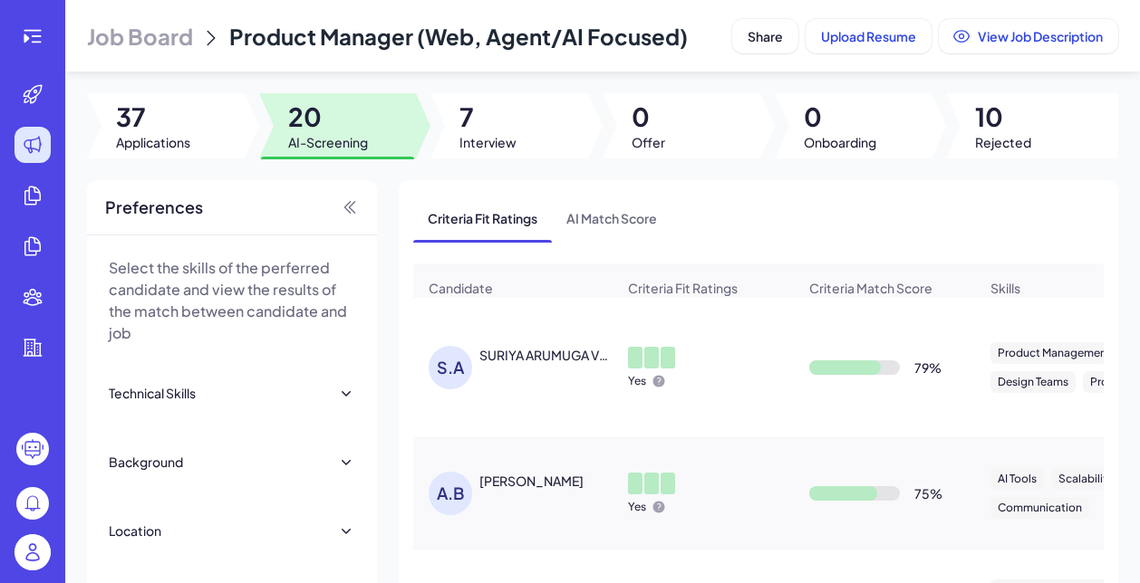
click at [517, 364] on div "SURIYA ARUMUGA VELAN" at bounding box center [546, 355] width 134 height 18
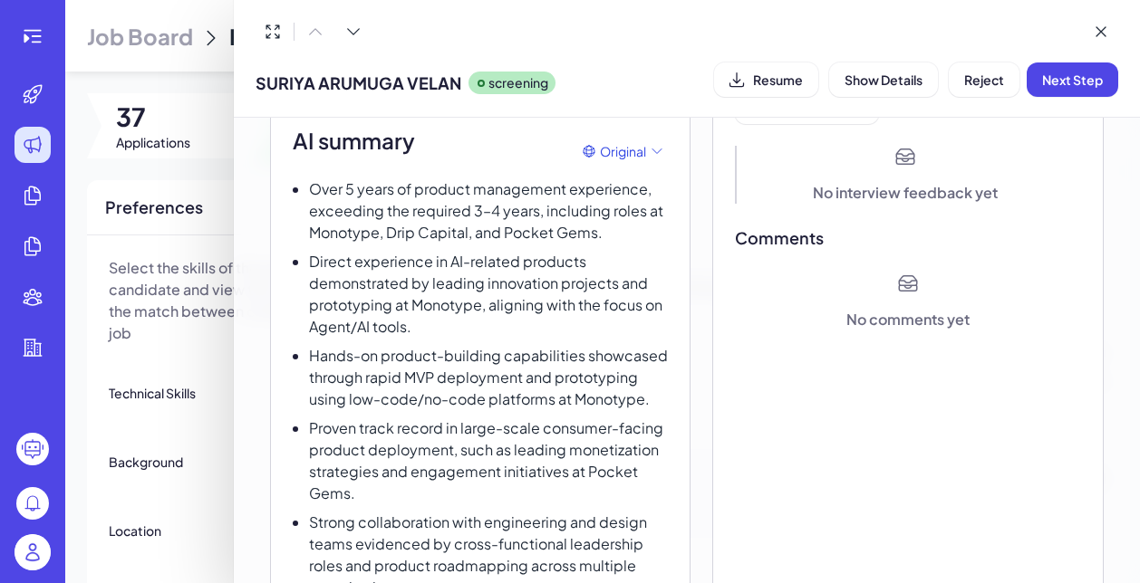
scroll to position [115, 0]
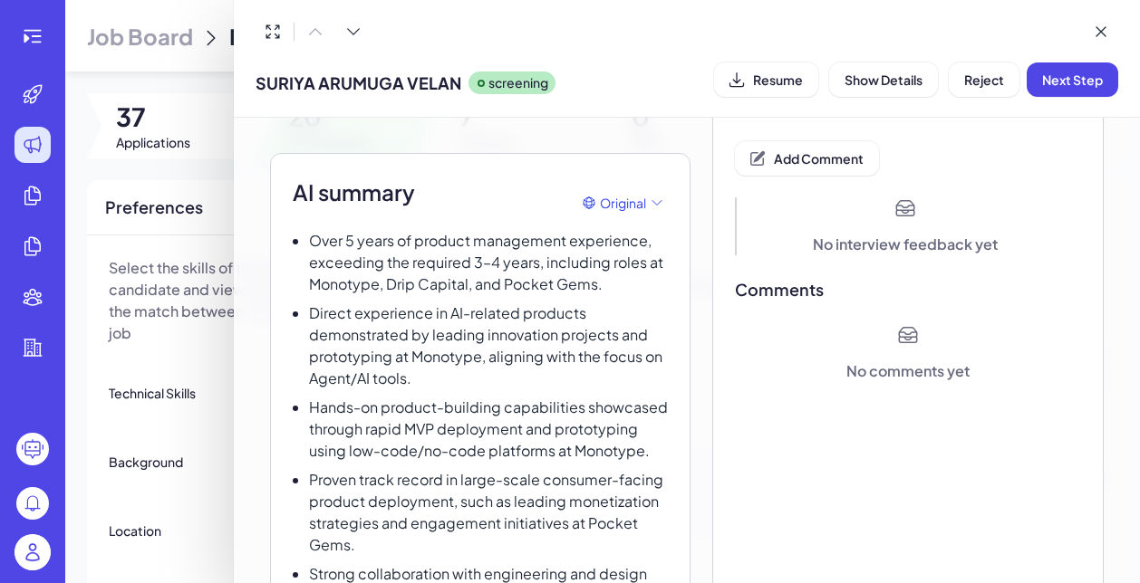
click at [30, 550] on div at bounding box center [570, 291] width 1140 height 583
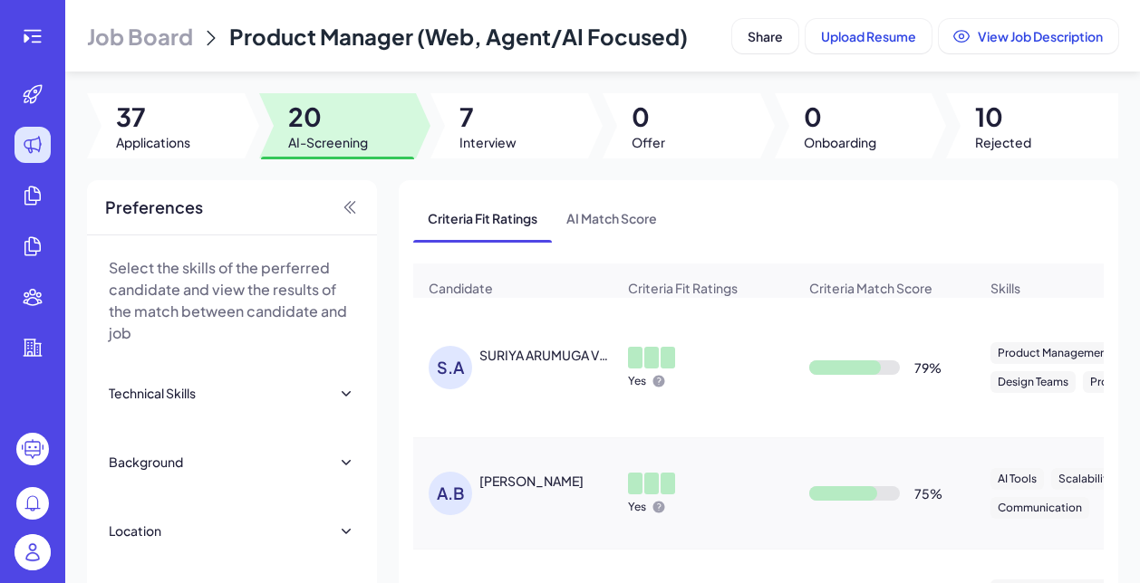
click at [41, 561] on img at bounding box center [32, 552] width 36 height 36
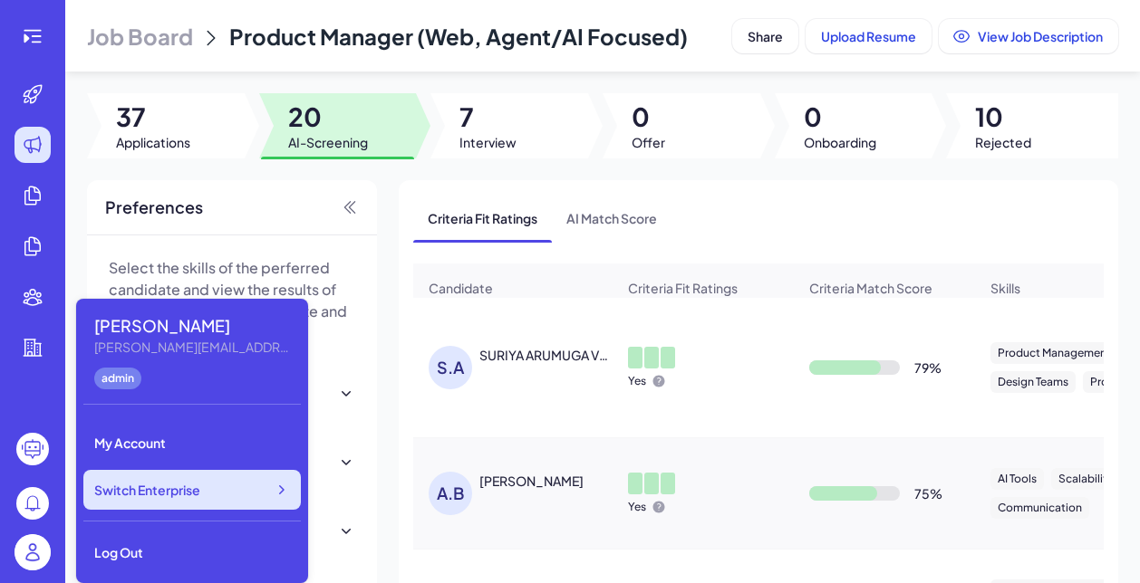
click at [219, 500] on div "Switch Enterprise" at bounding box center [191, 490] width 217 height 40
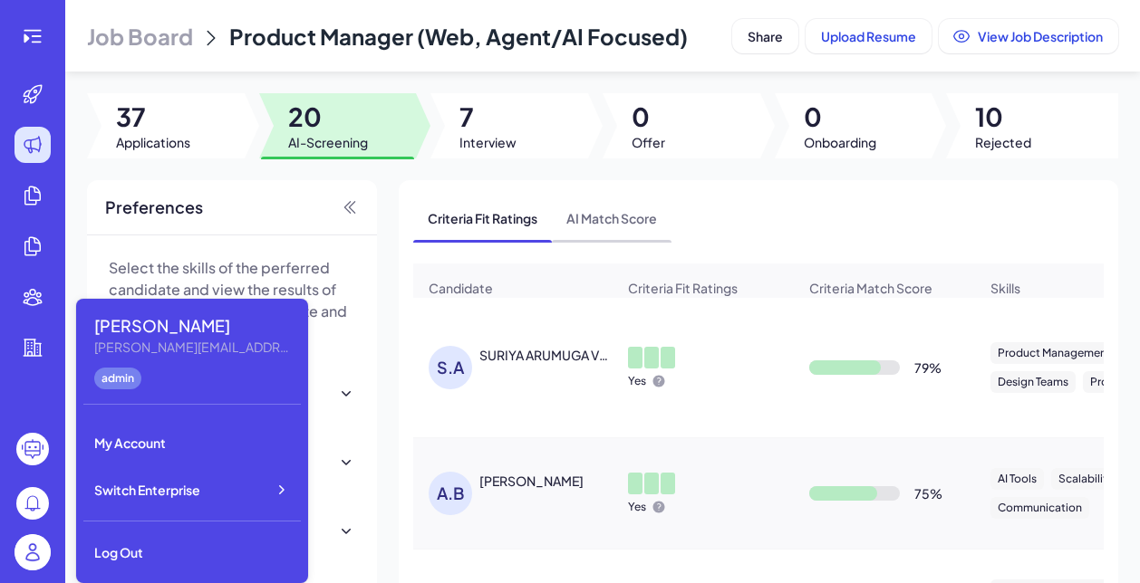
click at [671, 224] on span "AI Match Score" at bounding box center [612, 218] width 120 height 47
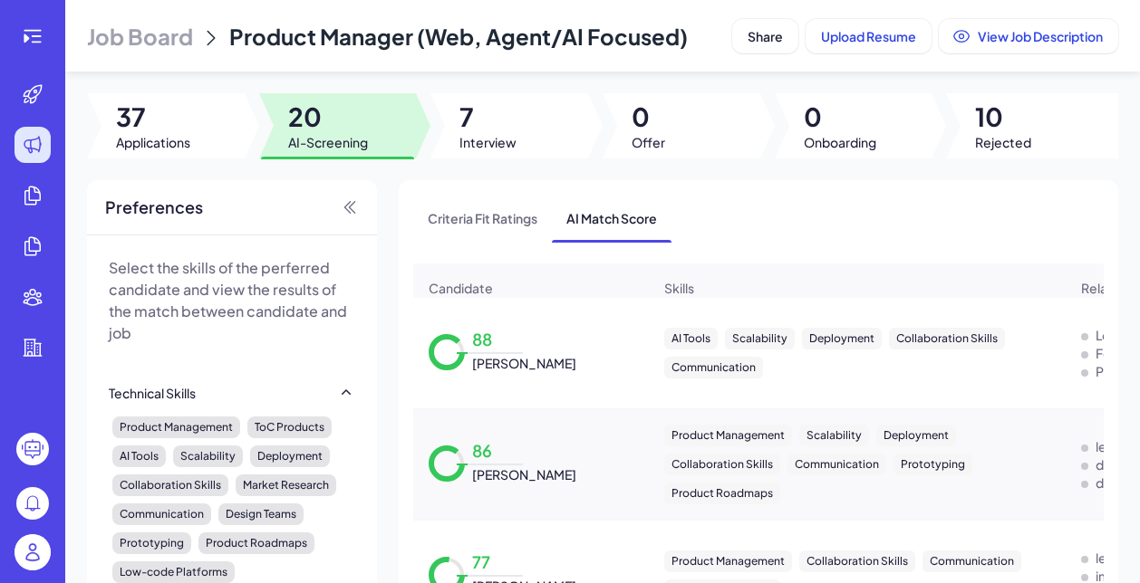
click at [132, 41] on span "Job Board" at bounding box center [140, 36] width 106 height 29
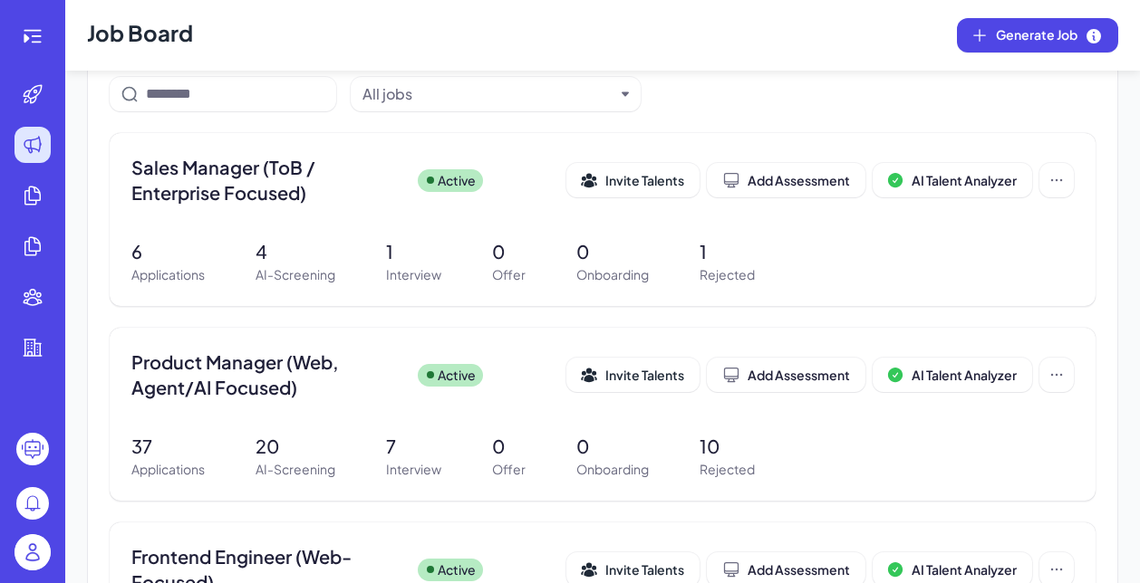
scroll to position [175, 0]
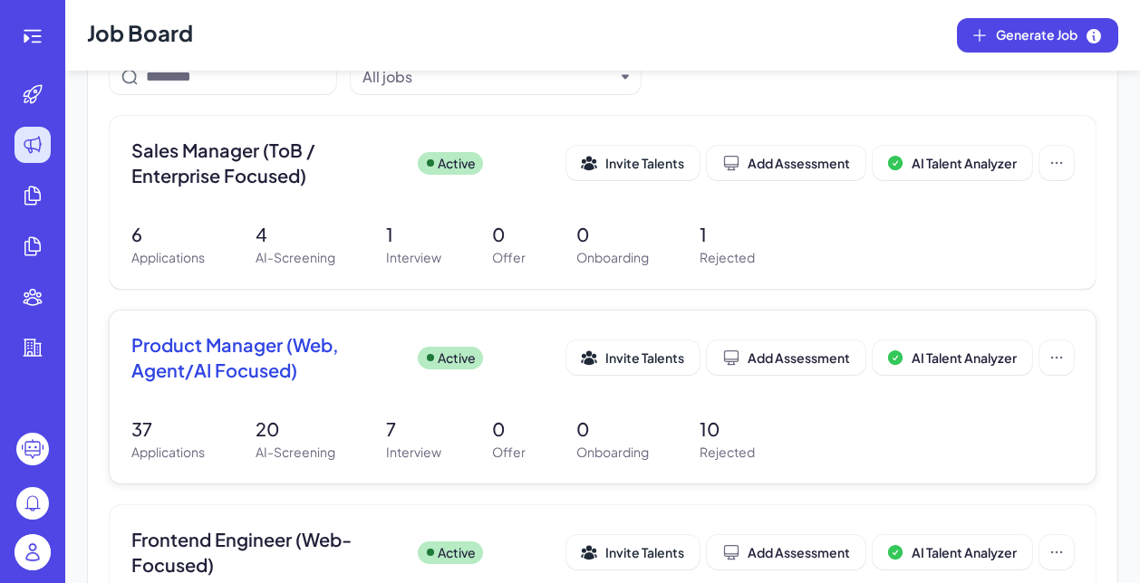
click at [264, 354] on span "Product Manager (Web, Agent/AI Focused)" at bounding box center [267, 357] width 272 height 51
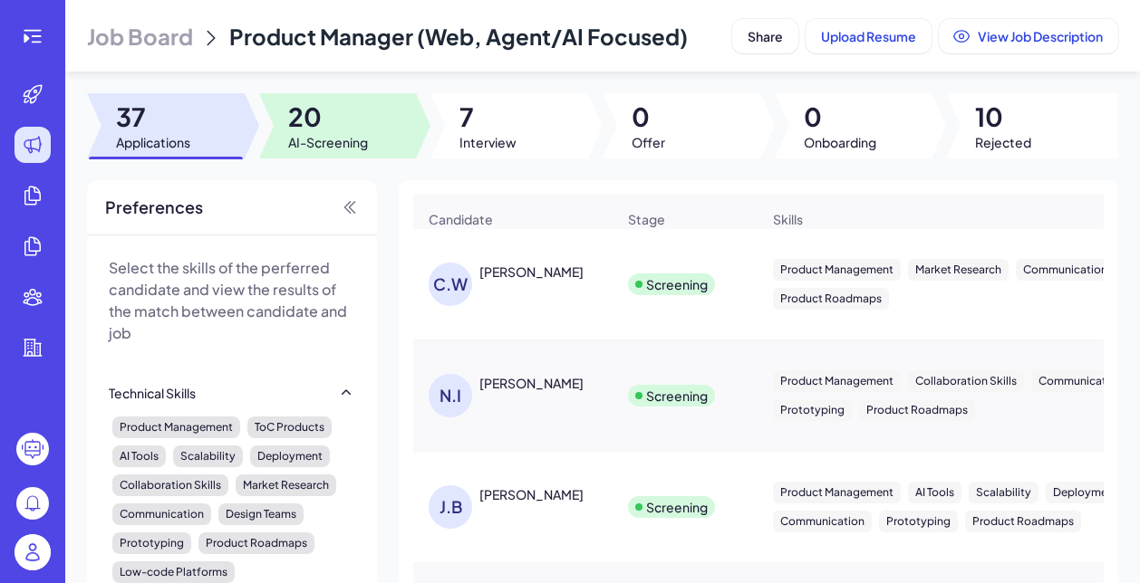
click at [338, 151] on span "AI-Screening" at bounding box center [328, 142] width 80 height 18
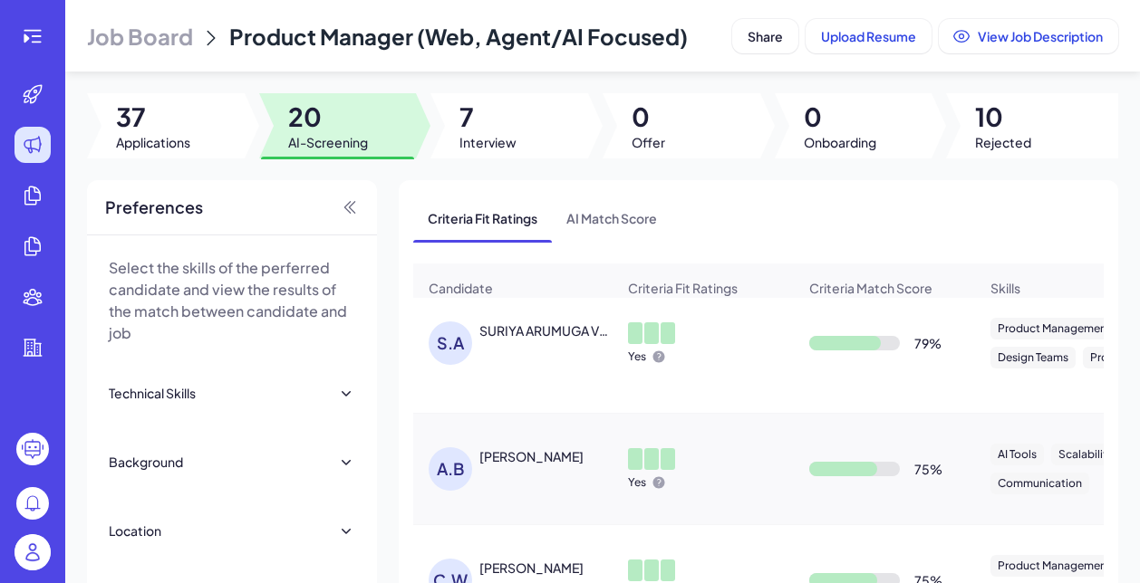
scroll to position [29, 0]
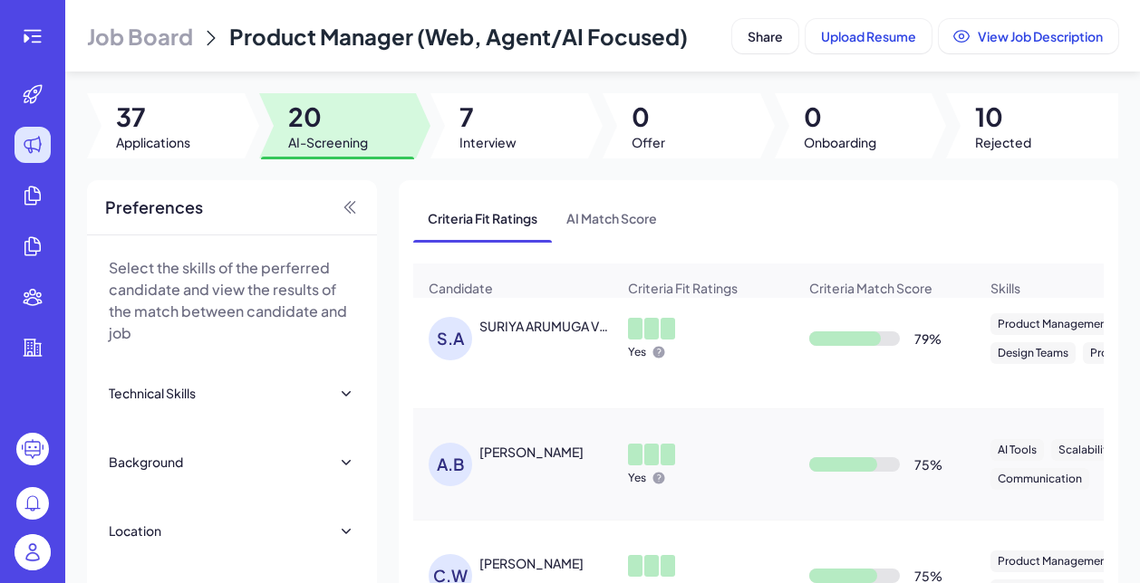
click at [542, 361] on div "S.A SURIYA ARUMUGA VELAN" at bounding box center [521, 338] width 187 height 43
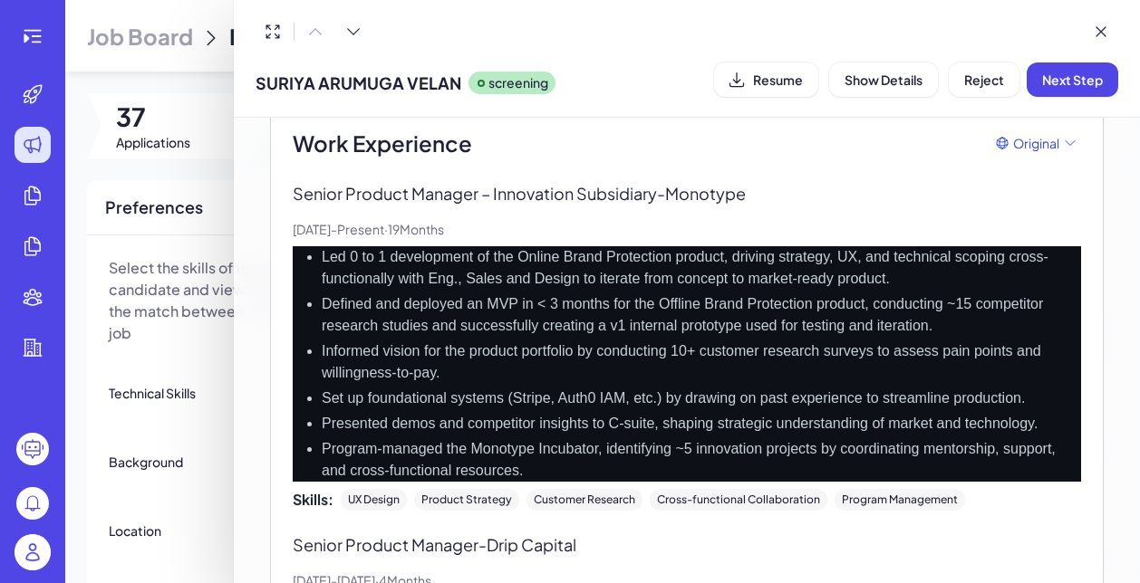
scroll to position [541, 0]
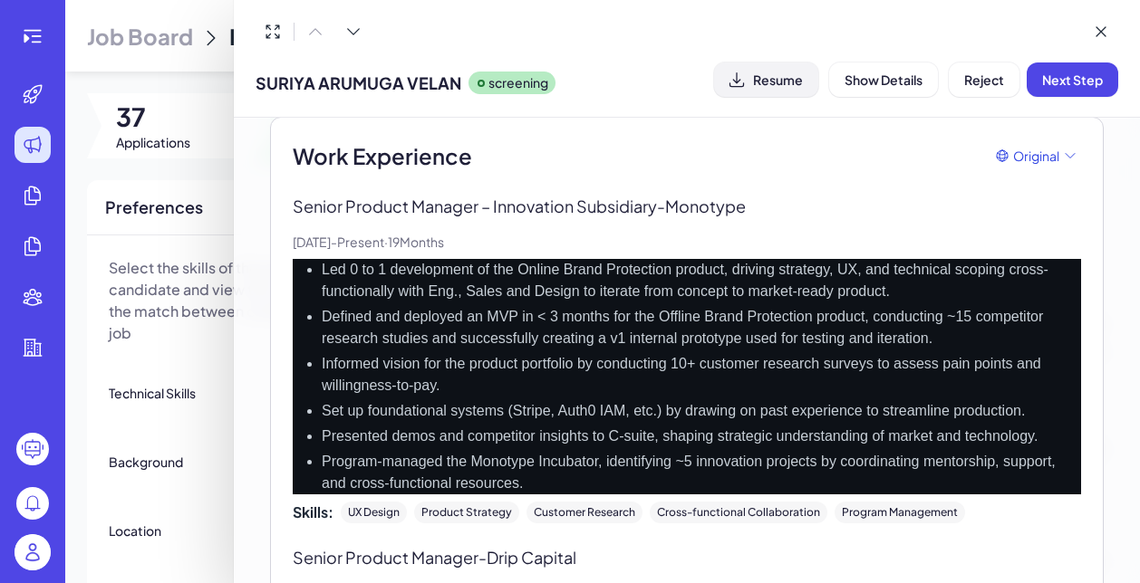
click at [763, 72] on span "Resume" at bounding box center [778, 80] width 50 height 16
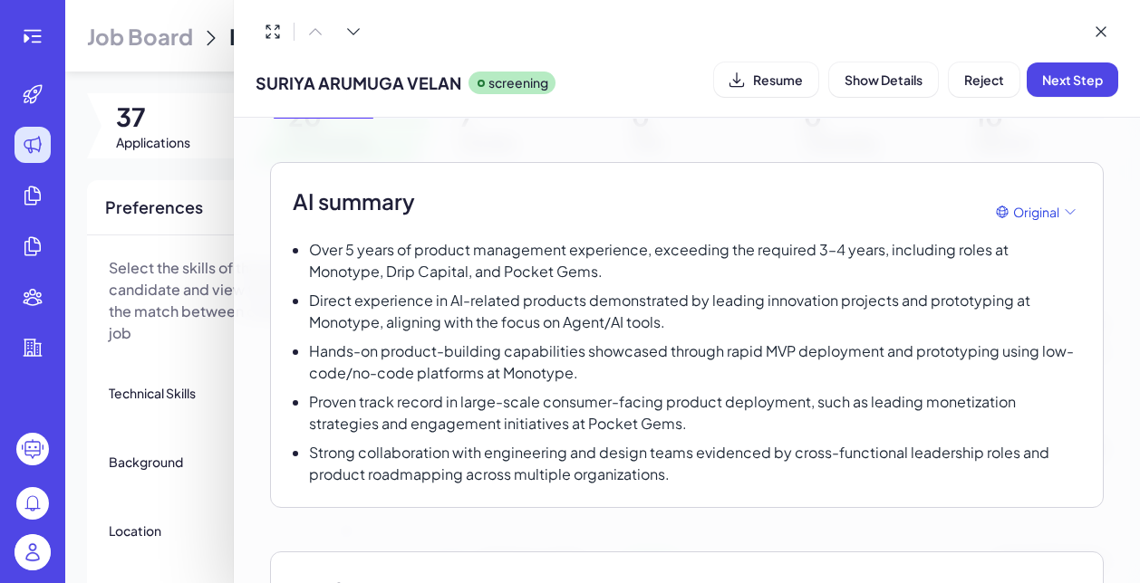
scroll to position [108, 0]
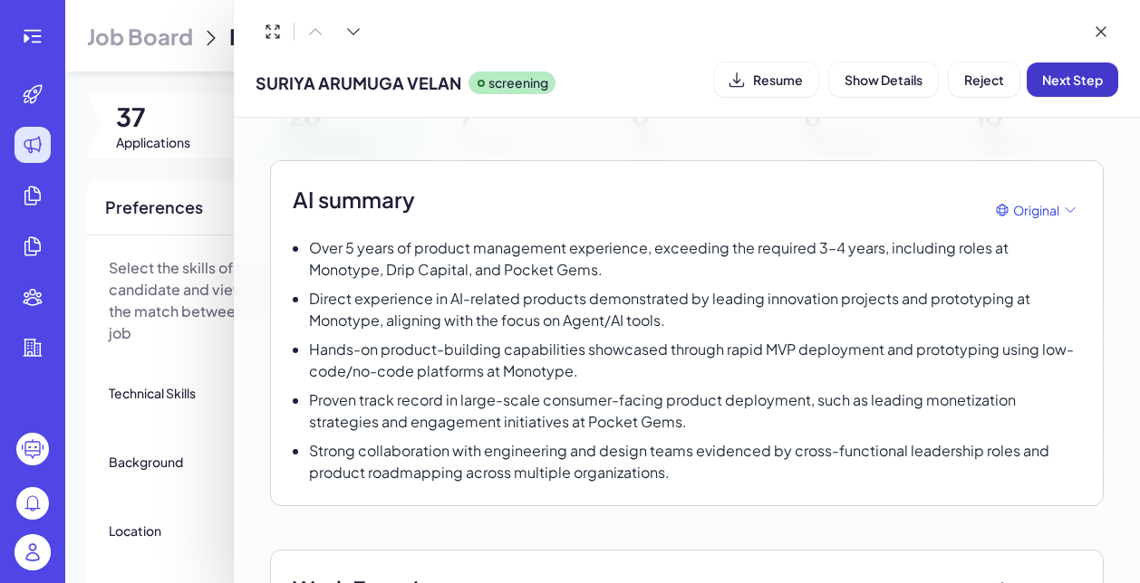
click at [1072, 88] on button "Next Step" at bounding box center [1071, 80] width 91 height 34
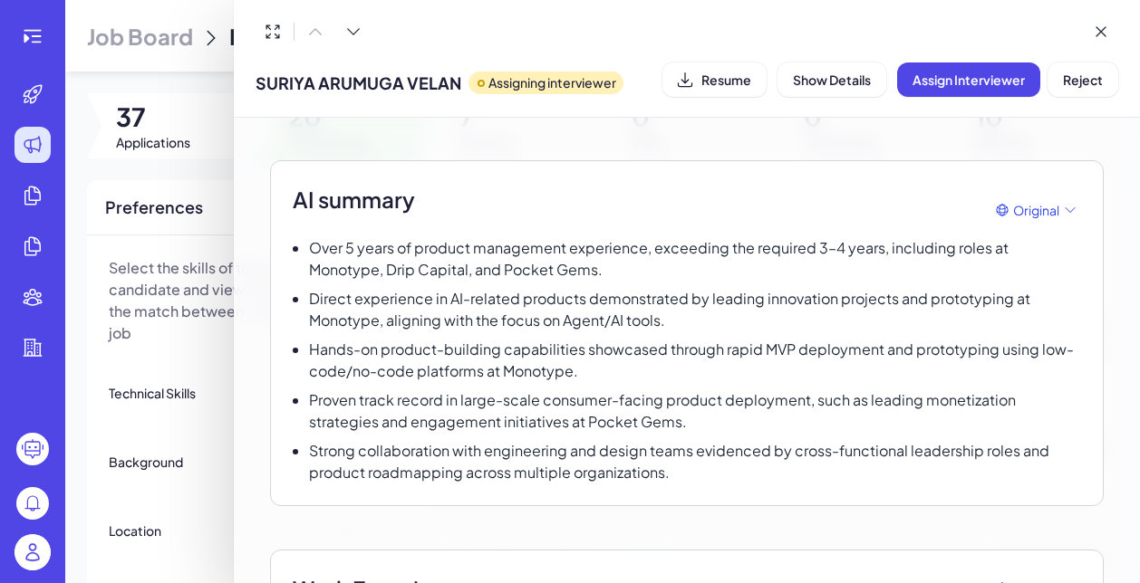
click at [186, 259] on div at bounding box center [570, 291] width 1140 height 583
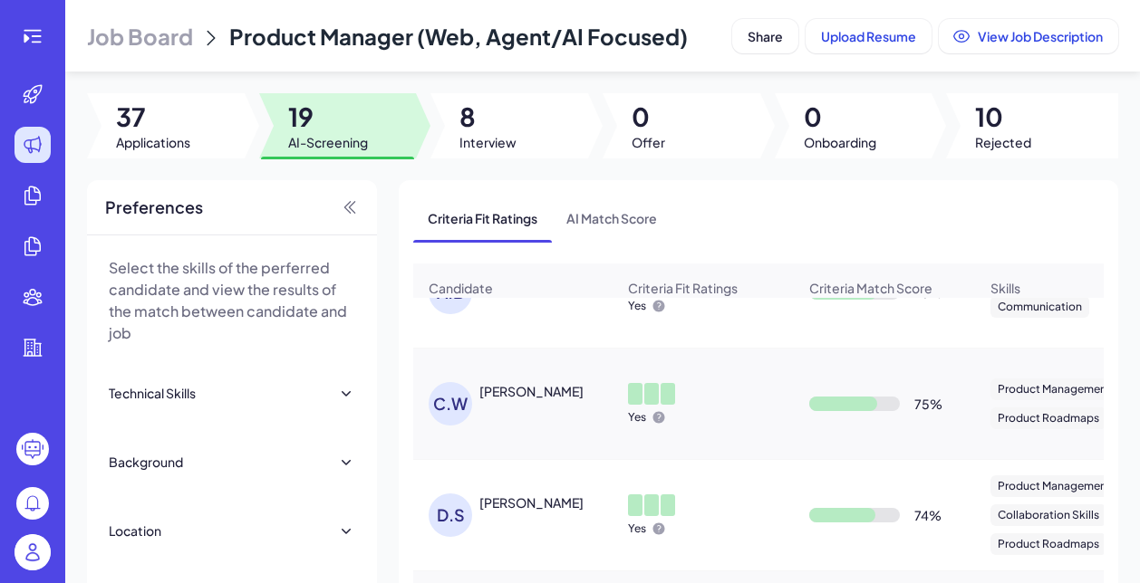
scroll to position [84, 0]
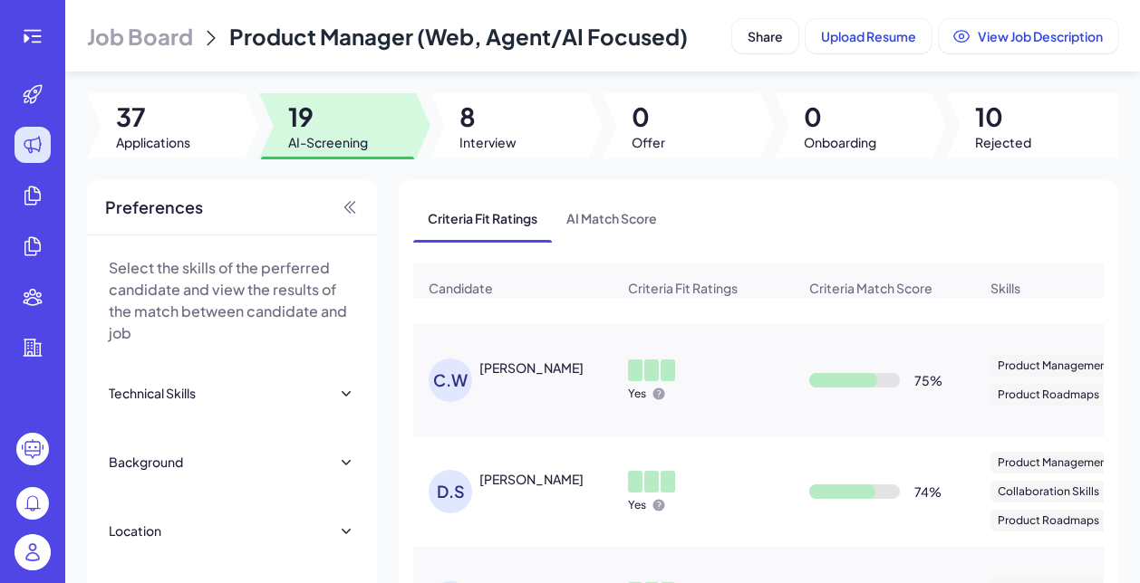
click at [532, 377] on div "Corban Weatherspoon" at bounding box center [531, 368] width 104 height 18
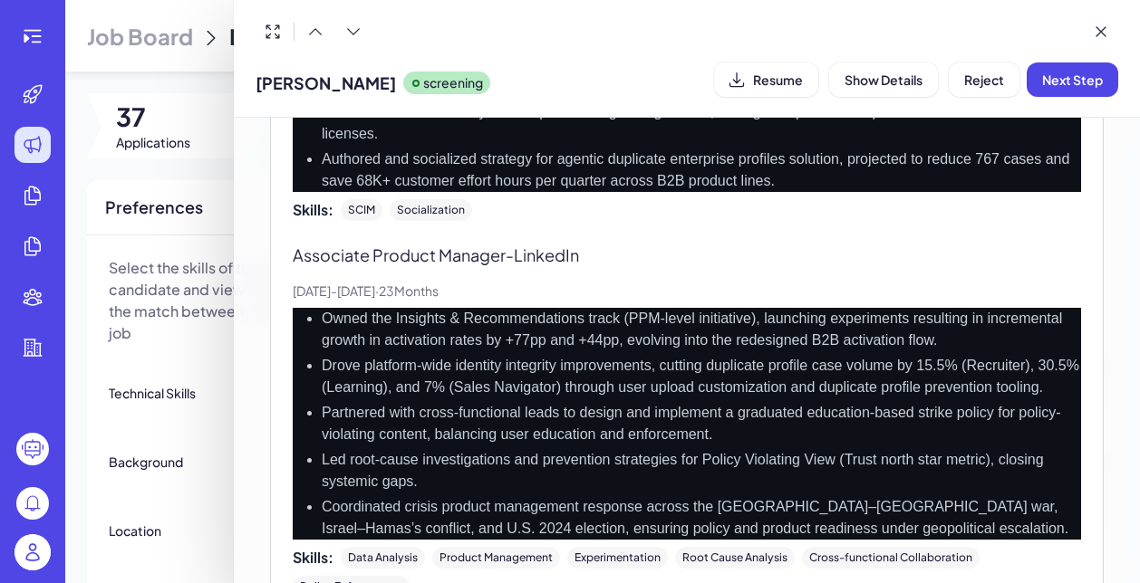
scroll to position [870, 0]
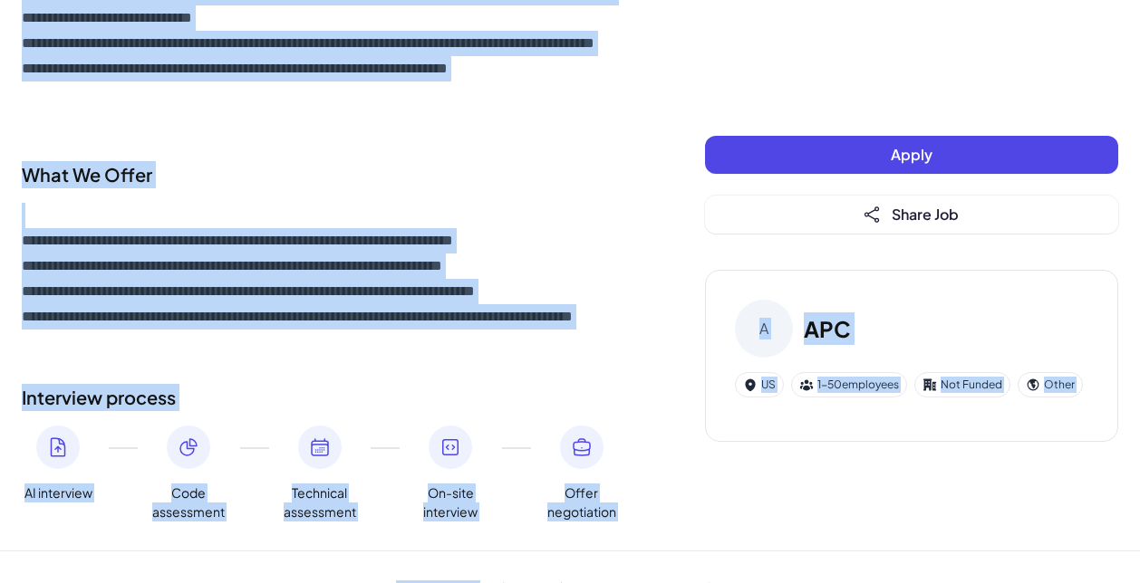
scroll to position [1425, 0]
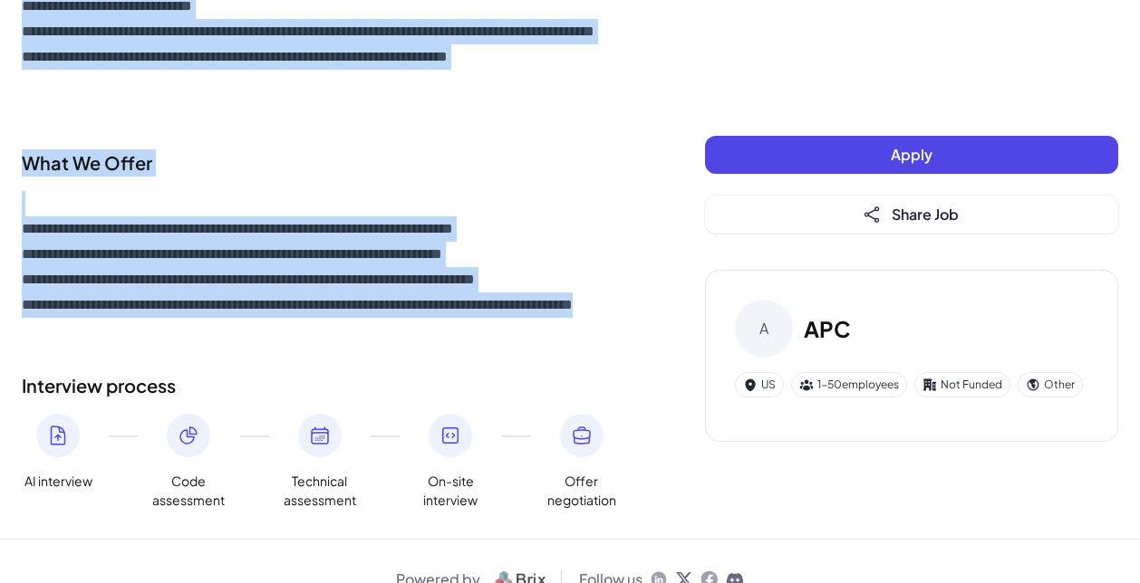
drag, startPoint x: 17, startPoint y: 106, endPoint x: 264, endPoint y: 294, distance: 310.2
copy div "**********"
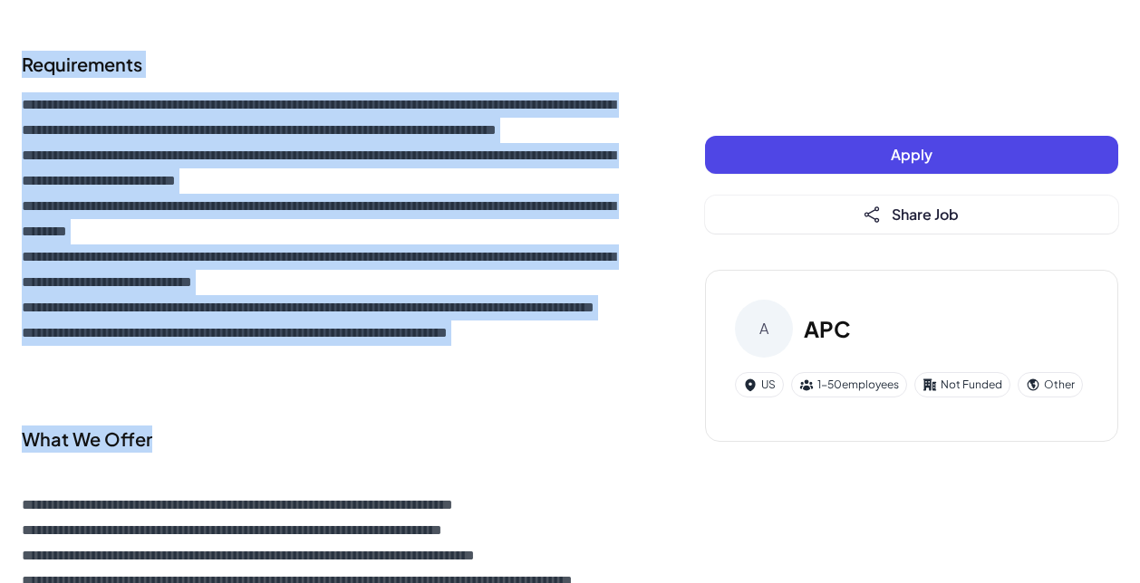
scroll to position [1147, 0]
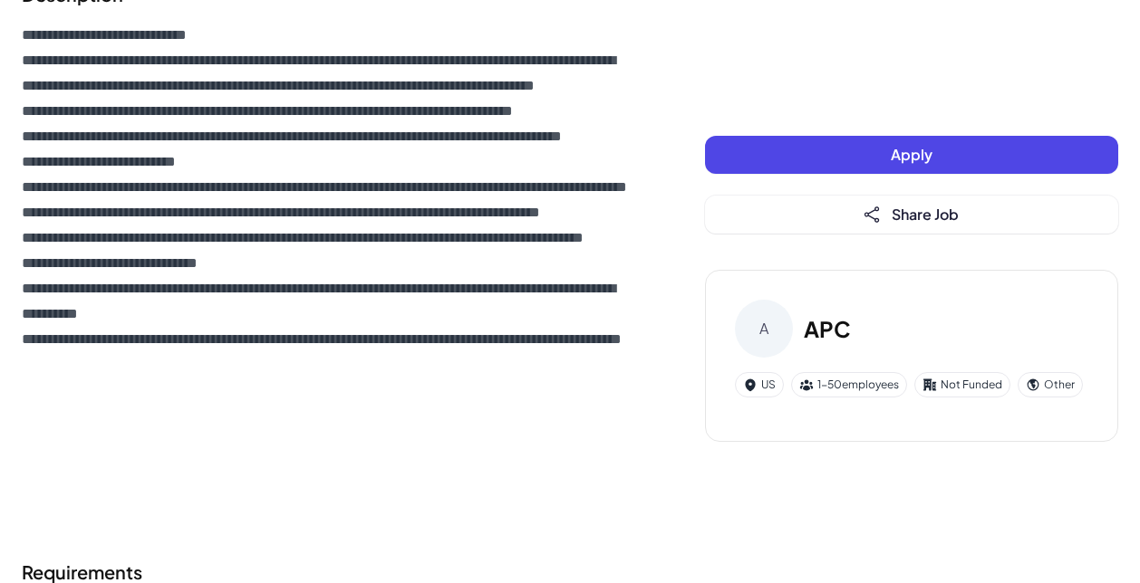
scroll to position [437, 0]
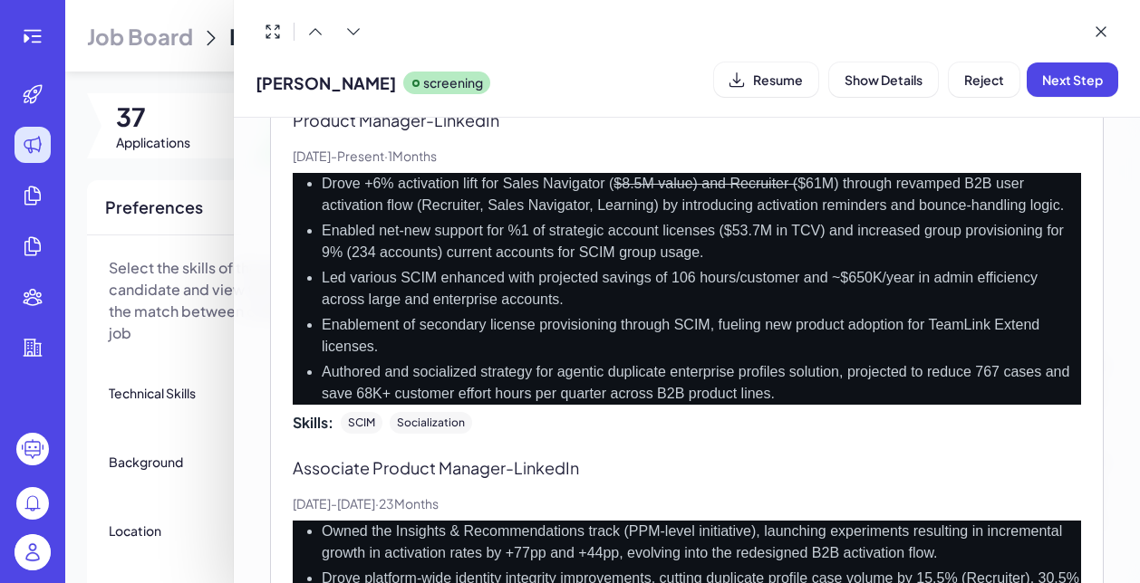
scroll to position [617, 0]
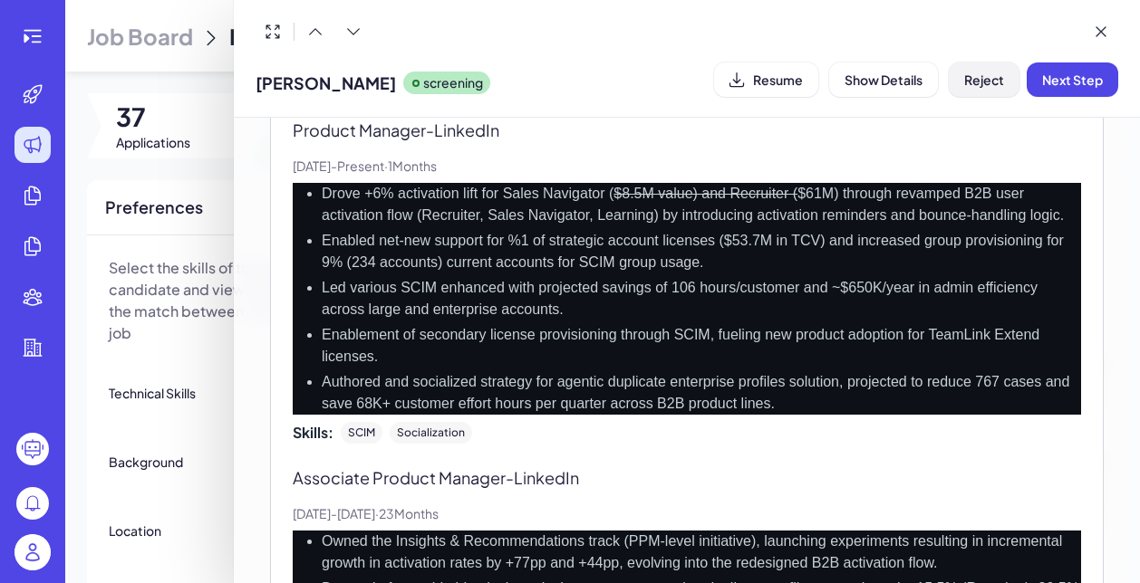
click at [988, 79] on span "Reject" at bounding box center [984, 80] width 40 height 16
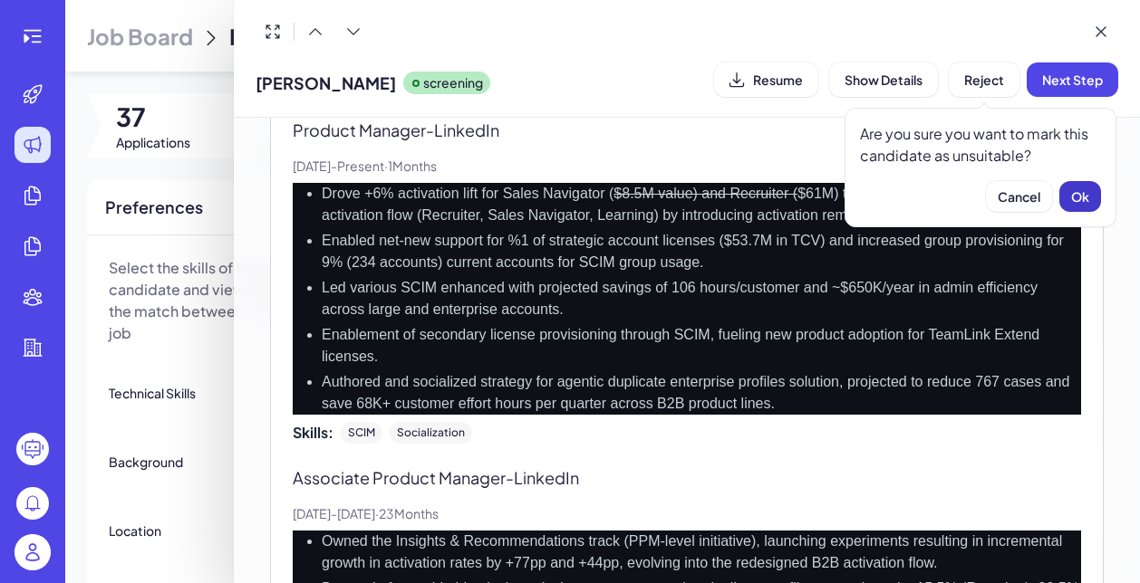
click at [1071, 198] on span "Ok" at bounding box center [1080, 196] width 18 height 16
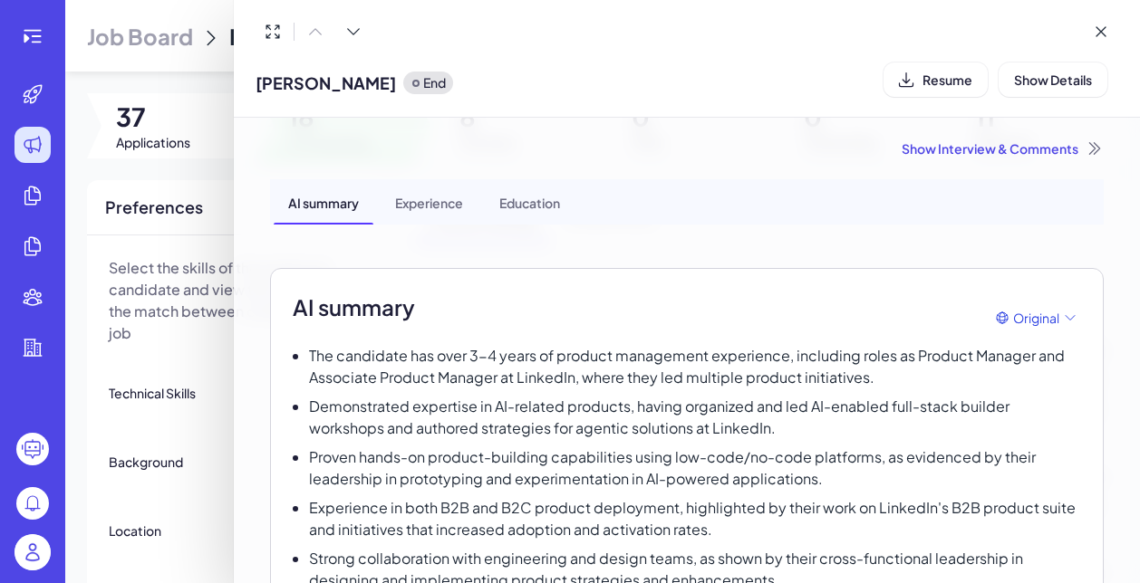
scroll to position [0, 0]
click at [1048, 323] on body "Job Board Product Manager (Web, Agent/AI Focused) Share Upload Resume View Job …" at bounding box center [570, 291] width 1140 height 583
click at [1040, 321] on span "Original" at bounding box center [1036, 318] width 46 height 19
click at [1069, 145] on div "Show Interview & Comments" at bounding box center [686, 148] width 833 height 18
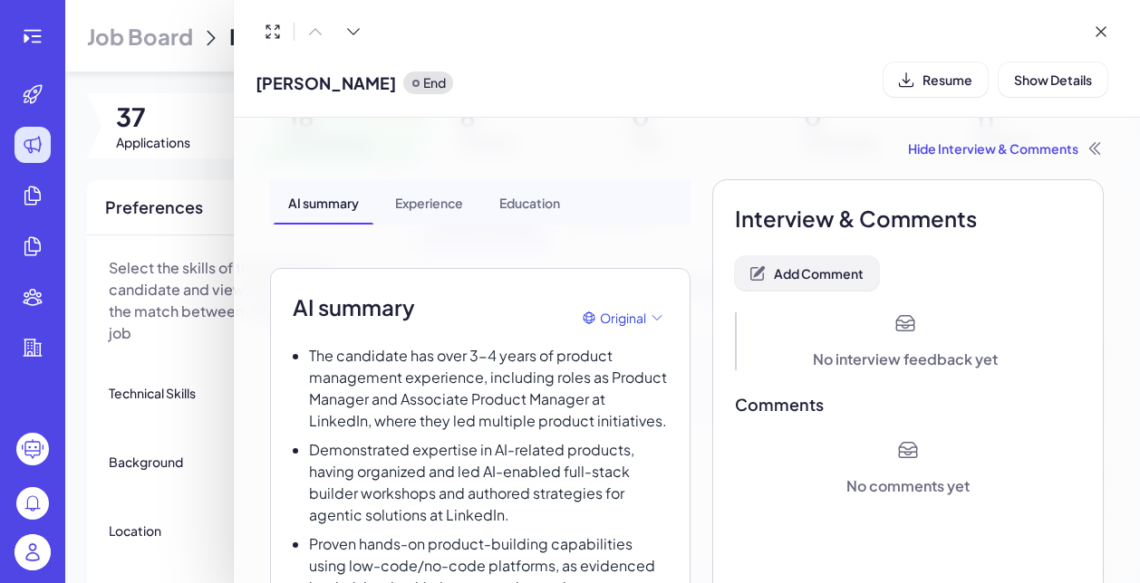
click at [824, 270] on span "Add Comment" at bounding box center [819, 273] width 90 height 16
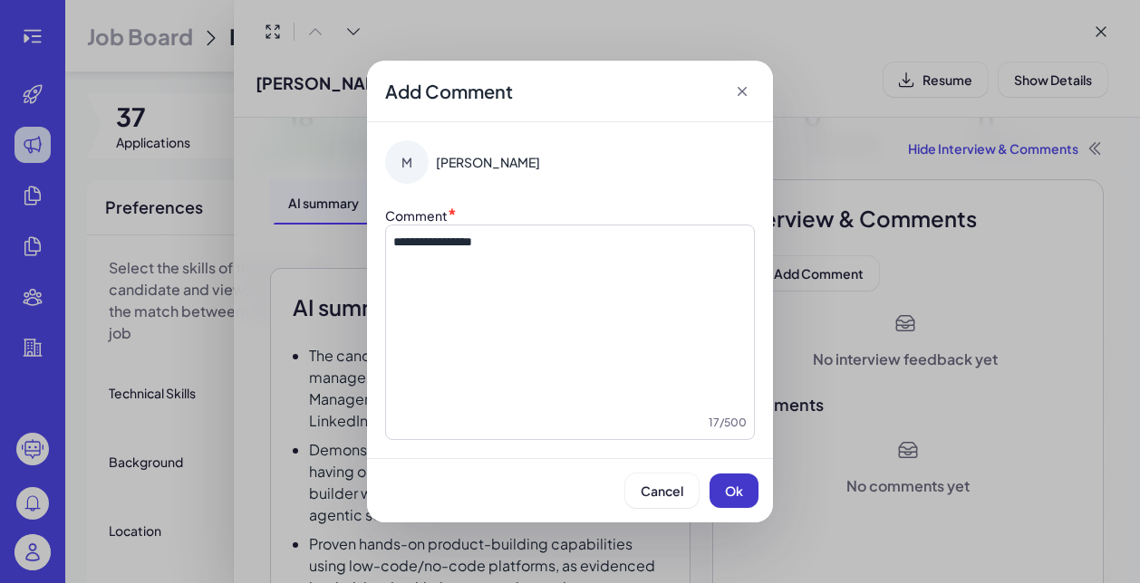
click at [732, 502] on button "Ok" at bounding box center [733, 491] width 49 height 34
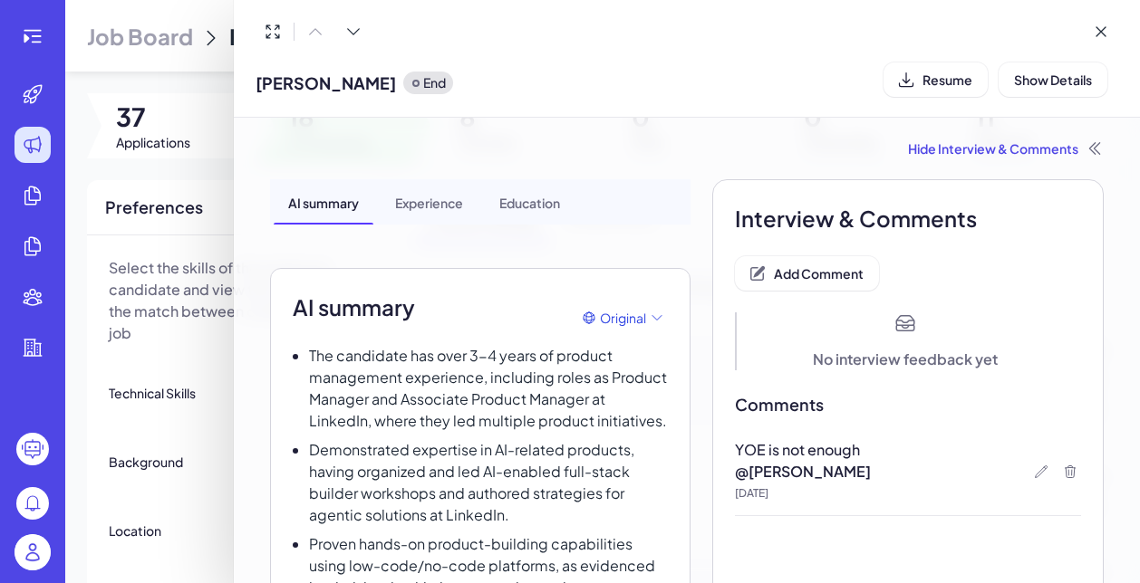
click at [213, 361] on div at bounding box center [570, 291] width 1140 height 583
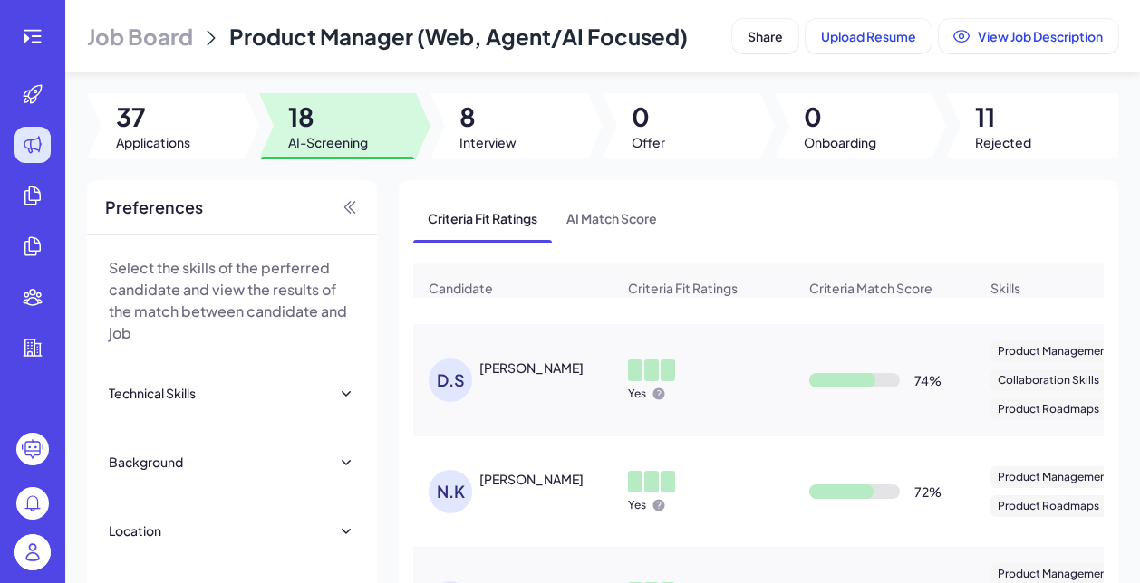
click at [523, 377] on div "Daniel Scanland" at bounding box center [531, 368] width 104 height 18
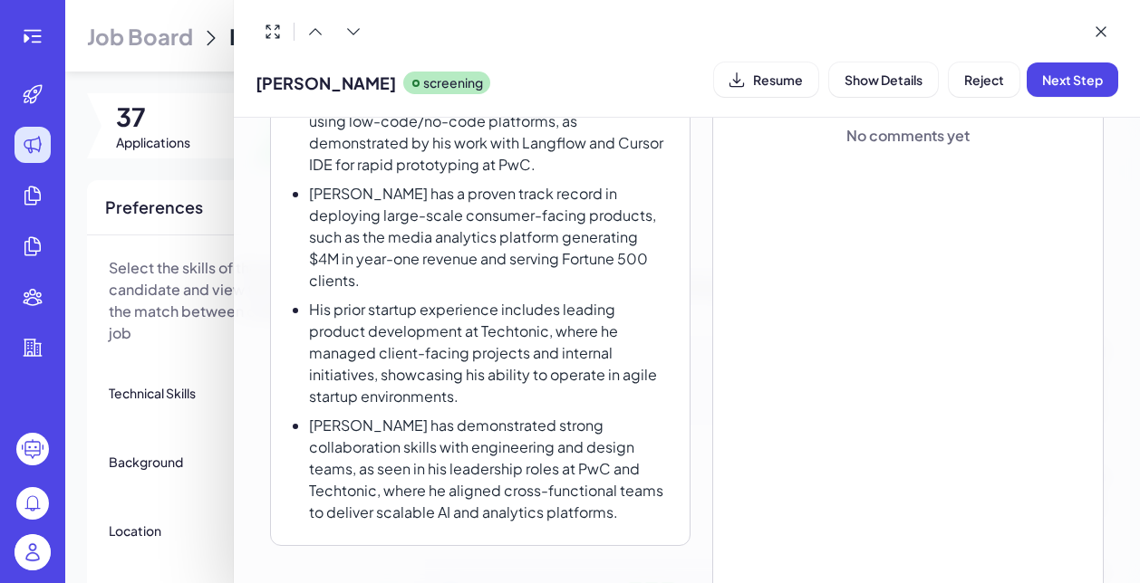
scroll to position [335, 0]
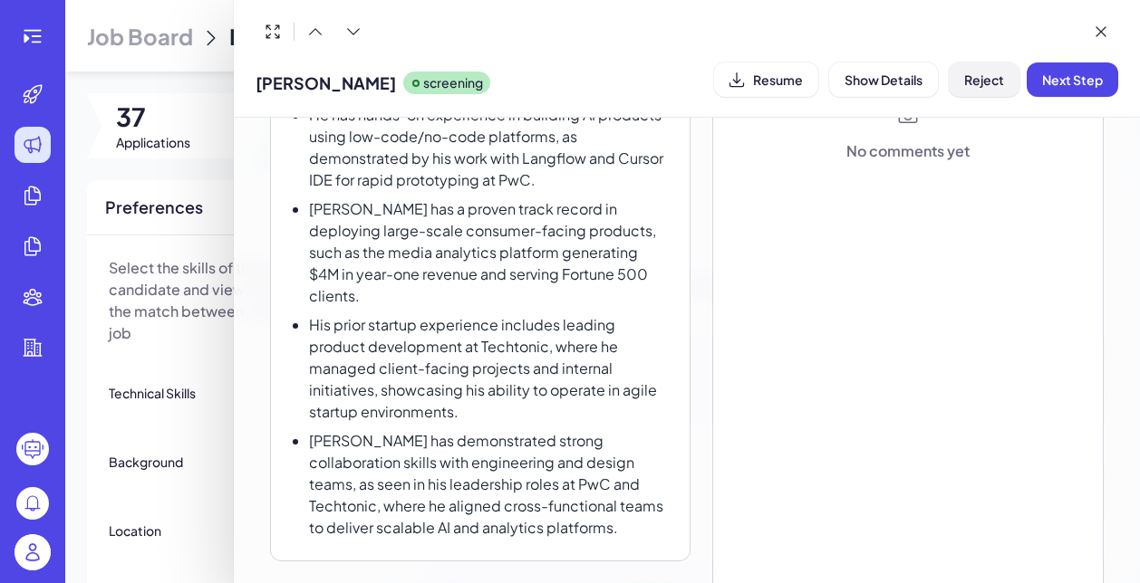
click at [982, 80] on span "Reject" at bounding box center [984, 80] width 40 height 16
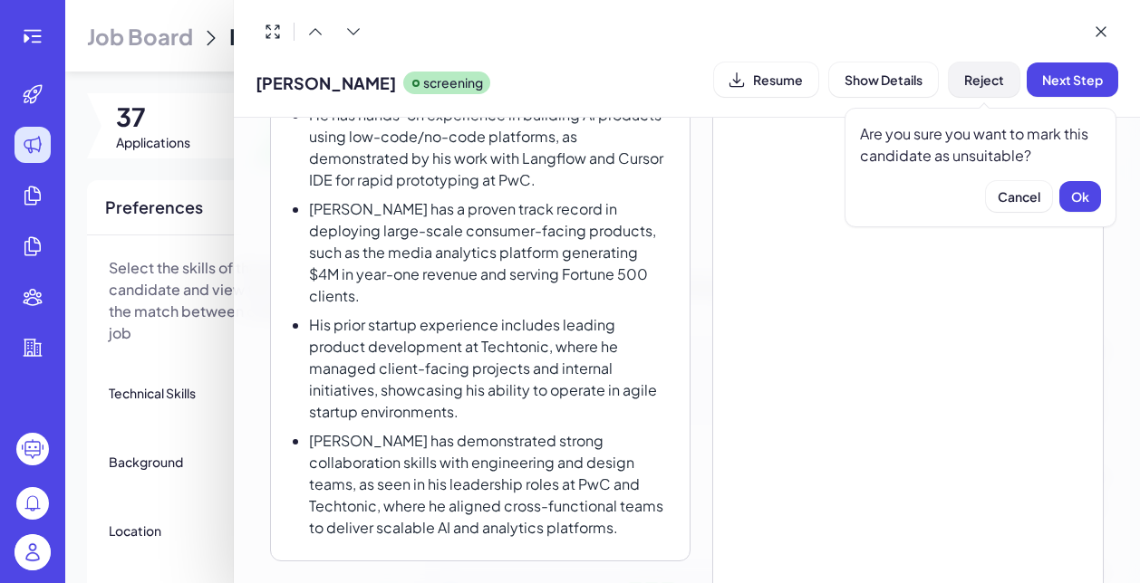
click at [976, 90] on button "Reject" at bounding box center [983, 80] width 71 height 34
click at [1083, 194] on span "Ok" at bounding box center [1080, 196] width 18 height 16
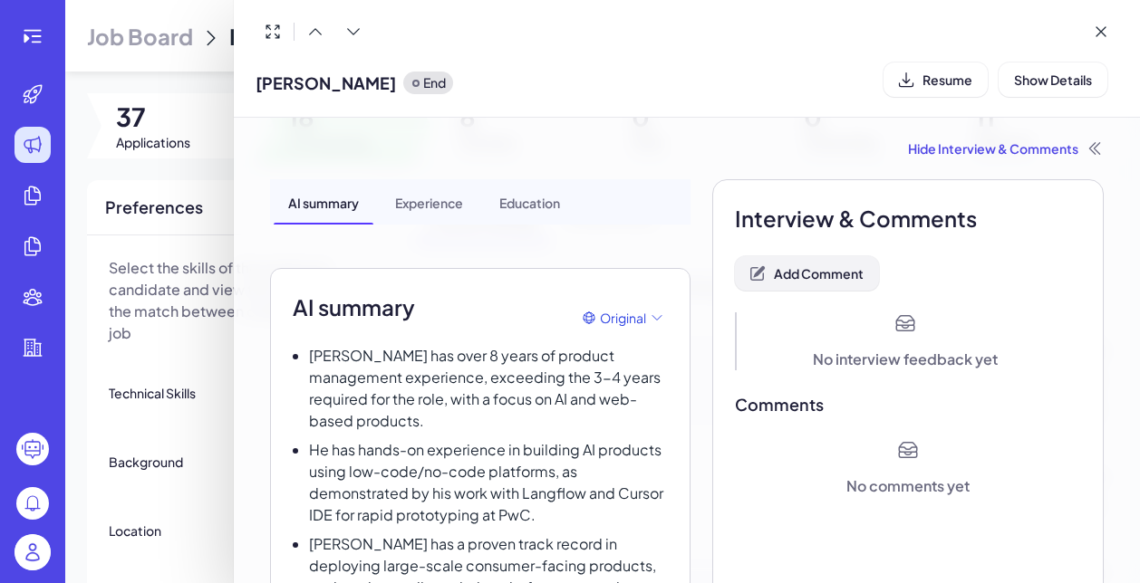
scroll to position [0, 0]
click at [842, 276] on span "Add Comment" at bounding box center [819, 273] width 90 height 16
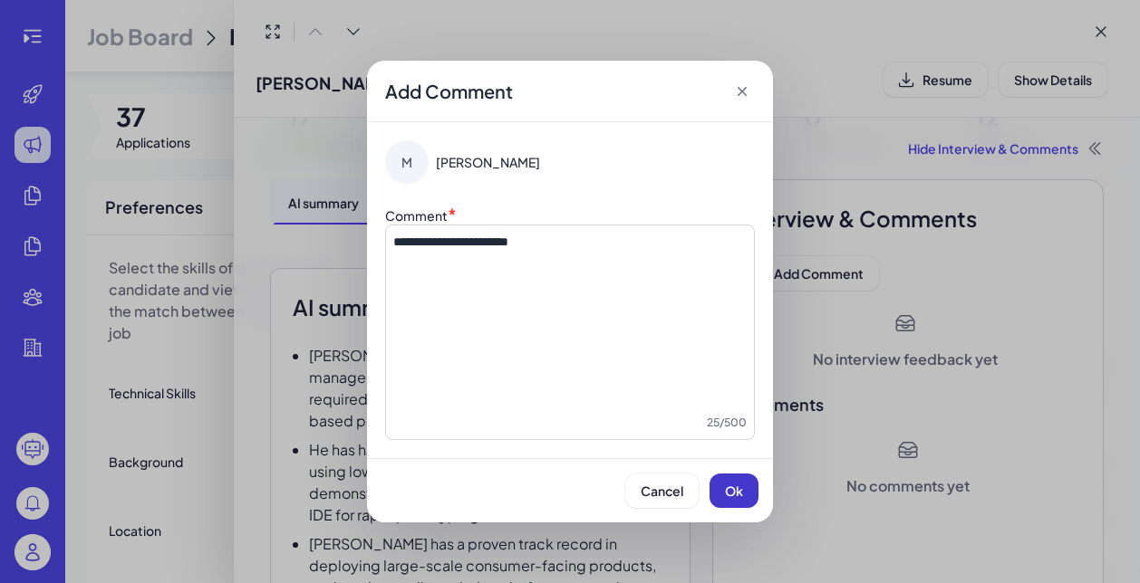
click at [736, 496] on span "Ok" at bounding box center [734, 491] width 18 height 16
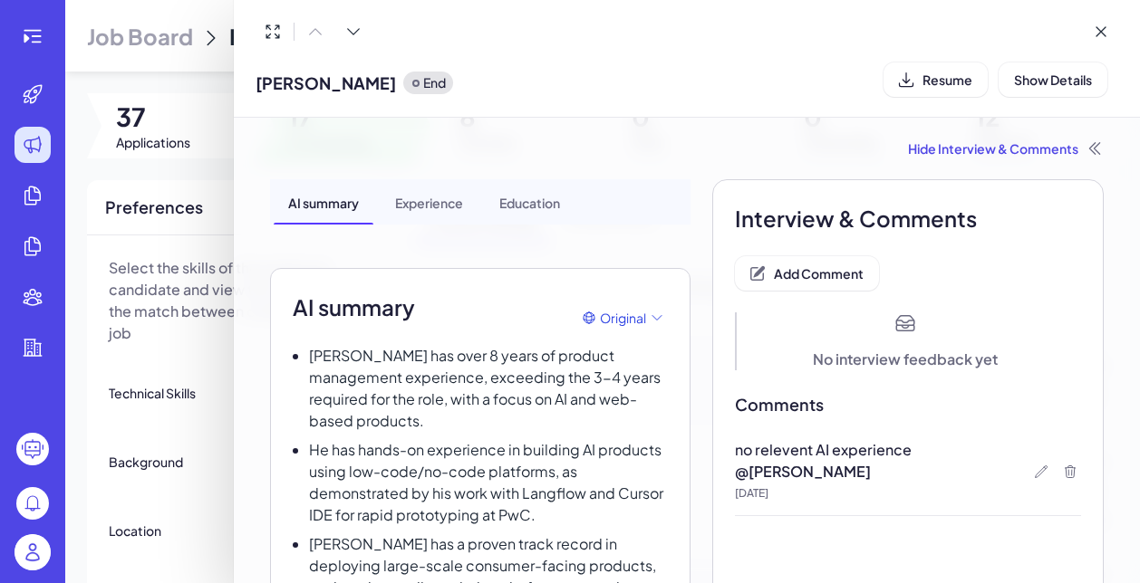
click at [223, 370] on div at bounding box center [570, 291] width 1140 height 583
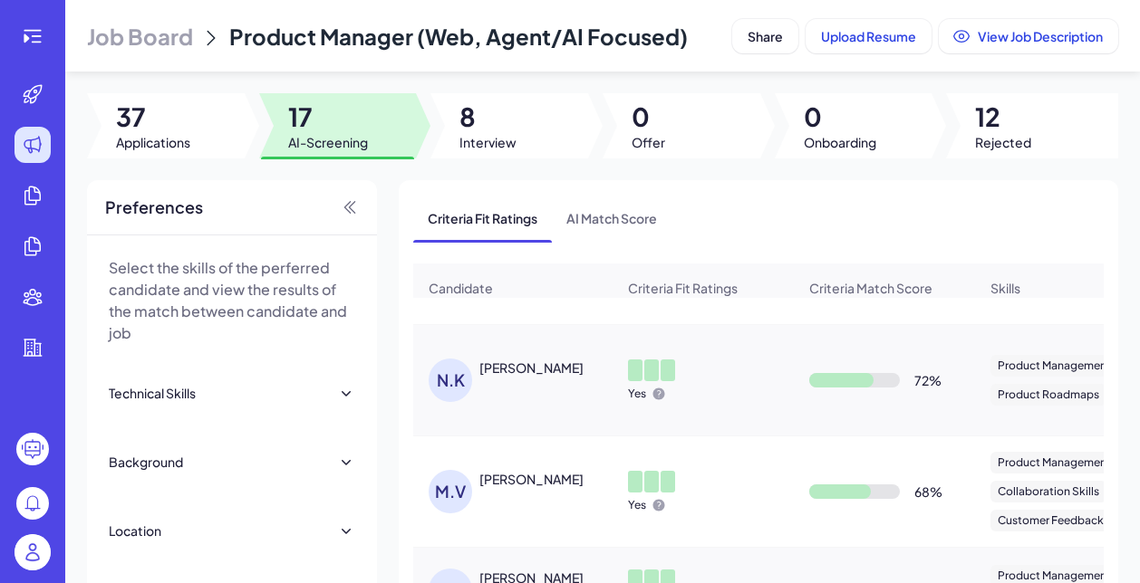
click at [505, 377] on div "Nishant Khandelwal" at bounding box center [531, 368] width 104 height 18
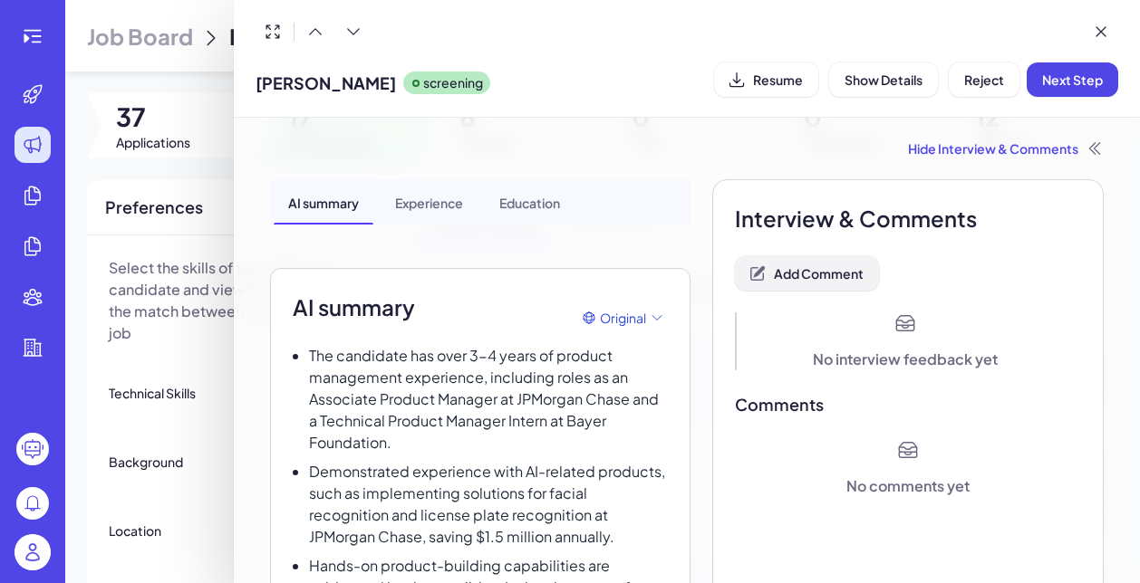
click at [808, 280] on span "Add Comment" at bounding box center [819, 273] width 90 height 16
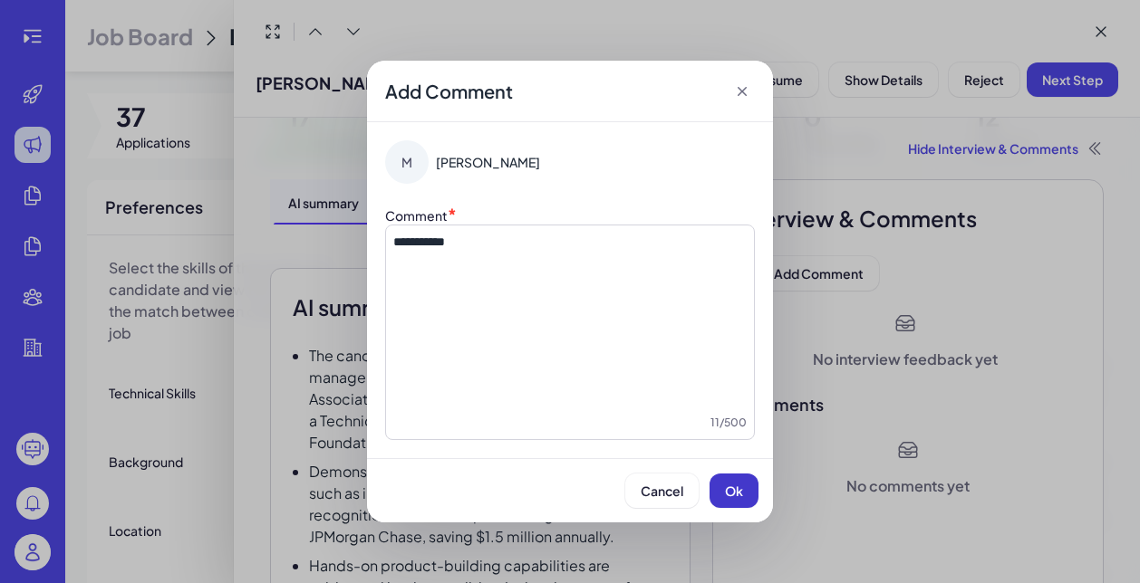
click at [728, 491] on span "Ok" at bounding box center [734, 491] width 18 height 16
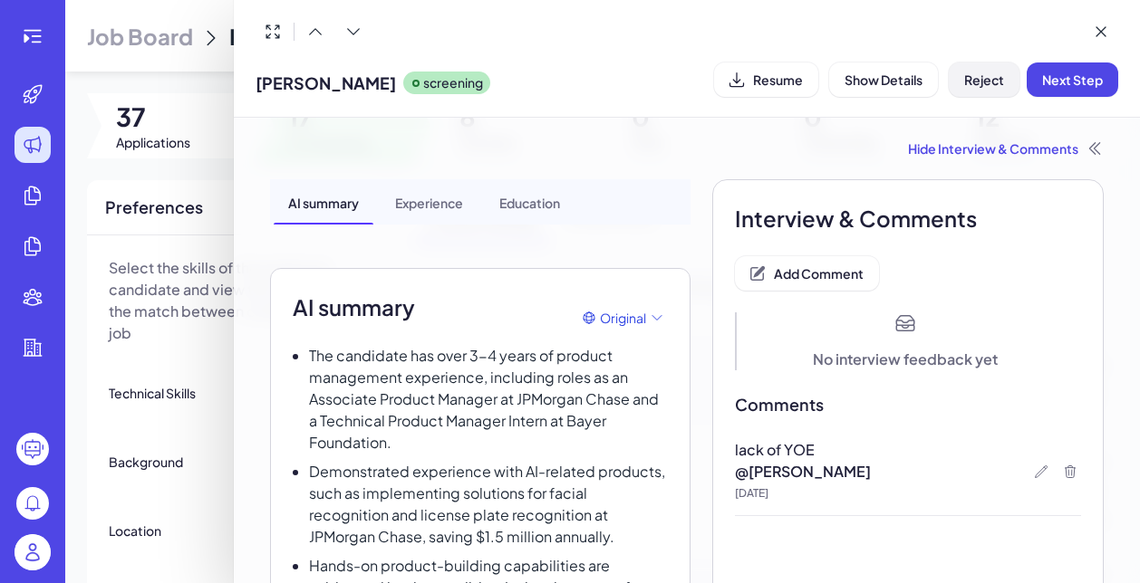
click at [979, 82] on span "Reject" at bounding box center [984, 80] width 40 height 16
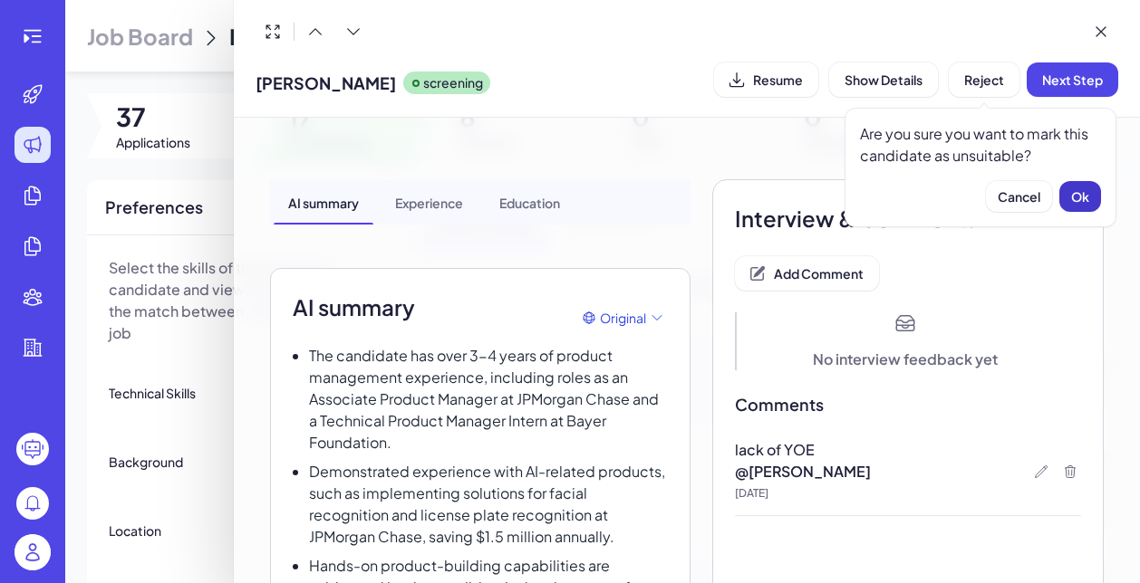
click at [1082, 197] on span "Ok" at bounding box center [1080, 196] width 18 height 16
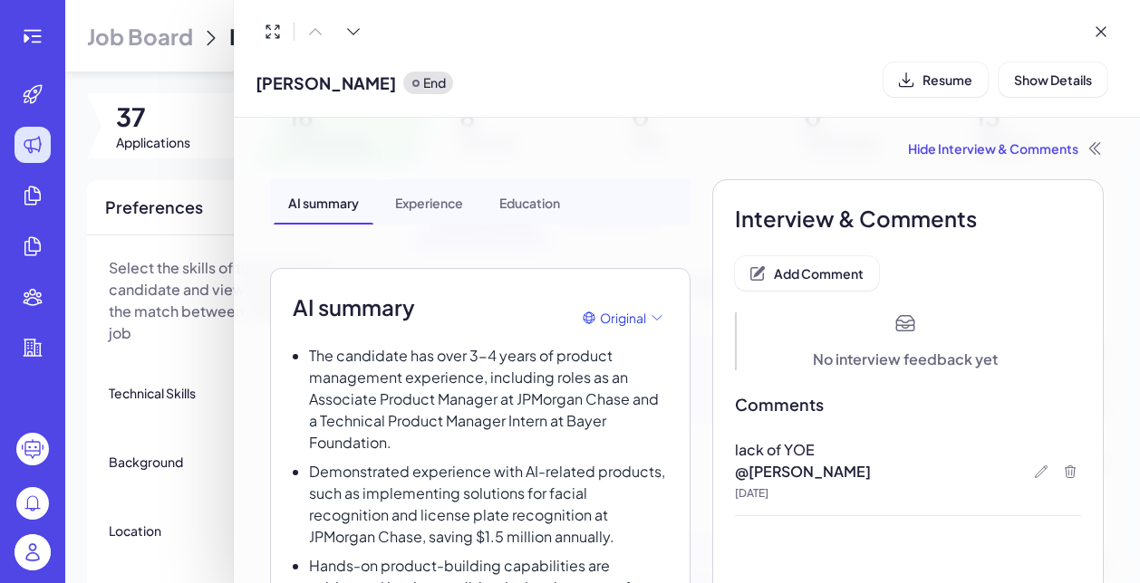
click at [195, 378] on div at bounding box center [570, 291] width 1140 height 583
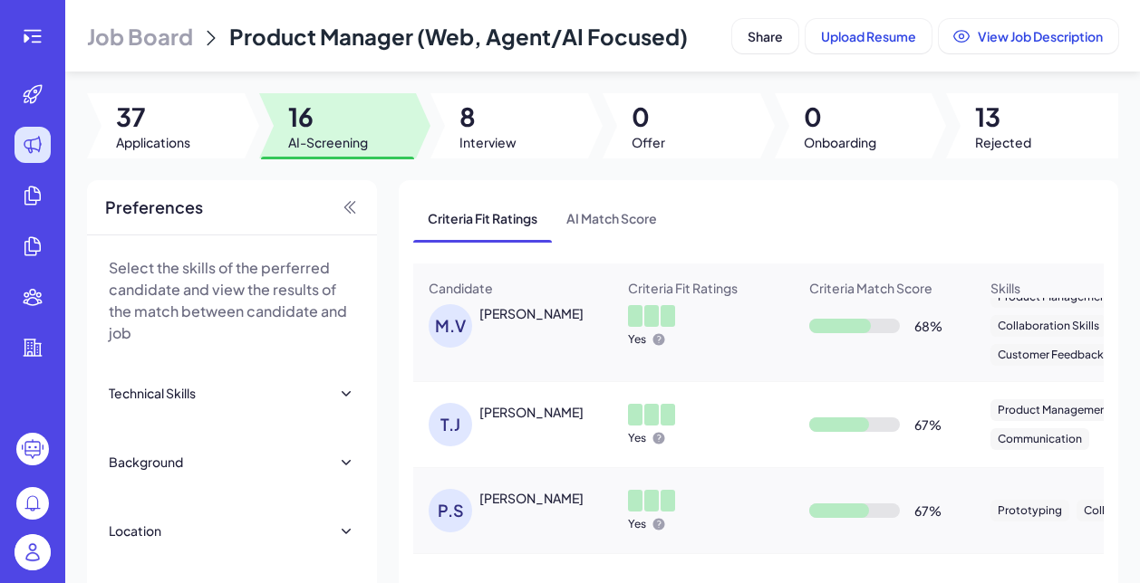
scroll to position [145, 0]
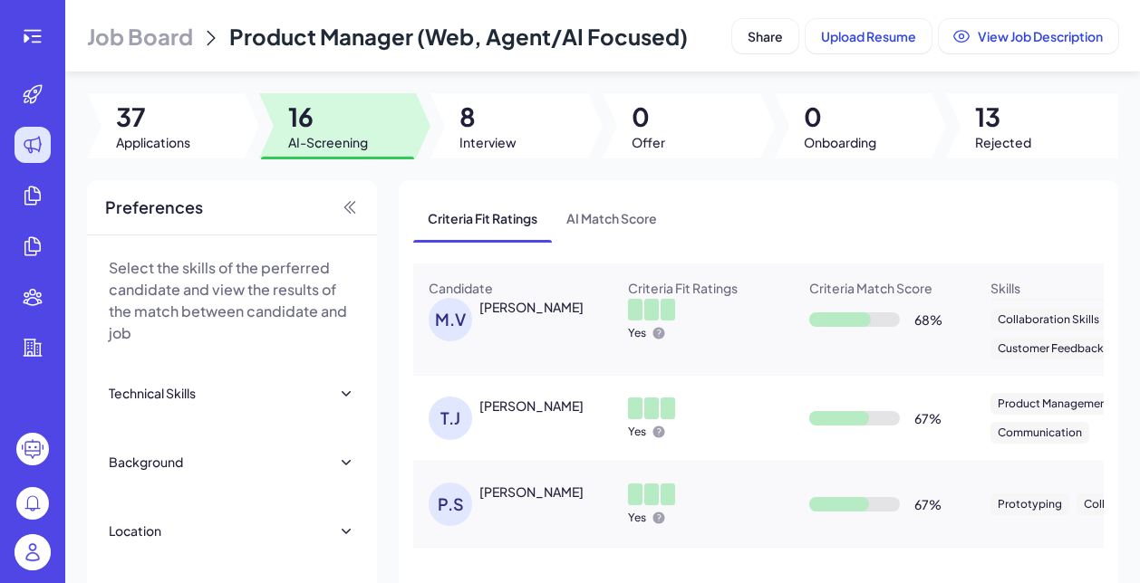
click at [548, 316] on div "Meghana Vinnakota" at bounding box center [531, 307] width 104 height 18
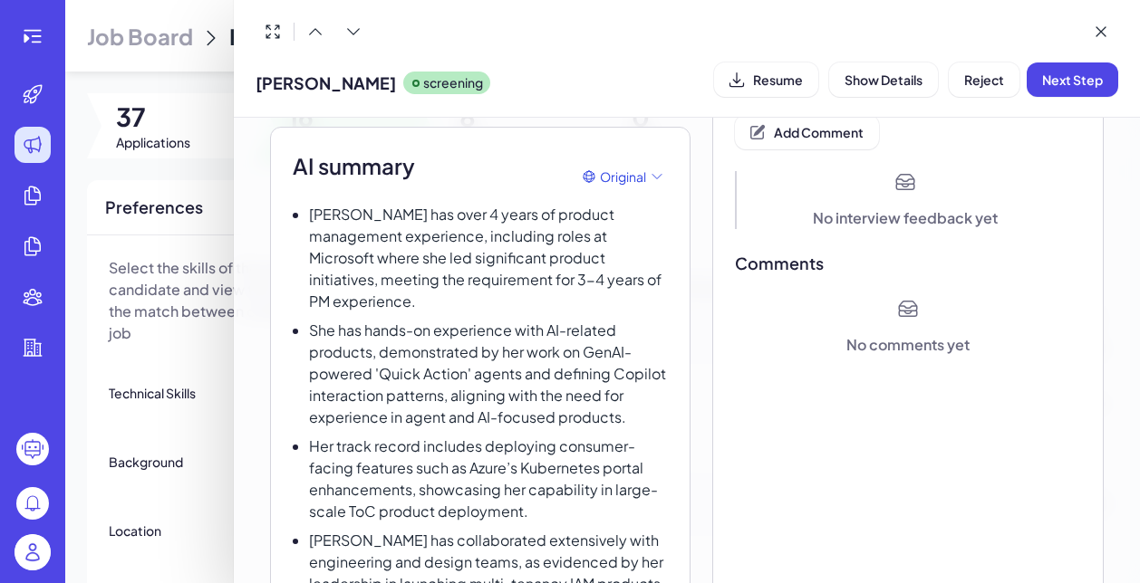
scroll to position [121, 0]
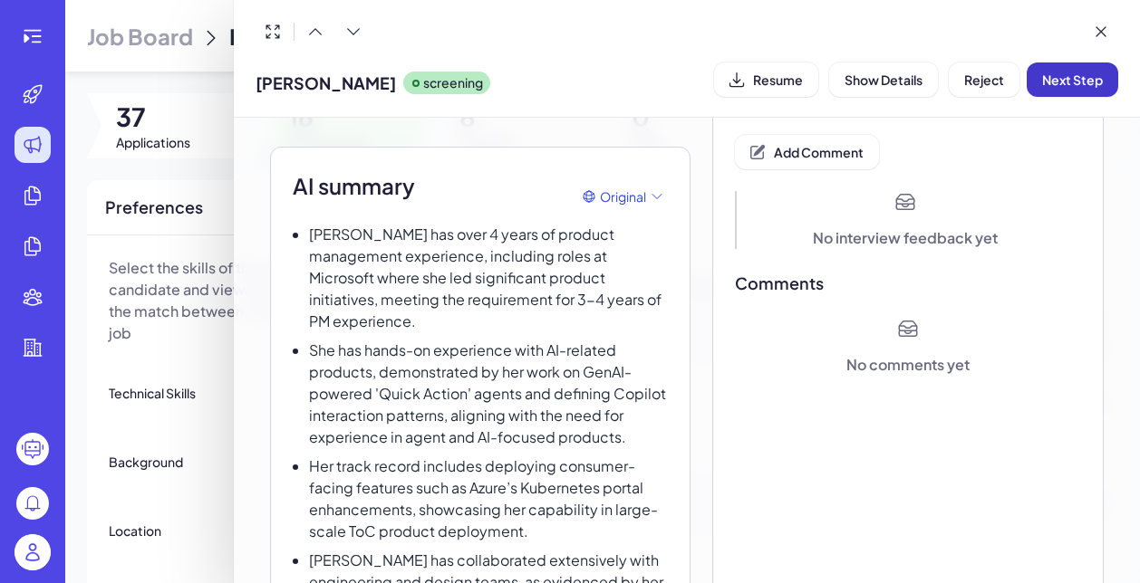
click at [1067, 83] on span "Next Step" at bounding box center [1072, 80] width 61 height 16
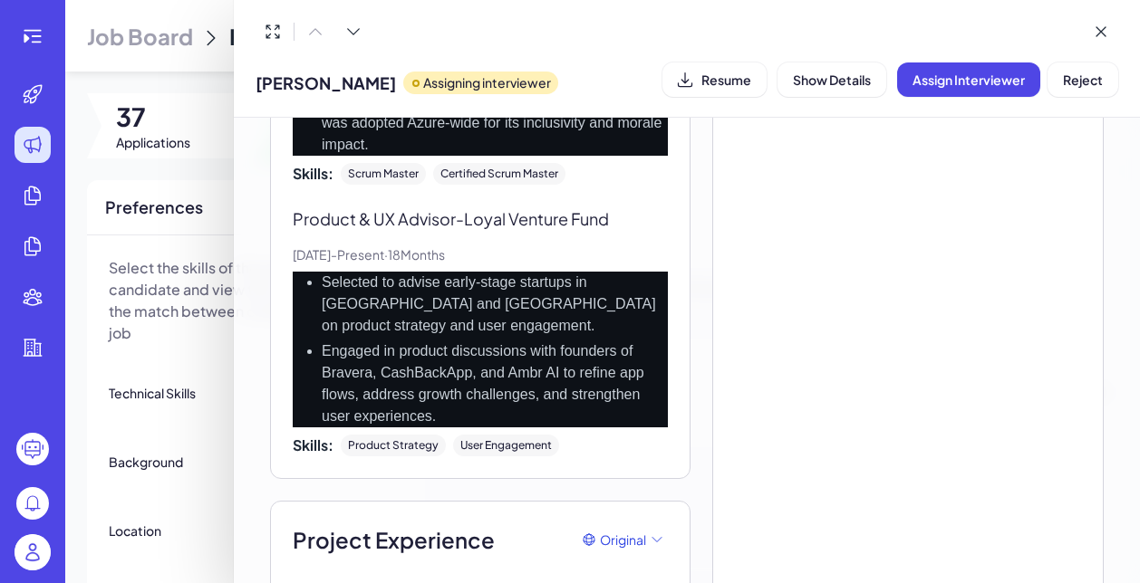
scroll to position [2354, 0]
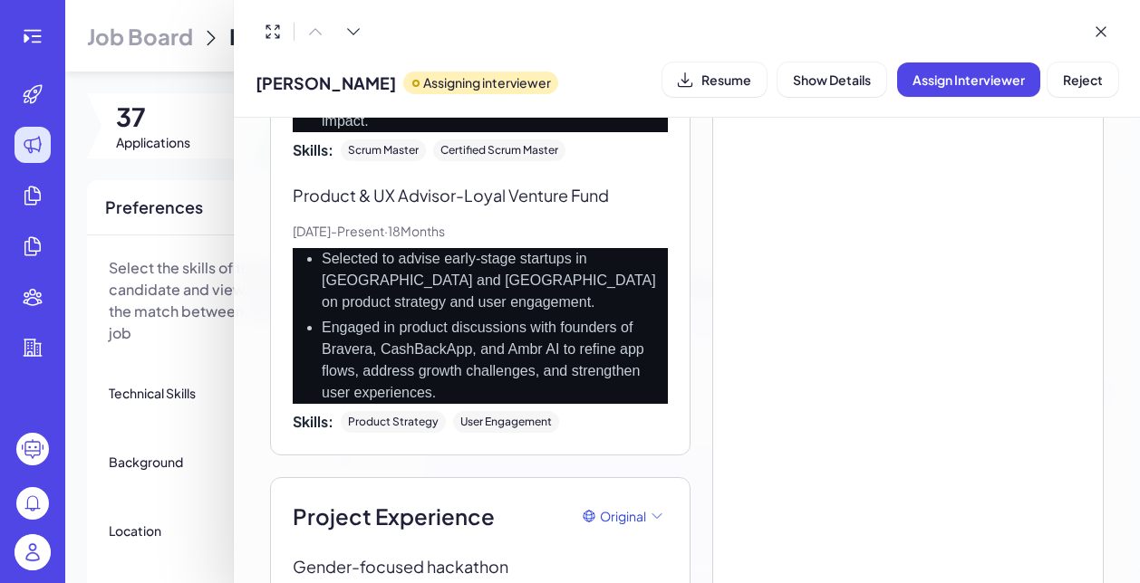
click at [203, 440] on div at bounding box center [570, 291] width 1140 height 583
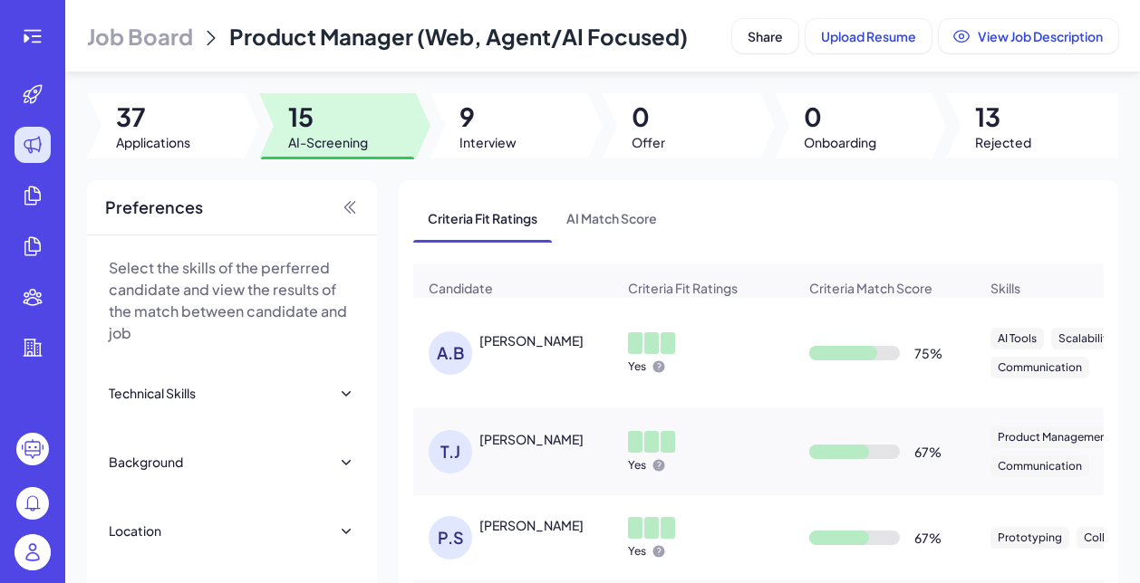
scroll to position [0, 0]
click at [523, 375] on div "A.B Arjun Banerjee" at bounding box center [521, 353] width 187 height 43
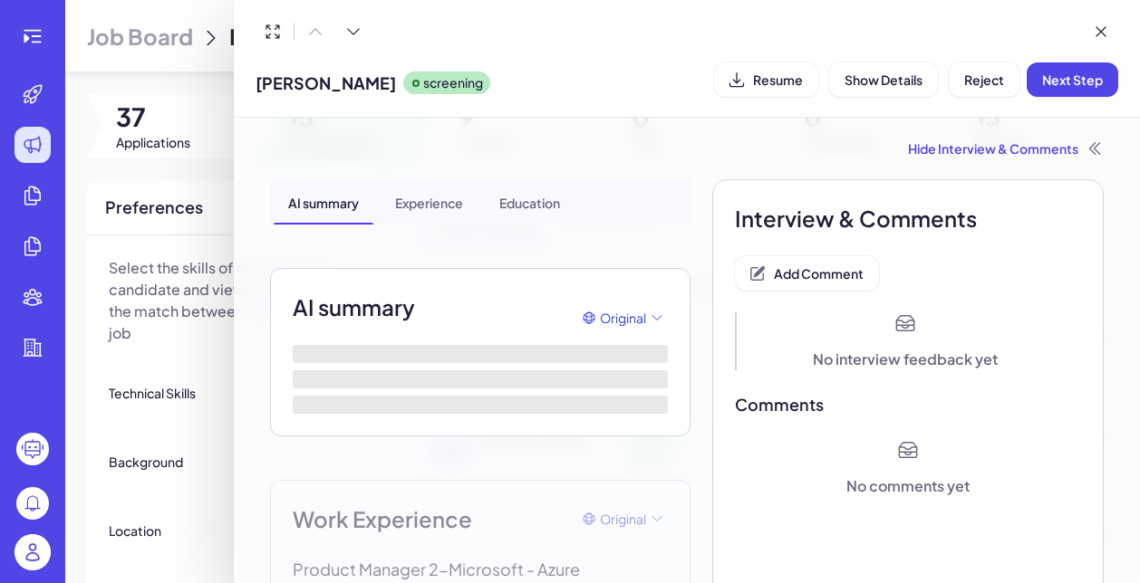
click at [200, 370] on div at bounding box center [570, 291] width 1140 height 583
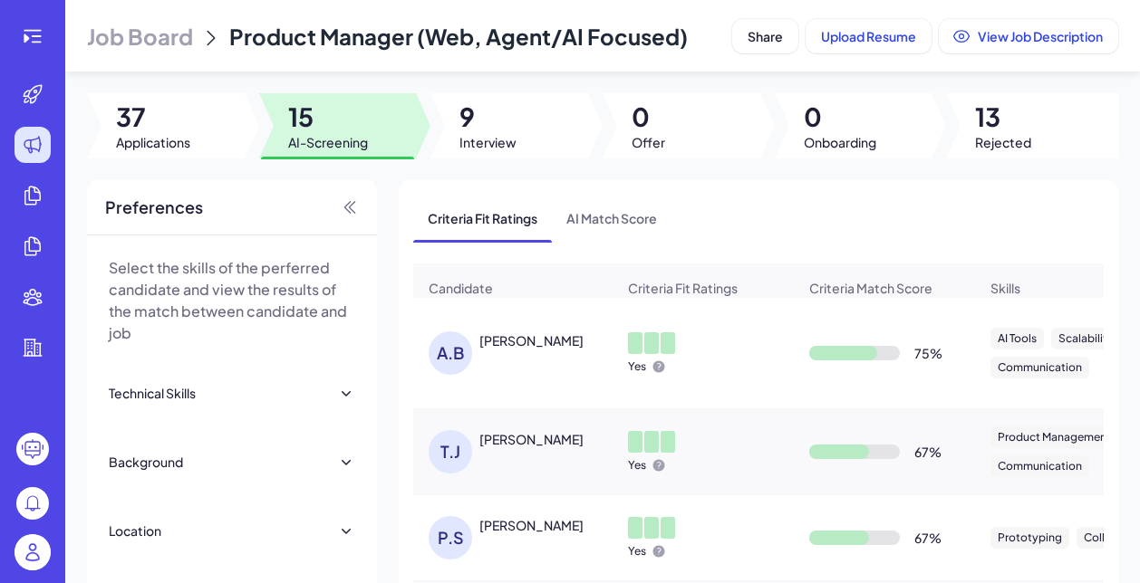
click at [502, 350] on div "Arjun Banerjee" at bounding box center [531, 341] width 104 height 18
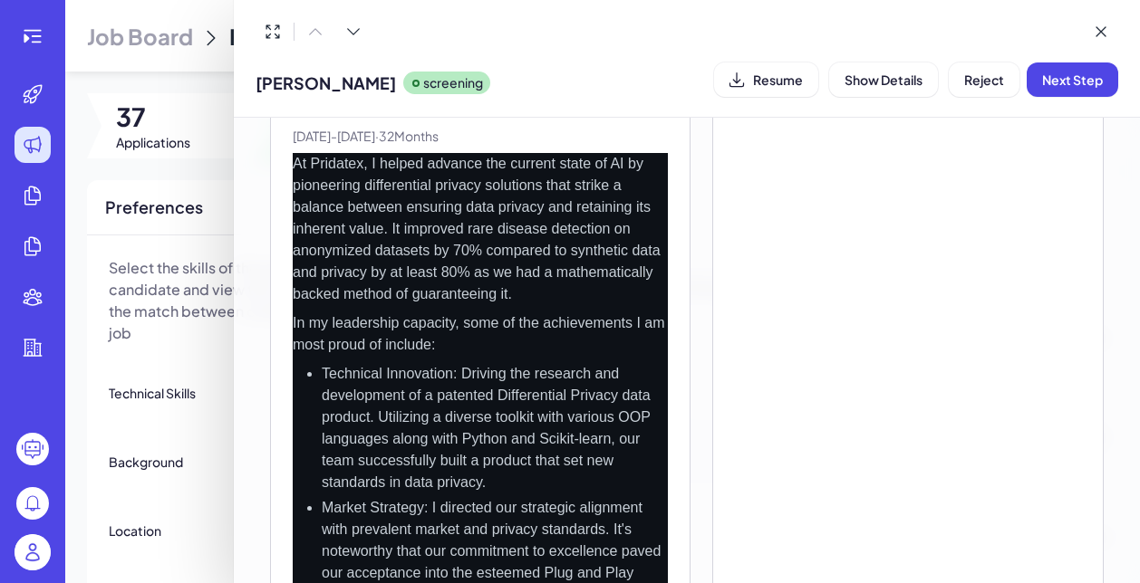
scroll to position [2298, 0]
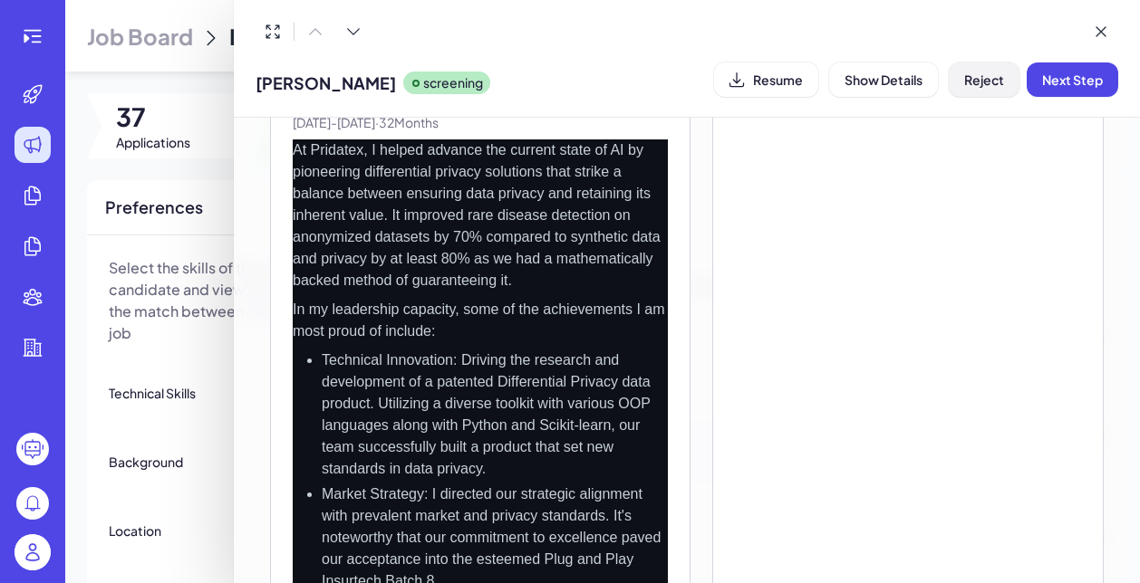
click at [985, 87] on span "Reject" at bounding box center [984, 80] width 40 height 16
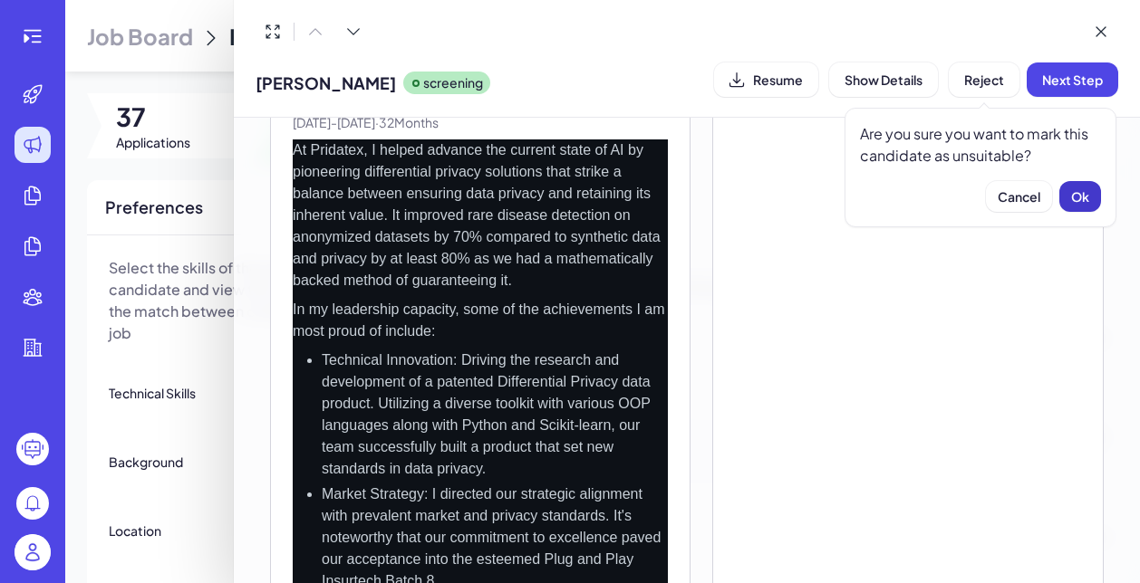
click at [1074, 196] on span "Ok" at bounding box center [1080, 196] width 18 height 16
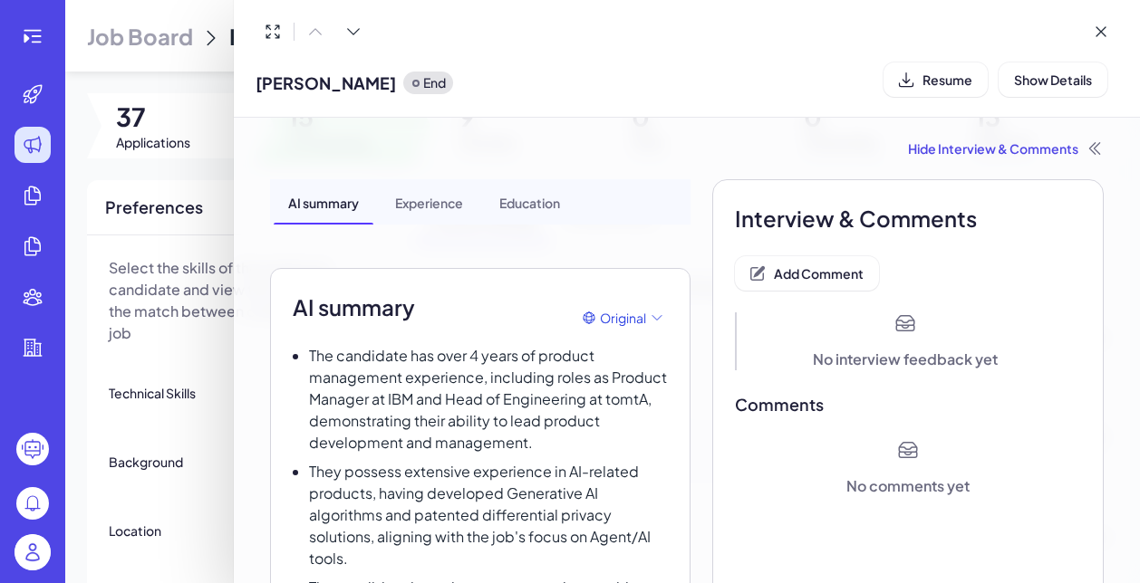
scroll to position [0, 0]
click at [846, 278] on span "Add Comment" at bounding box center [819, 273] width 90 height 16
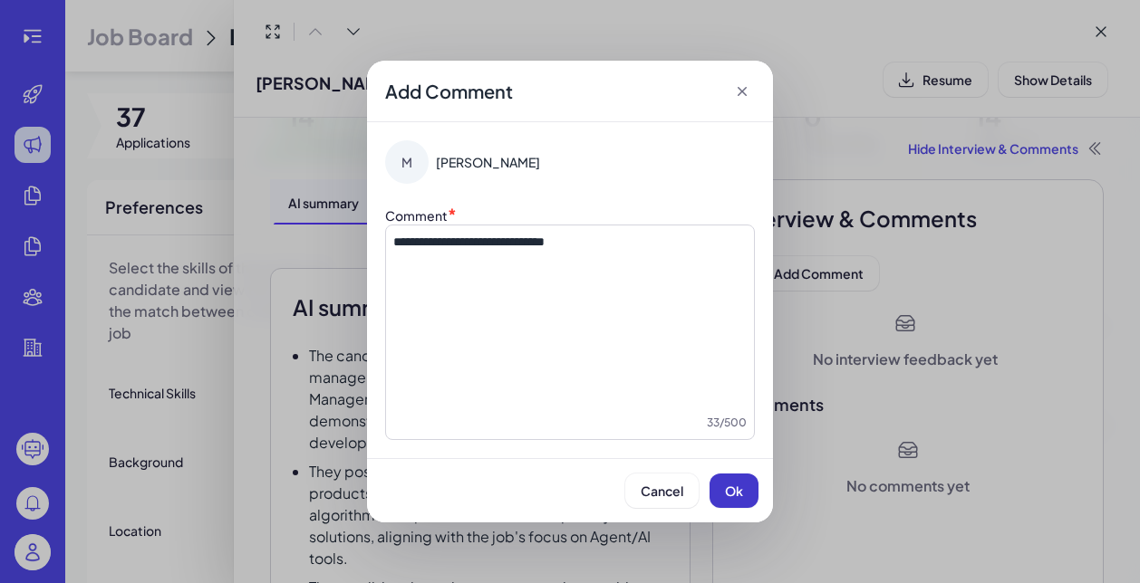
click at [722, 503] on button "Ok" at bounding box center [733, 491] width 49 height 34
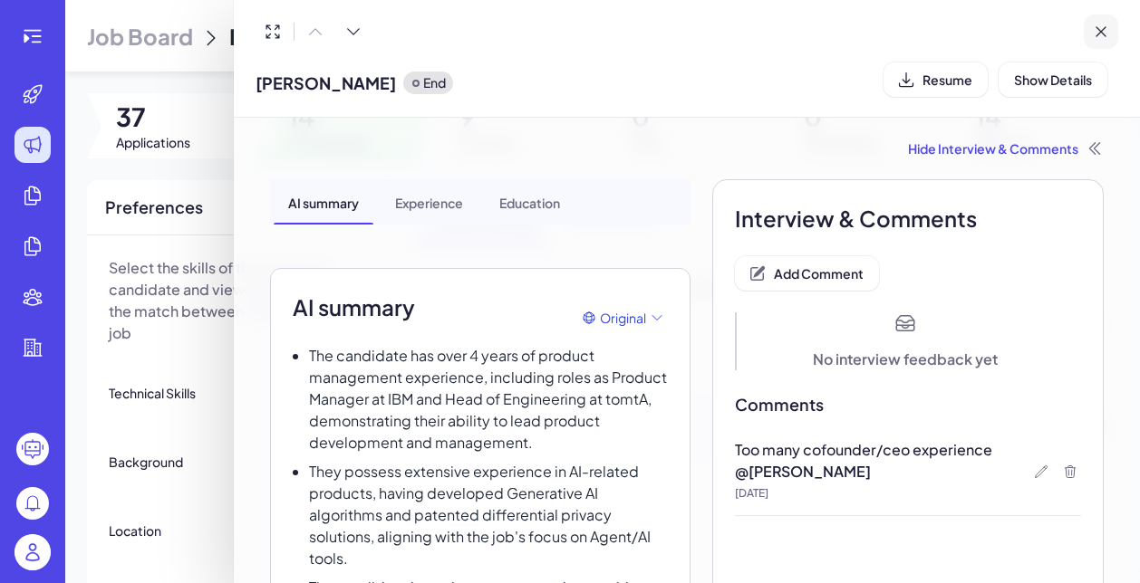
click at [1108, 28] on icon at bounding box center [1100, 32] width 18 height 18
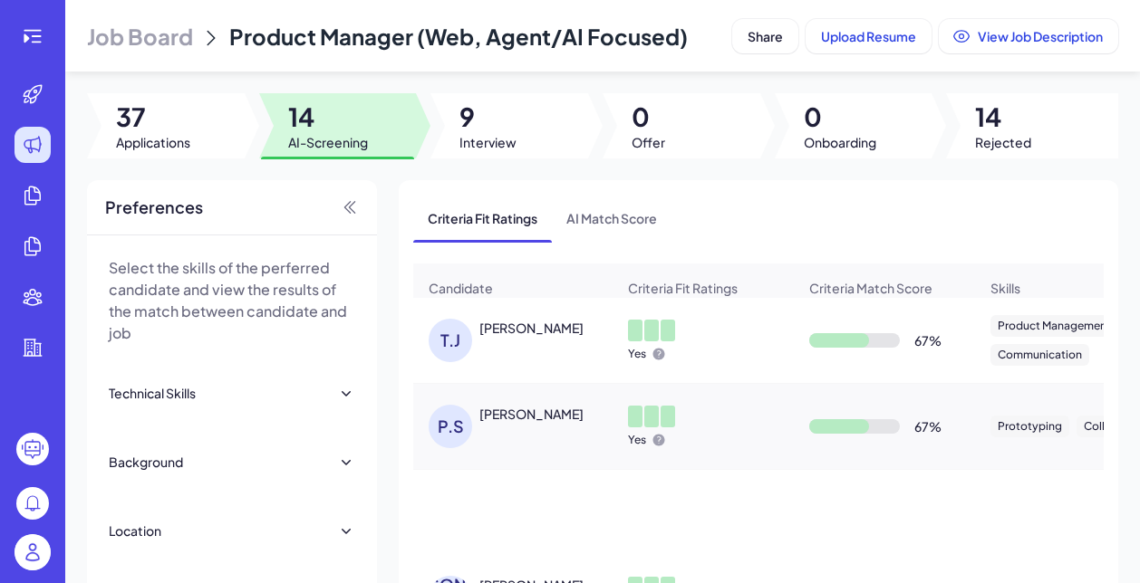
click at [512, 362] on div "T.J Travis Joseph" at bounding box center [521, 340] width 187 height 43
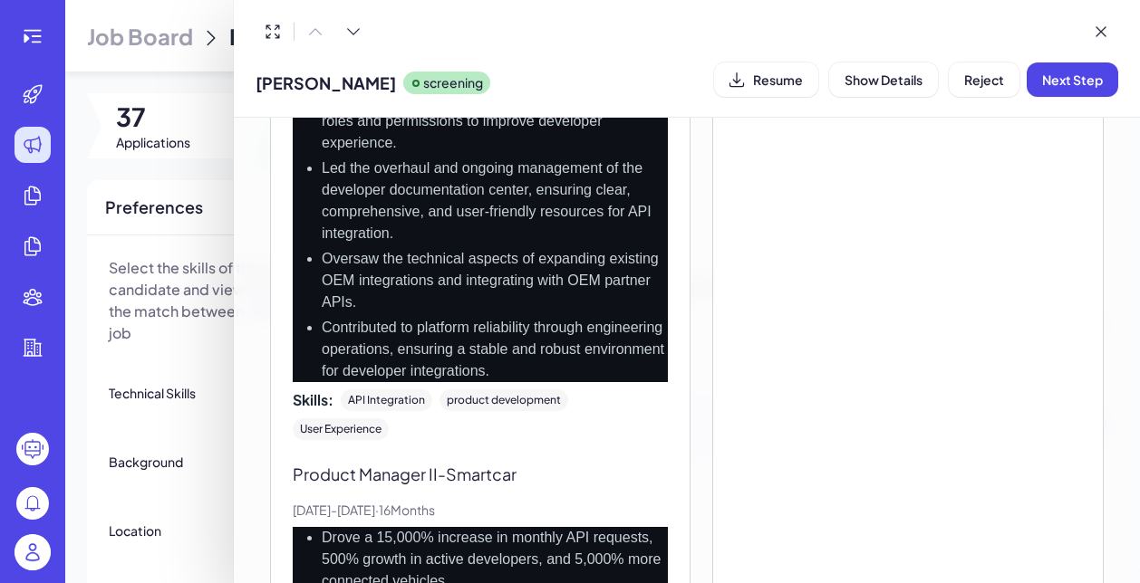
scroll to position [1183, 0]
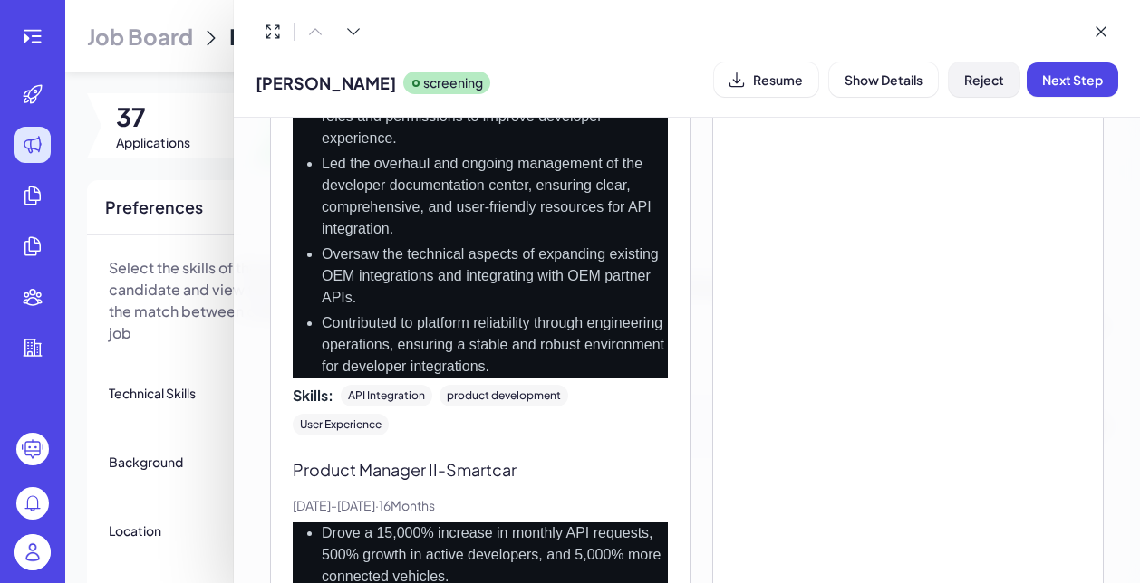
click at [969, 86] on span "Reject" at bounding box center [984, 80] width 40 height 16
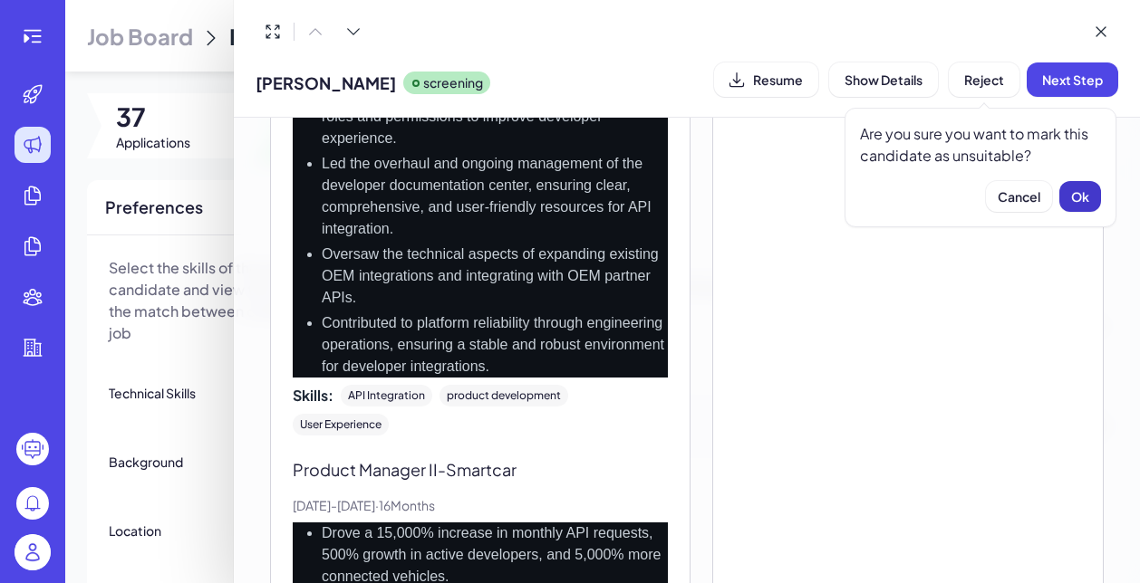
click at [1080, 204] on span "Ok" at bounding box center [1080, 196] width 18 height 16
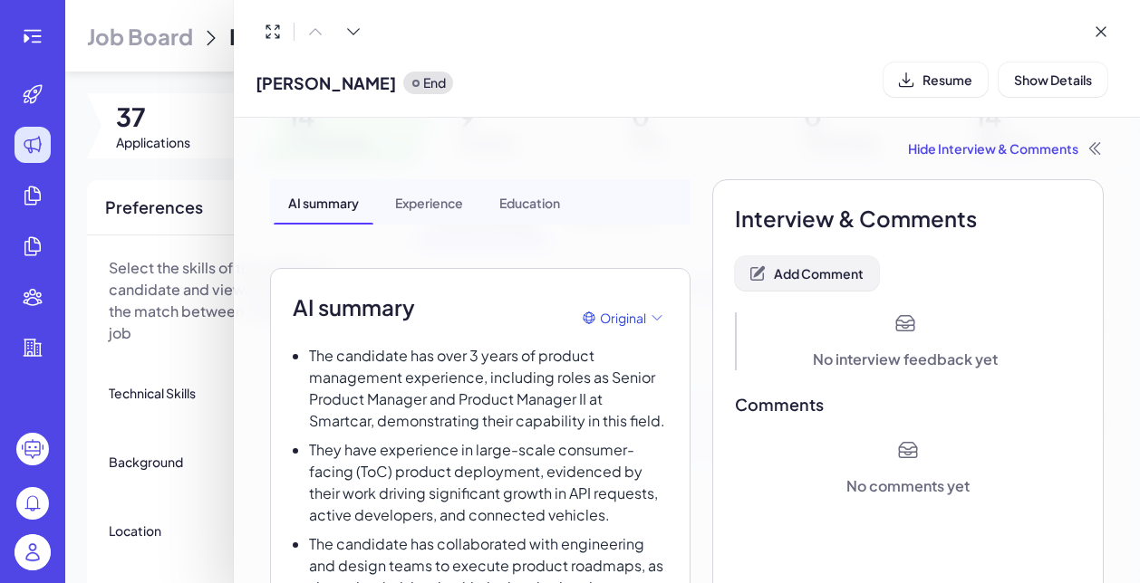
scroll to position [0, 0]
click at [803, 267] on span "Add Comment" at bounding box center [819, 273] width 90 height 16
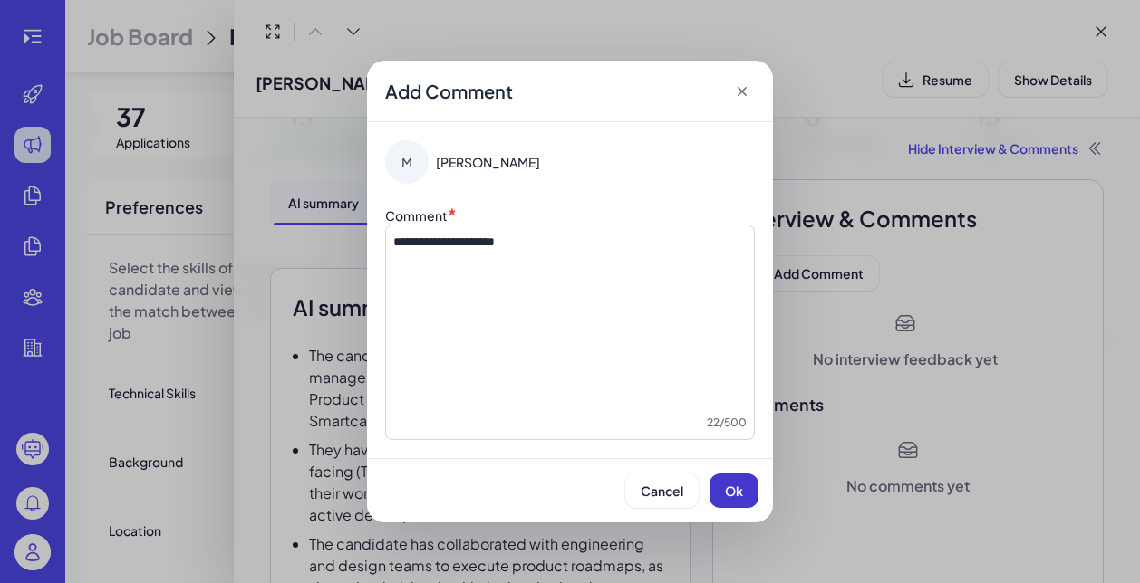
click at [725, 495] on span "Ok" at bounding box center [734, 491] width 18 height 16
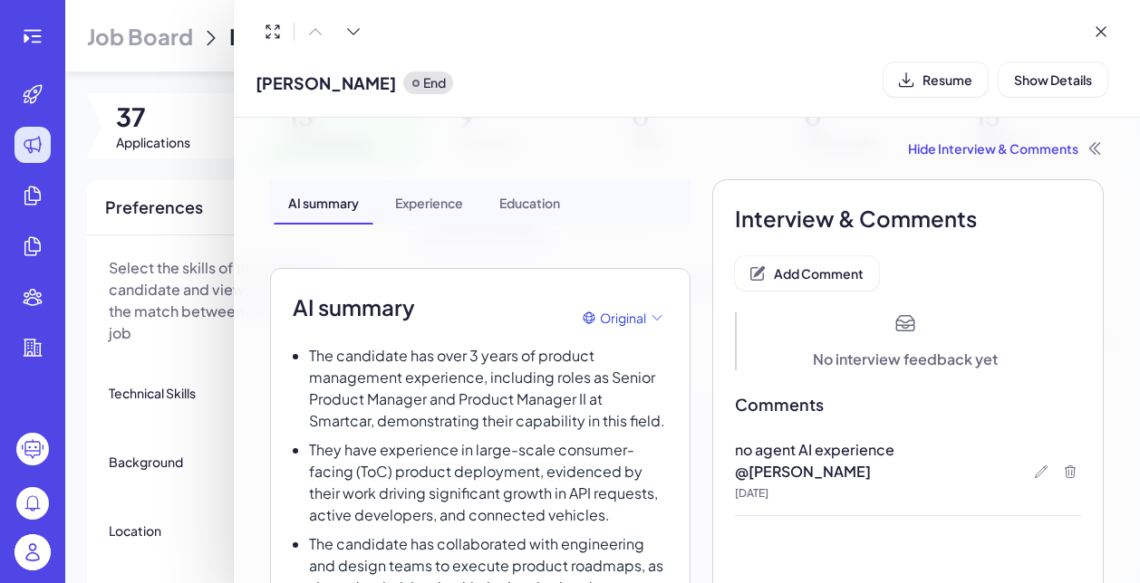
click at [203, 397] on div at bounding box center [570, 291] width 1140 height 583
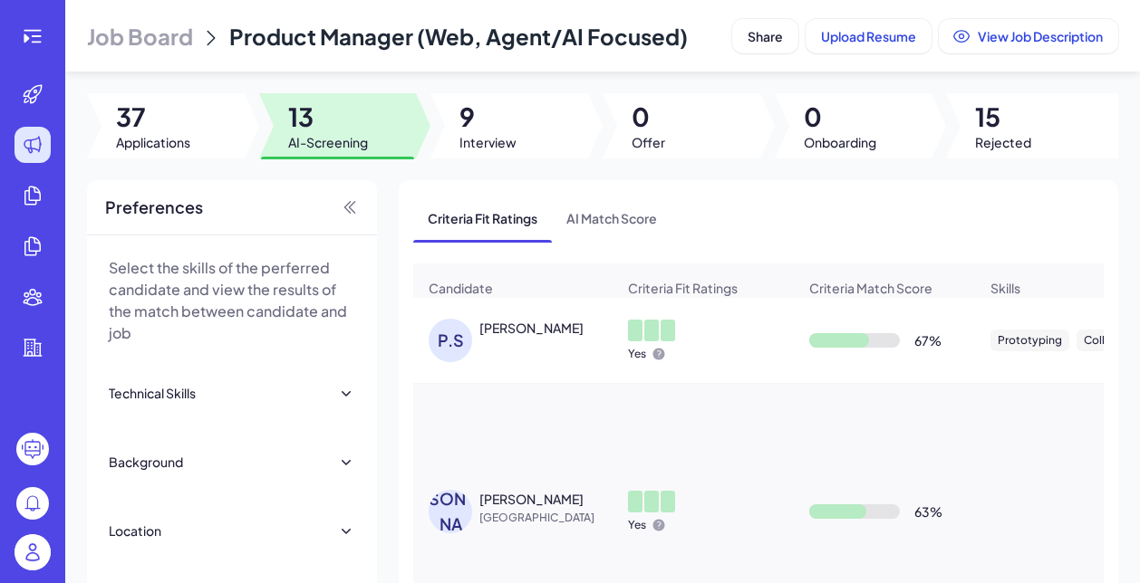
click at [533, 362] on div "P.S Piram Singh" at bounding box center [521, 340] width 187 height 43
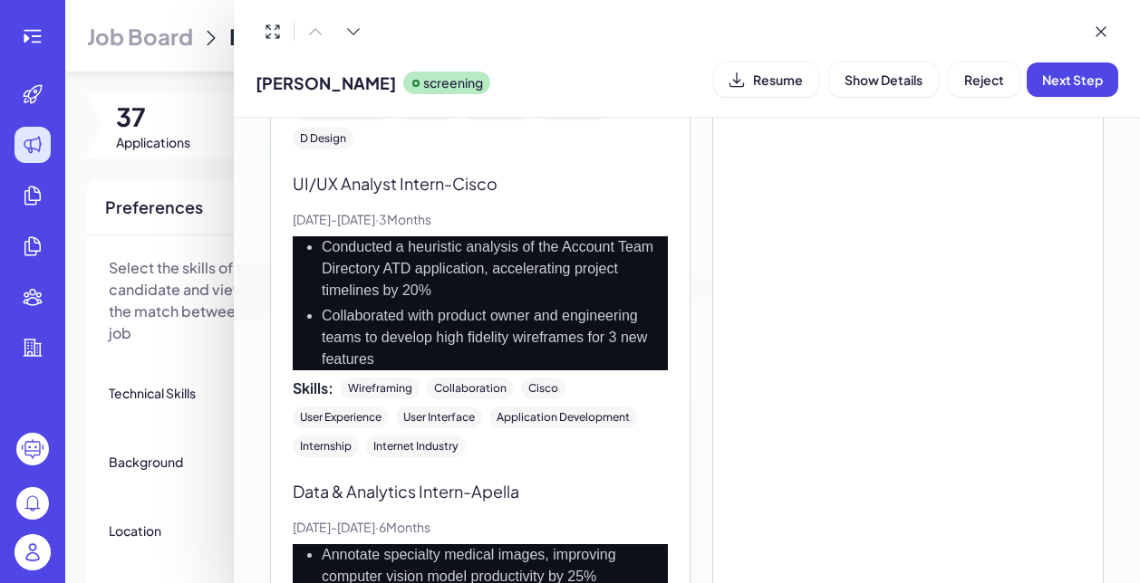
scroll to position [1631, 0]
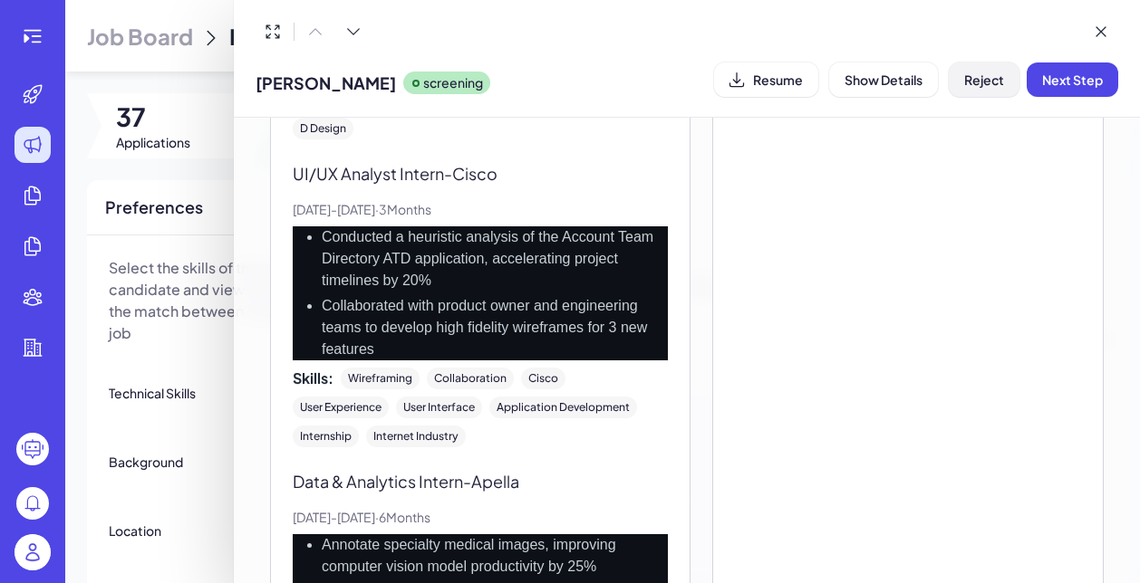
click at [986, 83] on span "Reject" at bounding box center [984, 80] width 40 height 16
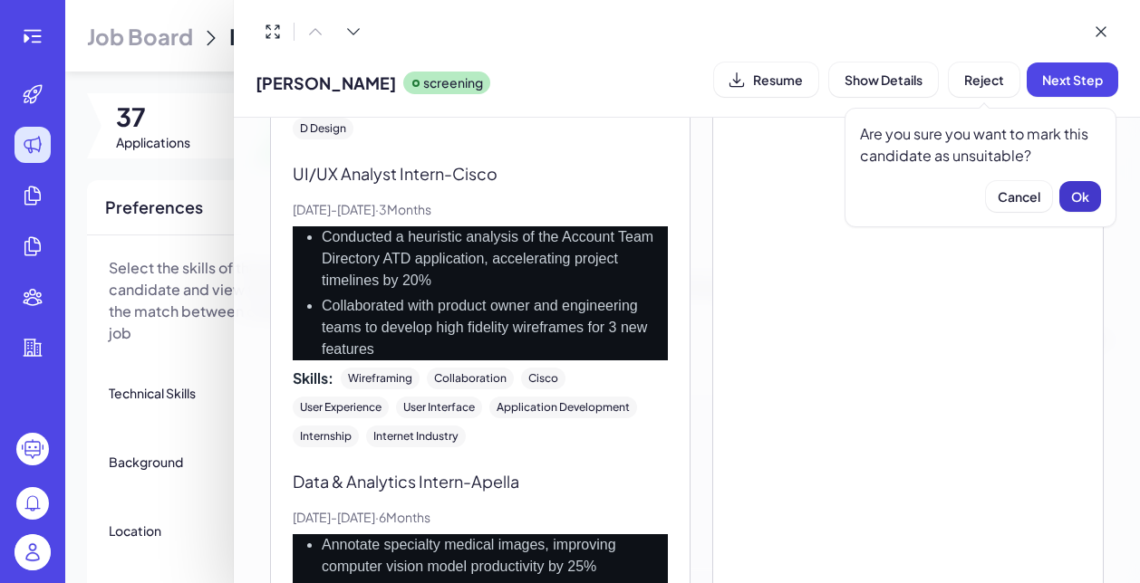
click at [1079, 192] on span "Ok" at bounding box center [1080, 196] width 18 height 16
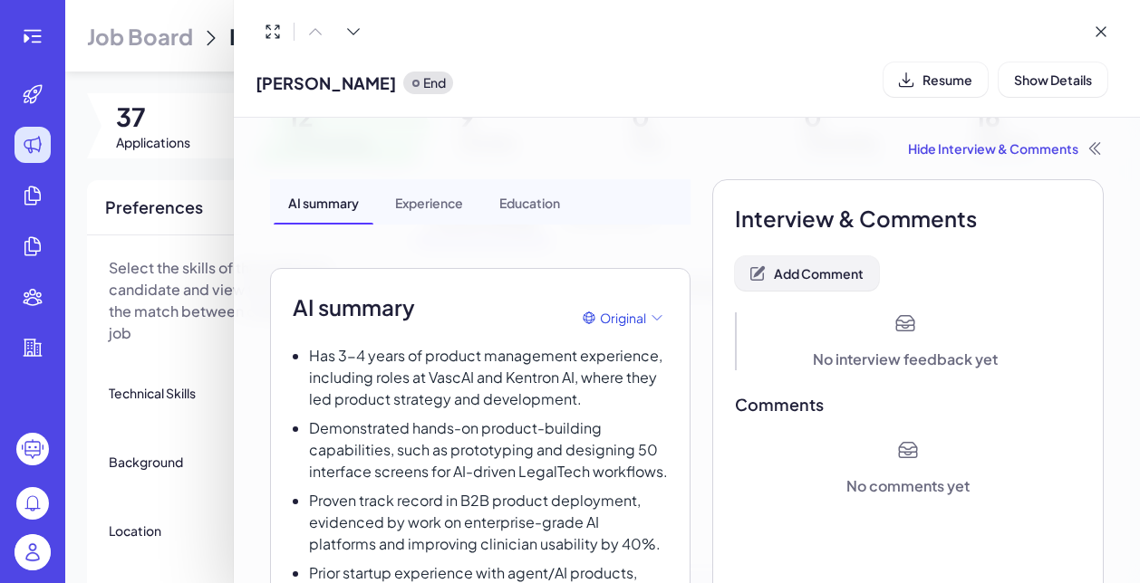
scroll to position [0, 0]
click at [798, 278] on span "Add Comment" at bounding box center [819, 273] width 90 height 16
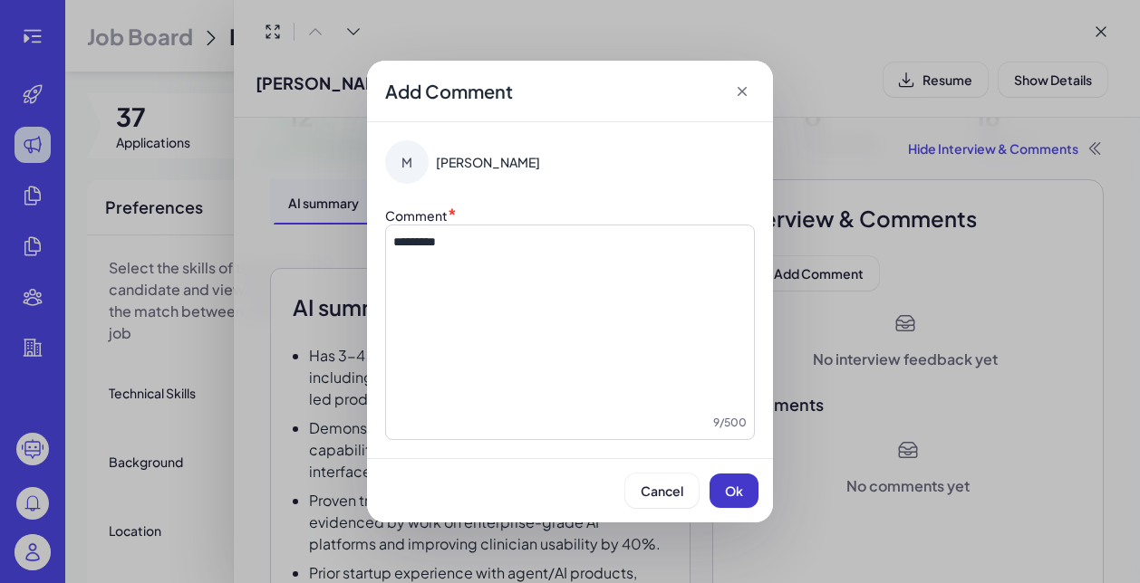
click at [732, 502] on button "Ok" at bounding box center [733, 491] width 49 height 34
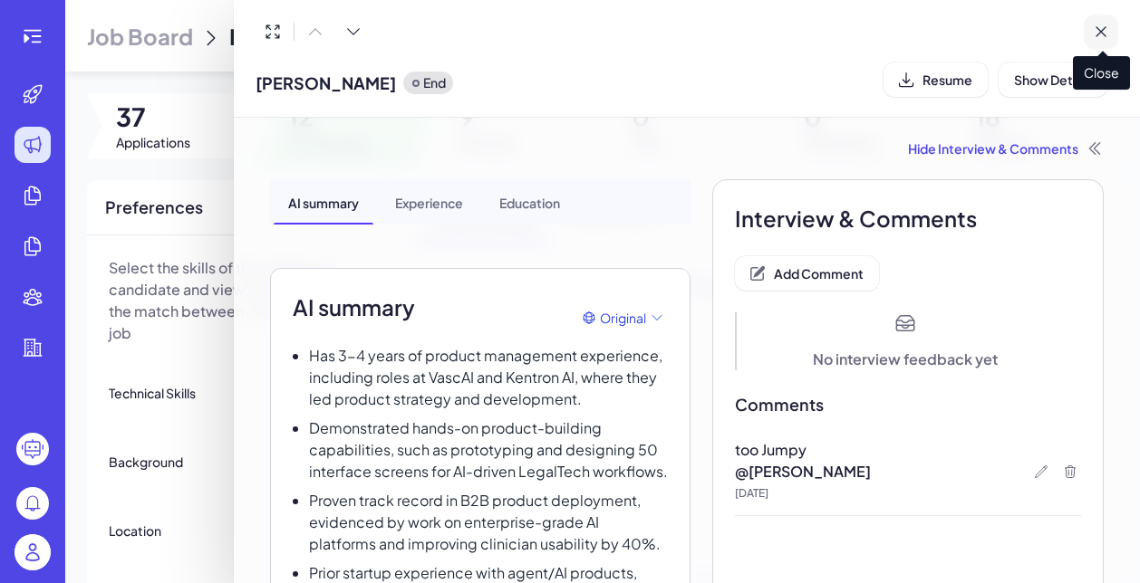
click at [1103, 32] on icon at bounding box center [1100, 32] width 18 height 18
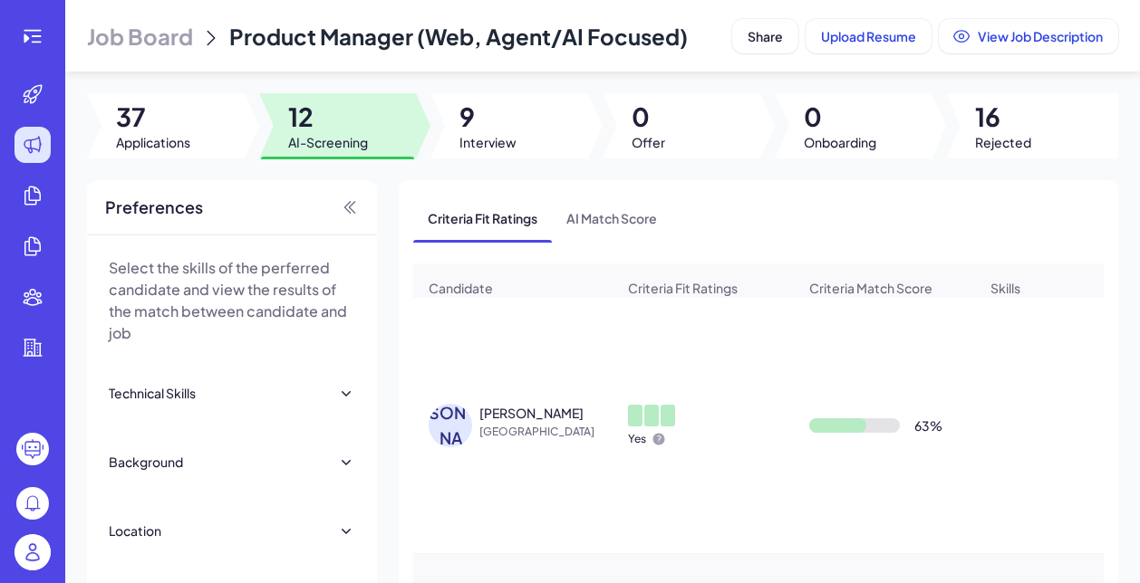
click at [503, 441] on span "[GEOGRAPHIC_DATA]" at bounding box center [547, 432] width 136 height 18
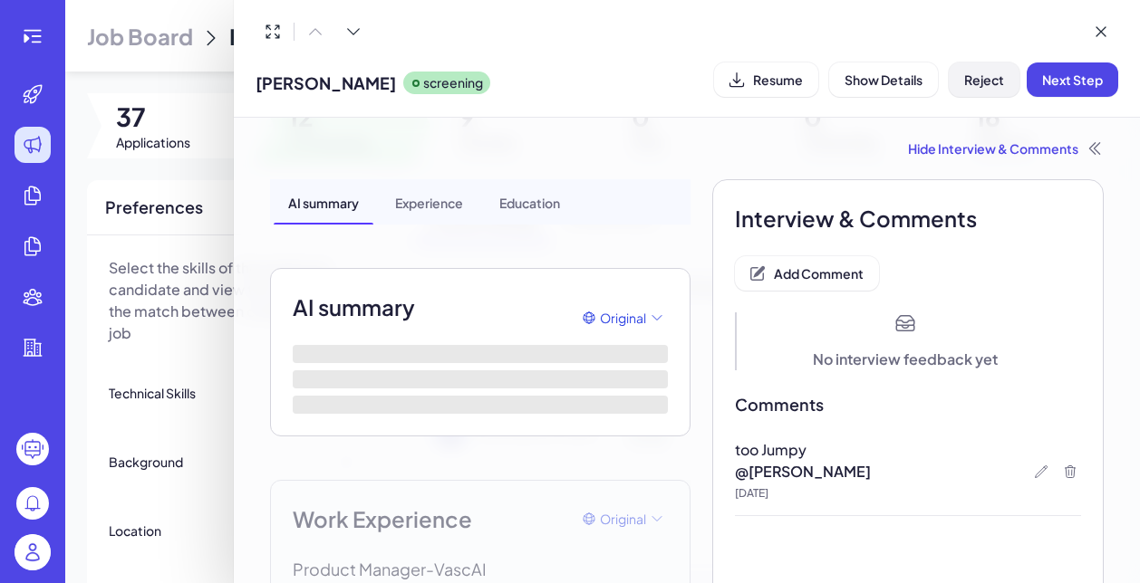
click at [985, 82] on span "Reject" at bounding box center [984, 80] width 40 height 16
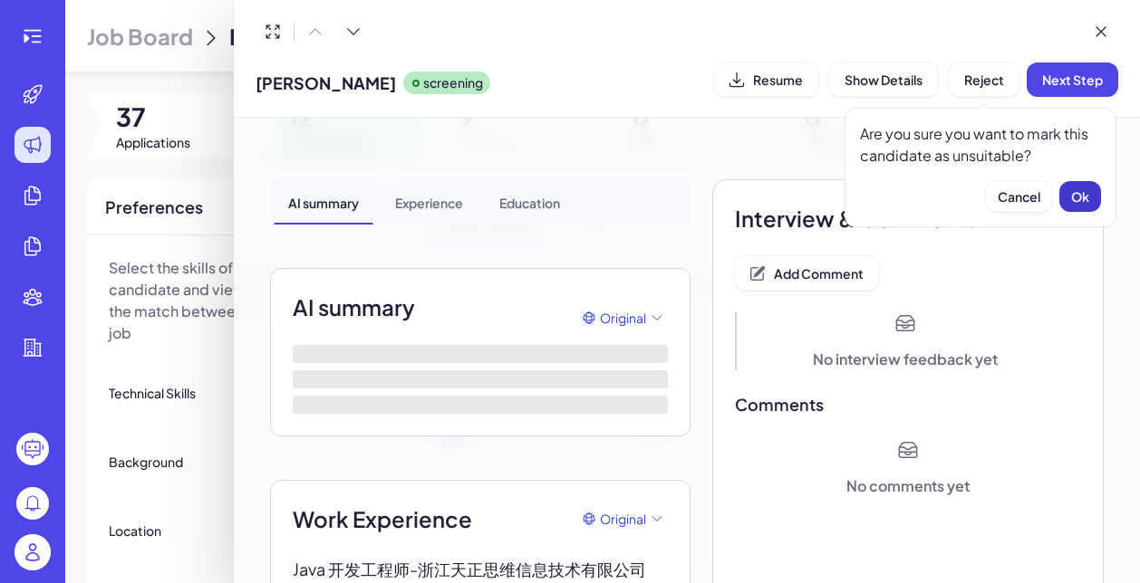
click at [1071, 199] on span "Ok" at bounding box center [1080, 196] width 18 height 16
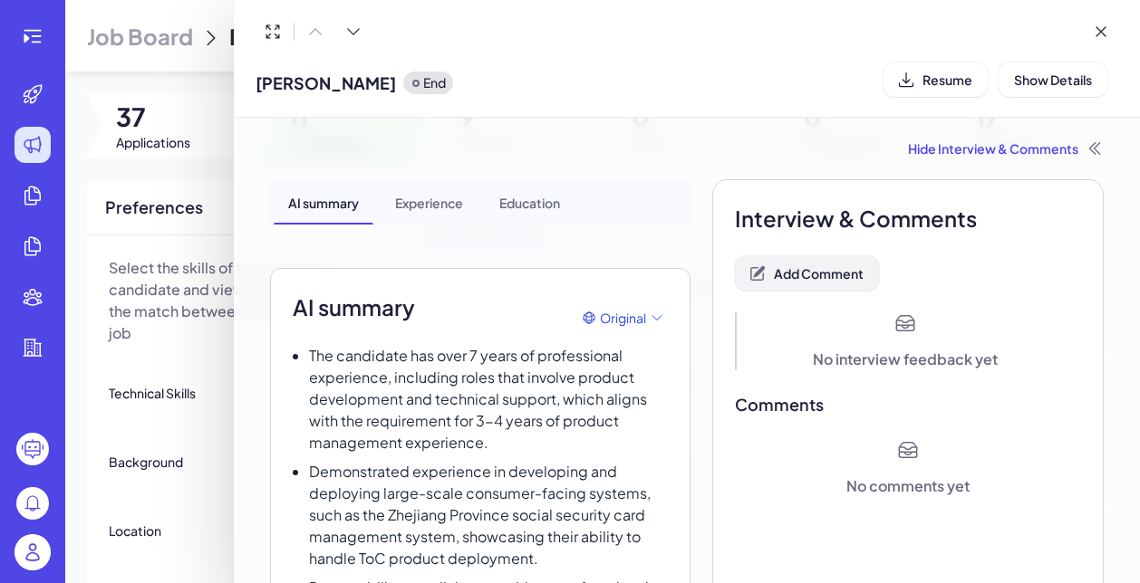
click at [811, 277] on span "Add Comment" at bounding box center [819, 273] width 90 height 16
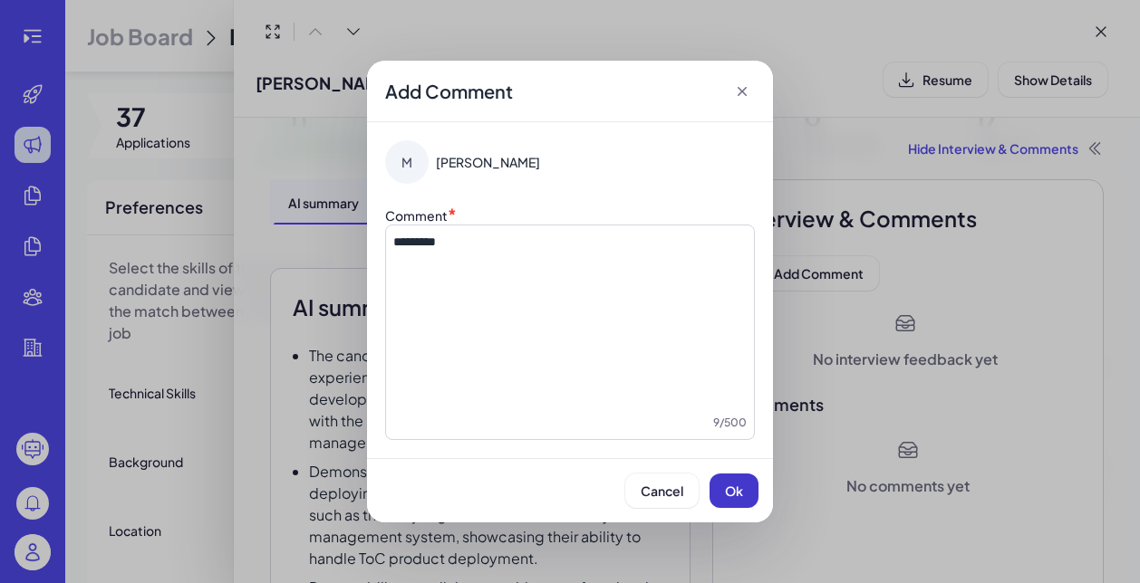
click at [728, 490] on span "Ok" at bounding box center [734, 491] width 18 height 16
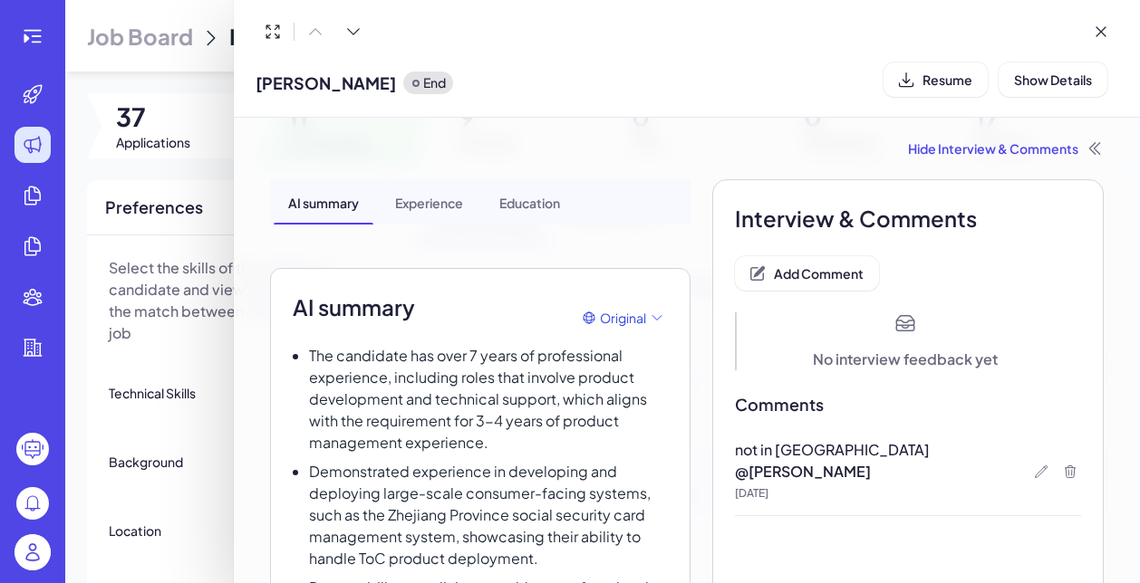
click at [1064, 1] on div "李鑫 End Resume Show Details" at bounding box center [687, 59] width 906 height 118
click at [183, 369] on div at bounding box center [570, 291] width 1140 height 583
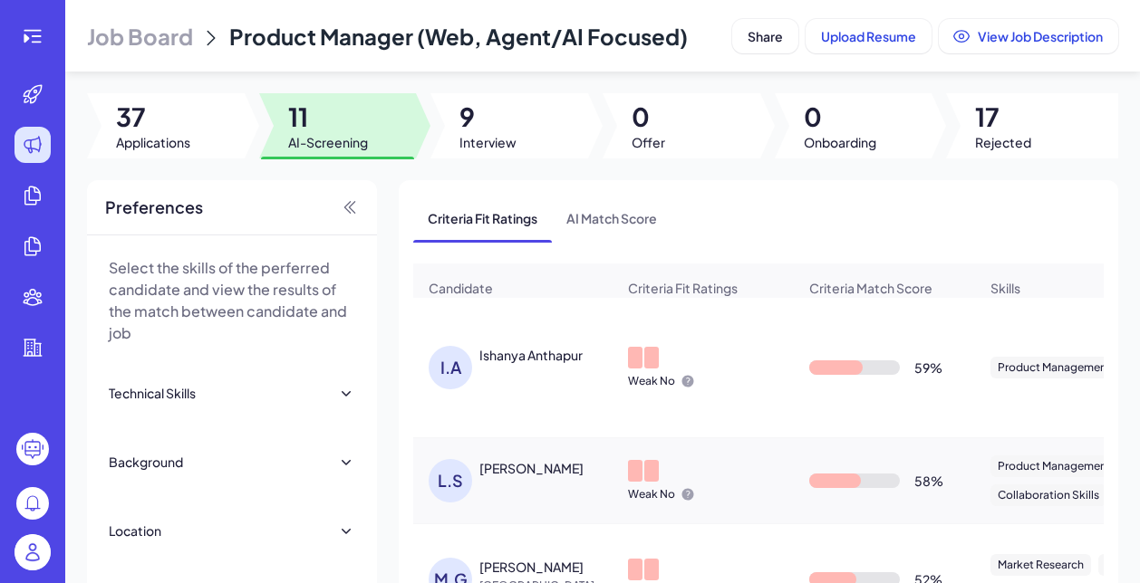
click at [544, 389] on div "I.A Ishanya Anthapur" at bounding box center [521, 367] width 187 height 43
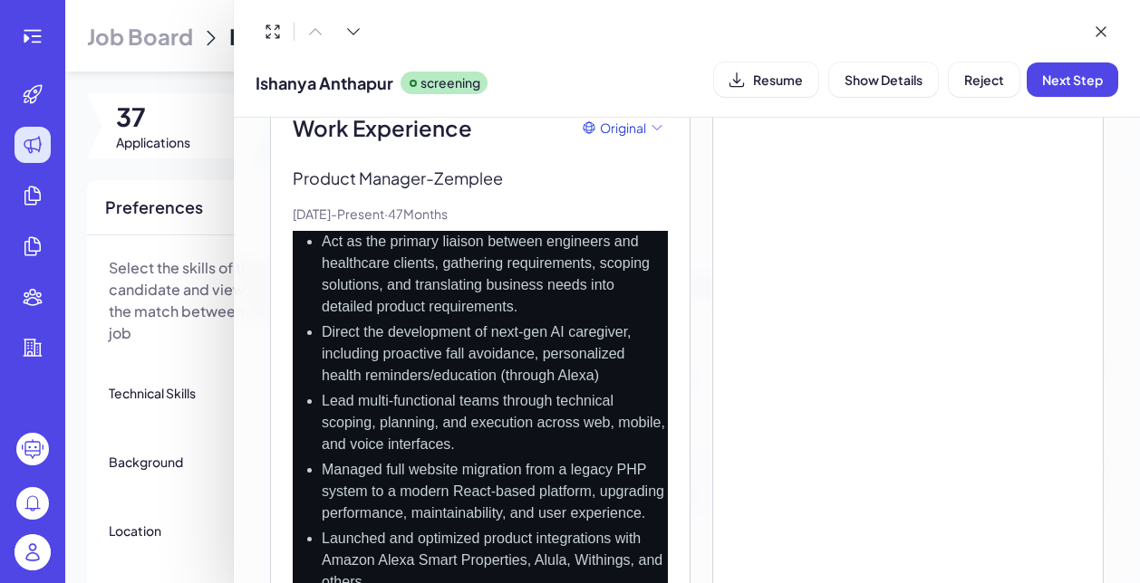
scroll to position [785, 0]
click at [735, 85] on button "Resume" at bounding box center [766, 80] width 104 height 34
click at [1066, 77] on span "Next Step" at bounding box center [1072, 80] width 61 height 16
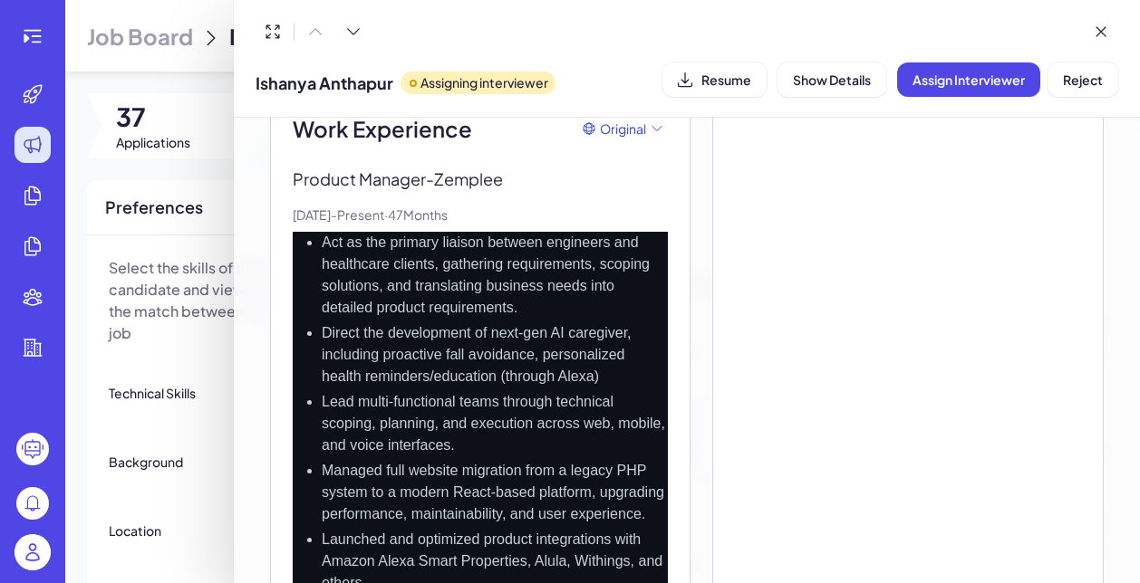
click at [213, 362] on div at bounding box center [570, 291] width 1140 height 583
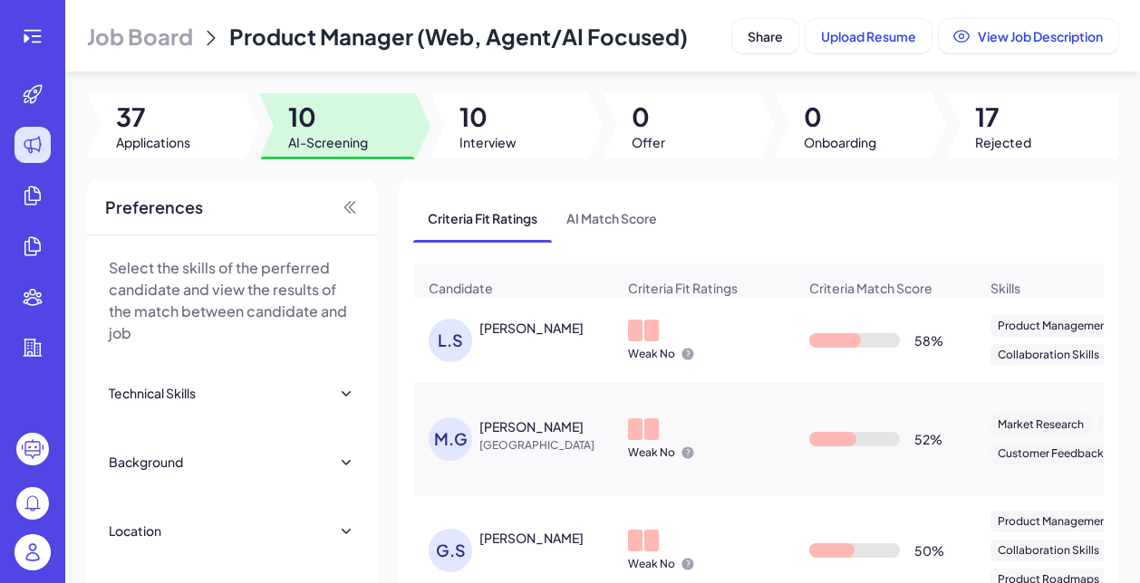
click at [526, 337] on div "Lawrence Song" at bounding box center [531, 328] width 104 height 18
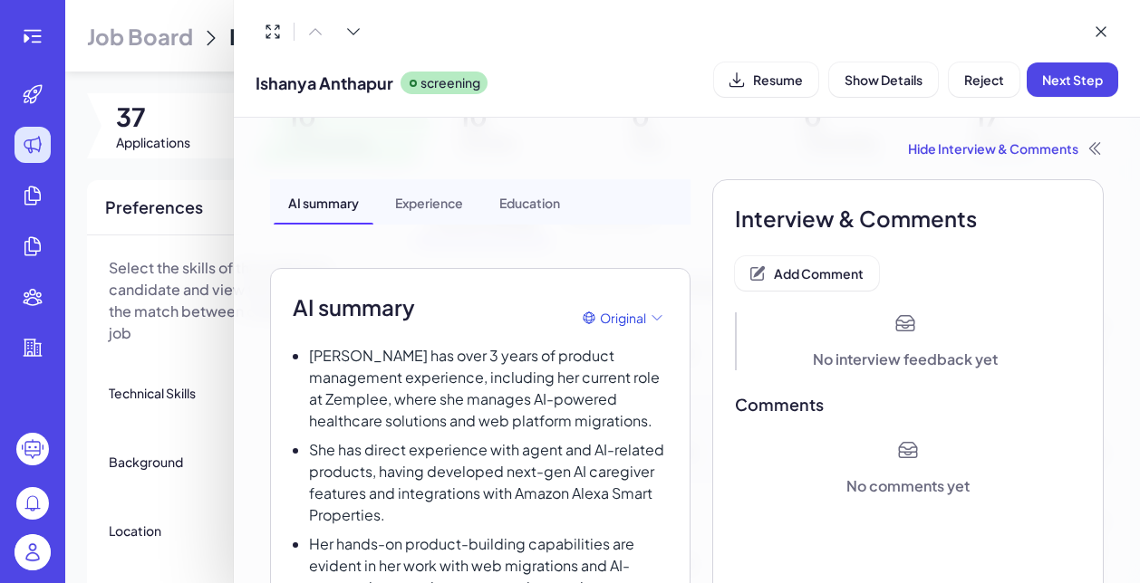
scroll to position [33, 0]
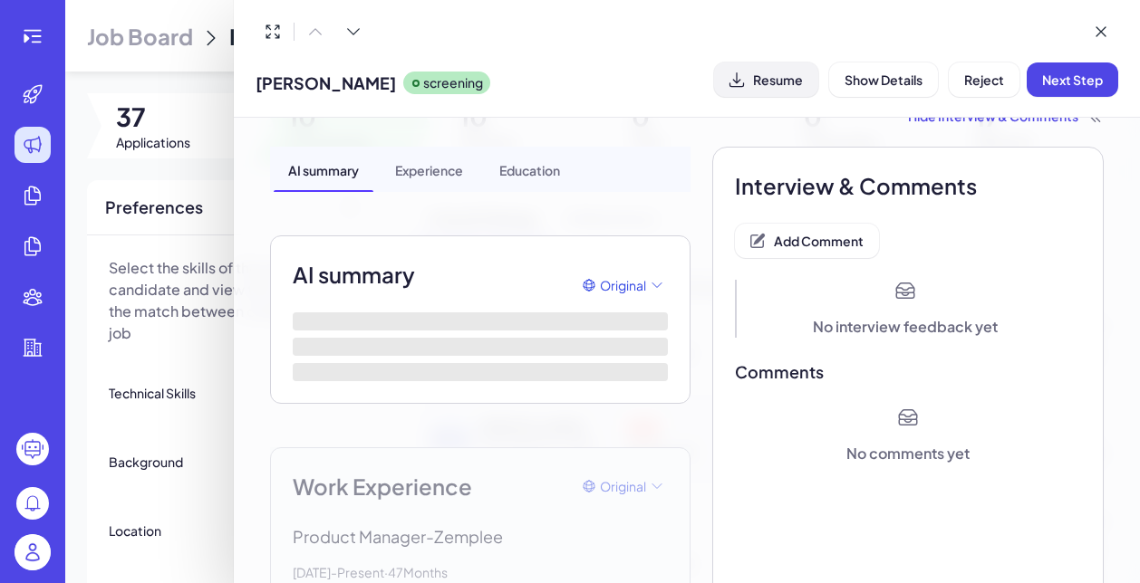
click at [763, 77] on span "Resume" at bounding box center [778, 80] width 50 height 16
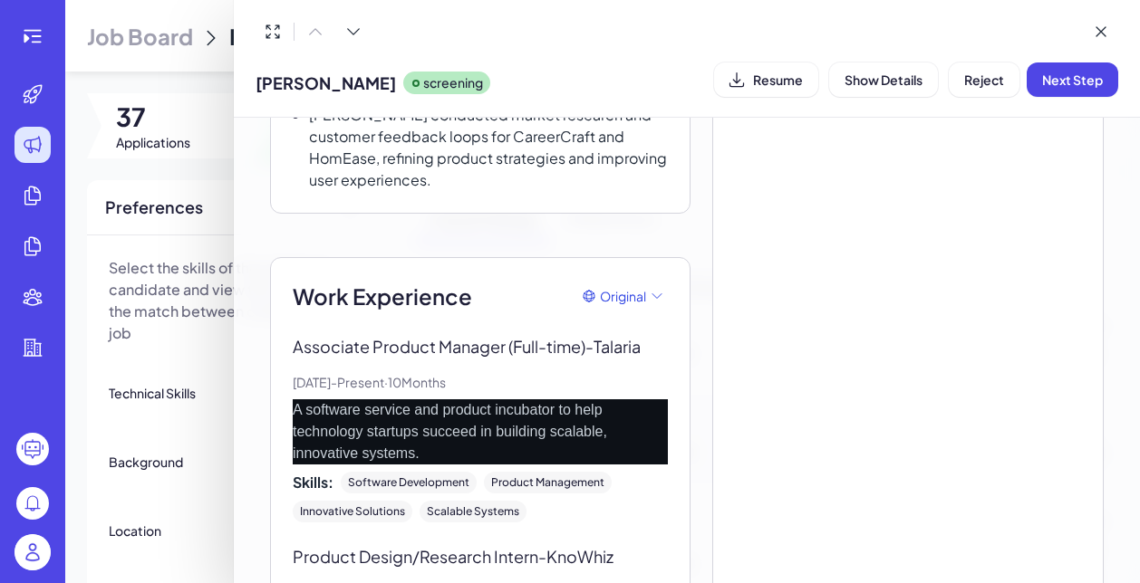
scroll to position [660, 0]
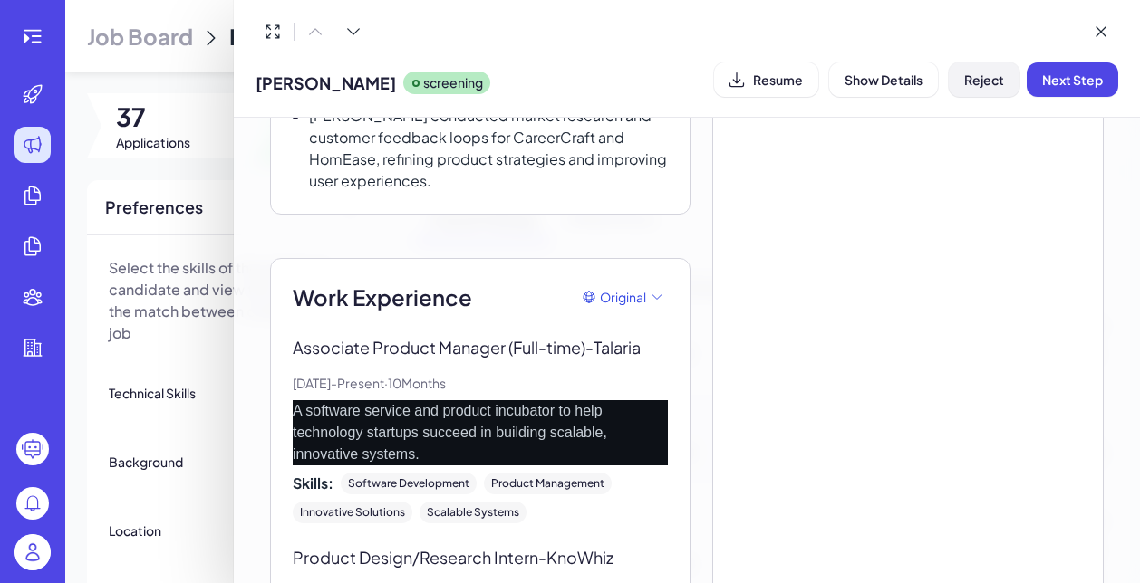
click at [970, 90] on button "Reject" at bounding box center [983, 80] width 71 height 34
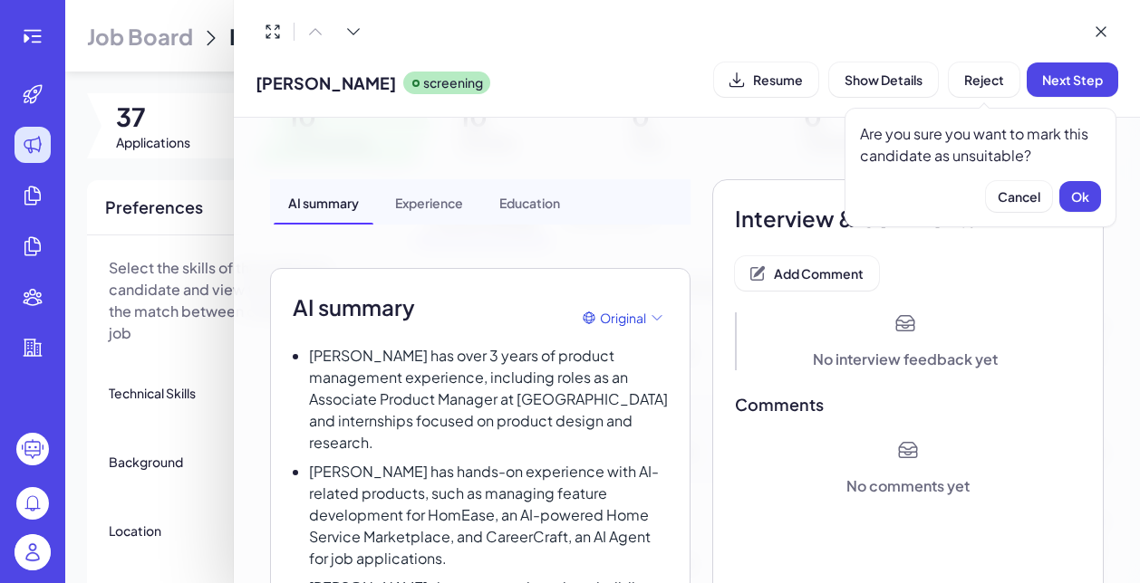
scroll to position [0, 0]
click at [1076, 205] on button "Ok" at bounding box center [1080, 196] width 42 height 31
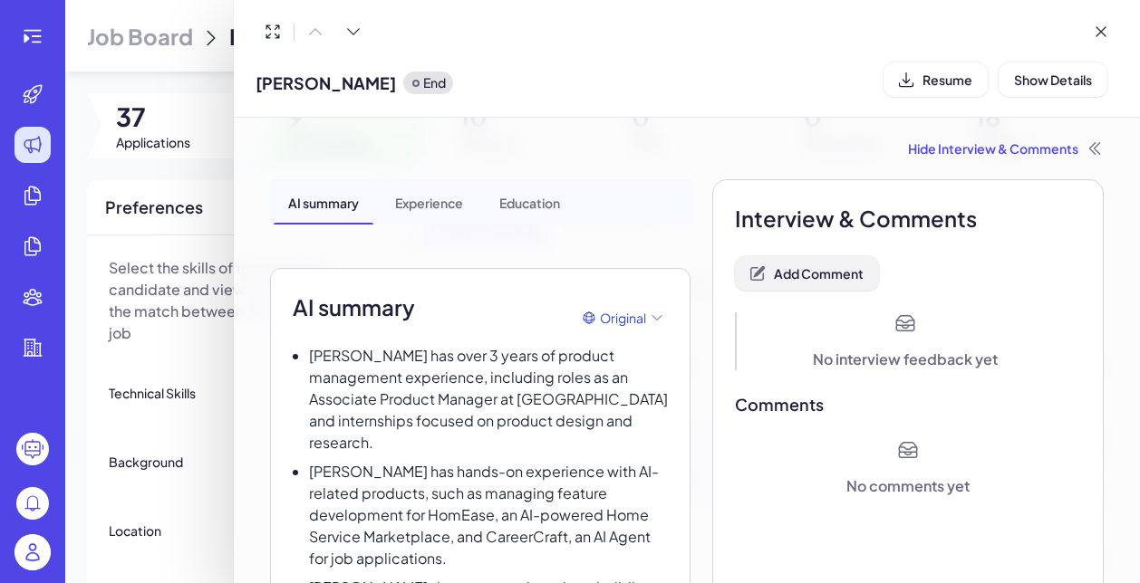
click at [840, 265] on span "Add Comment" at bounding box center [819, 273] width 90 height 16
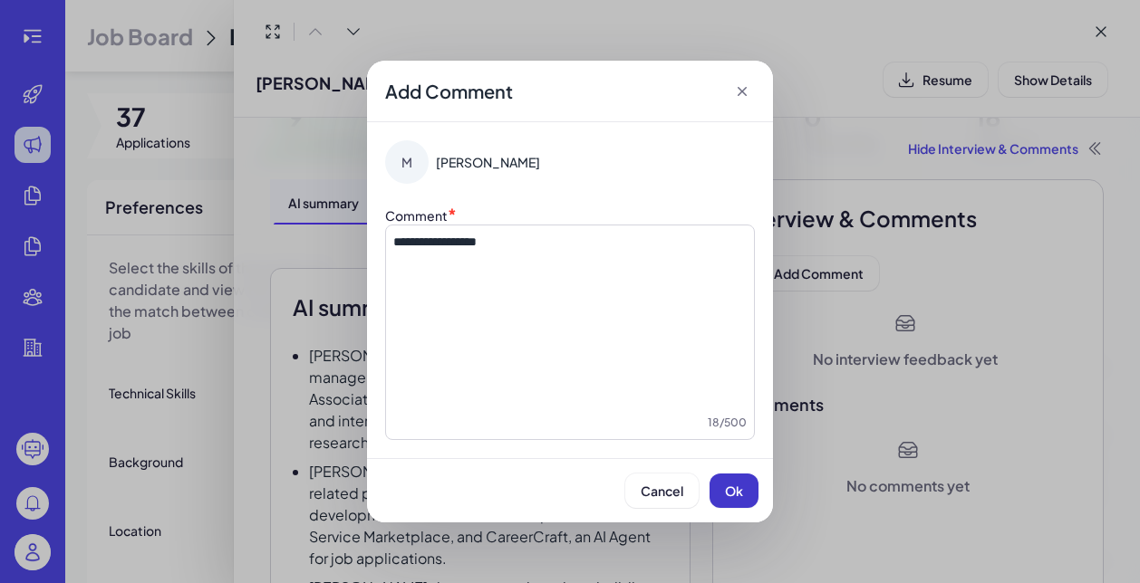
click at [726, 485] on span "Ok" at bounding box center [734, 491] width 18 height 16
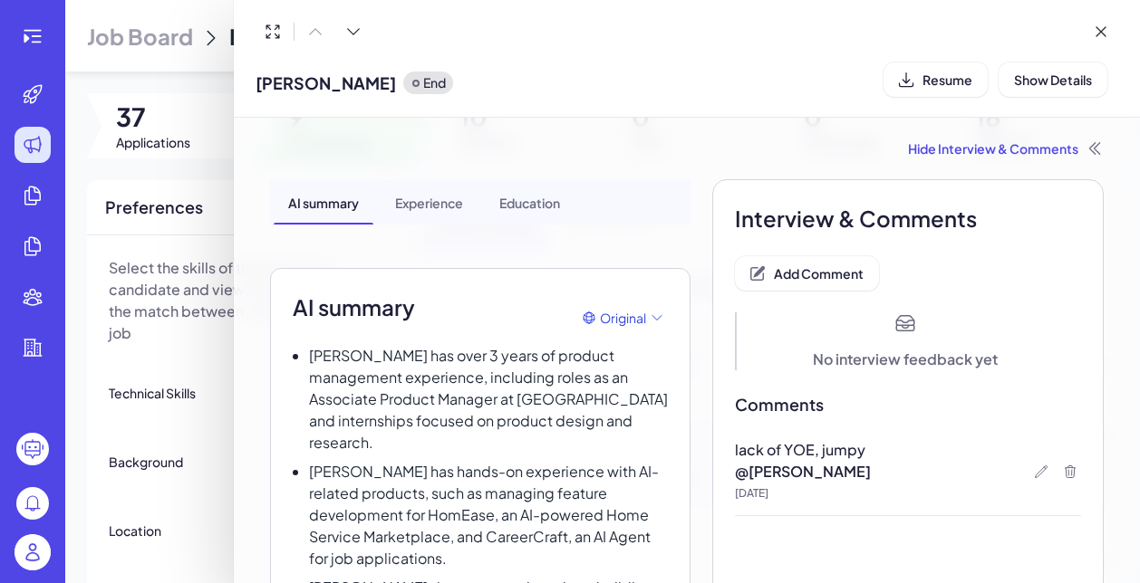
click at [189, 386] on div at bounding box center [570, 291] width 1140 height 583
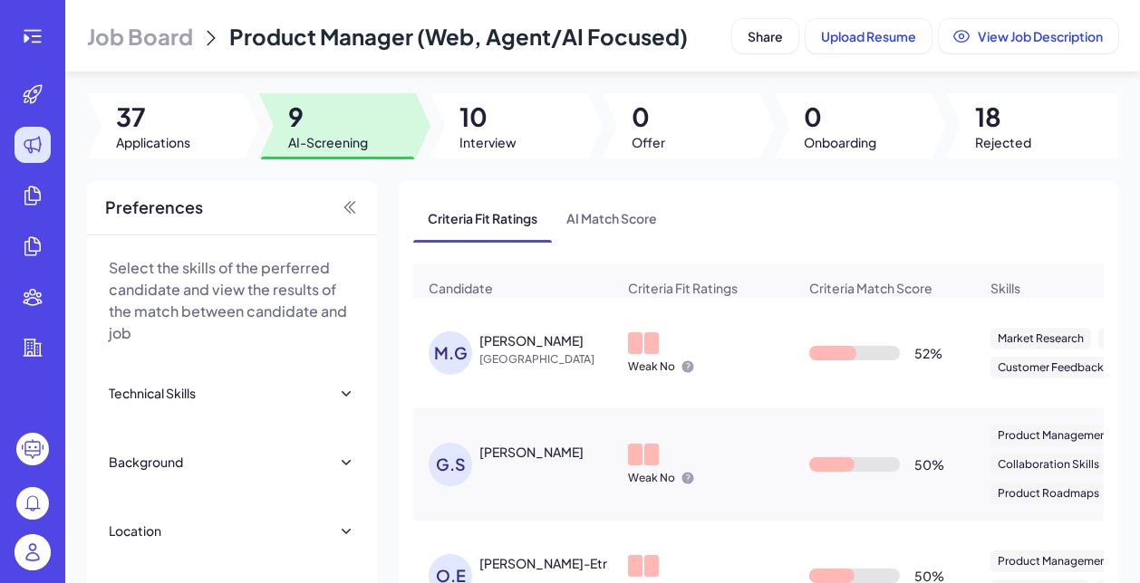
click at [501, 369] on span "[GEOGRAPHIC_DATA]" at bounding box center [547, 360] width 136 height 18
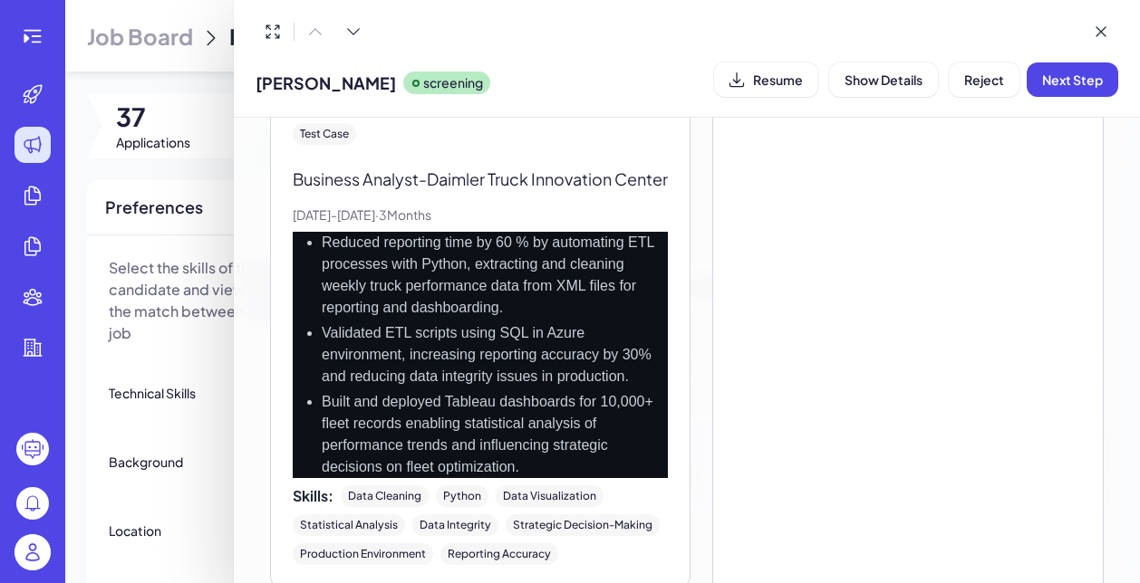
scroll to position [2012, 0]
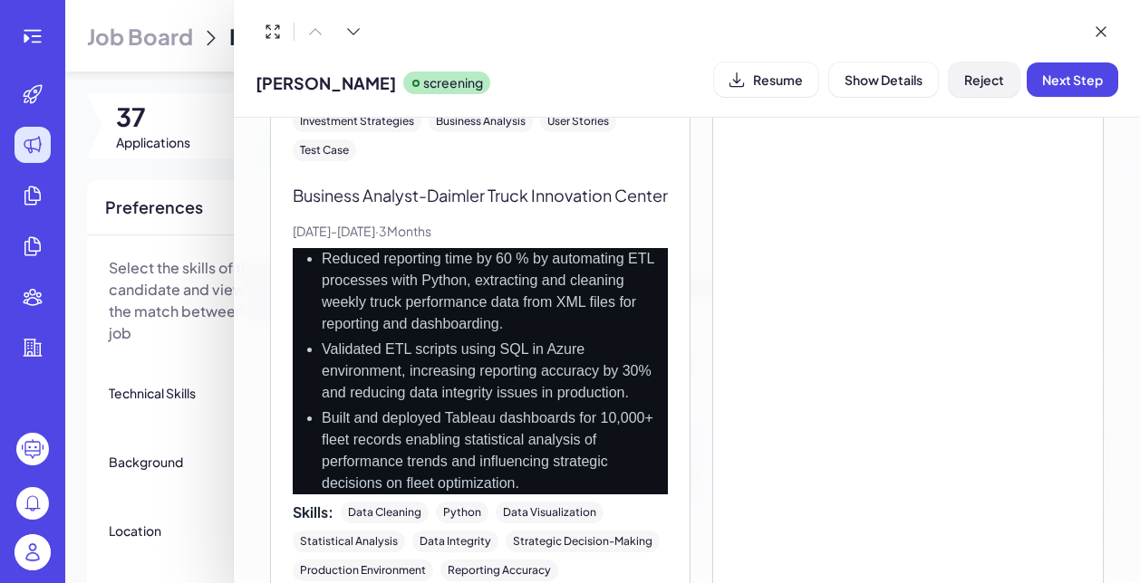
click at [984, 90] on button "Reject" at bounding box center [983, 80] width 71 height 34
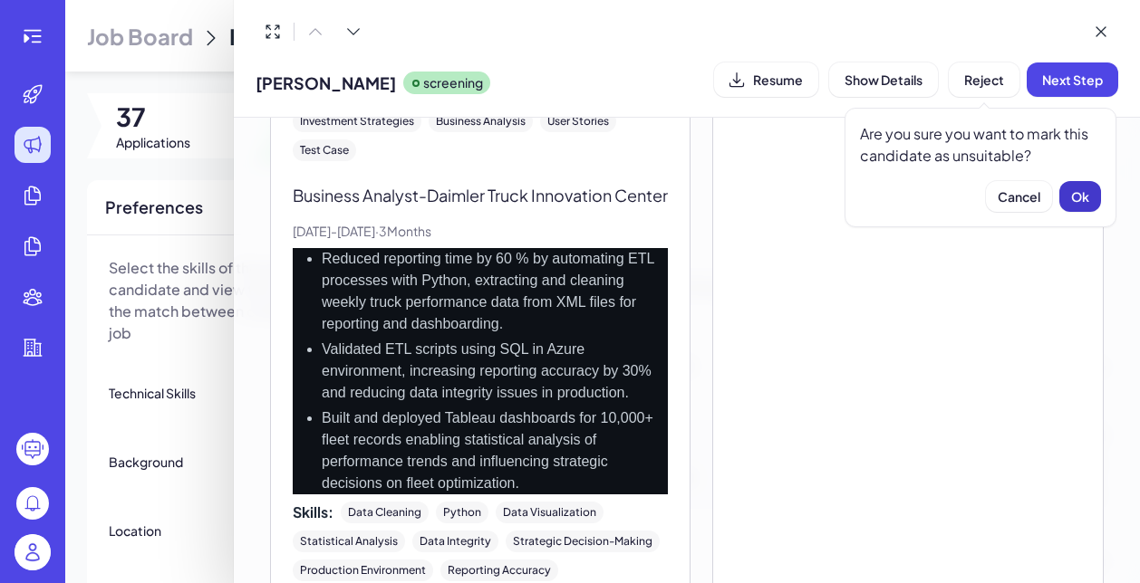
click at [1077, 190] on span "Ok" at bounding box center [1080, 196] width 18 height 16
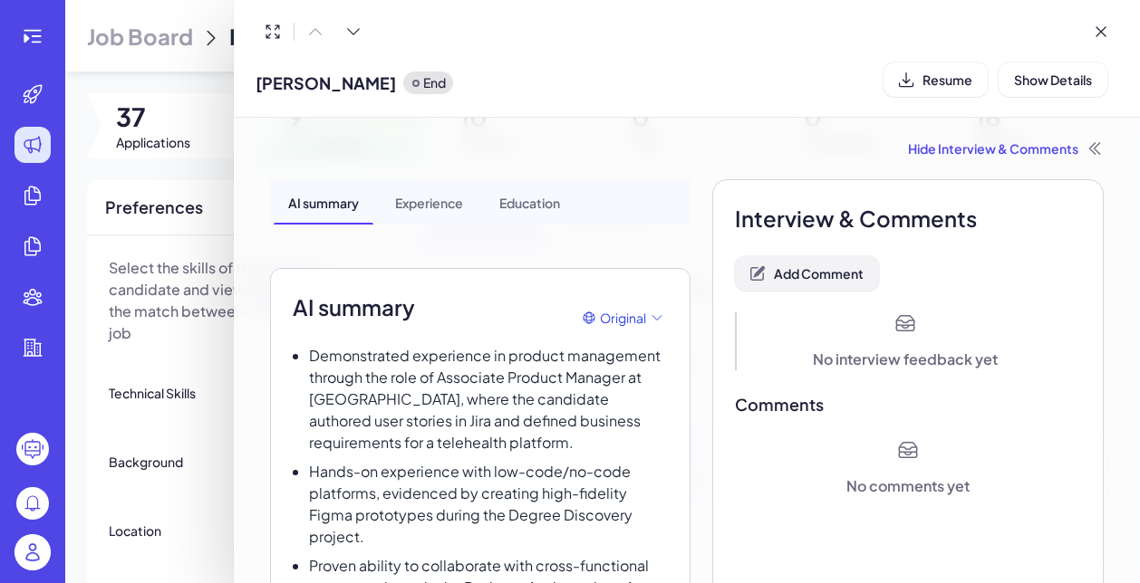
scroll to position [0, 0]
click at [847, 275] on span "Add Comment" at bounding box center [819, 273] width 90 height 16
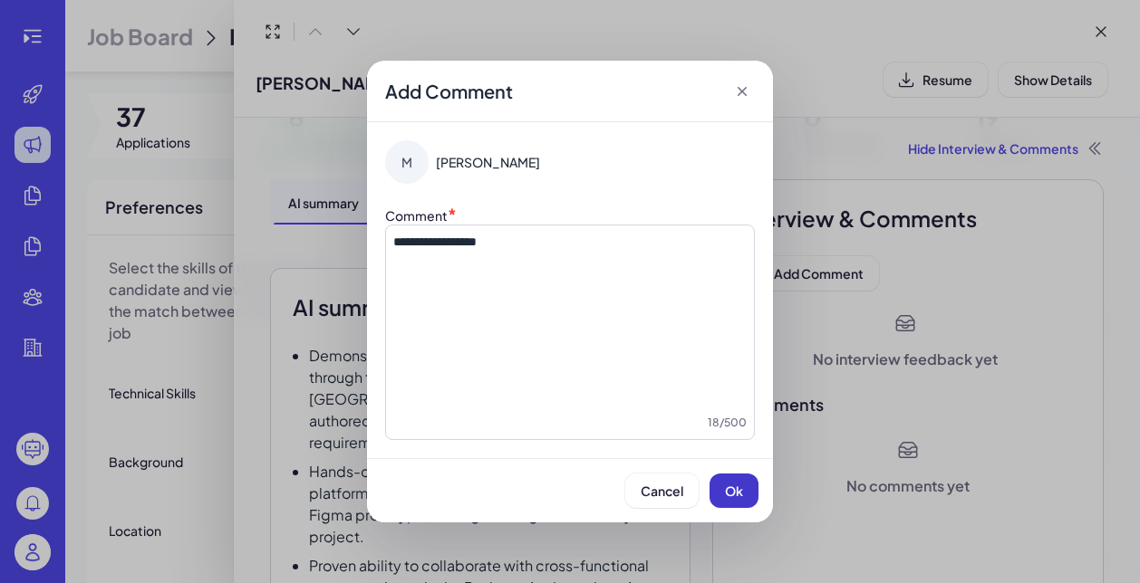
click at [744, 501] on button "Ok" at bounding box center [733, 491] width 49 height 34
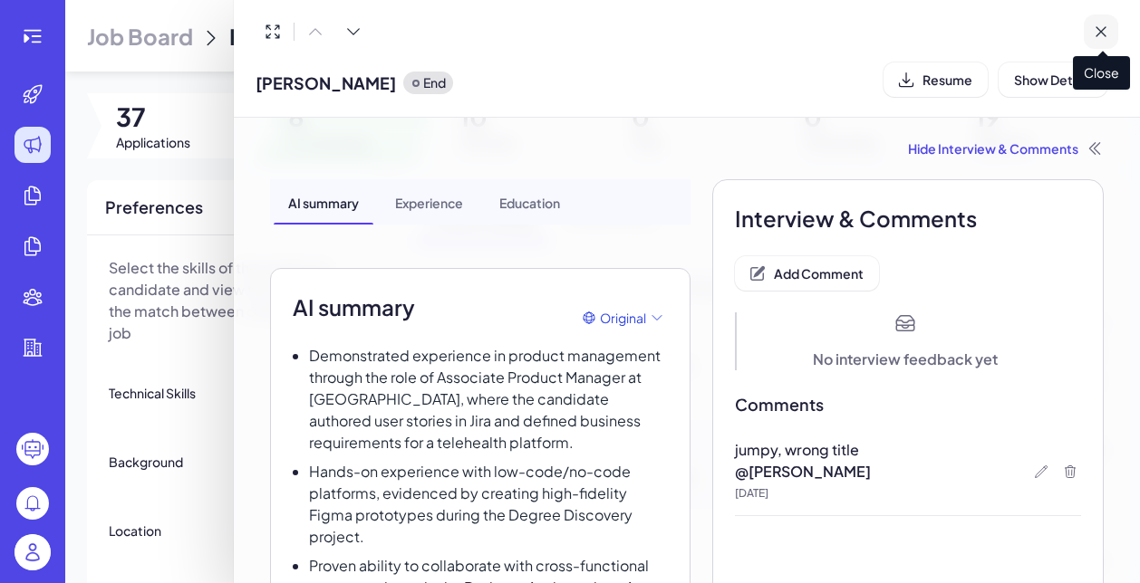
click at [1105, 28] on icon at bounding box center [1100, 32] width 18 height 18
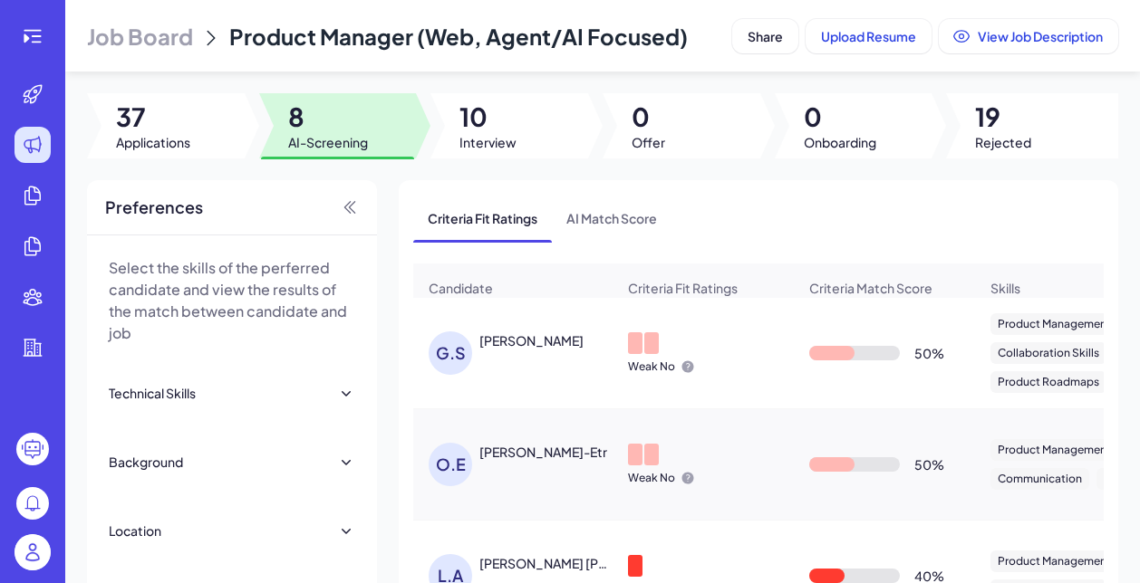
click at [520, 350] on div "Gauthami Sreenivasa" at bounding box center [531, 341] width 104 height 18
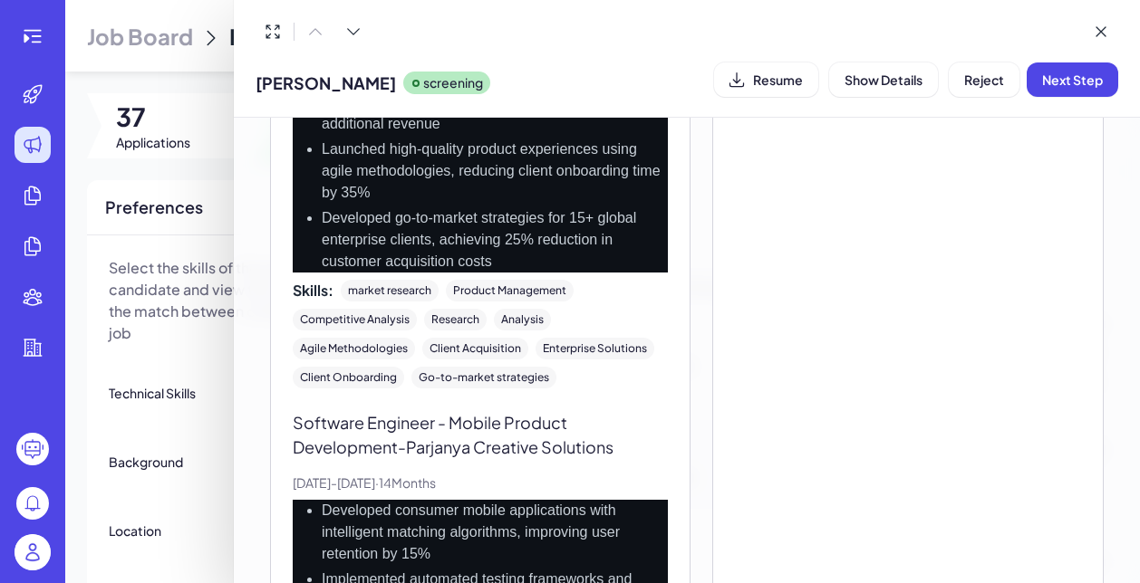
scroll to position [2052, 0]
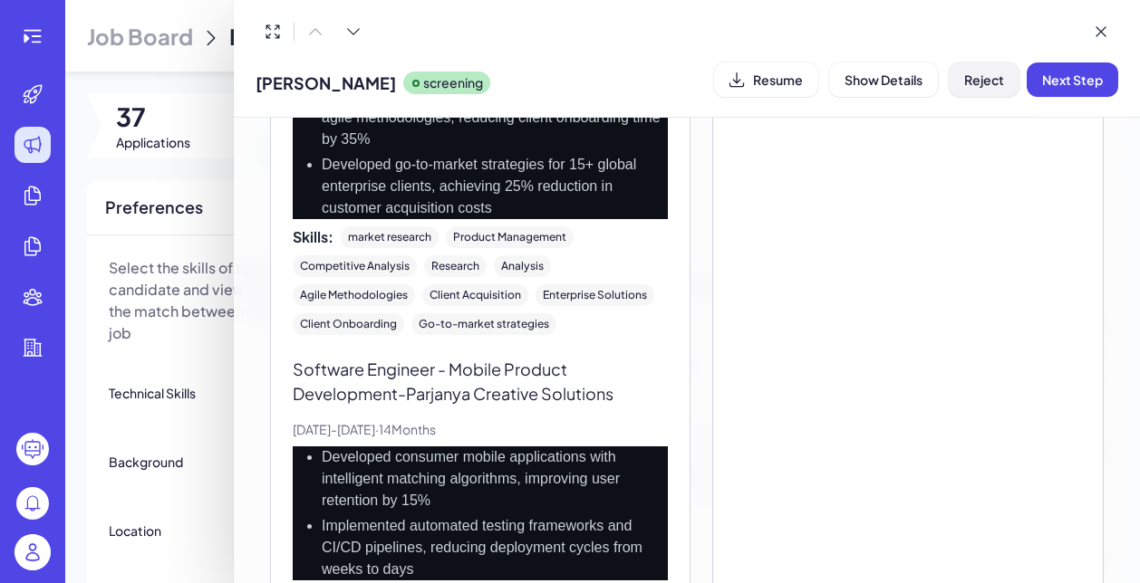
click at [978, 83] on span "Reject" at bounding box center [984, 80] width 40 height 16
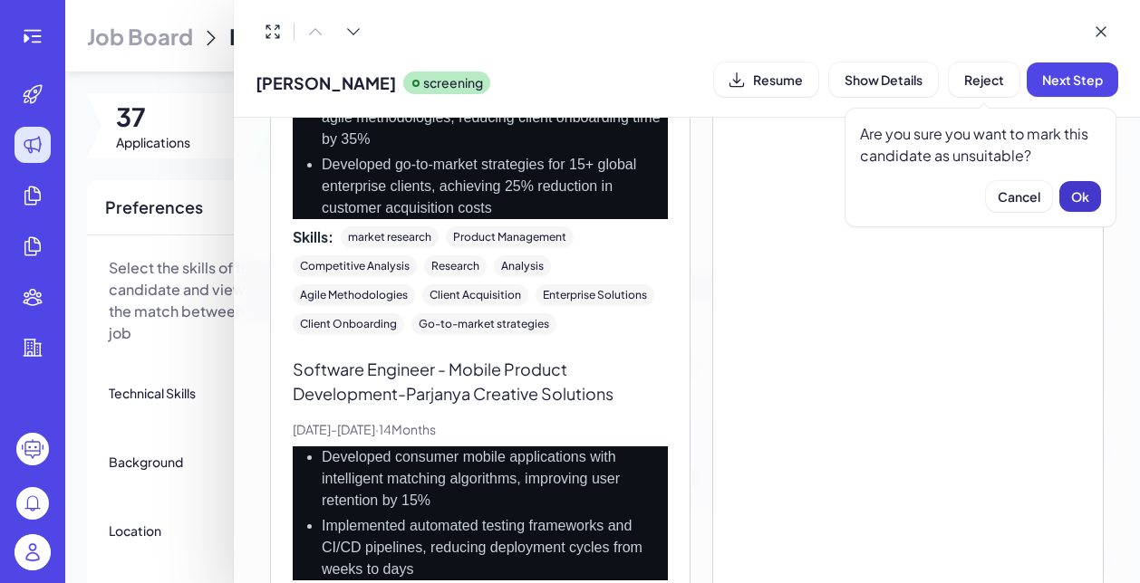
click at [1084, 191] on span "Ok" at bounding box center [1080, 196] width 18 height 16
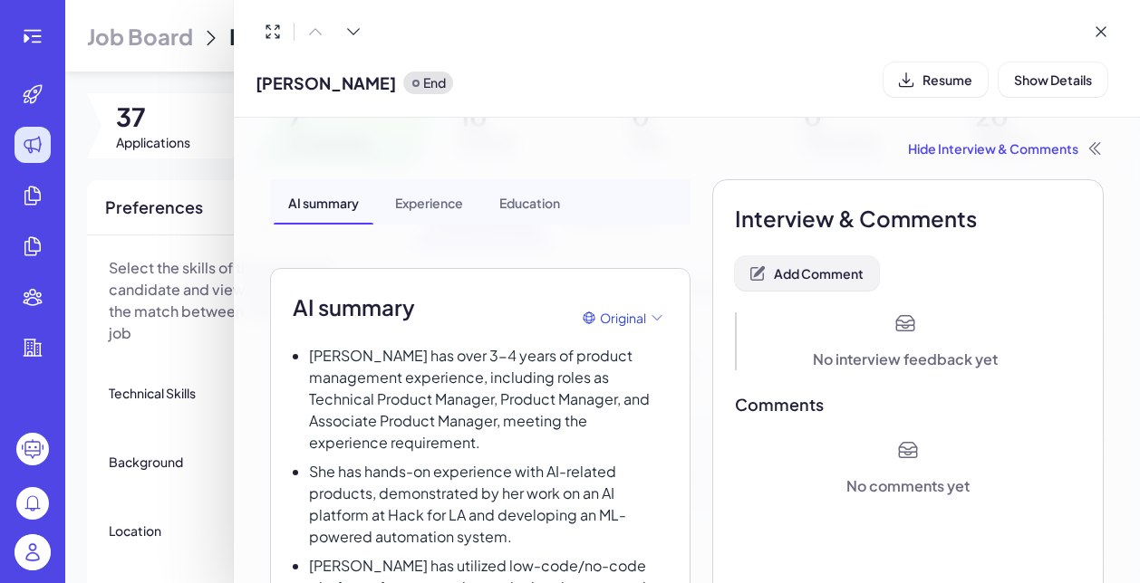
scroll to position [0, 0]
click at [813, 280] on span "Add Comment" at bounding box center [819, 273] width 90 height 16
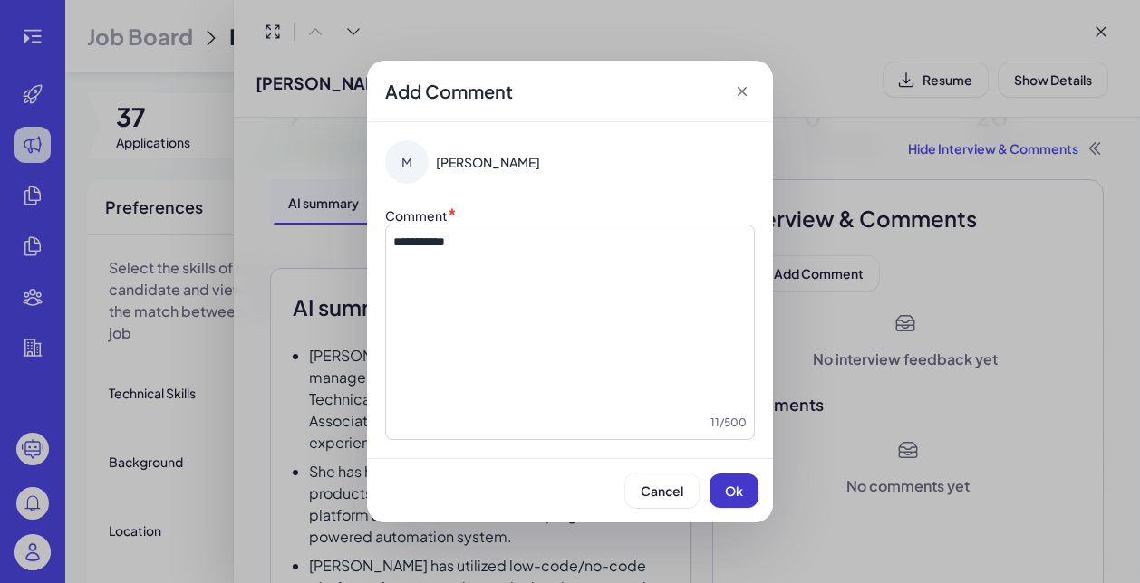
click at [735, 505] on button "Ok" at bounding box center [733, 491] width 49 height 34
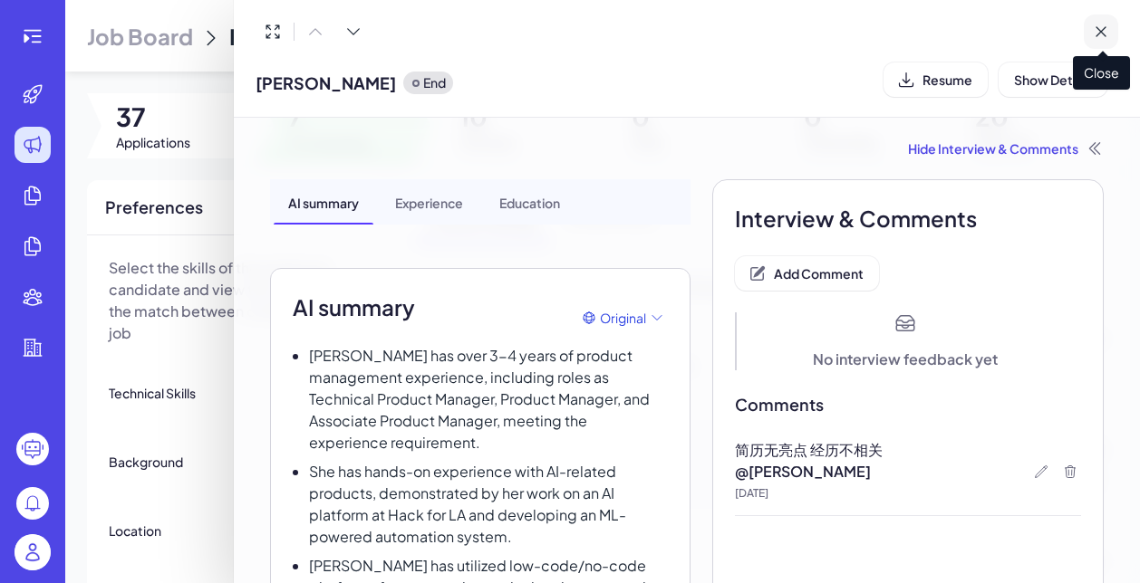
click at [1099, 28] on icon at bounding box center [1100, 32] width 18 height 18
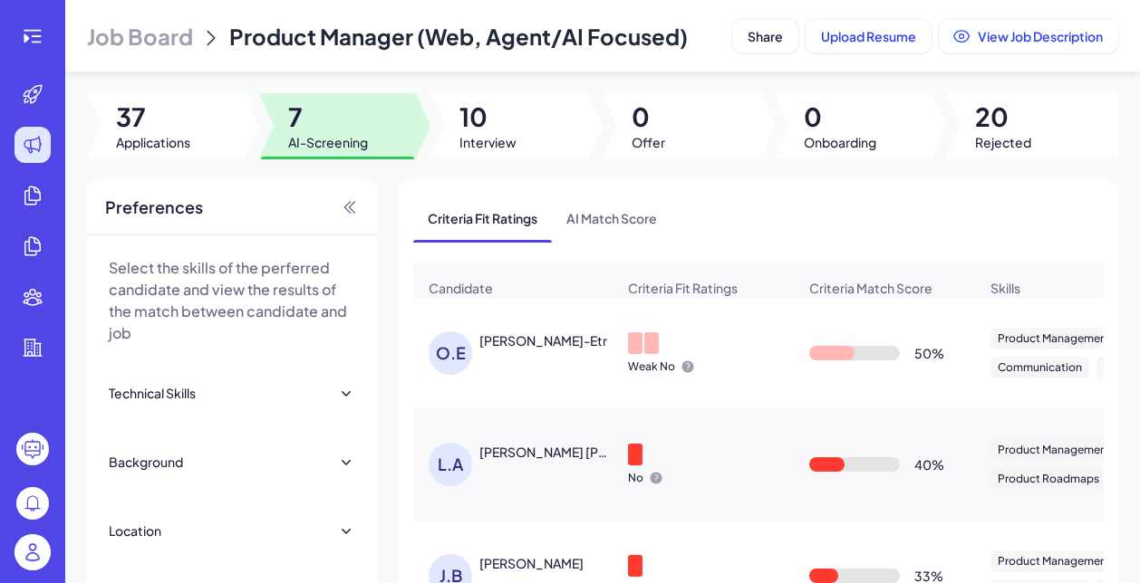
click at [559, 375] on div "O.E Omar El-Etr" at bounding box center [521, 353] width 187 height 43
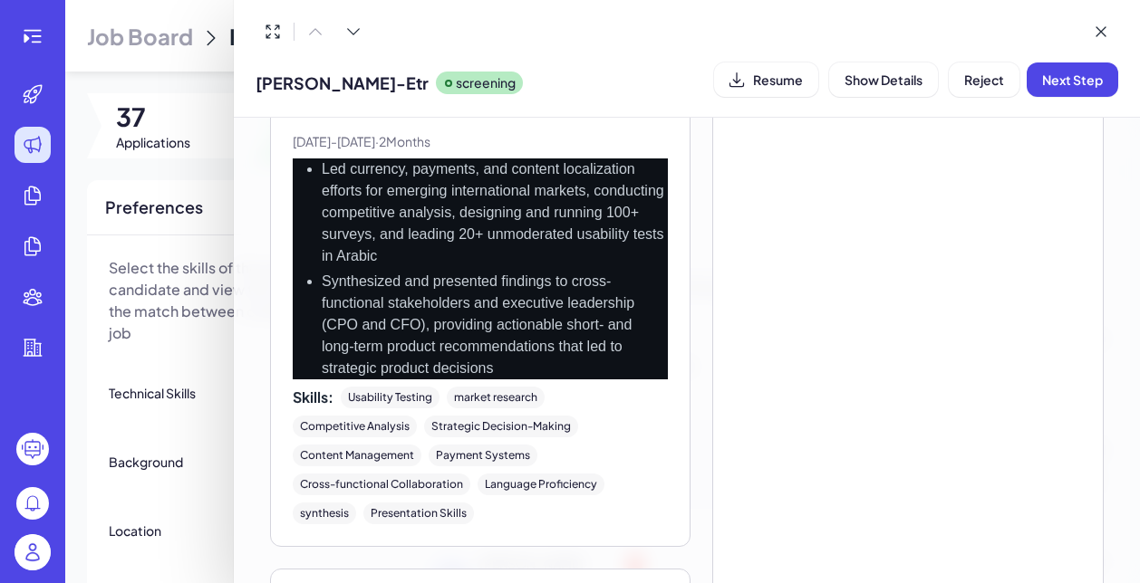
scroll to position [2415, 0]
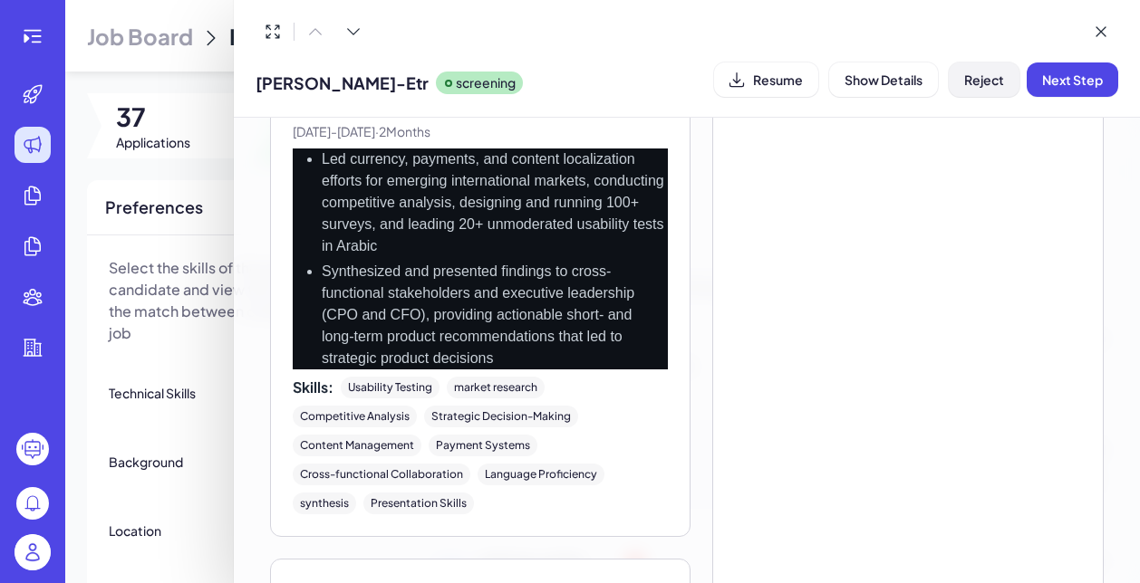
click at [974, 85] on span "Reject" at bounding box center [984, 80] width 40 height 16
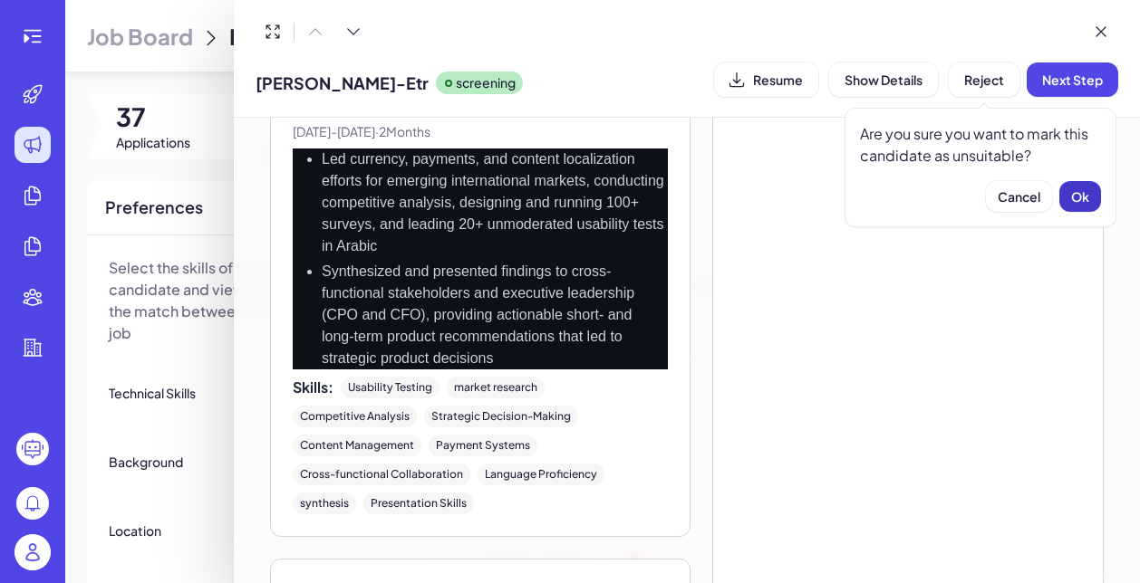
click at [1096, 196] on button "Ok" at bounding box center [1080, 196] width 42 height 31
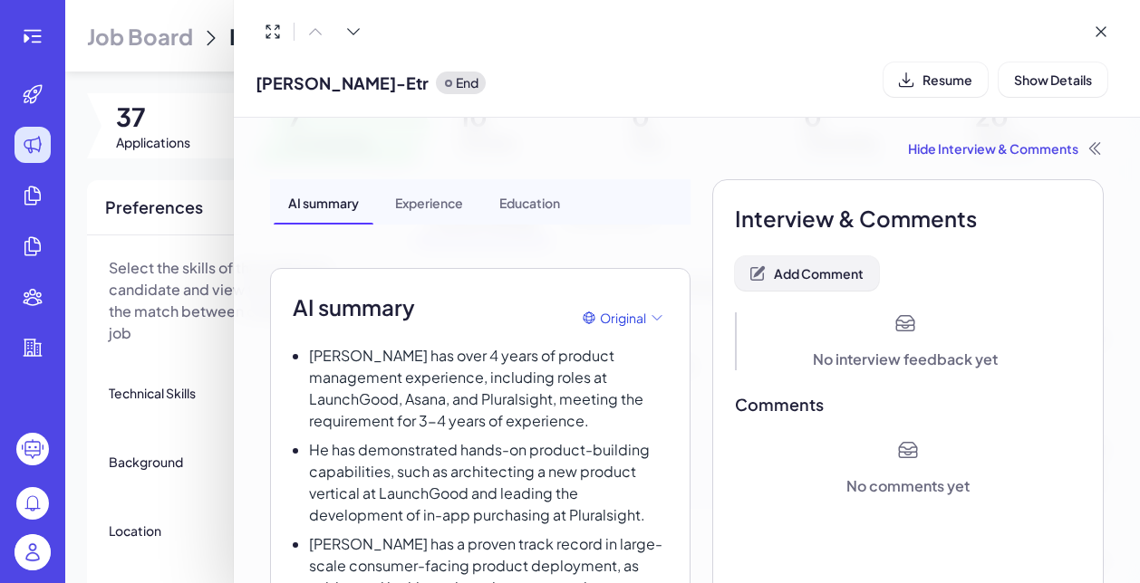
scroll to position [0, 0]
click at [832, 272] on span "Add Comment" at bounding box center [819, 273] width 90 height 16
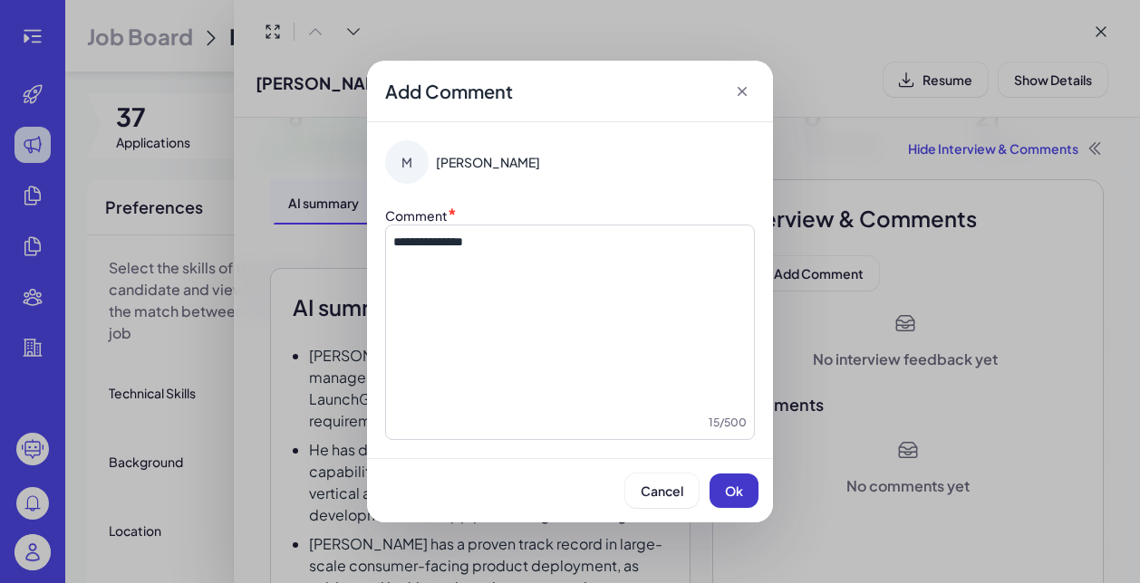
click at [747, 492] on button "Ok" at bounding box center [733, 491] width 49 height 34
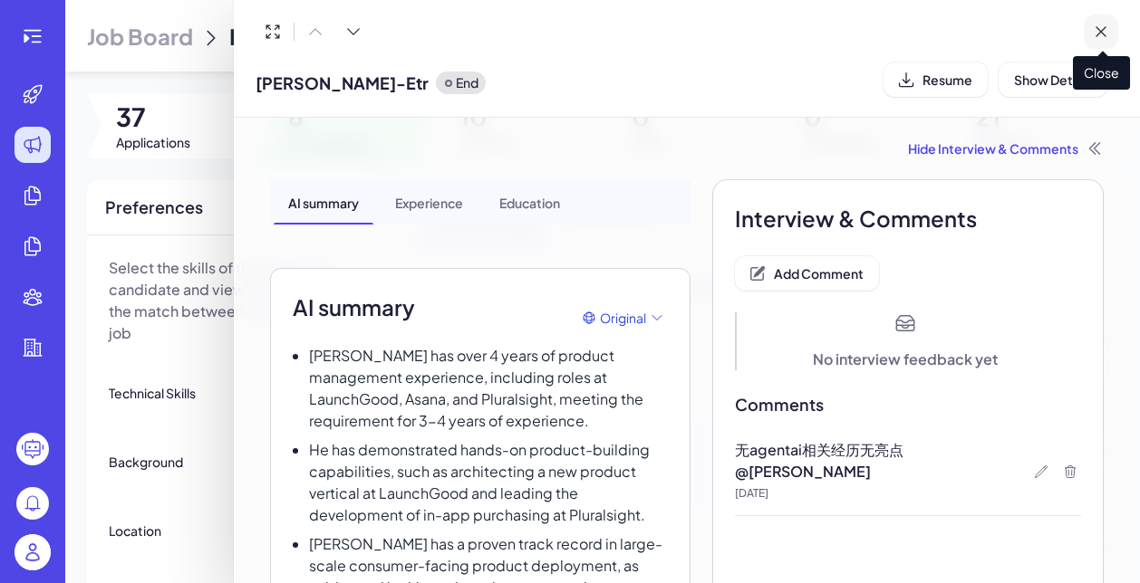
click at [1102, 26] on icon at bounding box center [1100, 32] width 18 height 18
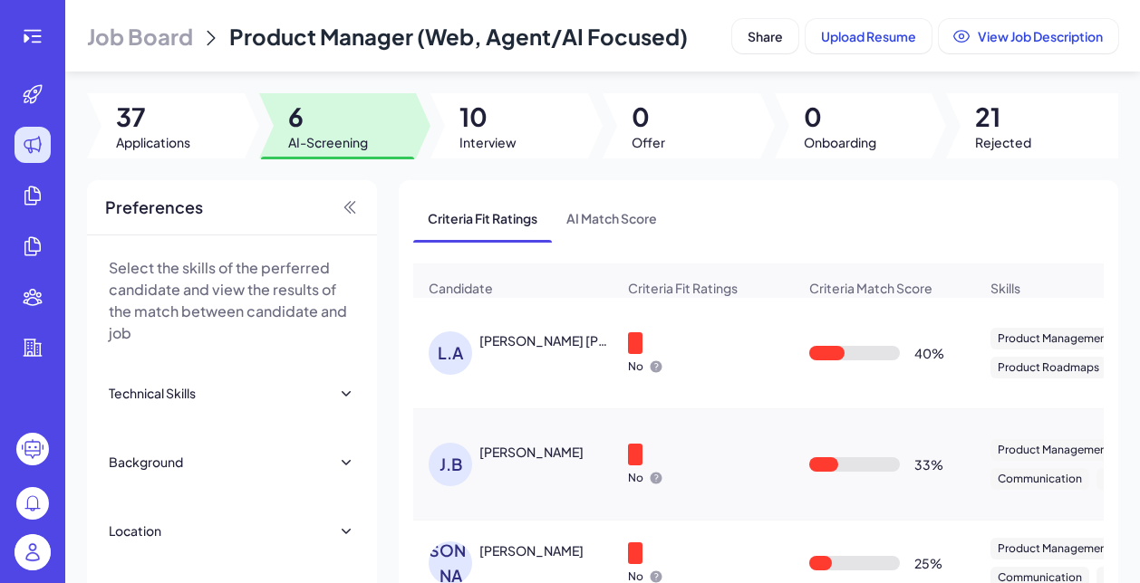
click at [557, 375] on div "L.A Leon Ashuthosh Balachandra" at bounding box center [521, 353] width 187 height 43
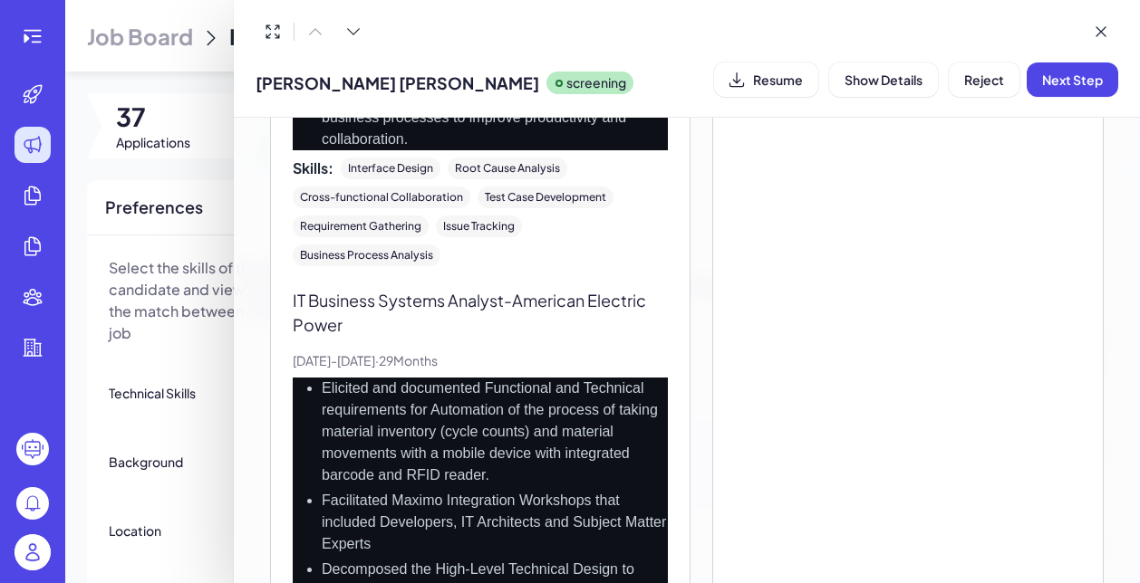
scroll to position [3283, 0]
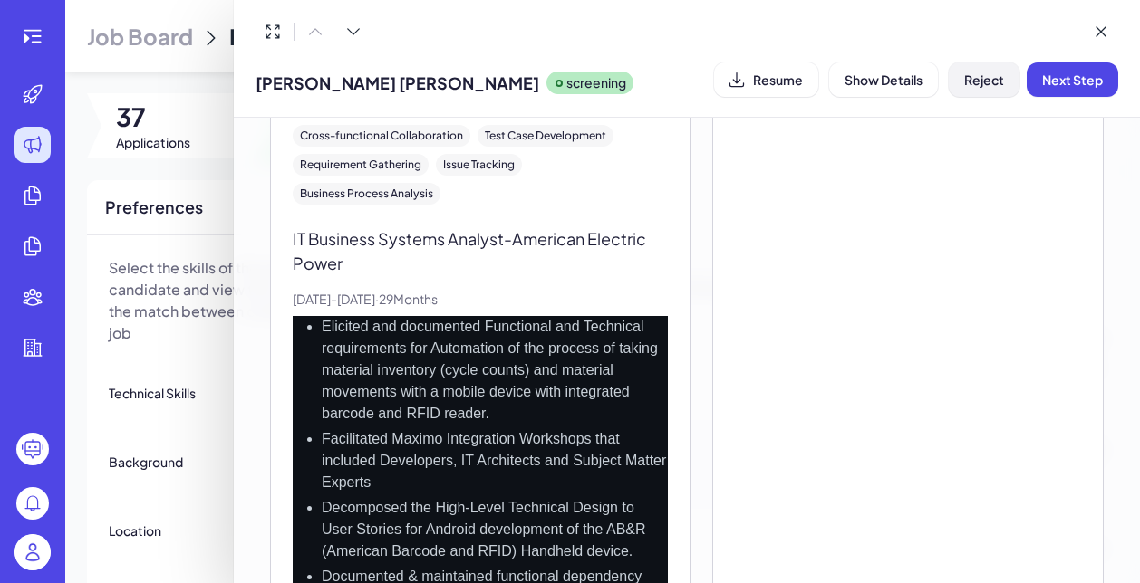
click at [980, 81] on span "Reject" at bounding box center [984, 80] width 40 height 16
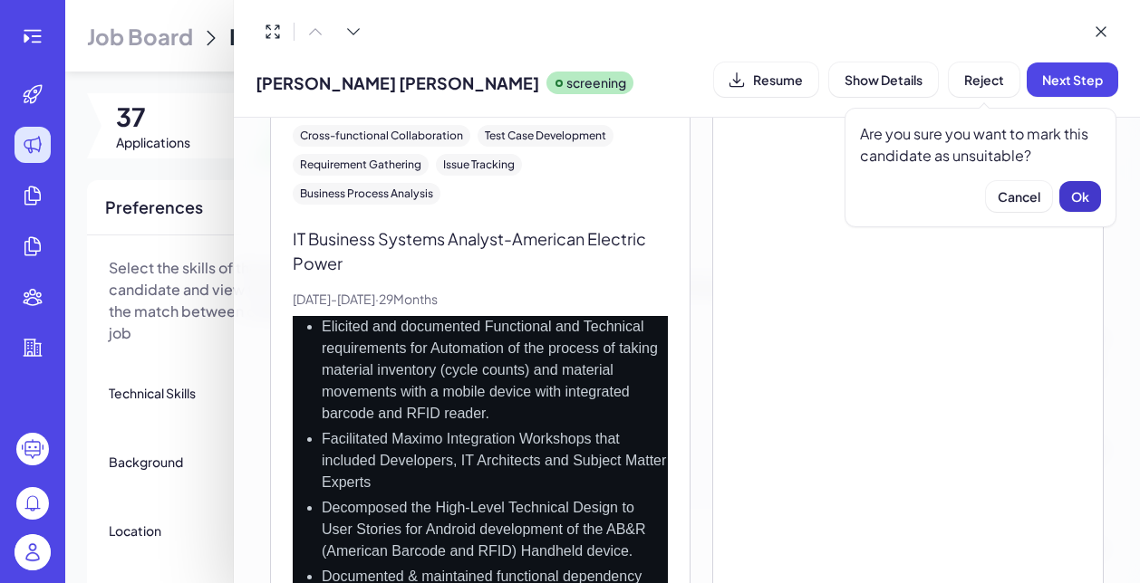
click at [1074, 196] on span "Ok" at bounding box center [1080, 196] width 18 height 16
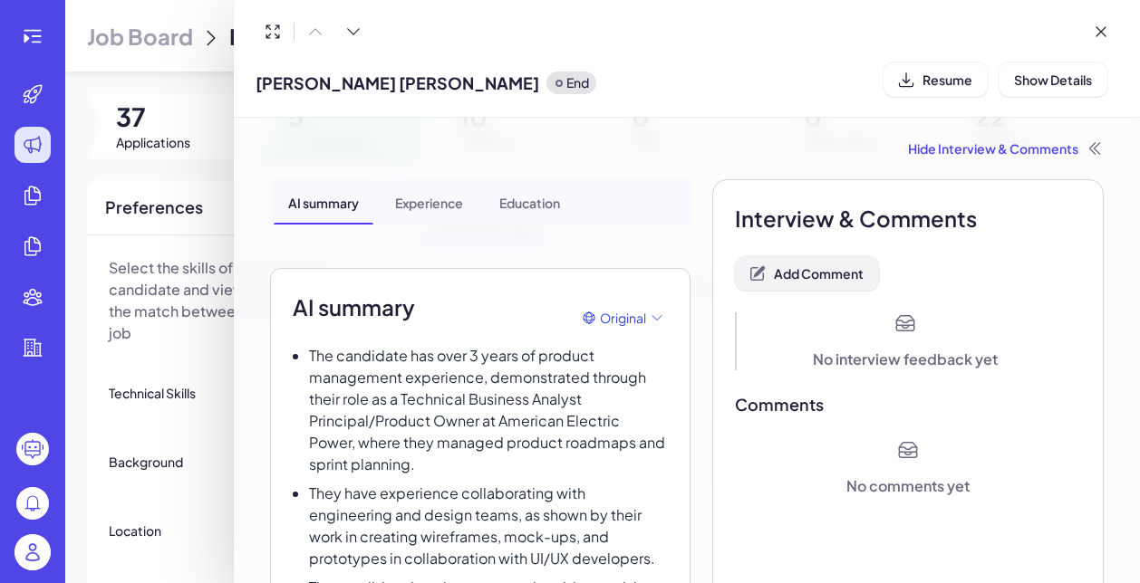
scroll to position [0, 0]
click at [786, 277] on span "Add Comment" at bounding box center [819, 273] width 90 height 16
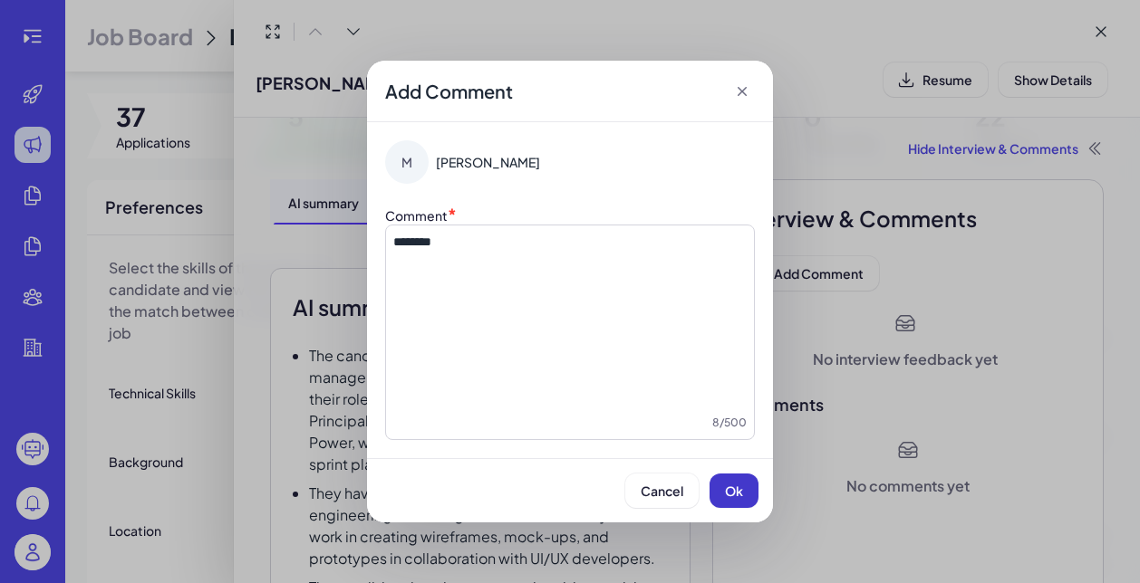
click at [738, 503] on button "Ok" at bounding box center [733, 491] width 49 height 34
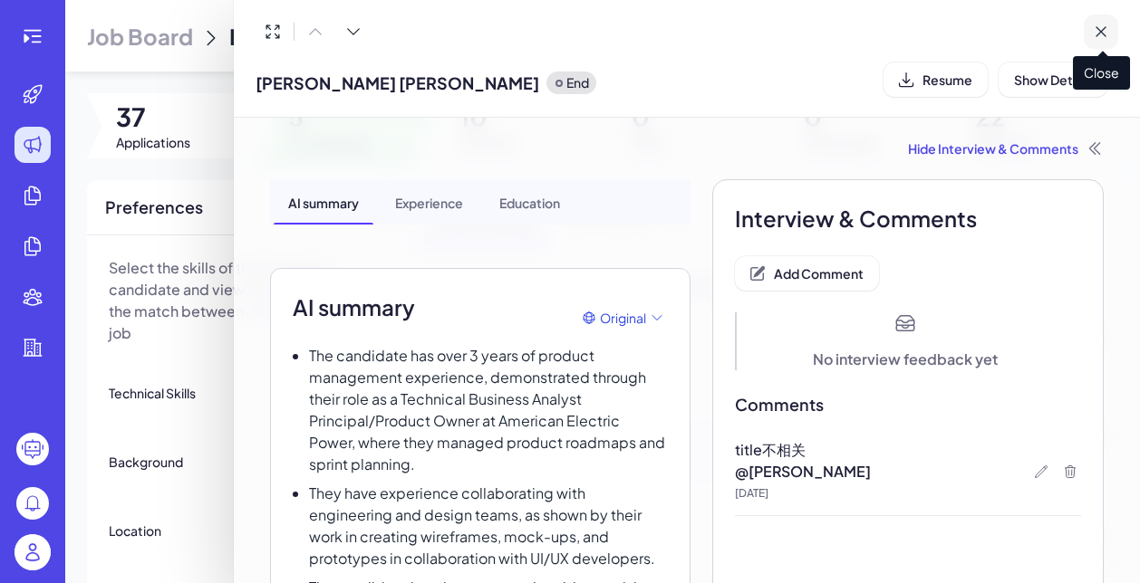
click at [1100, 33] on icon at bounding box center [1100, 31] width 9 height 9
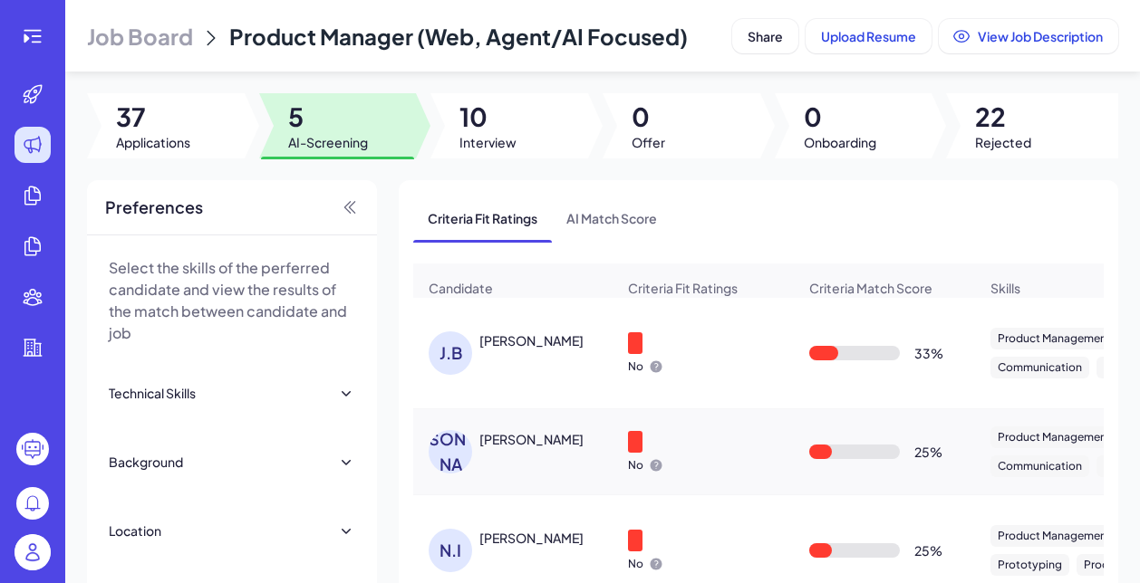
click at [553, 375] on div "J.B JUSTIN BAO" at bounding box center [521, 353] width 187 height 43
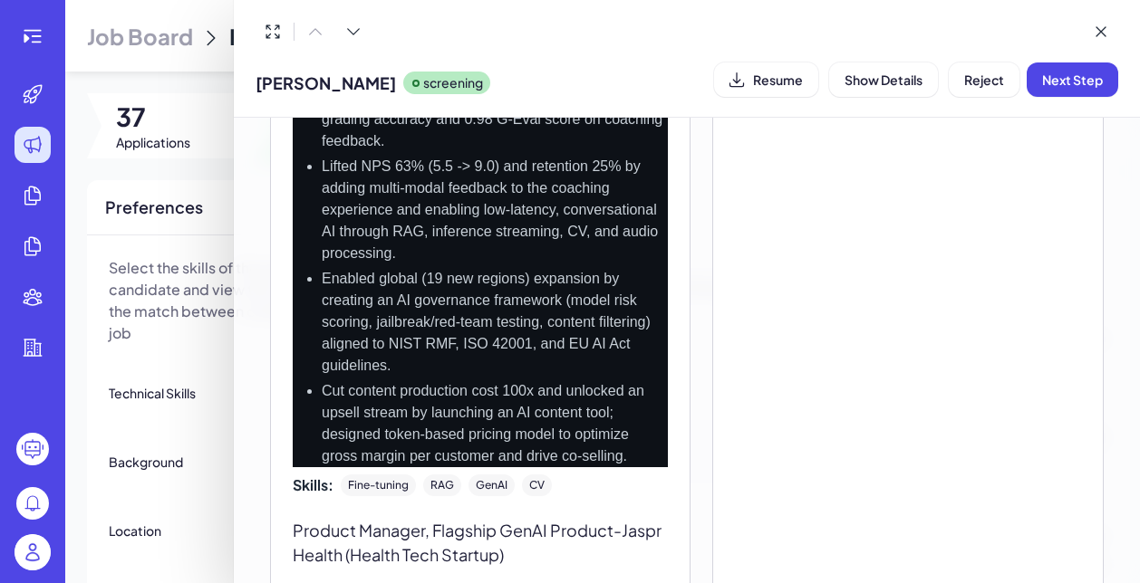
scroll to position [1265, 0]
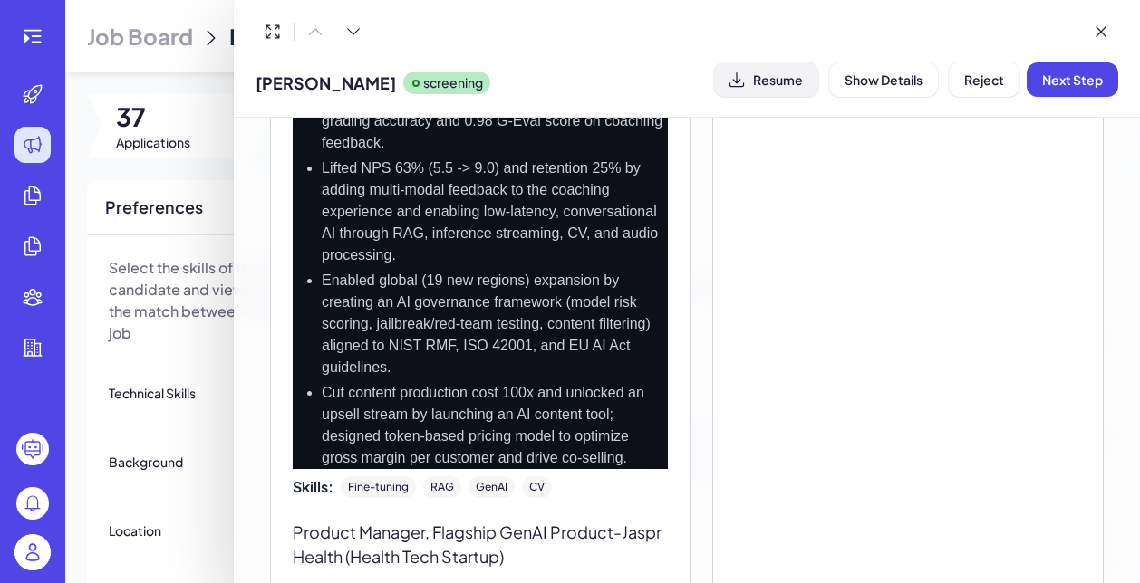
click at [779, 80] on span "Resume" at bounding box center [778, 80] width 50 height 16
click at [1067, 79] on span "Next Step" at bounding box center [1072, 80] width 61 height 16
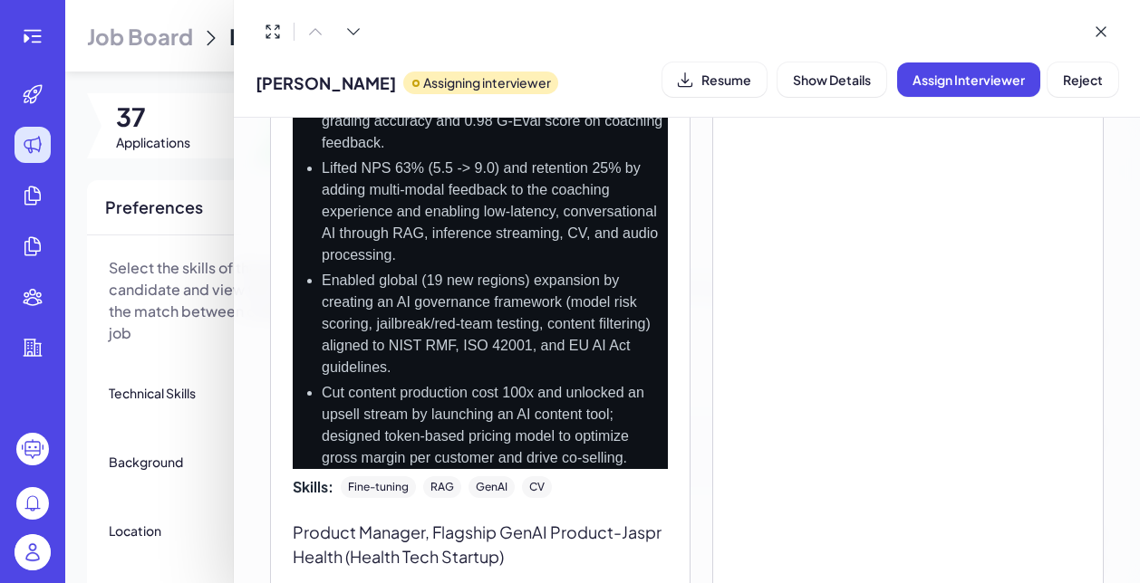
click at [216, 388] on div at bounding box center [570, 291] width 1140 height 583
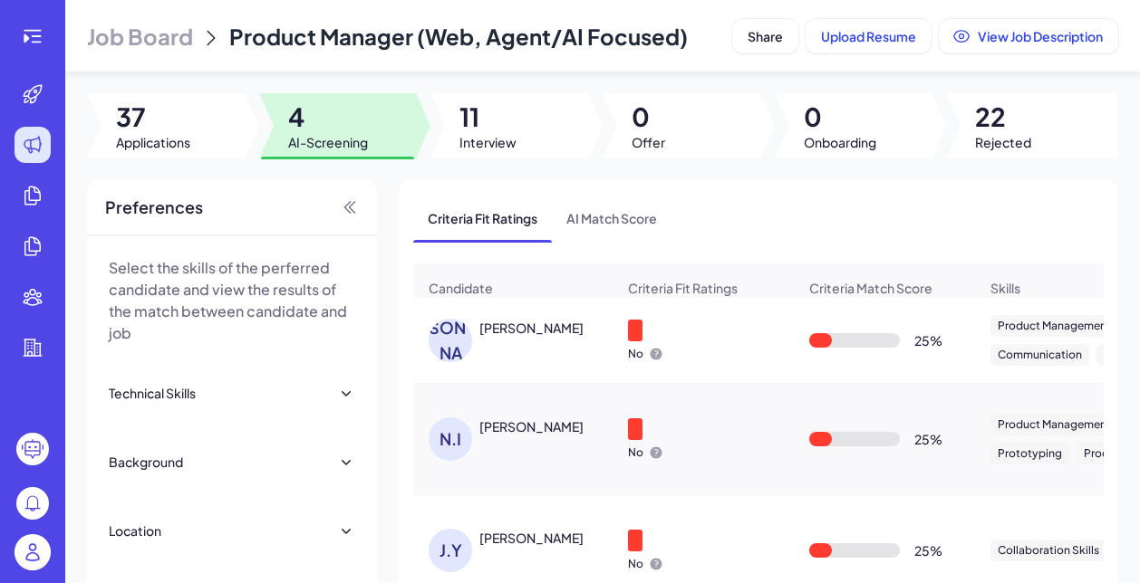
click at [524, 337] on div "Jess Corr" at bounding box center [531, 328] width 104 height 18
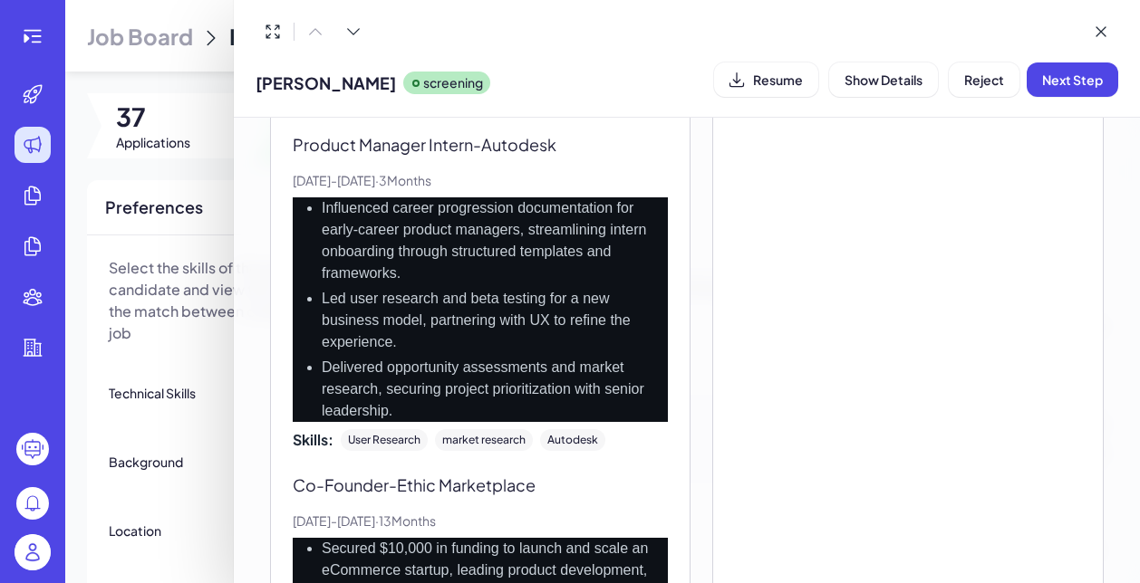
scroll to position [2378, 0]
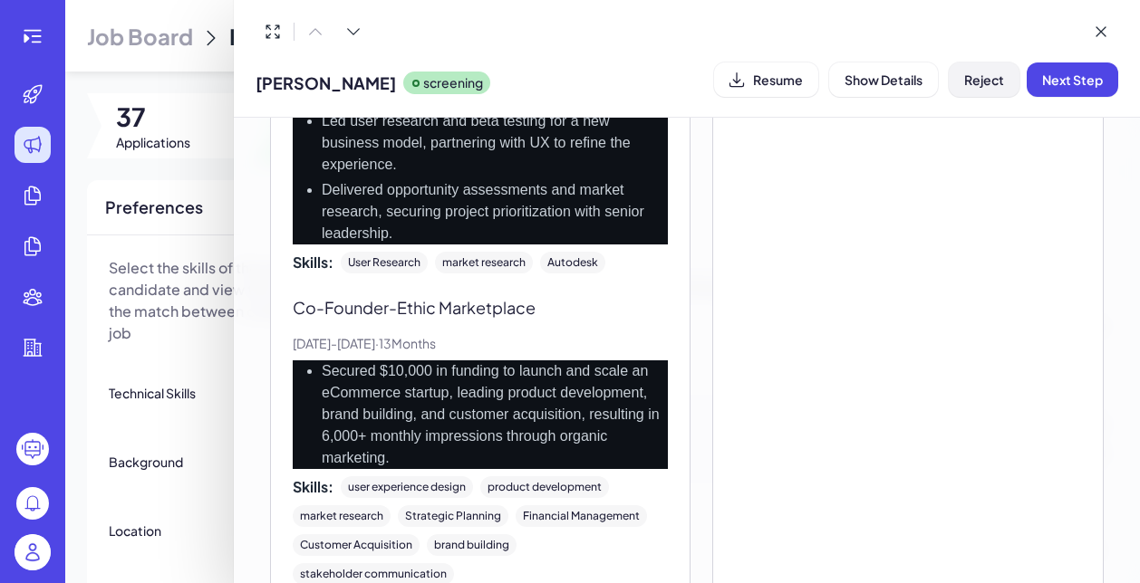
click at [990, 82] on span "Reject" at bounding box center [984, 80] width 40 height 16
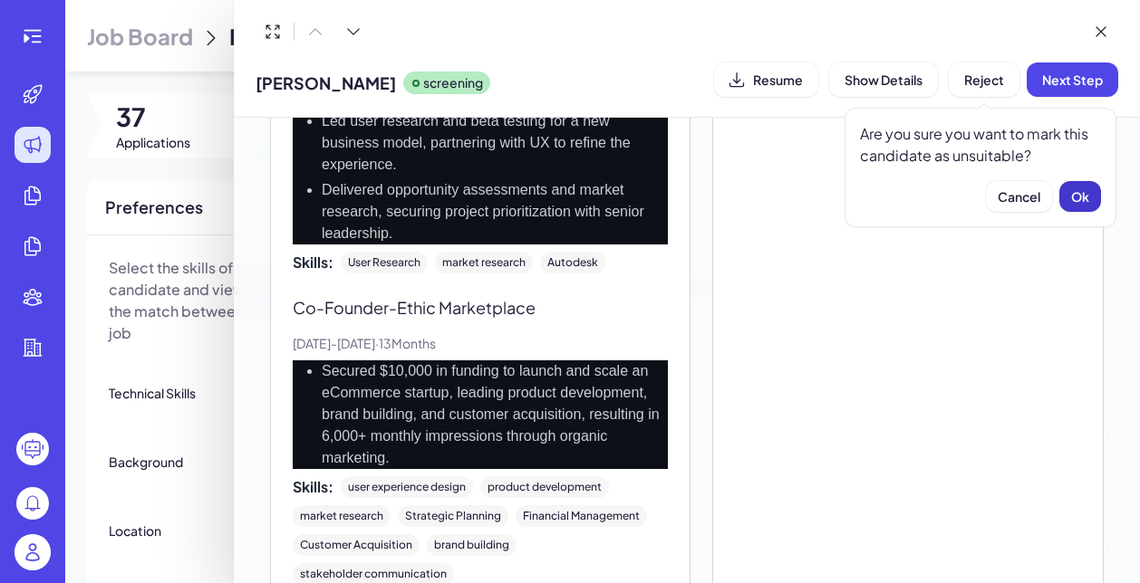
click at [1090, 197] on button "Ok" at bounding box center [1080, 196] width 42 height 31
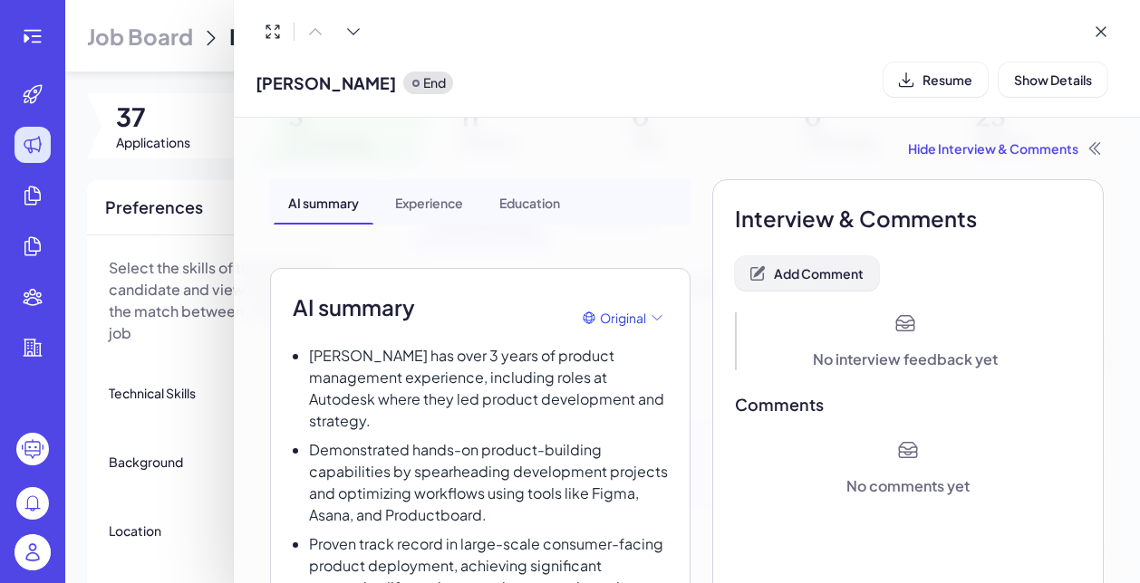
scroll to position [0, 0]
click at [792, 285] on button "Add Comment" at bounding box center [807, 273] width 144 height 34
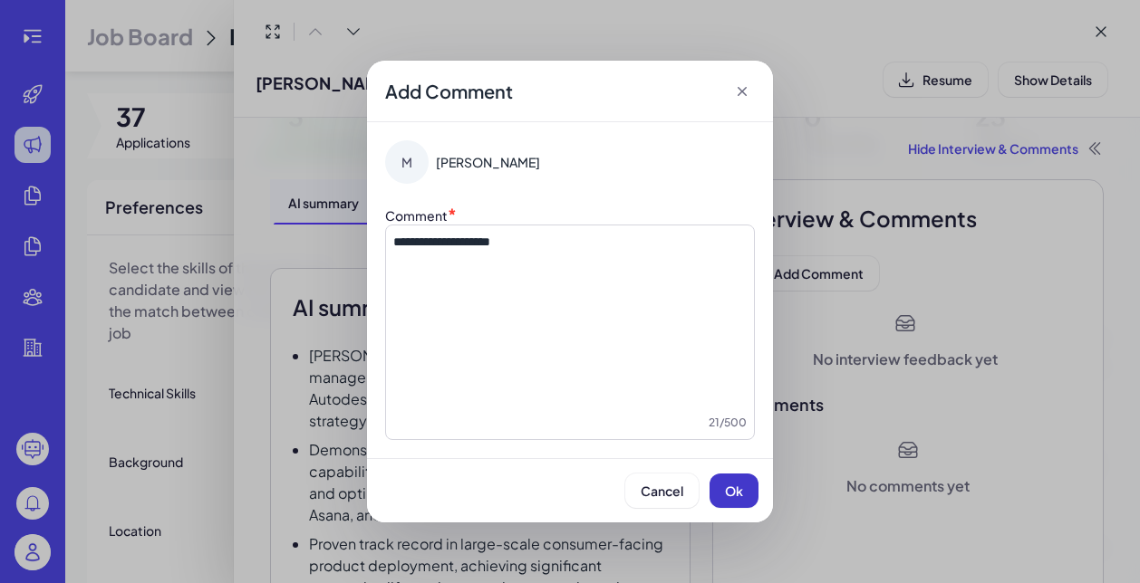
click at [733, 489] on span "Ok" at bounding box center [734, 491] width 18 height 16
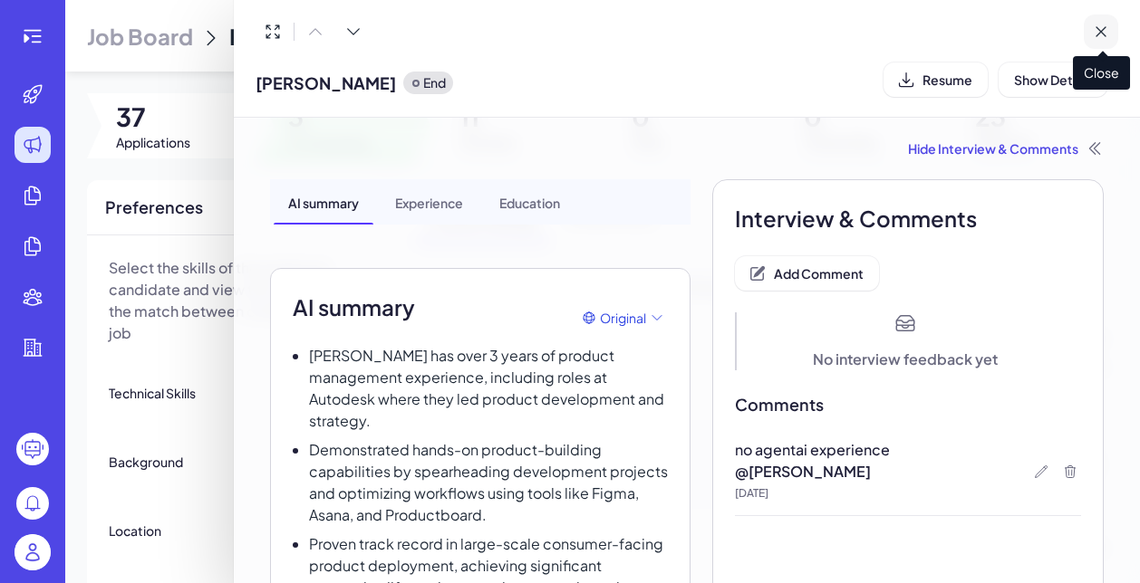
click at [1097, 34] on icon at bounding box center [1100, 32] width 18 height 18
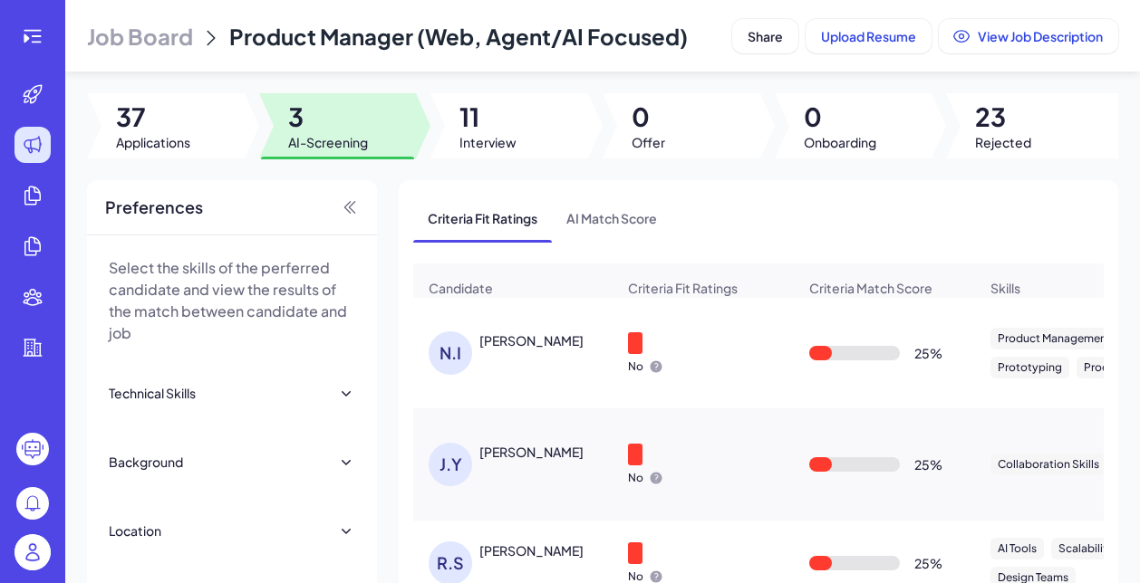
click at [514, 350] on div "Nikki Iyer" at bounding box center [531, 341] width 104 height 18
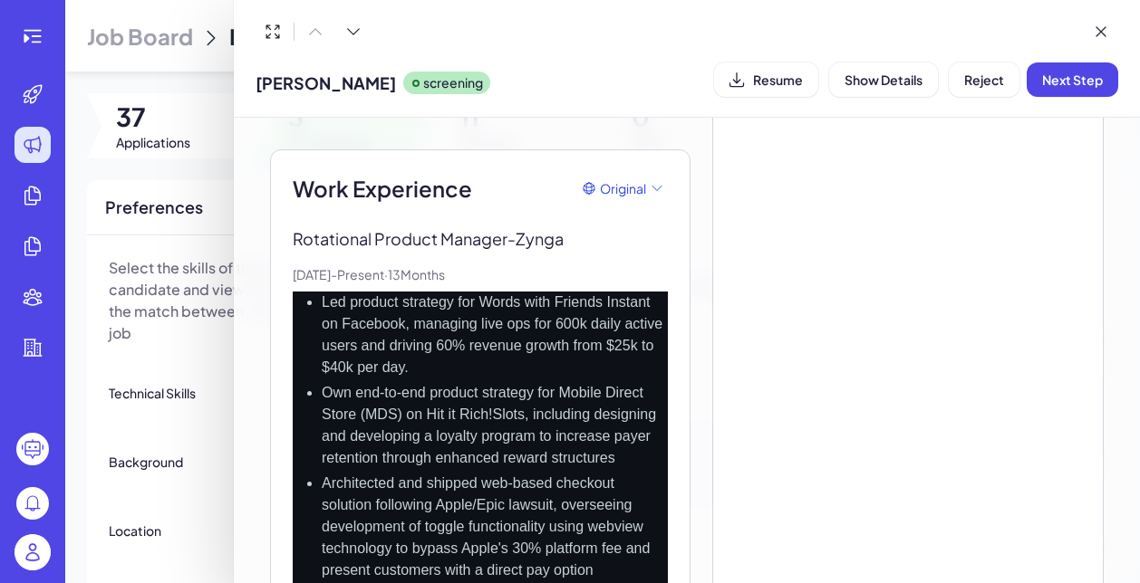
scroll to position [744, 0]
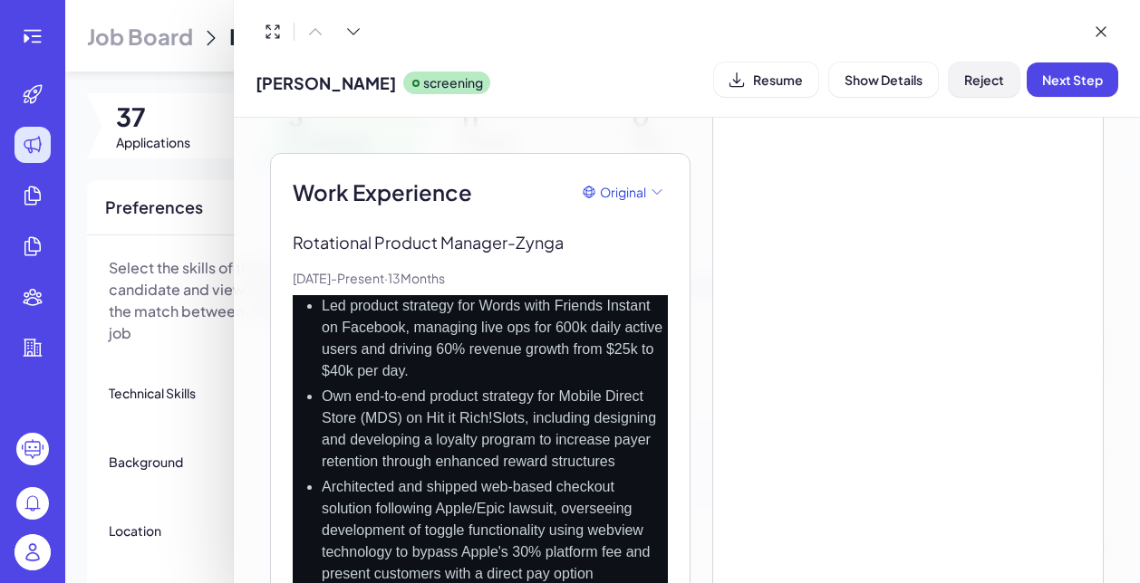
click at [981, 82] on span "Reject" at bounding box center [984, 80] width 40 height 16
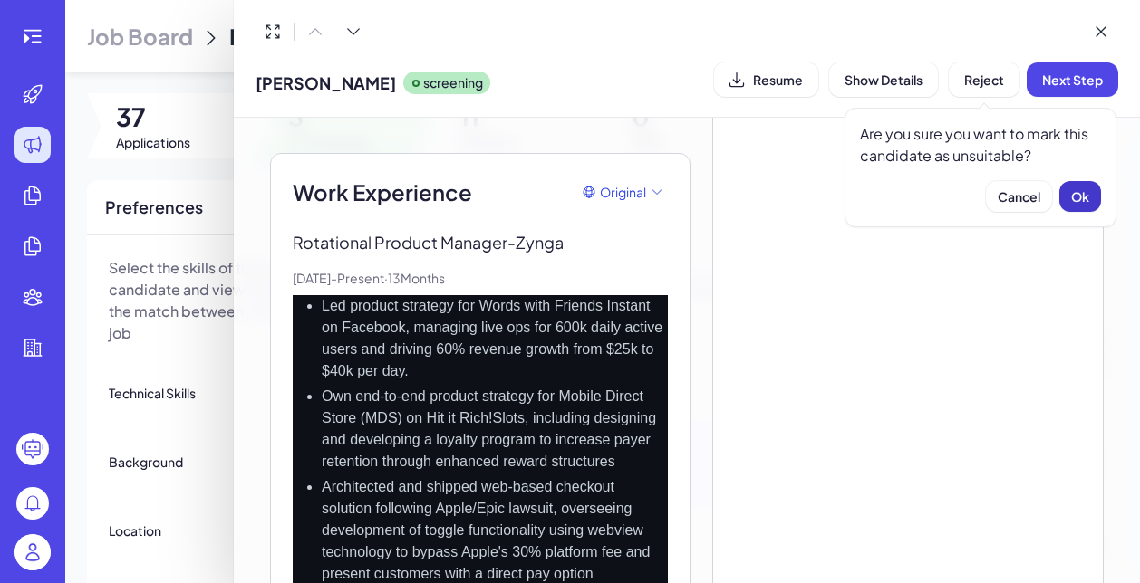
click at [1095, 183] on button "Ok" at bounding box center [1080, 196] width 42 height 31
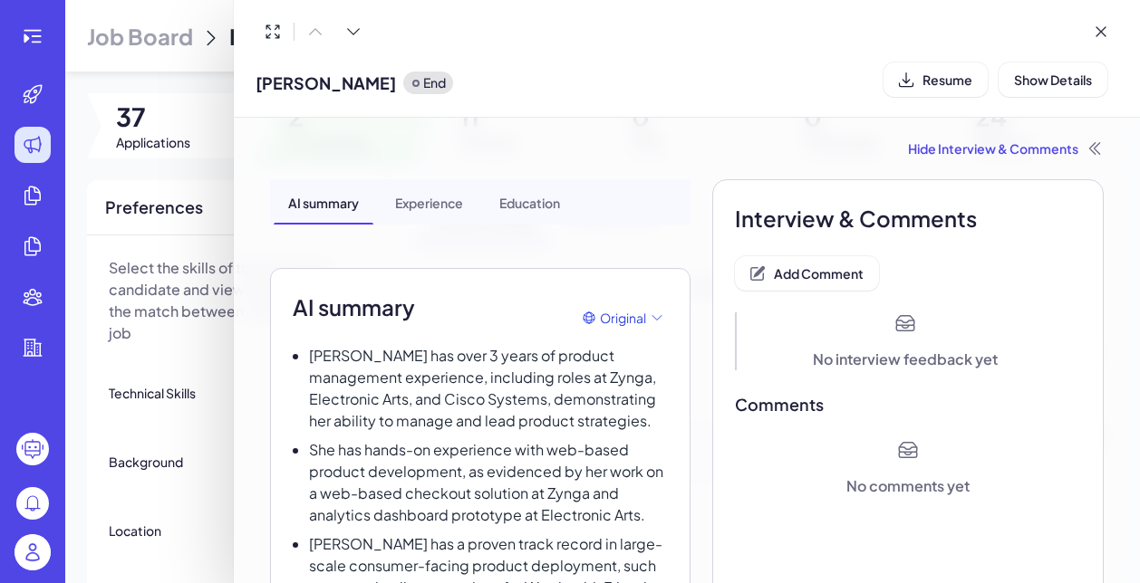
scroll to position [0, 0]
click at [841, 275] on span "Add Comment" at bounding box center [819, 273] width 90 height 16
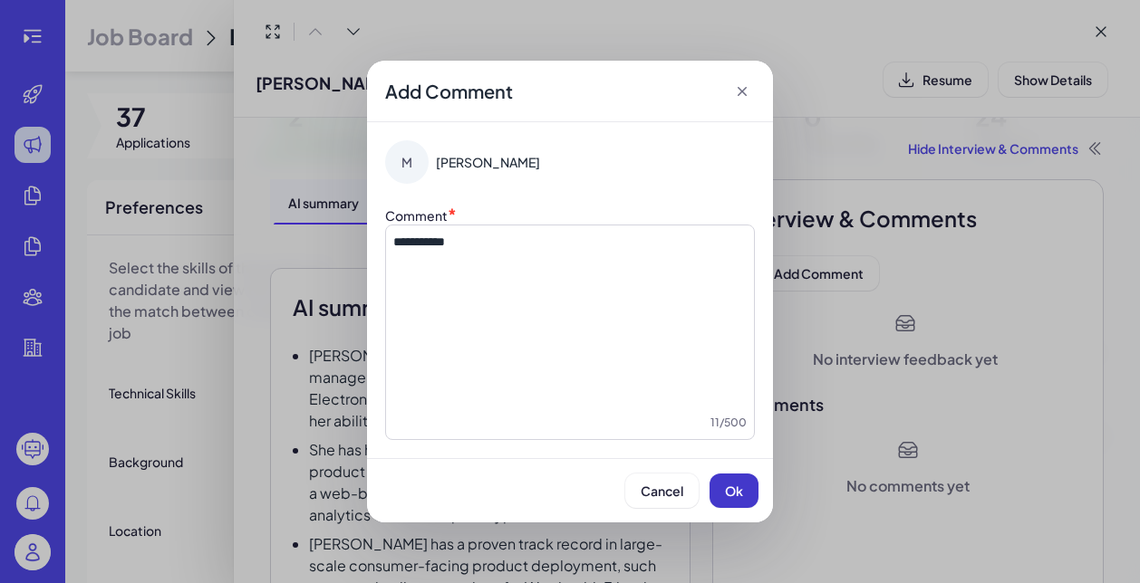
click at [709, 498] on button "Ok" at bounding box center [733, 491] width 49 height 34
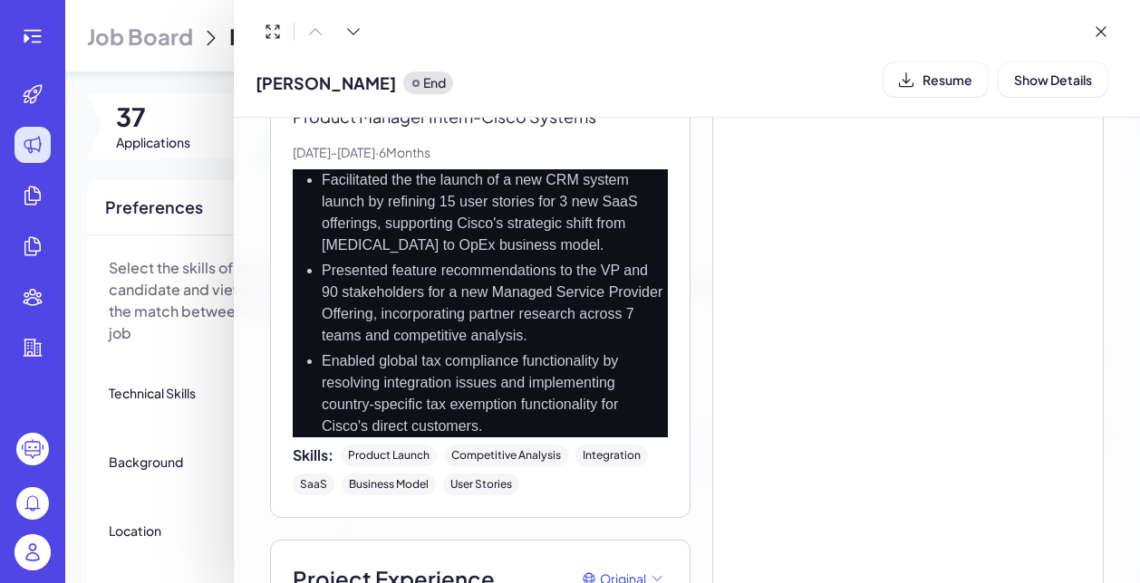
scroll to position [2037, 0]
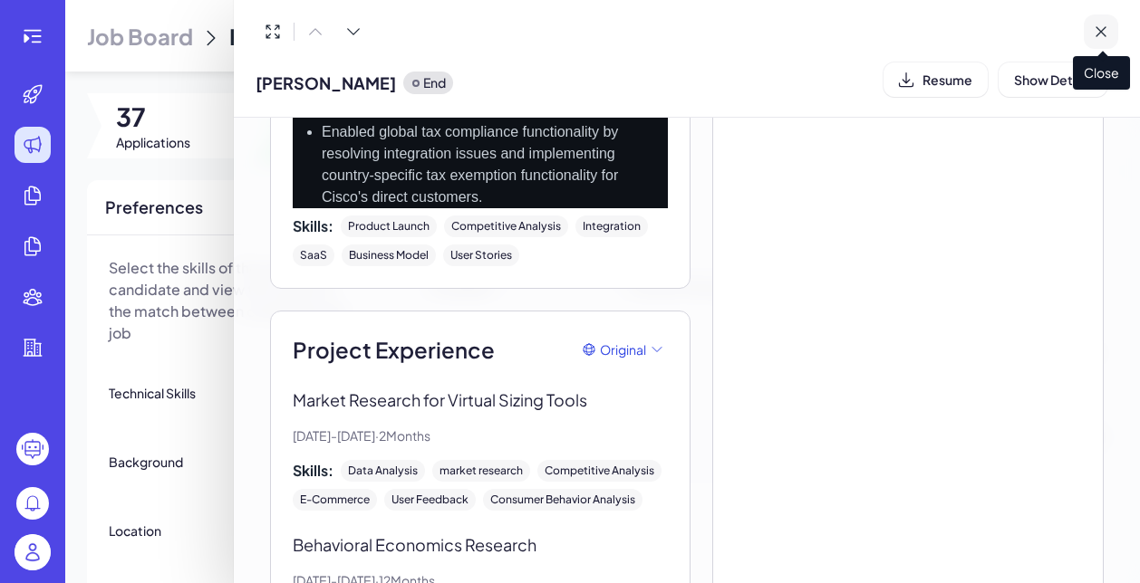
click at [1103, 34] on icon at bounding box center [1100, 32] width 18 height 18
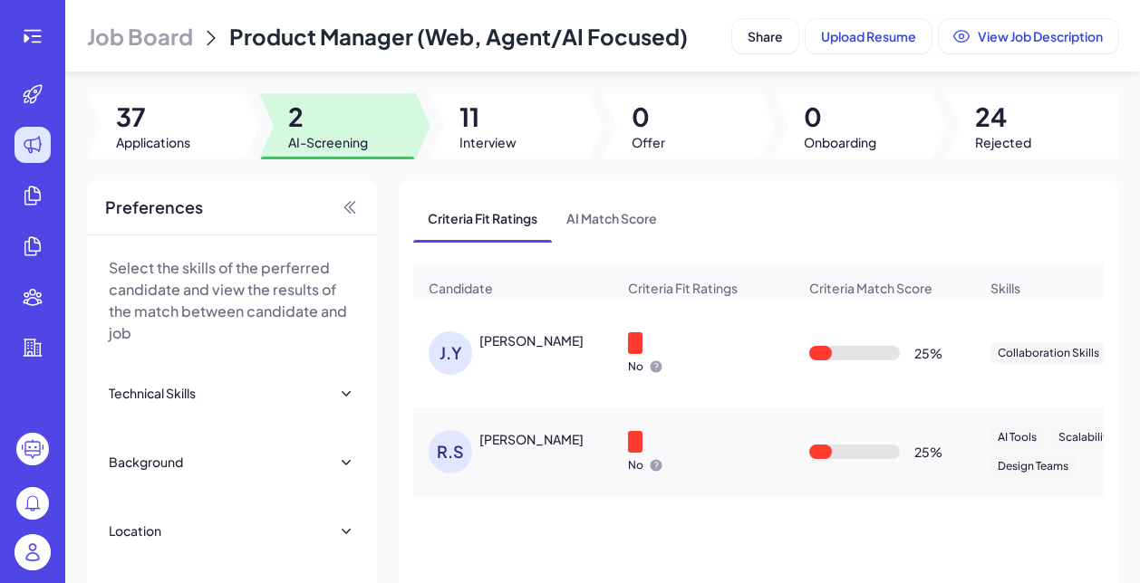
click at [524, 375] on div "J.Y Jason Yang" at bounding box center [521, 353] width 187 height 43
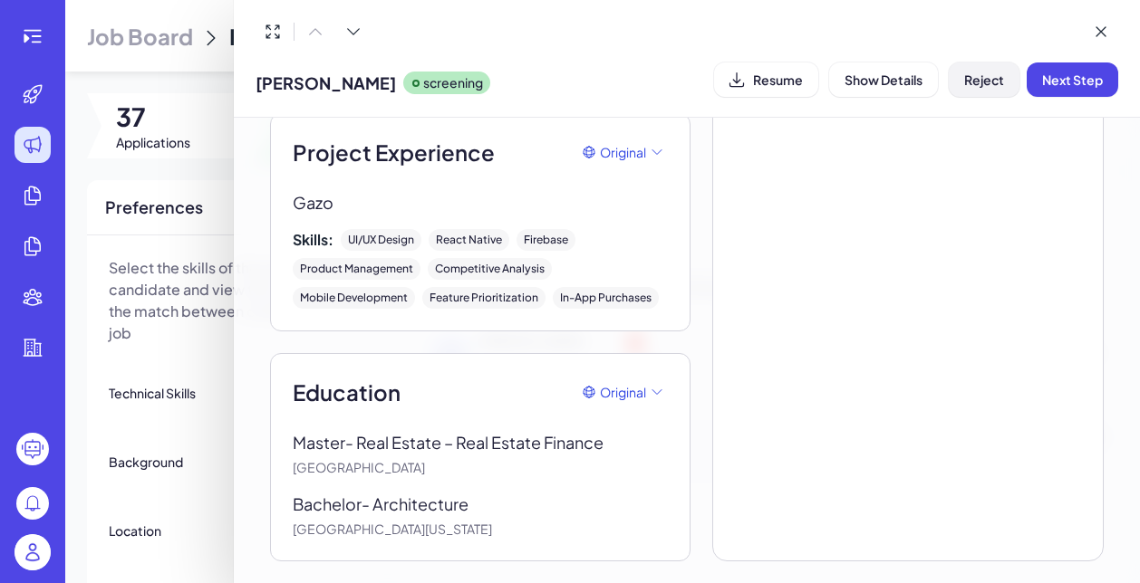
scroll to position [2389, 0]
click at [978, 82] on span "Reject" at bounding box center [984, 80] width 40 height 16
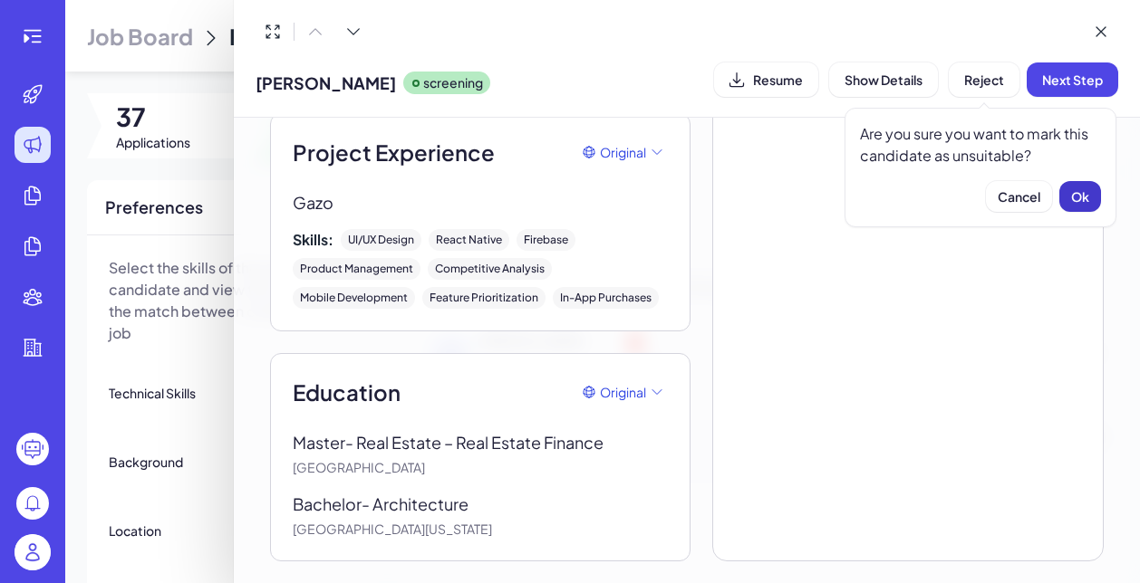
click at [1085, 188] on span "Ok" at bounding box center [1080, 196] width 18 height 16
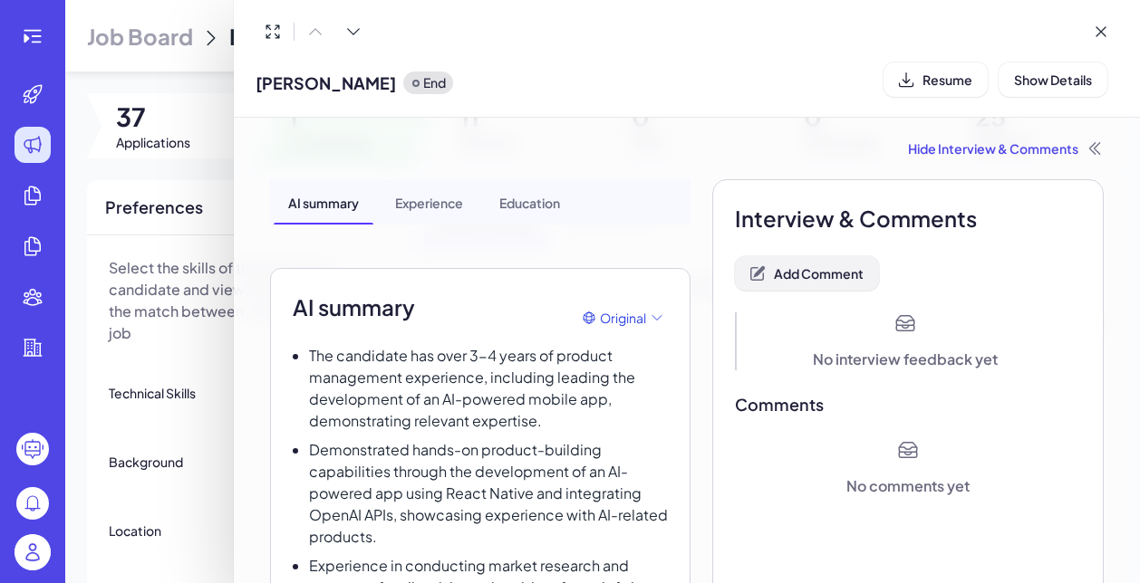
scroll to position [0, 0]
click at [810, 284] on button "Add Comment" at bounding box center [807, 273] width 144 height 34
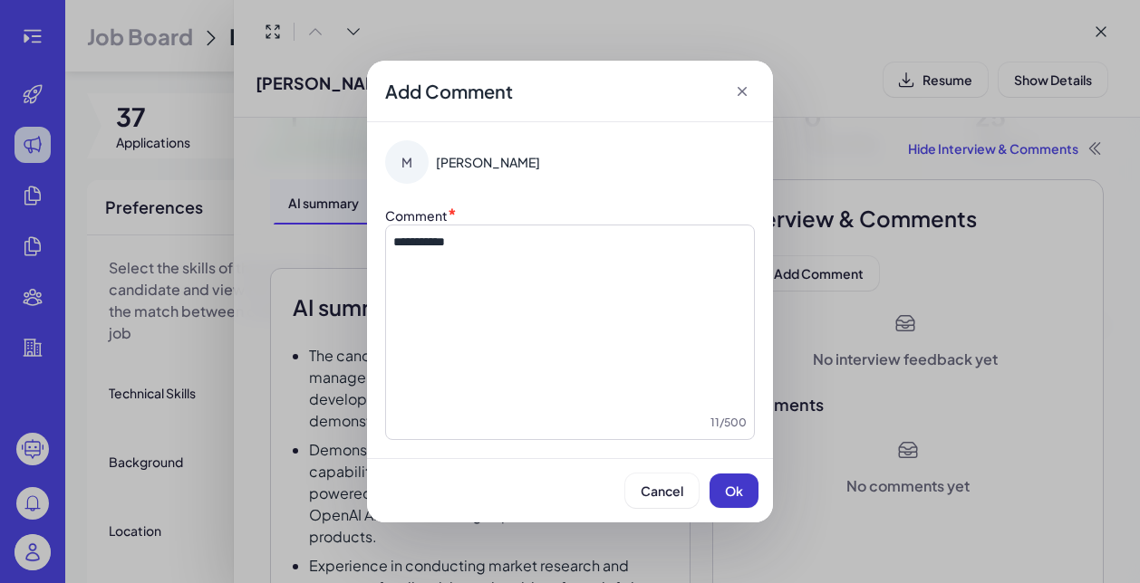
click at [747, 480] on button "Ok" at bounding box center [733, 491] width 49 height 34
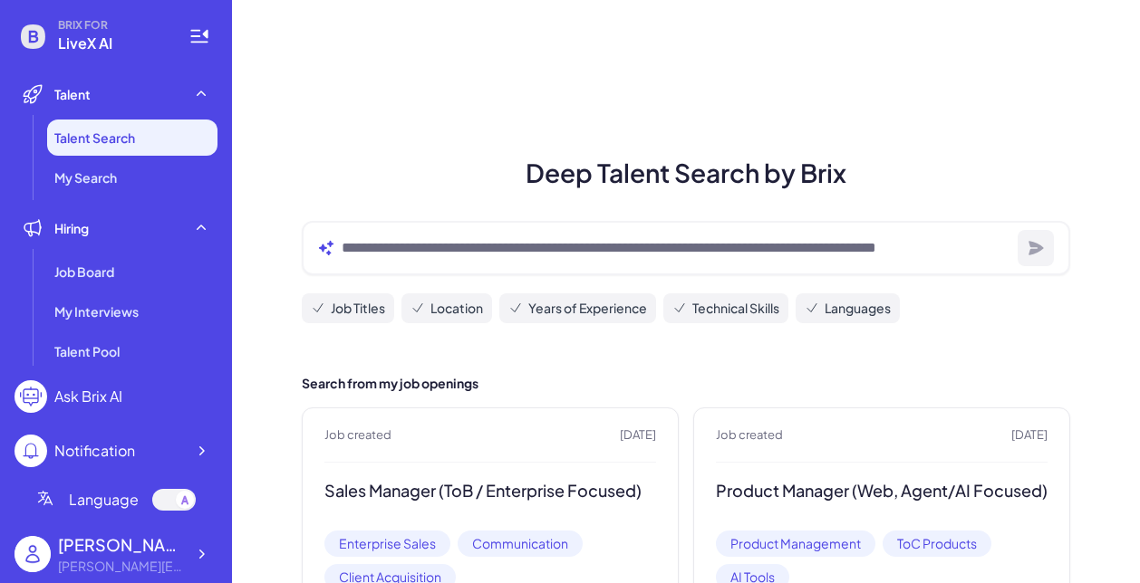
click at [92, 292] on ul "Job Board My Interviews Talent Pool Communication" at bounding box center [115, 332] width 203 height 156
click at [94, 278] on span "Job Board" at bounding box center [84, 272] width 60 height 18
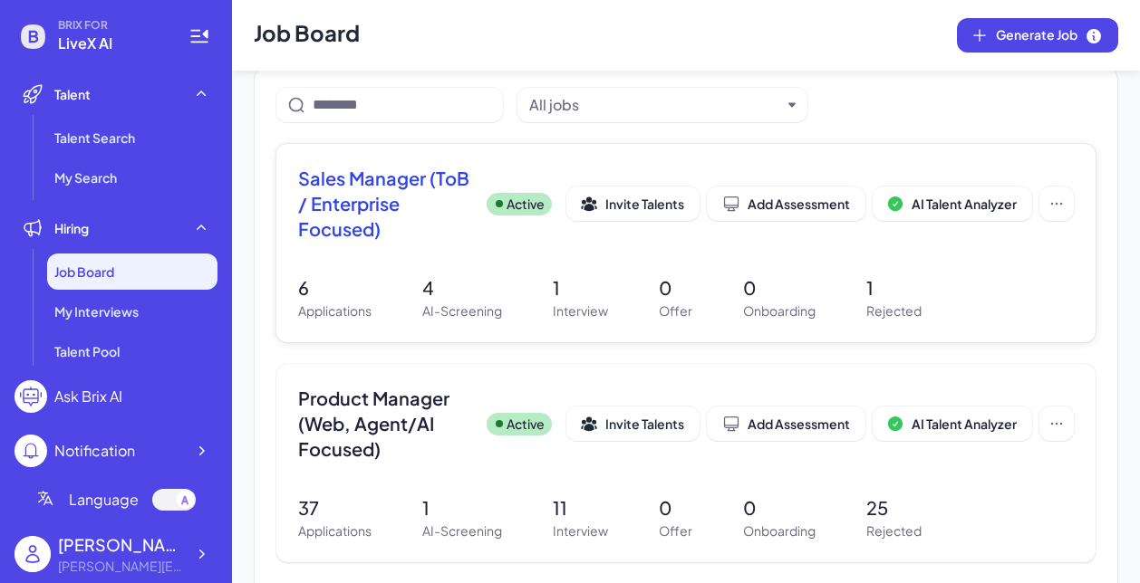
scroll to position [185, 0]
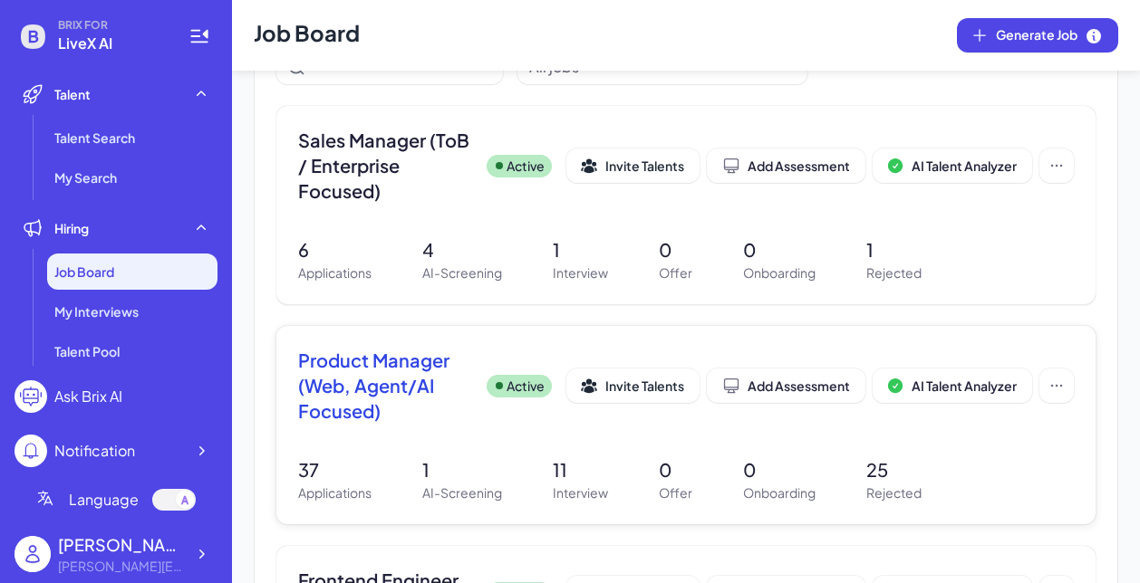
click at [403, 408] on span "Product Manager (Web, Agent/AI Focused)" at bounding box center [385, 386] width 174 height 76
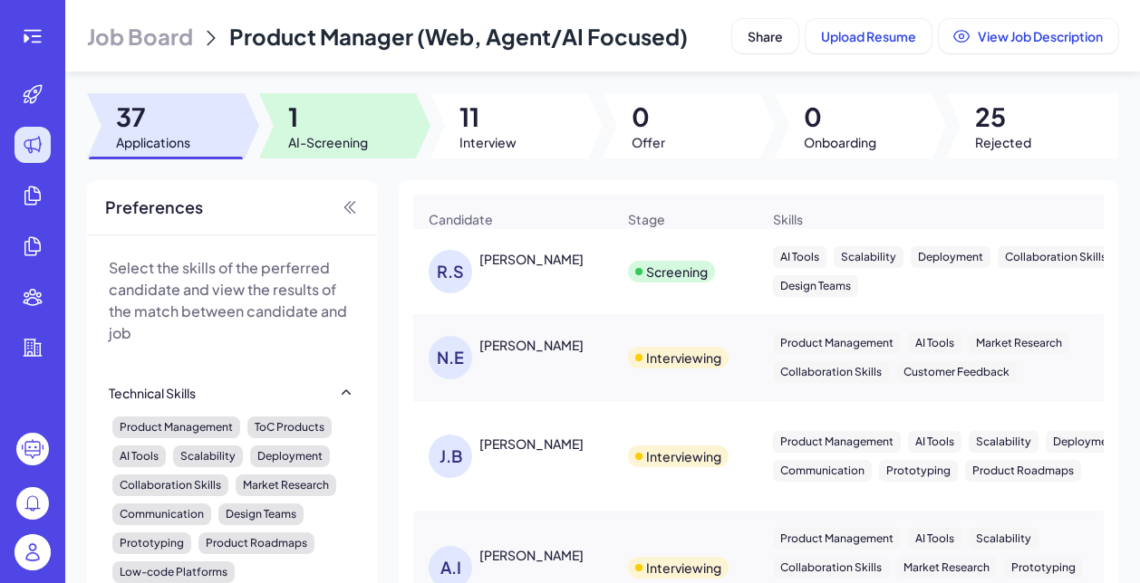
click at [322, 151] on span "AI-Screening" at bounding box center [328, 142] width 80 height 18
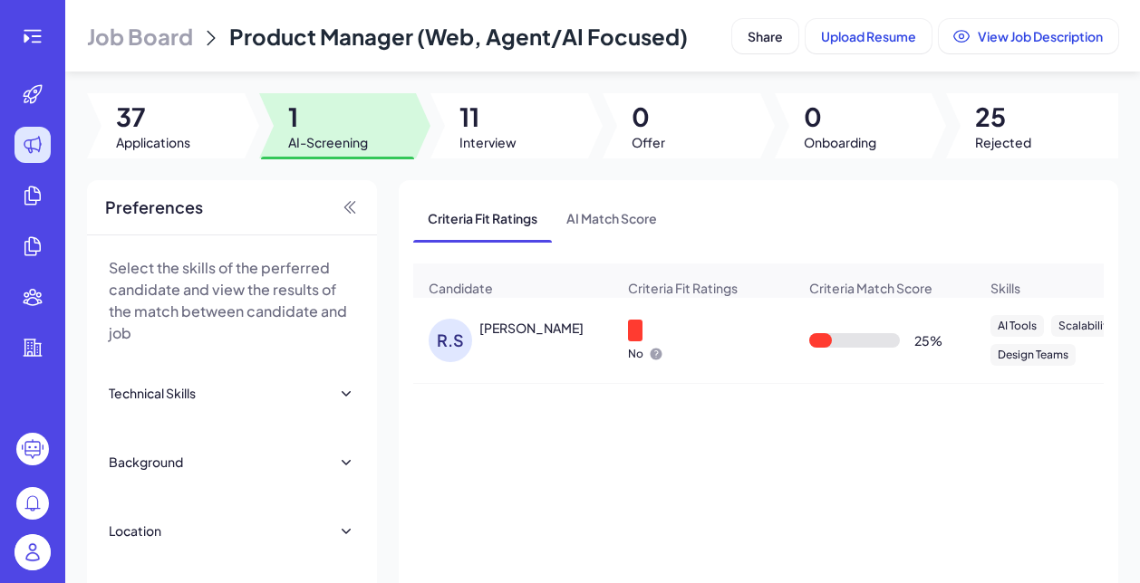
click at [513, 362] on div "R.S Rakesh Suthar" at bounding box center [521, 340] width 187 height 43
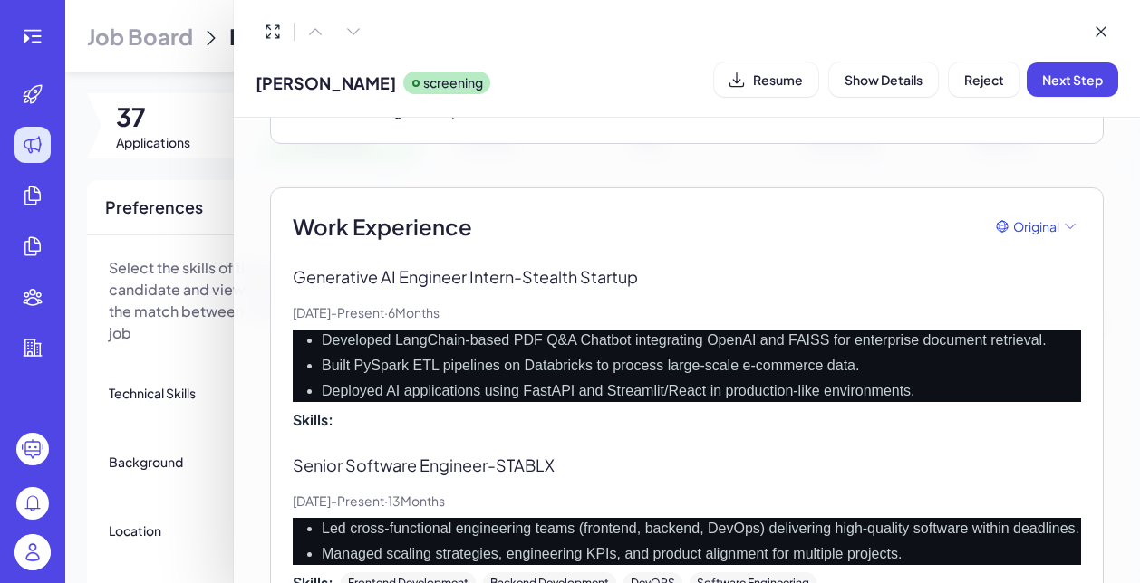
scroll to position [469, 0]
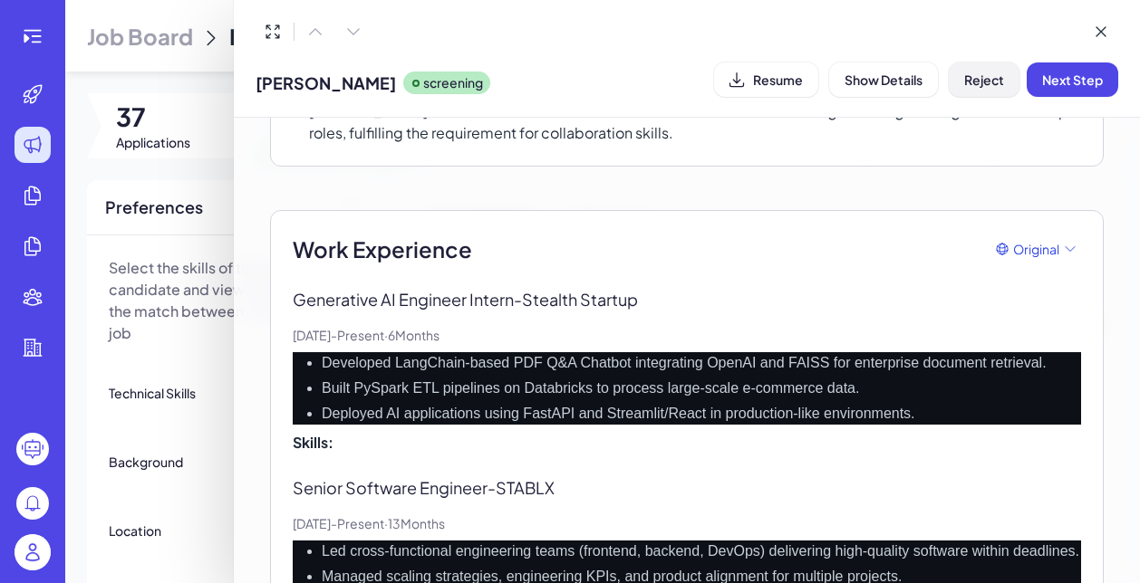
click at [972, 74] on span "Reject" at bounding box center [984, 80] width 40 height 16
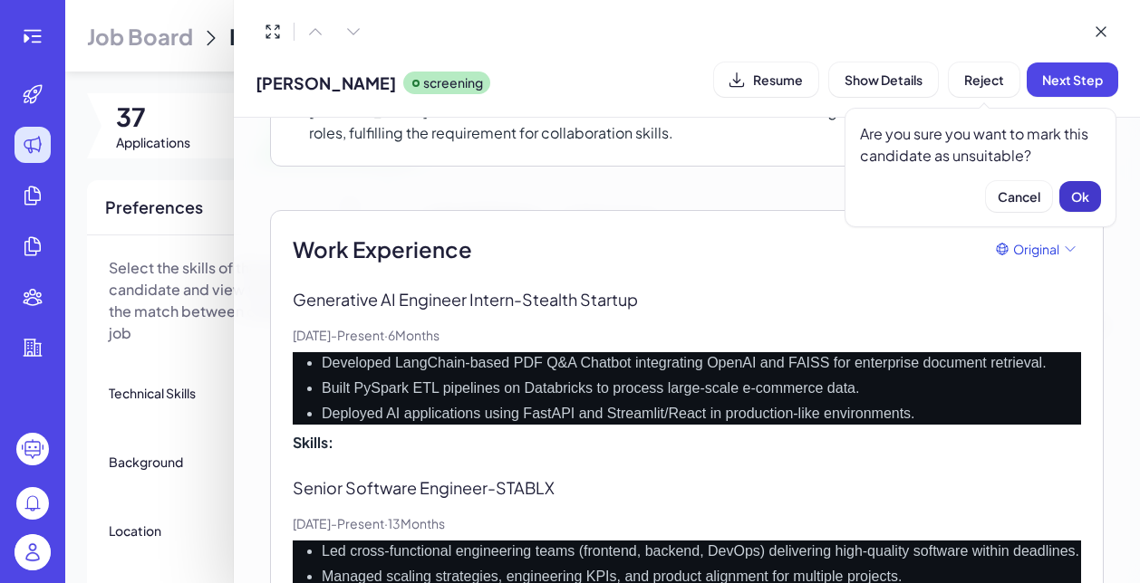
click at [1067, 201] on button "Ok" at bounding box center [1080, 196] width 42 height 31
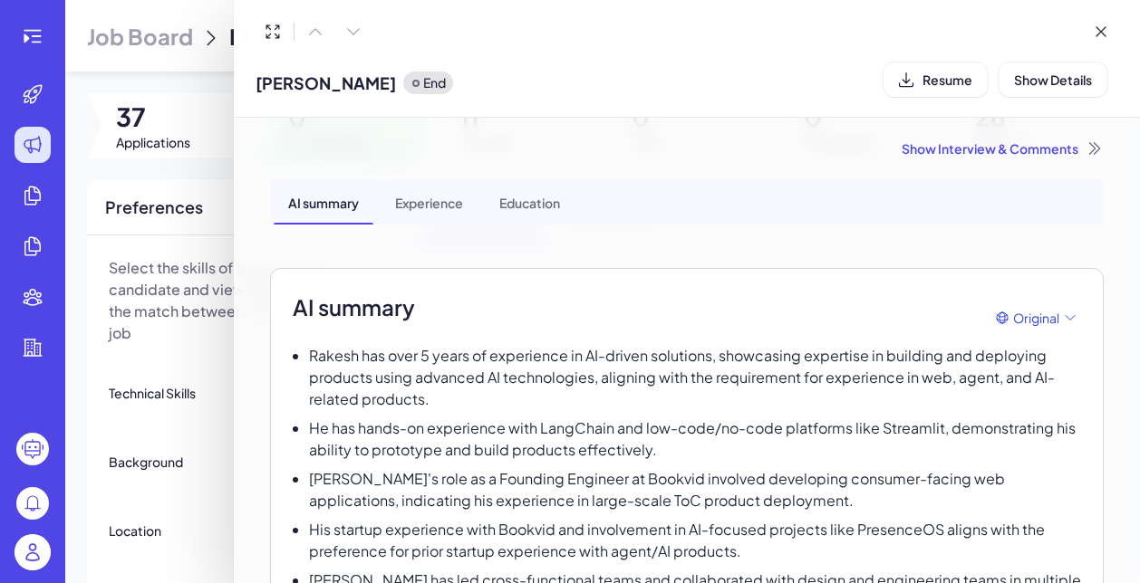
scroll to position [0, 0]
click at [1013, 140] on div "Show Interview & Comments" at bounding box center [686, 148] width 833 height 18
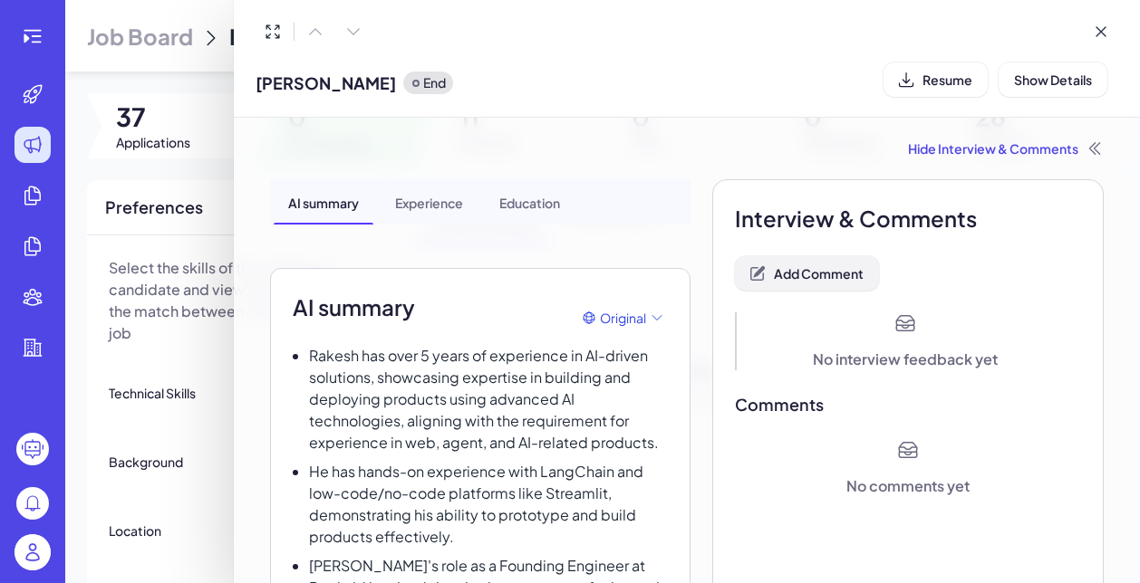
click at [819, 273] on span "Add Comment" at bounding box center [819, 273] width 90 height 16
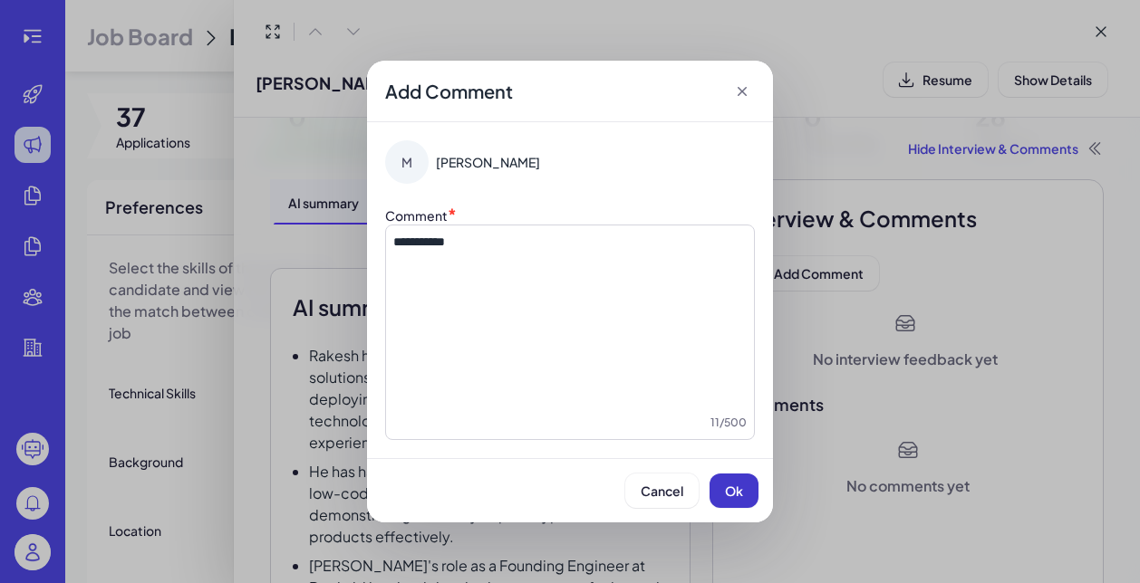
click at [726, 498] on span "Ok" at bounding box center [734, 491] width 18 height 16
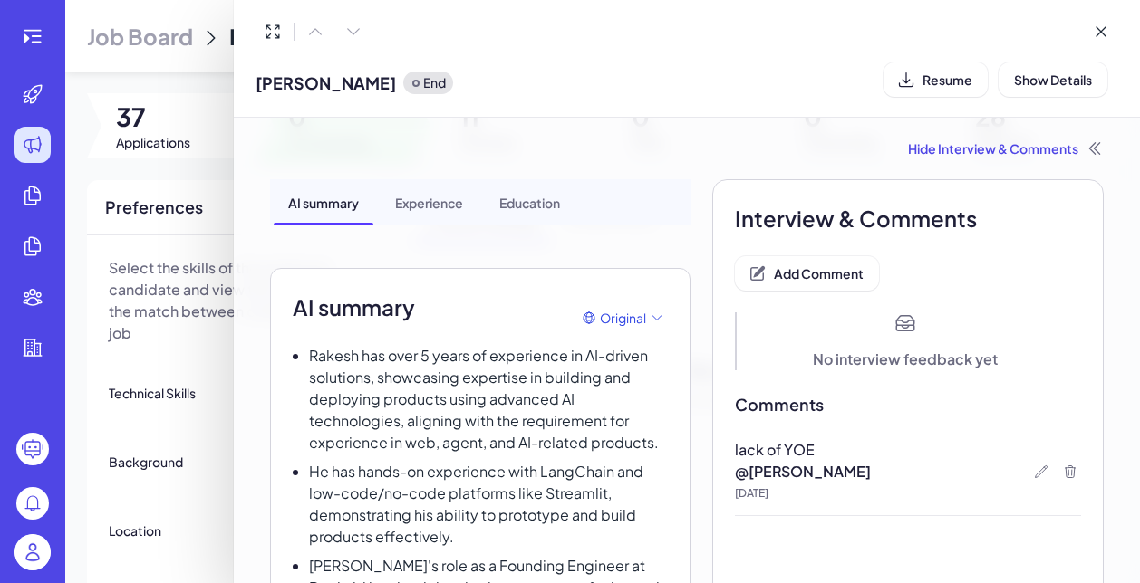
scroll to position [5, 0]
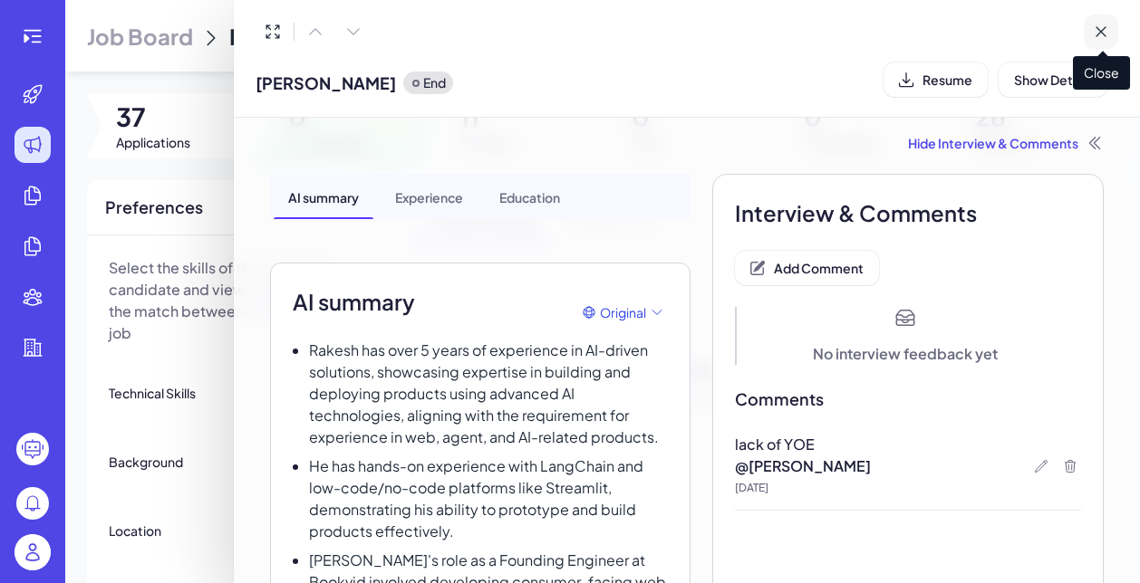
click at [1110, 34] on button at bounding box center [1100, 31] width 34 height 34
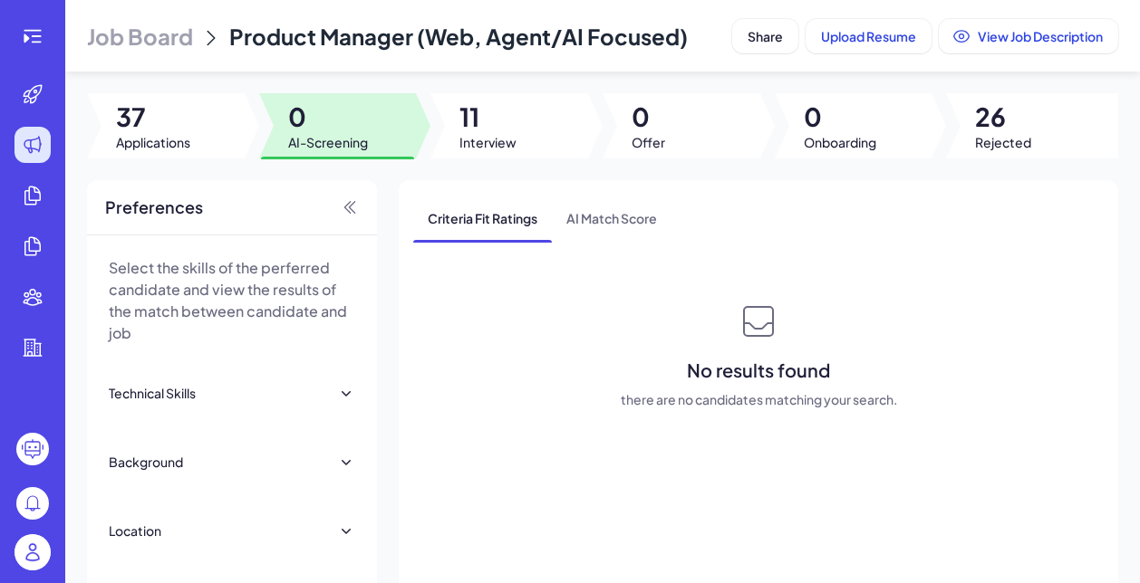
click at [126, 46] on span "Job Board" at bounding box center [140, 36] width 106 height 29
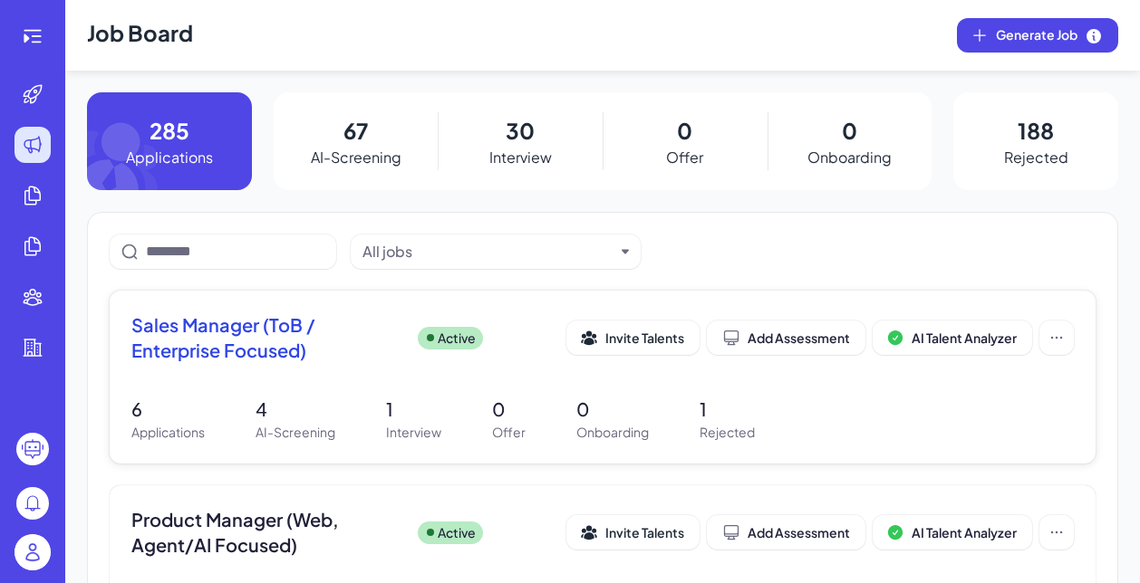
click at [255, 334] on span "Sales Manager (ToB / Enterprise Focused)" at bounding box center [267, 338] width 272 height 51
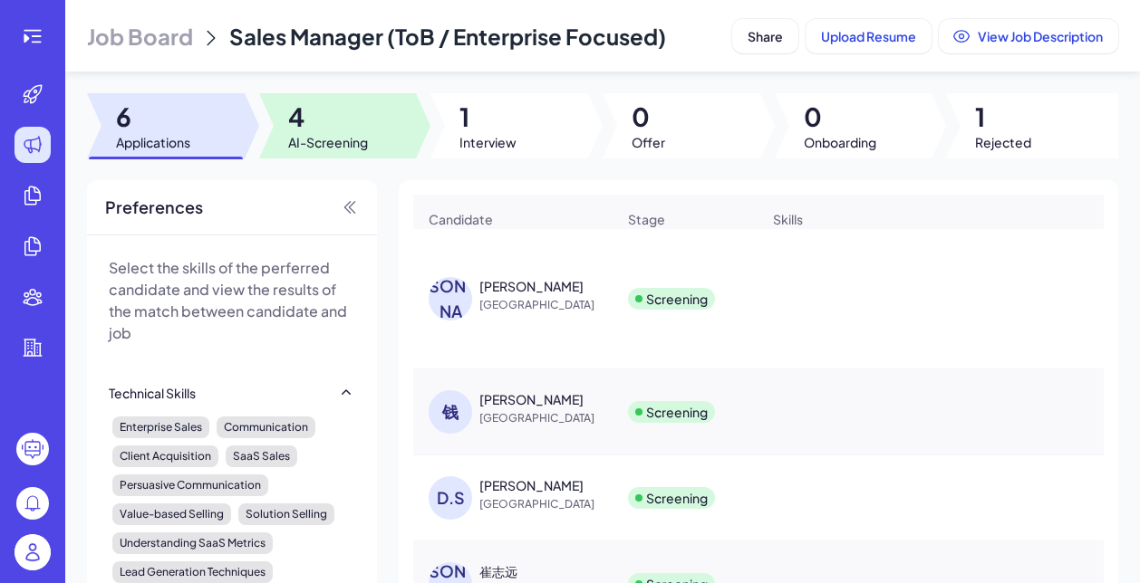
click at [327, 113] on span "4" at bounding box center [328, 117] width 80 height 33
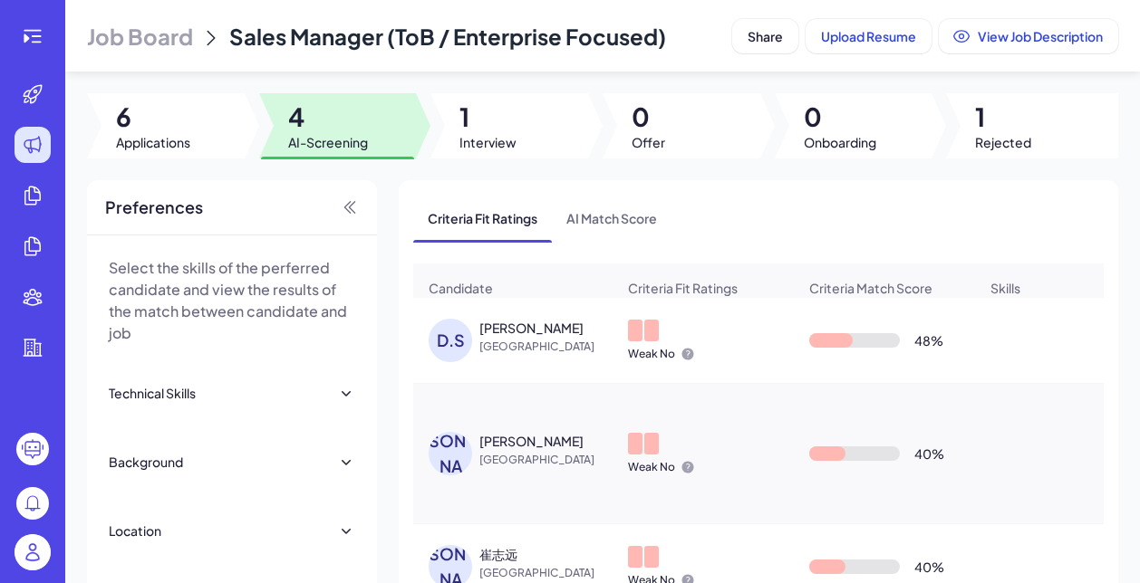
click at [512, 337] on div "Dongcheng Shen China" at bounding box center [547, 337] width 136 height 37
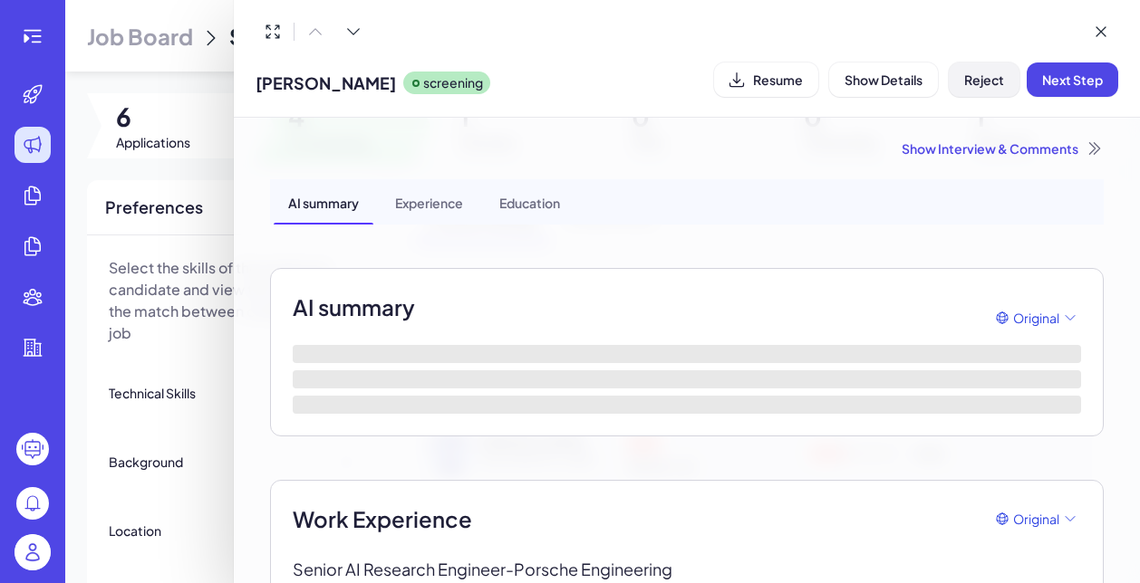
click at [982, 79] on span "Reject" at bounding box center [984, 80] width 40 height 16
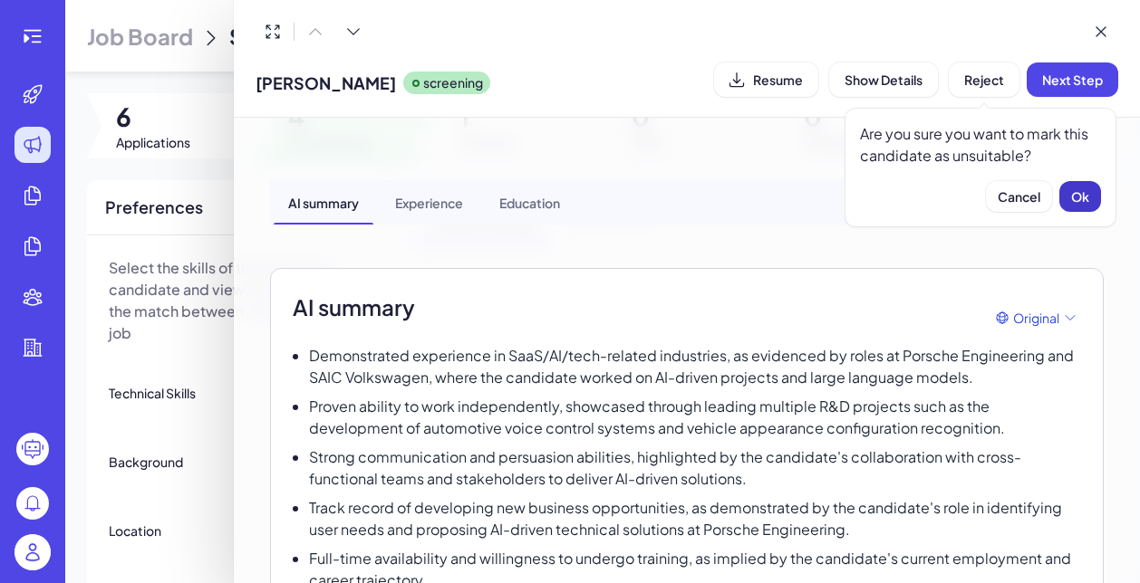
click at [1070, 206] on button "Ok" at bounding box center [1080, 196] width 42 height 31
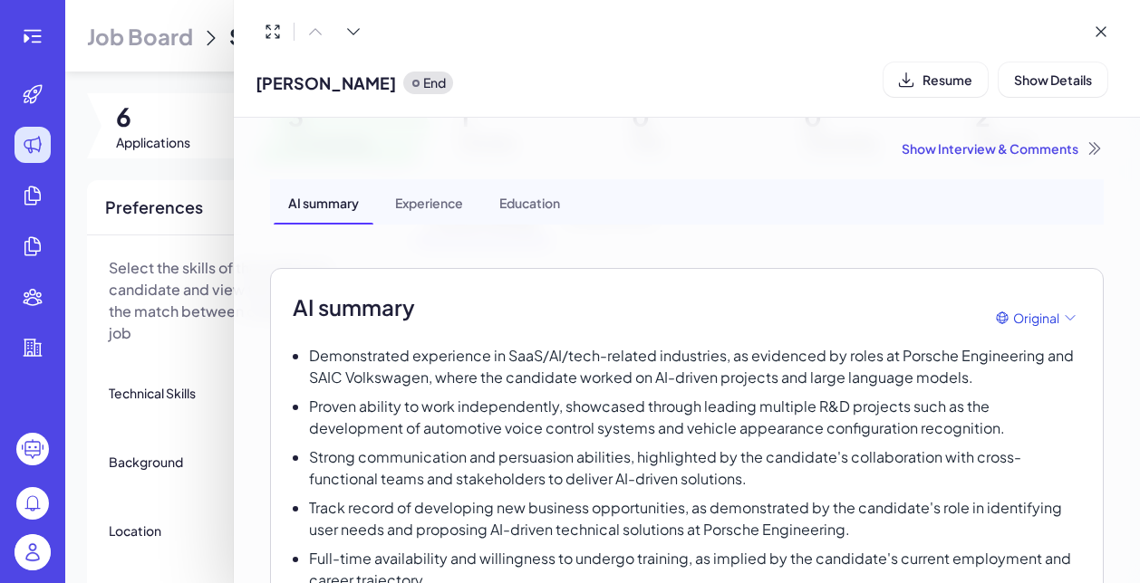
click at [947, 155] on div "Show Interview & Comments" at bounding box center [686, 148] width 833 height 18
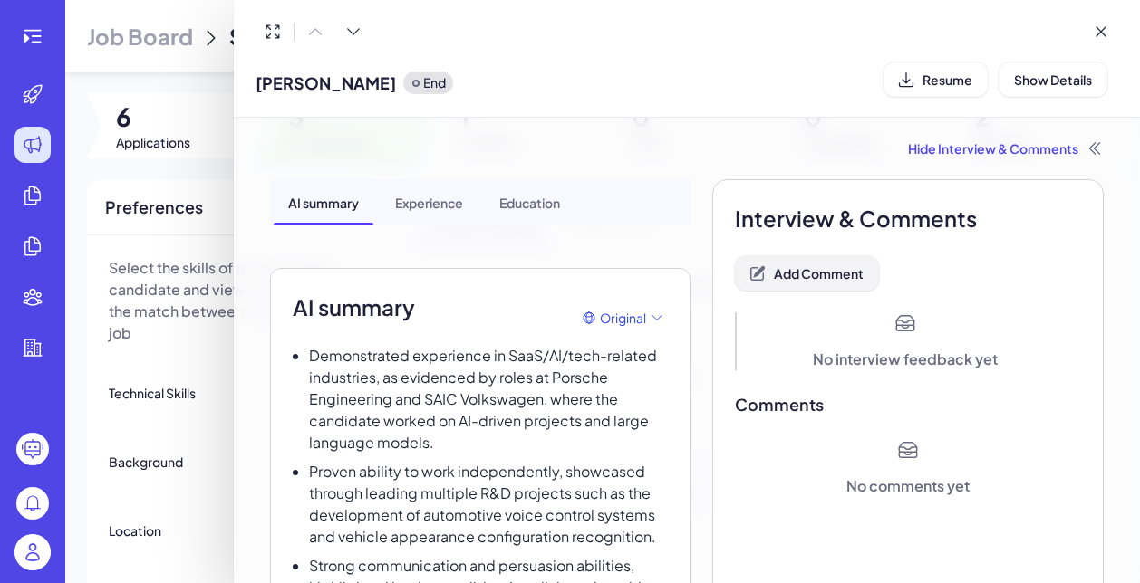
click at [833, 284] on button "Add Comment" at bounding box center [807, 273] width 144 height 34
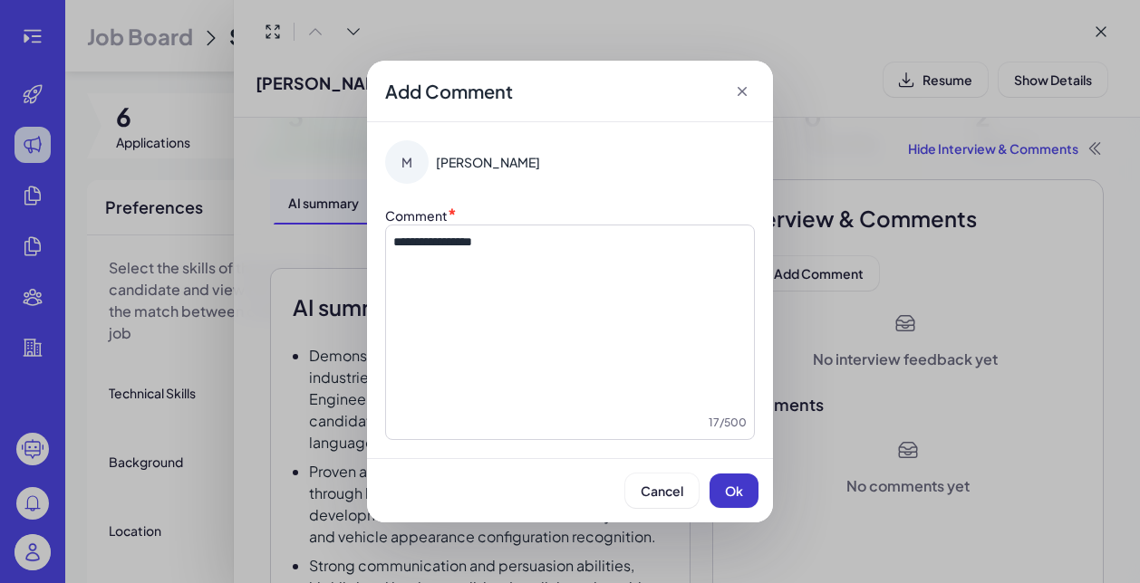
click at [745, 487] on button "Ok" at bounding box center [733, 491] width 49 height 34
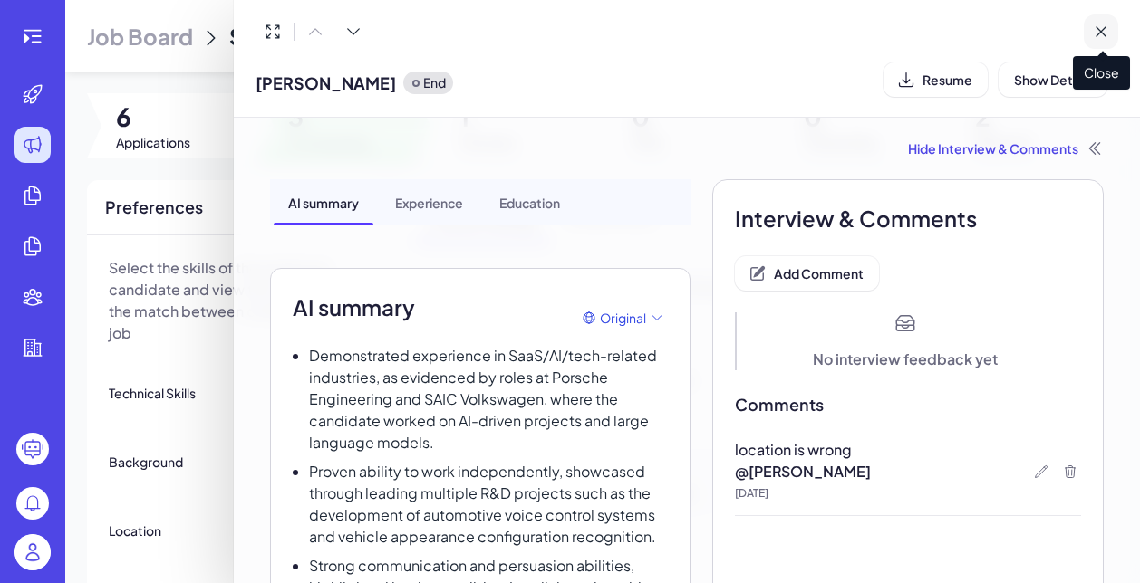
click at [1098, 31] on icon at bounding box center [1100, 32] width 18 height 18
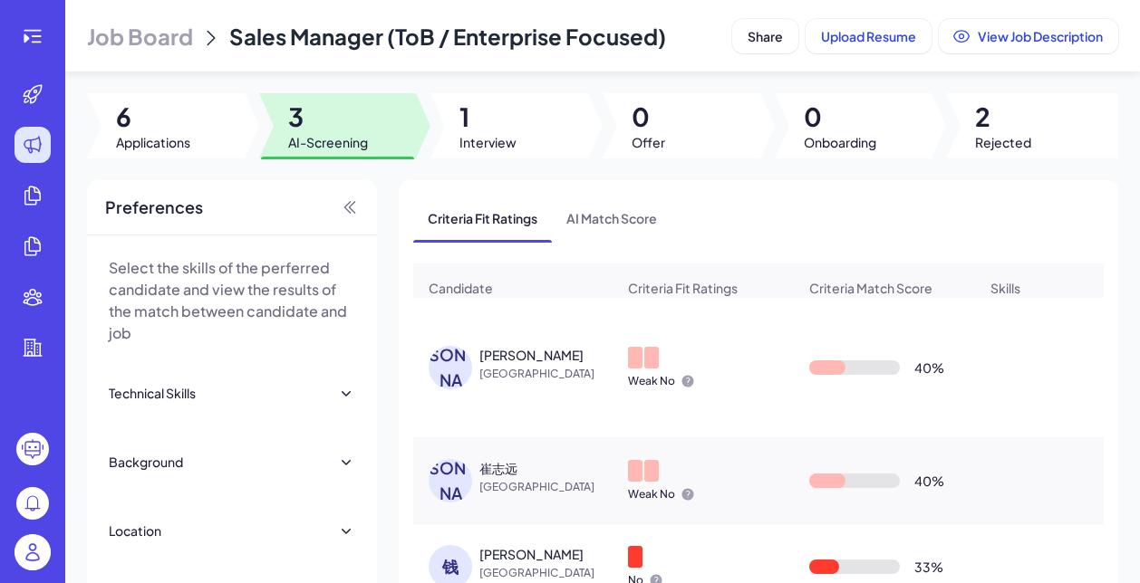
click at [530, 373] on span "[GEOGRAPHIC_DATA]" at bounding box center [547, 374] width 136 height 18
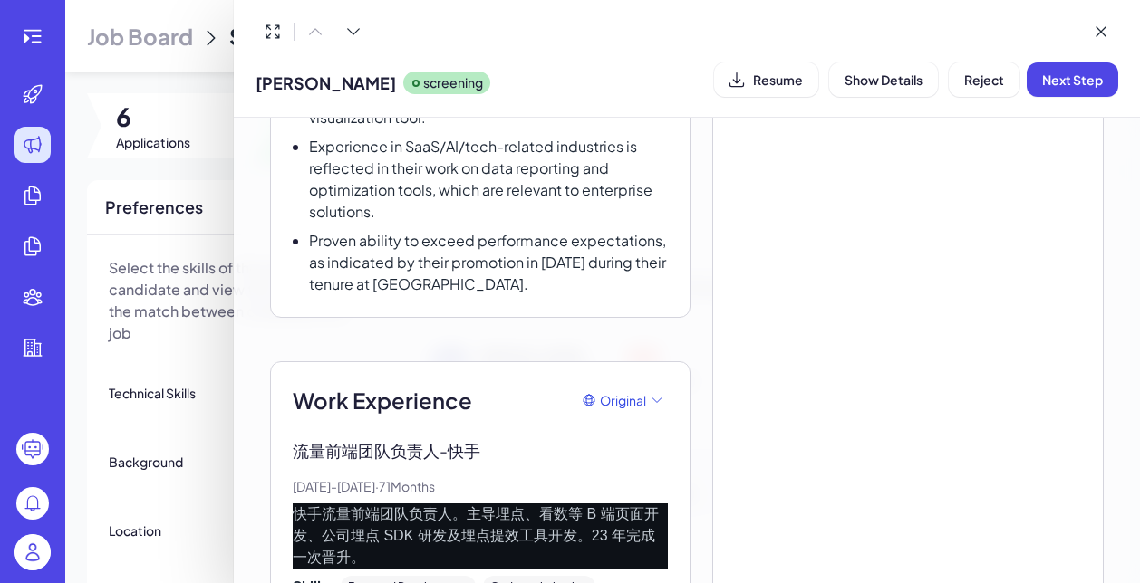
scroll to position [493, 0]
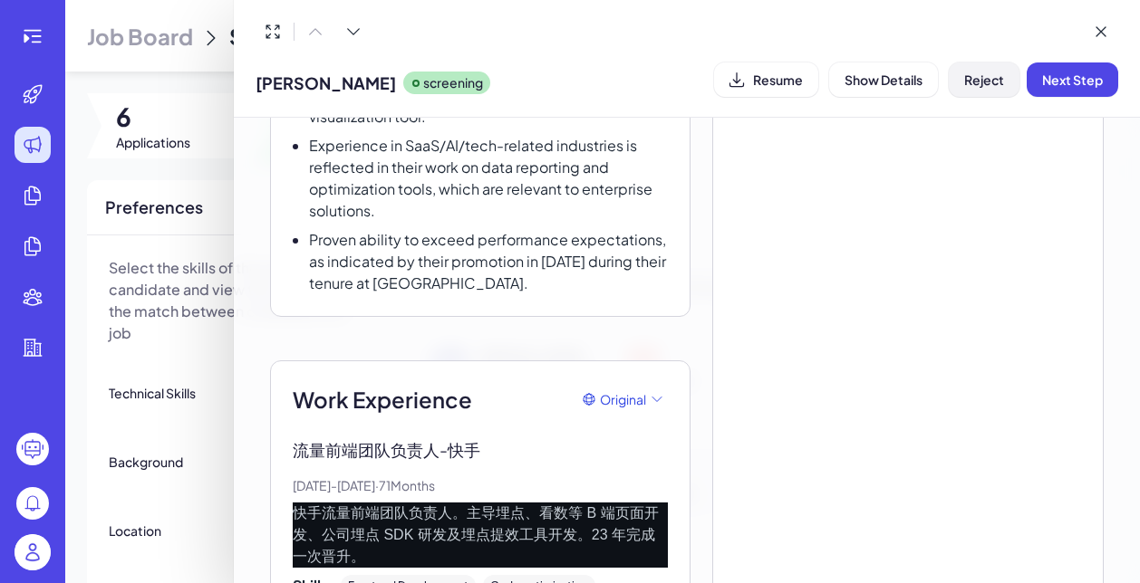
click at [966, 80] on span "Reject" at bounding box center [984, 80] width 40 height 16
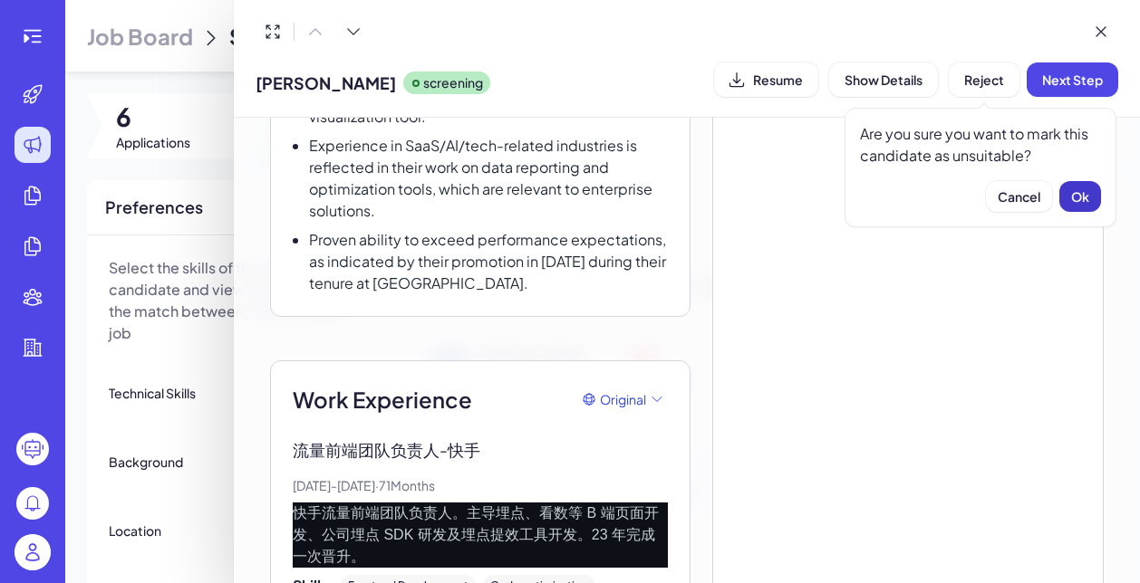
click at [1066, 196] on button "Ok" at bounding box center [1080, 196] width 42 height 31
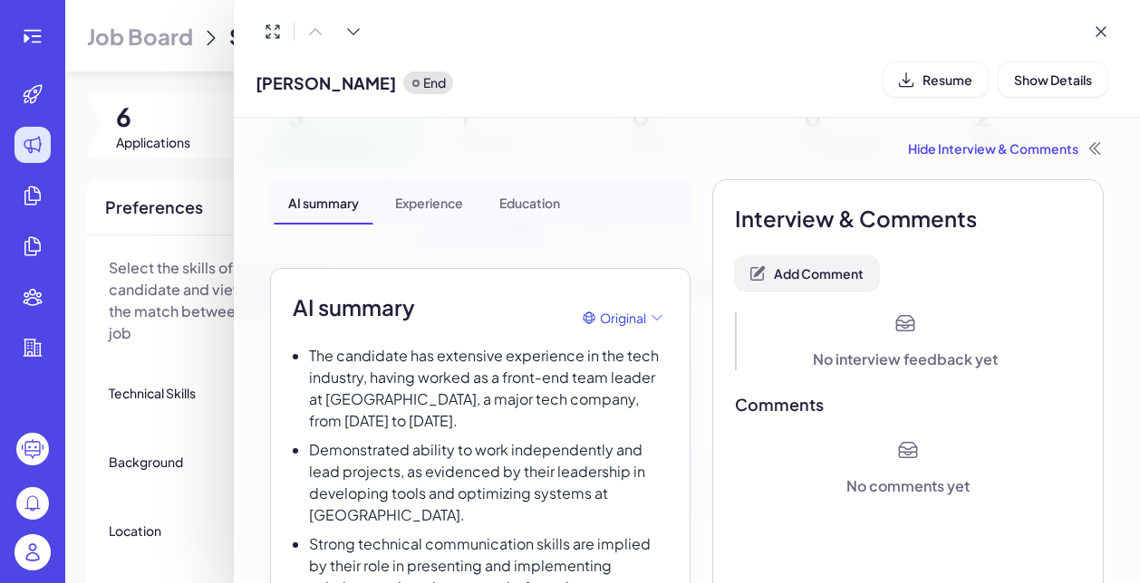
scroll to position [0, 0]
click at [836, 269] on span "Add Comment" at bounding box center [819, 273] width 90 height 16
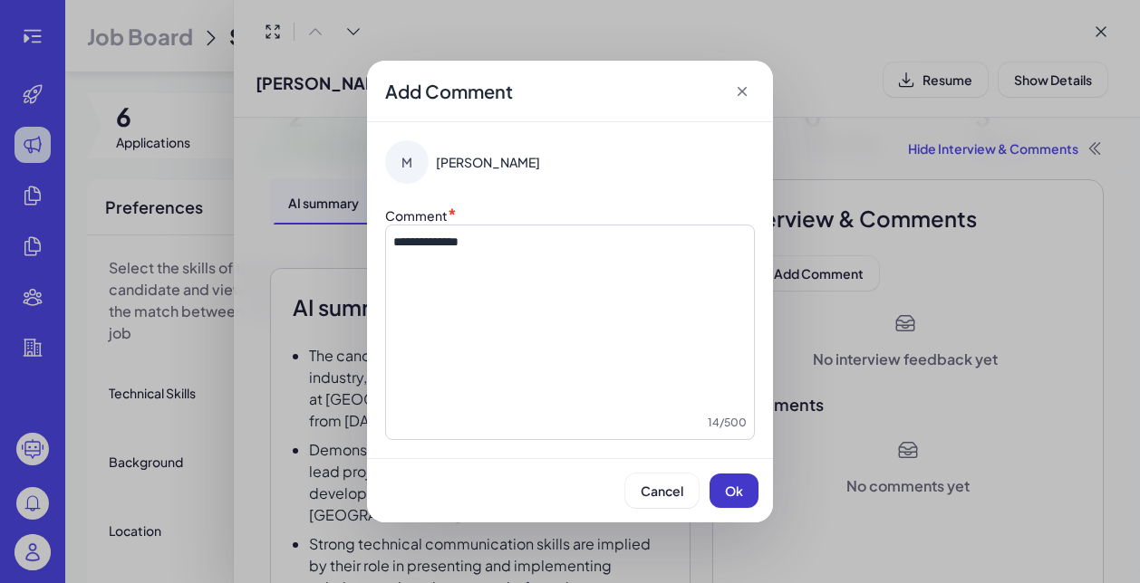
click at [736, 486] on span "Ok" at bounding box center [734, 491] width 18 height 16
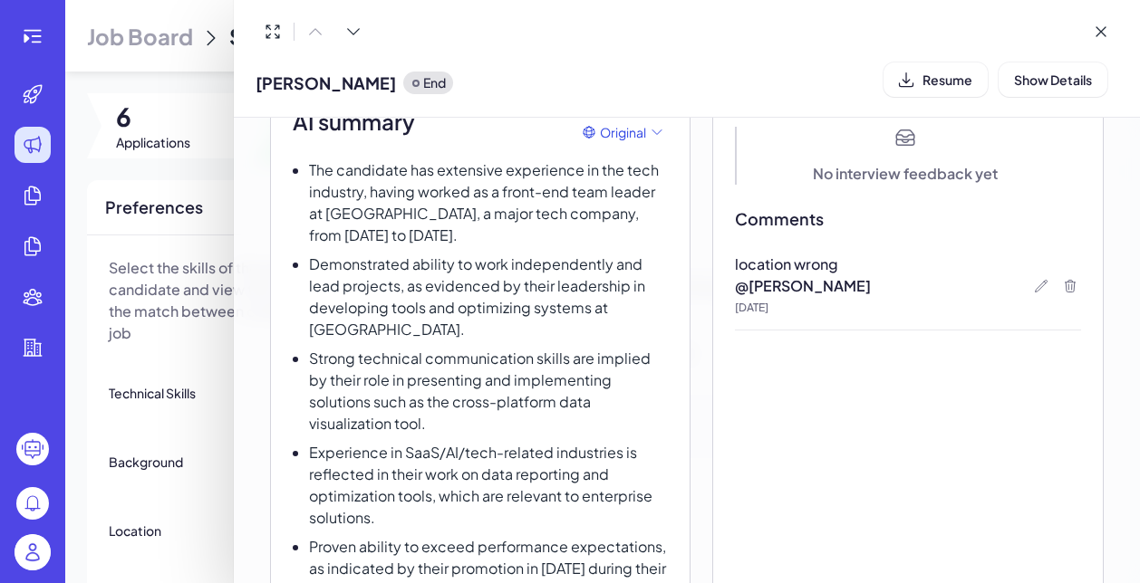
scroll to position [398, 0]
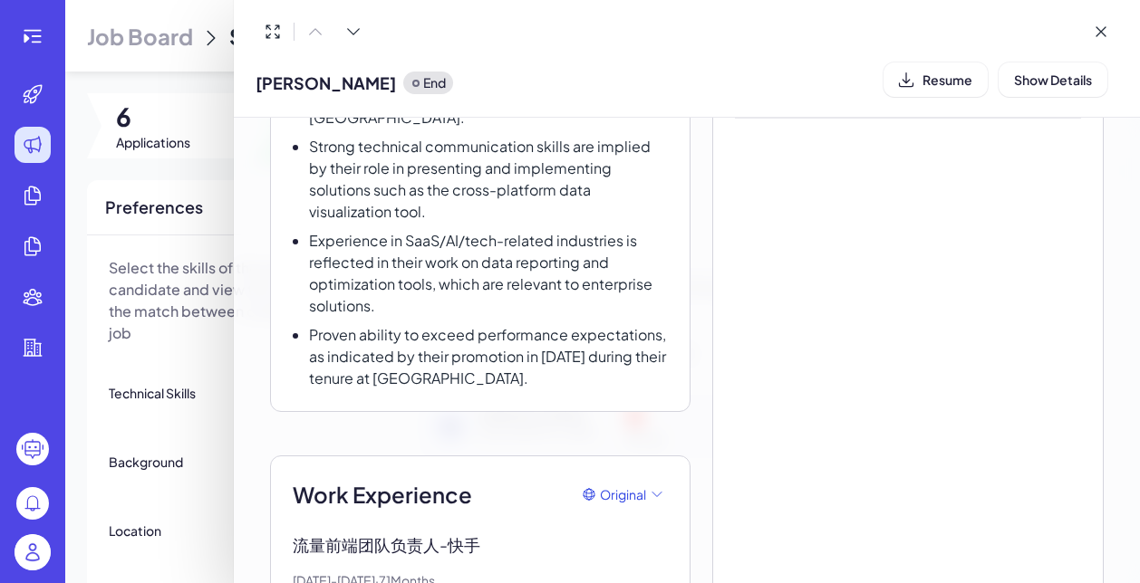
click at [225, 425] on div at bounding box center [570, 291] width 1140 height 583
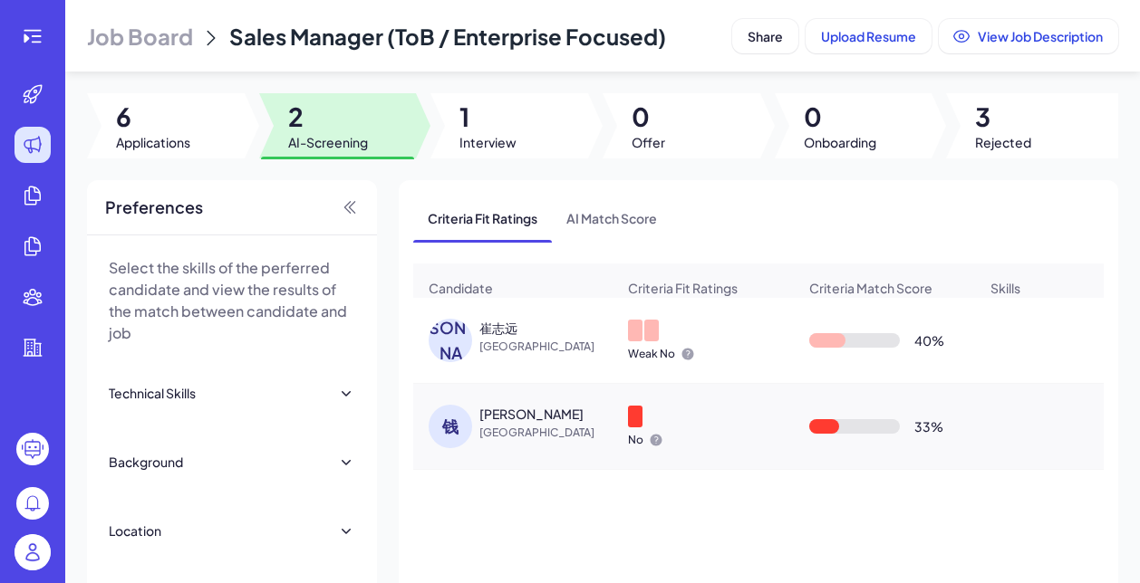
click at [485, 355] on span "[GEOGRAPHIC_DATA]" at bounding box center [547, 347] width 136 height 18
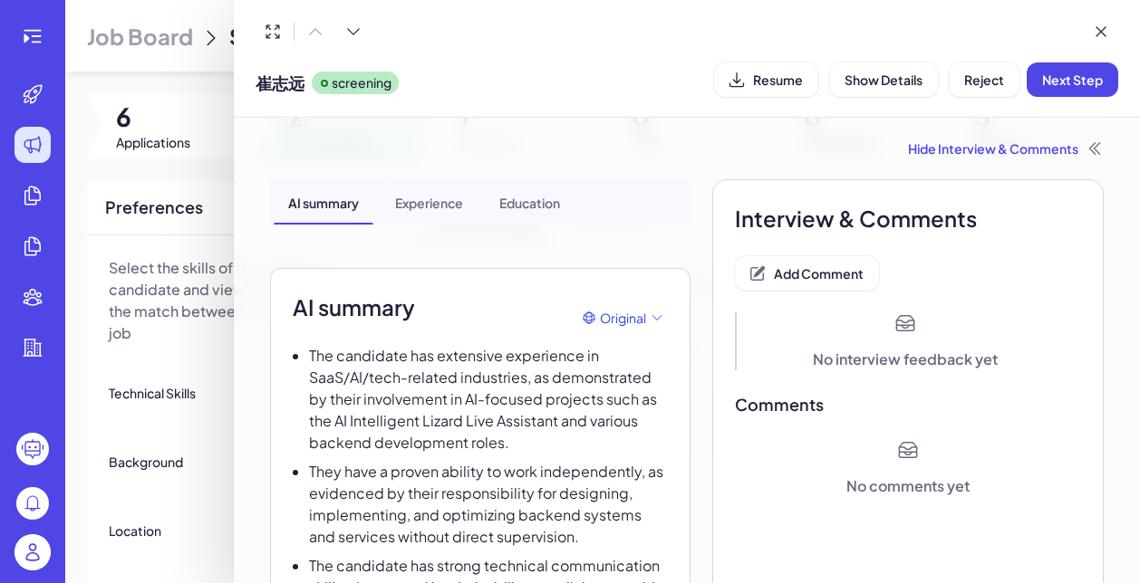
scroll to position [0, 0]
click at [848, 280] on span "Add Comment" at bounding box center [819, 273] width 90 height 16
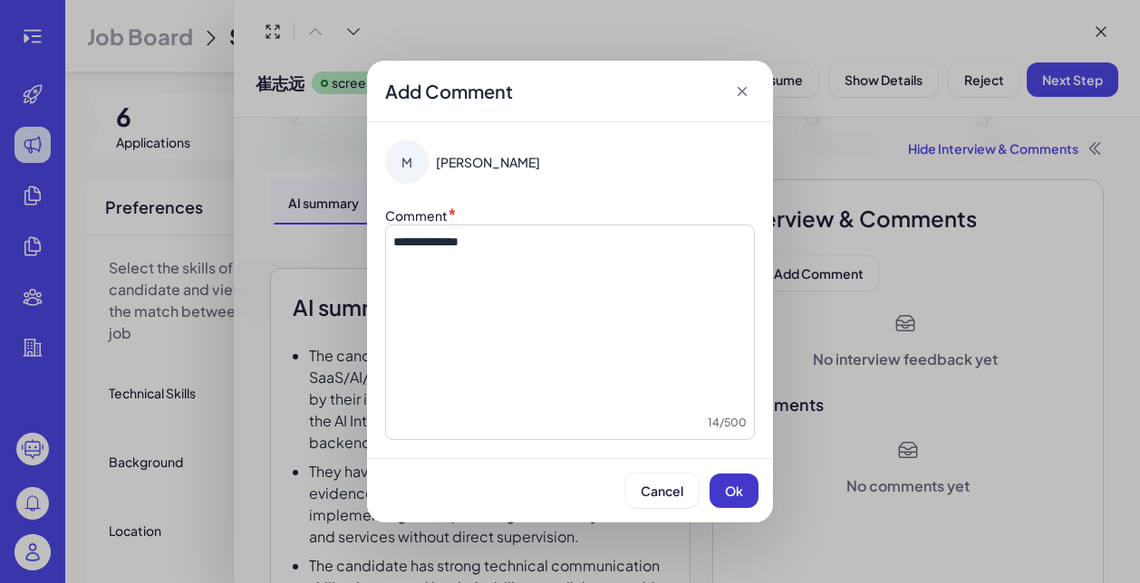
click at [725, 491] on span "Ok" at bounding box center [734, 491] width 18 height 16
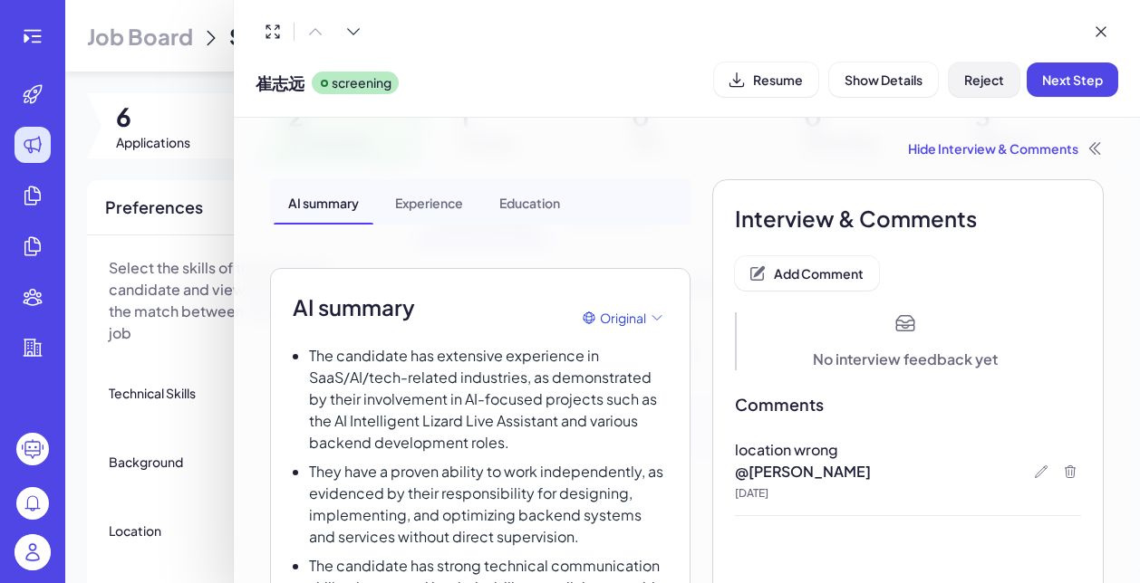
click at [966, 67] on button "Reject" at bounding box center [983, 80] width 71 height 34
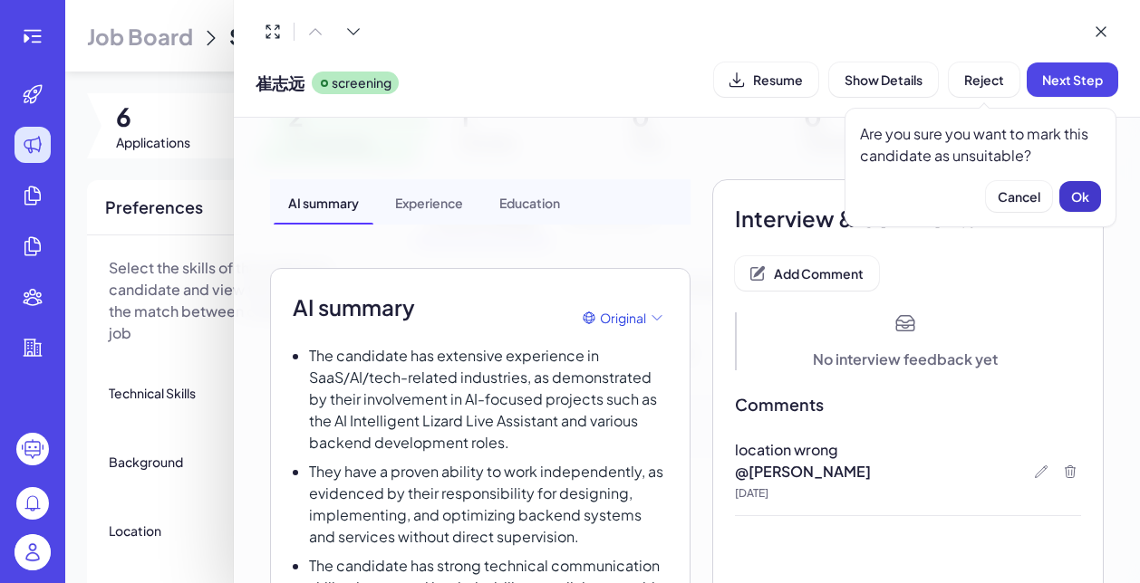
click at [1072, 201] on span "Ok" at bounding box center [1080, 196] width 18 height 16
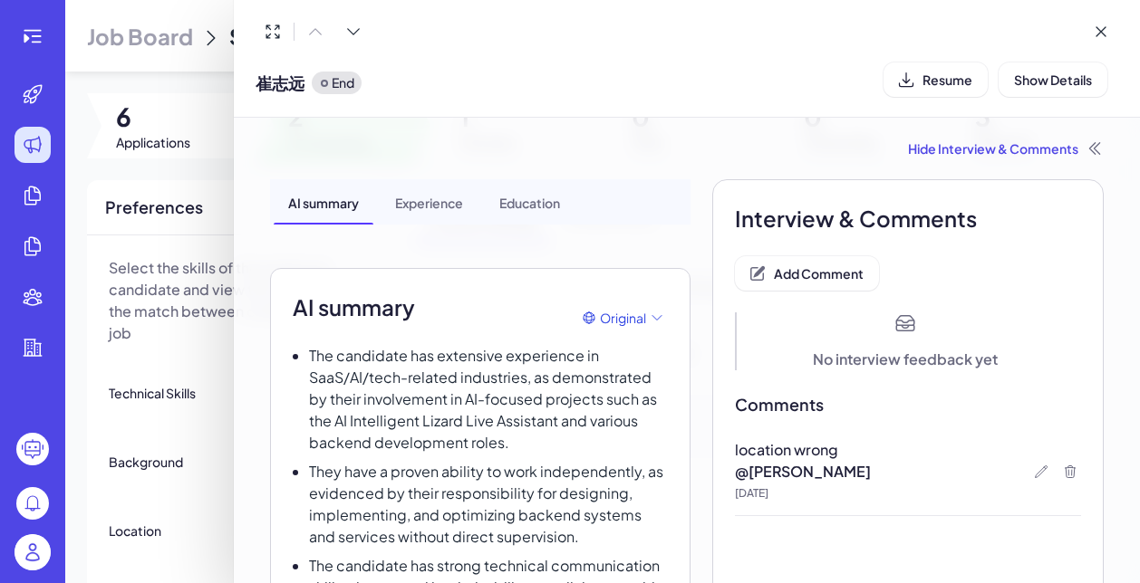
click at [191, 424] on div at bounding box center [570, 291] width 1140 height 583
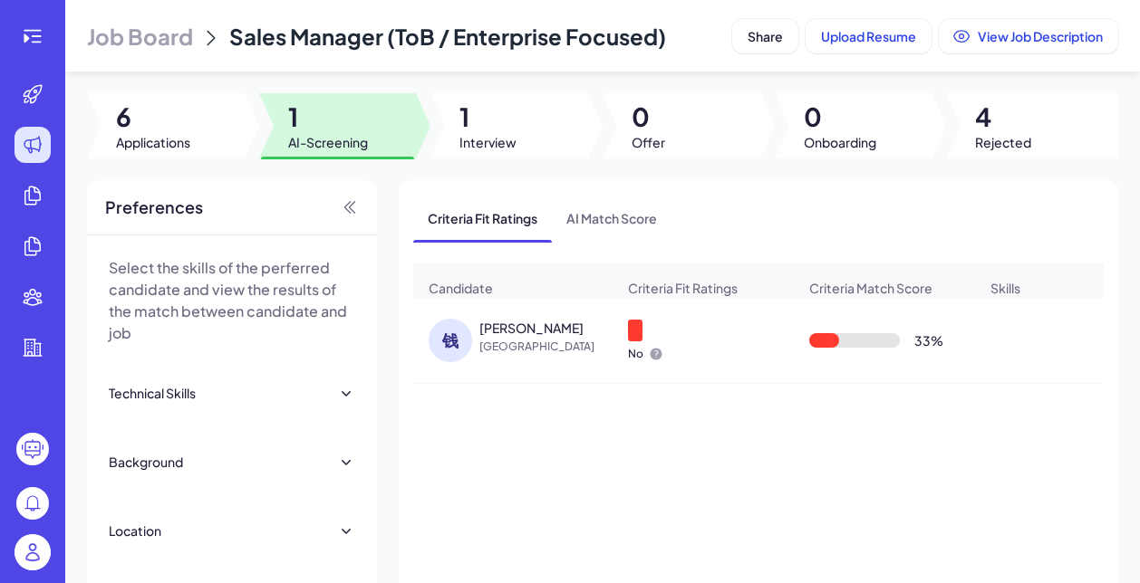
click at [486, 343] on span "[GEOGRAPHIC_DATA]" at bounding box center [547, 347] width 136 height 18
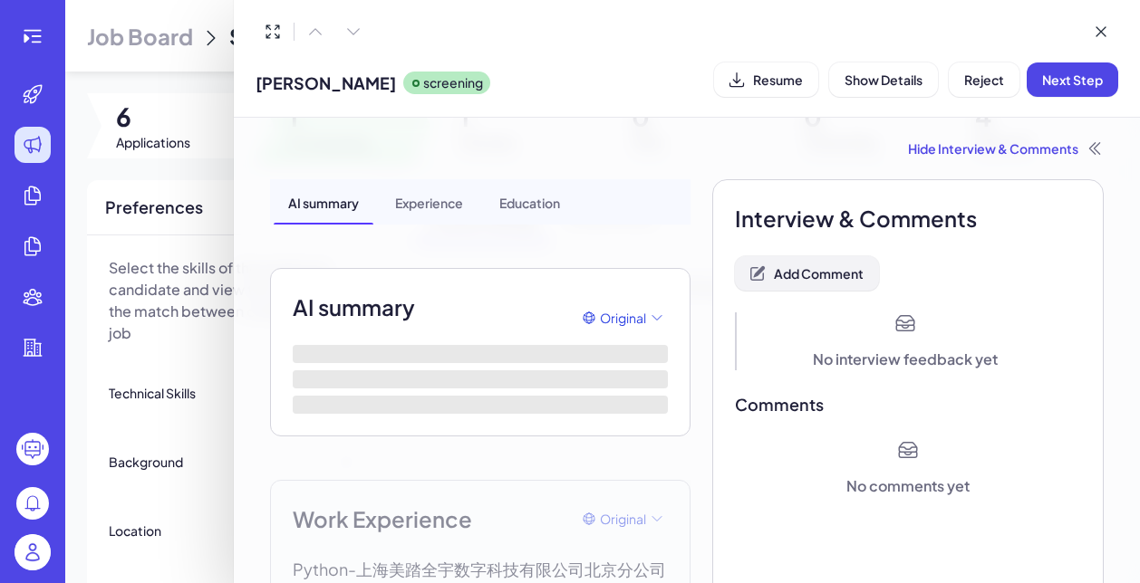
click at [807, 280] on span "Add Comment" at bounding box center [819, 273] width 90 height 16
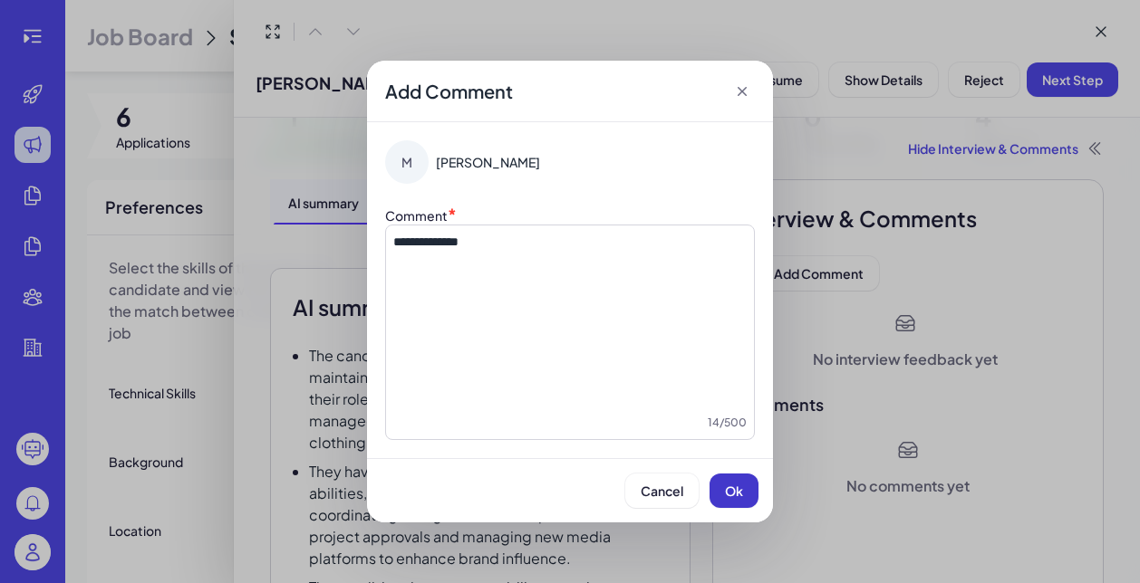
click at [734, 493] on span "Ok" at bounding box center [734, 491] width 18 height 16
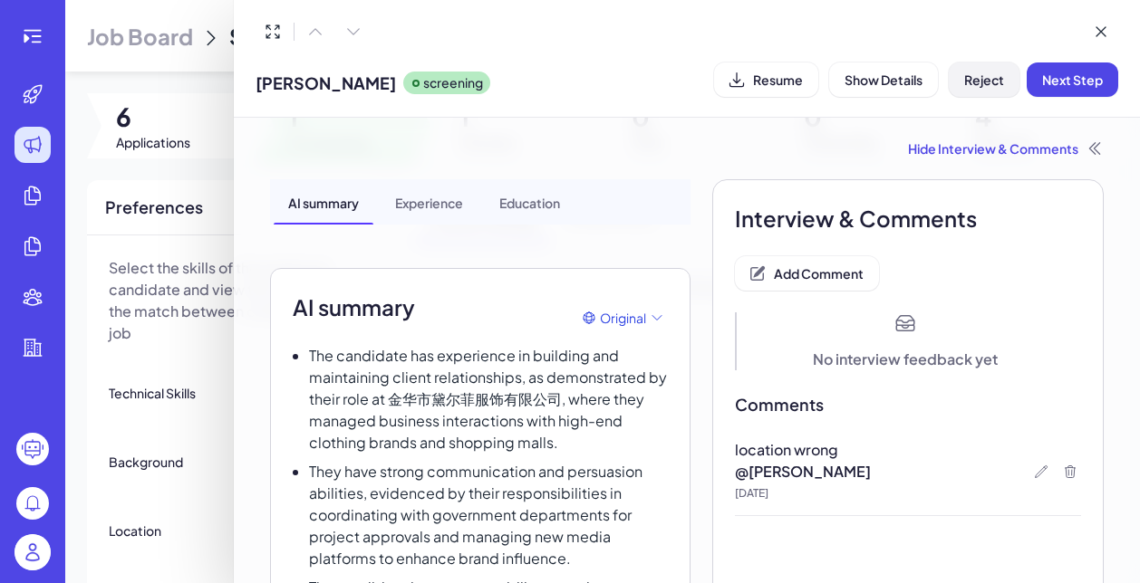
click at [975, 76] on span "Reject" at bounding box center [984, 80] width 40 height 16
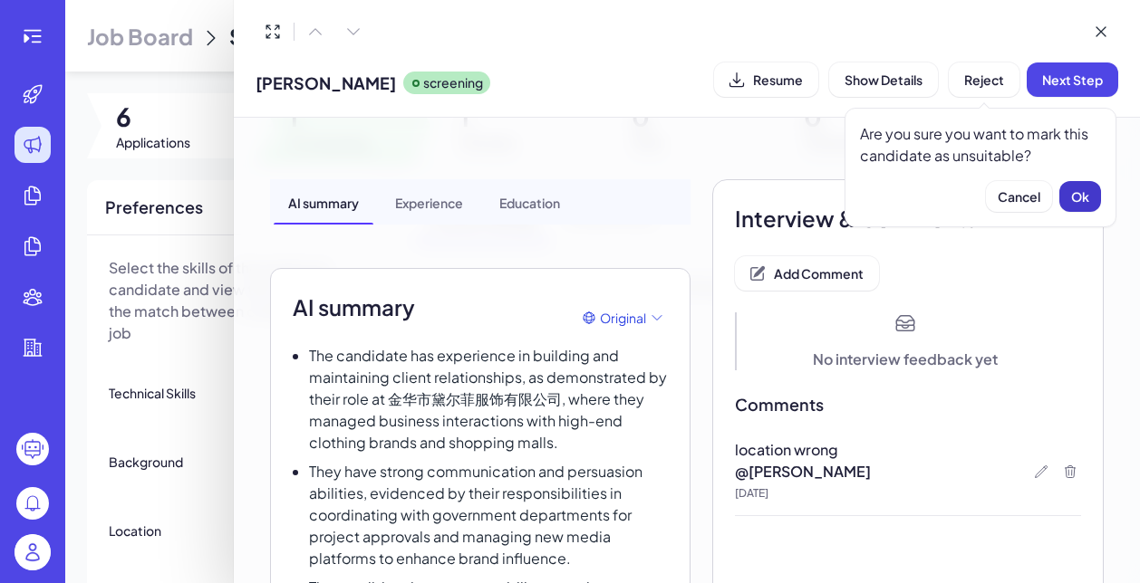
click at [1080, 198] on span "Ok" at bounding box center [1080, 196] width 18 height 16
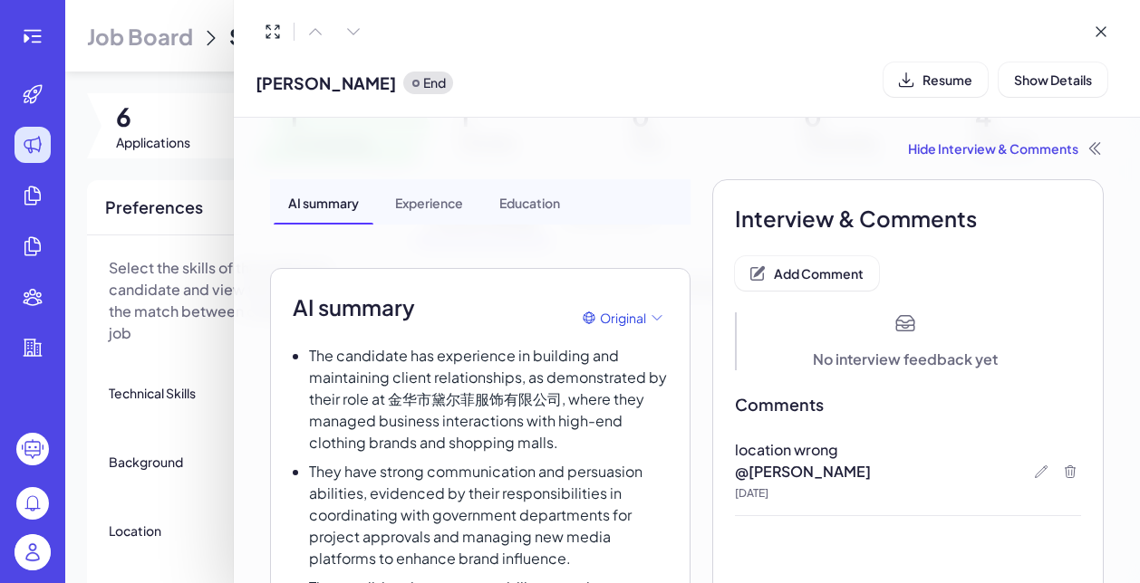
click at [229, 425] on div at bounding box center [570, 291] width 1140 height 583
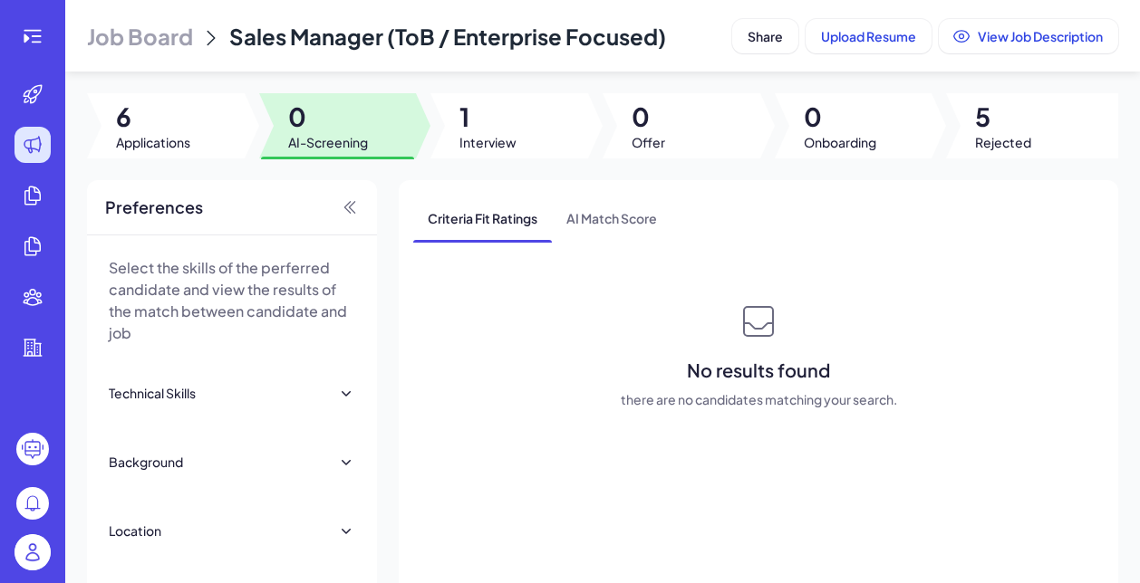
click at [166, 27] on span "Job Board" at bounding box center [140, 36] width 106 height 29
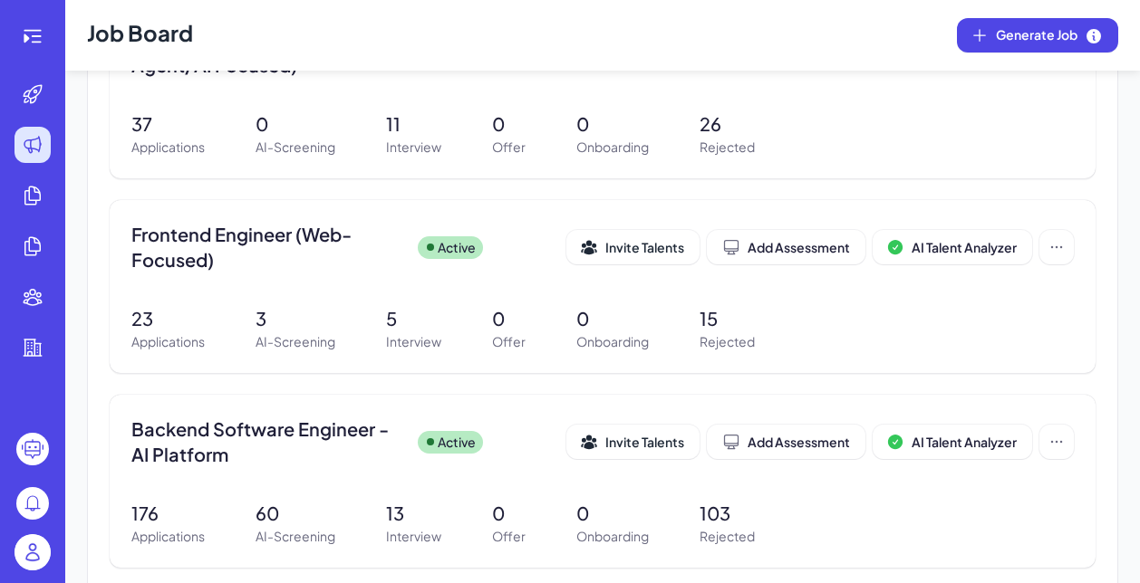
scroll to position [501, 0]
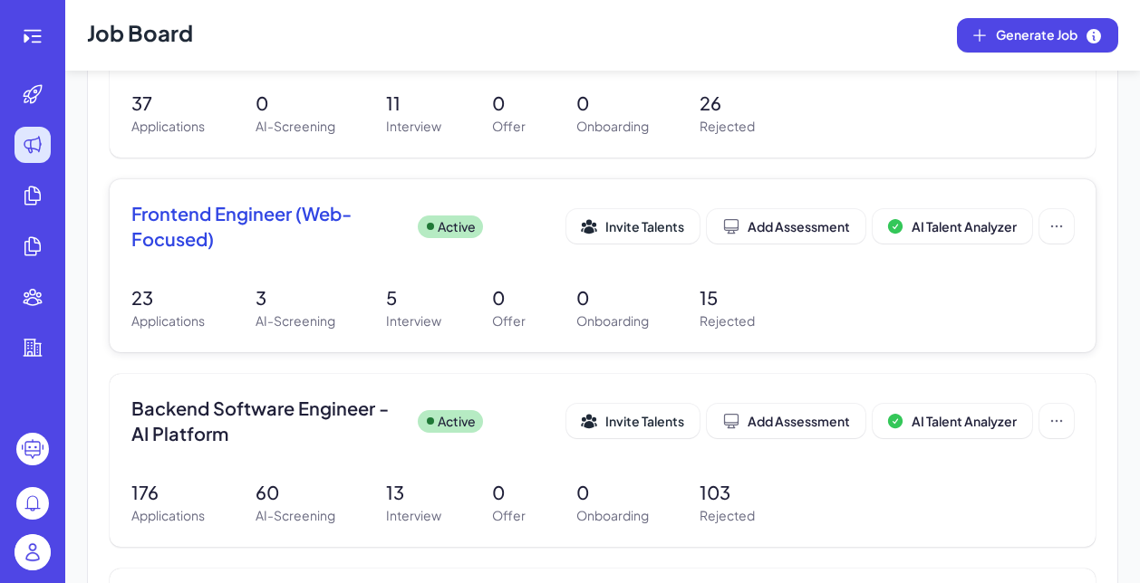
click at [216, 290] on div "23 Applications 3 AI-Screening 5 Interview 0 Offer 0 Onboarding 15 Rejected" at bounding box center [602, 307] width 942 height 46
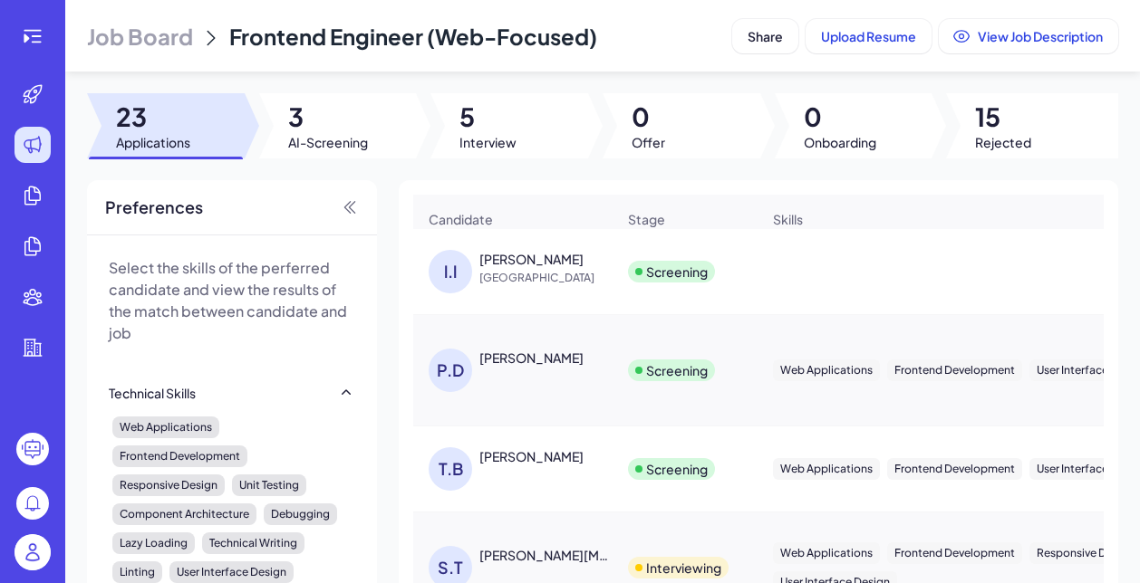
click at [535, 264] on div "leon leon" at bounding box center [547, 259] width 136 height 18
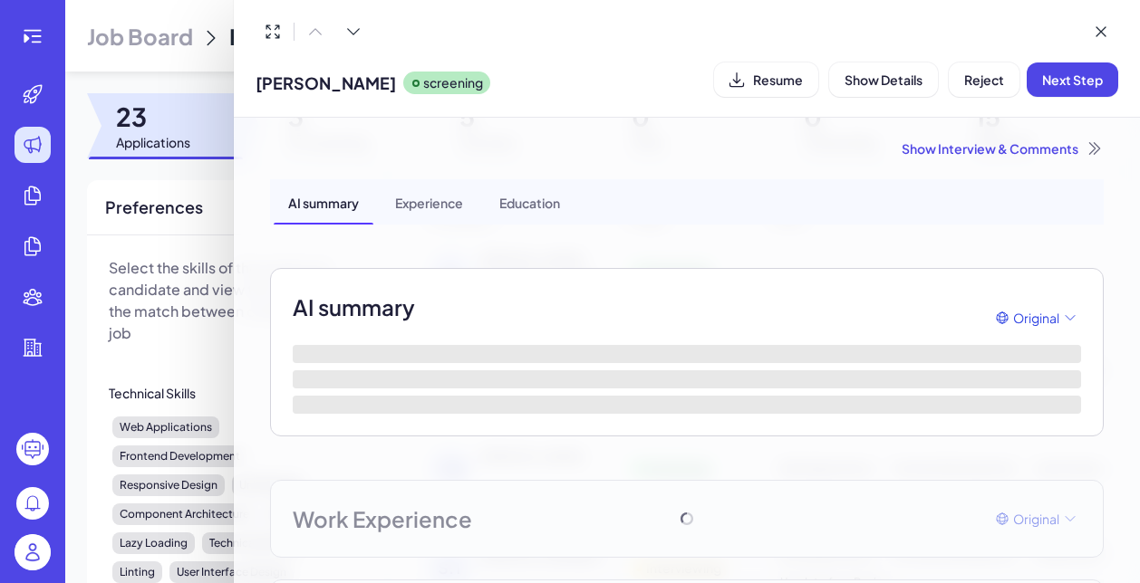
click at [176, 139] on div at bounding box center [570, 291] width 1140 height 583
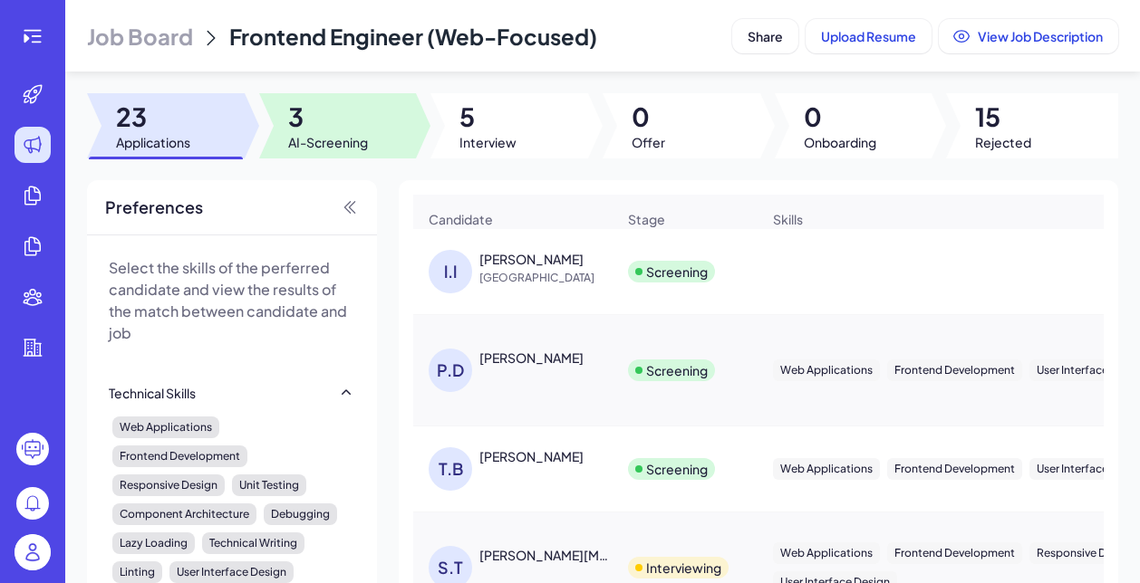
click at [338, 137] on span "AI-Screening" at bounding box center [328, 142] width 80 height 18
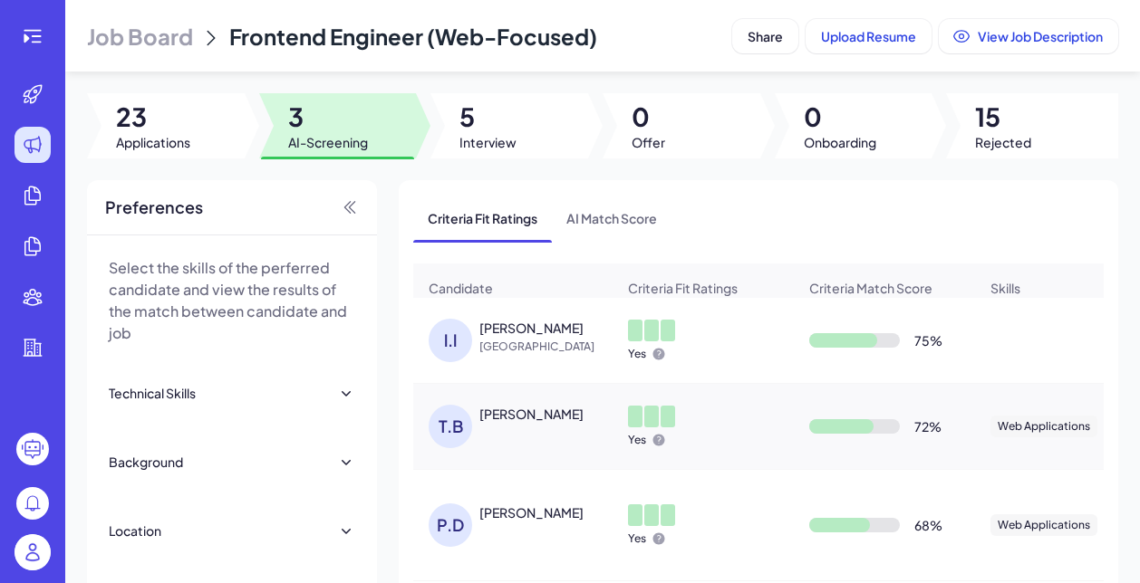
click at [666, 2] on header "Job Board Frontend Engineer (Web-Focused) Share Upload Resume View Job Descript…" at bounding box center [602, 36] width 1074 height 72
click at [506, 355] on span "[GEOGRAPHIC_DATA]" at bounding box center [547, 347] width 136 height 18
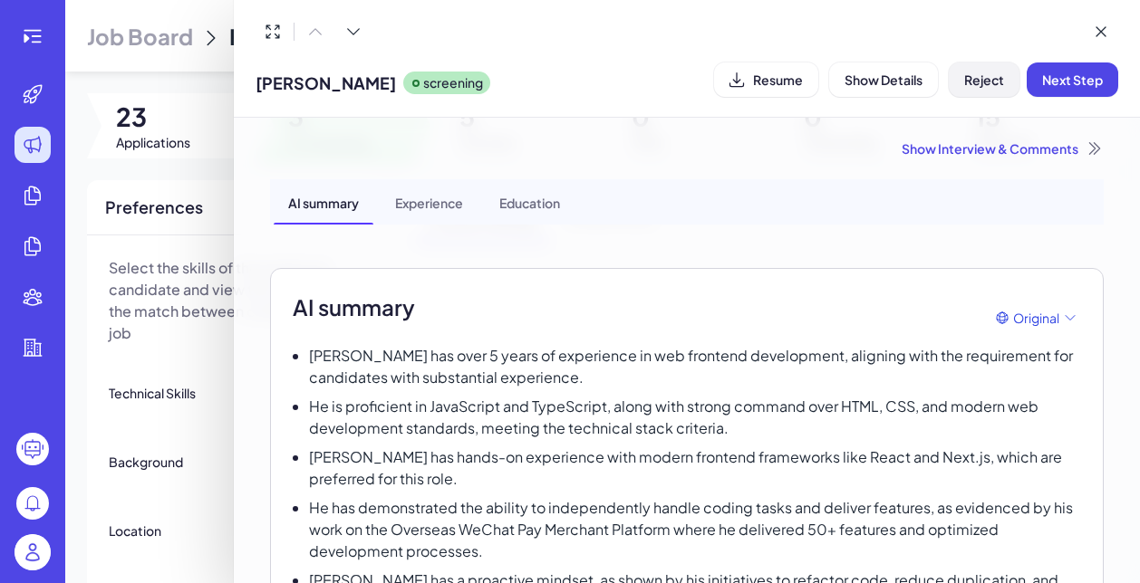
click at [982, 92] on button "Reject" at bounding box center [983, 80] width 71 height 34
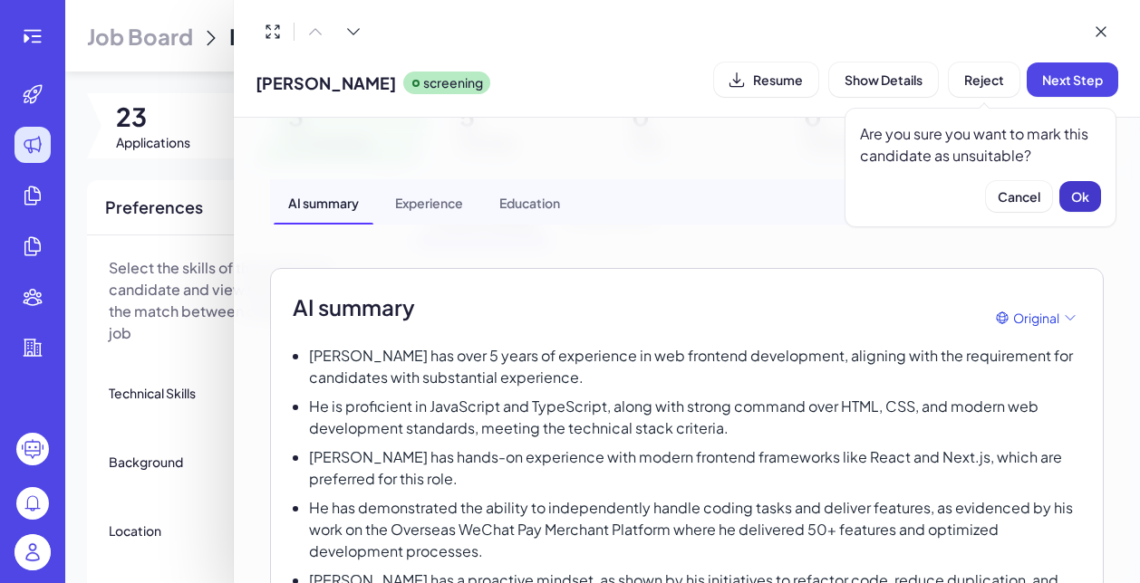
click at [1091, 194] on button "Ok" at bounding box center [1080, 196] width 42 height 31
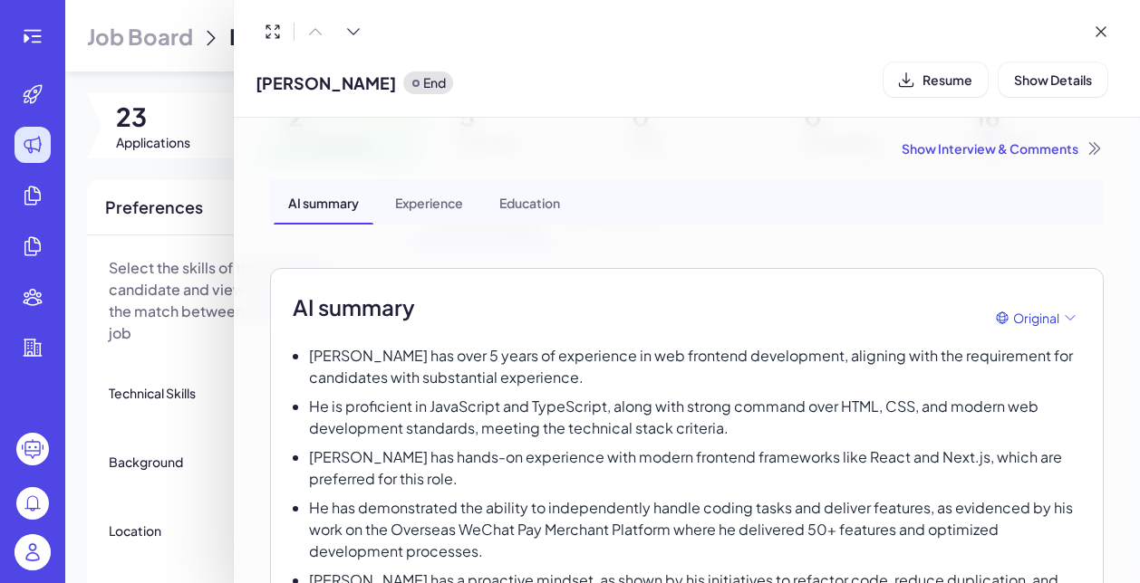
click at [949, 154] on div "Show Interview & Comments" at bounding box center [686, 148] width 833 height 18
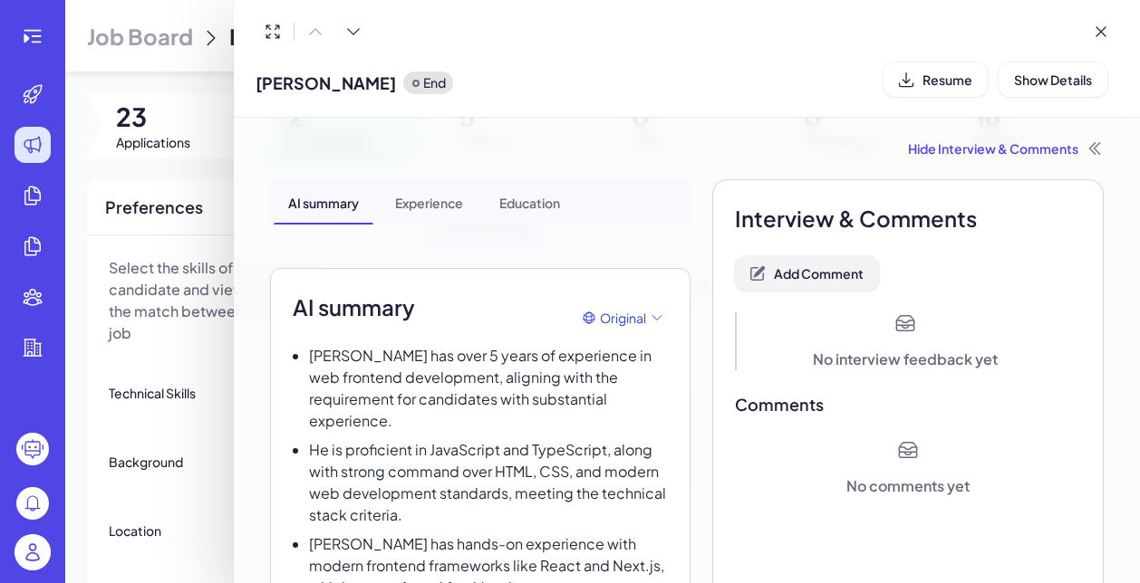
click at [813, 284] on button "Add Comment" at bounding box center [807, 273] width 144 height 34
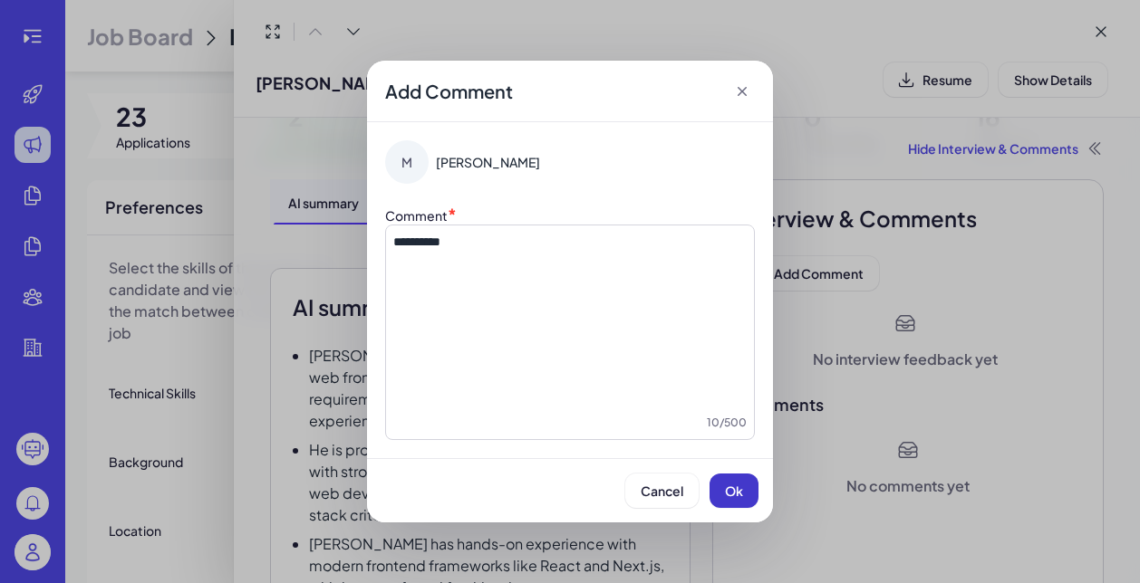
click at [730, 491] on span "Ok" at bounding box center [734, 491] width 18 height 16
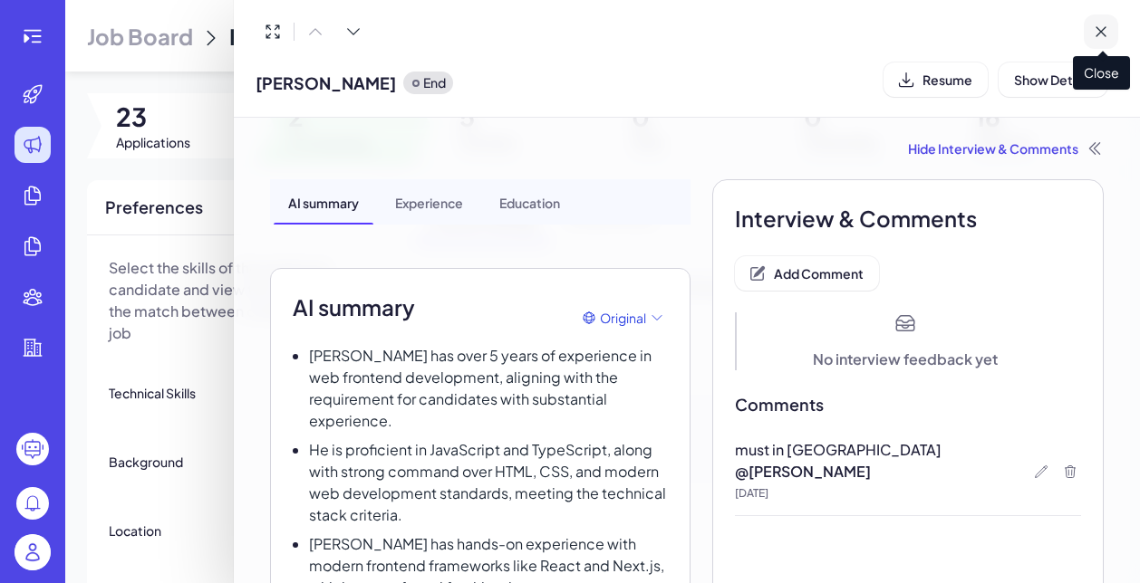
click at [1108, 34] on icon at bounding box center [1100, 32] width 18 height 18
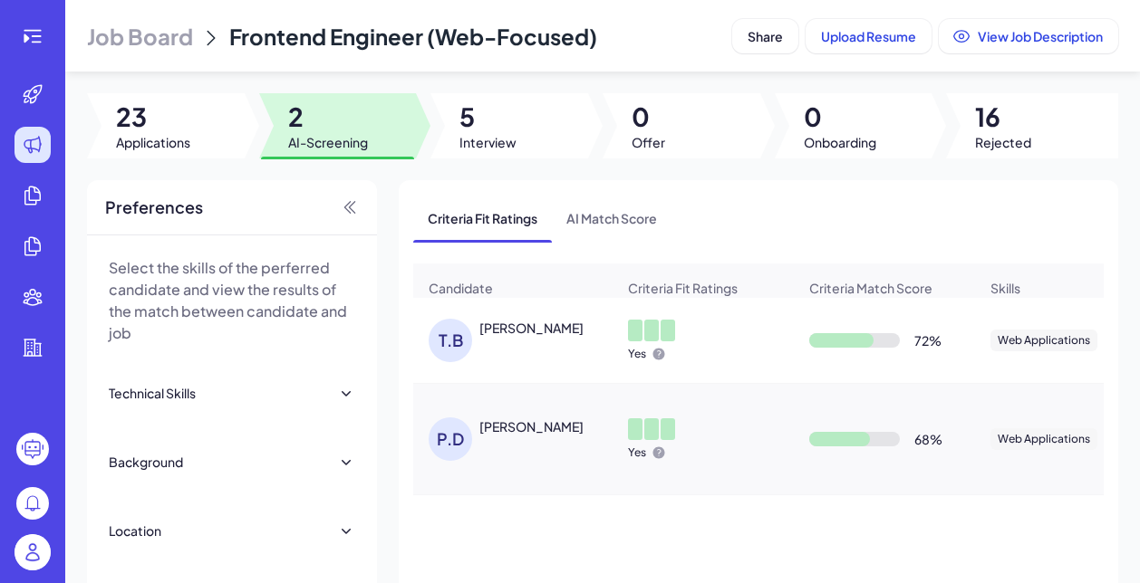
click at [547, 348] on div "T.B Timothy Bingtan" at bounding box center [521, 340] width 187 height 43
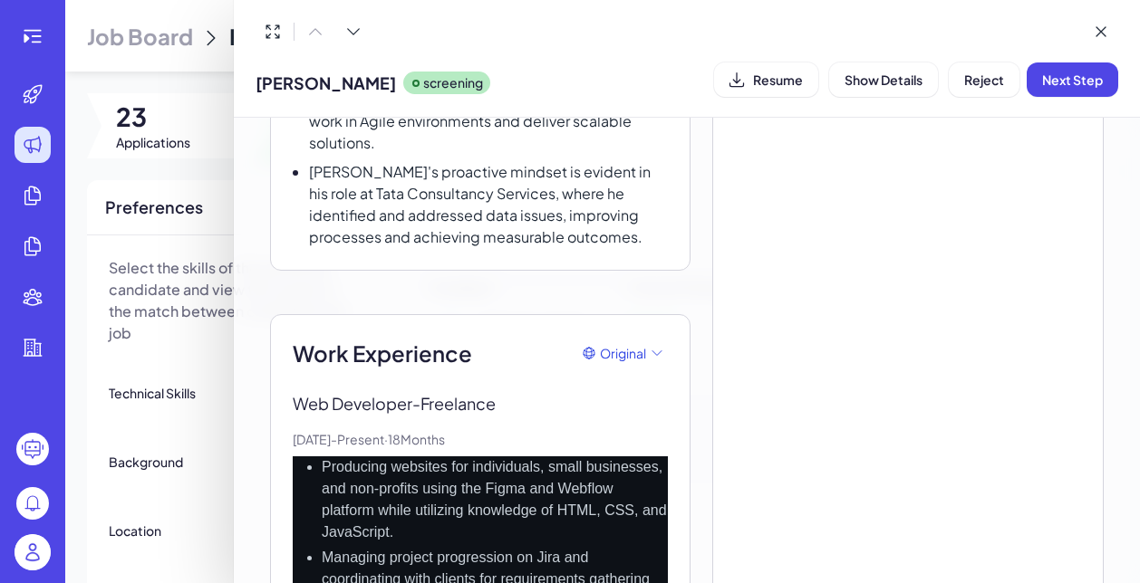
scroll to position [548, 0]
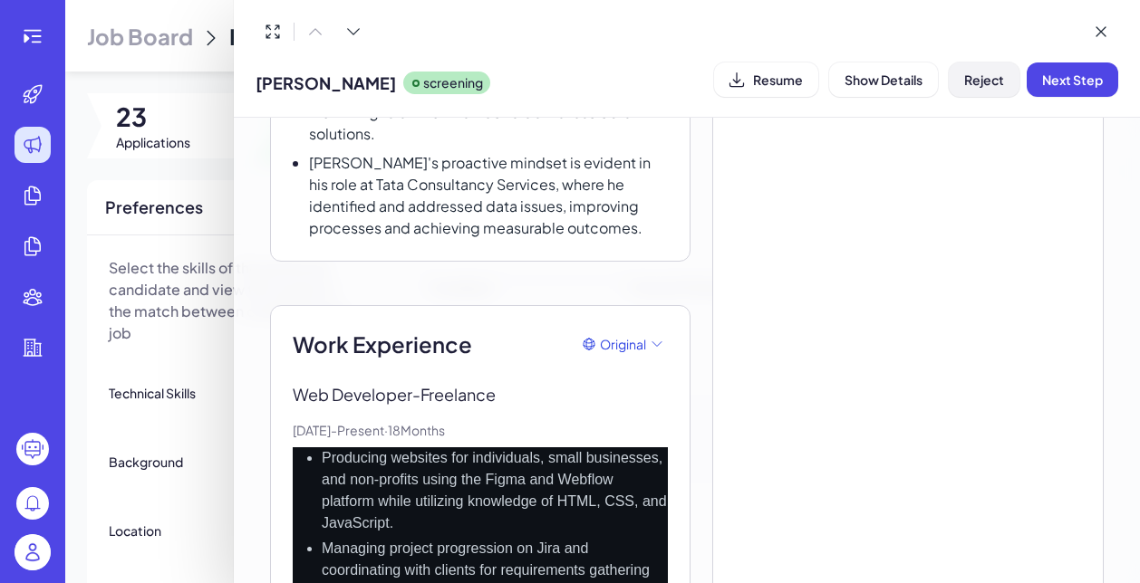
click at [973, 75] on span "Reject" at bounding box center [984, 80] width 40 height 16
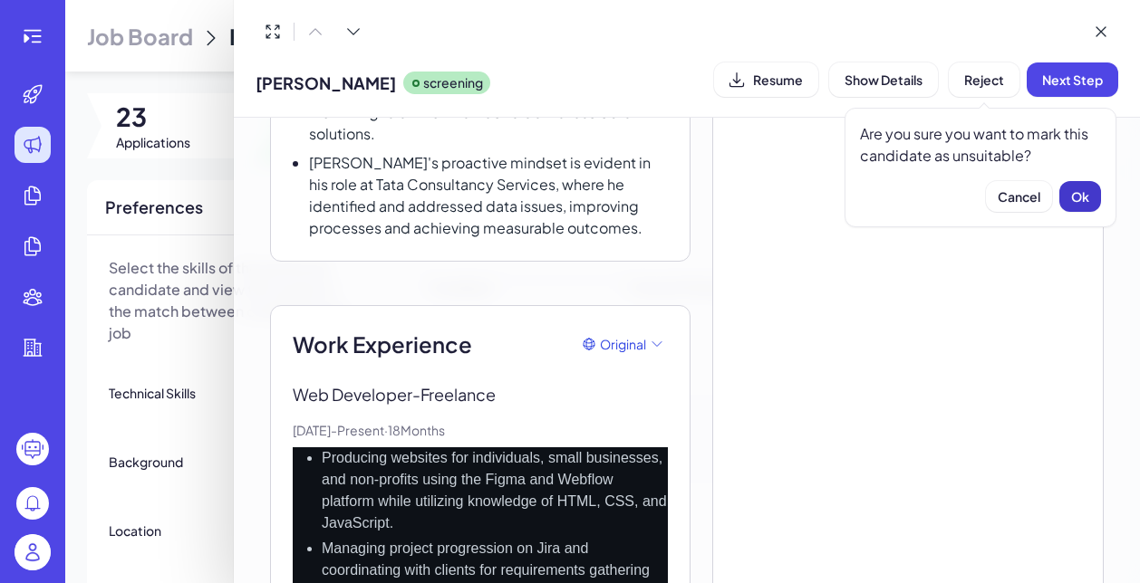
click at [1074, 196] on span "Ok" at bounding box center [1080, 196] width 18 height 16
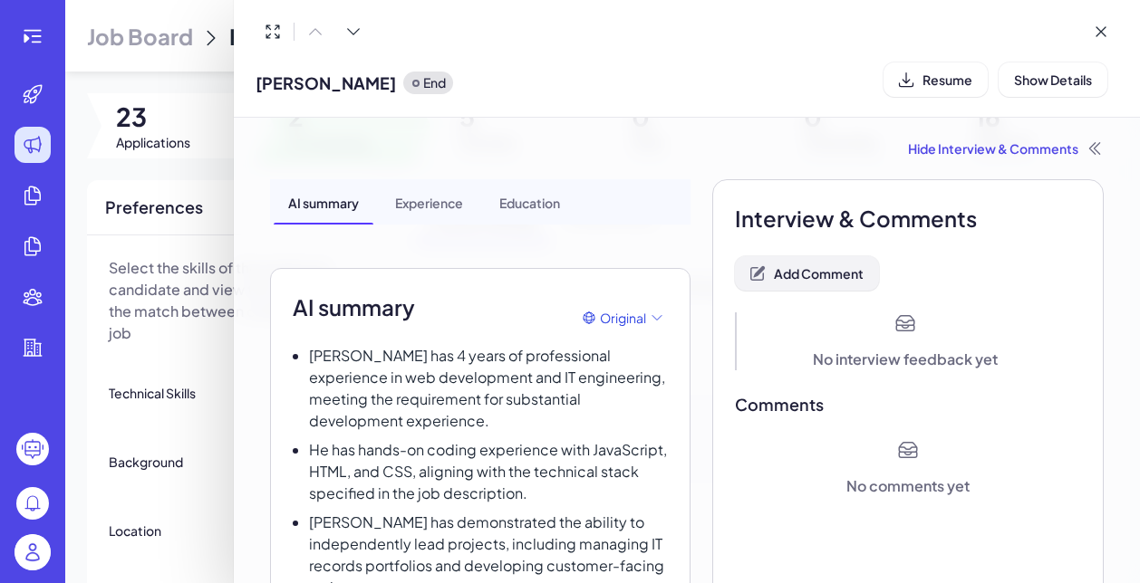
scroll to position [0, 0]
click at [863, 271] on span "Add Comment" at bounding box center [819, 273] width 90 height 16
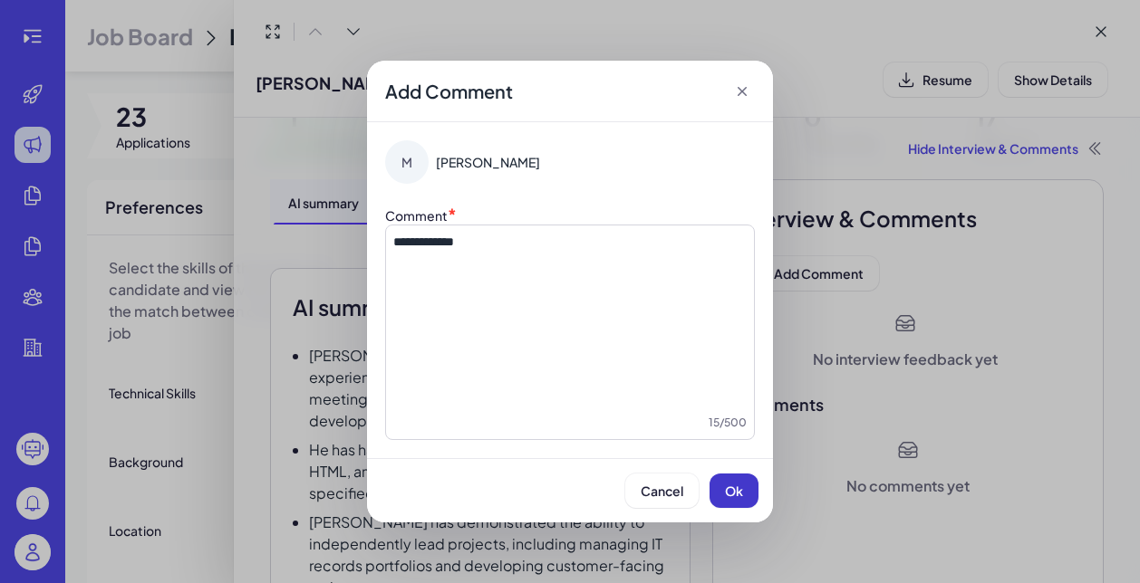
click at [733, 492] on span "Ok" at bounding box center [734, 491] width 18 height 16
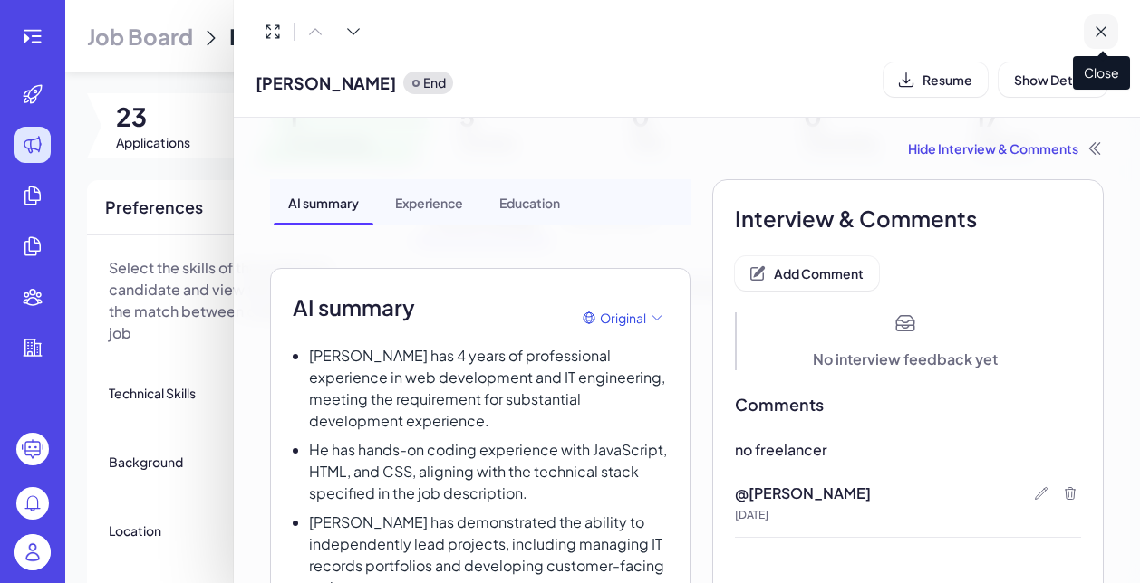
click at [1106, 36] on icon at bounding box center [1100, 32] width 18 height 18
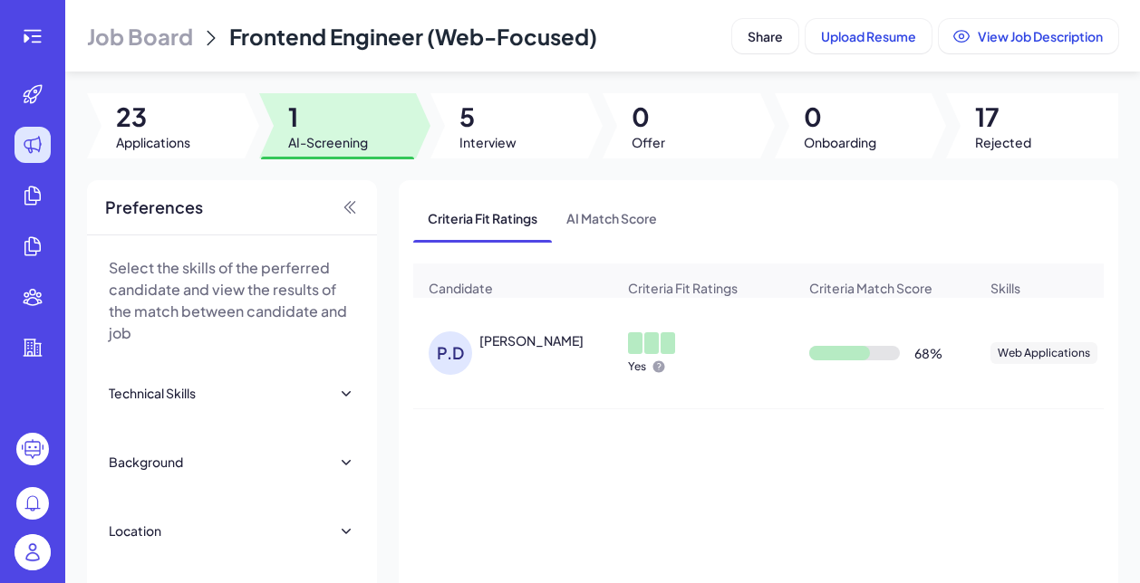
click at [545, 350] on div "Patrick Diola" at bounding box center [547, 341] width 136 height 19
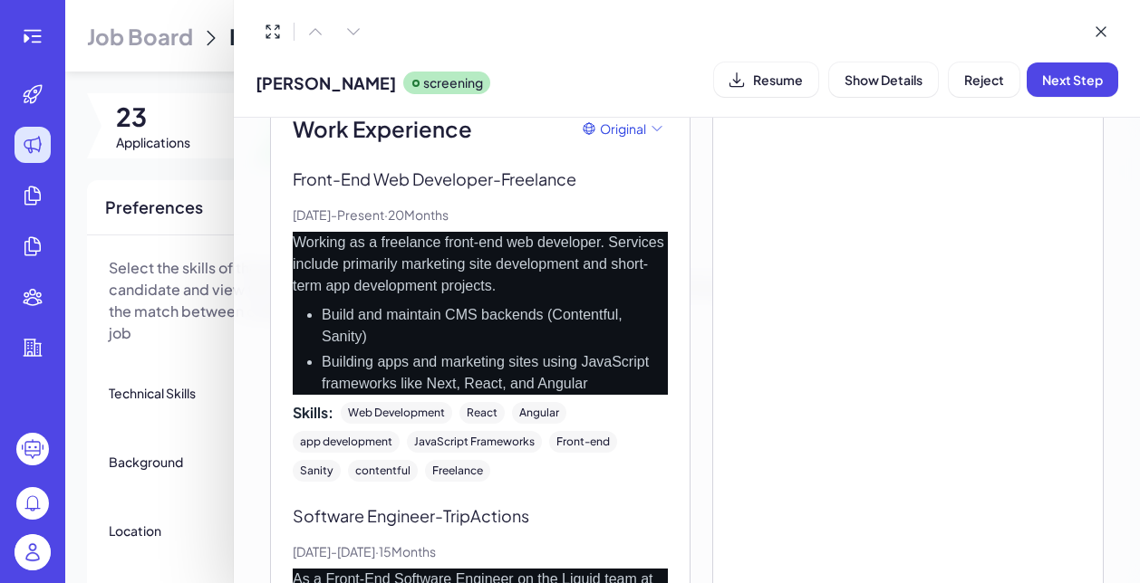
scroll to position [755, 0]
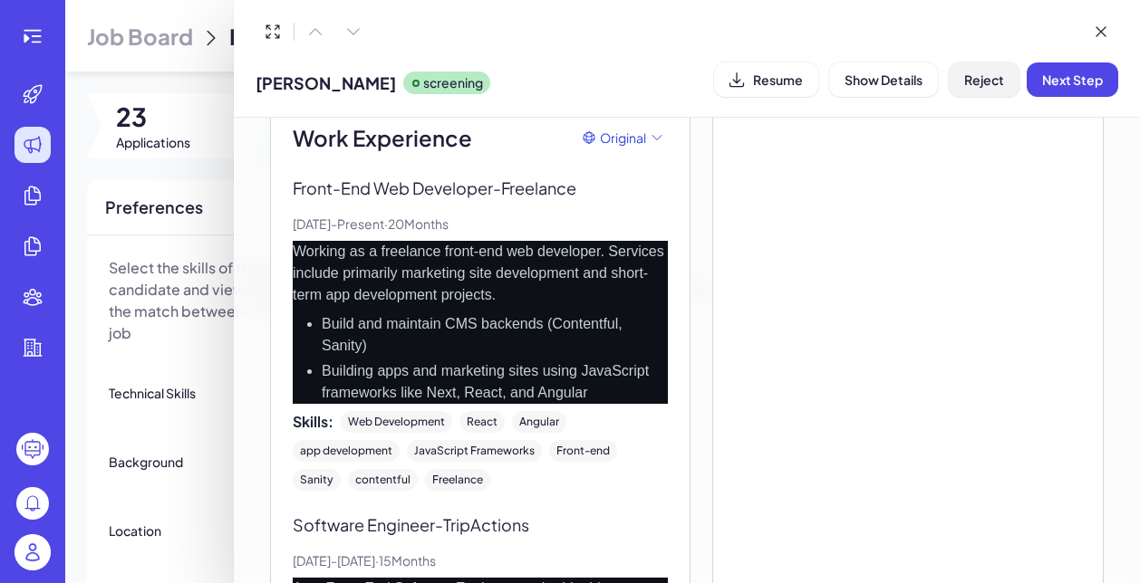
click at [964, 87] on span "Reject" at bounding box center [984, 80] width 40 height 16
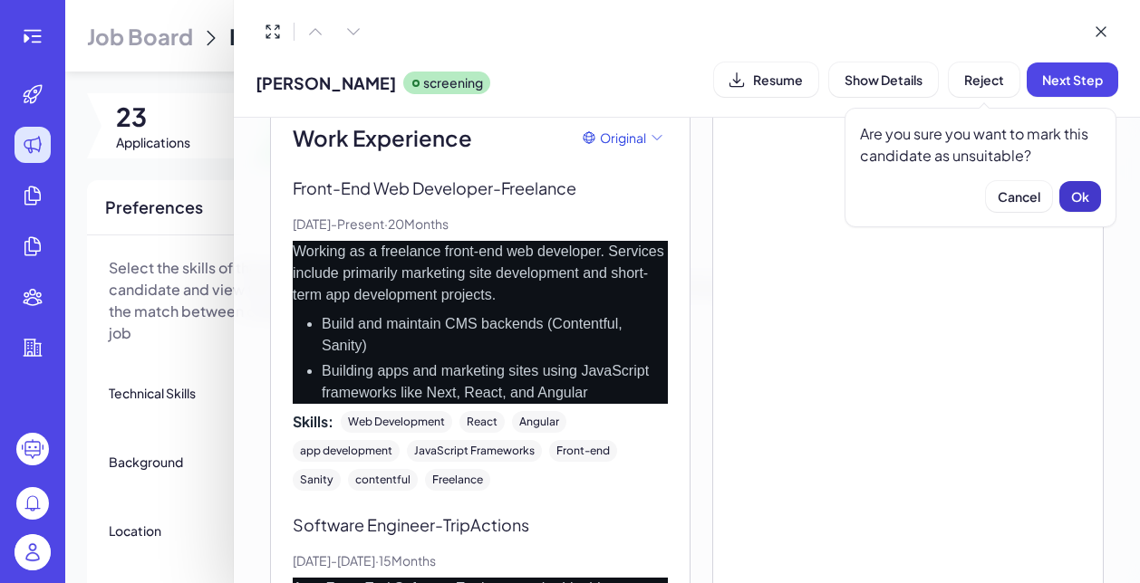
click at [1082, 207] on button "Ok" at bounding box center [1080, 196] width 42 height 31
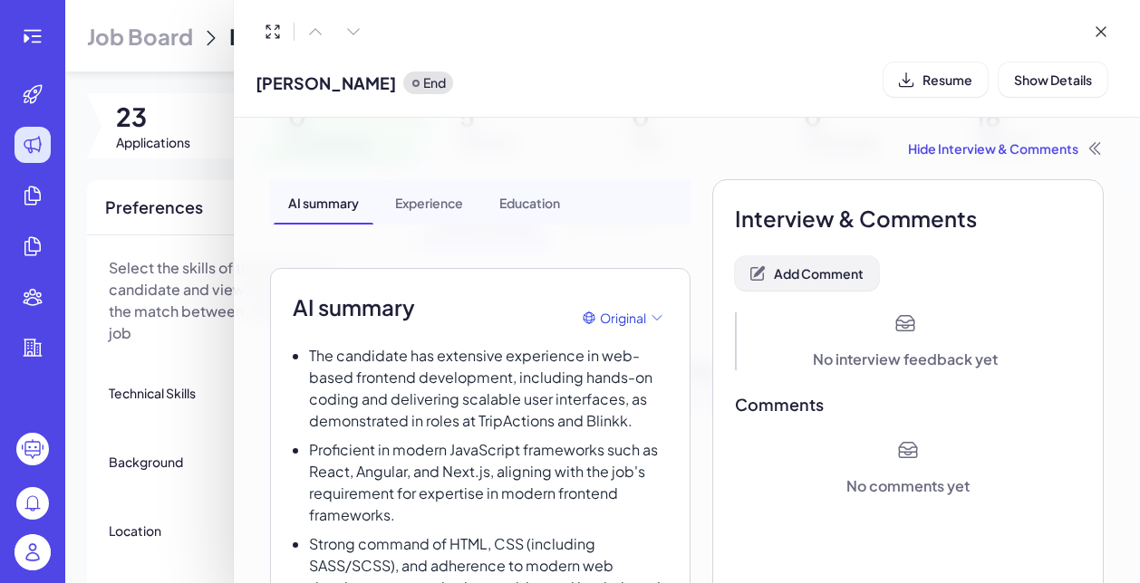
scroll to position [-1, 0]
click at [840, 288] on button "Add Comment" at bounding box center [807, 273] width 144 height 34
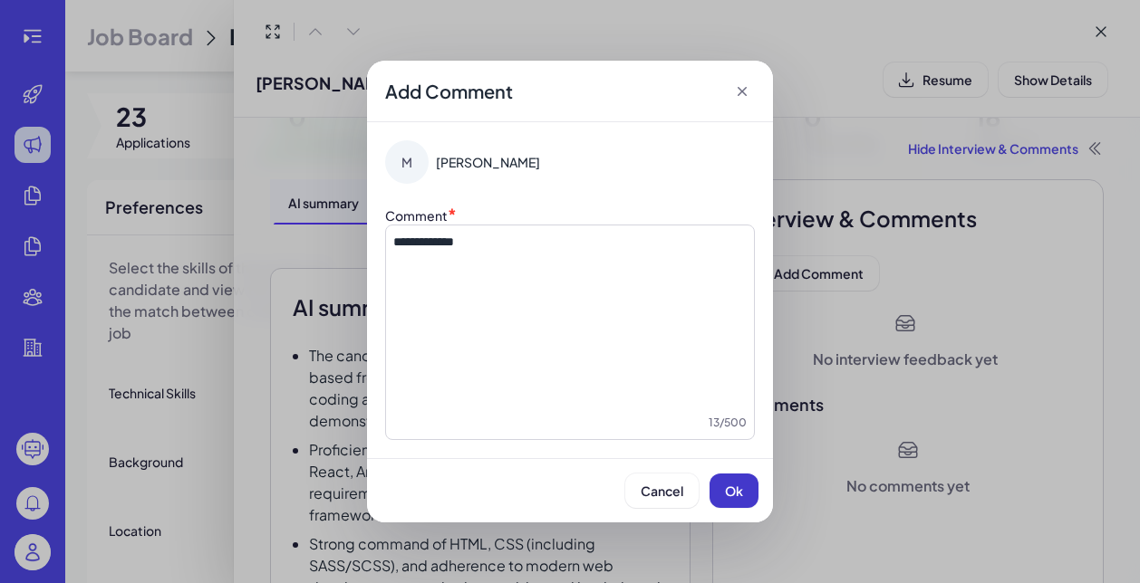
click at [716, 495] on button "Ok" at bounding box center [733, 491] width 49 height 34
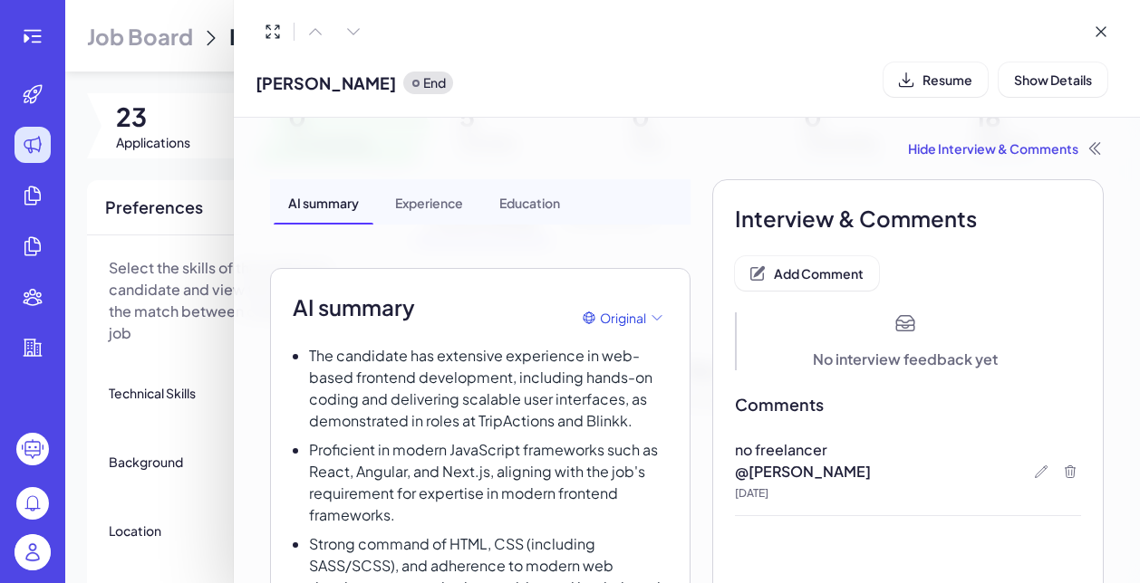
click at [210, 401] on div at bounding box center [570, 291] width 1140 height 583
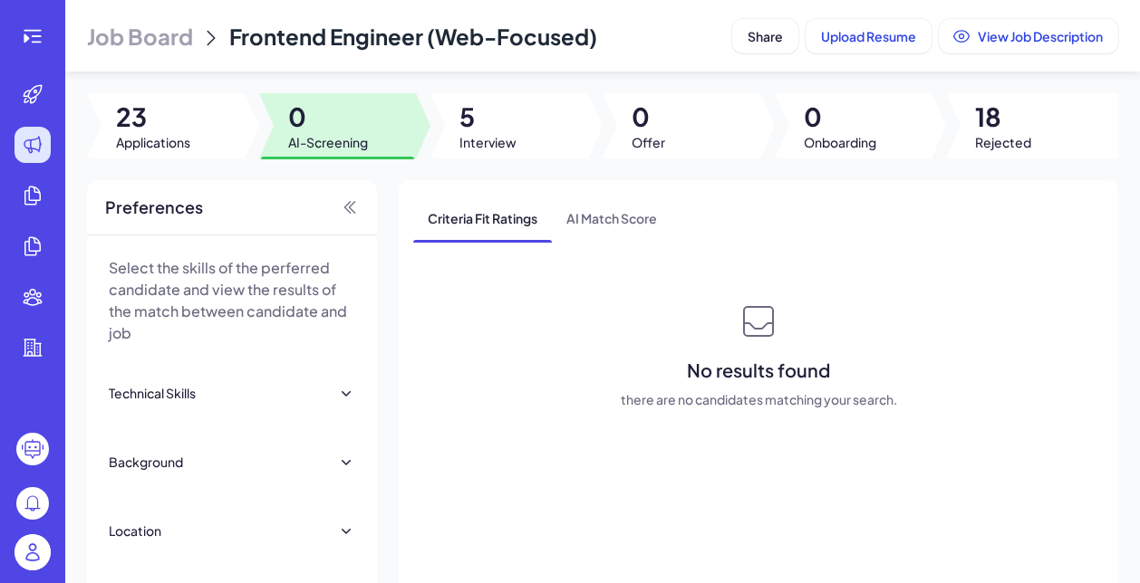
click at [171, 17] on header "Job Board Frontend Engineer (Web-Focused) Share Upload Resume View Job Descript…" at bounding box center [602, 36] width 1074 height 72
click at [162, 46] on span "Job Board" at bounding box center [140, 36] width 106 height 29
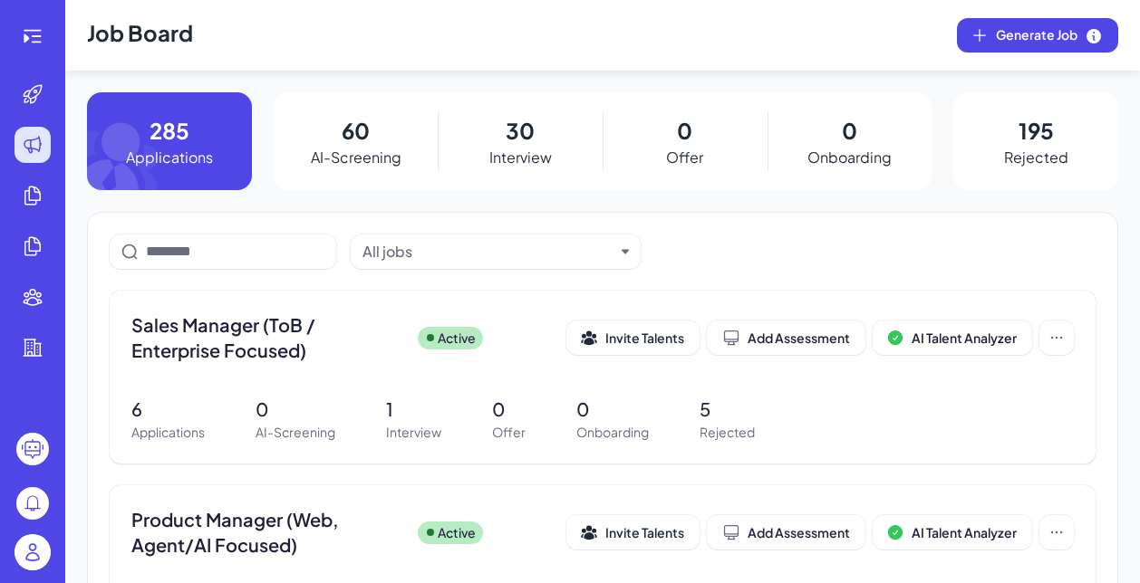
click at [38, 557] on img at bounding box center [32, 552] width 36 height 36
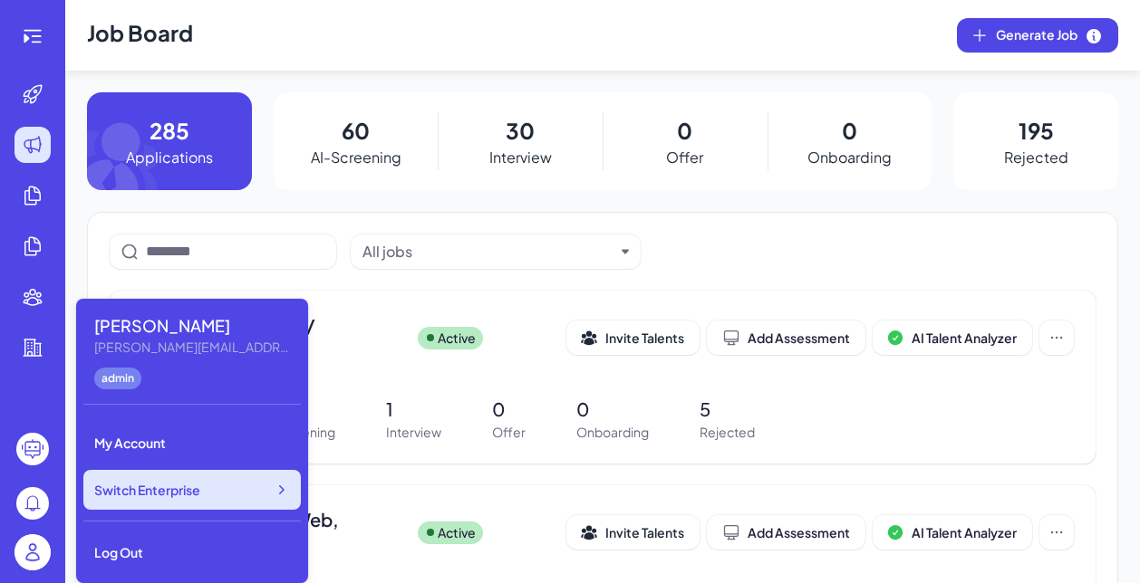
click at [197, 496] on span "Switch Enterprise" at bounding box center [147, 490] width 106 height 18
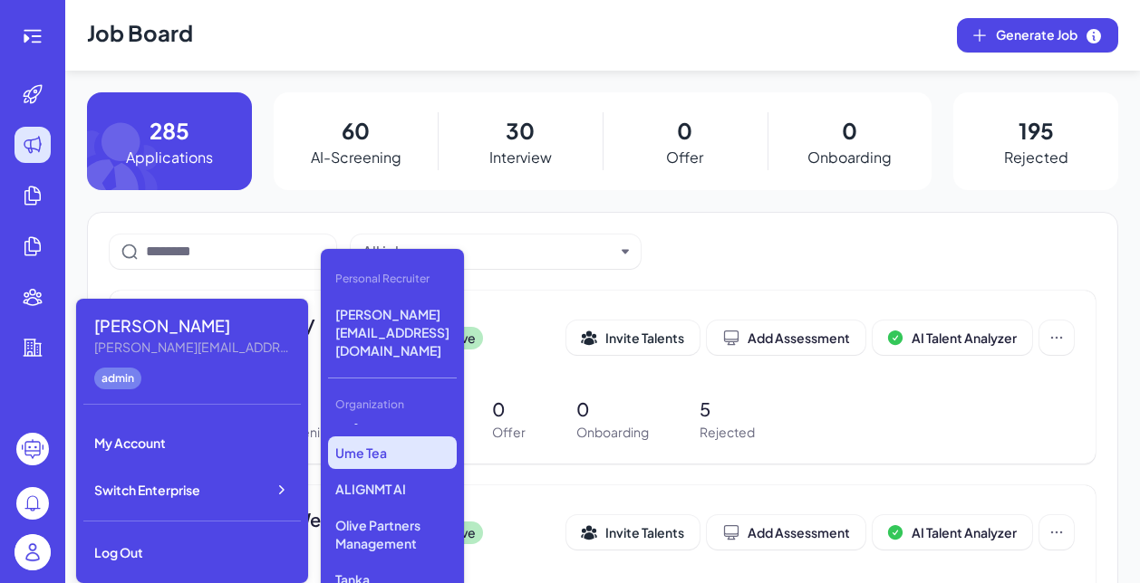
scroll to position [358, 0]
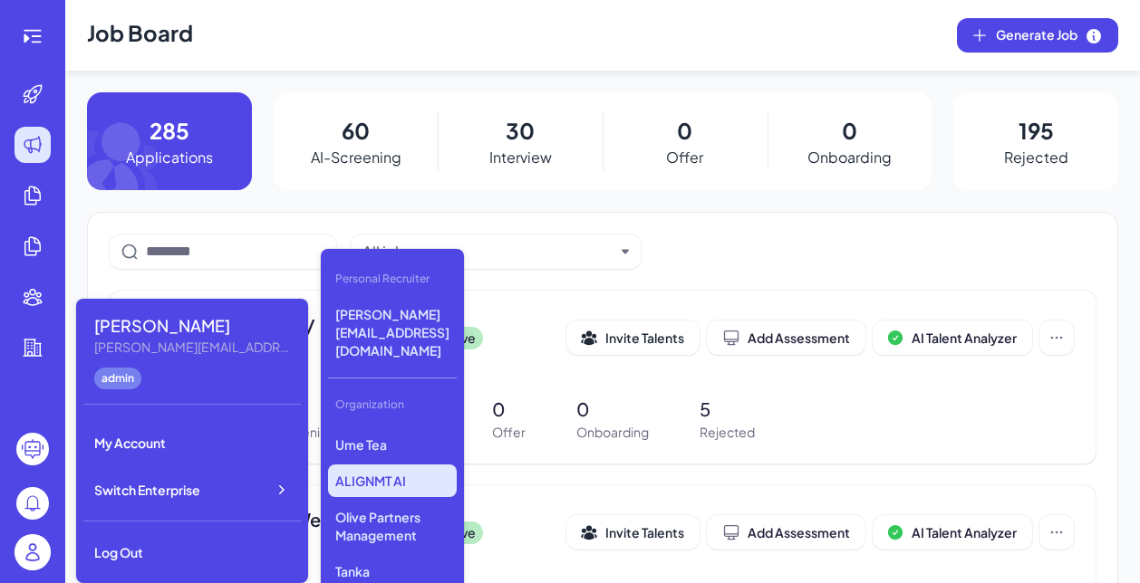
click at [382, 465] on p "ALIGNMT AI" at bounding box center [392, 481] width 129 height 33
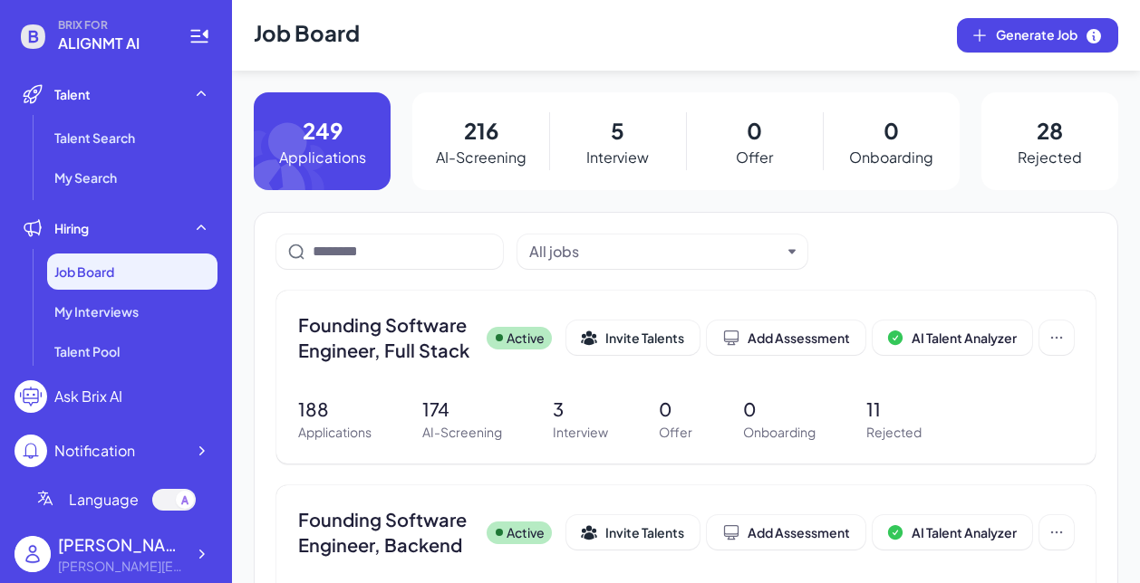
click at [153, 274] on div "Job Board" at bounding box center [132, 272] width 170 height 36
click at [380, 349] on span "Founding Software Engineer, Full Stack" at bounding box center [385, 338] width 174 height 51
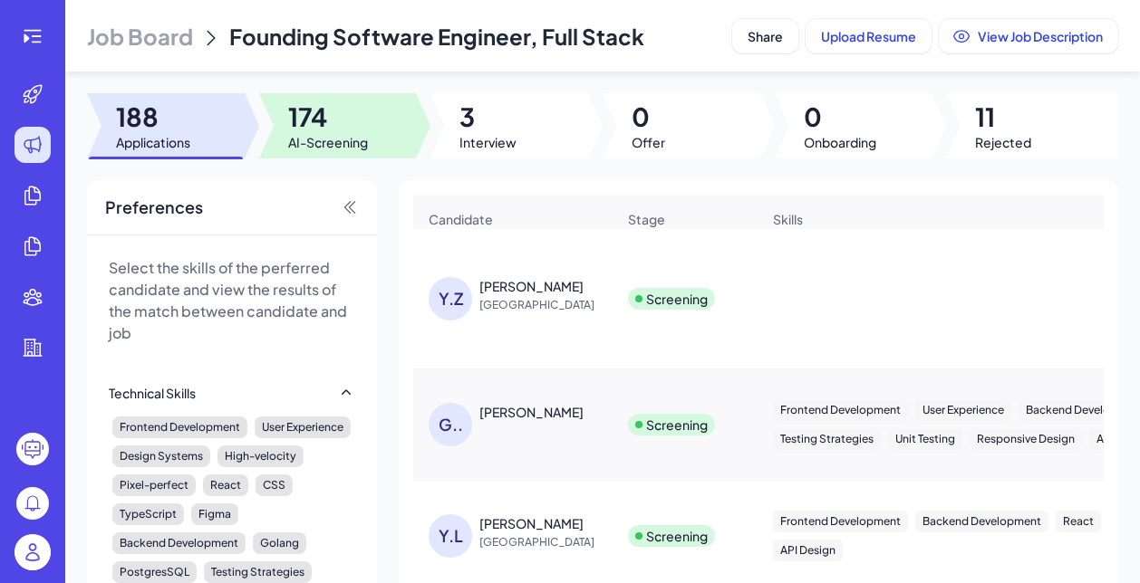
click at [330, 107] on span "174" at bounding box center [328, 117] width 80 height 33
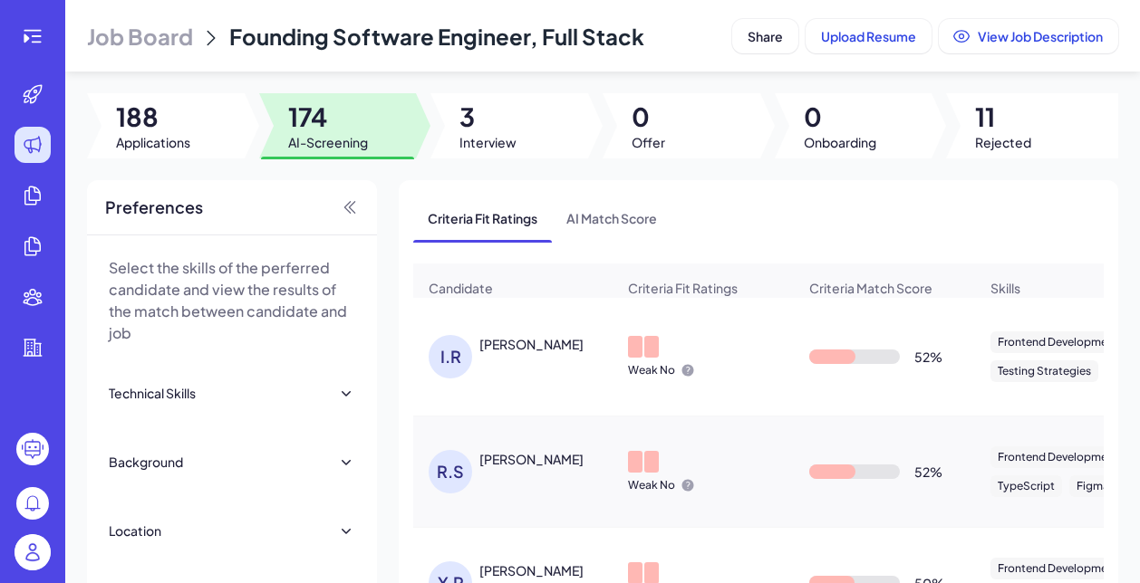
click at [531, 365] on div "I.R [PERSON_NAME]" at bounding box center [521, 356] width 187 height 43
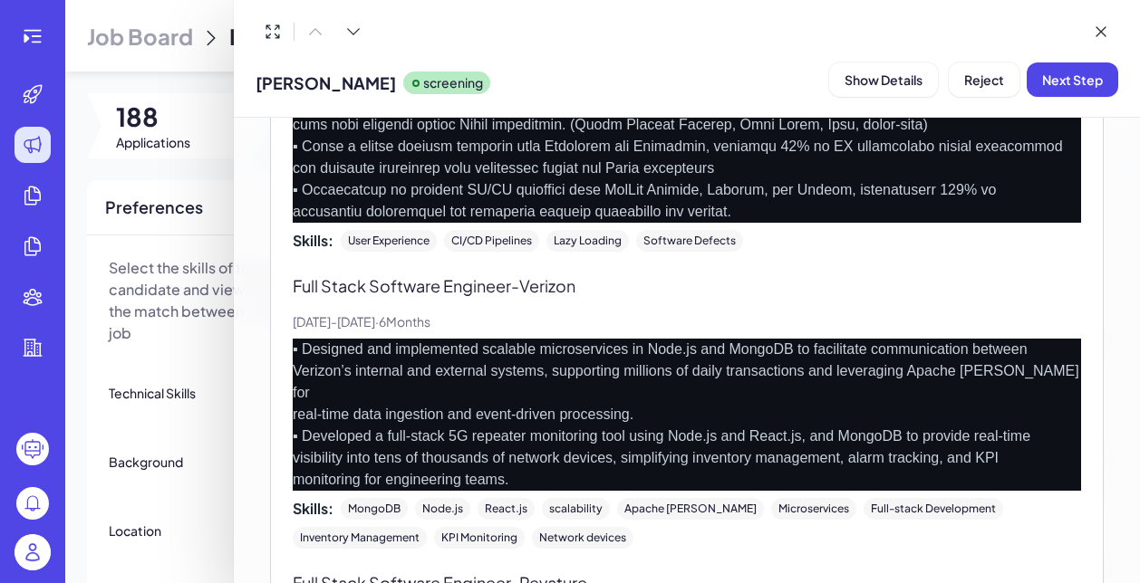
scroll to position [1173, 0]
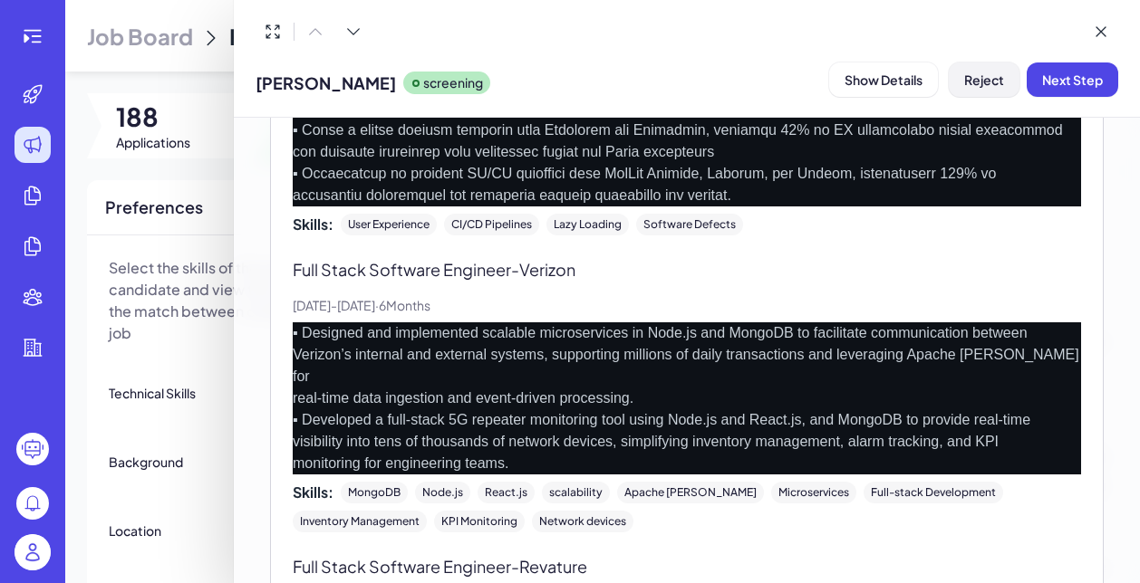
click at [976, 85] on span "Reject" at bounding box center [984, 80] width 40 height 16
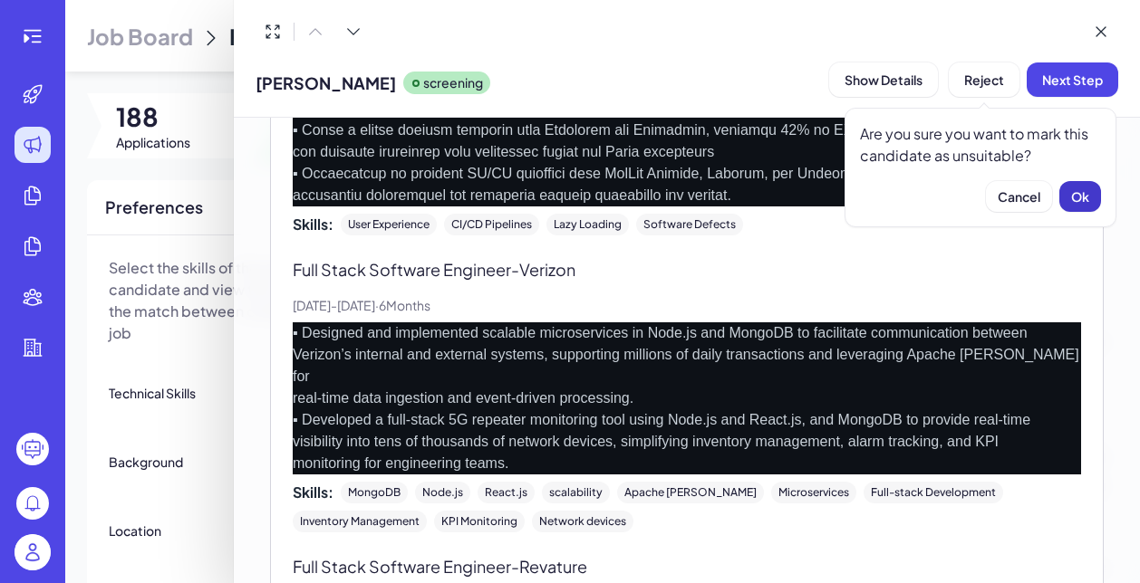
click at [1071, 188] on span "Ok" at bounding box center [1080, 196] width 18 height 16
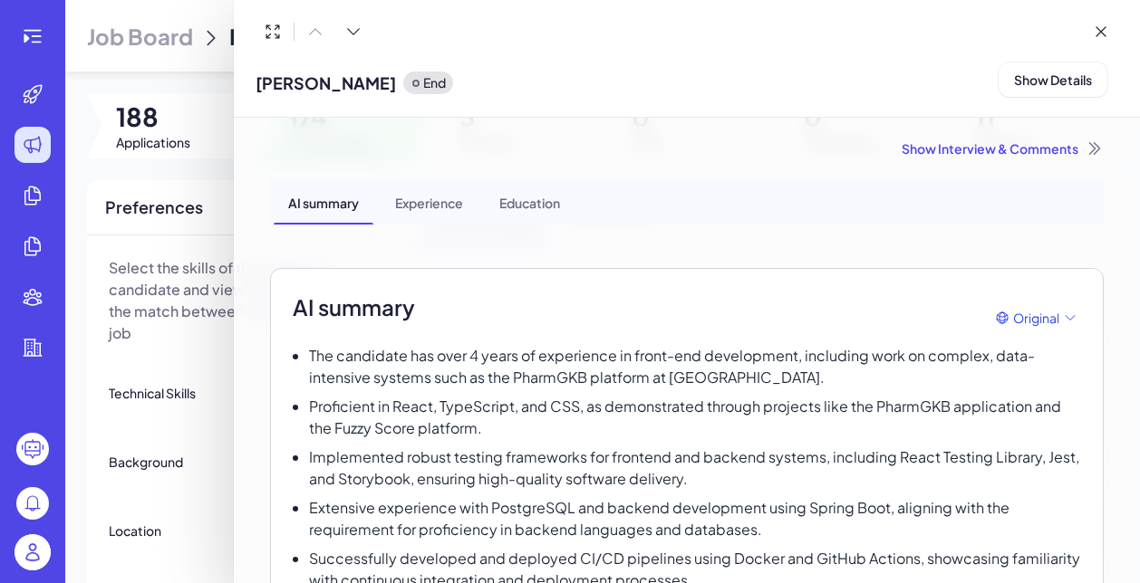
scroll to position [0, 0]
click at [1026, 149] on div "Show Interview & Comments" at bounding box center [686, 148] width 833 height 18
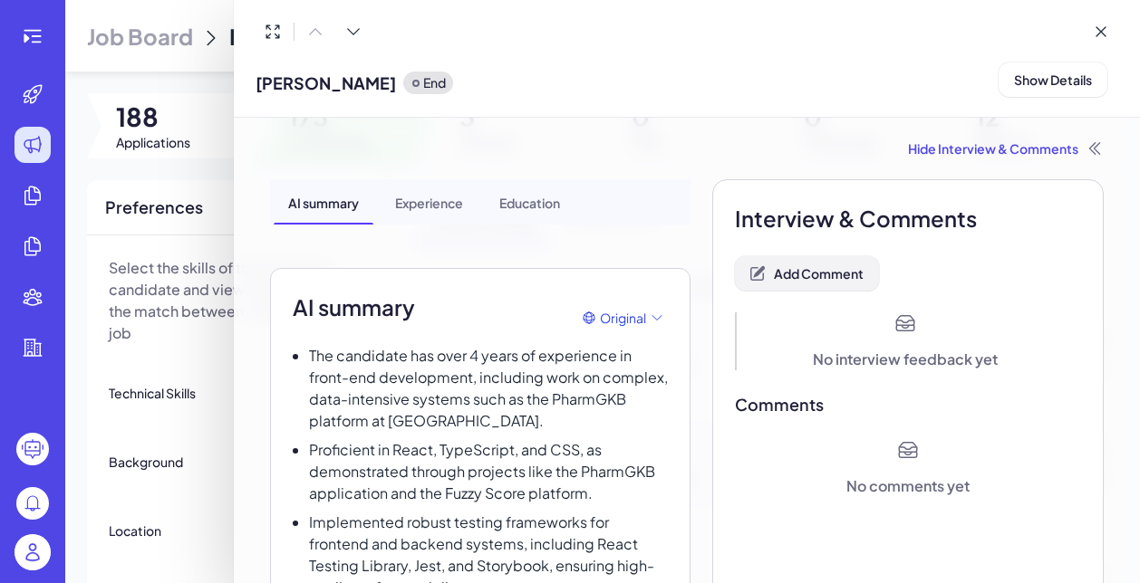
click at [837, 284] on button "Add Comment" at bounding box center [807, 273] width 144 height 34
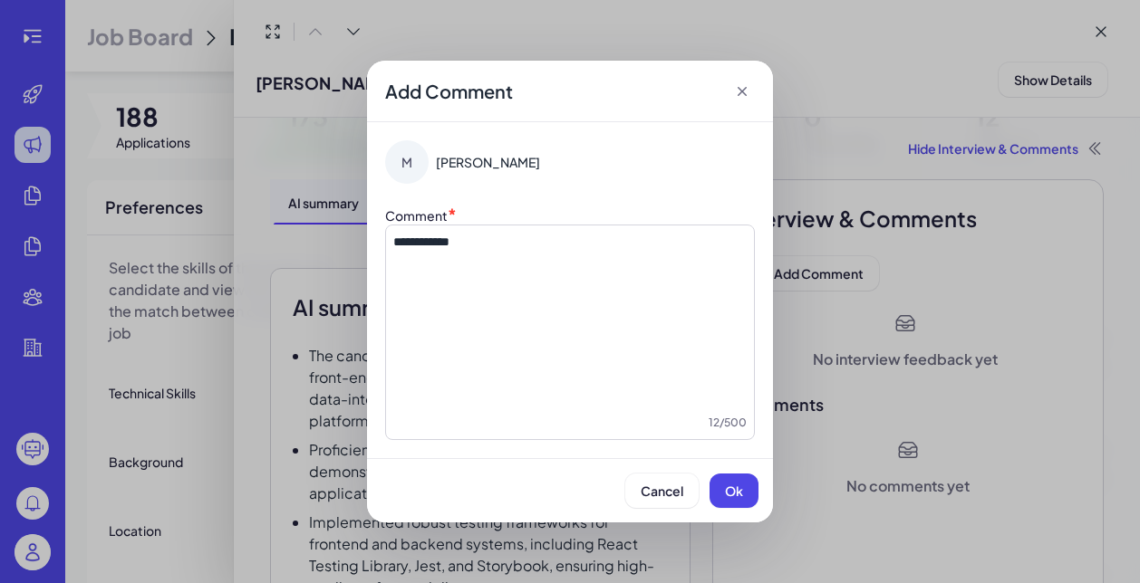
click at [449, 241] on span "**********" at bounding box center [421, 242] width 56 height 13
click at [736, 500] on button "Ok" at bounding box center [733, 491] width 49 height 34
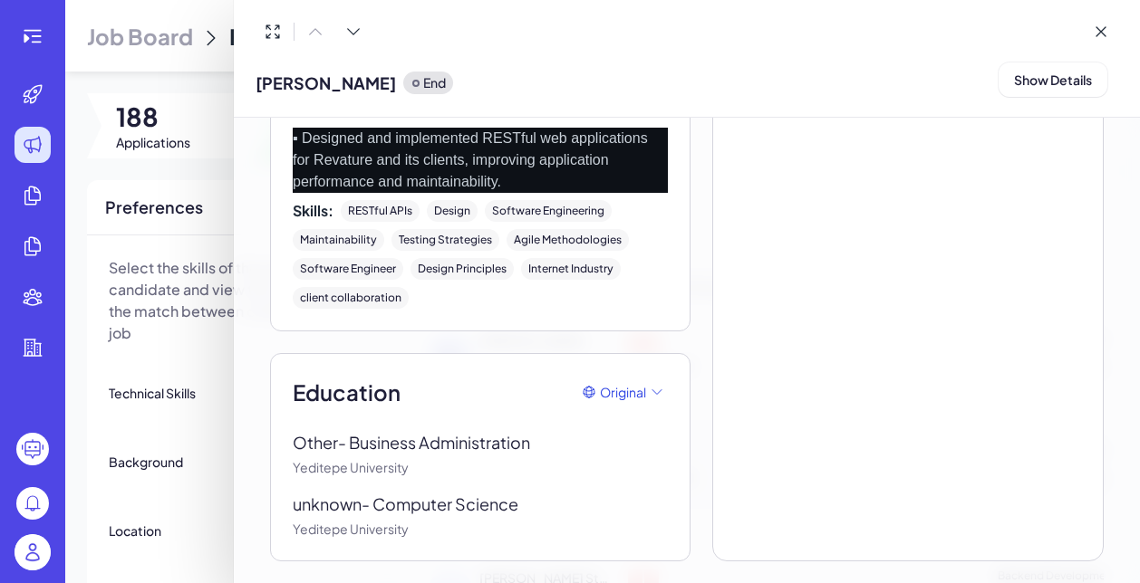
scroll to position [2714, 0]
click at [1100, 34] on icon at bounding box center [1100, 32] width 18 height 18
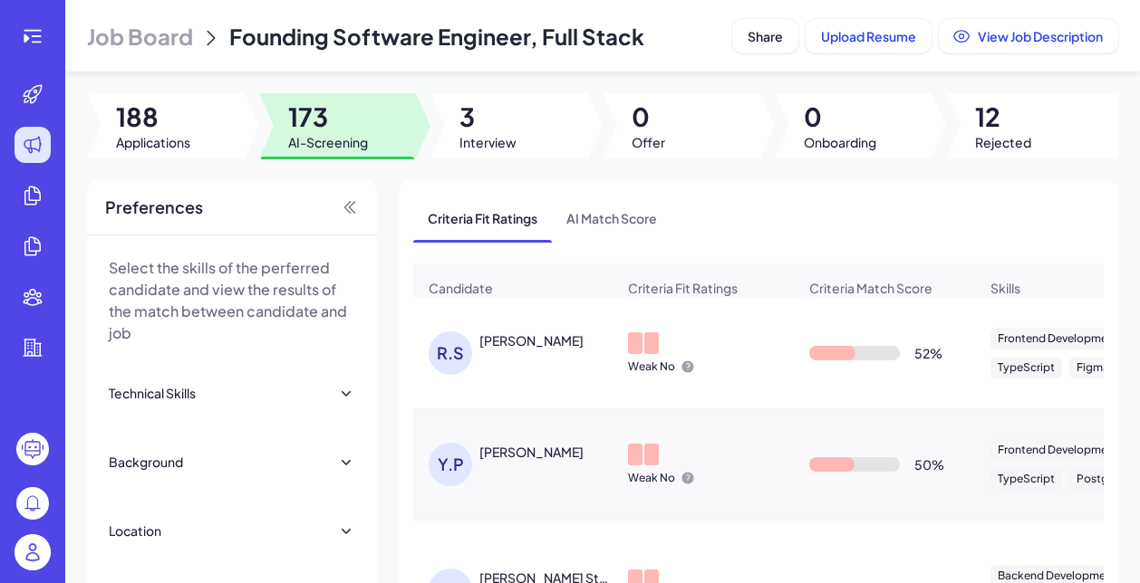
click at [510, 362] on div "R.S Rahul Sanjay Agrawal" at bounding box center [521, 353] width 187 height 43
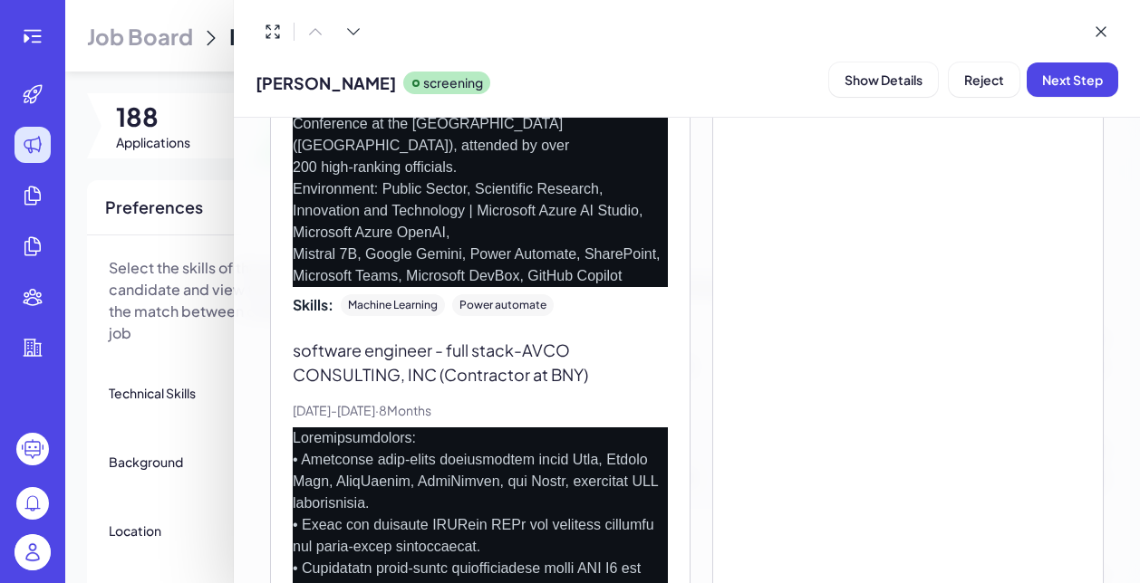
scroll to position [2067, 0]
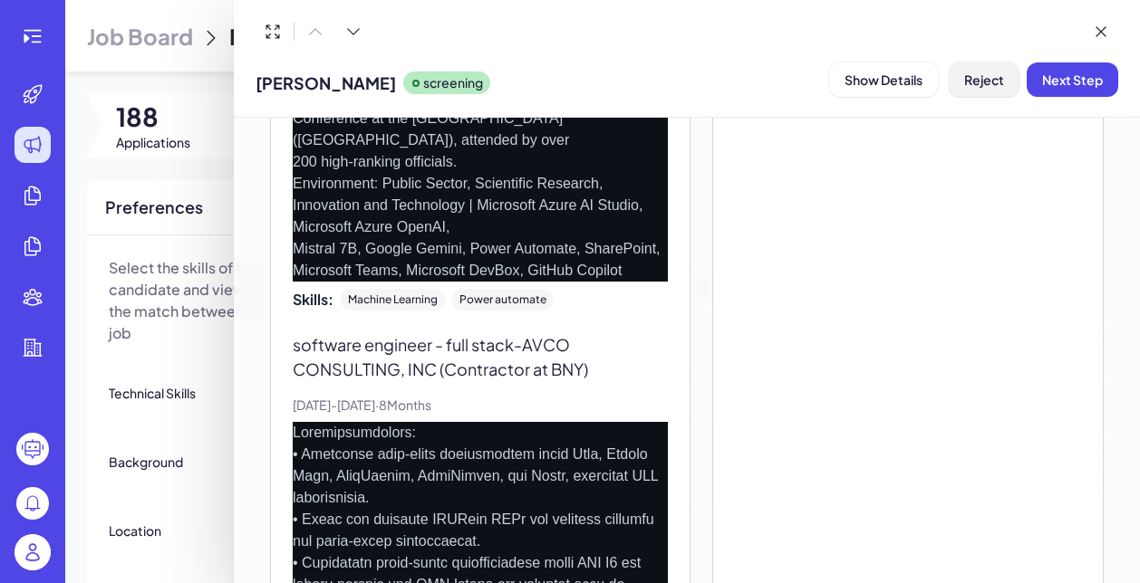
click at [970, 88] on button "Reject" at bounding box center [983, 80] width 71 height 34
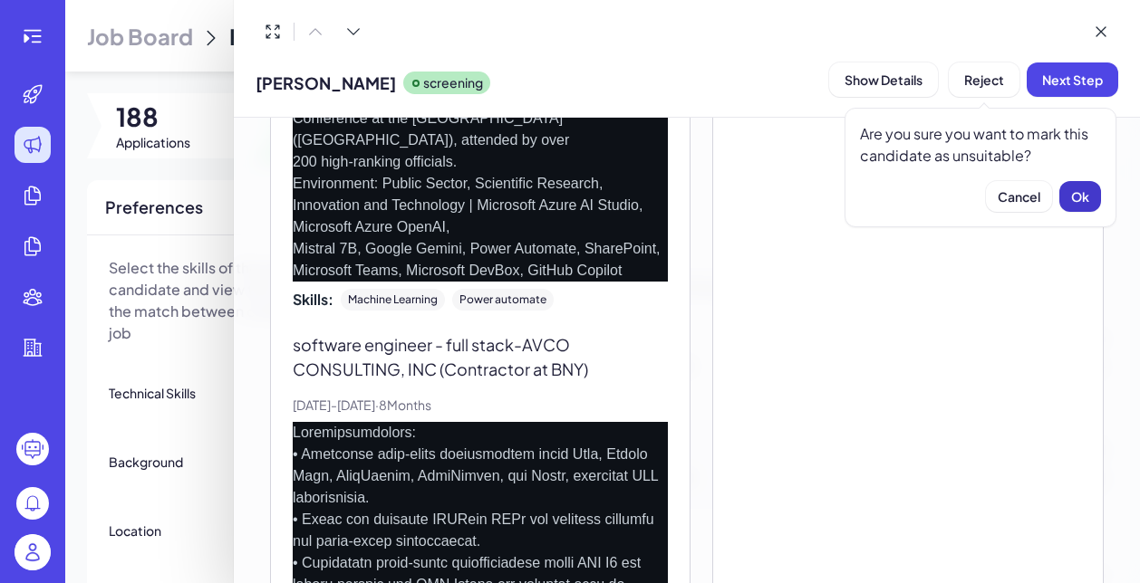
click at [1081, 194] on span "Ok" at bounding box center [1080, 196] width 18 height 16
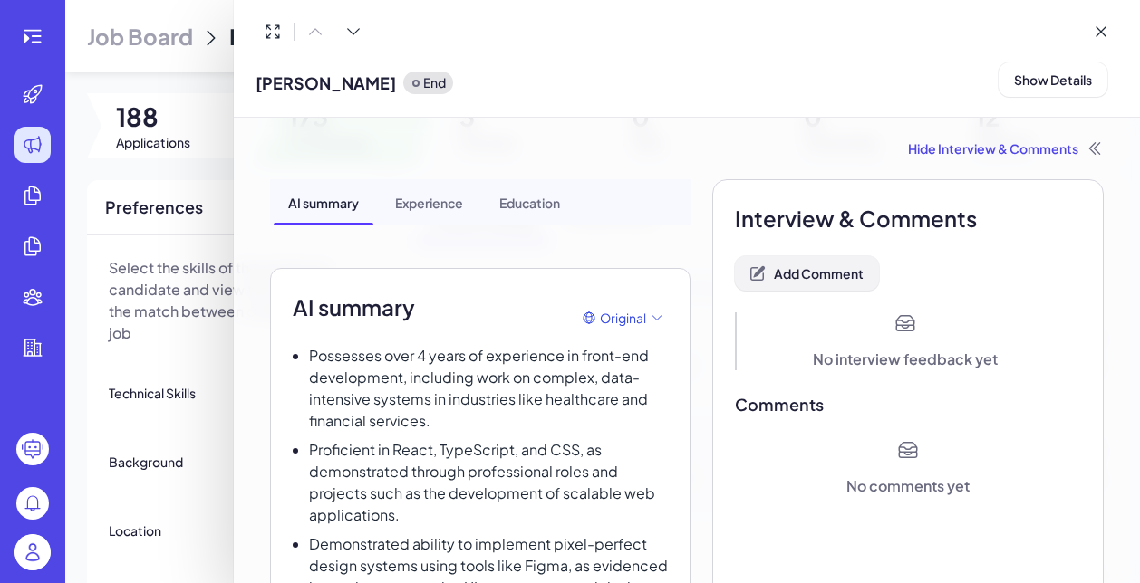
scroll to position [0, 0]
click at [811, 270] on span "Add Comment" at bounding box center [819, 273] width 90 height 16
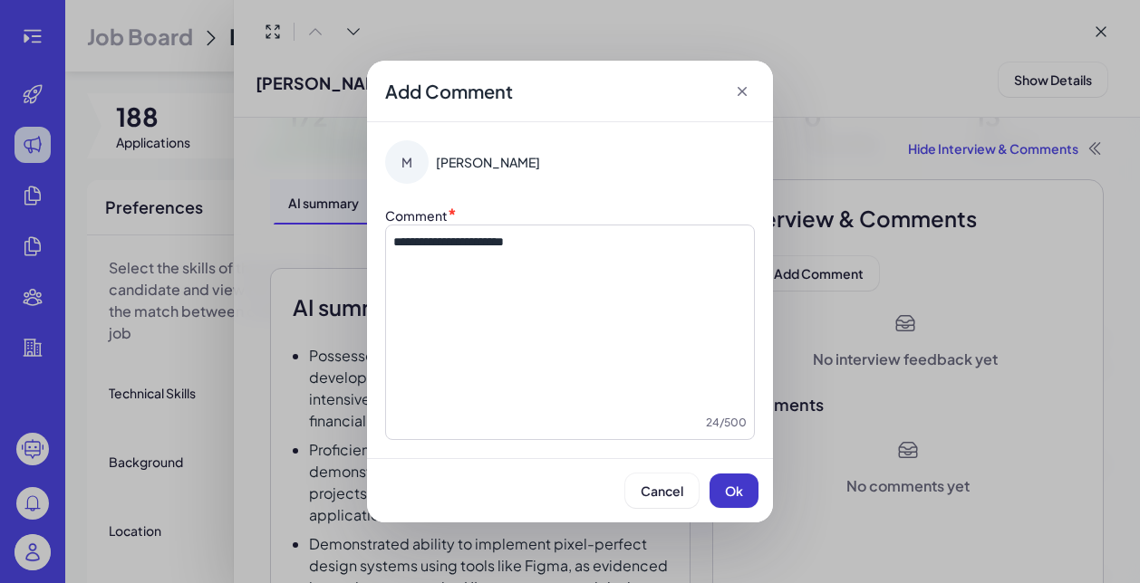
click at [744, 500] on button "Ok" at bounding box center [733, 491] width 49 height 34
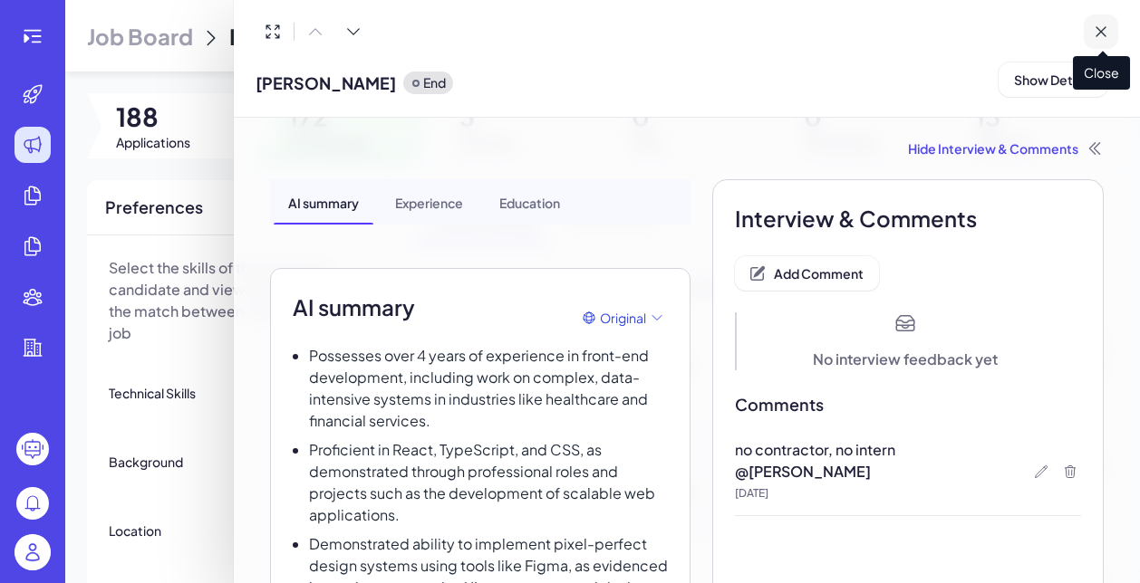
click at [1105, 32] on icon at bounding box center [1100, 32] width 18 height 18
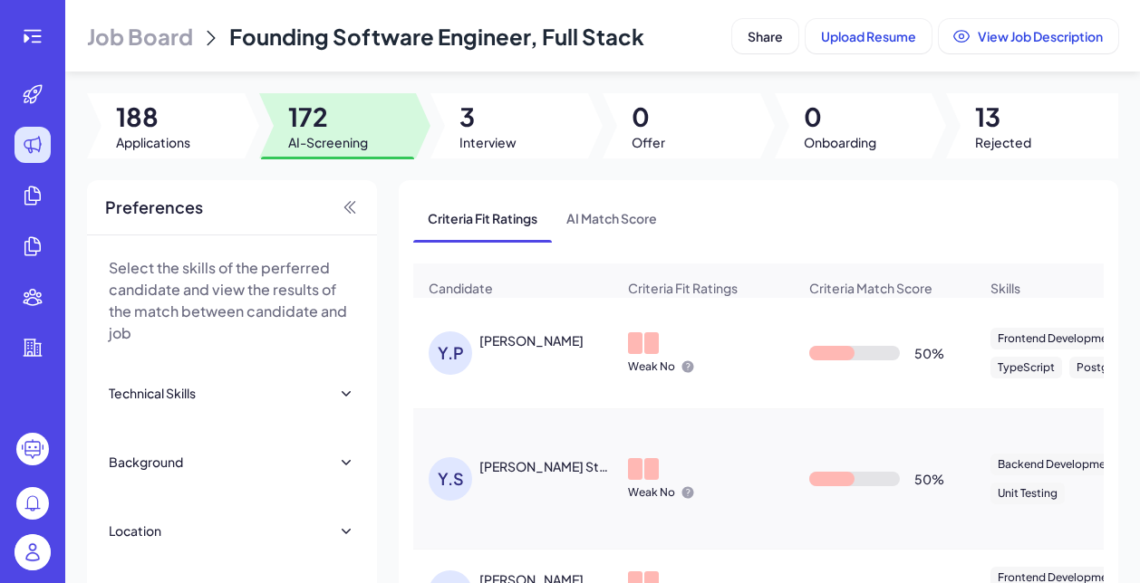
click at [543, 367] on div "Y.P Yohann Potico" at bounding box center [521, 353] width 187 height 43
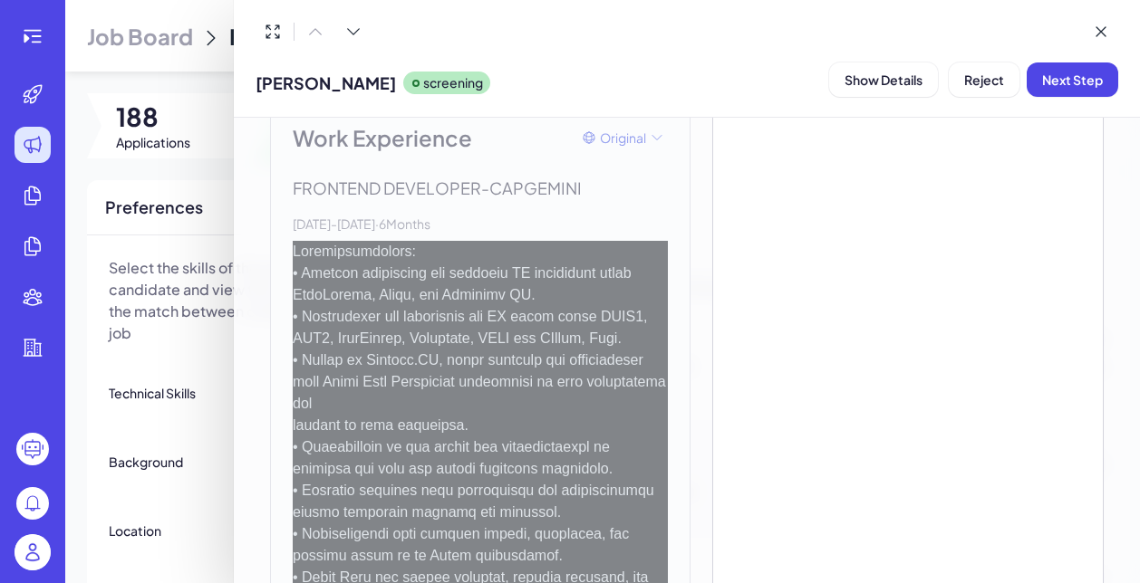
scroll to position [322, 0]
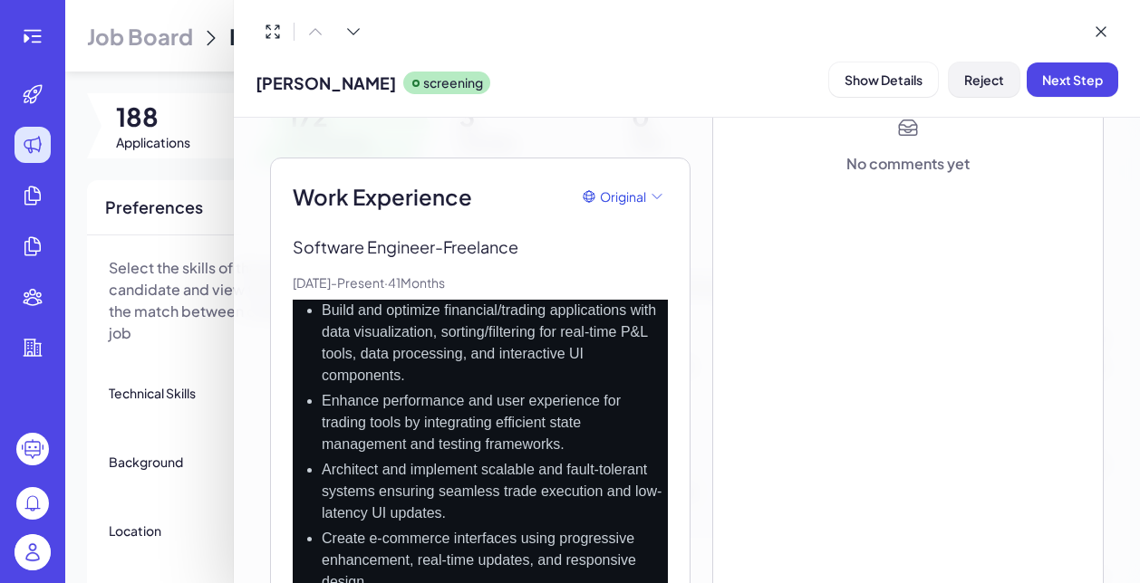
click at [973, 79] on span "Reject" at bounding box center [984, 80] width 40 height 16
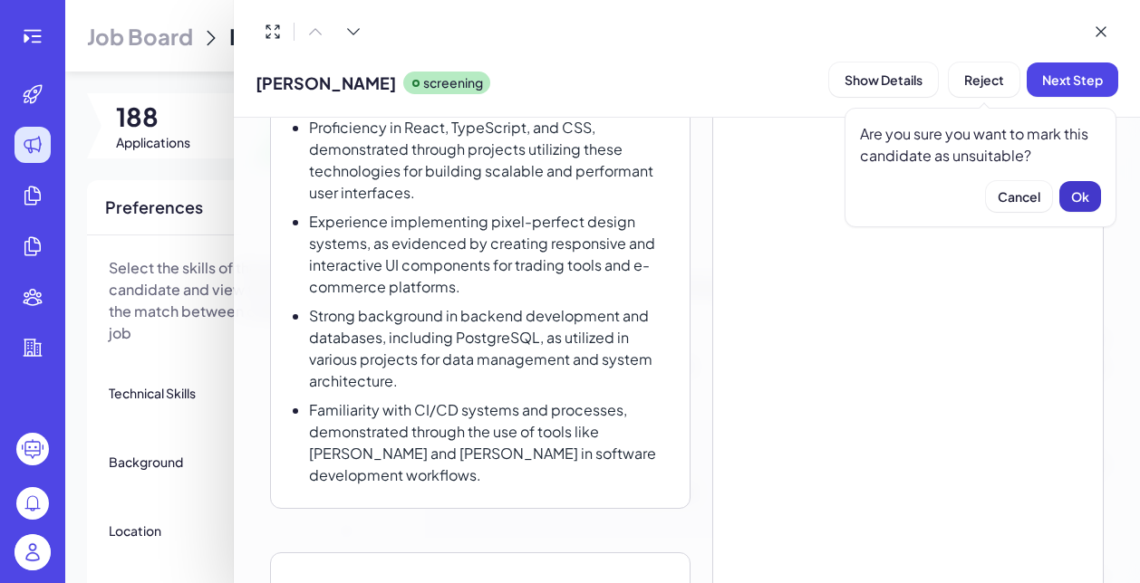
click at [1070, 185] on button "Ok" at bounding box center [1080, 196] width 42 height 31
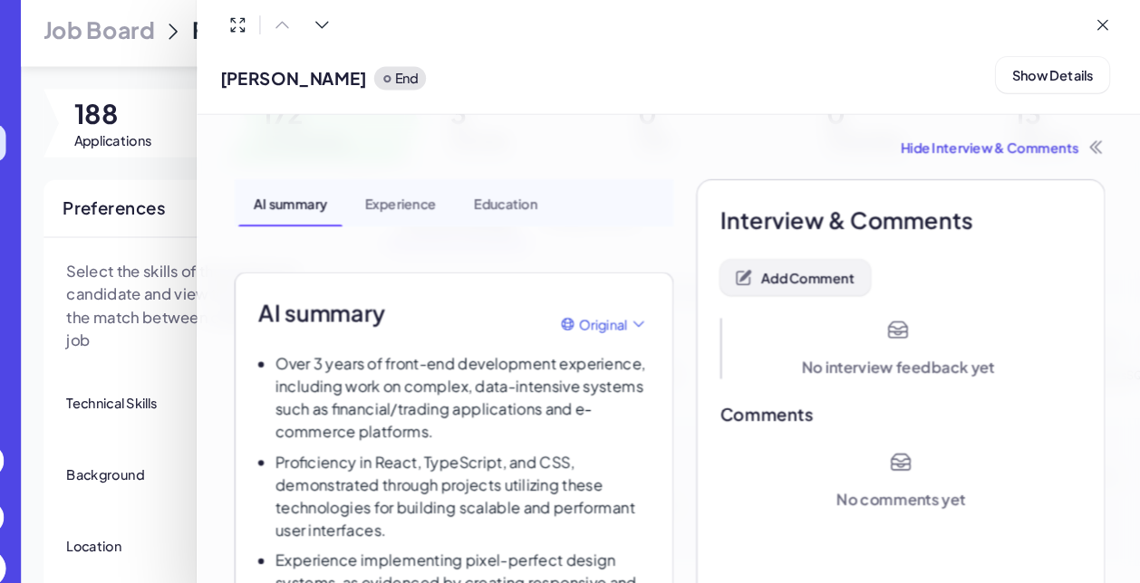
scroll to position [0, 0]
click at [751, 256] on button "Add Comment" at bounding box center [807, 273] width 144 height 34
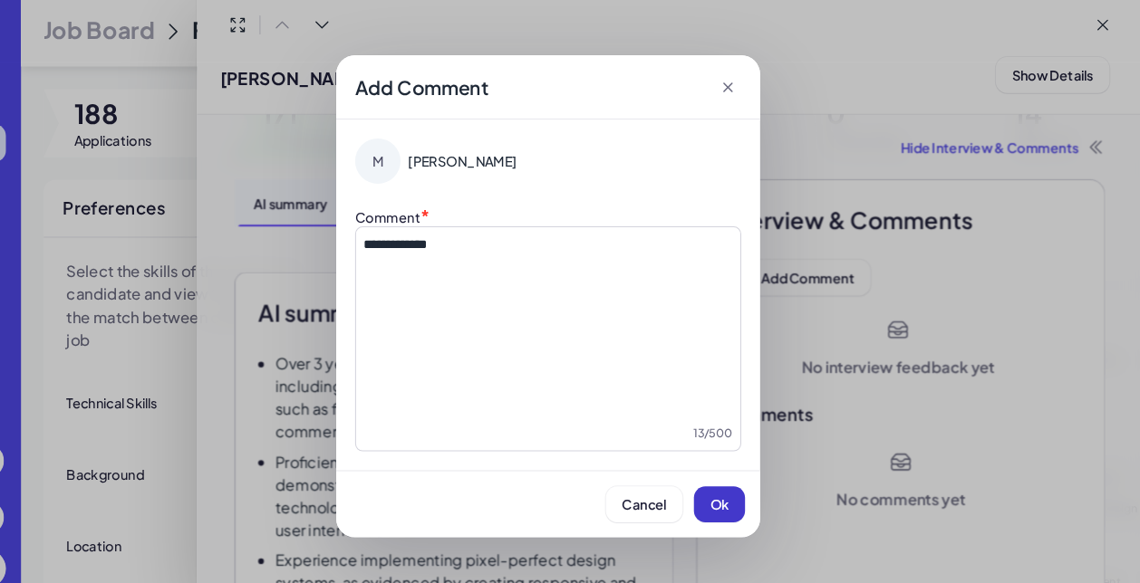
click at [709, 486] on button "Ok" at bounding box center [733, 491] width 49 height 34
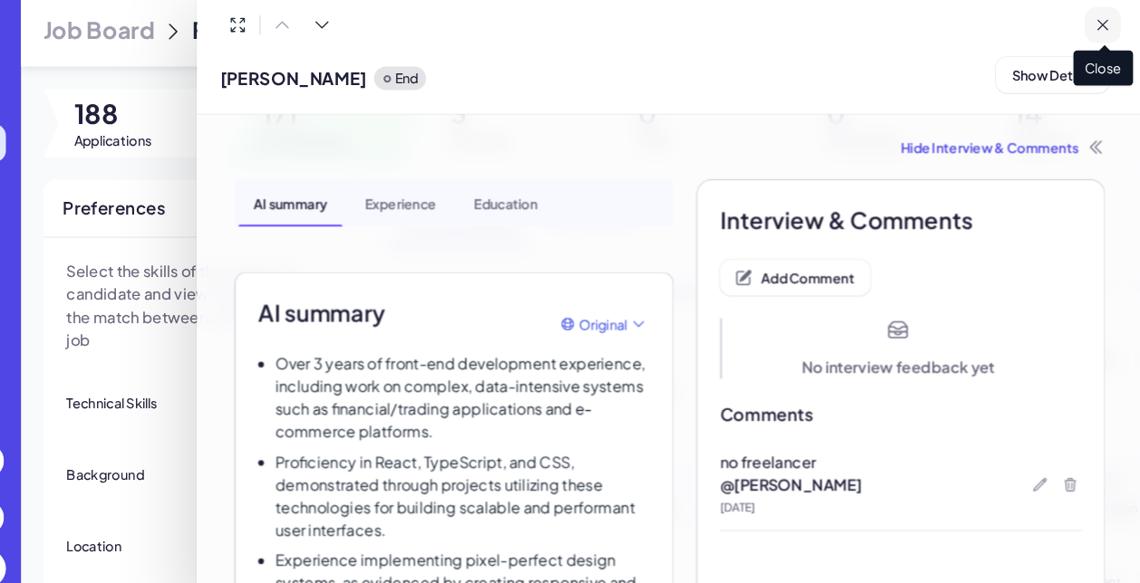
click at [1091, 23] on icon at bounding box center [1100, 32] width 18 height 18
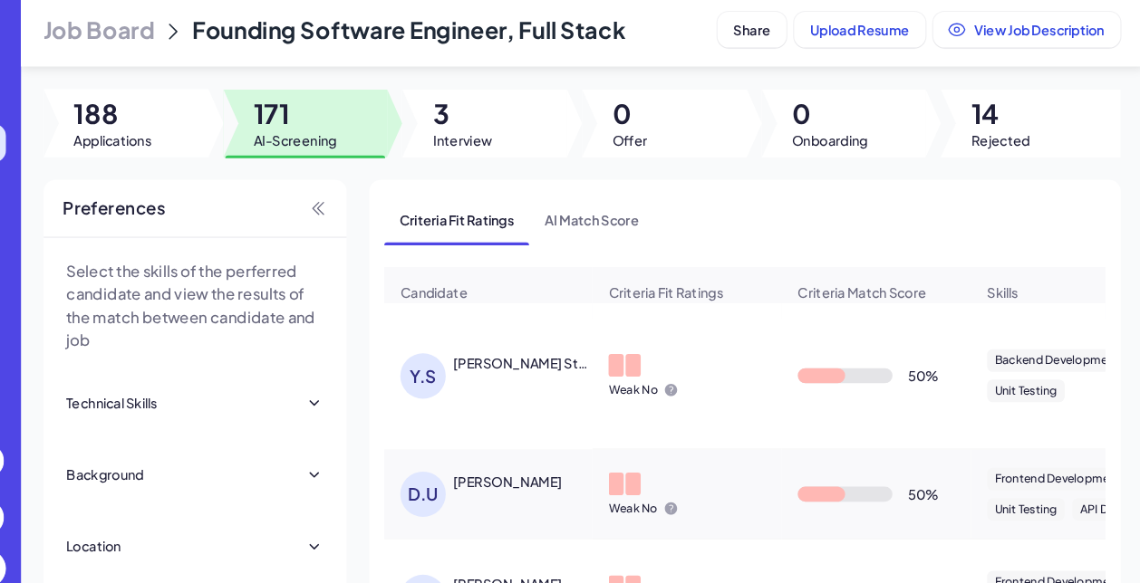
click at [497, 367] on div "Y.S Yury Staravoitau" at bounding box center [521, 367] width 187 height 43
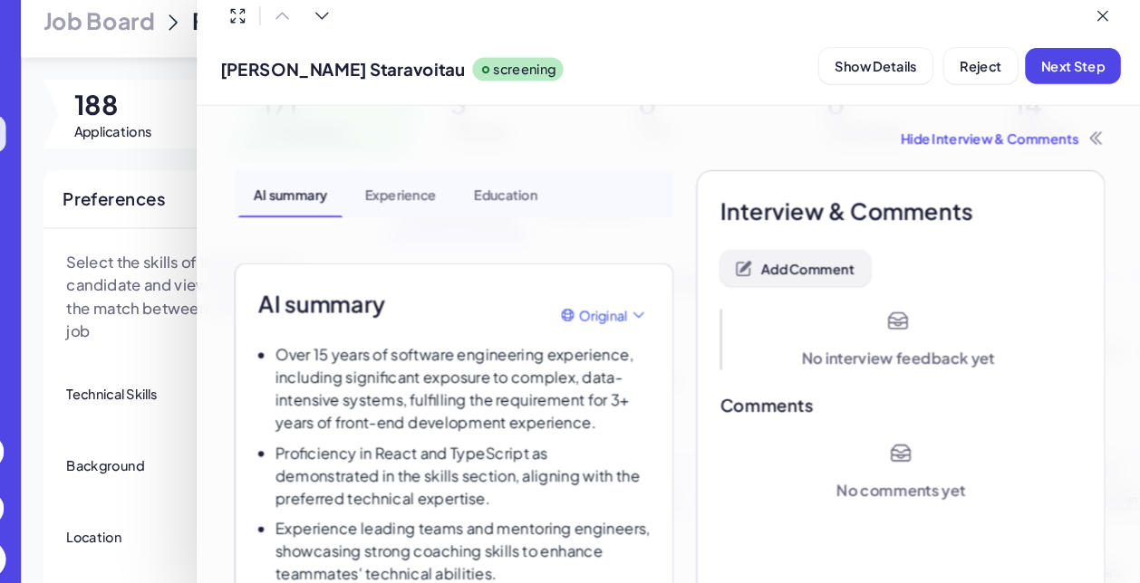
click at [774, 265] on span "Add Comment" at bounding box center [819, 273] width 90 height 16
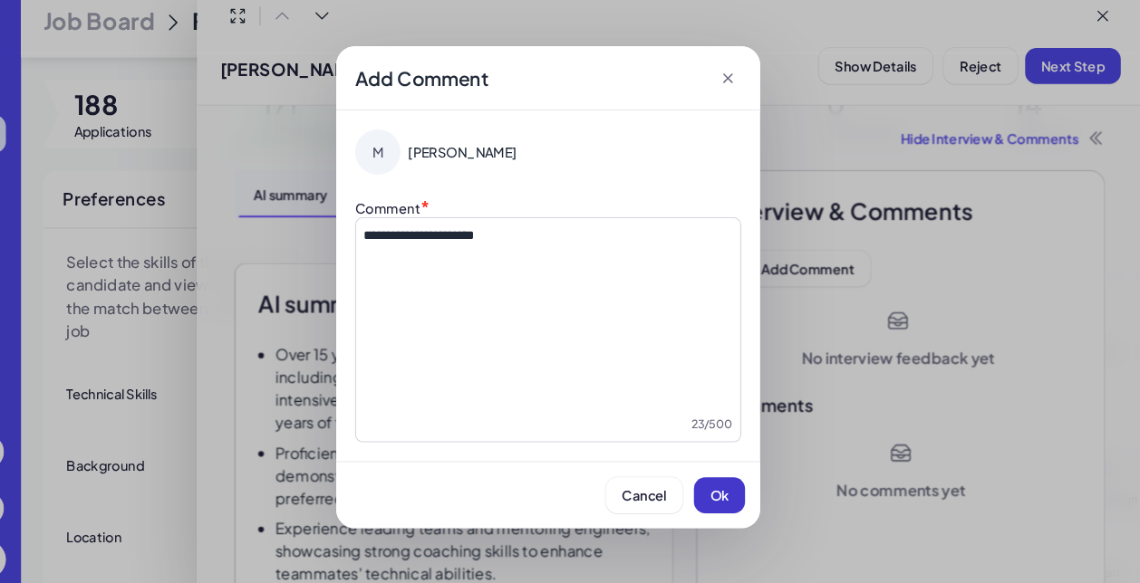
click at [709, 481] on button "Ok" at bounding box center [733, 491] width 49 height 34
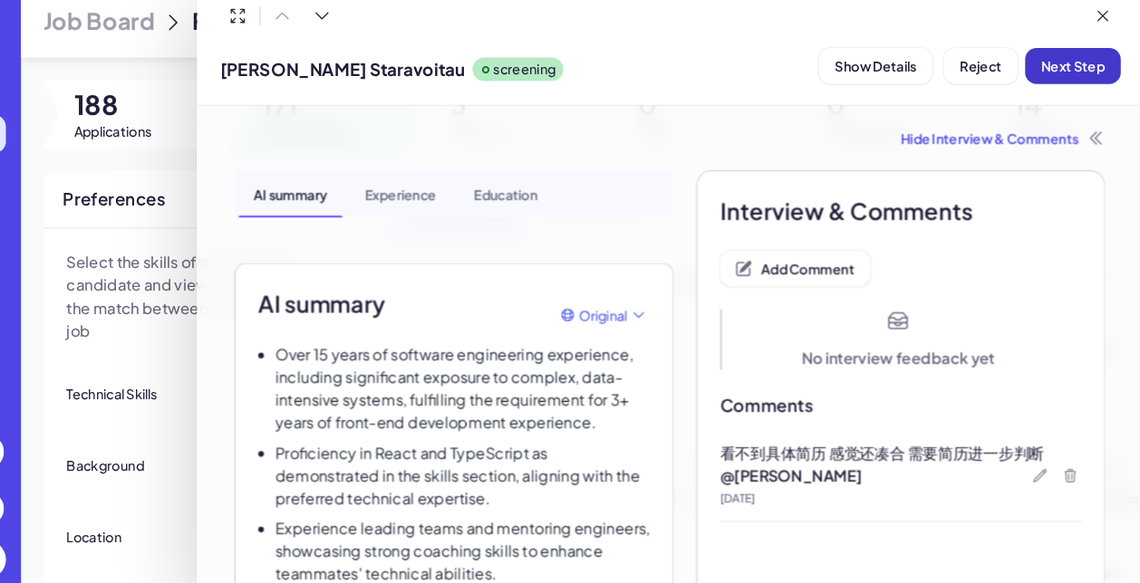
click at [1042, 72] on span "Next Step" at bounding box center [1072, 80] width 61 height 16
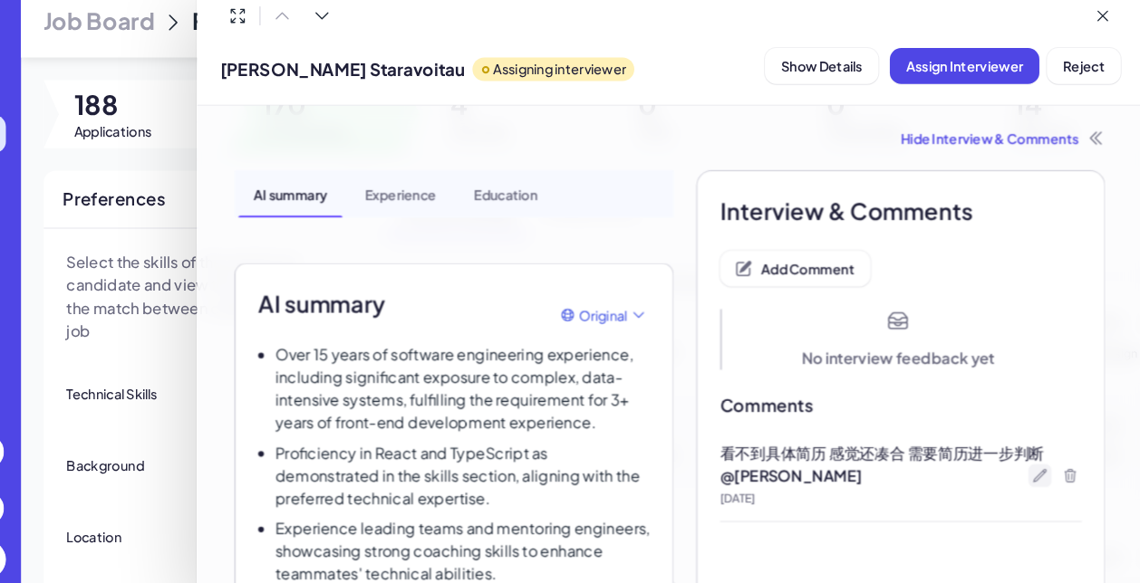
click at [1035, 466] on icon at bounding box center [1041, 472] width 12 height 12
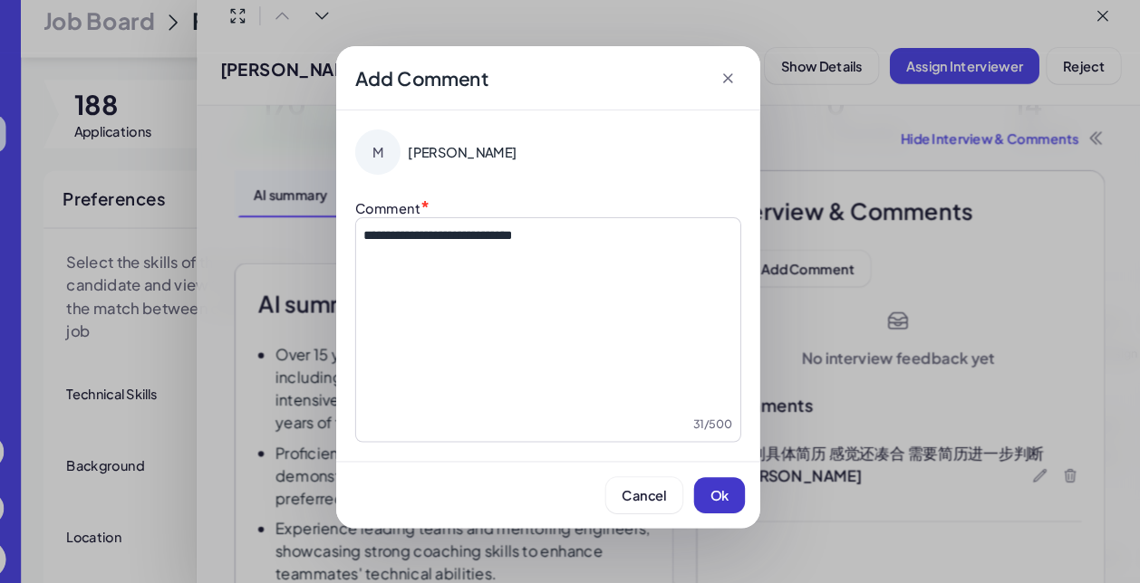
click at [725, 483] on span "Ok" at bounding box center [734, 491] width 18 height 16
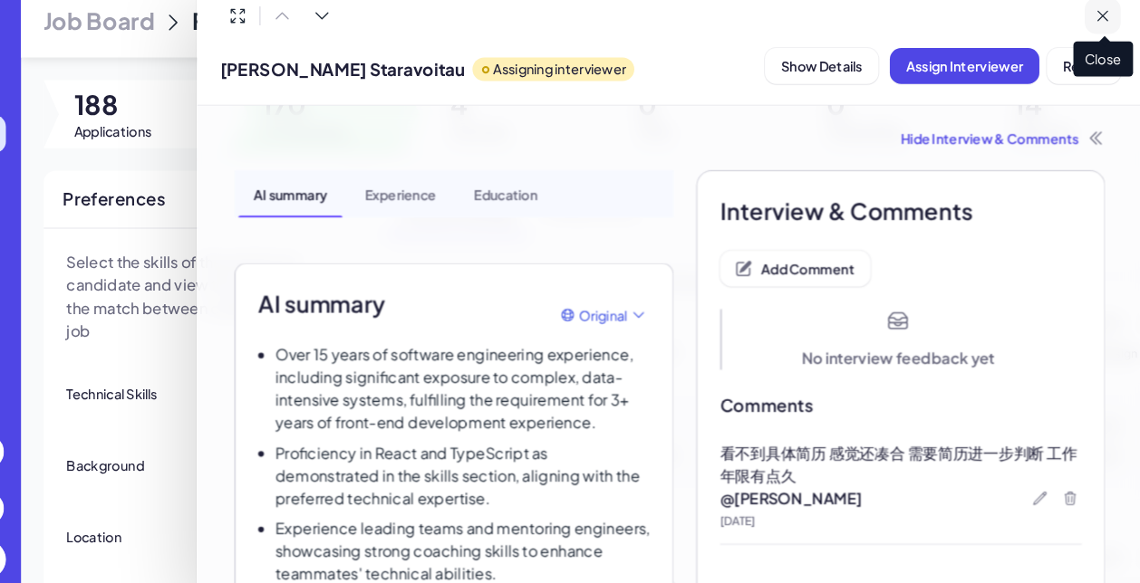
click at [1096, 27] on icon at bounding box center [1100, 31] width 9 height 9
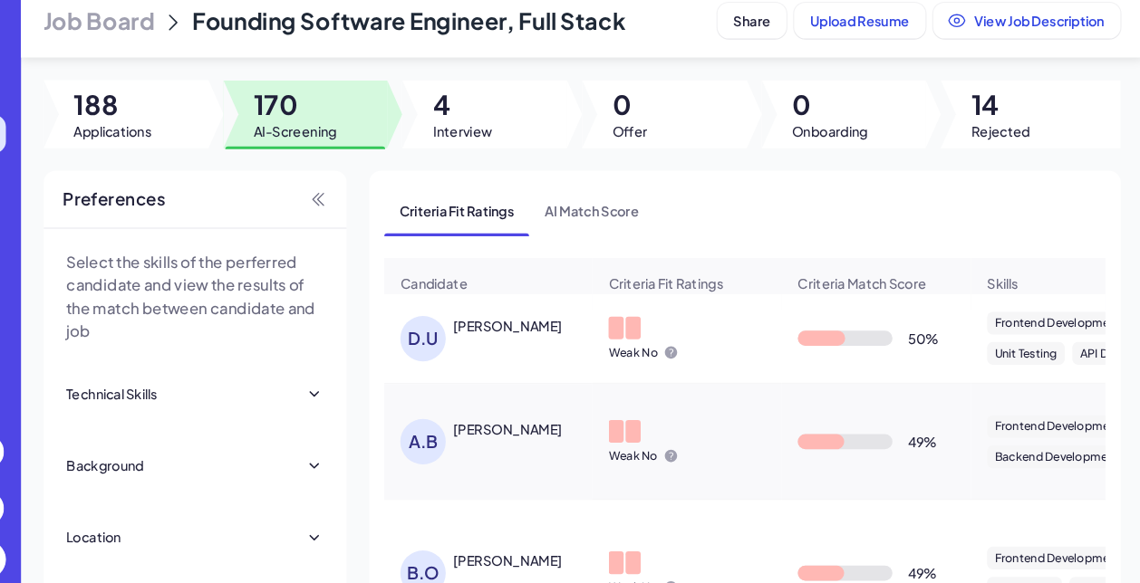
click at [478, 326] on div "D.U Duren Ulzi" at bounding box center [521, 340] width 187 height 43
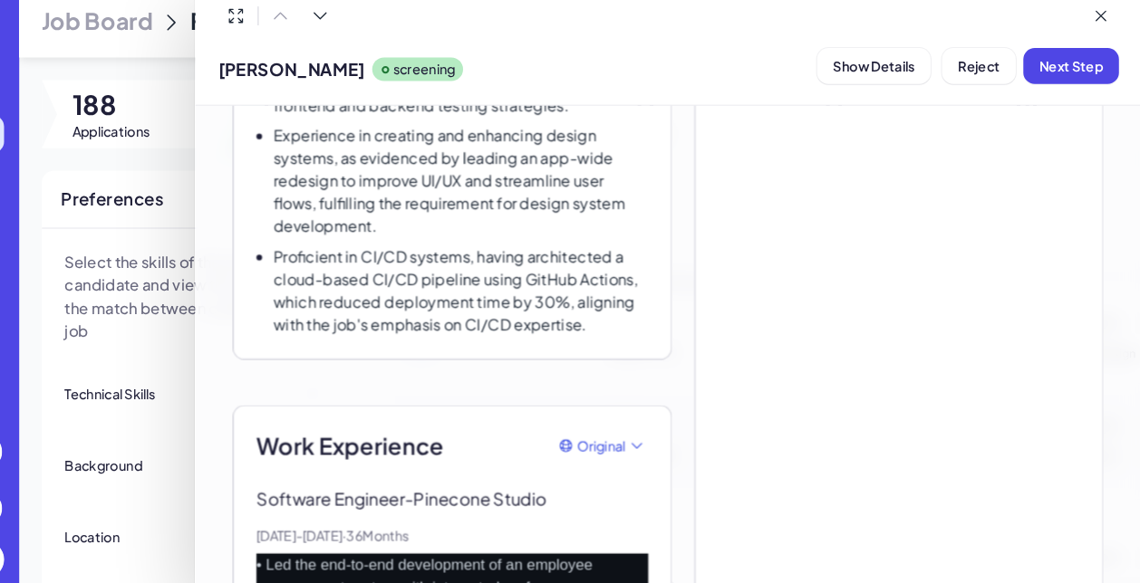
scroll to position [542, 0]
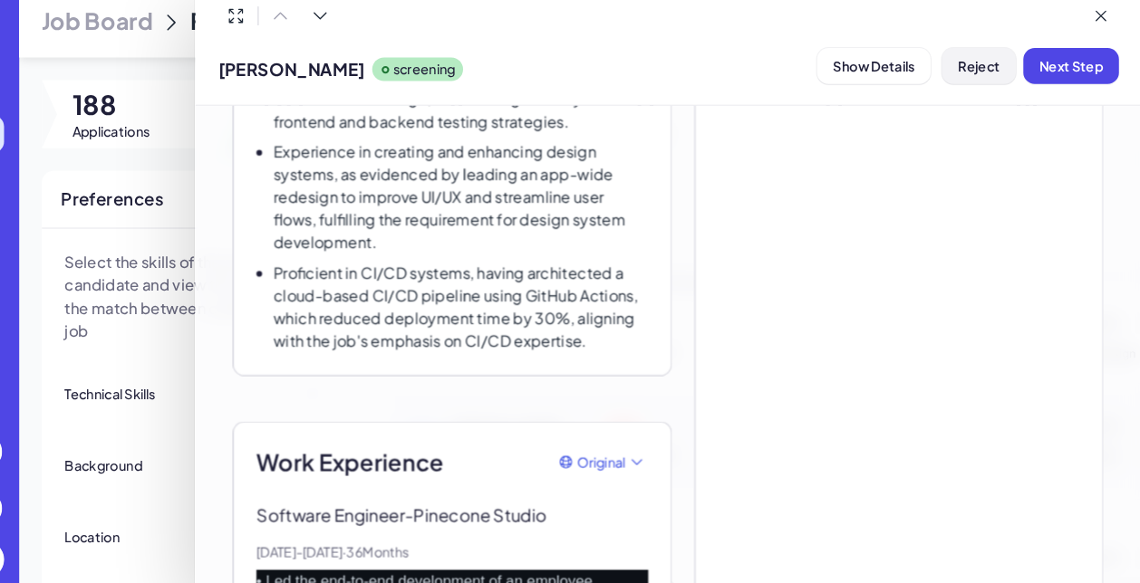
click at [964, 72] on span "Reject" at bounding box center [984, 80] width 40 height 16
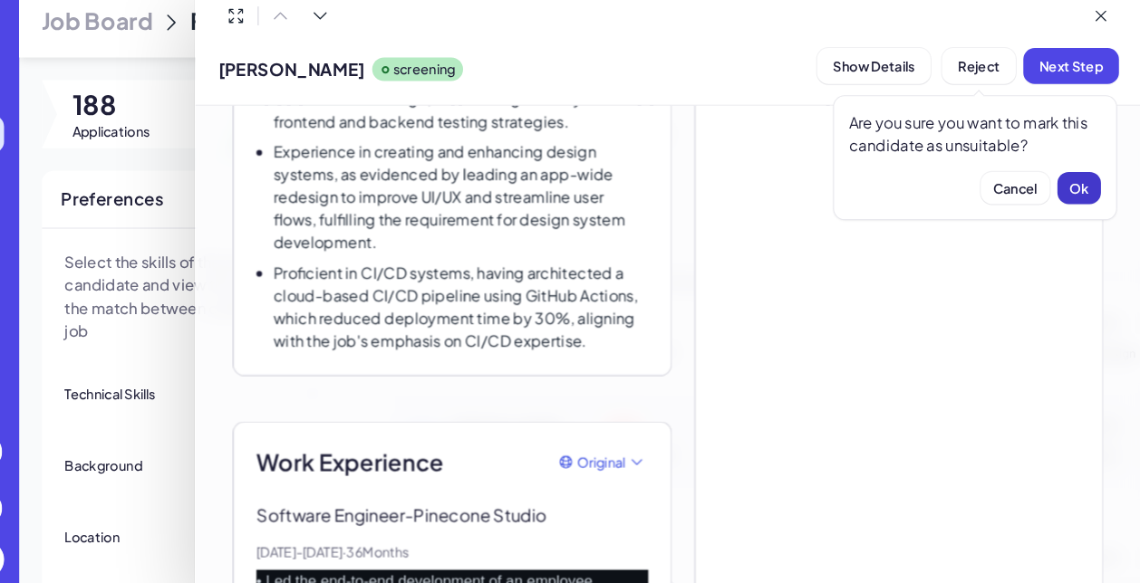
click at [1059, 181] on button "Ok" at bounding box center [1080, 196] width 42 height 31
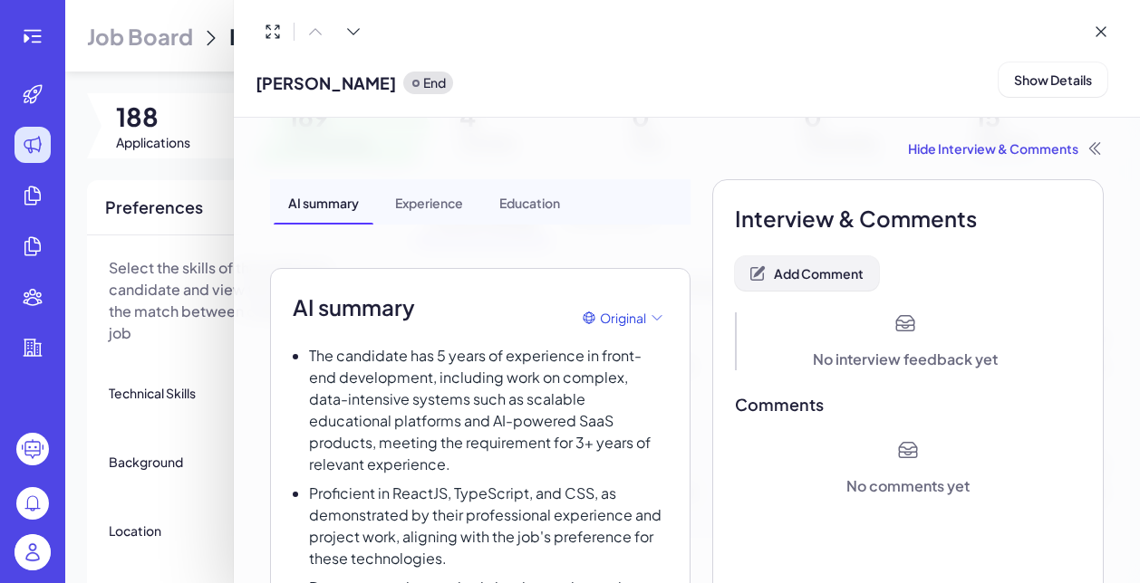
scroll to position [0, 0]
click at [833, 287] on button "Add Comment" at bounding box center [807, 273] width 144 height 34
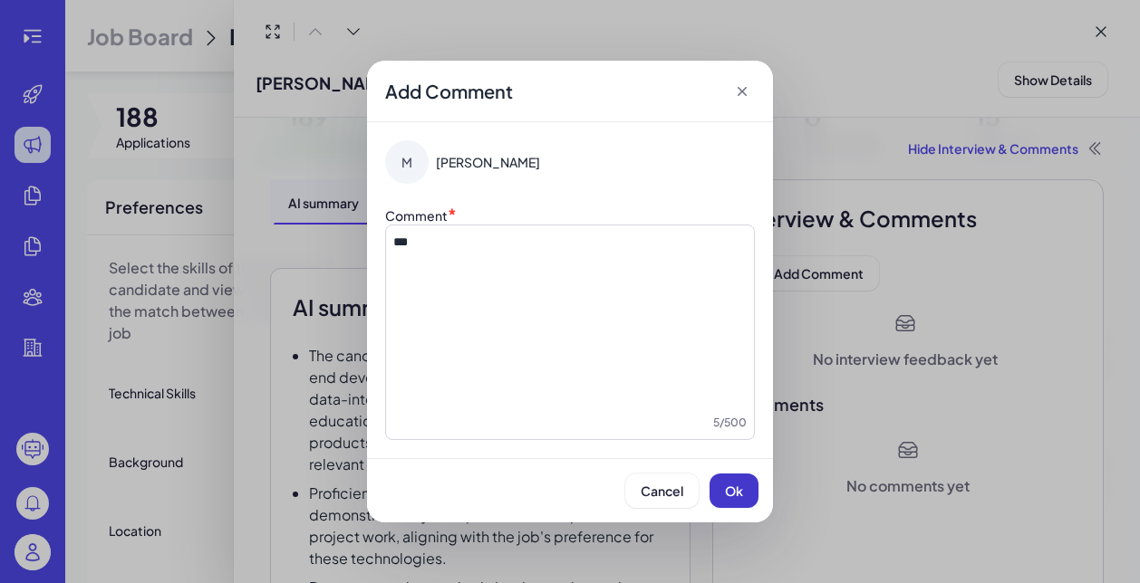
click at [736, 499] on button "Ok" at bounding box center [733, 491] width 49 height 34
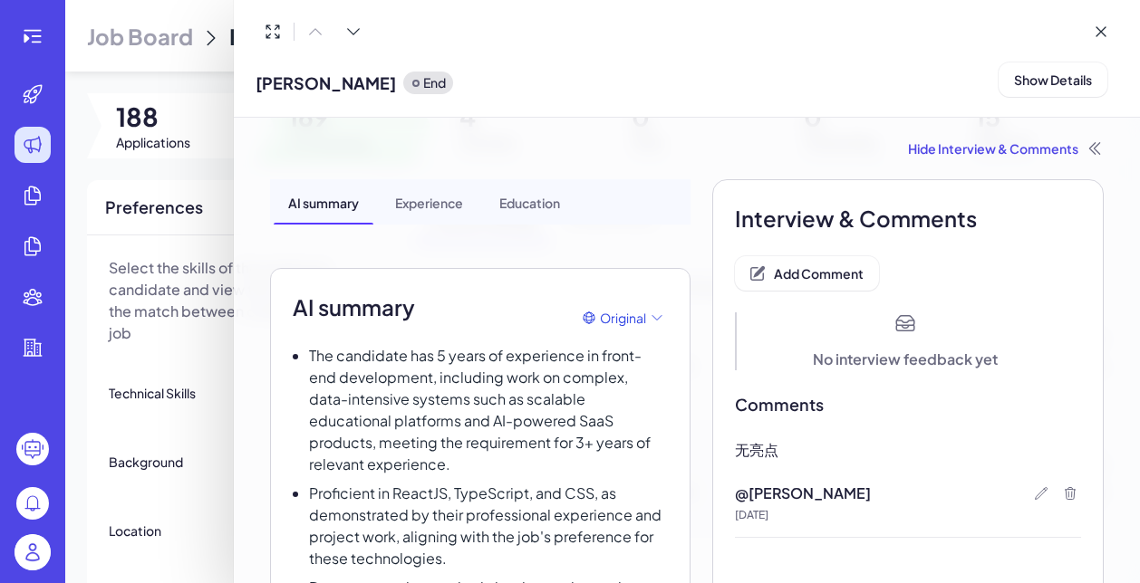
click at [216, 361] on div at bounding box center [570, 291] width 1140 height 583
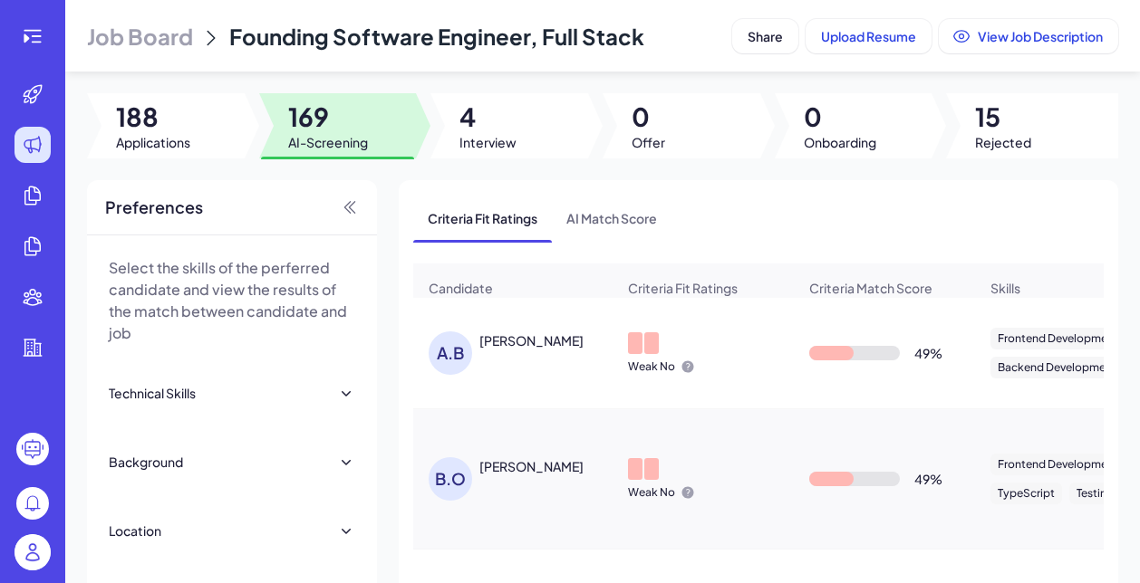
click at [552, 345] on div "ANDREW BERG" at bounding box center [531, 341] width 104 height 18
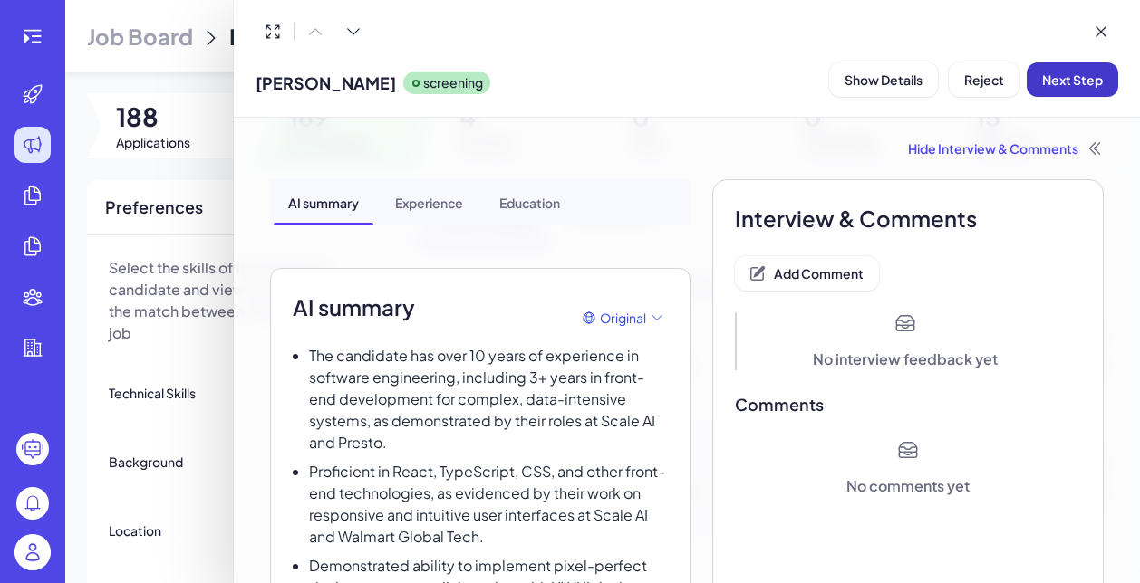
click at [1058, 85] on span "Next Step" at bounding box center [1072, 80] width 61 height 16
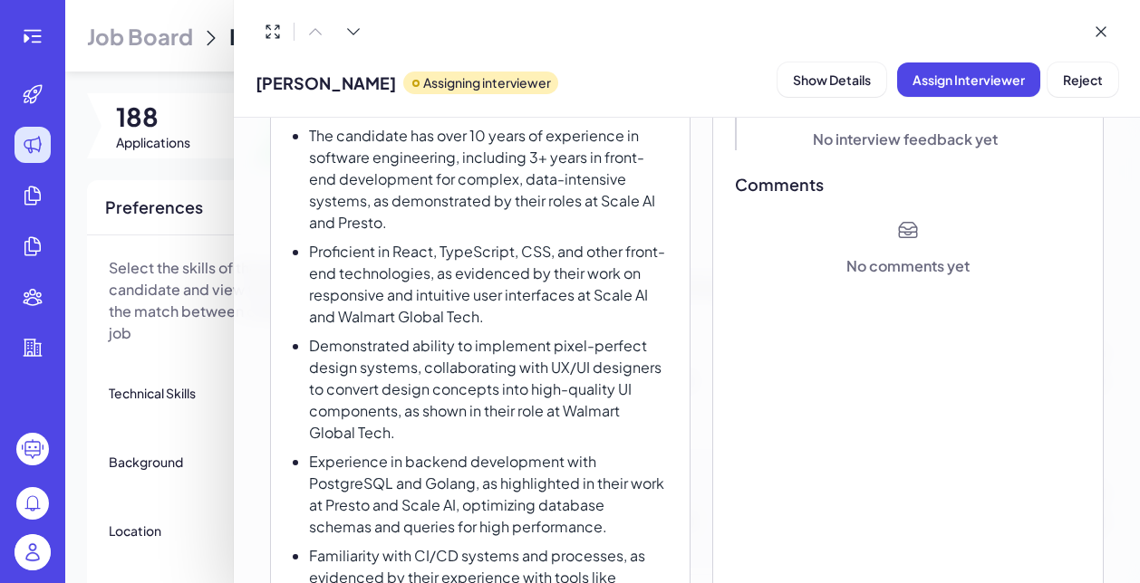
scroll to position [225, 0]
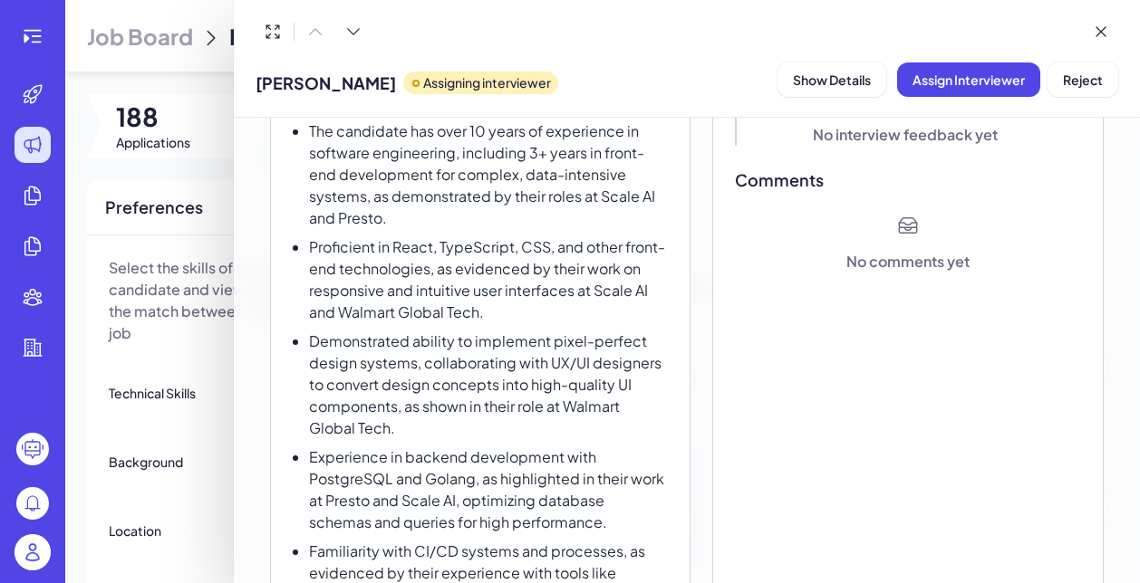
click at [197, 370] on div at bounding box center [570, 291] width 1140 height 583
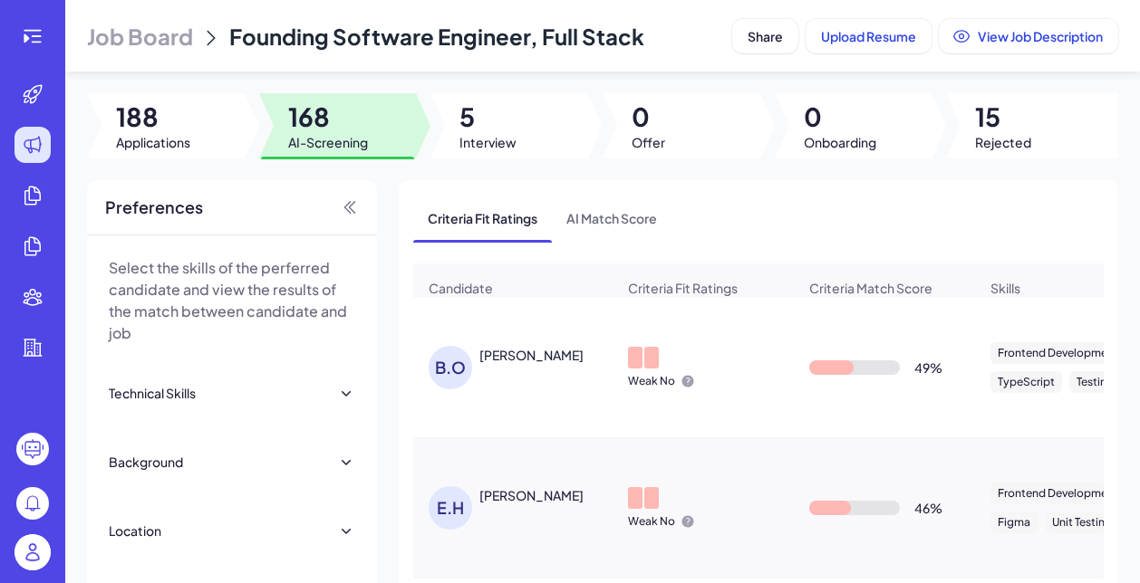
click at [544, 351] on div "Benny Oseguera" at bounding box center [531, 355] width 104 height 18
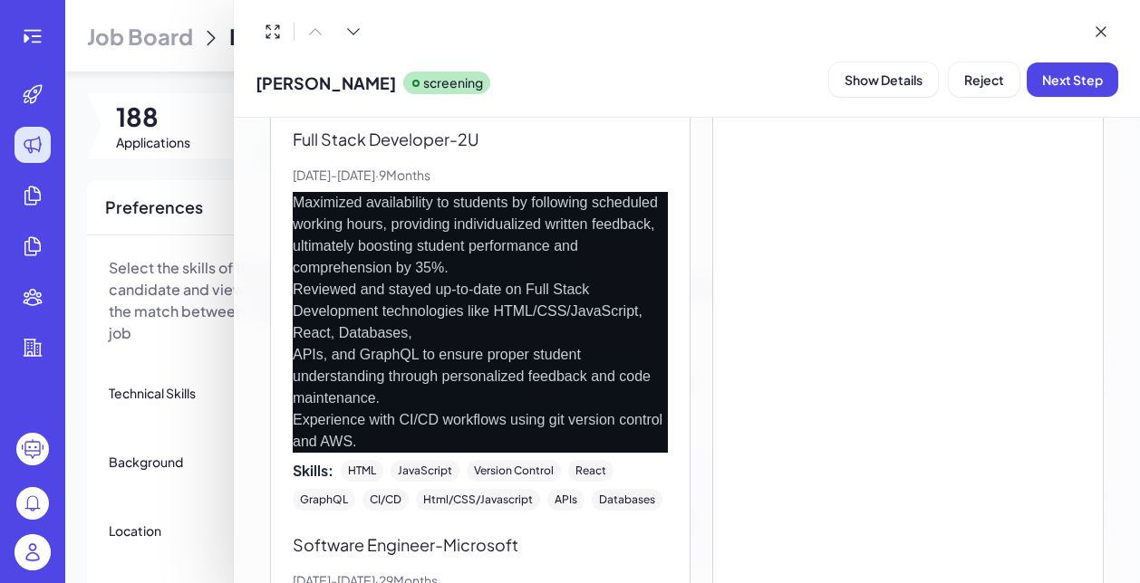
scroll to position [2231, 0]
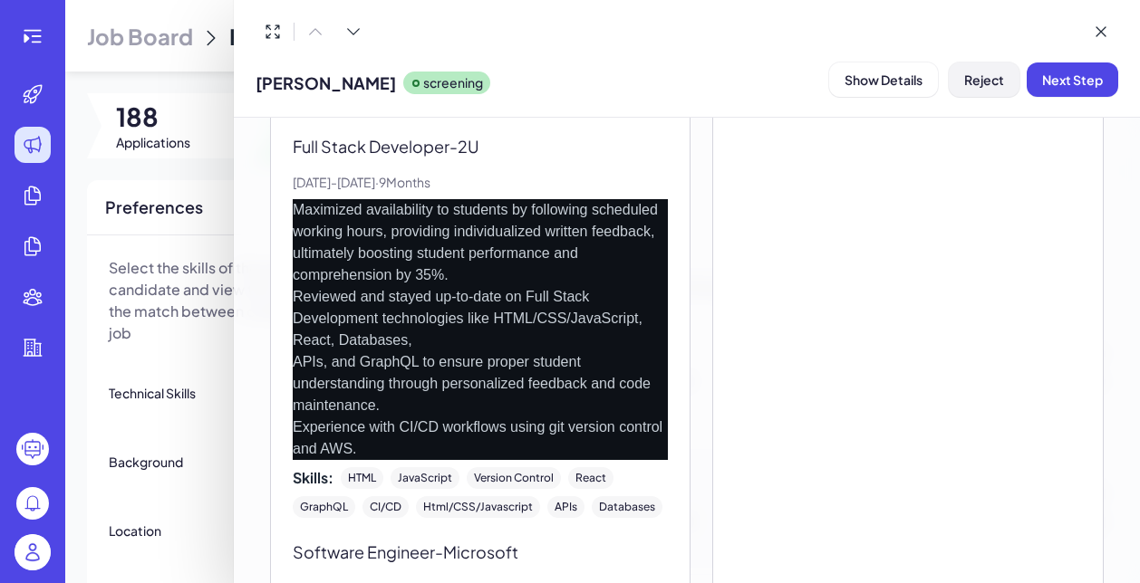
click at [968, 73] on span "Reject" at bounding box center [984, 80] width 40 height 16
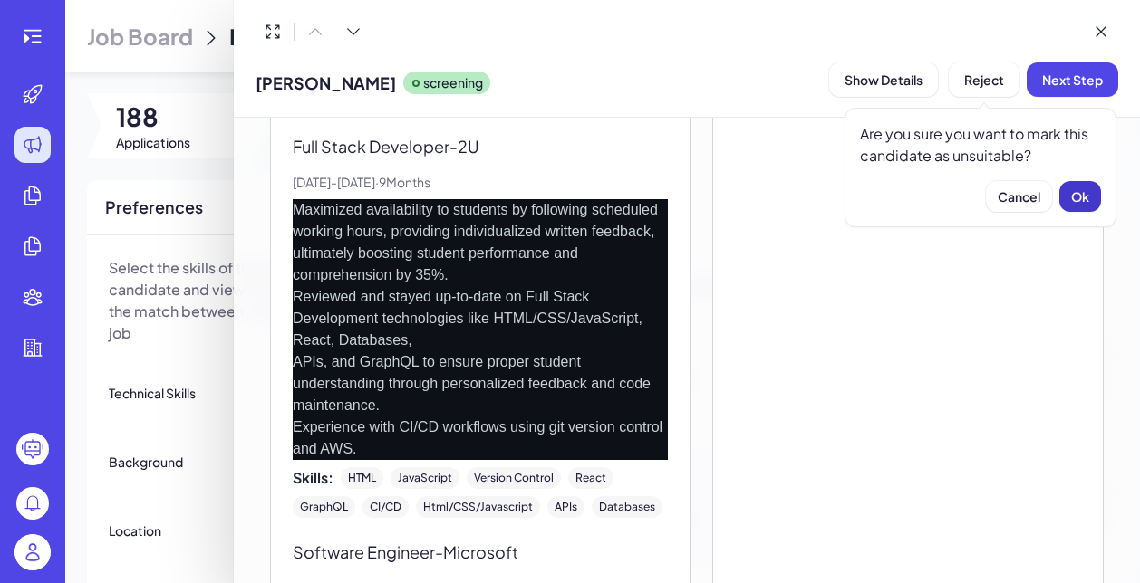
click at [1075, 189] on span "Ok" at bounding box center [1080, 196] width 18 height 16
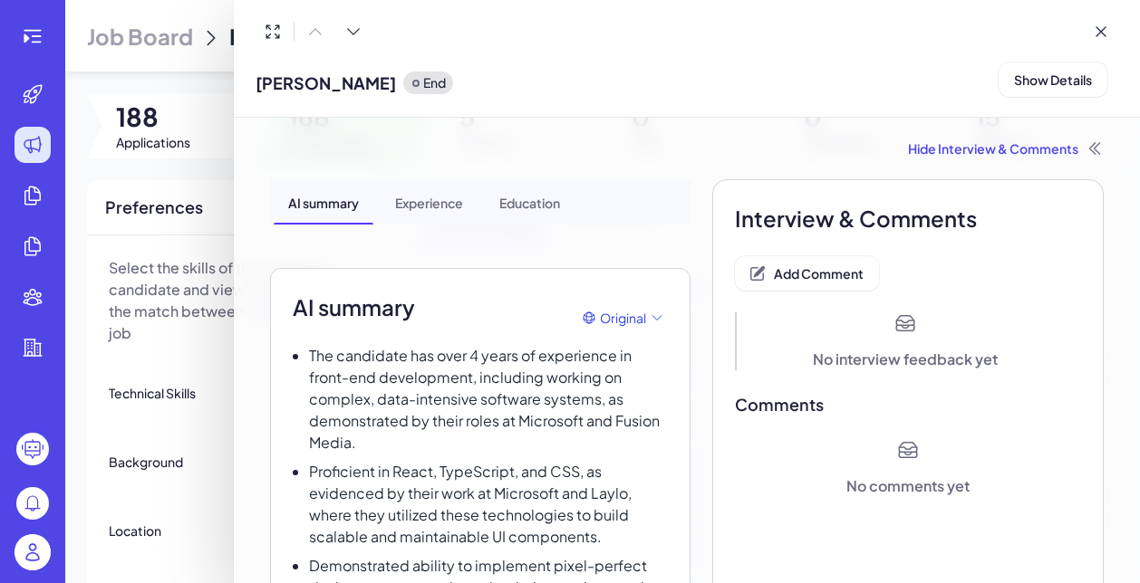
scroll to position [0, 0]
click at [793, 285] on button "Add Comment" at bounding box center [807, 273] width 144 height 34
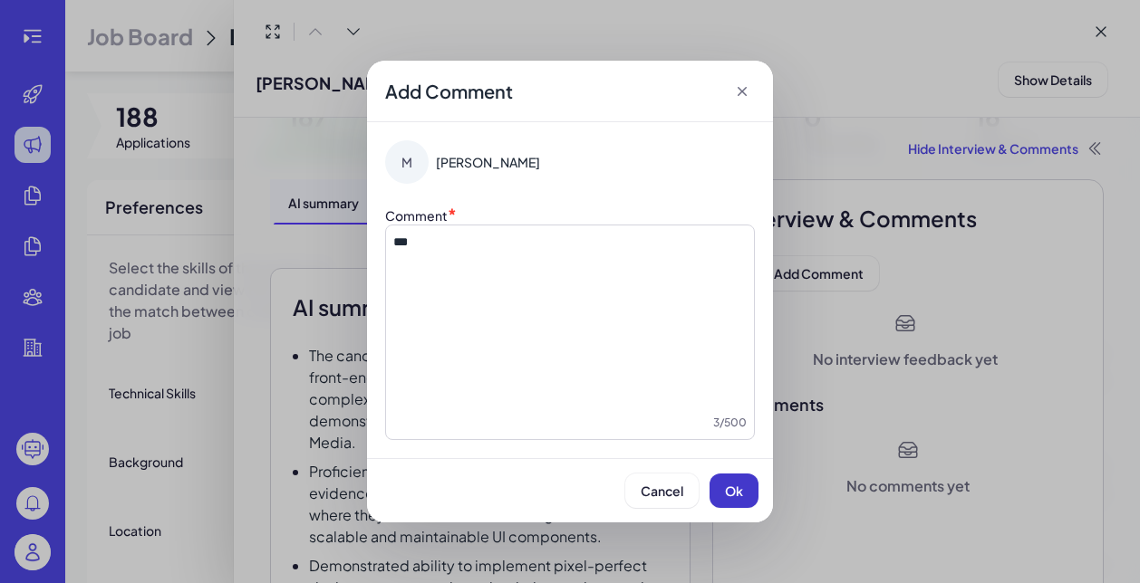
click at [732, 493] on span "Ok" at bounding box center [734, 491] width 18 height 16
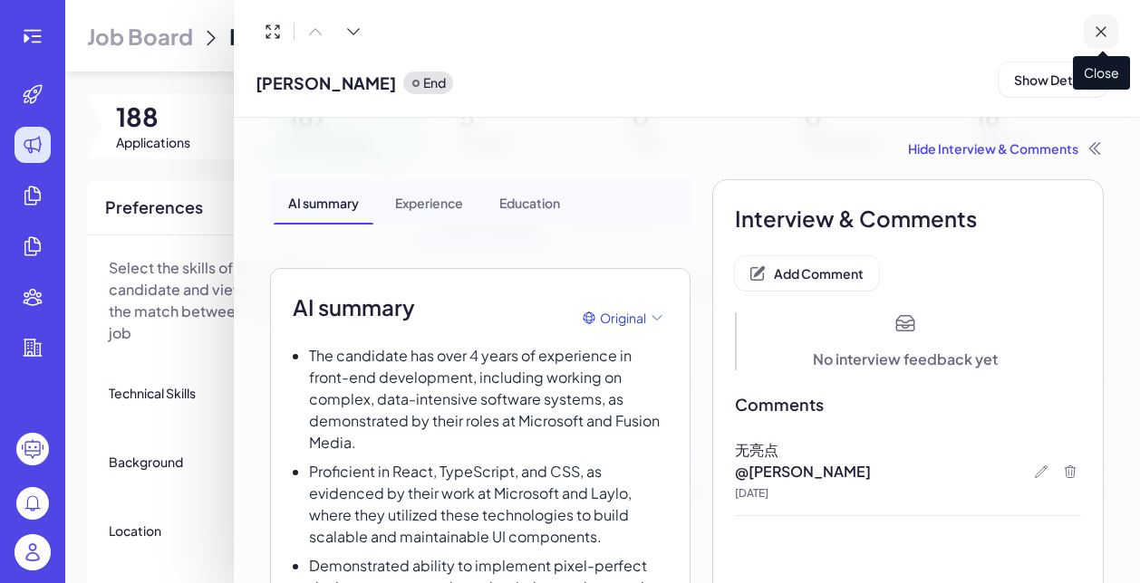
click at [1103, 34] on icon at bounding box center [1100, 32] width 18 height 18
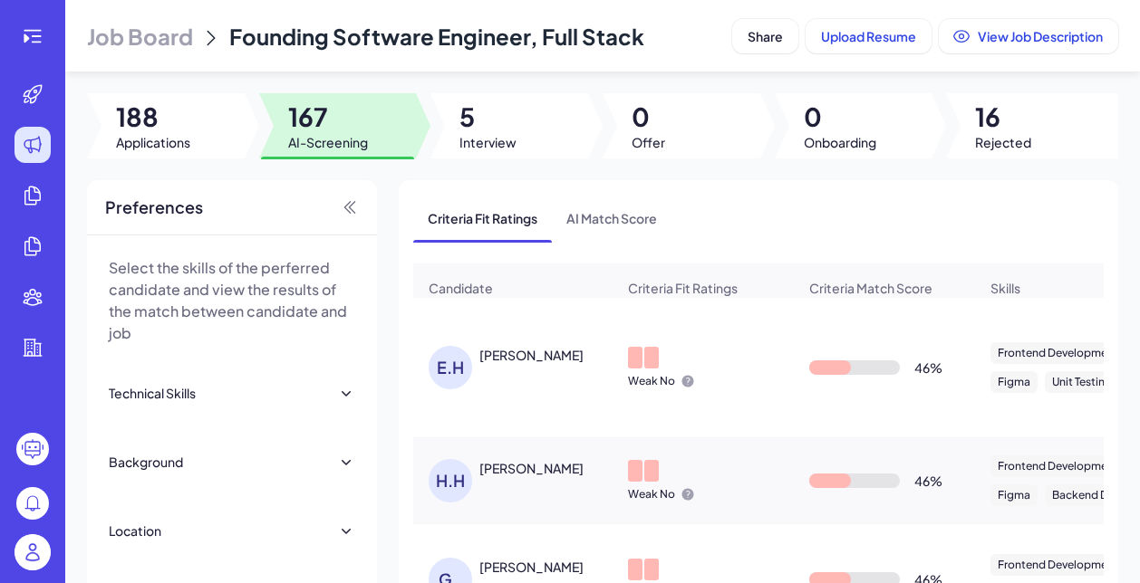
click at [520, 360] on div "Ethan Hu" at bounding box center [531, 355] width 104 height 18
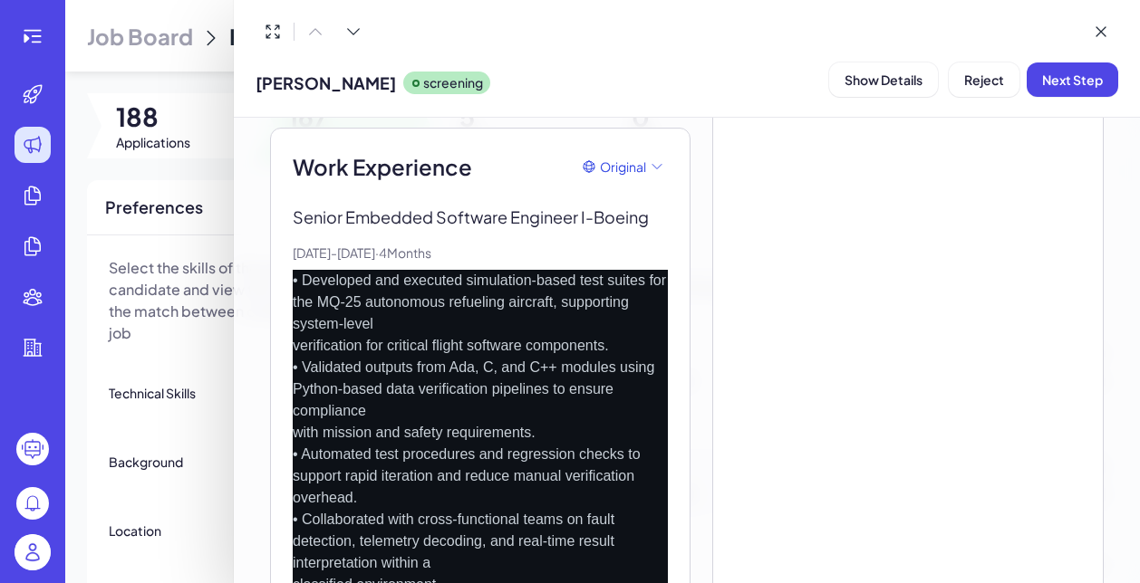
scroll to position [1063, 0]
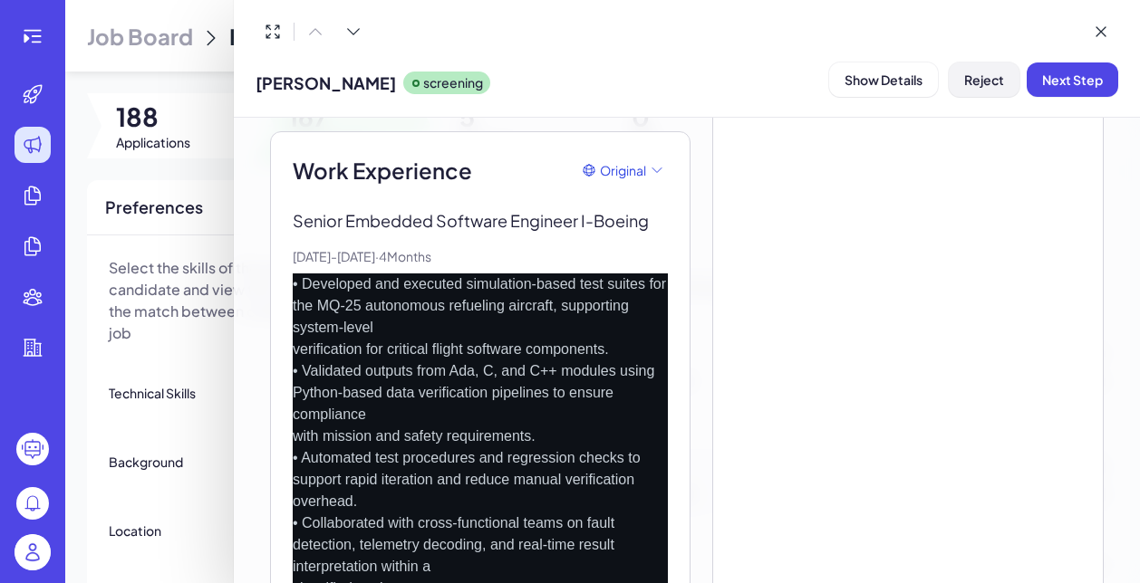
click at [978, 79] on span "Reject" at bounding box center [984, 80] width 40 height 16
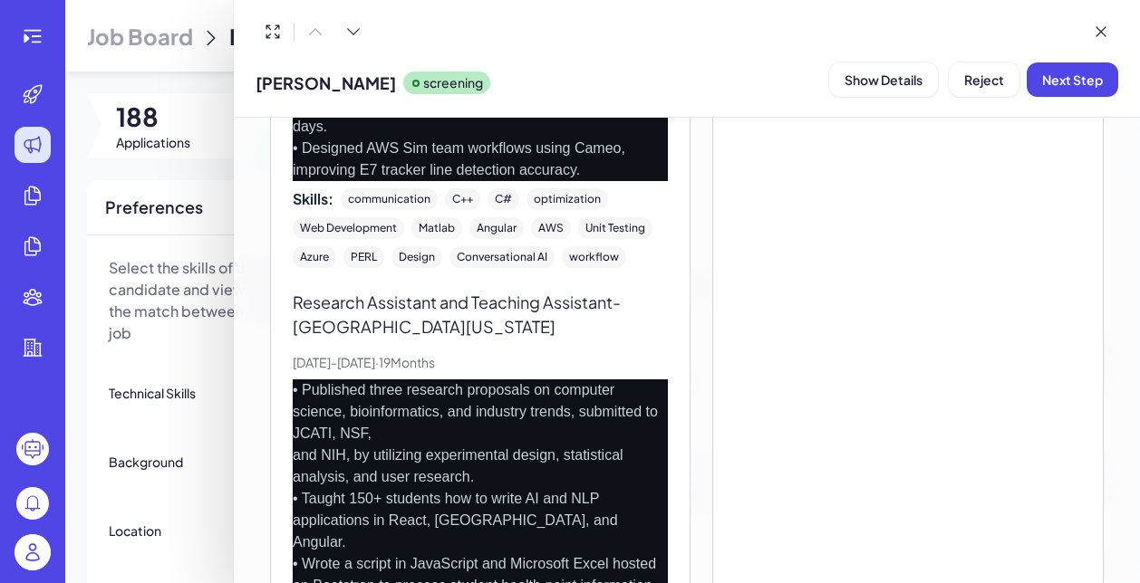
scroll to position [1893, 0]
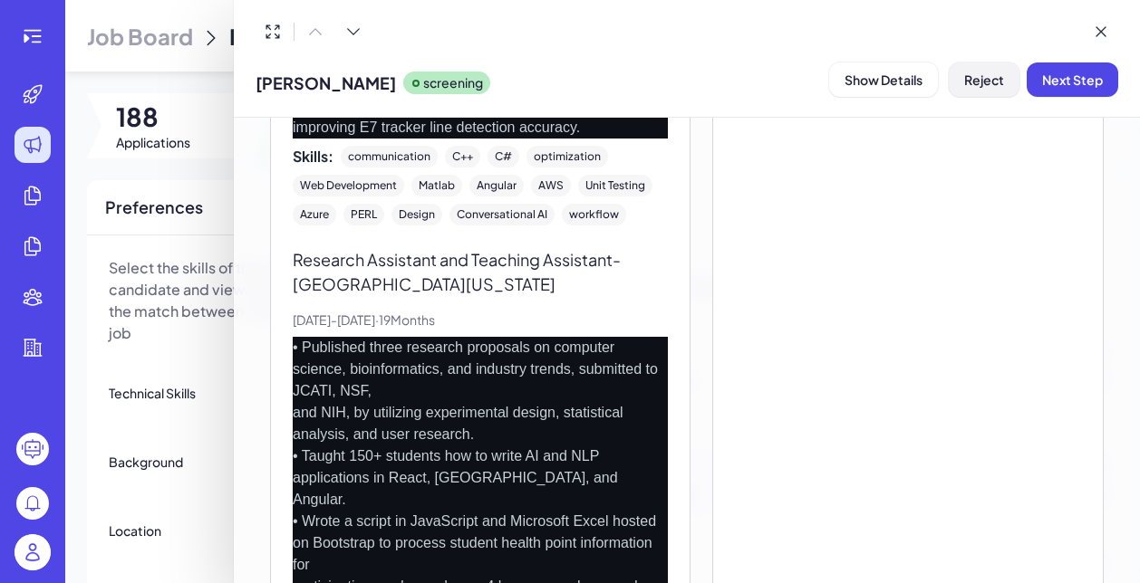
click at [975, 85] on span "Reject" at bounding box center [984, 80] width 40 height 16
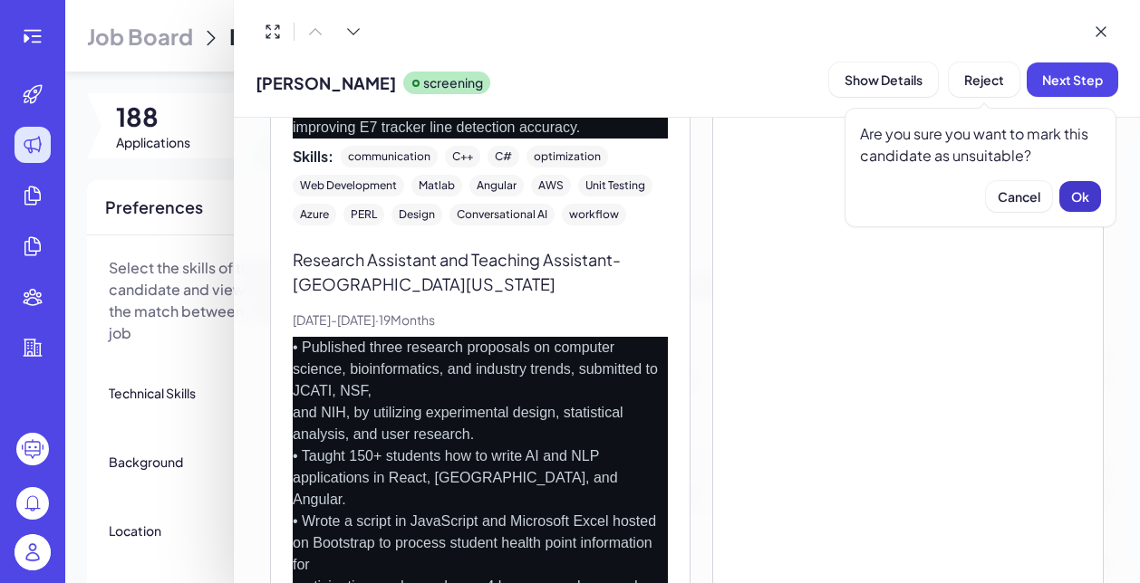
click at [1073, 186] on button "Ok" at bounding box center [1080, 196] width 42 height 31
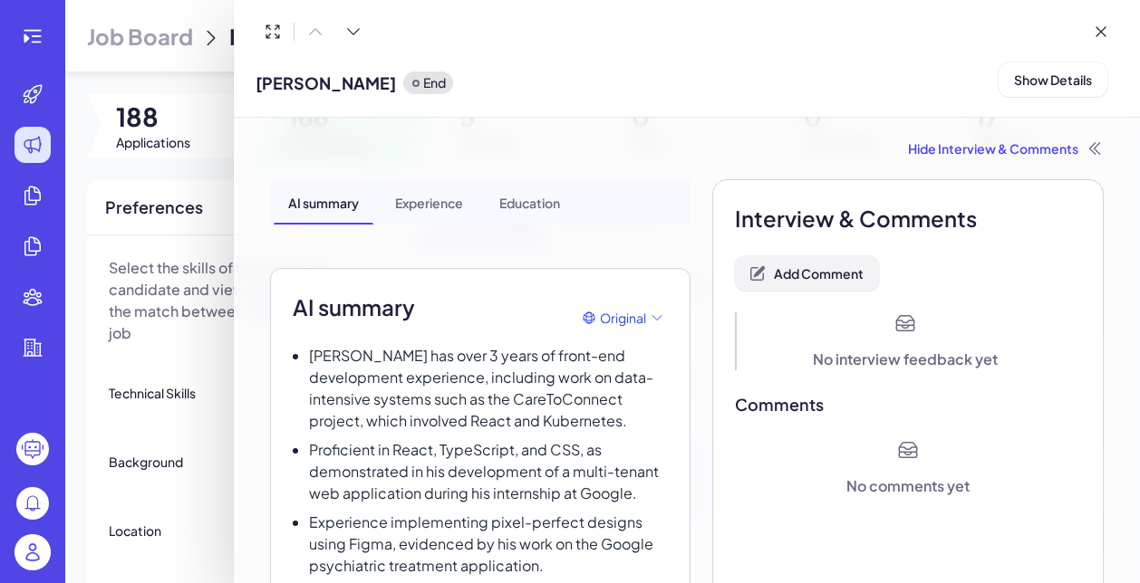
scroll to position [0, 0]
click at [808, 283] on button "Add Comment" at bounding box center [807, 273] width 144 height 34
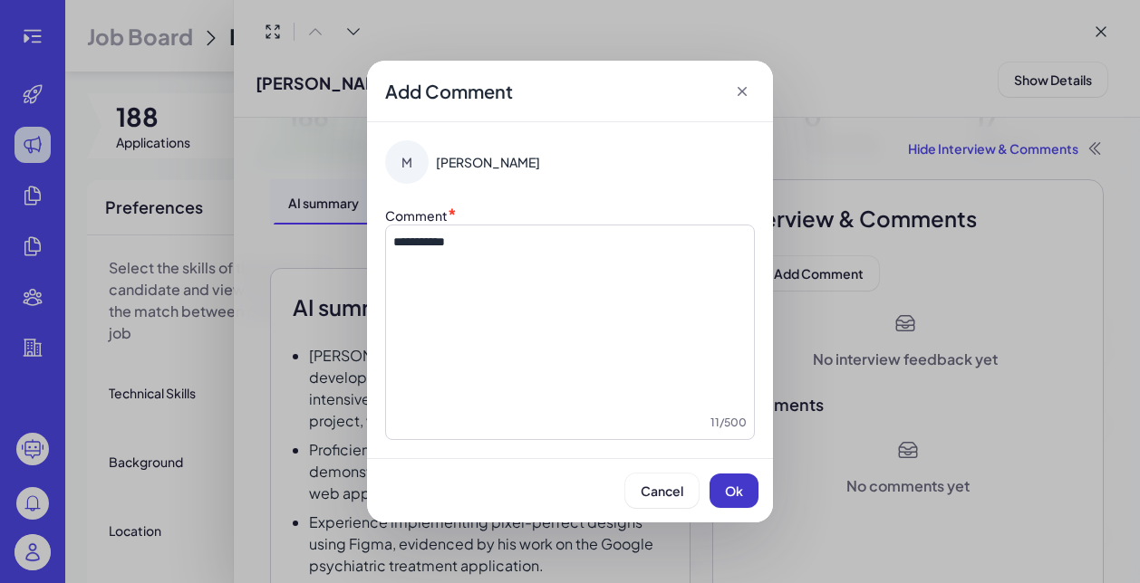
click at [718, 495] on button "Ok" at bounding box center [733, 491] width 49 height 34
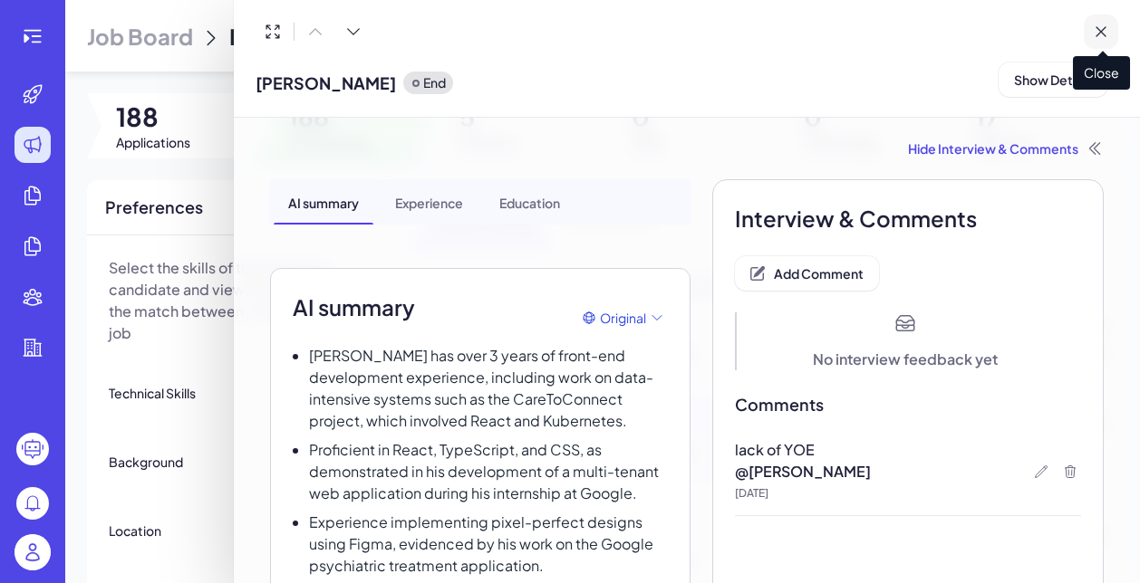
click at [1095, 34] on icon at bounding box center [1100, 32] width 18 height 18
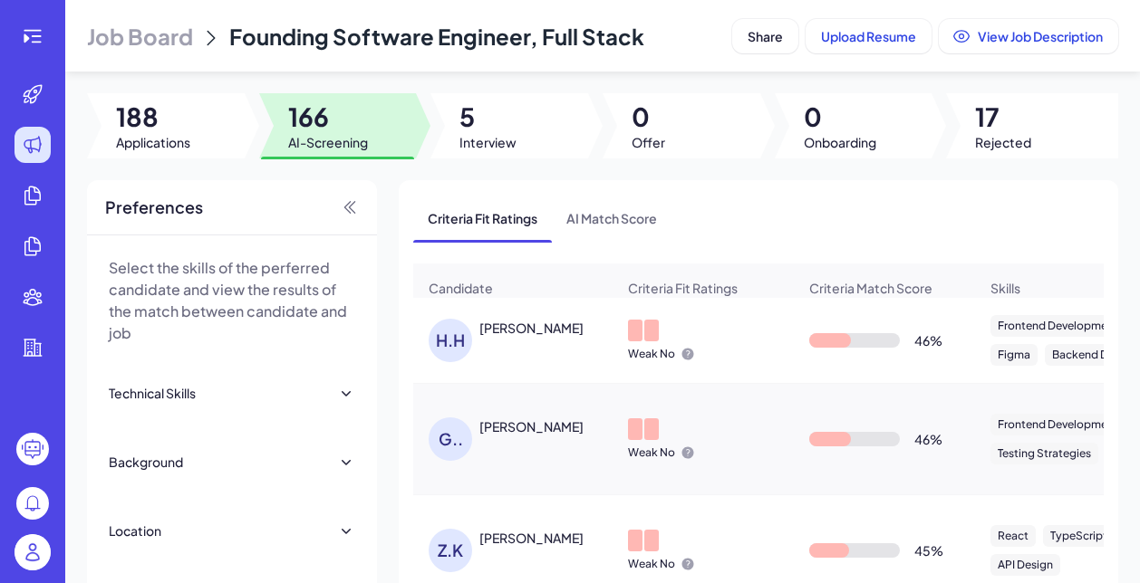
click at [514, 328] on div "HARSHITH HARIJEEVAN" at bounding box center [531, 328] width 104 height 18
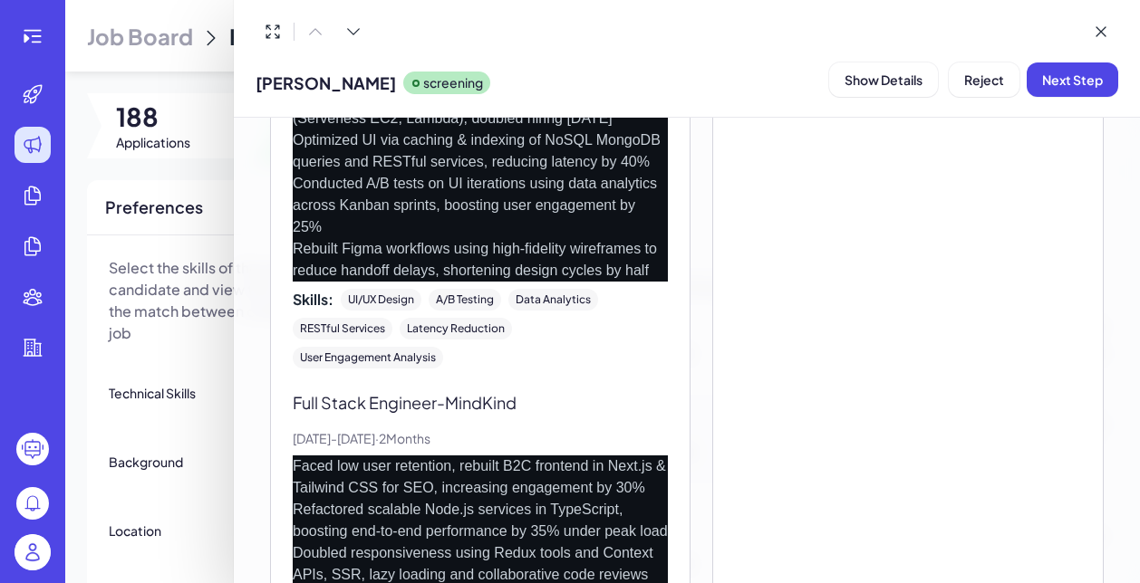
scroll to position [1136, 0]
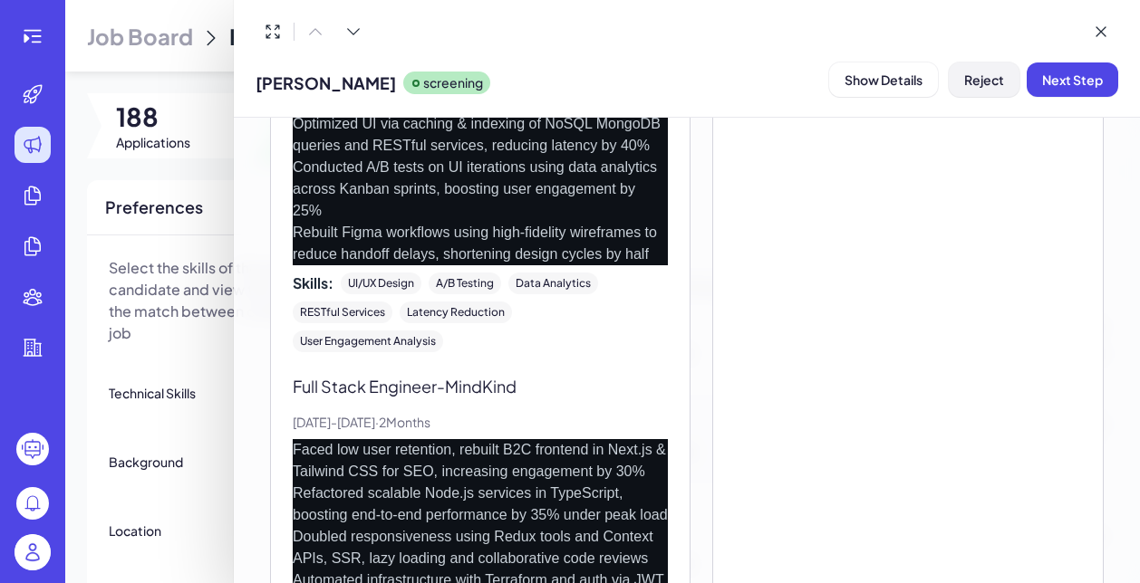
click at [948, 91] on button "Reject" at bounding box center [983, 80] width 71 height 34
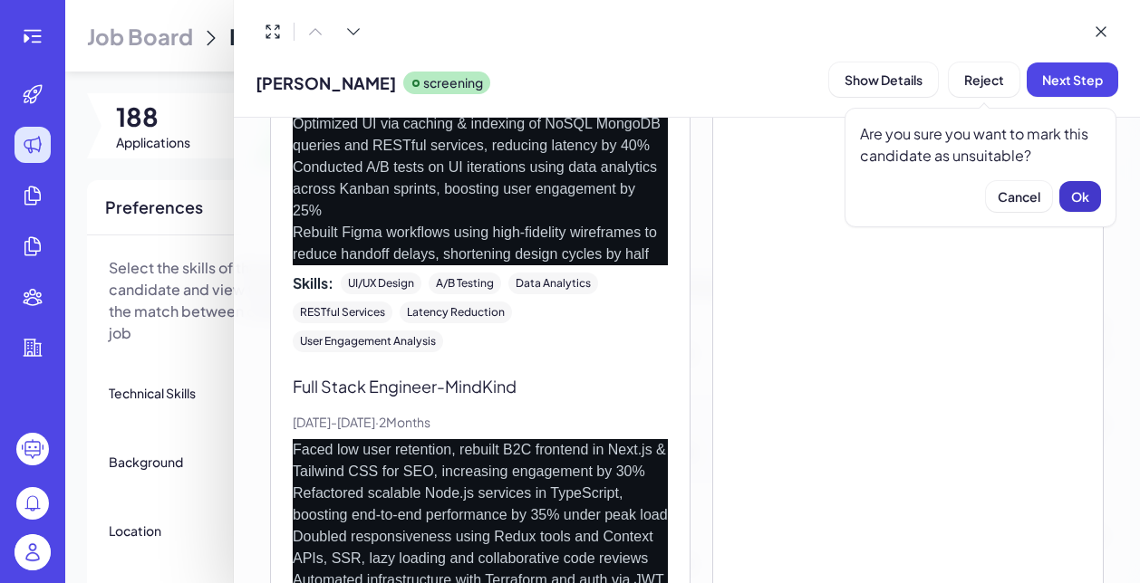
click at [1064, 203] on button "Ok" at bounding box center [1080, 196] width 42 height 31
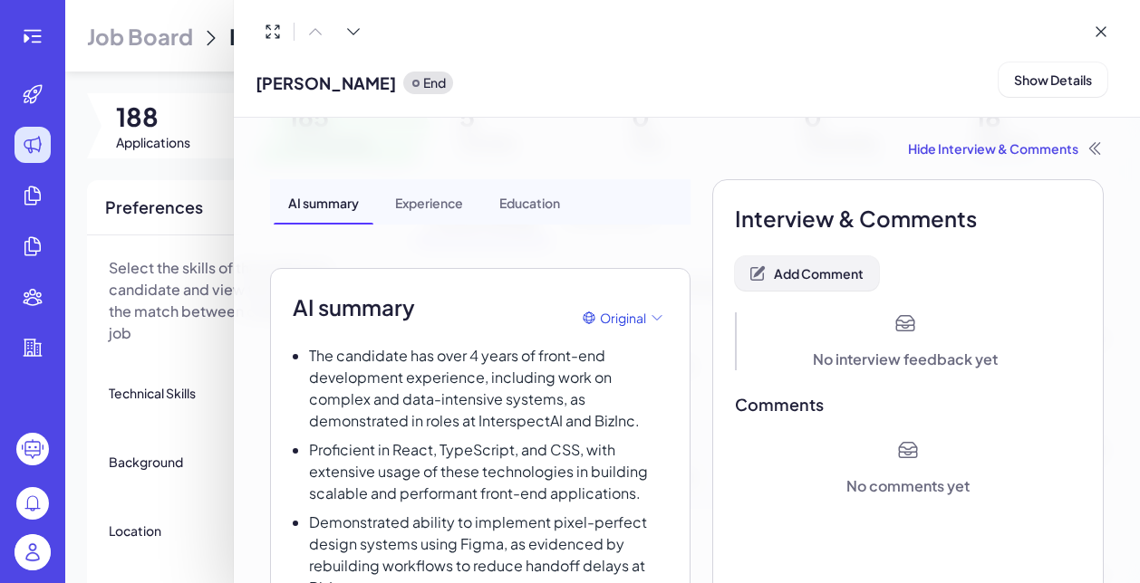
scroll to position [-1, 0]
click at [846, 279] on span "Add Comment" at bounding box center [819, 273] width 90 height 16
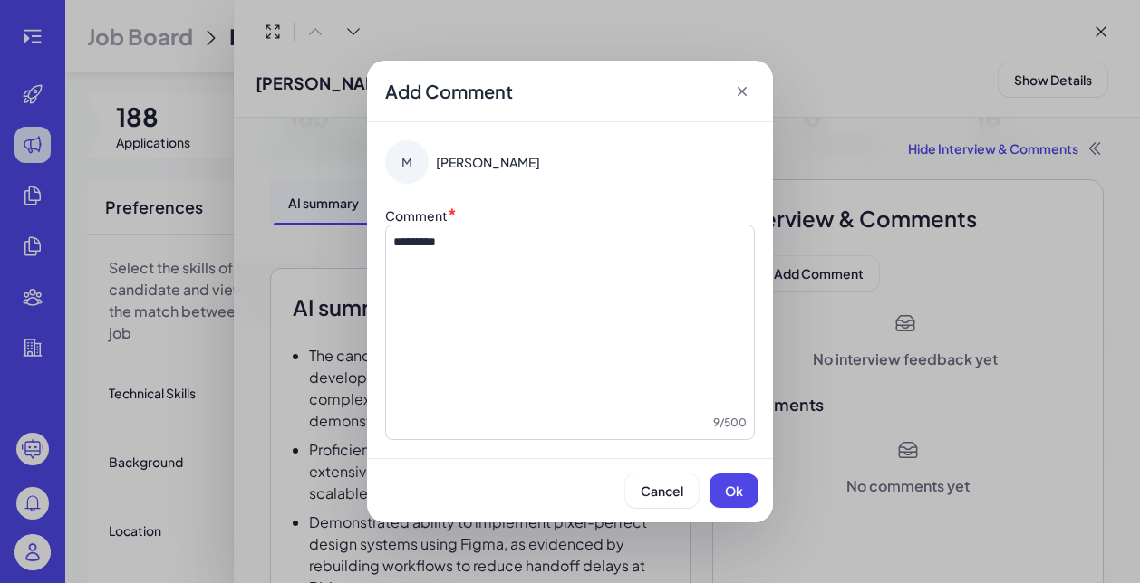
click at [731, 494] on span "Ok" at bounding box center [734, 491] width 18 height 16
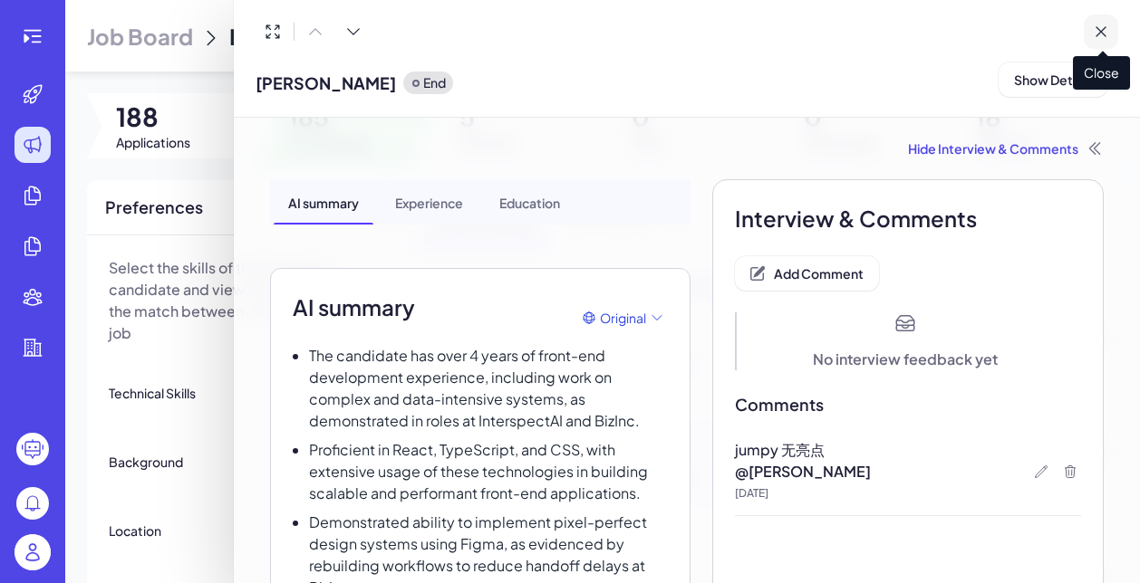
click at [1106, 31] on icon at bounding box center [1100, 32] width 18 height 18
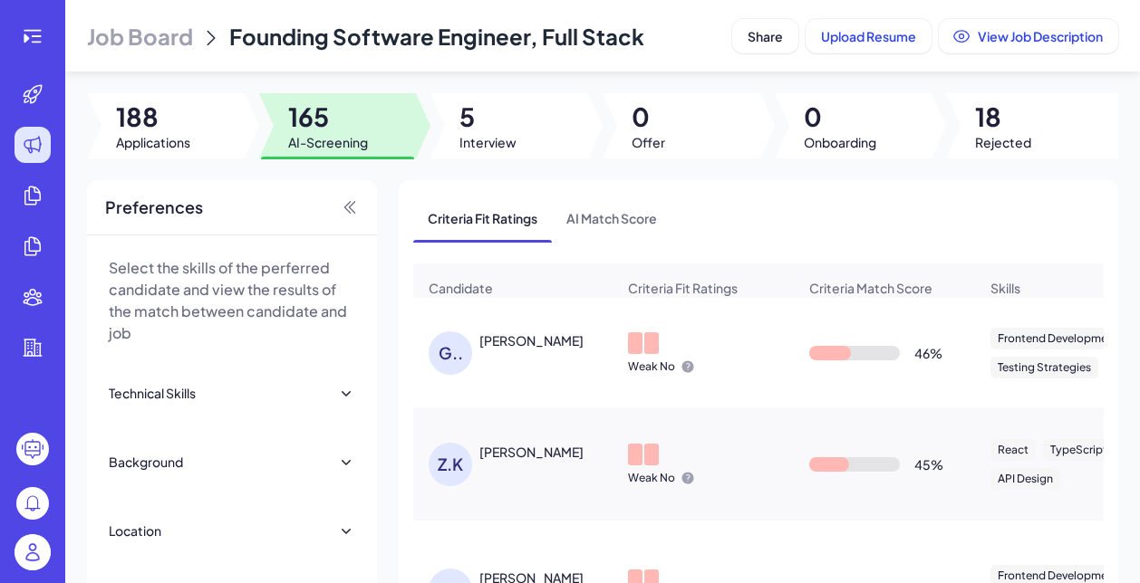
click at [534, 358] on div "G.. Gauthami Narendra" at bounding box center [521, 353] width 187 height 43
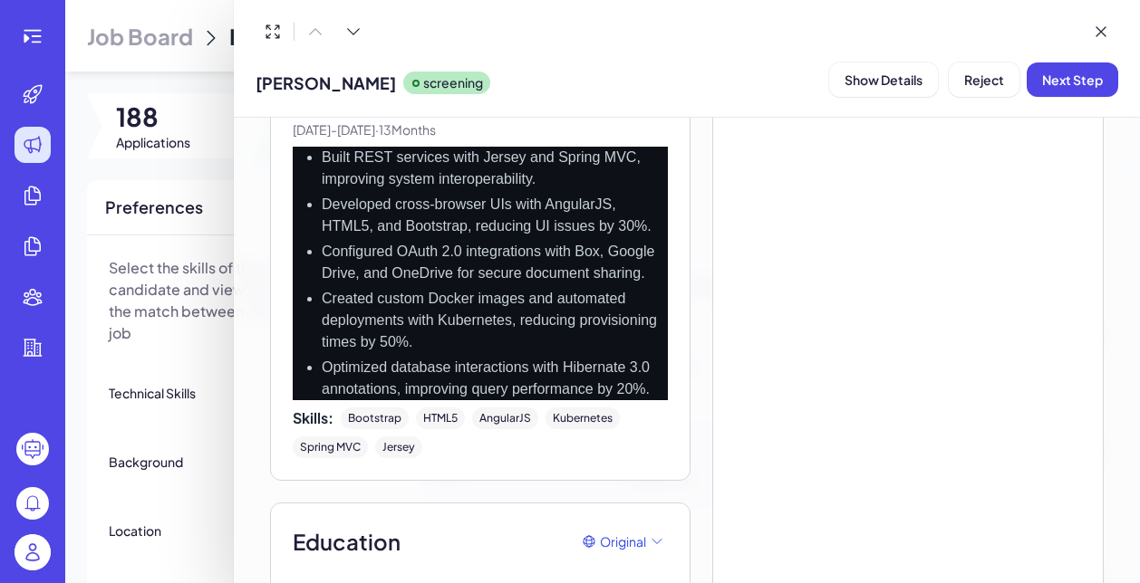
scroll to position [2476, 0]
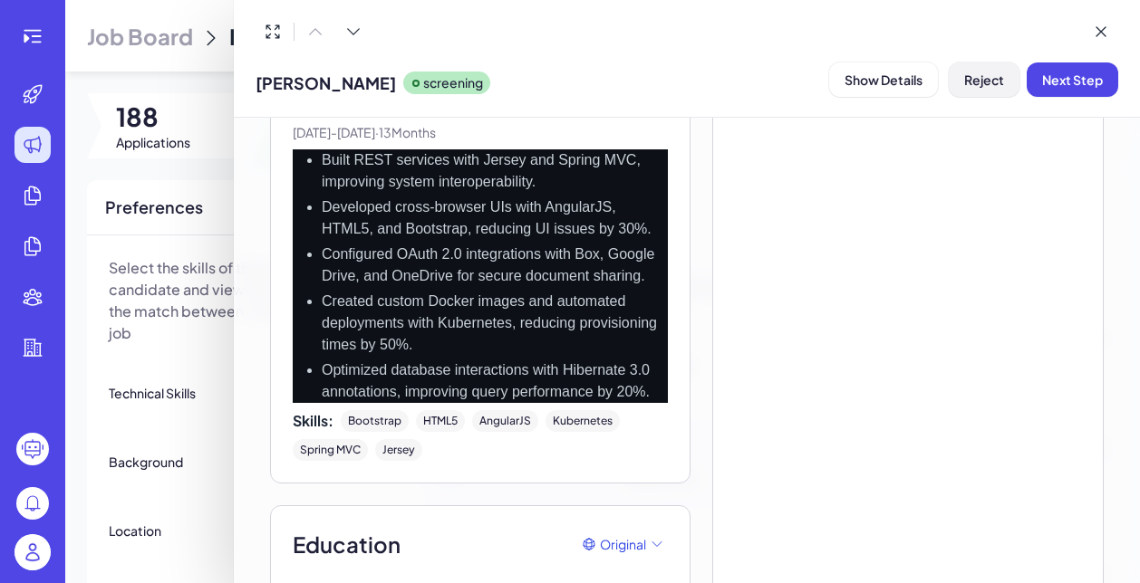
click at [990, 72] on span "Reject" at bounding box center [984, 80] width 40 height 16
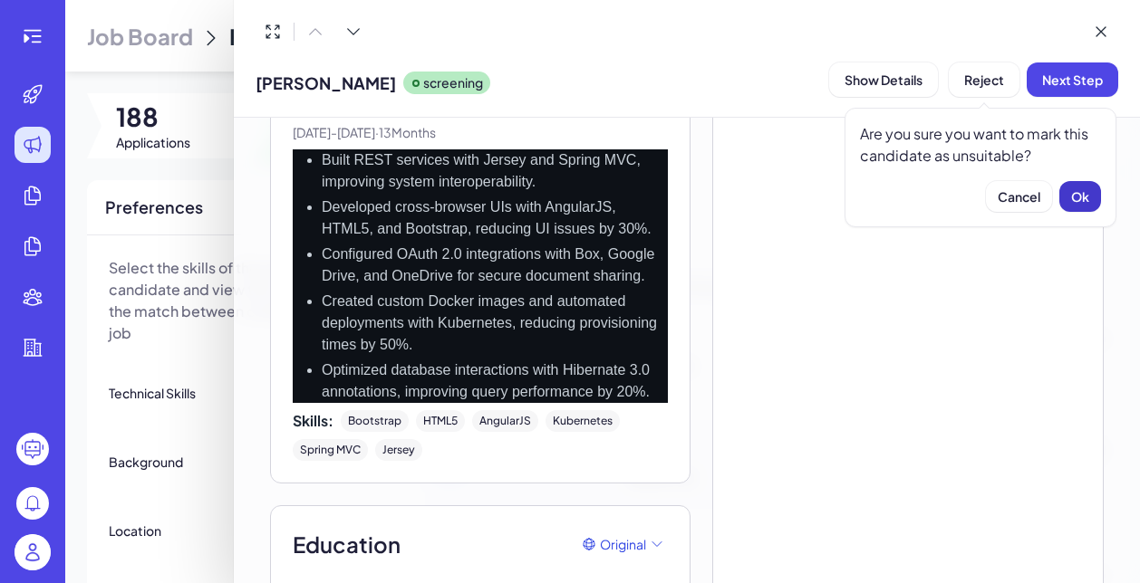
click at [1093, 208] on button "Ok" at bounding box center [1080, 196] width 42 height 31
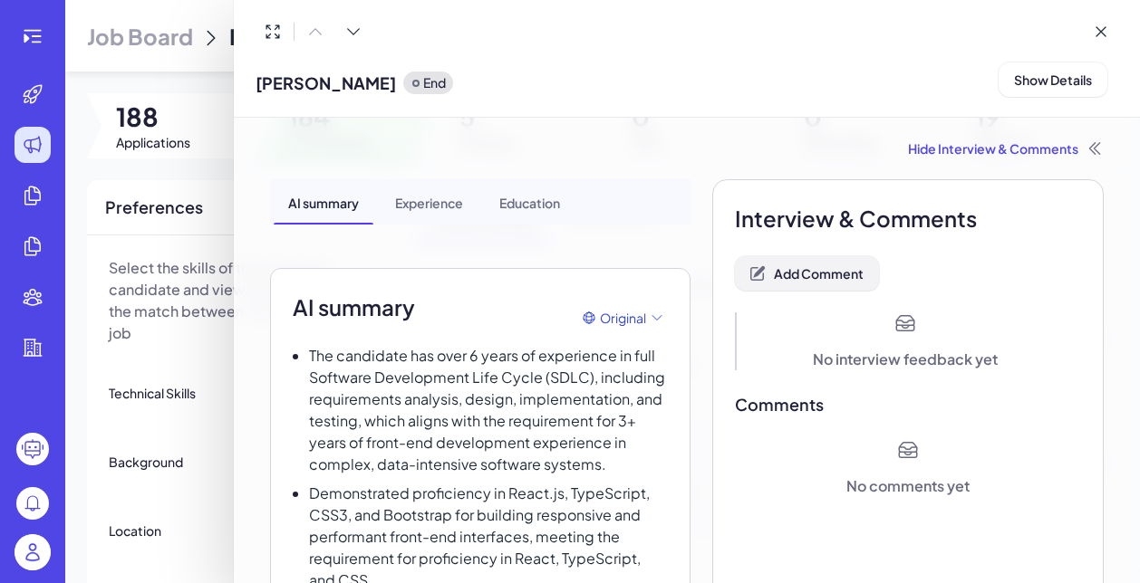
scroll to position [0, 0]
click at [853, 272] on span "Add Comment" at bounding box center [819, 273] width 90 height 16
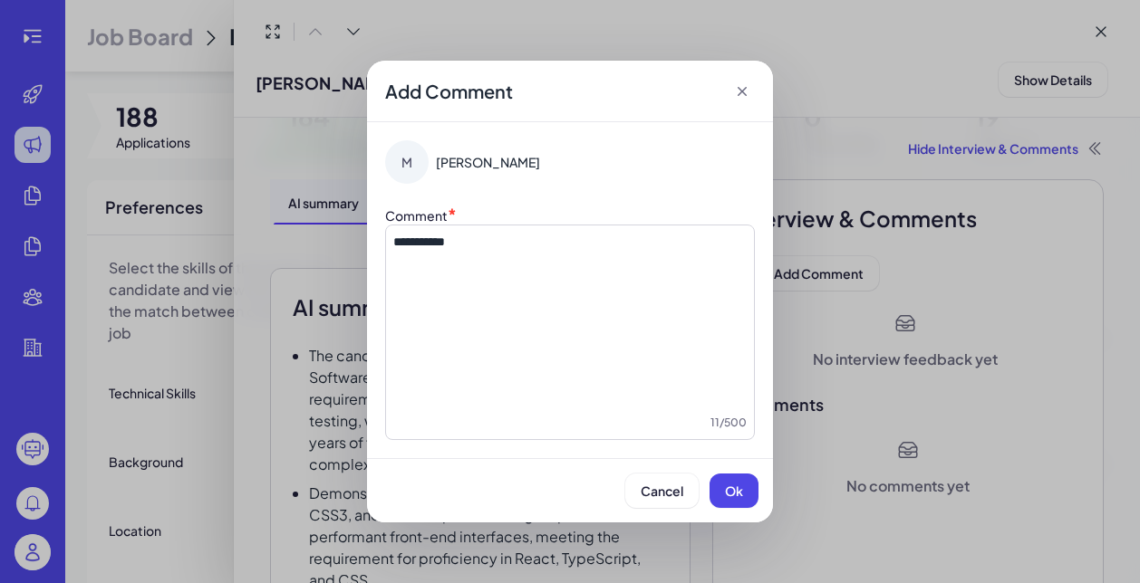
click at [736, 473] on div "Cancel Ok" at bounding box center [570, 490] width 406 height 64
click at [736, 474] on button "Ok" at bounding box center [733, 491] width 49 height 34
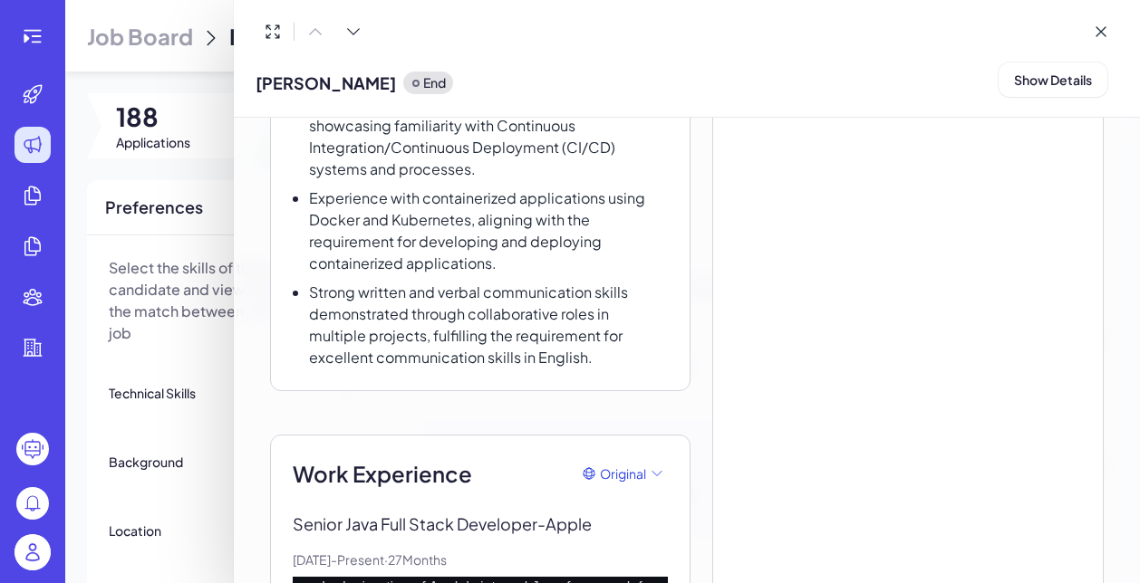
scroll to position [661, 0]
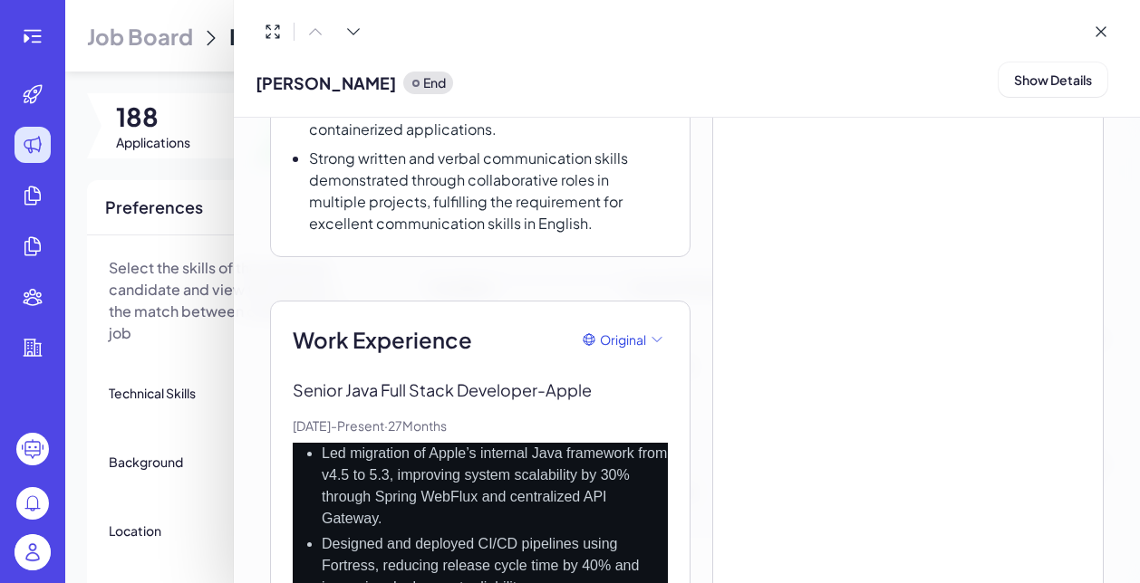
click at [207, 363] on div at bounding box center [570, 291] width 1140 height 583
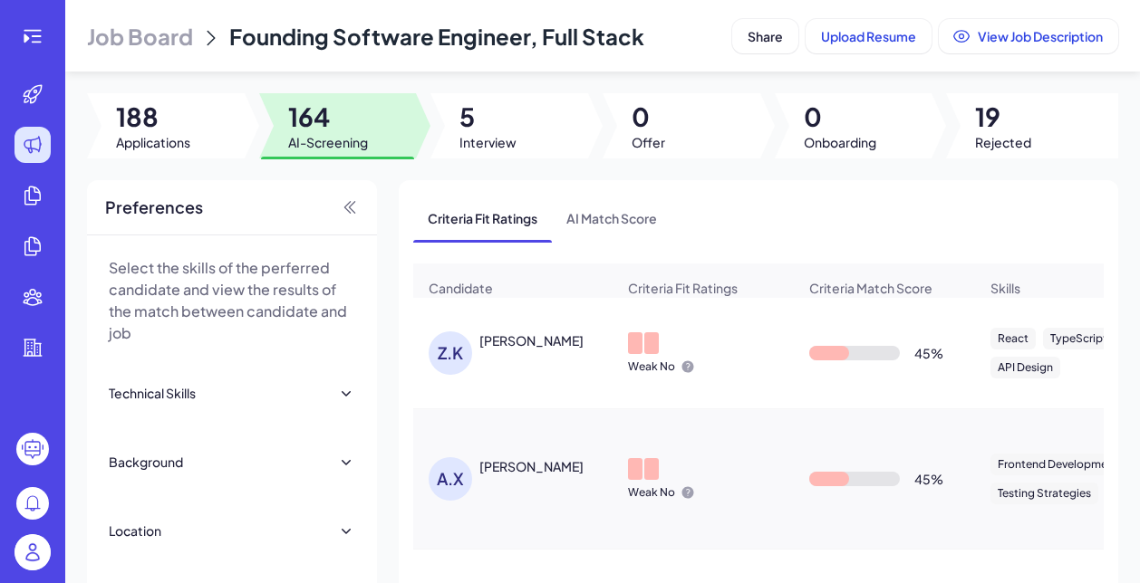
click at [481, 341] on div "ZACHARY KEENER" at bounding box center [531, 341] width 104 height 18
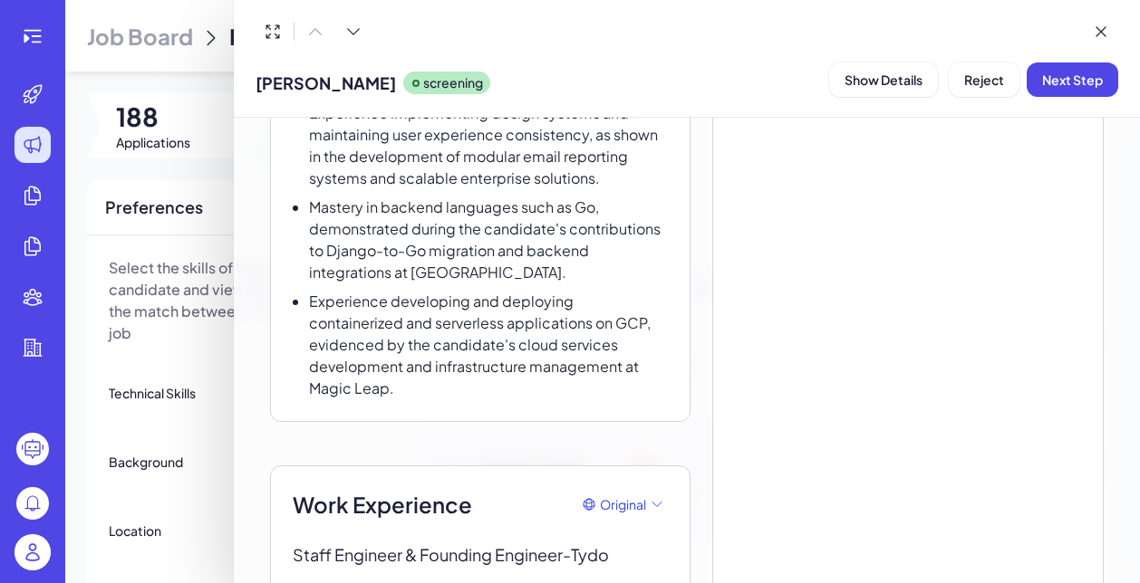
scroll to position [245, 0]
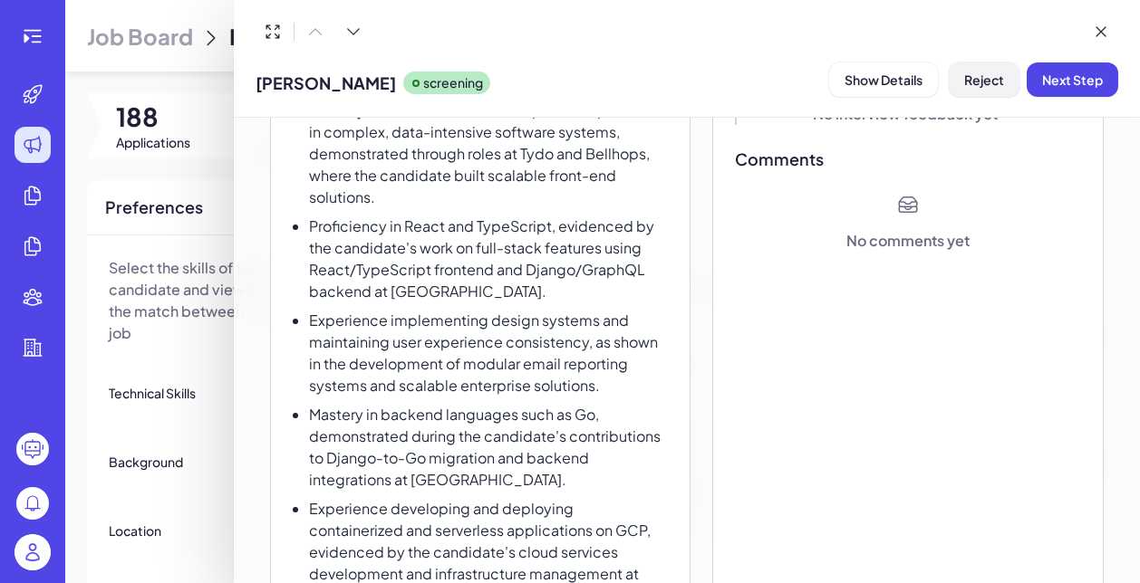
click at [986, 81] on span "Reject" at bounding box center [984, 80] width 40 height 16
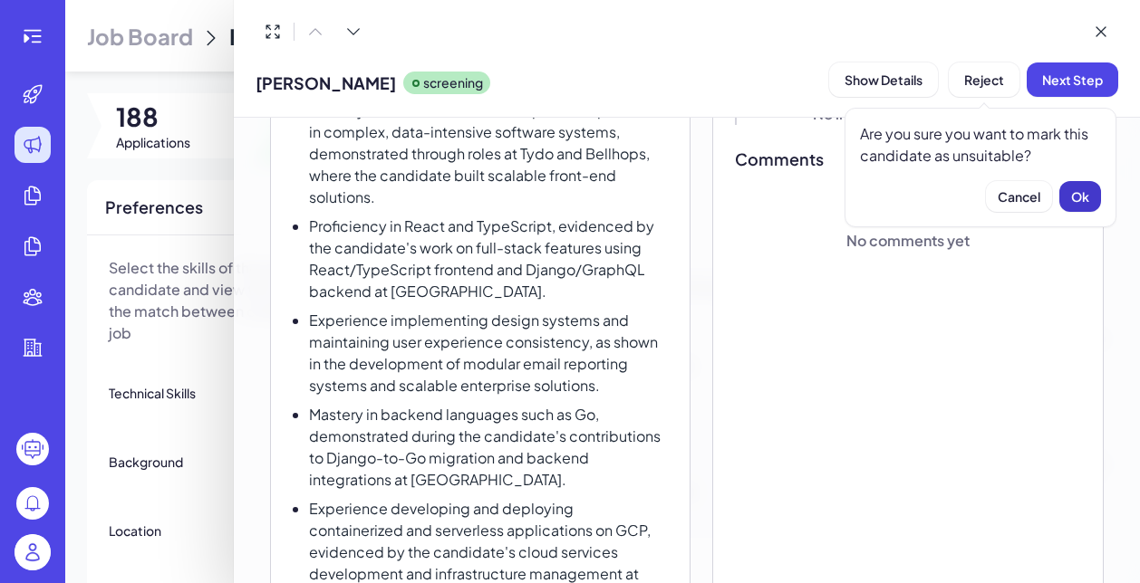
click at [1089, 197] on button "Ok" at bounding box center [1080, 196] width 42 height 31
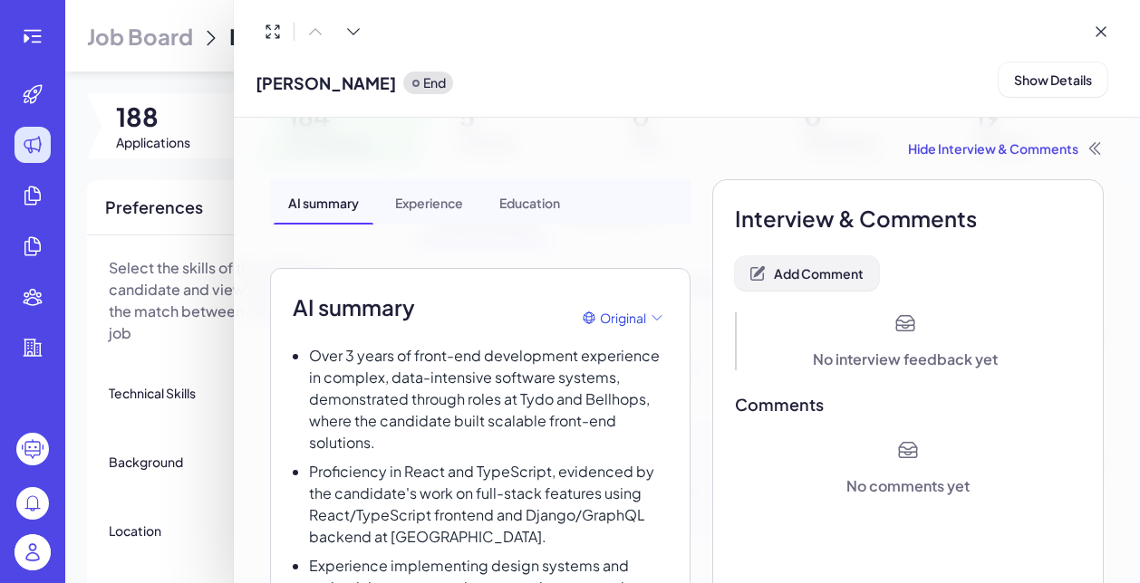
scroll to position [0, 0]
click at [851, 283] on button "Add Comment" at bounding box center [807, 273] width 144 height 34
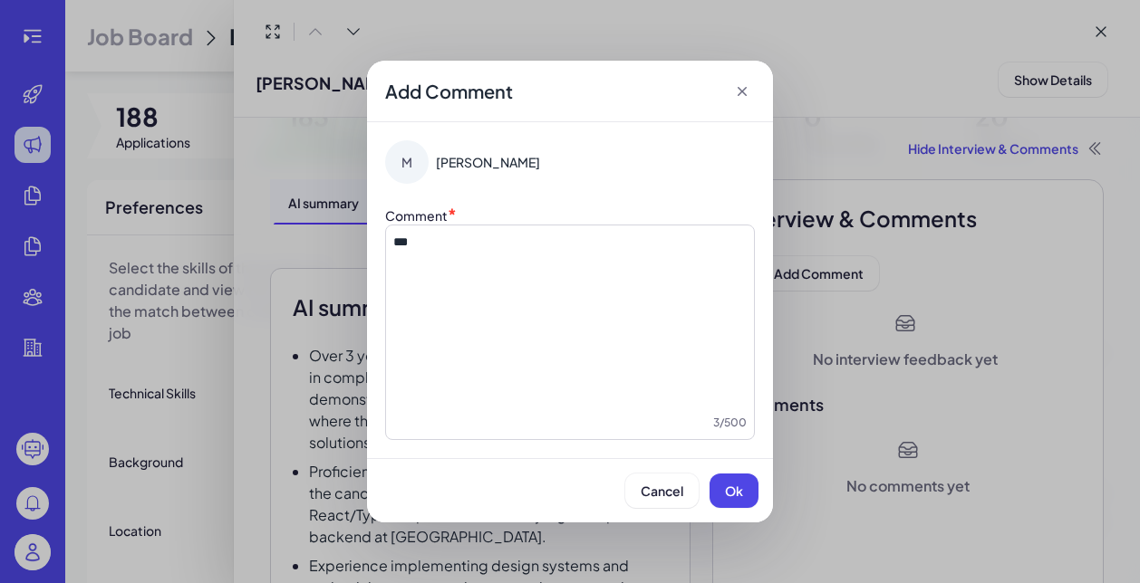
click at [744, 511] on div "Cancel Ok" at bounding box center [570, 490] width 406 height 64
click at [745, 490] on button "Ok" at bounding box center [733, 491] width 49 height 34
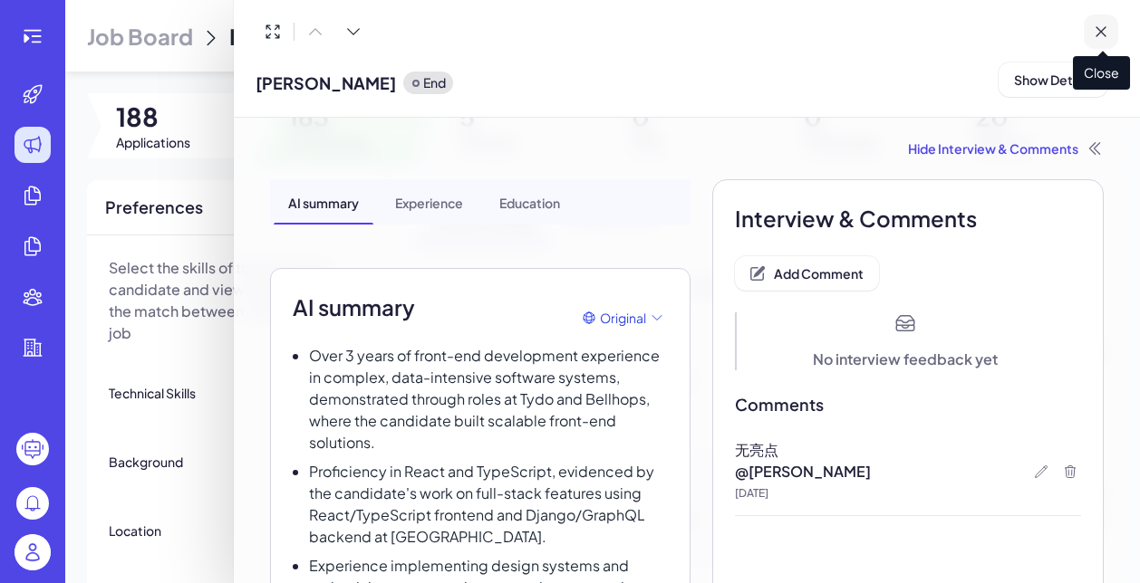
click at [1101, 33] on icon at bounding box center [1100, 32] width 18 height 18
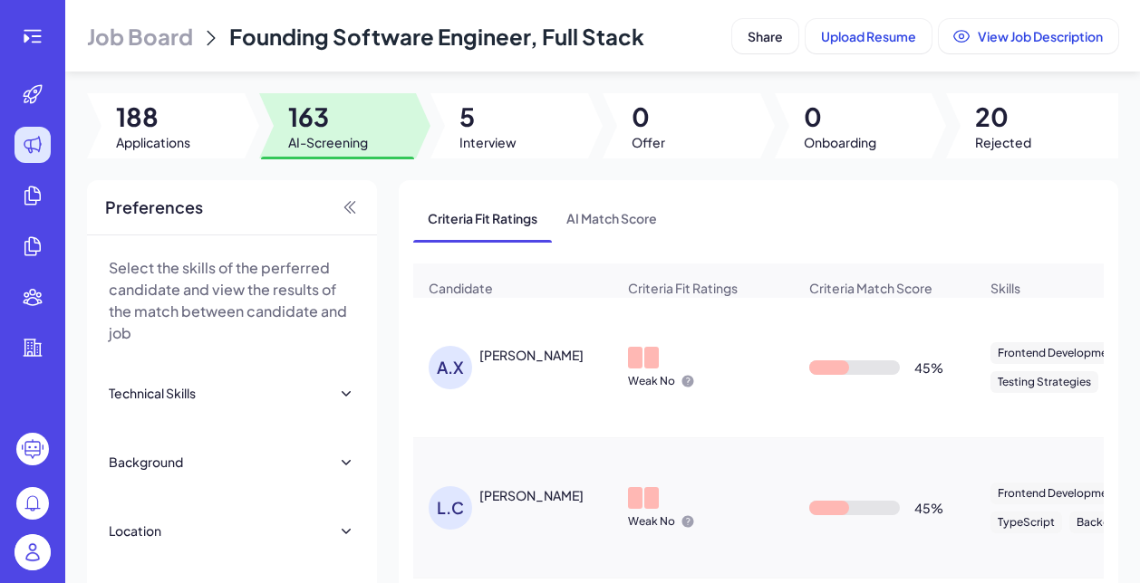
click at [521, 351] on div "Angelica Xu" at bounding box center [531, 355] width 104 height 18
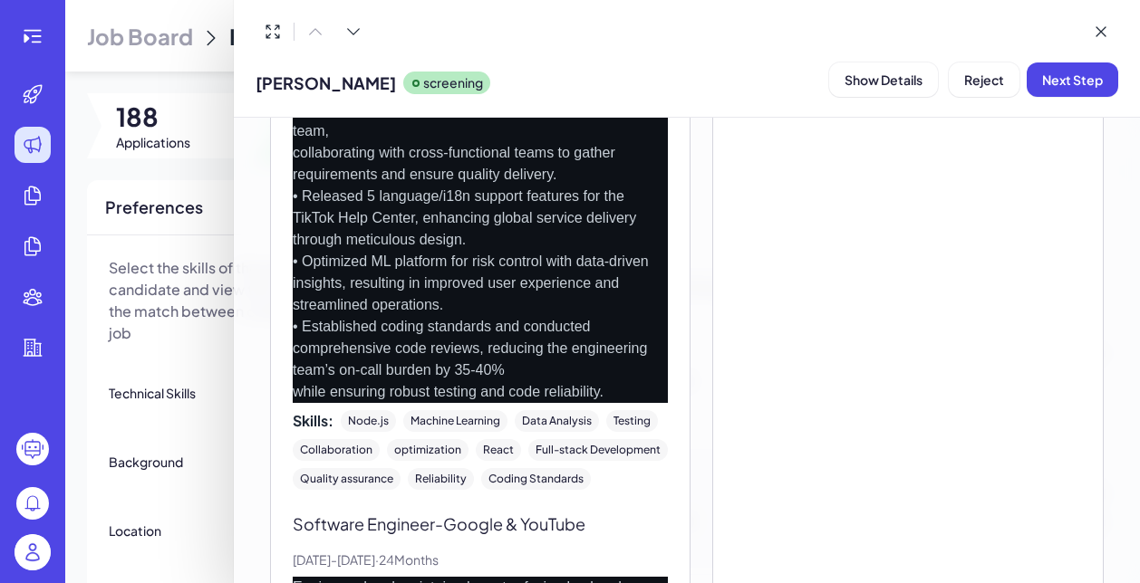
scroll to position [931, 0]
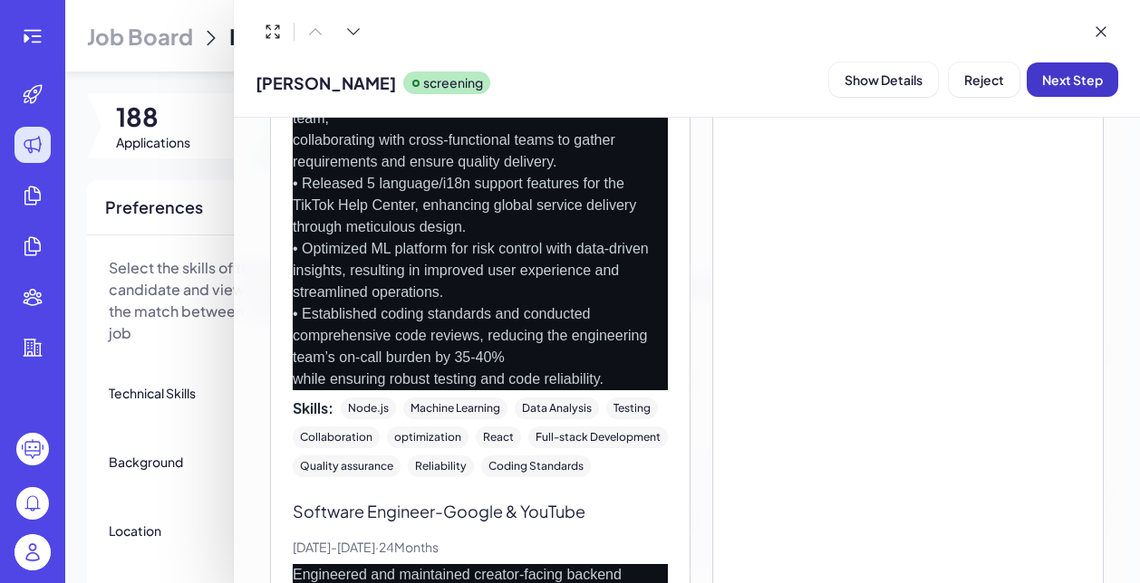
click at [1065, 84] on span "Next Step" at bounding box center [1072, 80] width 61 height 16
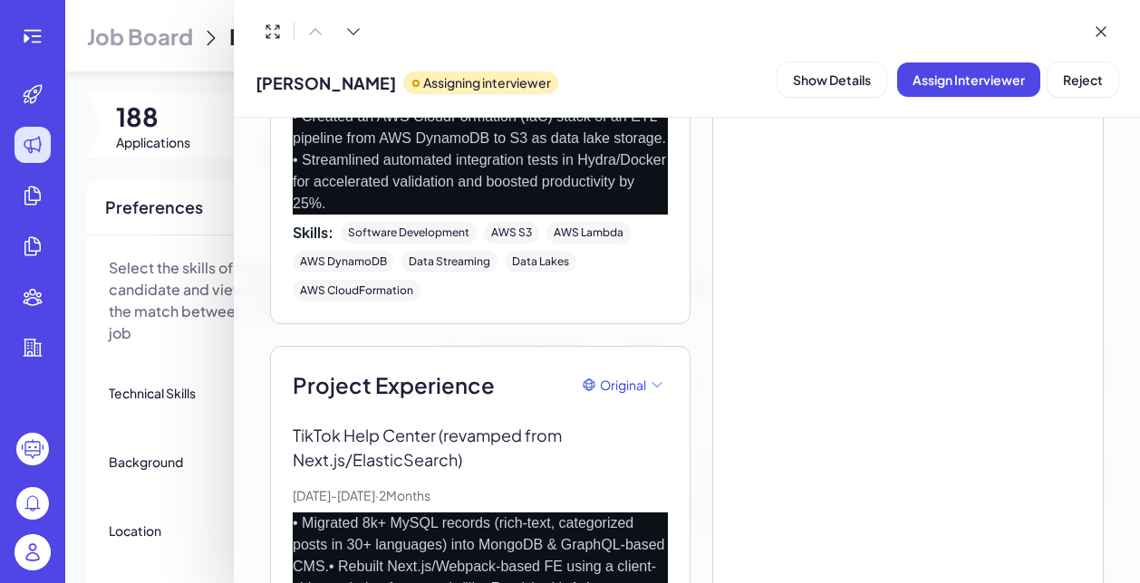
scroll to position [2062, 0]
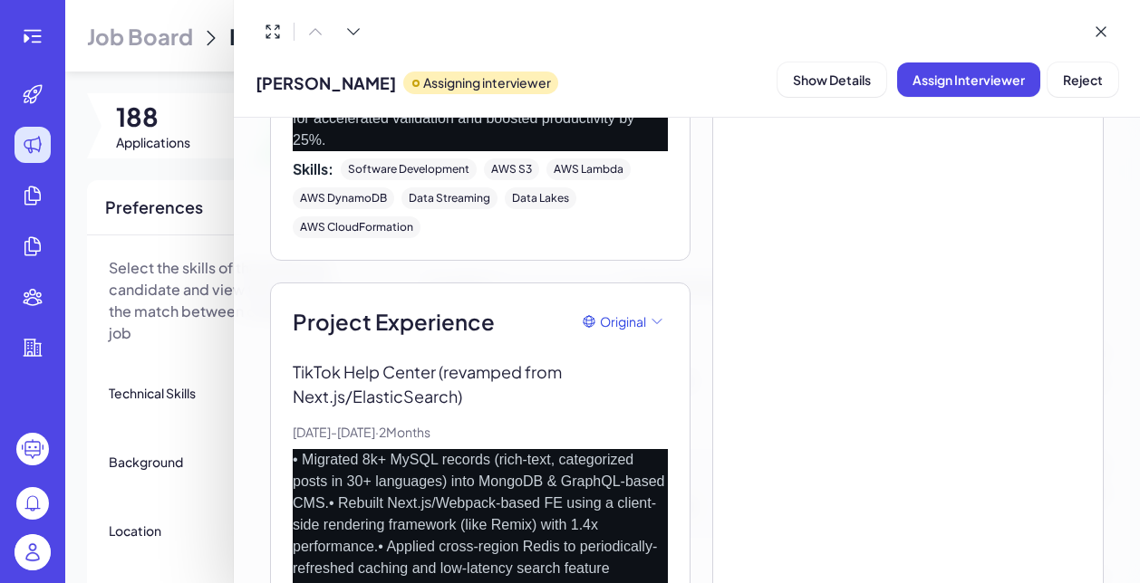
click at [245, 443] on div "Hide Interview & Comments AI summary Experience Education AI summary Original A…" at bounding box center [687, 351] width 906 height 466
click at [197, 367] on div at bounding box center [570, 291] width 1140 height 583
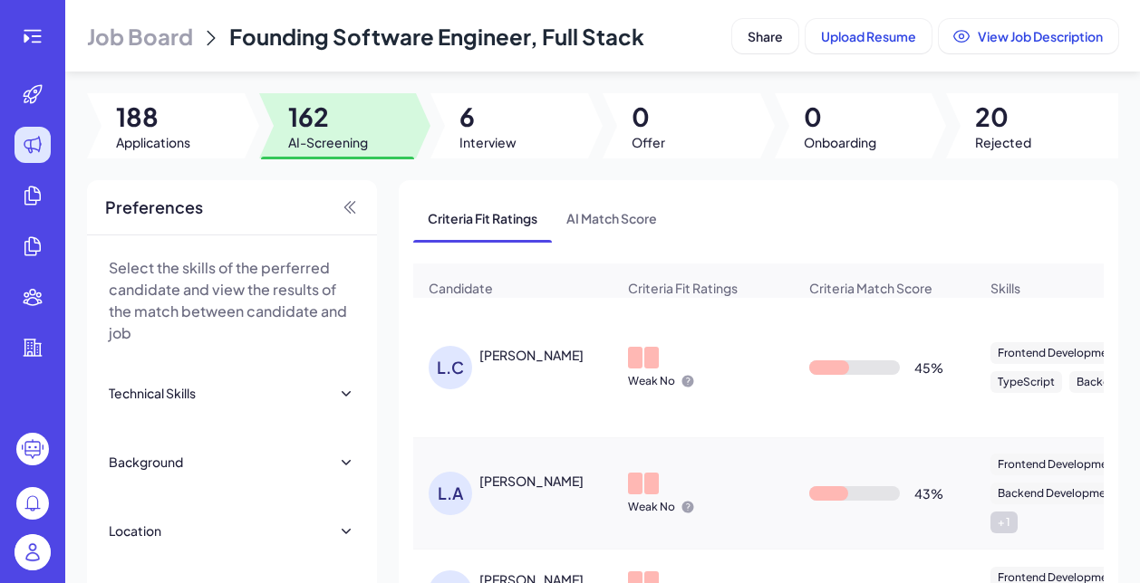
click at [550, 359] on div "Levester Castaneda-Chaney" at bounding box center [531, 355] width 104 height 18
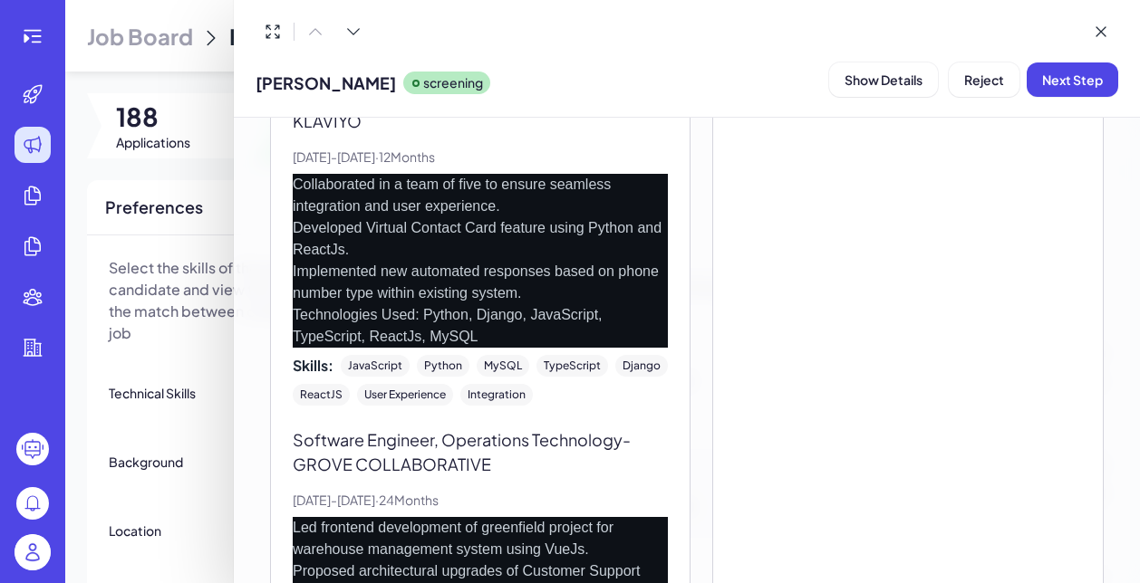
scroll to position [1375, 0]
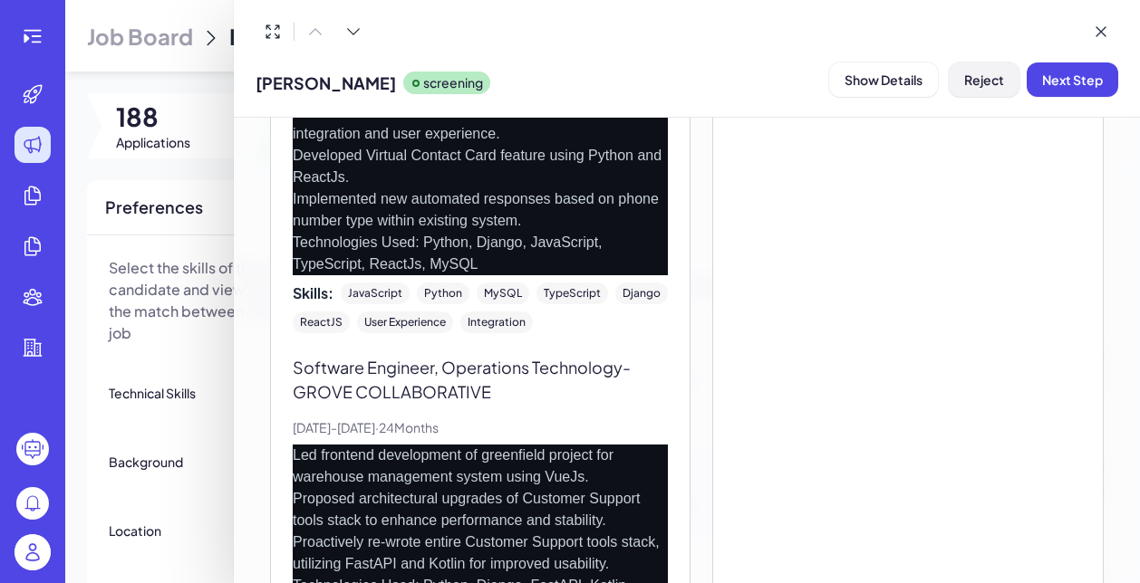
click at [970, 82] on span "Reject" at bounding box center [984, 80] width 40 height 16
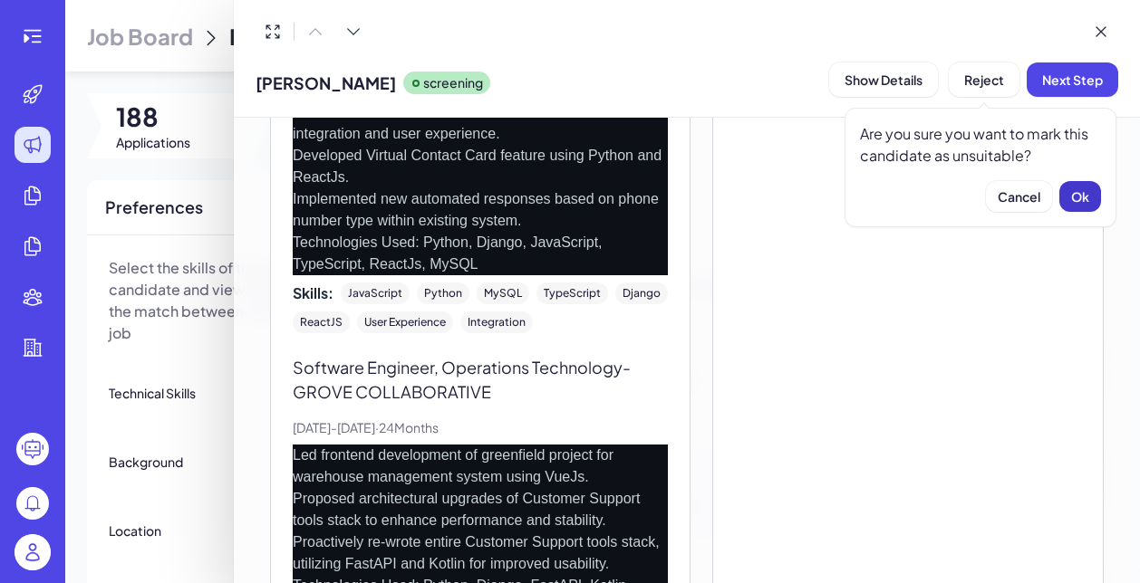
click at [1080, 199] on span "Ok" at bounding box center [1080, 196] width 18 height 16
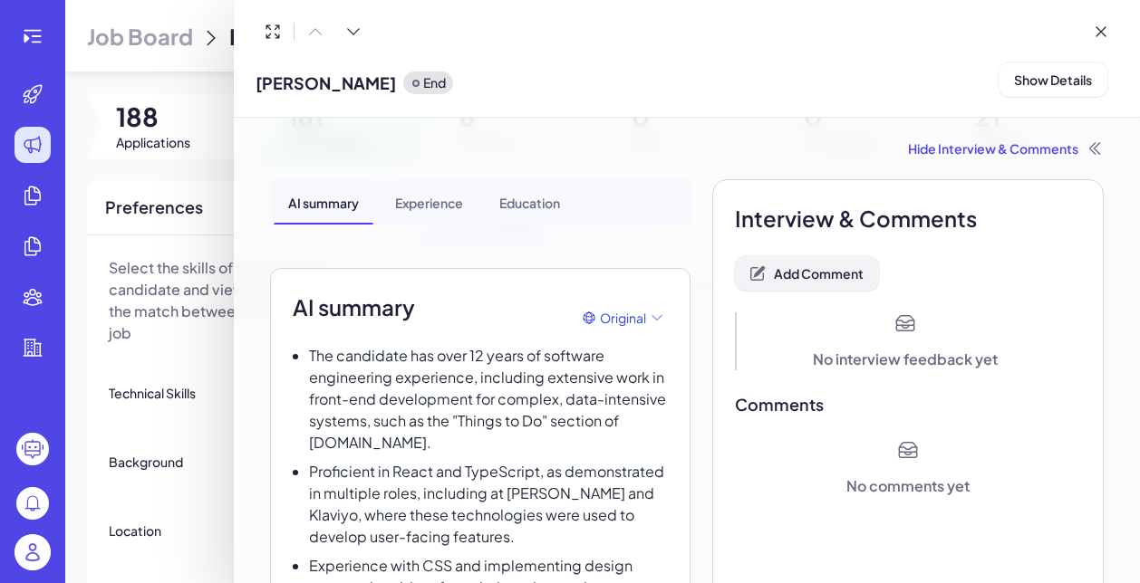
scroll to position [0, 0]
click at [822, 272] on span "Add Comment" at bounding box center [819, 273] width 90 height 16
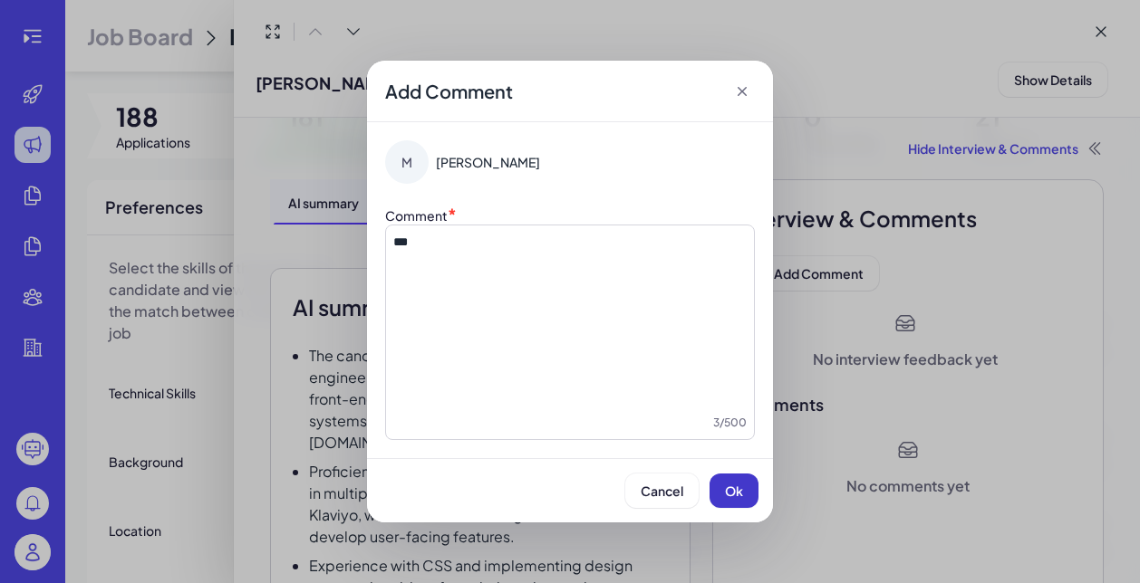
click at [722, 495] on button "Ok" at bounding box center [733, 491] width 49 height 34
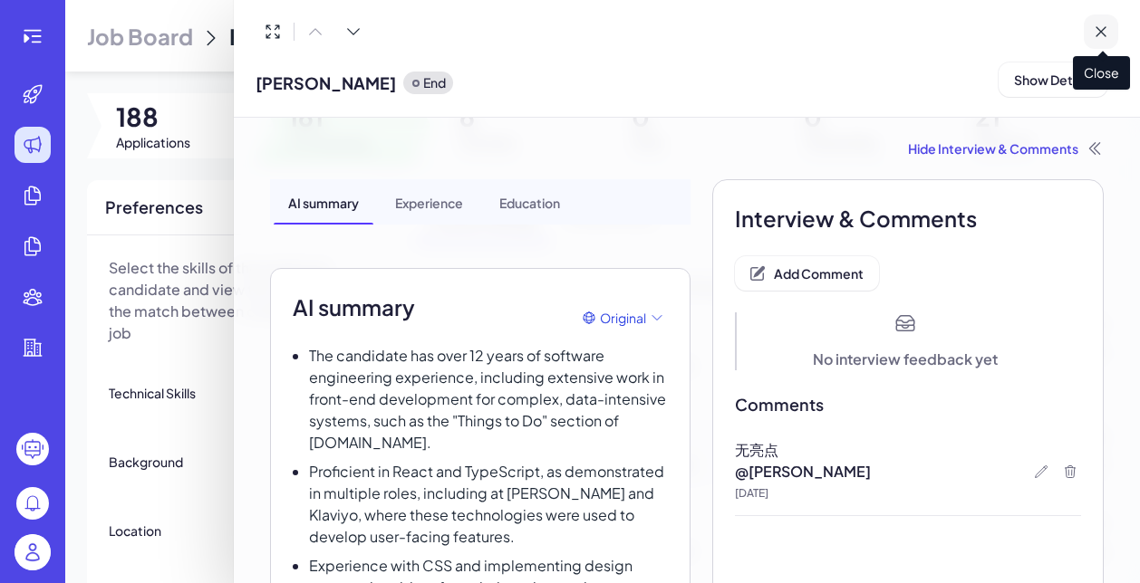
click at [1102, 28] on icon at bounding box center [1100, 32] width 18 height 18
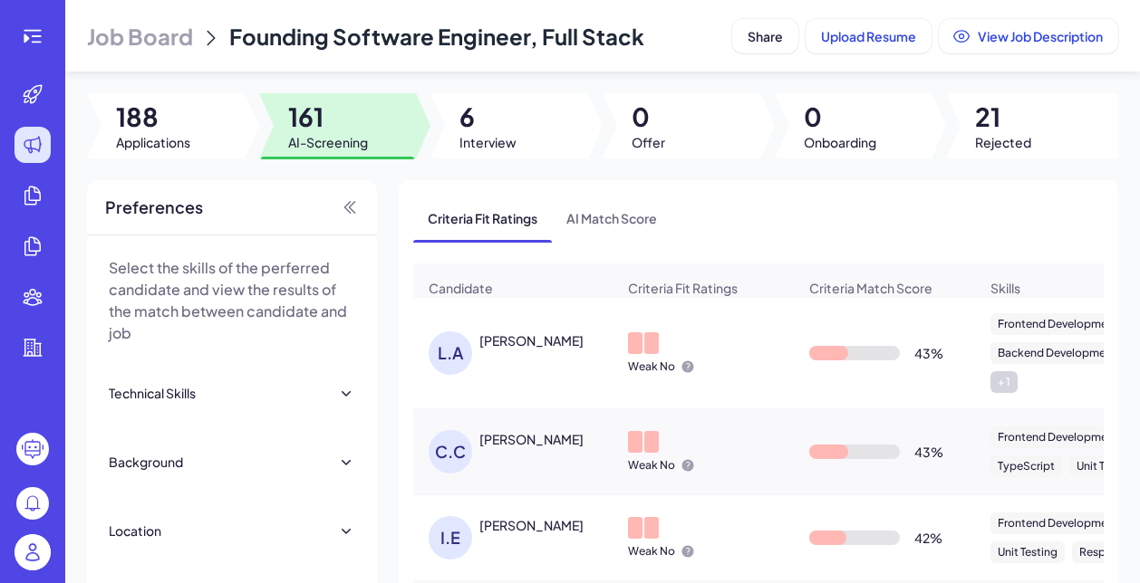
click at [478, 377] on div "L.A Liam Ansoumane Kande" at bounding box center [512, 353] width 197 height 72
click at [535, 349] on div "Liam Ansoumane Kande" at bounding box center [531, 341] width 104 height 18
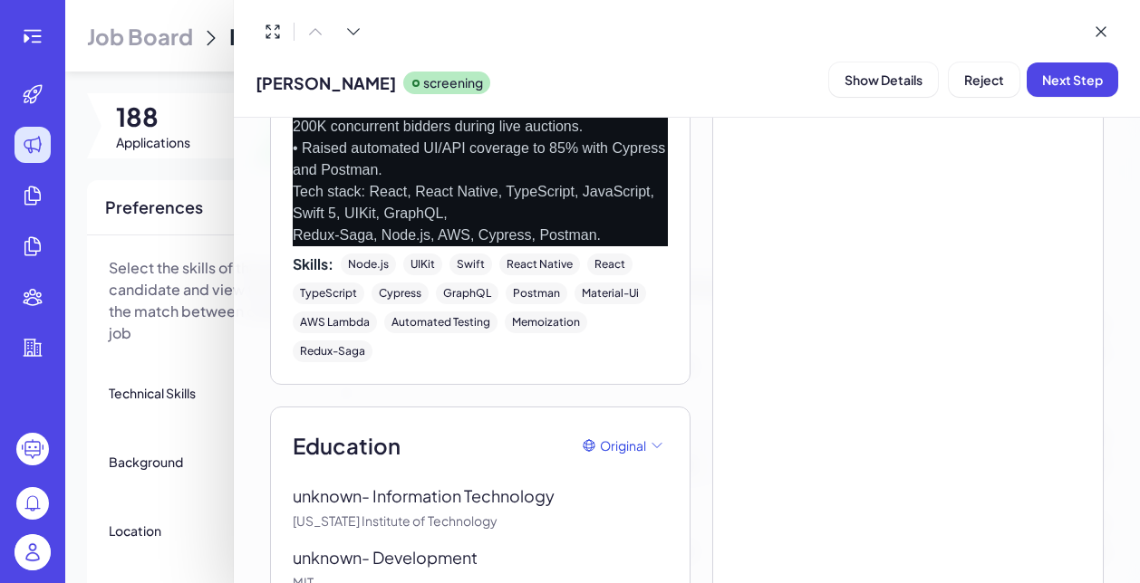
scroll to position [1998, 0]
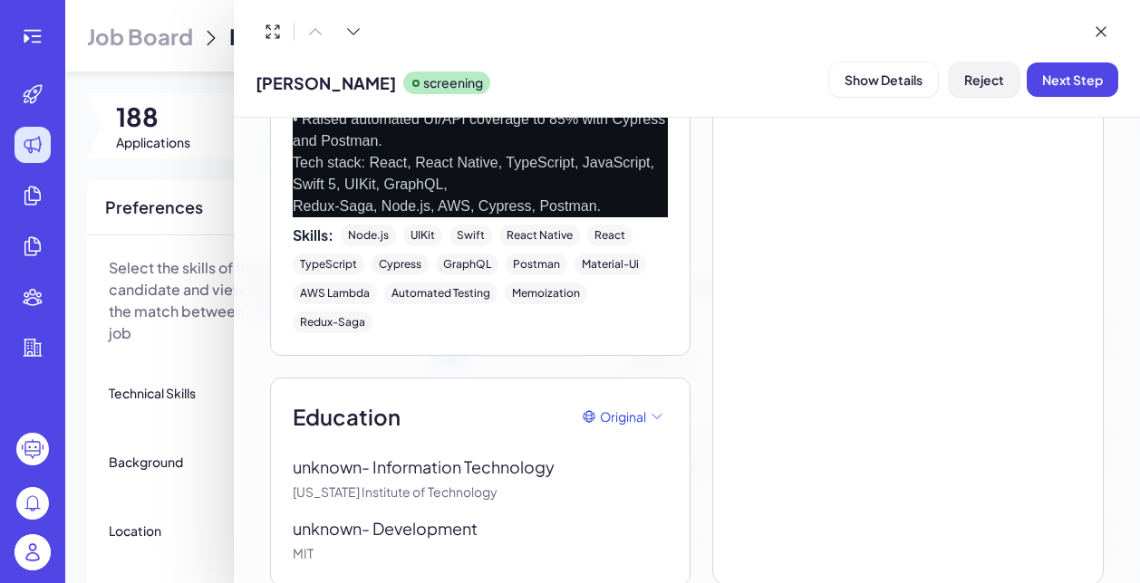
click at [971, 85] on span "Reject" at bounding box center [984, 80] width 40 height 16
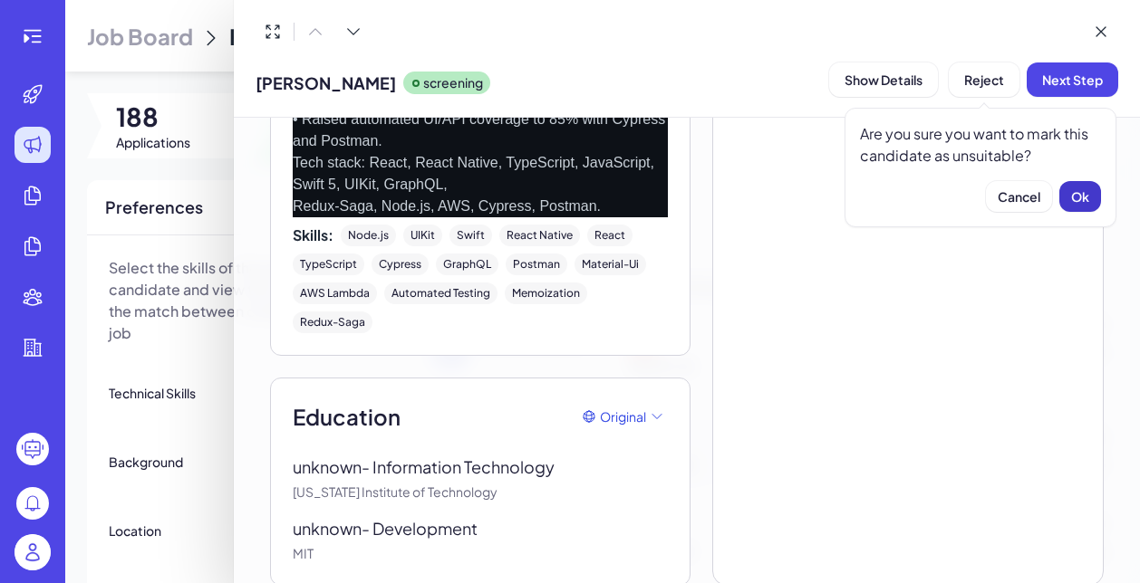
click at [1093, 202] on button "Ok" at bounding box center [1080, 196] width 42 height 31
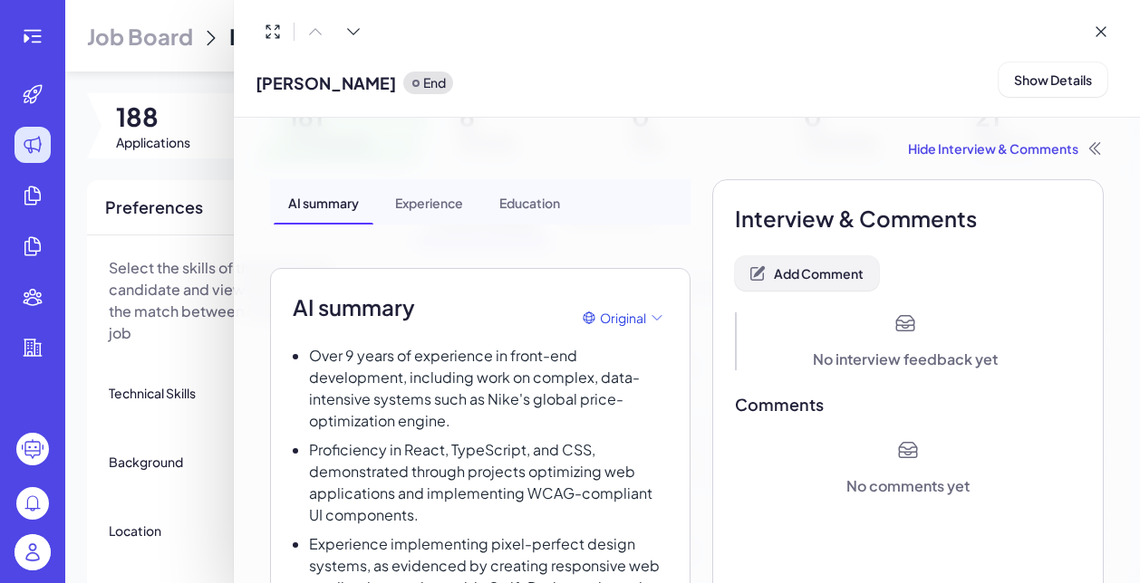
scroll to position [0, 0]
click at [827, 281] on span "Add Comment" at bounding box center [819, 273] width 90 height 16
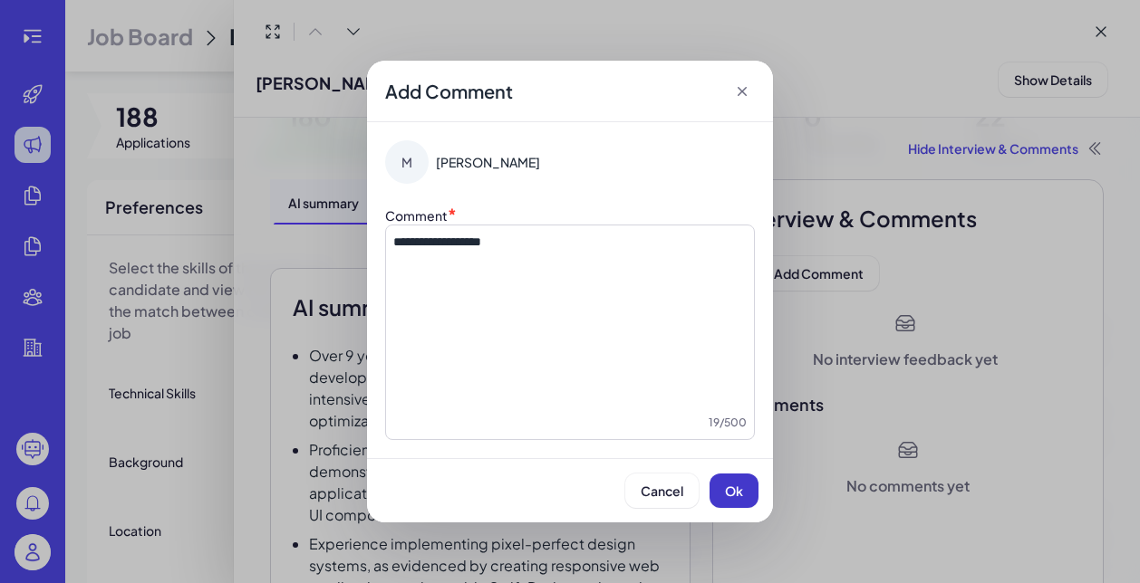
click at [749, 478] on button "Ok" at bounding box center [733, 491] width 49 height 34
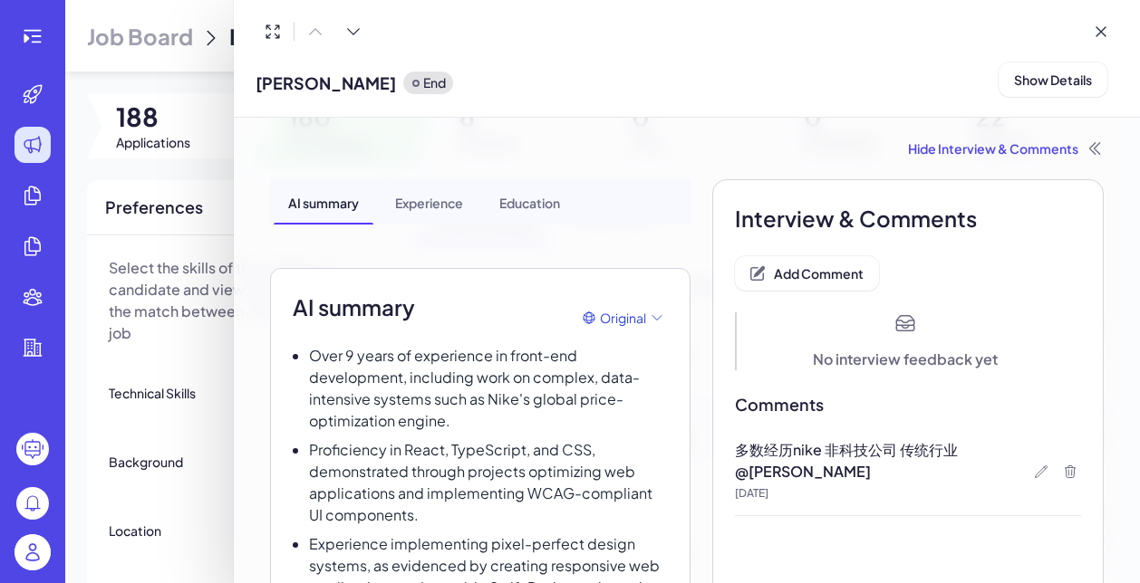
click at [188, 381] on div at bounding box center [570, 291] width 1140 height 583
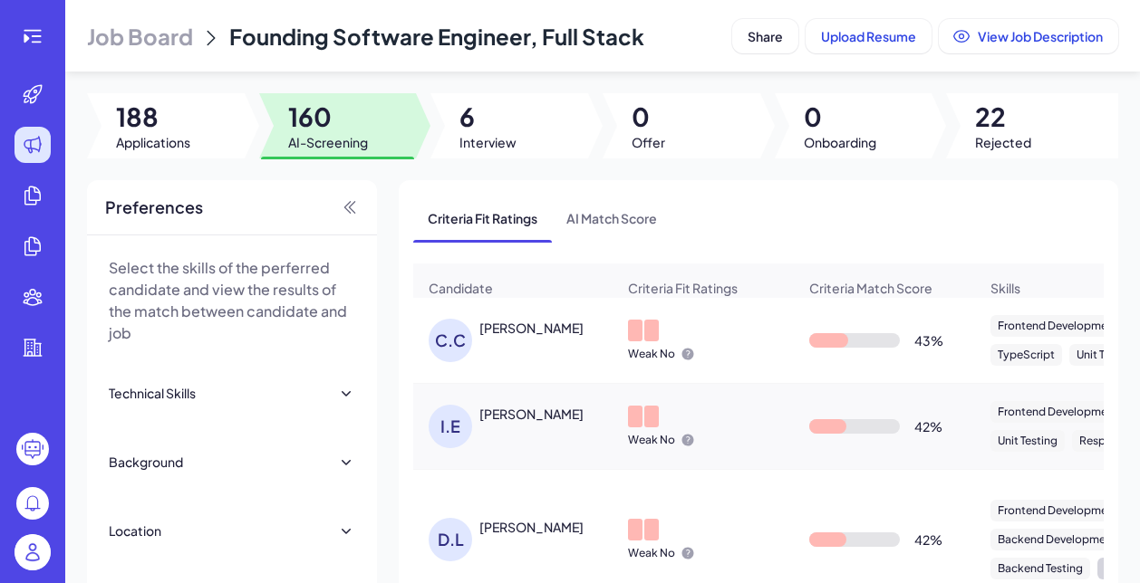
click at [515, 341] on div "C.C Connor Carl" at bounding box center [521, 340] width 187 height 43
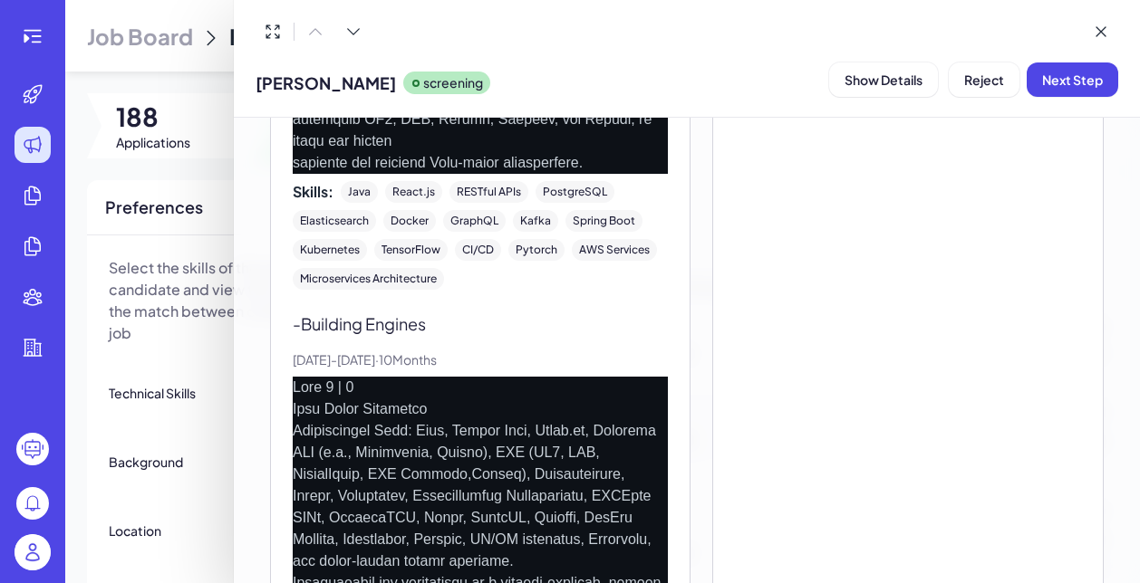
scroll to position [4154, 0]
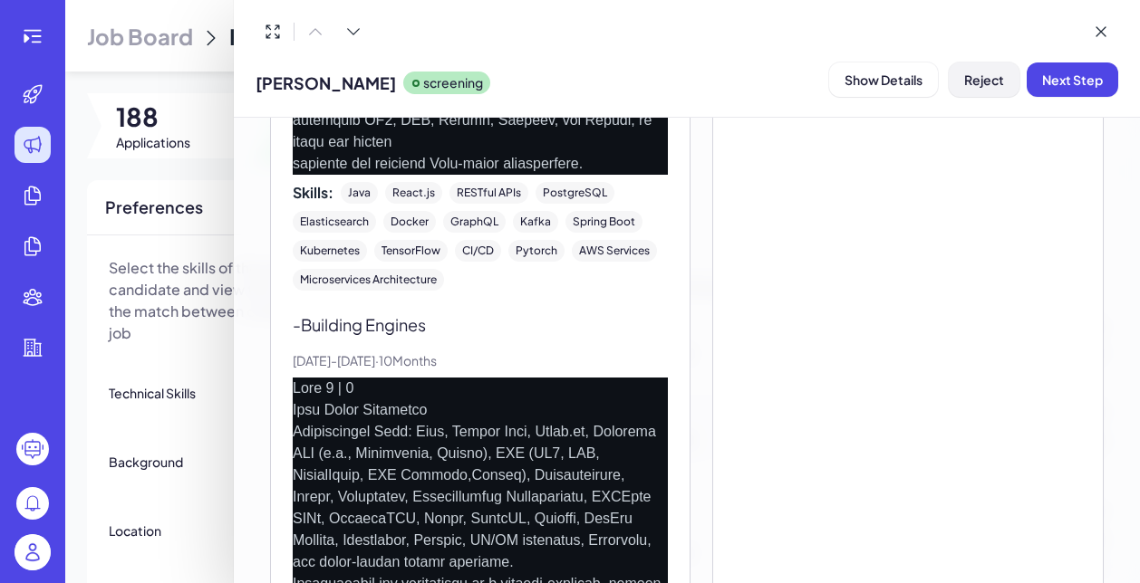
click at [974, 82] on span "Reject" at bounding box center [984, 80] width 40 height 16
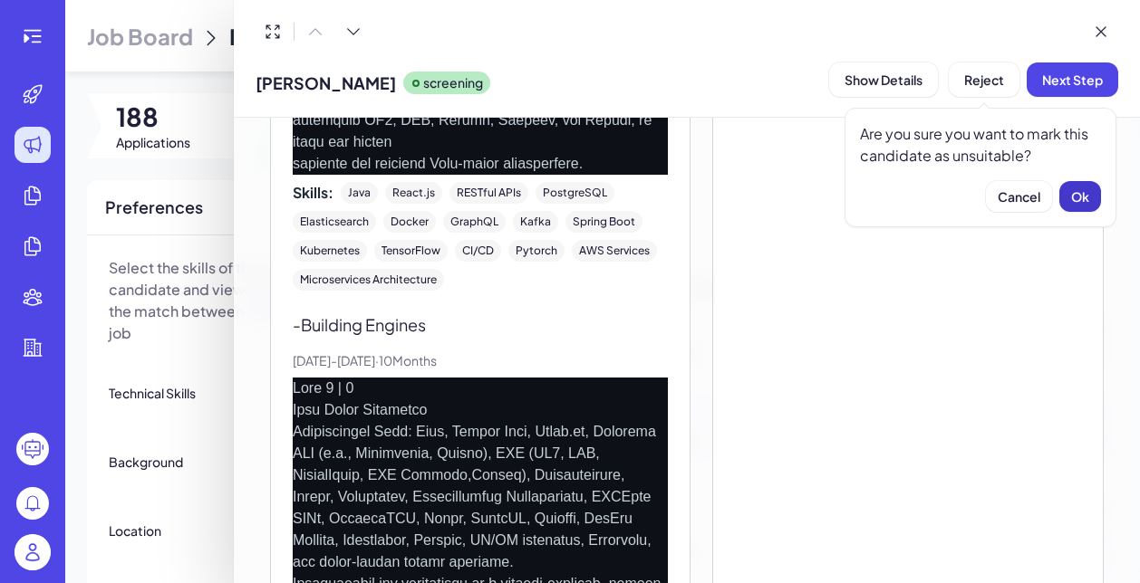
click at [1075, 202] on span "Ok" at bounding box center [1080, 196] width 18 height 16
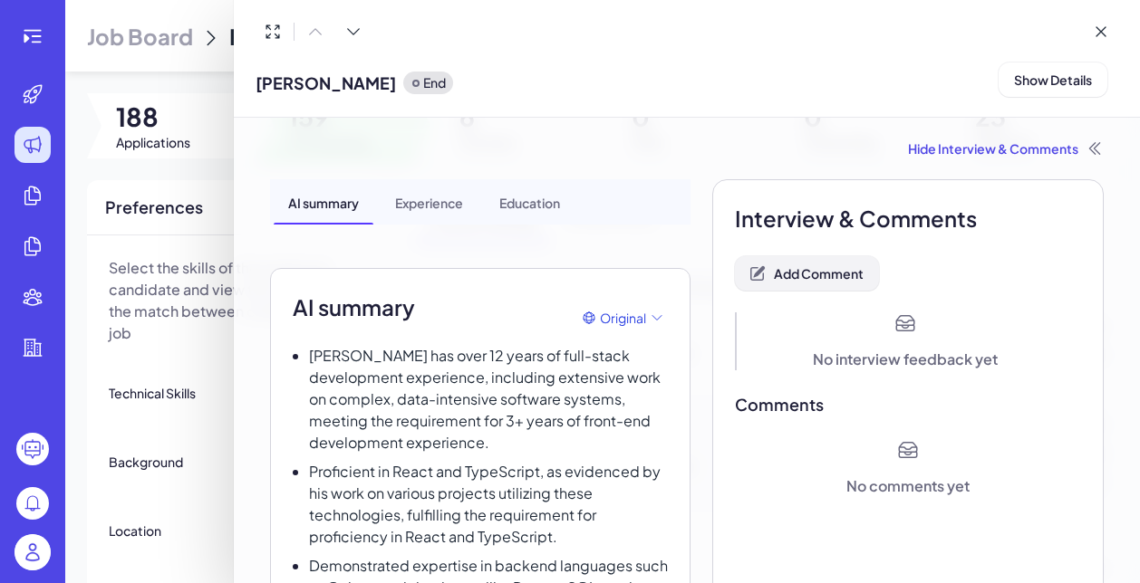
scroll to position [0, 0]
click at [847, 274] on span "Add Comment" at bounding box center [819, 273] width 90 height 16
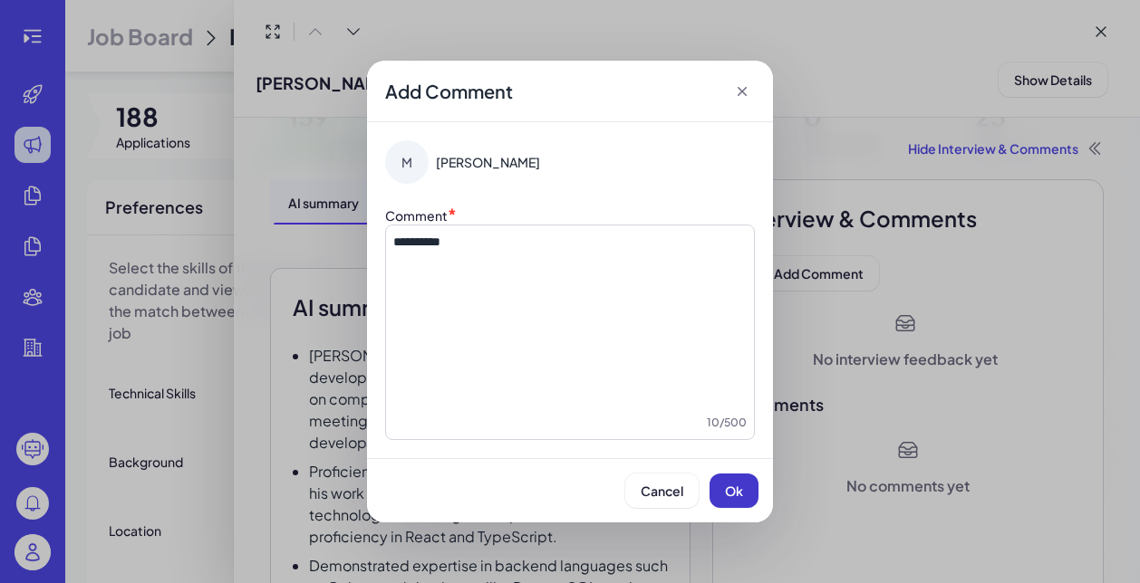
click at [725, 489] on span "Ok" at bounding box center [734, 491] width 18 height 16
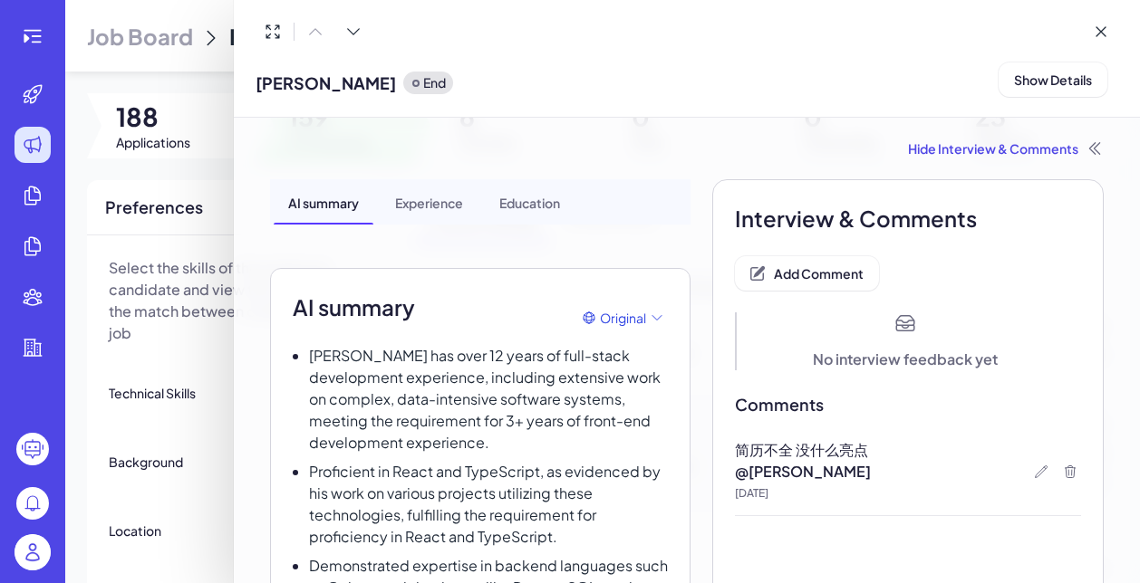
click at [224, 372] on div at bounding box center [570, 291] width 1140 height 583
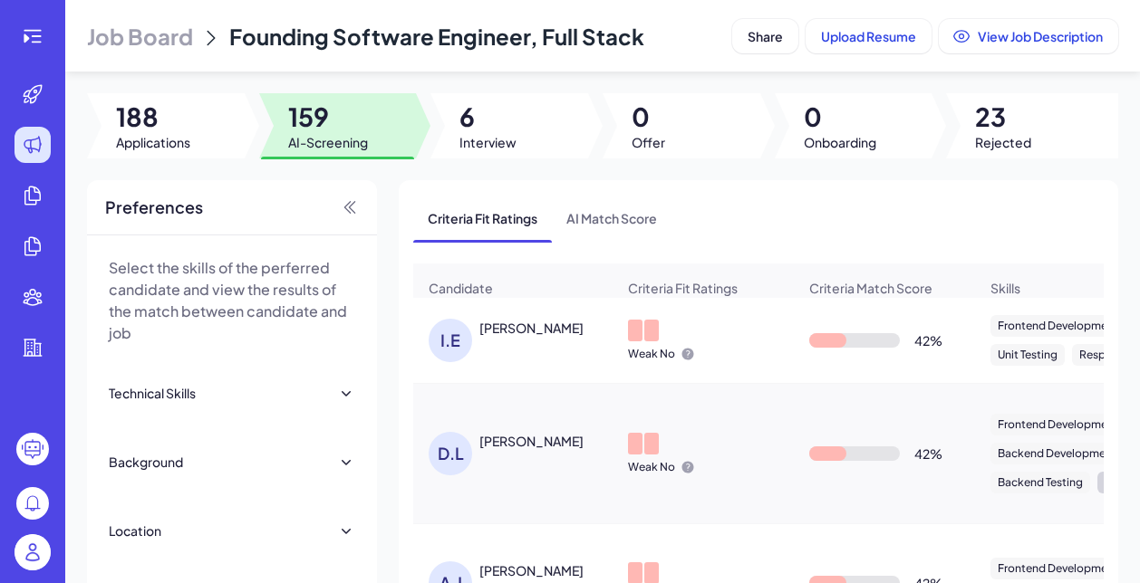
click at [503, 332] on div "Inez Escandon" at bounding box center [531, 328] width 104 height 18
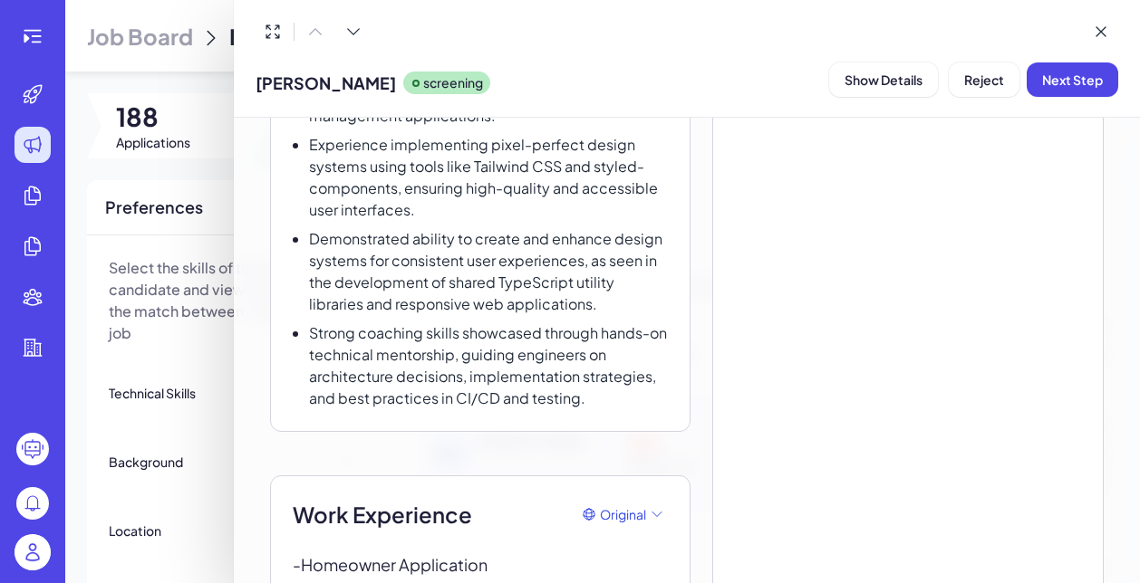
scroll to position [429, 0]
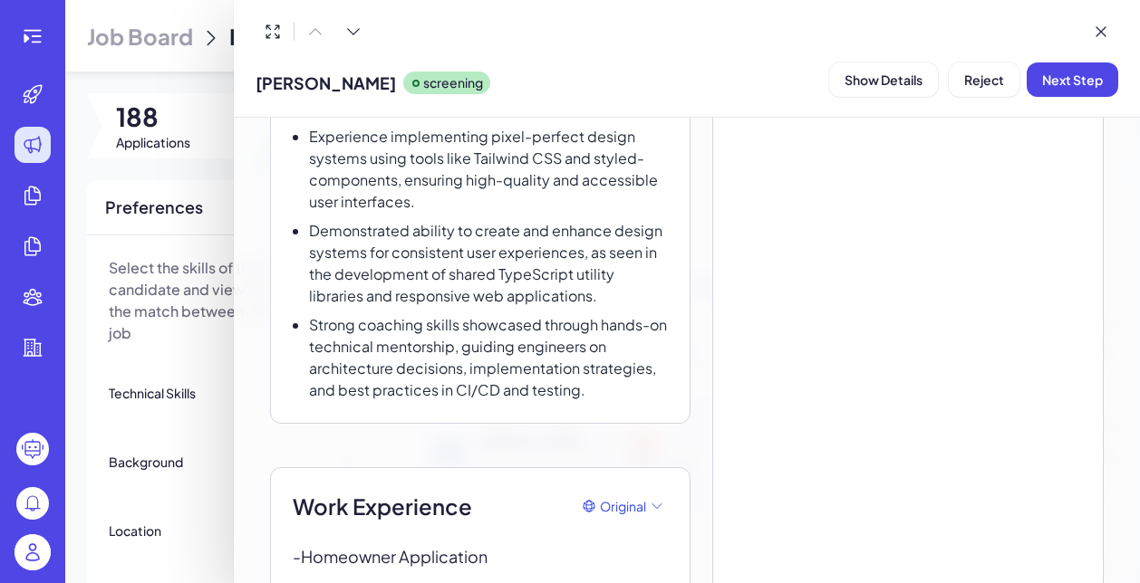
click at [219, 332] on div at bounding box center [570, 291] width 1140 height 583
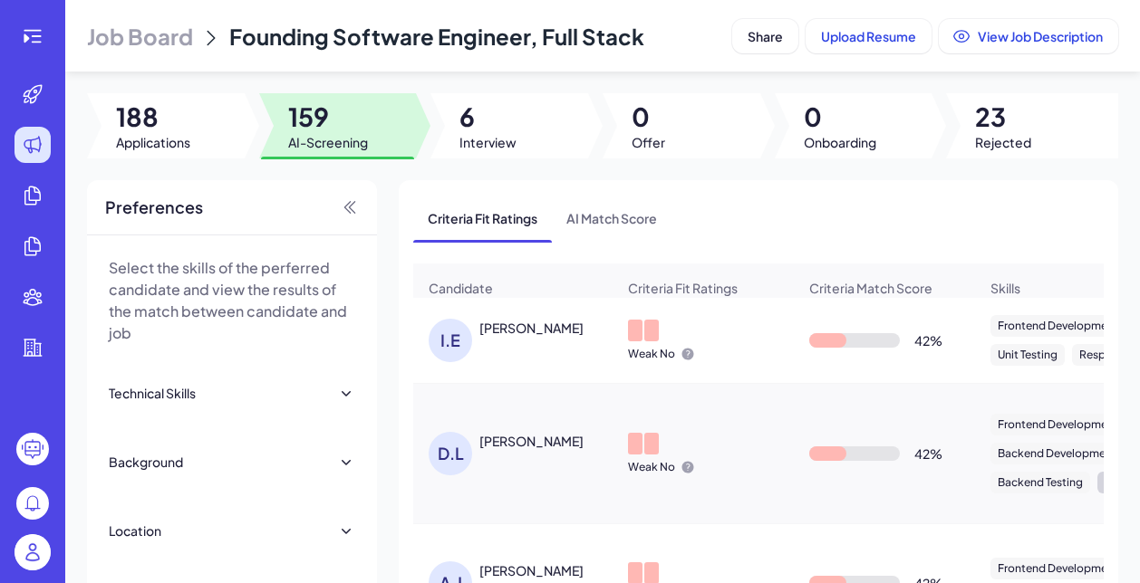
click at [505, 357] on div "I.E Inez Escandon" at bounding box center [521, 340] width 187 height 43
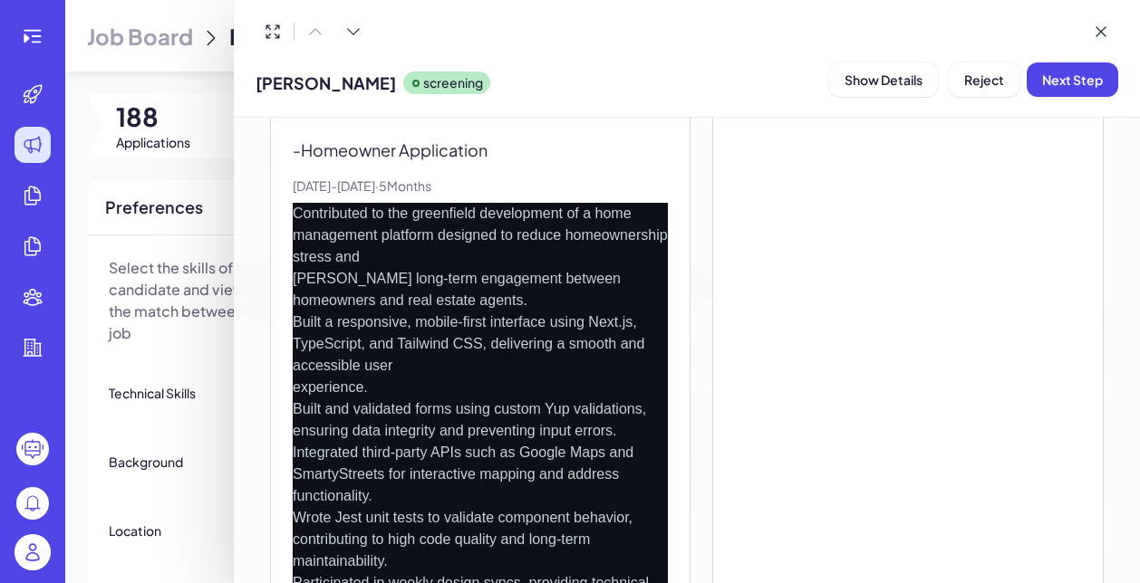
scroll to position [832, 0]
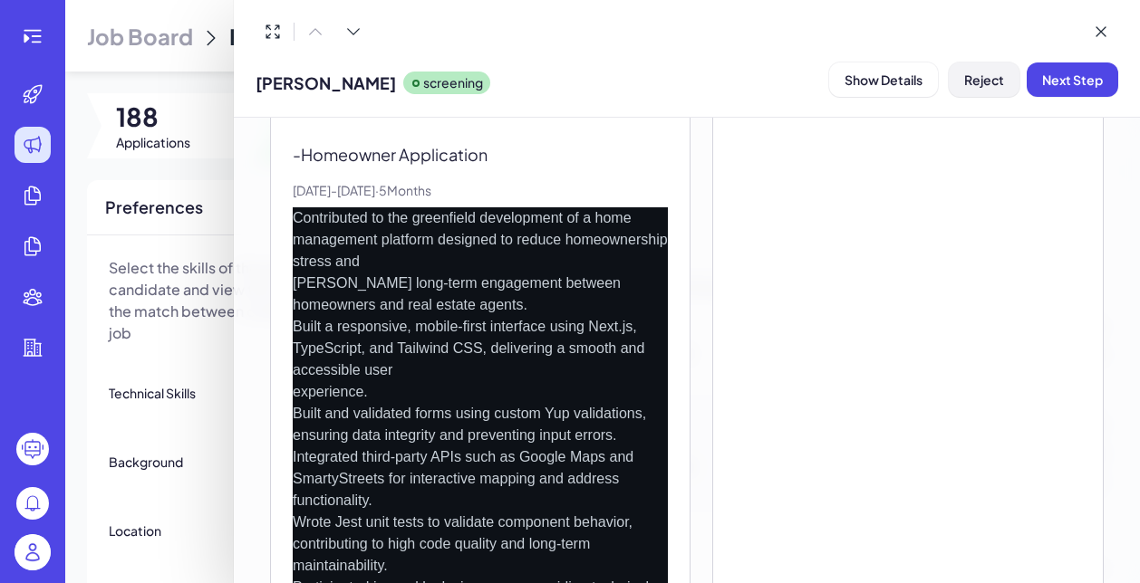
click at [972, 77] on span "Reject" at bounding box center [984, 80] width 40 height 16
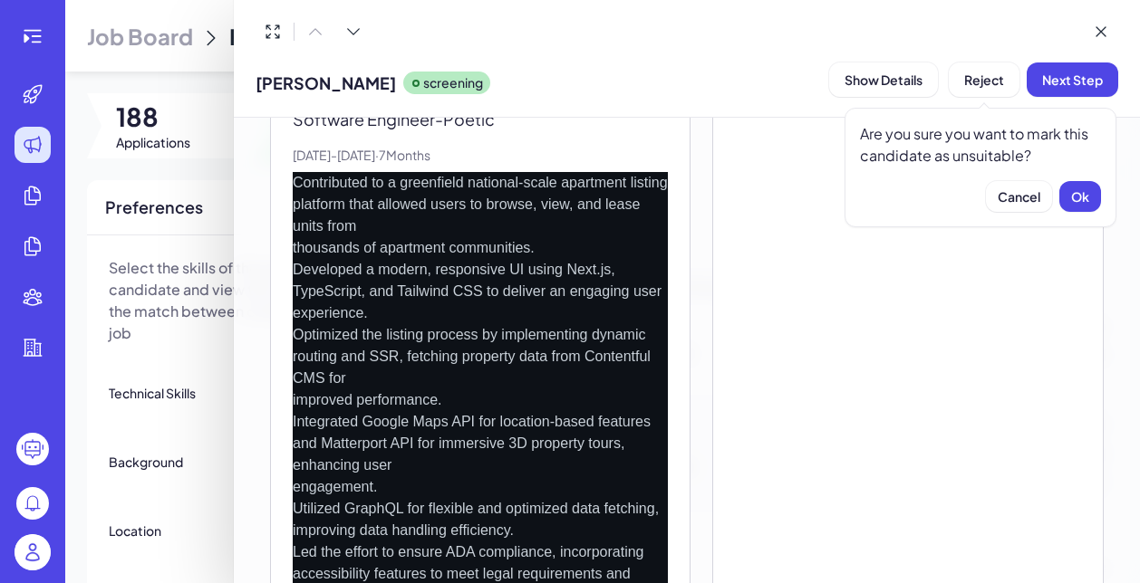
scroll to position [2553, 0]
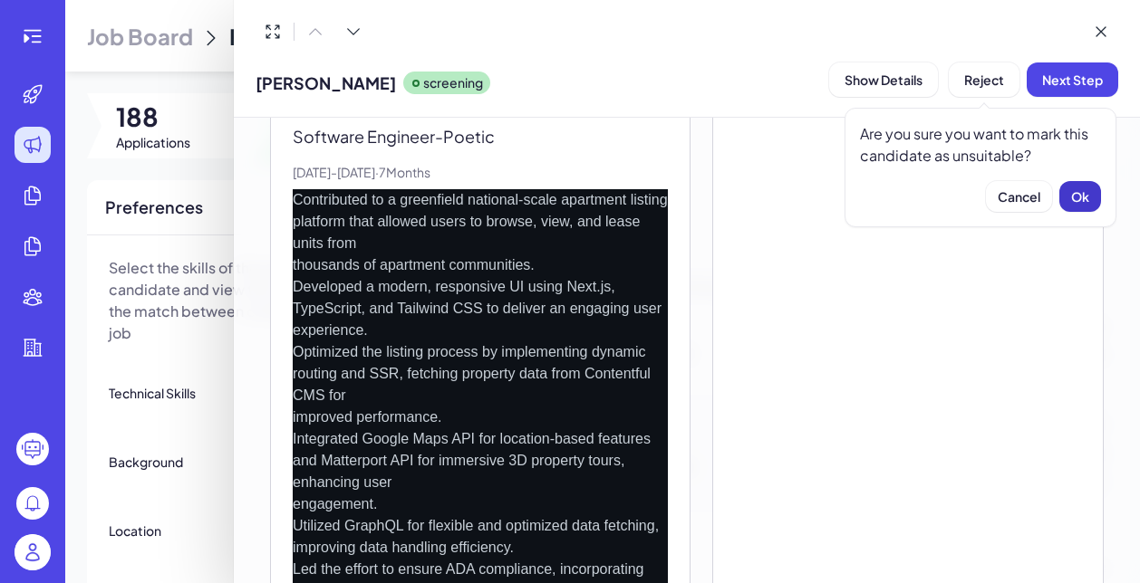
click at [1082, 196] on span "Ok" at bounding box center [1080, 196] width 18 height 16
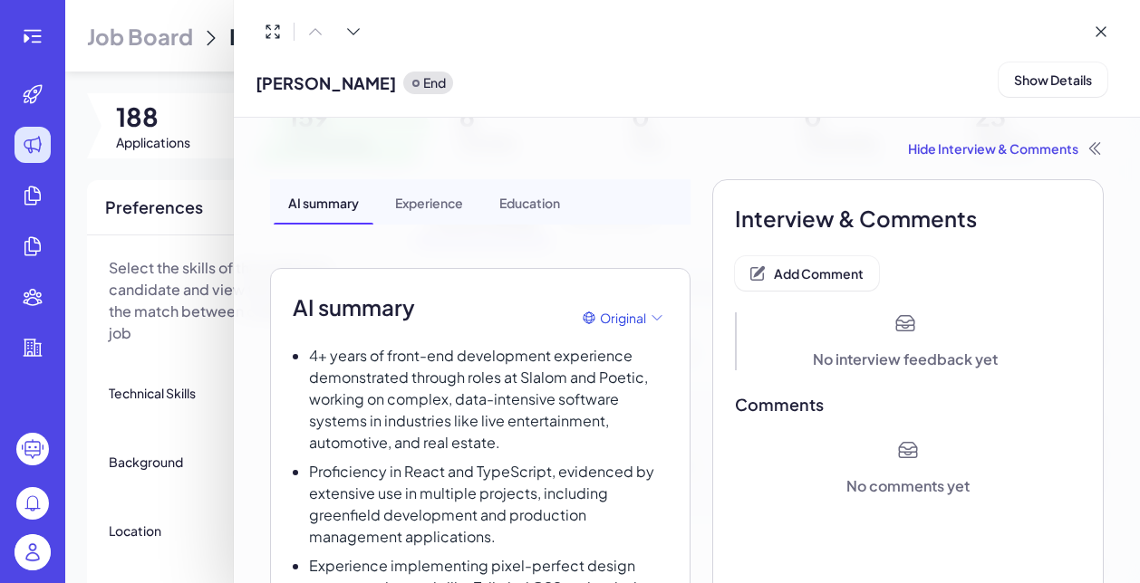
scroll to position [0, 0]
click at [839, 279] on span "Add Comment" at bounding box center [819, 273] width 90 height 16
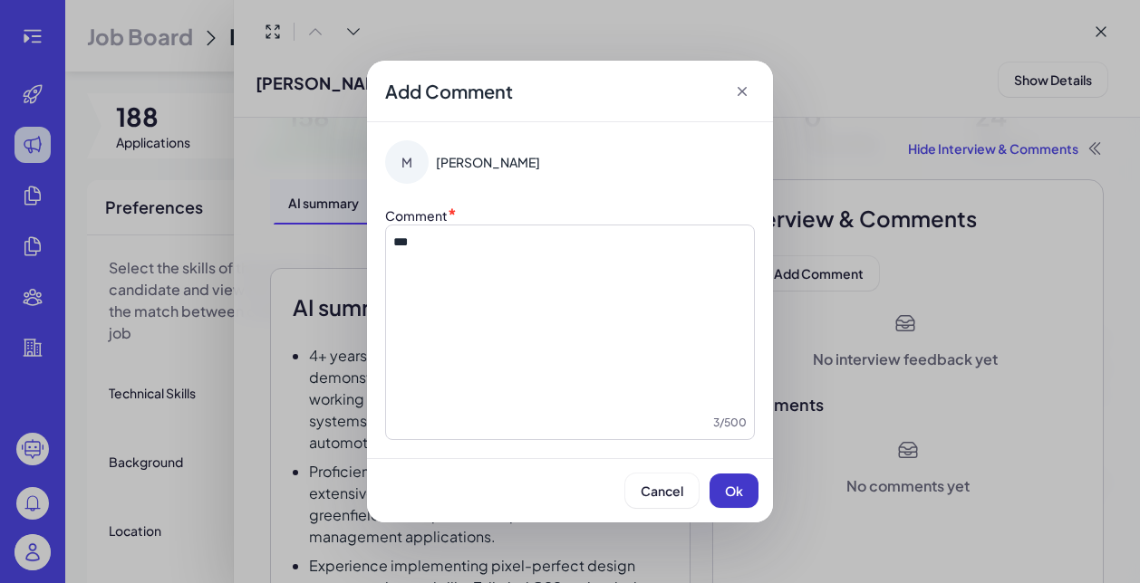
click at [737, 482] on button "Ok" at bounding box center [733, 491] width 49 height 34
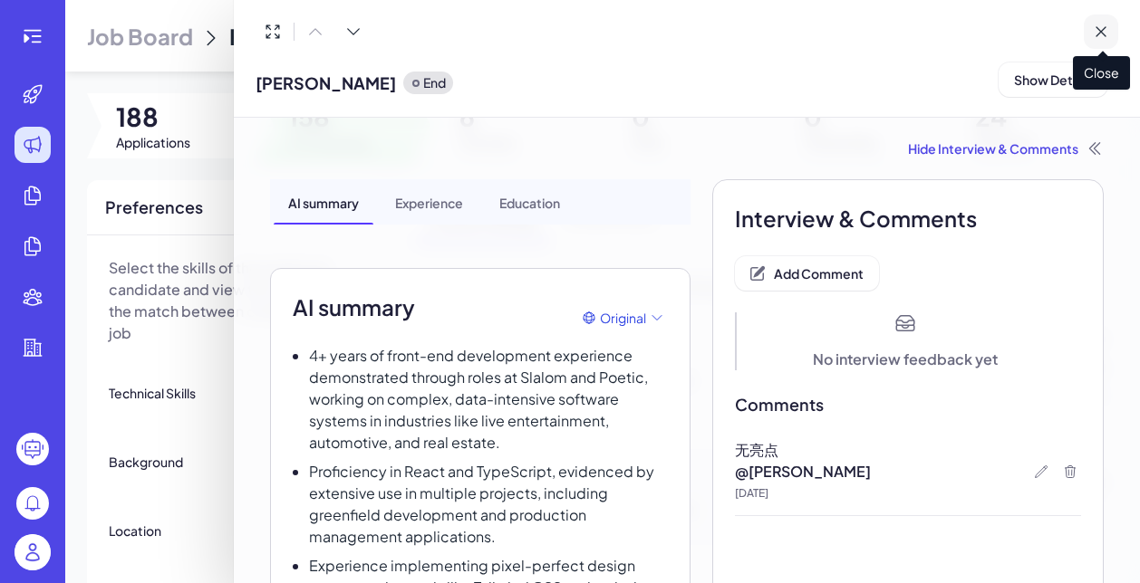
click at [1102, 29] on icon at bounding box center [1100, 32] width 18 height 18
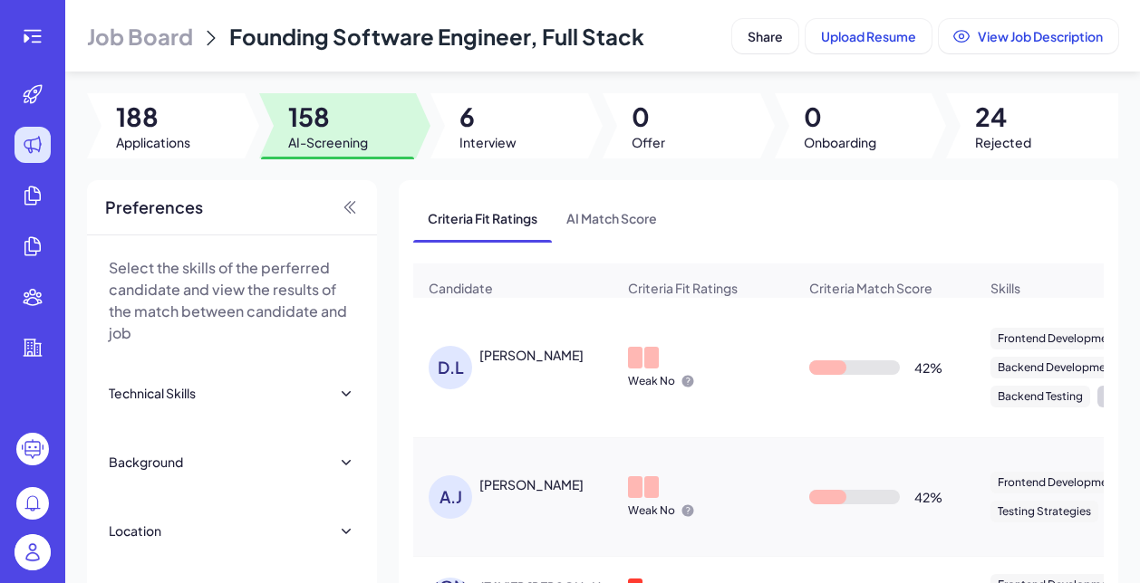
click at [534, 357] on div "David Leon" at bounding box center [531, 355] width 104 height 18
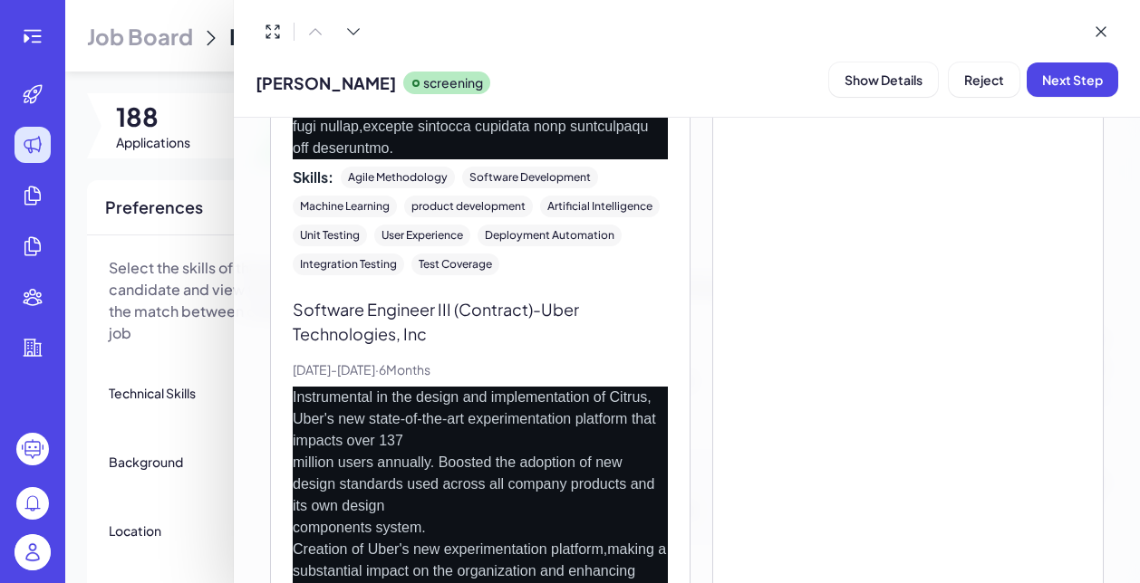
scroll to position [2402, 0]
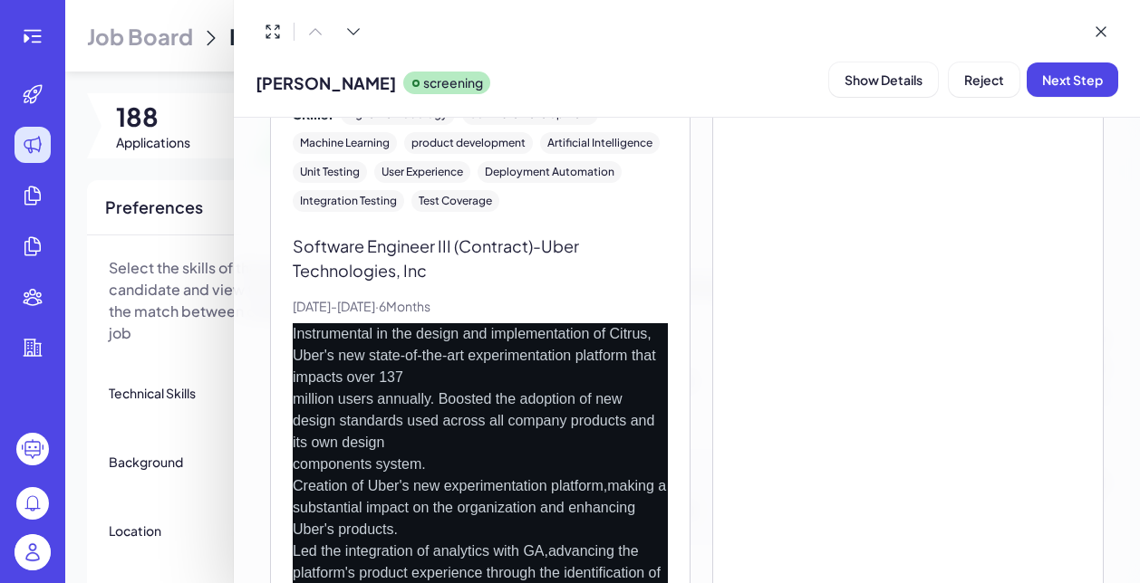
click at [982, 98] on div "David Leon screening Show Details Reject Next Step" at bounding box center [686, 79] width 862 height 46
click at [976, 78] on span "Reject" at bounding box center [984, 80] width 40 height 16
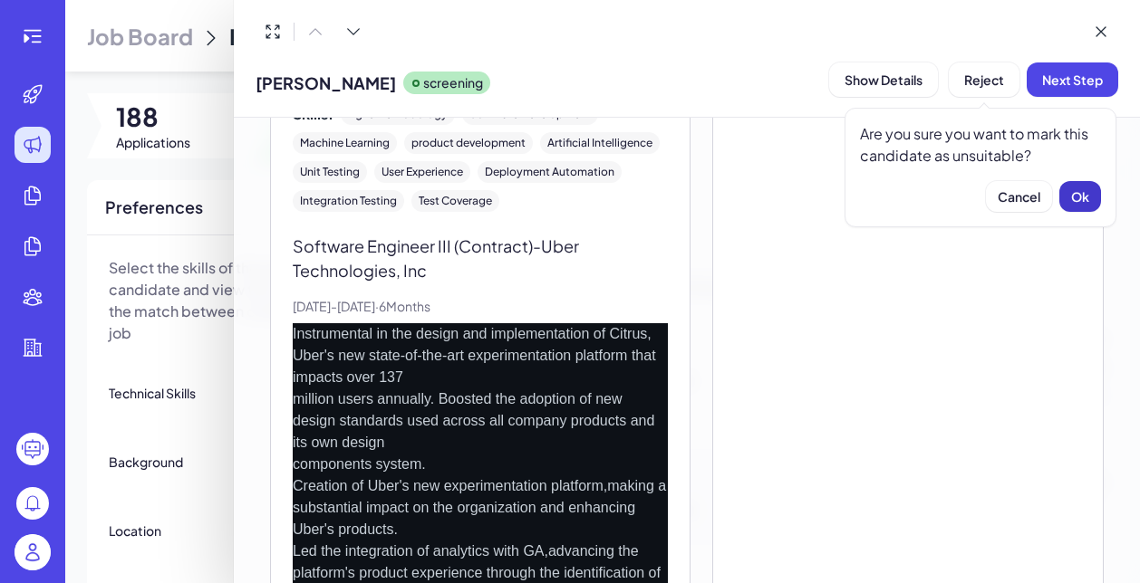
click at [1078, 210] on button "Ok" at bounding box center [1080, 196] width 42 height 31
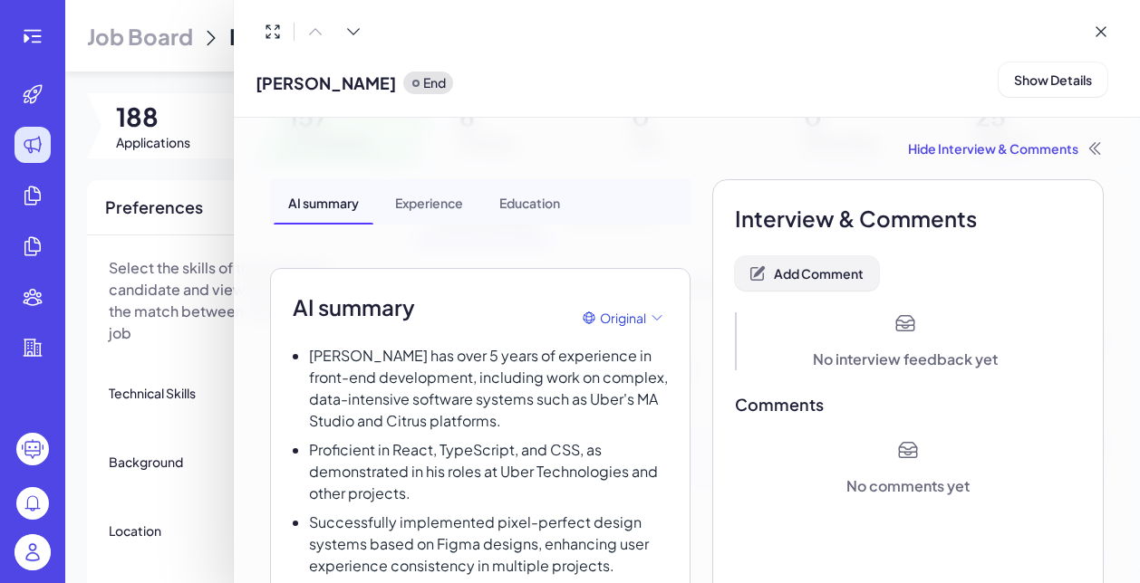
scroll to position [0, 0]
click at [832, 284] on button "Add Comment" at bounding box center [807, 273] width 144 height 34
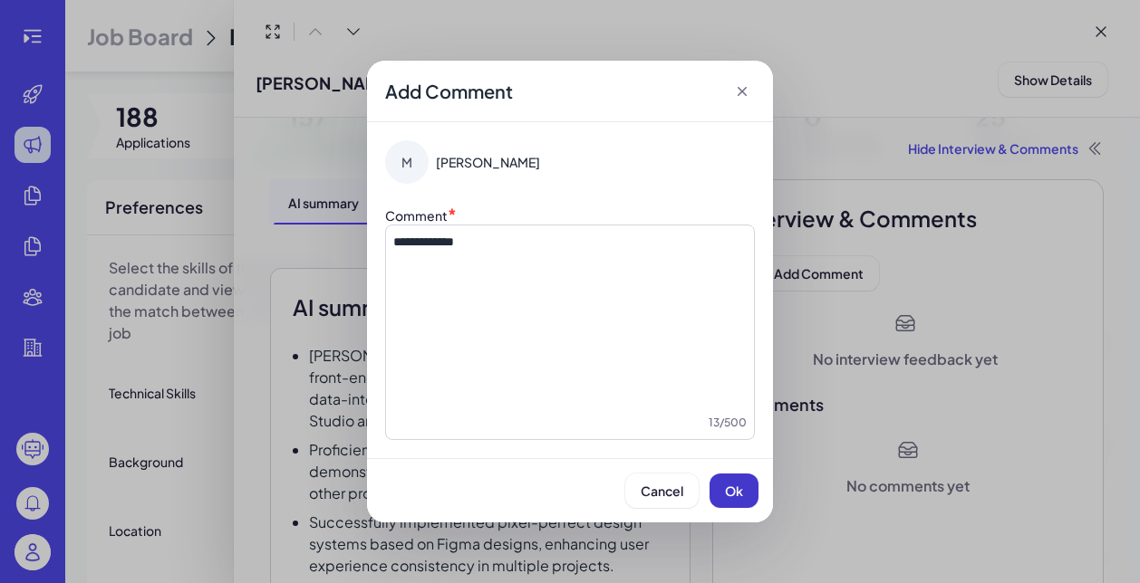
click at [752, 494] on button "Ok" at bounding box center [733, 491] width 49 height 34
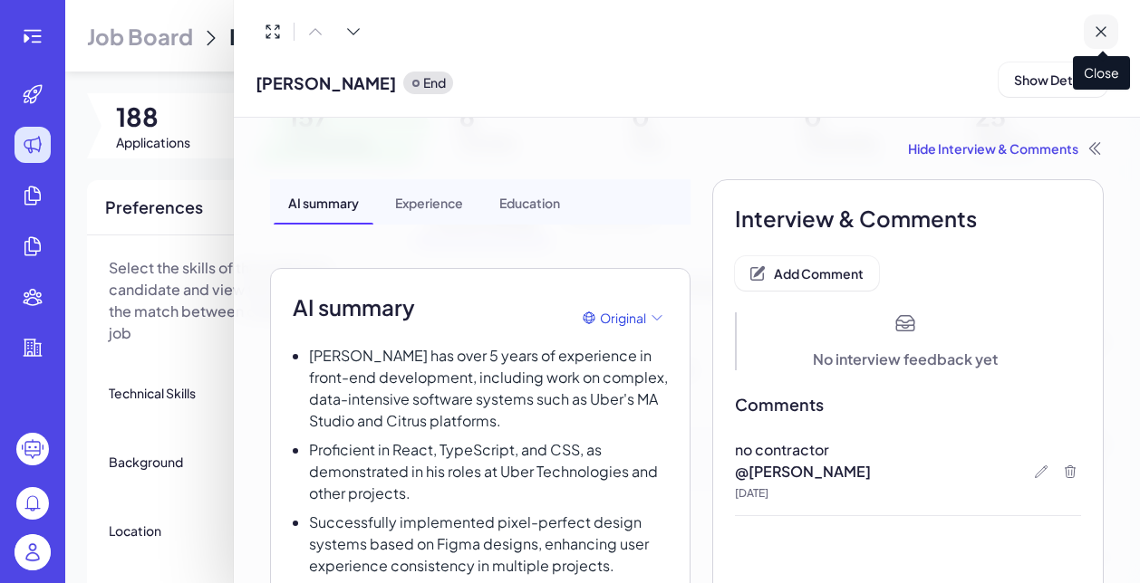
click at [1101, 33] on icon at bounding box center [1100, 31] width 9 height 9
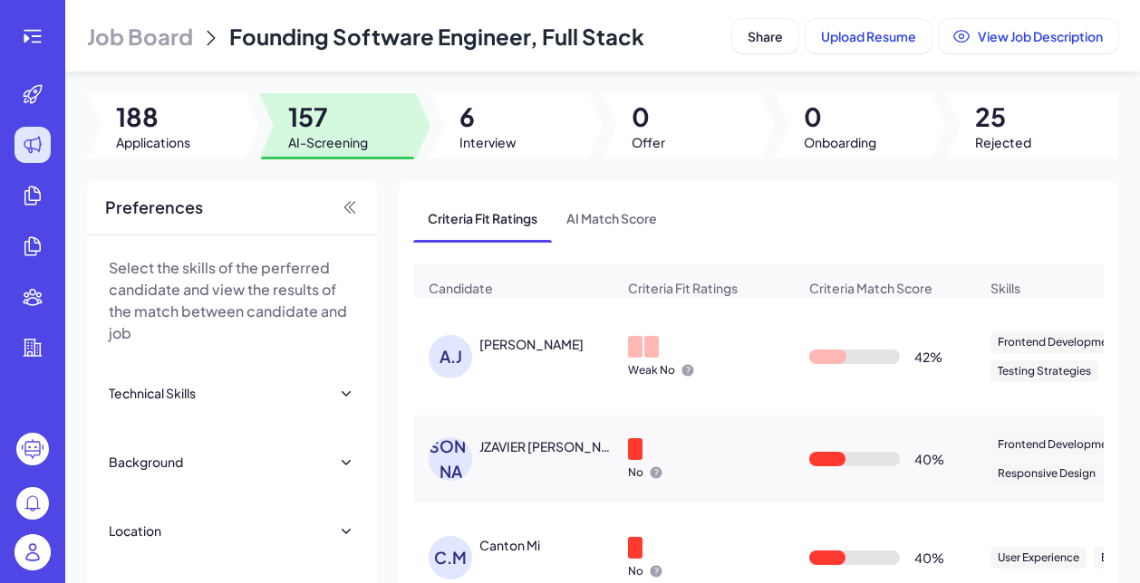
click at [508, 349] on div "ANDREW J. CASAL" at bounding box center [531, 344] width 104 height 18
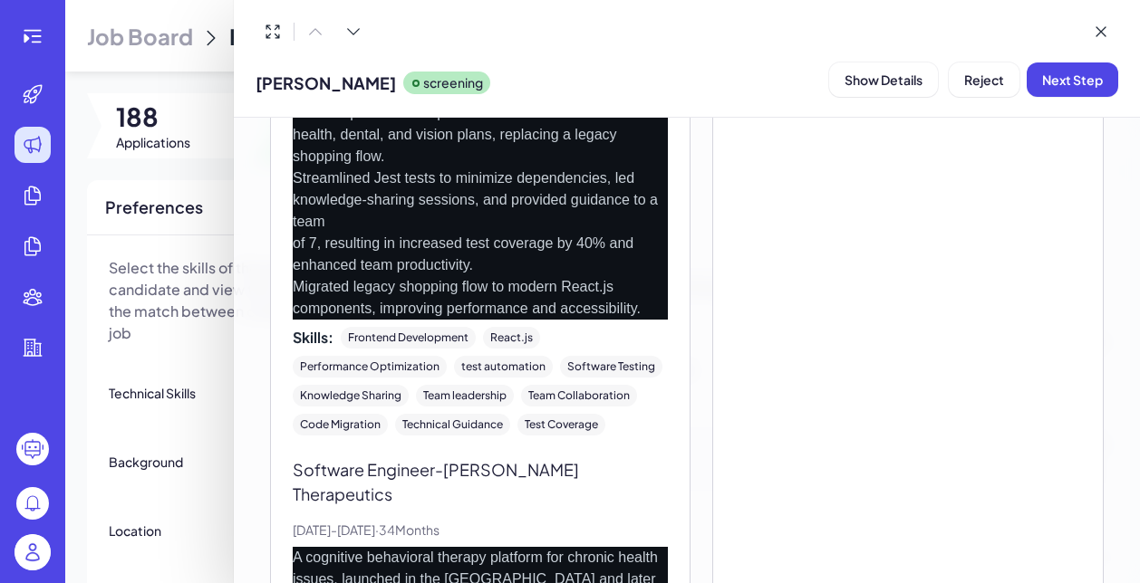
scroll to position [1122, 0]
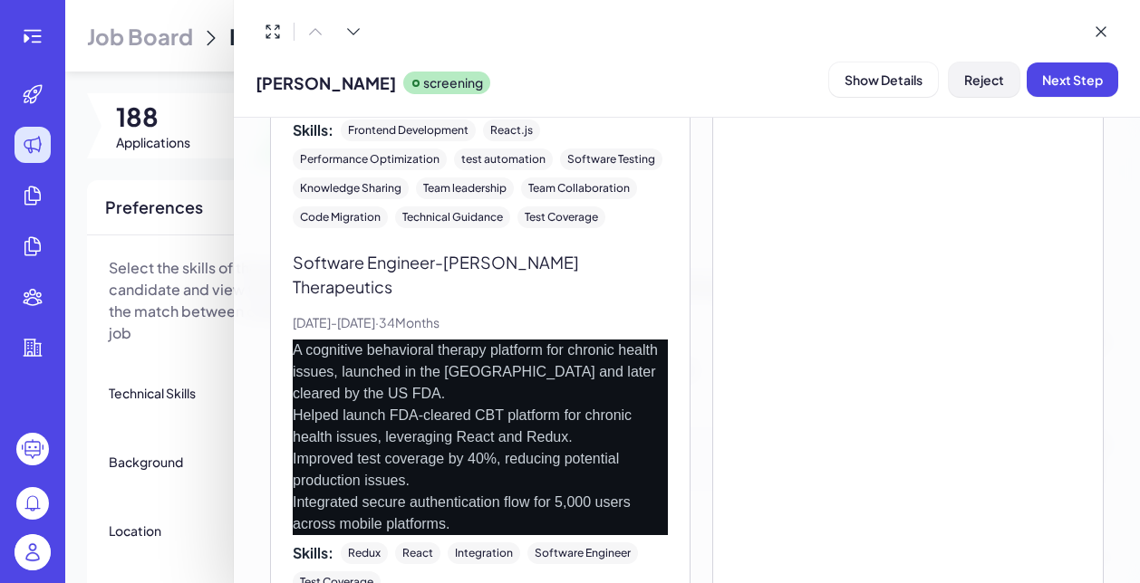
click at [998, 65] on button "Reject" at bounding box center [983, 80] width 71 height 34
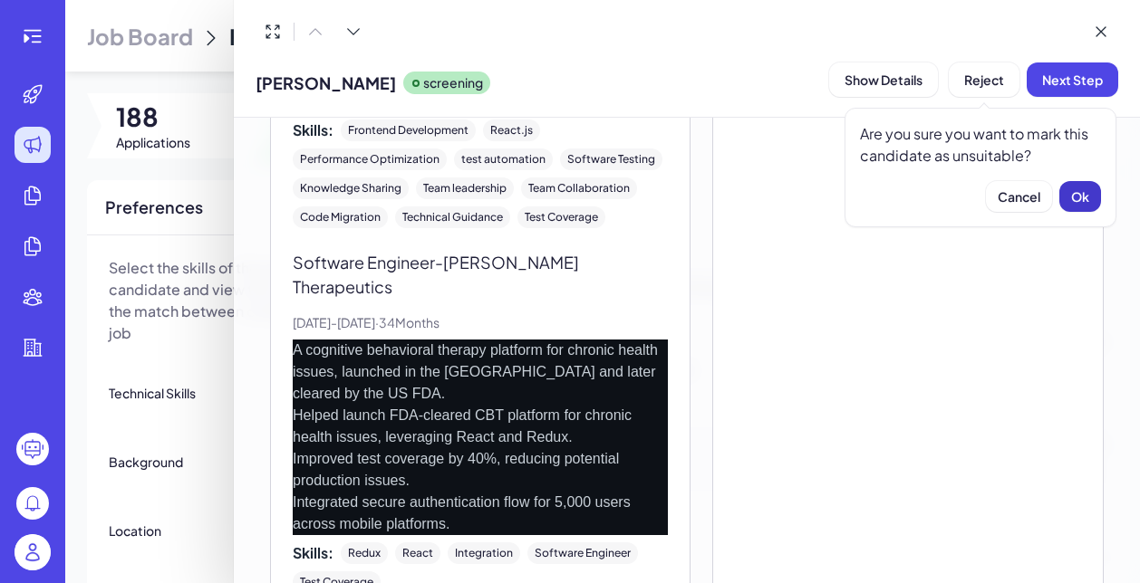
click at [1080, 197] on span "Ok" at bounding box center [1080, 196] width 18 height 16
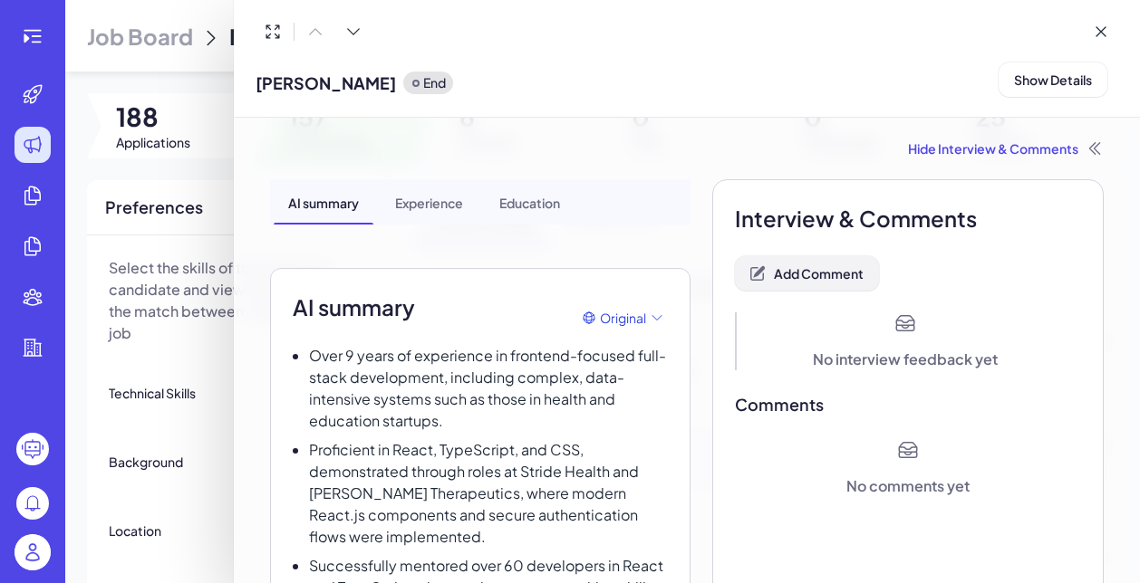
scroll to position [0, 0]
click at [808, 287] on button "Add Comment" at bounding box center [807, 273] width 144 height 34
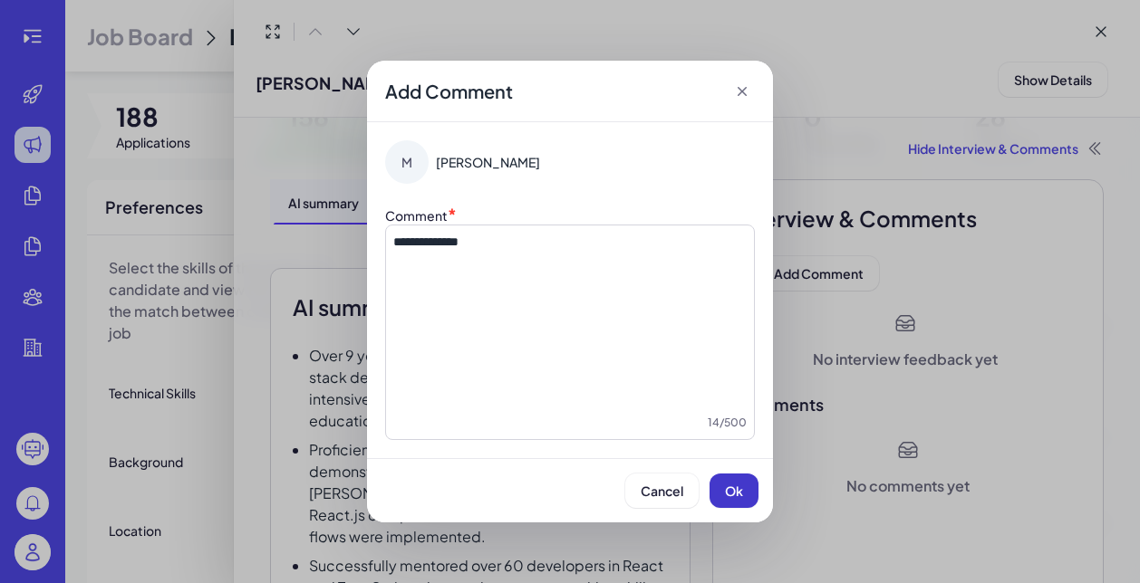
click at [735, 507] on button "Ok" at bounding box center [733, 491] width 49 height 34
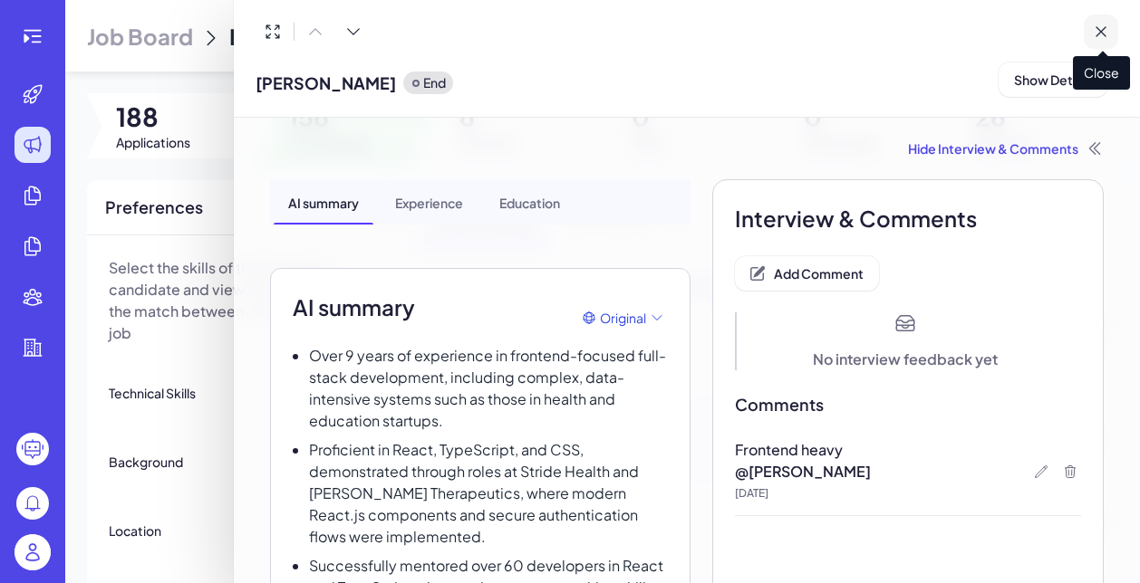
click at [1094, 34] on icon at bounding box center [1100, 32] width 18 height 18
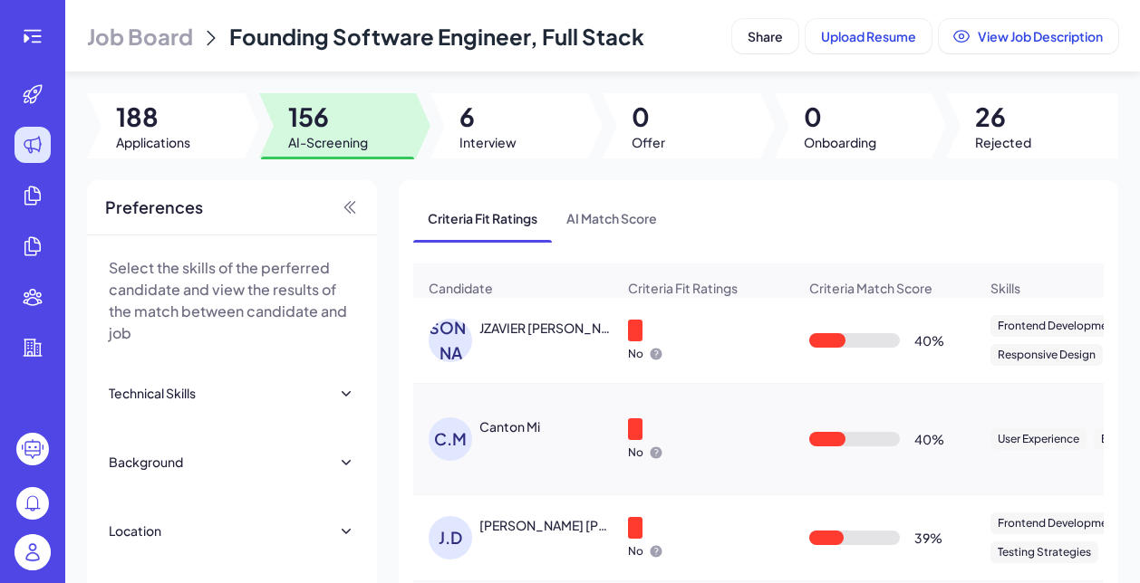
click at [16, 557] on img at bounding box center [32, 552] width 36 height 36
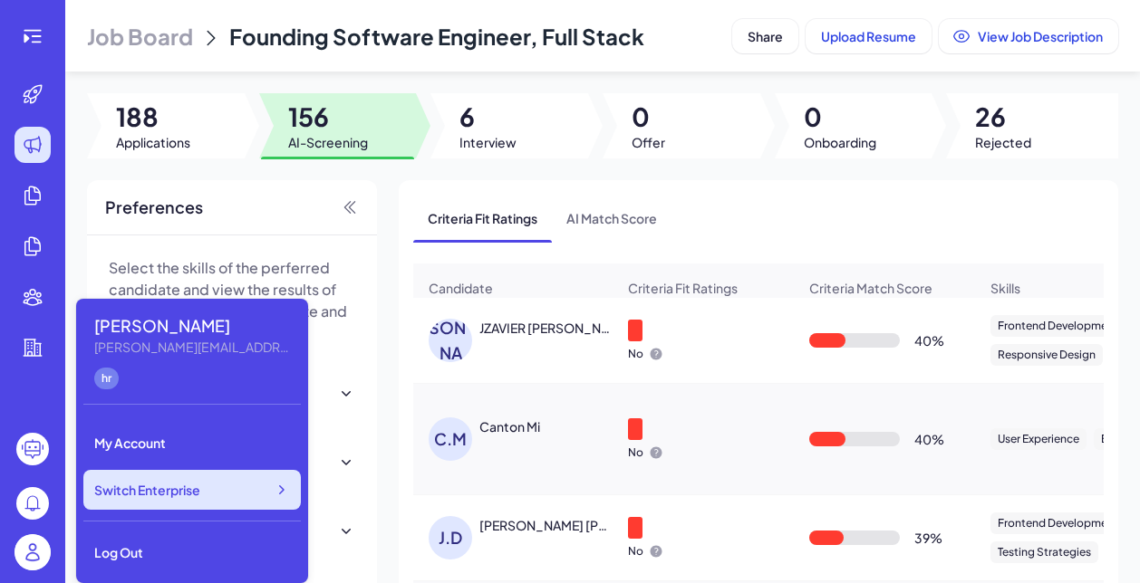
click at [178, 486] on span "Switch Enterprise" at bounding box center [147, 490] width 106 height 18
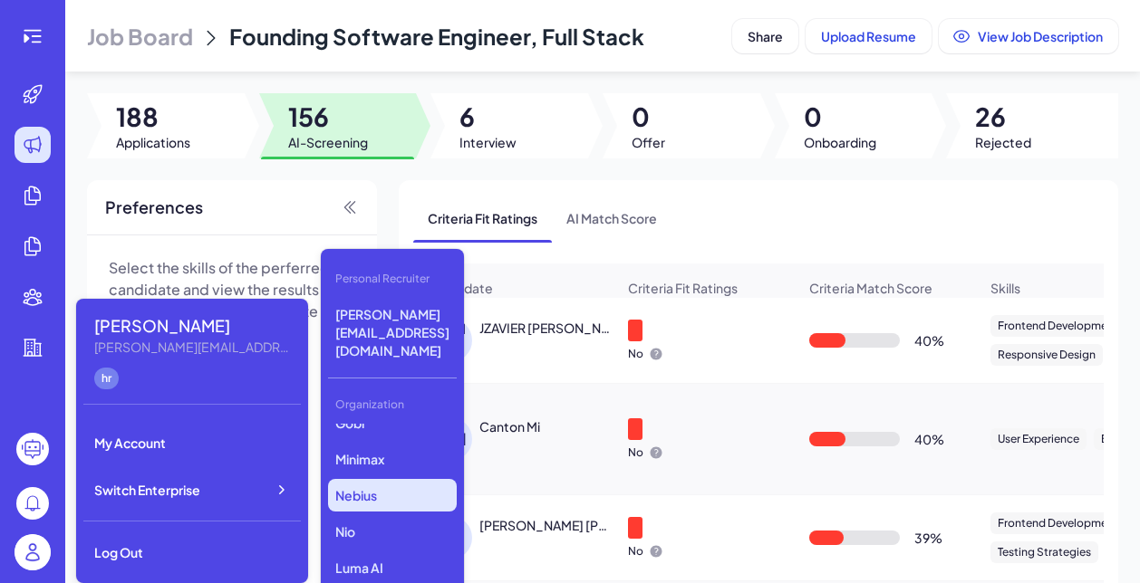
scroll to position [16, 0]
click at [370, 480] on p "Nebius" at bounding box center [392, 496] width 129 height 33
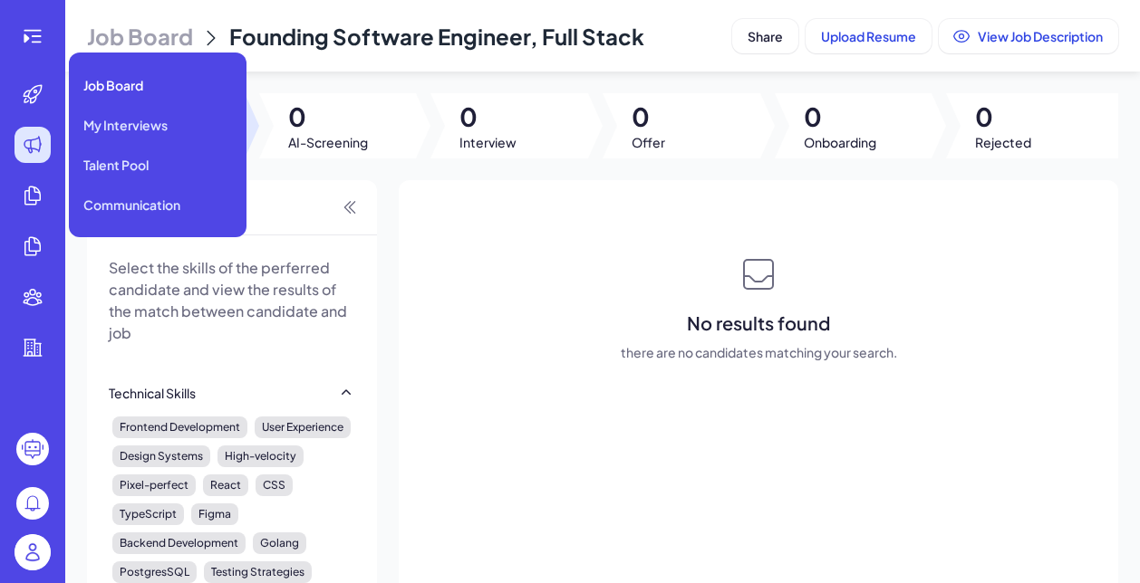
click at [41, 138] on icon at bounding box center [33, 145] width 22 height 22
click at [135, 87] on span "Job Board" at bounding box center [113, 85] width 60 height 18
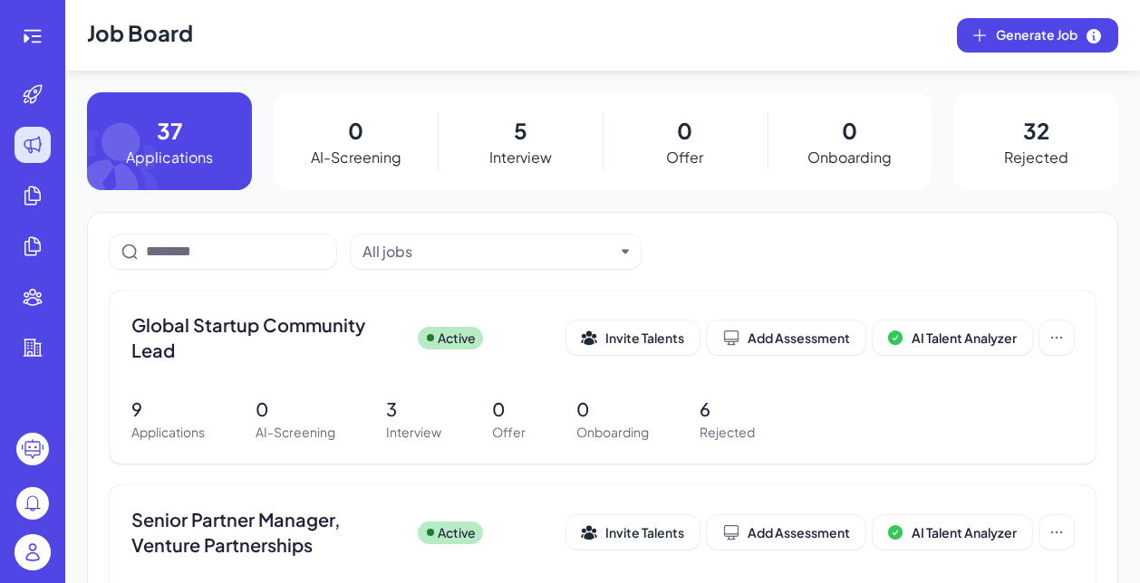
click at [38, 546] on img at bounding box center [32, 552] width 36 height 36
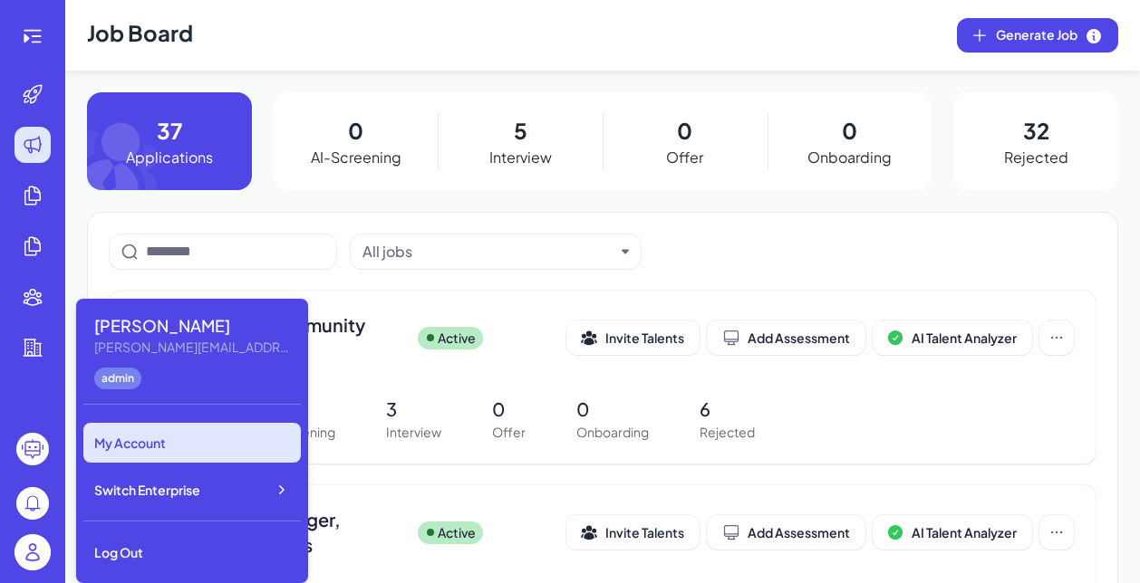
click at [140, 447] on div "My Account" at bounding box center [191, 443] width 217 height 40
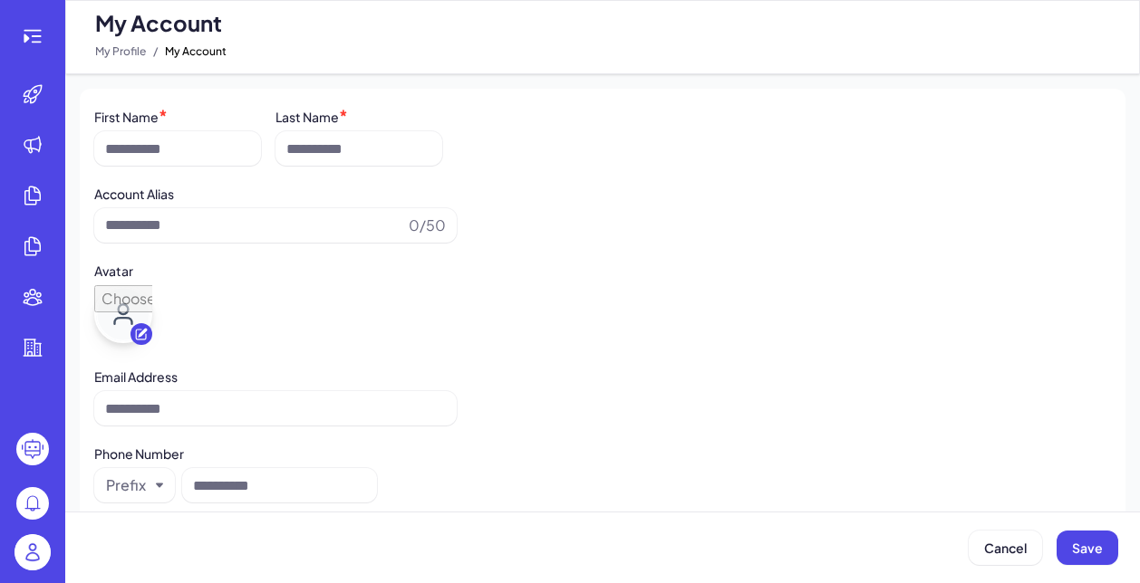
type input "******"
type input "**********"
click at [38, 554] on img at bounding box center [32, 552] width 36 height 36
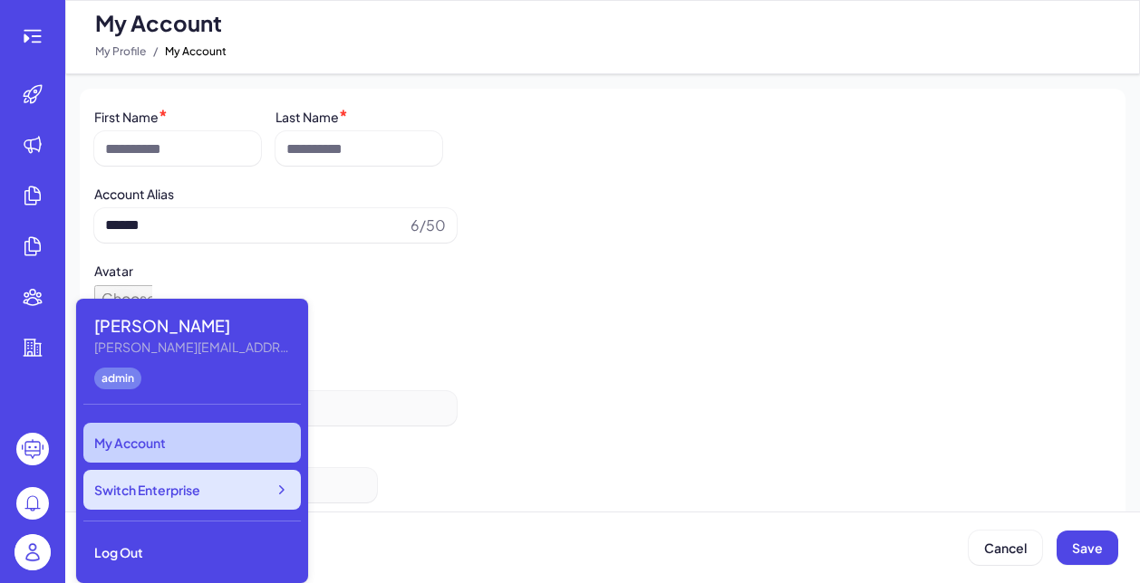
click at [190, 488] on span "Switch Enterprise" at bounding box center [147, 490] width 106 height 18
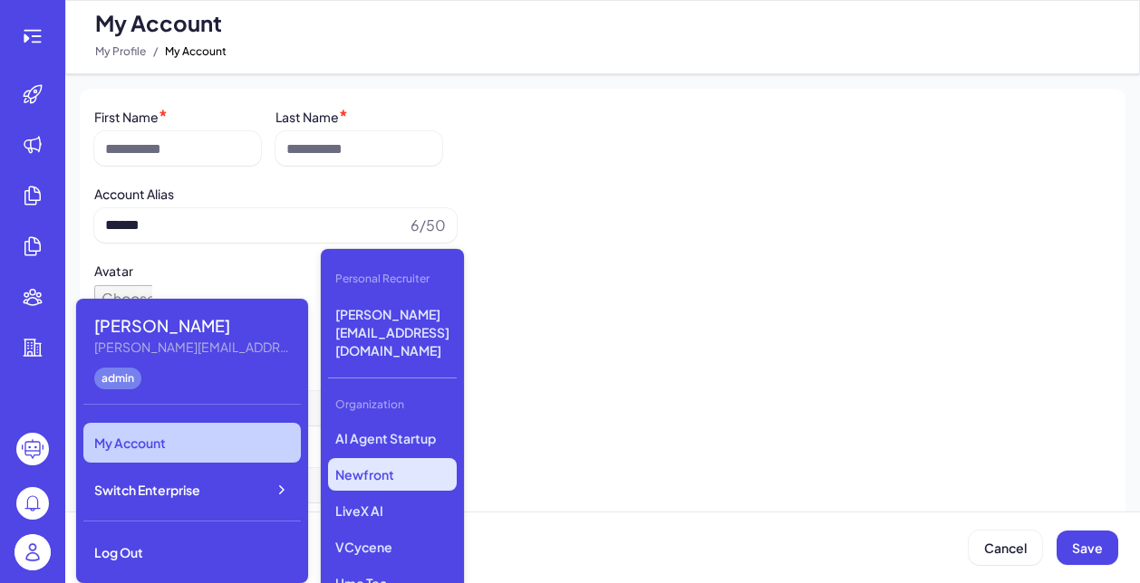
scroll to position [233, 0]
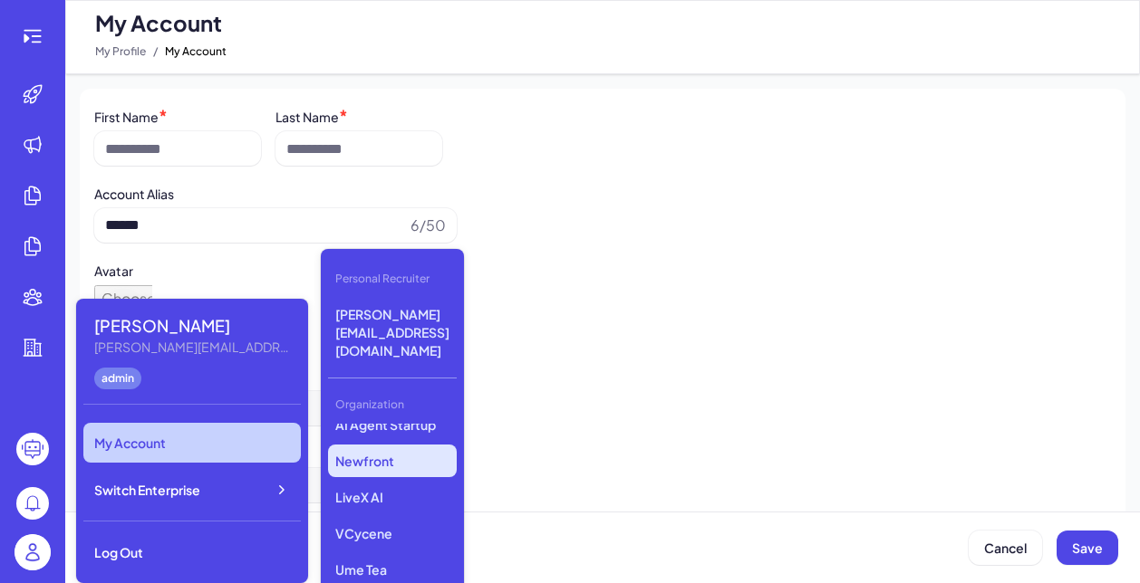
click at [362, 445] on p "Newfront" at bounding box center [392, 461] width 129 height 33
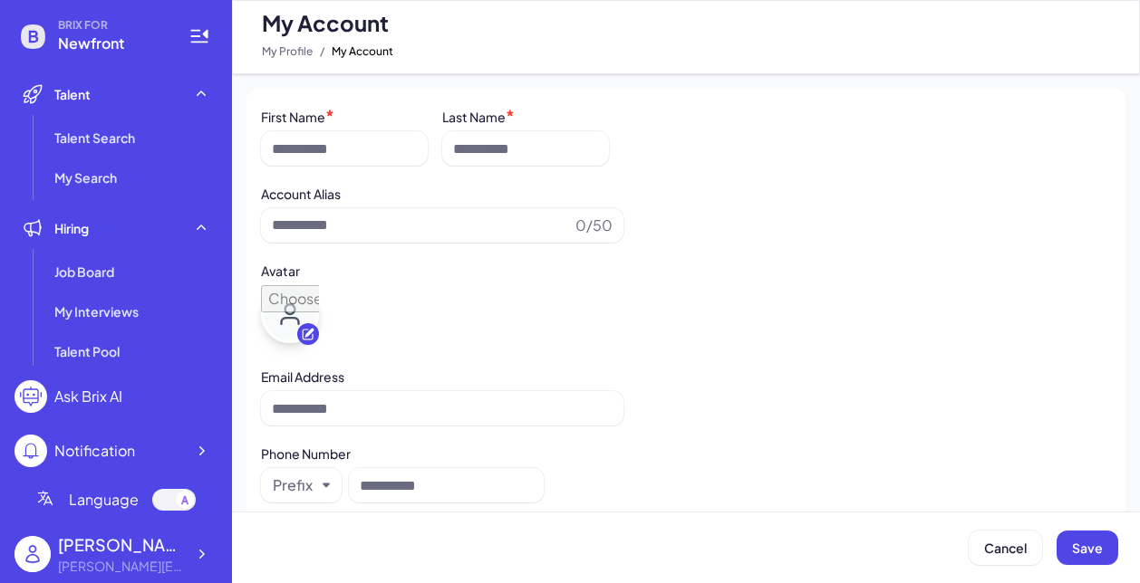
type input "******"
type input "**********"
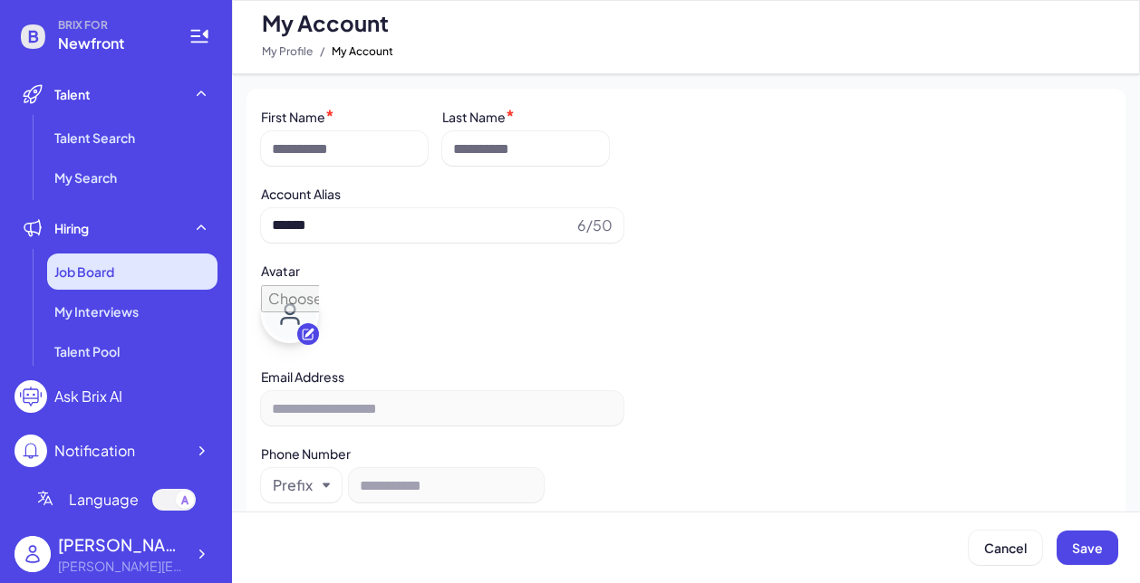
click at [95, 281] on div "Job Board" at bounding box center [132, 272] width 170 height 36
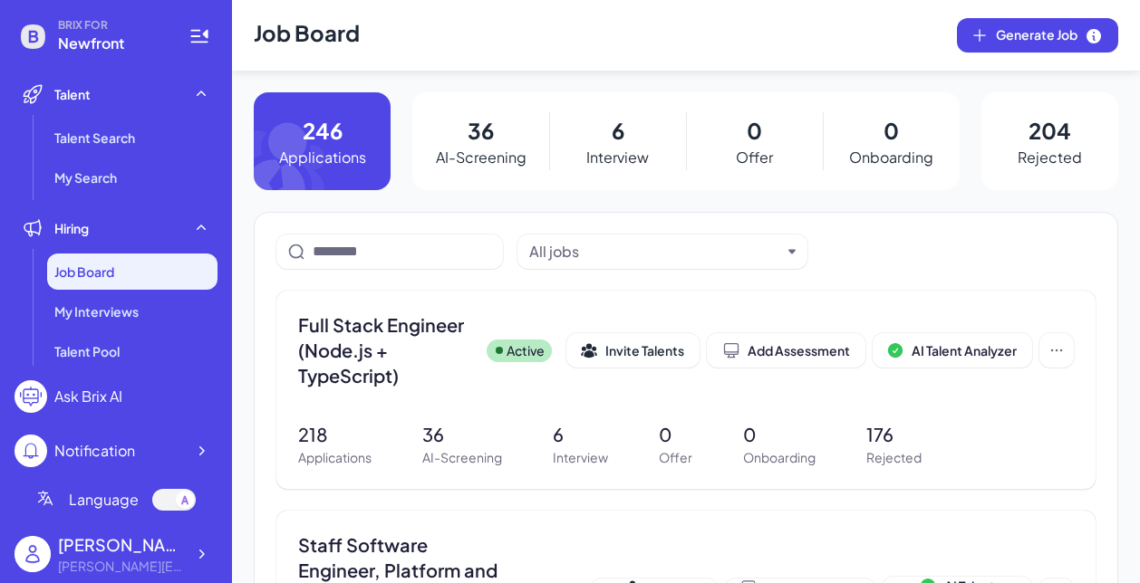
click at [474, 164] on p "AI-Screening" at bounding box center [481, 158] width 91 height 22
click at [466, 448] on p "36" at bounding box center [462, 434] width 80 height 27
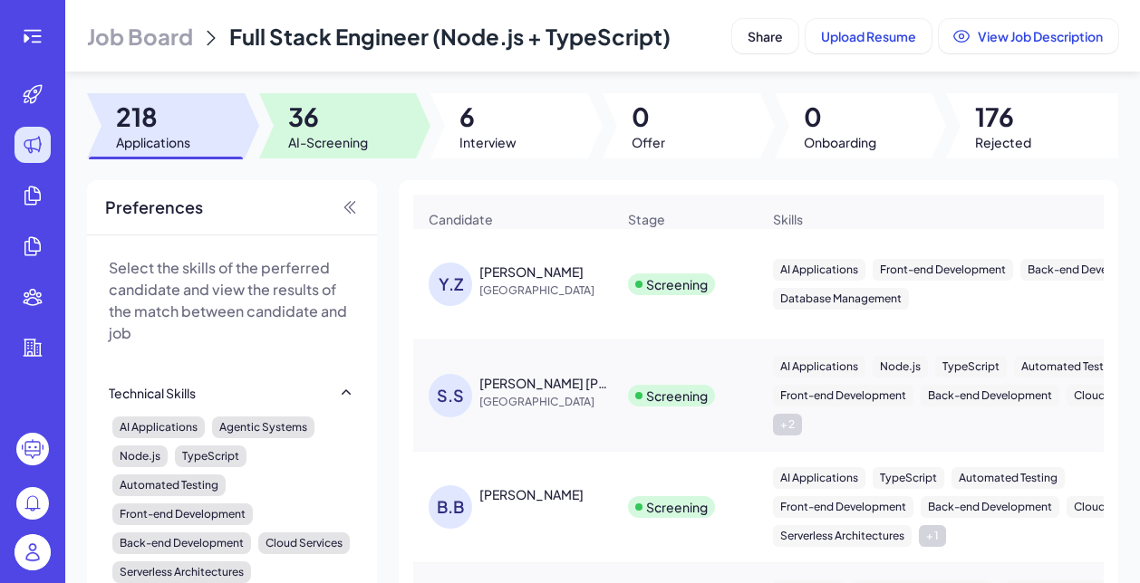
click at [291, 107] on span "36" at bounding box center [328, 117] width 80 height 33
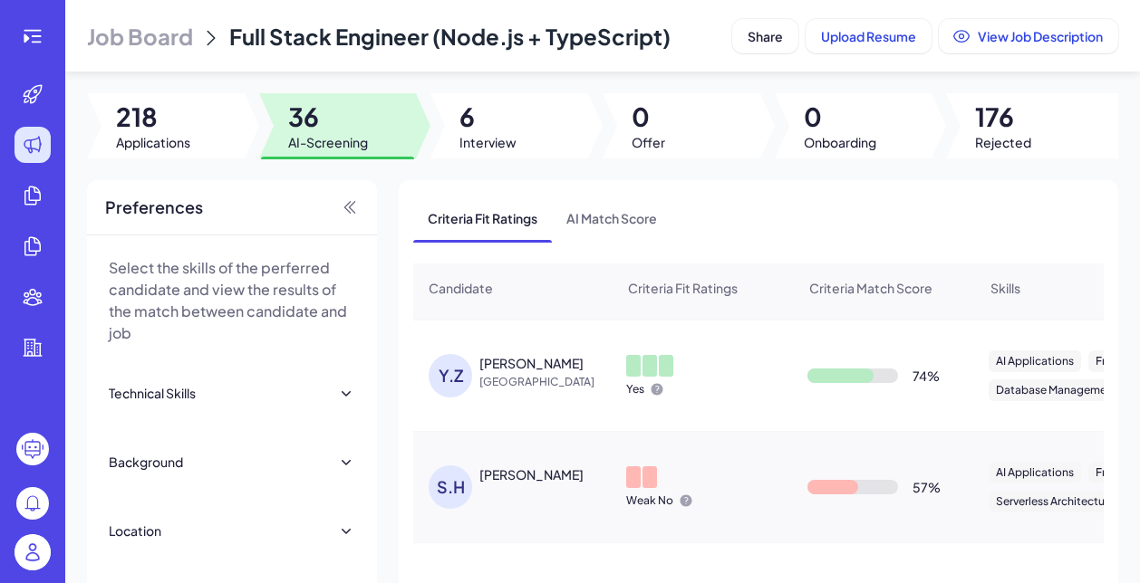
scroll to position [0, 2]
click at [35, 561] on img at bounding box center [32, 552] width 36 height 36
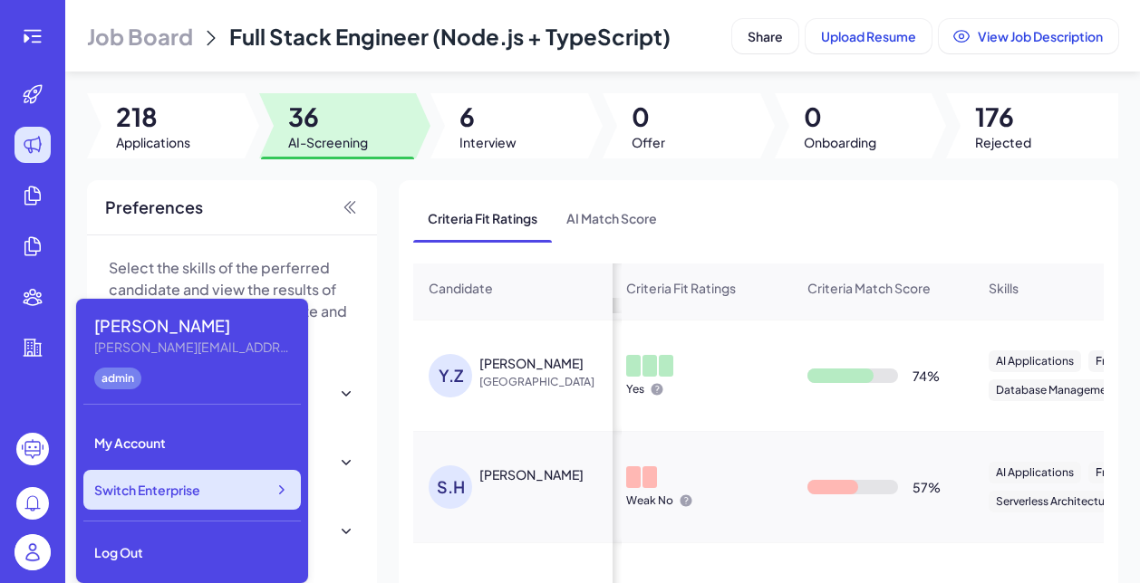
click at [147, 498] on span "Switch Enterprise" at bounding box center [147, 490] width 106 height 18
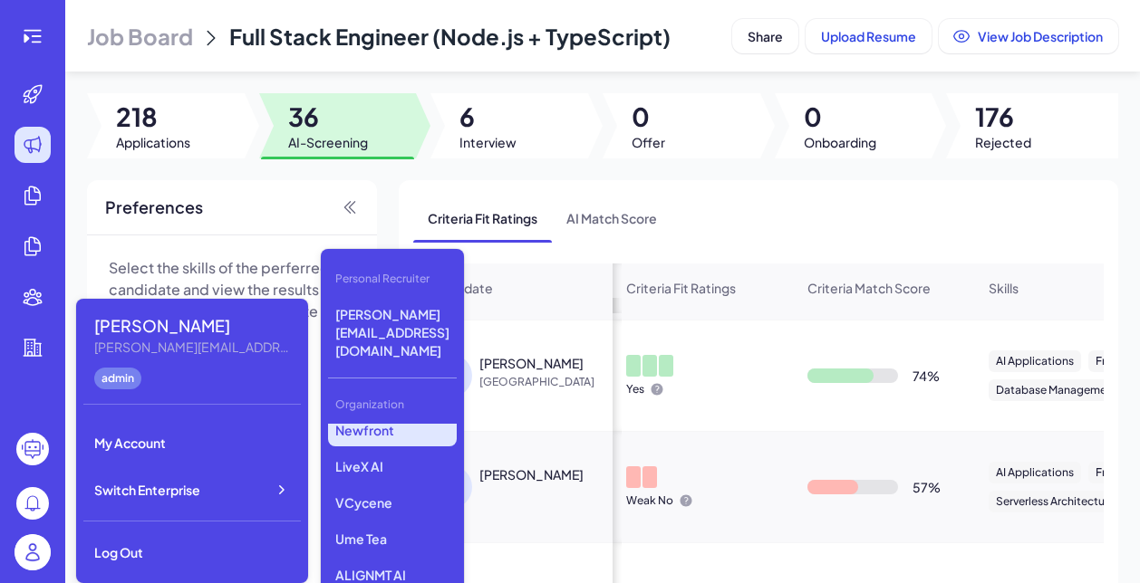
scroll to position [264, 0]
click at [364, 486] on p "VCycene" at bounding box center [392, 502] width 129 height 33
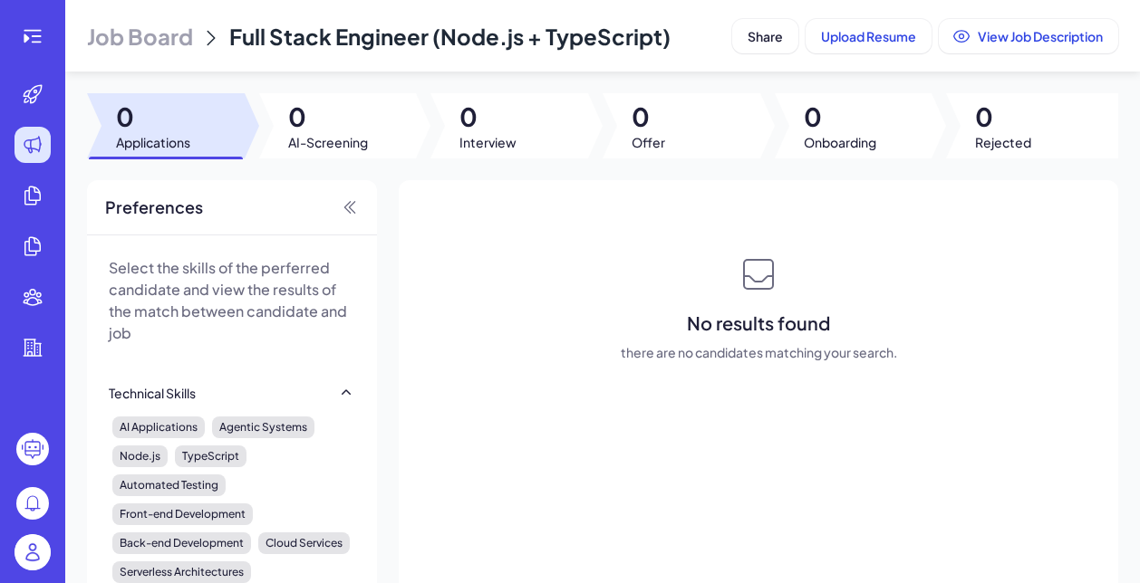
click at [34, 151] on icon at bounding box center [33, 145] width 22 height 22
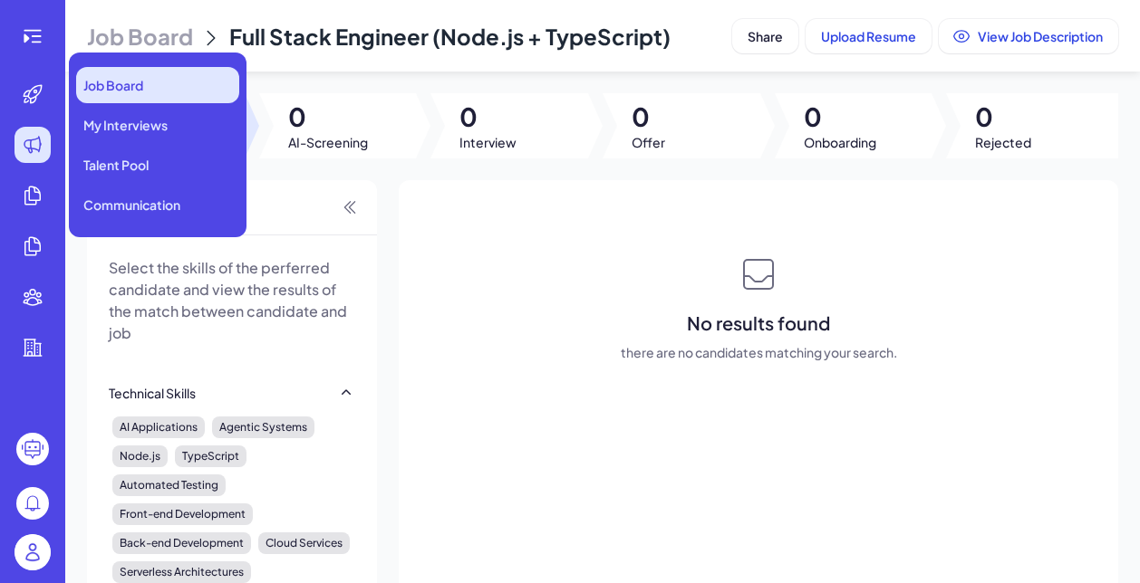
click at [135, 91] on span "Job Board" at bounding box center [113, 85] width 60 height 18
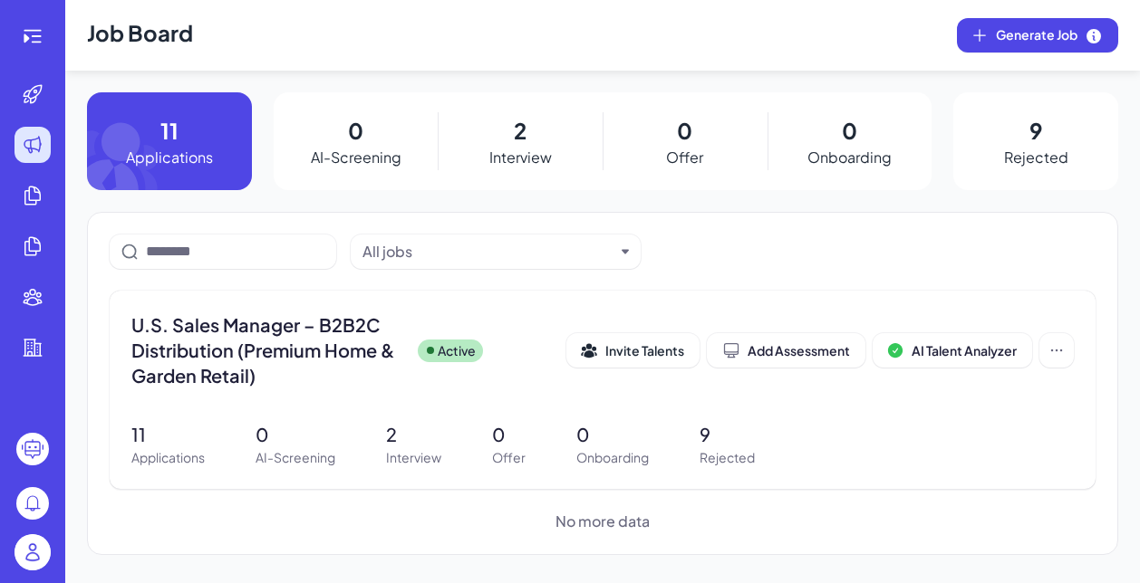
click at [34, 560] on img at bounding box center [32, 552] width 36 height 36
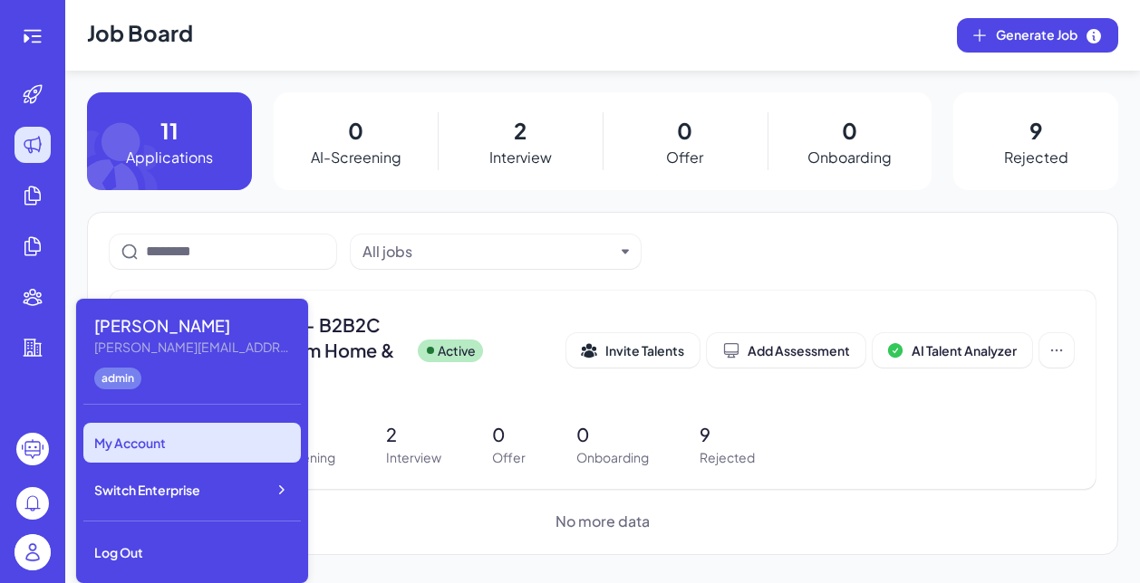
click at [143, 450] on div "My Account" at bounding box center [191, 443] width 217 height 40
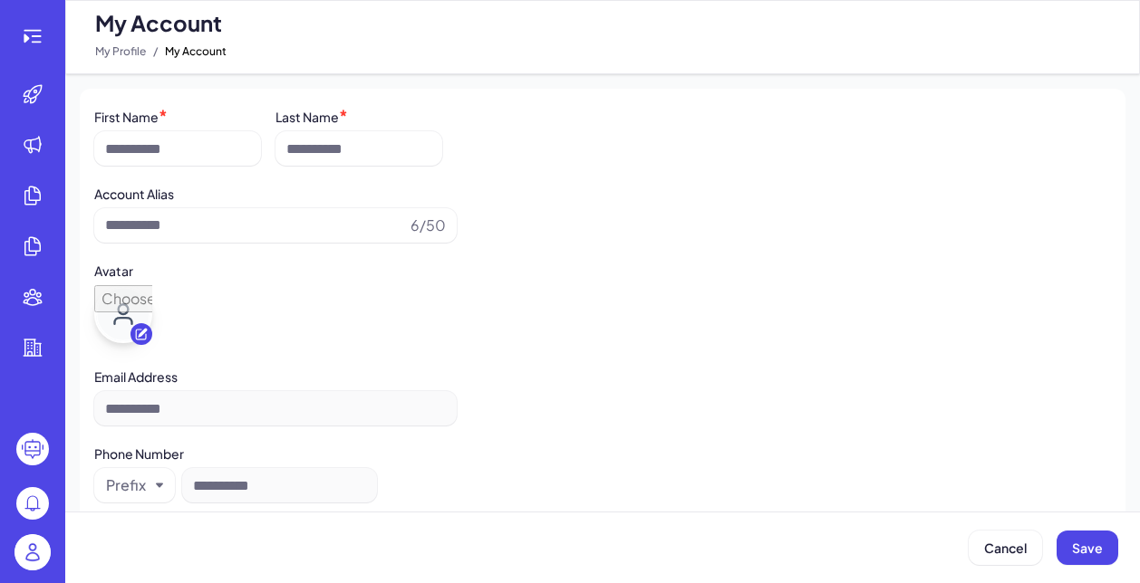
type input "******"
type input "**********"
click at [35, 566] on img at bounding box center [32, 552] width 36 height 36
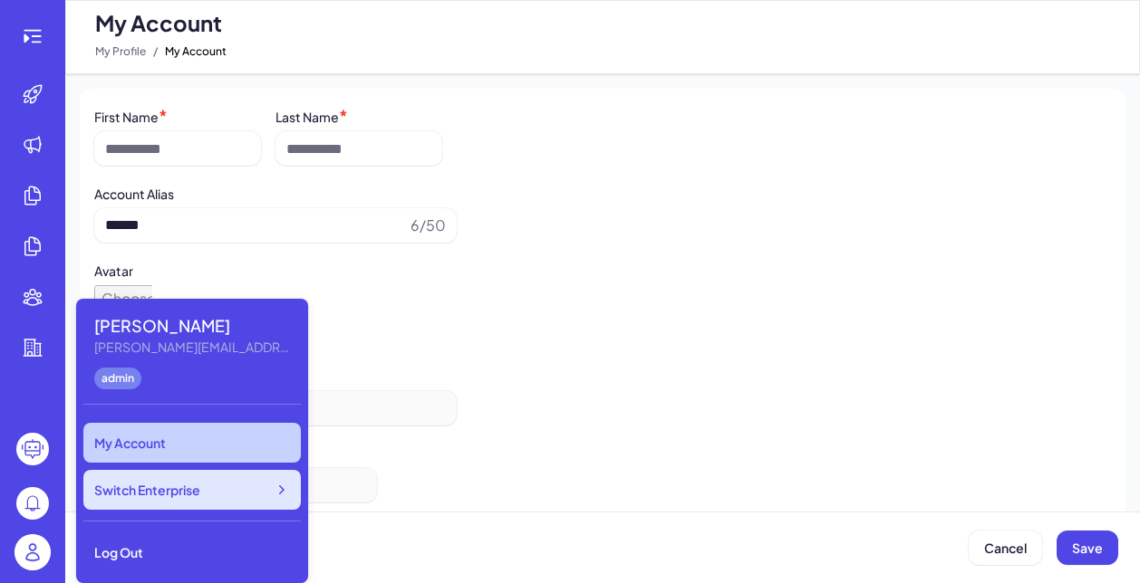
click at [170, 493] on span "Switch Enterprise" at bounding box center [147, 490] width 106 height 18
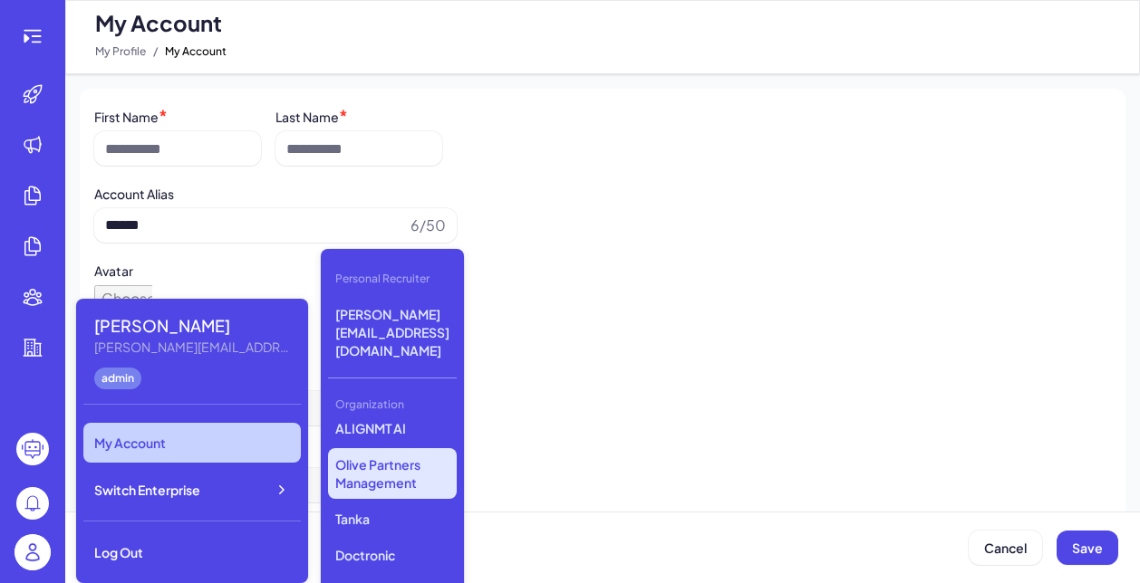
scroll to position [414, 0]
click at [366, 445] on p "Olive Partners Management" at bounding box center [392, 470] width 129 height 51
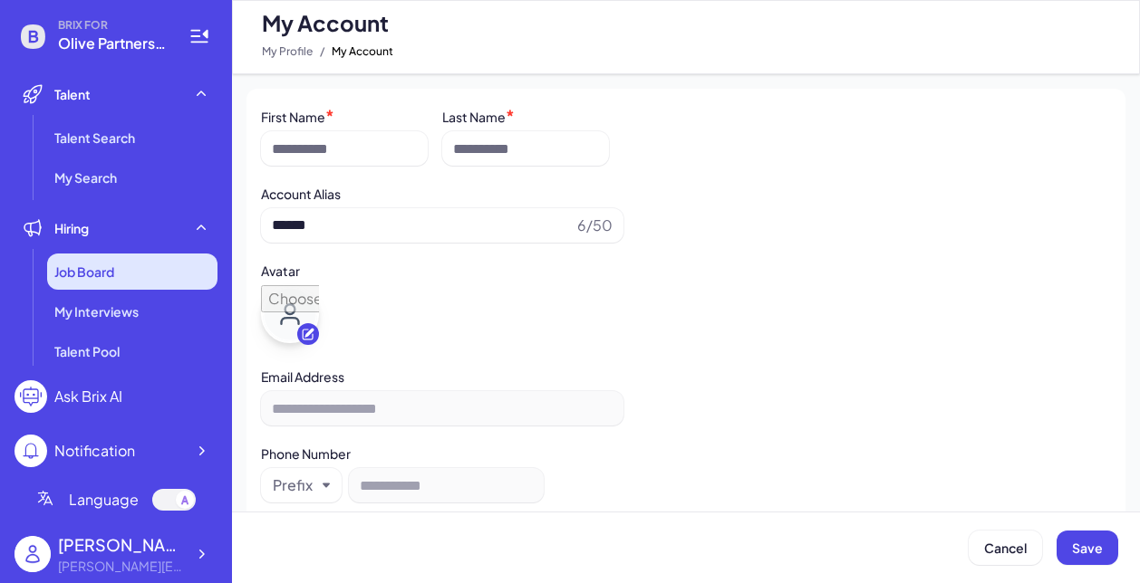
click at [88, 277] on span "Job Board" at bounding box center [84, 272] width 60 height 18
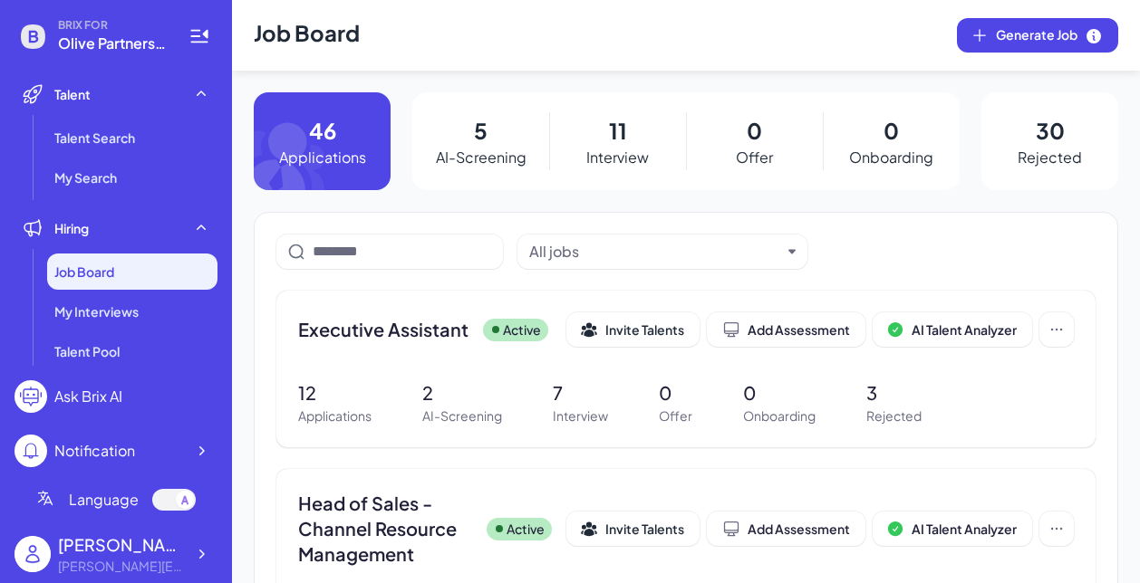
click at [501, 150] on p "AI-Screening" at bounding box center [481, 158] width 91 height 22
click at [370, 342] on span "Executive Assistant" at bounding box center [383, 329] width 170 height 25
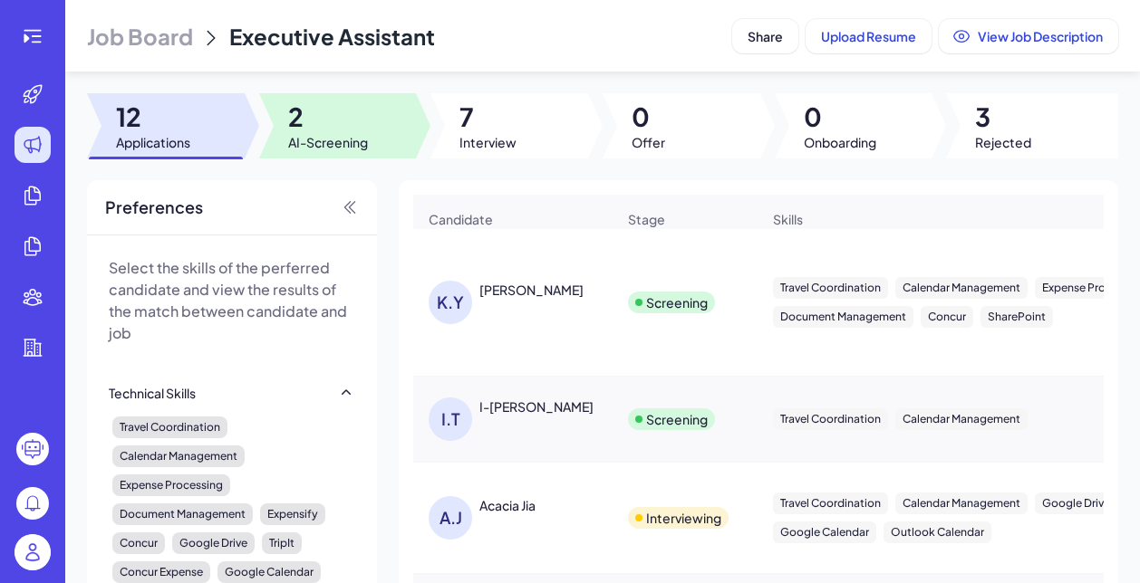
click at [294, 113] on span "2" at bounding box center [328, 117] width 80 height 33
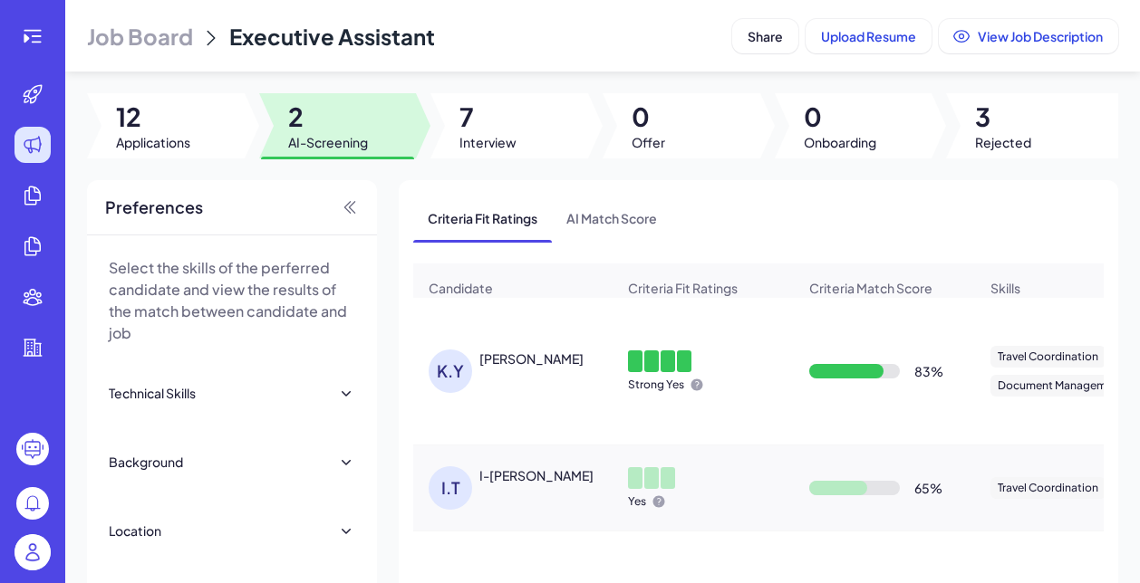
click at [503, 370] on div "K.Y [PERSON_NAME]" at bounding box center [521, 371] width 187 height 43
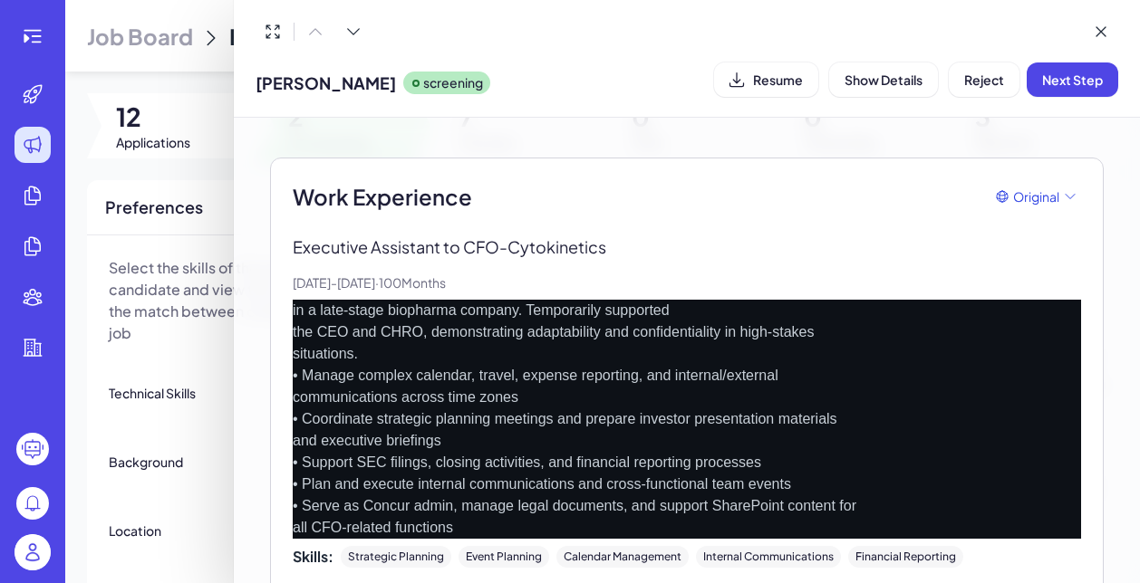
scroll to position [502, 0]
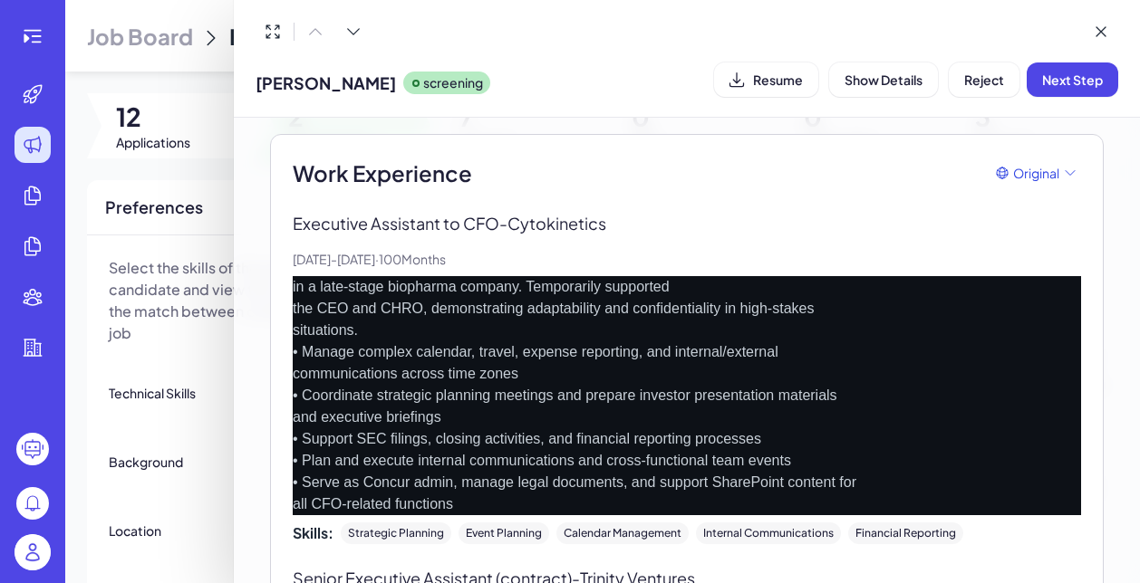
click at [197, 320] on div at bounding box center [570, 291] width 1140 height 583
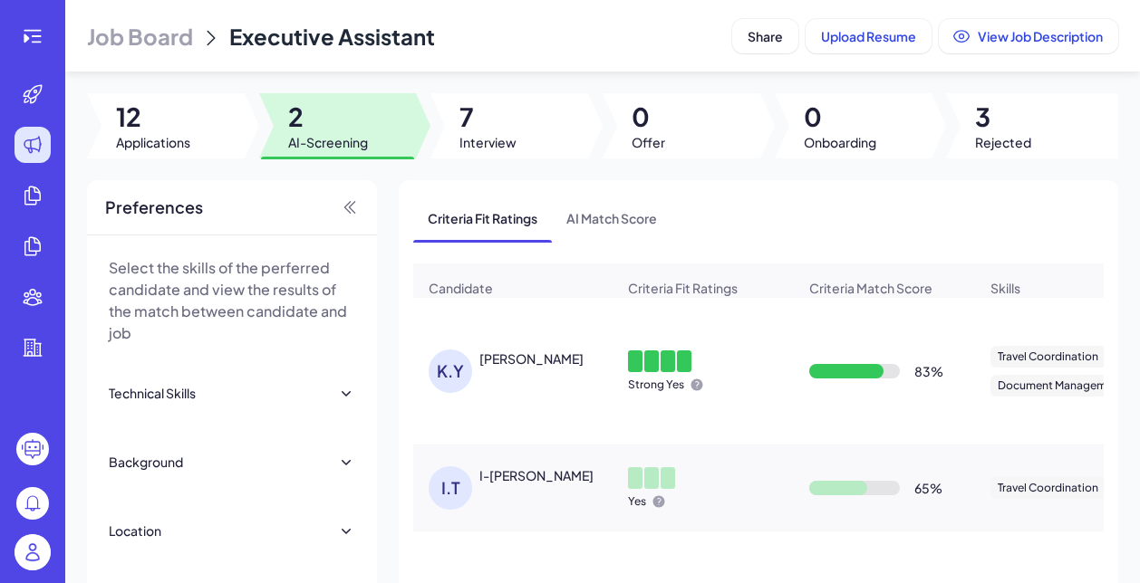
click at [149, 34] on span "Job Board" at bounding box center [140, 36] width 106 height 29
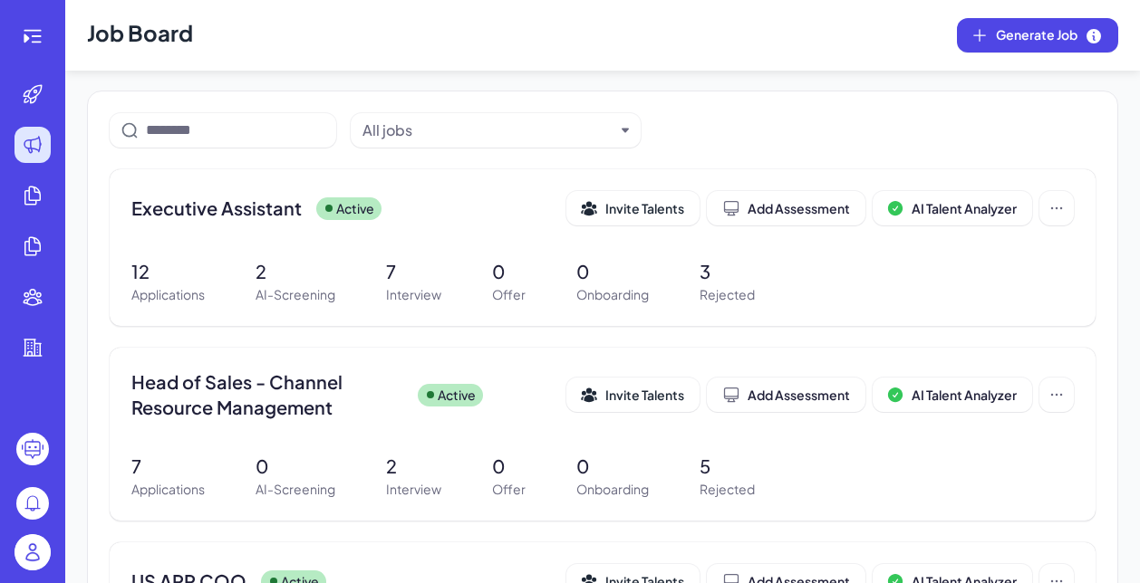
scroll to position [160, 0]
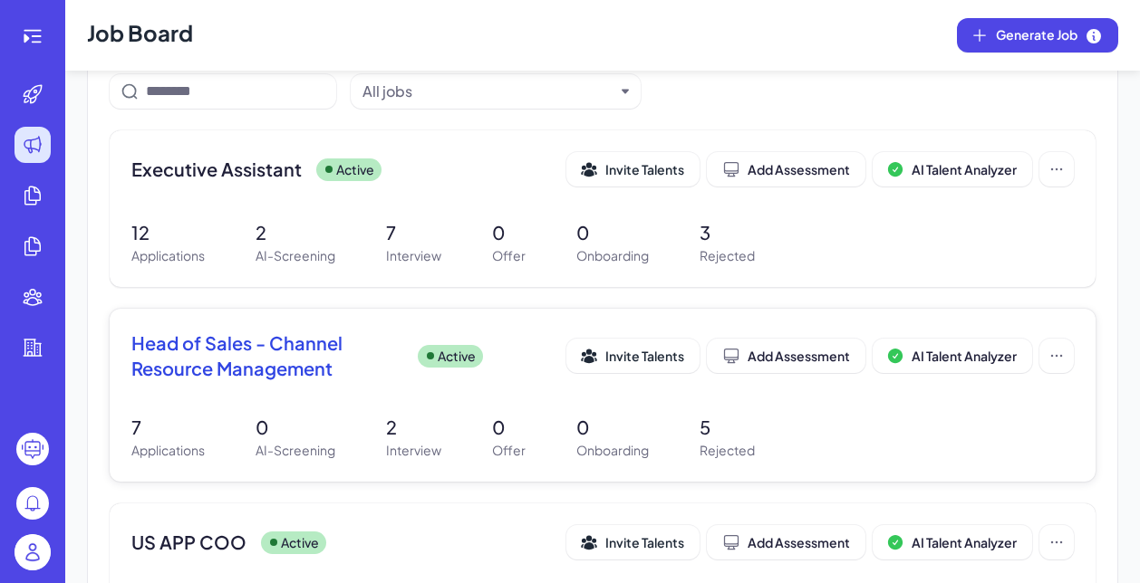
click at [303, 374] on span "Head of Sales - Channel Resource Management" at bounding box center [267, 356] width 272 height 51
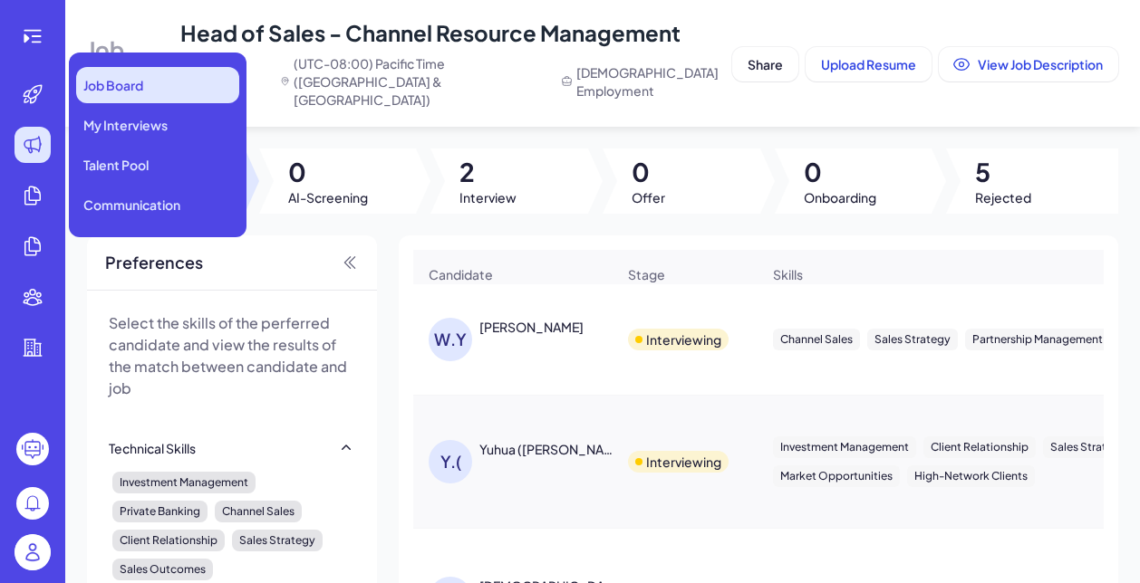
click at [141, 86] on span "Job Board" at bounding box center [113, 85] width 60 height 18
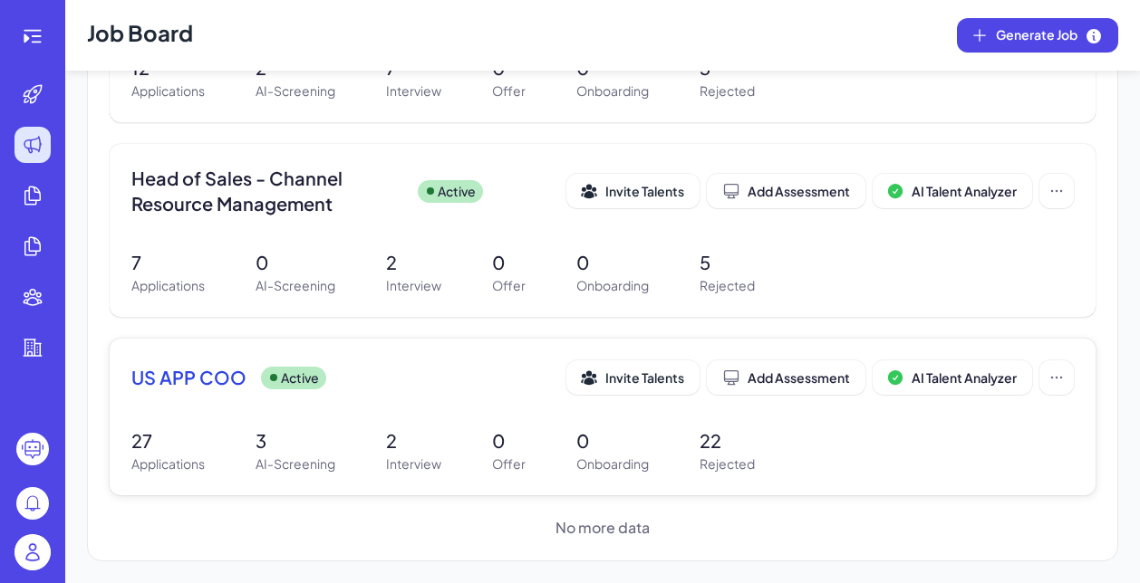
scroll to position [325, 0]
click at [197, 388] on span "US APP COO" at bounding box center [188, 377] width 115 height 25
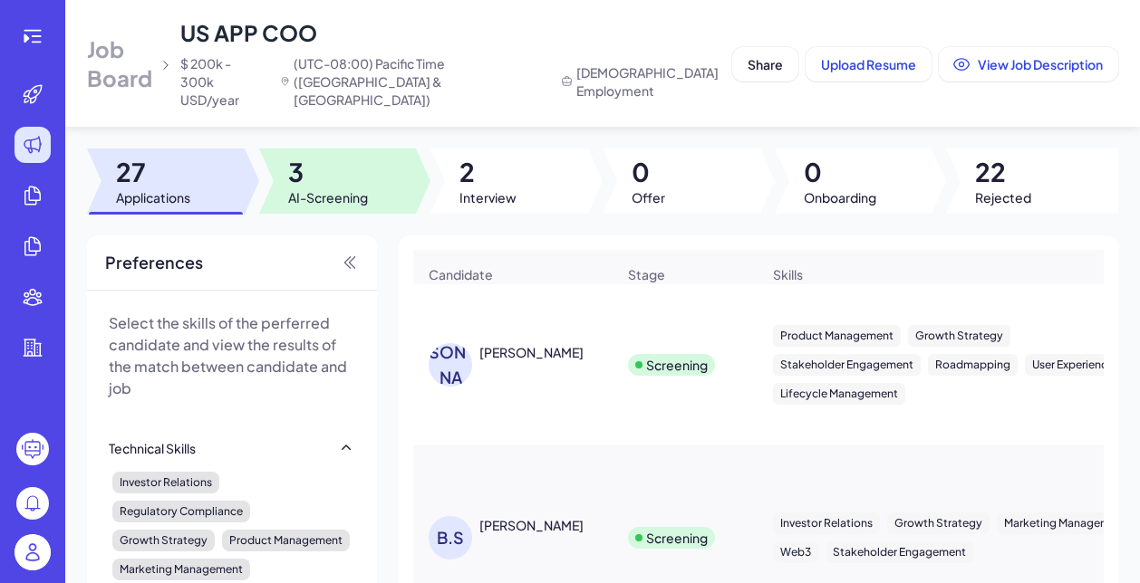
click at [308, 156] on span "3" at bounding box center [328, 172] width 80 height 33
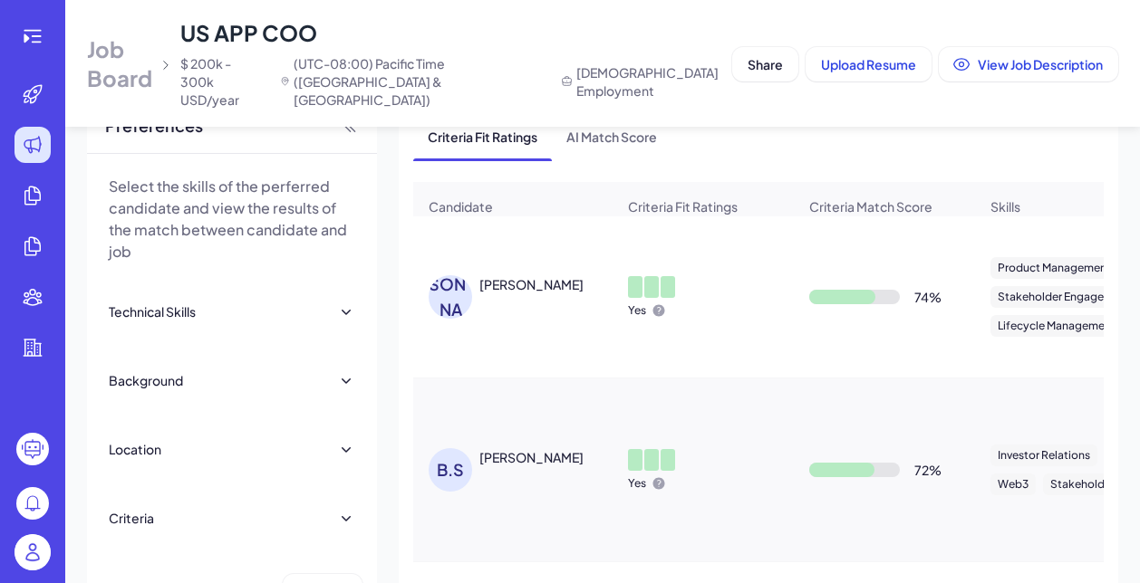
scroll to position [113, 0]
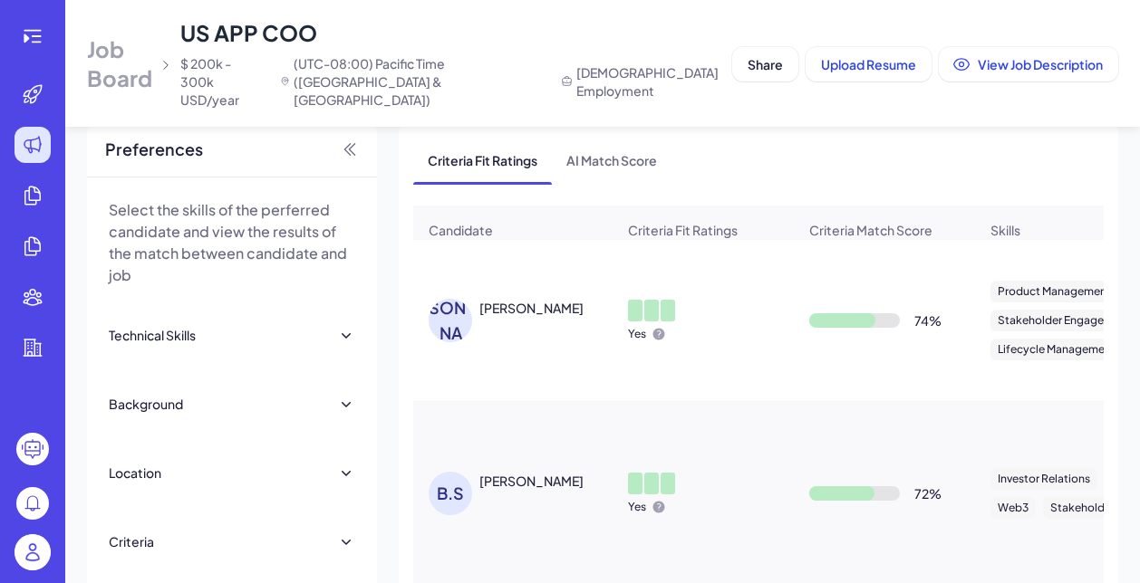
click at [516, 301] on div "[PERSON_NAME]" at bounding box center [521, 320] width 187 height 43
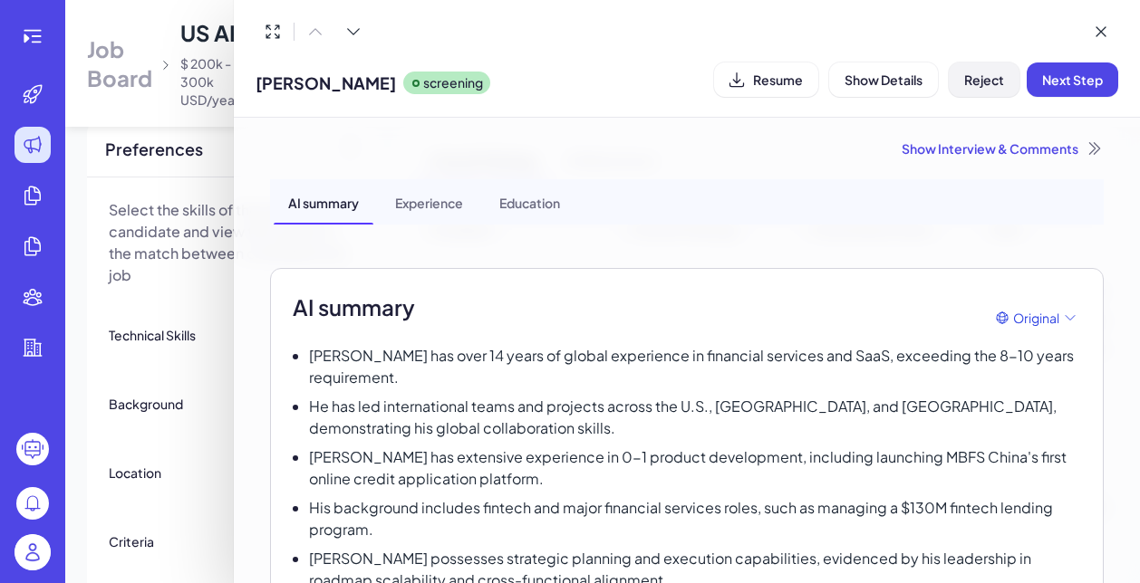
click at [967, 75] on span "Reject" at bounding box center [984, 80] width 40 height 16
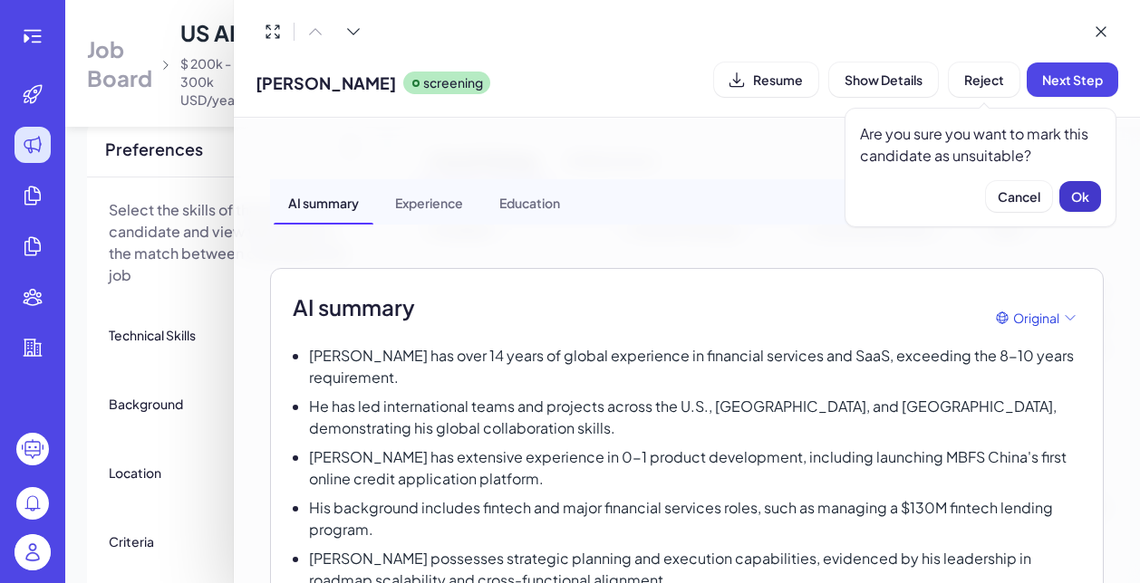
click at [1086, 203] on span "Ok" at bounding box center [1080, 196] width 18 height 16
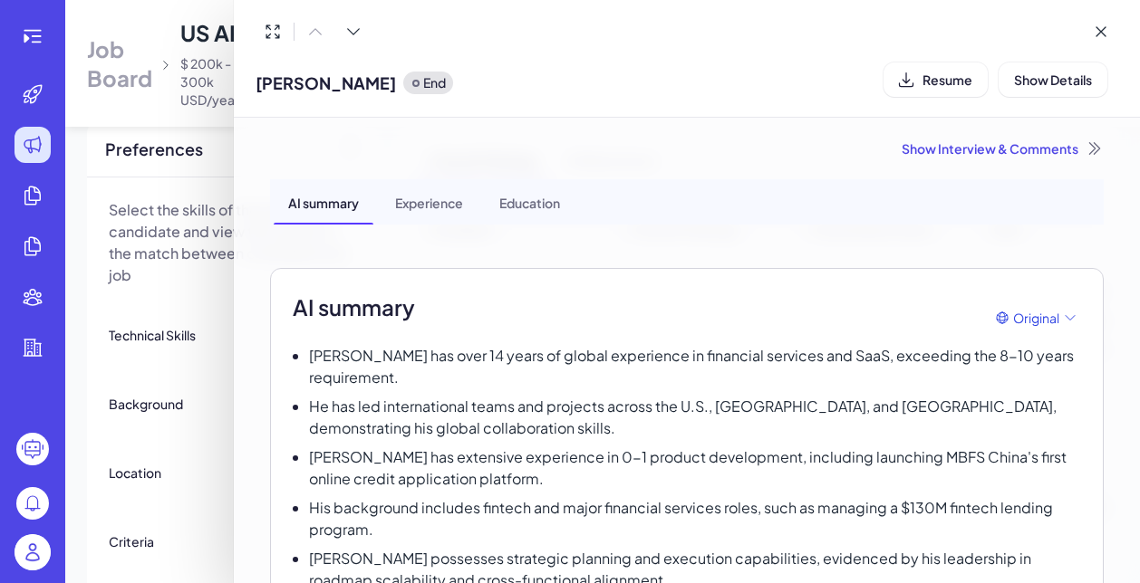
click at [972, 152] on div "Show Interview & Comments" at bounding box center [686, 148] width 833 height 18
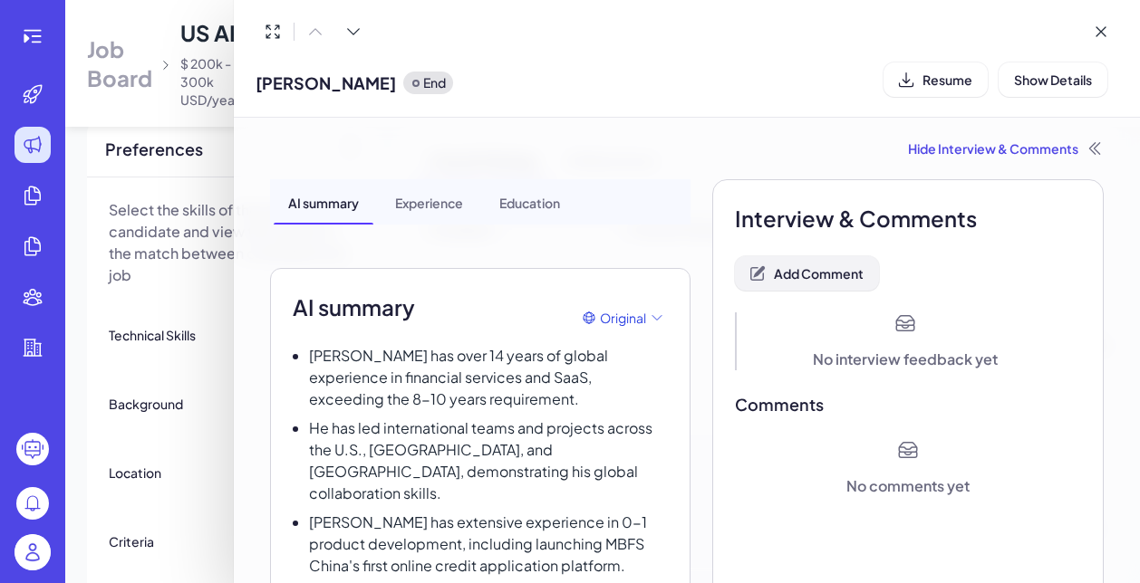
click at [813, 285] on button "Add Comment" at bounding box center [807, 273] width 144 height 34
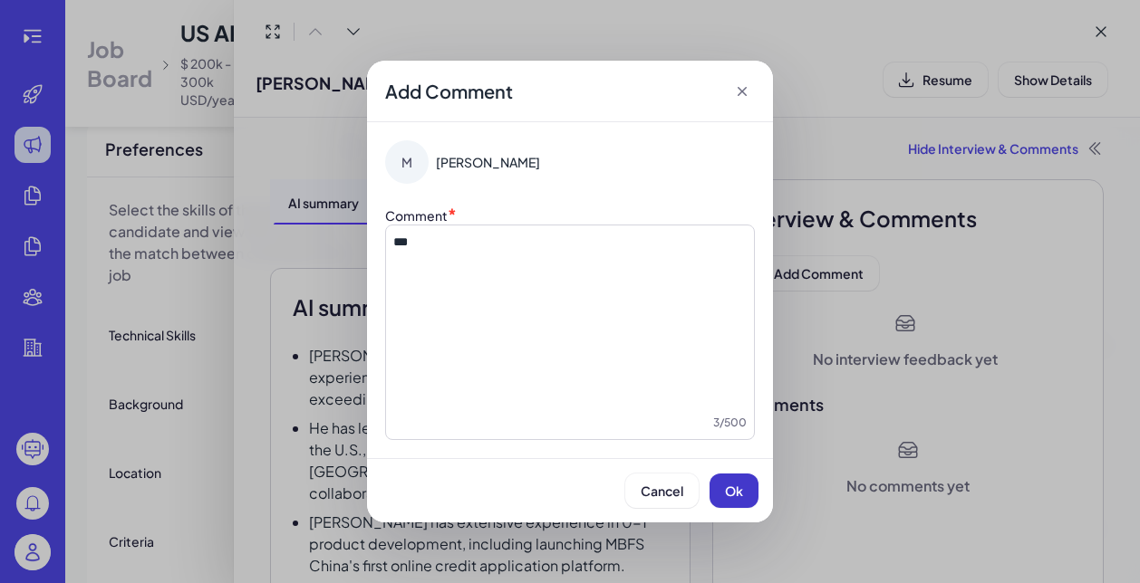
click at [734, 490] on span "Ok" at bounding box center [734, 491] width 18 height 16
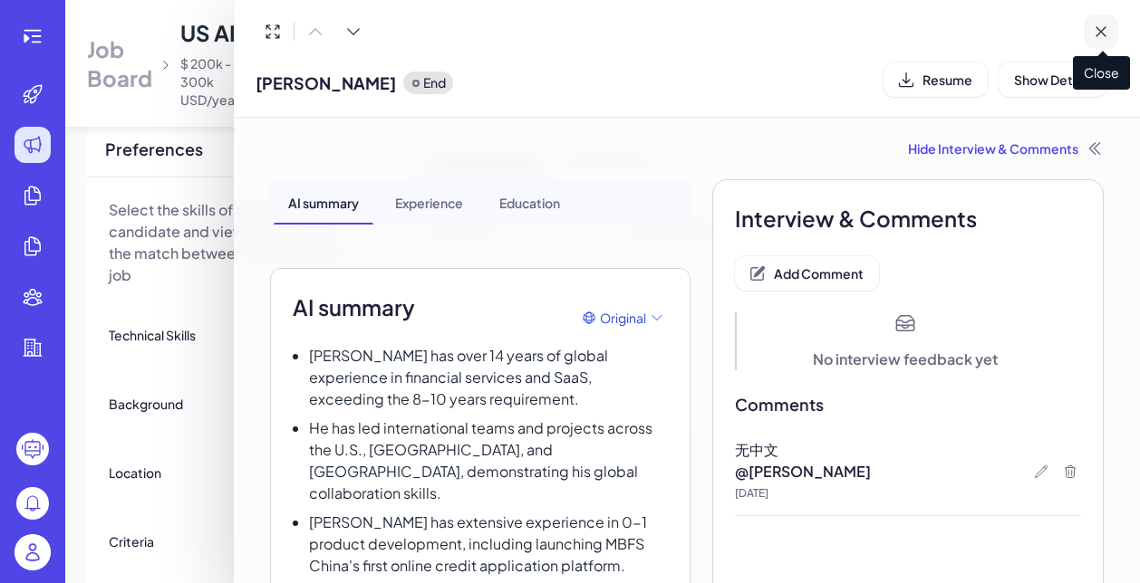
click at [1101, 32] on icon at bounding box center [1100, 32] width 18 height 18
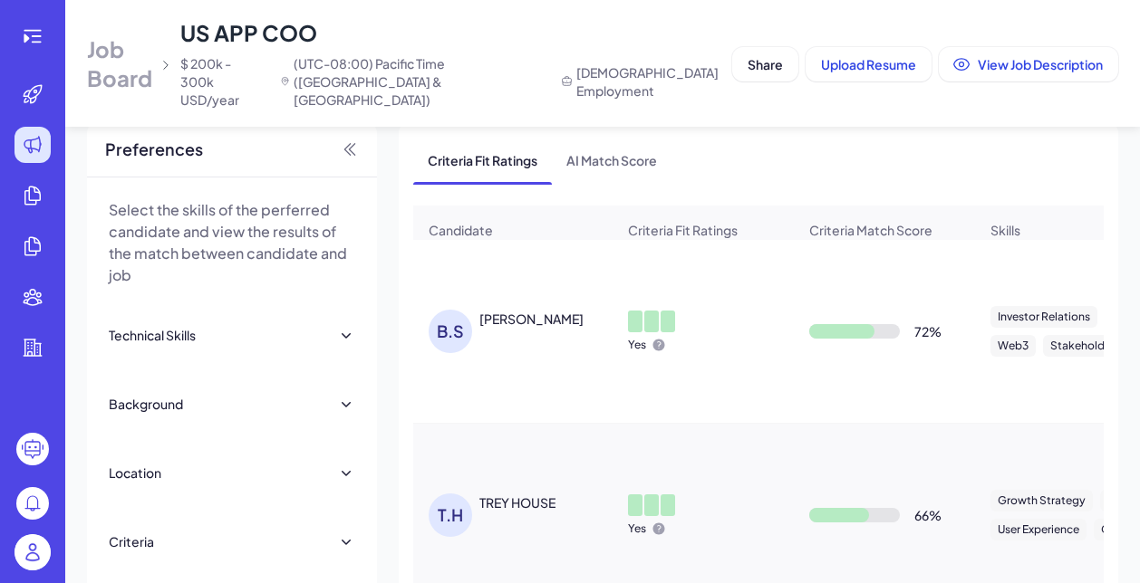
click at [529, 451] on td "[PERSON_NAME] HOUSE" at bounding box center [512, 516] width 199 height 184
click at [516, 310] on div "[PERSON_NAME]" at bounding box center [531, 319] width 104 height 18
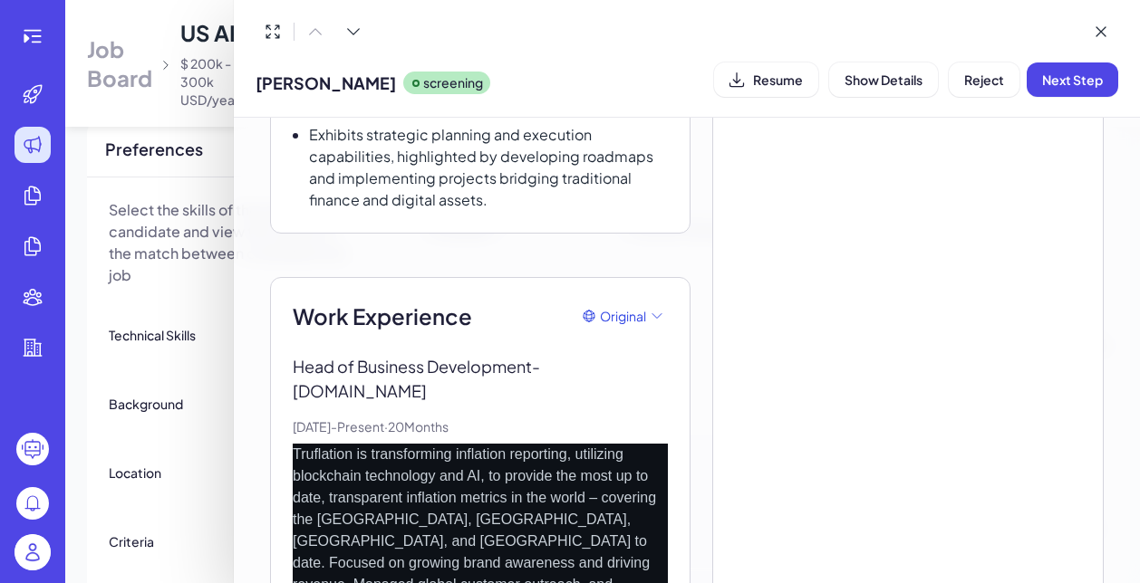
scroll to position [608, 0]
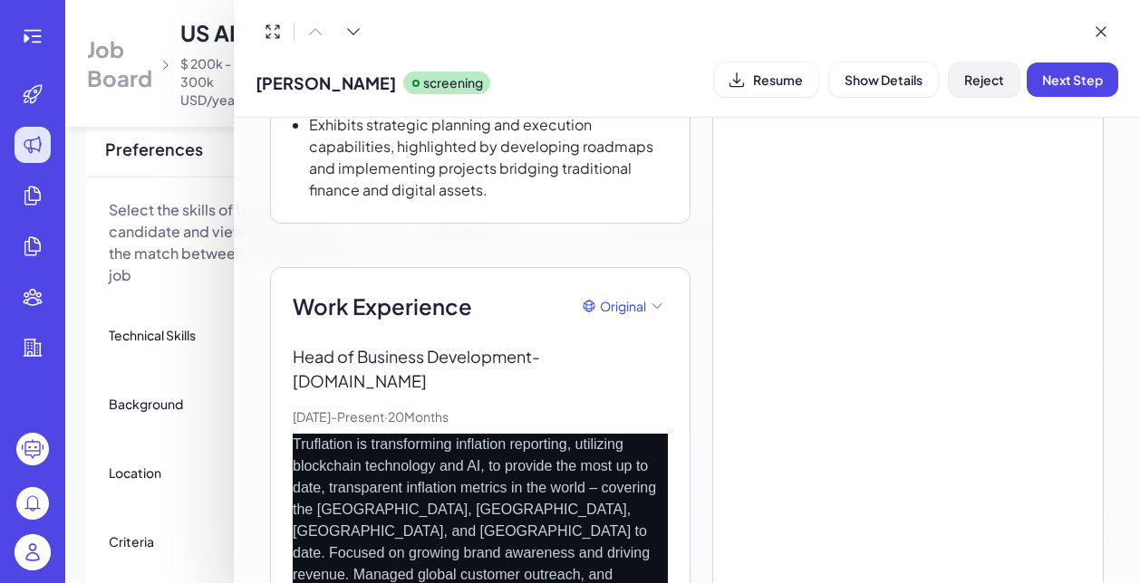
click at [974, 85] on span "Reject" at bounding box center [984, 80] width 40 height 16
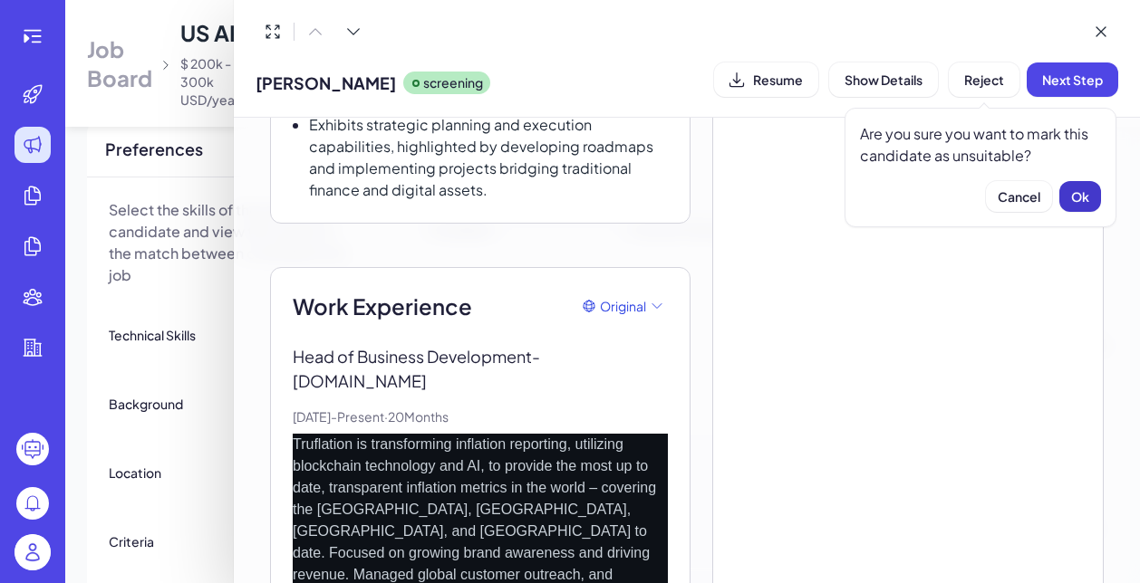
click at [1081, 198] on span "Ok" at bounding box center [1080, 196] width 18 height 16
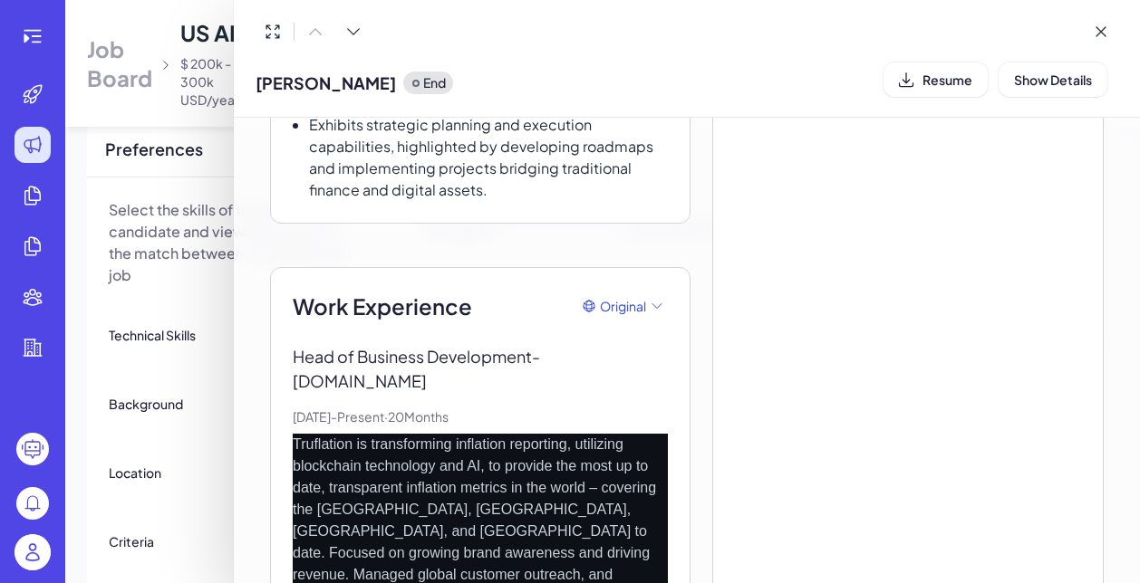
click at [192, 331] on div at bounding box center [570, 291] width 1140 height 583
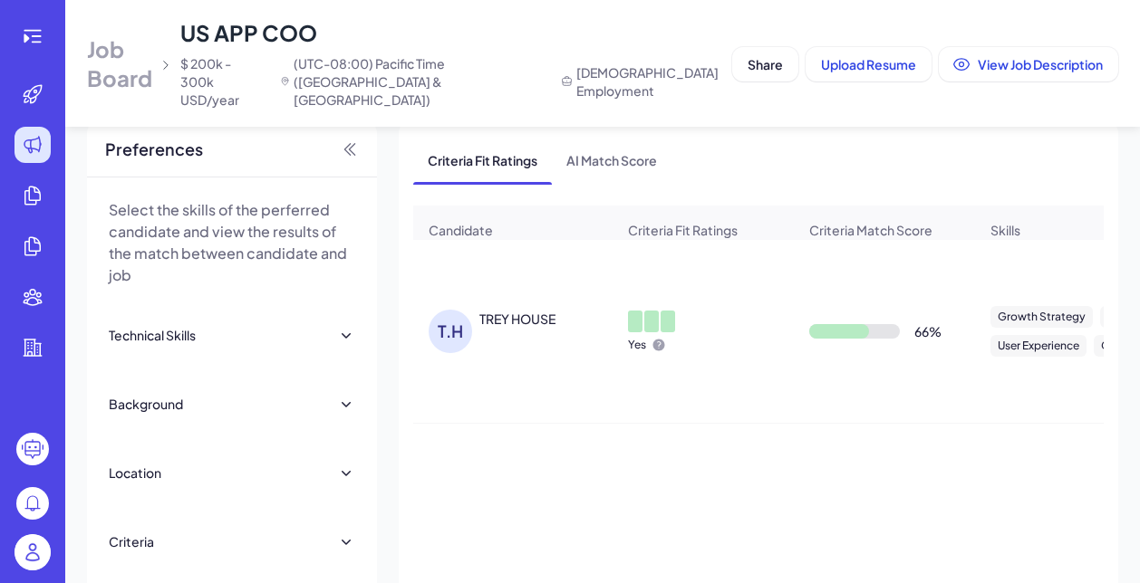
click at [530, 310] on div "TREY HOUSE" at bounding box center [517, 319] width 76 height 18
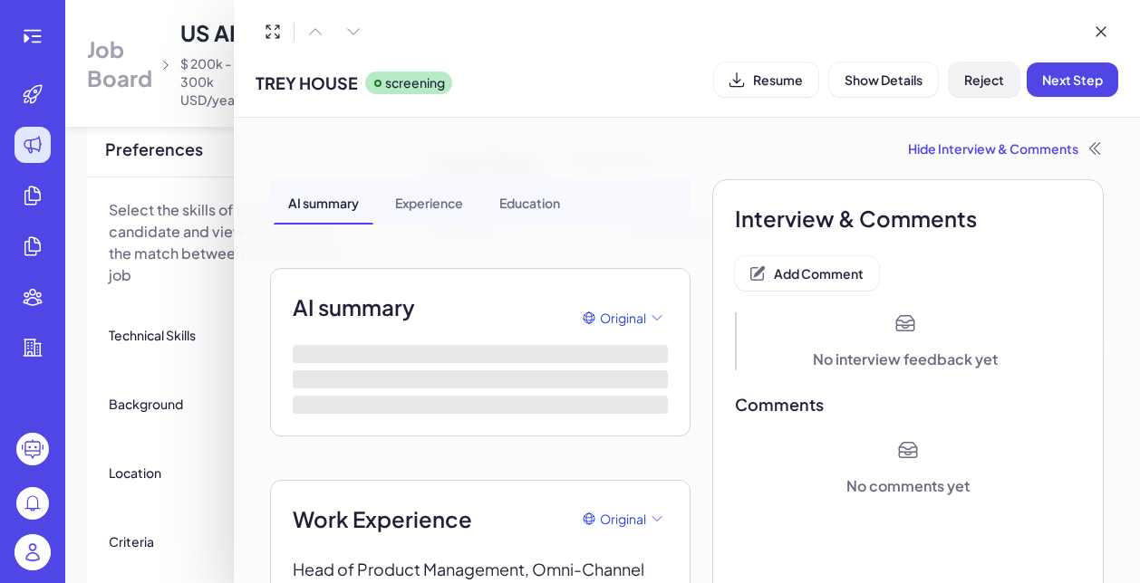
click at [975, 90] on button "Reject" at bounding box center [983, 80] width 71 height 34
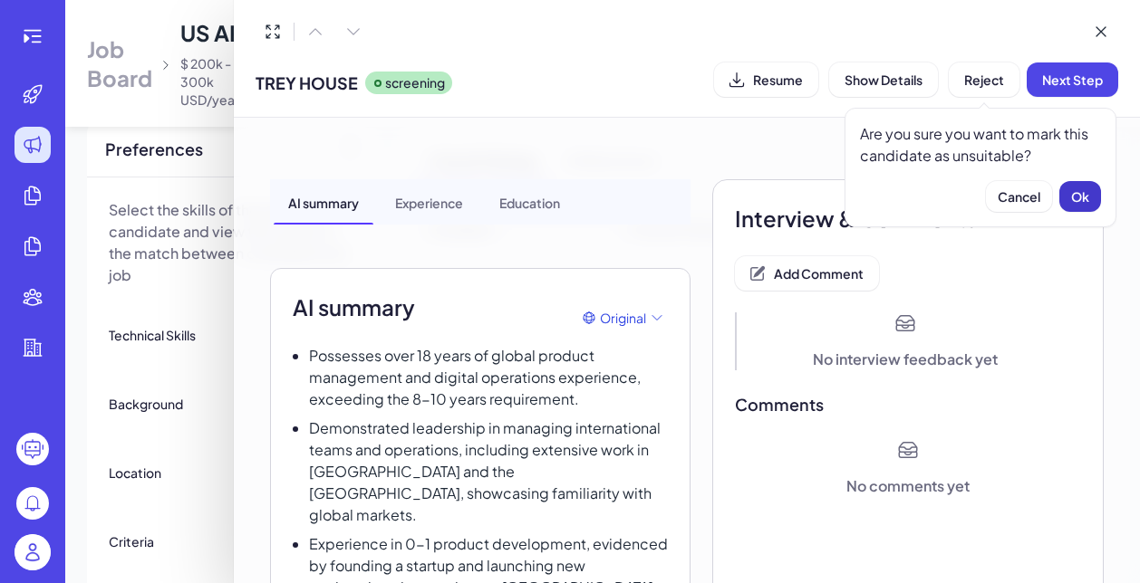
click at [1079, 199] on span "Ok" at bounding box center [1080, 196] width 18 height 16
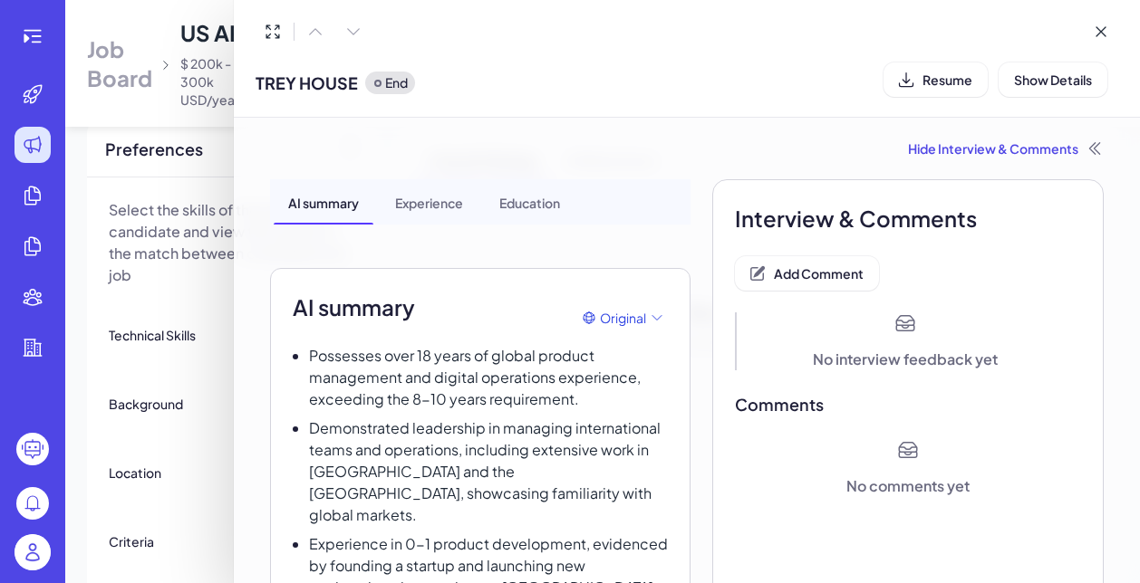
click at [1009, 156] on div "Hide Interview & Comments" at bounding box center [686, 148] width 833 height 18
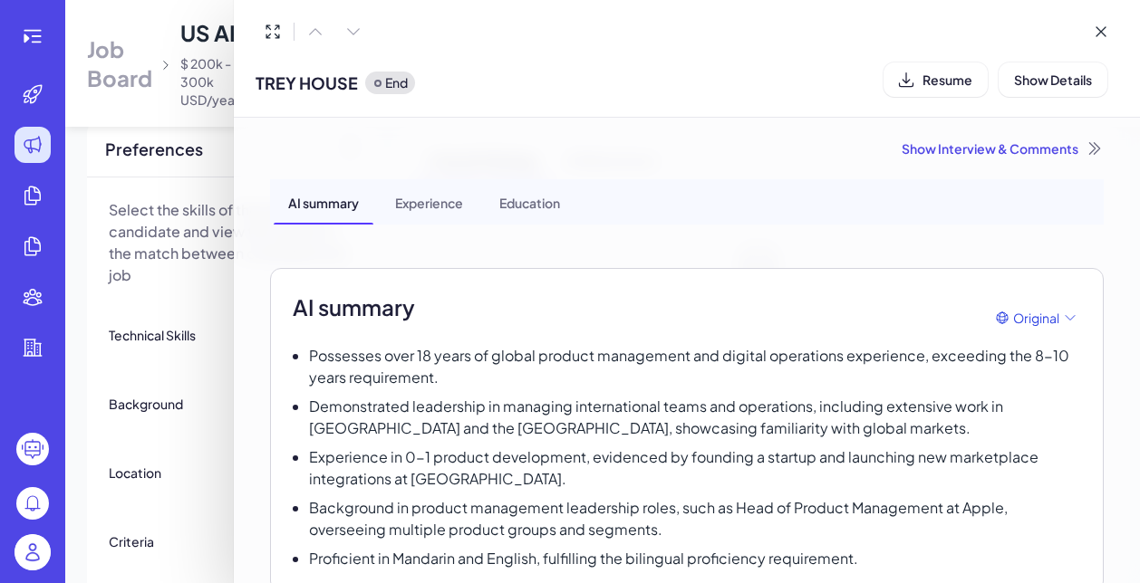
click at [1009, 156] on div "Show Interview & Comments" at bounding box center [686, 148] width 833 height 18
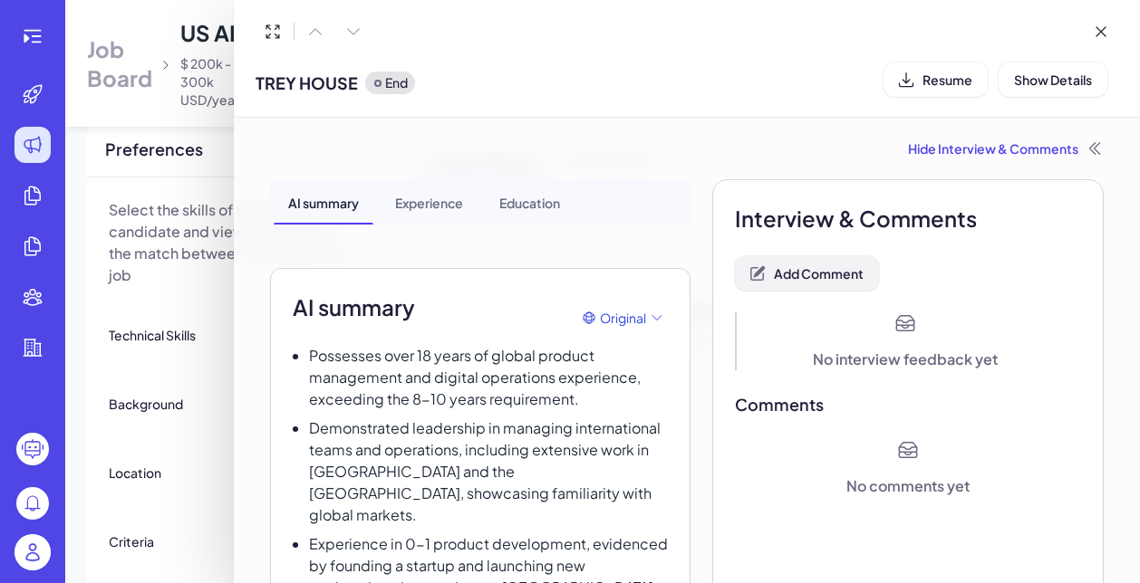
click at [825, 281] on span "Add Comment" at bounding box center [819, 273] width 90 height 16
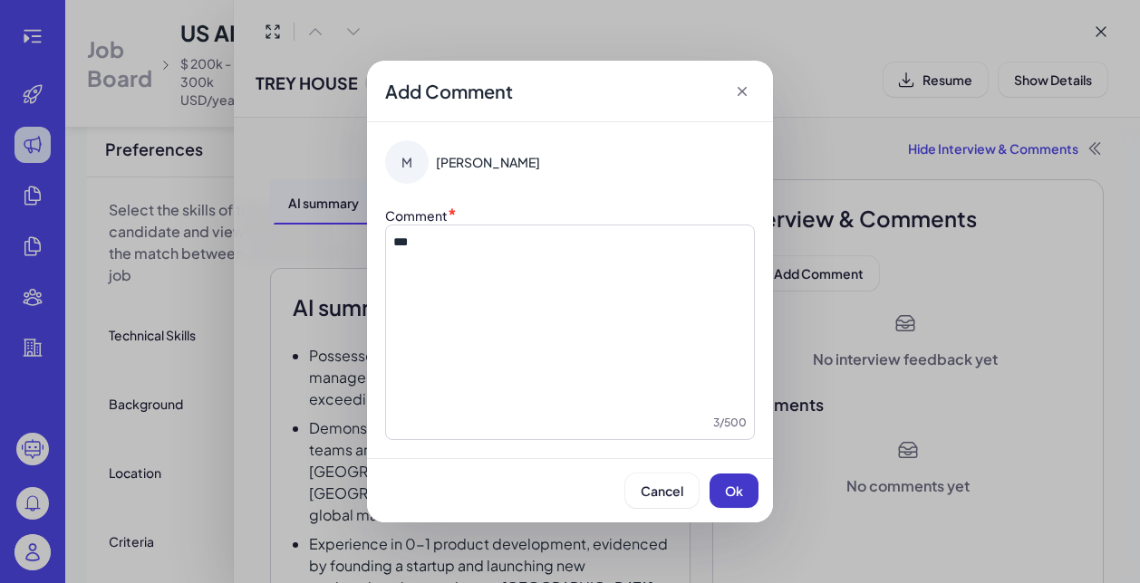
click at [726, 496] on span "Ok" at bounding box center [734, 491] width 18 height 16
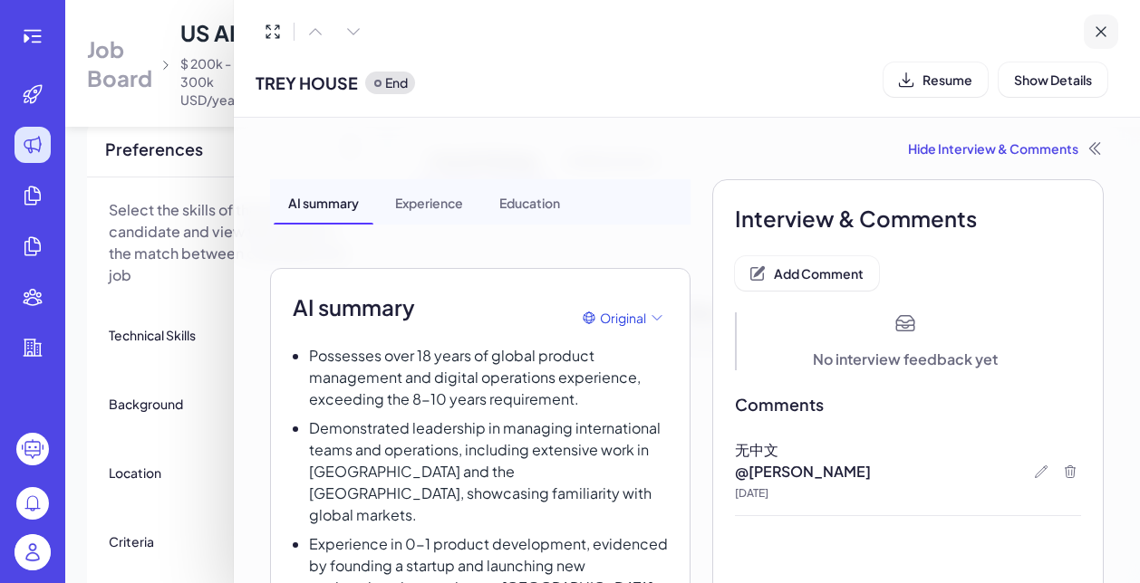
click at [1101, 34] on icon at bounding box center [1100, 32] width 18 height 18
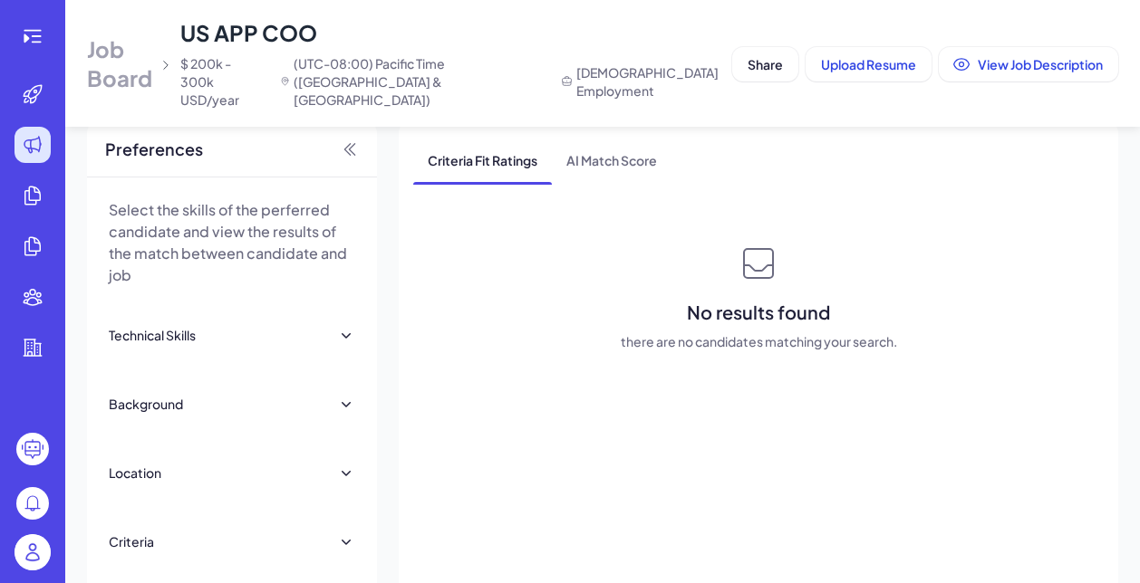
click at [30, 562] on img at bounding box center [32, 552] width 36 height 36
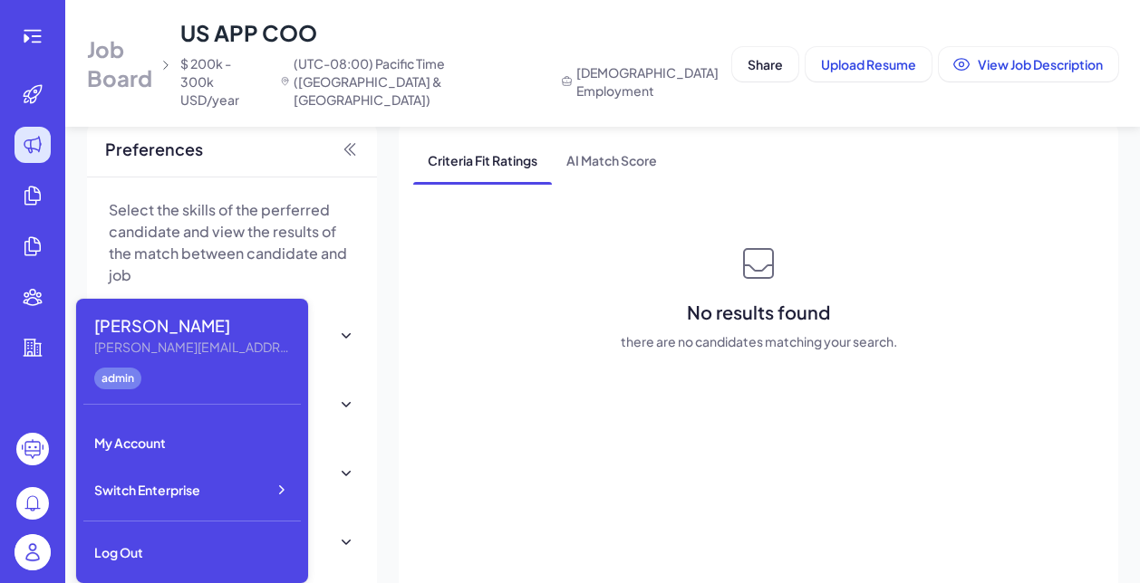
click at [284, 245] on p "Select the skills of the perferred candidate and view the results of the match …" at bounding box center [232, 242] width 246 height 87
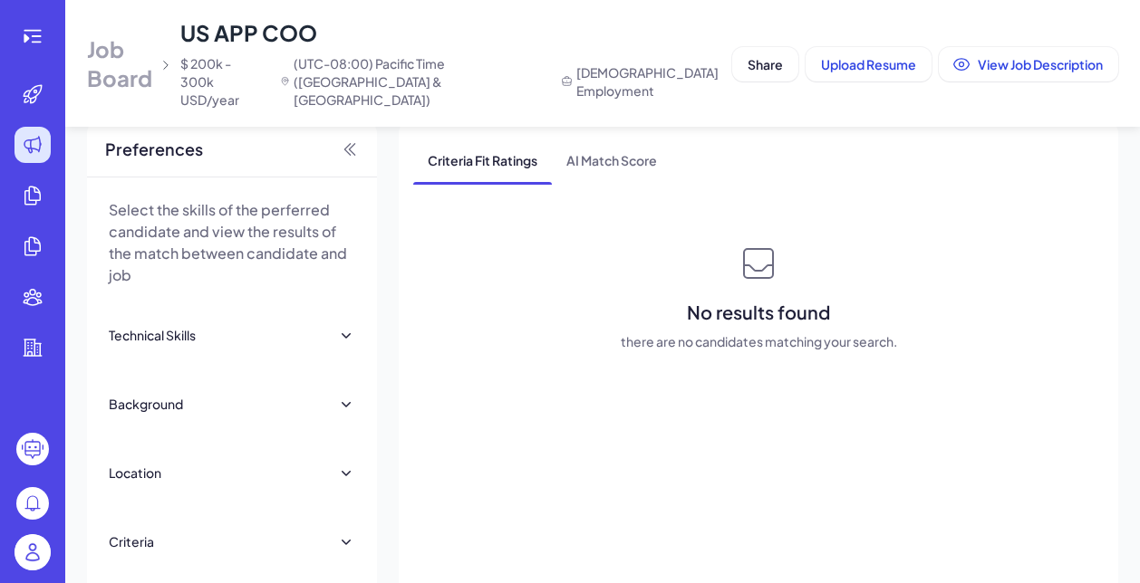
click at [99, 43] on span "Job Board" at bounding box center [119, 63] width 65 height 58
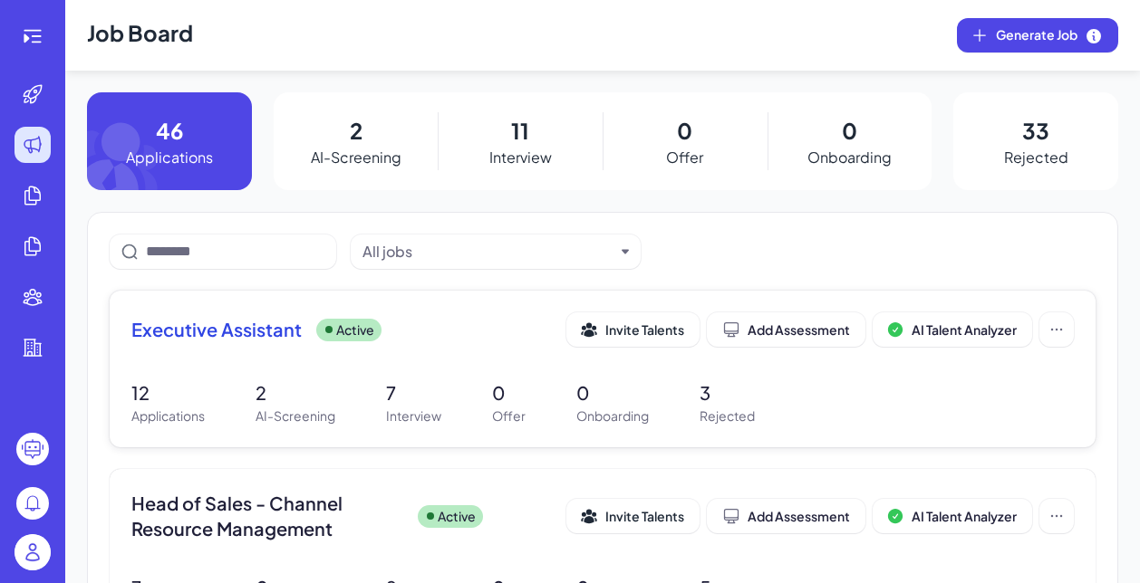
click at [370, 324] on p "Active" at bounding box center [355, 330] width 38 height 19
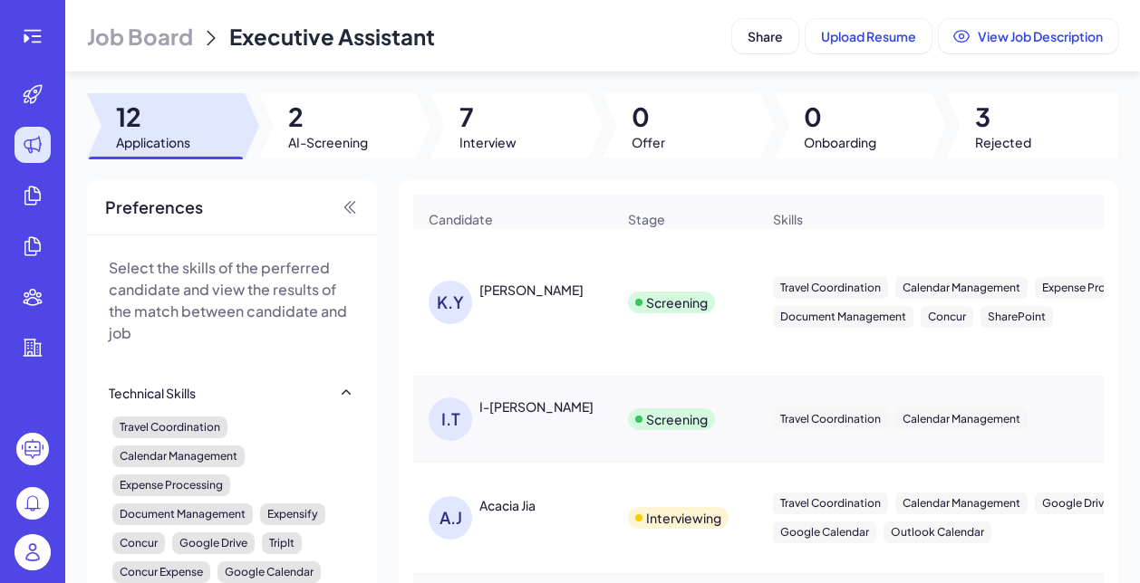
click at [153, 40] on span "Job Board" at bounding box center [140, 36] width 106 height 29
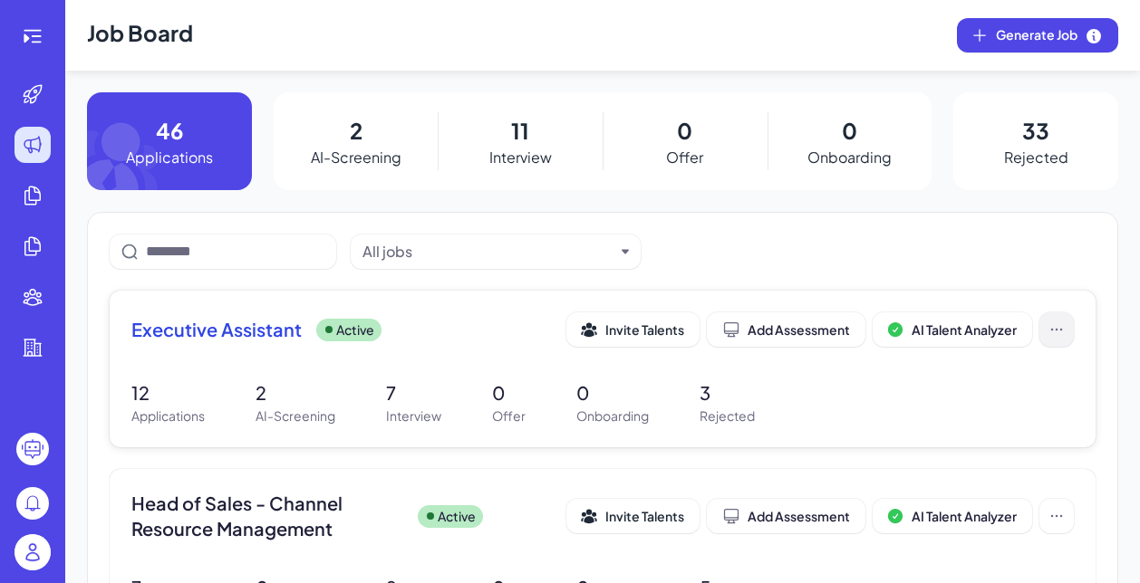
click at [1063, 333] on icon at bounding box center [1056, 330] width 18 height 18
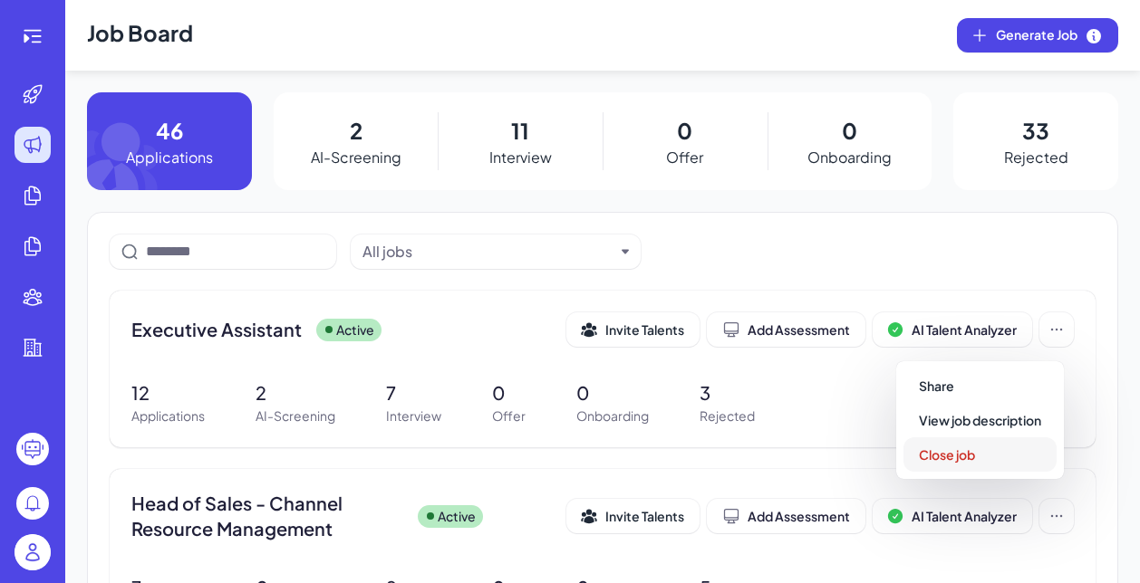
click at [934, 453] on span "Close job" at bounding box center [946, 455] width 56 height 16
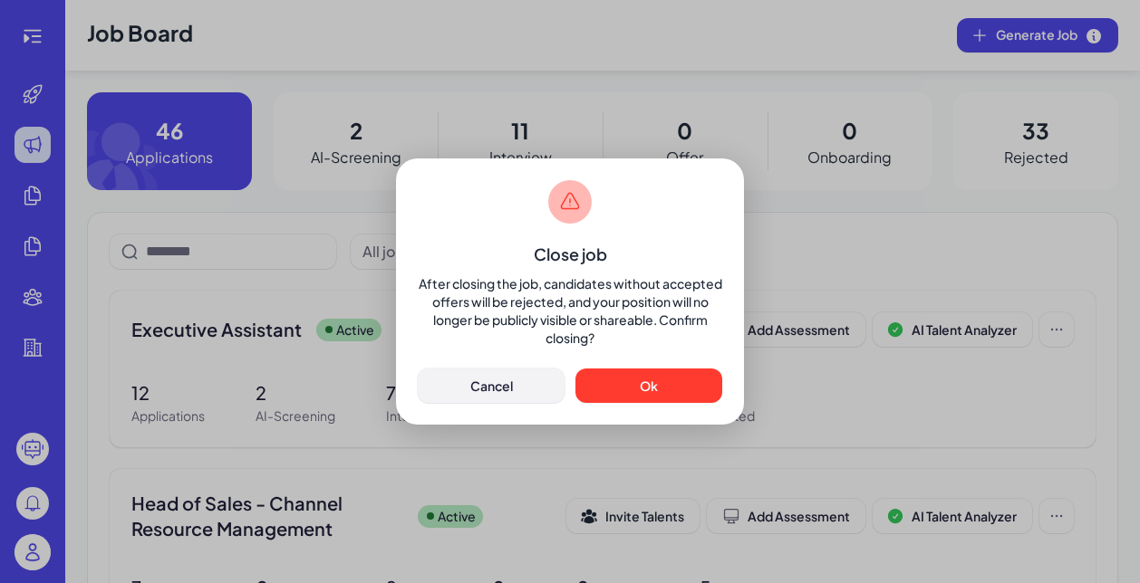
click at [508, 387] on span "Cancel" at bounding box center [491, 386] width 43 height 16
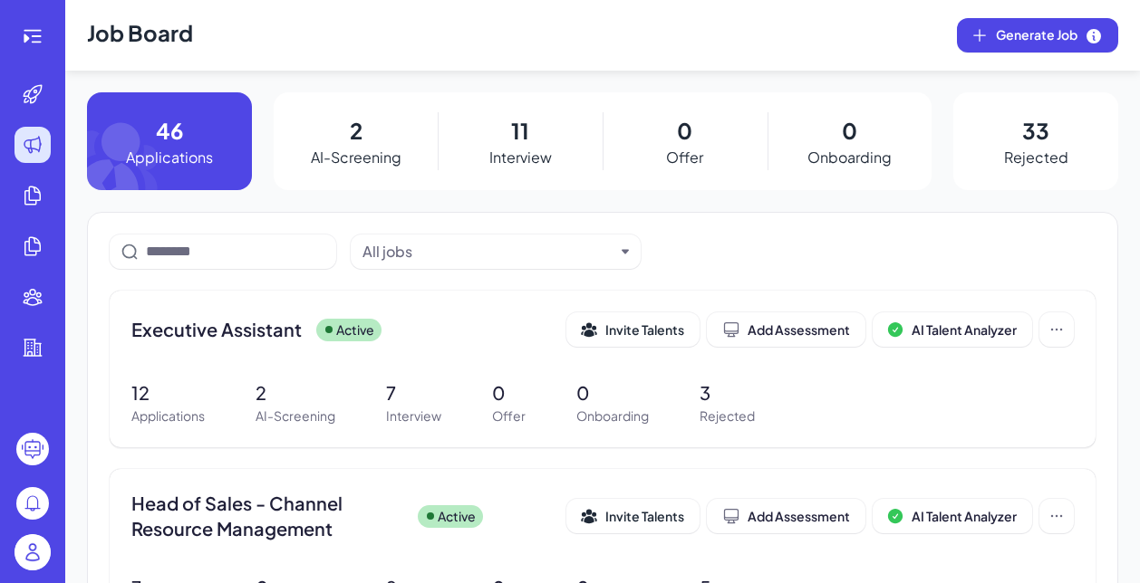
click at [34, 571] on div at bounding box center [32, 555] width 36 height 42
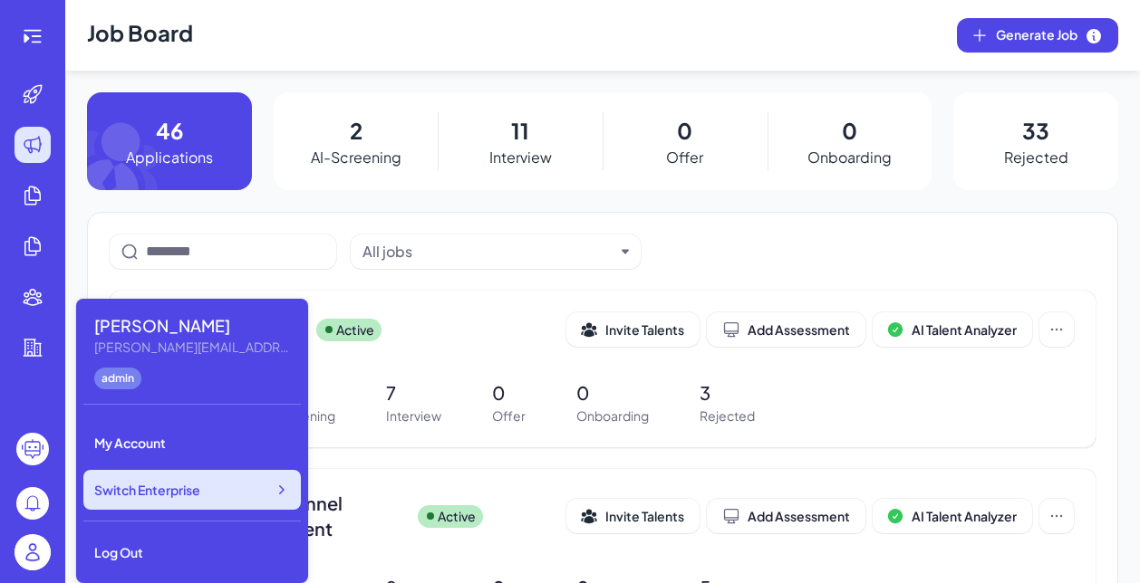
click at [158, 495] on span "Switch Enterprise" at bounding box center [147, 490] width 106 height 18
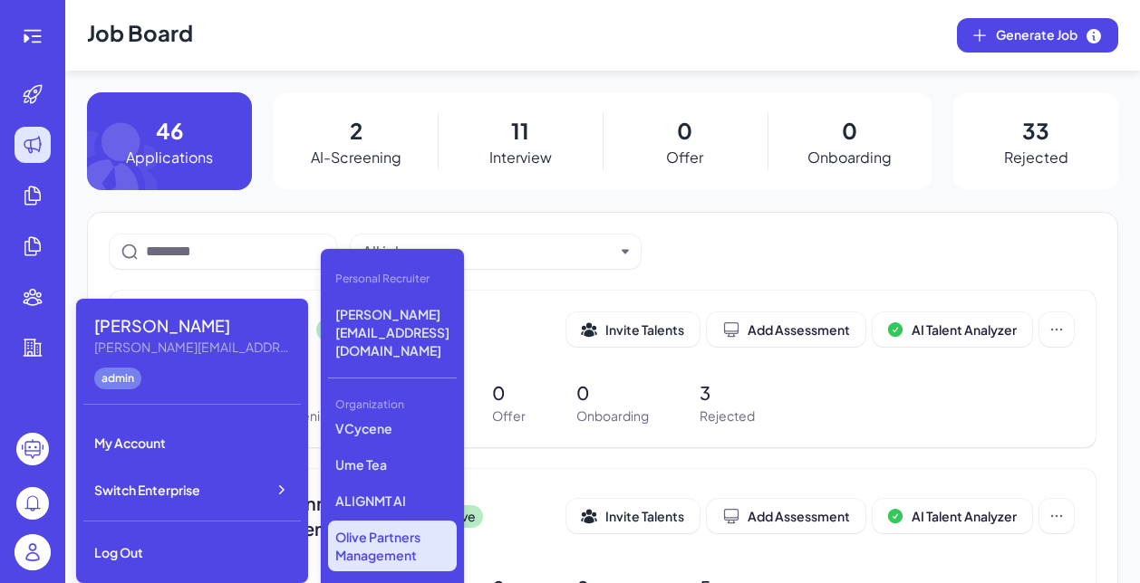
scroll to position [374, 0]
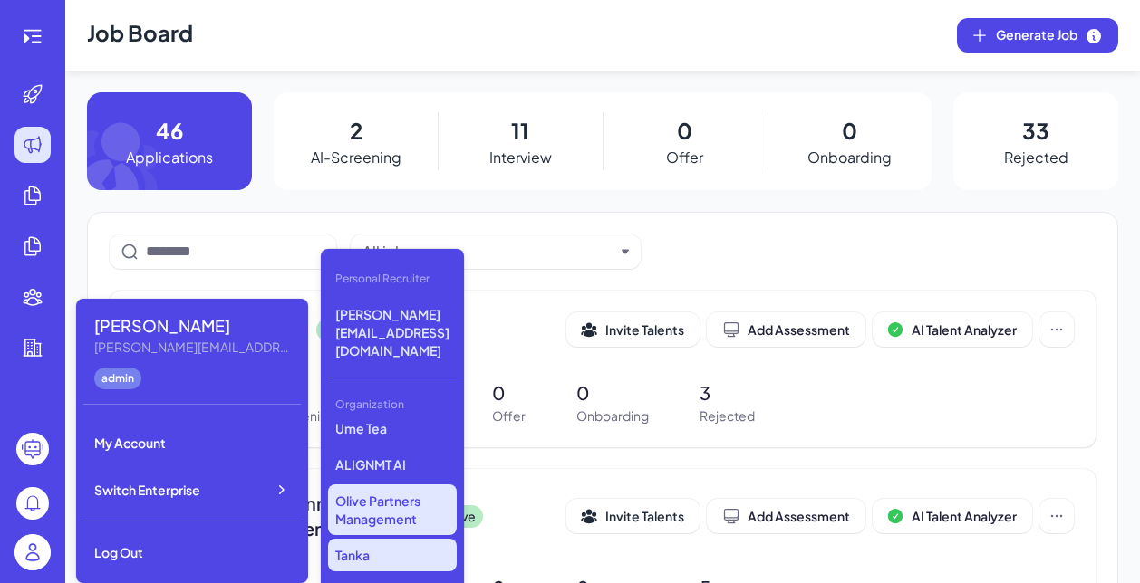
click at [414, 539] on p "Tanka" at bounding box center [392, 555] width 129 height 33
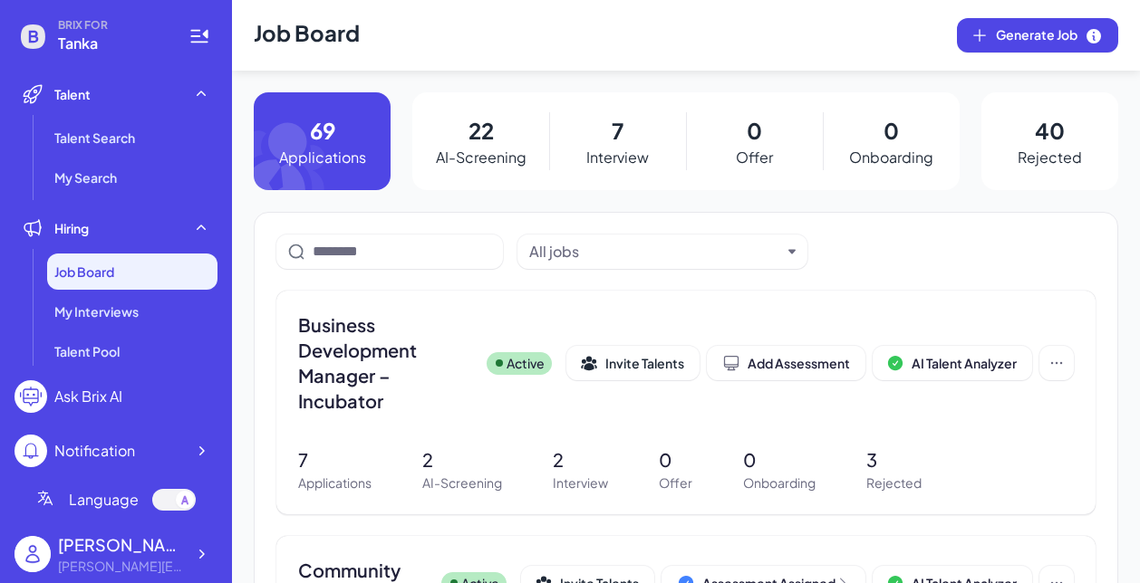
click at [153, 561] on div "[PERSON_NAME][EMAIL_ADDRESS][DOMAIN_NAME]" at bounding box center [121, 566] width 127 height 19
click at [206, 547] on icon at bounding box center [201, 554] width 18 height 18
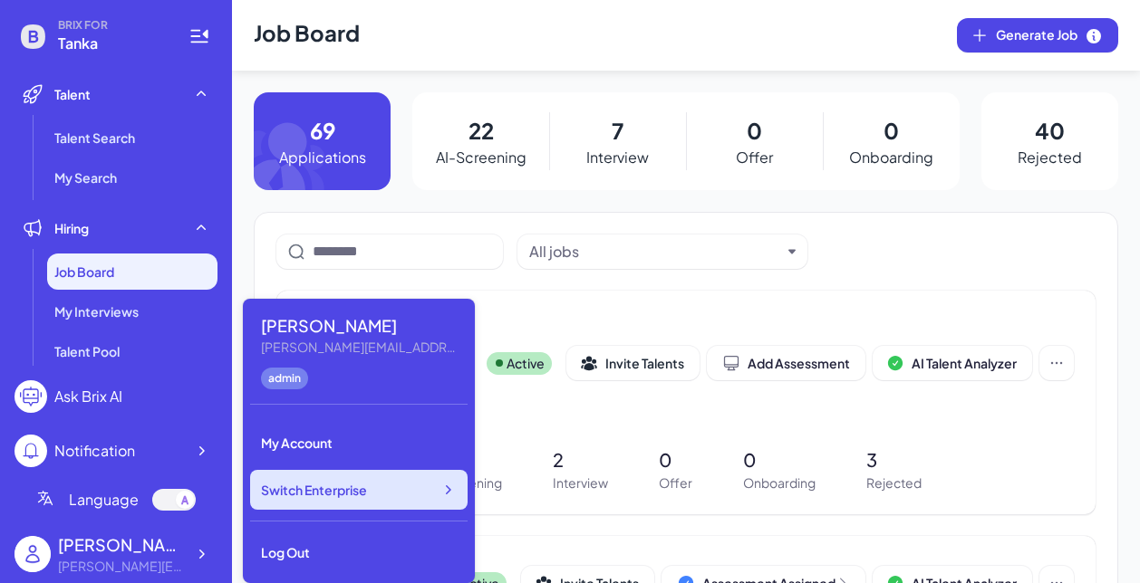
click at [342, 486] on span "Switch Enterprise" at bounding box center [314, 490] width 106 height 18
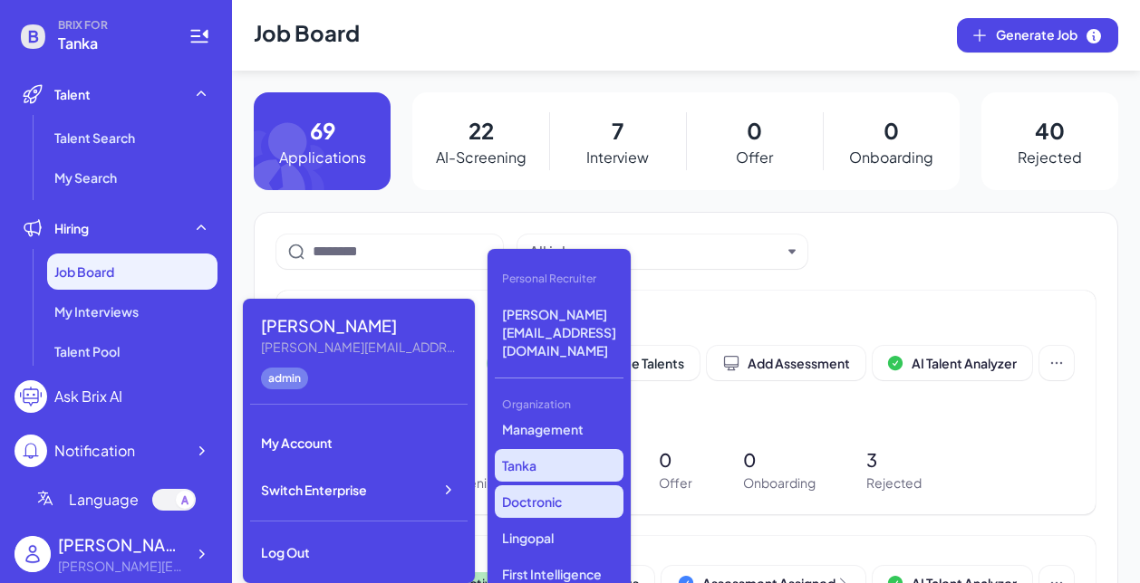
scroll to position [480, 0]
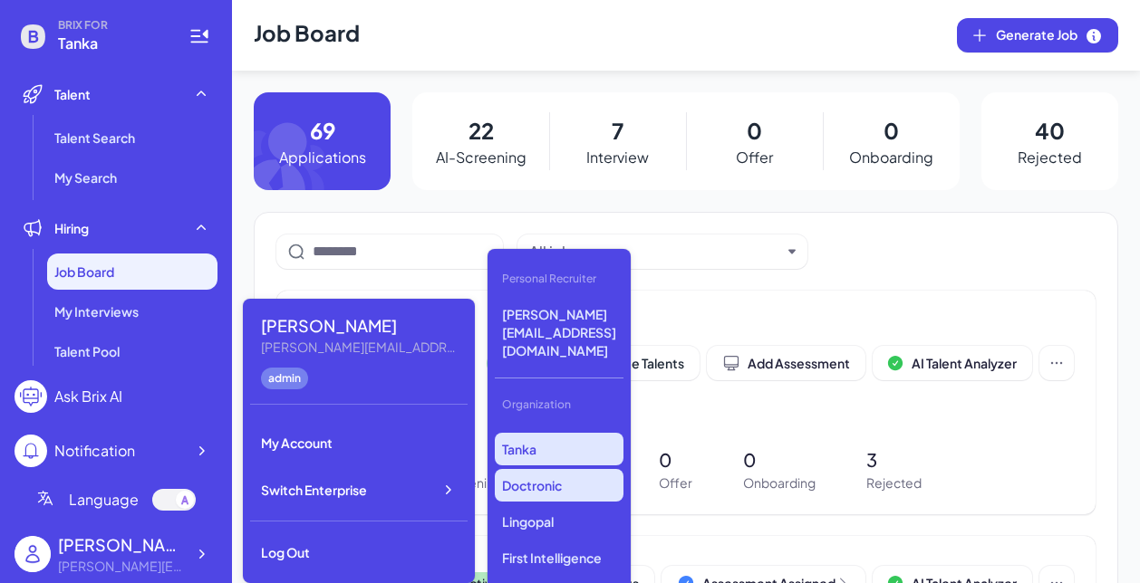
click at [559, 469] on p "Doctronic" at bounding box center [559, 485] width 129 height 33
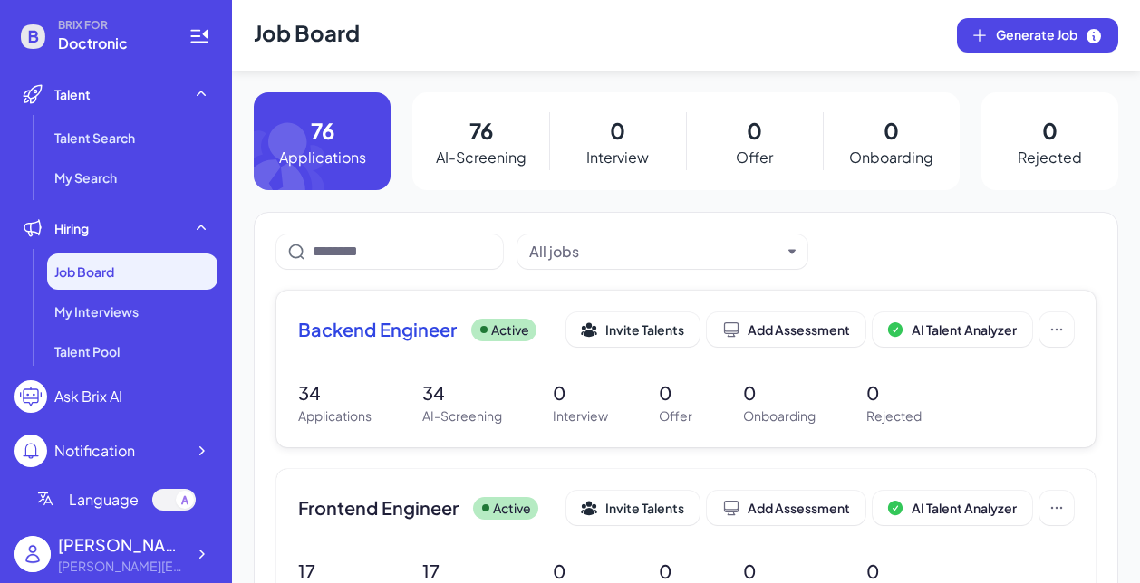
click at [397, 342] on span "Backend Engineer" at bounding box center [377, 329] width 159 height 25
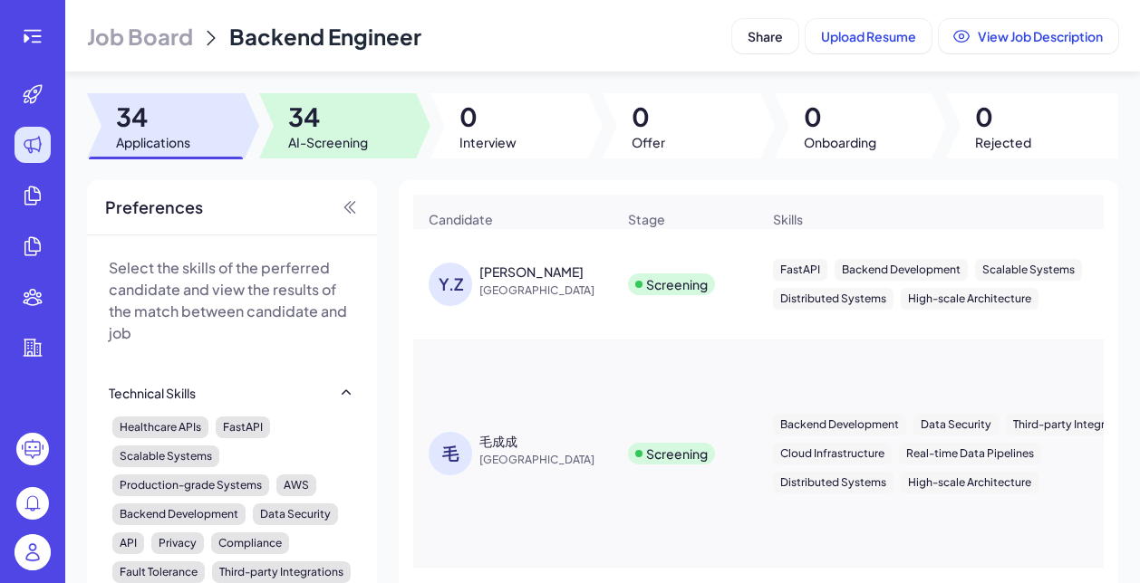
click at [311, 136] on span "AI-Screening" at bounding box center [328, 142] width 80 height 18
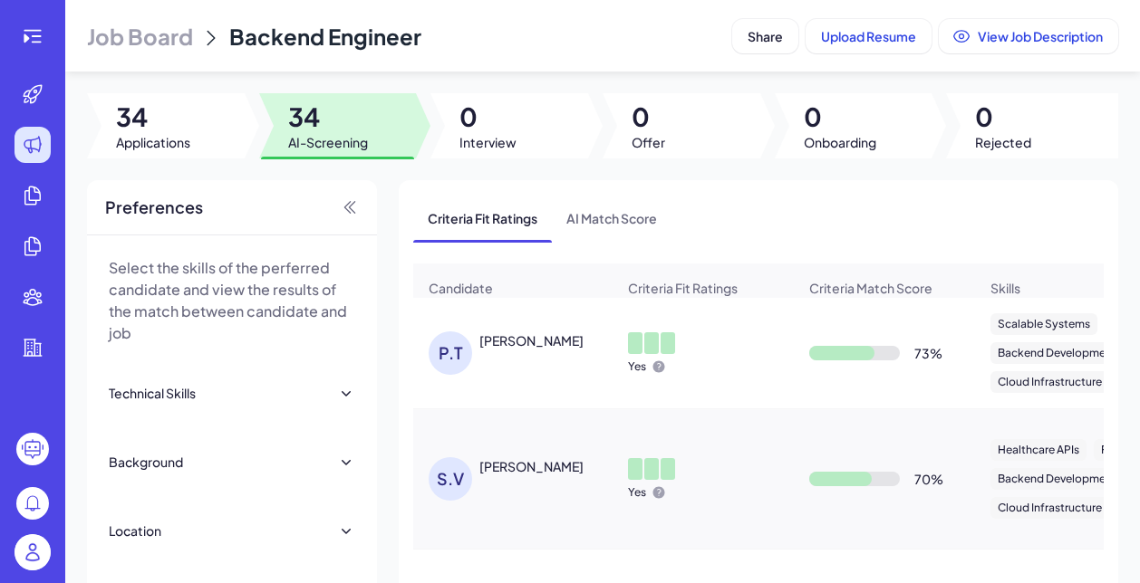
click at [538, 349] on div "[PERSON_NAME]" at bounding box center [531, 341] width 104 height 18
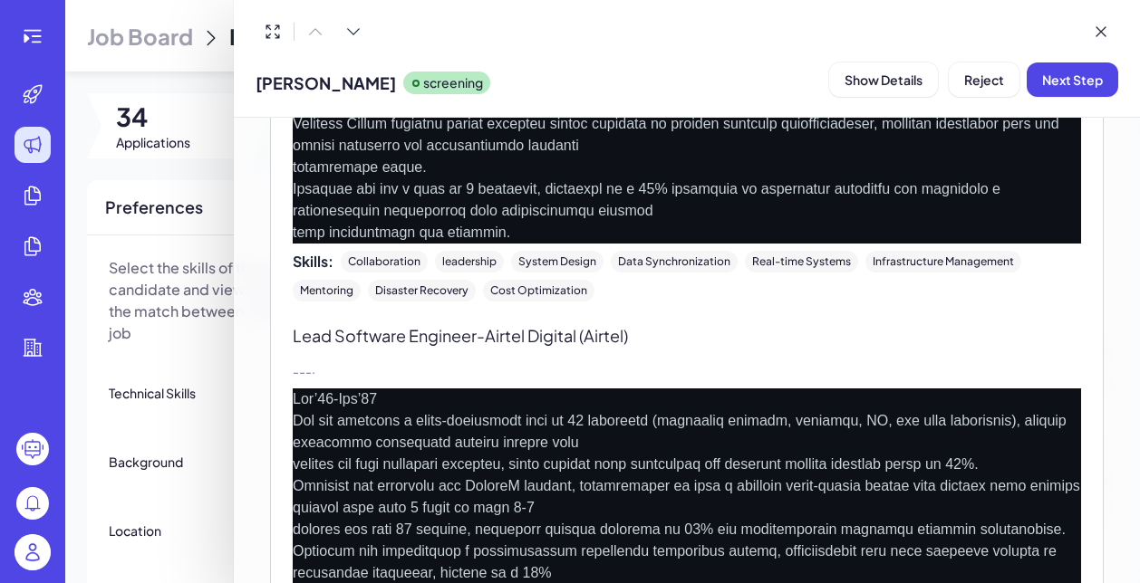
scroll to position [1522, 0]
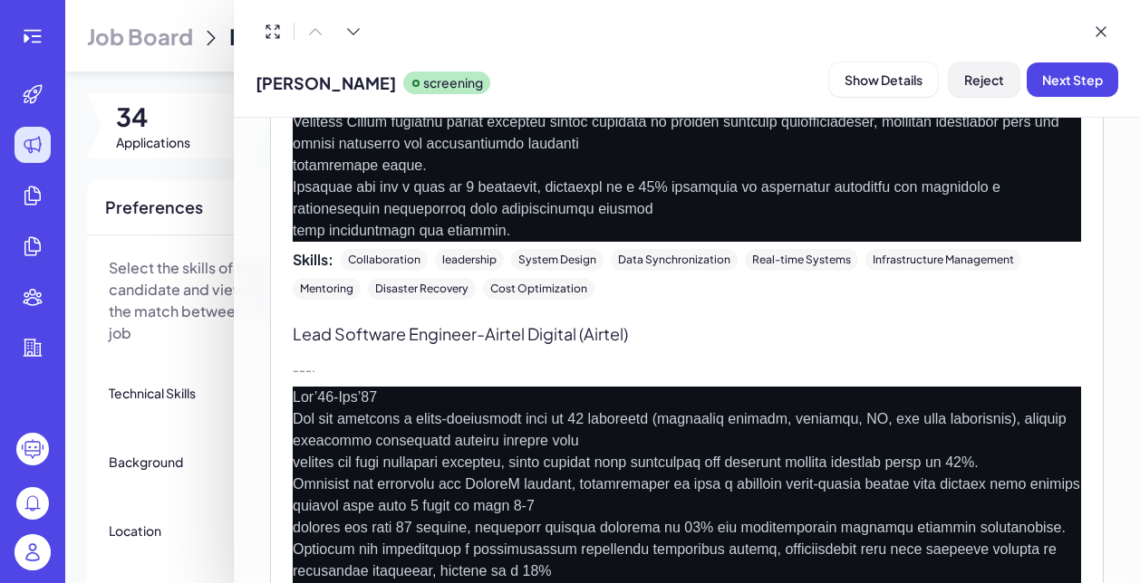
click at [995, 82] on span "Reject" at bounding box center [984, 80] width 40 height 16
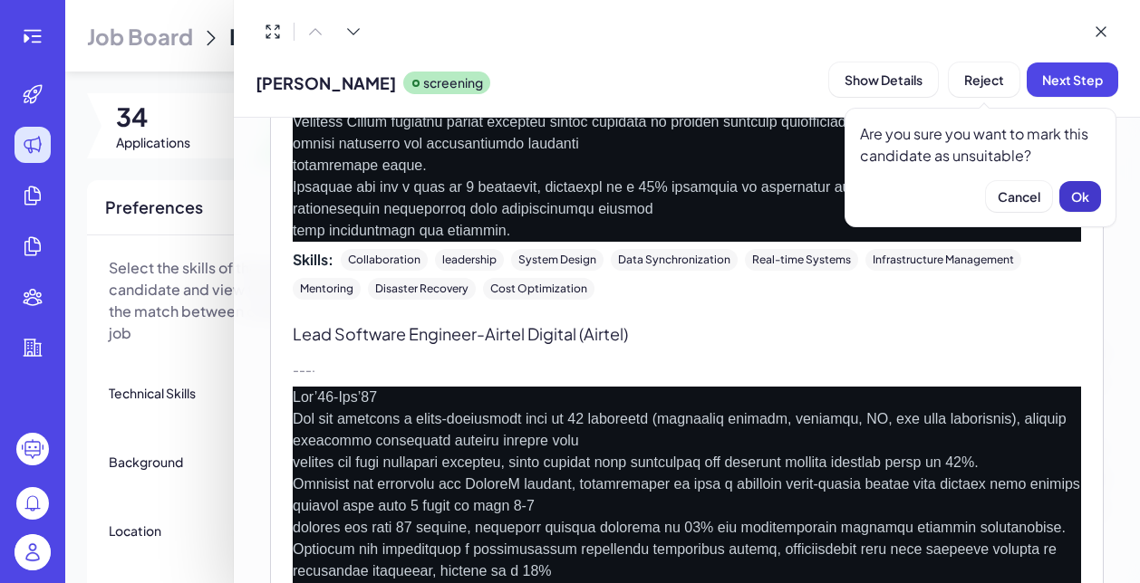
click at [1081, 197] on span "Ok" at bounding box center [1080, 196] width 18 height 16
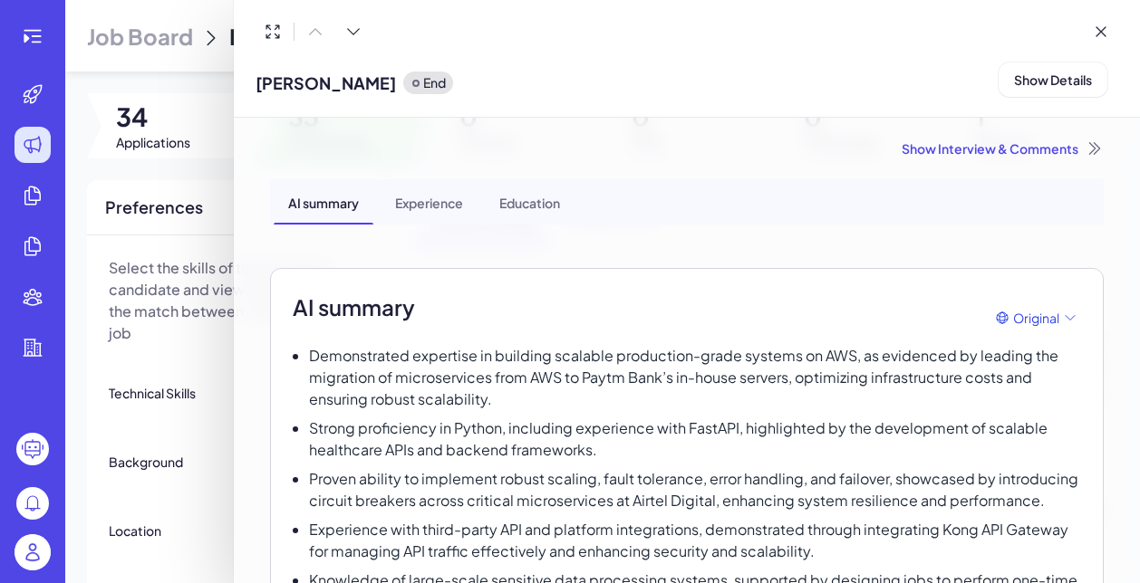
scroll to position [0, 0]
click at [1053, 147] on div "Show Interview & Comments" at bounding box center [686, 148] width 833 height 18
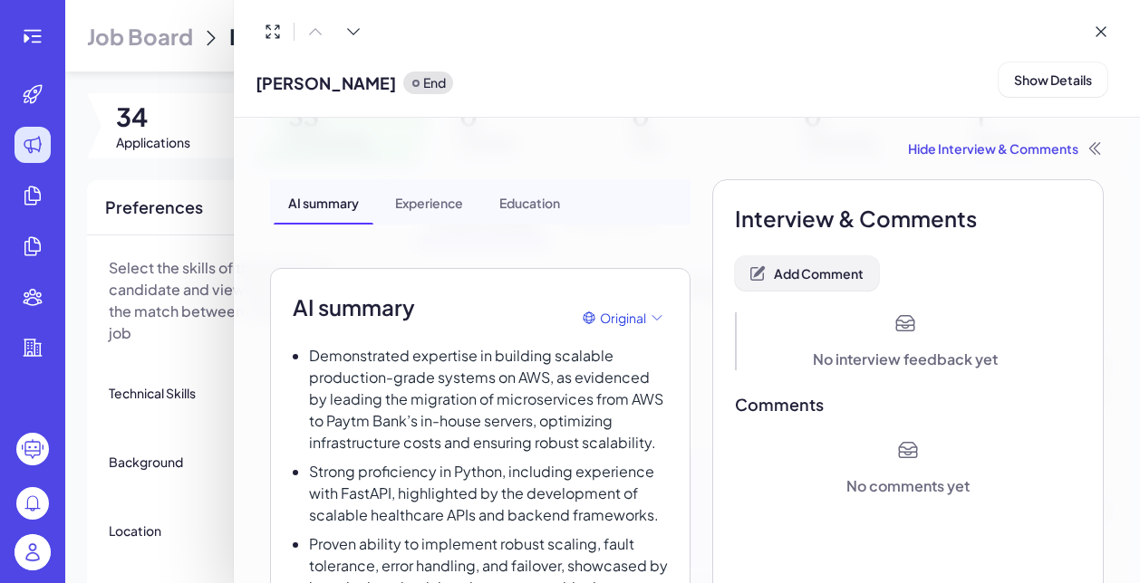
click at [841, 277] on span "Add Comment" at bounding box center [819, 273] width 90 height 16
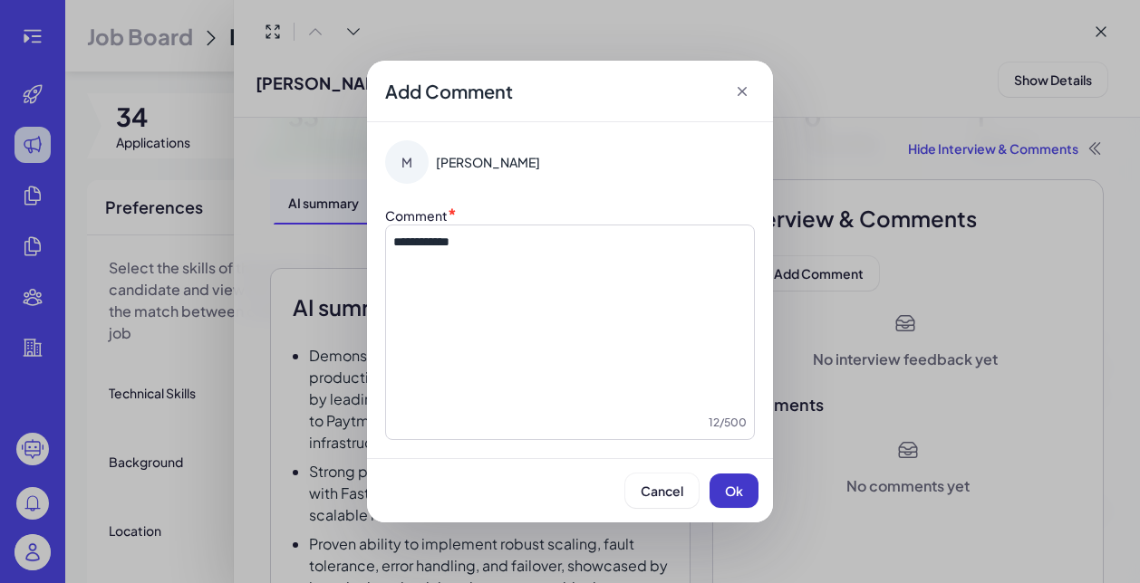
click at [735, 502] on button "Ok" at bounding box center [733, 491] width 49 height 34
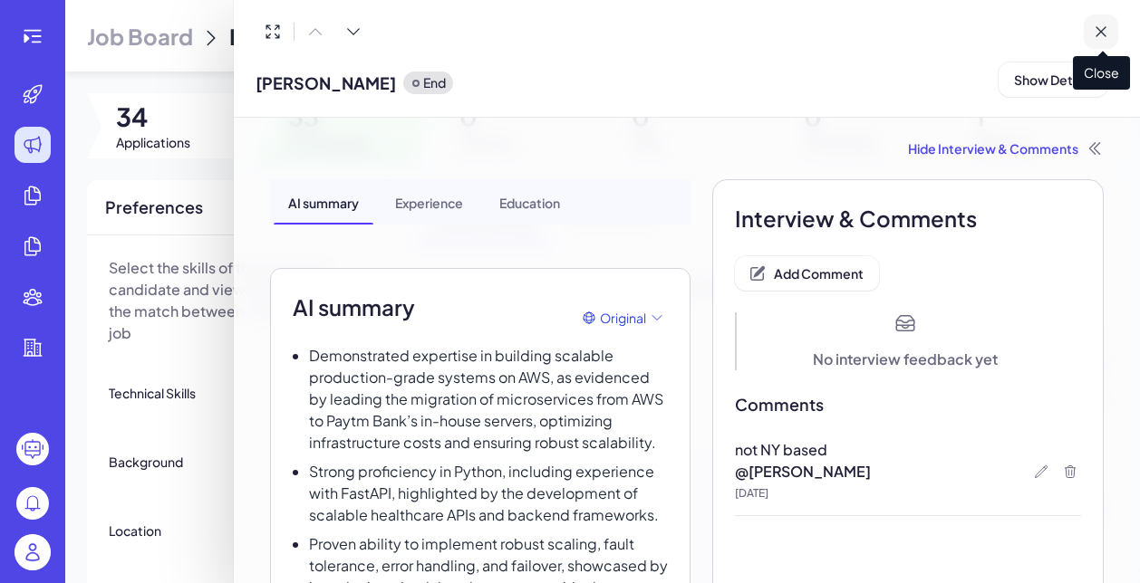
click at [1111, 29] on button at bounding box center [1100, 31] width 34 height 34
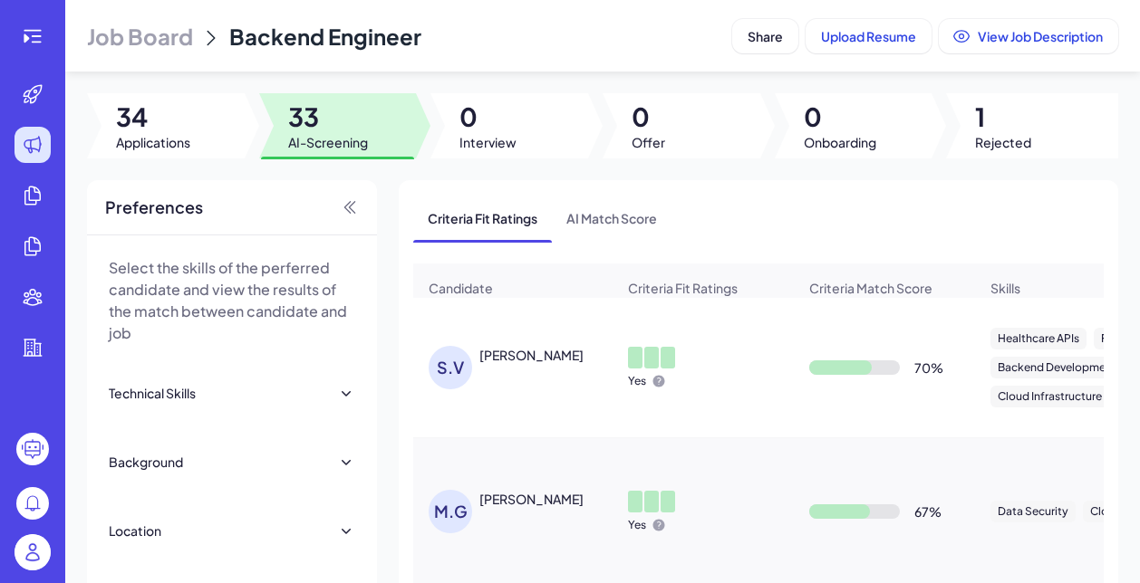
click at [546, 361] on div "[PERSON_NAME]" at bounding box center [531, 355] width 104 height 18
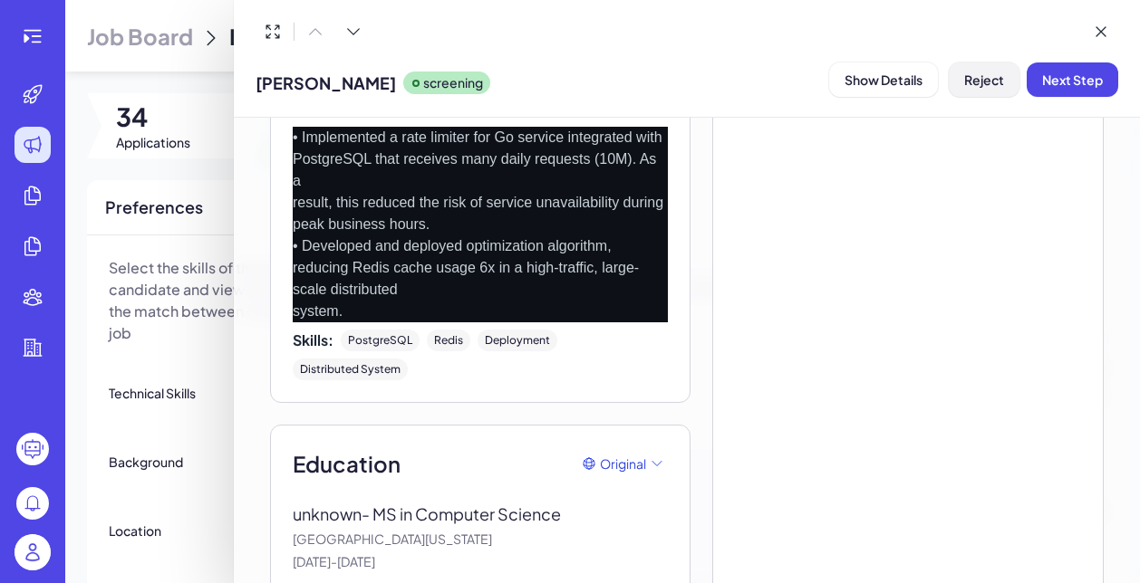
click at [991, 79] on span "Reject" at bounding box center [984, 80] width 40 height 16
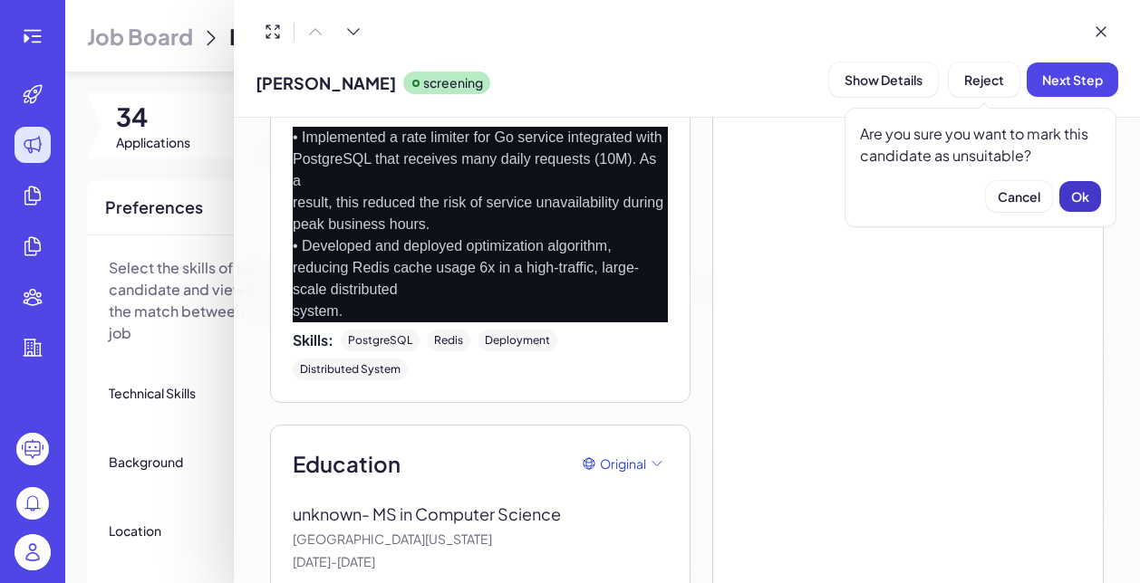
click at [1082, 205] on button "Ok" at bounding box center [1080, 196] width 42 height 31
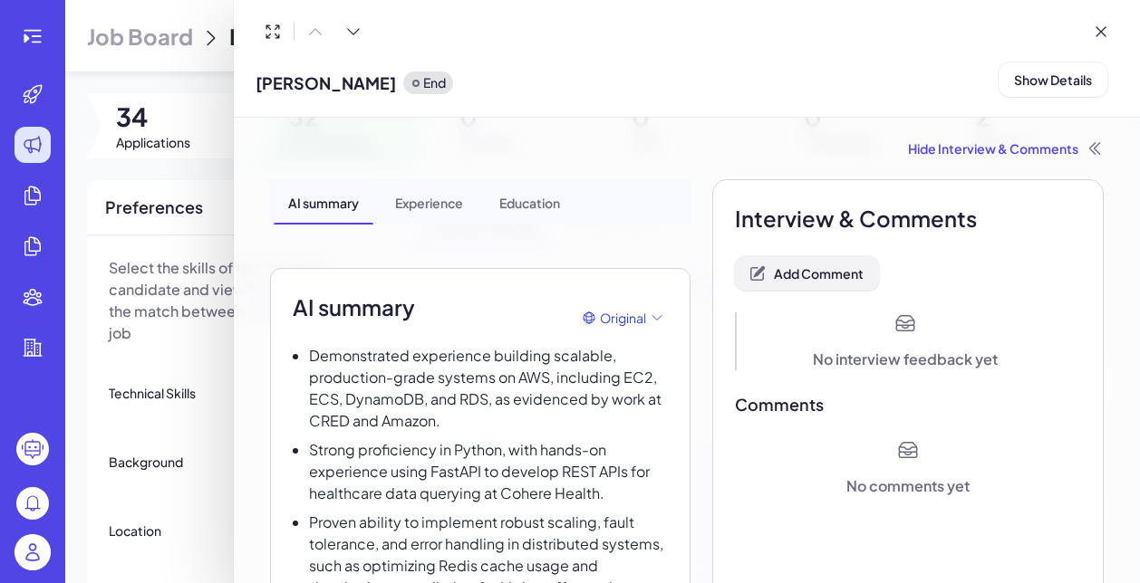
click at [824, 270] on span "Add Comment" at bounding box center [819, 273] width 90 height 16
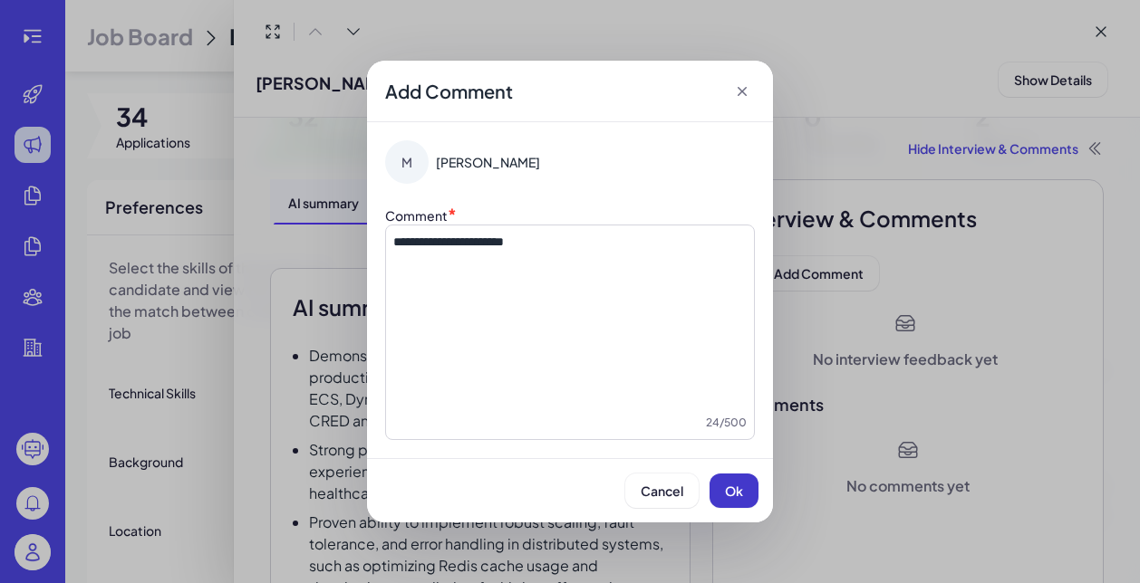
click at [716, 487] on button "Ok" at bounding box center [733, 491] width 49 height 34
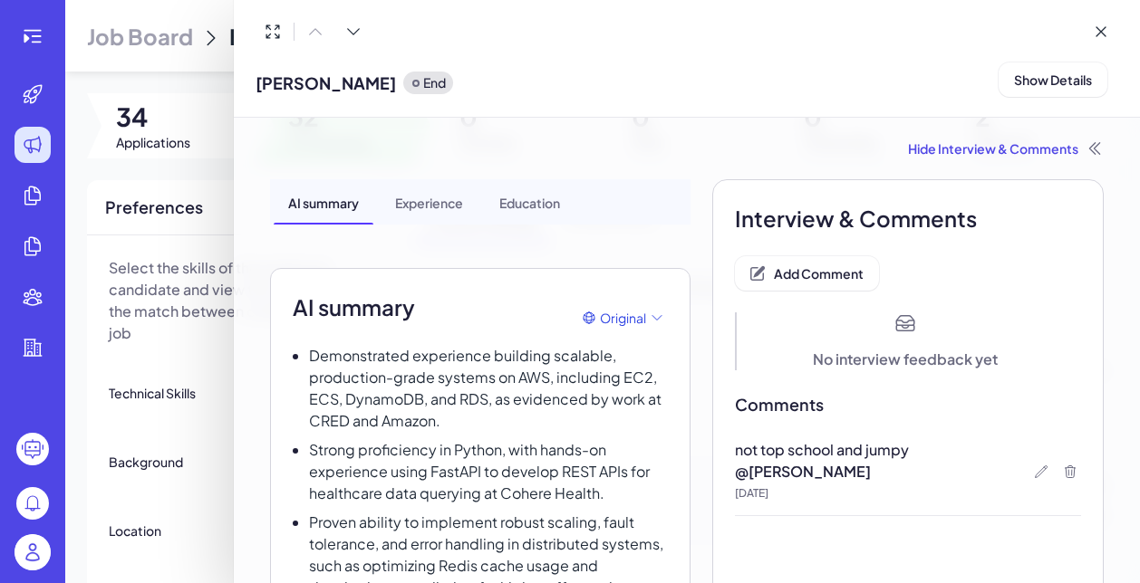
click at [216, 349] on div at bounding box center [570, 291] width 1140 height 583
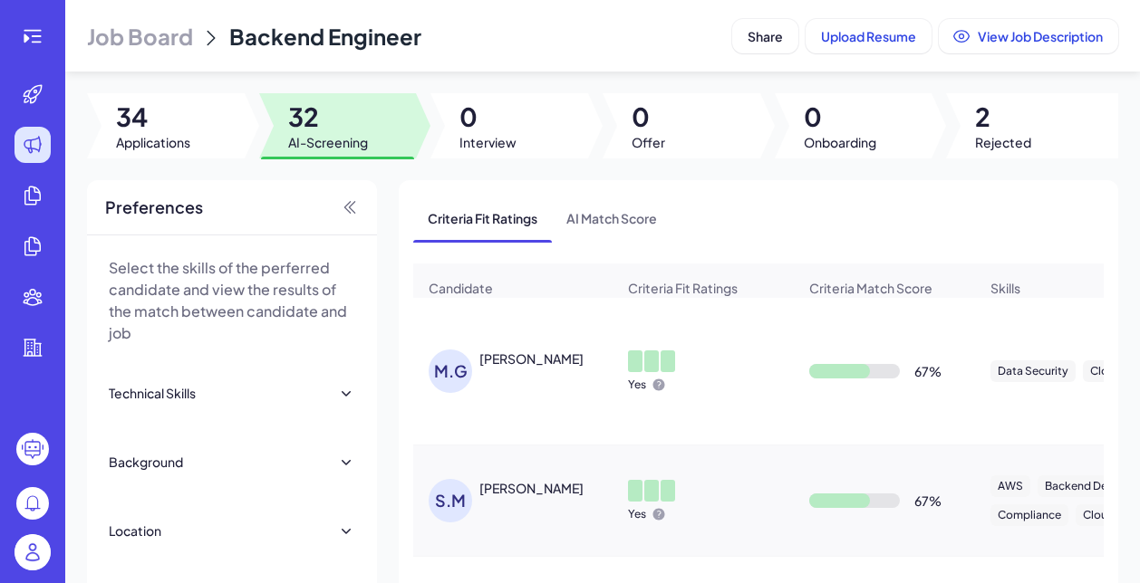
click at [516, 355] on div "[PERSON_NAME]" at bounding box center [531, 359] width 104 height 18
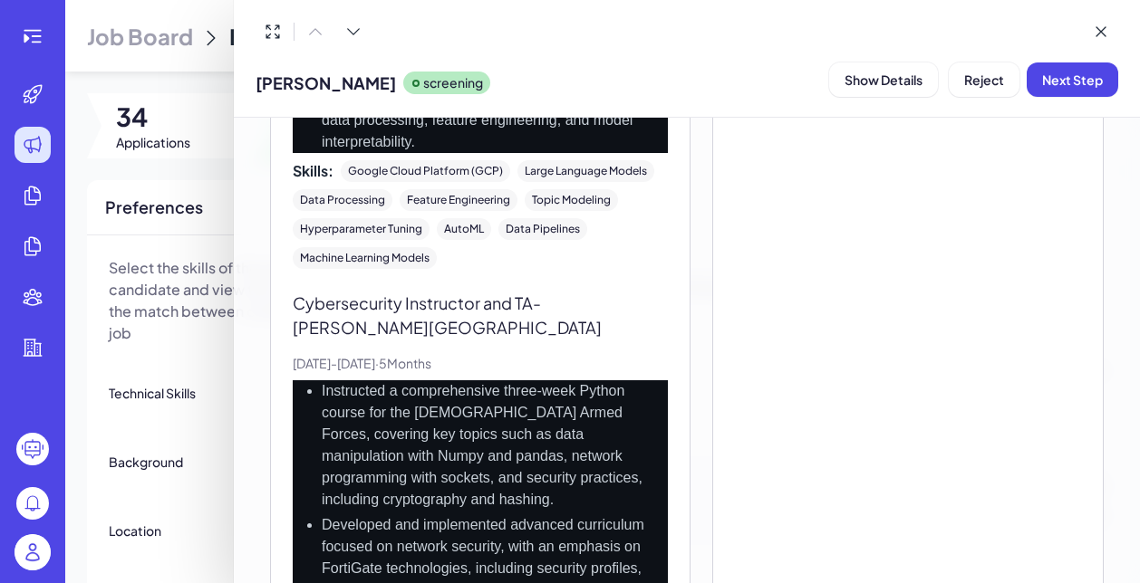
scroll to position [2066, 0]
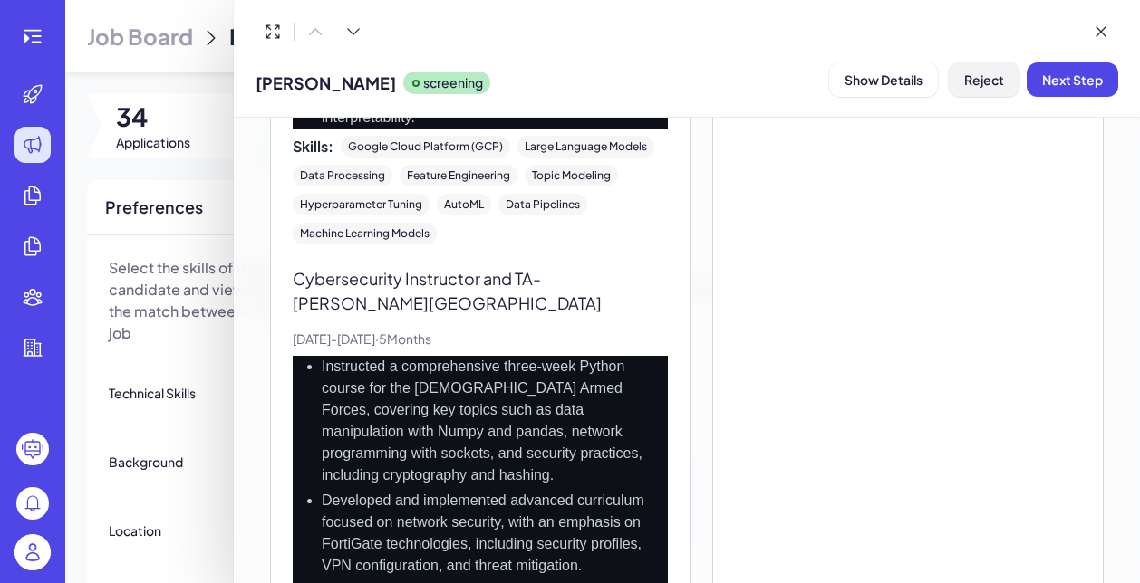
click at [982, 82] on span "Reject" at bounding box center [984, 80] width 40 height 16
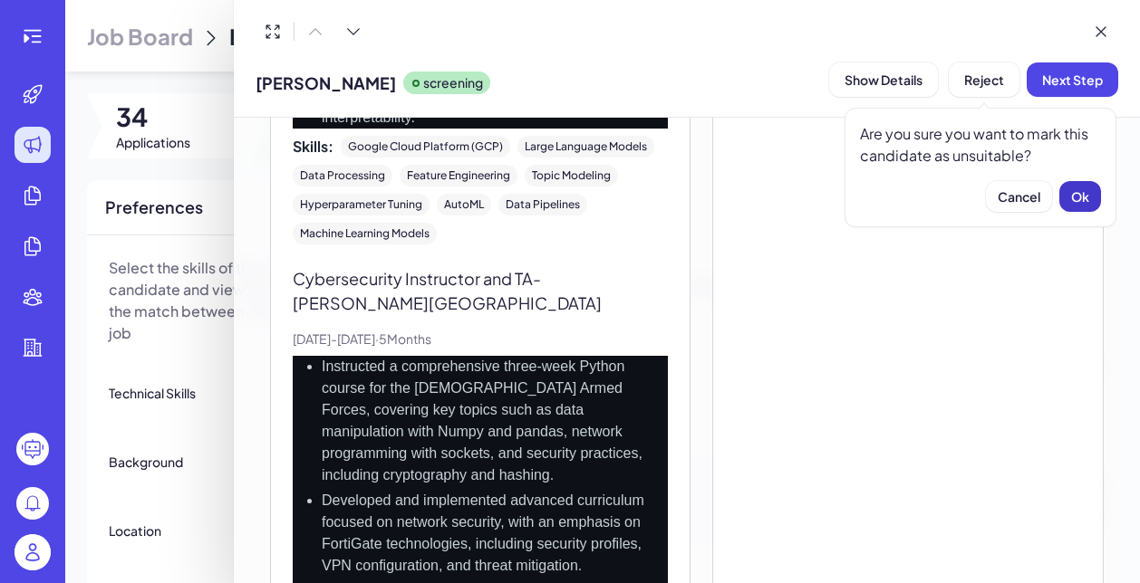
click at [1076, 200] on span "Ok" at bounding box center [1080, 196] width 18 height 16
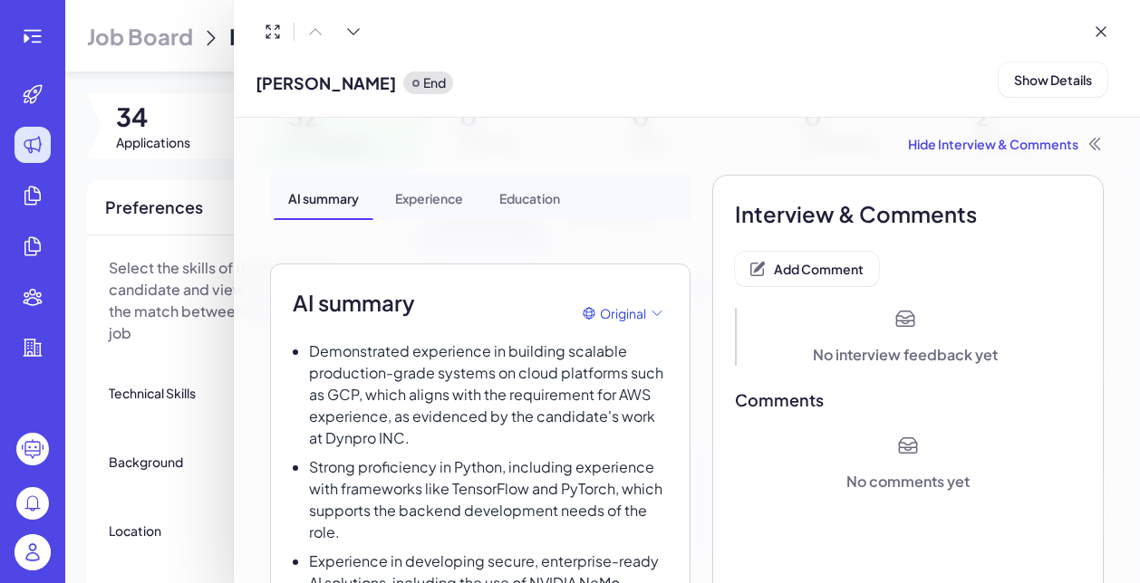
scroll to position [0, 0]
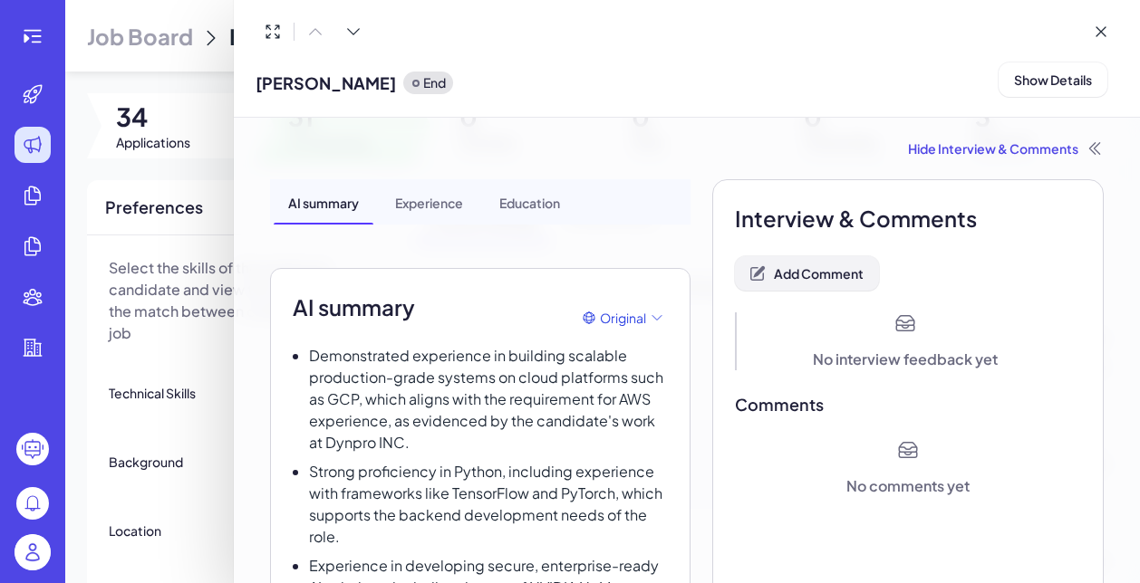
click at [817, 266] on span "Add Comment" at bounding box center [819, 273] width 90 height 16
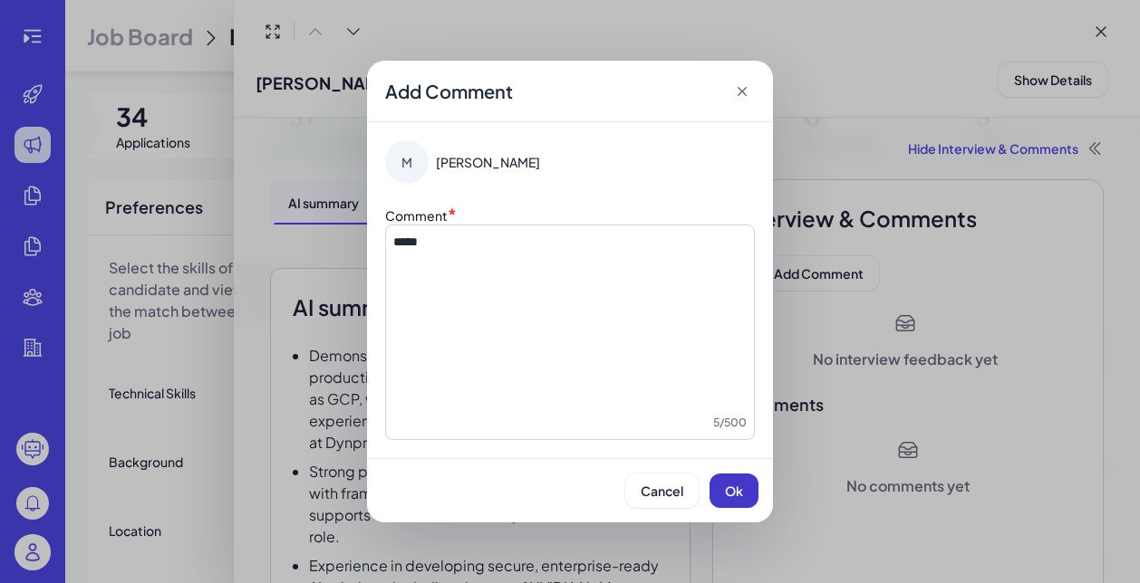
click at [747, 507] on button "Ok" at bounding box center [733, 491] width 49 height 34
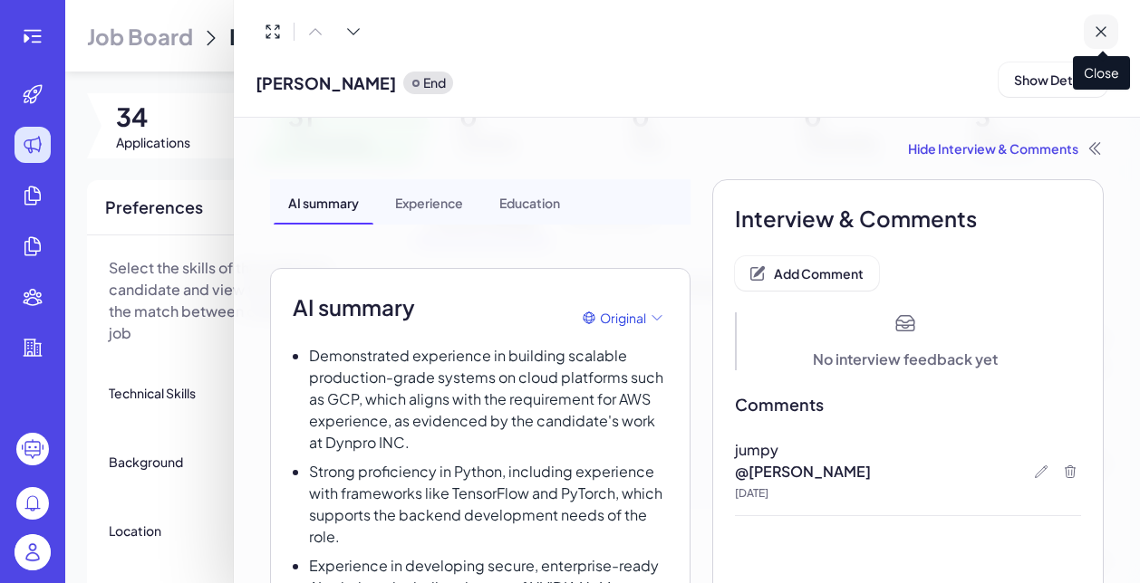
click at [1108, 18] on button at bounding box center [1100, 31] width 34 height 34
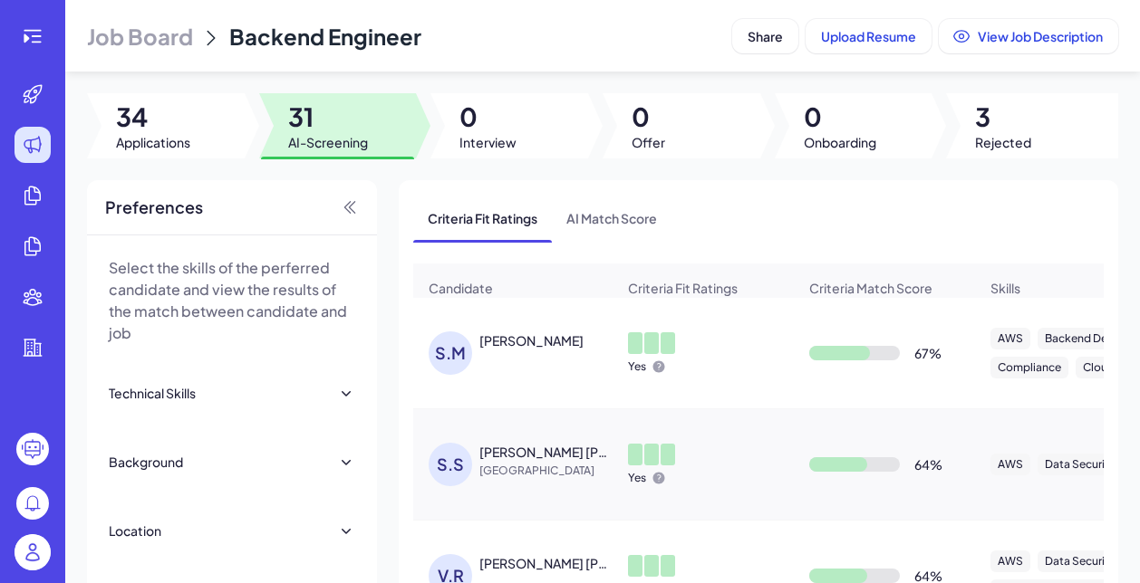
click at [532, 352] on div "[PERSON_NAME] [PERSON_NAME]" at bounding box center [521, 353] width 187 height 43
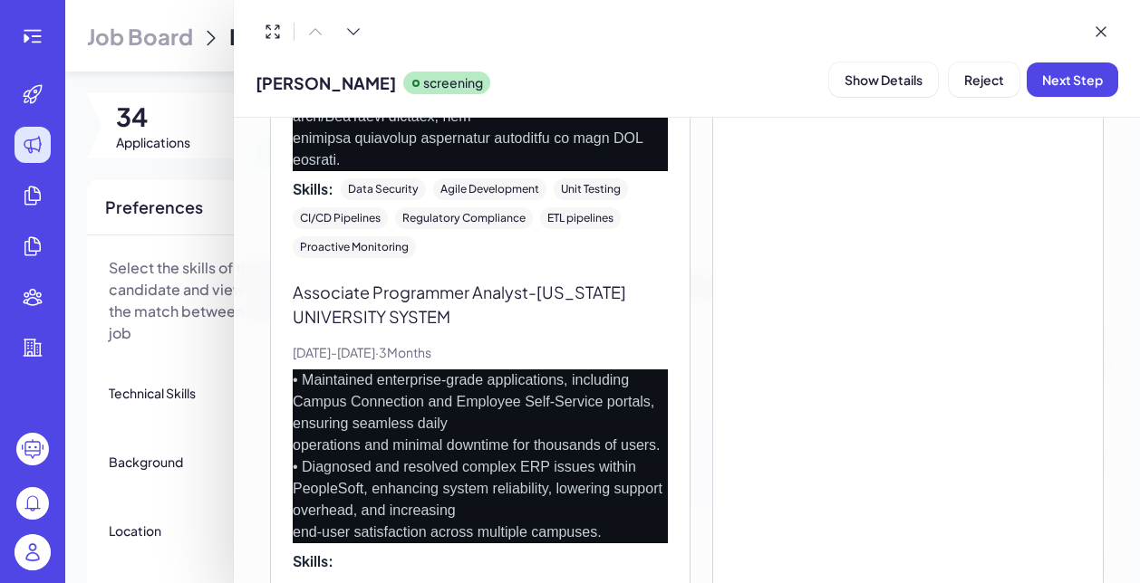
scroll to position [1699, 0]
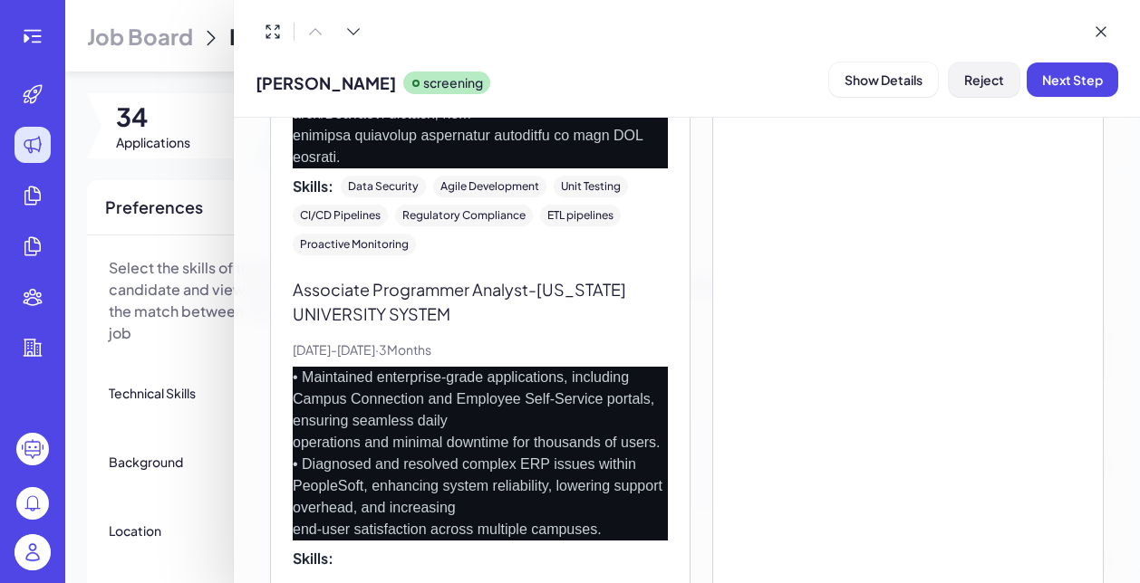
click at [991, 78] on span "Reject" at bounding box center [984, 80] width 40 height 16
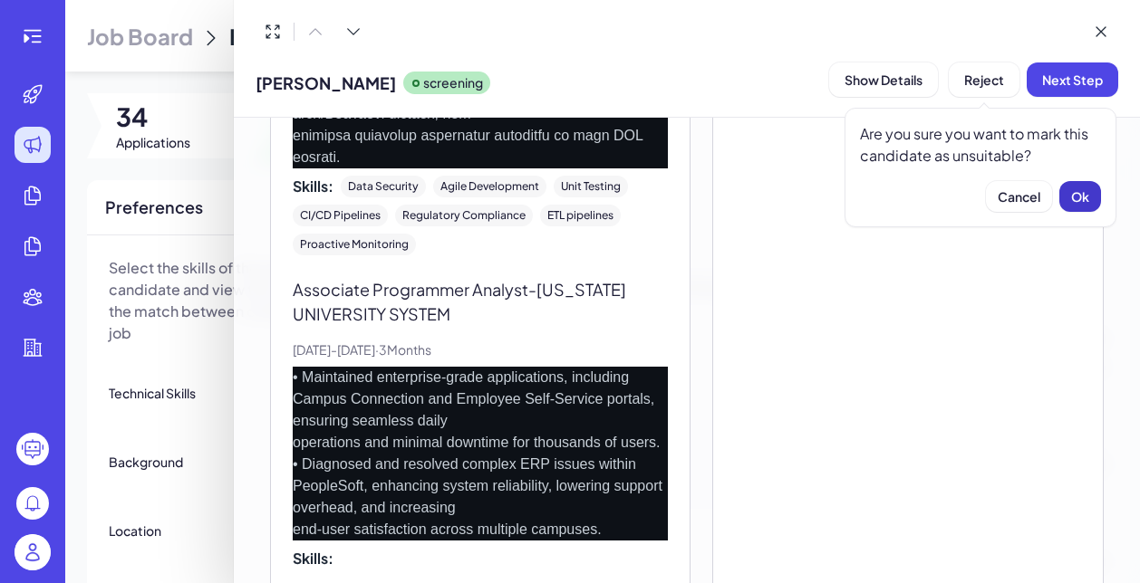
click at [1073, 185] on button "Ok" at bounding box center [1080, 196] width 42 height 31
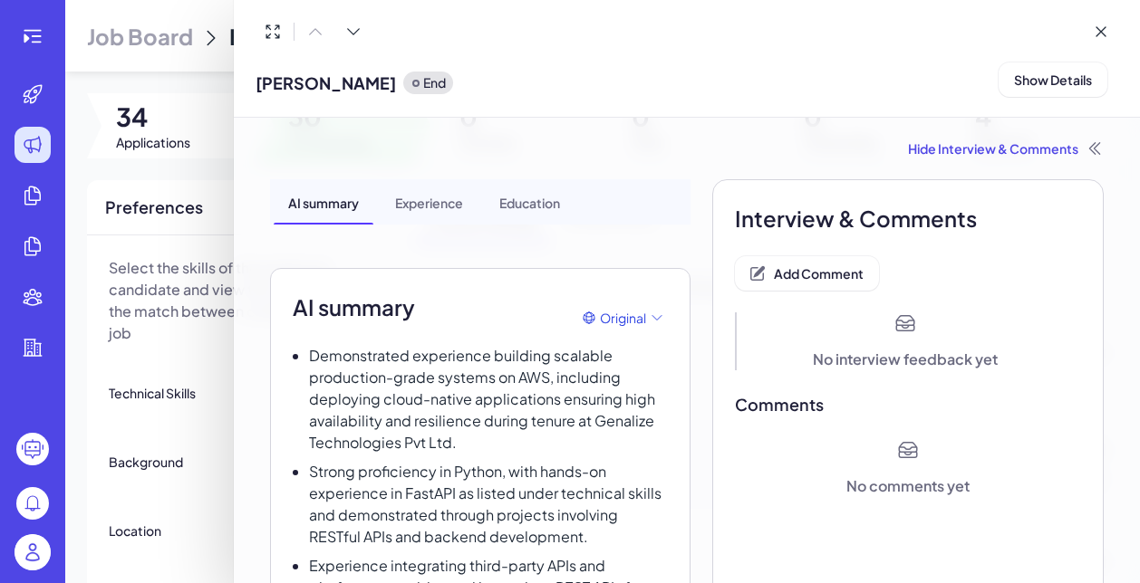
scroll to position [0, 0]
click at [814, 274] on span "Add Comment" at bounding box center [819, 273] width 90 height 16
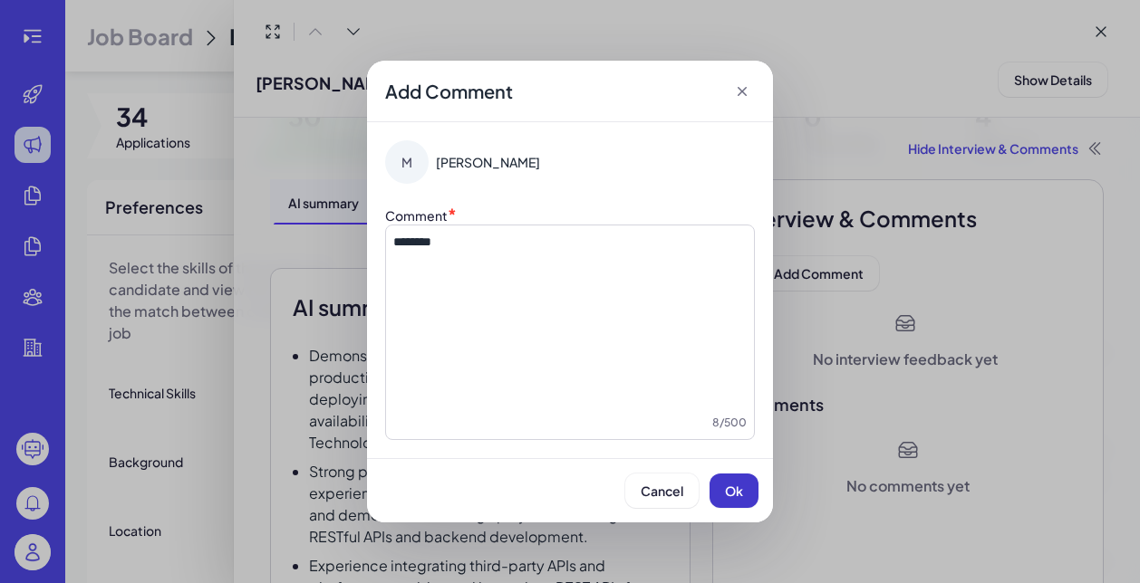
click at [750, 493] on button "Ok" at bounding box center [733, 491] width 49 height 34
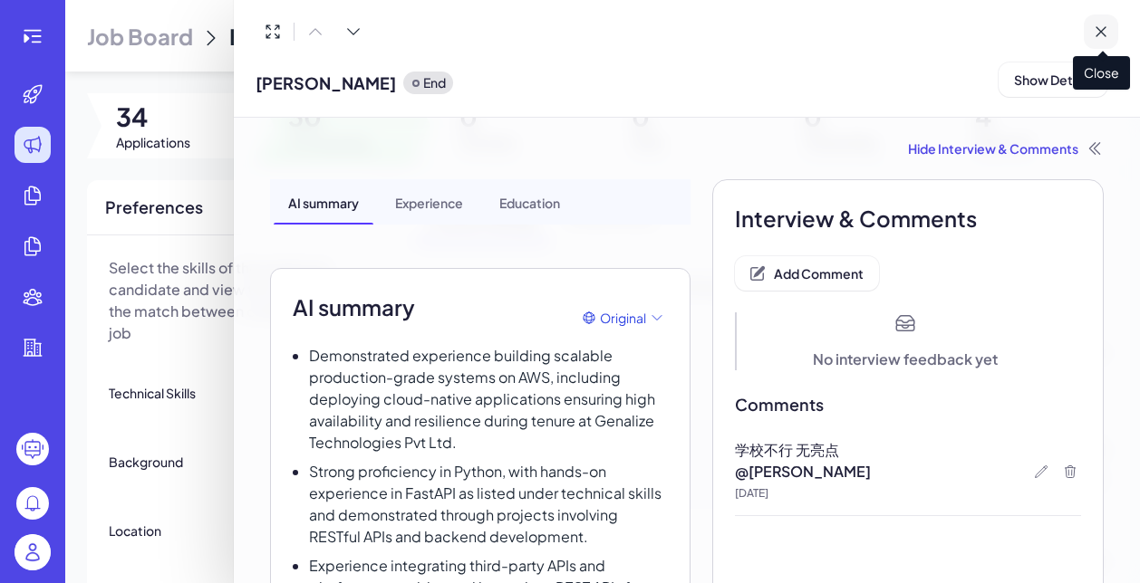
click at [1105, 31] on icon at bounding box center [1100, 32] width 18 height 18
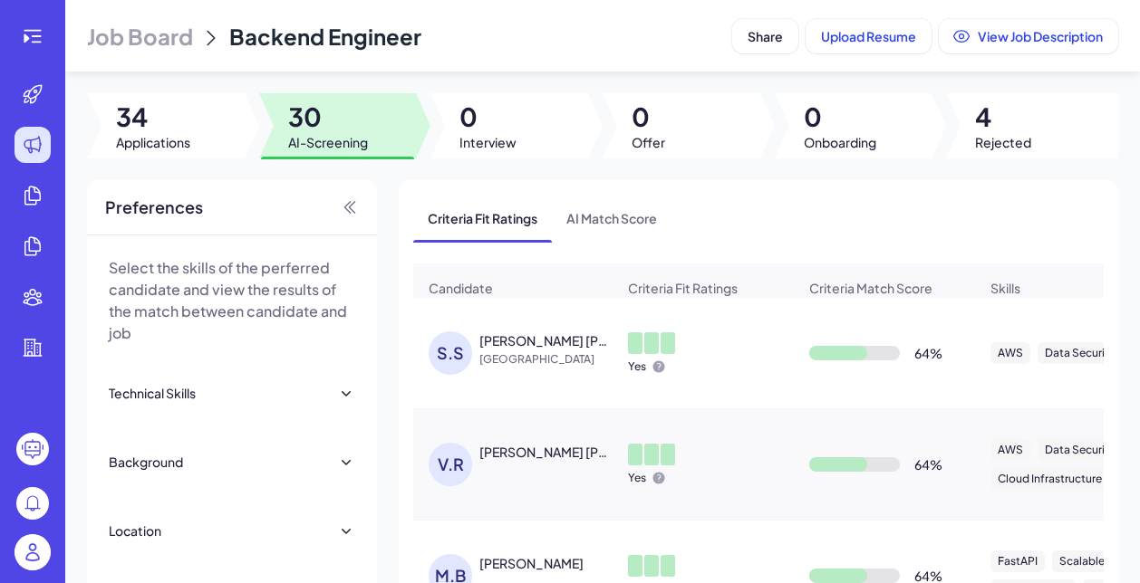
click at [543, 351] on span "[GEOGRAPHIC_DATA]" at bounding box center [547, 360] width 136 height 18
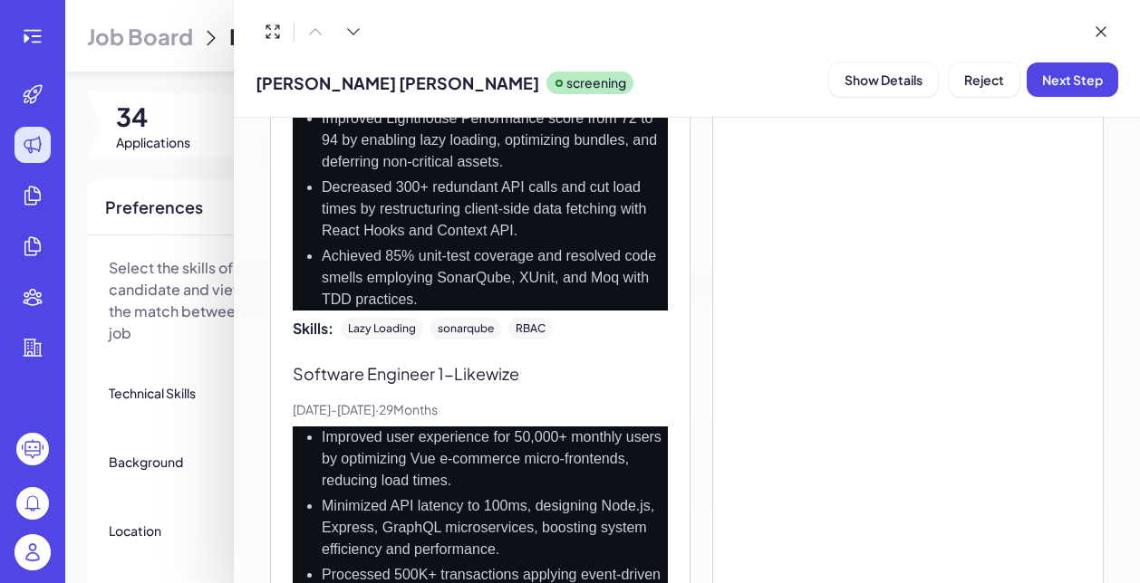
scroll to position [1520, 0]
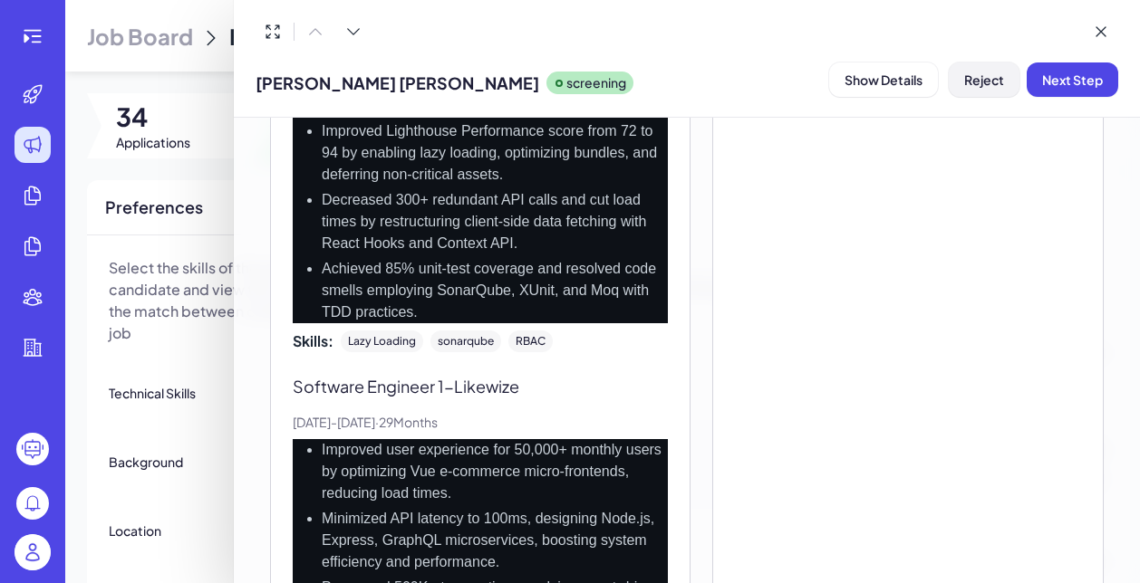
click at [981, 86] on span "Reject" at bounding box center [984, 80] width 40 height 16
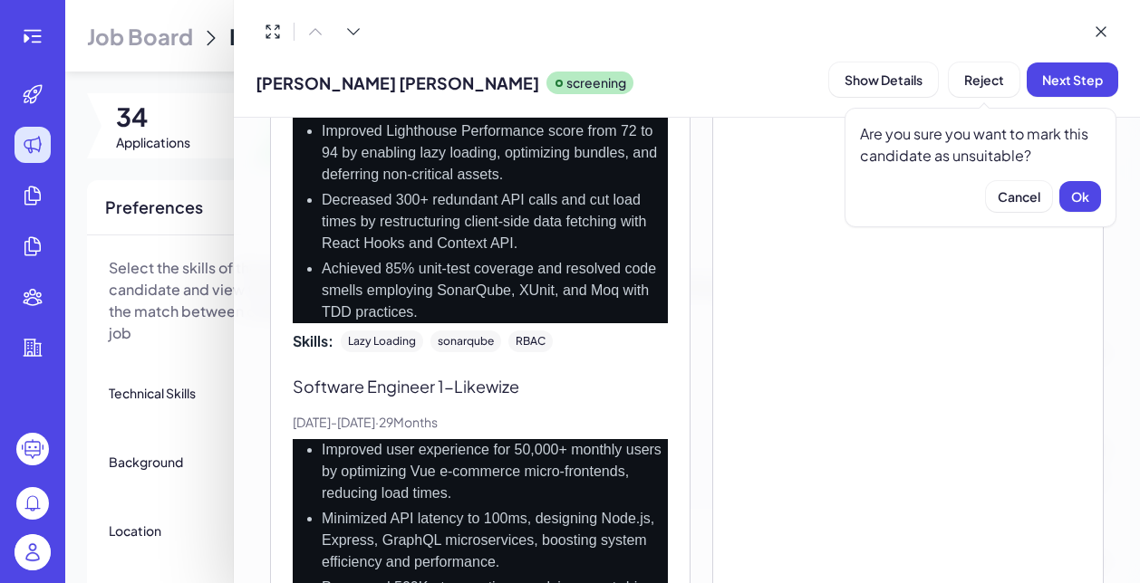
click at [1078, 210] on button "Ok" at bounding box center [1080, 196] width 42 height 31
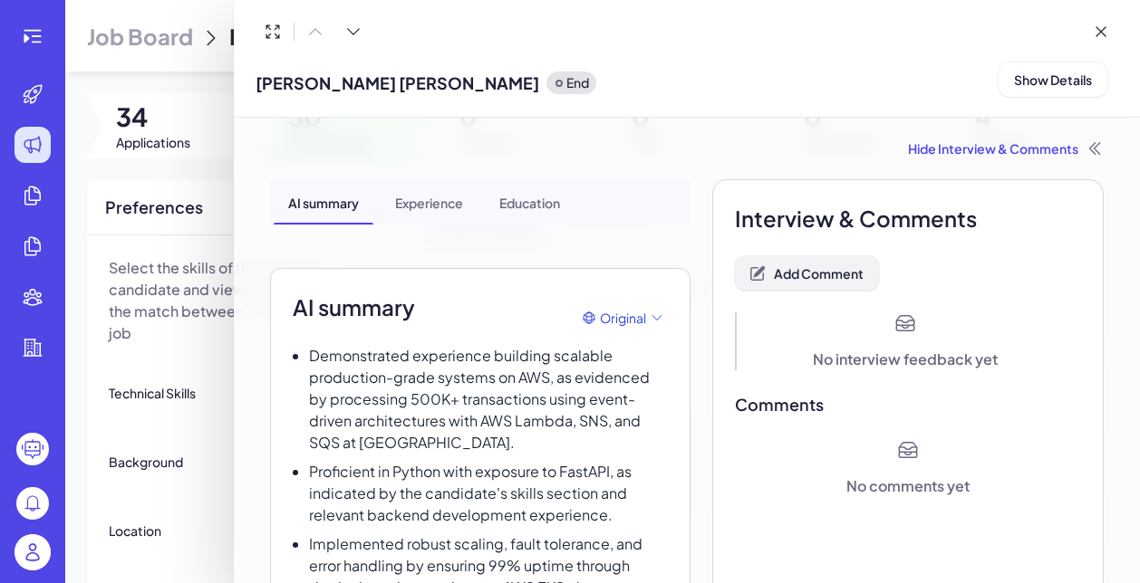
scroll to position [0, 0]
click at [841, 274] on span "Add Comment" at bounding box center [819, 273] width 90 height 16
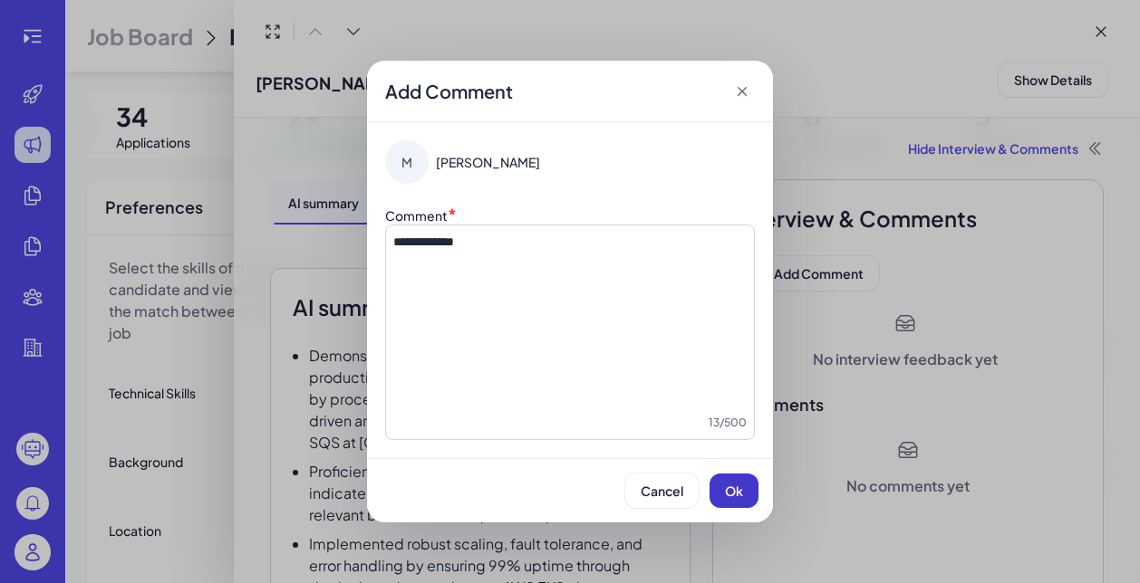
click at [725, 487] on span "Ok" at bounding box center [734, 491] width 18 height 16
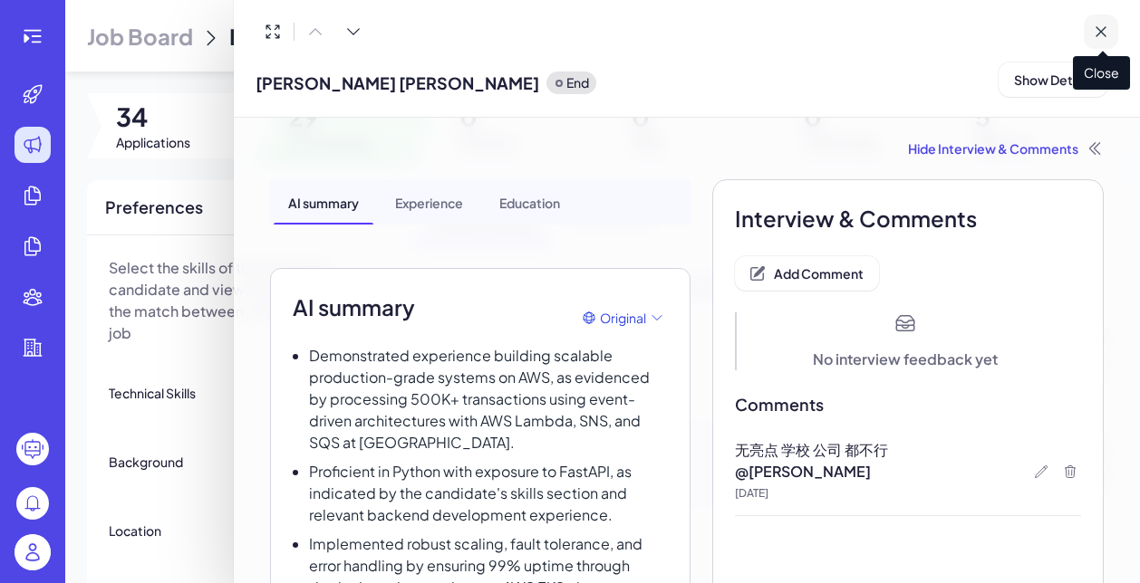
click at [1106, 26] on icon at bounding box center [1100, 32] width 18 height 18
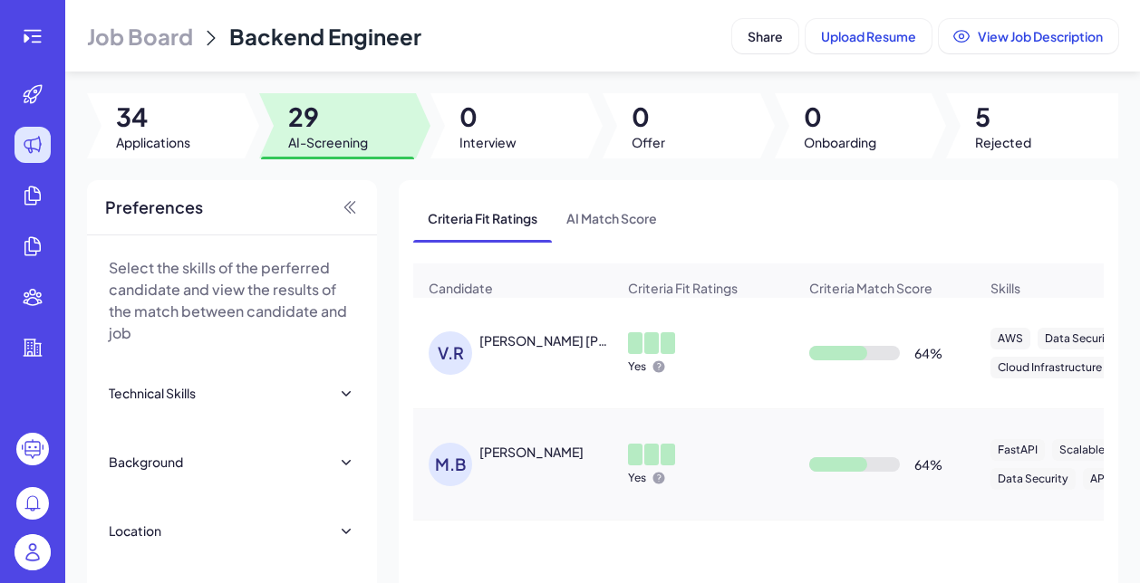
click at [513, 358] on div "V.R [PERSON_NAME] [PERSON_NAME]" at bounding box center [521, 353] width 187 height 43
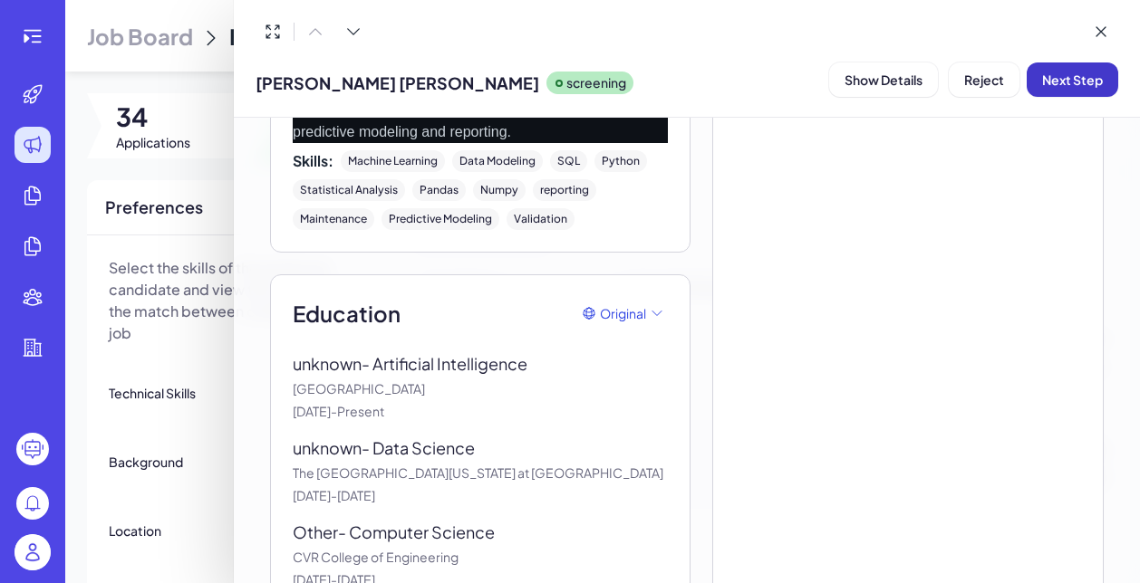
click at [1067, 80] on span "Next Step" at bounding box center [1072, 80] width 61 height 16
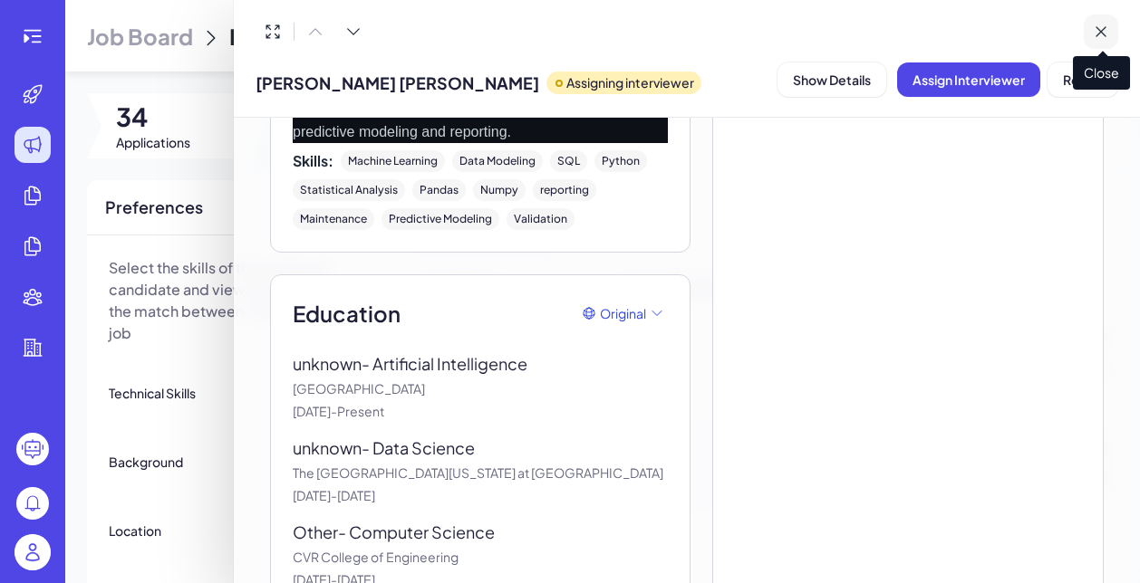
click at [1100, 30] on icon at bounding box center [1100, 32] width 18 height 18
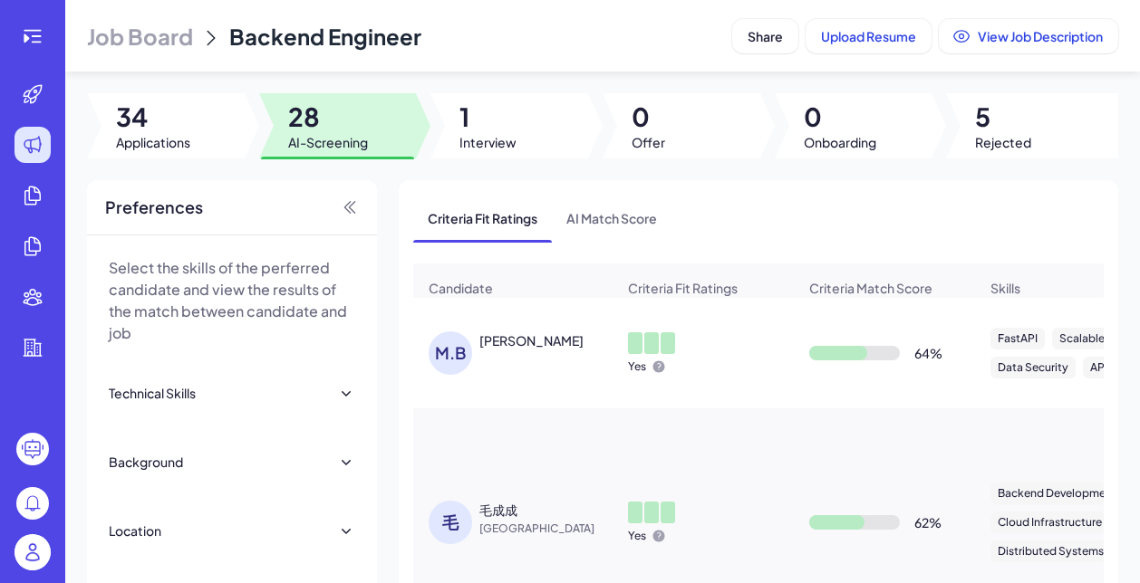
click at [535, 351] on div "[PERSON_NAME]" at bounding box center [521, 353] width 187 height 43
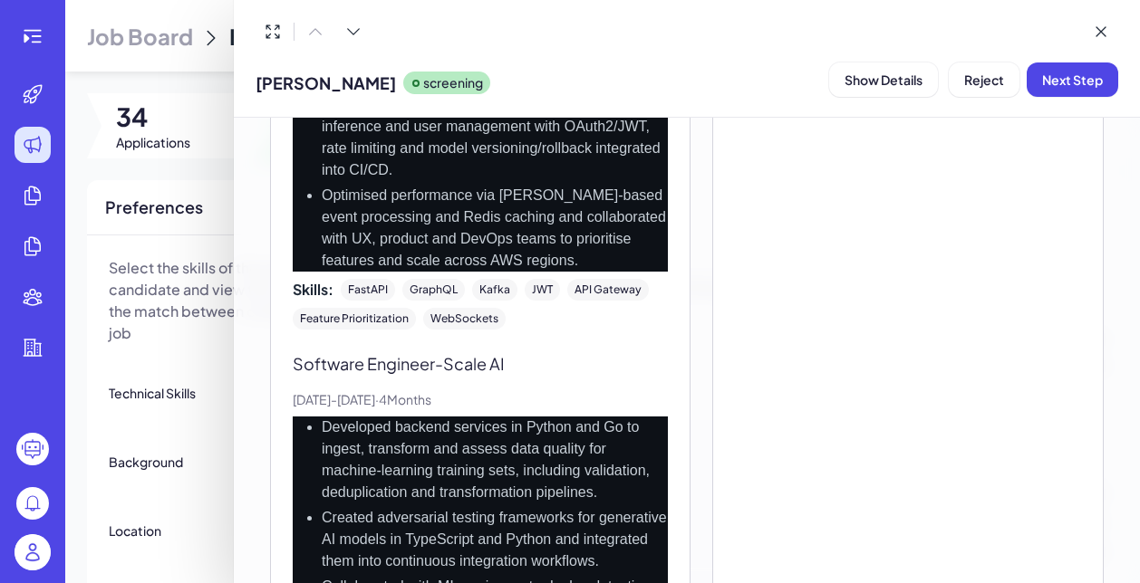
scroll to position [1493, 0]
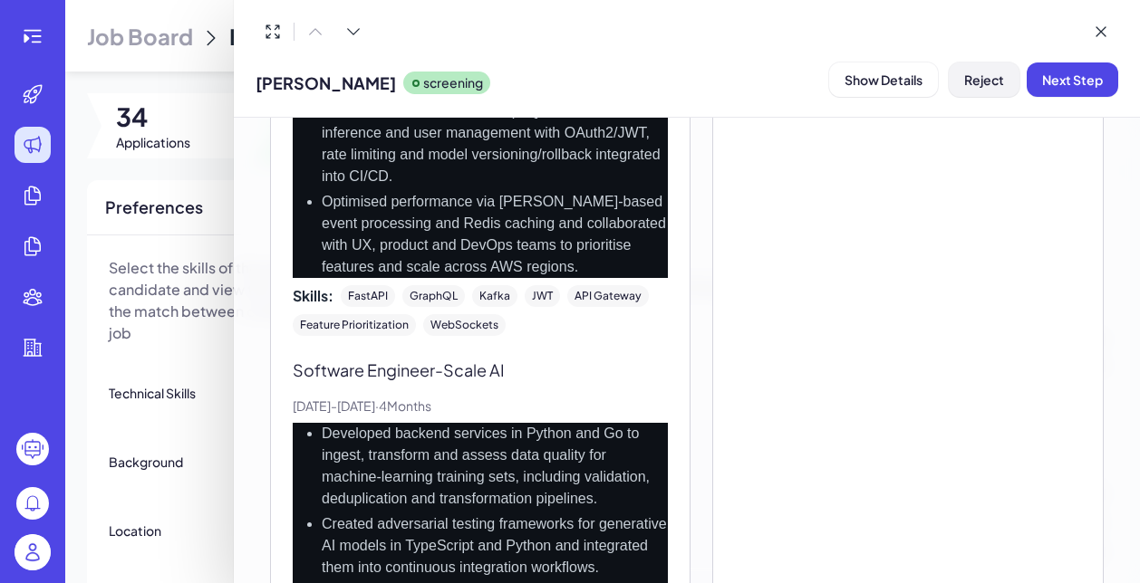
click at [993, 72] on span "Reject" at bounding box center [984, 80] width 40 height 16
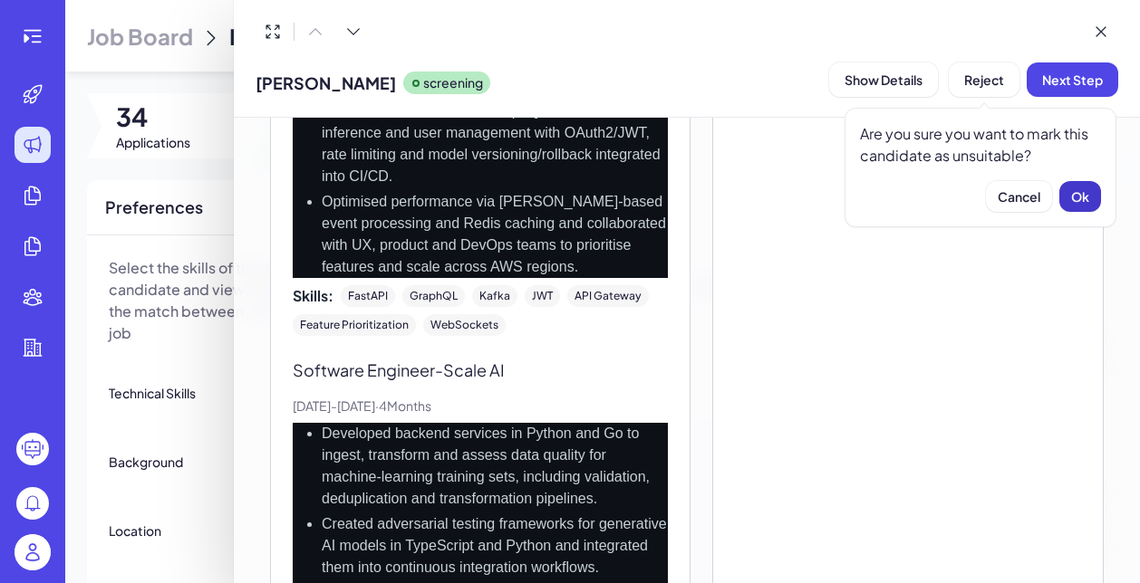
click at [1072, 197] on span "Ok" at bounding box center [1080, 196] width 18 height 16
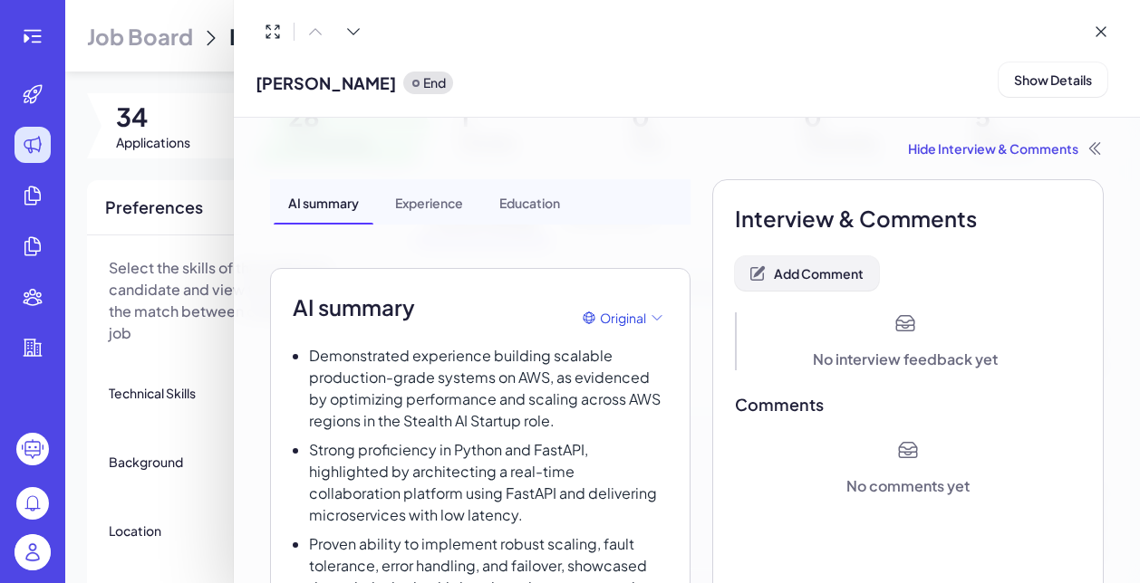
scroll to position [0, 0]
click at [822, 282] on button "Add Comment" at bounding box center [807, 273] width 144 height 34
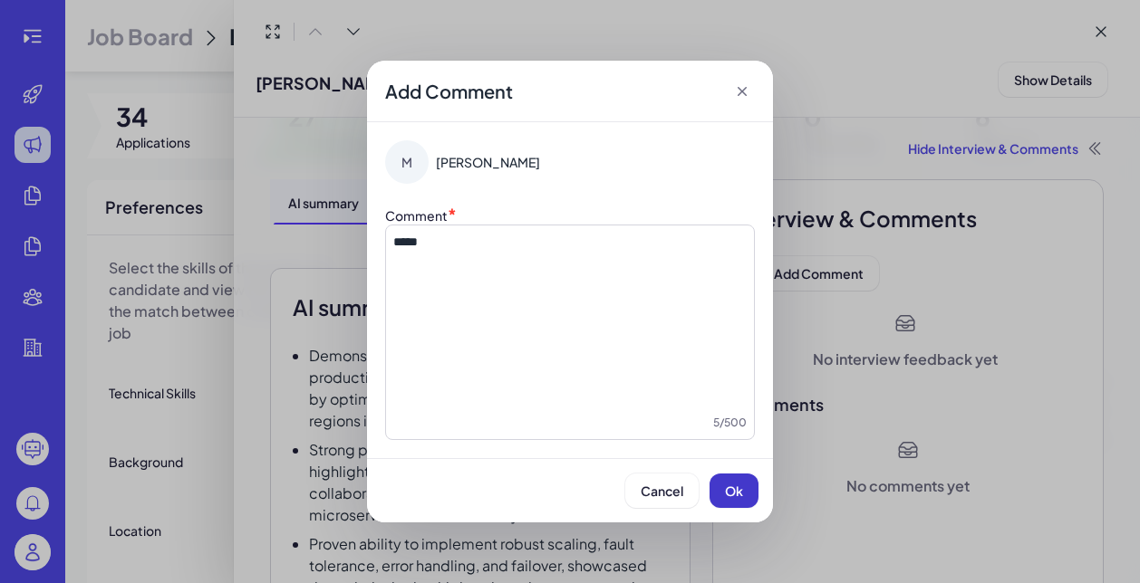
click at [737, 503] on button "Ok" at bounding box center [733, 491] width 49 height 34
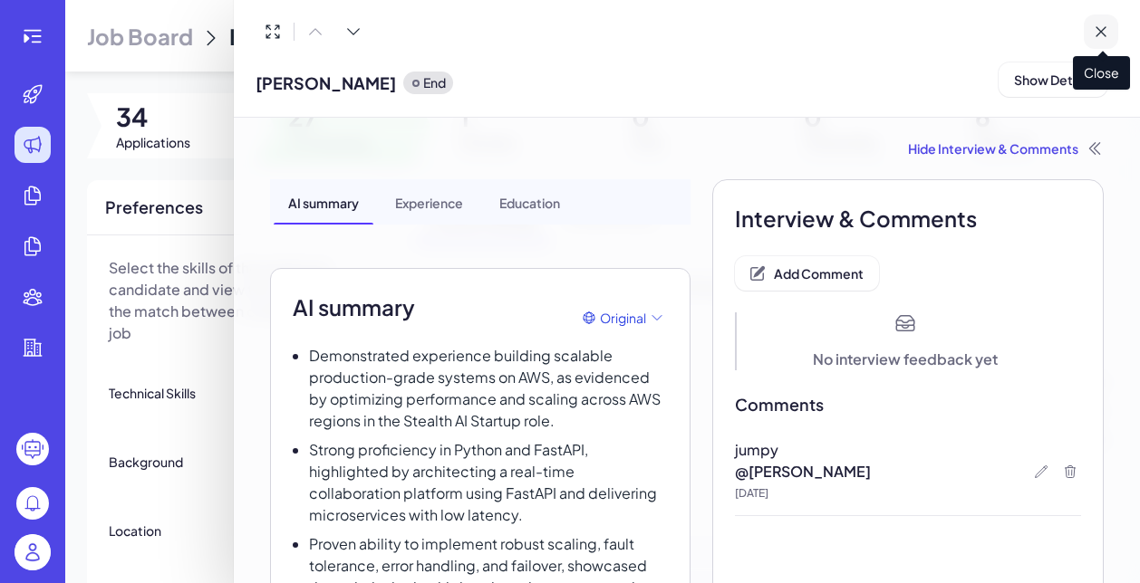
click at [1108, 29] on icon at bounding box center [1100, 32] width 18 height 18
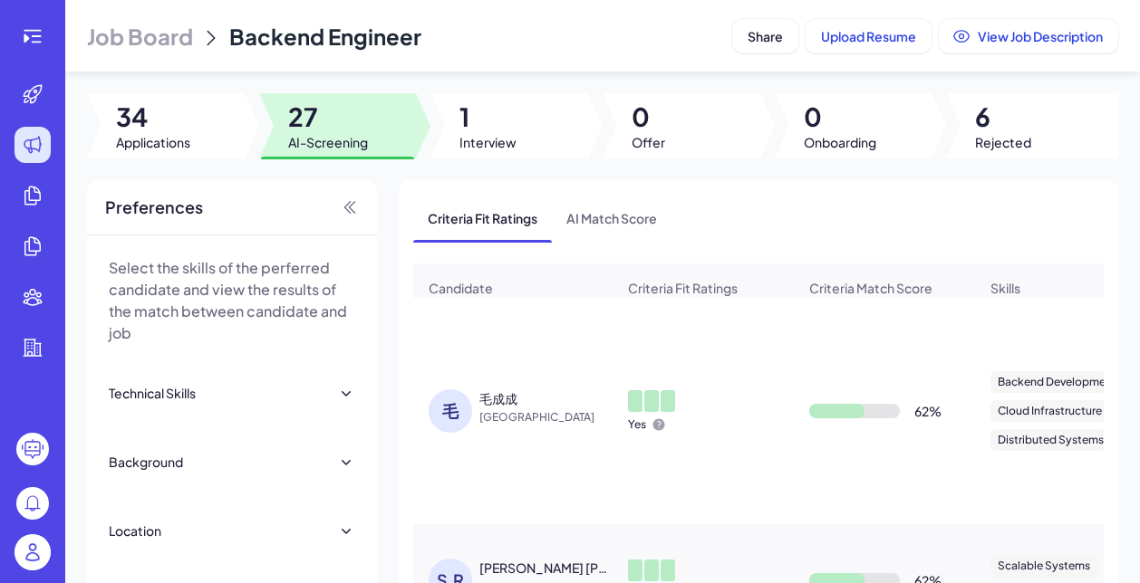
click at [504, 393] on div "毛成成" at bounding box center [498, 398] width 38 height 18
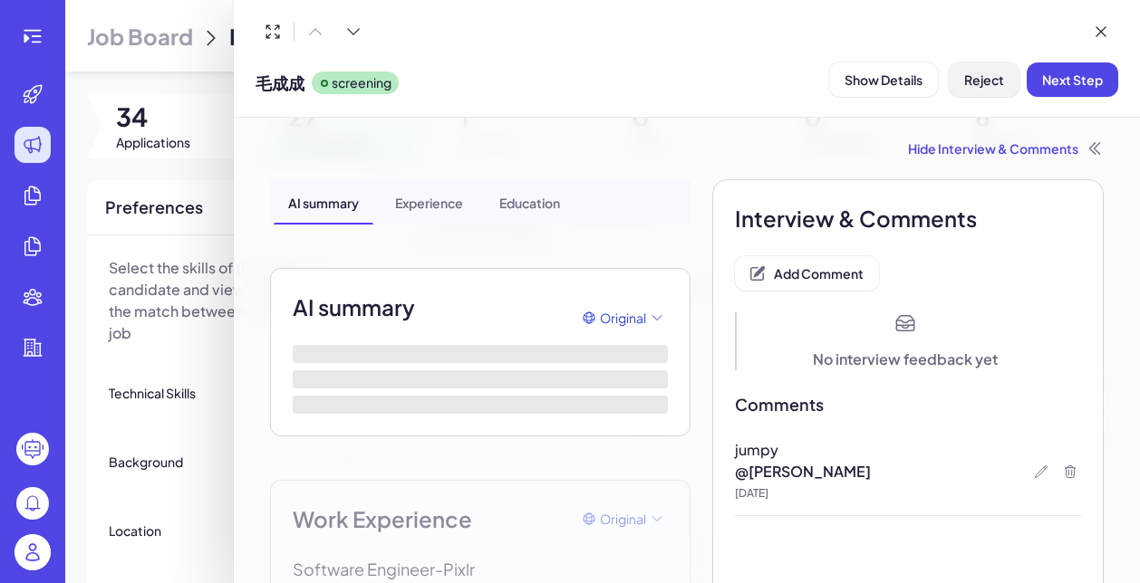
click at [967, 78] on span "Reject" at bounding box center [984, 80] width 40 height 16
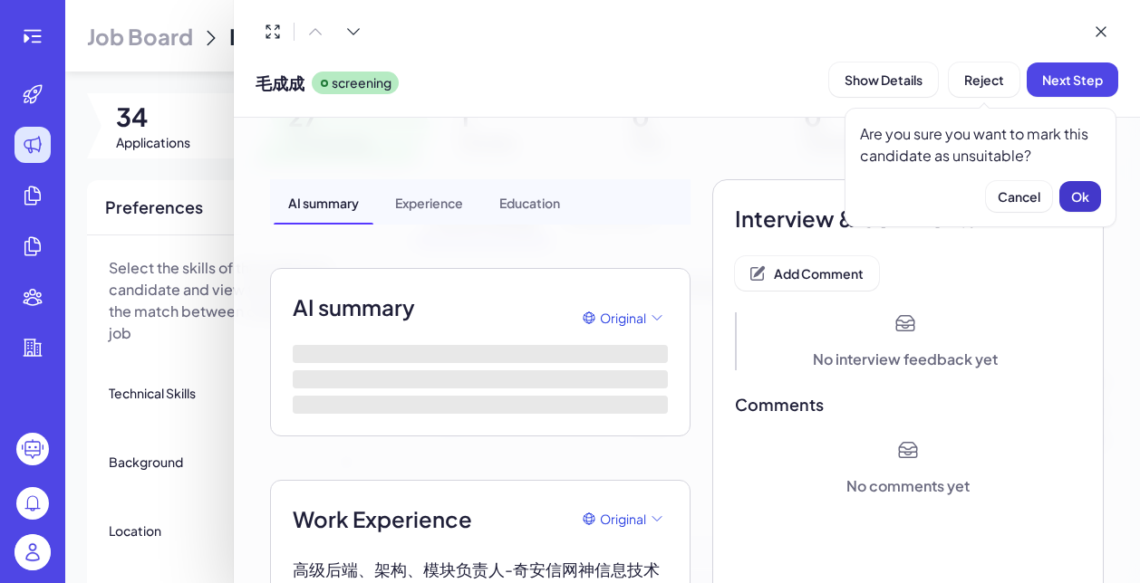
click at [1095, 198] on button "Ok" at bounding box center [1080, 196] width 42 height 31
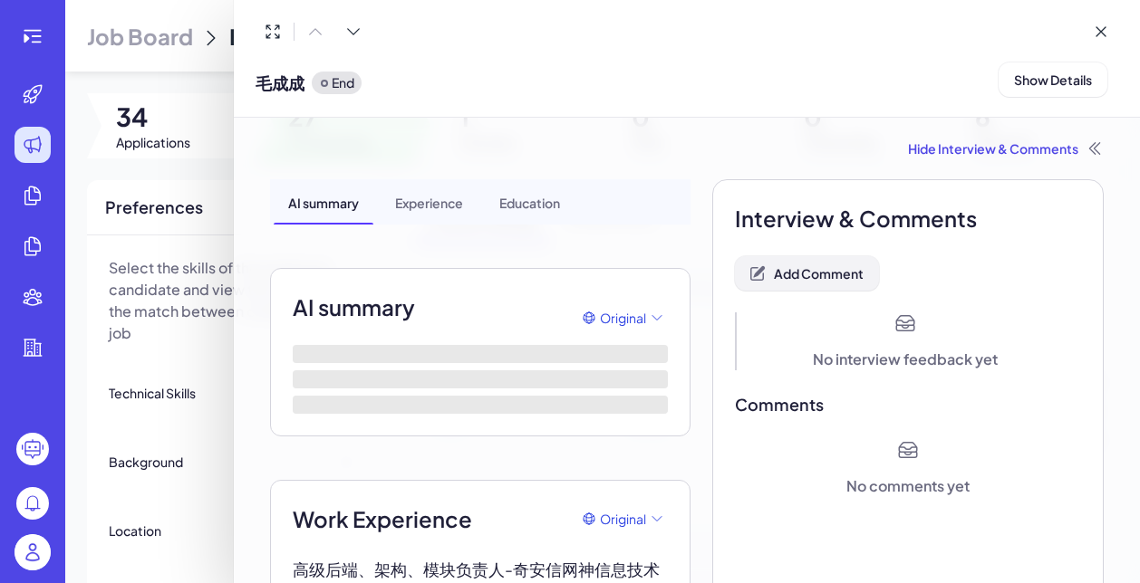
click at [852, 280] on span "Add Comment" at bounding box center [819, 273] width 90 height 16
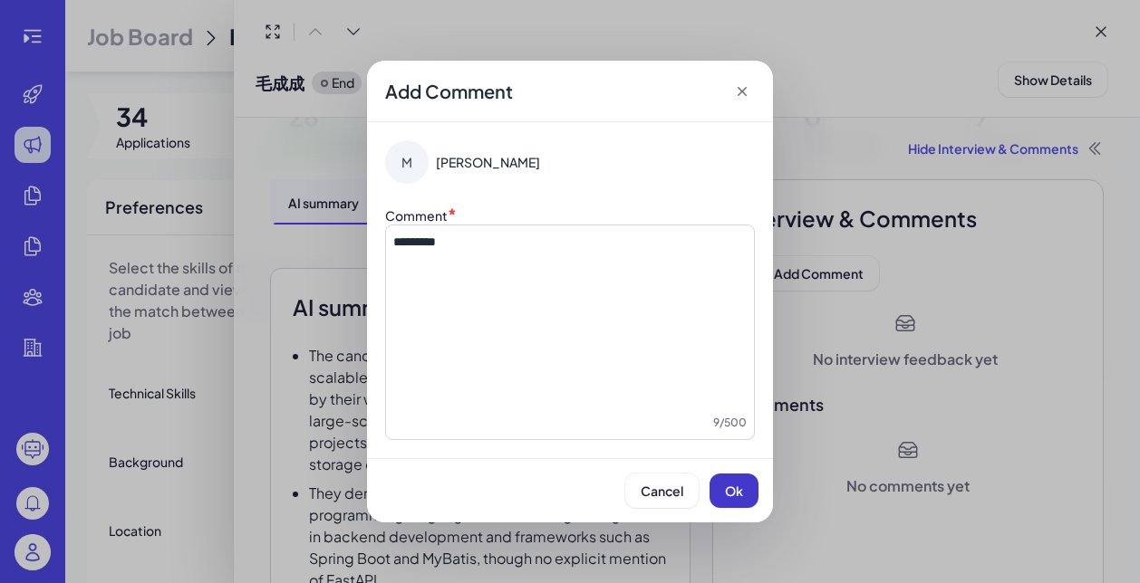
click at [728, 483] on button "Ok" at bounding box center [733, 491] width 49 height 34
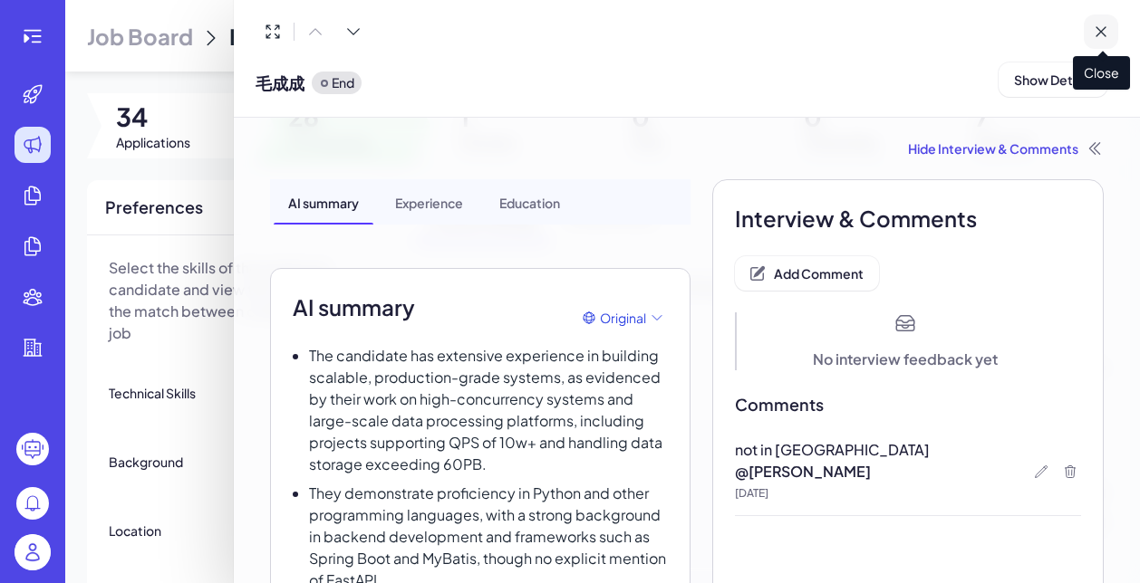
click at [1106, 32] on icon at bounding box center [1100, 32] width 18 height 18
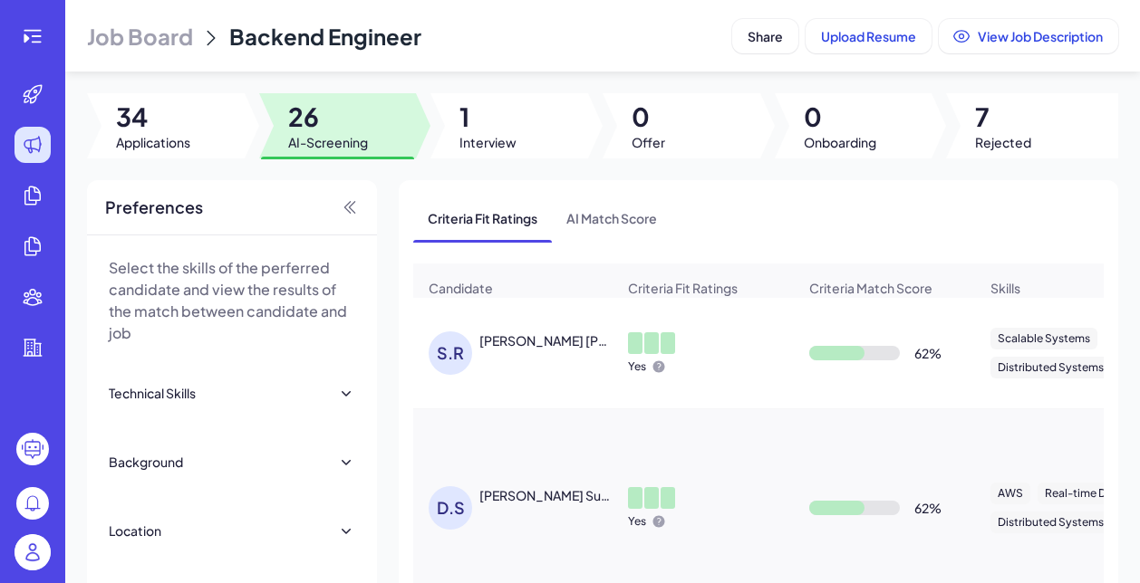
click at [521, 359] on div "[PERSON_NAME] [PERSON_NAME]" at bounding box center [521, 353] width 187 height 43
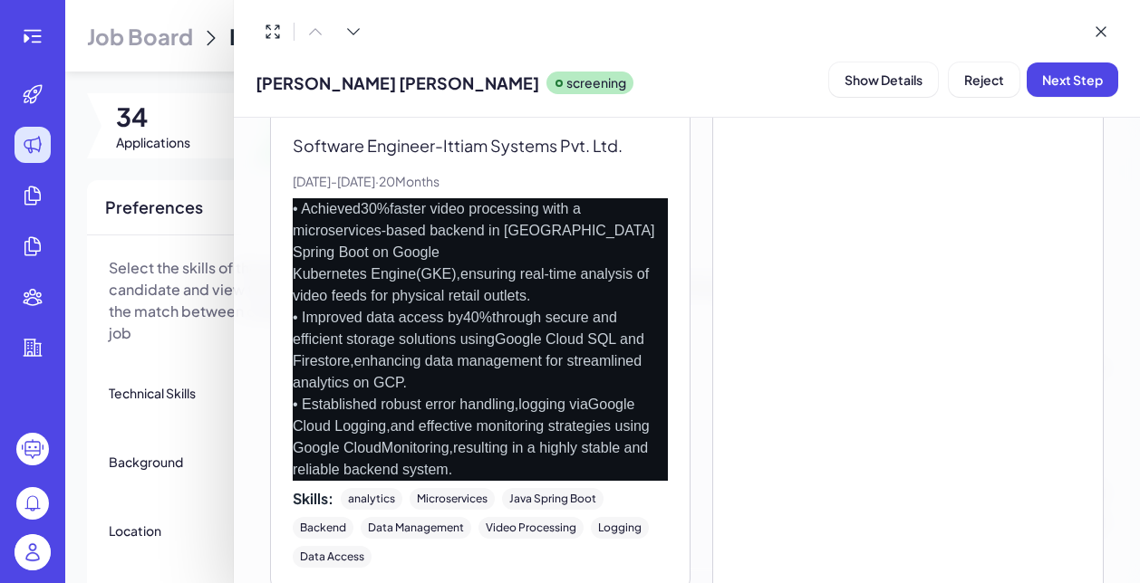
scroll to position [2198, 0]
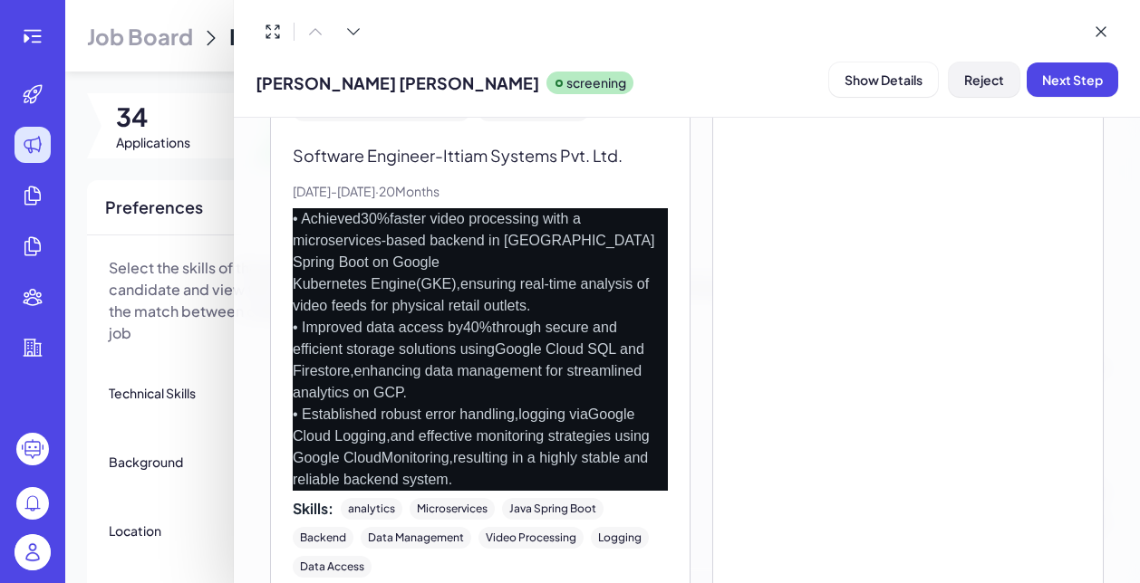
click at [991, 85] on span "Reject" at bounding box center [984, 80] width 40 height 16
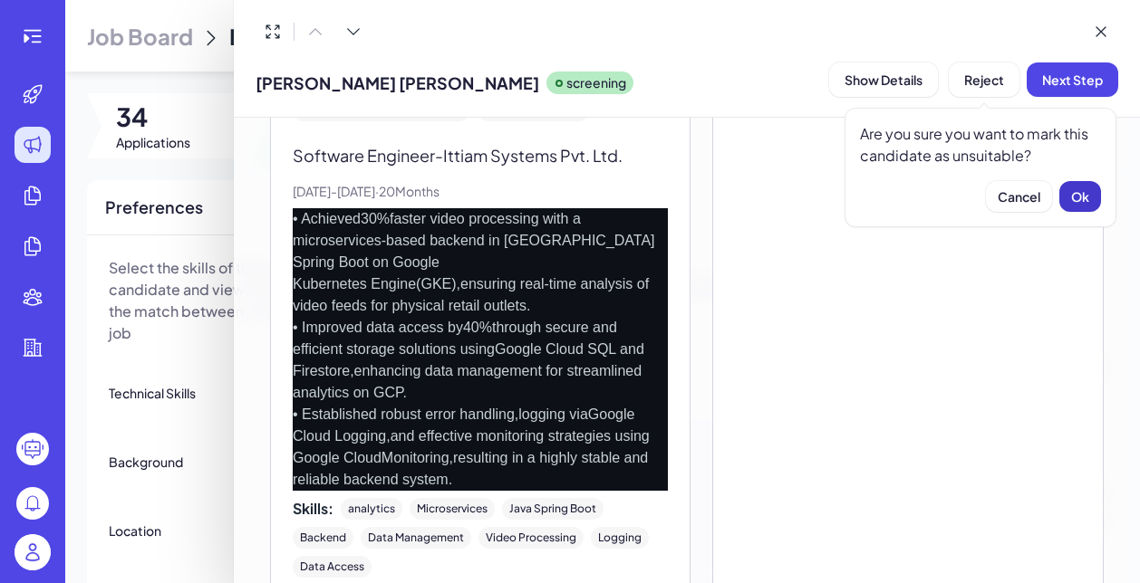
click at [1074, 198] on span "Ok" at bounding box center [1080, 196] width 18 height 16
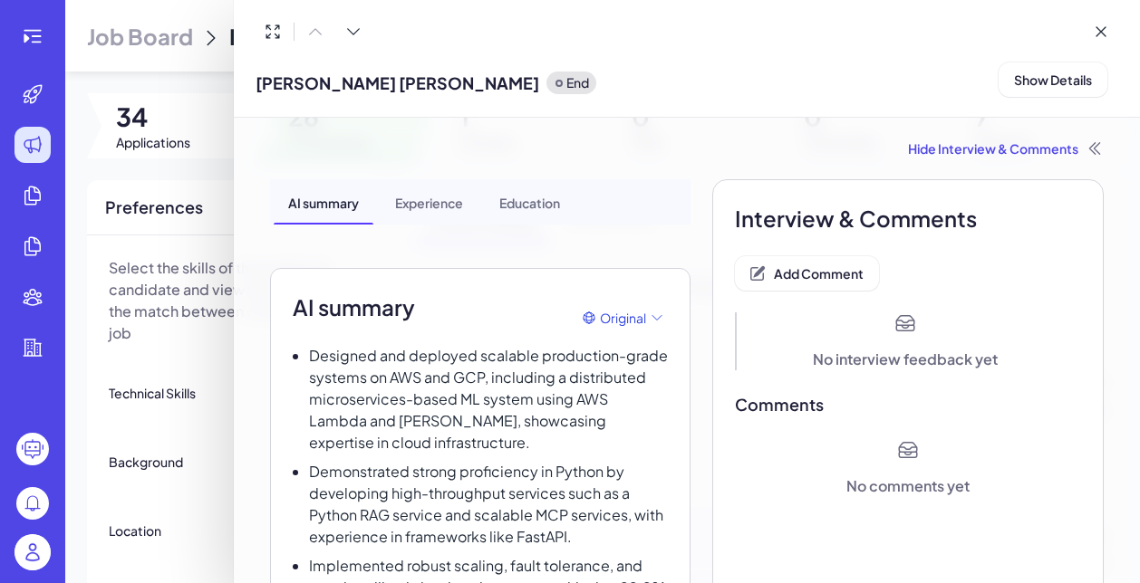
scroll to position [0, 0]
click at [802, 278] on span "Add Comment" at bounding box center [819, 273] width 90 height 16
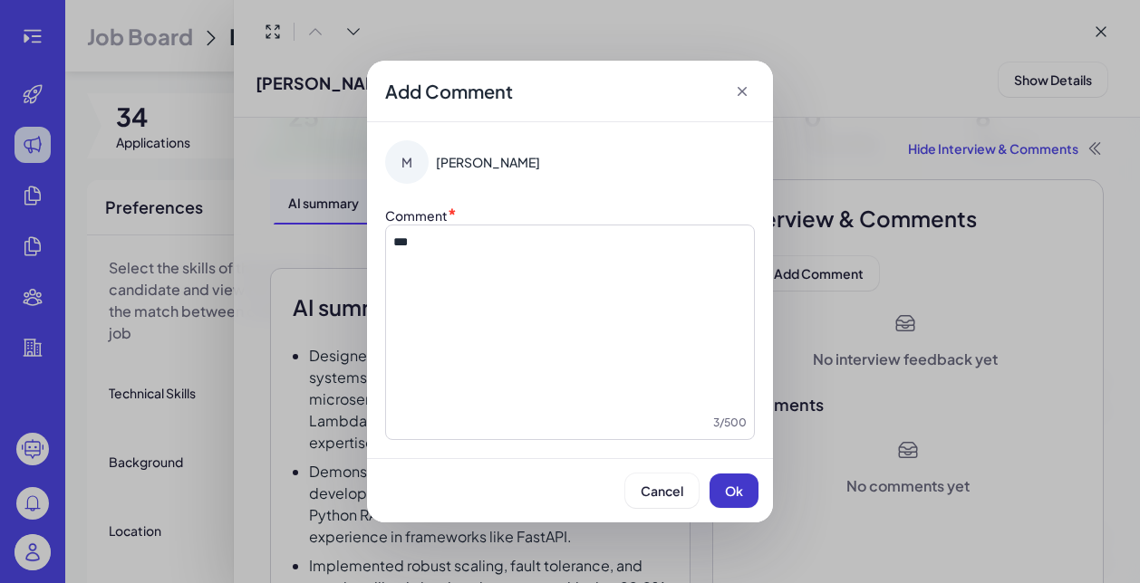
click at [740, 489] on span "Ok" at bounding box center [734, 491] width 18 height 16
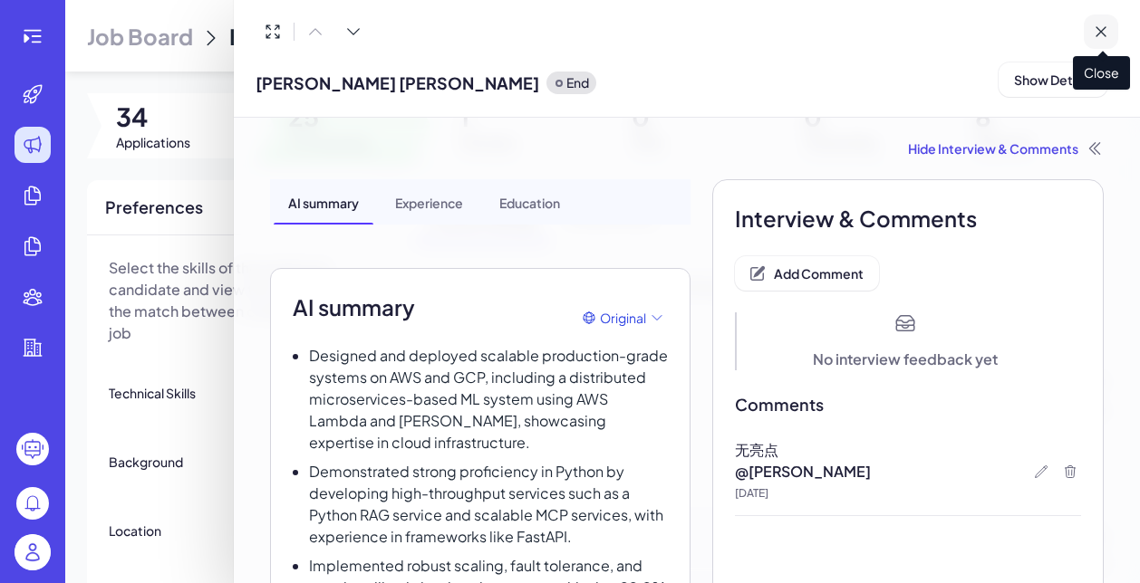
click at [1108, 28] on icon at bounding box center [1100, 32] width 18 height 18
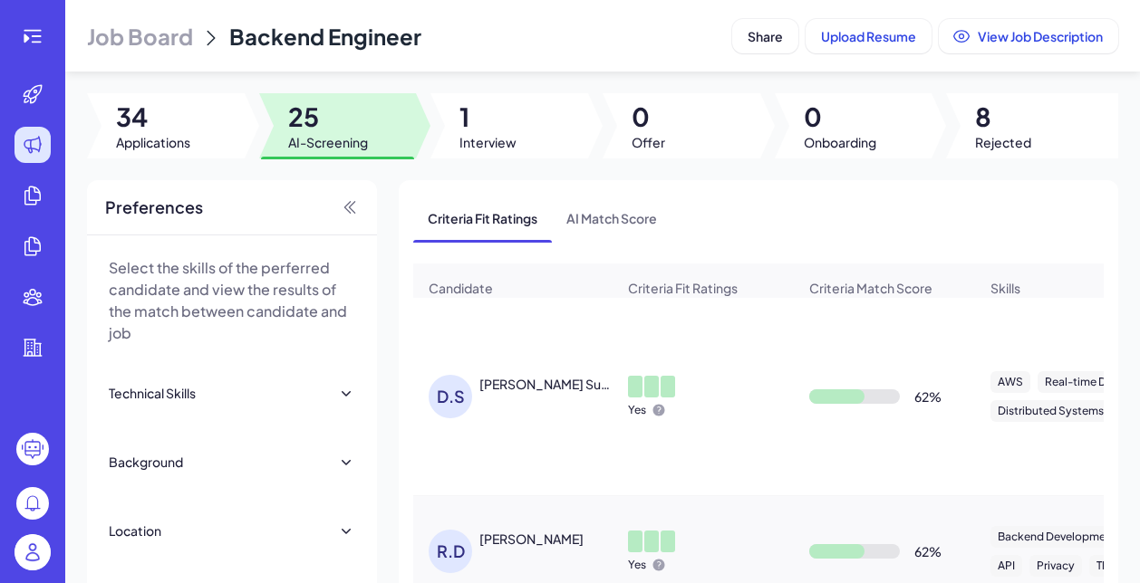
click at [511, 409] on div "D.S [PERSON_NAME] Suraj" at bounding box center [521, 396] width 187 height 43
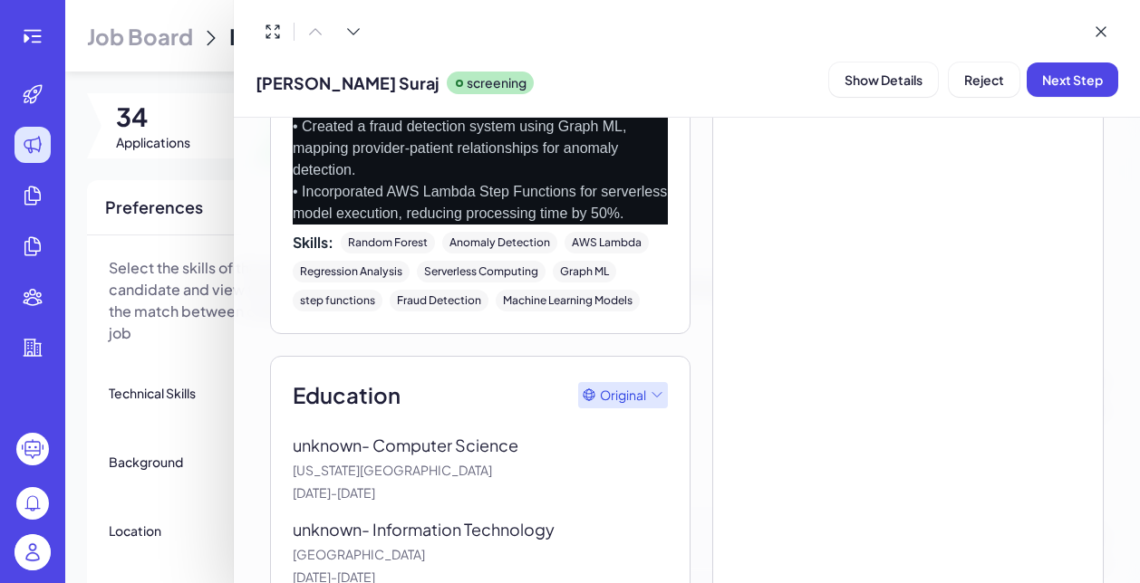
scroll to position [1986, 0]
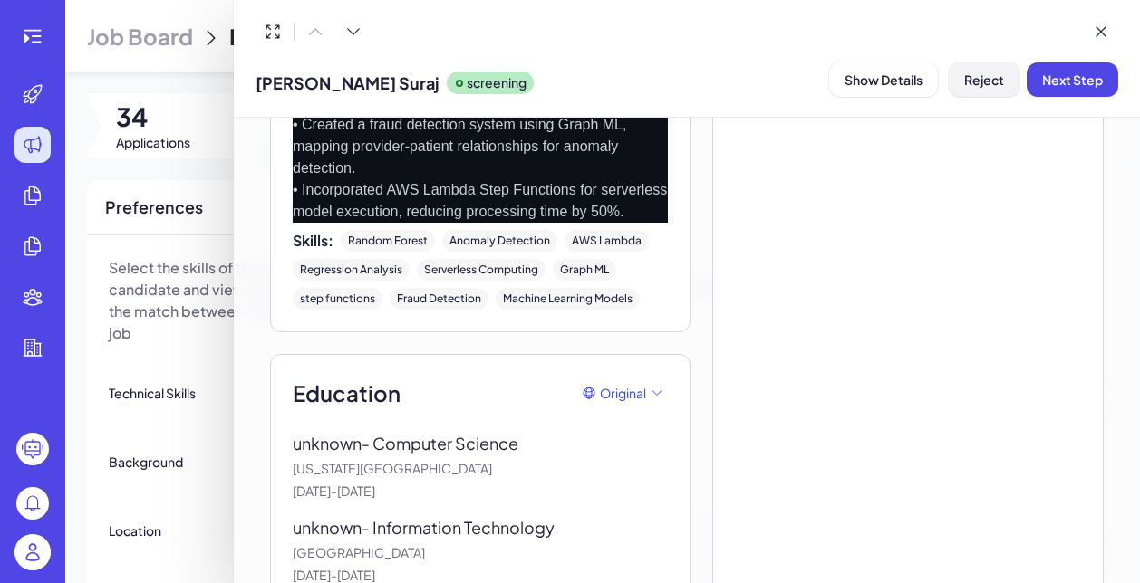
click at [985, 78] on span "Reject" at bounding box center [984, 80] width 40 height 16
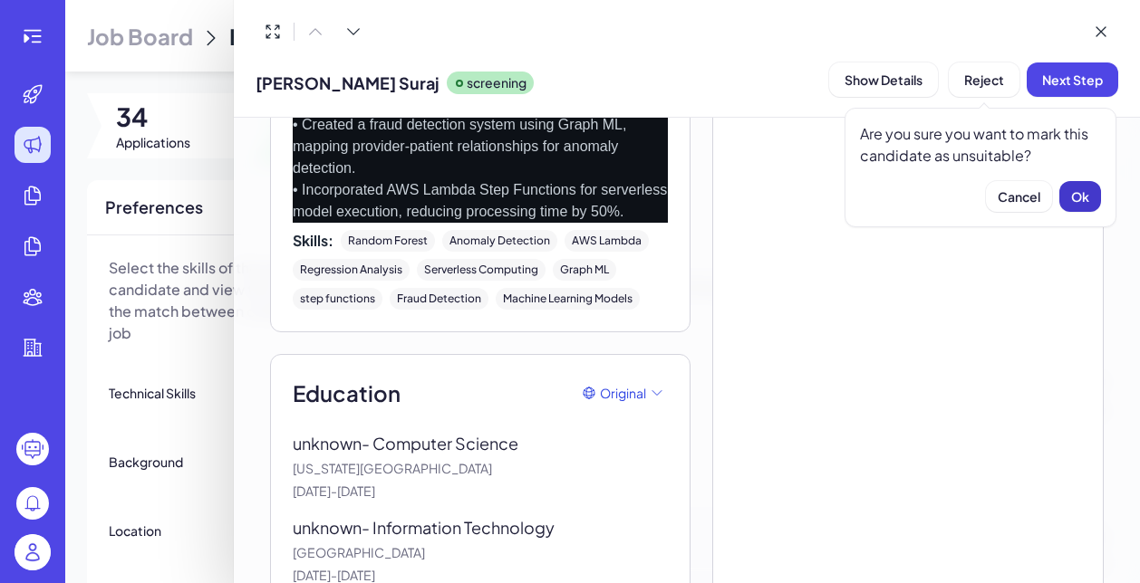
click at [1086, 196] on span "Ok" at bounding box center [1080, 196] width 18 height 16
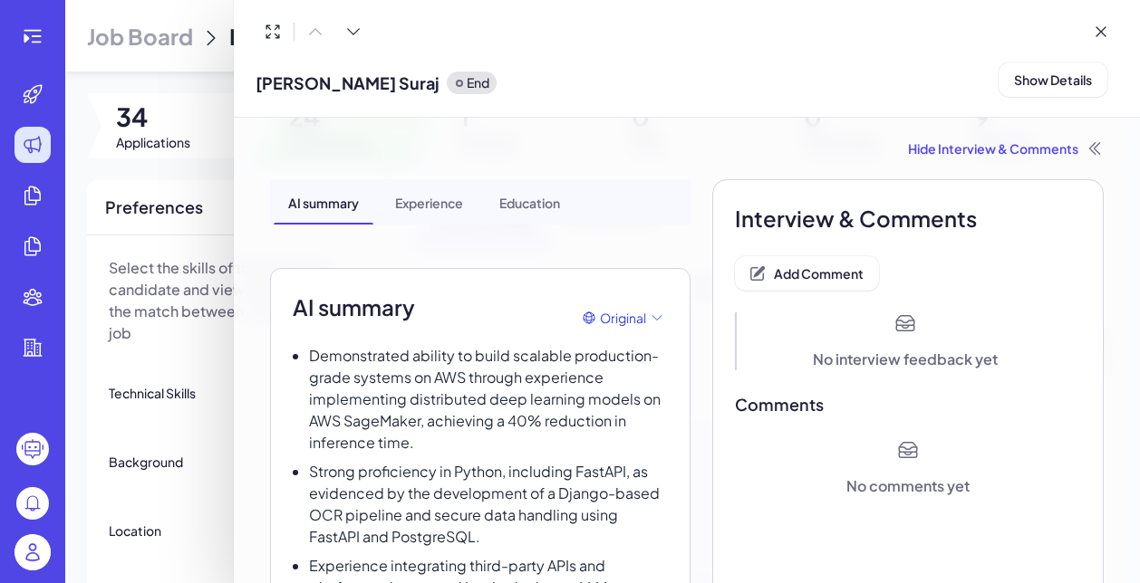
scroll to position [0, 0]
click at [796, 272] on span "Add Comment" at bounding box center [819, 273] width 90 height 16
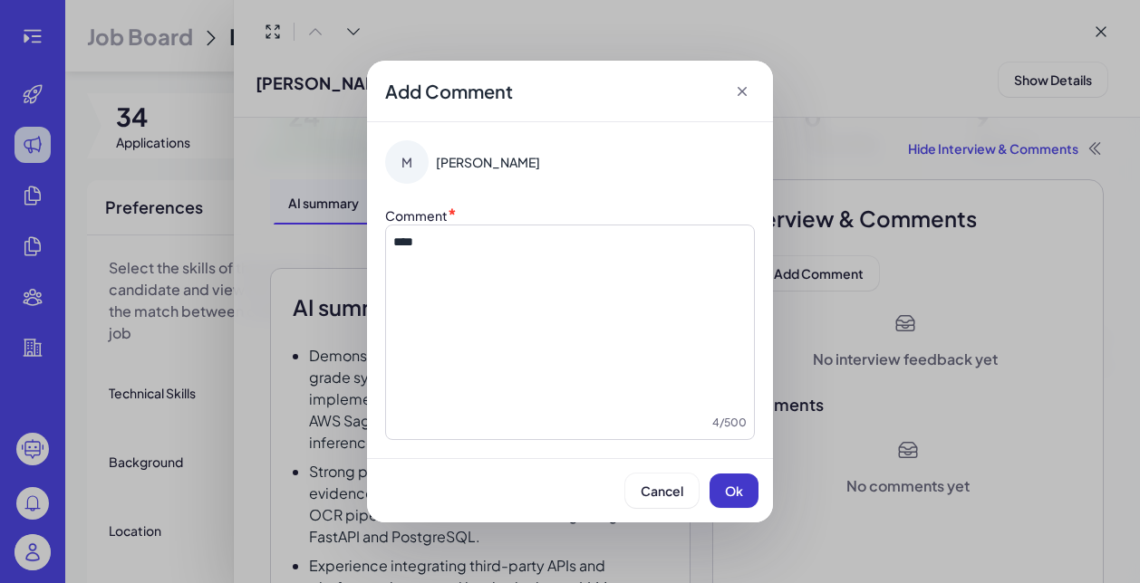
click at [725, 494] on span "Ok" at bounding box center [734, 491] width 18 height 16
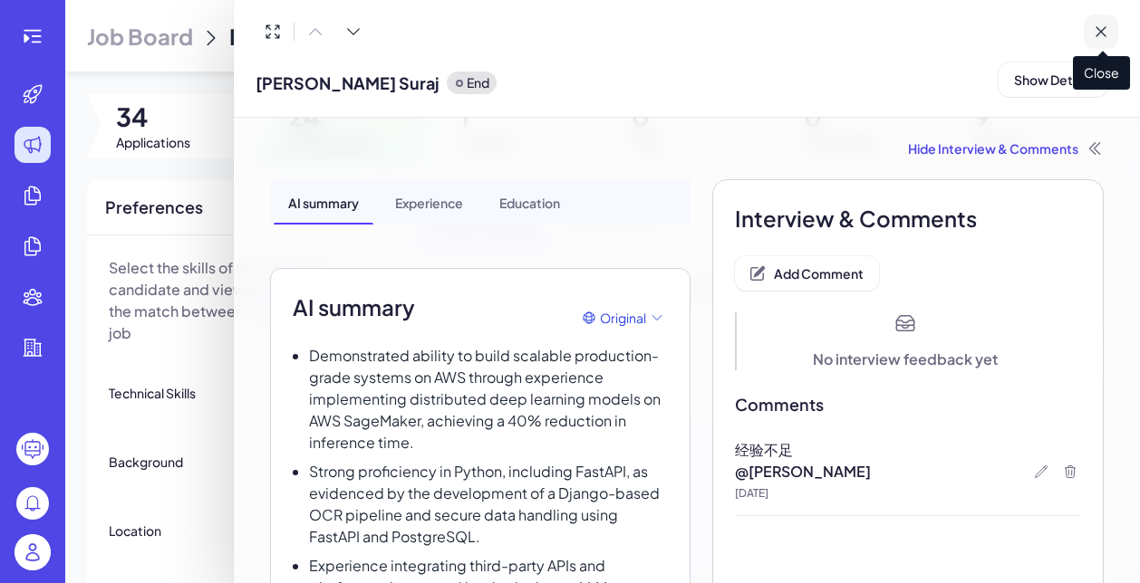
click at [1098, 36] on icon at bounding box center [1100, 32] width 18 height 18
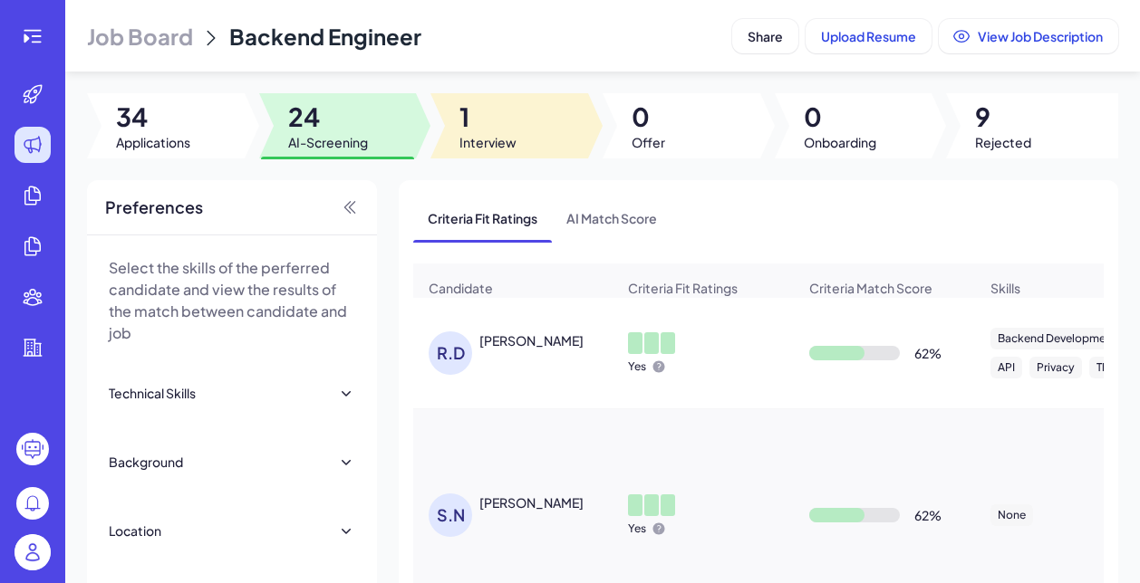
click at [509, 143] on span "Interview" at bounding box center [487, 142] width 57 height 18
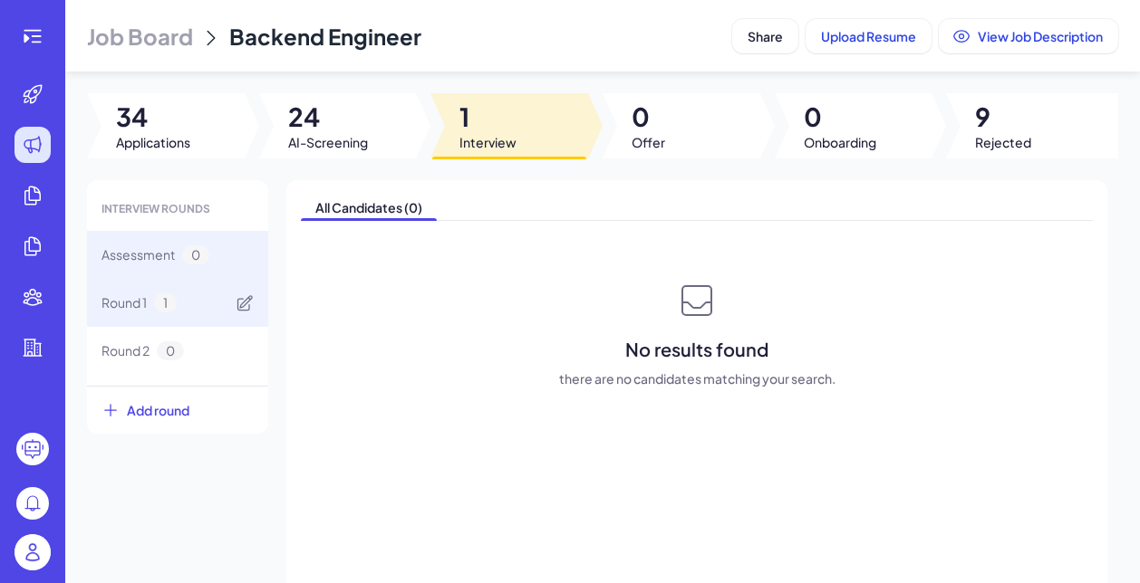
click at [147, 309] on span "Round 1" at bounding box center [123, 302] width 45 height 19
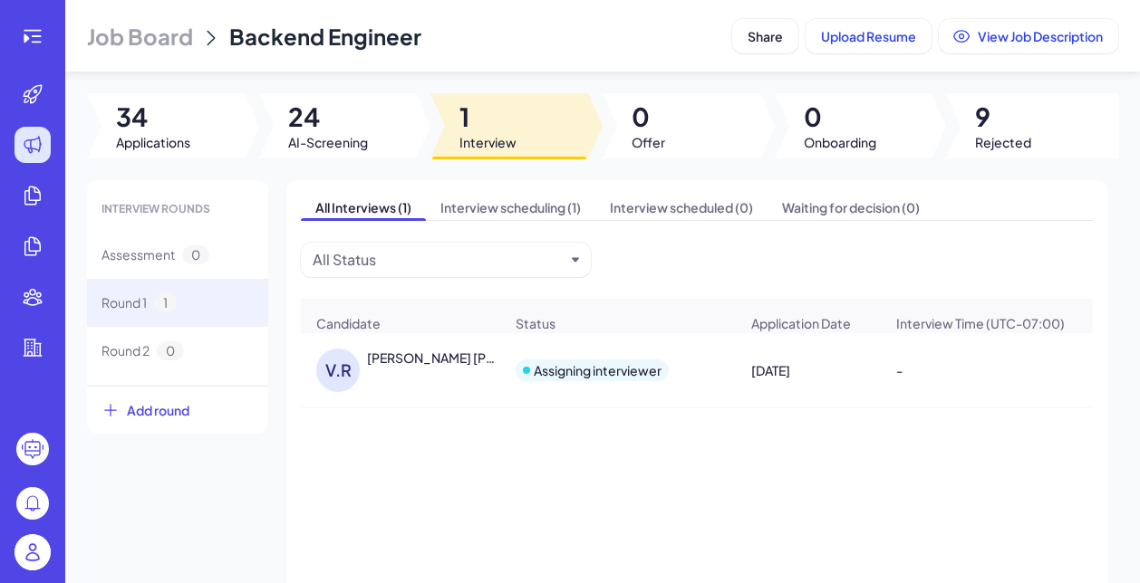
click at [444, 347] on div "V.R [PERSON_NAME] [PERSON_NAME]" at bounding box center [400, 370] width 197 height 72
click at [438, 370] on div "V.R [PERSON_NAME] [PERSON_NAME]" at bounding box center [409, 370] width 187 height 43
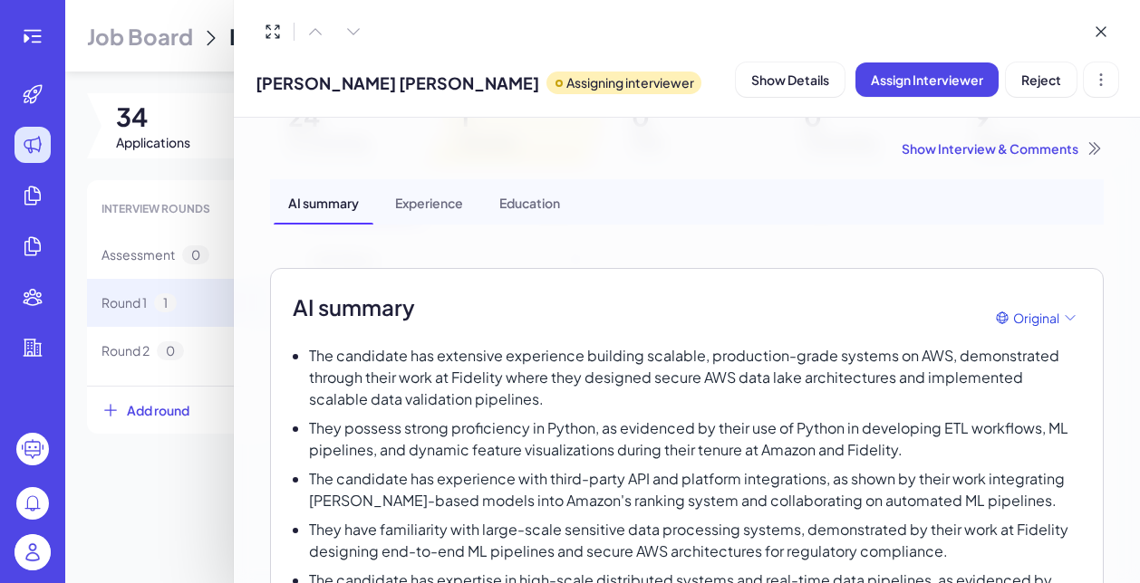
click at [1049, 150] on div "Show Interview & Comments" at bounding box center [686, 148] width 833 height 18
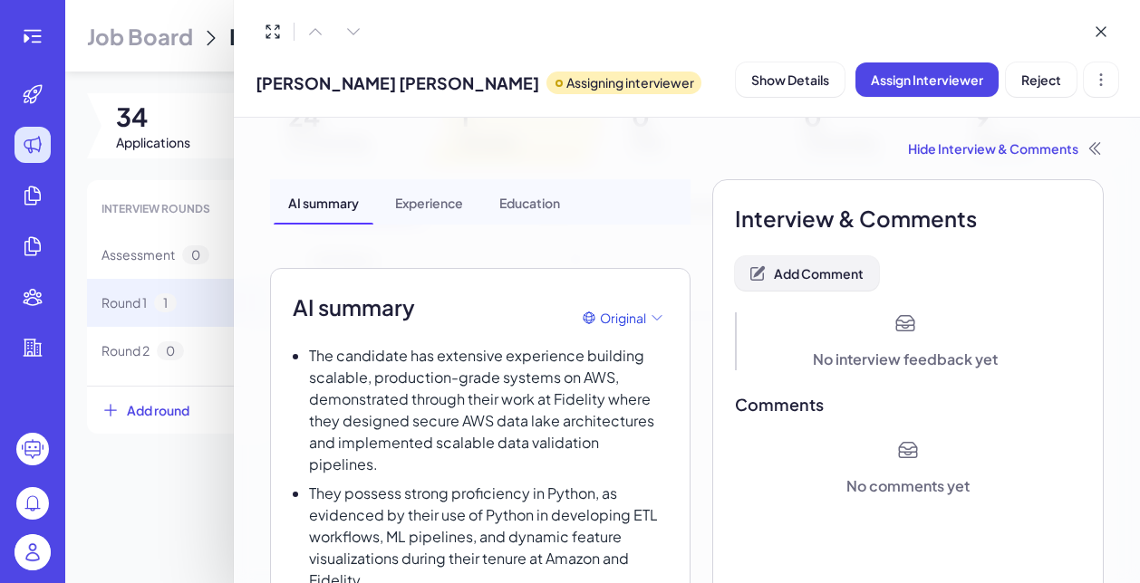
click at [837, 262] on button "Add Comment" at bounding box center [807, 273] width 144 height 34
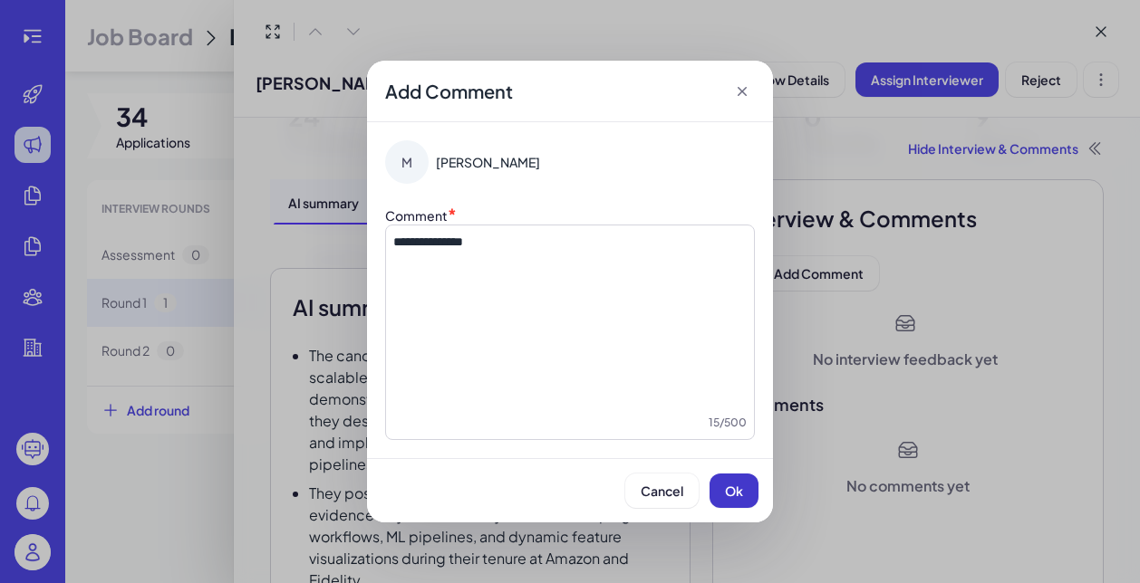
click at [748, 498] on button "Ok" at bounding box center [733, 491] width 49 height 34
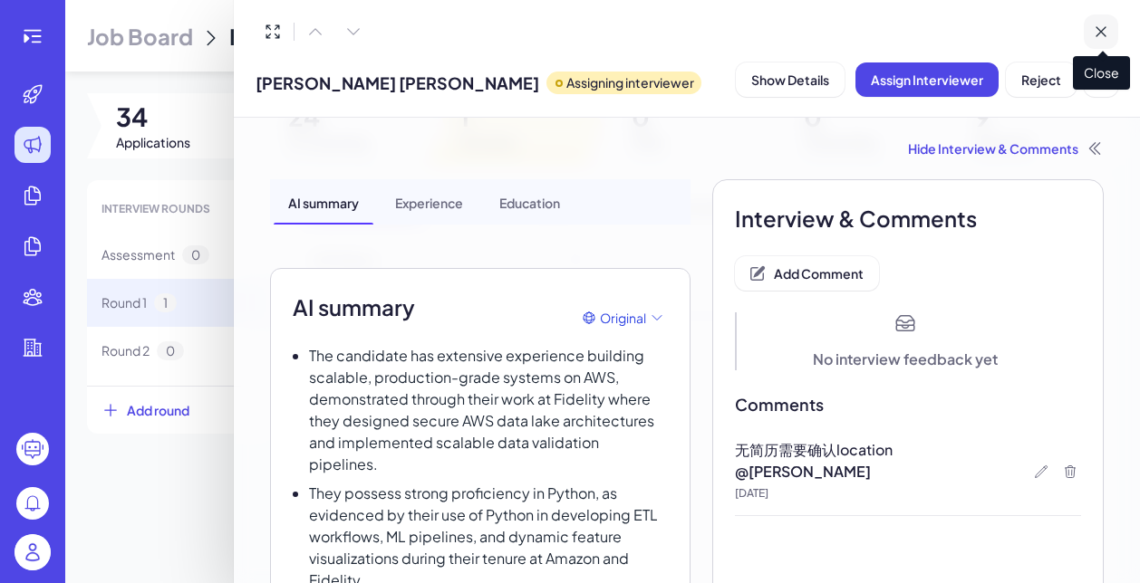
click at [1102, 32] on icon at bounding box center [1100, 32] width 18 height 18
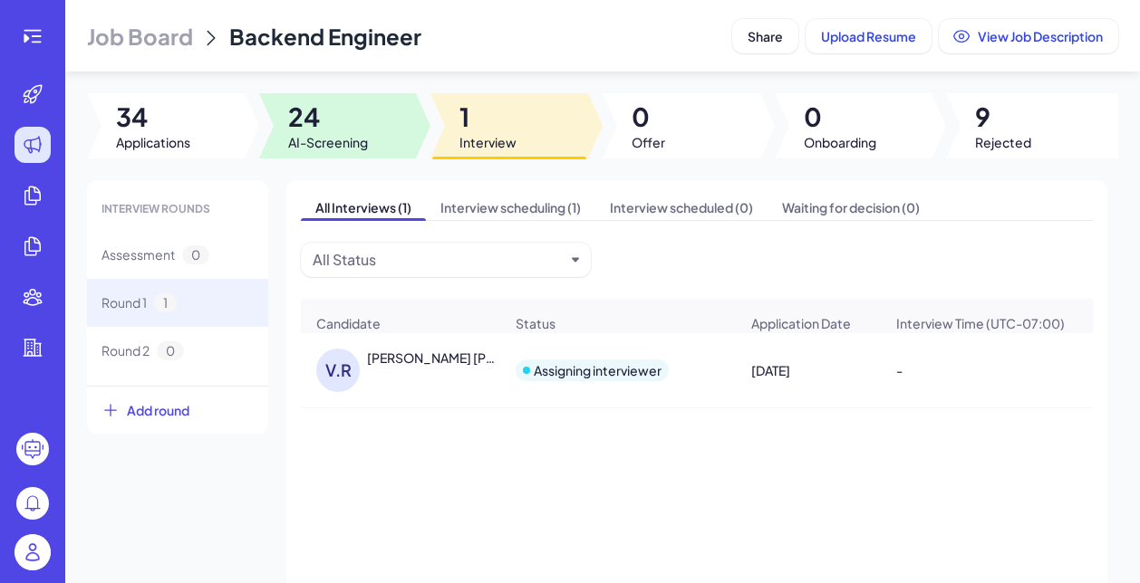
click at [348, 139] on span "AI-Screening" at bounding box center [328, 142] width 80 height 18
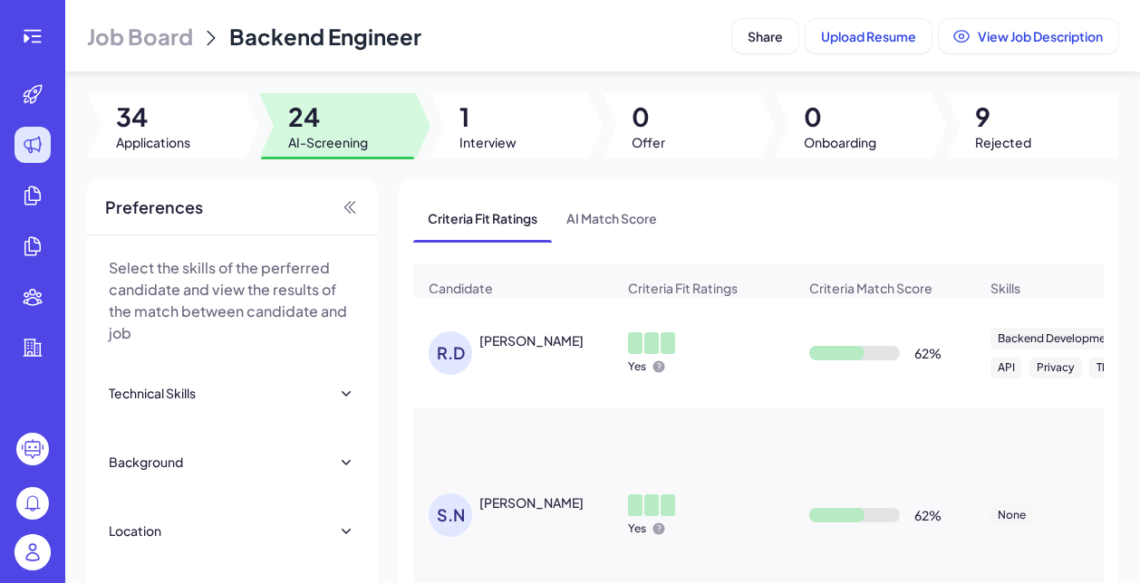
click at [499, 345] on div "[PERSON_NAME]" at bounding box center [531, 341] width 104 height 18
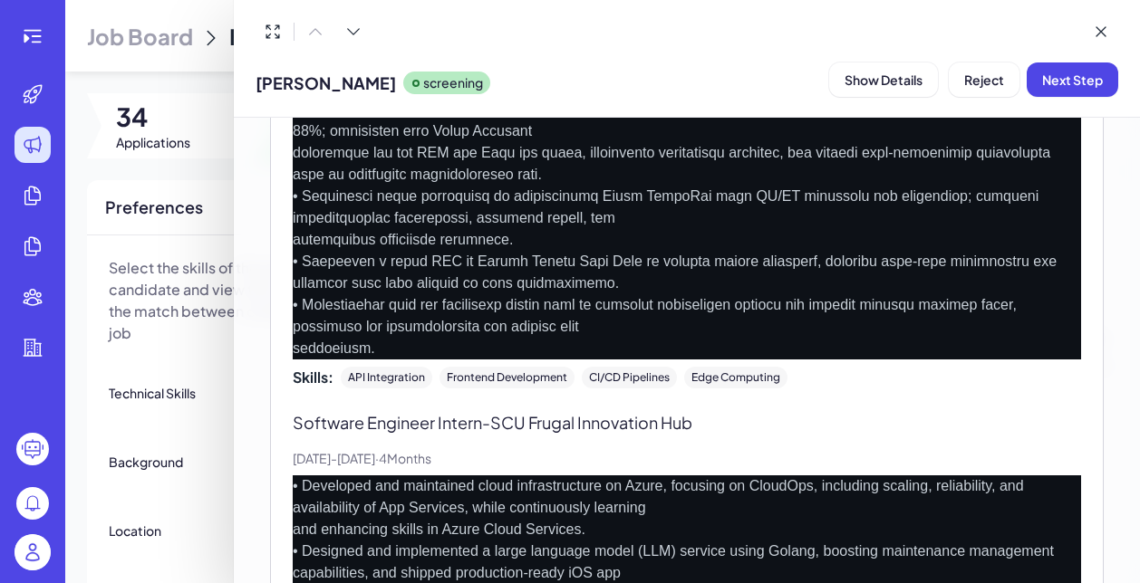
scroll to position [821, 0]
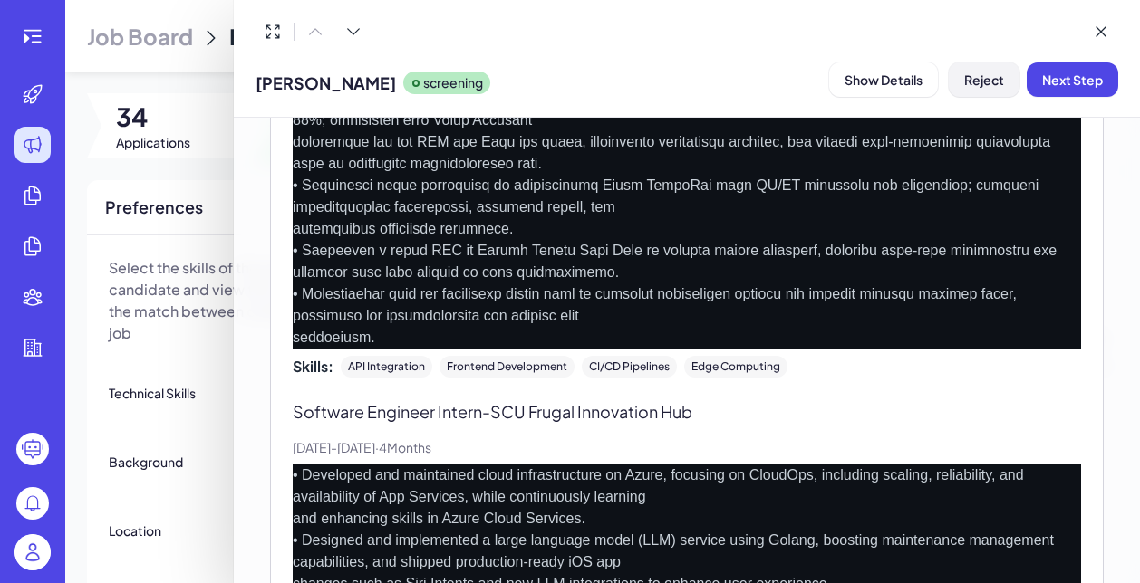
click at [968, 79] on span "Reject" at bounding box center [984, 80] width 40 height 16
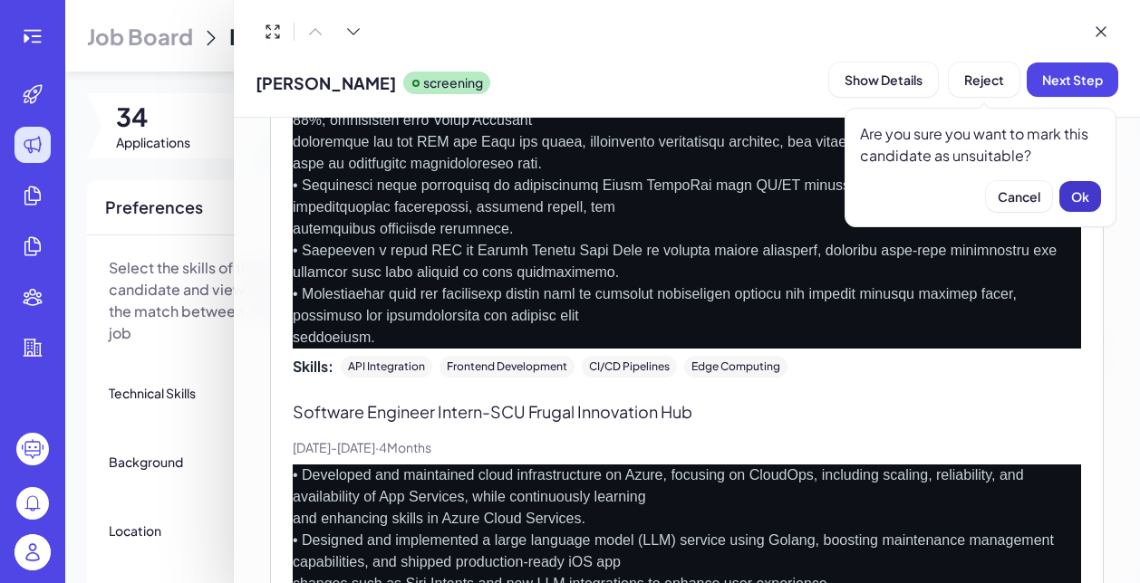
click at [1071, 192] on span "Ok" at bounding box center [1080, 196] width 18 height 16
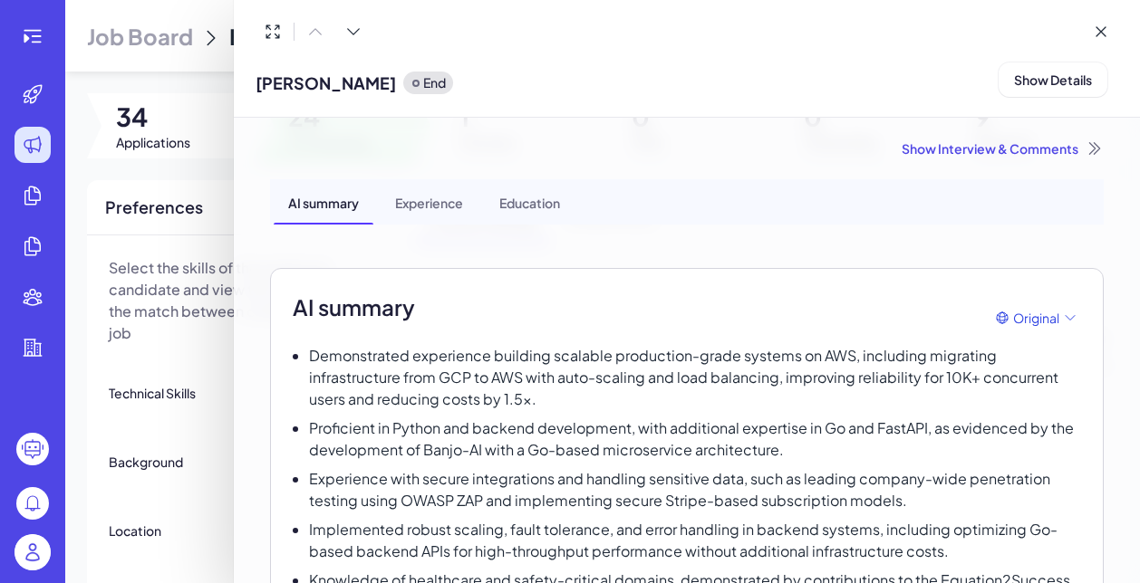
scroll to position [0, 0]
click at [951, 155] on div "Show Interview & Comments" at bounding box center [686, 148] width 833 height 18
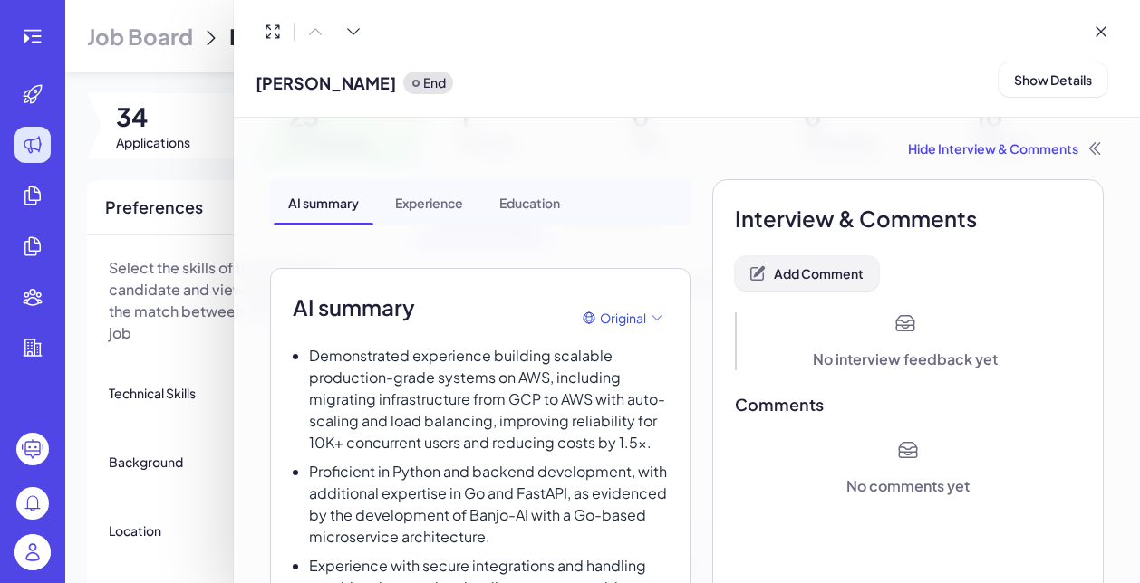
click at [835, 279] on span "Add Comment" at bounding box center [819, 273] width 90 height 16
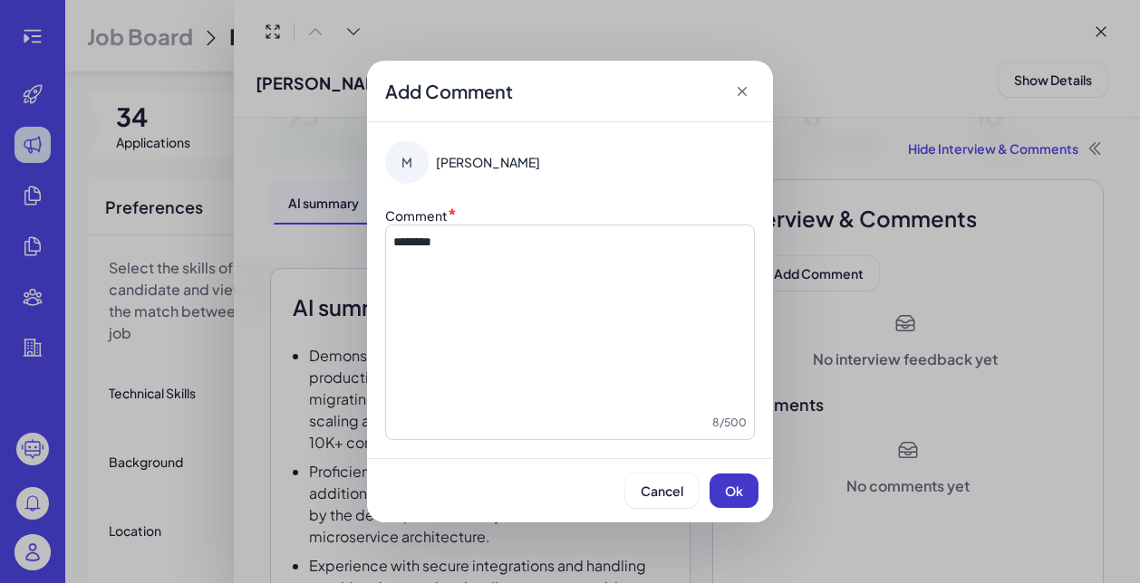
click at [722, 488] on button "Ok" at bounding box center [733, 491] width 49 height 34
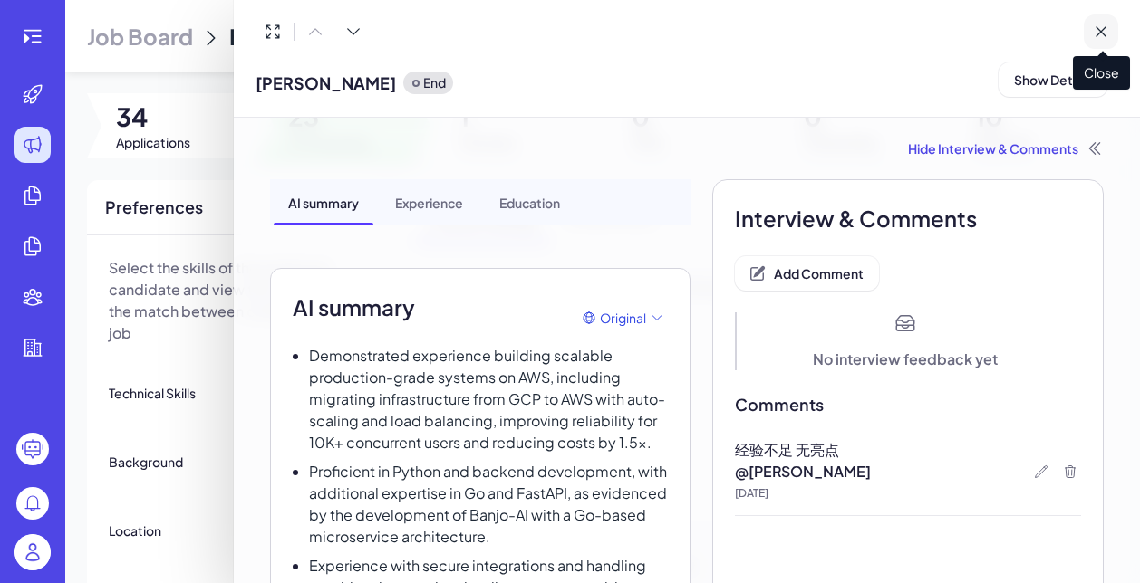
click at [1102, 33] on icon at bounding box center [1100, 32] width 18 height 18
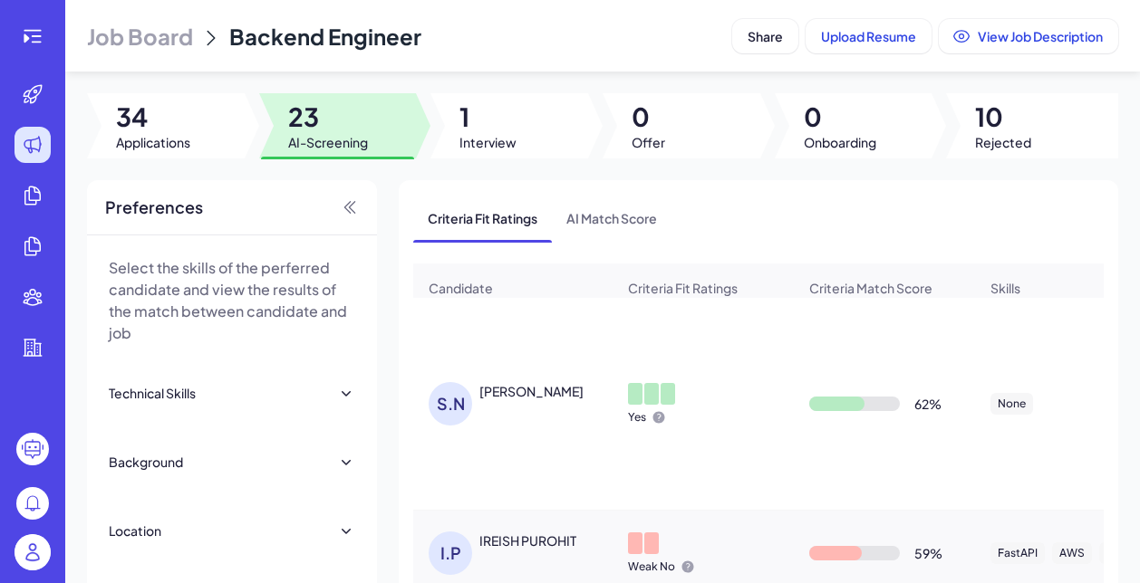
click at [539, 412] on div "S.N [PERSON_NAME]" at bounding box center [521, 403] width 187 height 43
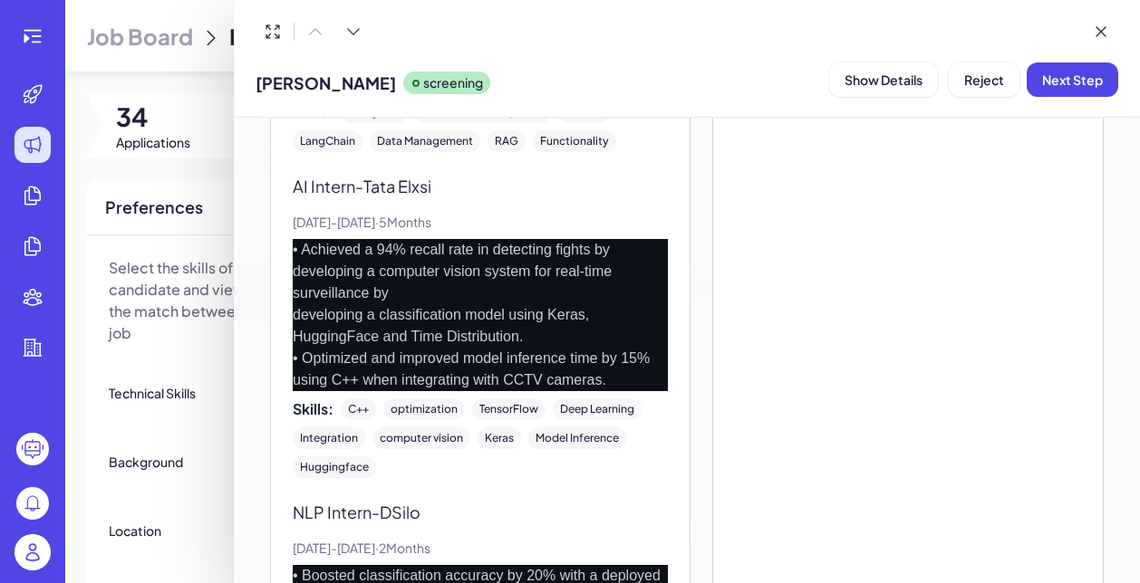
scroll to position [2183, 0]
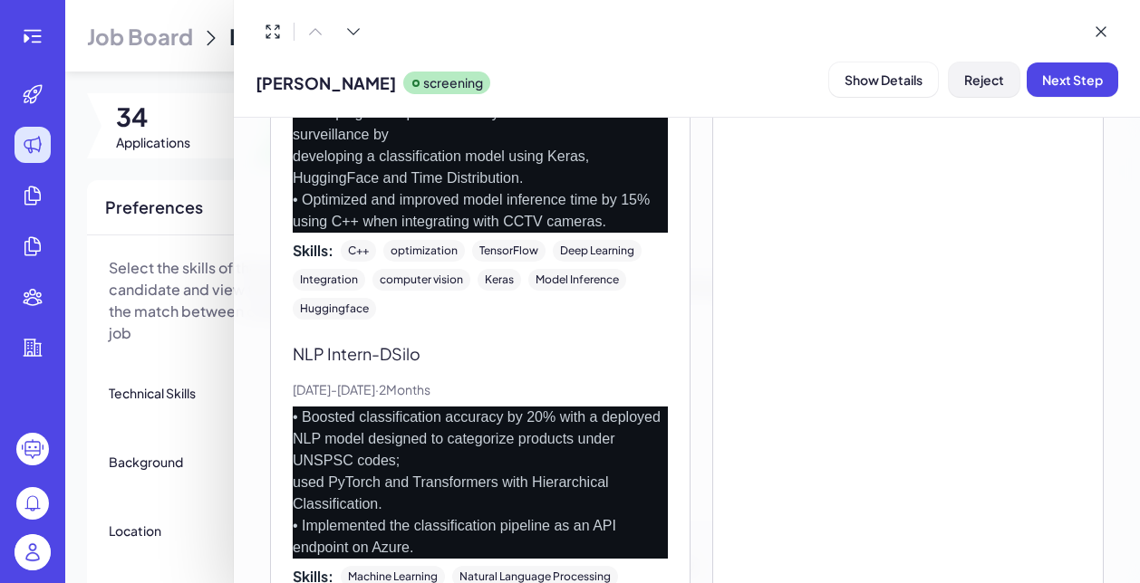
click at [975, 85] on span "Reject" at bounding box center [984, 80] width 40 height 16
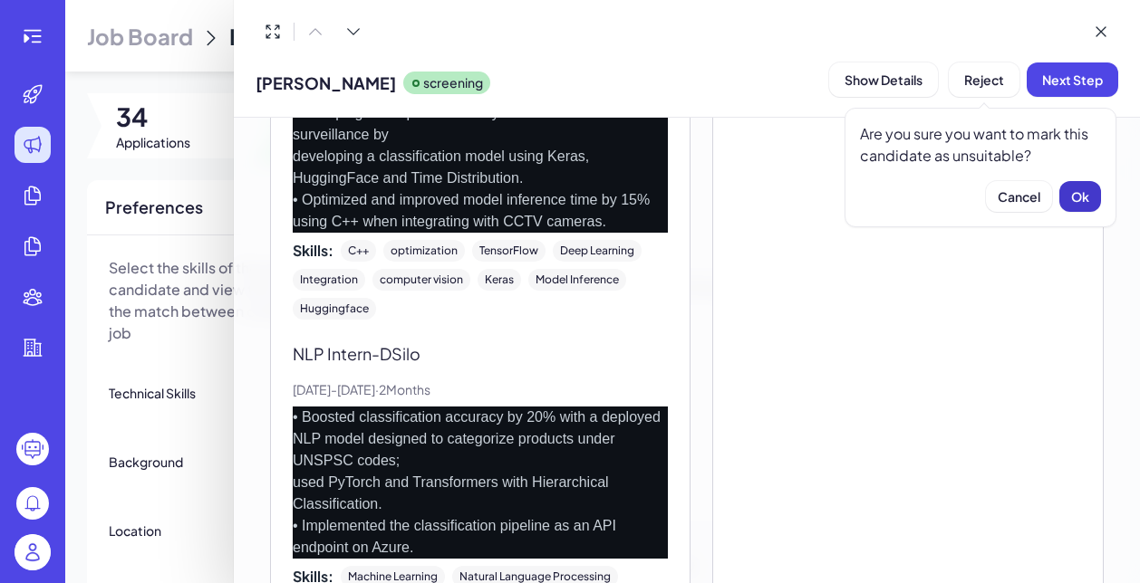
click at [1081, 202] on span "Ok" at bounding box center [1080, 196] width 18 height 16
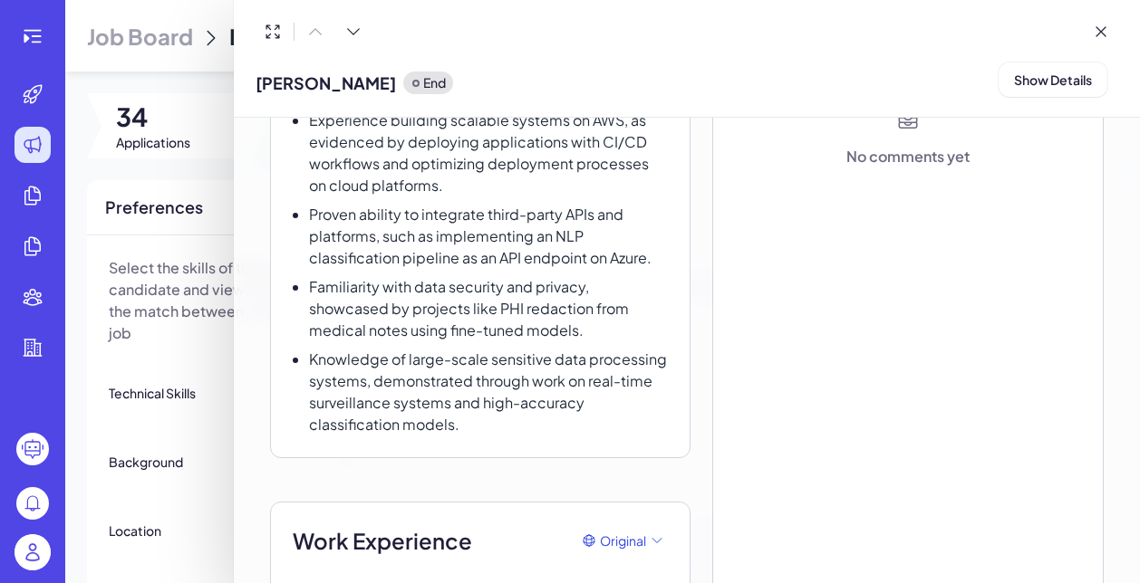
scroll to position [130, 0]
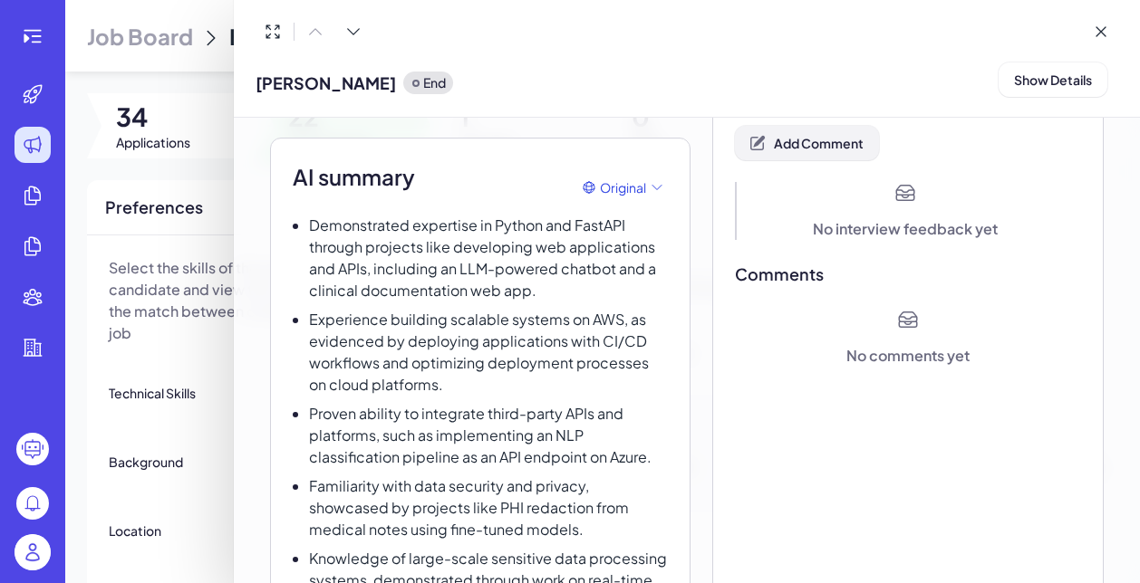
click at [823, 154] on button "Add Comment" at bounding box center [807, 143] width 144 height 34
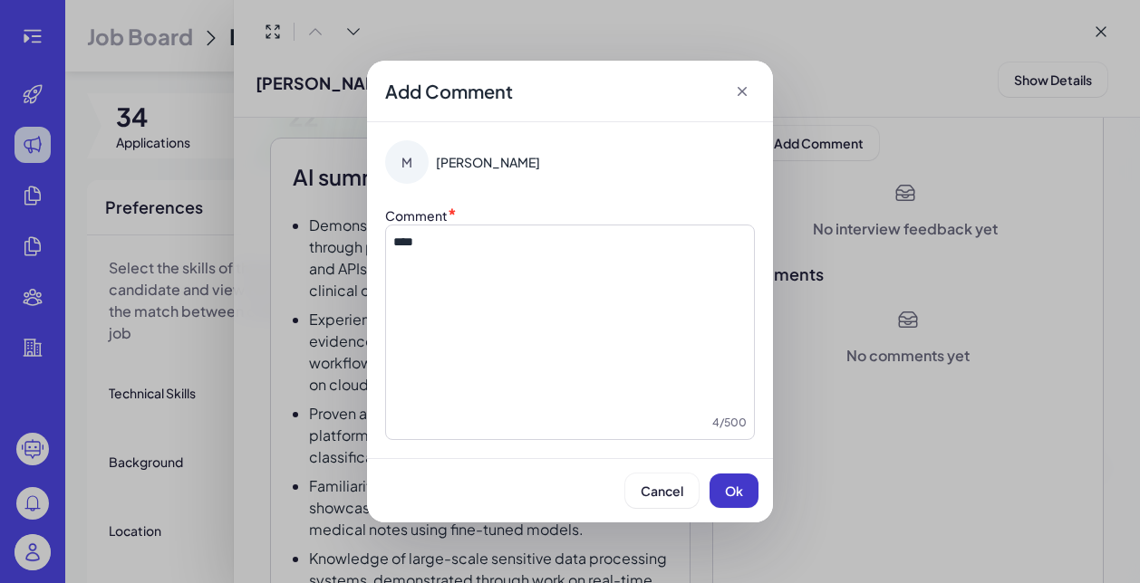
click at [744, 479] on button "Ok" at bounding box center [733, 491] width 49 height 34
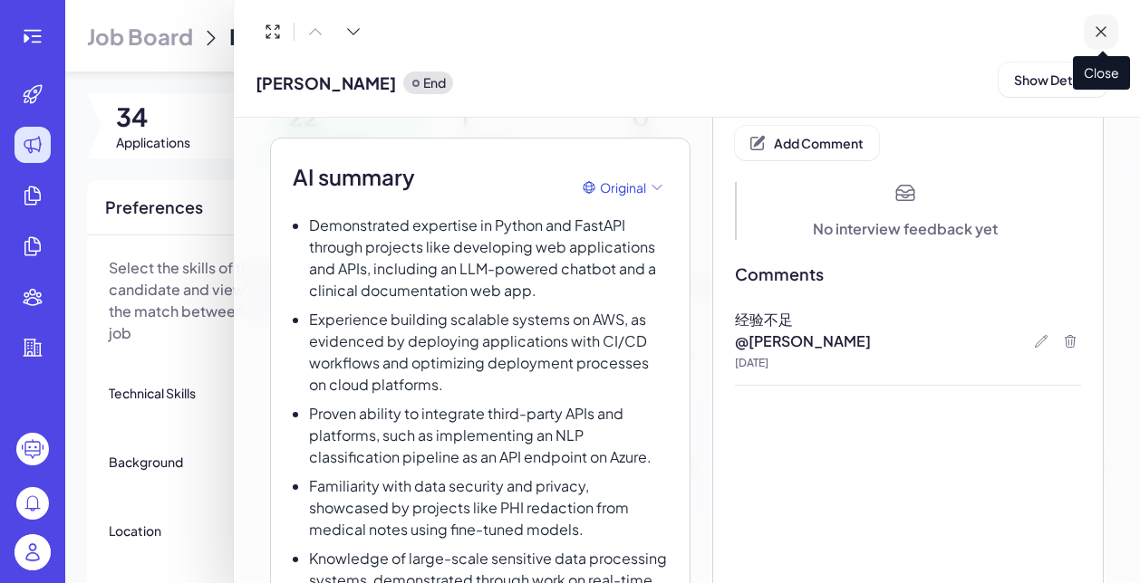
click at [1109, 24] on icon at bounding box center [1100, 32] width 18 height 18
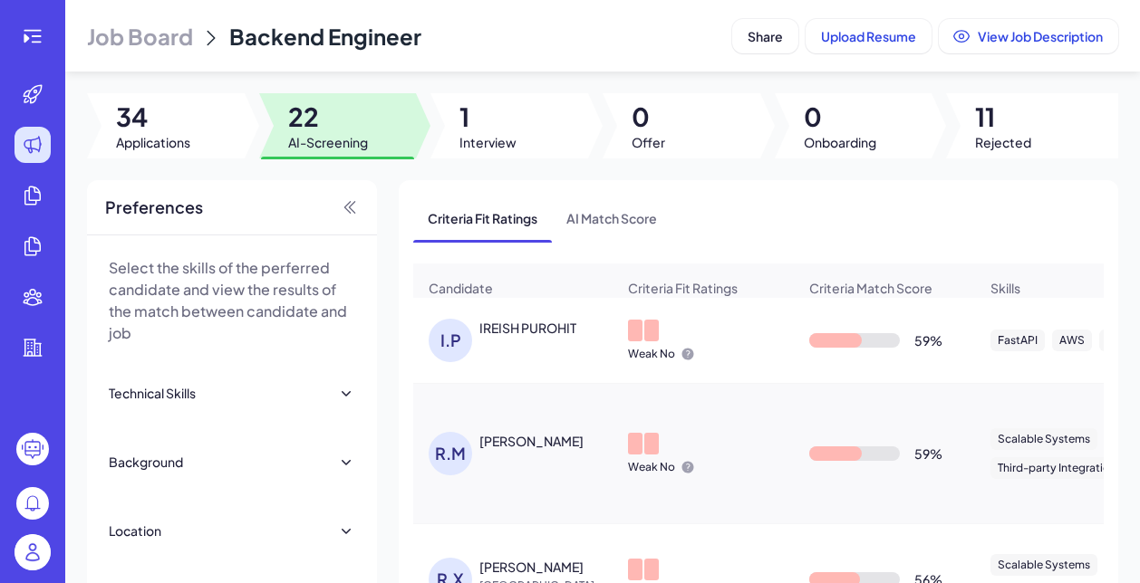
click at [560, 334] on div "IREISH PUROHIT" at bounding box center [527, 328] width 97 height 18
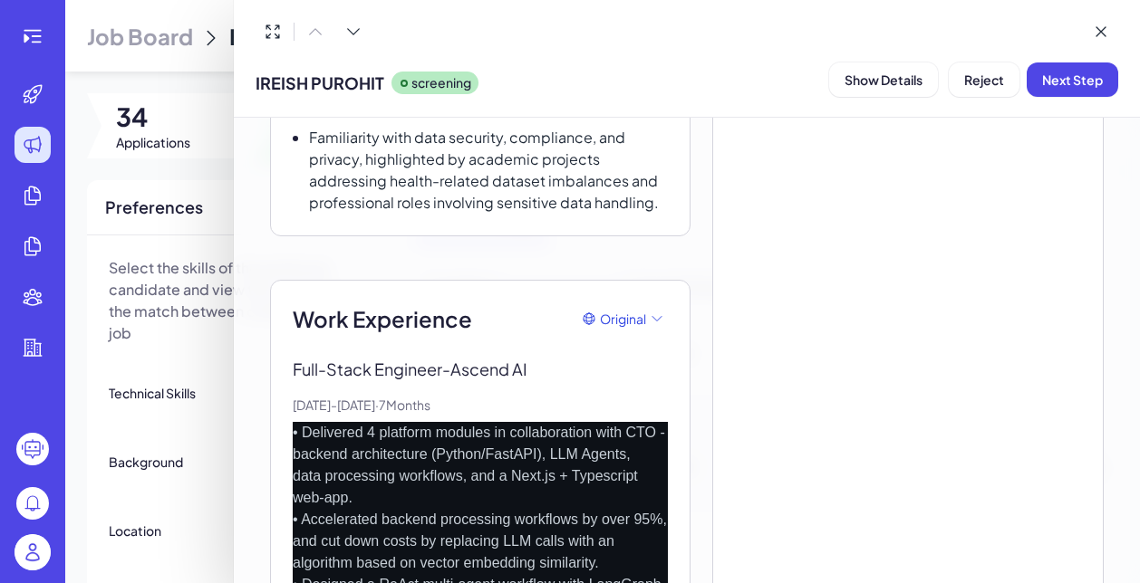
scroll to position [636, 0]
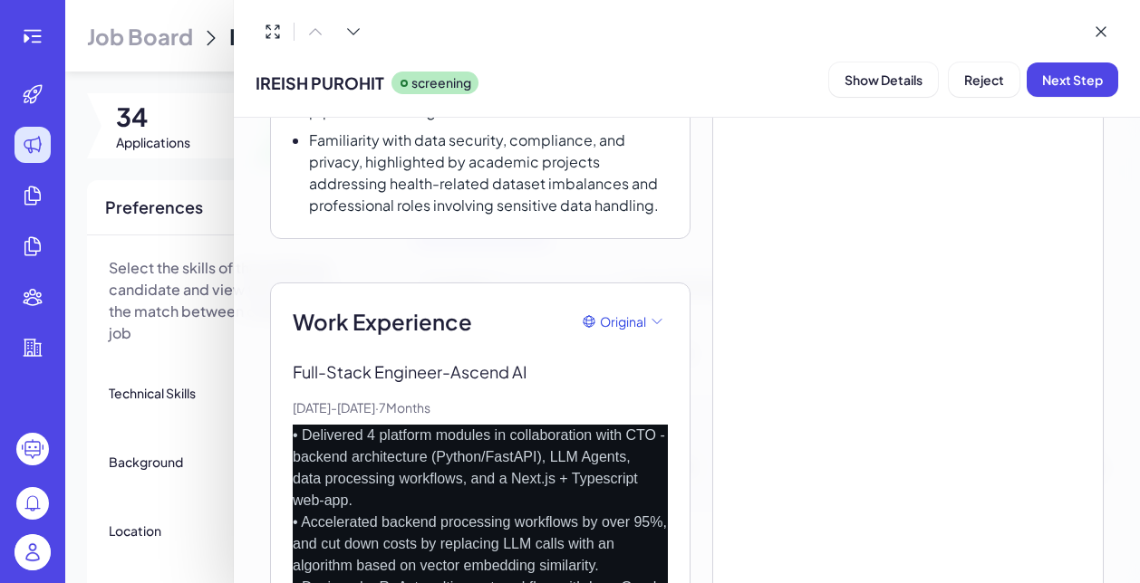
click at [209, 332] on div at bounding box center [570, 291] width 1140 height 583
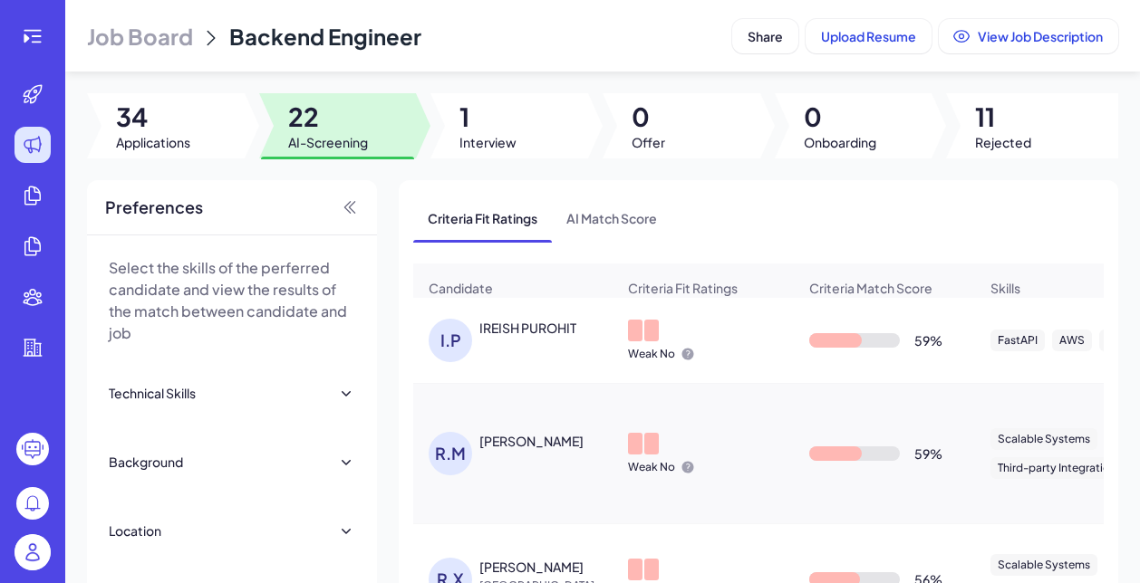
click at [524, 343] on div "I.P IREISH PUROHIT" at bounding box center [521, 340] width 187 height 43
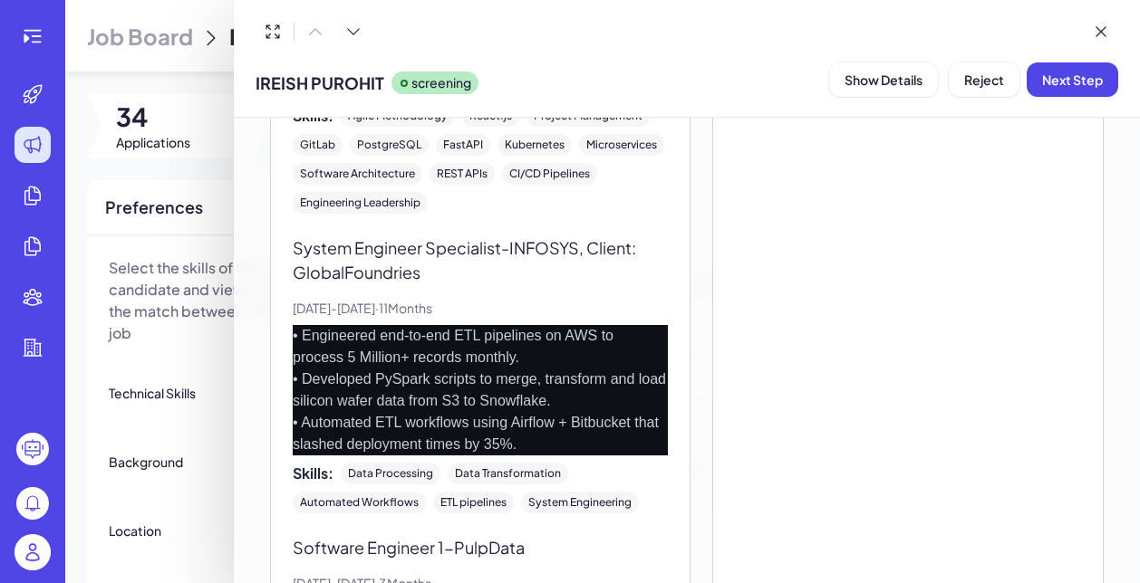
scroll to position [1641, 0]
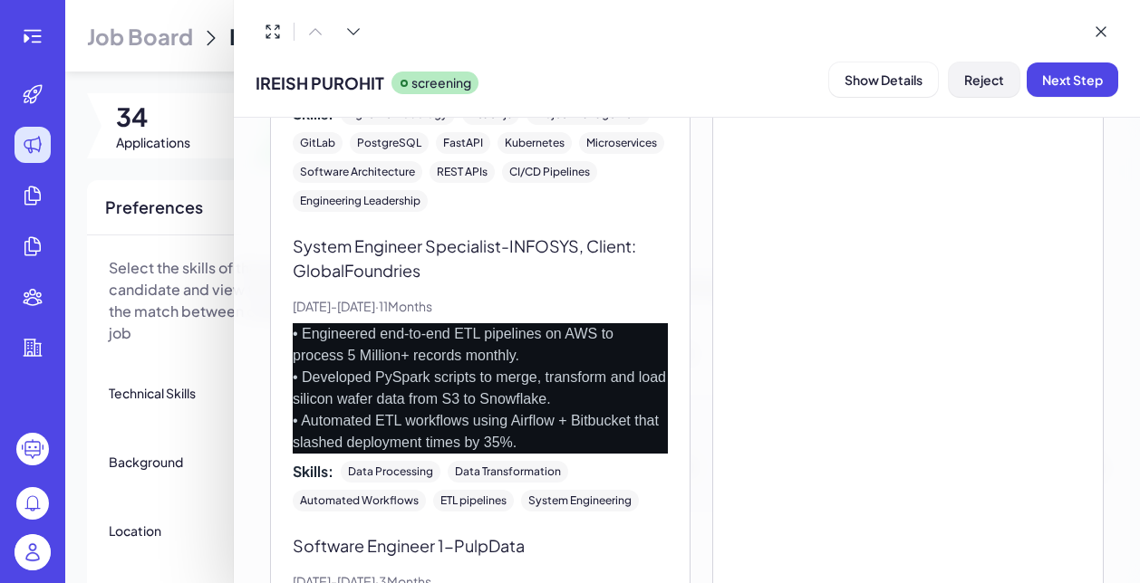
click at [968, 81] on span "Reject" at bounding box center [984, 80] width 40 height 16
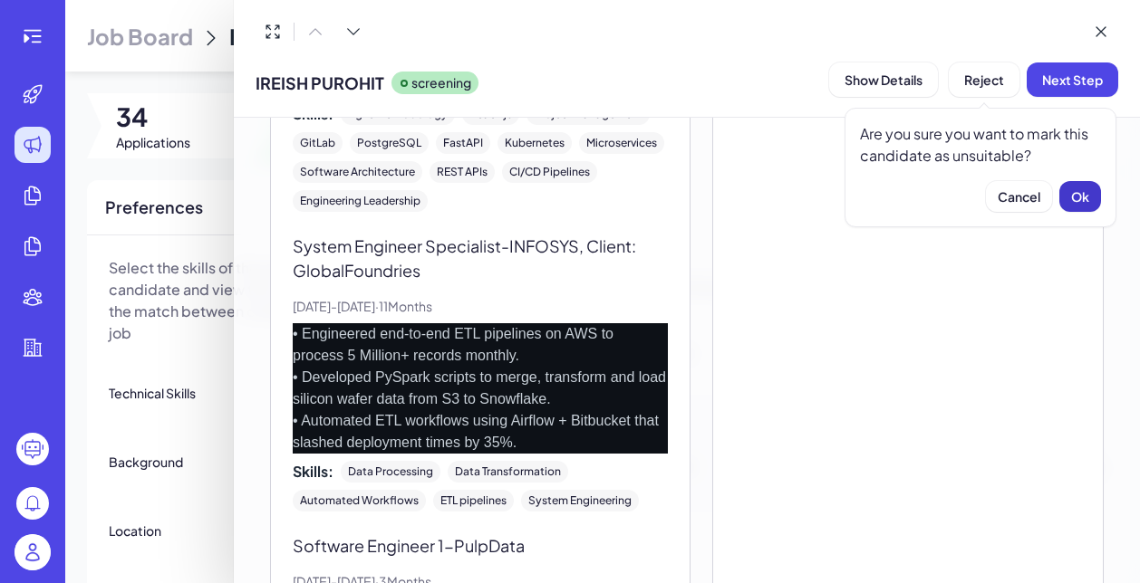
click at [1078, 204] on span "Ok" at bounding box center [1080, 196] width 18 height 16
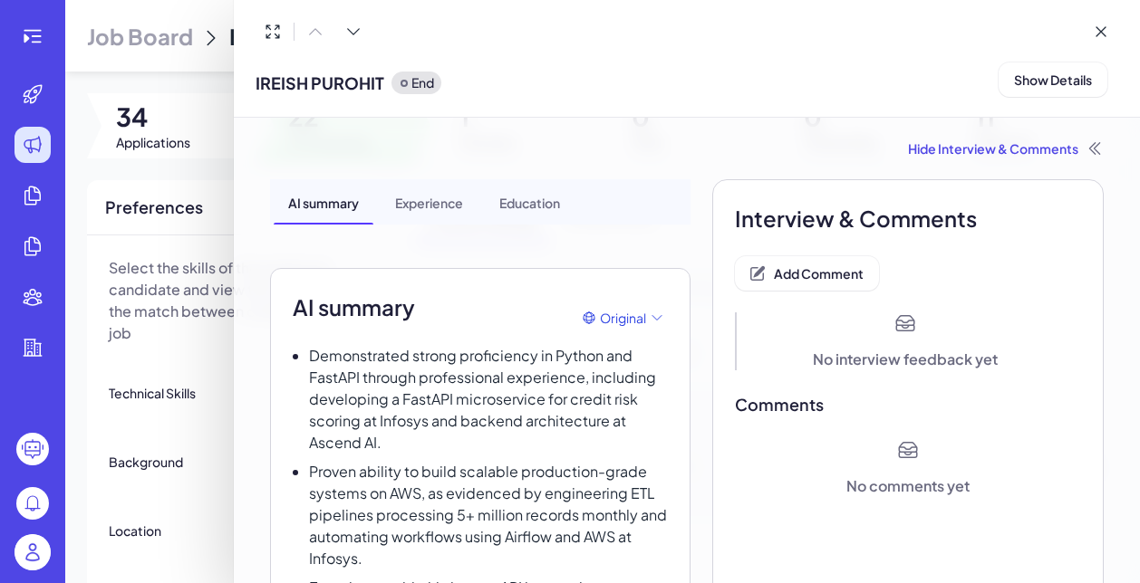
scroll to position [0, 0]
click at [839, 282] on button "Add Comment" at bounding box center [807, 273] width 144 height 34
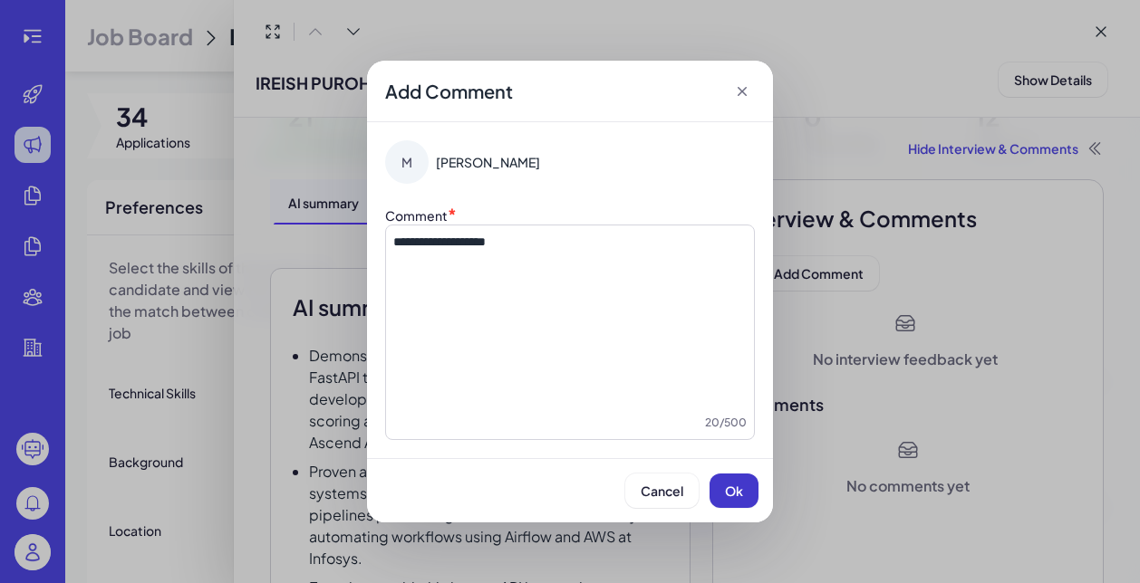
click at [738, 491] on span "Ok" at bounding box center [734, 491] width 18 height 16
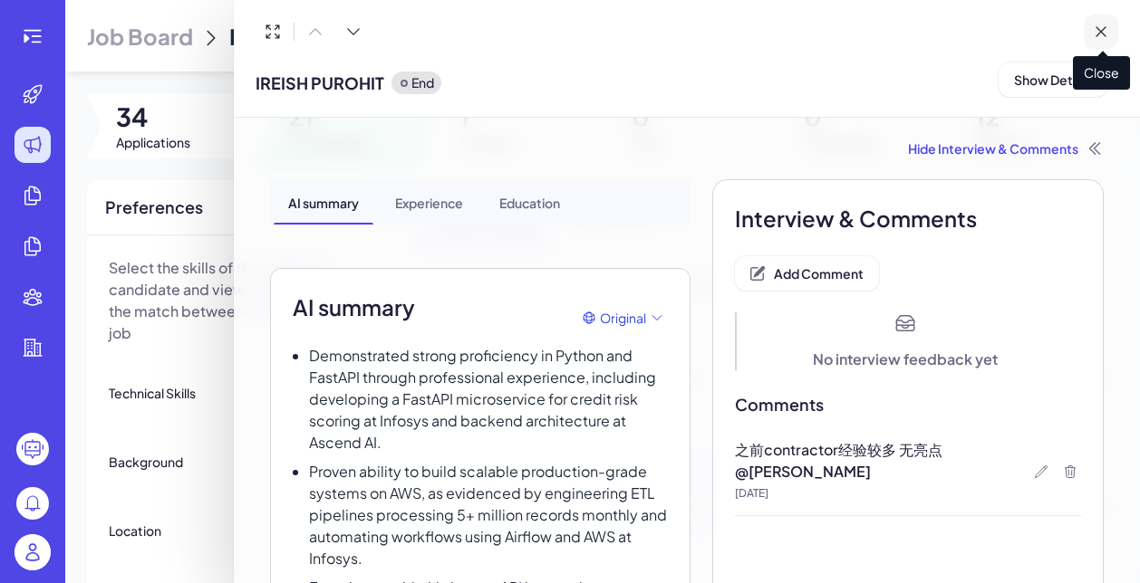
click at [1115, 32] on button at bounding box center [1100, 31] width 34 height 34
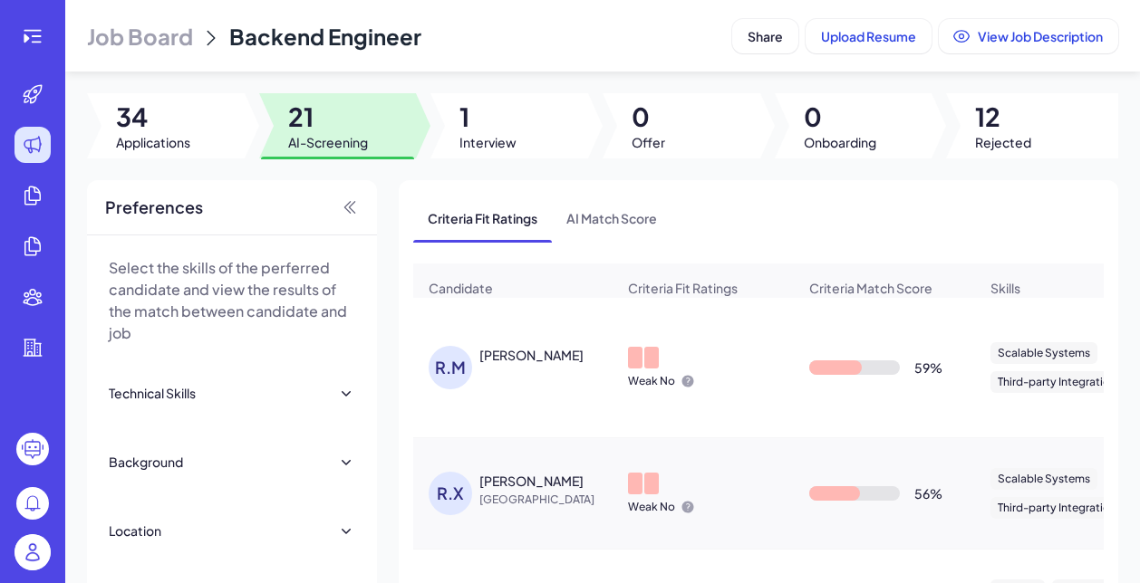
click at [534, 348] on div "[PERSON_NAME]" at bounding box center [531, 355] width 104 height 18
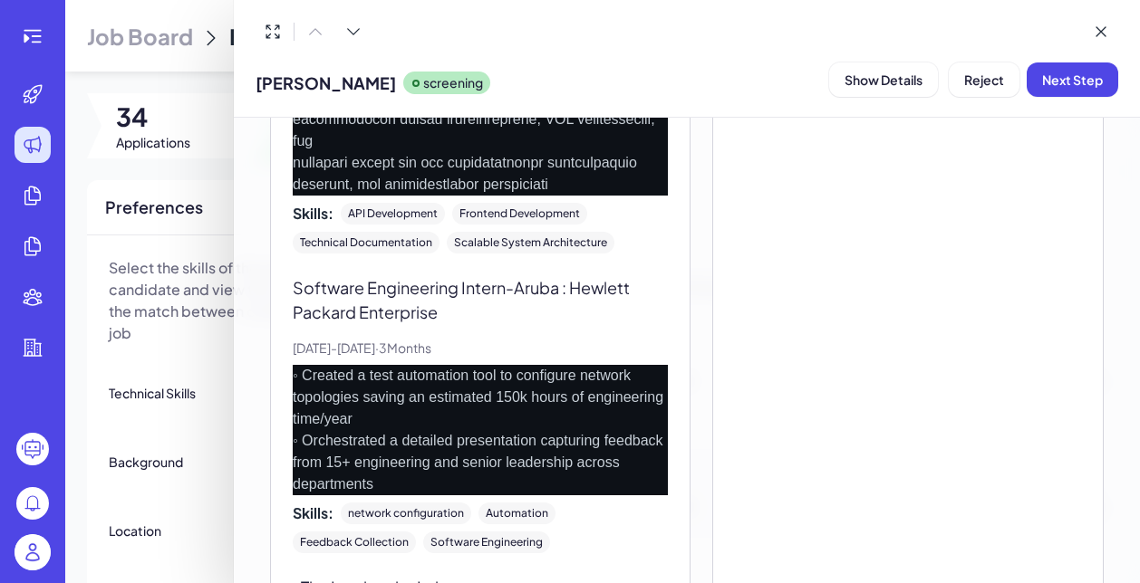
scroll to position [2194, 0]
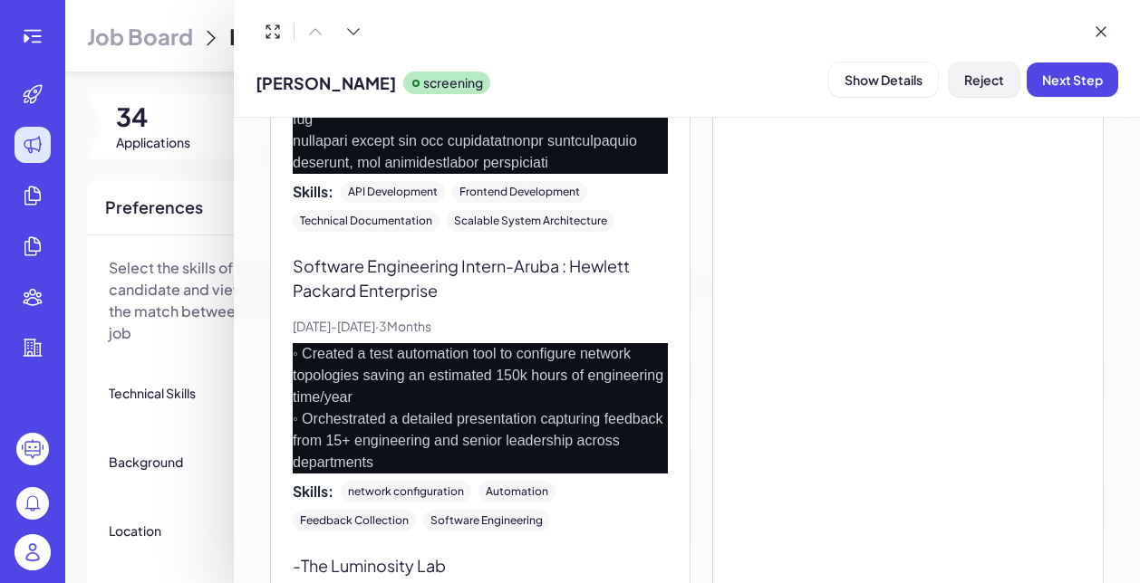
click at [977, 84] on span "Reject" at bounding box center [984, 80] width 40 height 16
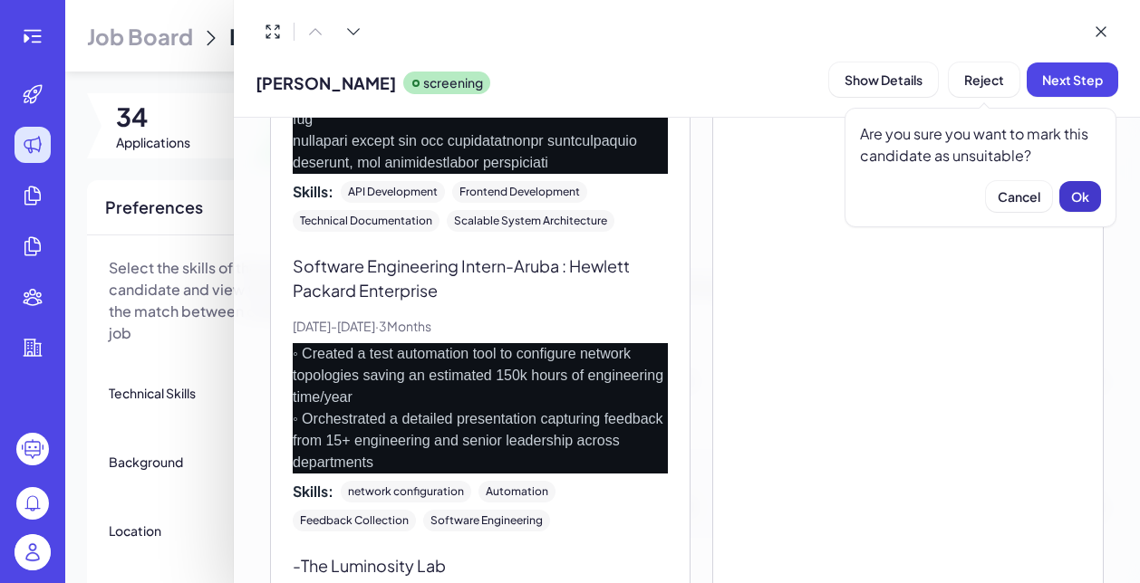
click at [1082, 199] on span "Ok" at bounding box center [1080, 196] width 18 height 16
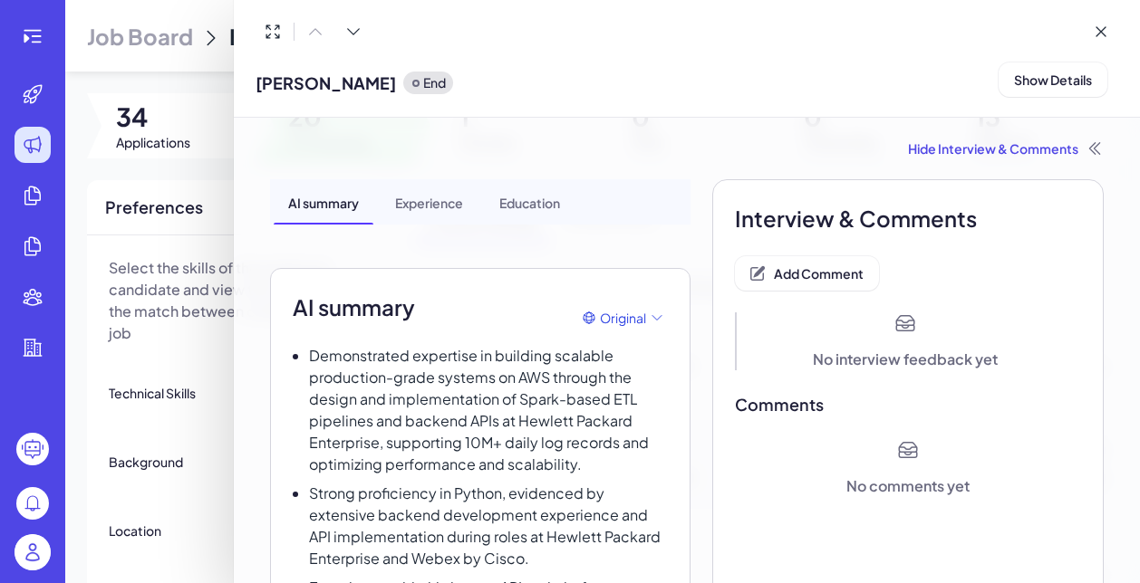
scroll to position [0, 0]
click at [801, 270] on span "Add Comment" at bounding box center [819, 273] width 90 height 16
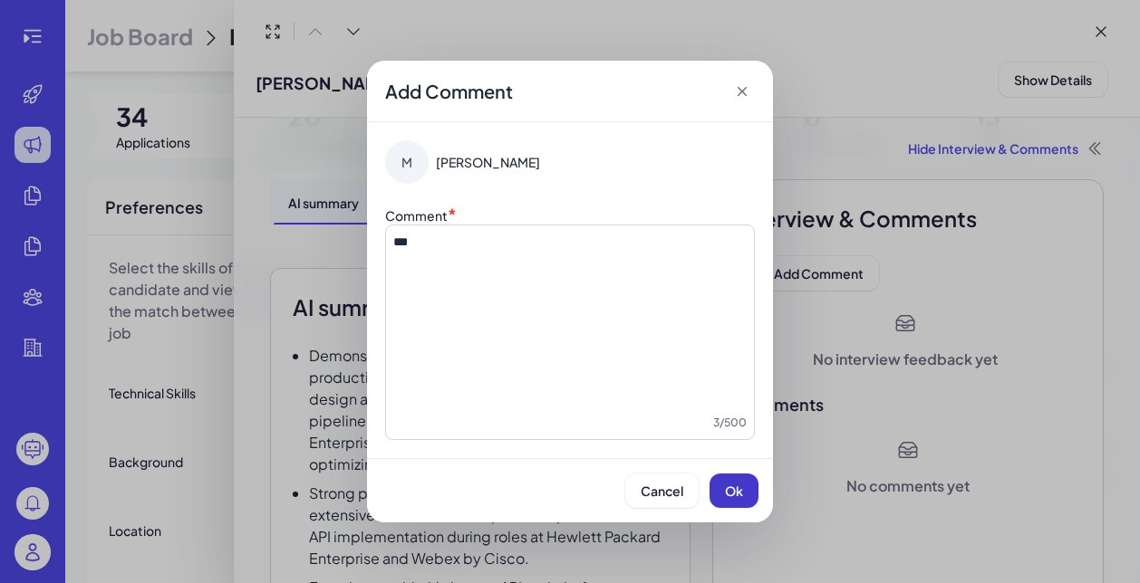
click at [745, 485] on button "Ok" at bounding box center [733, 491] width 49 height 34
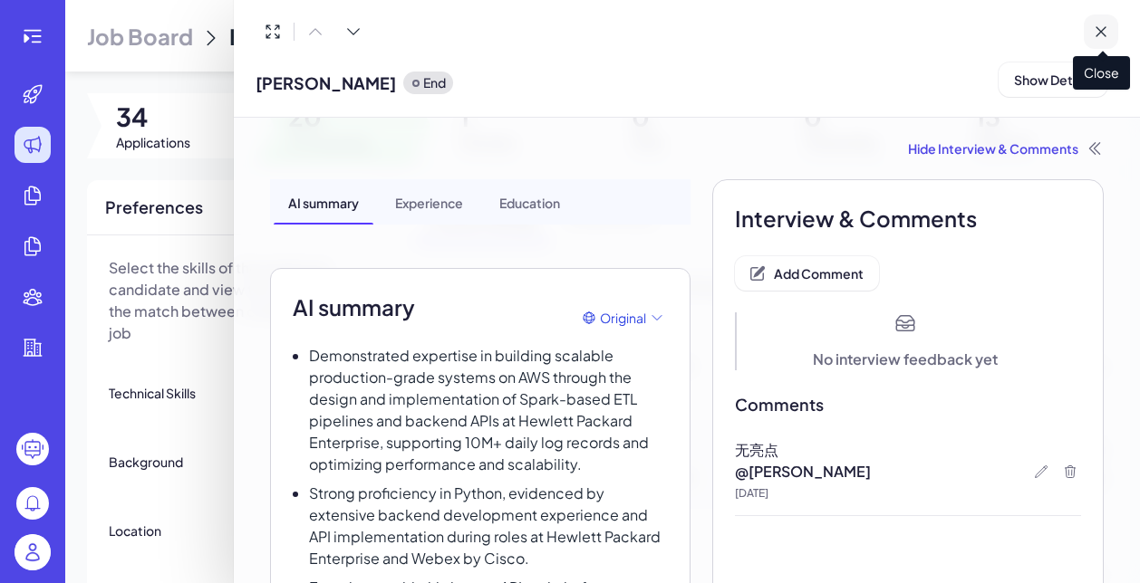
click at [1098, 34] on icon at bounding box center [1100, 32] width 18 height 18
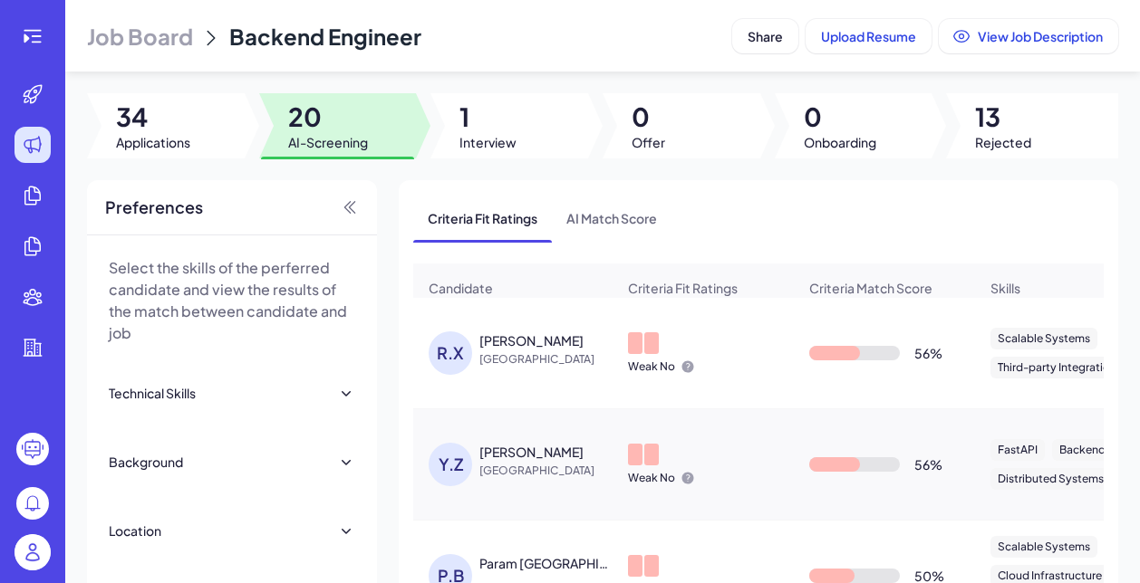
click at [526, 341] on div "[PERSON_NAME]" at bounding box center [531, 341] width 104 height 18
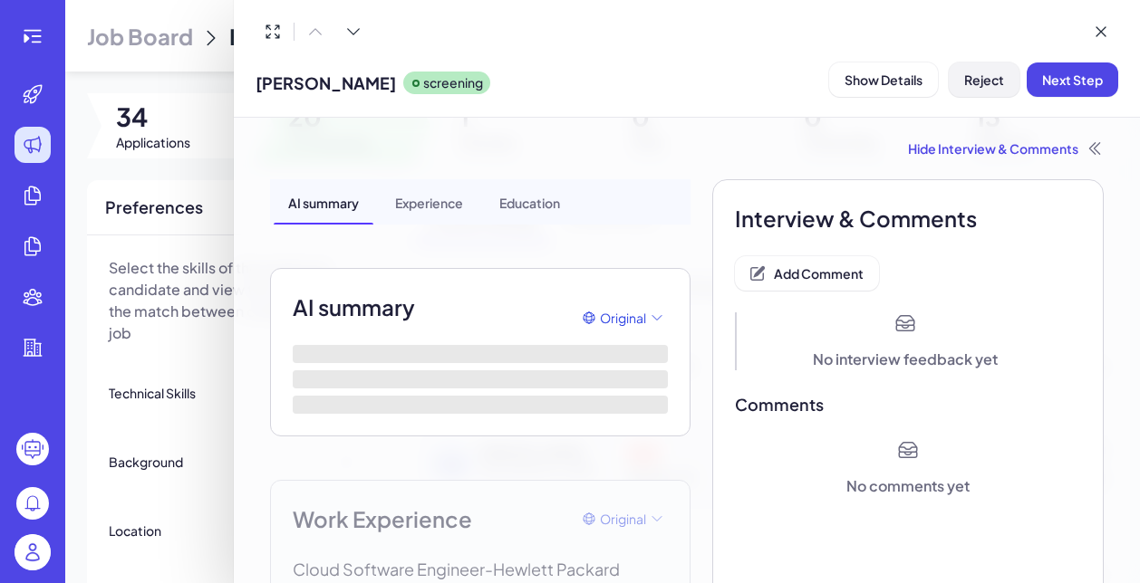
click at [977, 86] on span "Reject" at bounding box center [984, 80] width 40 height 16
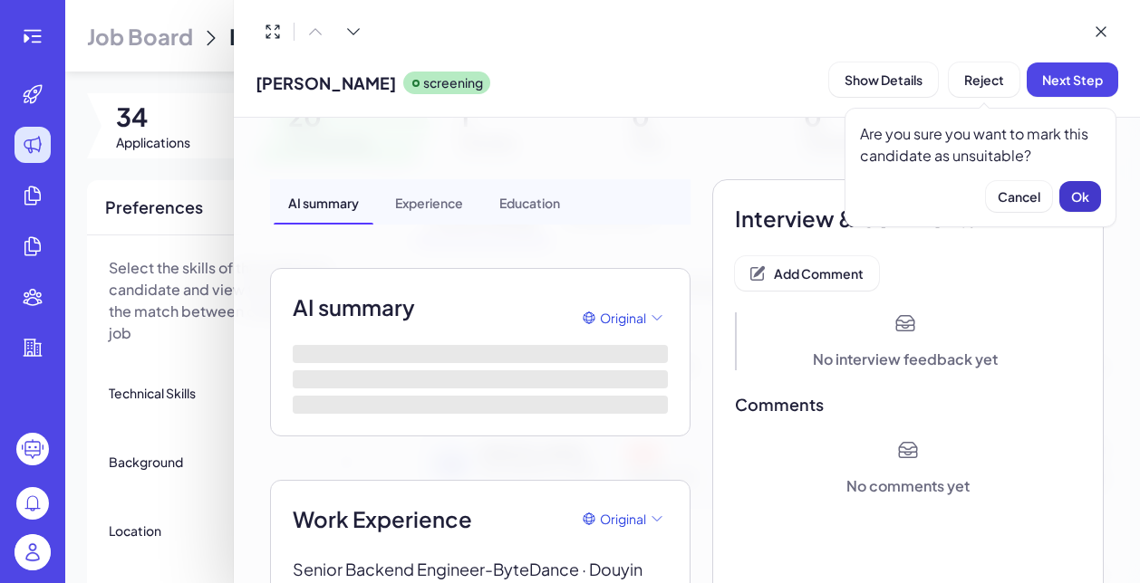
click at [1067, 204] on button "Ok" at bounding box center [1080, 196] width 42 height 31
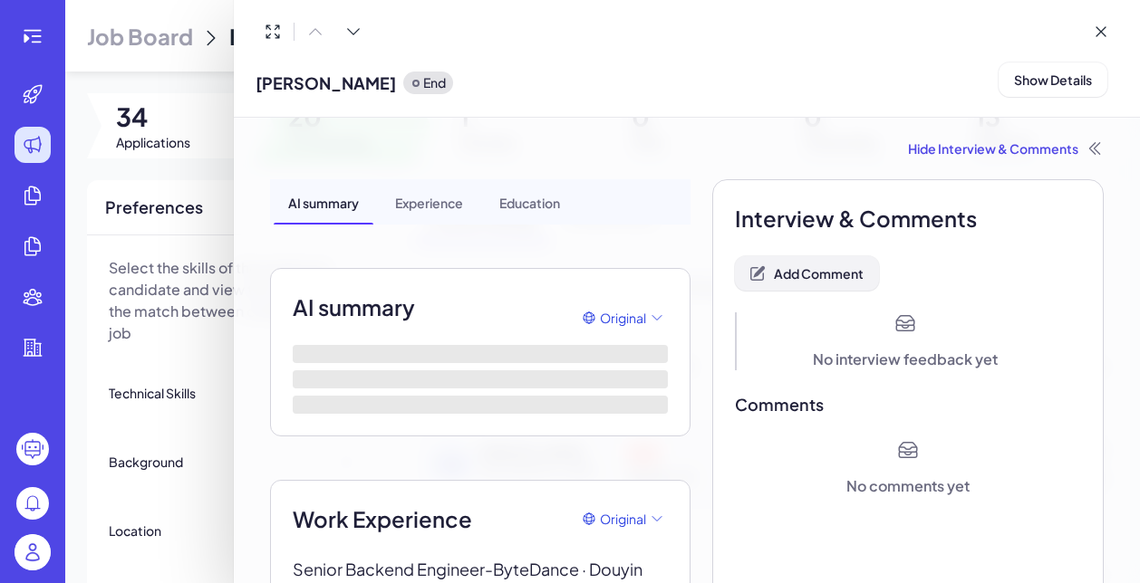
click at [831, 277] on span "Add Comment" at bounding box center [819, 273] width 90 height 16
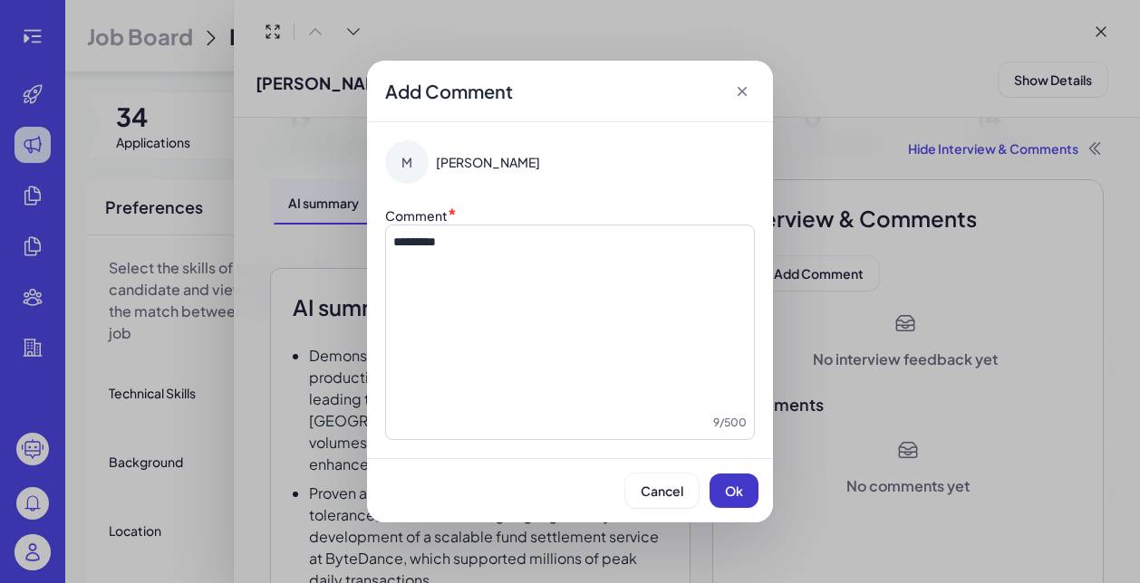
click at [742, 492] on span "Ok" at bounding box center [734, 491] width 18 height 16
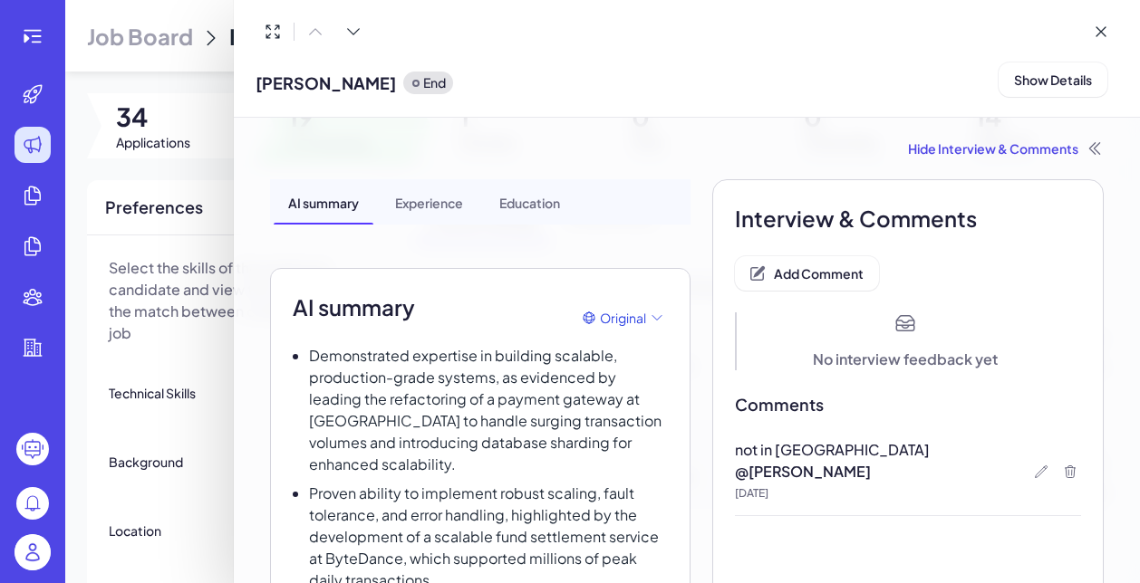
click at [159, 353] on div at bounding box center [570, 291] width 1140 height 583
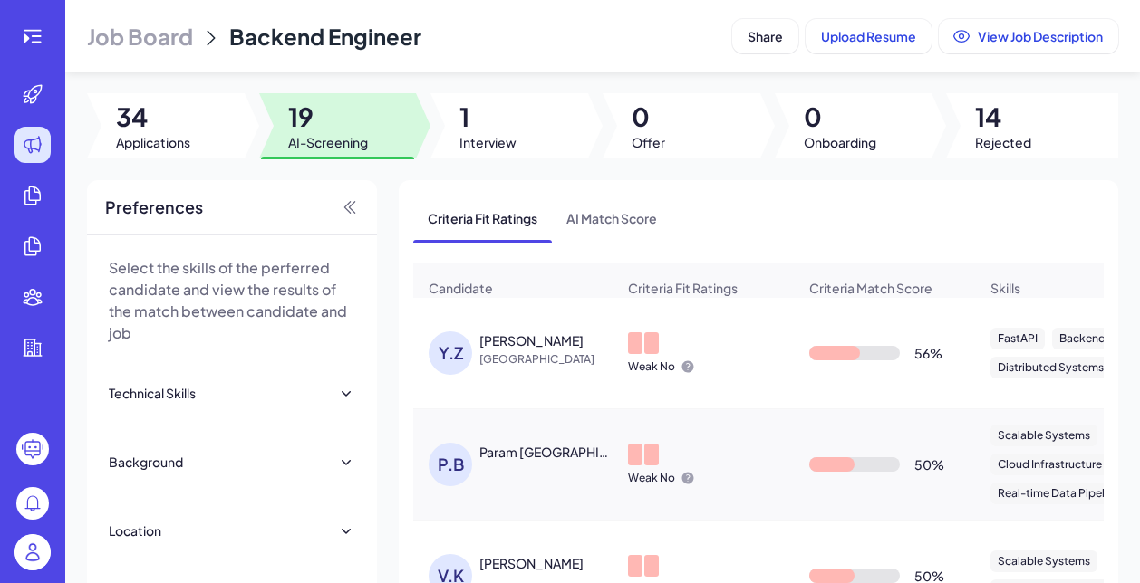
click at [514, 359] on span "[GEOGRAPHIC_DATA]" at bounding box center [547, 360] width 136 height 18
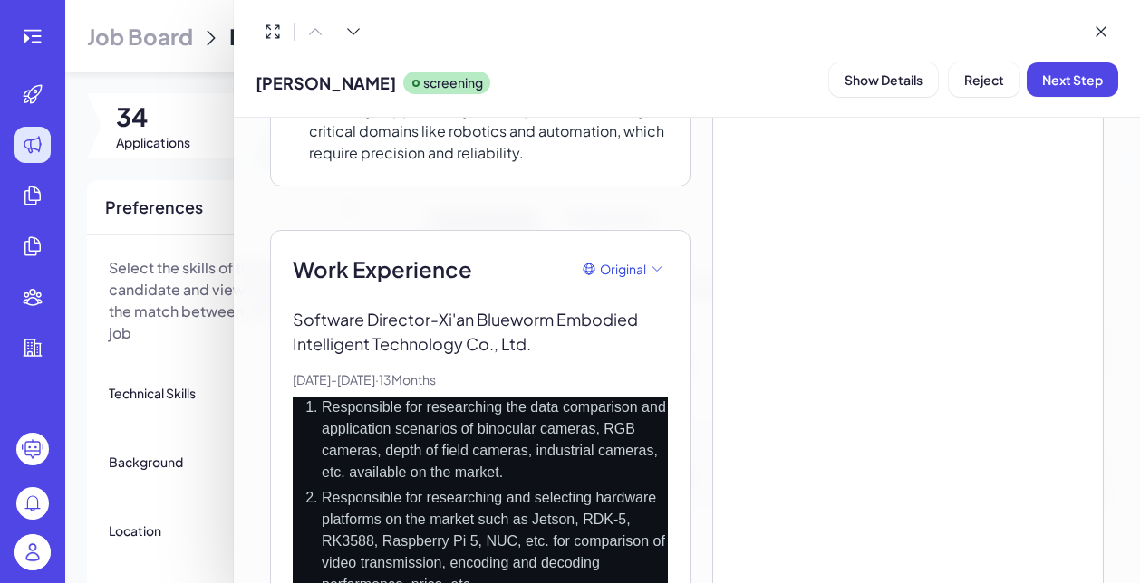
scroll to position [682, 0]
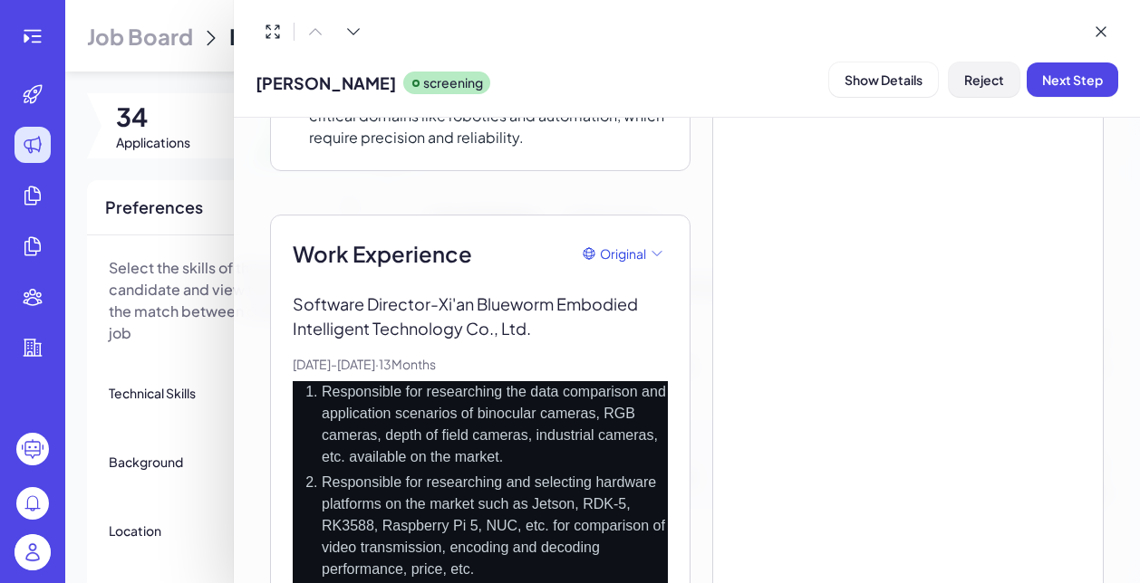
click at [974, 90] on button "Reject" at bounding box center [983, 80] width 71 height 34
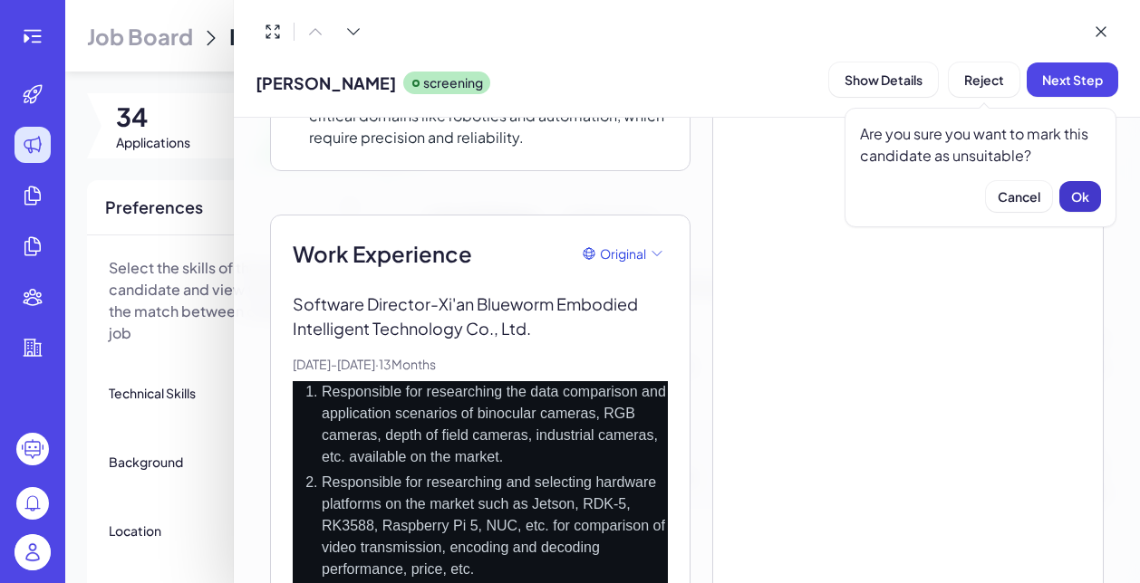
click at [1071, 200] on span "Ok" at bounding box center [1080, 196] width 18 height 16
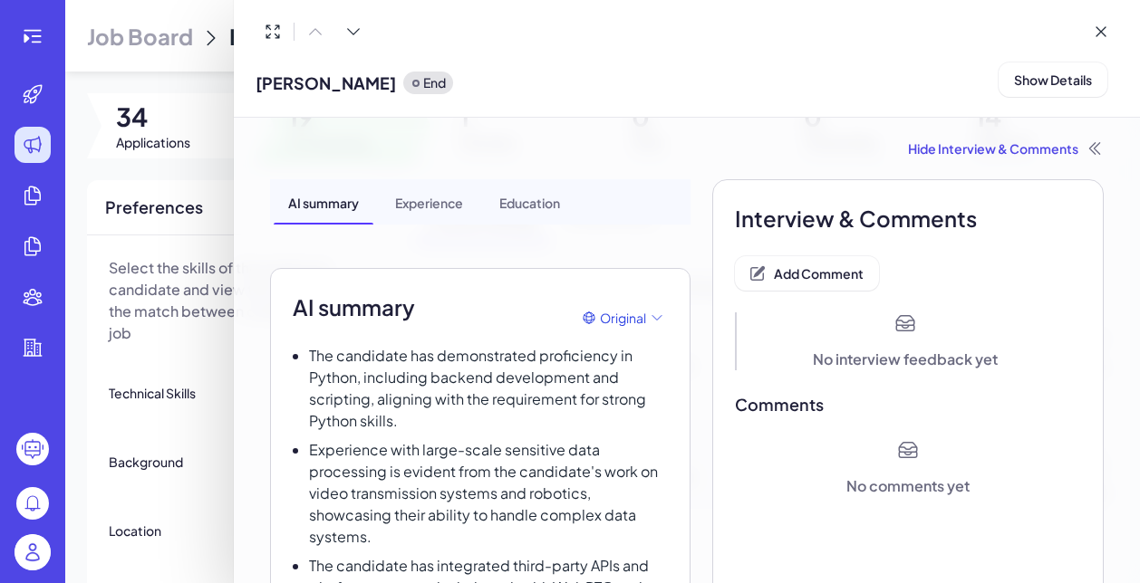
scroll to position [0, 0]
click at [842, 268] on span "Add Comment" at bounding box center [819, 273] width 90 height 16
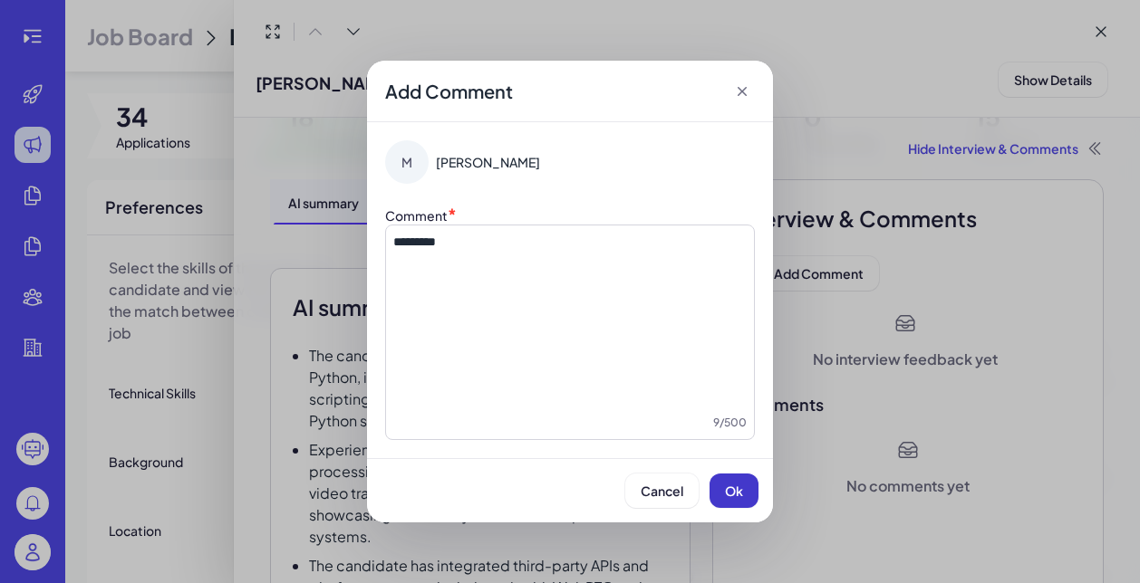
click at [736, 505] on button "Ok" at bounding box center [733, 491] width 49 height 34
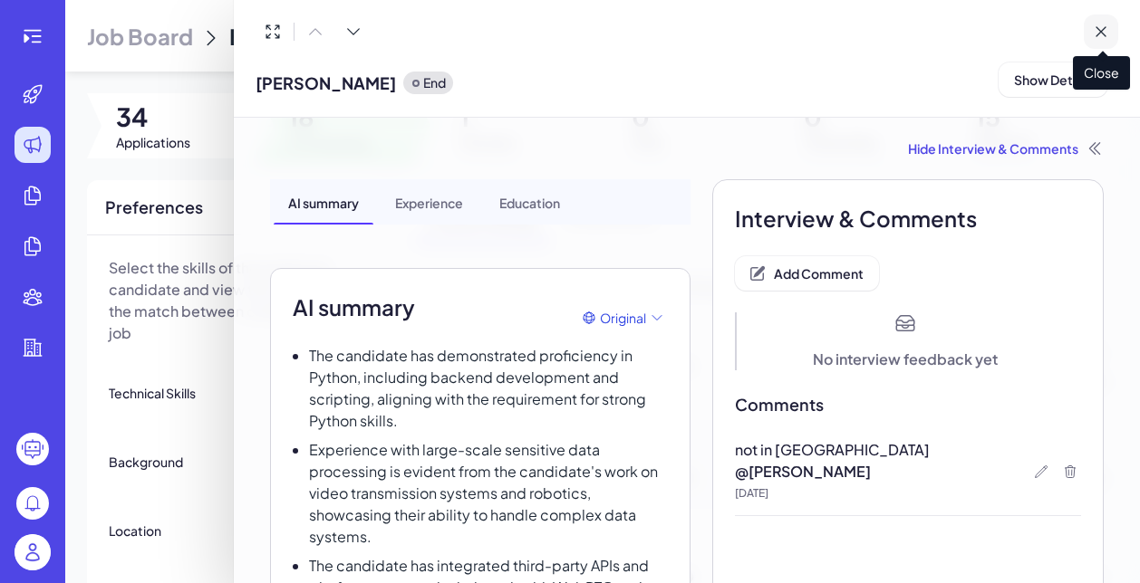
click at [1101, 29] on icon at bounding box center [1100, 32] width 18 height 18
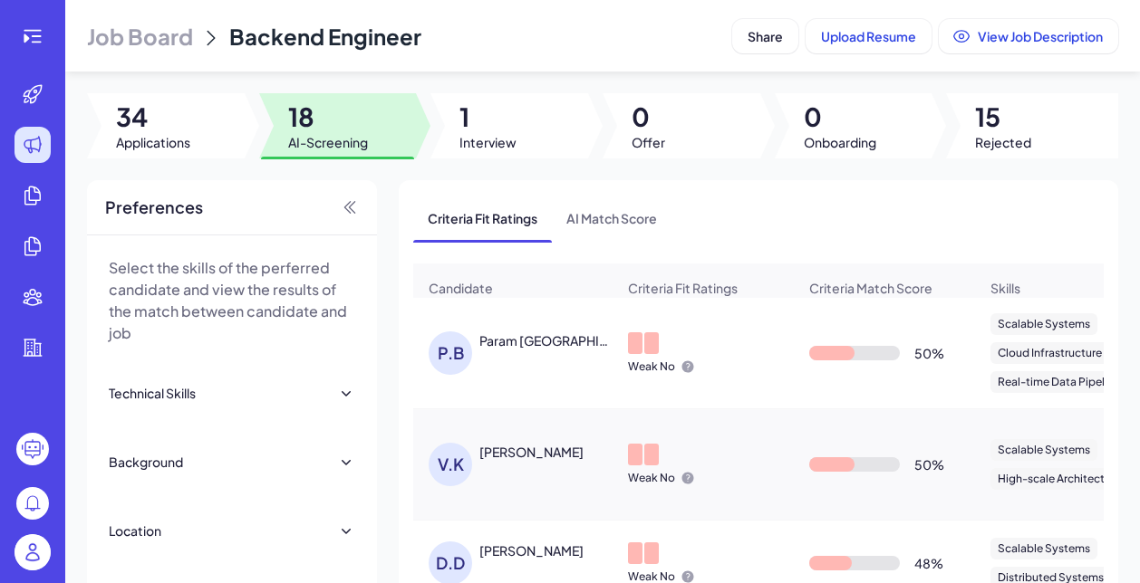
click at [524, 351] on div "P.B Param Batavia" at bounding box center [521, 353] width 187 height 43
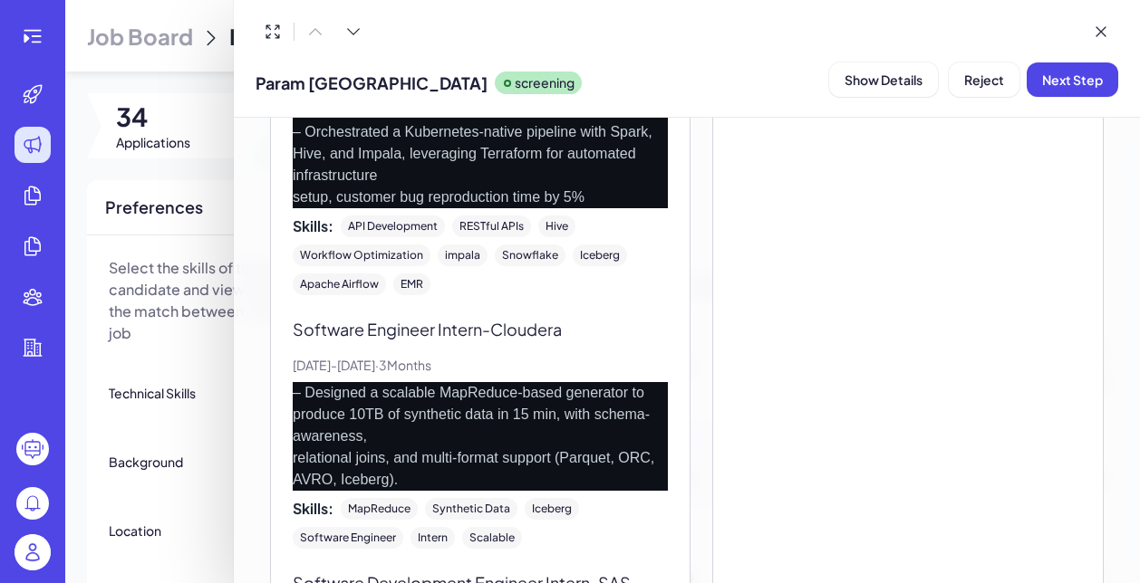
scroll to position [1245, 0]
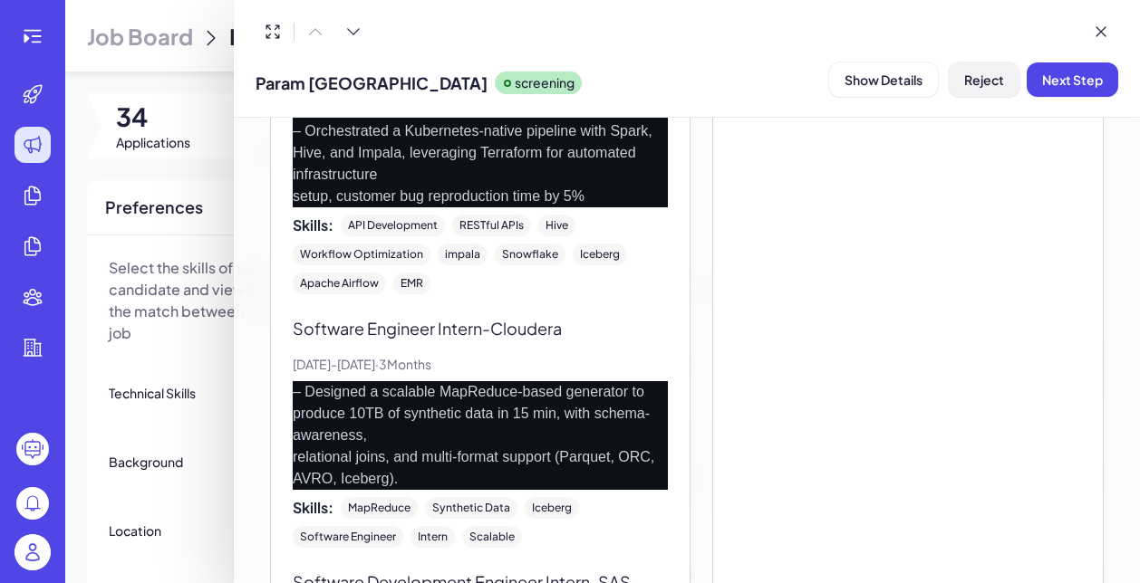
click at [976, 84] on span "Reject" at bounding box center [984, 80] width 40 height 16
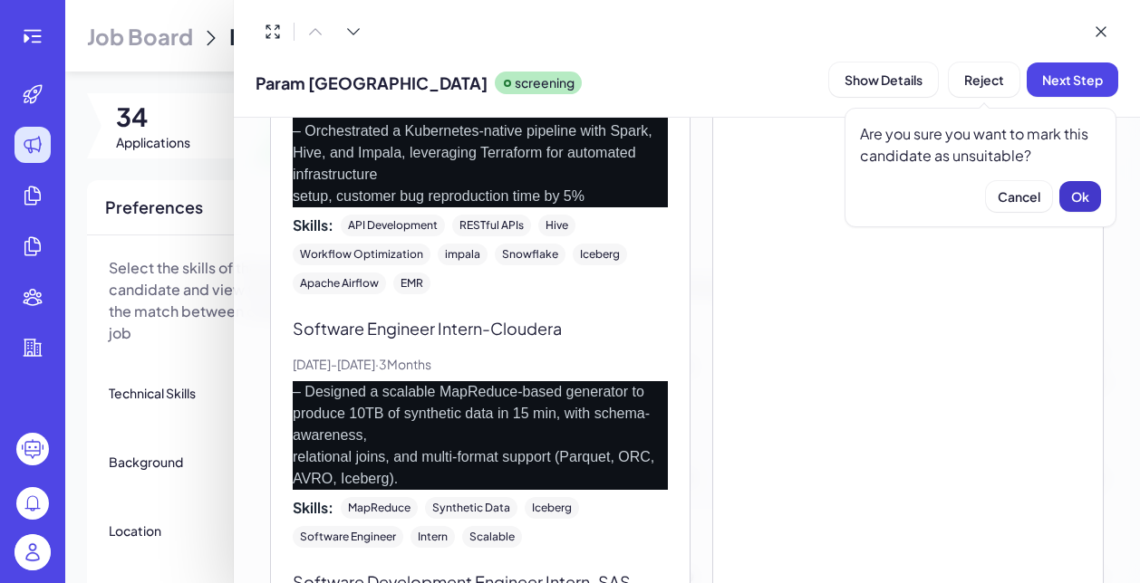
click at [1078, 198] on span "Ok" at bounding box center [1080, 196] width 18 height 16
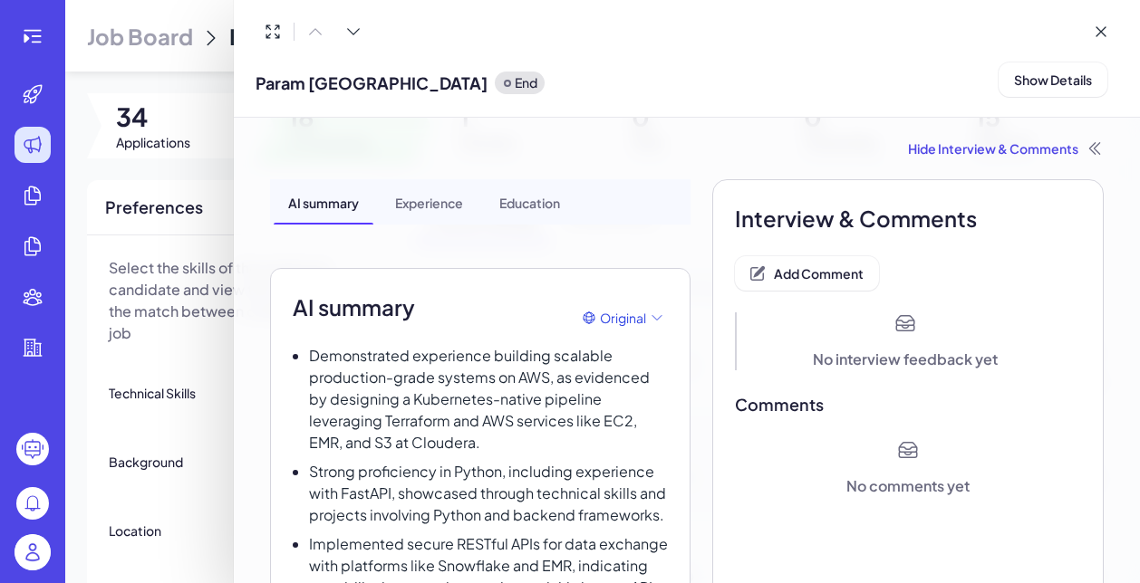
scroll to position [0, 0]
click at [784, 268] on span "Add Comment" at bounding box center [819, 273] width 90 height 16
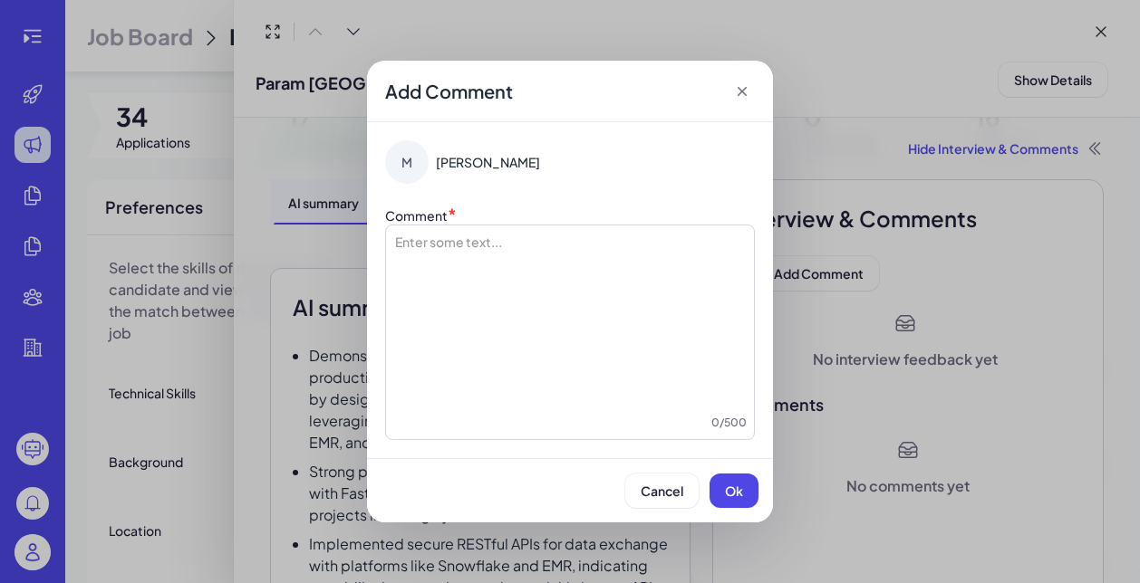
click at [739, 93] on icon at bounding box center [741, 91] width 9 height 9
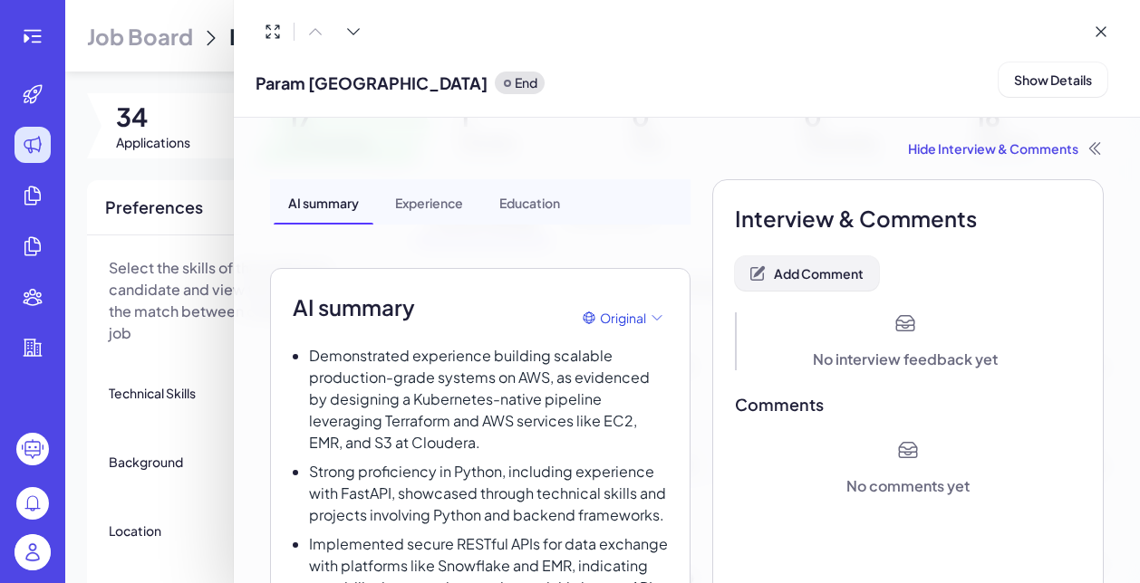
click at [818, 278] on span "Add Comment" at bounding box center [819, 273] width 90 height 16
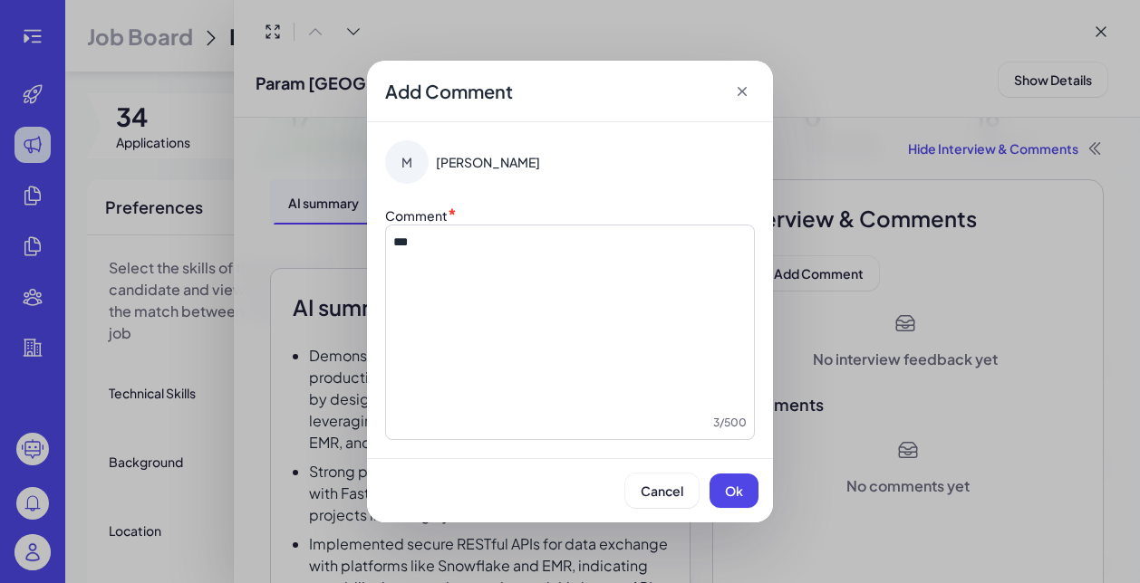
click at [390, 236] on div "*** 3 / 500" at bounding box center [570, 333] width 370 height 216
click at [395, 251] on div "***" at bounding box center [569, 323] width 353 height 181
click at [398, 236] on span "***" at bounding box center [400, 242] width 14 height 13
click at [718, 508] on div "Cancel Ok" at bounding box center [570, 490] width 406 height 64
click at [726, 486] on span "Ok" at bounding box center [734, 491] width 18 height 16
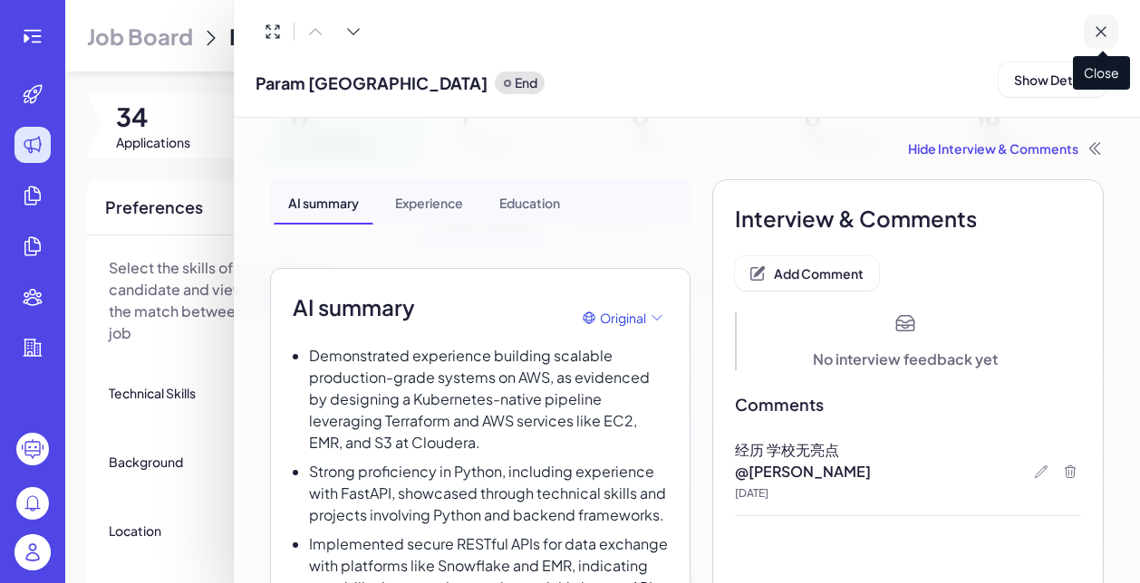
click at [1109, 31] on icon at bounding box center [1100, 32] width 18 height 18
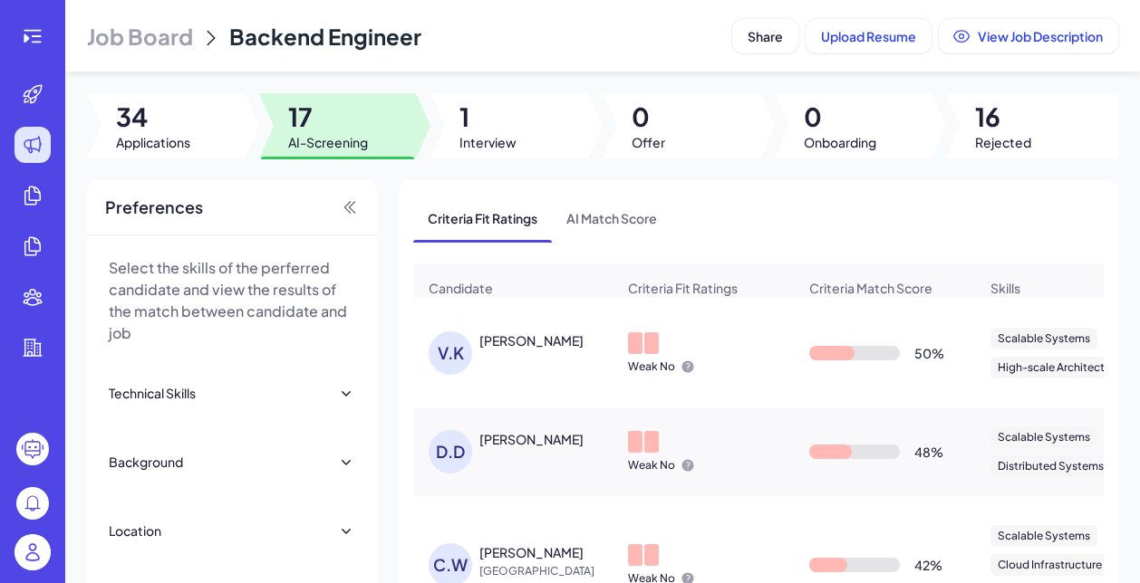
click at [577, 360] on div "V.K VEDANT KANKATE" at bounding box center [521, 353] width 187 height 43
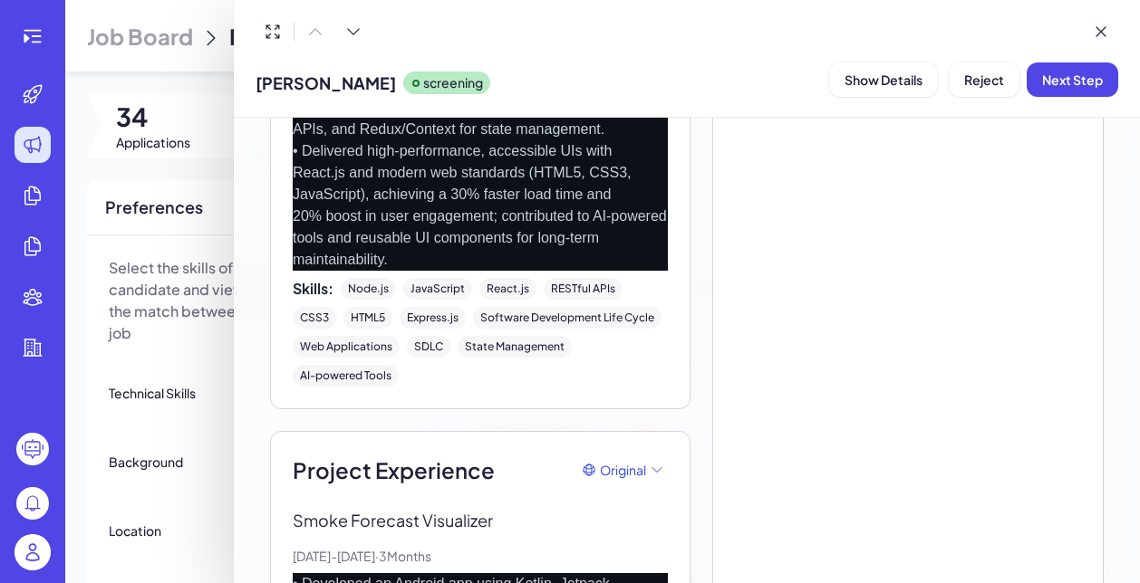
scroll to position [1517, 0]
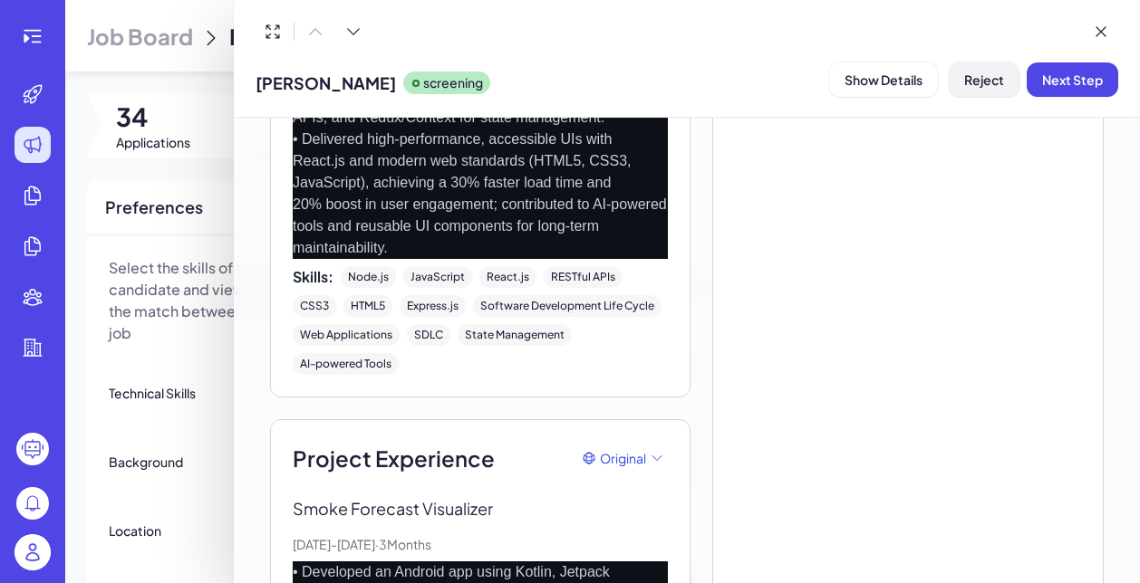
click at [982, 82] on span "Reject" at bounding box center [984, 80] width 40 height 16
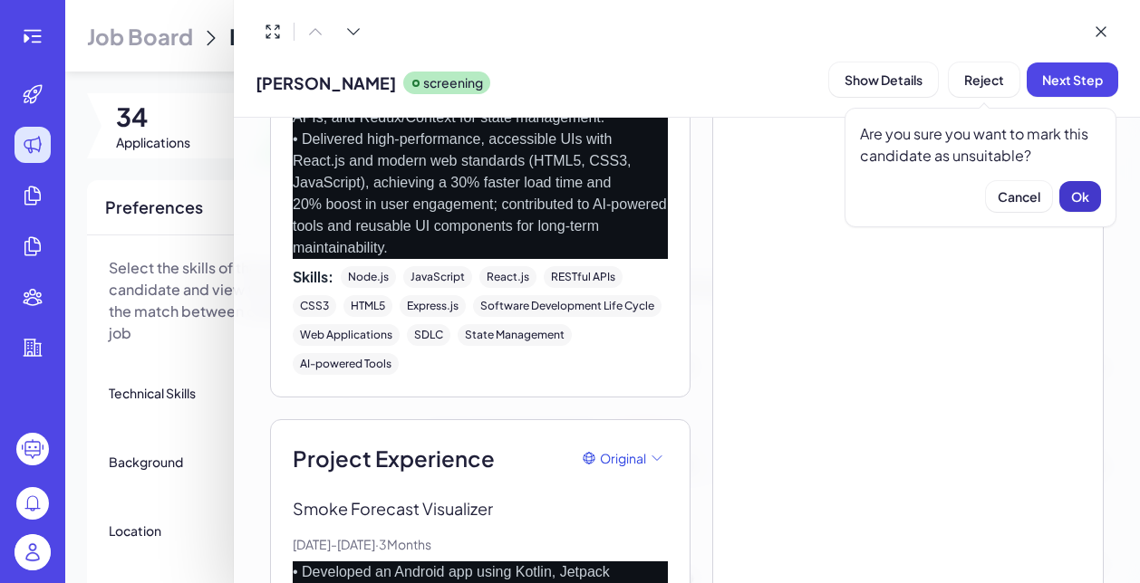
click at [1076, 199] on span "Ok" at bounding box center [1080, 196] width 18 height 16
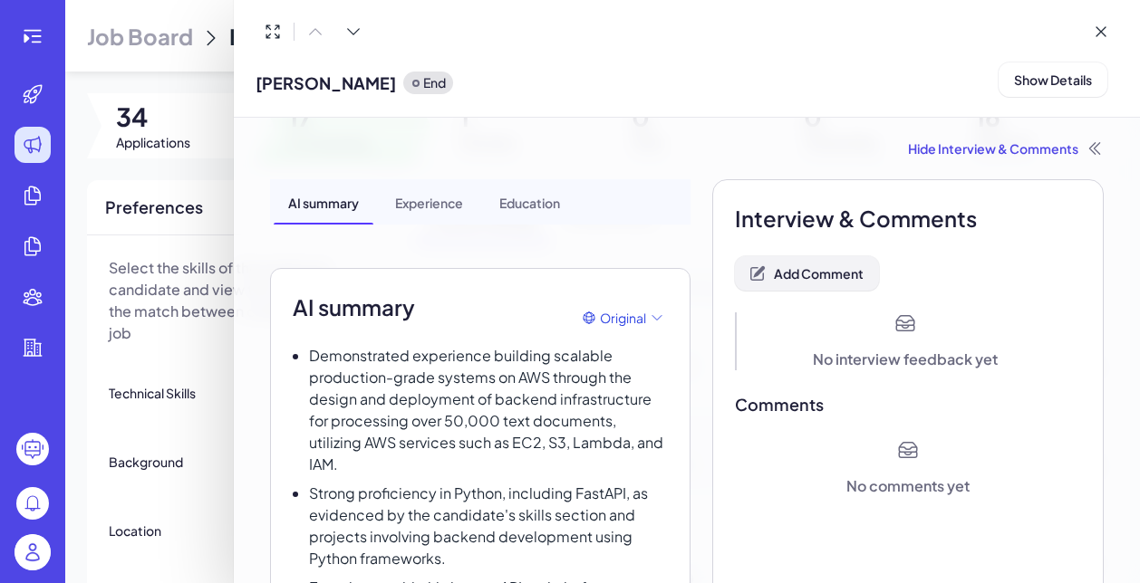
scroll to position [0, 0]
click at [823, 277] on span "Add Comment" at bounding box center [819, 273] width 90 height 16
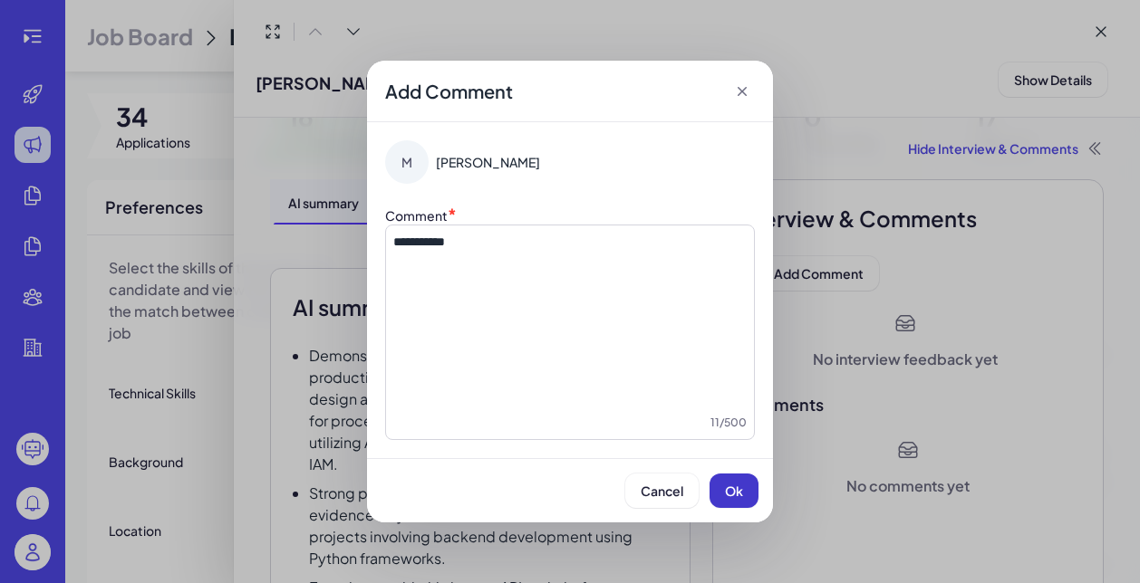
click at [739, 503] on button "Ok" at bounding box center [733, 491] width 49 height 34
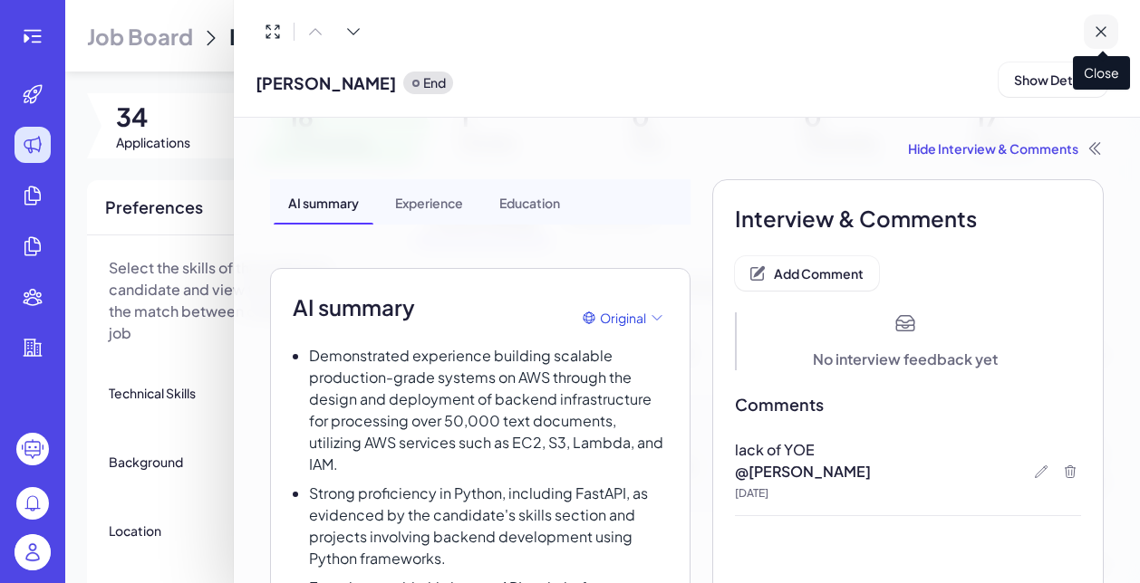
click at [1097, 40] on icon at bounding box center [1100, 32] width 18 height 18
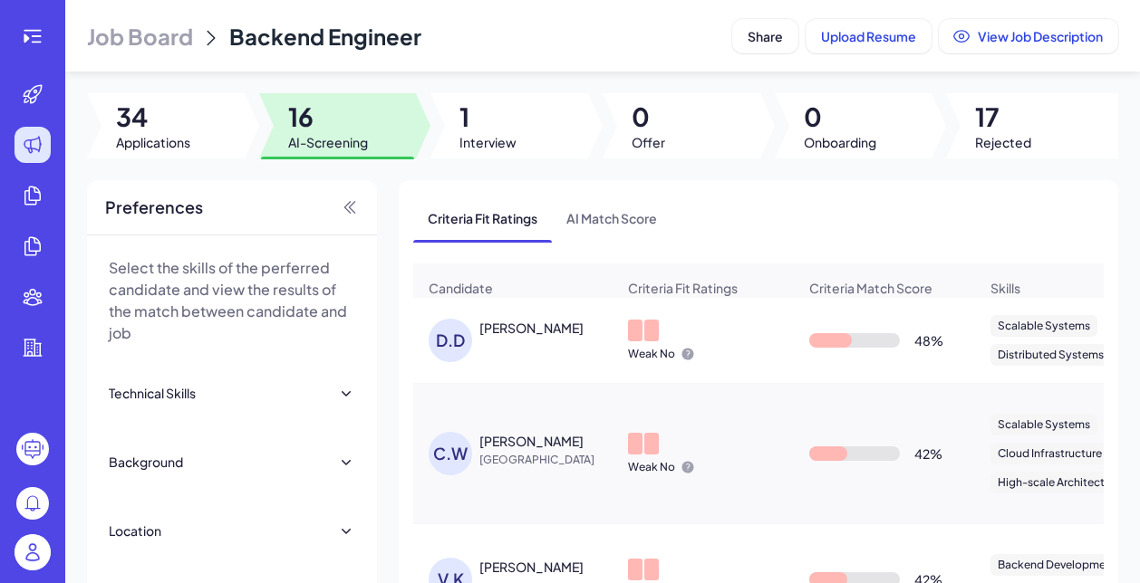
click at [514, 337] on div "[PERSON_NAME]" at bounding box center [547, 328] width 136 height 19
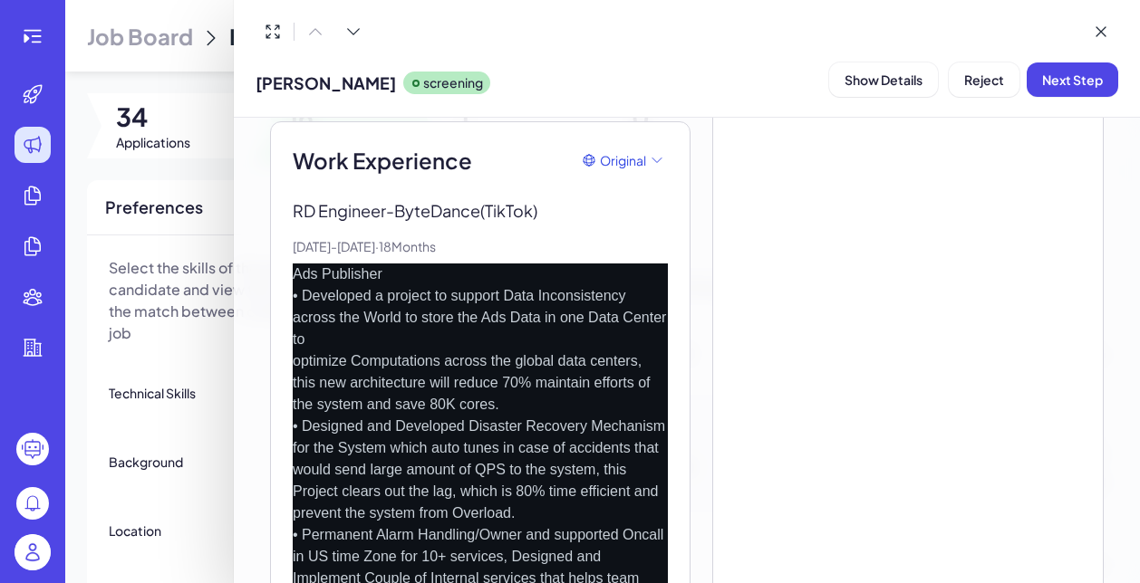
scroll to position [731, 0]
click at [1066, 93] on button "Next Step" at bounding box center [1071, 80] width 91 height 34
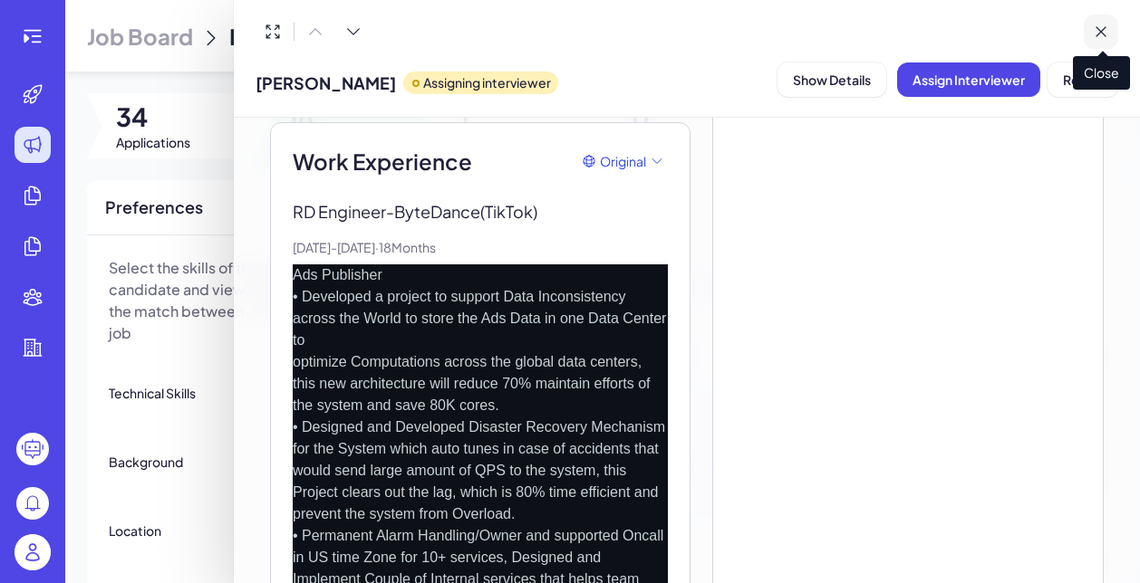
click at [1113, 23] on button at bounding box center [1100, 31] width 34 height 34
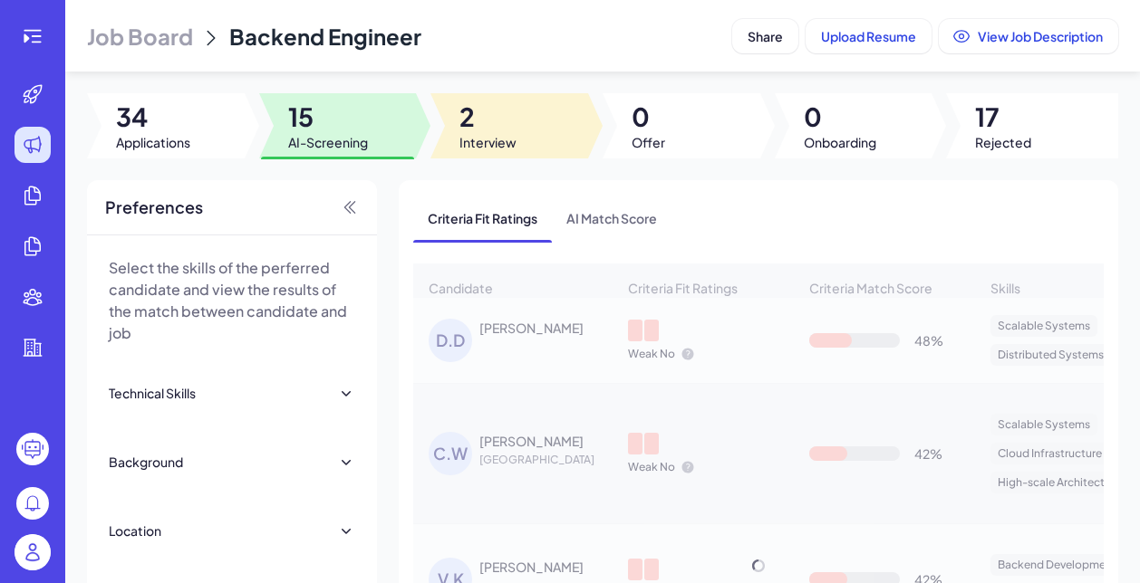
click at [493, 142] on span "Interview" at bounding box center [487, 142] width 57 height 18
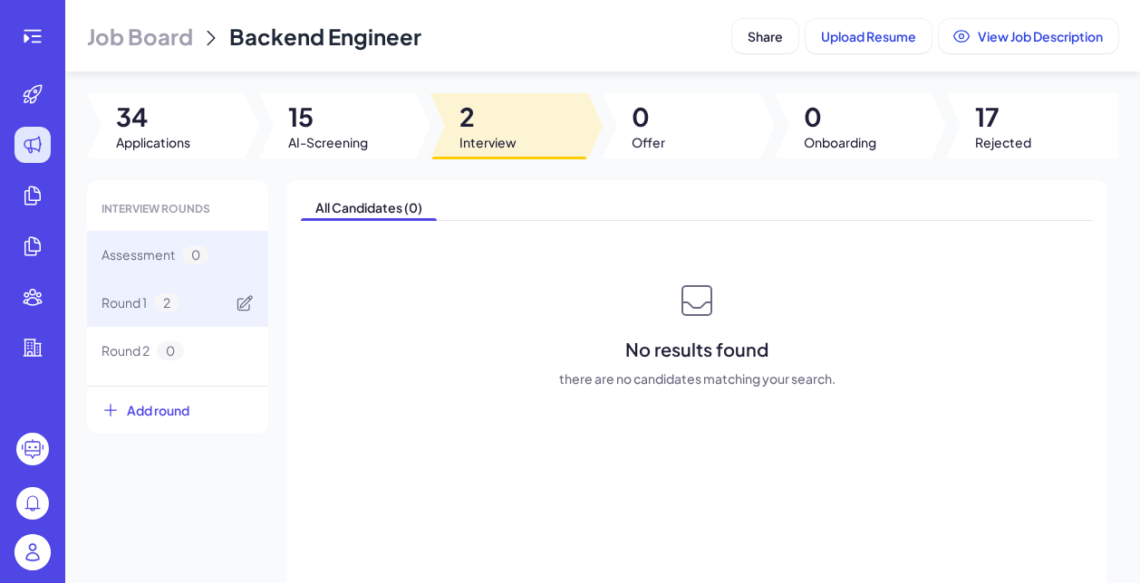
click at [162, 292] on div "Round 1 2" at bounding box center [177, 303] width 181 height 48
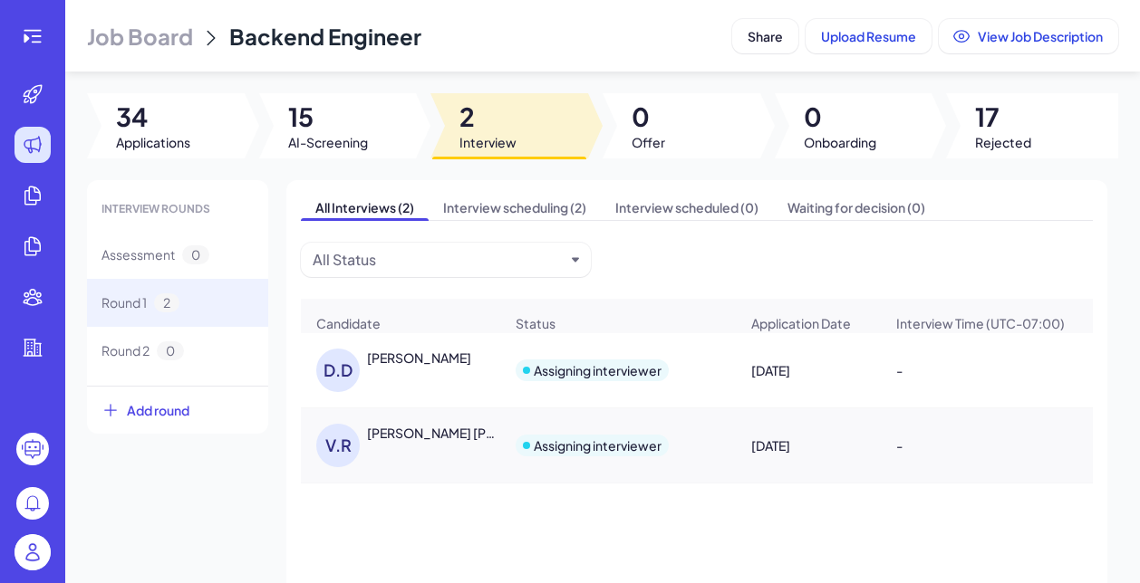
click at [427, 367] on div "[PERSON_NAME]" at bounding box center [435, 358] width 136 height 19
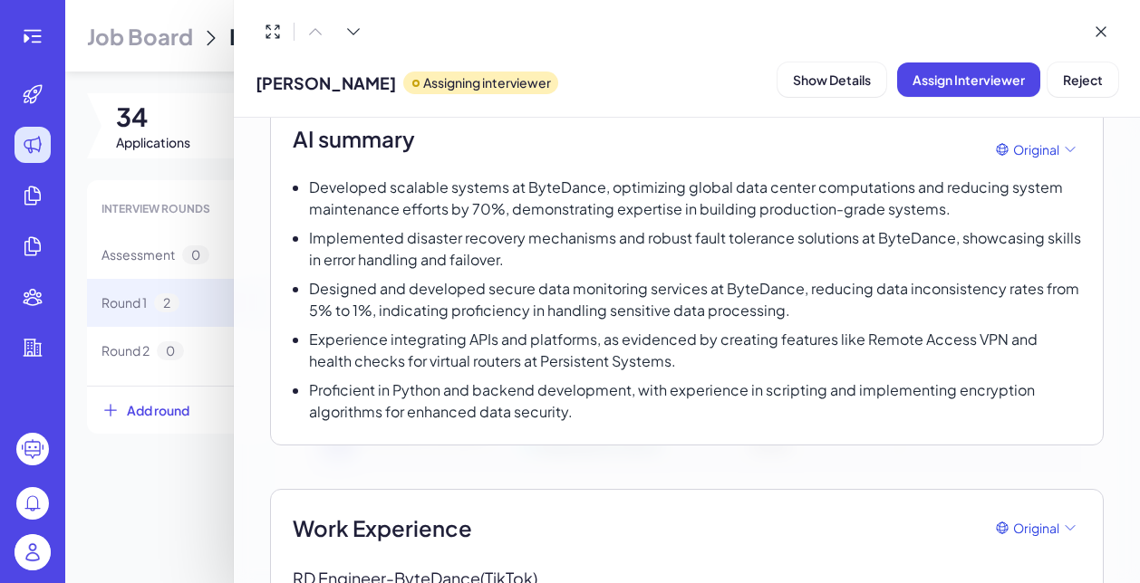
scroll to position [180, 0]
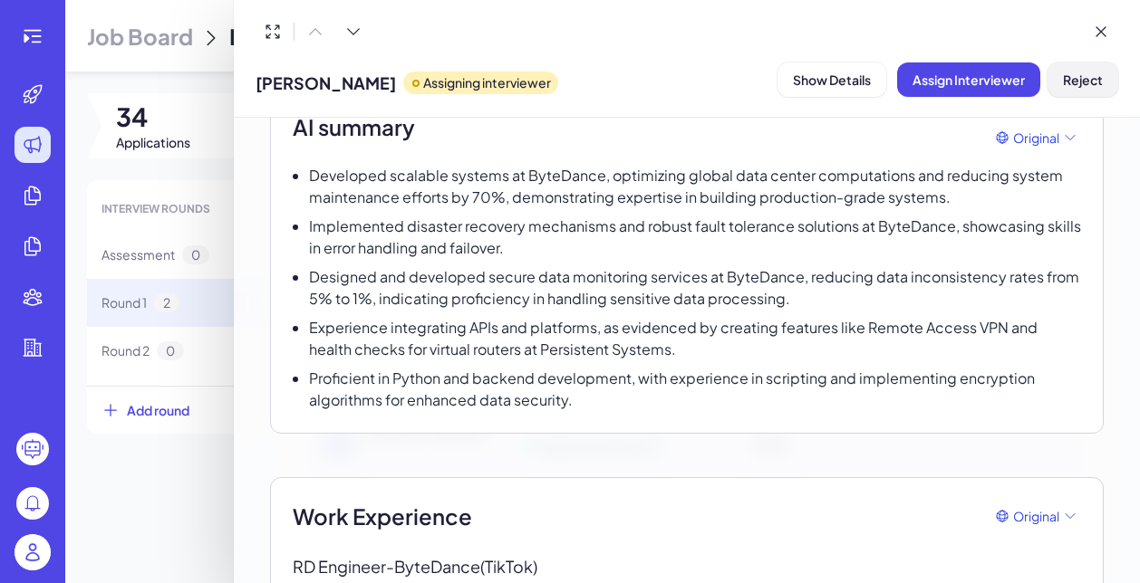
click at [1102, 72] on button "Reject" at bounding box center [1082, 80] width 71 height 34
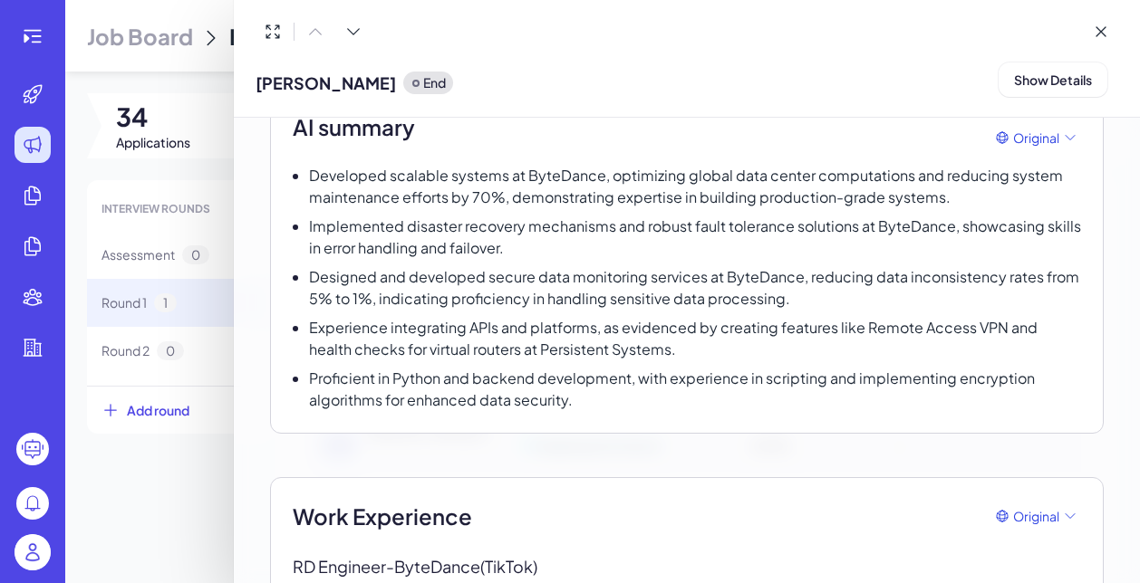
click at [144, 529] on div at bounding box center [570, 291] width 1140 height 583
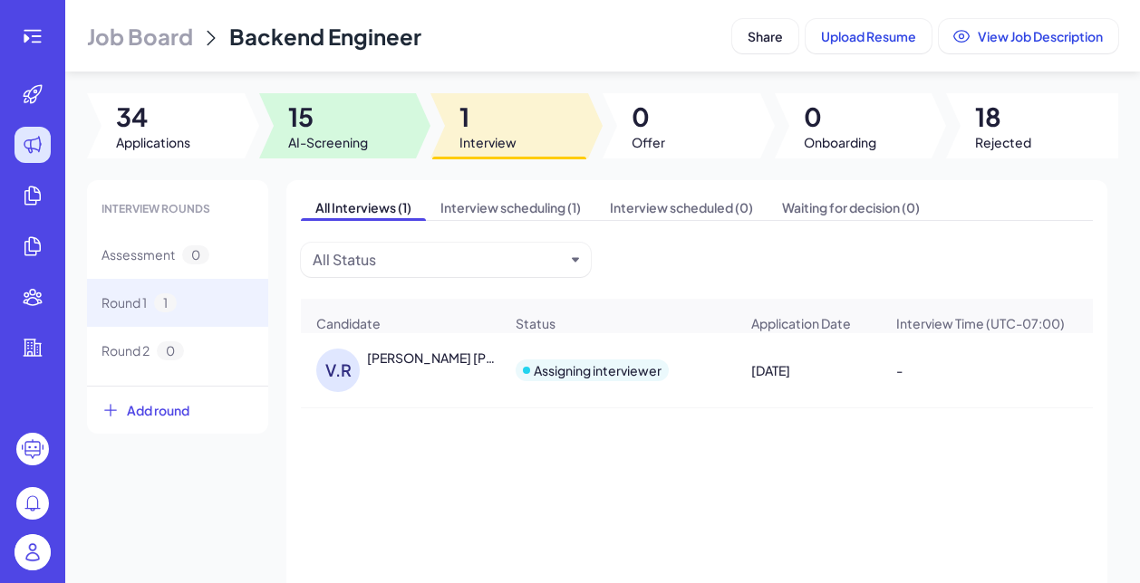
click at [334, 106] on span "15" at bounding box center [328, 117] width 80 height 33
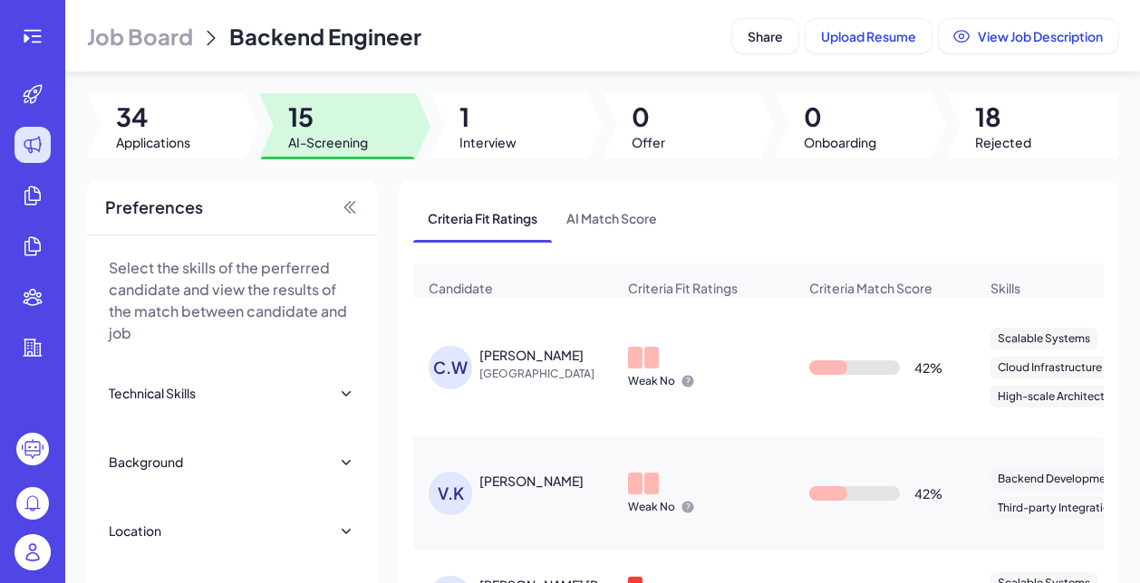
click at [530, 355] on div "[PERSON_NAME]" at bounding box center [531, 355] width 104 height 18
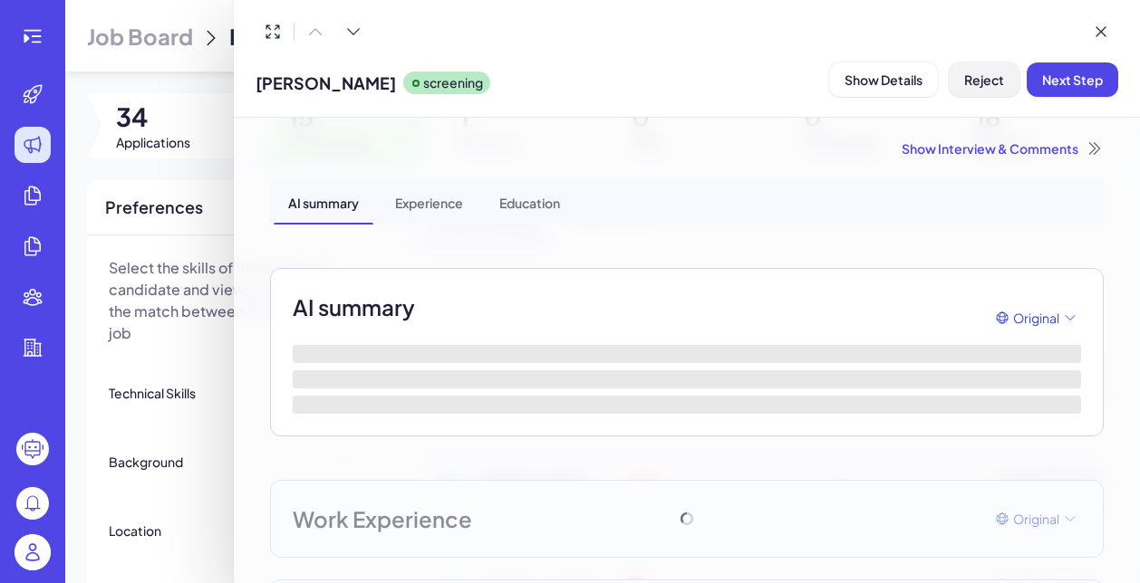
click at [976, 69] on button "Reject" at bounding box center [983, 80] width 71 height 34
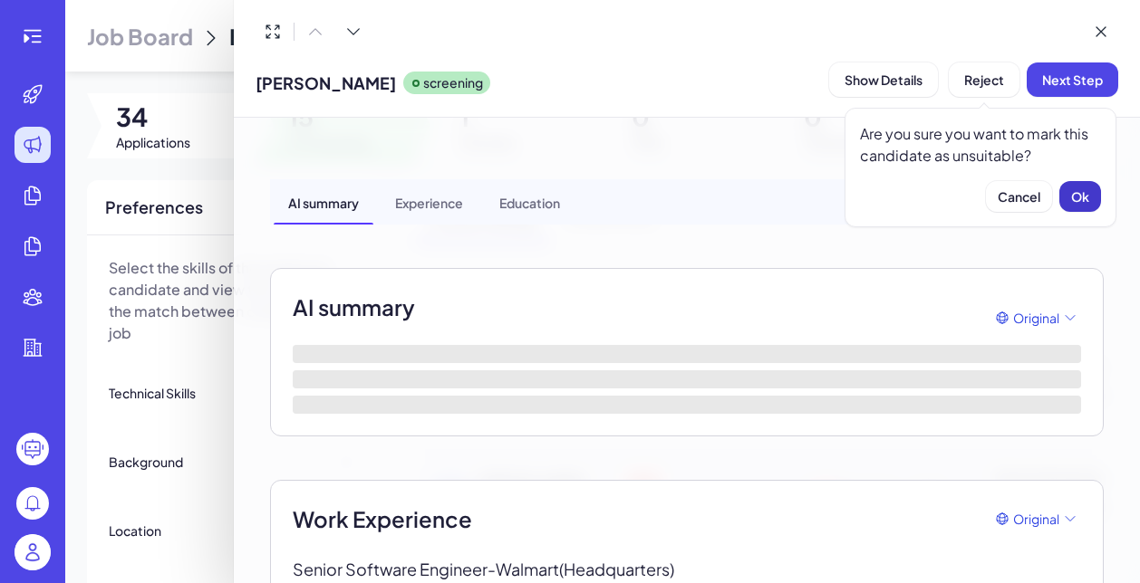
click at [1068, 206] on button "Ok" at bounding box center [1080, 196] width 42 height 31
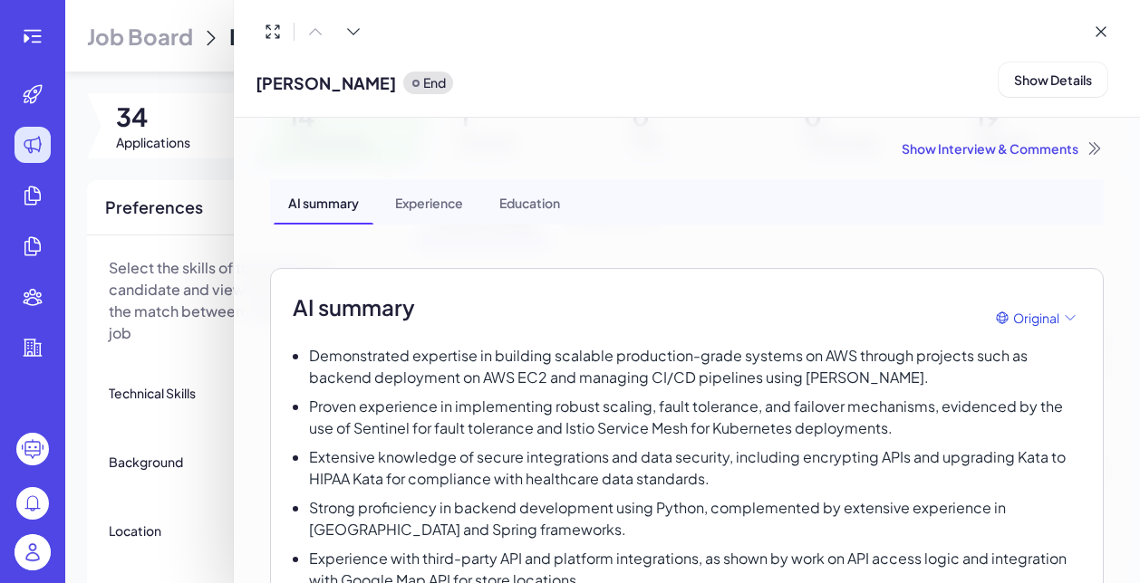
scroll to position [0, 0]
click at [1006, 149] on div "Show Interview & Comments" at bounding box center [686, 148] width 833 height 18
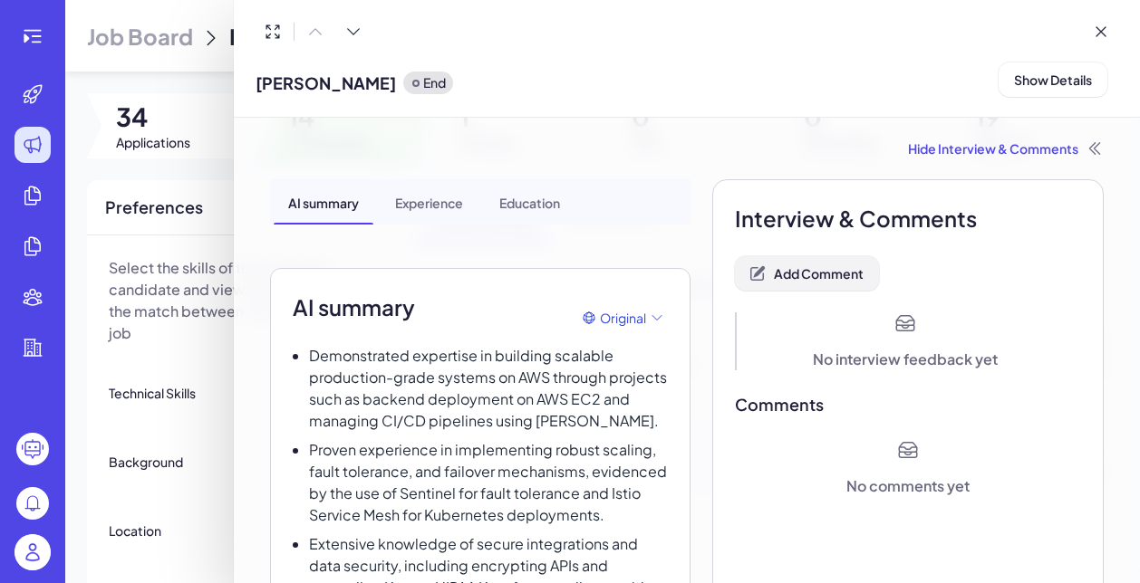
click at [844, 281] on span "Add Comment" at bounding box center [819, 273] width 90 height 16
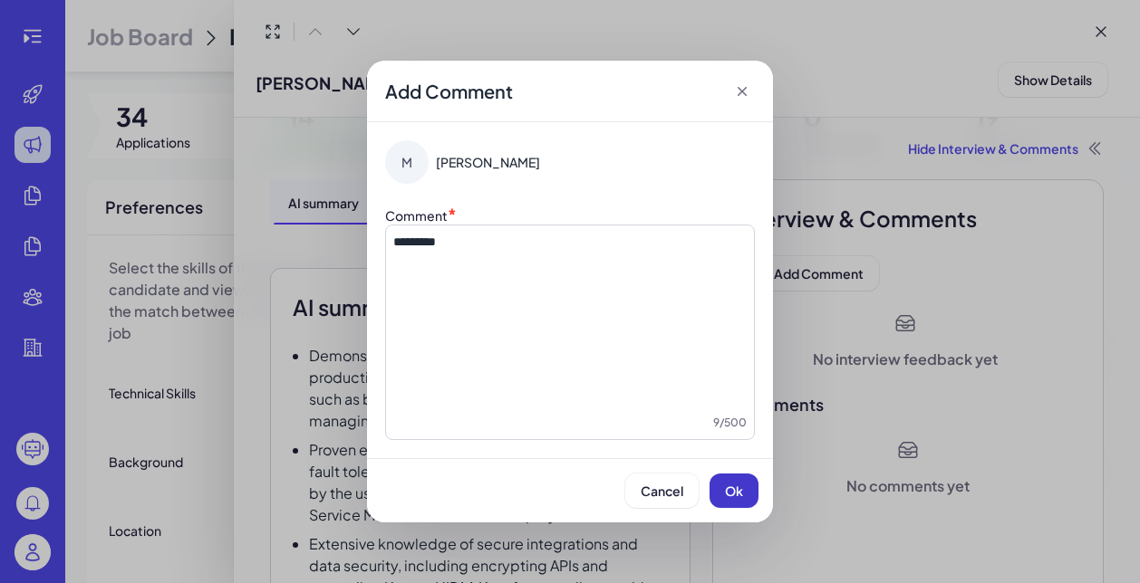
click at [736, 490] on span "Ok" at bounding box center [734, 491] width 18 height 16
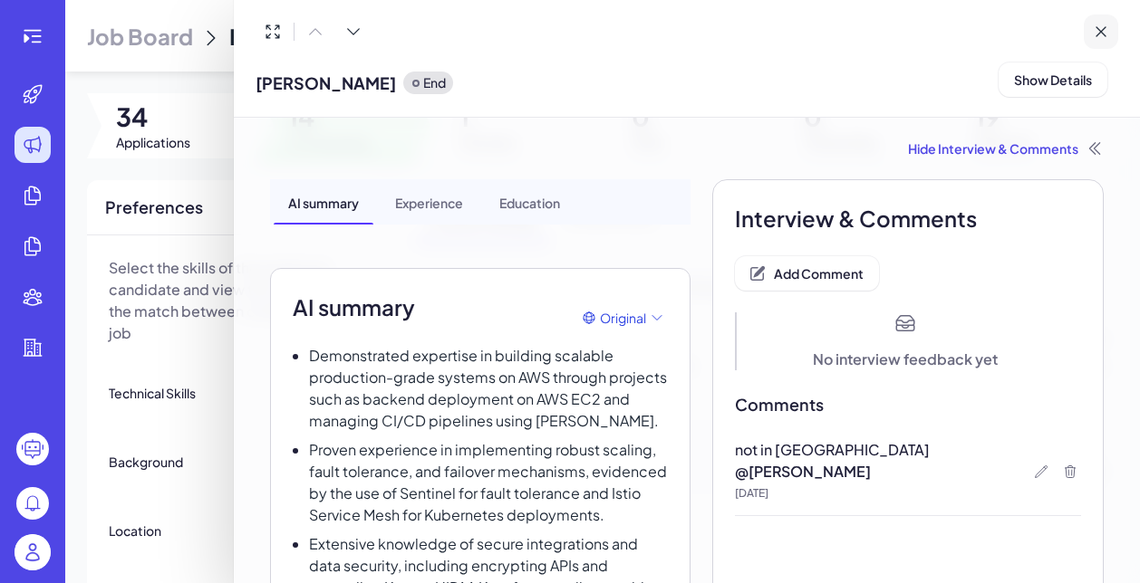
click at [1100, 34] on icon at bounding box center [1100, 32] width 18 height 18
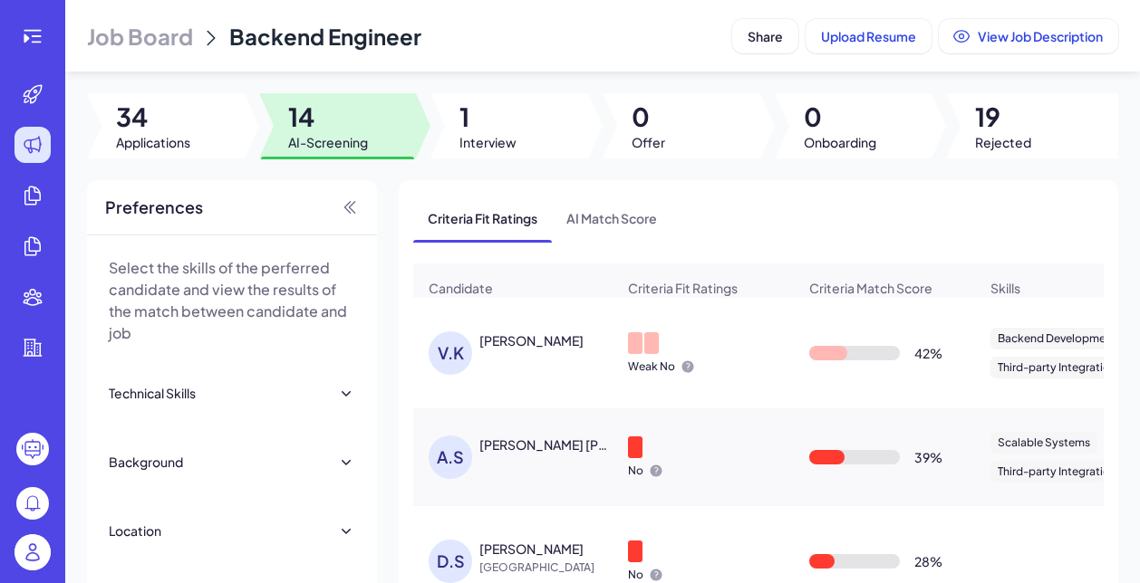
click at [497, 376] on div "V.K Vir Khanna" at bounding box center [512, 353] width 197 height 72
click at [497, 336] on div "Vir Khanna" at bounding box center [531, 341] width 104 height 18
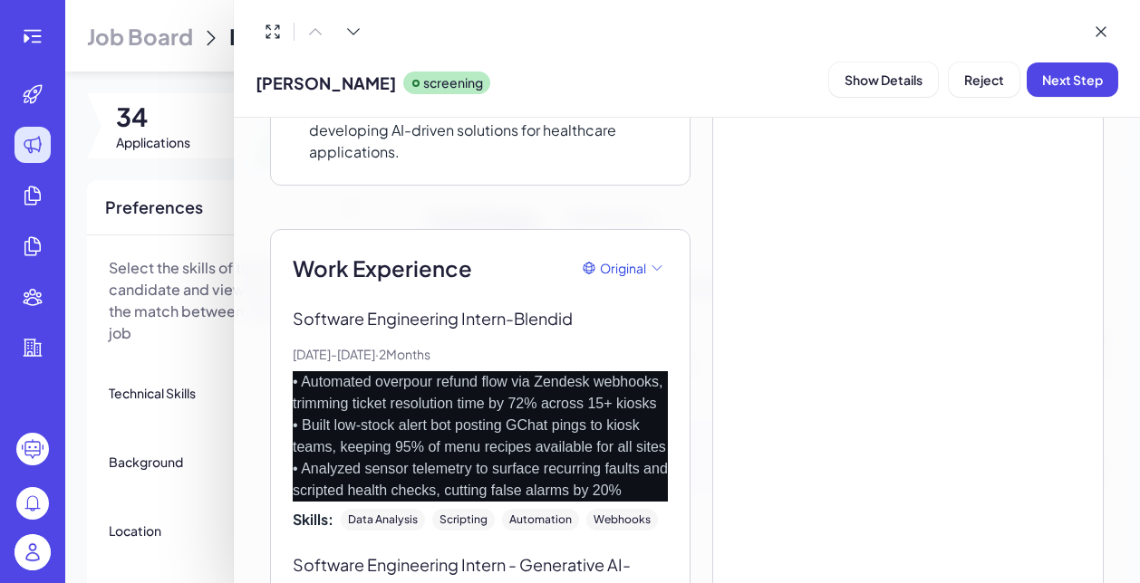
scroll to position [616, 0]
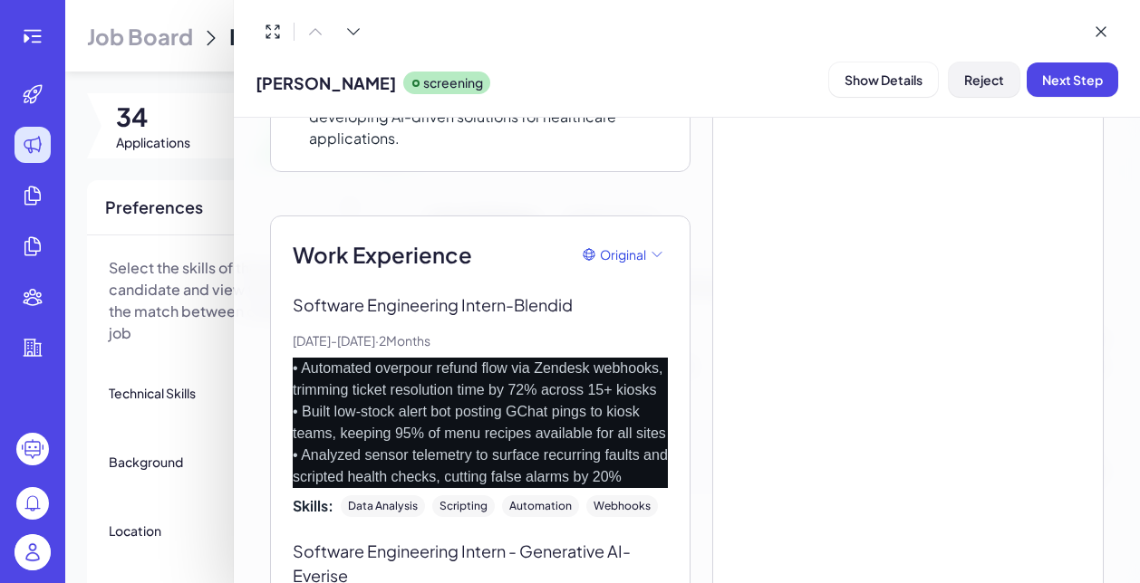
click at [986, 85] on span "Reject" at bounding box center [984, 80] width 40 height 16
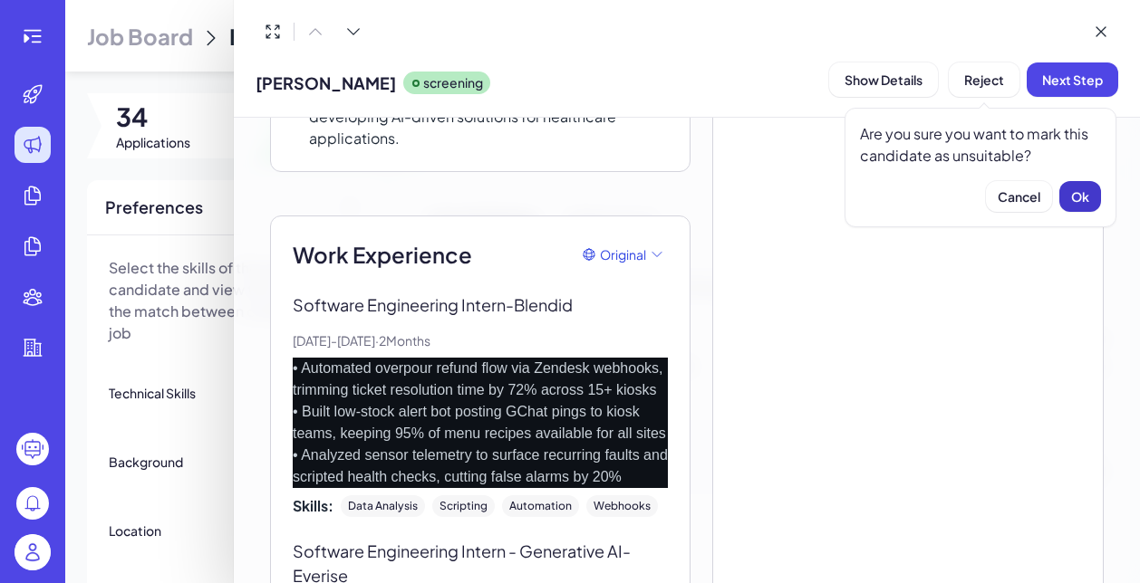
click at [1072, 192] on span "Ok" at bounding box center [1080, 196] width 18 height 16
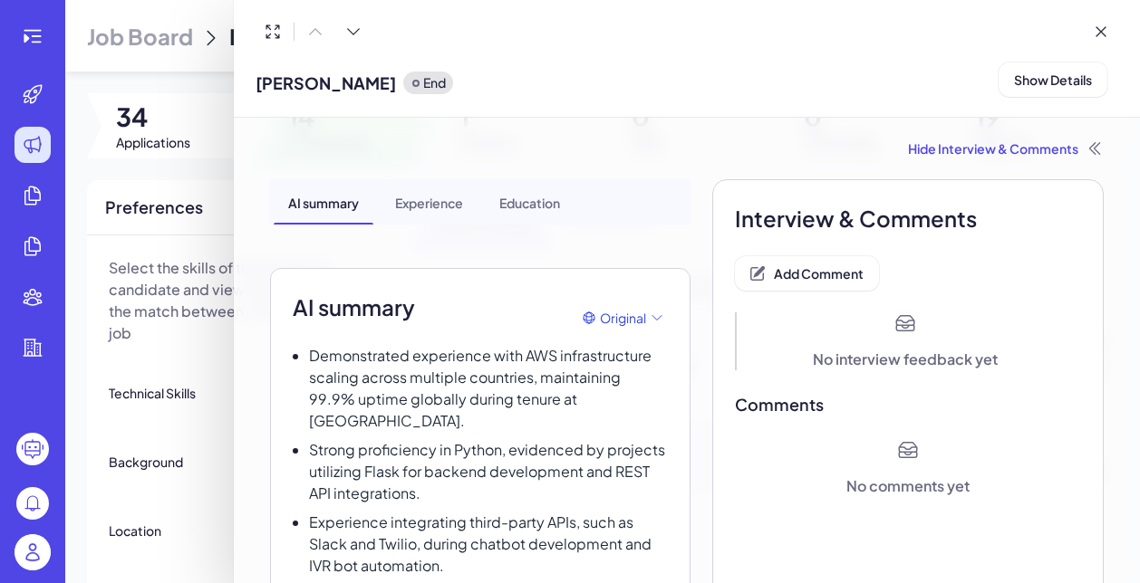
scroll to position [0, 0]
click at [806, 266] on span "Add Comment" at bounding box center [819, 273] width 90 height 16
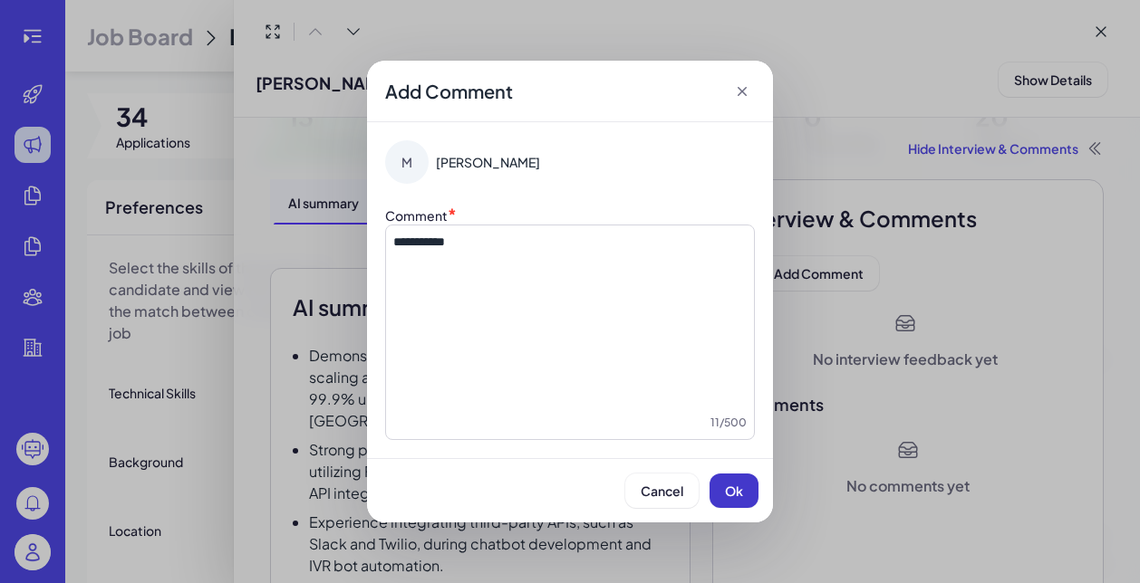
click at [725, 498] on span "Ok" at bounding box center [734, 491] width 18 height 16
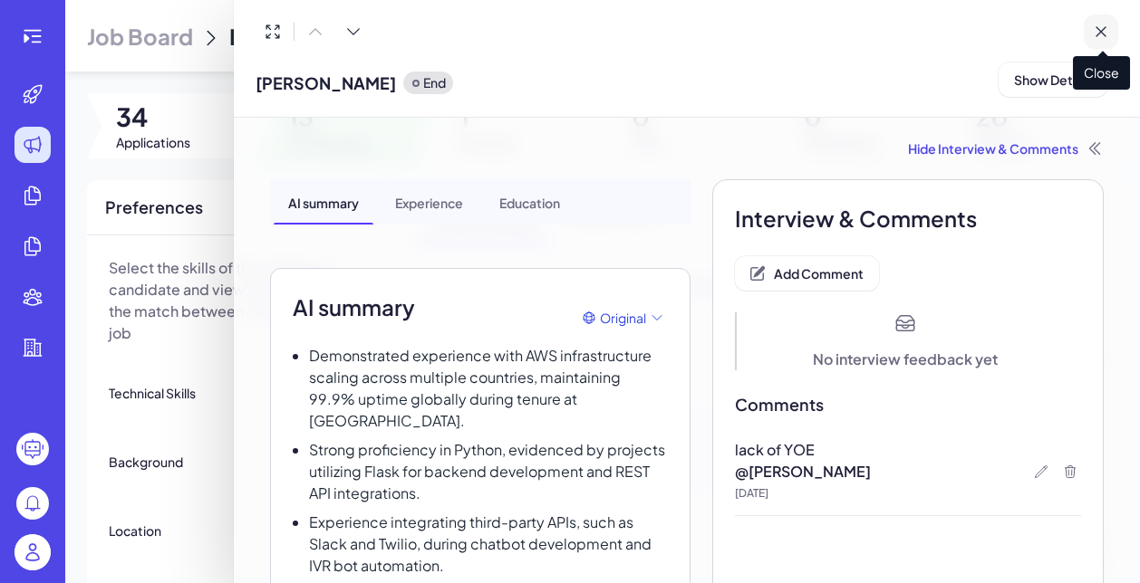
click at [1098, 35] on icon at bounding box center [1100, 32] width 18 height 18
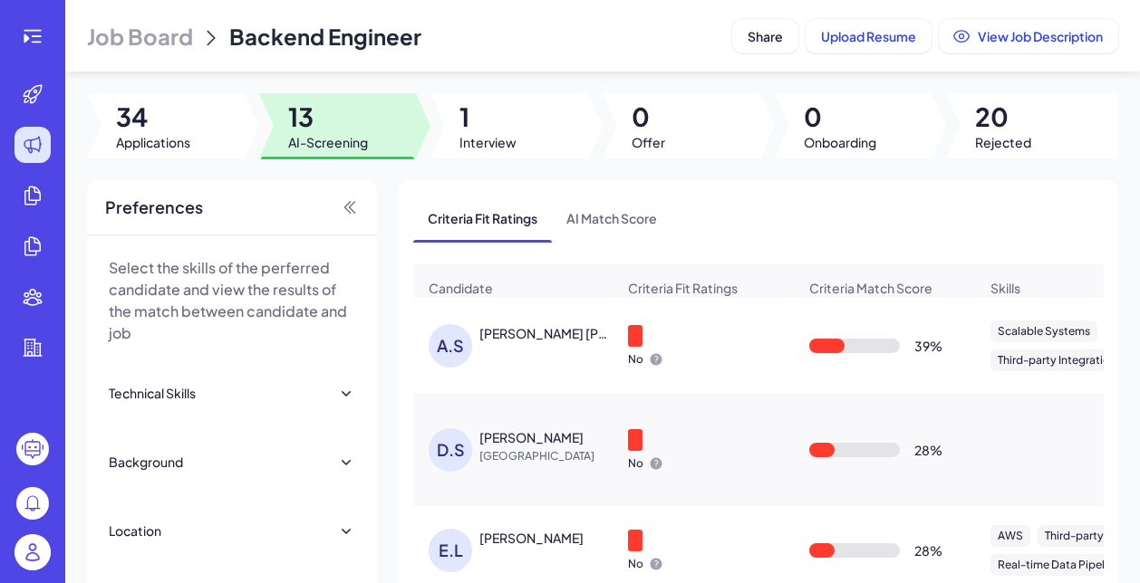
click at [134, 43] on span "Job Board" at bounding box center [140, 36] width 106 height 29
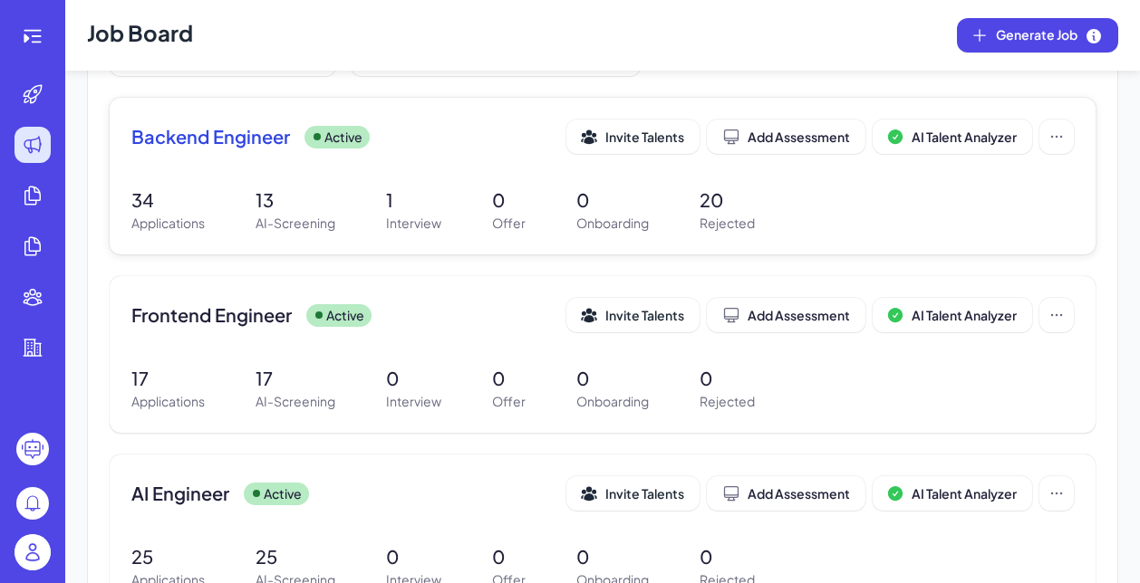
scroll to position [213, 0]
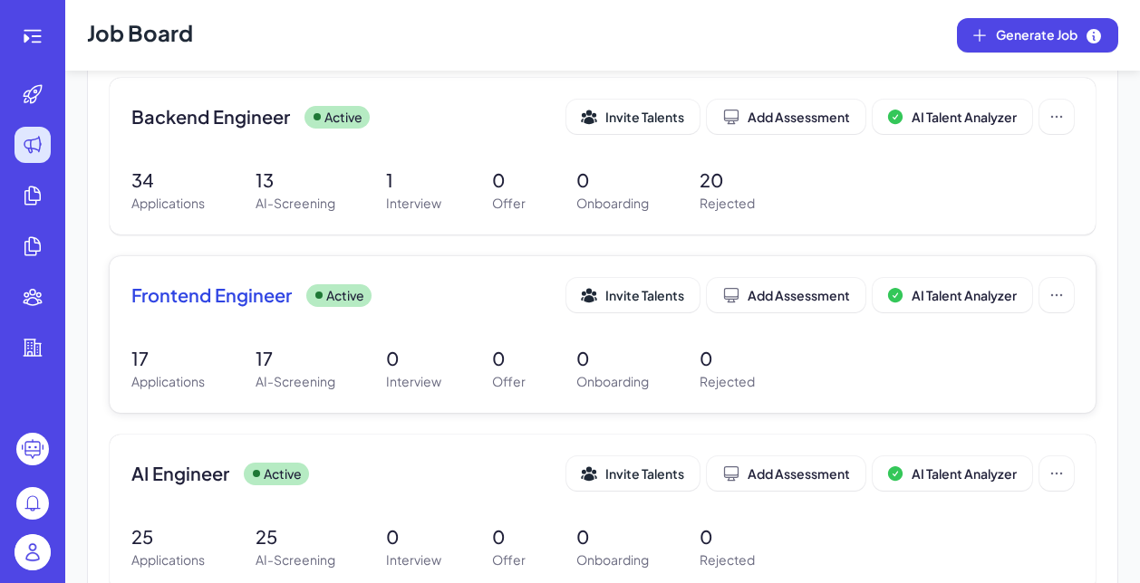
click at [182, 335] on div "Frontend Engineer Active Invite Talents Add Assessment AI Talent Analyzer 17 Ap…" at bounding box center [603, 334] width 986 height 157
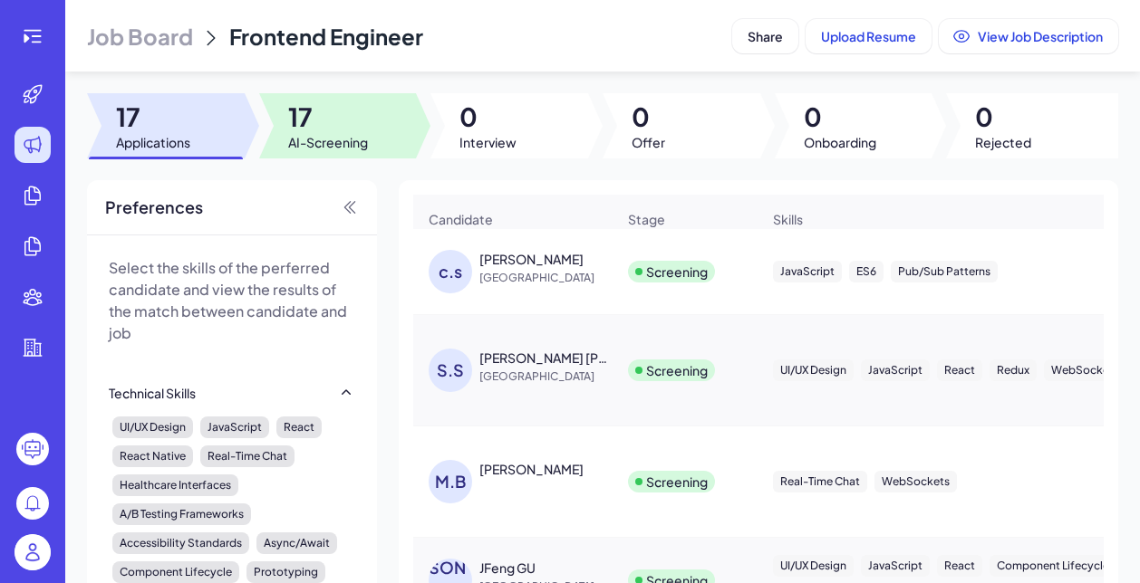
click at [321, 140] on span "AI-Screening" at bounding box center [328, 142] width 80 height 18
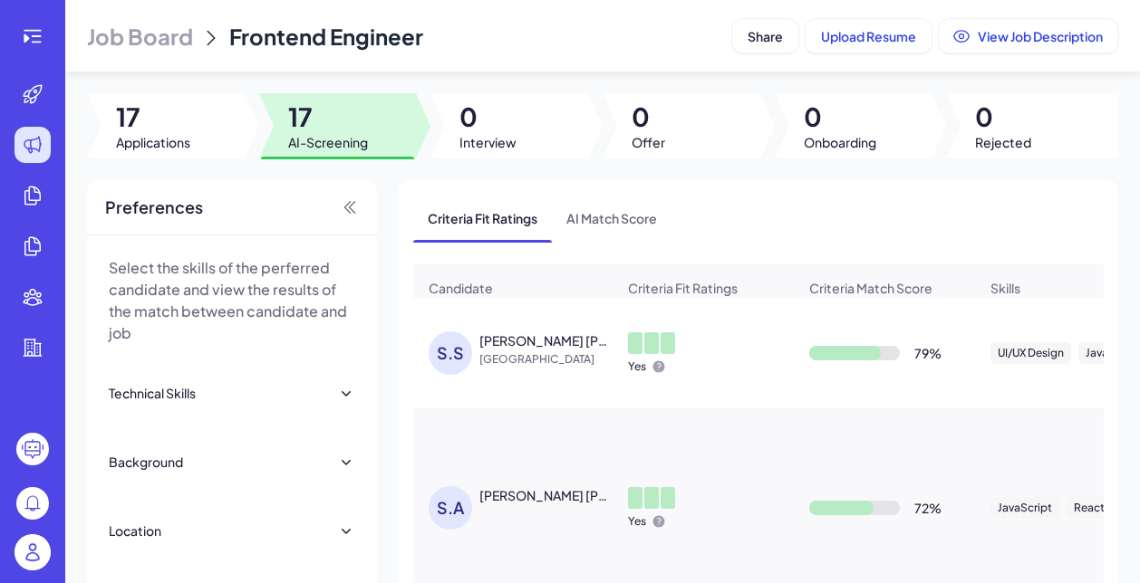
click at [511, 367] on span "[GEOGRAPHIC_DATA]" at bounding box center [547, 360] width 136 height 18
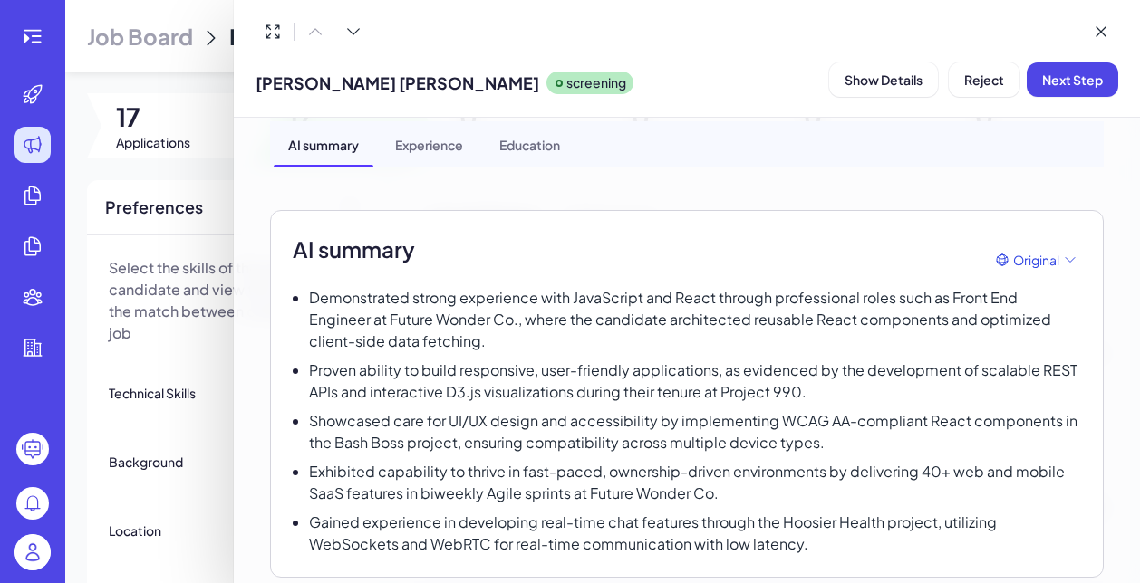
scroll to position [5, 0]
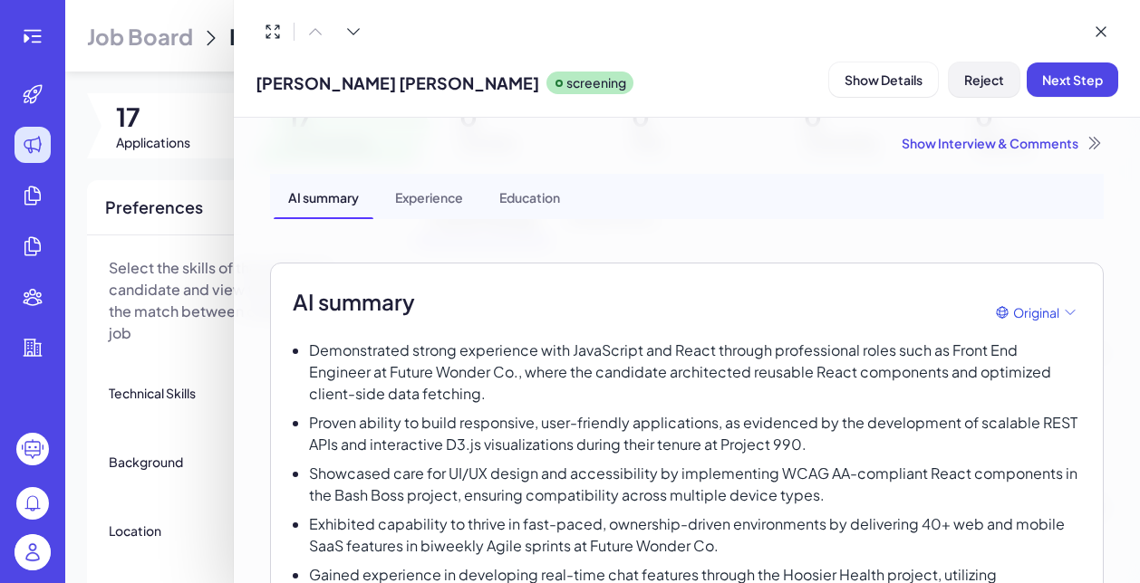
click at [982, 81] on span "Reject" at bounding box center [984, 80] width 40 height 16
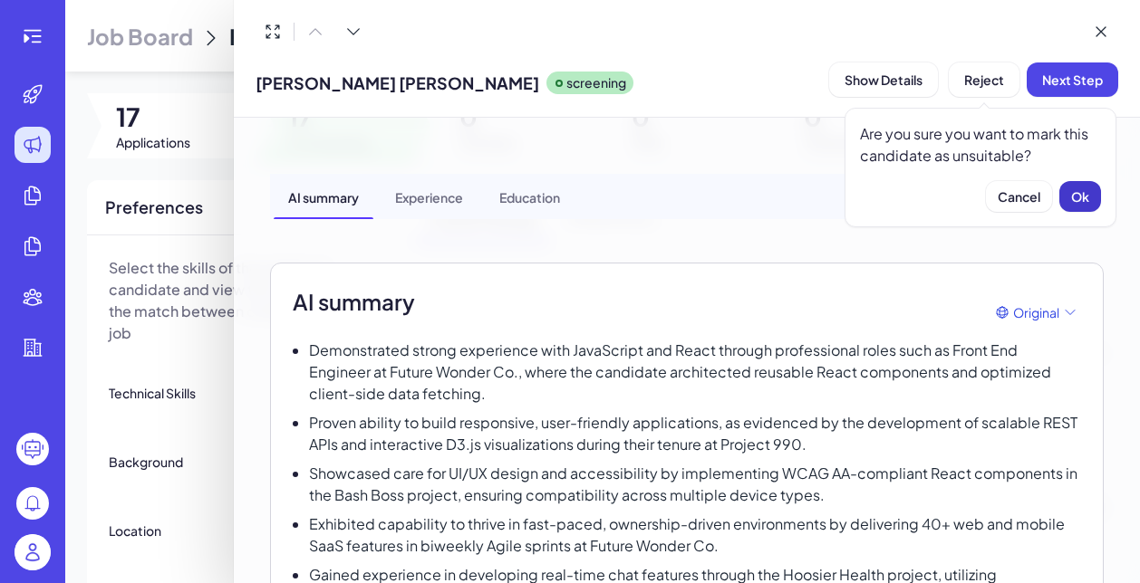
click at [1071, 204] on span "Ok" at bounding box center [1080, 196] width 18 height 16
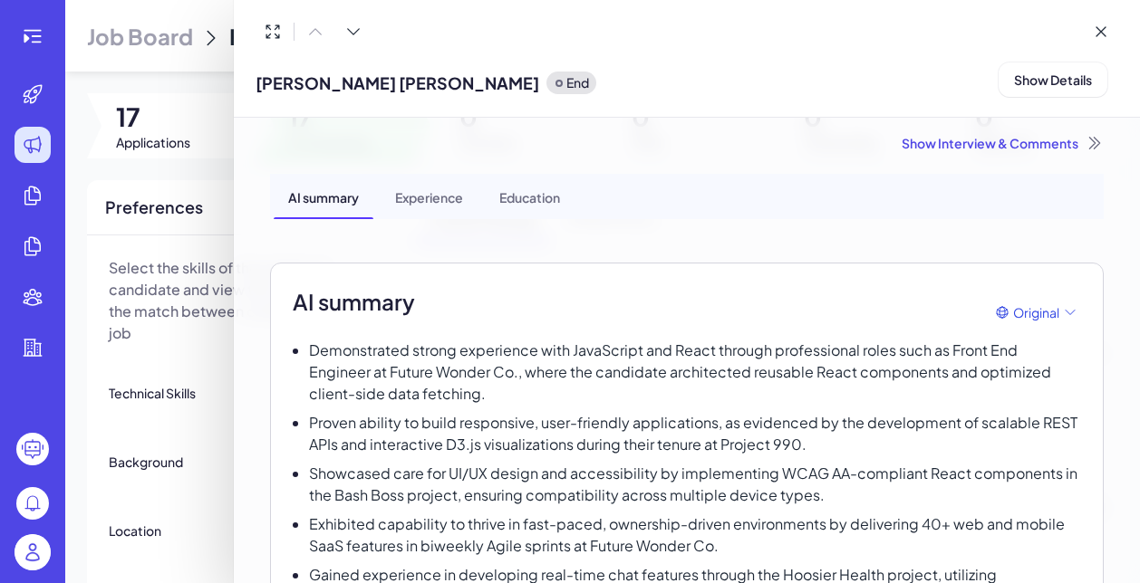
click at [957, 141] on div "Show Interview & Comments" at bounding box center [686, 143] width 833 height 18
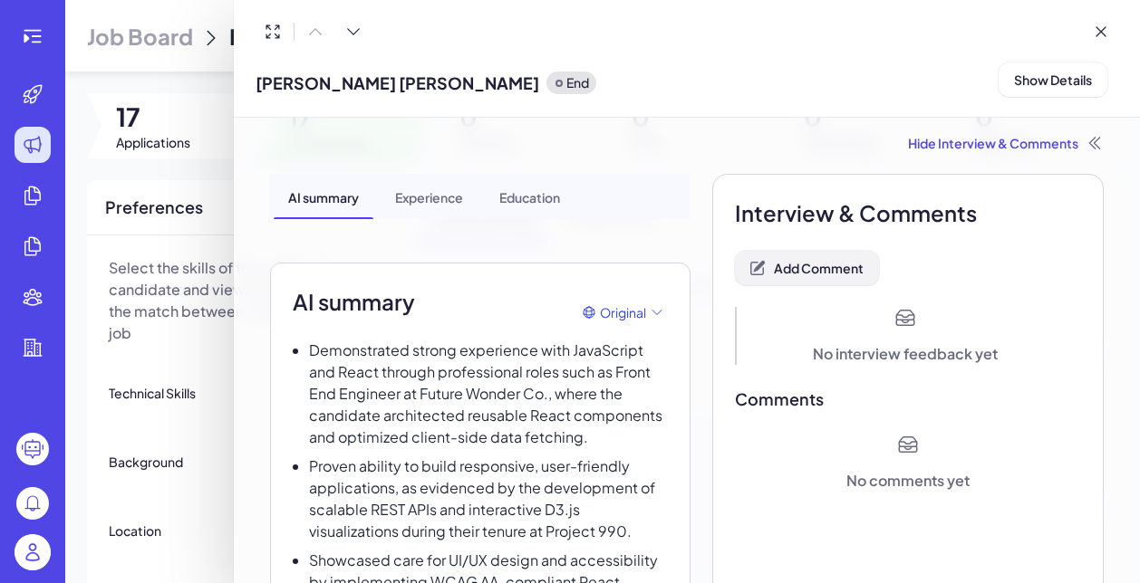
click at [803, 274] on span "Add Comment" at bounding box center [819, 268] width 90 height 16
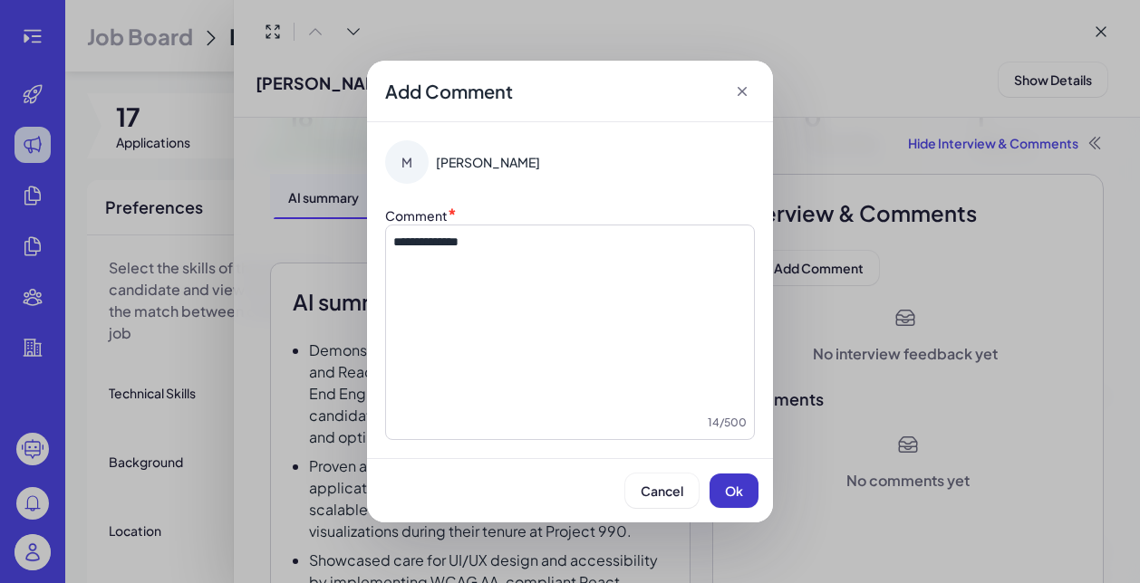
click at [745, 487] on button "Ok" at bounding box center [733, 491] width 49 height 34
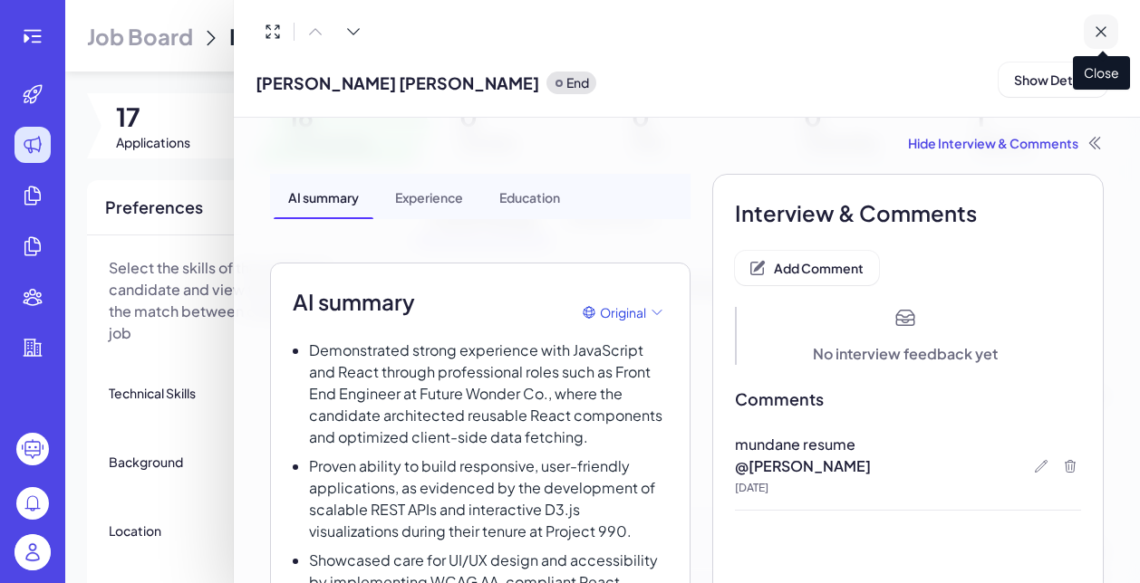
click at [1101, 34] on icon at bounding box center [1100, 32] width 18 height 18
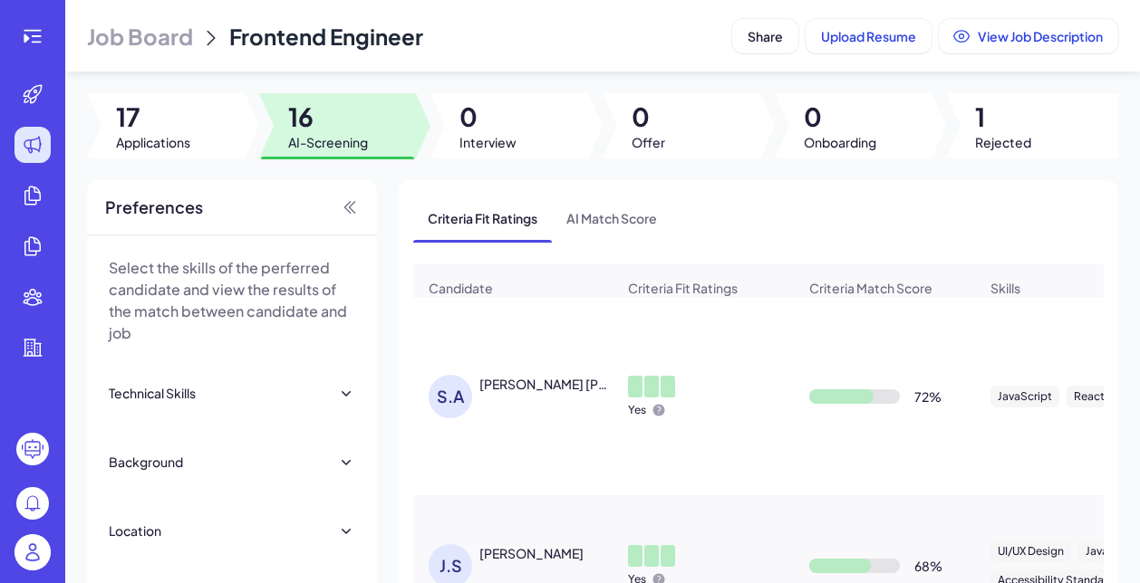
click at [512, 370] on div "S.A SYED AZHAR ALI" at bounding box center [512, 397] width 197 height 72
click at [503, 398] on div "S.A SYED AZHAR ALI" at bounding box center [521, 396] width 187 height 43
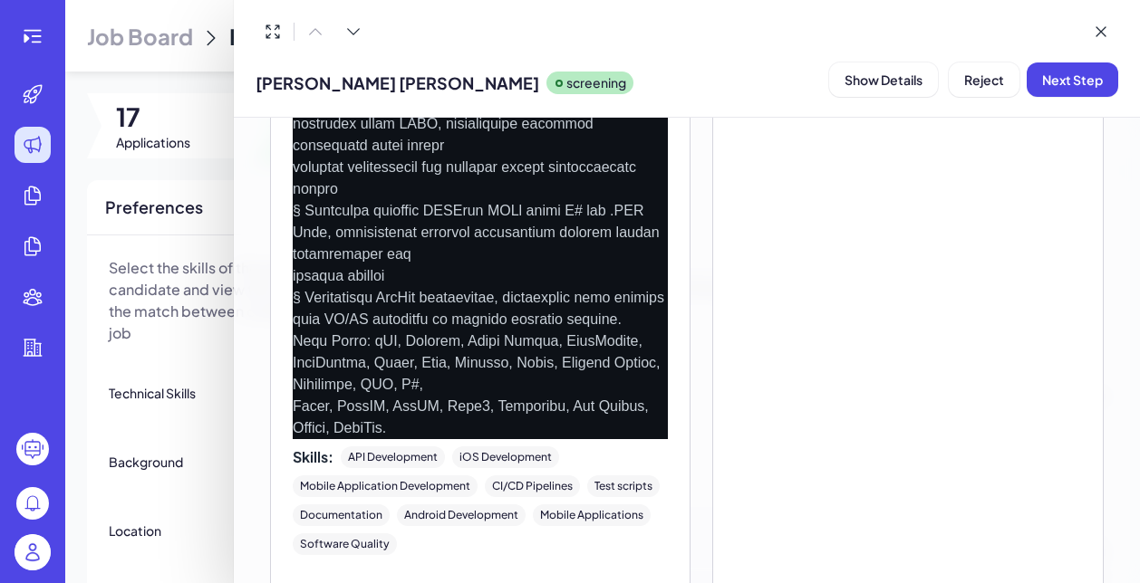
scroll to position [1602, 0]
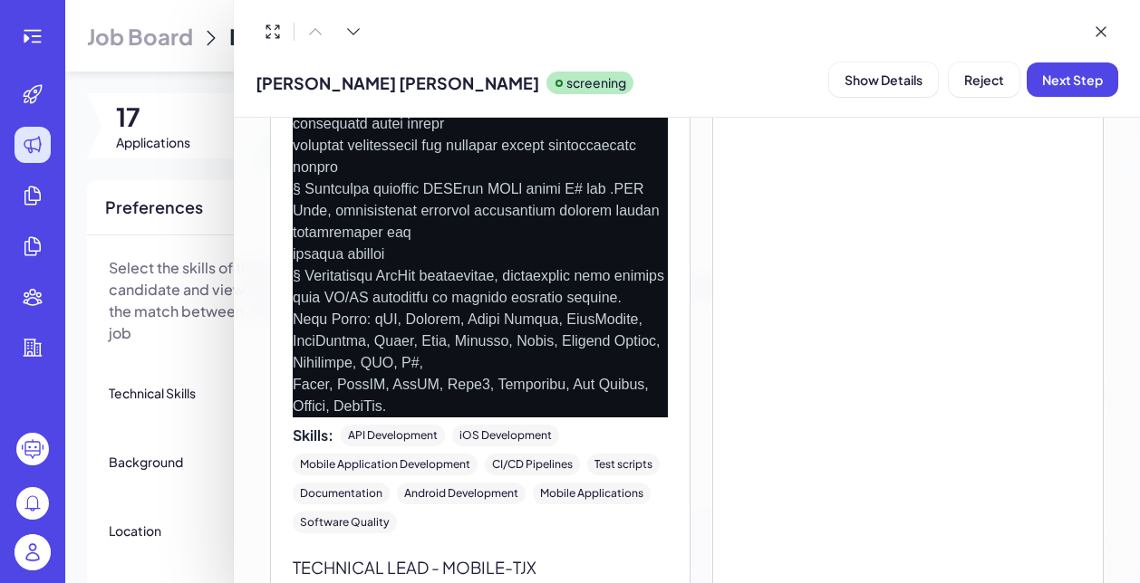
click at [198, 369] on div at bounding box center [570, 291] width 1140 height 583
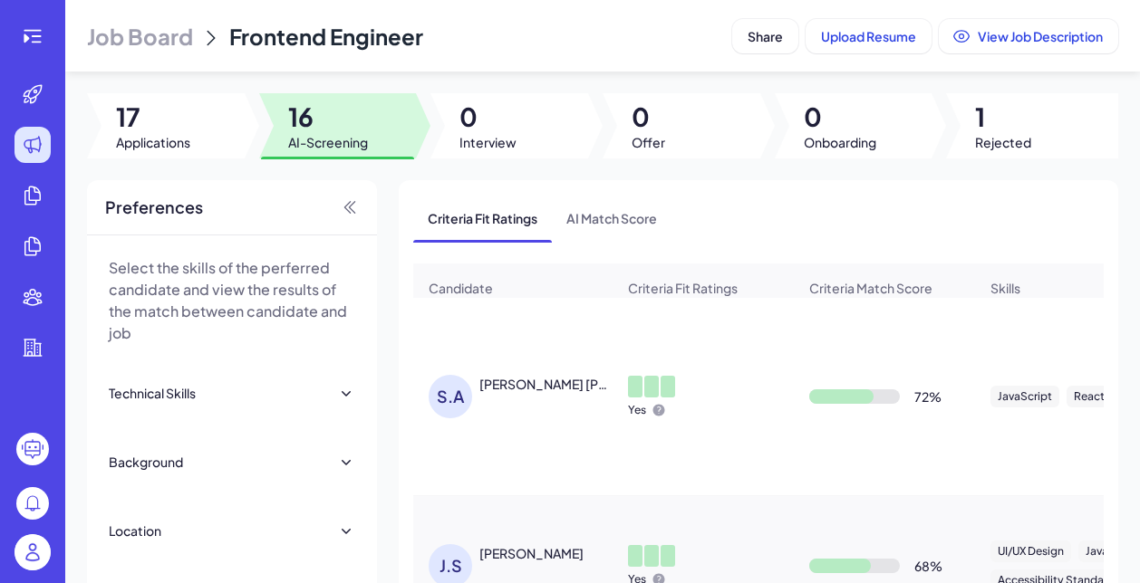
click at [490, 384] on div "SYED AZHAR ALI" at bounding box center [546, 384] width 134 height 18
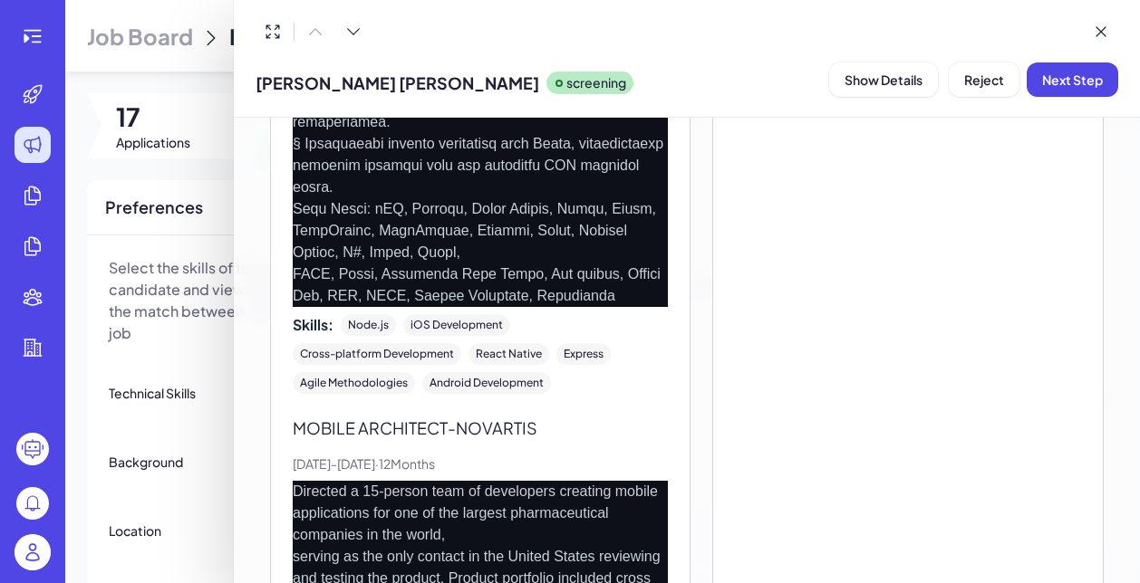
scroll to position [2750, 0]
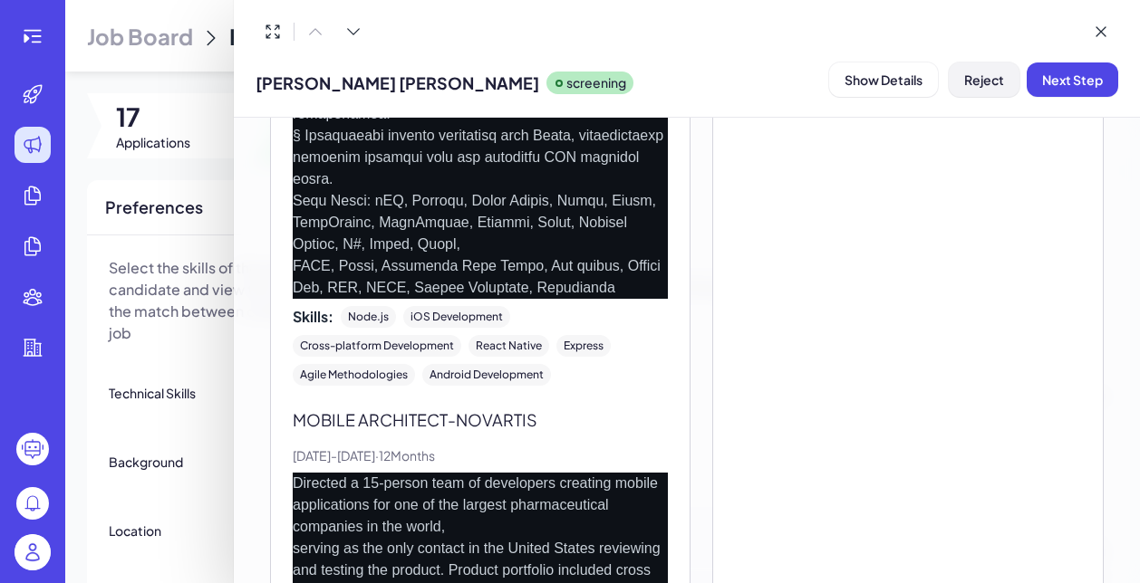
click at [986, 80] on span "Reject" at bounding box center [984, 80] width 40 height 16
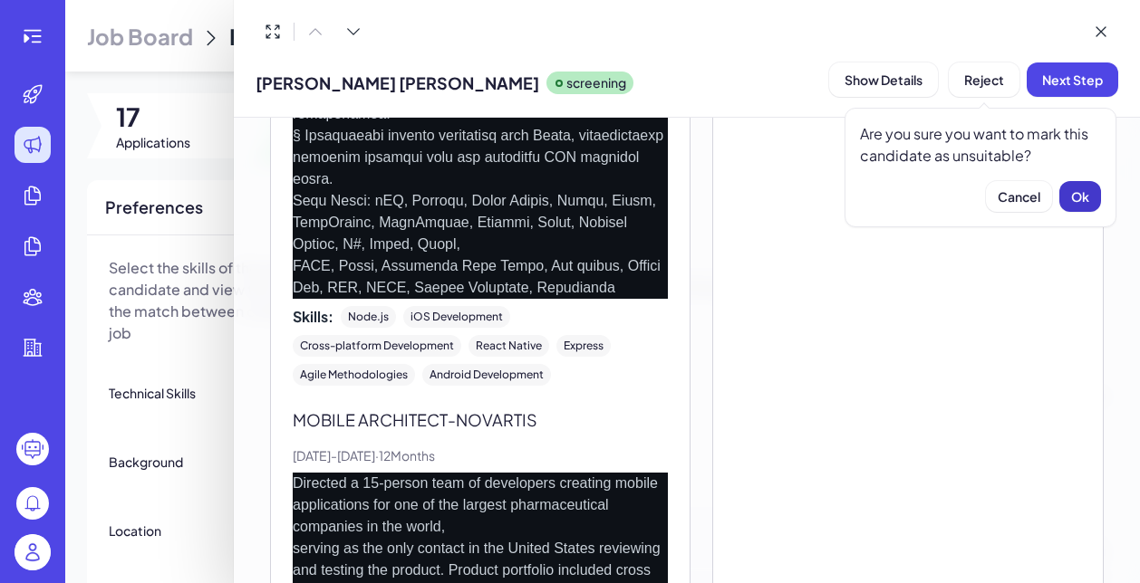
click at [1076, 198] on span "Ok" at bounding box center [1080, 196] width 18 height 16
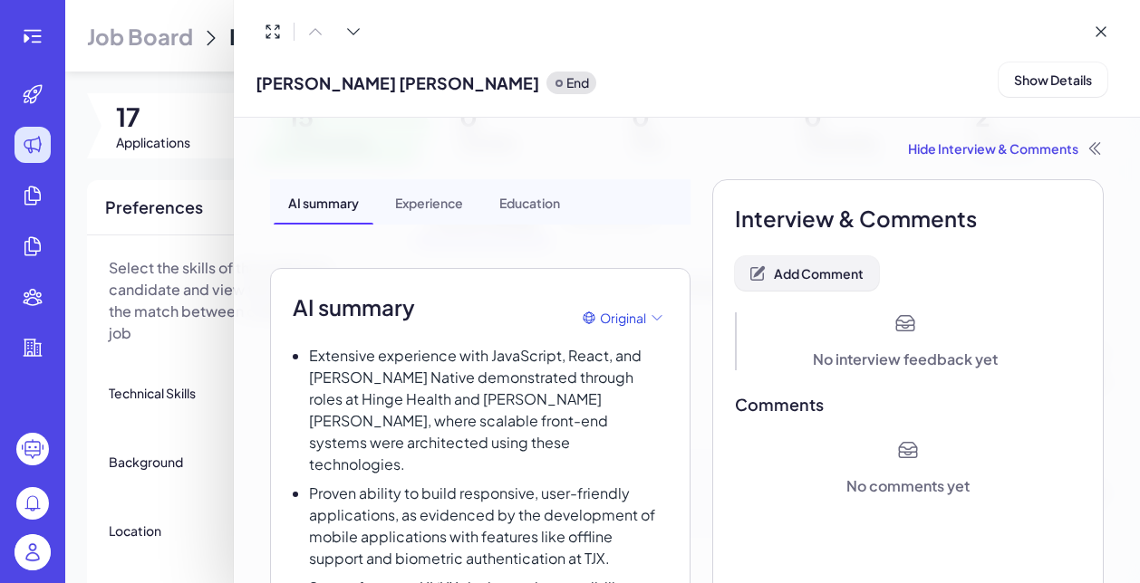
scroll to position [0, 0]
click at [827, 283] on button "Add Comment" at bounding box center [807, 273] width 144 height 34
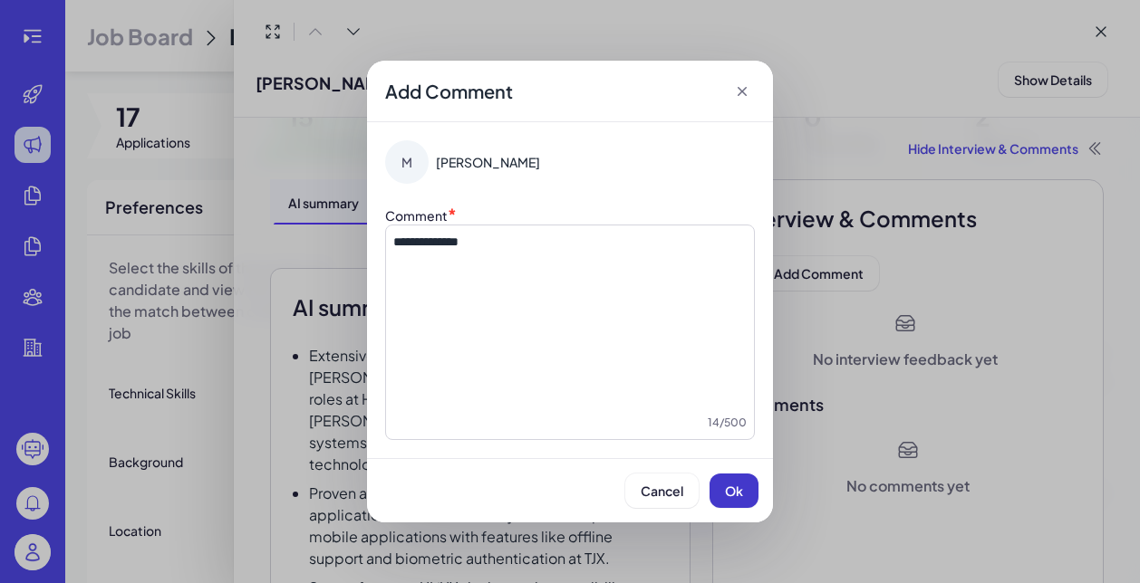
click at [733, 490] on span "Ok" at bounding box center [734, 491] width 18 height 16
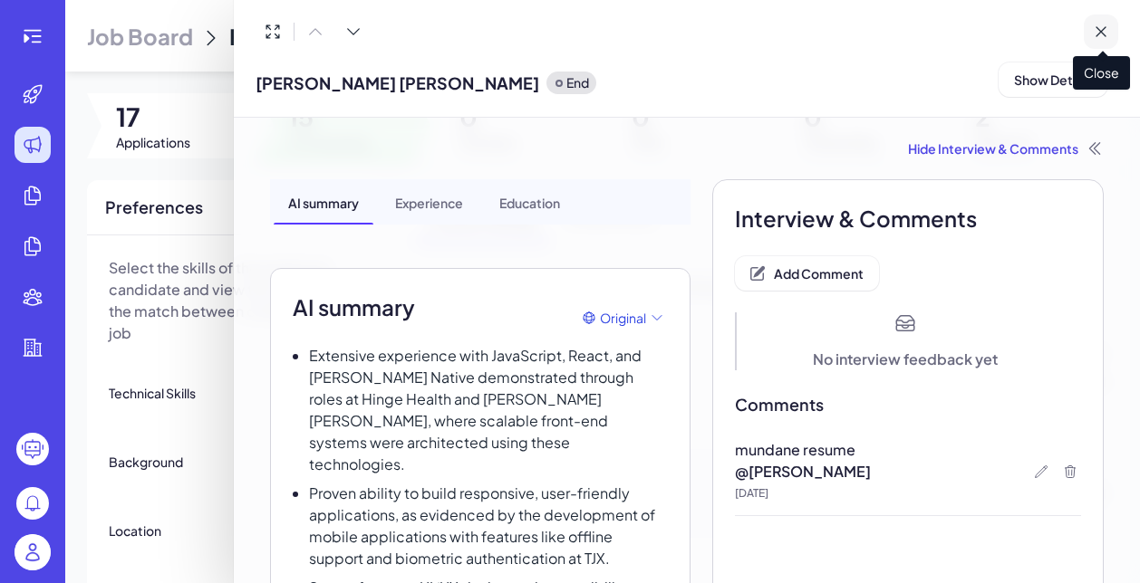
click at [1103, 34] on icon at bounding box center [1100, 32] width 18 height 18
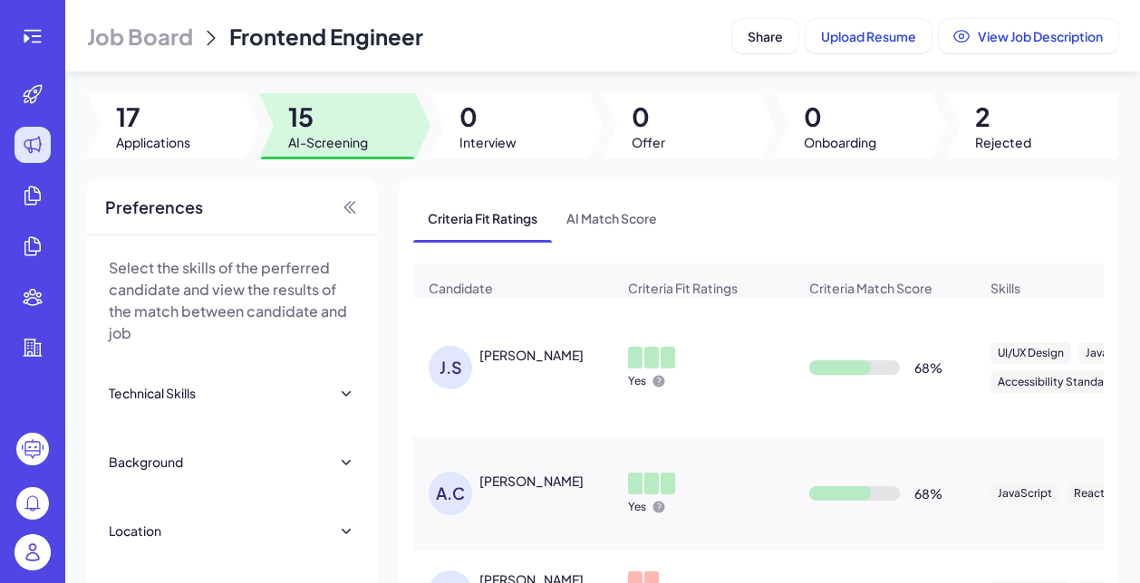
click at [510, 362] on div "Jeff Shomali" at bounding box center [531, 355] width 104 height 18
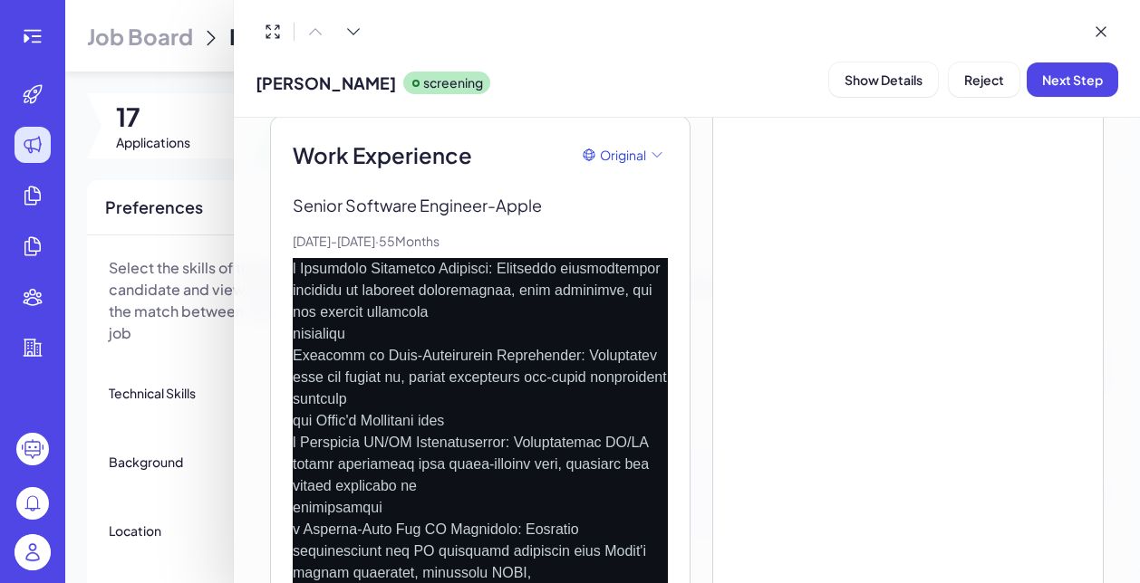
scroll to position [851, 0]
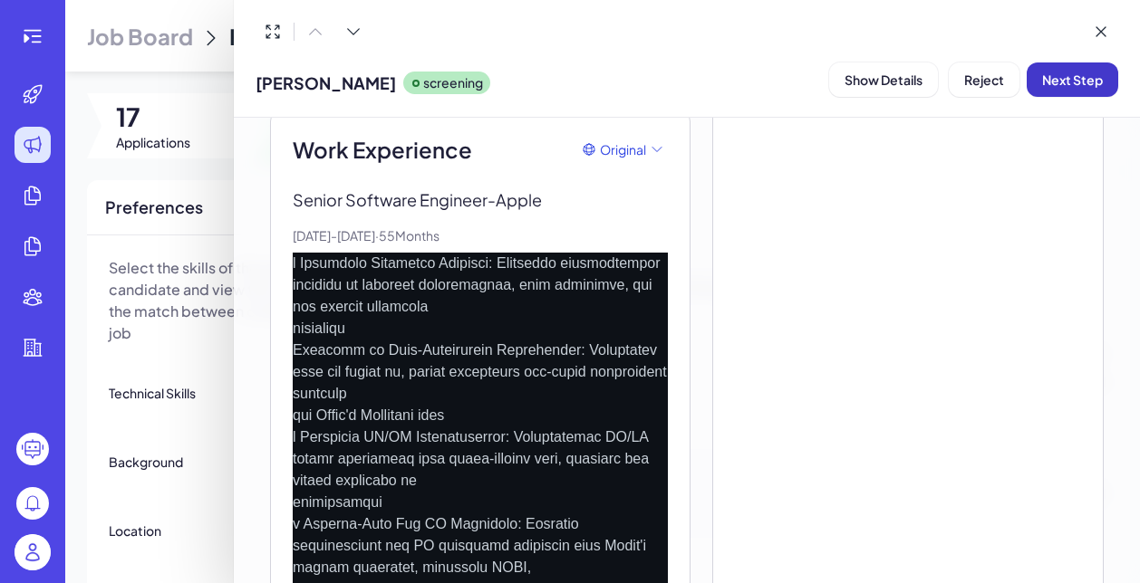
click at [1068, 84] on span "Next Step" at bounding box center [1072, 80] width 61 height 16
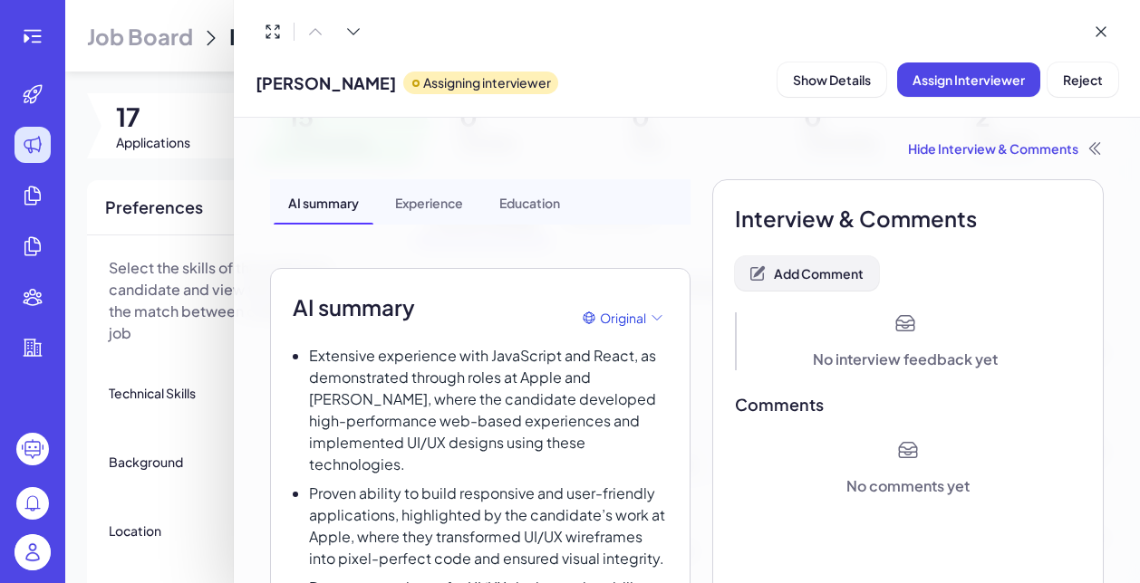
scroll to position [0, 0]
click at [802, 273] on span "Add Comment" at bounding box center [819, 273] width 90 height 16
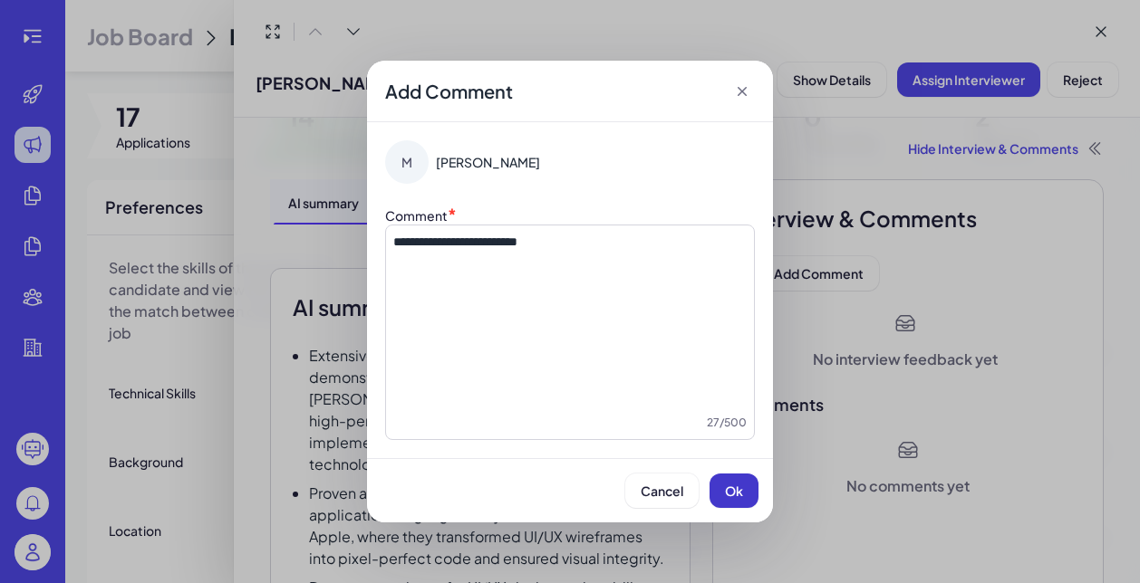
click at [731, 495] on span "Ok" at bounding box center [734, 491] width 18 height 16
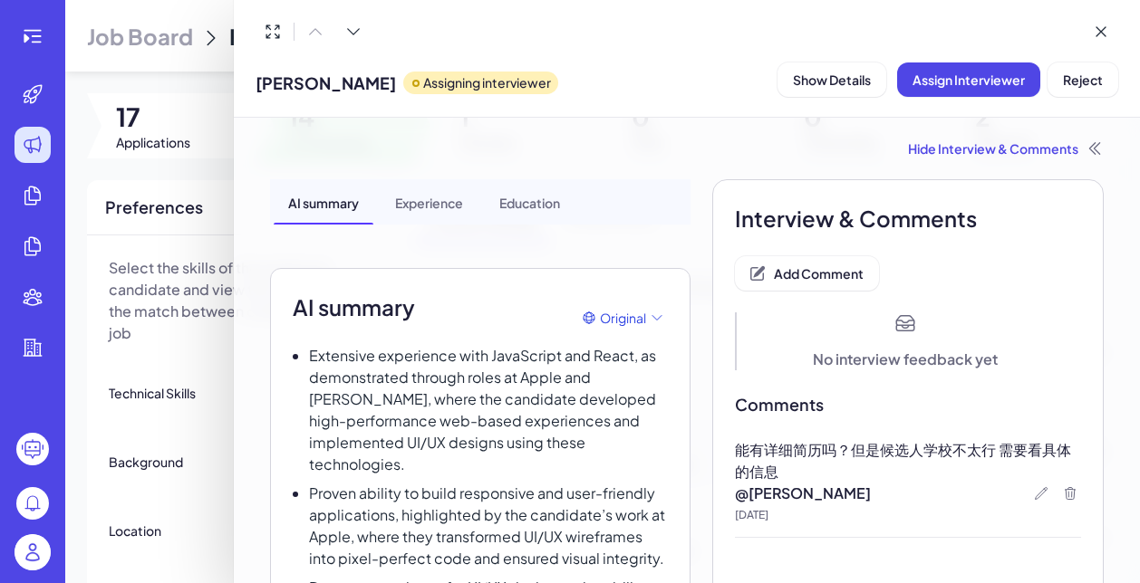
click at [185, 296] on div at bounding box center [570, 291] width 1140 height 583
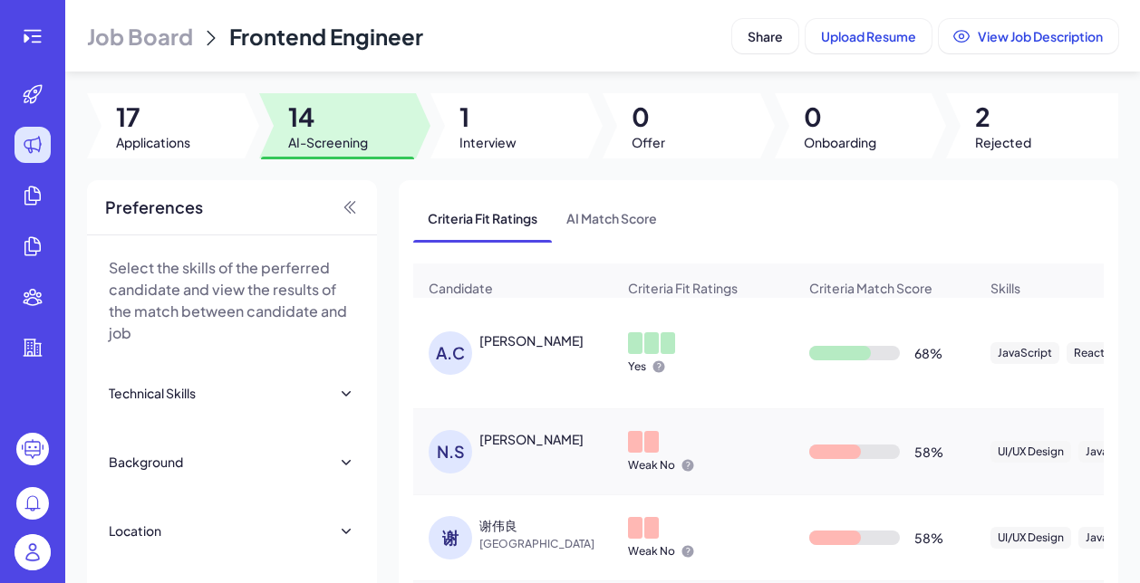
click at [495, 337] on div "Albert Chang" at bounding box center [531, 341] width 104 height 18
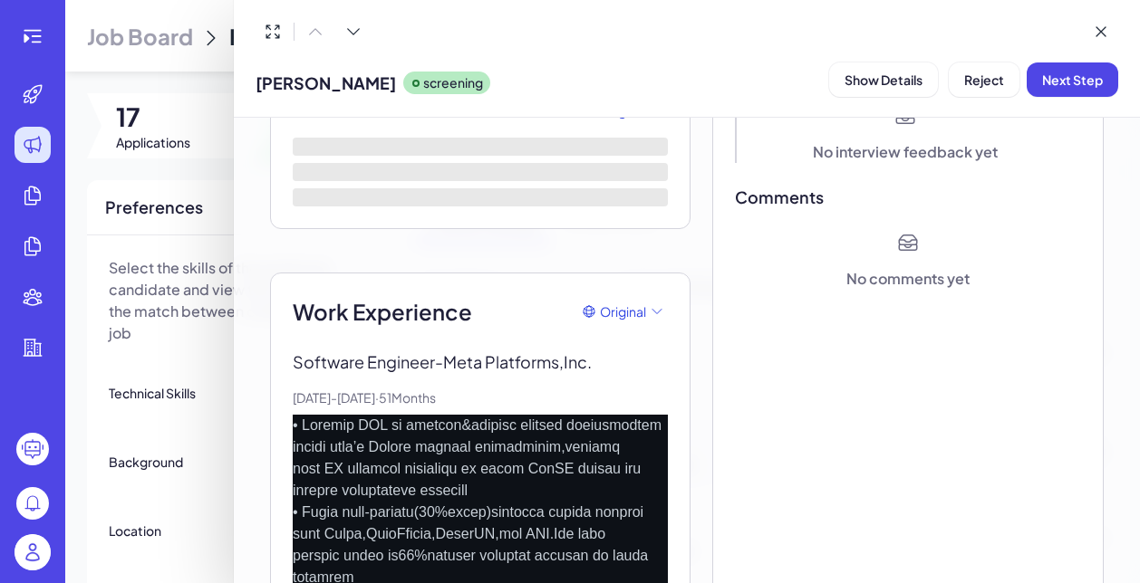
scroll to position [304, 0]
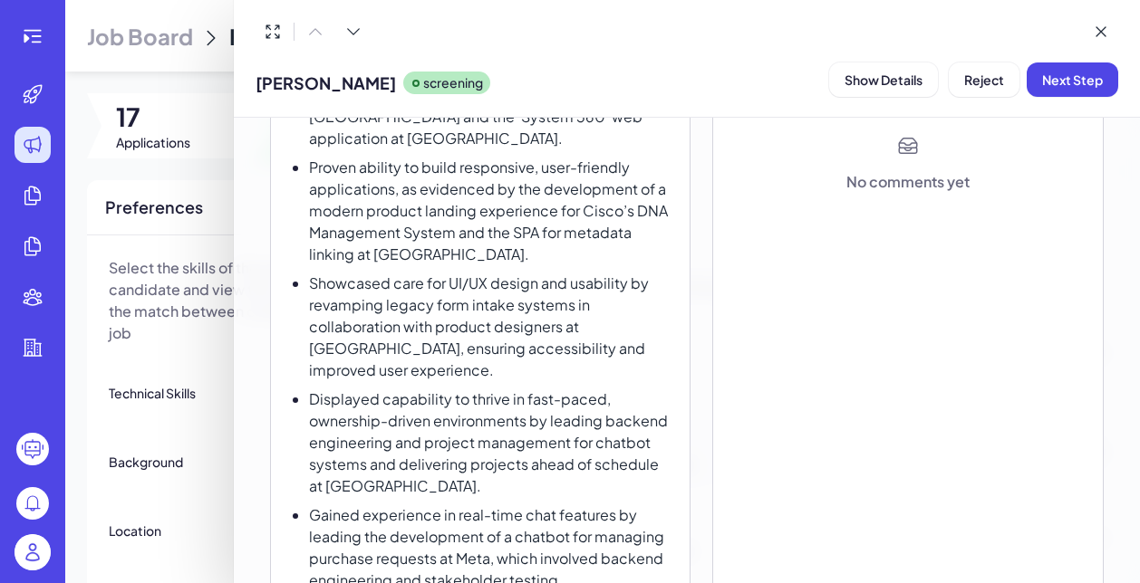
click at [209, 246] on div at bounding box center [570, 291] width 1140 height 583
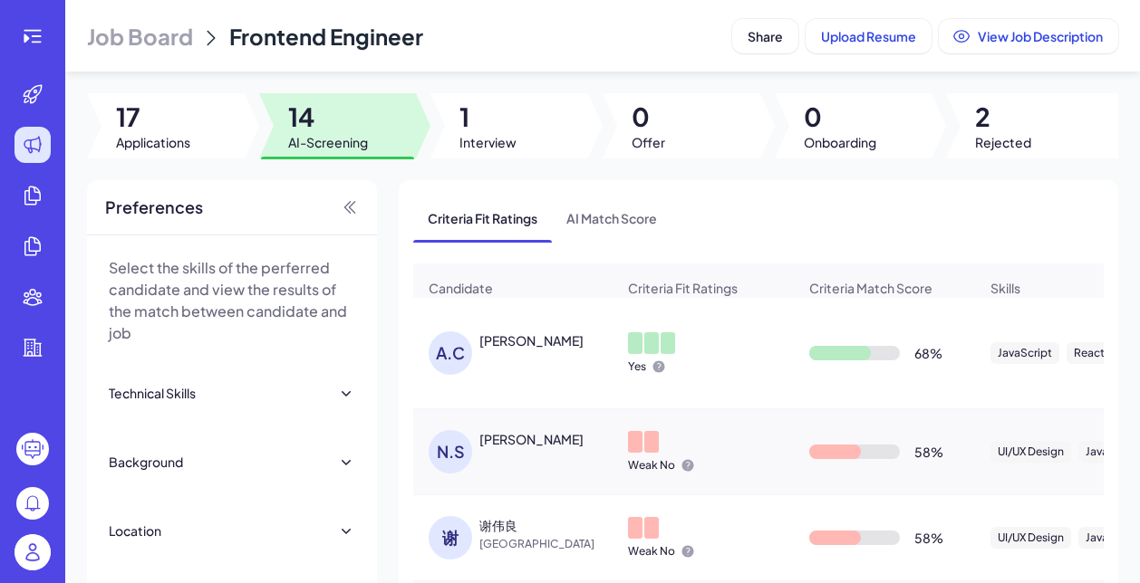
click at [40, 553] on img at bounding box center [32, 552] width 36 height 36
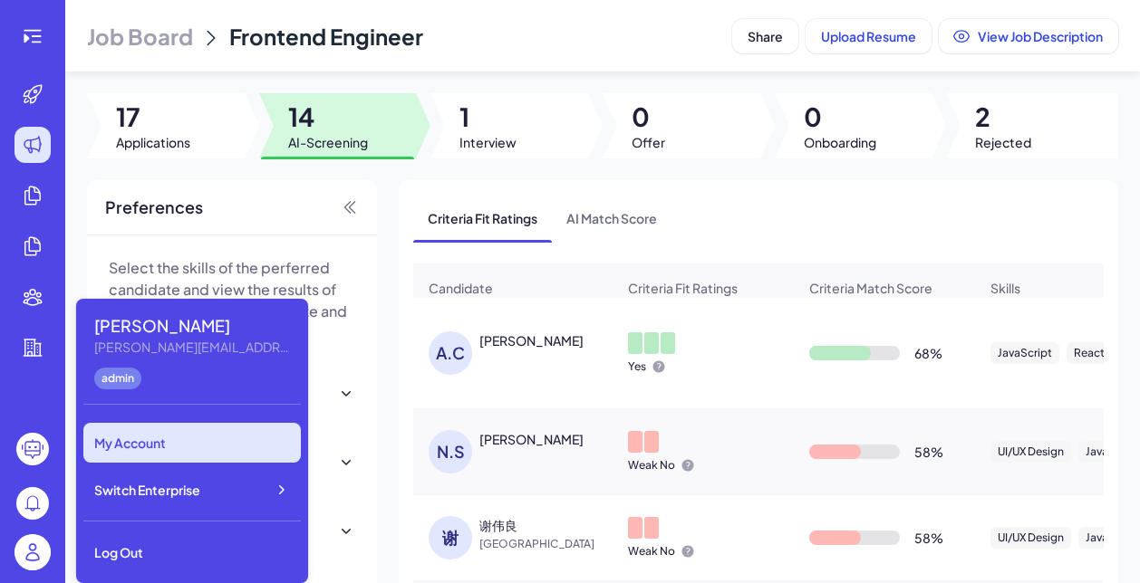
click at [199, 447] on div "My Account" at bounding box center [191, 443] width 217 height 40
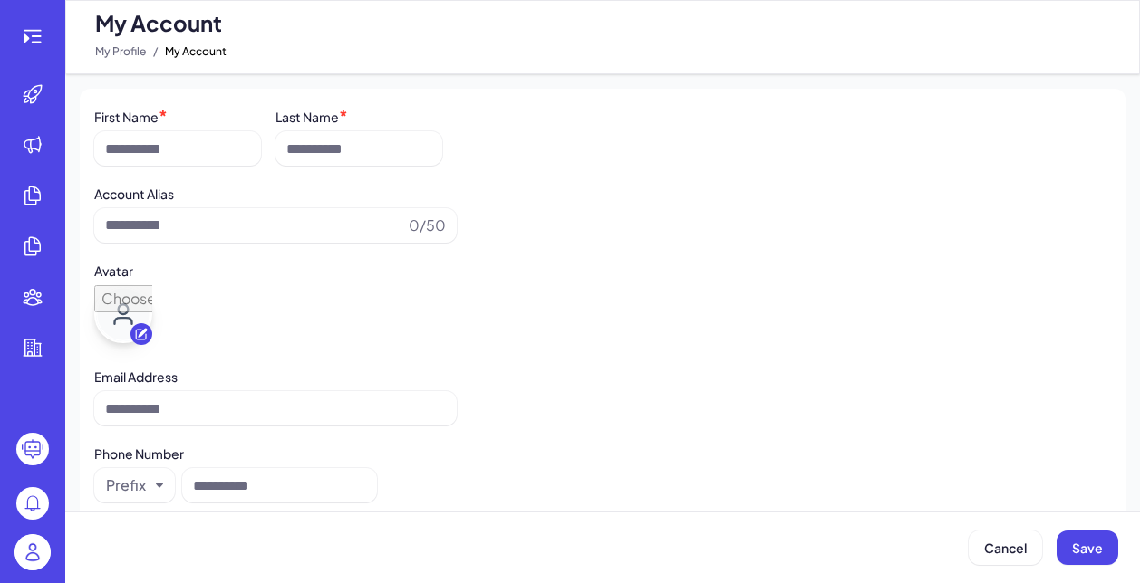
type input "******"
type input "**********"
click at [35, 553] on img at bounding box center [32, 552] width 36 height 36
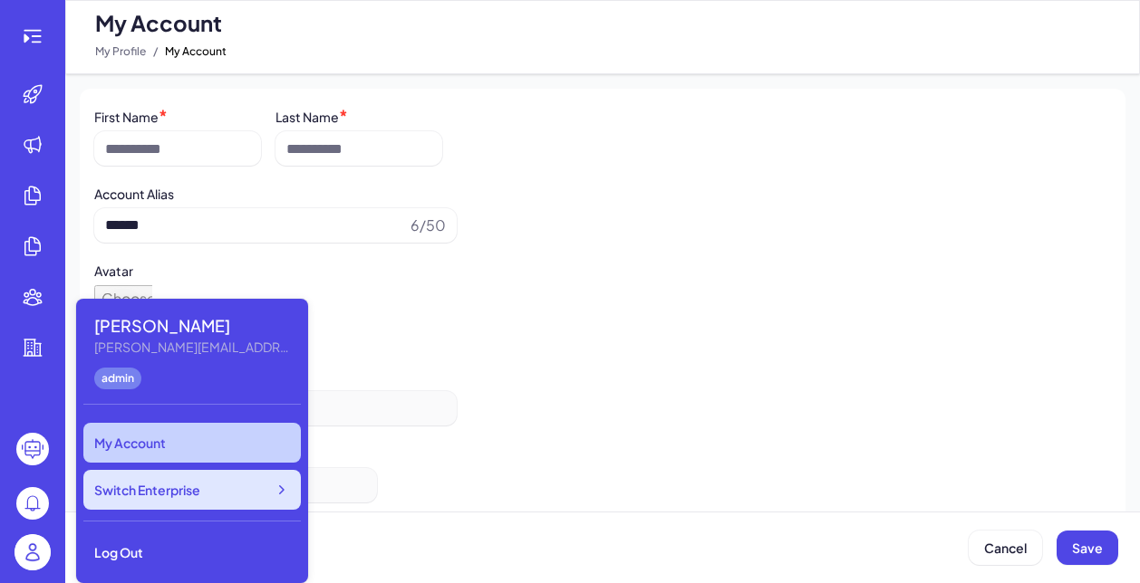
click at [191, 496] on span "Switch Enterprise" at bounding box center [147, 490] width 106 height 18
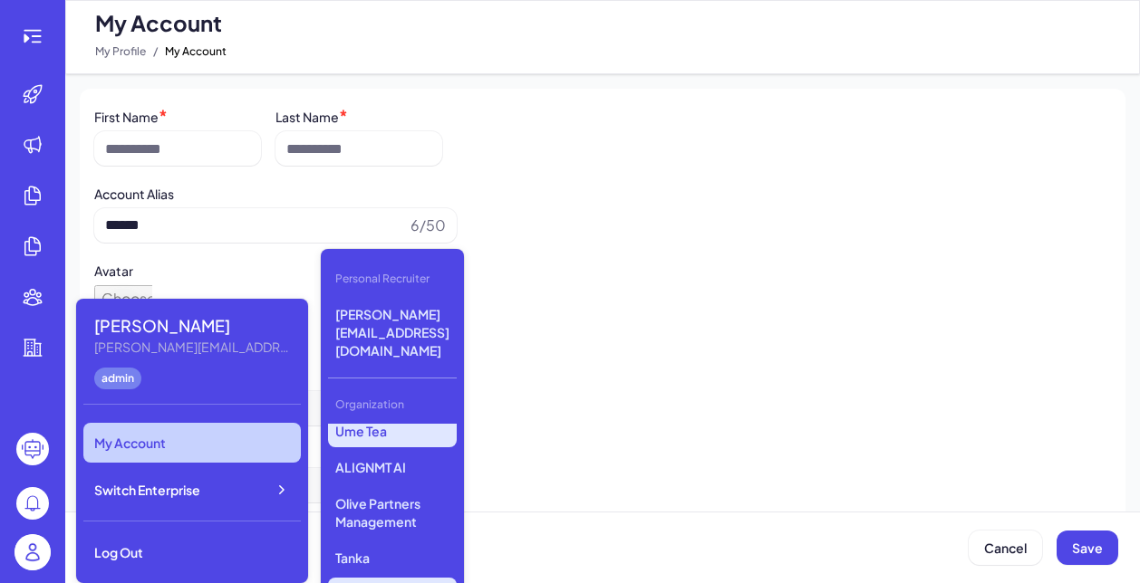
scroll to position [379, 0]
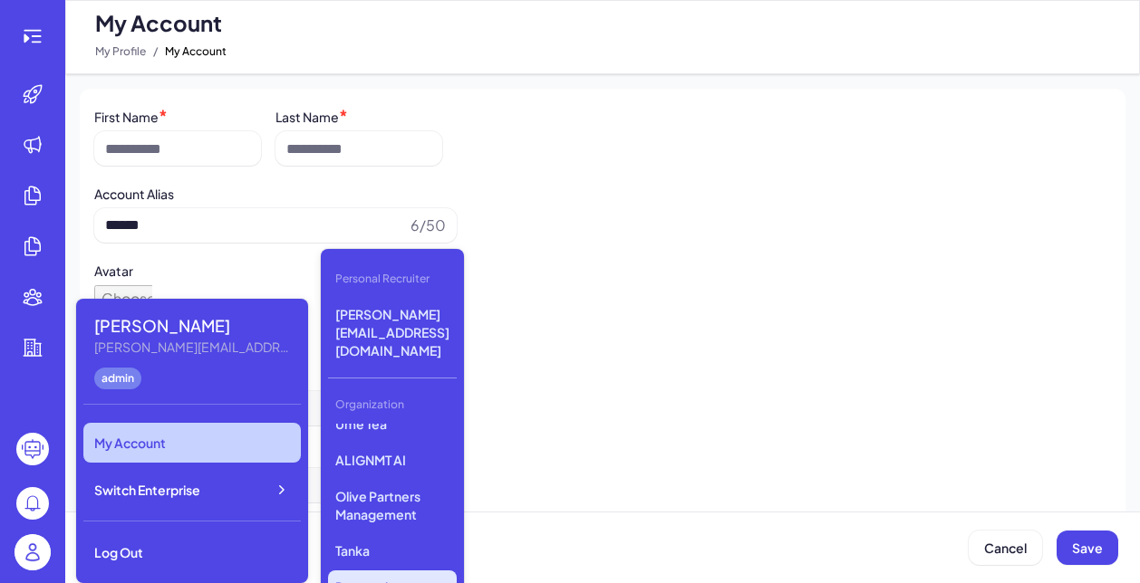
click at [368, 571] on p "Doctronic" at bounding box center [392, 587] width 129 height 33
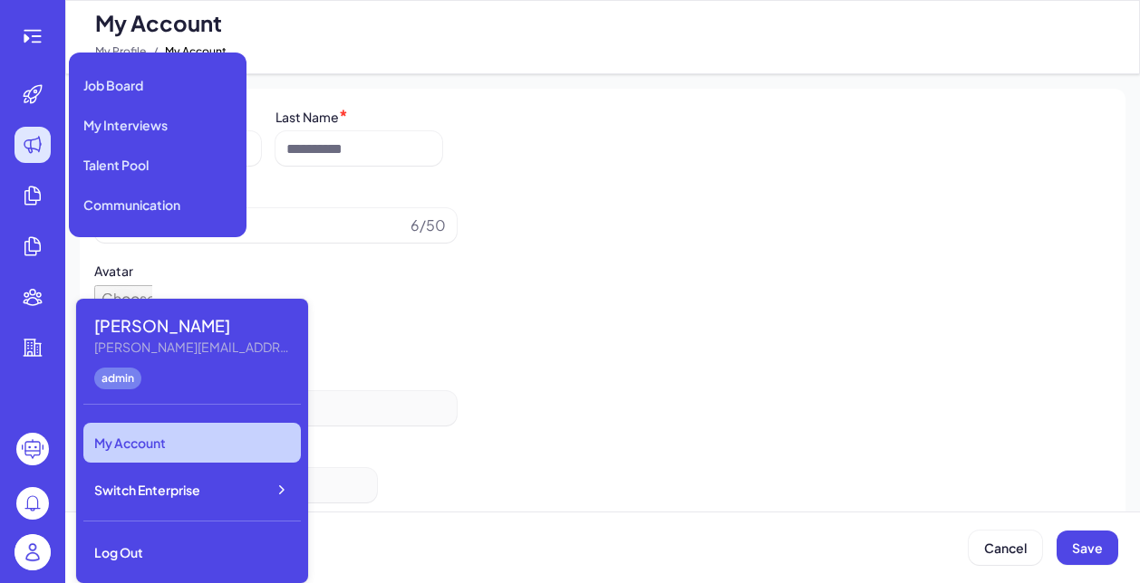
click at [34, 149] on icon at bounding box center [32, 145] width 16 height 16
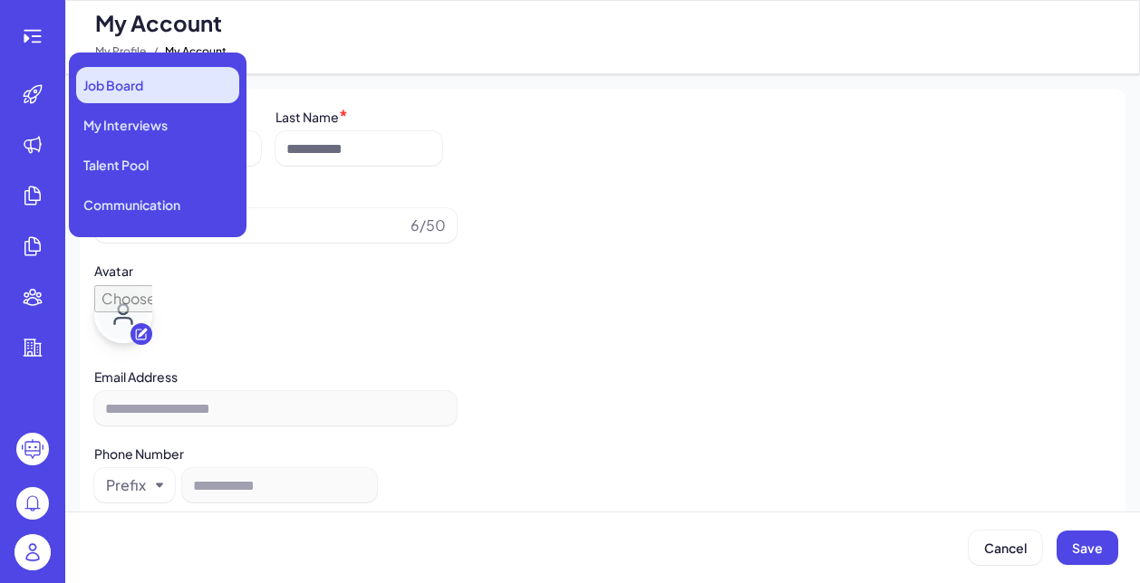
click at [134, 100] on div "Job Board" at bounding box center [157, 85] width 163 height 36
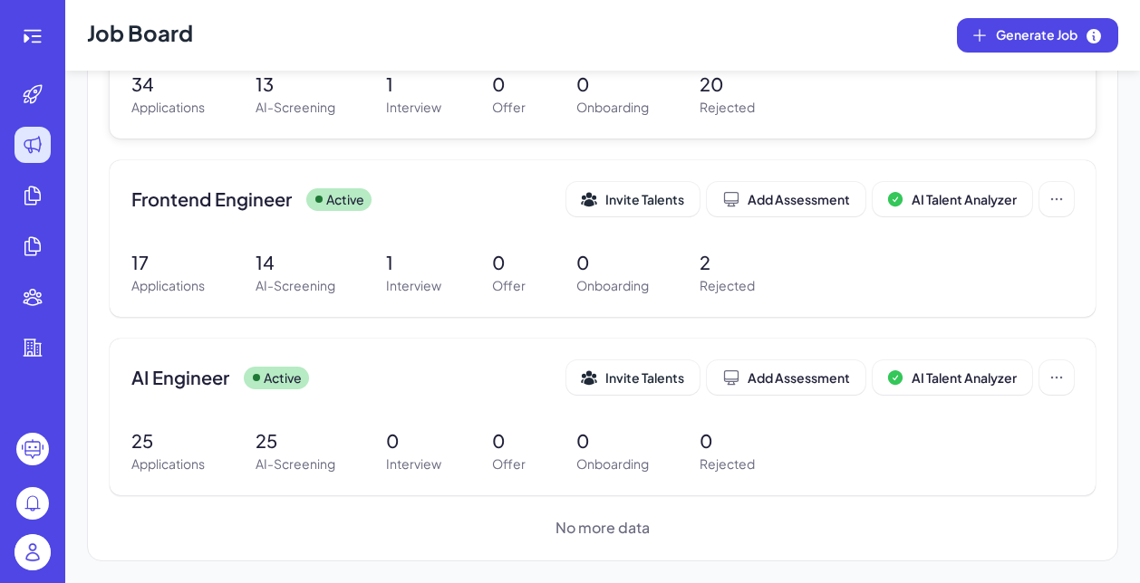
scroll to position [309, 0]
click at [409, 416] on div "AI Engineer Active Invite Talents Add Assessment AI Talent Analyzer 25 Applicat…" at bounding box center [603, 417] width 986 height 157
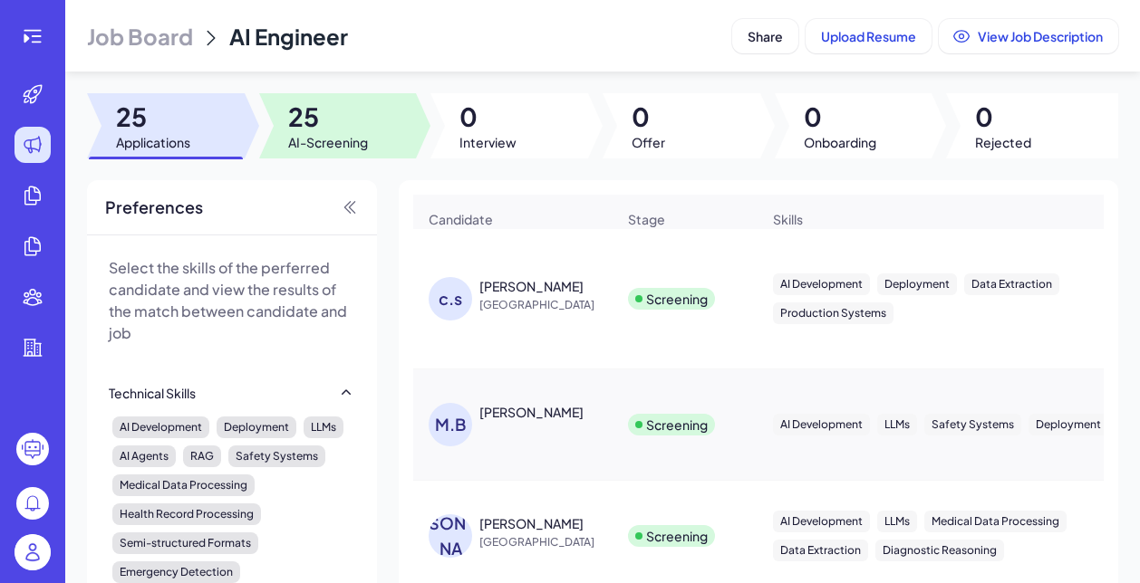
click at [327, 93] on div at bounding box center [338, 125] width 158 height 65
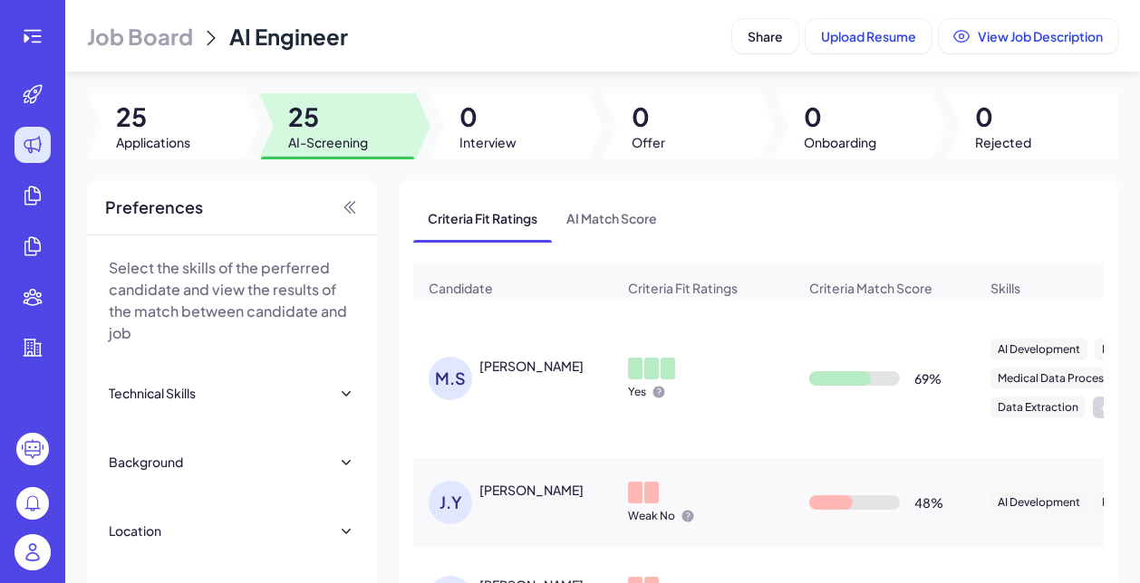
click at [559, 374] on div "Madhura Subramanian" at bounding box center [531, 366] width 104 height 18
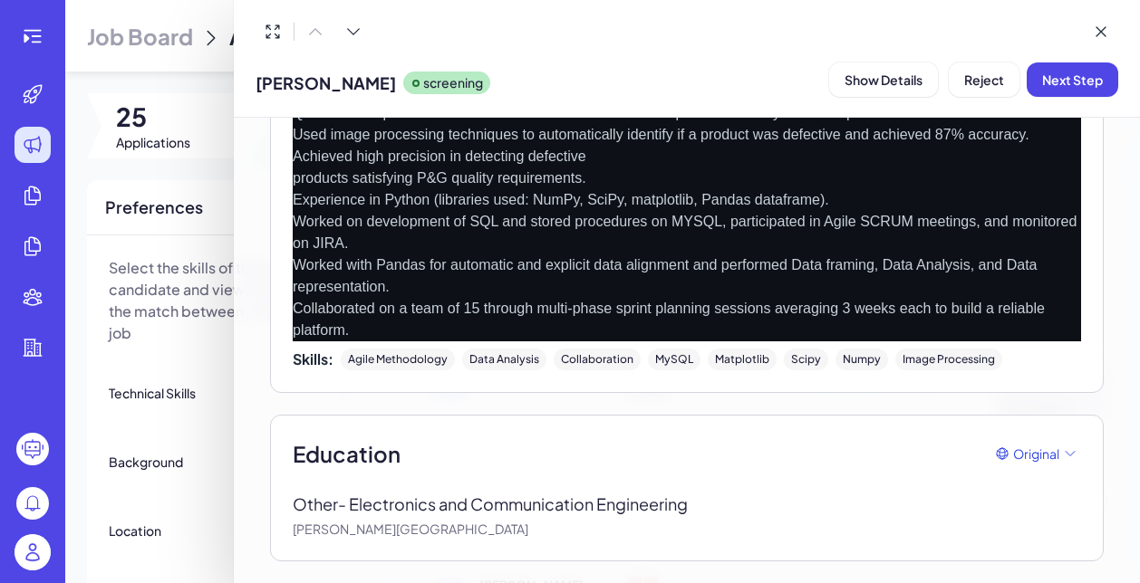
scroll to position [2067, 0]
click at [984, 80] on span "Reject" at bounding box center [984, 80] width 40 height 16
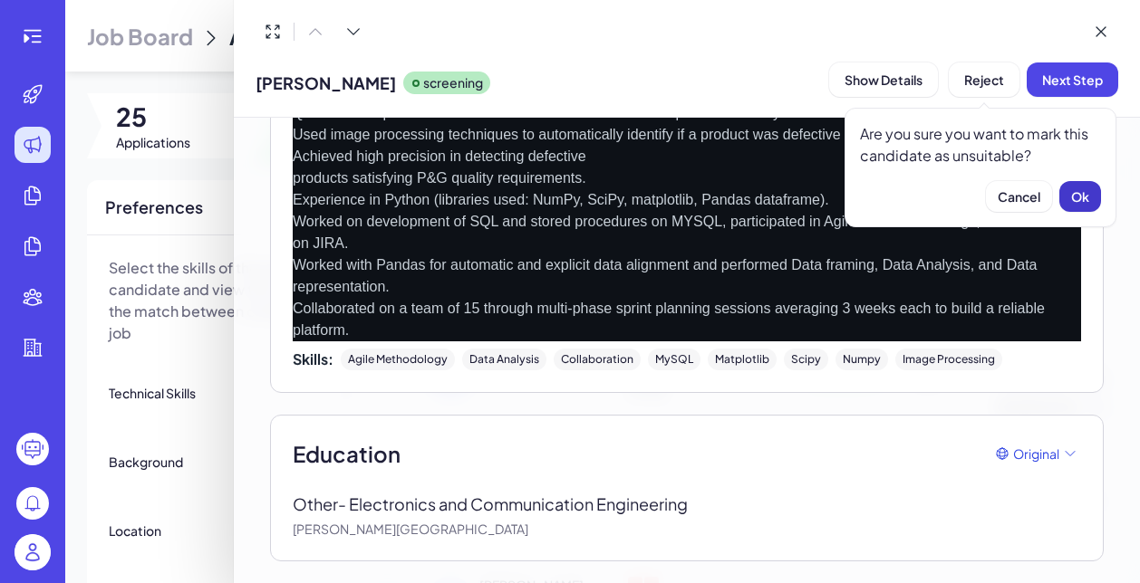
click at [1071, 200] on span "Ok" at bounding box center [1080, 196] width 18 height 16
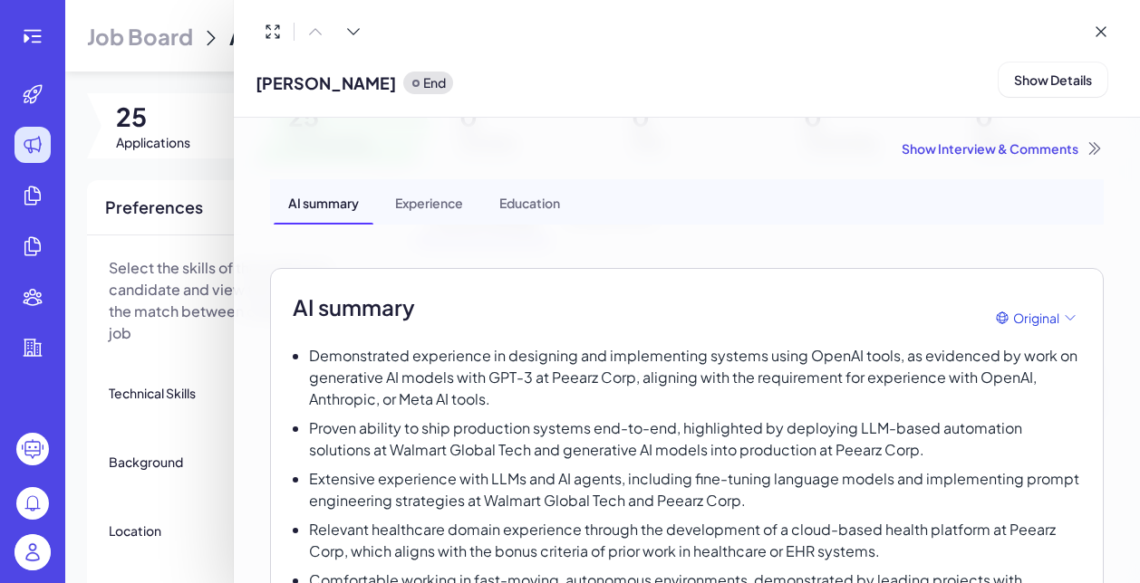
scroll to position [0, 0]
click at [945, 155] on div "Show Interview & Comments" at bounding box center [686, 148] width 833 height 18
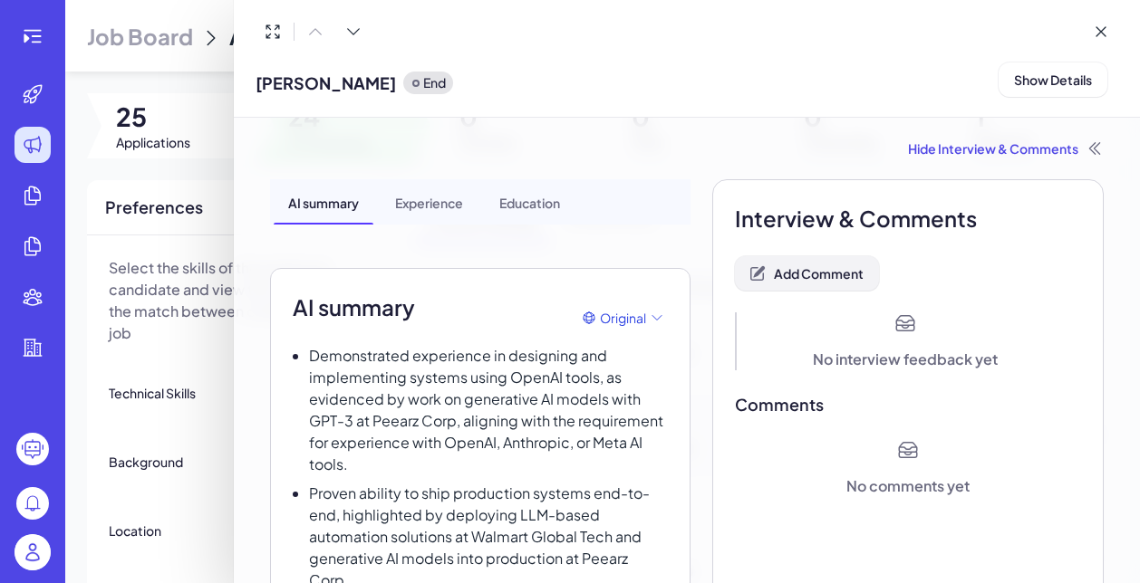
click at [820, 271] on span "Add Comment" at bounding box center [819, 273] width 90 height 16
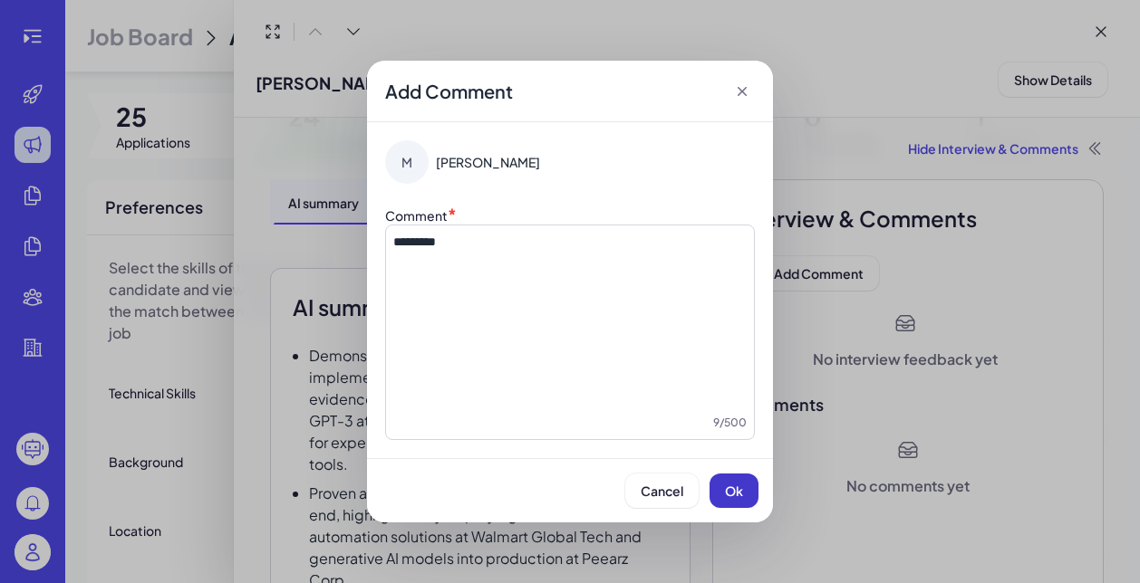
click at [715, 497] on button "Ok" at bounding box center [733, 491] width 49 height 34
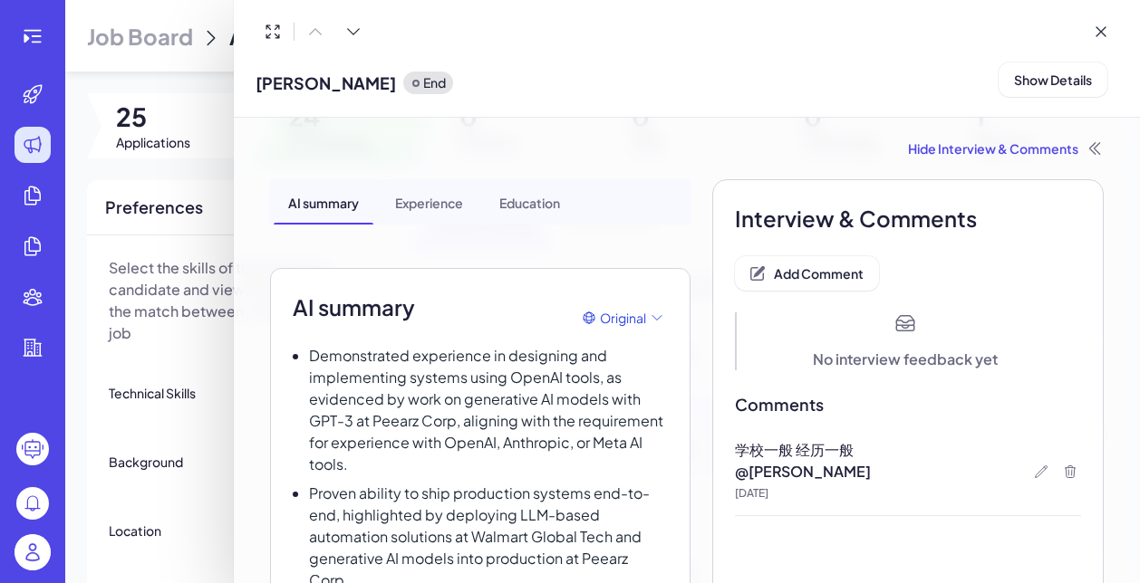
click at [152, 355] on div at bounding box center [570, 291] width 1140 height 583
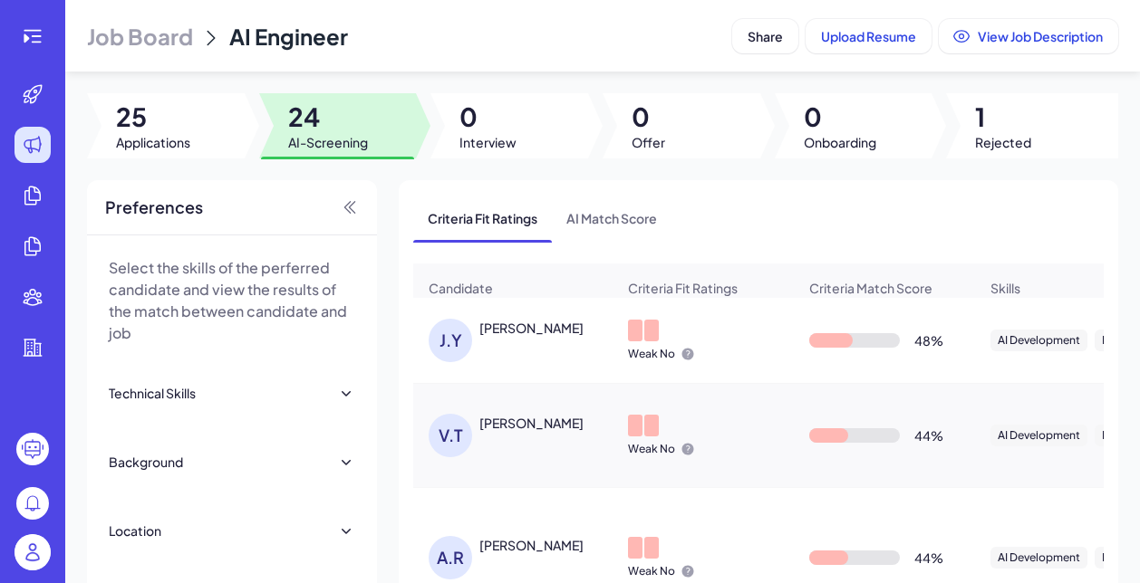
click at [497, 343] on div "J.Y Jiqi Yang" at bounding box center [521, 340] width 187 height 43
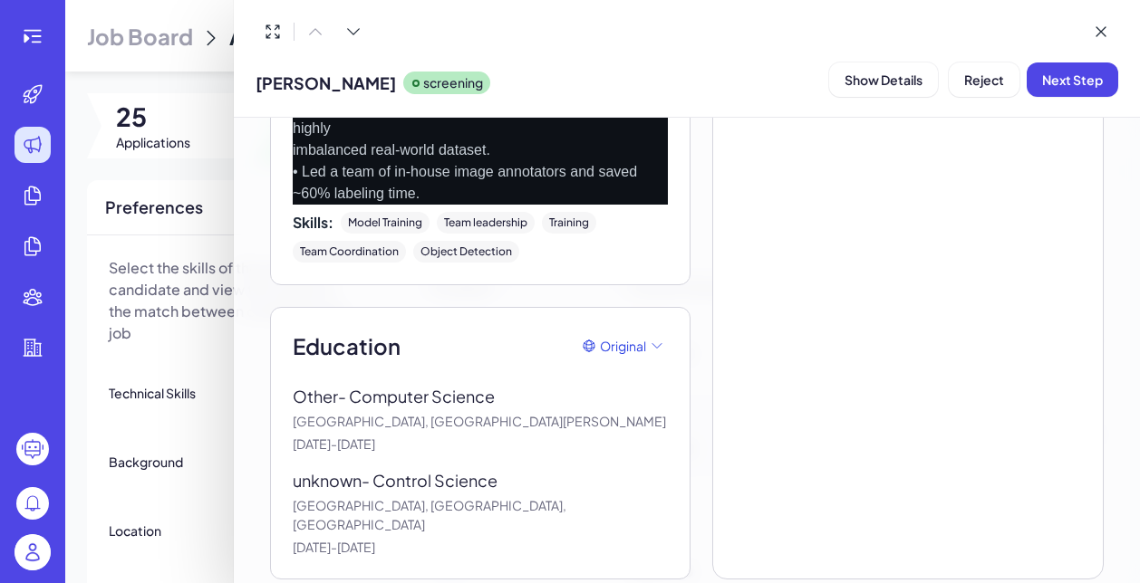
scroll to position [2419, 0]
click at [1058, 82] on span "Next Step" at bounding box center [1072, 80] width 61 height 16
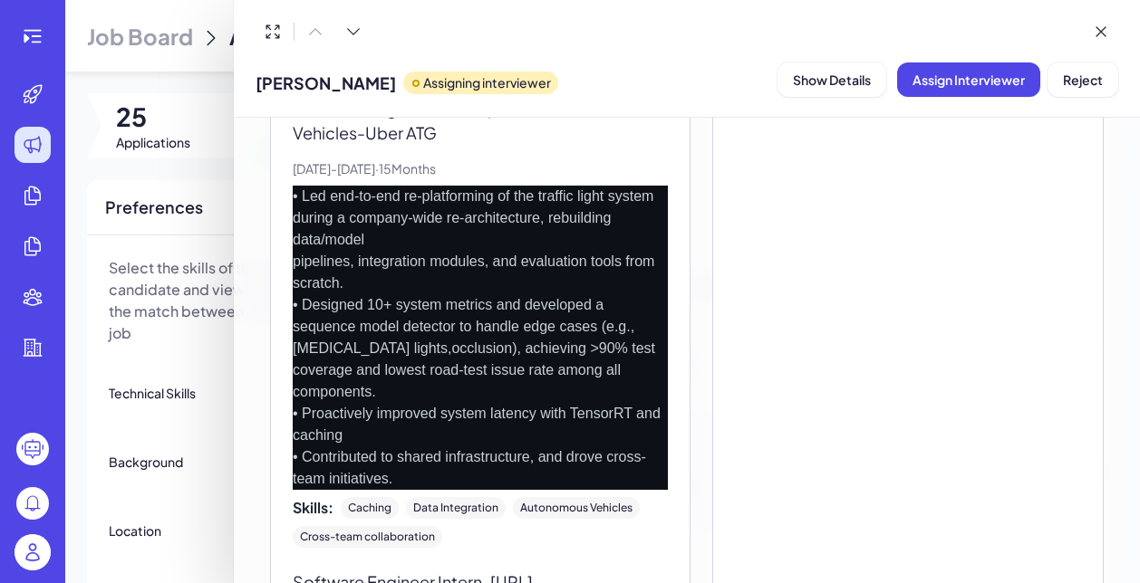
scroll to position [1864, 0]
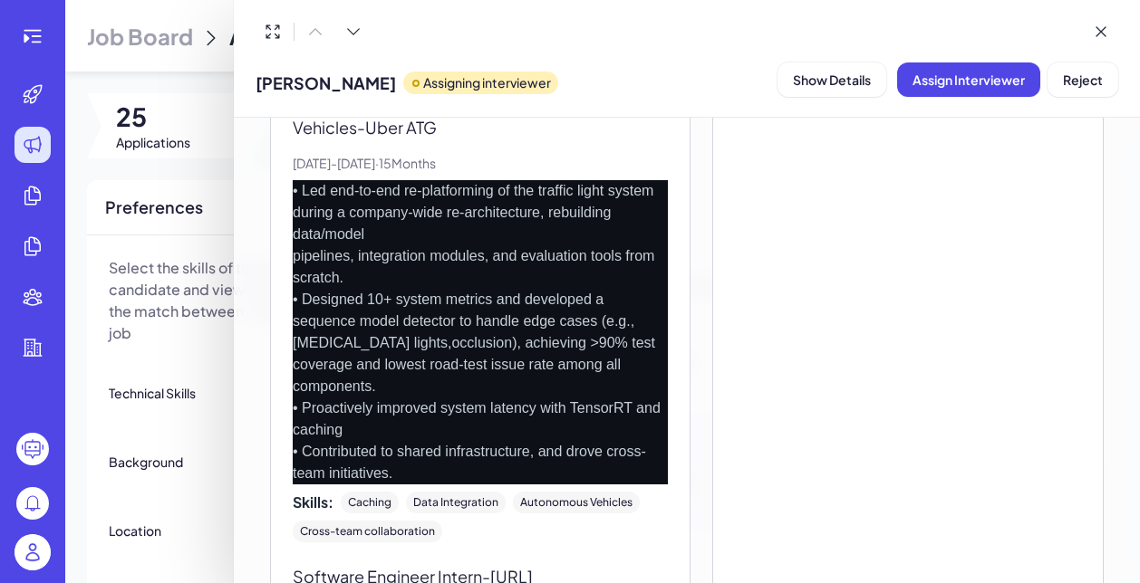
click at [182, 353] on div at bounding box center [570, 291] width 1140 height 583
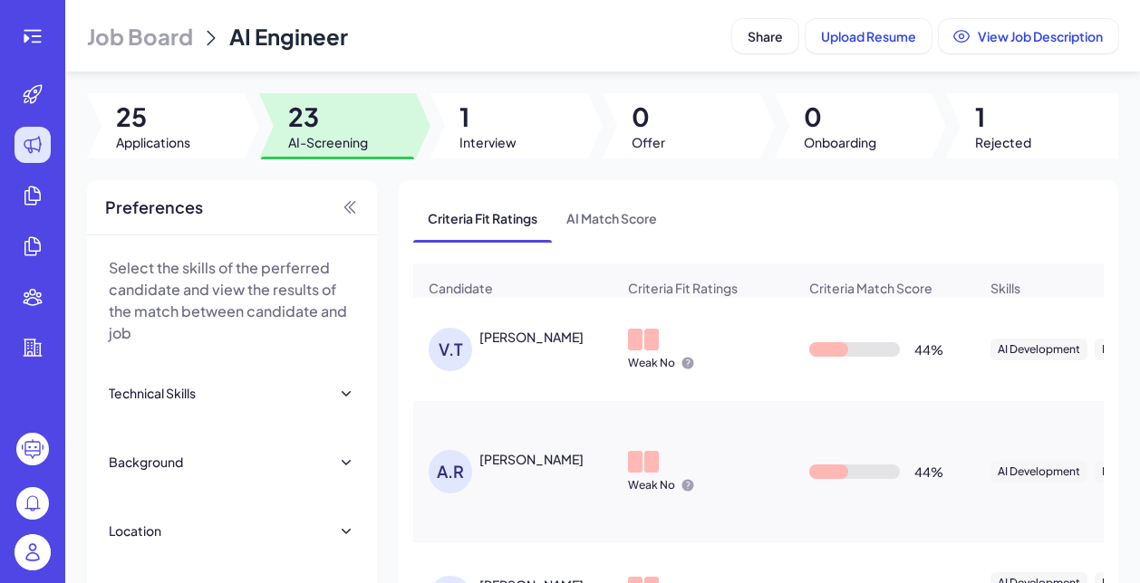
click at [509, 353] on div "V.T Vatsal Thakkar" at bounding box center [521, 349] width 187 height 43
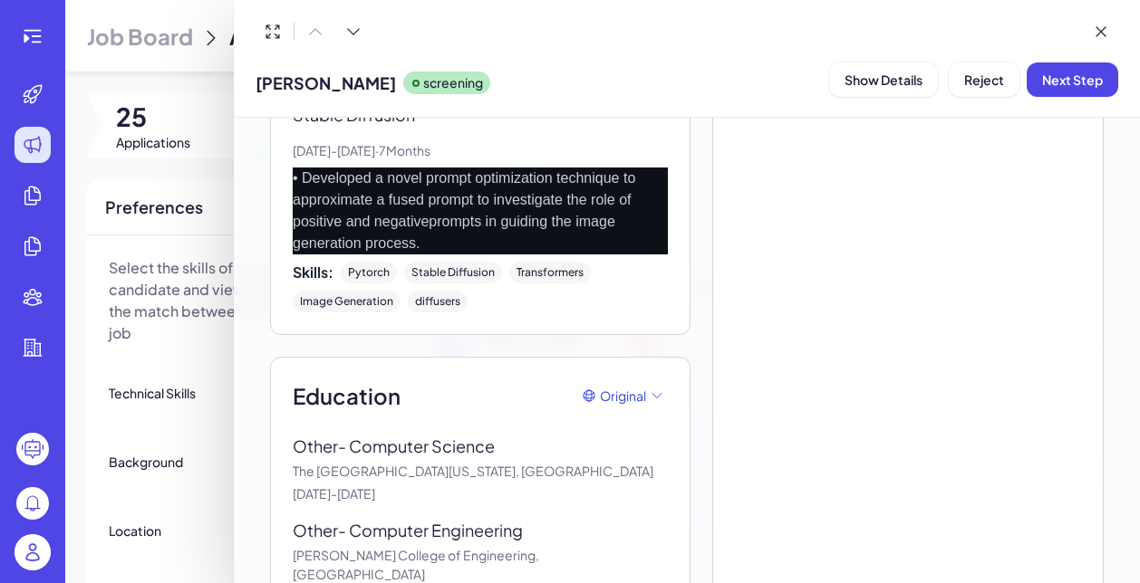
scroll to position [2673, 0]
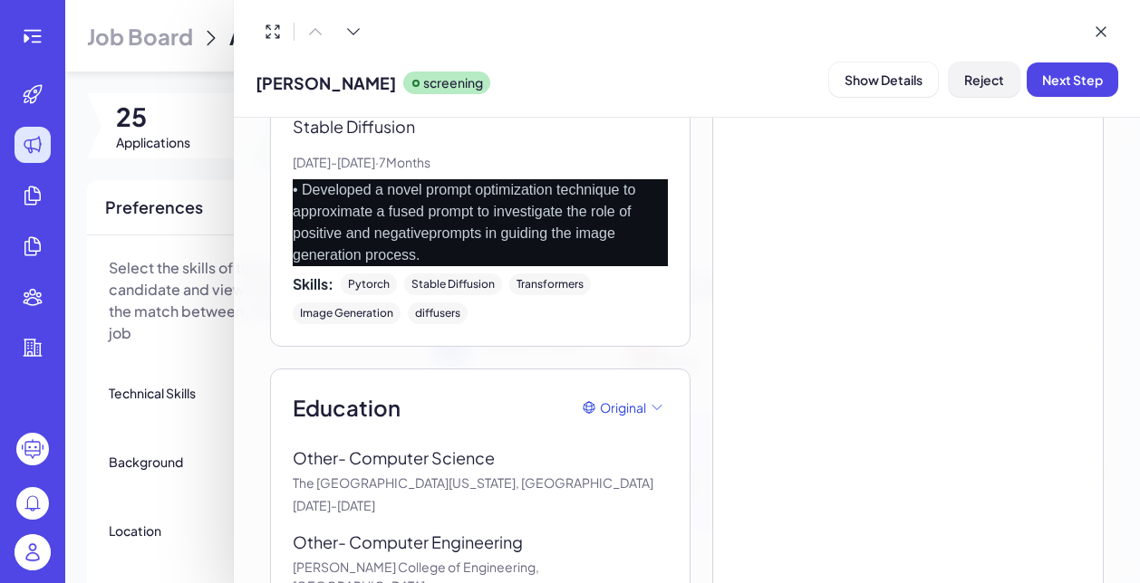
click at [973, 82] on span "Reject" at bounding box center [984, 80] width 40 height 16
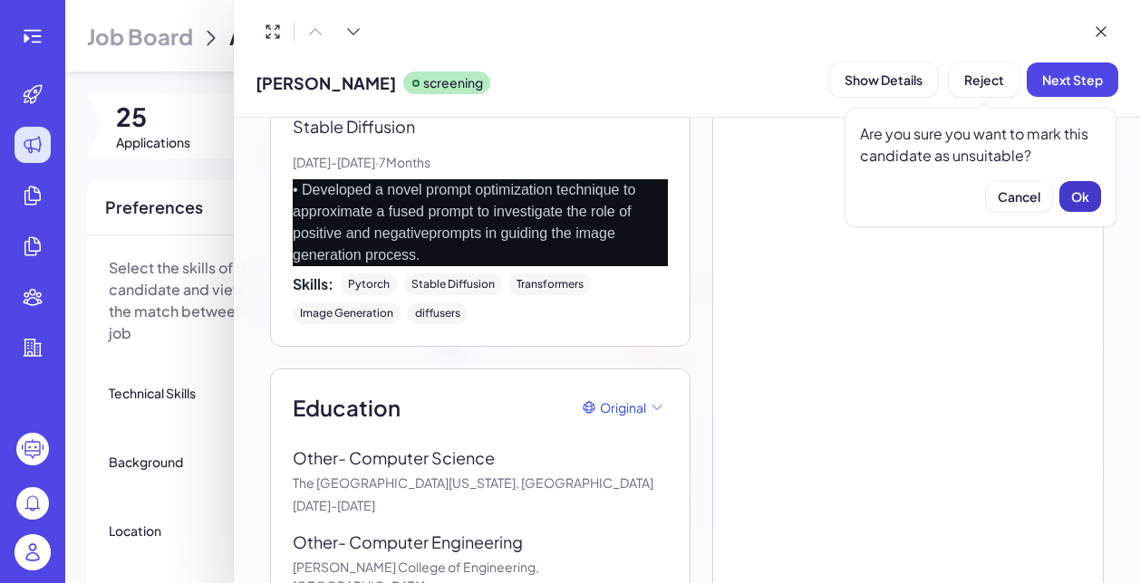
click at [1073, 201] on span "Ok" at bounding box center [1080, 196] width 18 height 16
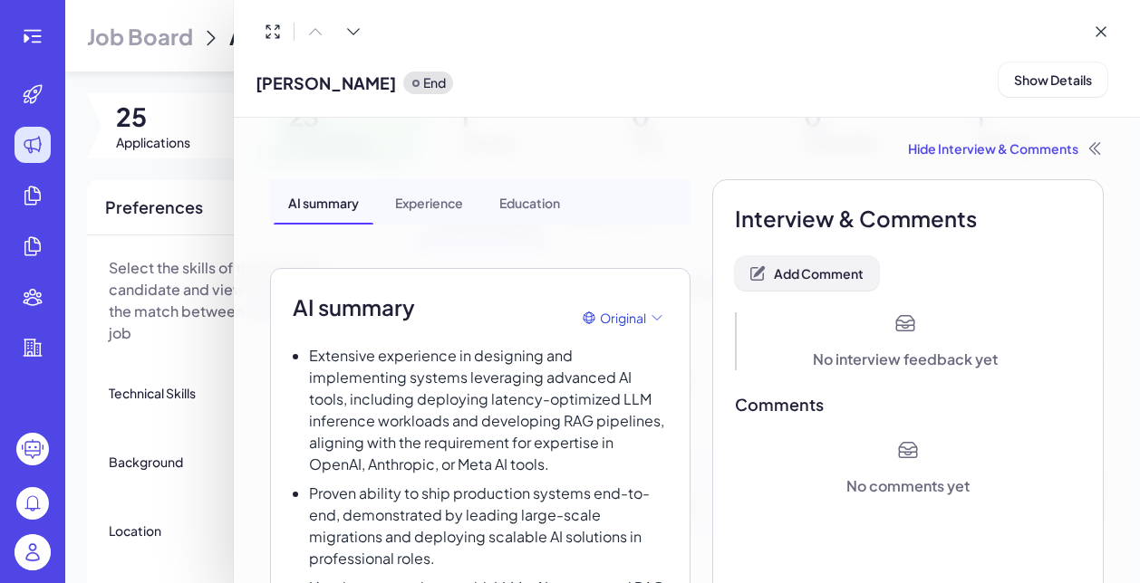
scroll to position [0, 0]
click at [825, 265] on button "Add Comment" at bounding box center [807, 273] width 144 height 34
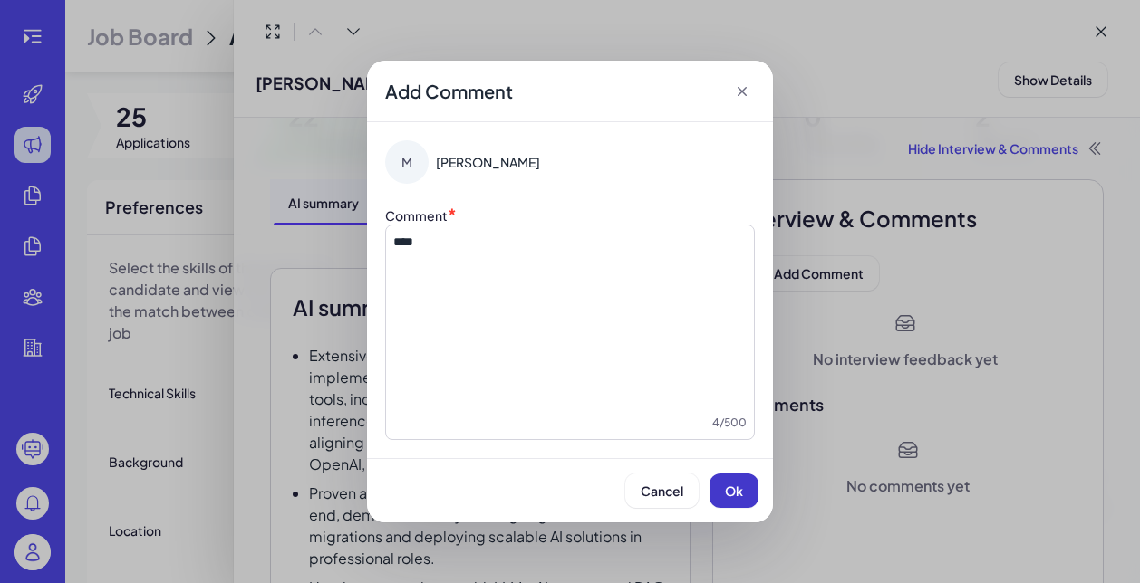
click at [745, 489] on button "Ok" at bounding box center [733, 491] width 49 height 34
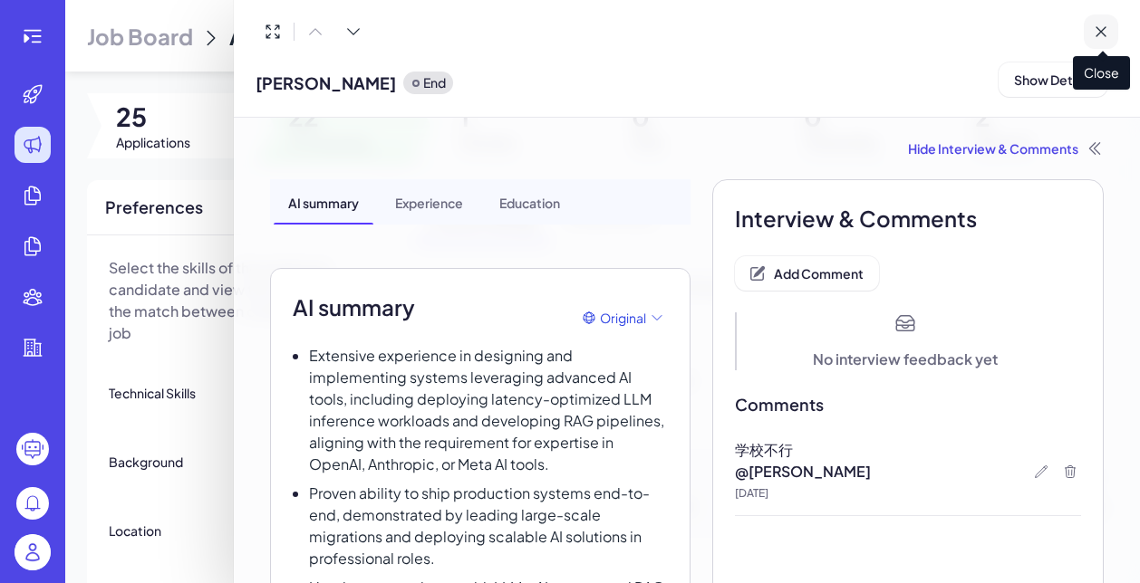
click at [1101, 30] on icon at bounding box center [1100, 32] width 18 height 18
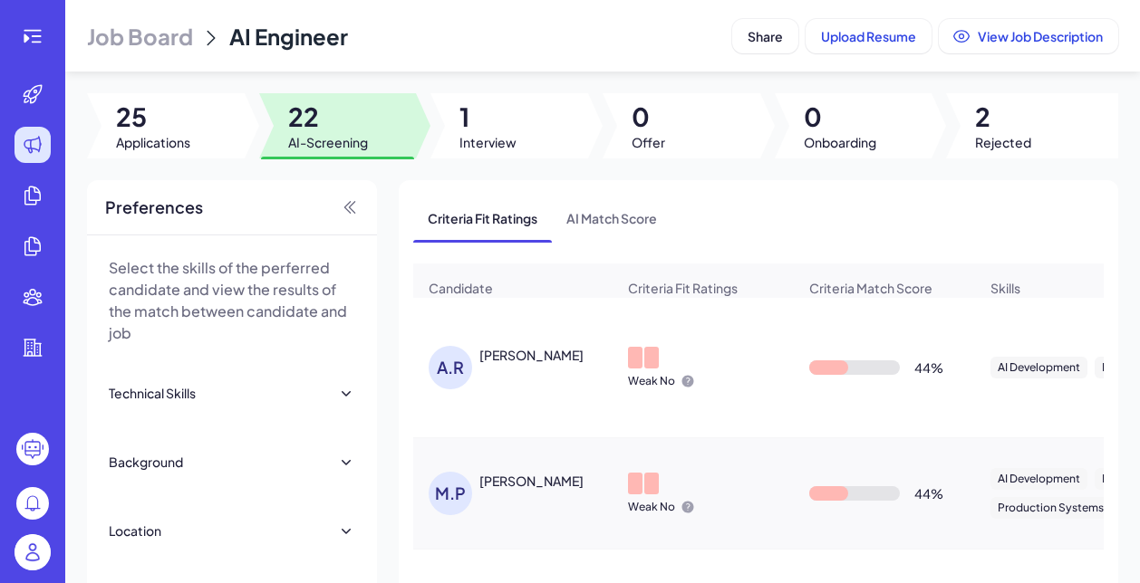
click at [521, 367] on div "A.R Ambuk Rehani" at bounding box center [521, 367] width 187 height 43
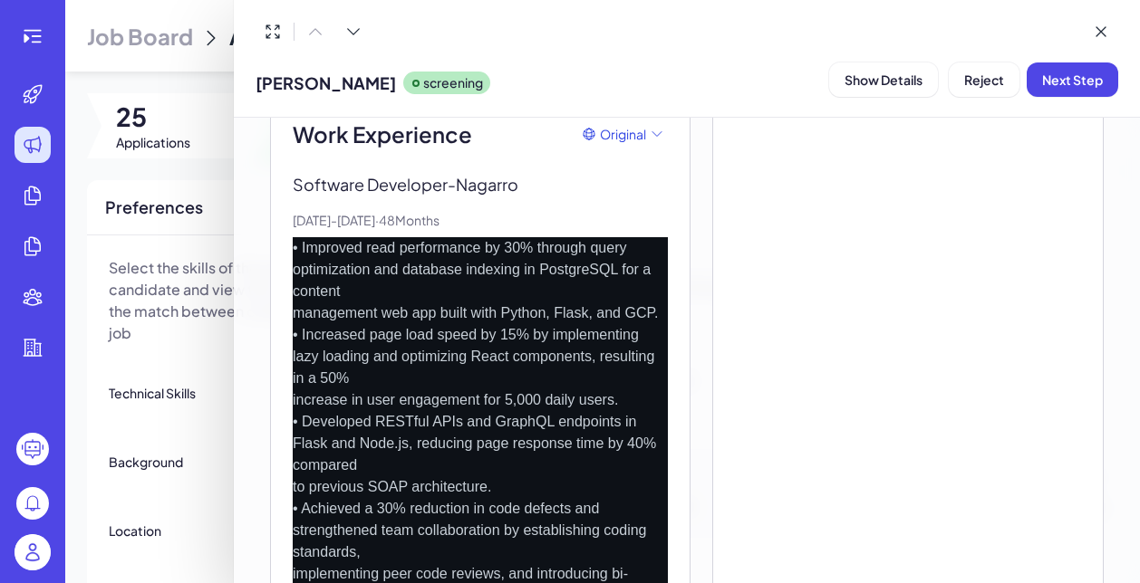
scroll to position [779, 0]
click at [983, 92] on button "Reject" at bounding box center [983, 80] width 71 height 34
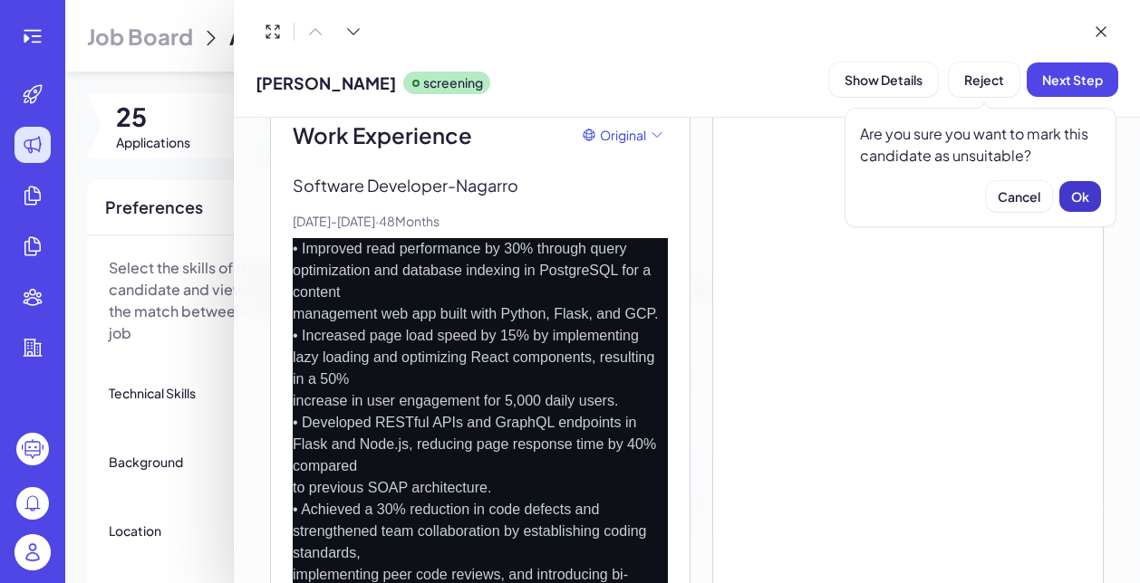
click at [1063, 198] on button "Ok" at bounding box center [1080, 196] width 42 height 31
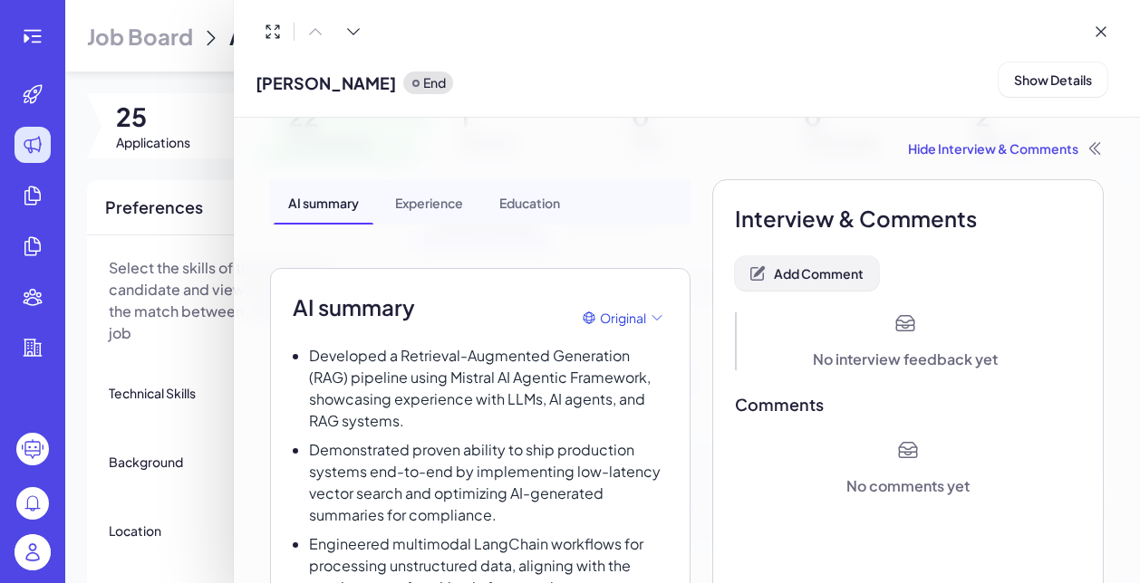
scroll to position [0, 0]
click at [824, 280] on span "Add Comment" at bounding box center [819, 273] width 90 height 16
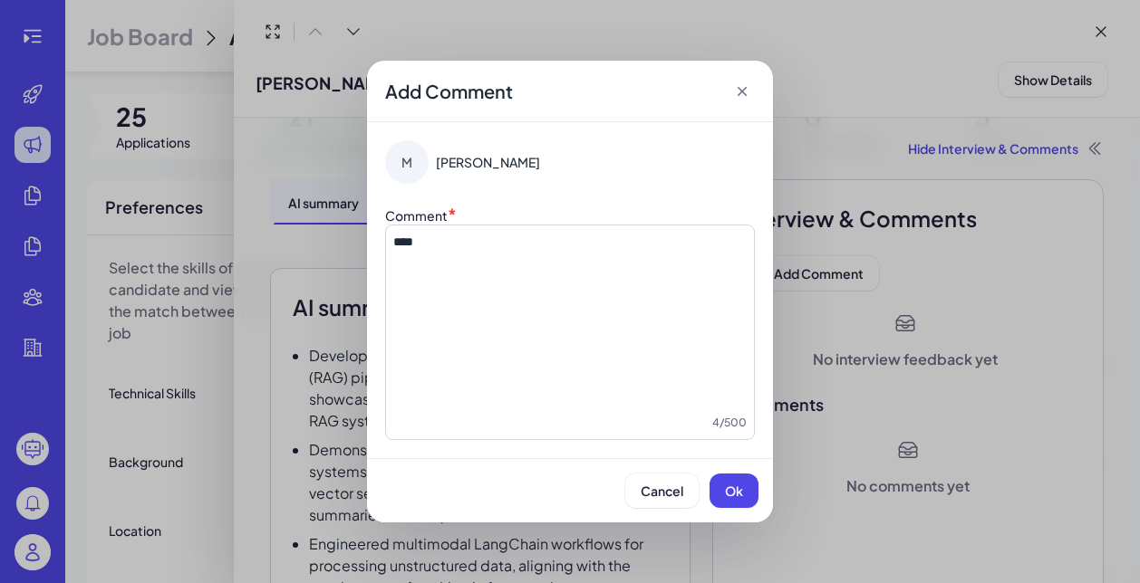
click at [805, 495] on div "Add Comment M Maggie Comment * **** 4 / 500 Cancel Ok" at bounding box center [570, 291] width 1140 height 583
click at [748, 495] on button "Ok" at bounding box center [733, 491] width 49 height 34
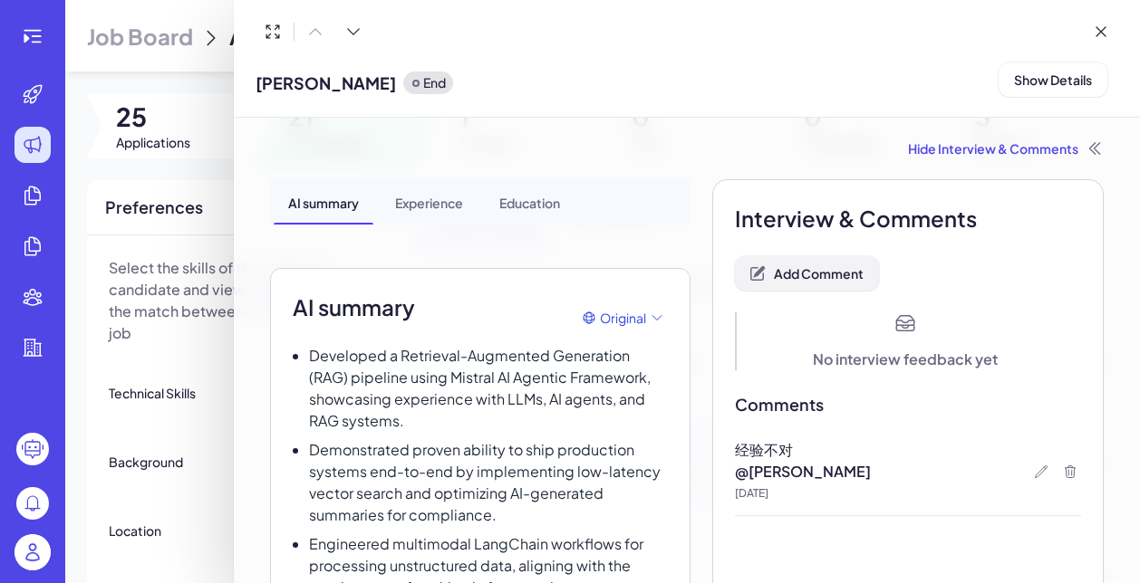
click at [834, 281] on span "Add Comment" at bounding box center [819, 273] width 90 height 16
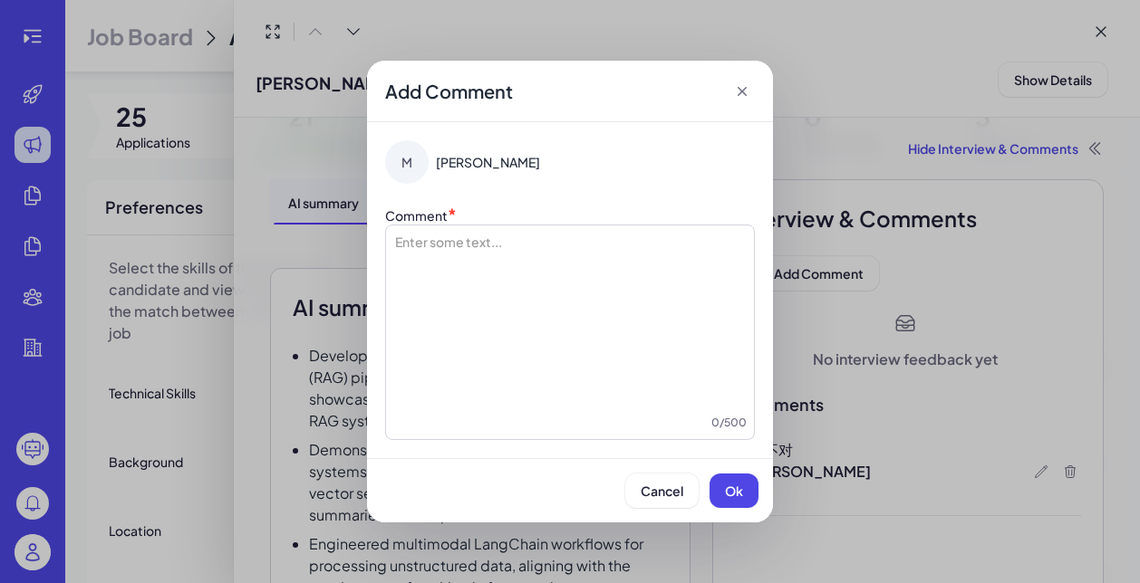
click at [970, 516] on div "Add Comment M Maggie Comment * Enter some text... 0 / 500 Cancel Ok" at bounding box center [570, 291] width 1140 height 583
click at [645, 494] on span "Cancel" at bounding box center [661, 491] width 43 height 16
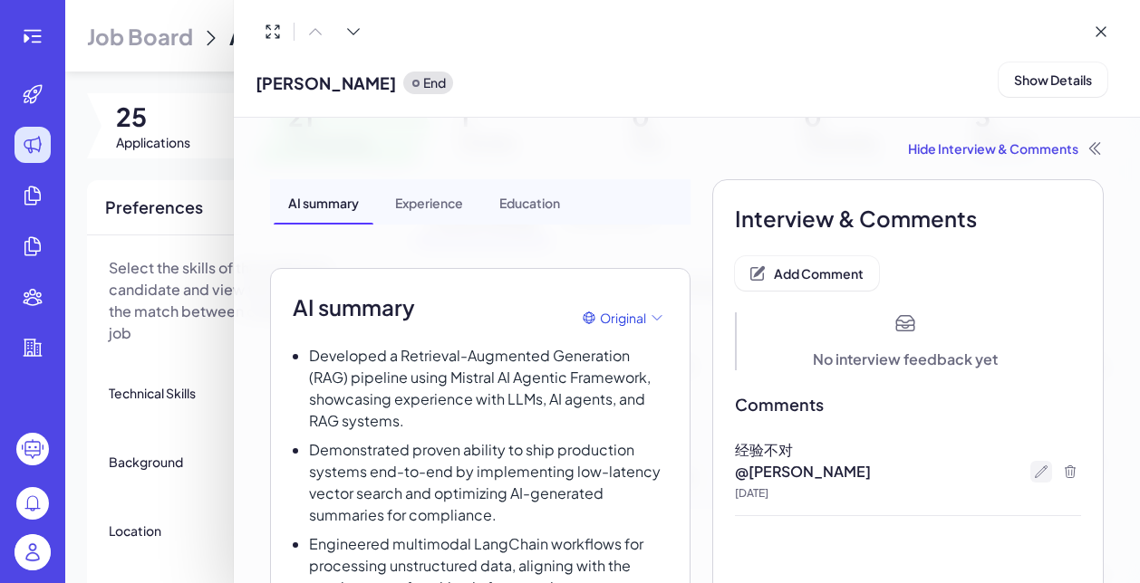
click at [1040, 466] on icon at bounding box center [1041, 472] width 14 height 14
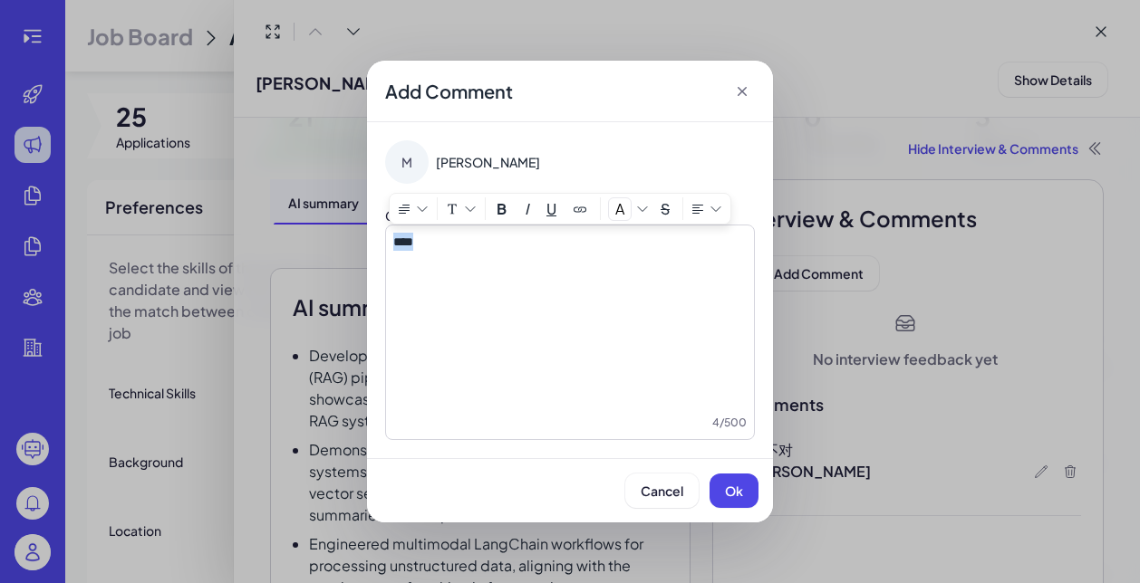
drag, startPoint x: 572, startPoint y: 247, endPoint x: 284, endPoint y: 239, distance: 288.2
click at [284, 239] on div "Add Comment M Maggie Comment * **** 4 / 500 Cancel Ok" at bounding box center [570, 291] width 1140 height 583
click at [727, 485] on span "Ok" at bounding box center [734, 491] width 18 height 16
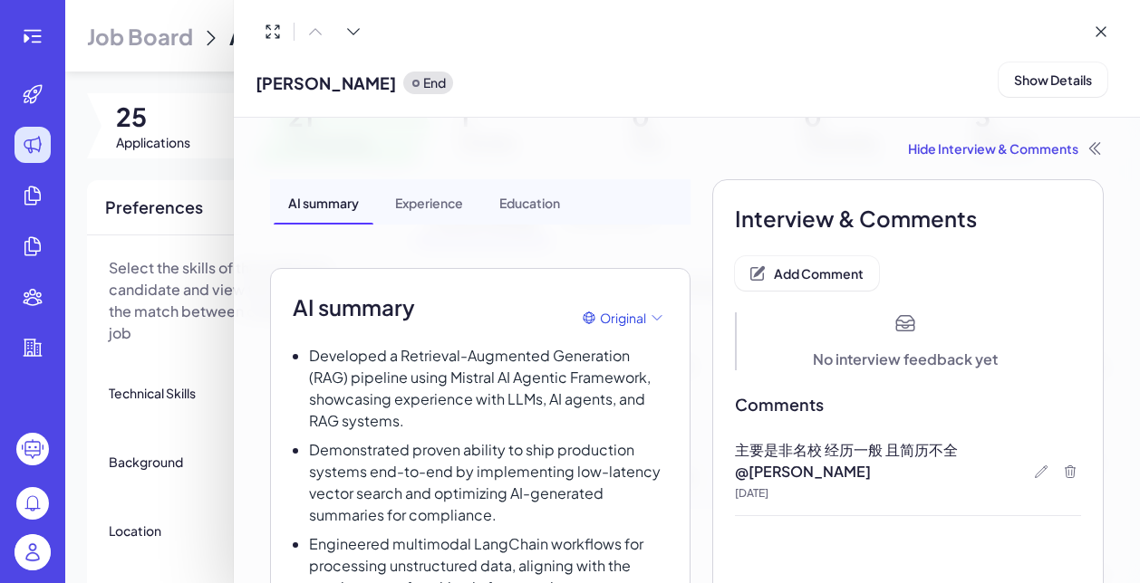
click at [207, 422] on div at bounding box center [570, 291] width 1140 height 583
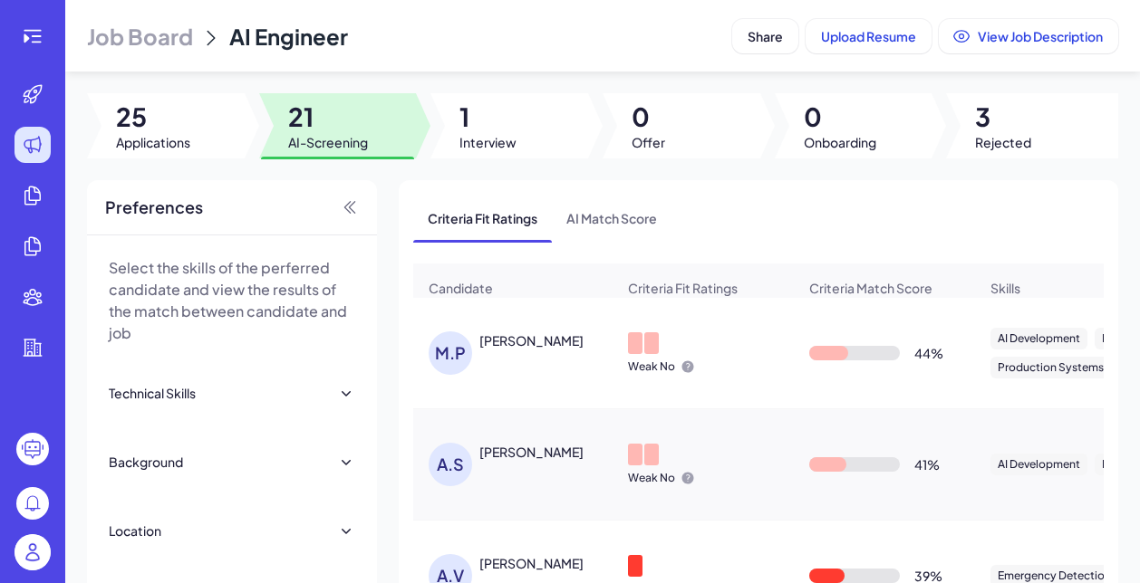
click at [531, 358] on div "M.P Michael Paig" at bounding box center [521, 353] width 187 height 43
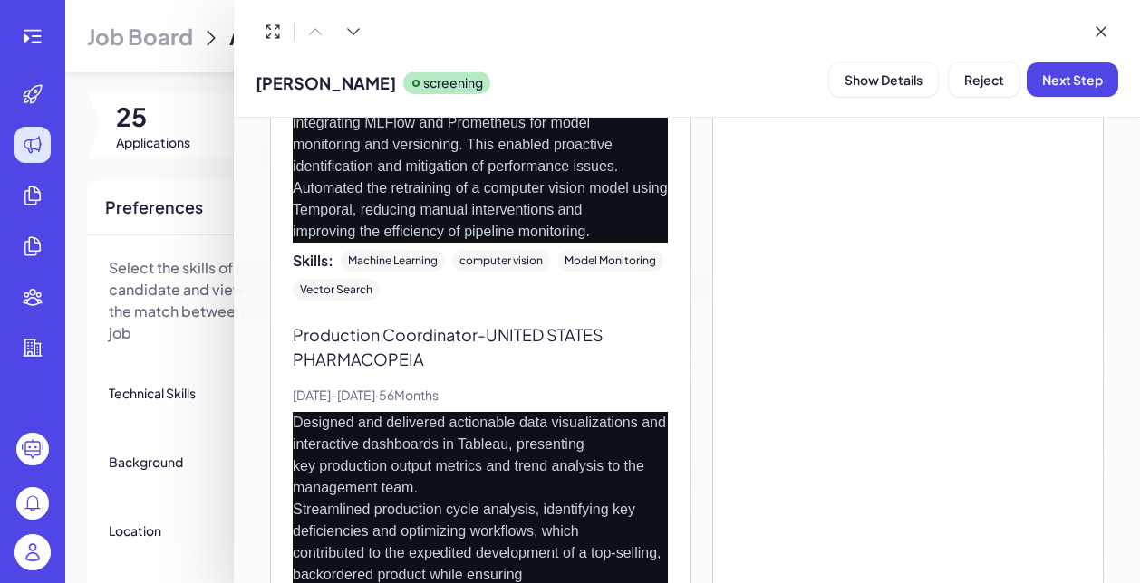
scroll to position [1295, 0]
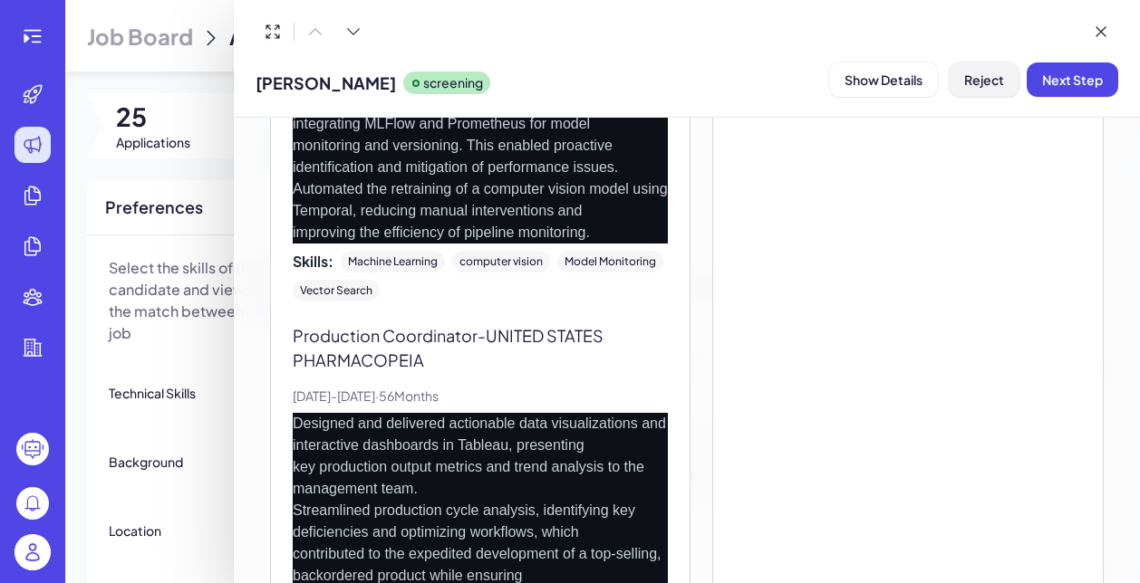
click at [988, 82] on span "Reject" at bounding box center [984, 80] width 40 height 16
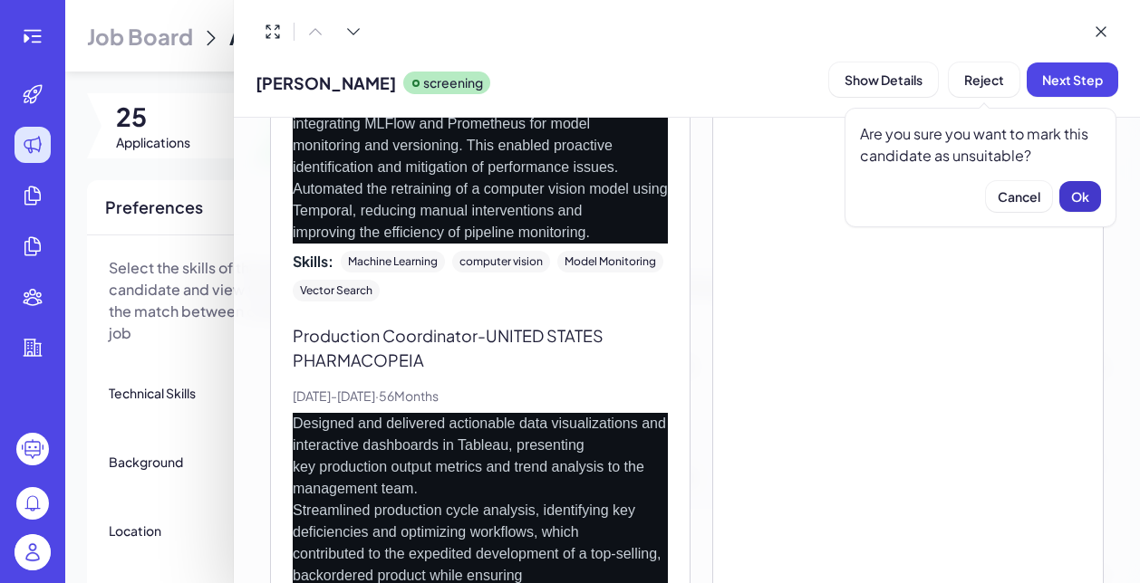
click at [1087, 200] on span "Ok" at bounding box center [1080, 196] width 18 height 16
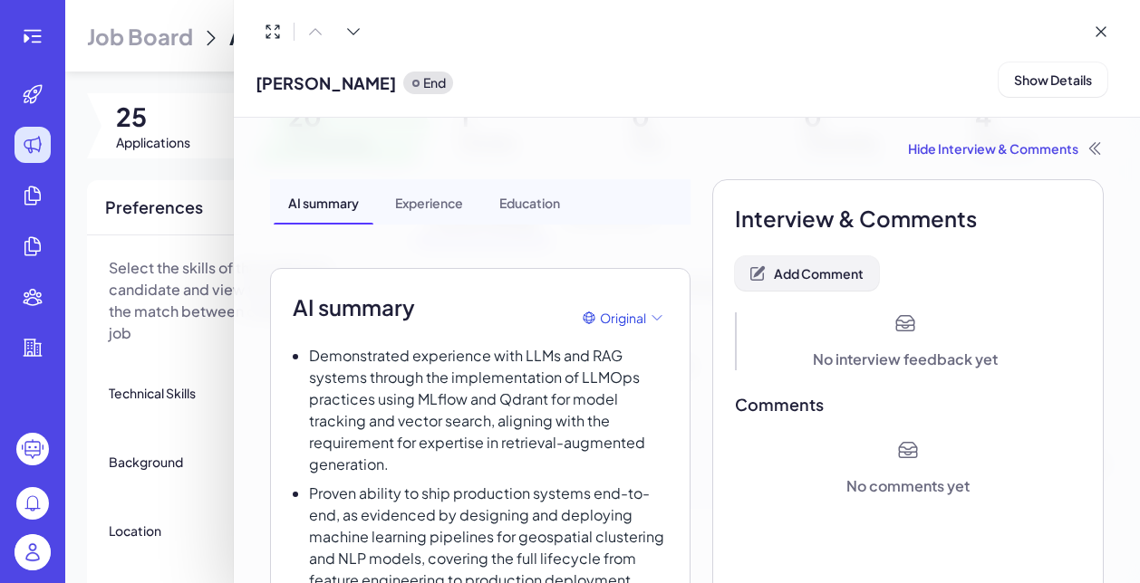
scroll to position [0, 0]
click at [796, 275] on span "Add Comment" at bounding box center [819, 273] width 90 height 16
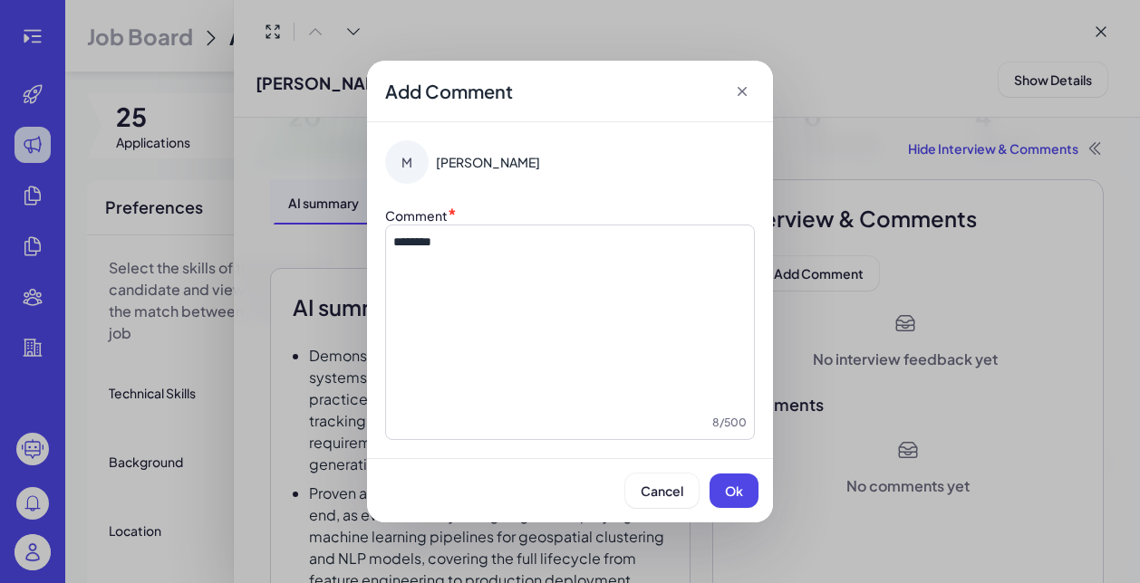
click at [744, 491] on button "Ok" at bounding box center [733, 491] width 49 height 34
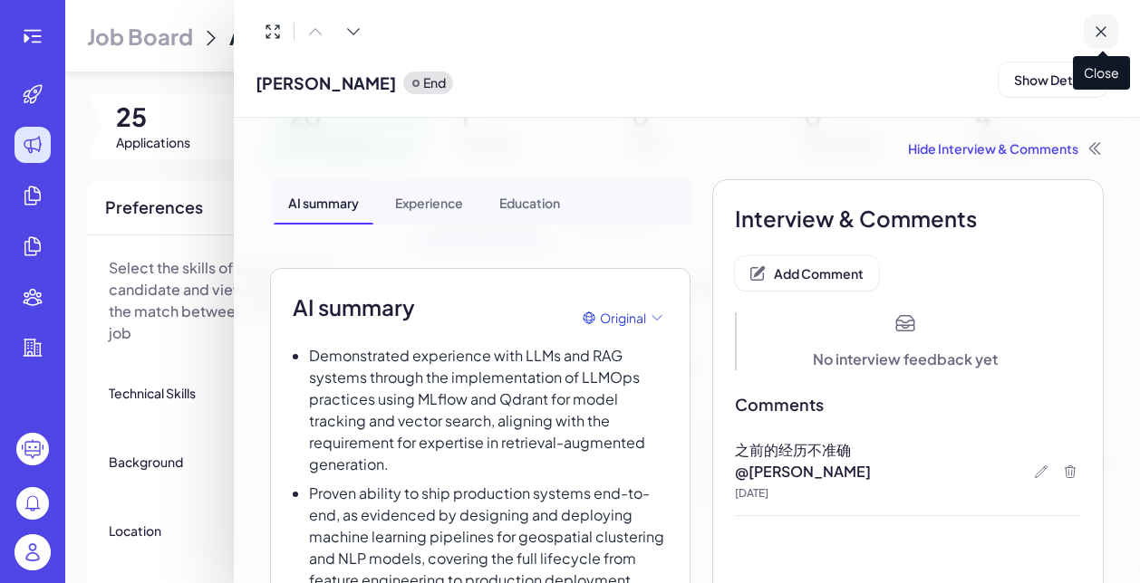
click at [1103, 30] on icon at bounding box center [1100, 32] width 18 height 18
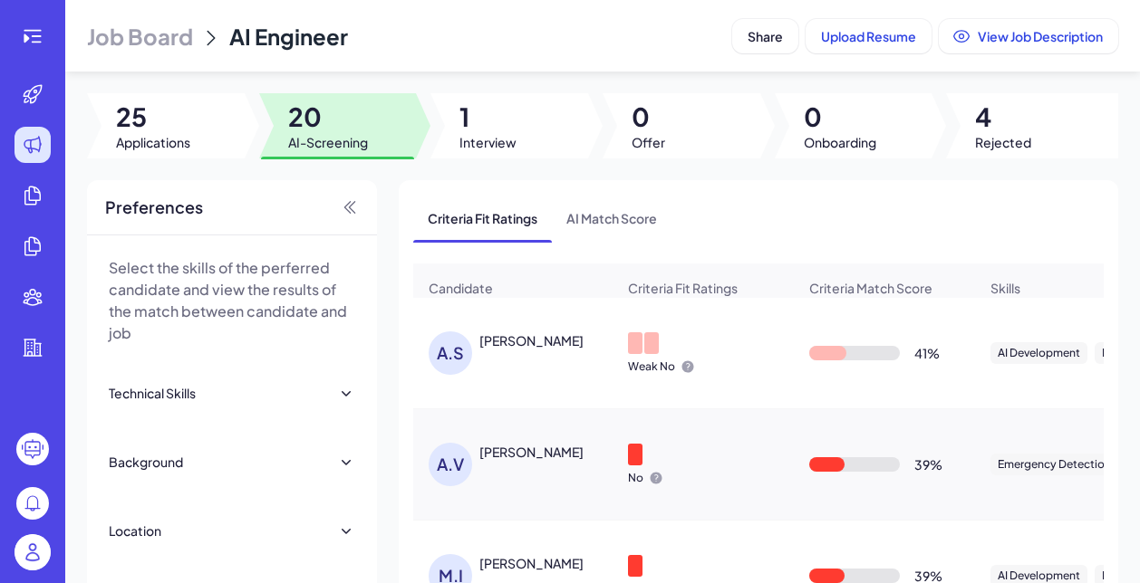
click at [508, 353] on div "A.S Akash Shindhe" at bounding box center [521, 353] width 187 height 43
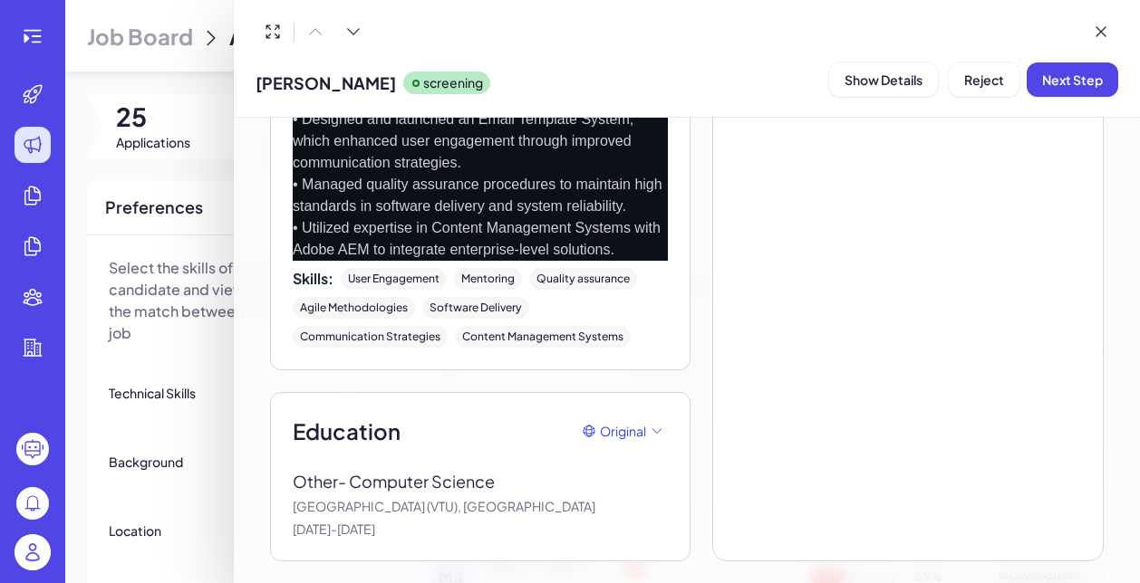
scroll to position [4001, 0]
click at [966, 84] on span "Reject" at bounding box center [984, 80] width 40 height 16
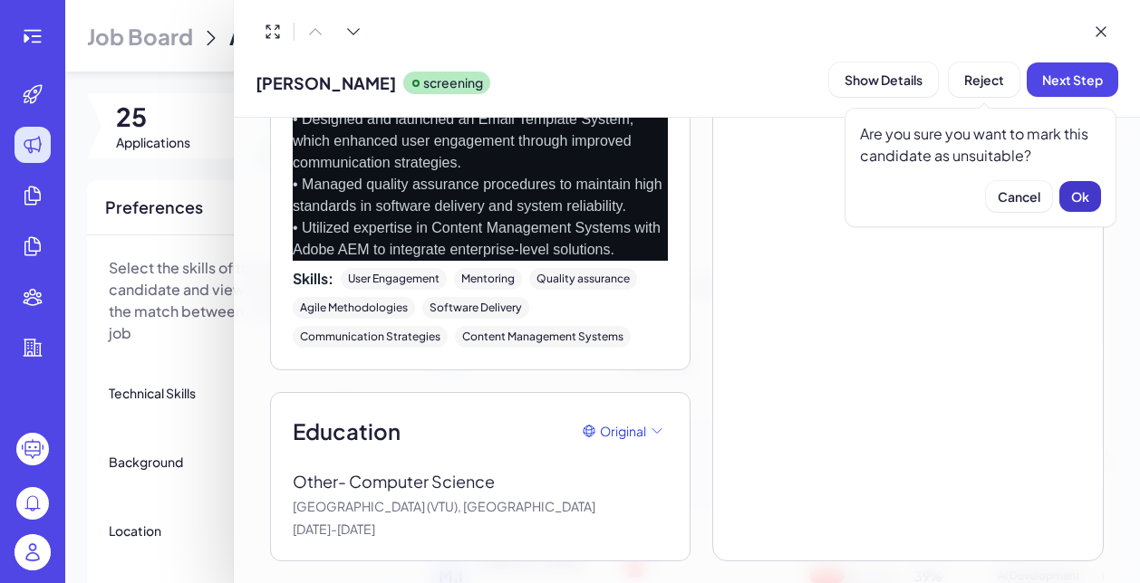
click at [1082, 207] on button "Ok" at bounding box center [1080, 196] width 42 height 31
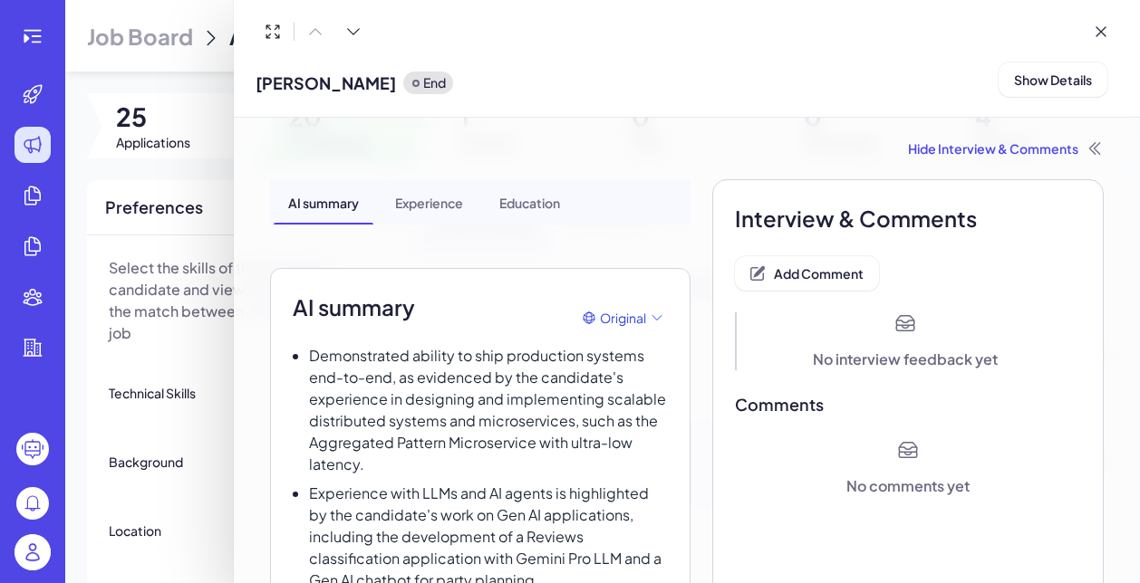
scroll to position [0, 0]
click at [760, 276] on icon at bounding box center [757, 273] width 18 height 18
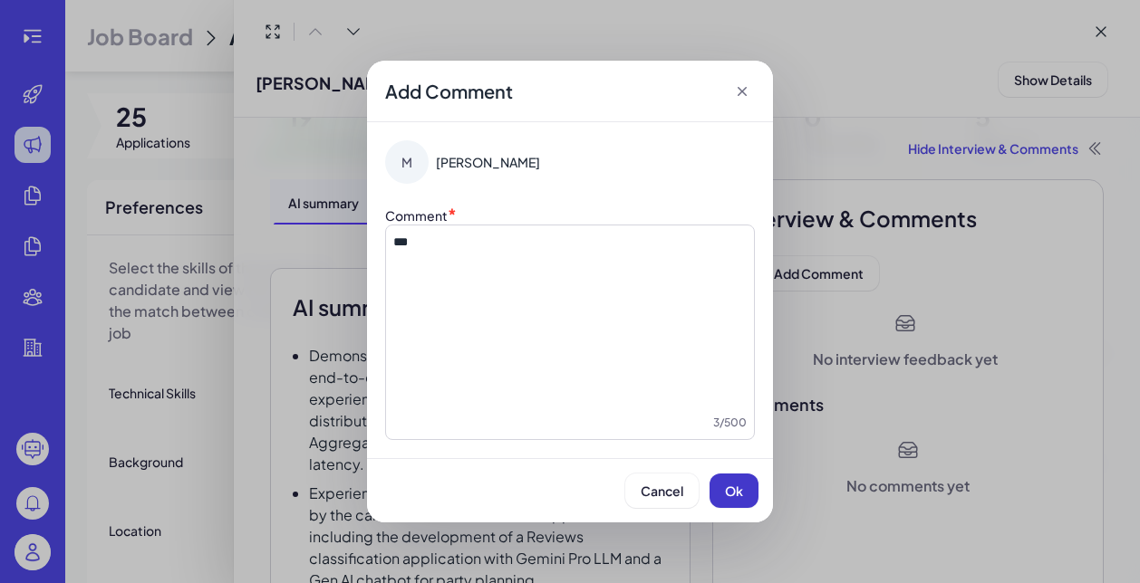
click at [736, 486] on span "Ok" at bounding box center [734, 491] width 18 height 16
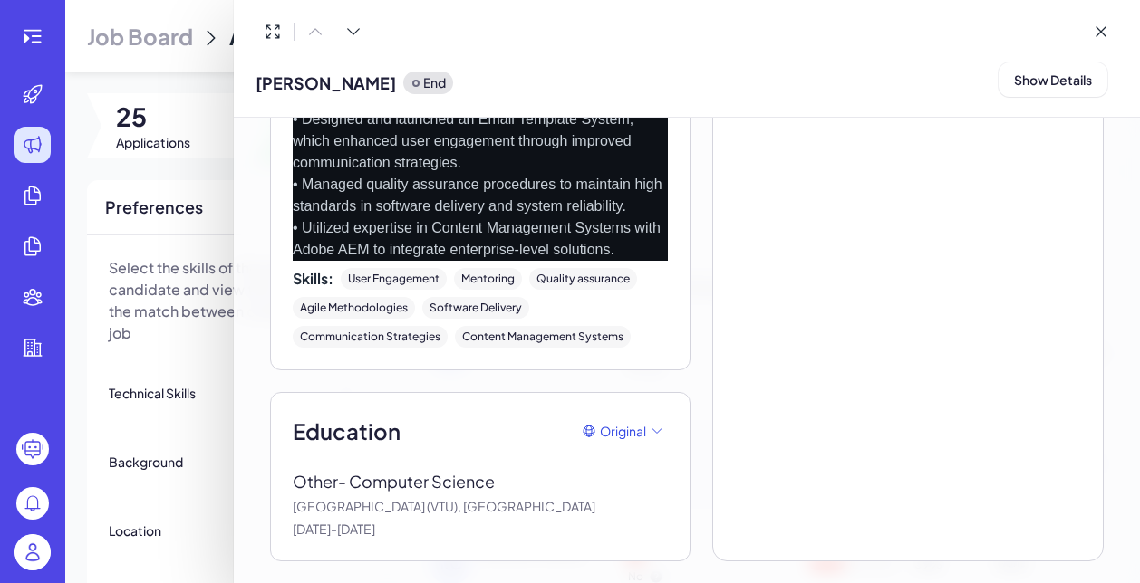
click at [205, 438] on div at bounding box center [570, 291] width 1140 height 583
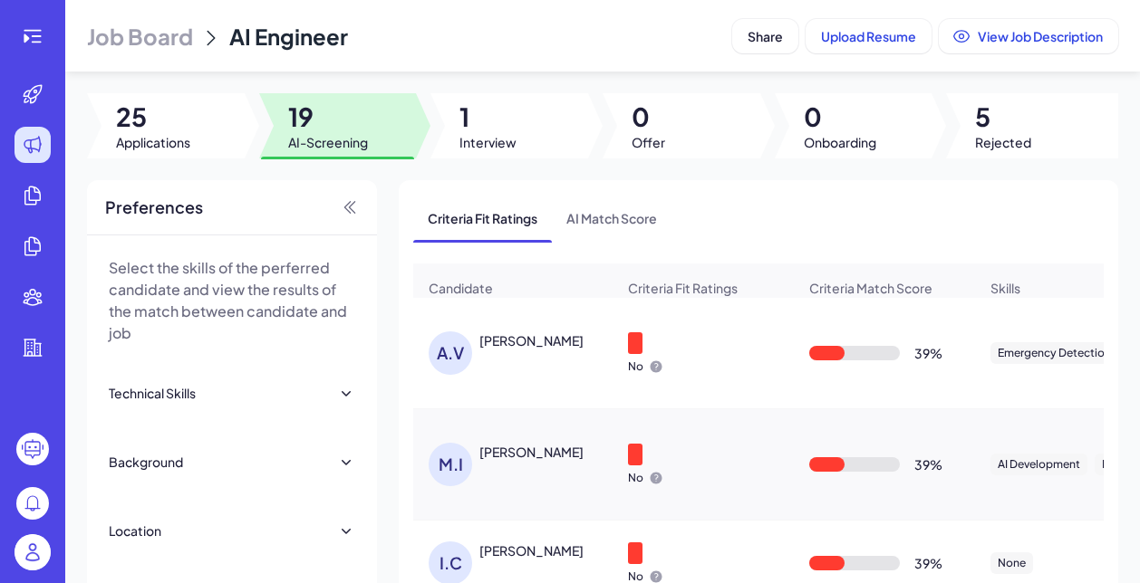
click at [147, 25] on span "Job Board" at bounding box center [140, 36] width 106 height 29
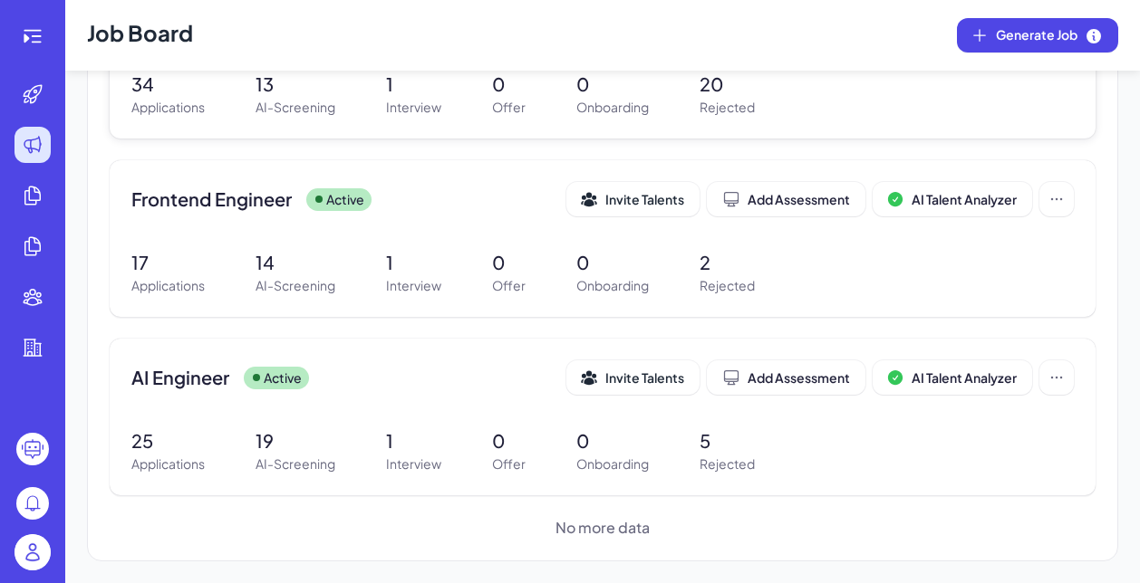
scroll to position [309, 0]
click at [47, 548] on img at bounding box center [32, 552] width 36 height 36
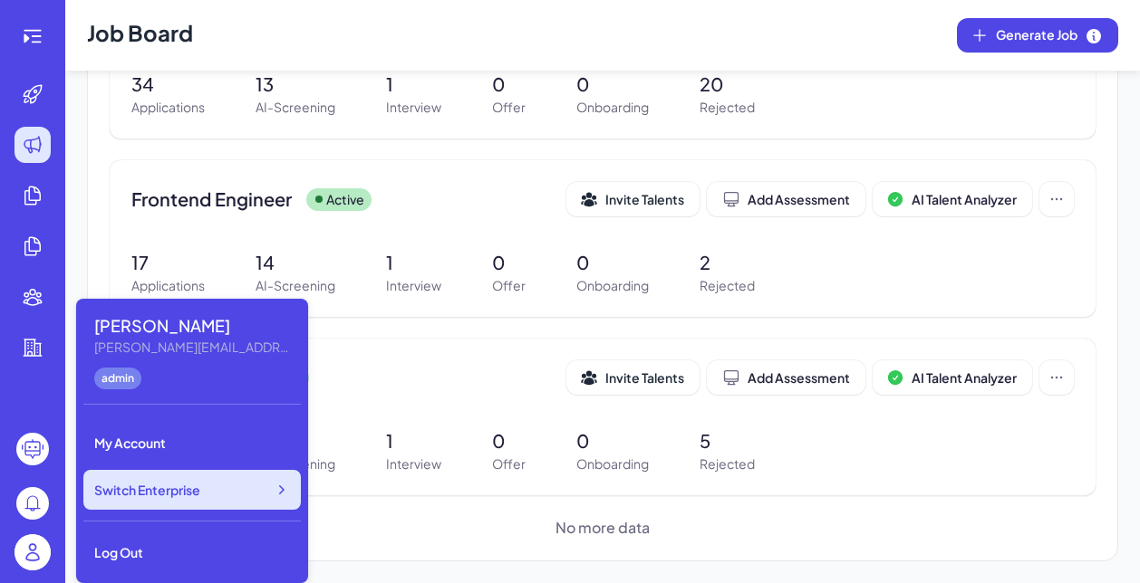
click at [185, 501] on div "Switch Enterprise" at bounding box center [191, 490] width 217 height 40
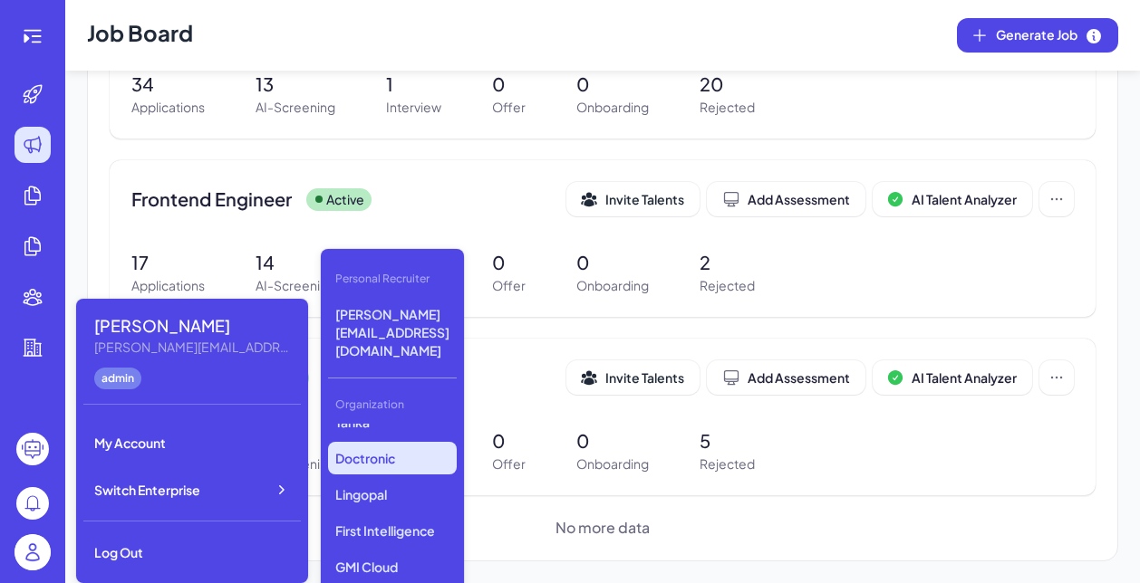
scroll to position [489, 0]
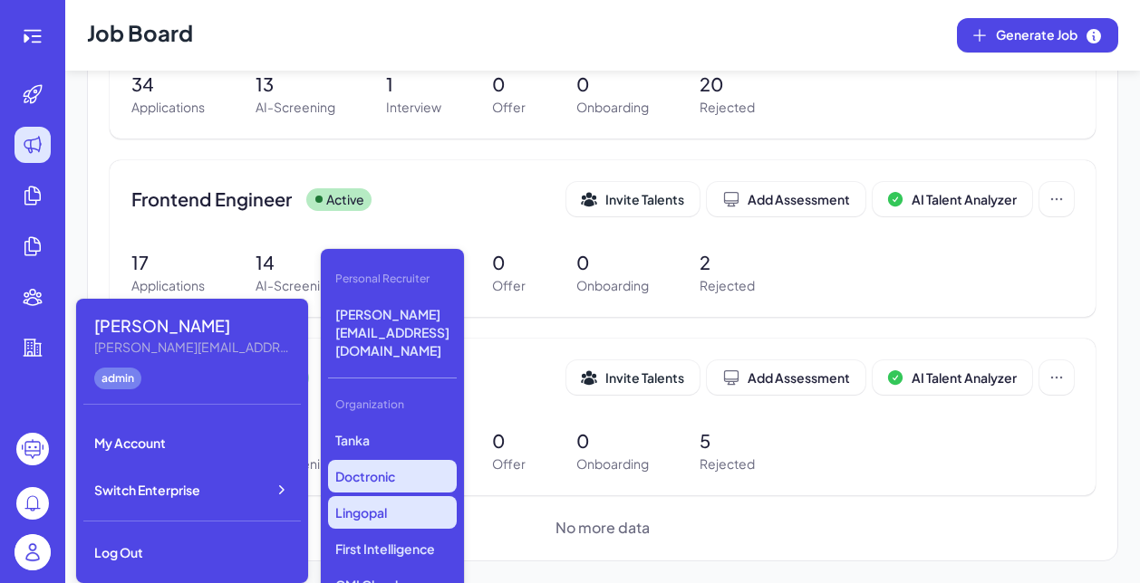
click at [358, 496] on p "Lingopal" at bounding box center [392, 512] width 129 height 33
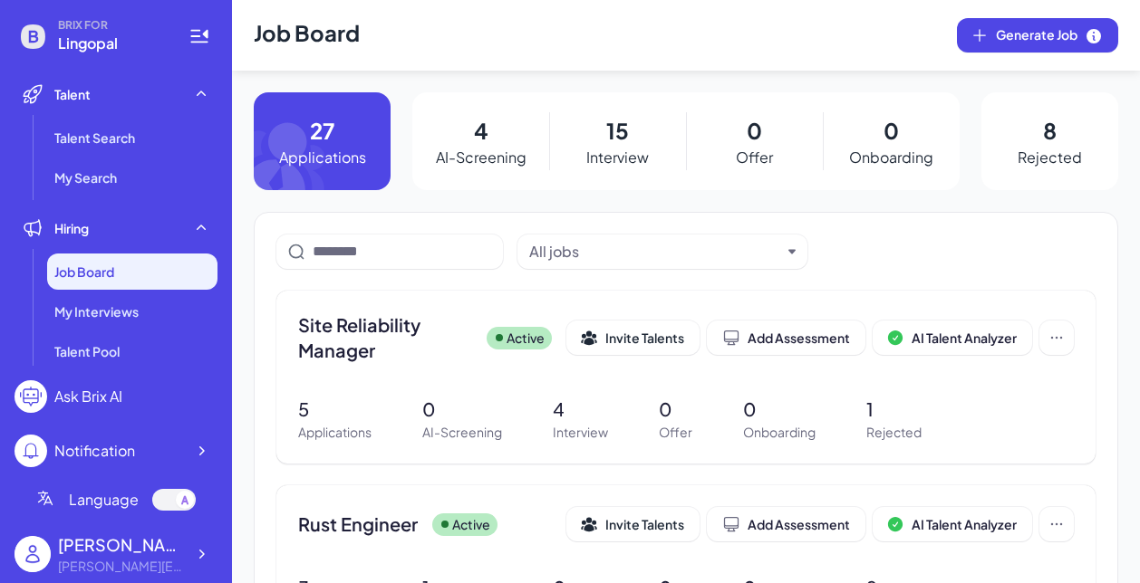
click at [453, 145] on div "4 AI-Screening" at bounding box center [480, 141] width 137 height 98
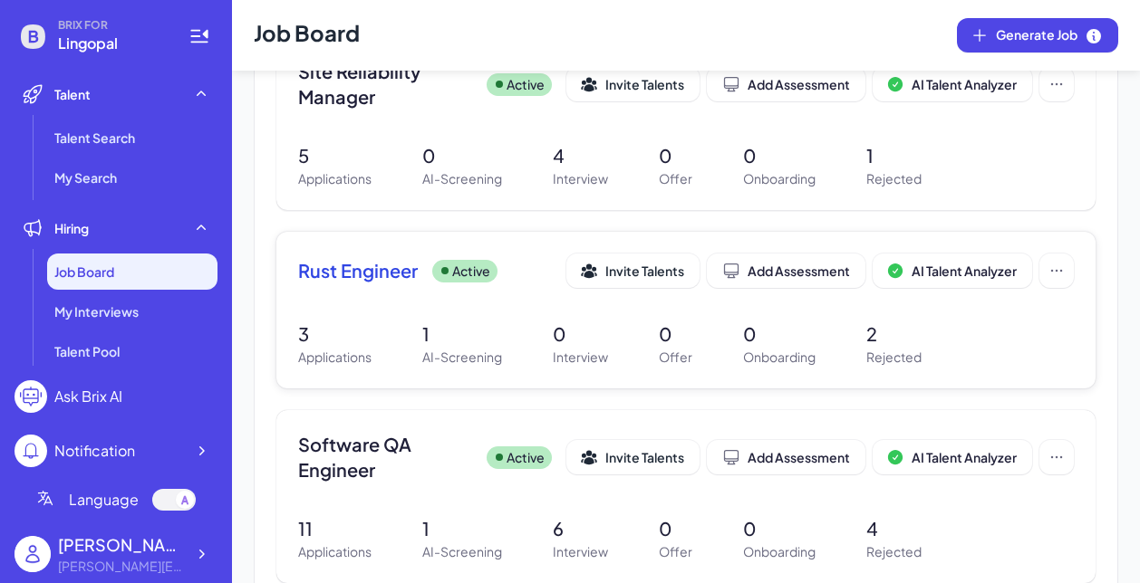
scroll to position [272, 0]
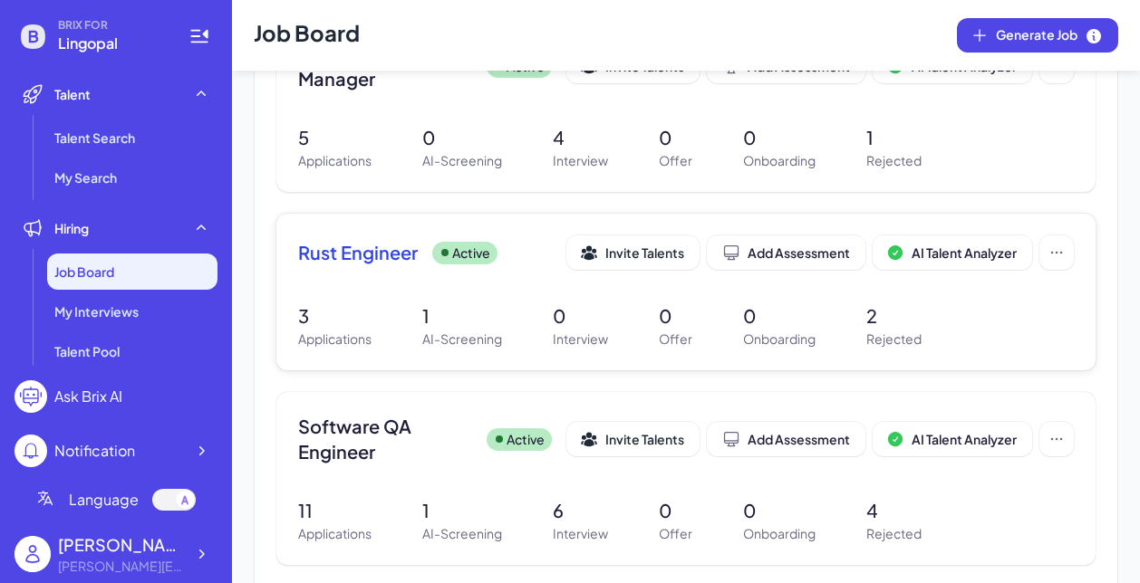
click at [366, 256] on span "Rust Engineer" at bounding box center [358, 252] width 120 height 25
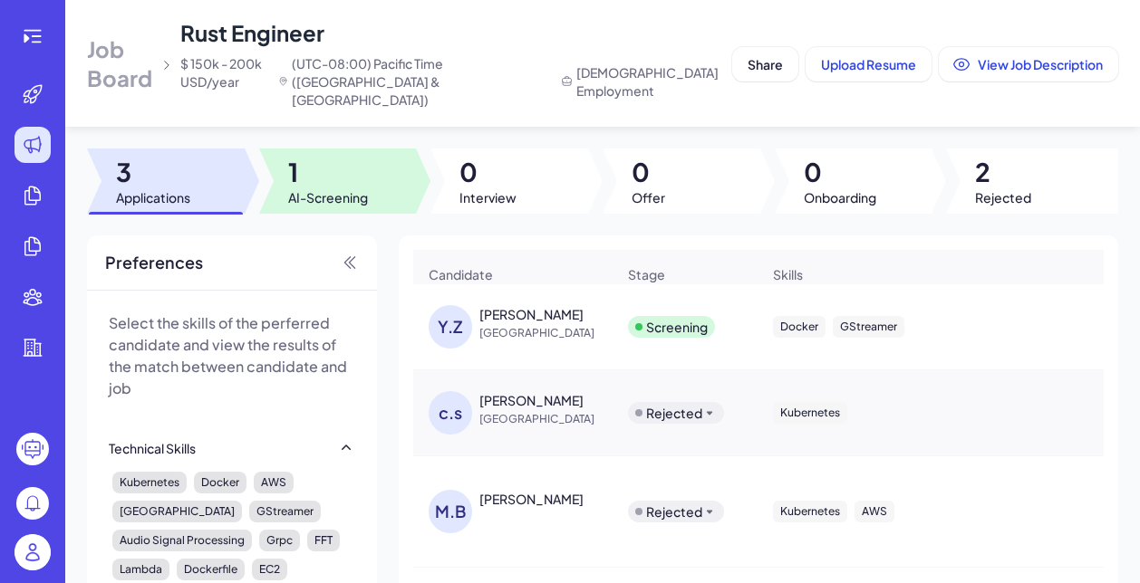
click at [335, 166] on span "1" at bounding box center [328, 172] width 80 height 33
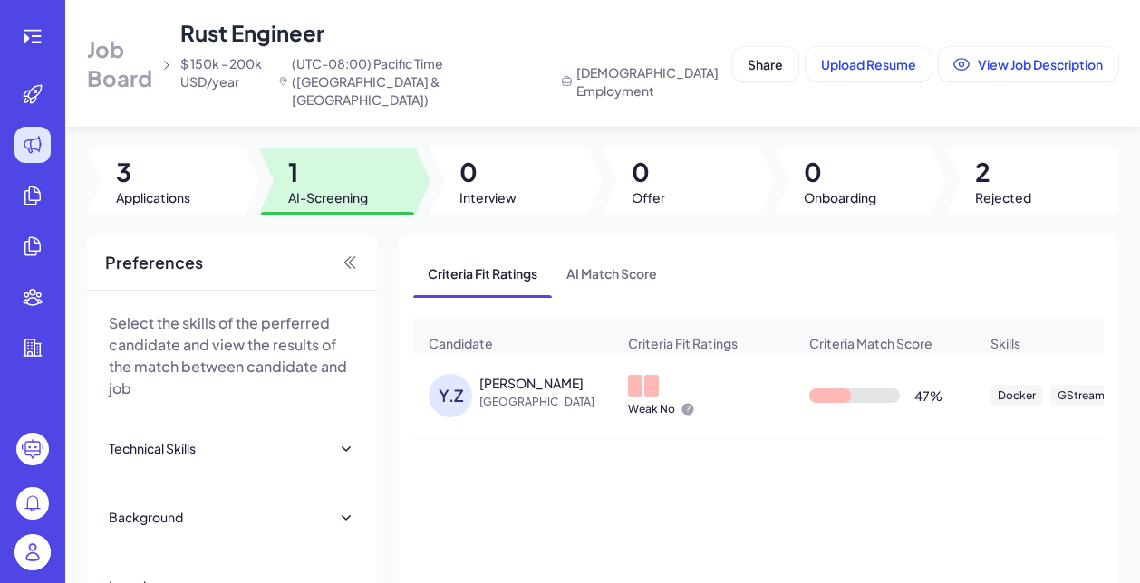
click at [538, 393] on span "[GEOGRAPHIC_DATA]" at bounding box center [547, 402] width 136 height 18
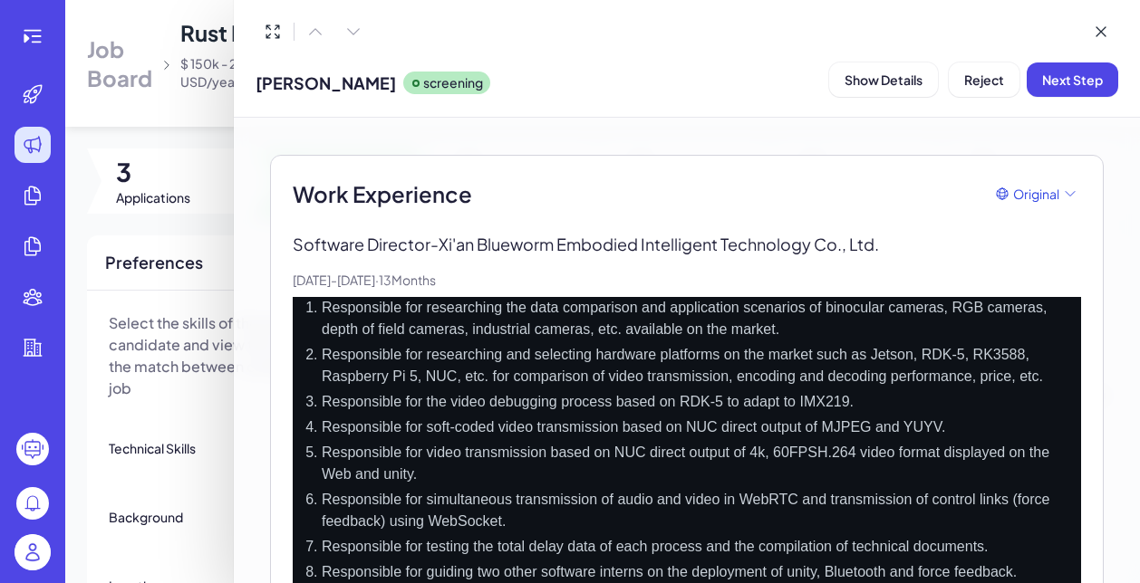
scroll to position [466, 0]
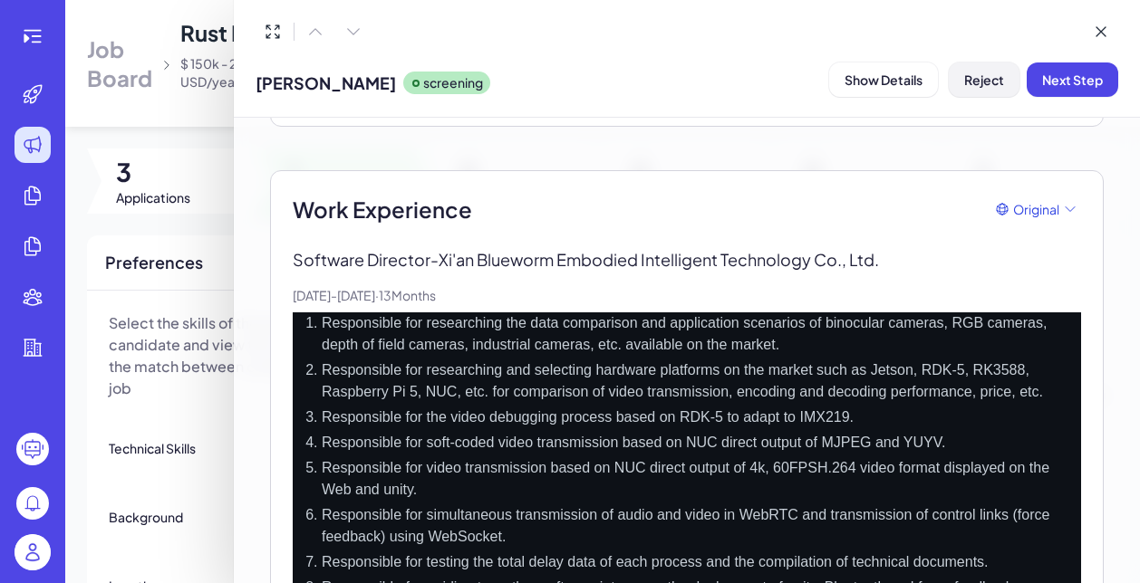
click at [986, 91] on button "Reject" at bounding box center [983, 80] width 71 height 34
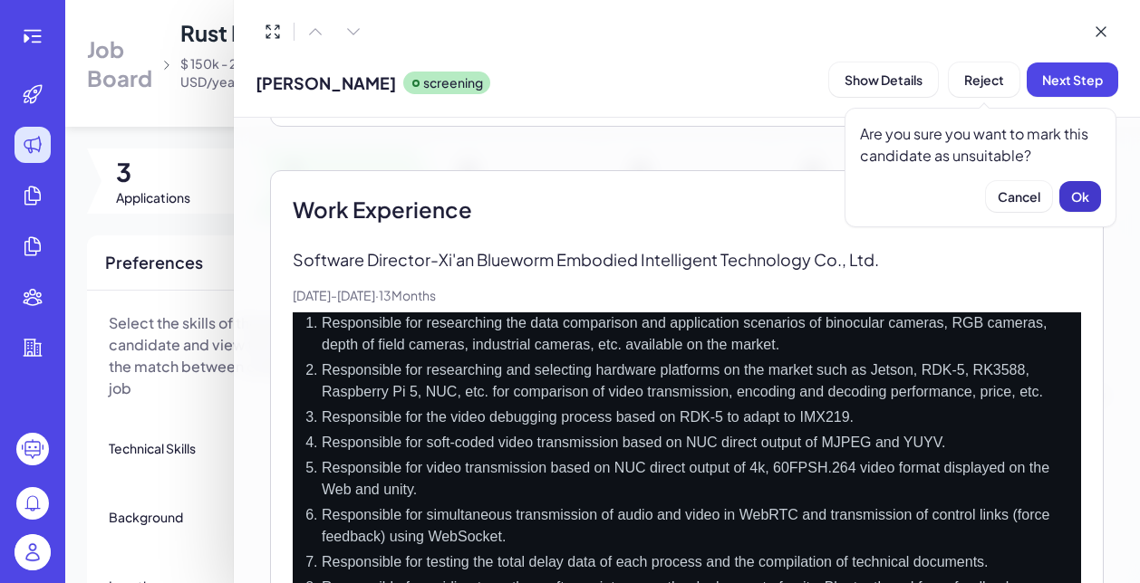
click at [1078, 200] on span "Ok" at bounding box center [1080, 196] width 18 height 16
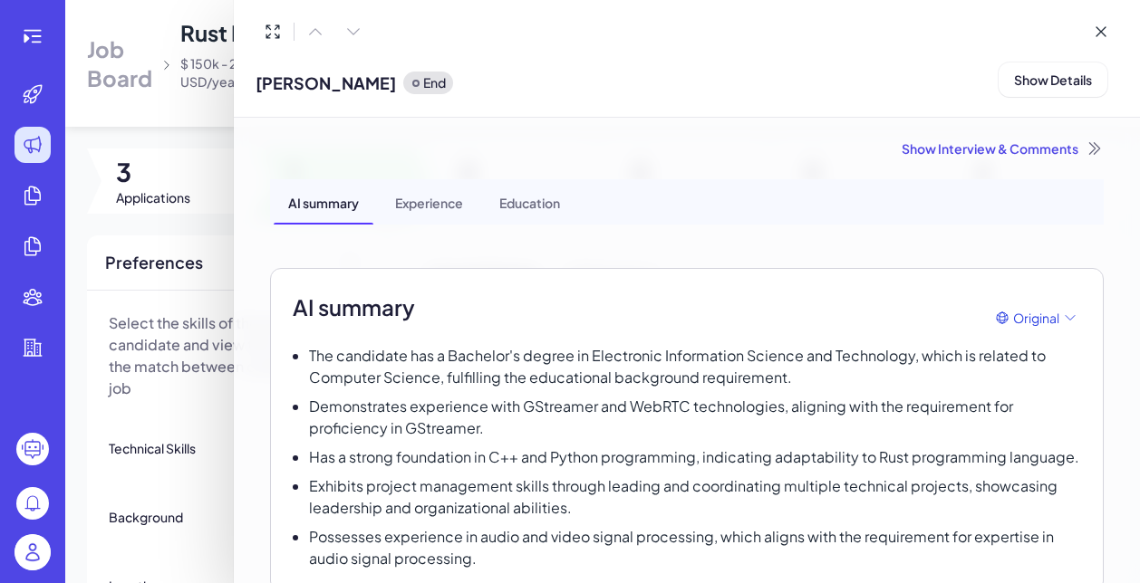
scroll to position [0, 0]
click at [993, 148] on div "Show Interview & Comments" at bounding box center [686, 148] width 833 height 18
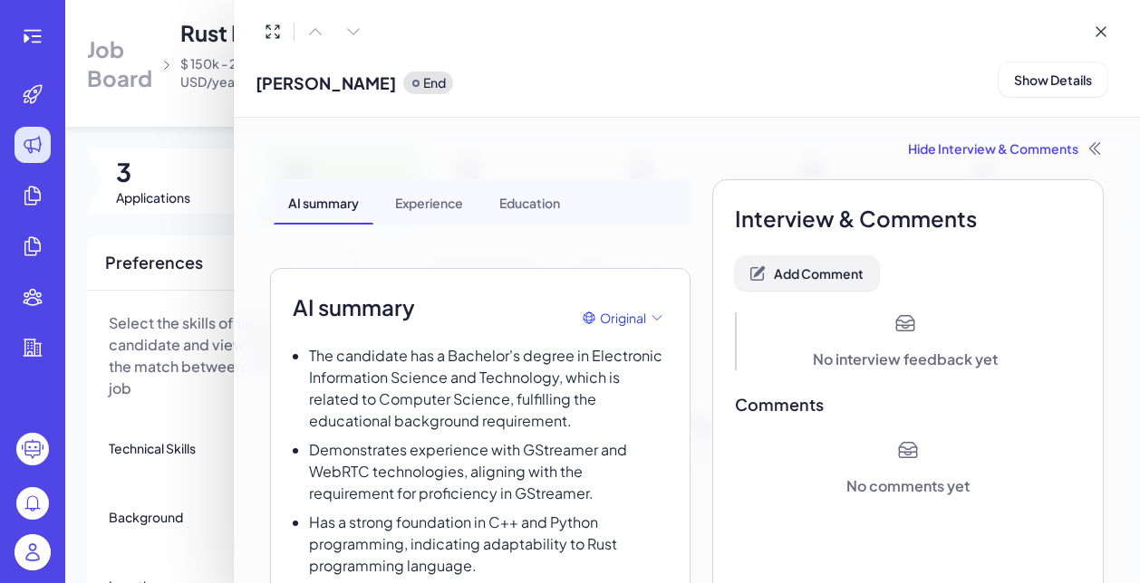
click at [814, 283] on button "Add Comment" at bounding box center [807, 273] width 144 height 34
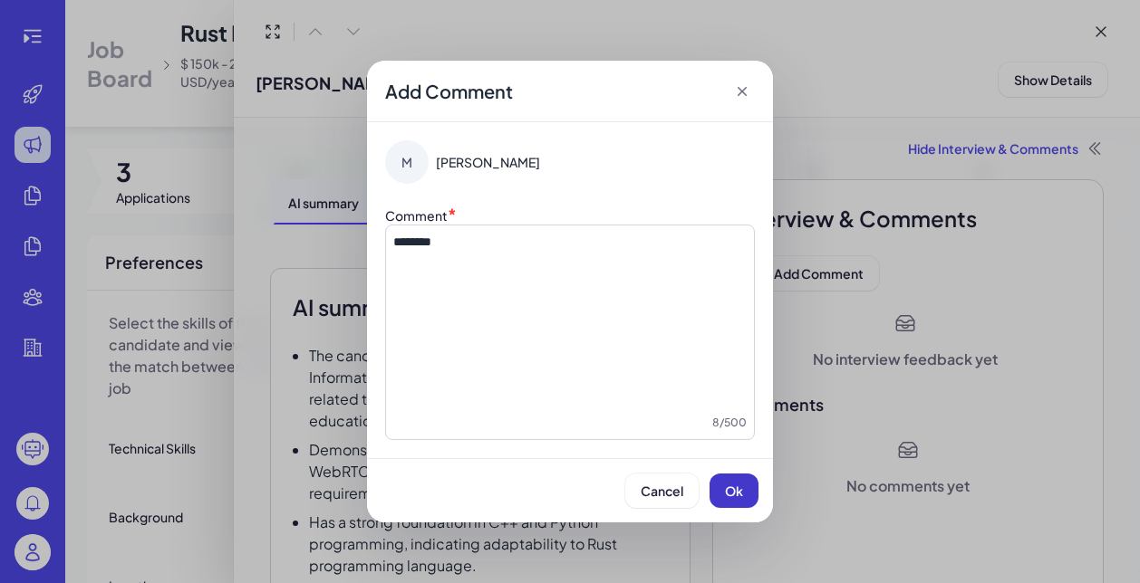
click at [729, 496] on span "Ok" at bounding box center [734, 491] width 18 height 16
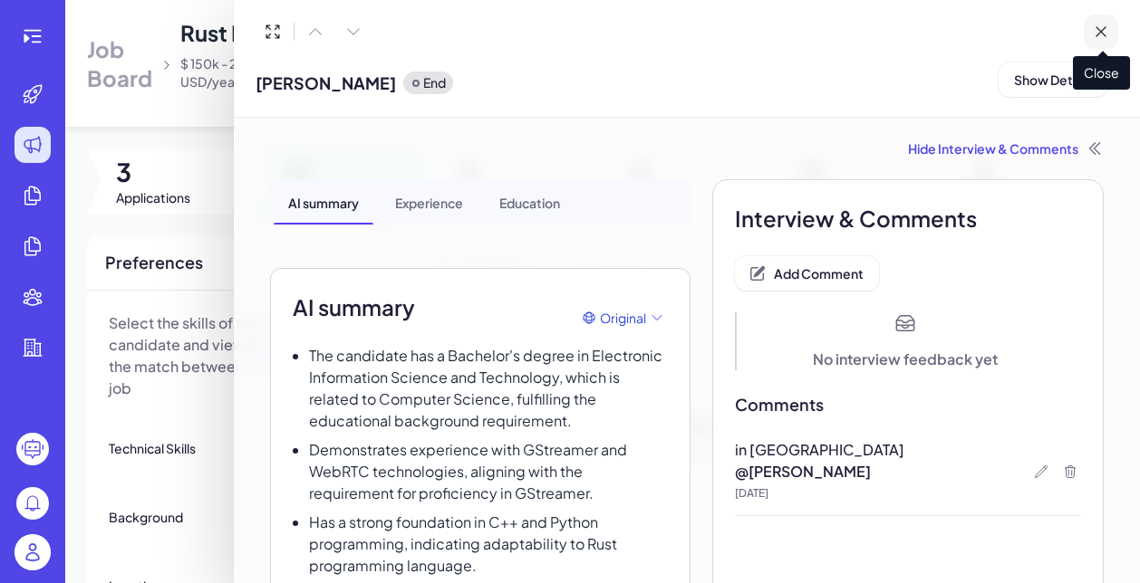
click at [1103, 31] on icon at bounding box center [1100, 32] width 18 height 18
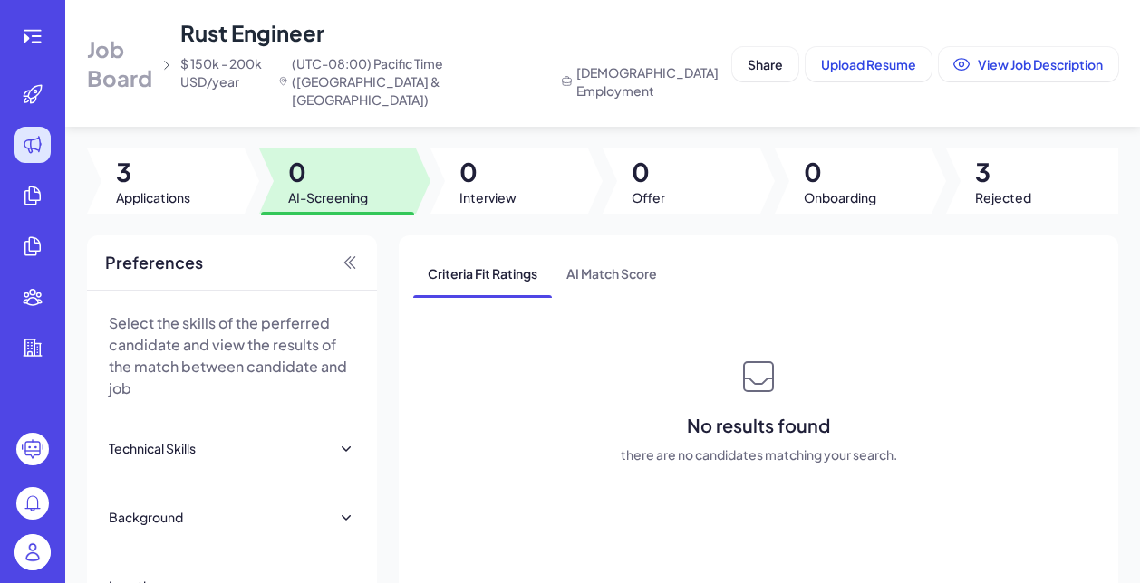
click at [139, 58] on span "Job Board" at bounding box center [120, 63] width 66 height 58
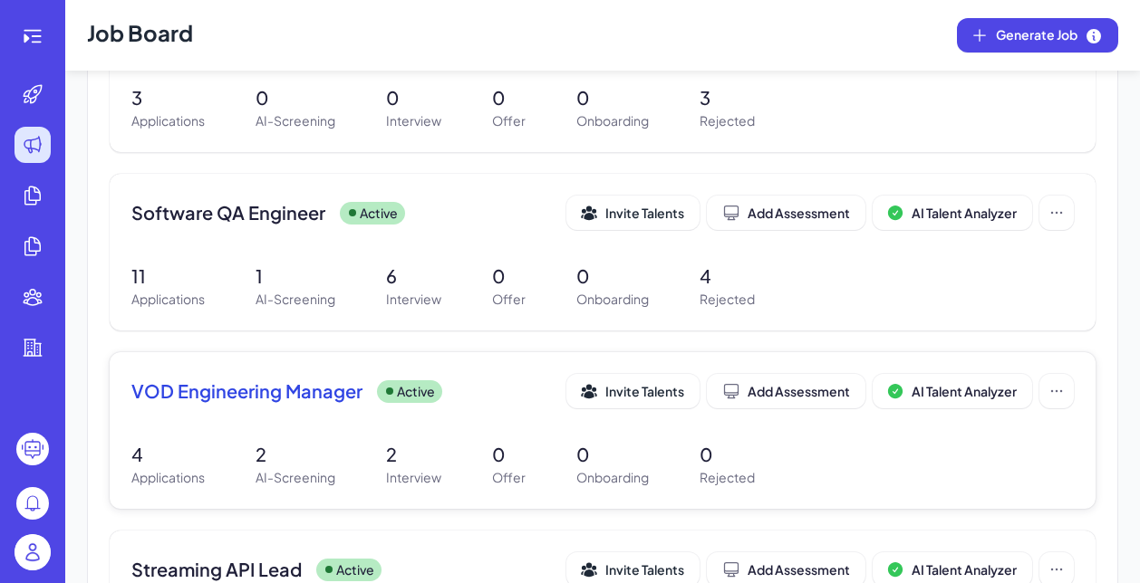
scroll to position [476, 0]
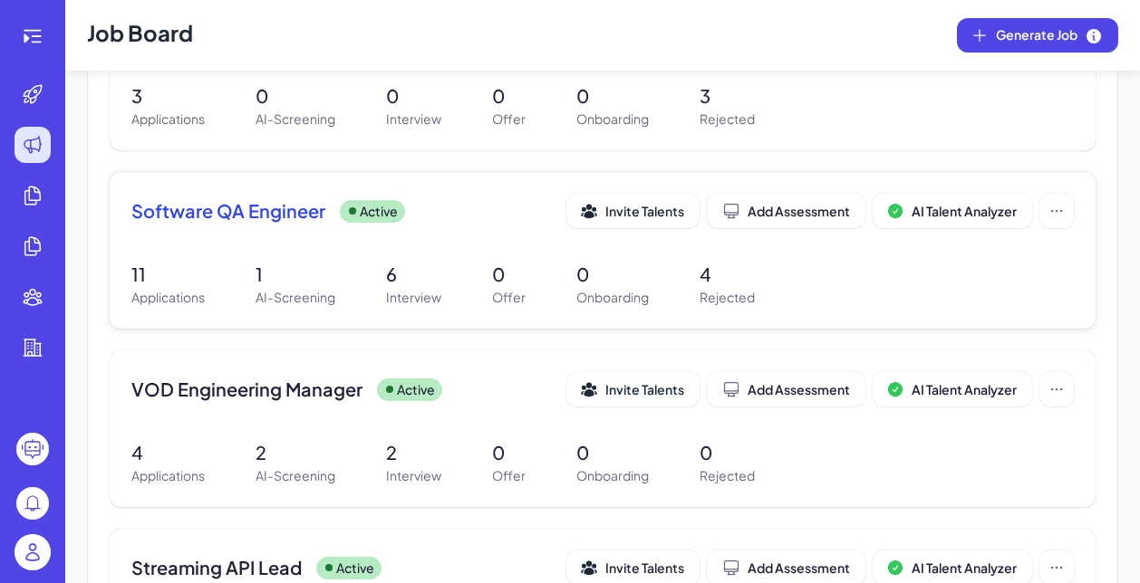
click at [232, 269] on div "11 Applications 1 AI-Screening 6 Interview 0 Offer 0 Onboarding 4 Rejected" at bounding box center [602, 284] width 942 height 46
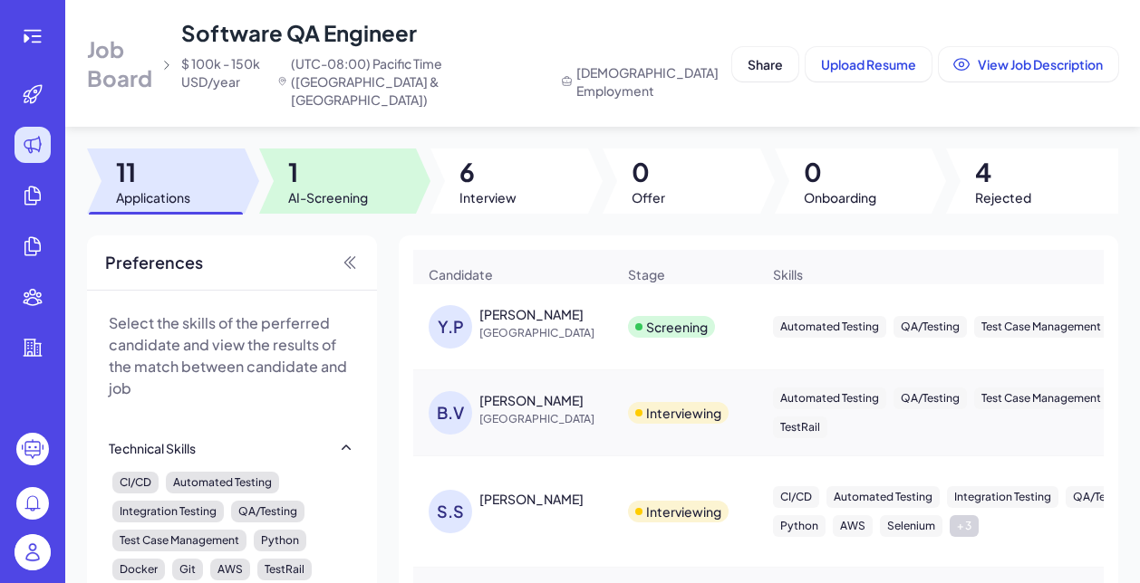
click at [309, 188] on span "AI-Screening" at bounding box center [328, 197] width 80 height 18
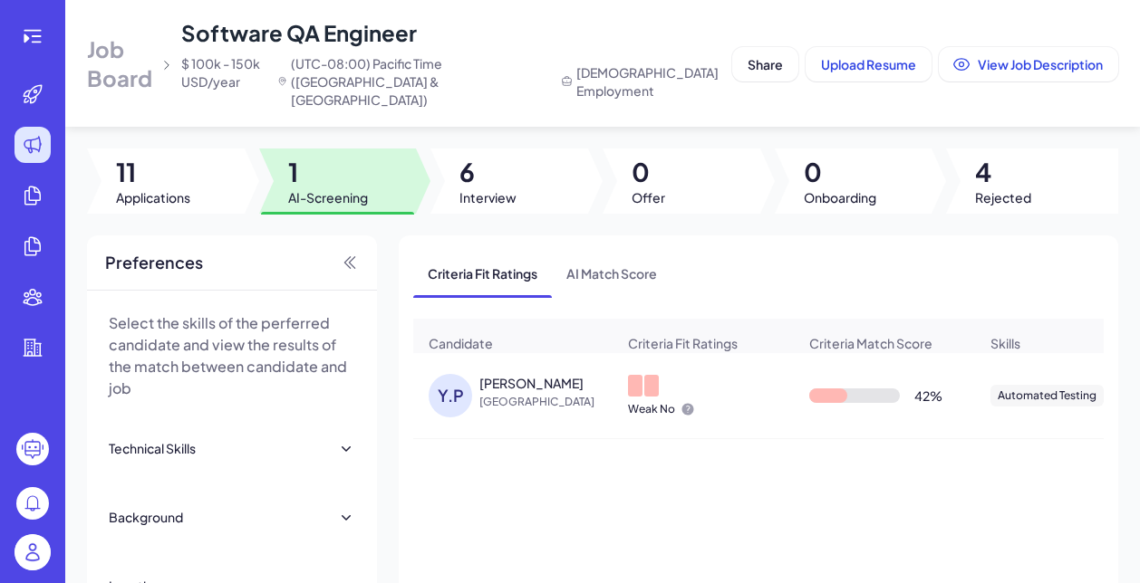
click at [515, 393] on span "[GEOGRAPHIC_DATA]" at bounding box center [547, 402] width 136 height 18
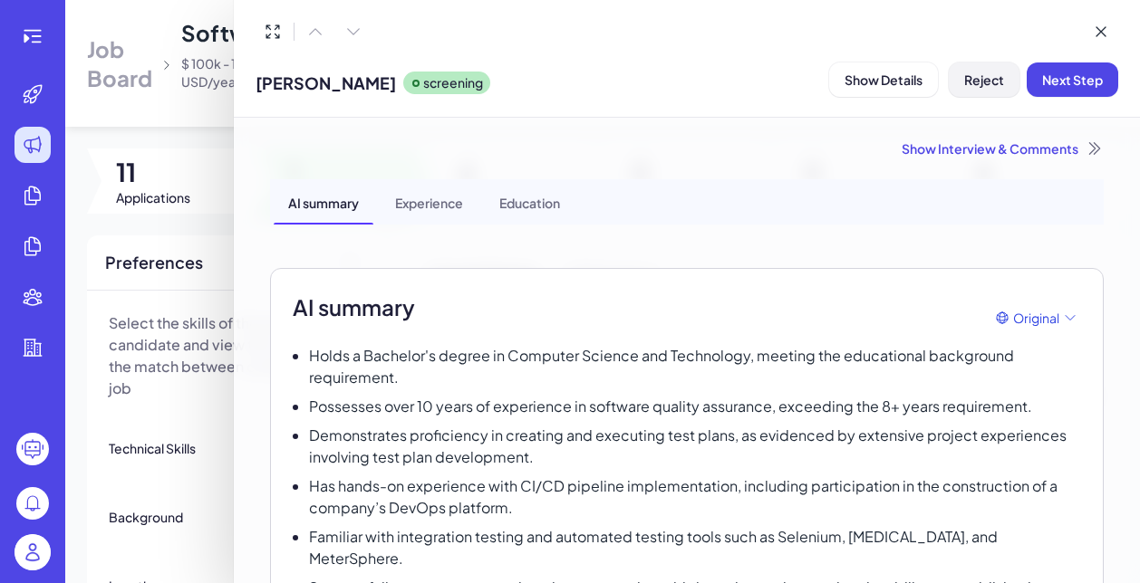
click at [978, 82] on span "Reject" at bounding box center [984, 80] width 40 height 16
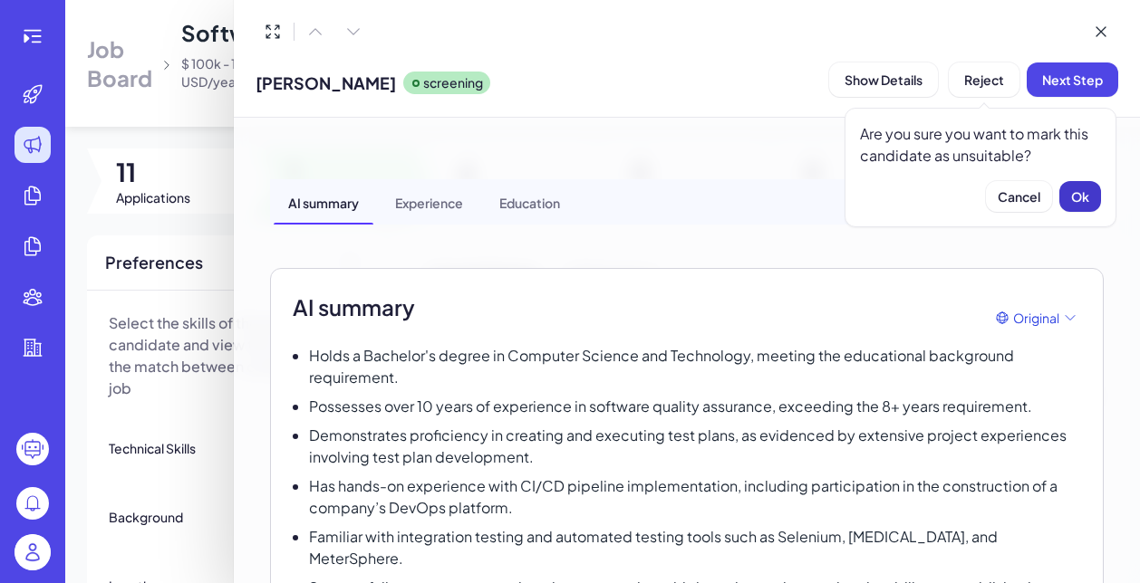
click at [1075, 197] on span "Ok" at bounding box center [1080, 196] width 18 height 16
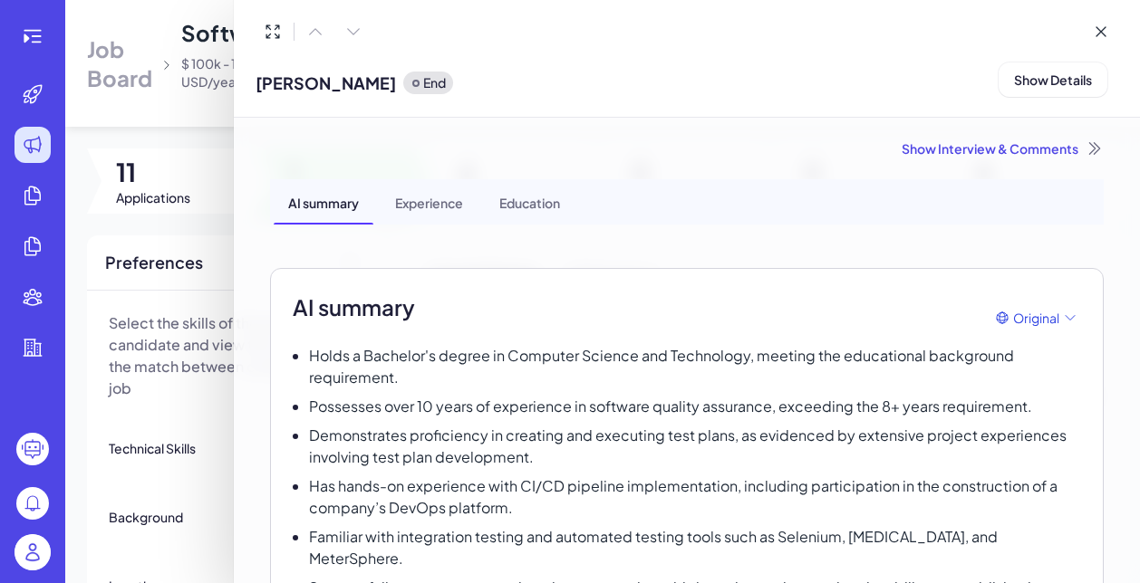
click at [981, 150] on div "Show Interview & Comments" at bounding box center [686, 148] width 833 height 18
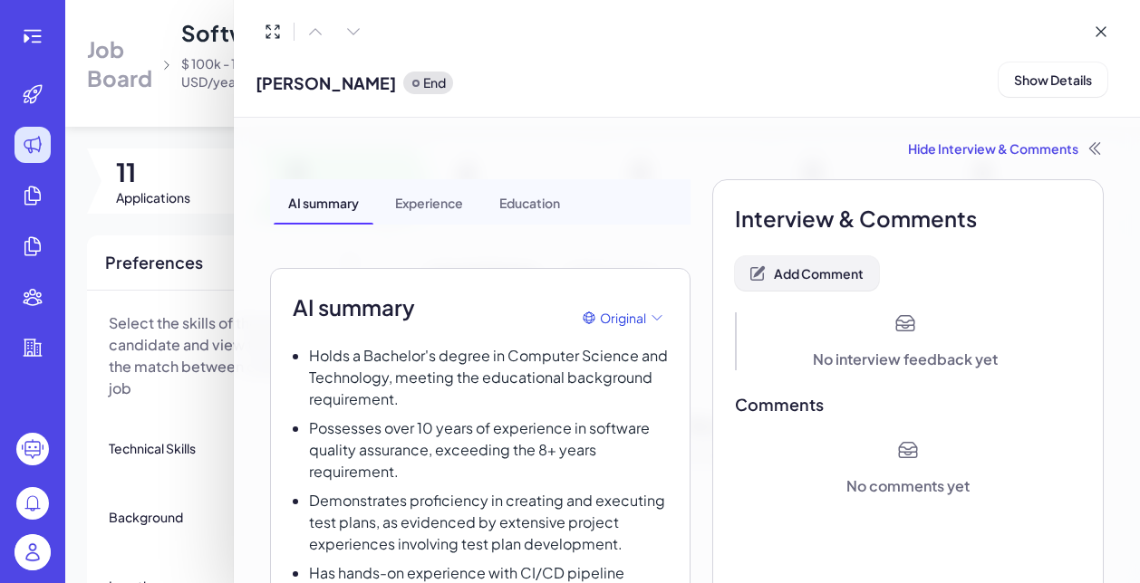
click at [813, 261] on button "Add Comment" at bounding box center [807, 273] width 144 height 34
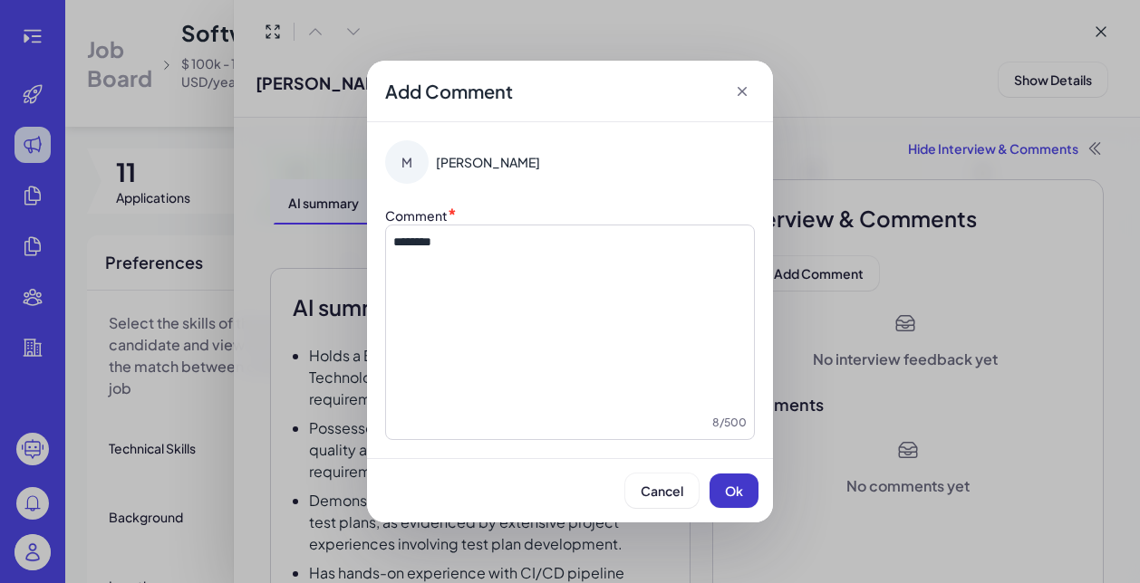
click at [742, 497] on span "Ok" at bounding box center [734, 491] width 18 height 16
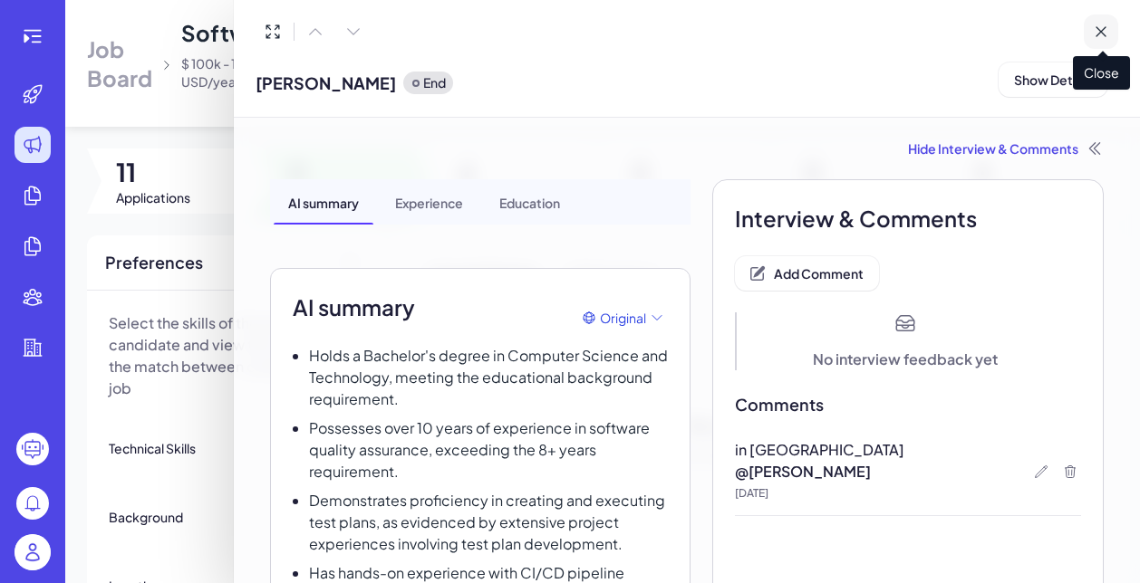
click at [1093, 32] on icon at bounding box center [1100, 32] width 18 height 18
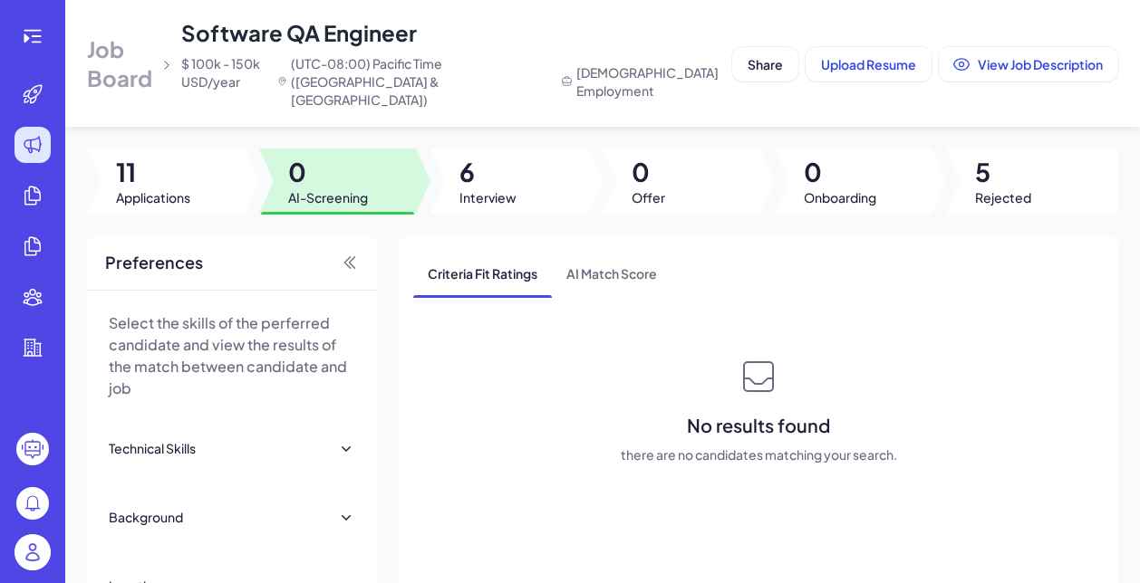
click at [134, 50] on span "Job Board" at bounding box center [120, 63] width 66 height 58
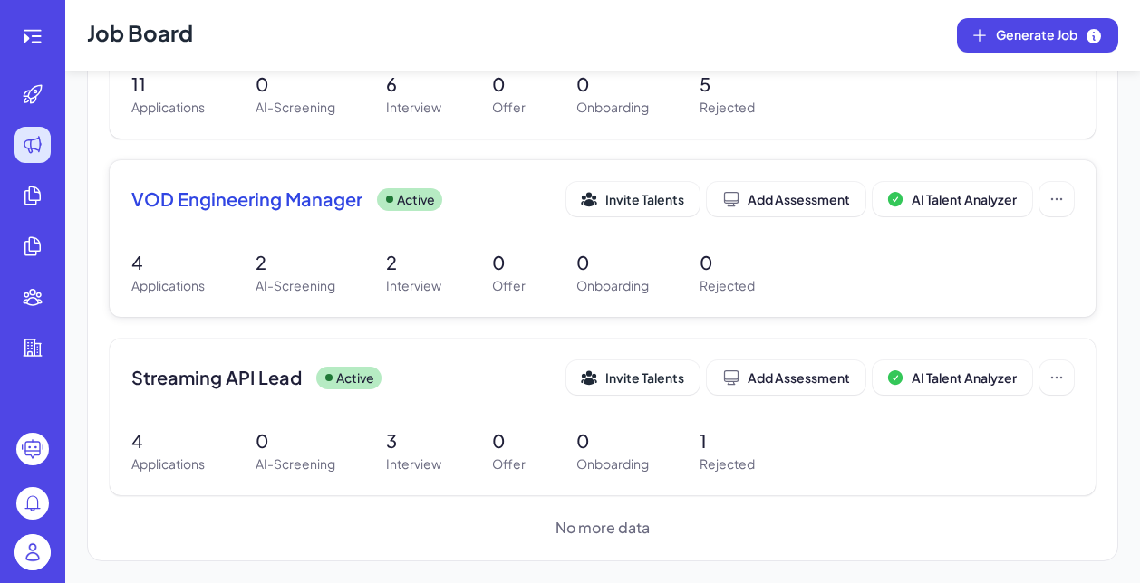
scroll to position [666, 0]
click at [259, 257] on p "2" at bounding box center [295, 262] width 80 height 27
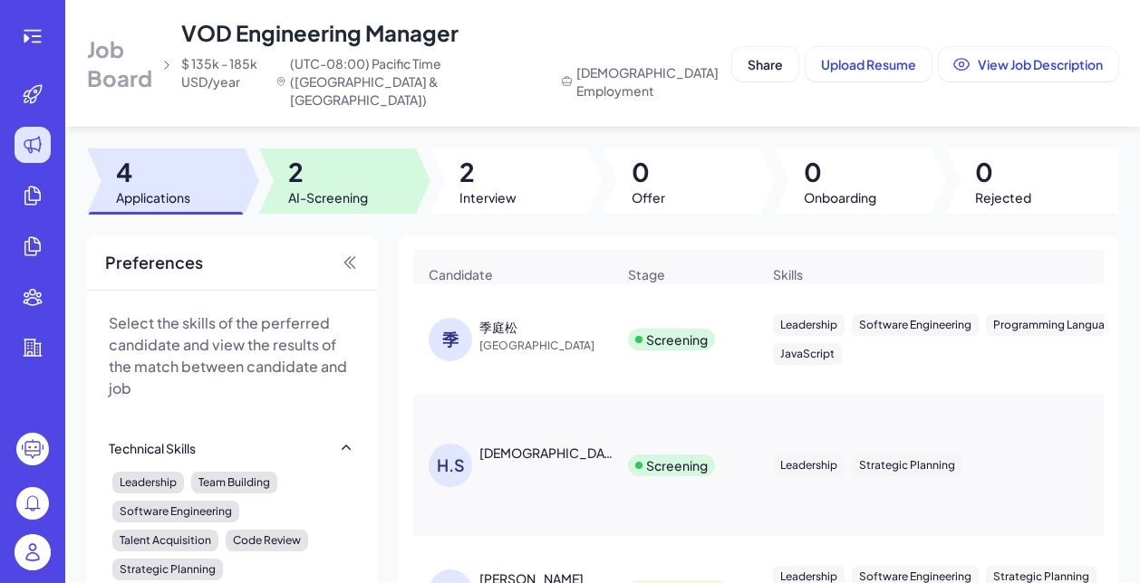
click at [357, 168] on span "2" at bounding box center [328, 172] width 80 height 33
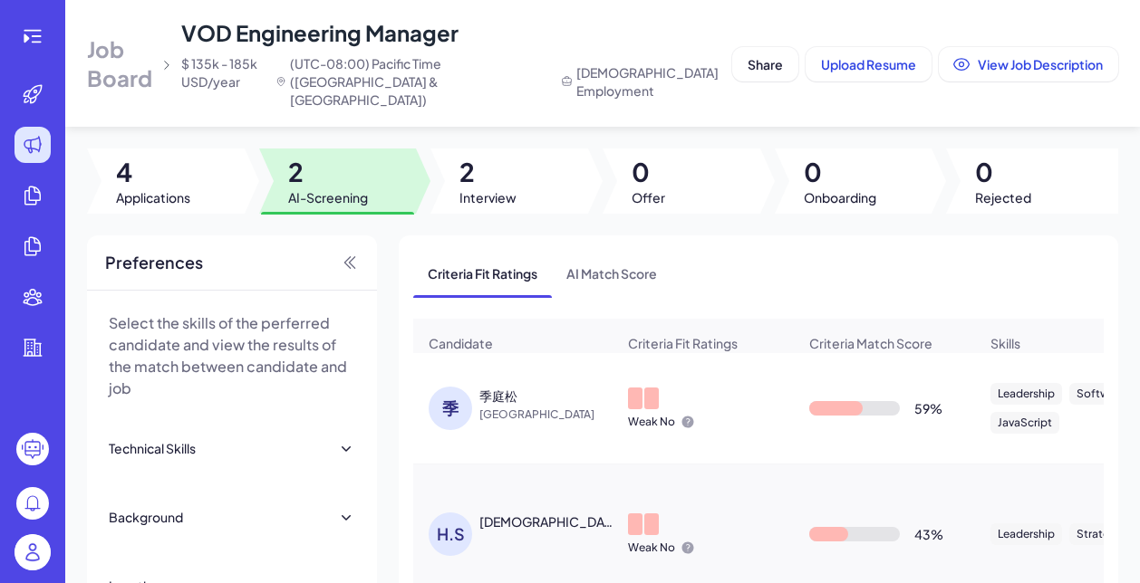
click at [515, 406] on span "China" at bounding box center [547, 415] width 136 height 18
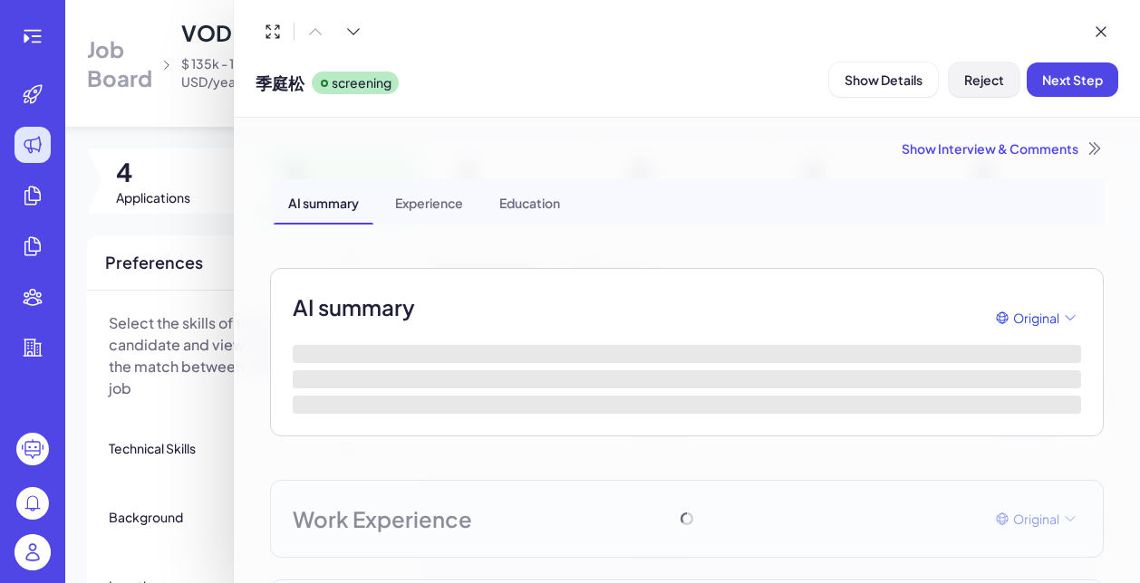
click at [968, 91] on button "Reject" at bounding box center [983, 80] width 71 height 34
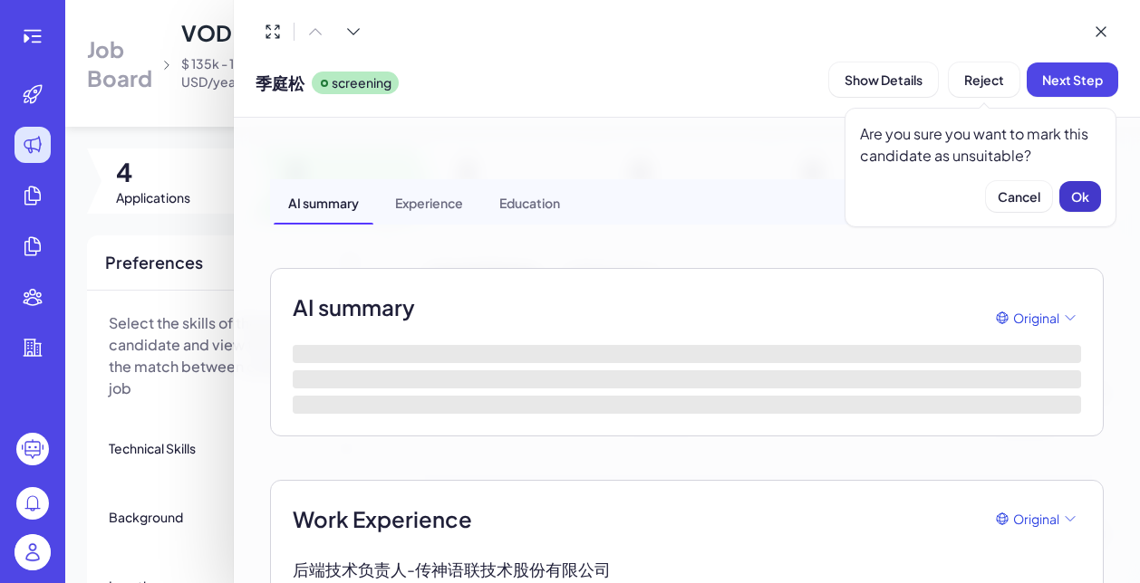
click at [1085, 198] on span "Ok" at bounding box center [1080, 196] width 18 height 16
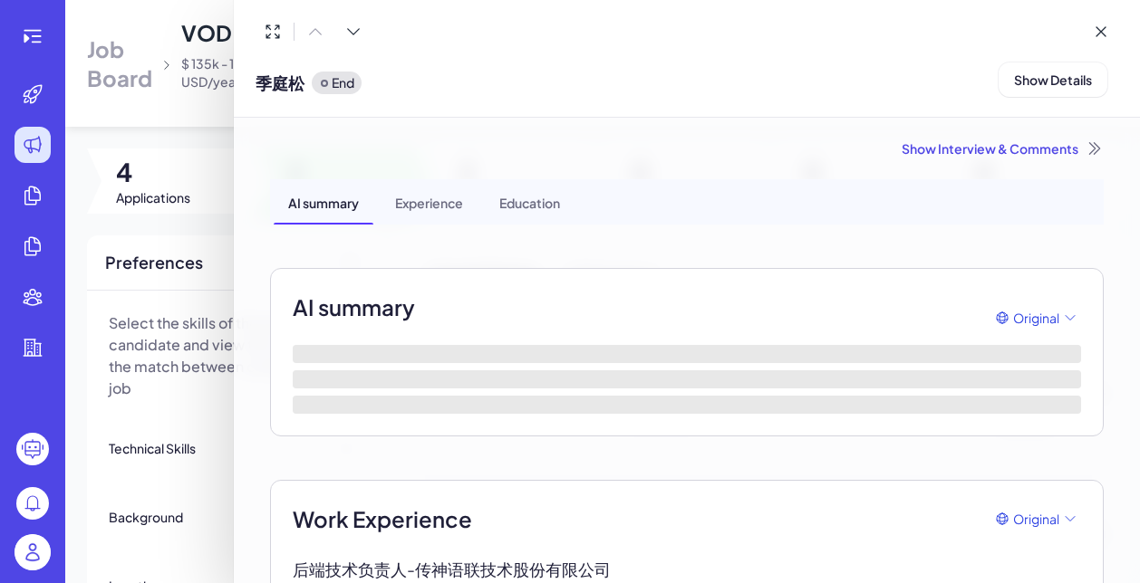
click at [1011, 149] on div "Show Interview & Comments" at bounding box center [686, 148] width 833 height 18
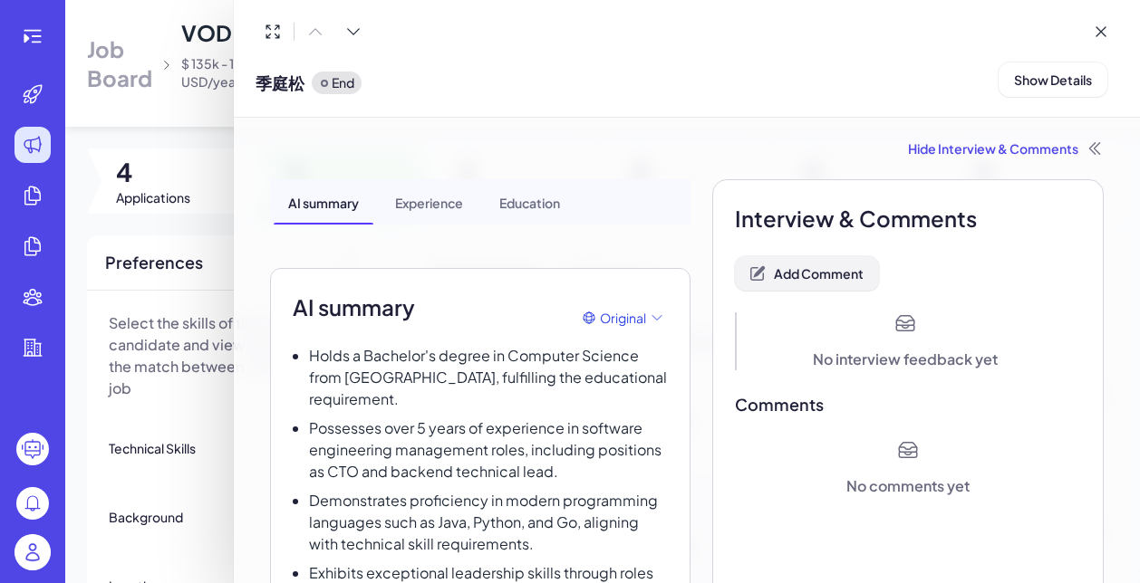
click at [830, 273] on span "Add Comment" at bounding box center [819, 273] width 90 height 16
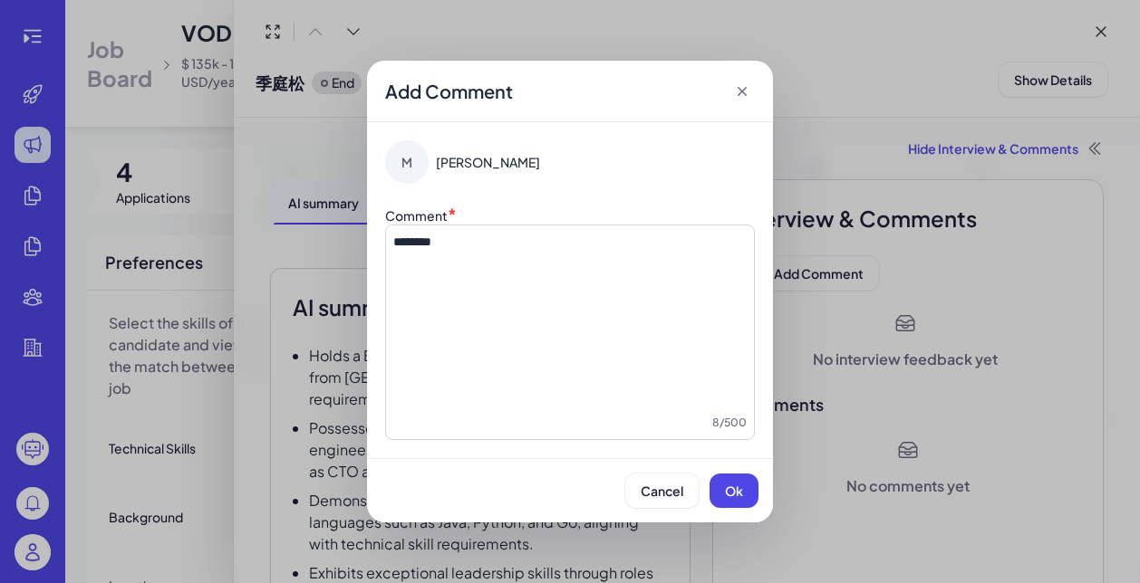
click at [764, 475] on div "Cancel Ok" at bounding box center [570, 490] width 406 height 64
click at [723, 505] on button "Ok" at bounding box center [733, 491] width 49 height 34
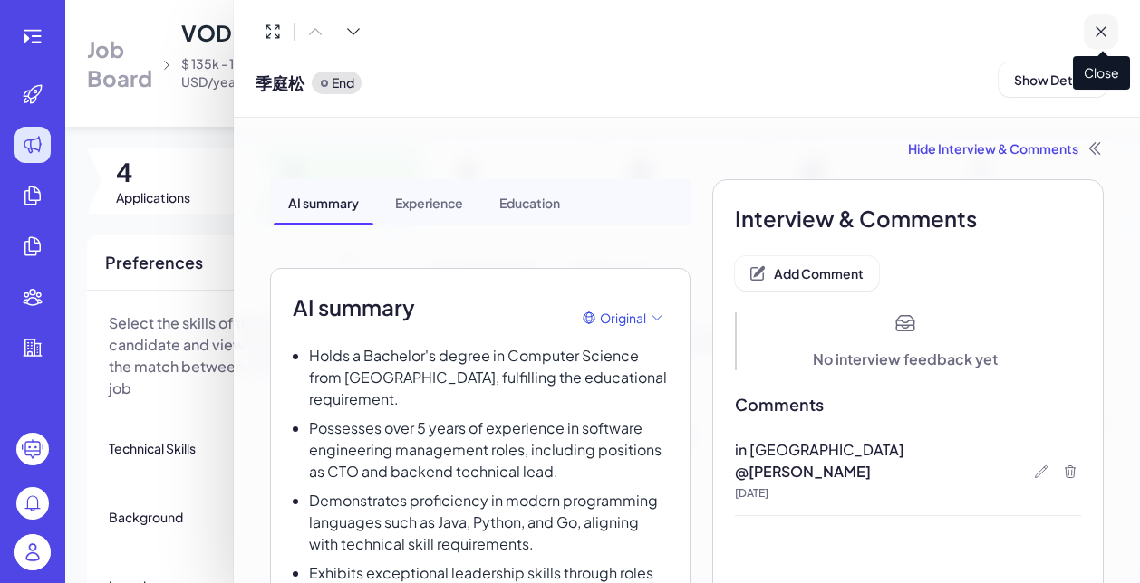
click at [1098, 24] on icon at bounding box center [1100, 32] width 18 height 18
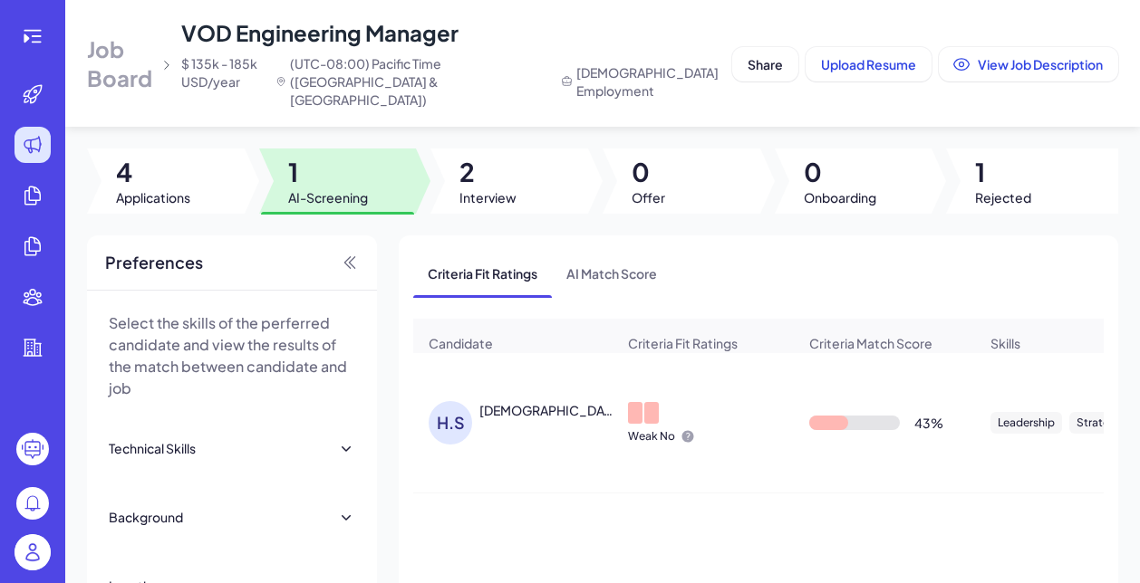
click at [517, 401] on div "Hemachandiran Somaskandan" at bounding box center [546, 410] width 134 height 18
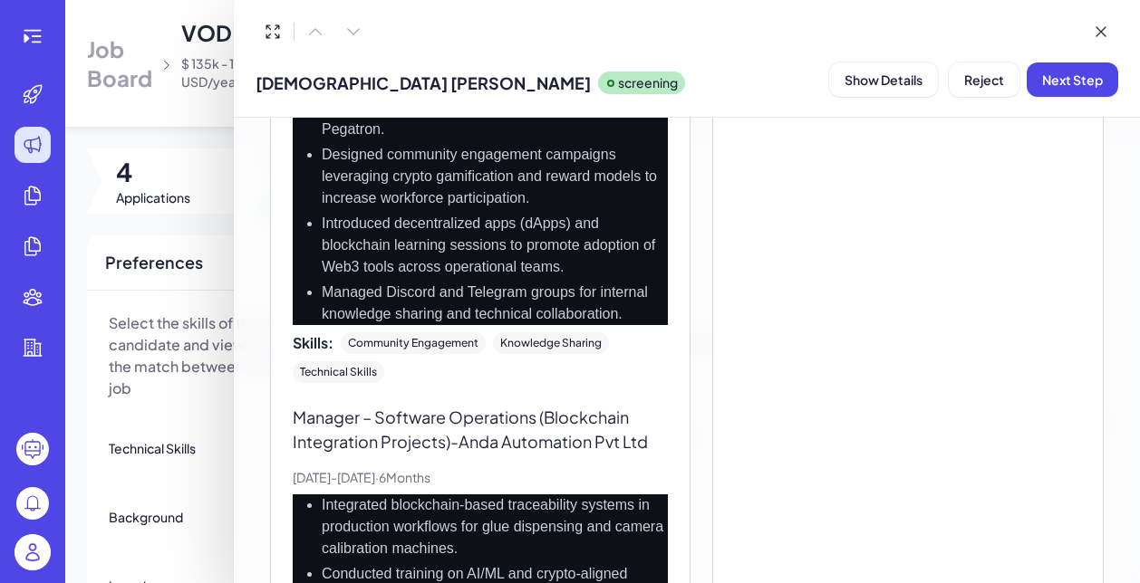
scroll to position [927, 0]
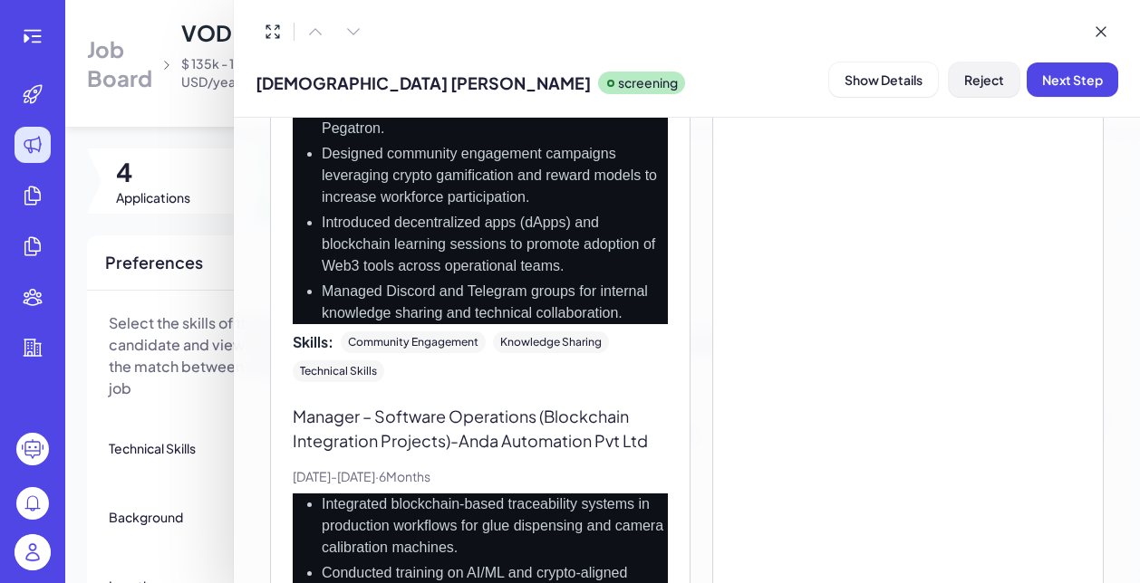
click at [975, 82] on span "Reject" at bounding box center [984, 80] width 40 height 16
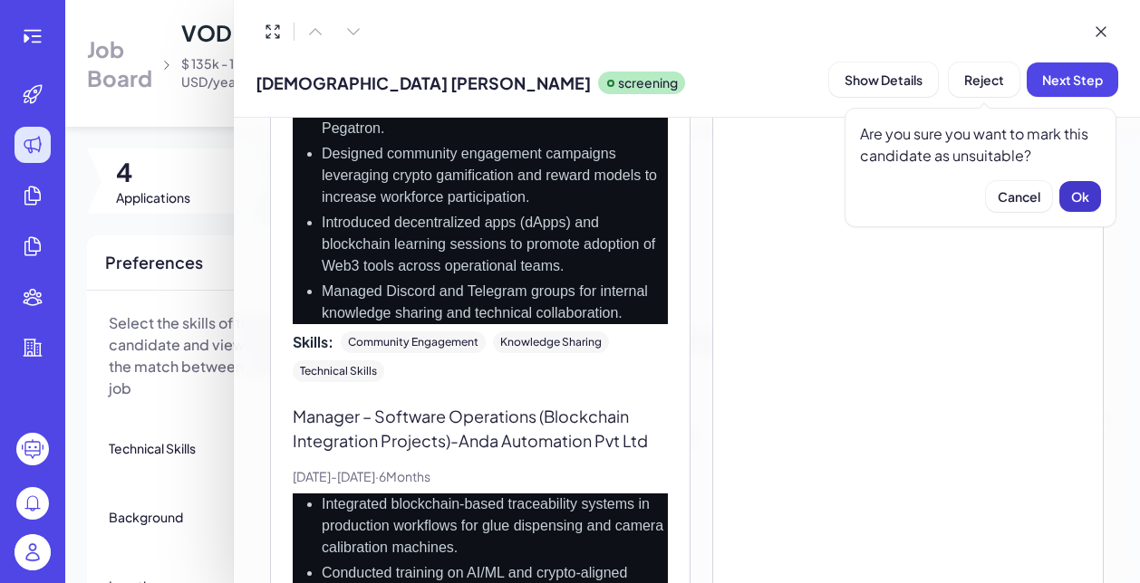
click at [1078, 200] on span "Ok" at bounding box center [1080, 196] width 18 height 16
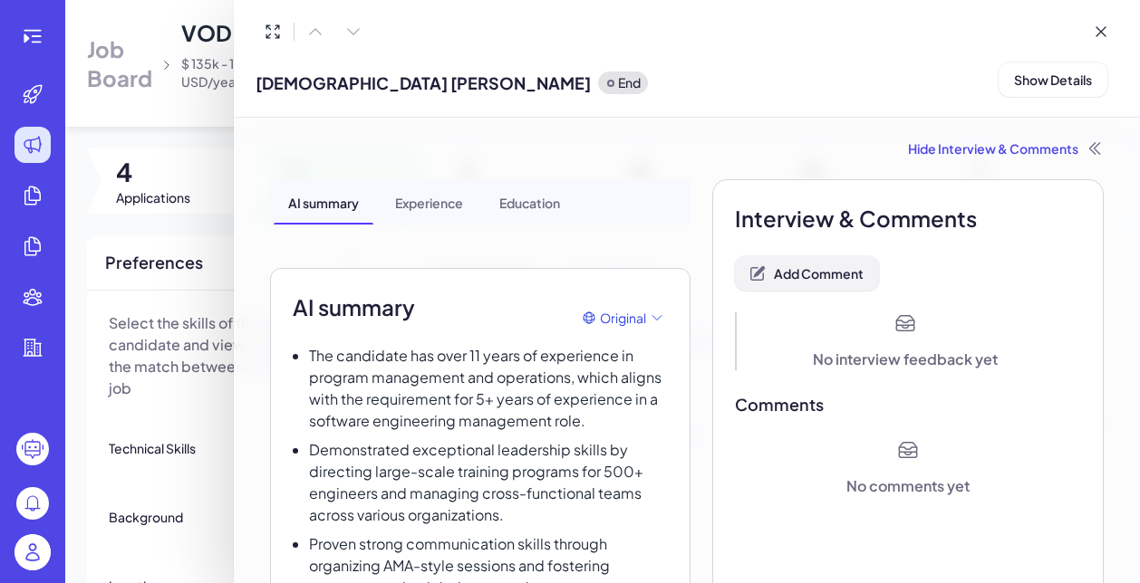
scroll to position [0, 0]
click at [823, 274] on span "Add Comment" at bounding box center [819, 273] width 90 height 16
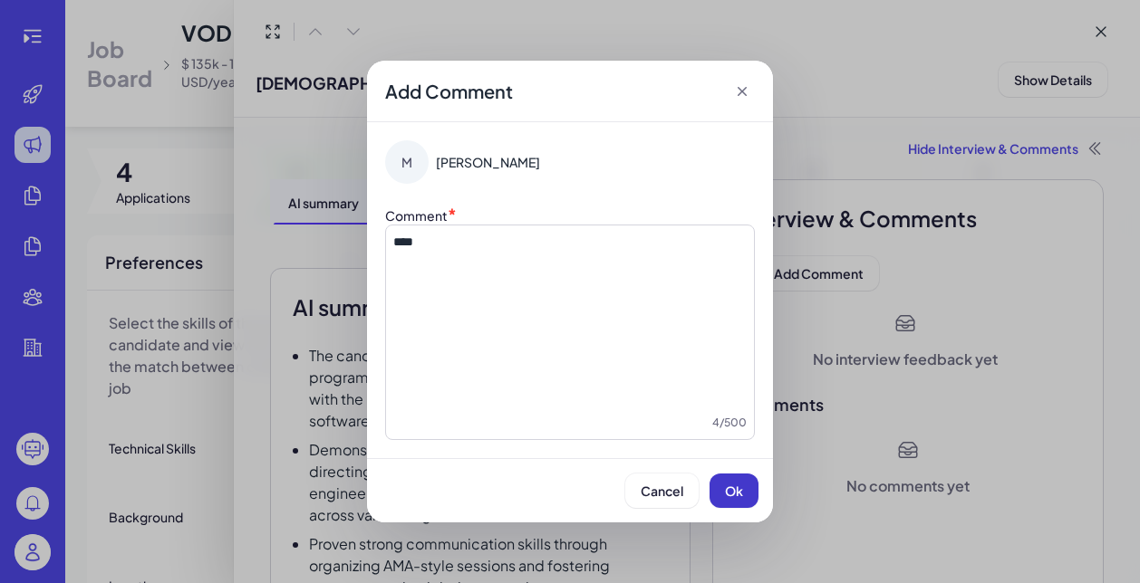
click at [726, 497] on span "Ok" at bounding box center [734, 491] width 18 height 16
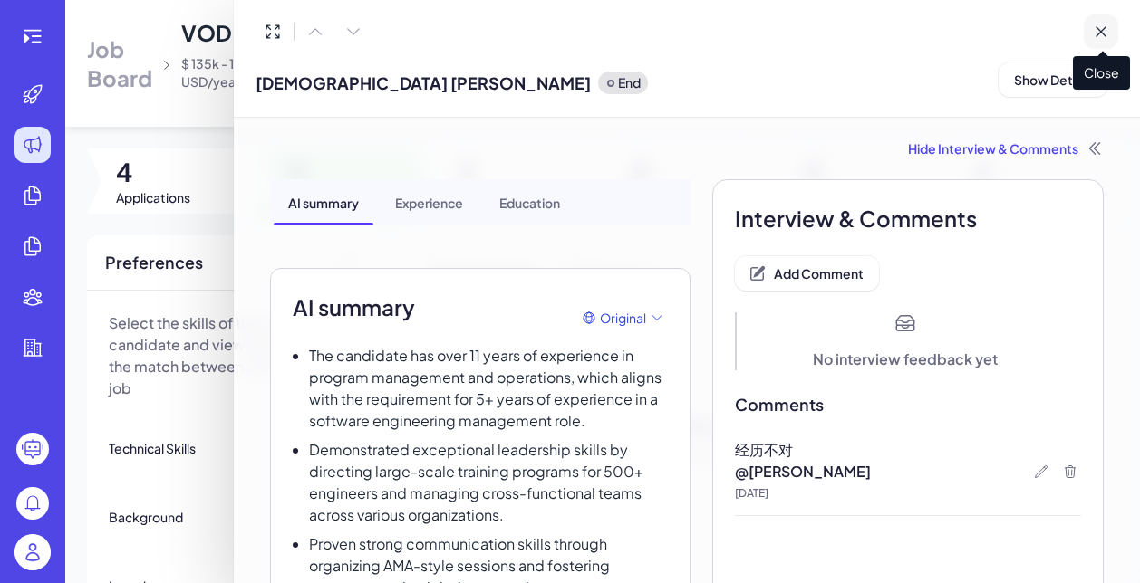
click at [1104, 31] on icon at bounding box center [1100, 32] width 18 height 18
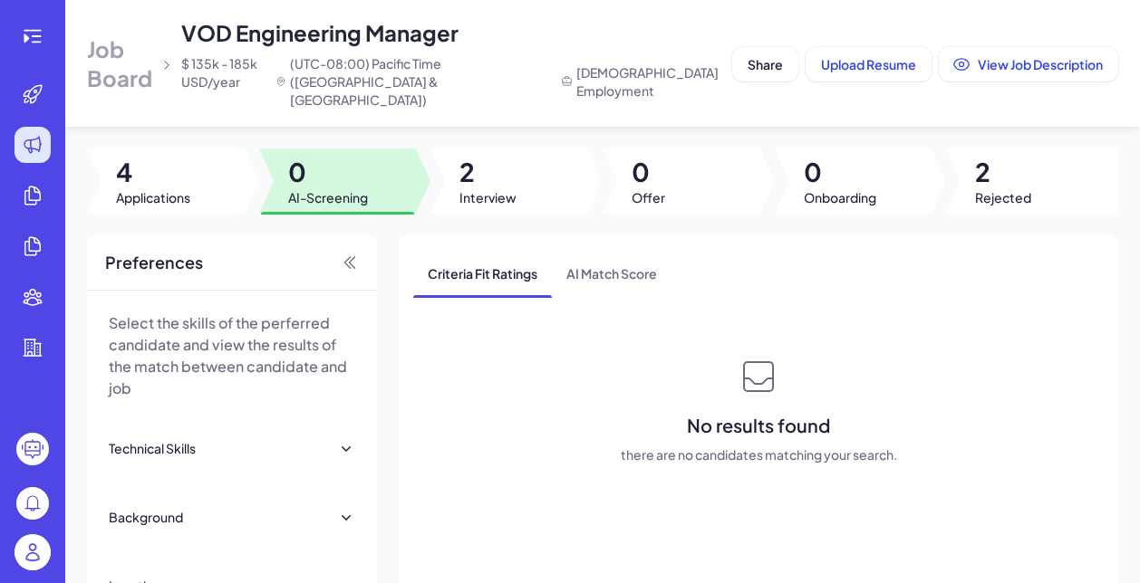
click at [128, 49] on span "Job Board" at bounding box center [120, 63] width 66 height 58
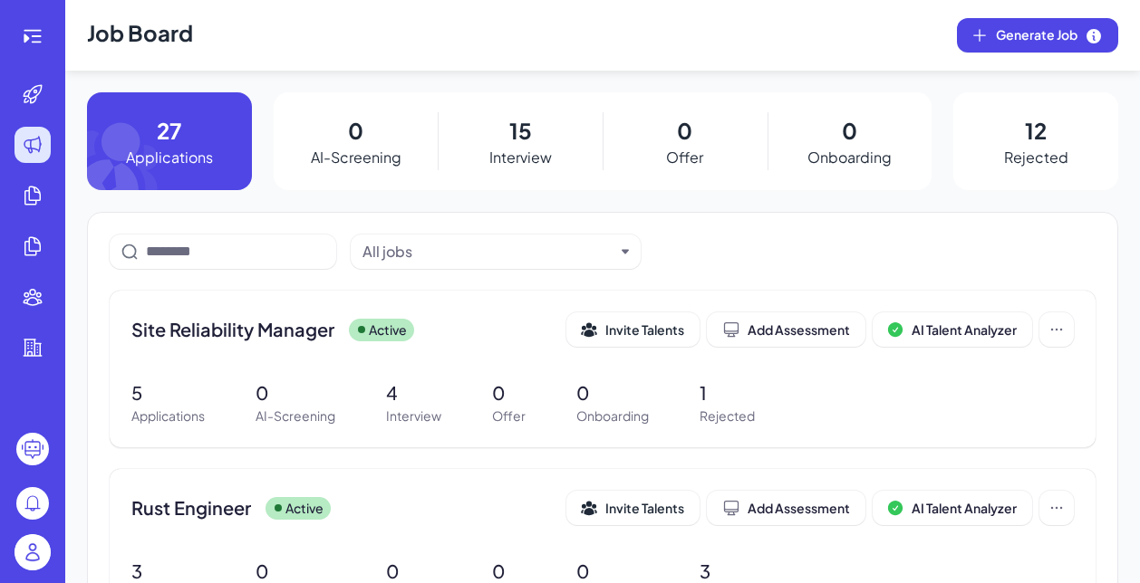
click at [33, 554] on img at bounding box center [32, 552] width 36 height 36
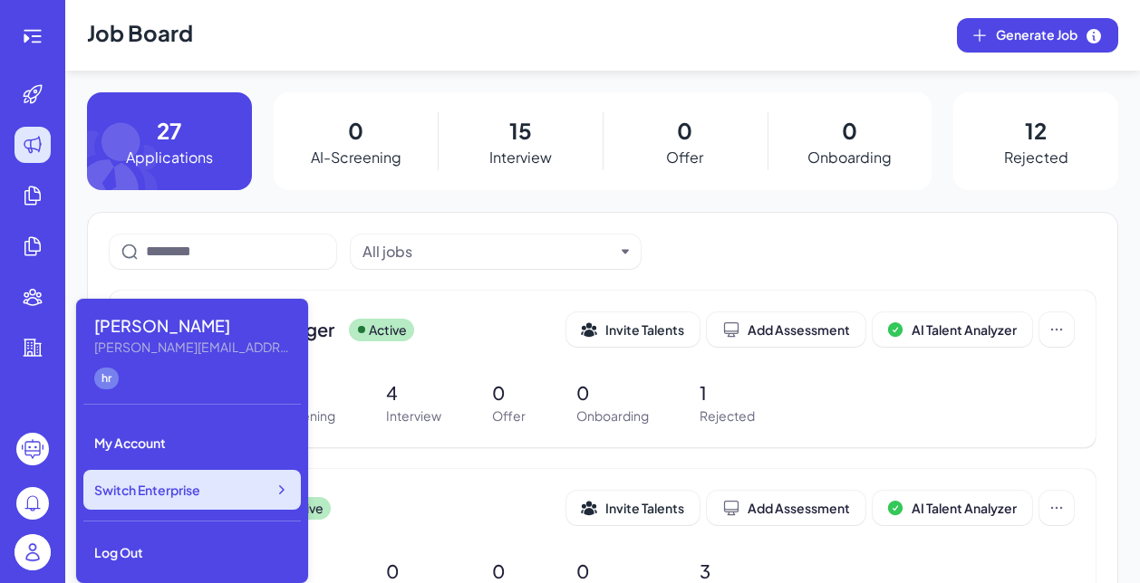
click at [169, 493] on span "Switch Enterprise" at bounding box center [147, 490] width 106 height 18
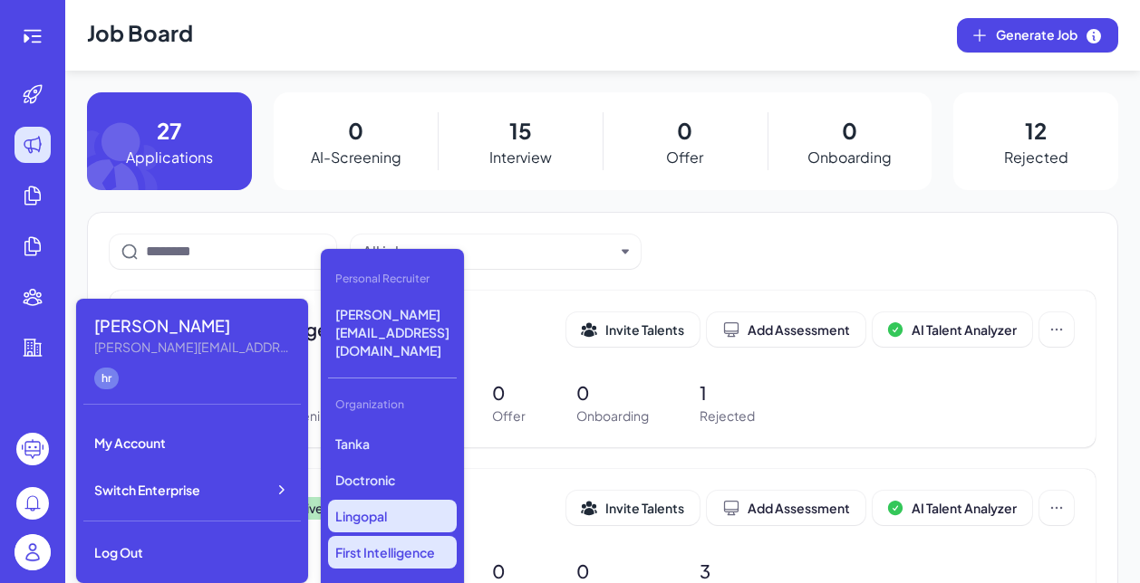
scroll to position [485, 0]
click at [382, 537] on p "First Intelligence" at bounding box center [392, 553] width 129 height 33
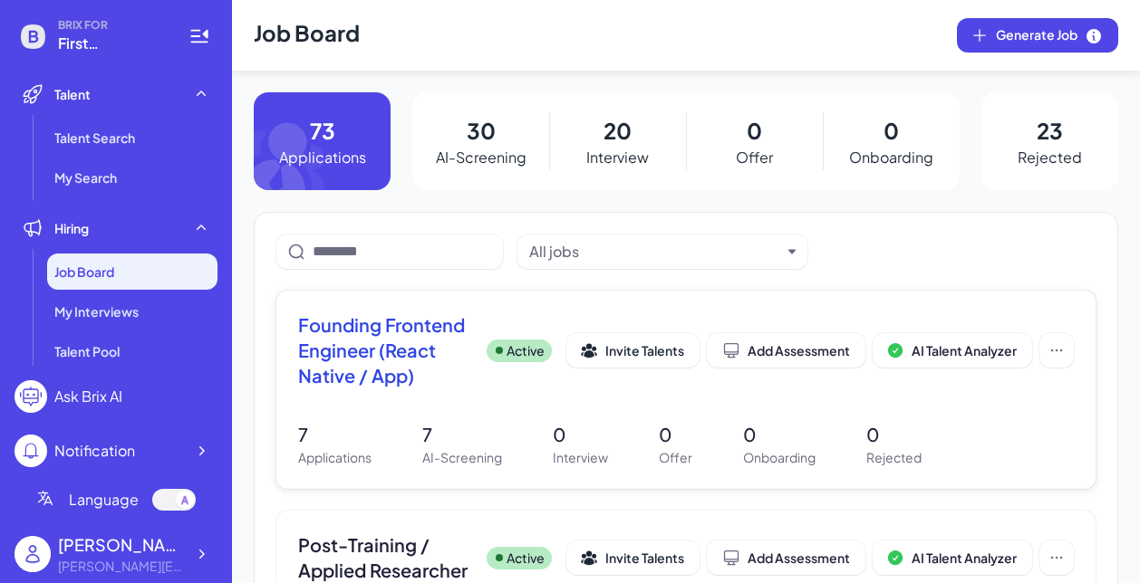
click at [438, 432] on div "Founding Frontend Engineer (React Native / App) Active Invite Talents Add Asses…" at bounding box center [685, 390] width 819 height 198
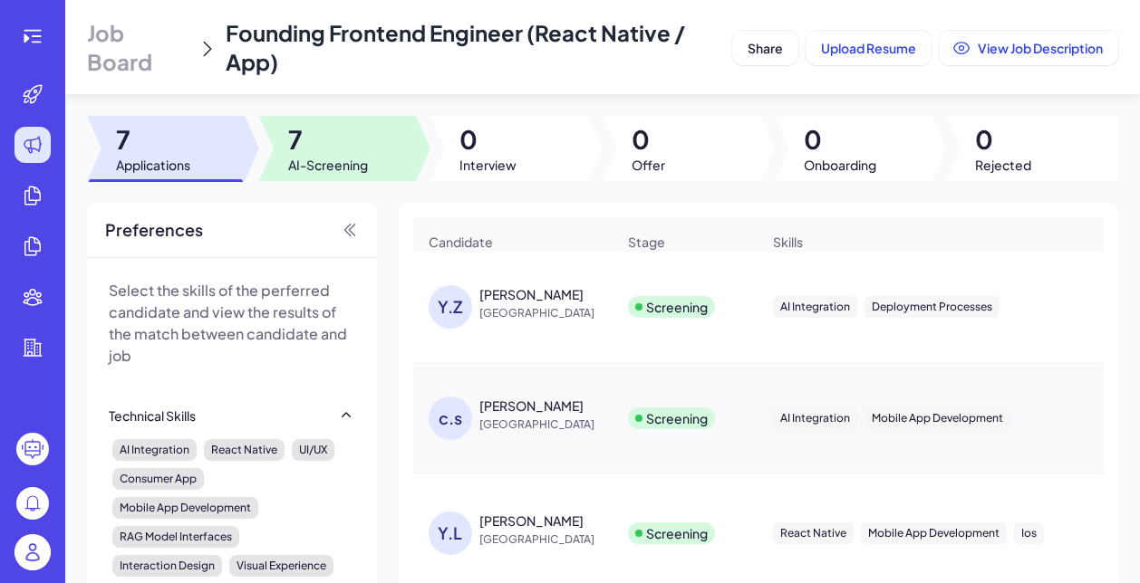
click at [316, 161] on span "AI-Screening" at bounding box center [328, 165] width 80 height 18
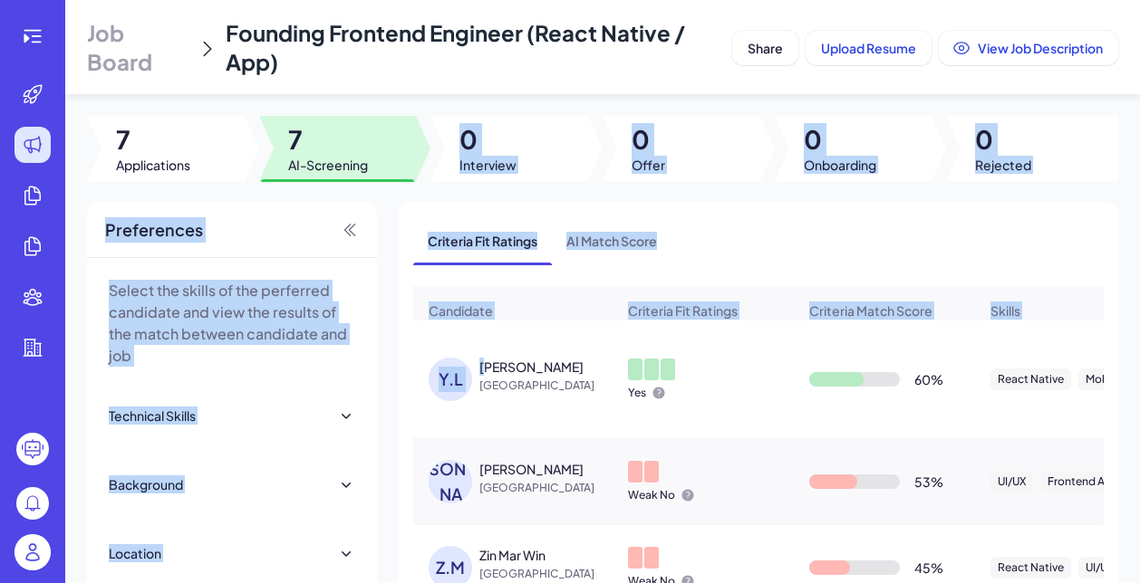
drag, startPoint x: 490, startPoint y: 371, endPoint x: 513, endPoint y: 74, distance: 298.0
click at [503, 99] on div "Job Board Founding Frontend Engineer (React Native / App) Share Upload Resume V…" at bounding box center [602, 291] width 1074 height 583
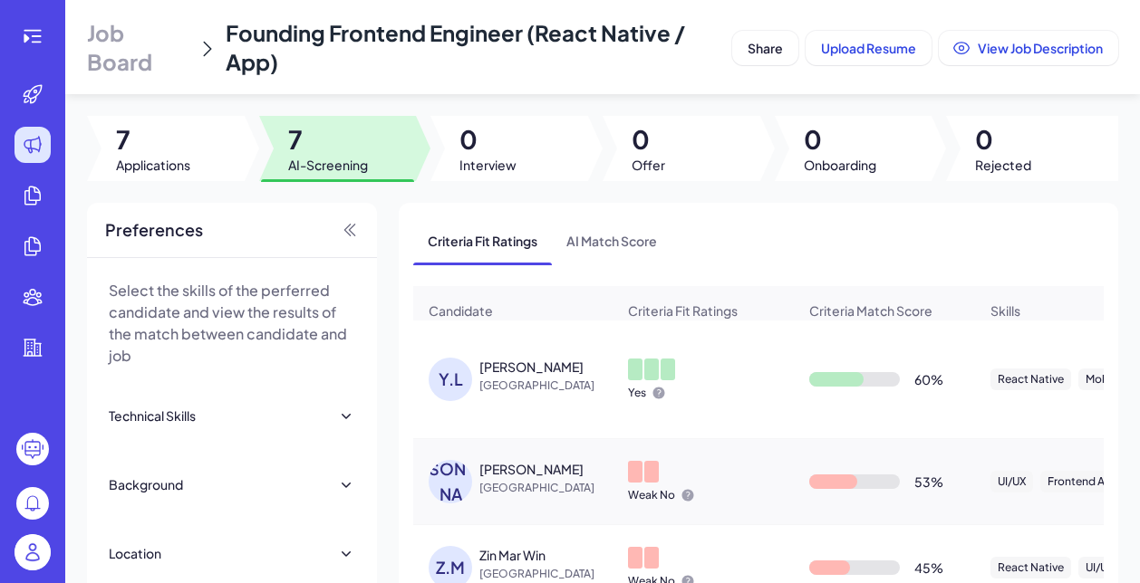
click at [144, 59] on span "Job Board" at bounding box center [138, 47] width 102 height 58
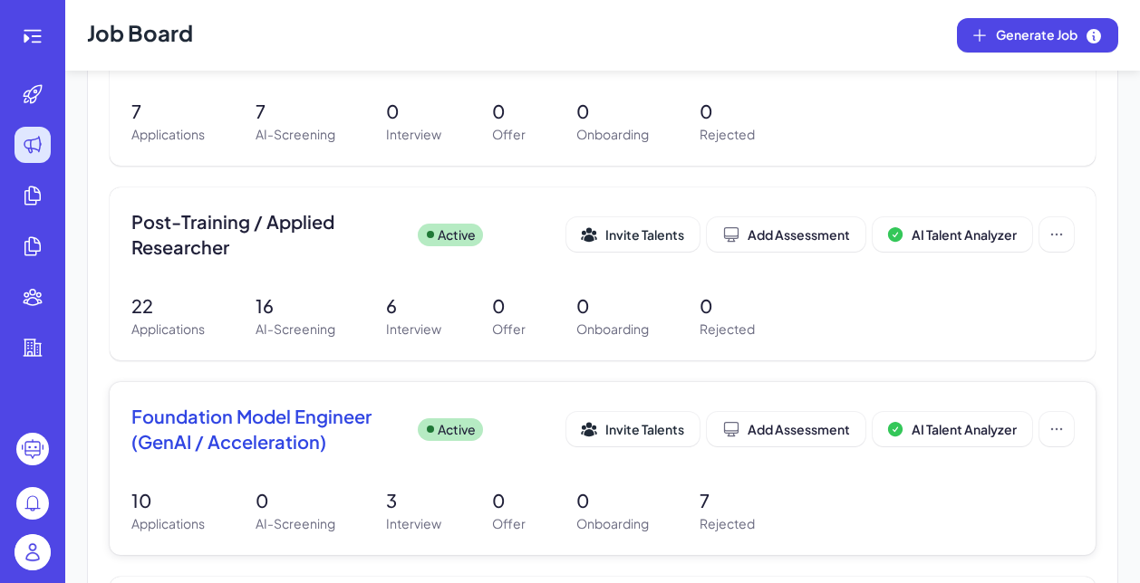
scroll to position [303, 0]
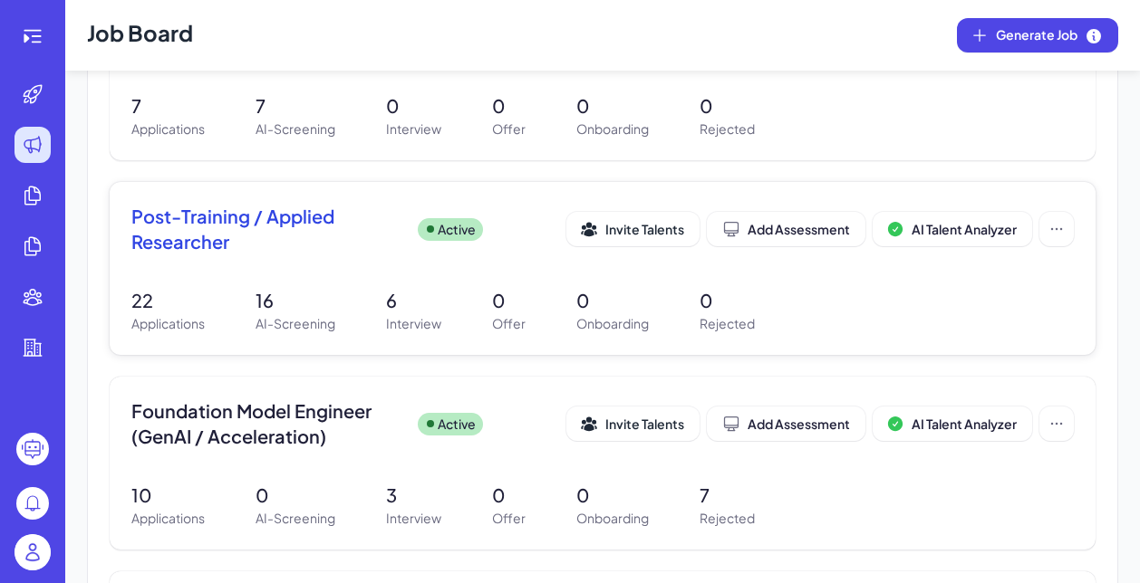
click at [294, 236] on span "Post-Training / Applied Researcher" at bounding box center [267, 229] width 272 height 51
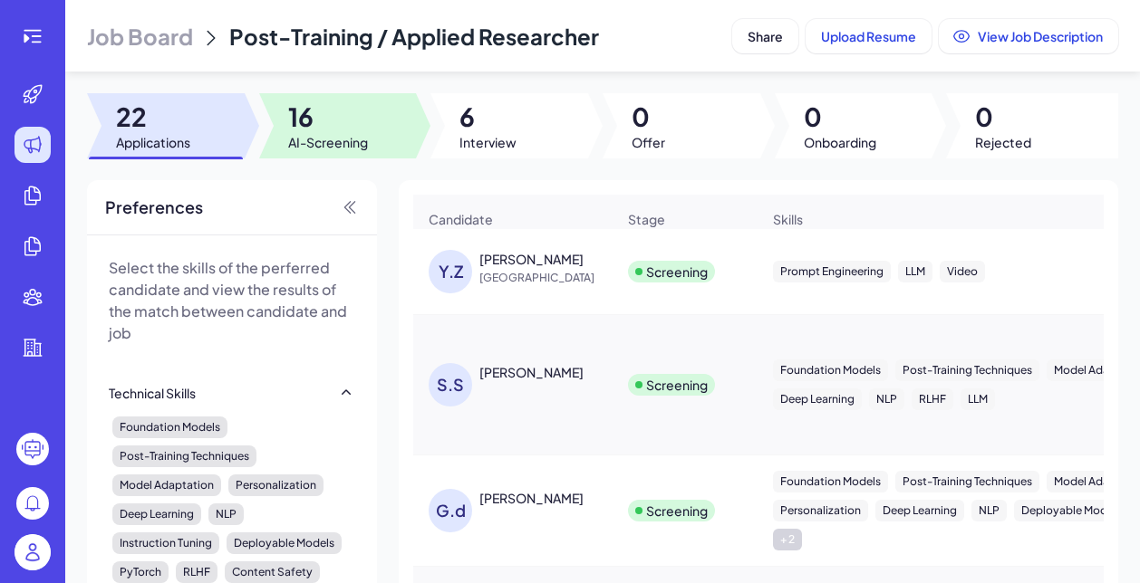
click at [369, 145] on div at bounding box center [338, 125] width 158 height 65
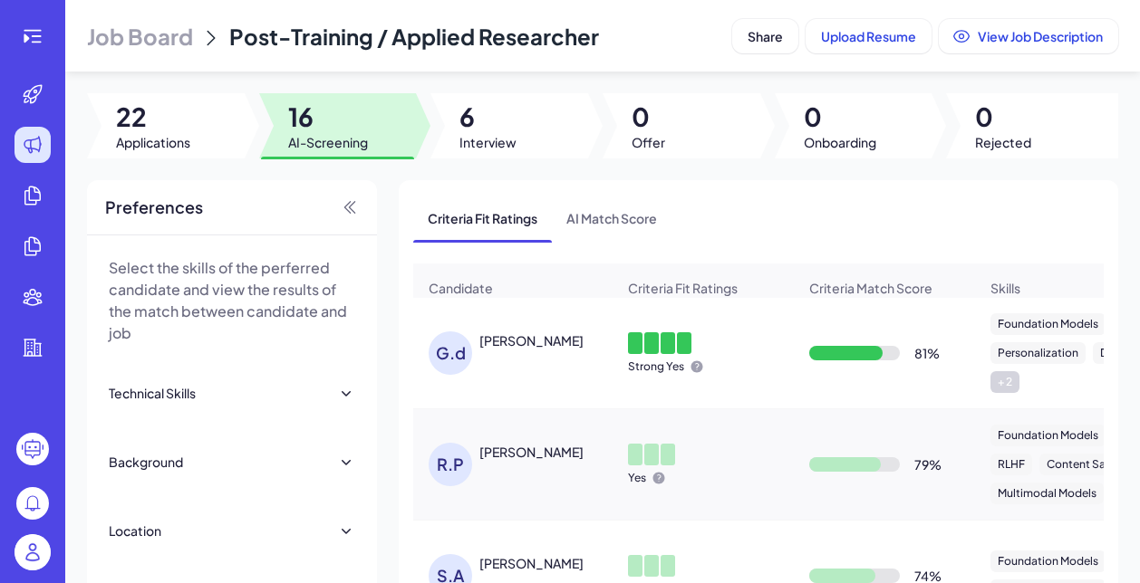
click at [532, 365] on div "[PERSON_NAME]" at bounding box center [521, 353] width 187 height 43
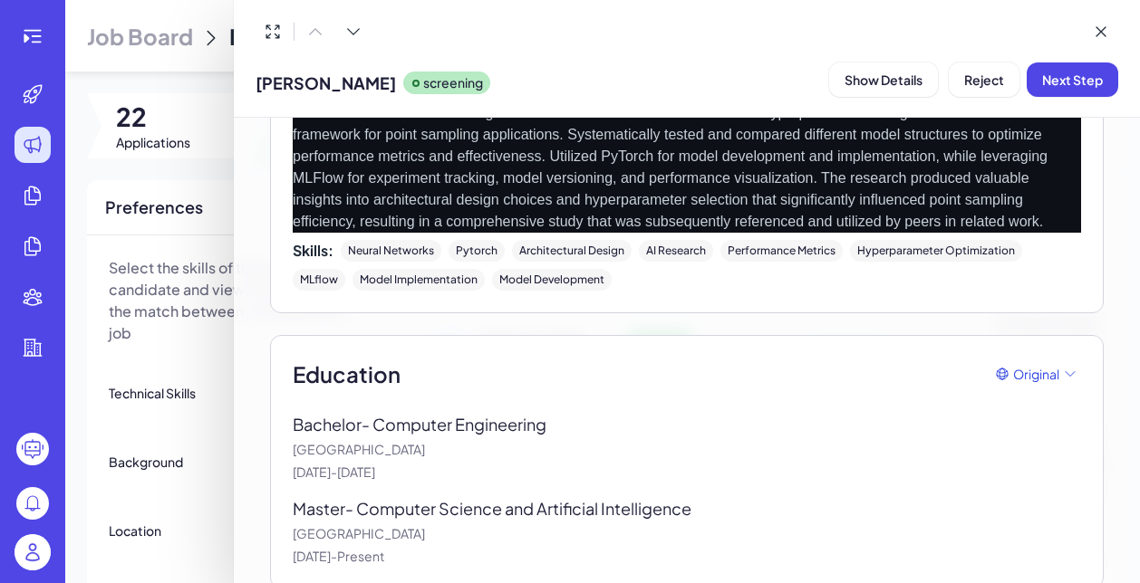
scroll to position [3133, 0]
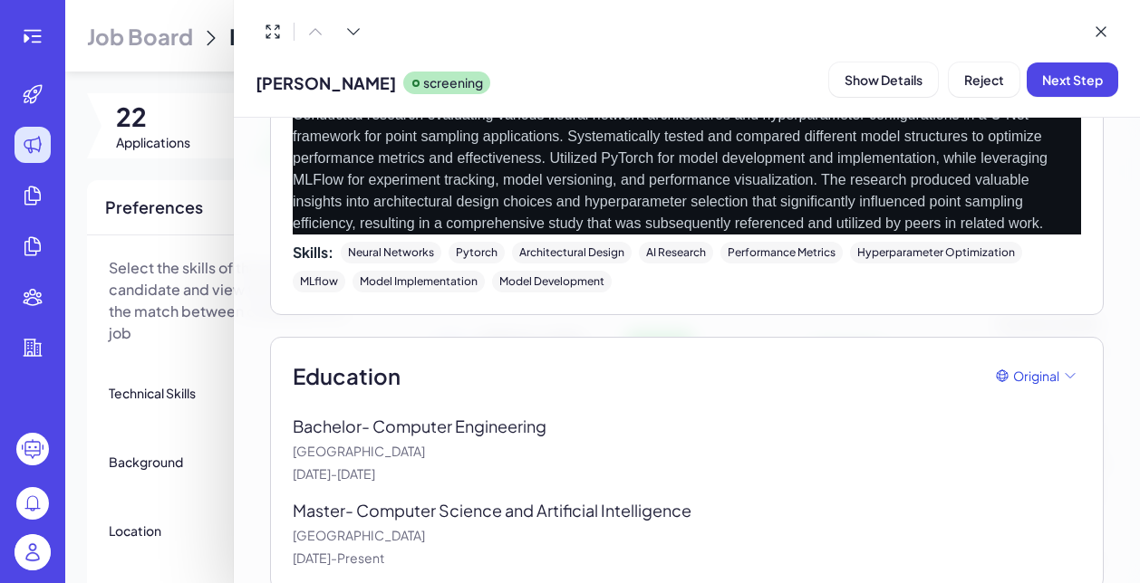
drag, startPoint x: 534, startPoint y: 504, endPoint x: 291, endPoint y: 511, distance: 243.8
click at [291, 511] on div "Education Original Bachelor - Computer Engineering [GEOGRAPHIC_DATA] [DATE] - […" at bounding box center [686, 464] width 833 height 254
copy p "[GEOGRAPHIC_DATA]"
click at [976, 75] on span "Reject" at bounding box center [984, 80] width 40 height 16
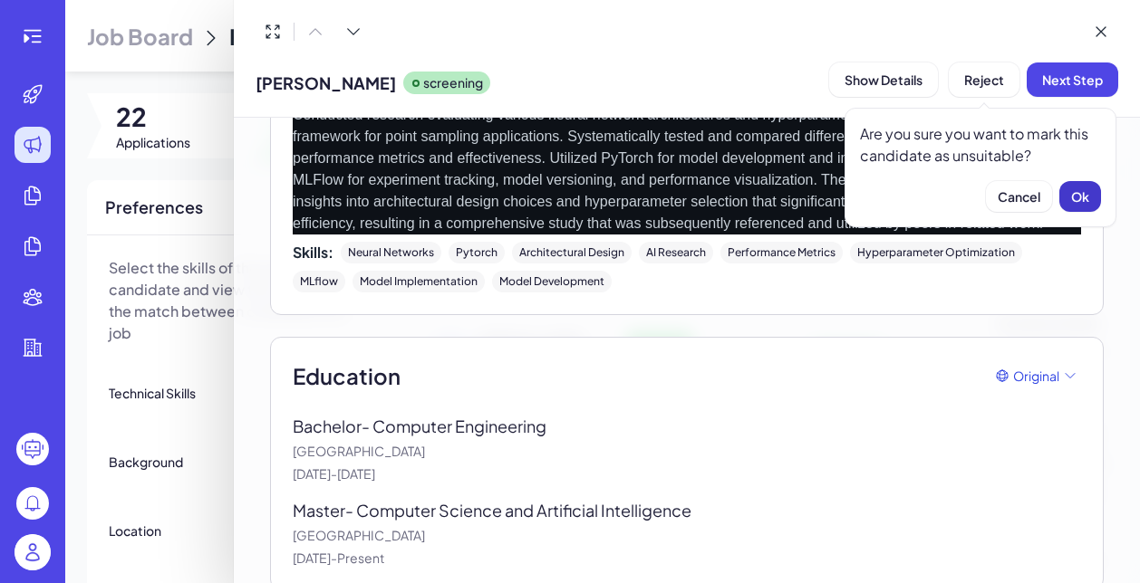
click at [1087, 188] on span "Ok" at bounding box center [1080, 196] width 18 height 16
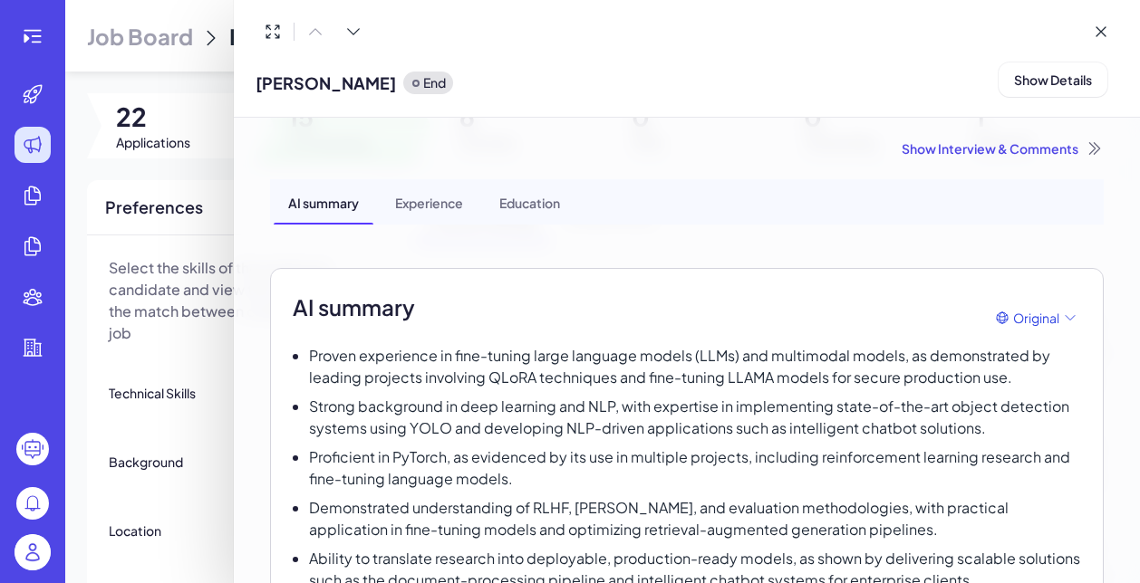
scroll to position [0, 0]
click at [1038, 152] on div "Show Interview & Comments" at bounding box center [686, 148] width 833 height 18
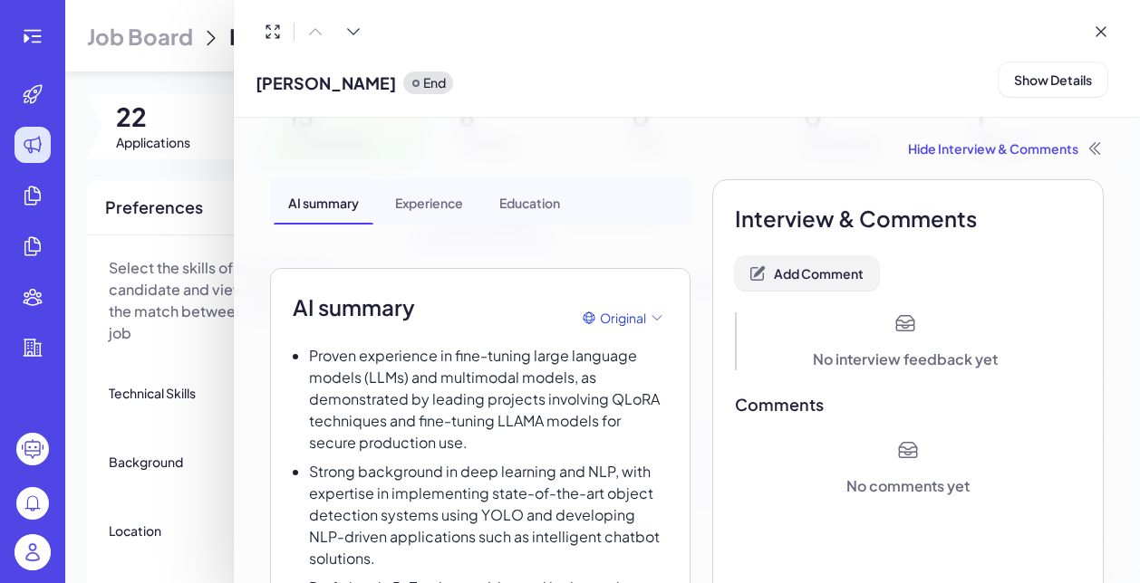
click at [822, 274] on span "Add Comment" at bounding box center [819, 273] width 90 height 16
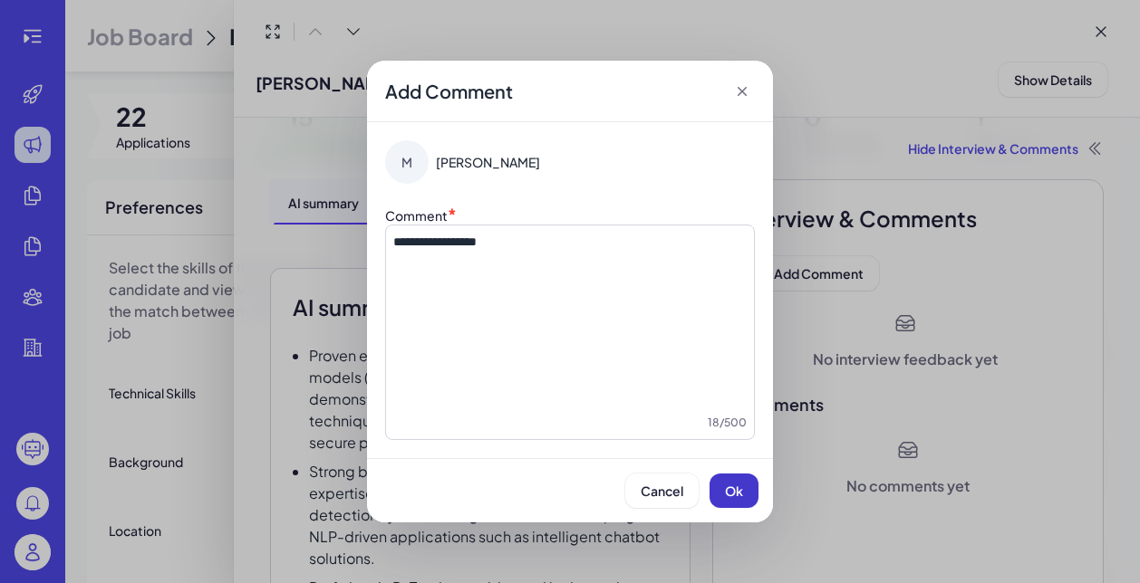
click at [731, 487] on span "Ok" at bounding box center [734, 491] width 18 height 16
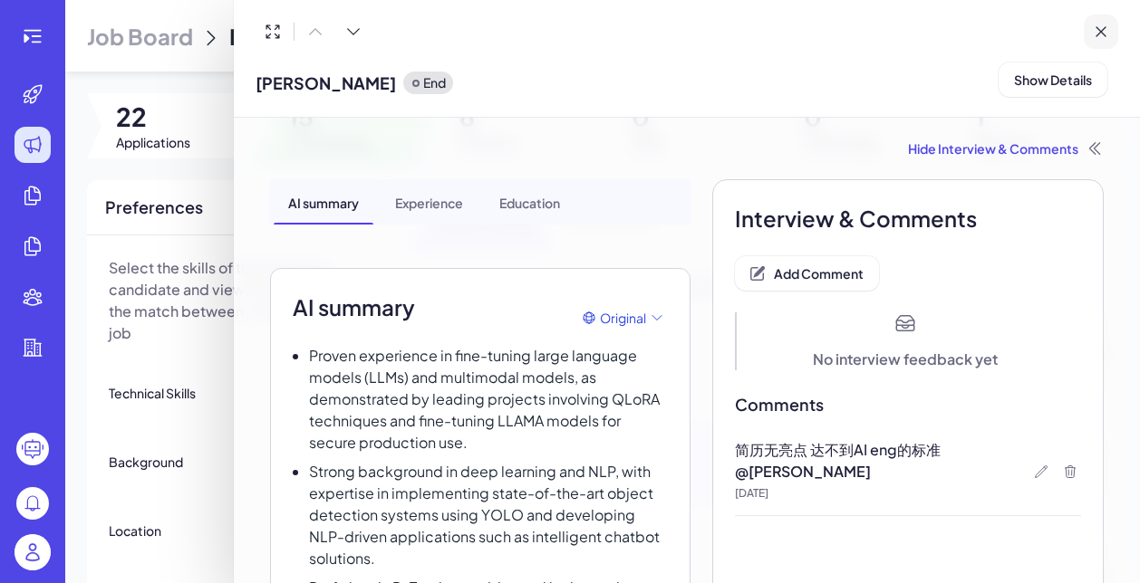
click at [1102, 35] on icon at bounding box center [1100, 32] width 18 height 18
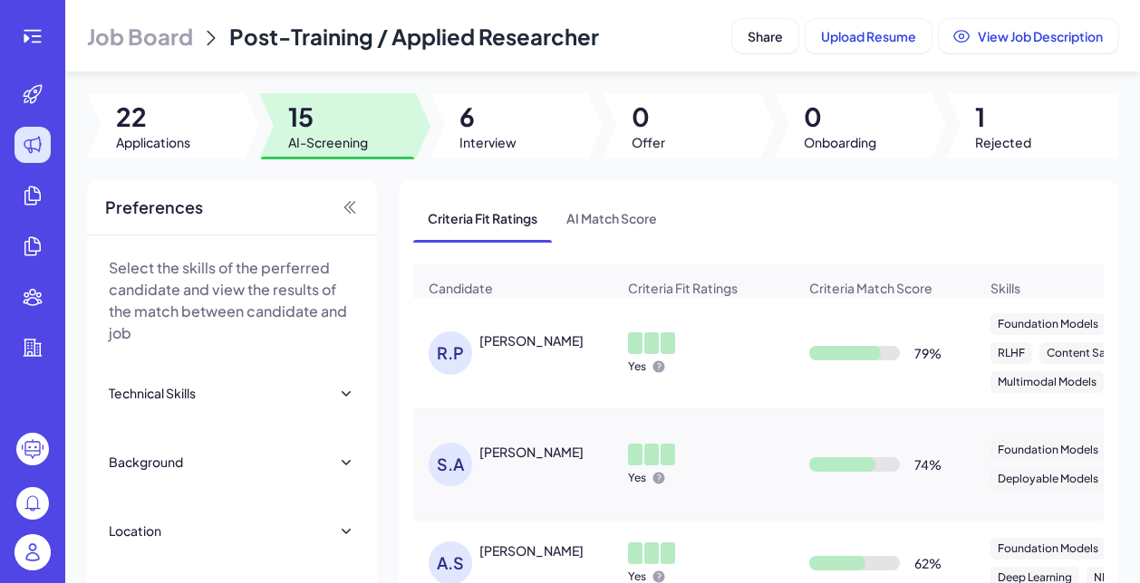
click at [510, 351] on div "R.P Rishav Pramanik" at bounding box center [521, 353] width 187 height 43
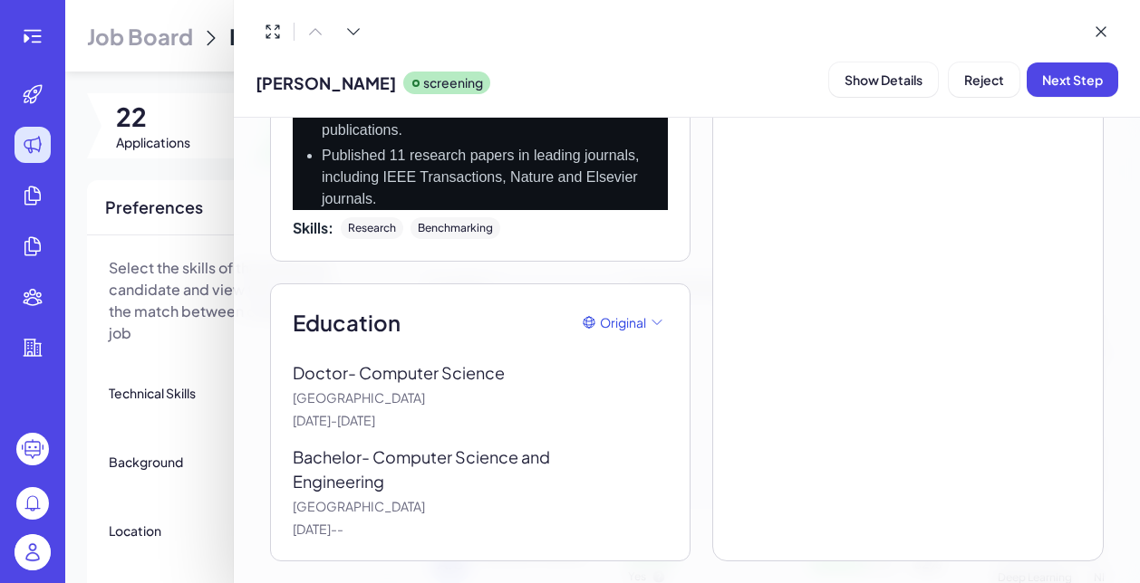
scroll to position [2525, 0]
click at [982, 83] on span "Reject" at bounding box center [984, 80] width 40 height 16
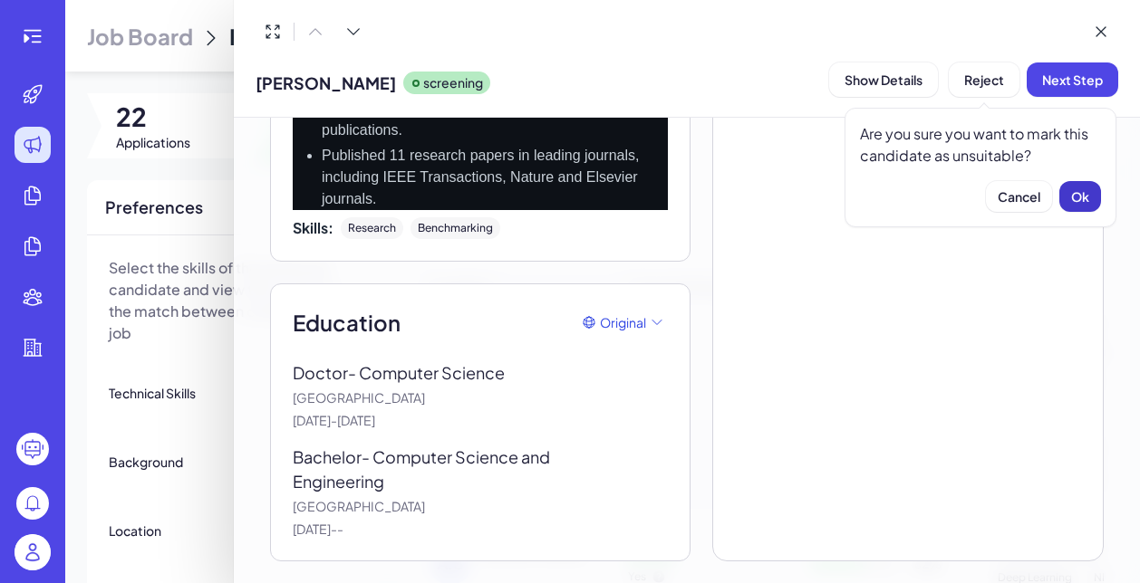
click at [1093, 191] on button "Ok" at bounding box center [1080, 196] width 42 height 31
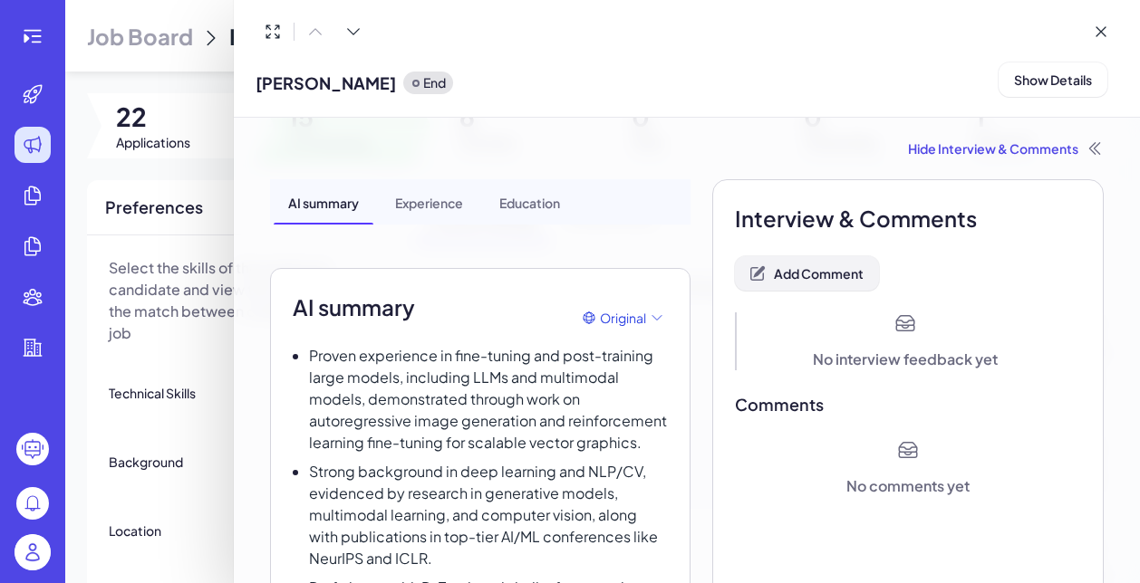
scroll to position [0, 0]
click at [793, 275] on span "Add Comment" at bounding box center [819, 273] width 90 height 16
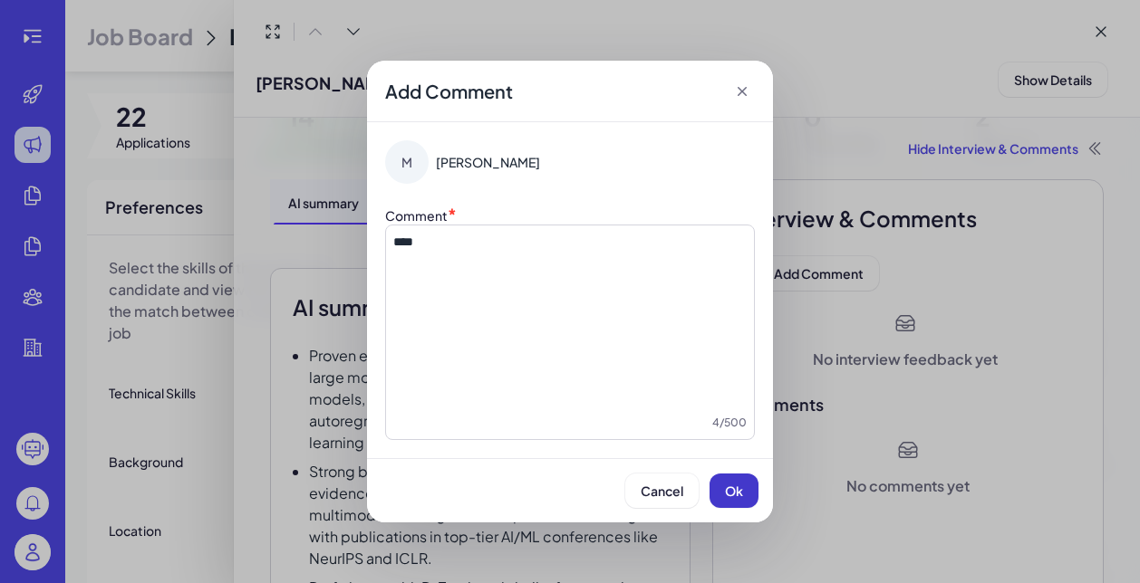
click at [728, 488] on span "Ok" at bounding box center [734, 491] width 18 height 16
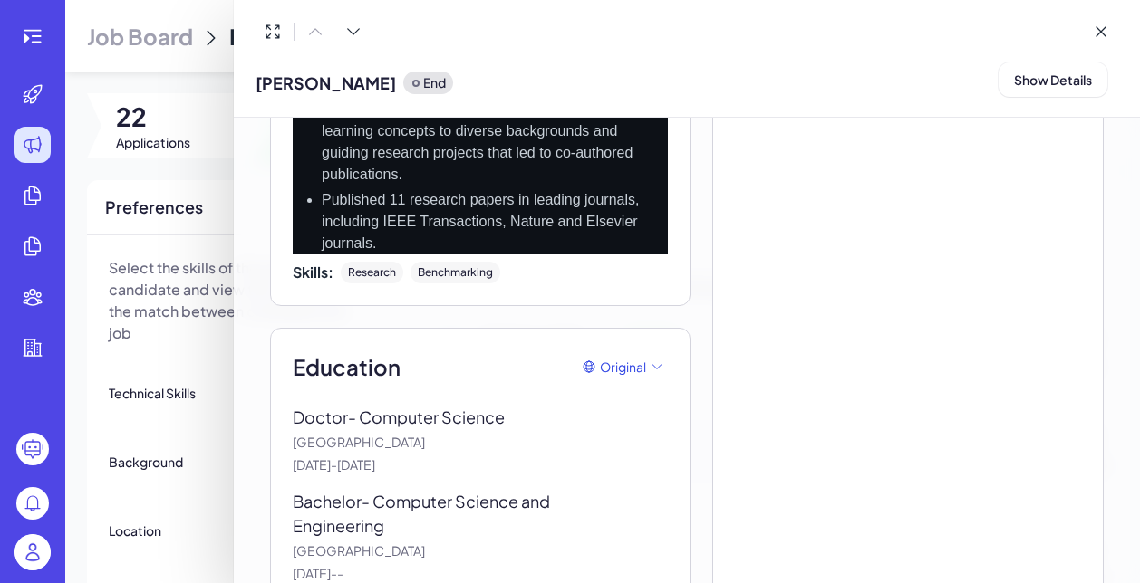
scroll to position [2472, 0]
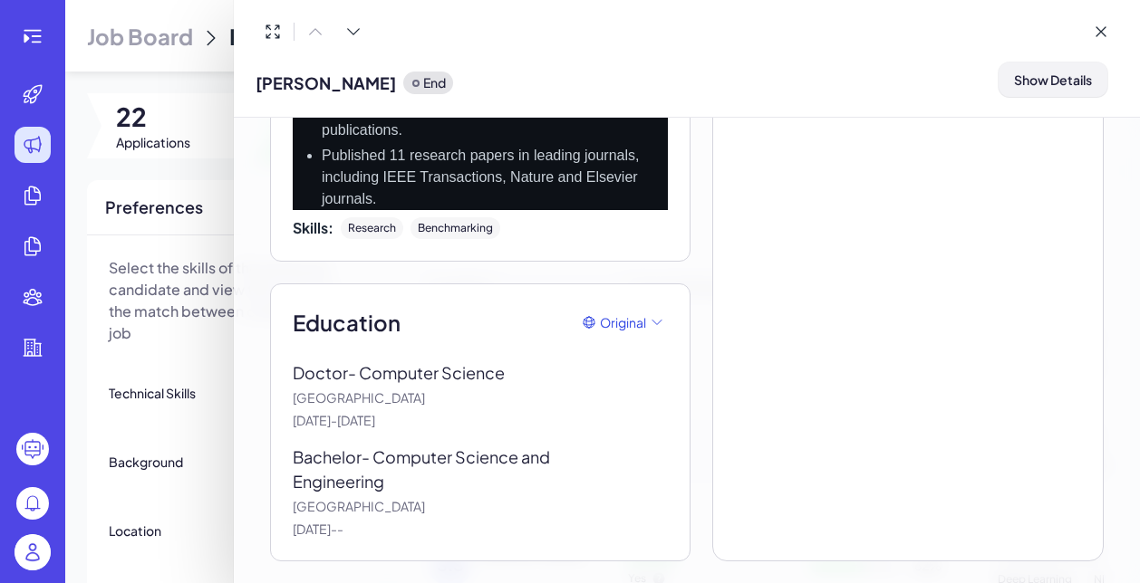
click at [1074, 77] on span "Show Details" at bounding box center [1053, 80] width 78 height 16
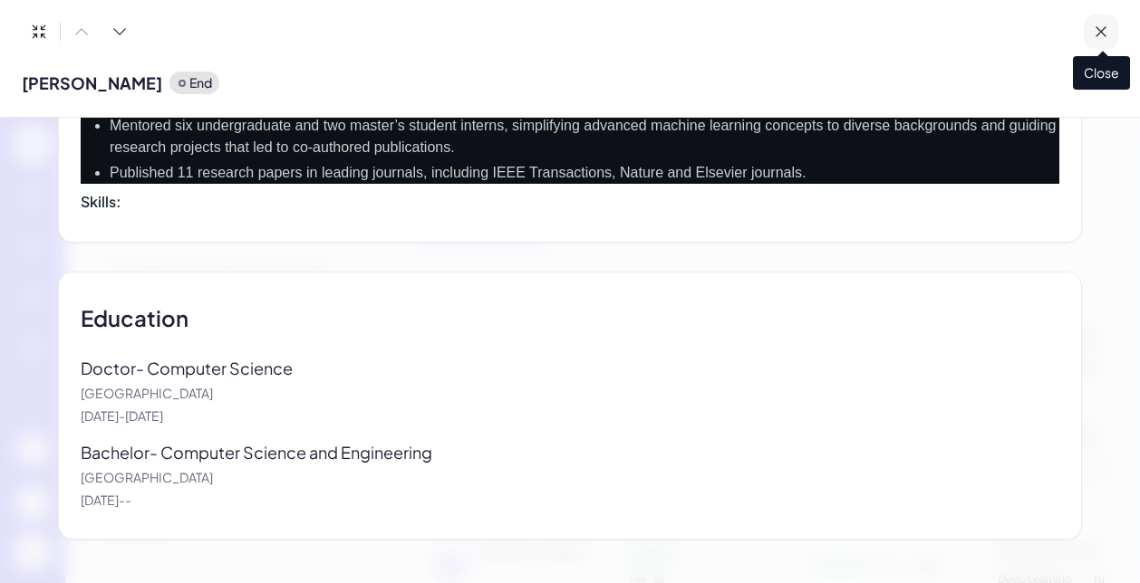
click at [1110, 29] on button at bounding box center [1100, 31] width 34 height 34
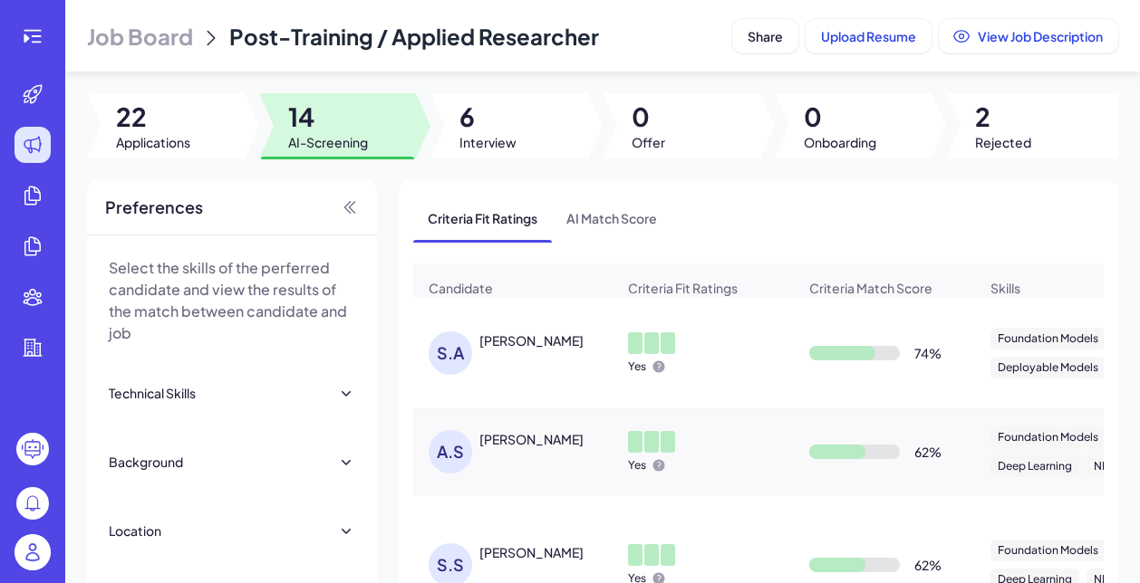
click at [524, 336] on div "Saad Alam" at bounding box center [531, 341] width 104 height 18
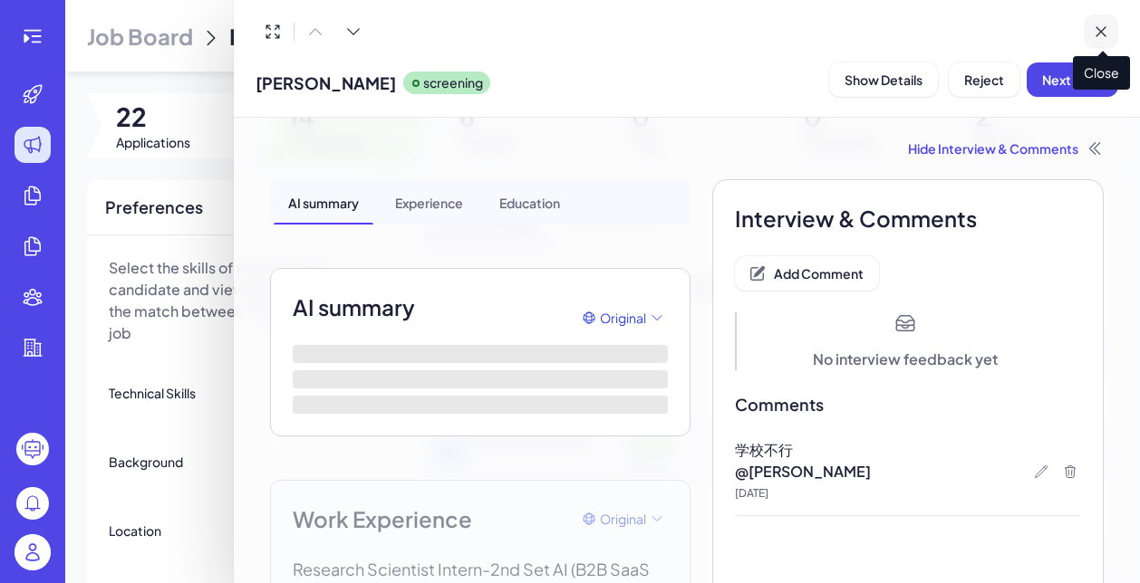
click at [1091, 36] on icon at bounding box center [1100, 32] width 18 height 18
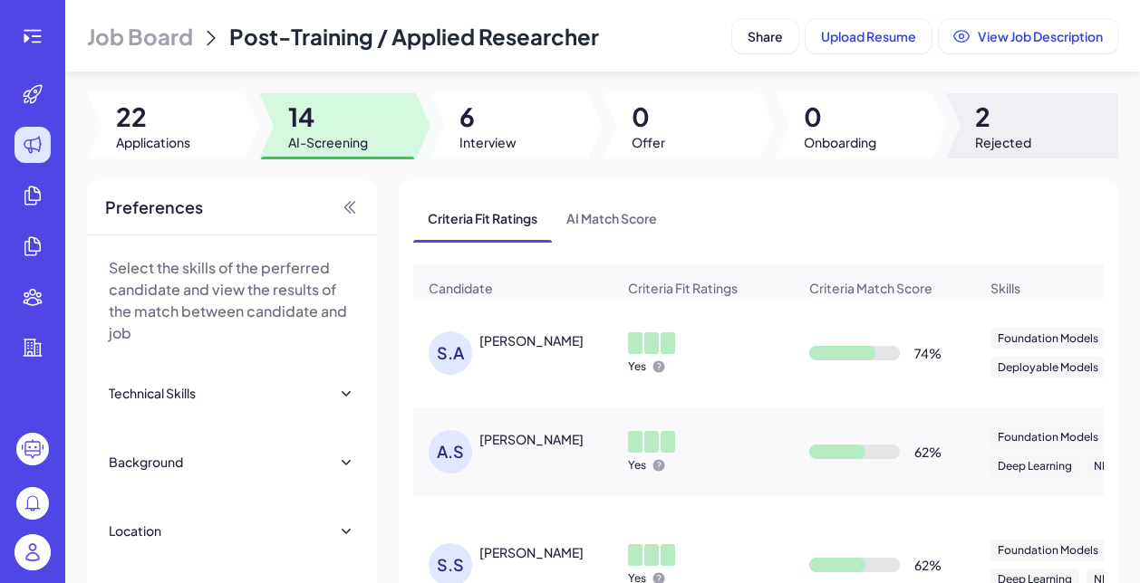
click at [999, 128] on span "2" at bounding box center [1003, 117] width 56 height 33
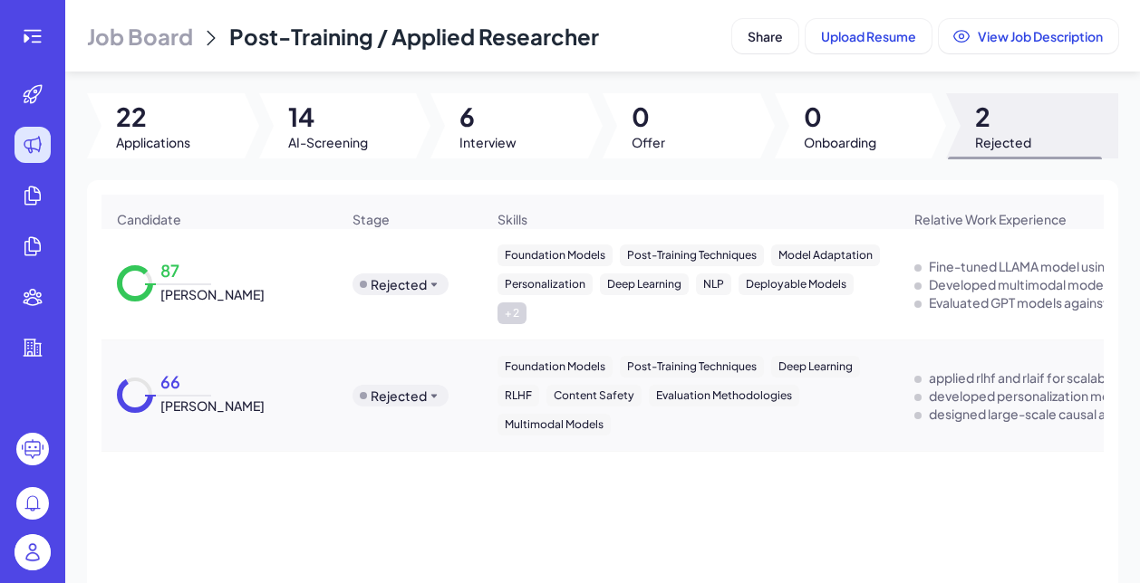
click at [235, 309] on div "87 Giovani da Silva" at bounding box center [219, 285] width 234 height 68
click at [207, 291] on span "Giovani da Silva" at bounding box center [212, 294] width 104 height 18
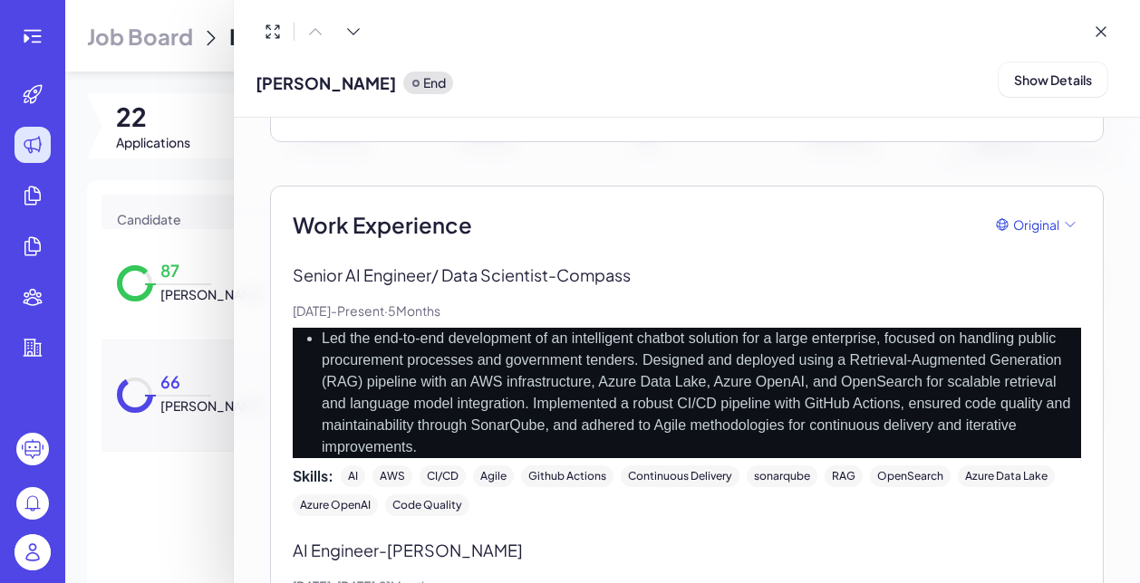
scroll to position [453, 0]
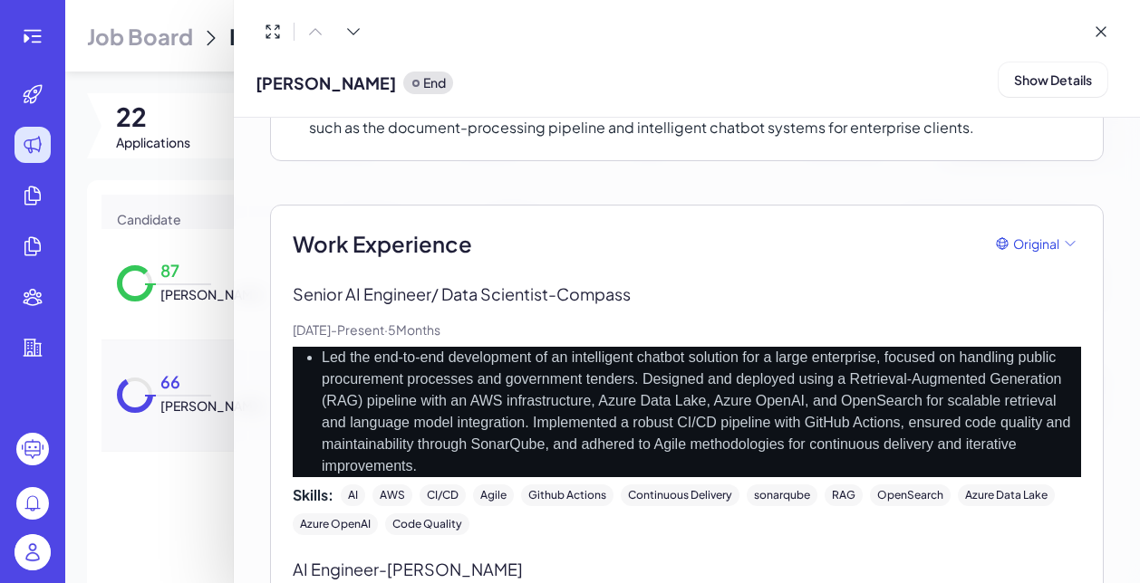
click at [173, 517] on div at bounding box center [570, 291] width 1140 height 583
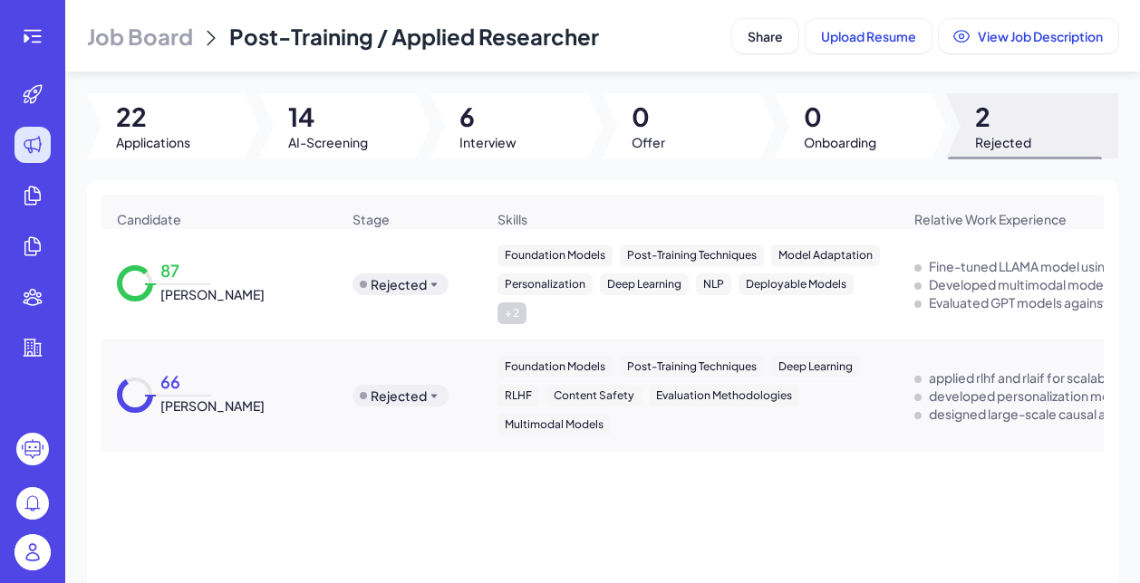
click at [188, 397] on span "Rishav Pramanik" at bounding box center [212, 406] width 104 height 18
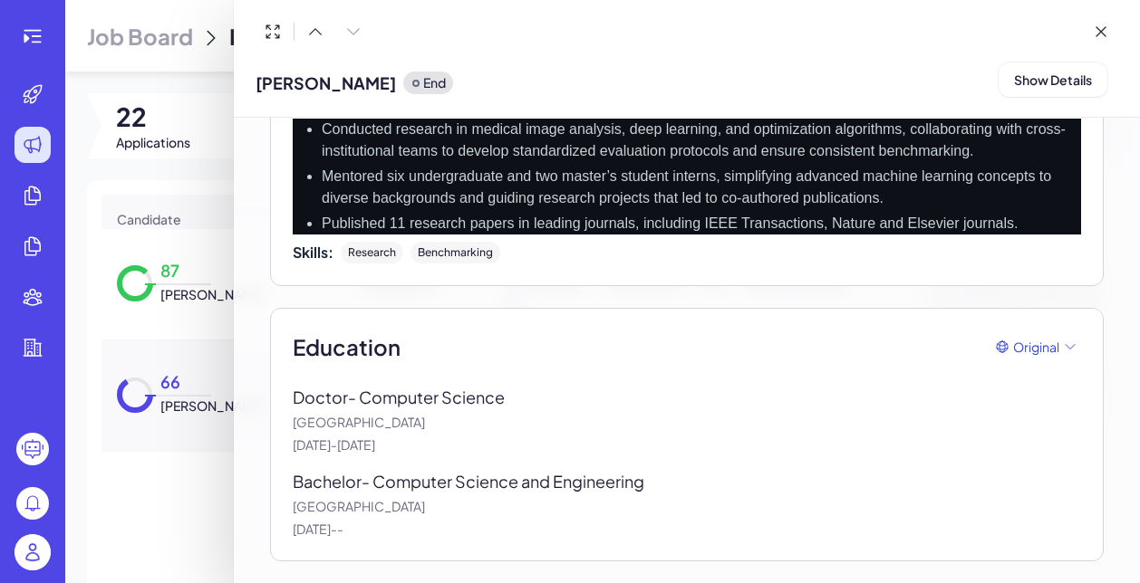
scroll to position [1535, 0]
click at [173, 543] on div at bounding box center [570, 291] width 1140 height 583
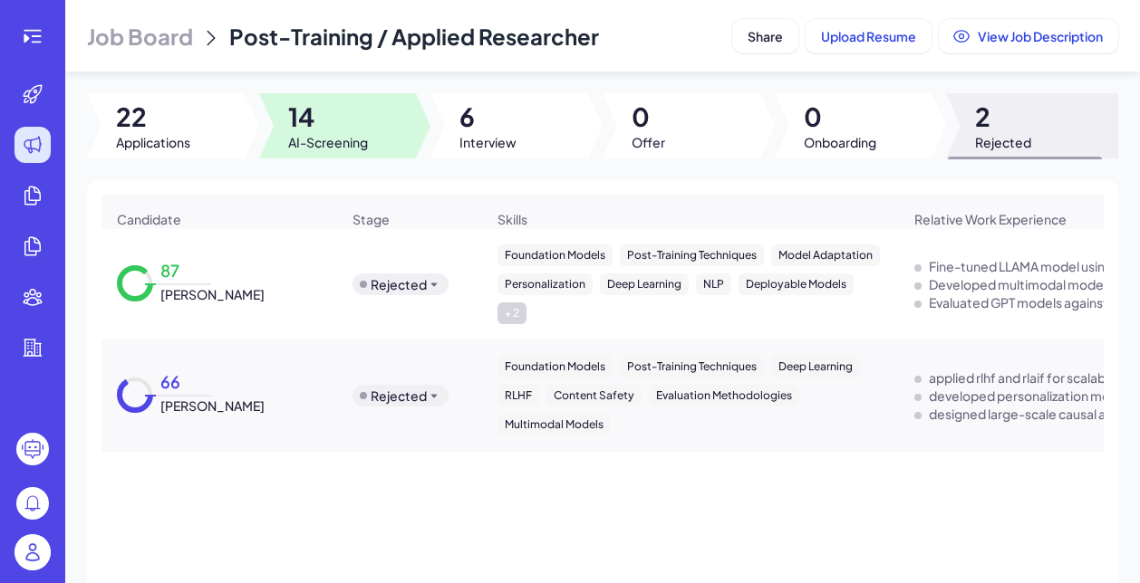
click at [358, 153] on div at bounding box center [338, 125] width 158 height 65
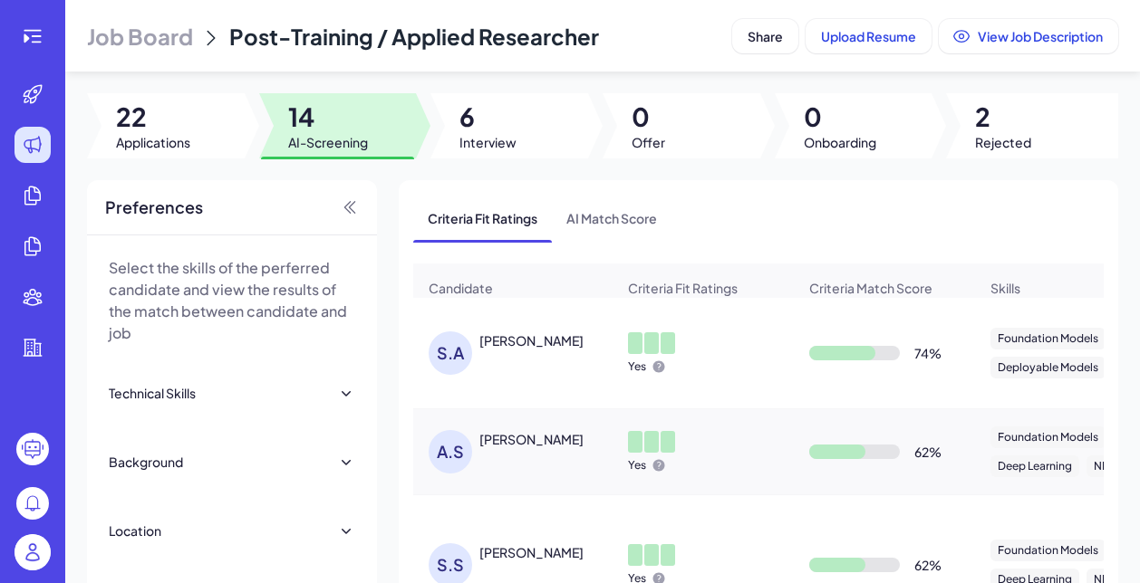
click at [520, 338] on div "Saad Alam" at bounding box center [531, 341] width 104 height 18
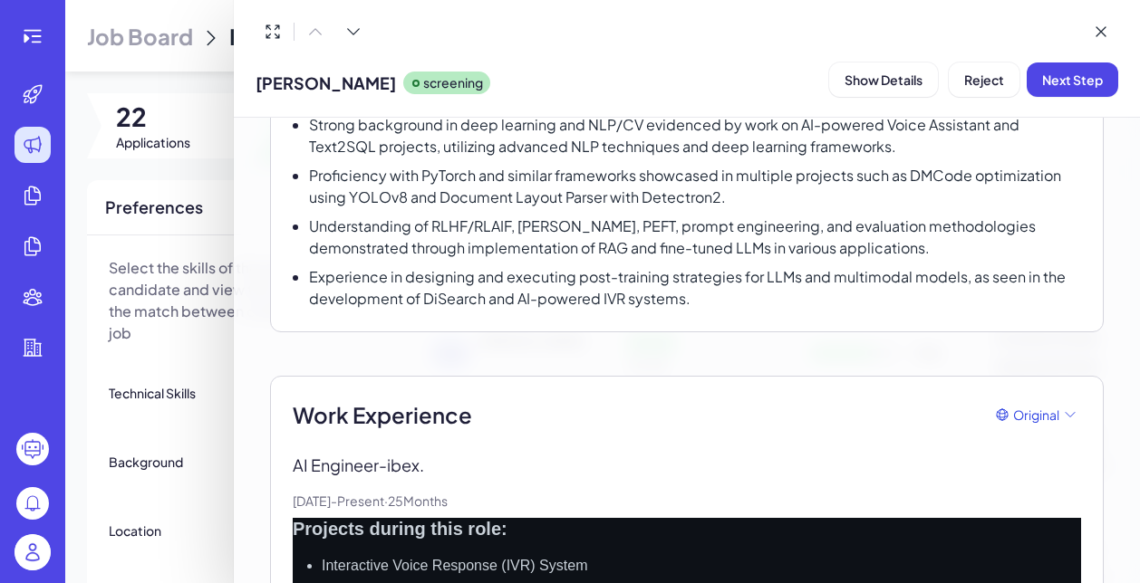
scroll to position [292, 0]
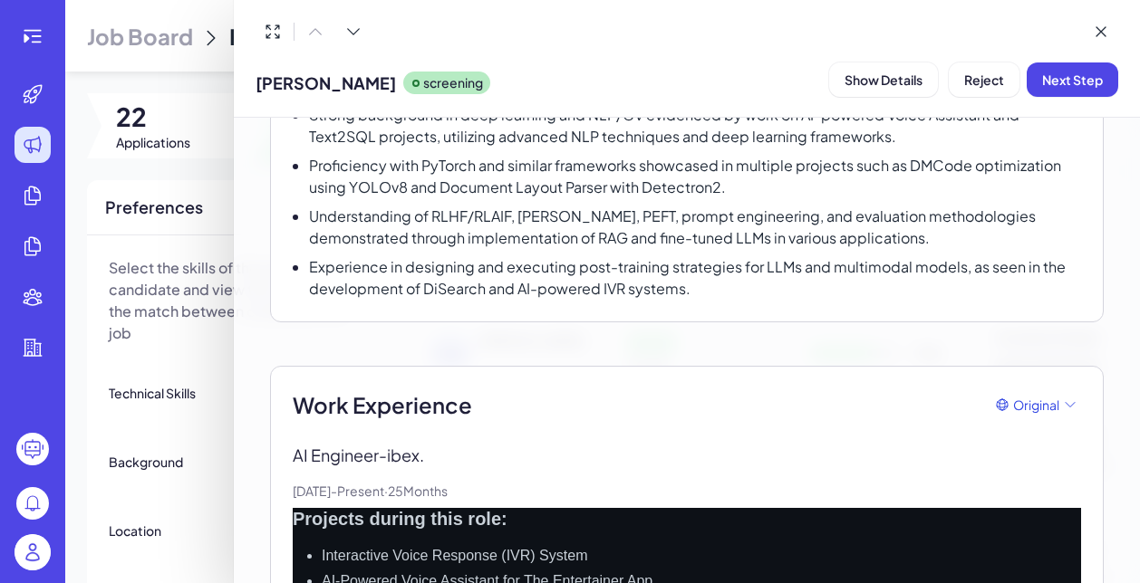
click at [197, 430] on div at bounding box center [570, 291] width 1140 height 583
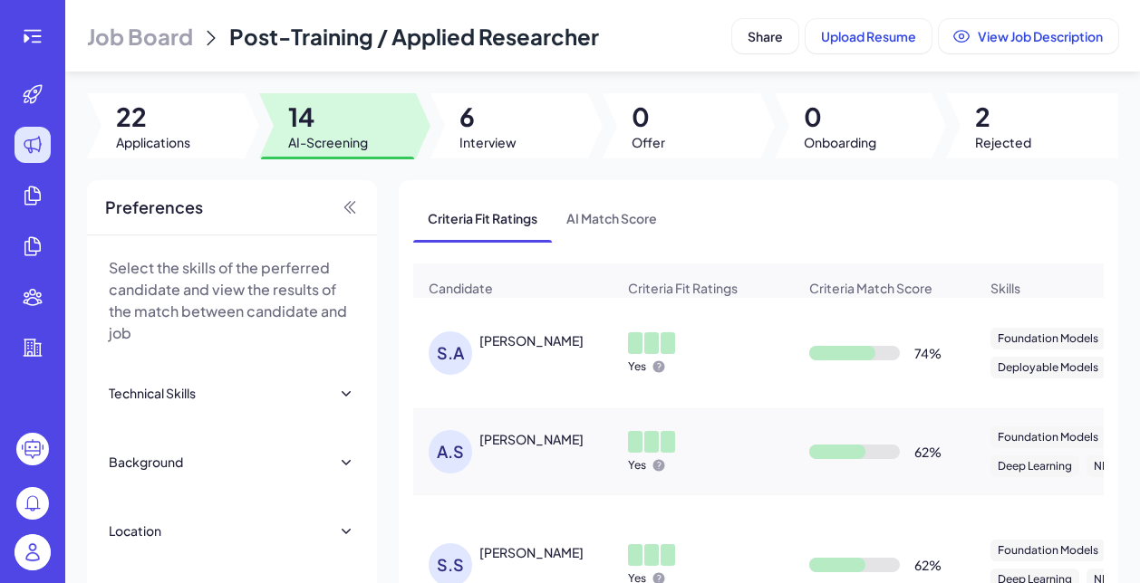
click at [504, 455] on div "A.S Aarun Srinivas" at bounding box center [521, 451] width 187 height 43
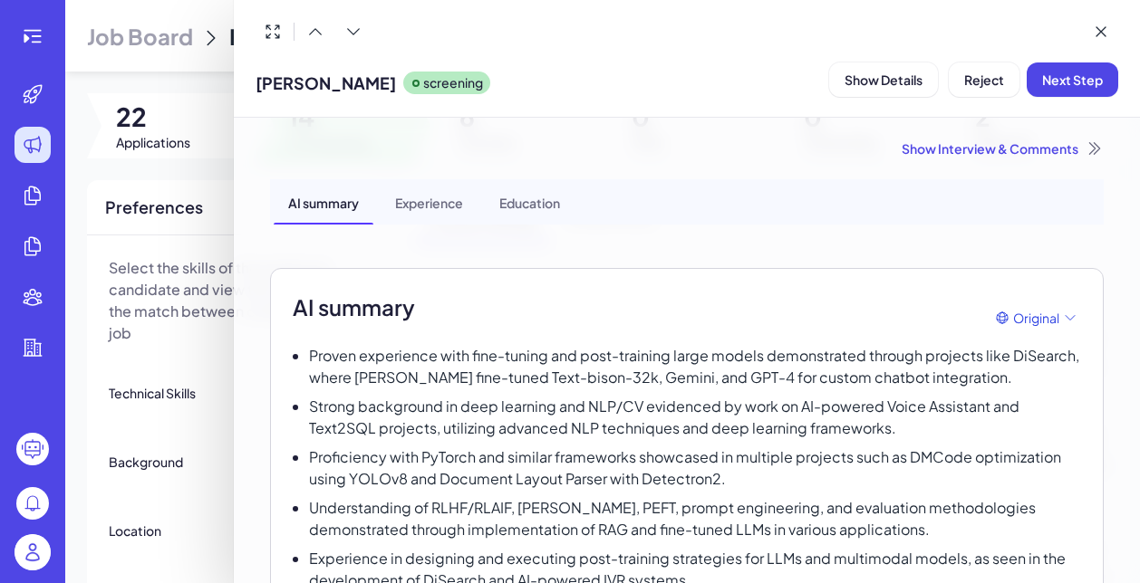
click at [240, 437] on div "Show Interview & Comments AI summary Experience Education AI summary Original P…" at bounding box center [687, 351] width 906 height 466
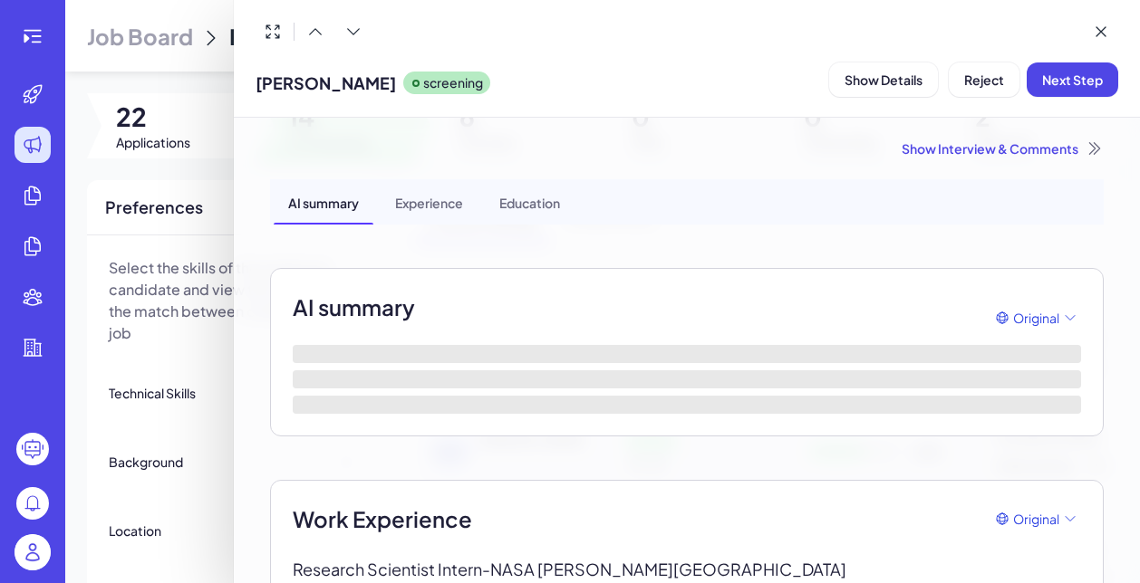
click at [207, 449] on div at bounding box center [570, 291] width 1140 height 583
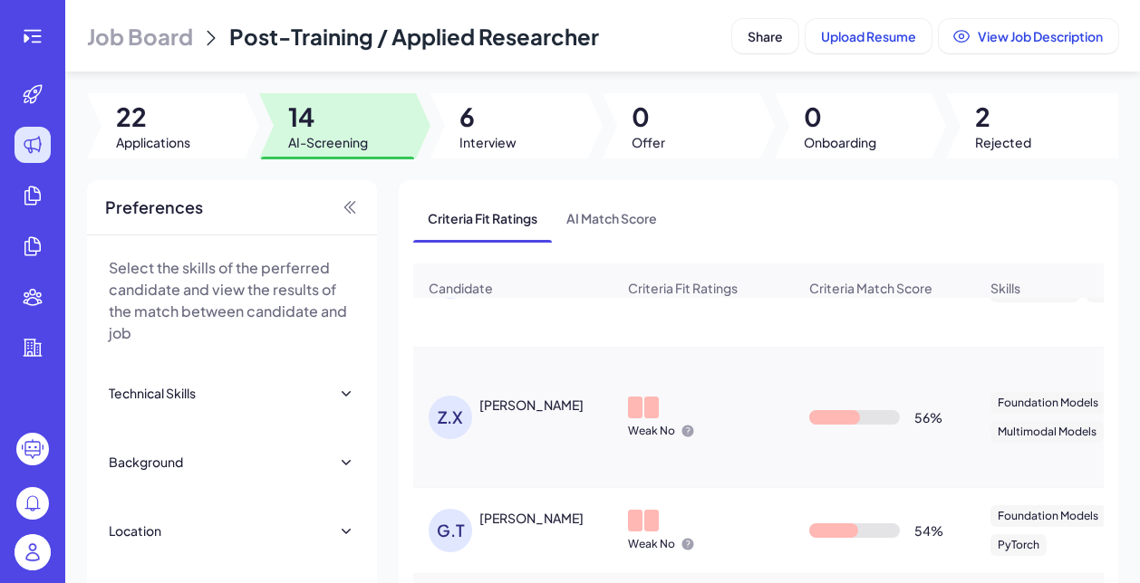
scroll to position [284, 0]
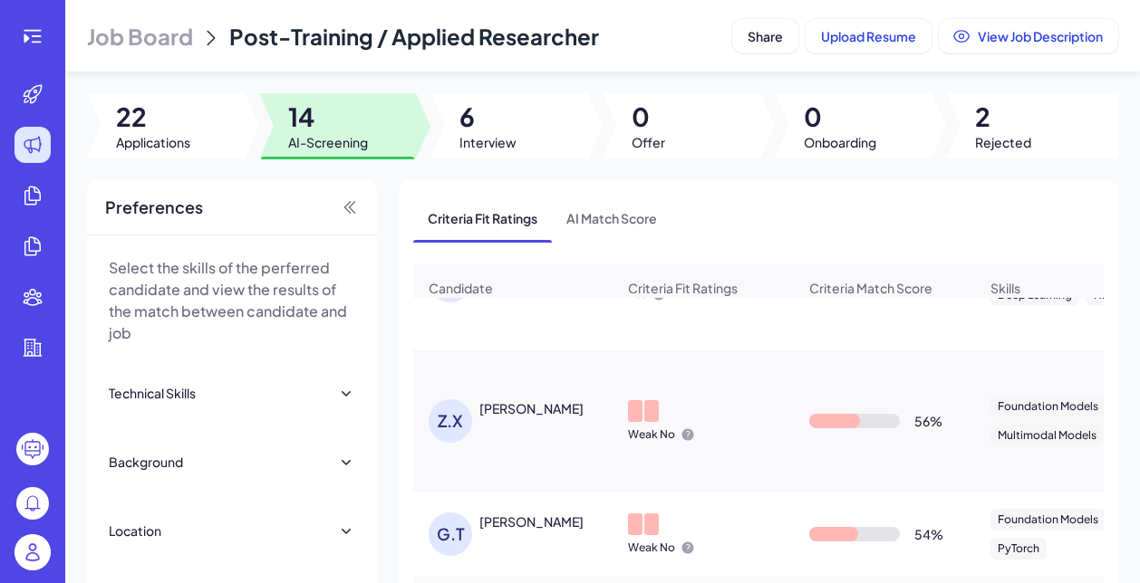
click at [515, 385] on div "Z.X Zhaoyi Xu" at bounding box center [512, 421] width 197 height 72
click at [515, 403] on div "Zhaoyi Xu" at bounding box center [547, 408] width 136 height 19
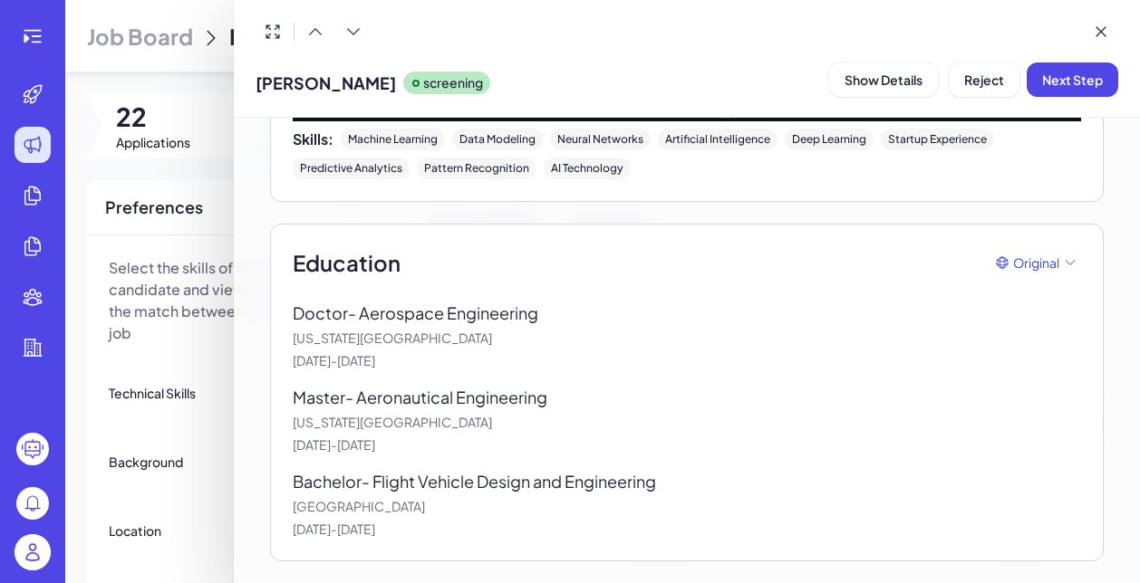
scroll to position [3219, 0]
click at [968, 86] on span "Reject" at bounding box center [984, 80] width 40 height 16
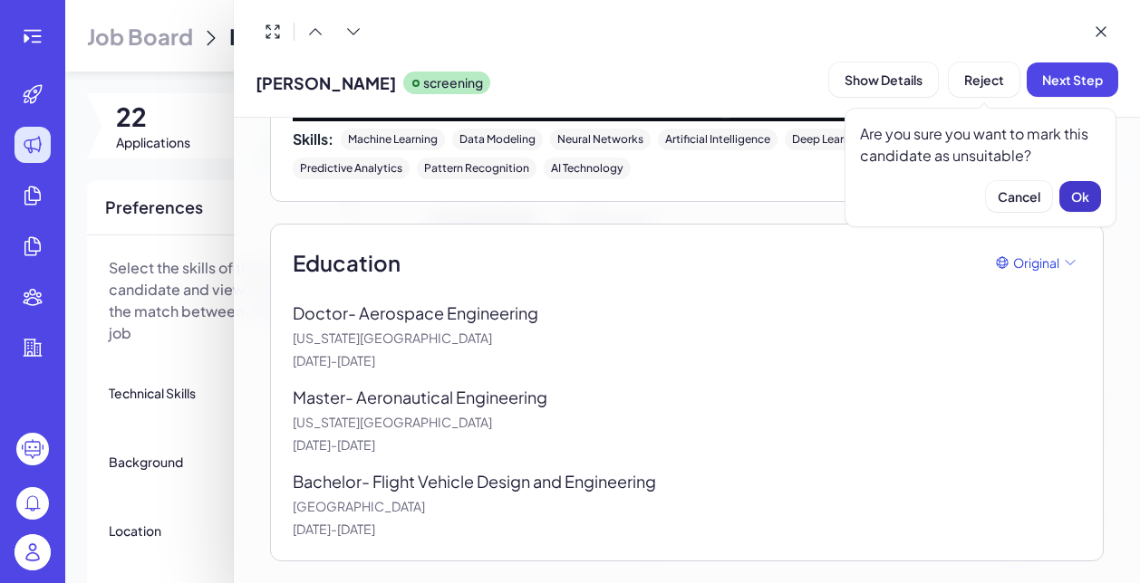
click at [1087, 192] on span "Ok" at bounding box center [1080, 196] width 18 height 16
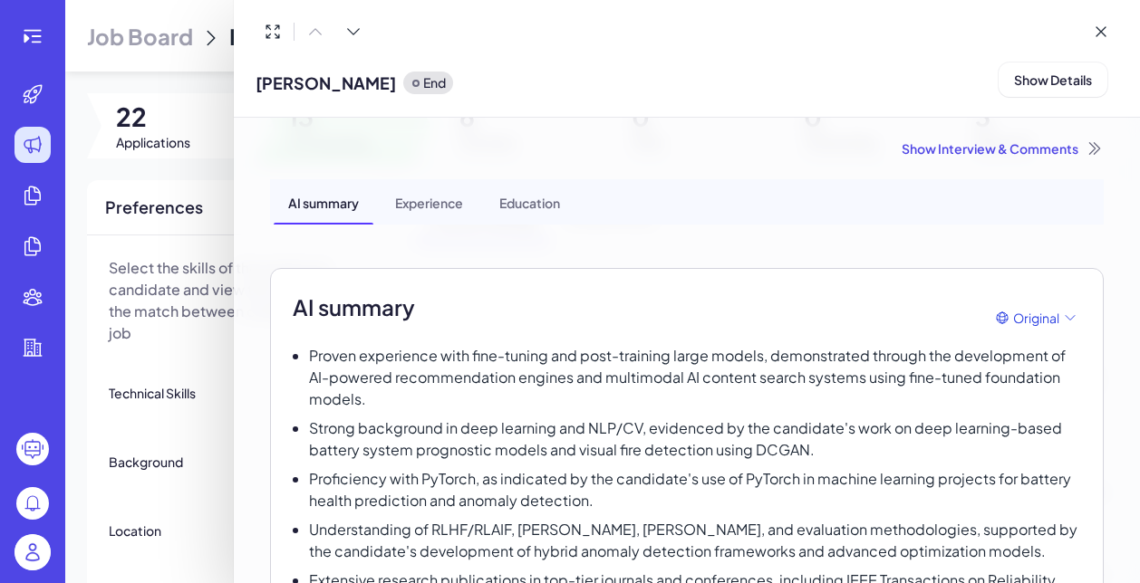
scroll to position [0, 0]
click at [984, 154] on div "Show Interview & Comments" at bounding box center [686, 148] width 833 height 18
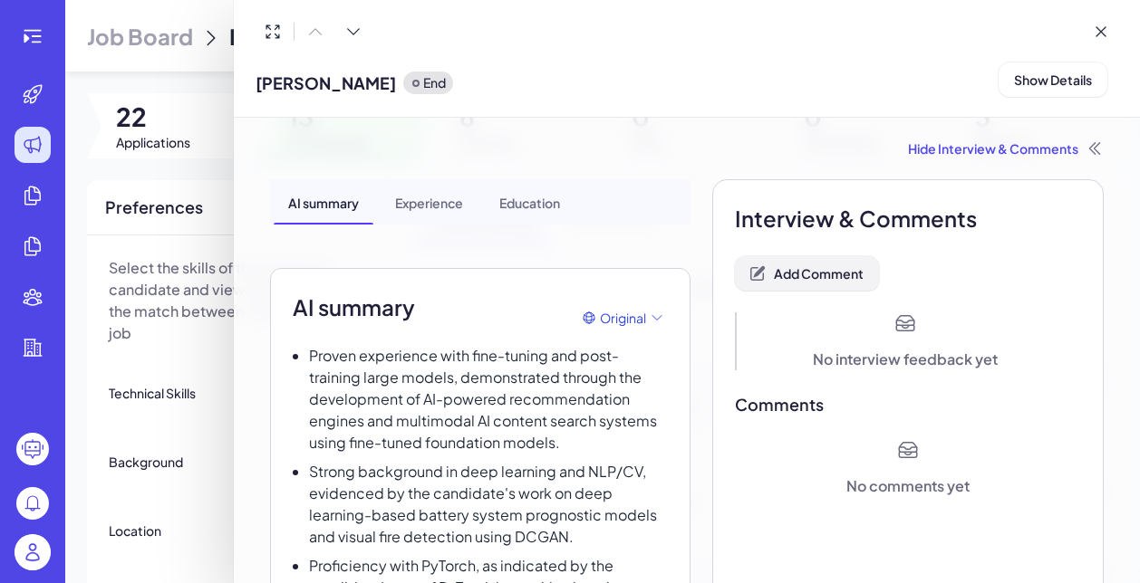
click at [804, 279] on span "Add Comment" at bounding box center [819, 273] width 90 height 16
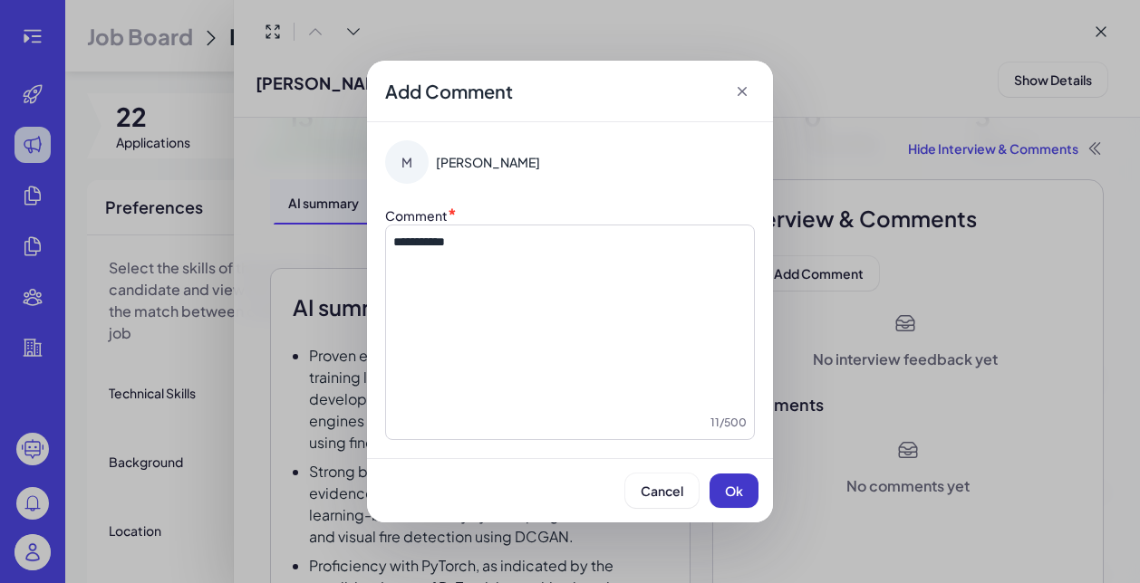
click at [737, 497] on span "Ok" at bounding box center [734, 491] width 18 height 16
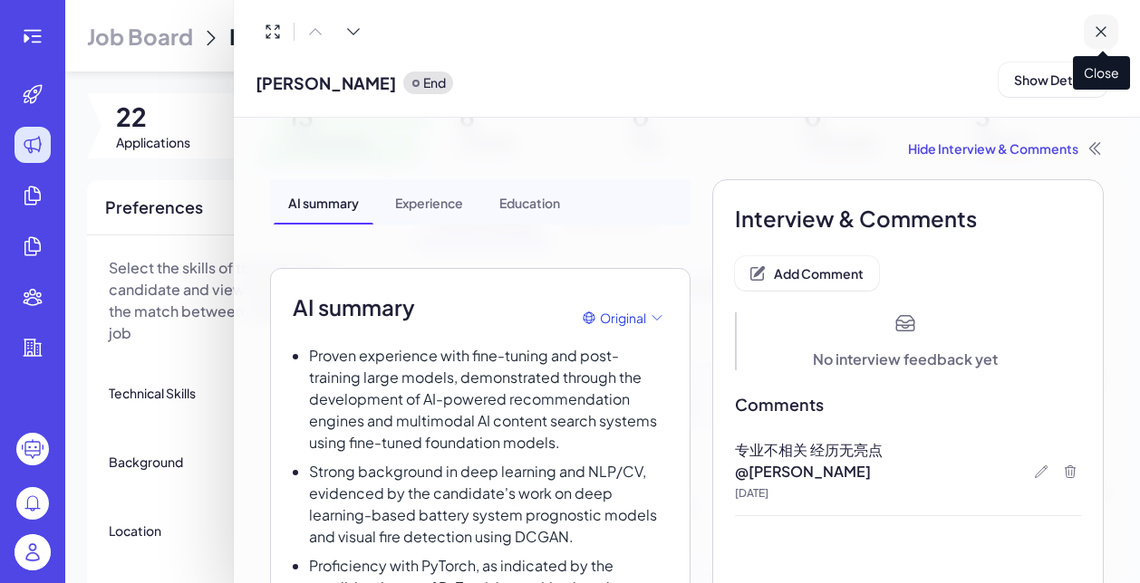
click at [1102, 34] on icon at bounding box center [1100, 32] width 18 height 18
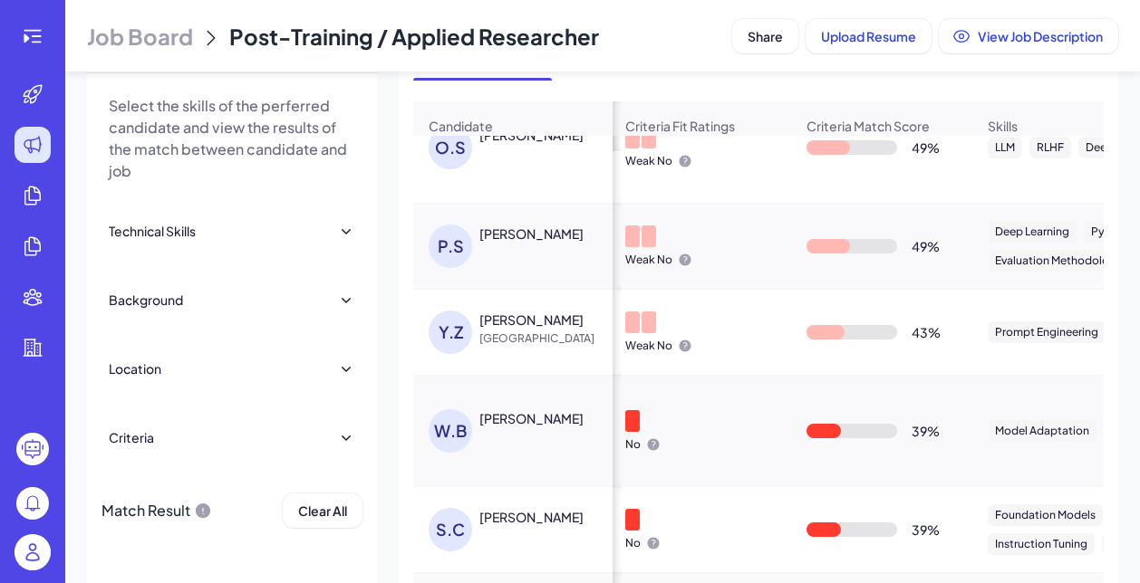
scroll to position [470, 3]
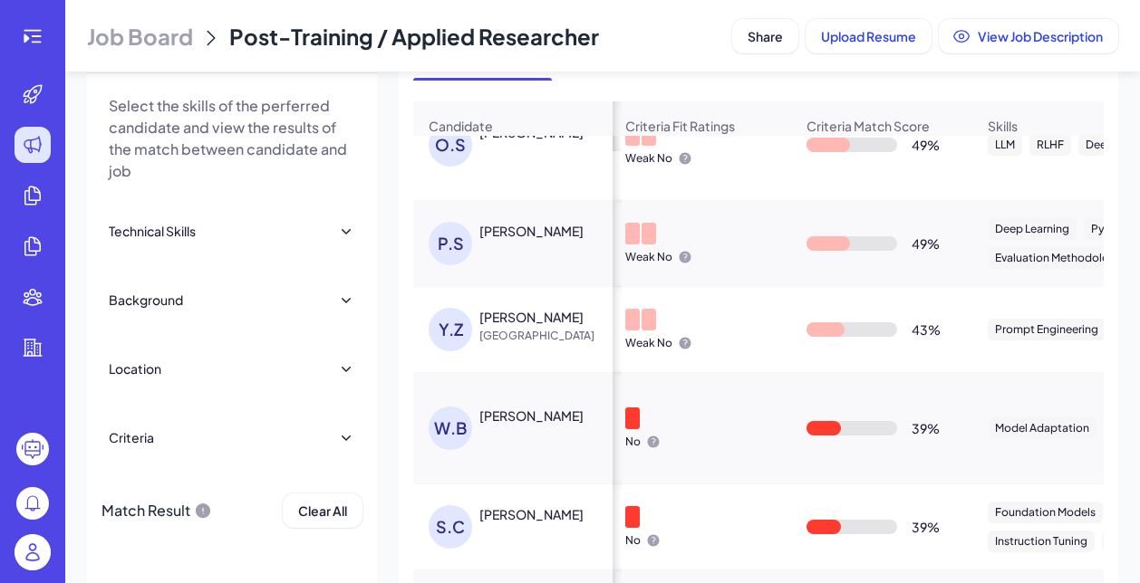
click at [530, 340] on span "China" at bounding box center [547, 336] width 136 height 18
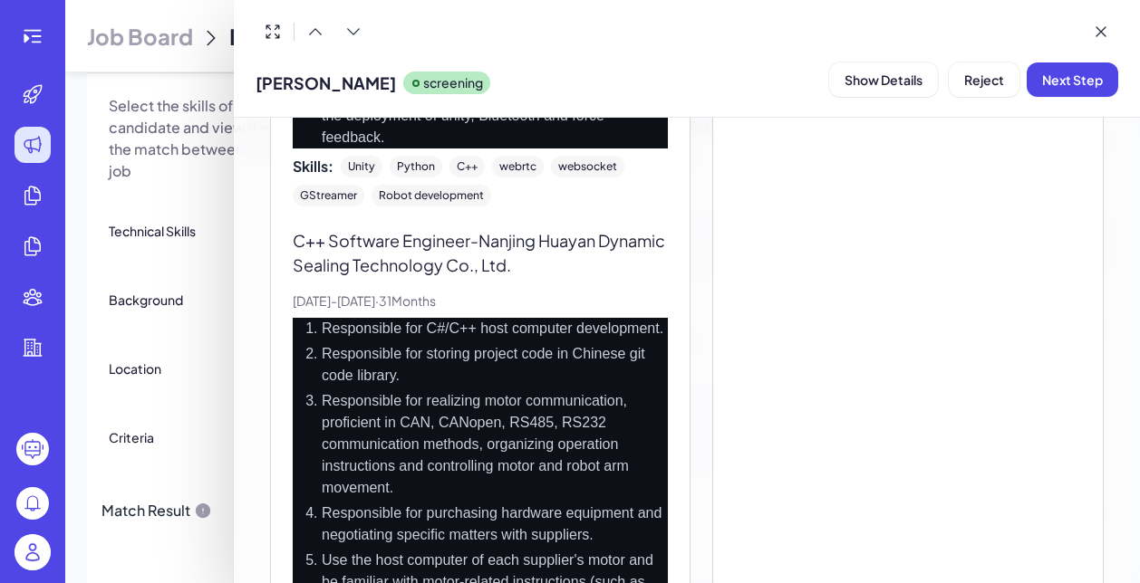
scroll to position [1512, 0]
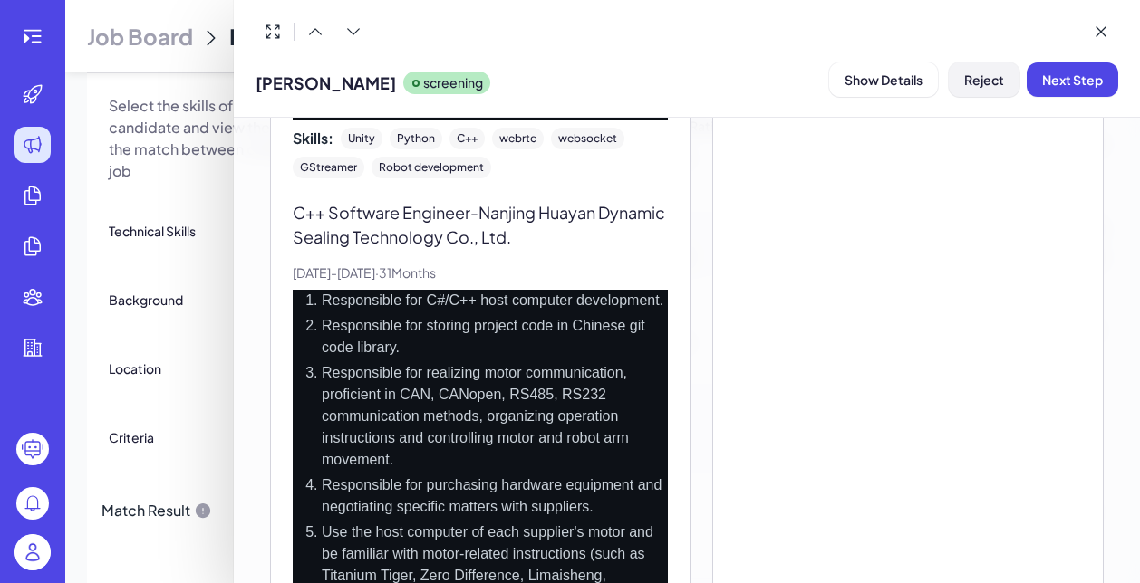
click at [980, 83] on span "Reject" at bounding box center [984, 80] width 40 height 16
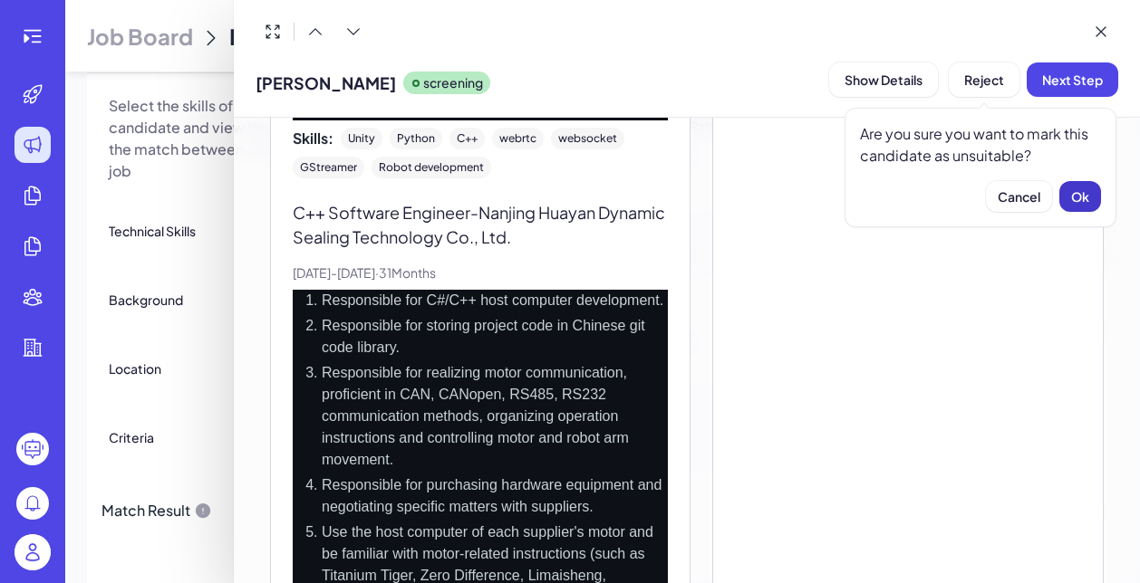
click at [1076, 195] on span "Ok" at bounding box center [1080, 196] width 18 height 16
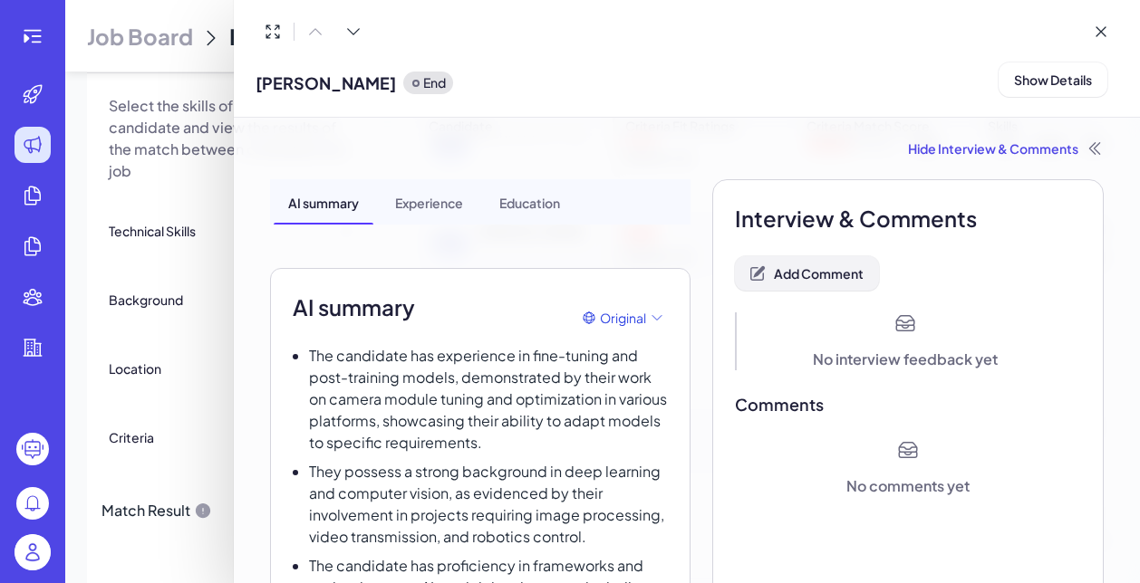
scroll to position [0, 0]
click at [801, 282] on button "Add Comment" at bounding box center [807, 273] width 144 height 34
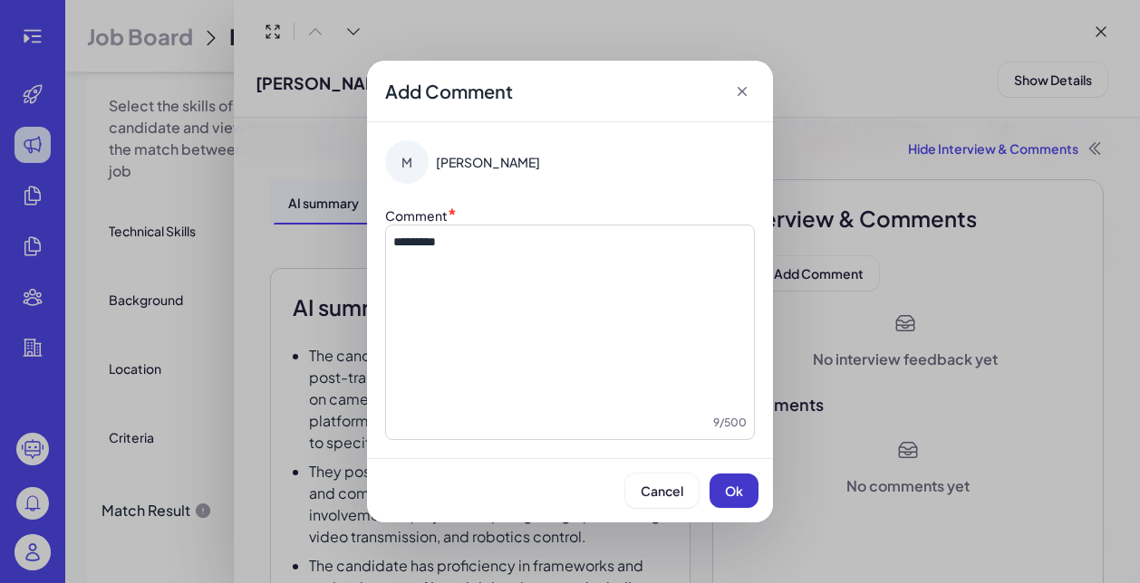
click at [736, 491] on span "Ok" at bounding box center [734, 491] width 18 height 16
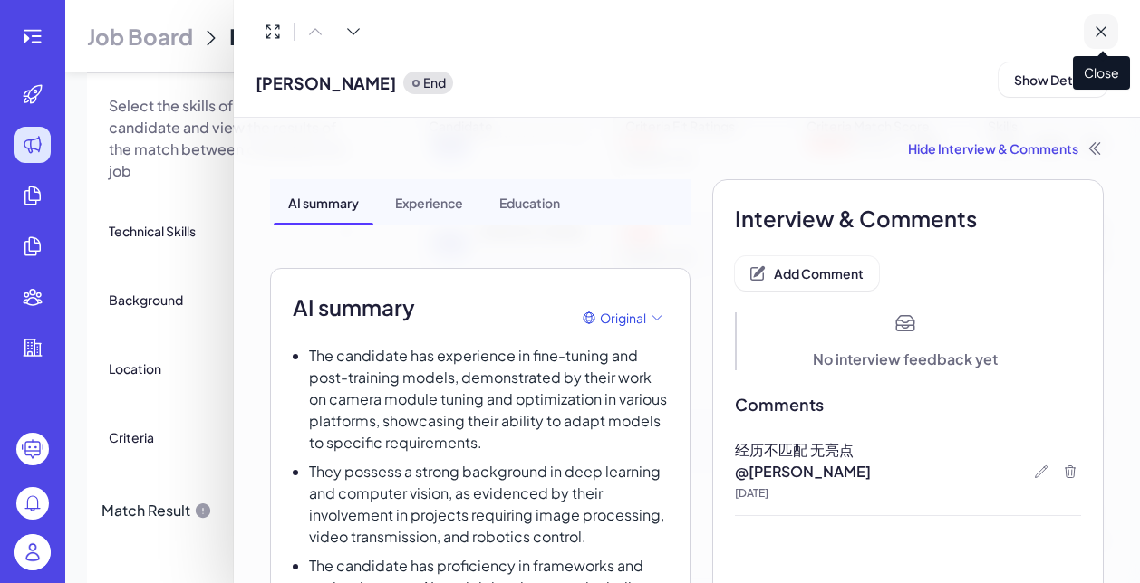
click at [1102, 34] on icon at bounding box center [1100, 31] width 9 height 9
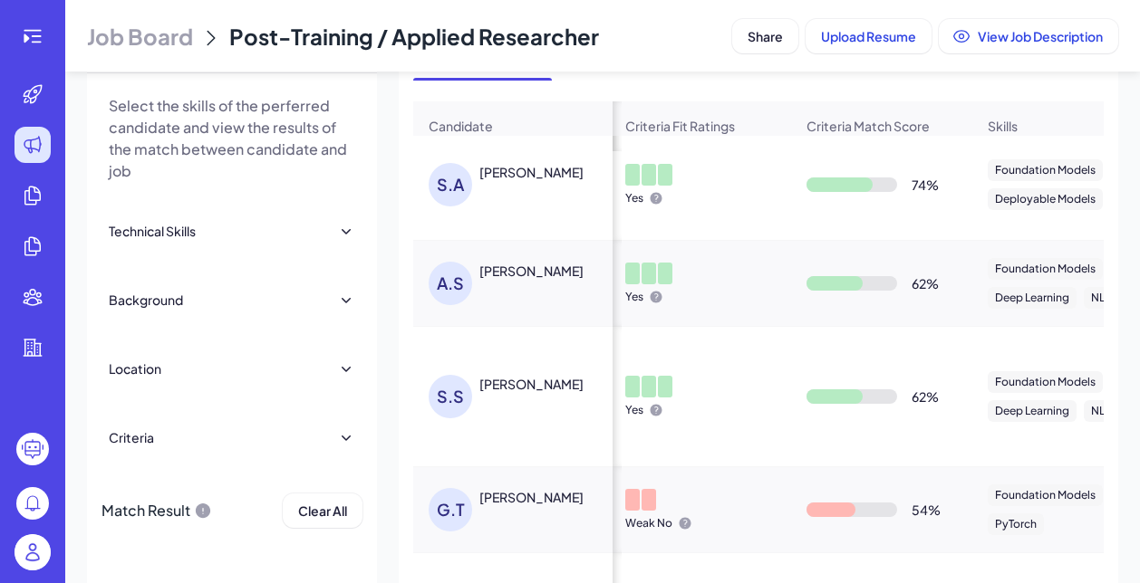
scroll to position [10, 3]
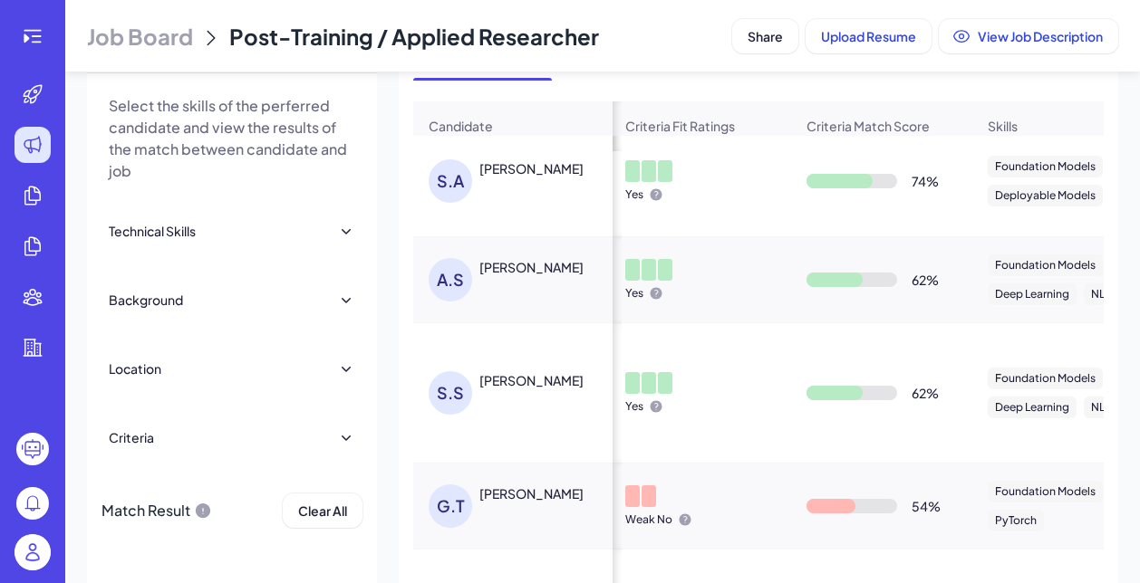
click at [534, 399] on div "S.S Shirin Shahabi" at bounding box center [521, 392] width 187 height 43
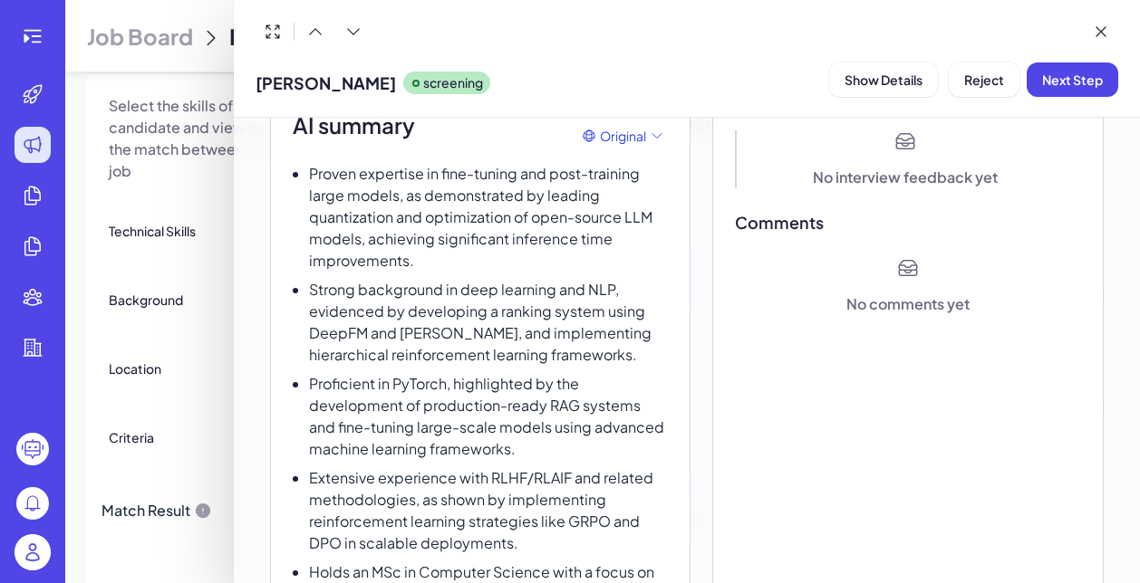
scroll to position [184, 0]
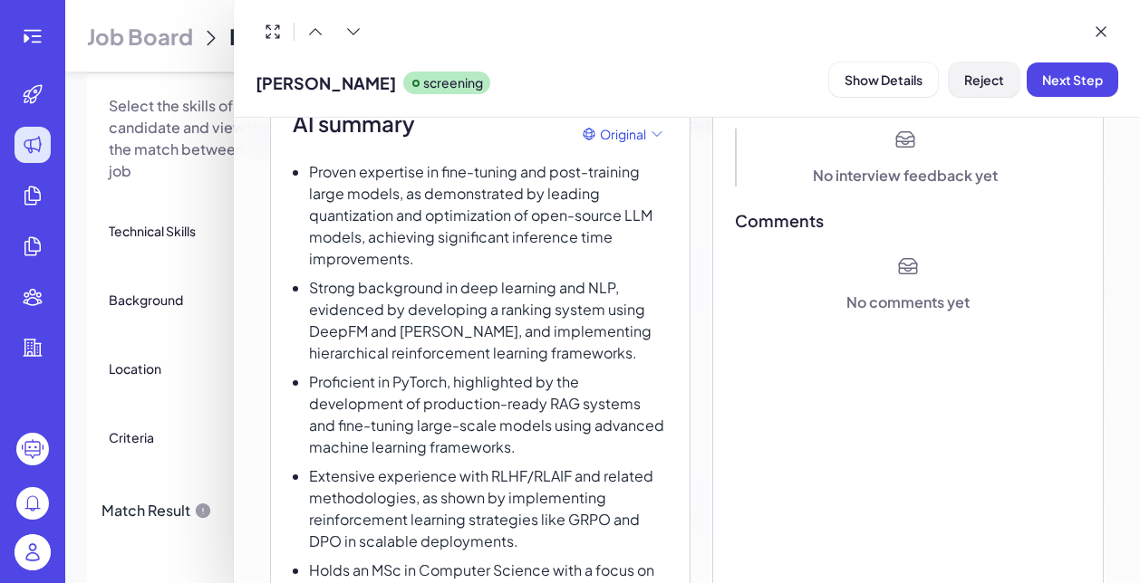
click at [973, 72] on span "Reject" at bounding box center [984, 80] width 40 height 16
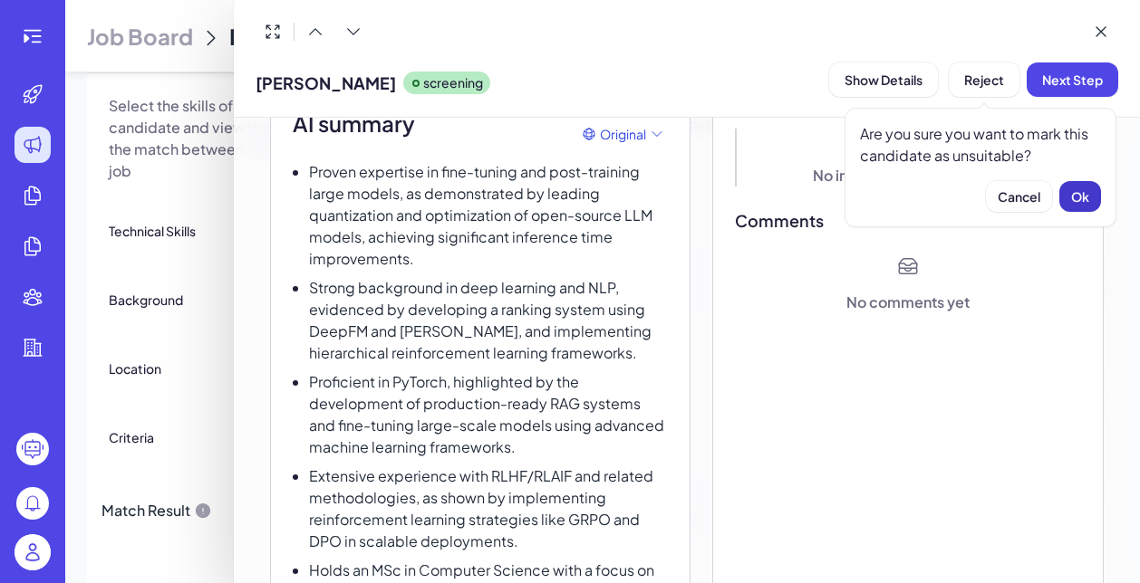
click at [1082, 194] on span "Ok" at bounding box center [1080, 196] width 18 height 16
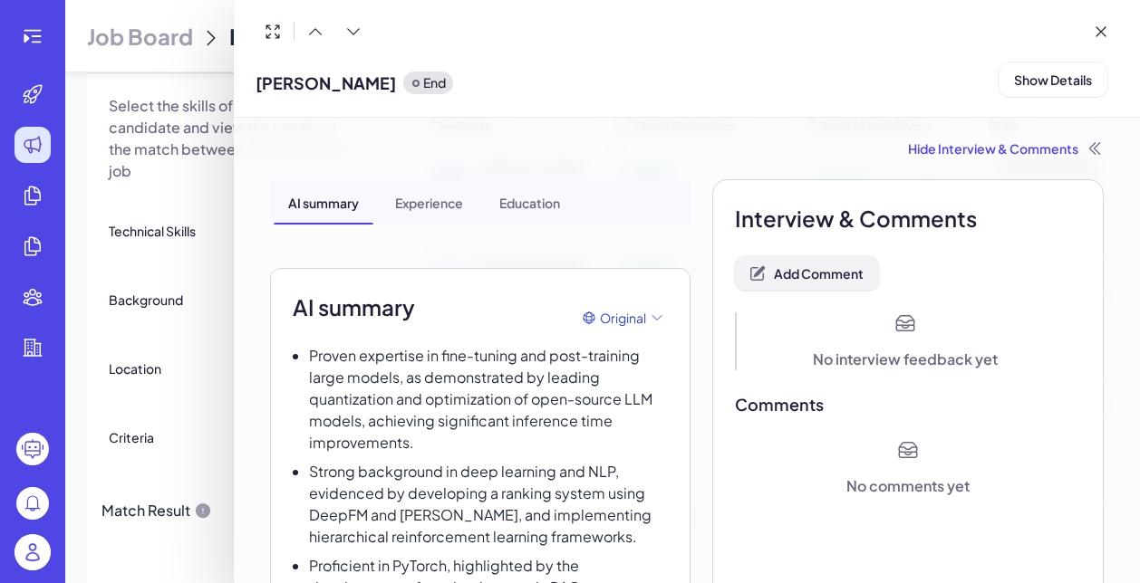
scroll to position [0, 0]
click at [784, 271] on span "Add Comment" at bounding box center [819, 273] width 90 height 16
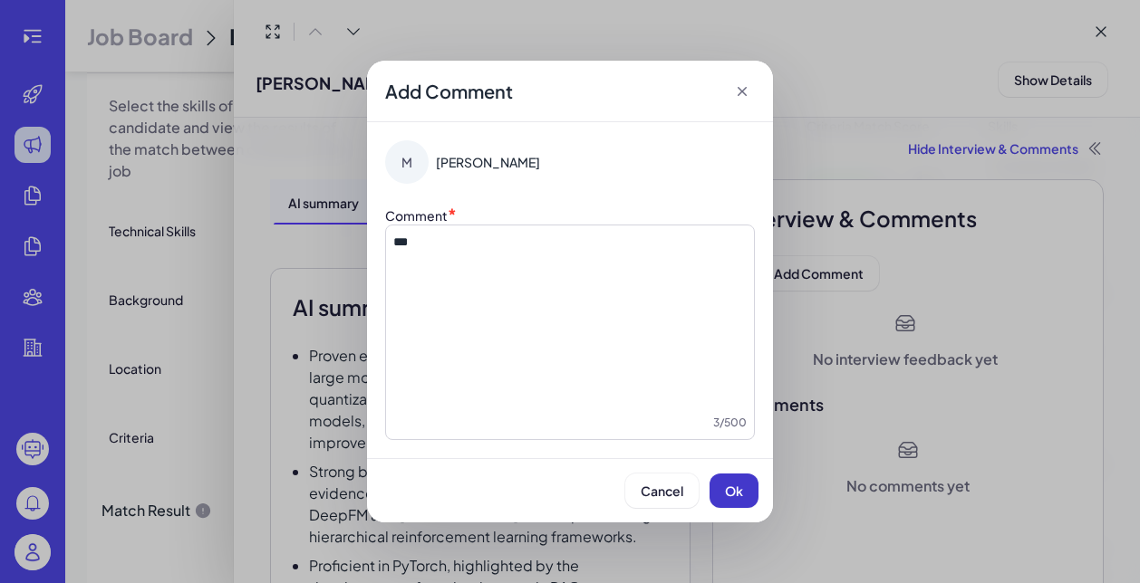
click at [718, 502] on button "Ok" at bounding box center [733, 491] width 49 height 34
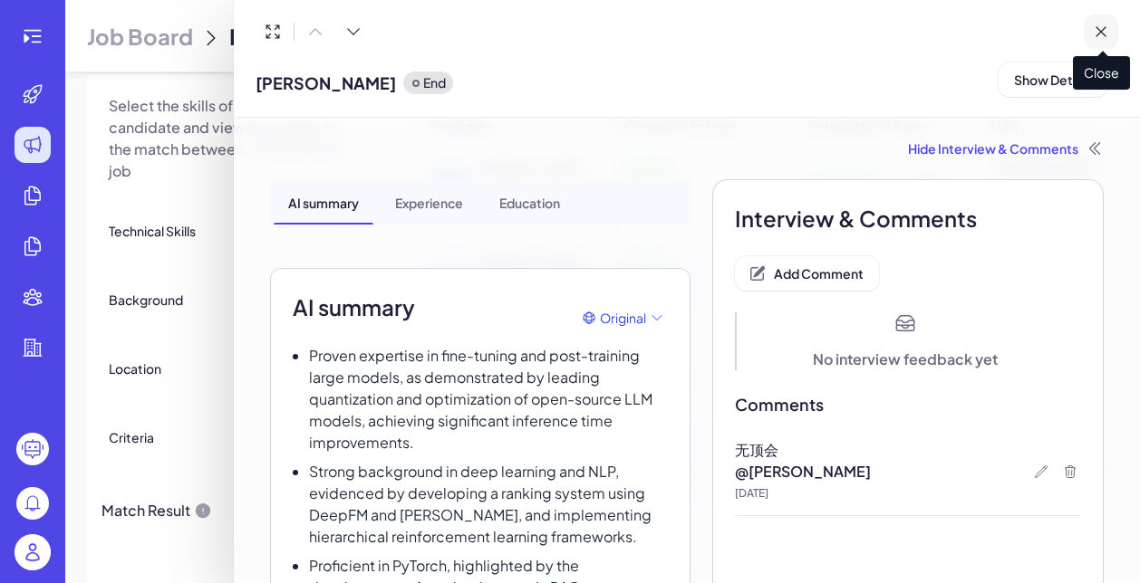
click at [1098, 30] on icon at bounding box center [1100, 32] width 18 height 18
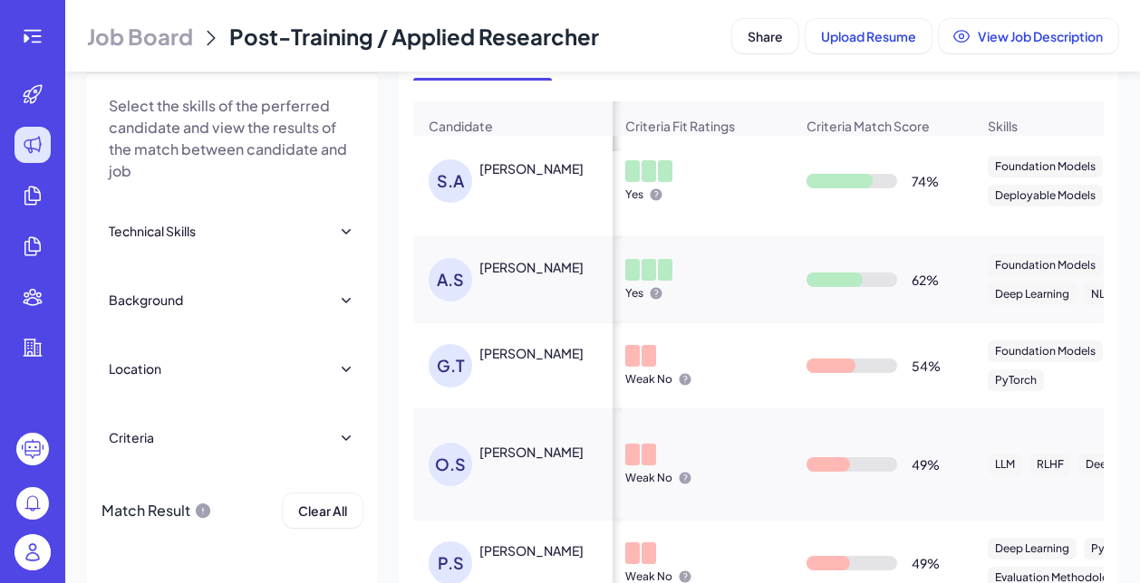
click at [497, 278] on div "A.S Aarun Srinivas" at bounding box center [521, 279] width 187 height 43
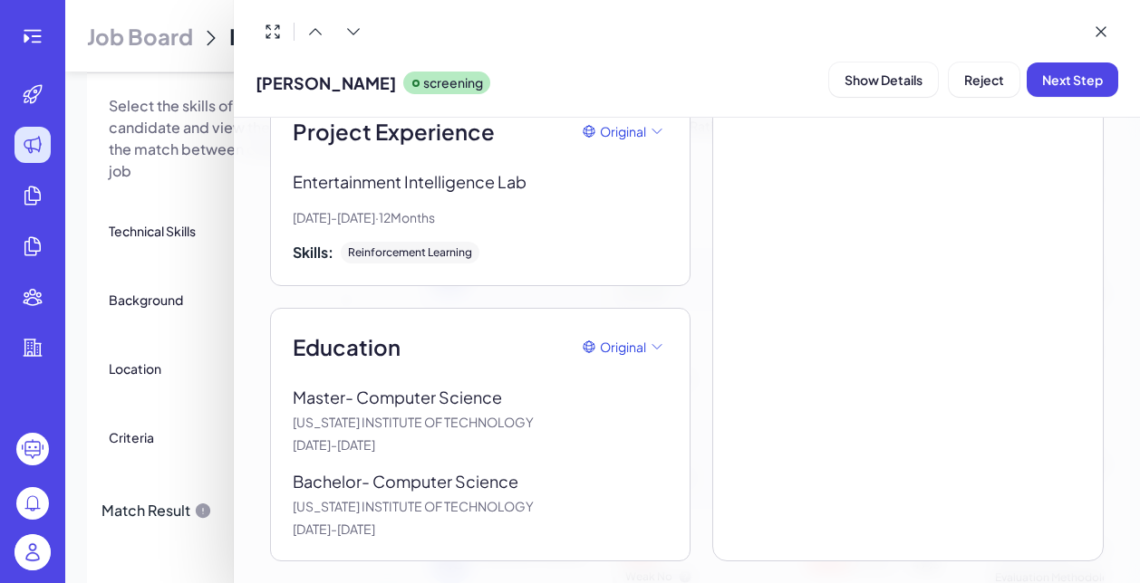
scroll to position [1849, 0]
click at [973, 82] on span "Reject" at bounding box center [984, 80] width 40 height 16
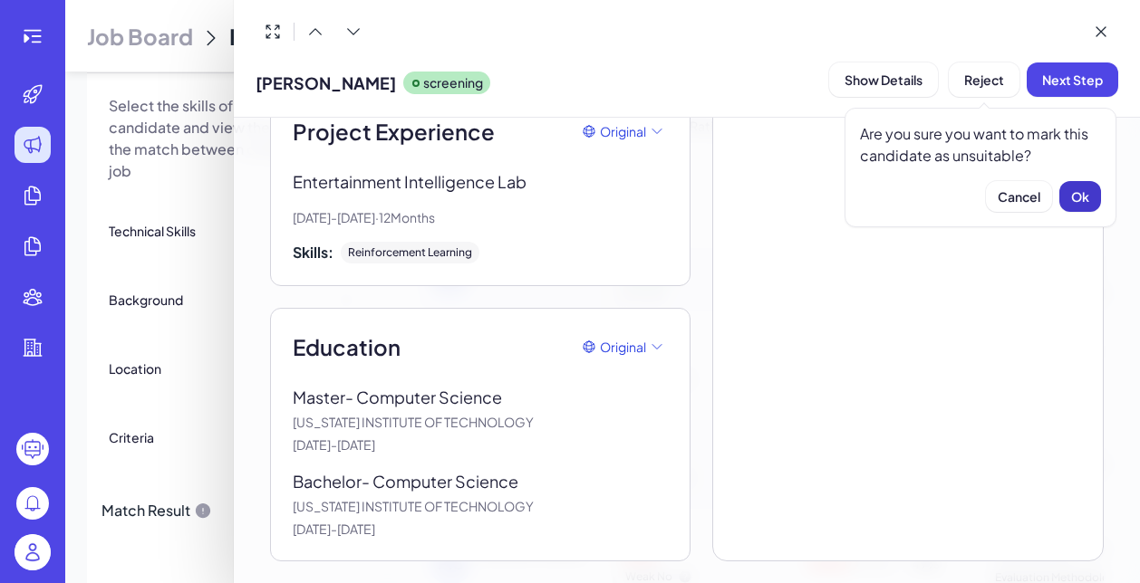
click at [1089, 194] on button "Ok" at bounding box center [1080, 196] width 42 height 31
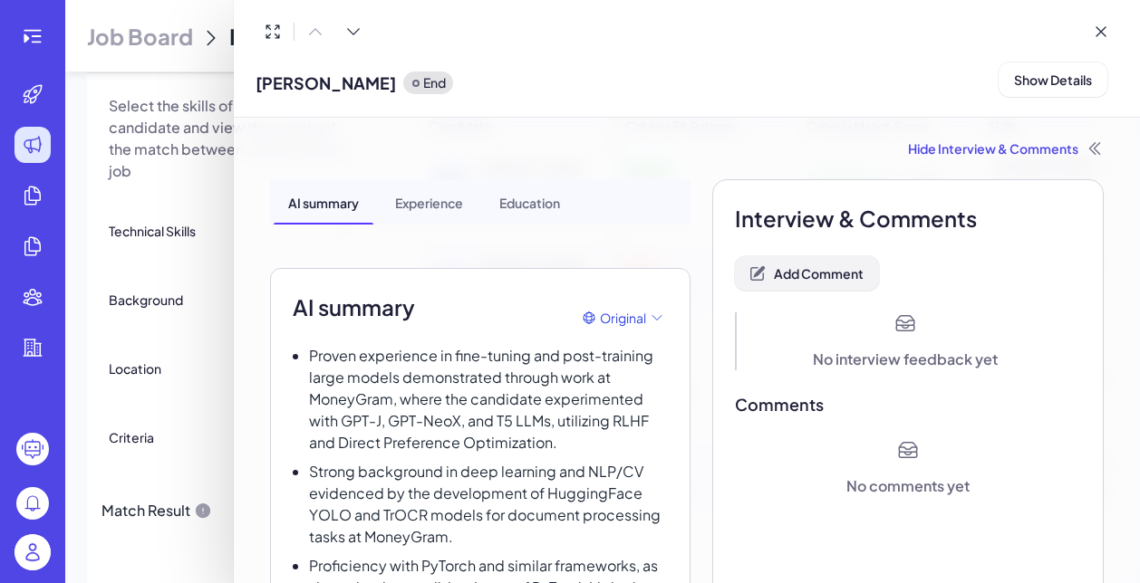
scroll to position [0, 0]
click at [828, 270] on span "Add Comment" at bounding box center [819, 273] width 90 height 16
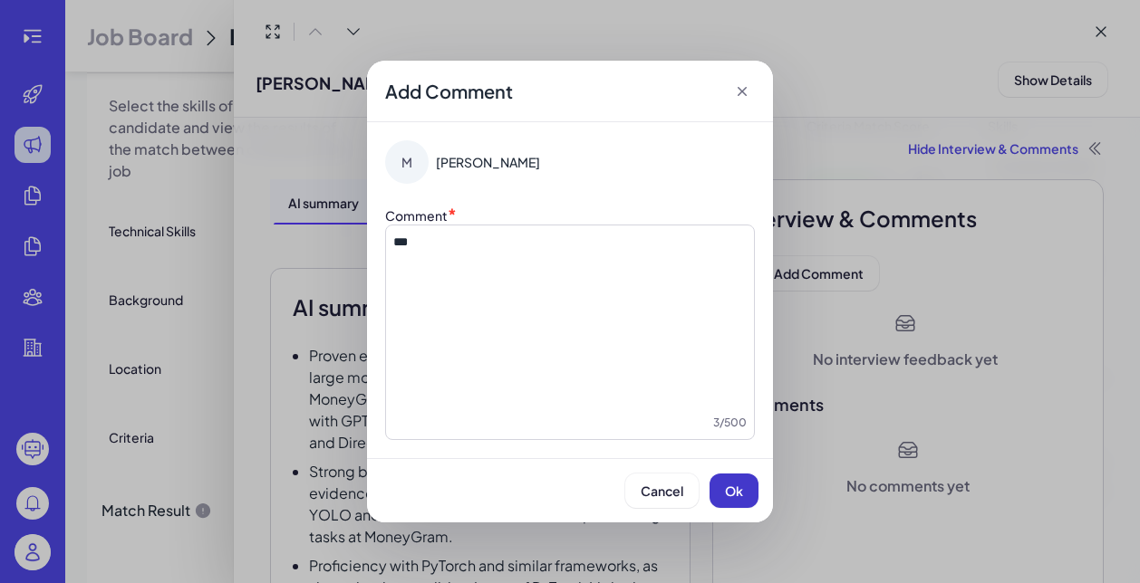
click at [747, 501] on button "Ok" at bounding box center [733, 491] width 49 height 34
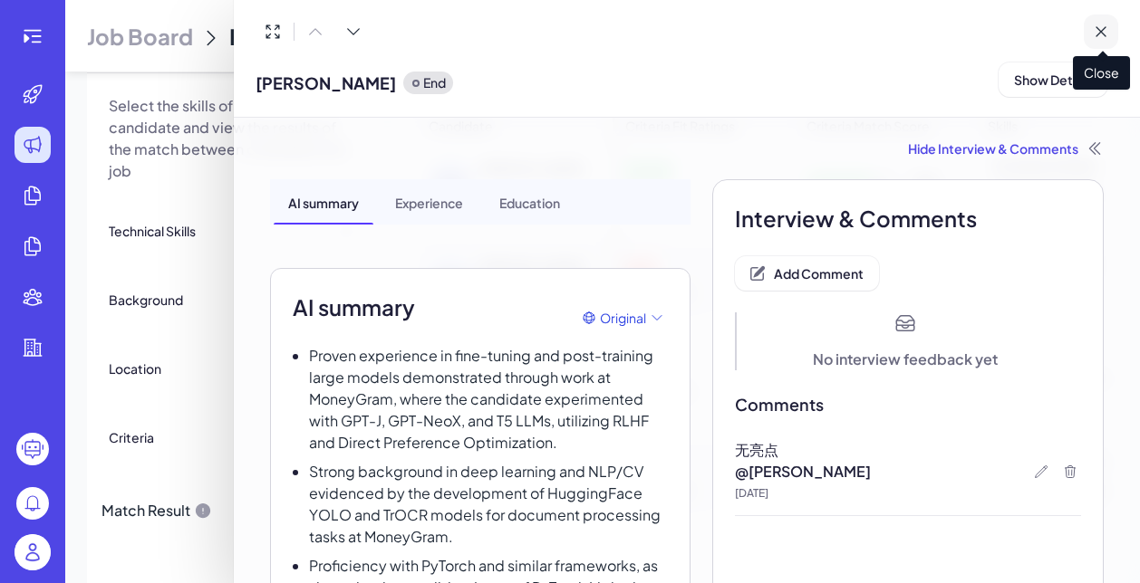
click at [1104, 36] on icon at bounding box center [1100, 32] width 18 height 18
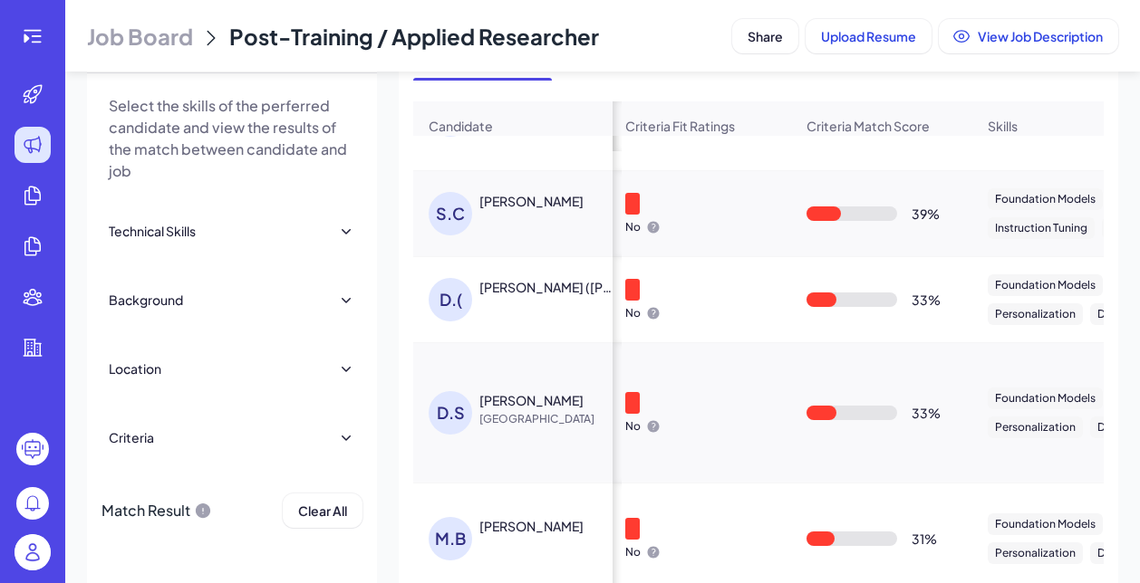
scroll to position [471, 3]
click at [552, 423] on span "China" at bounding box center [547, 419] width 136 height 18
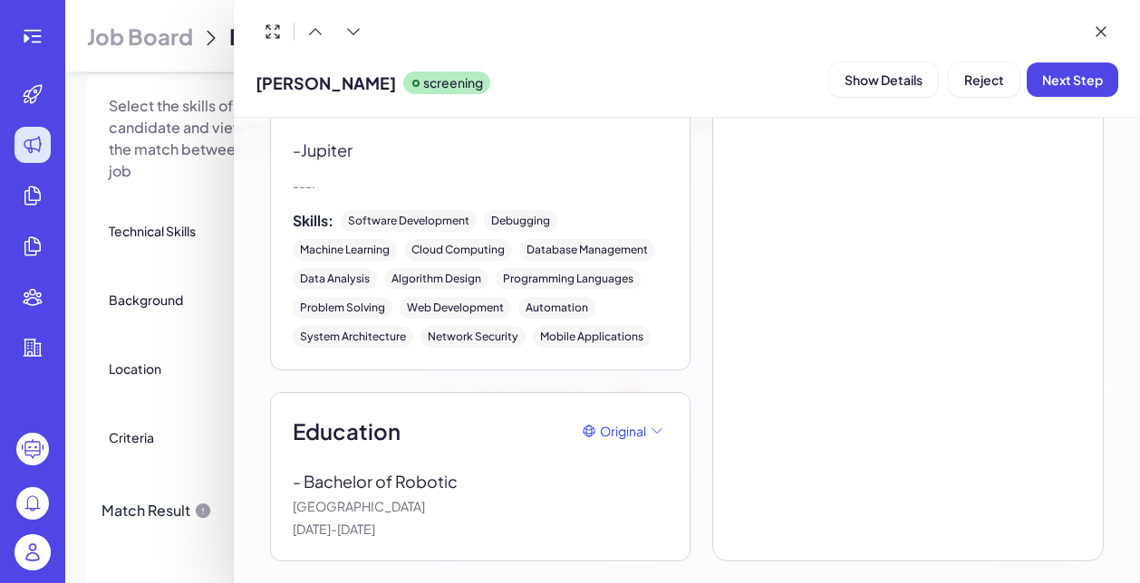
scroll to position [4272, 0]
click at [976, 83] on span "Reject" at bounding box center [984, 80] width 40 height 16
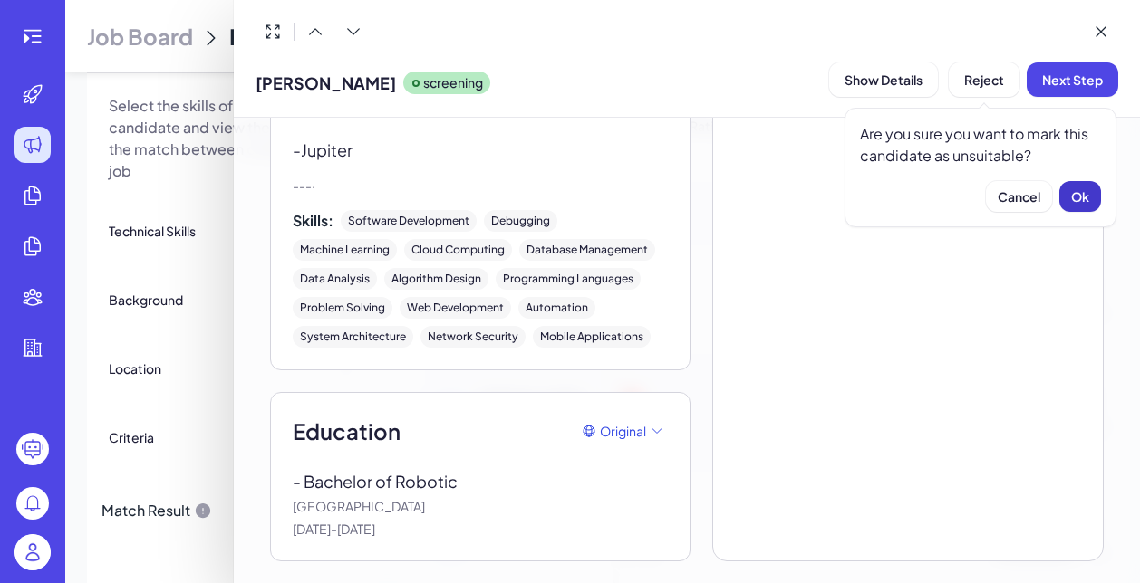
click at [1075, 187] on button "Ok" at bounding box center [1080, 196] width 42 height 31
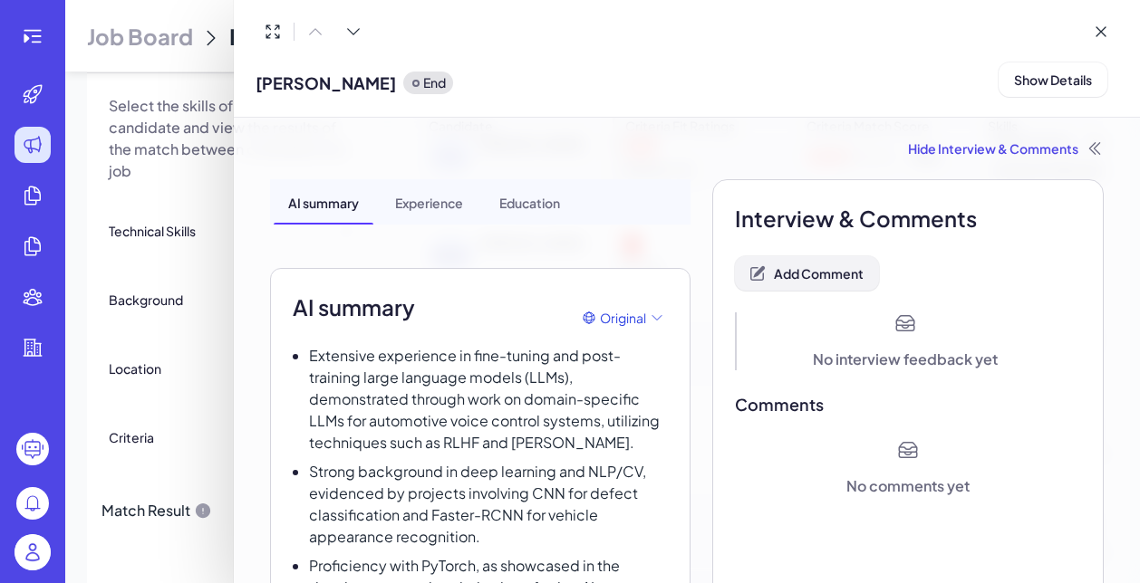
scroll to position [331, 3]
click at [832, 274] on span "Add Comment" at bounding box center [819, 273] width 90 height 16
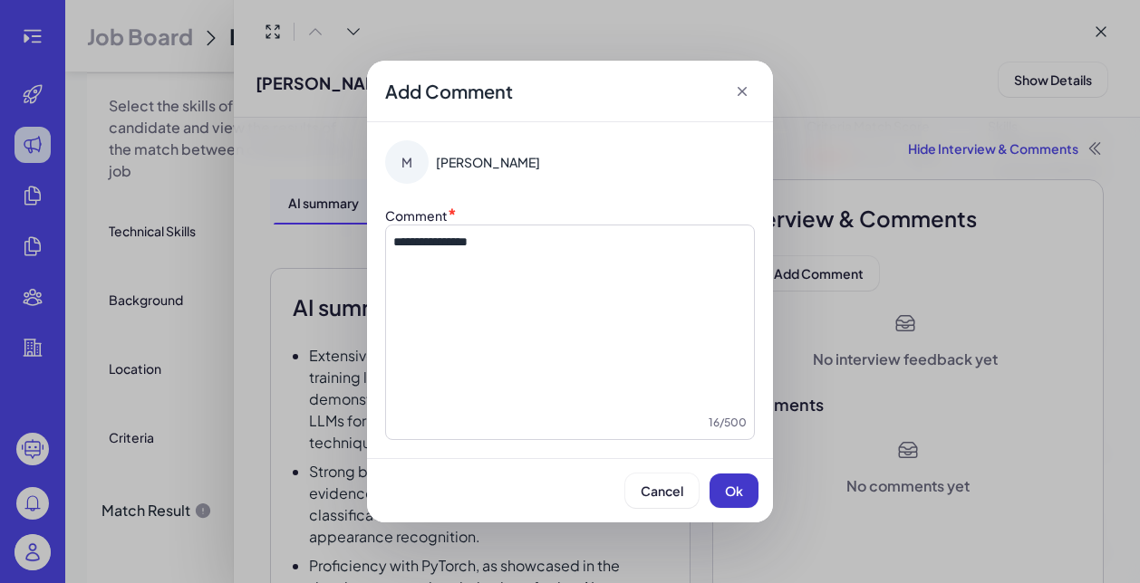
click at [747, 492] on button "Ok" at bounding box center [733, 491] width 49 height 34
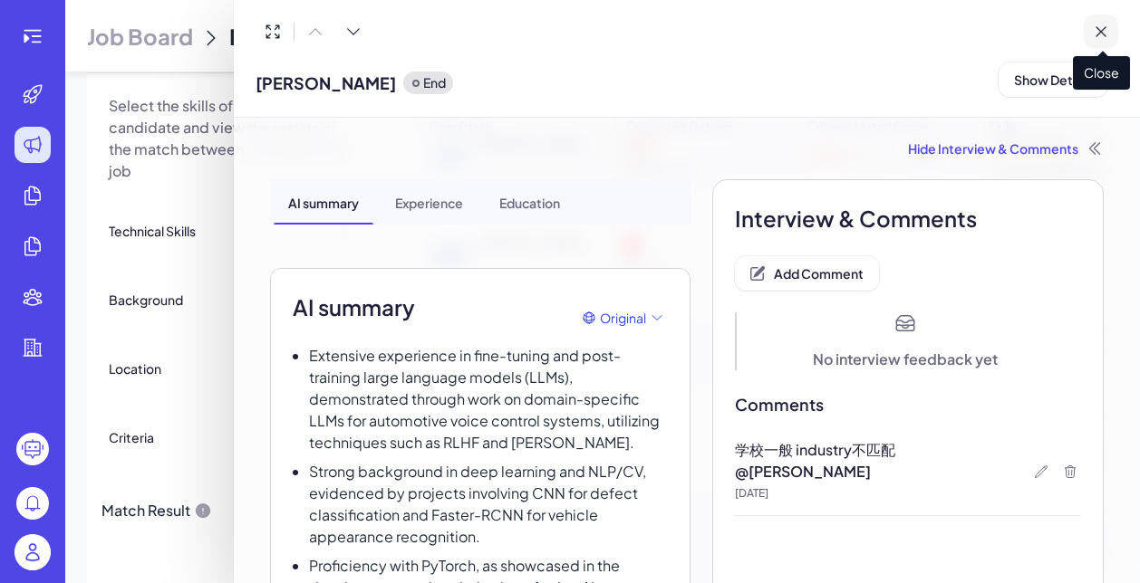
click at [1099, 40] on icon at bounding box center [1100, 32] width 18 height 18
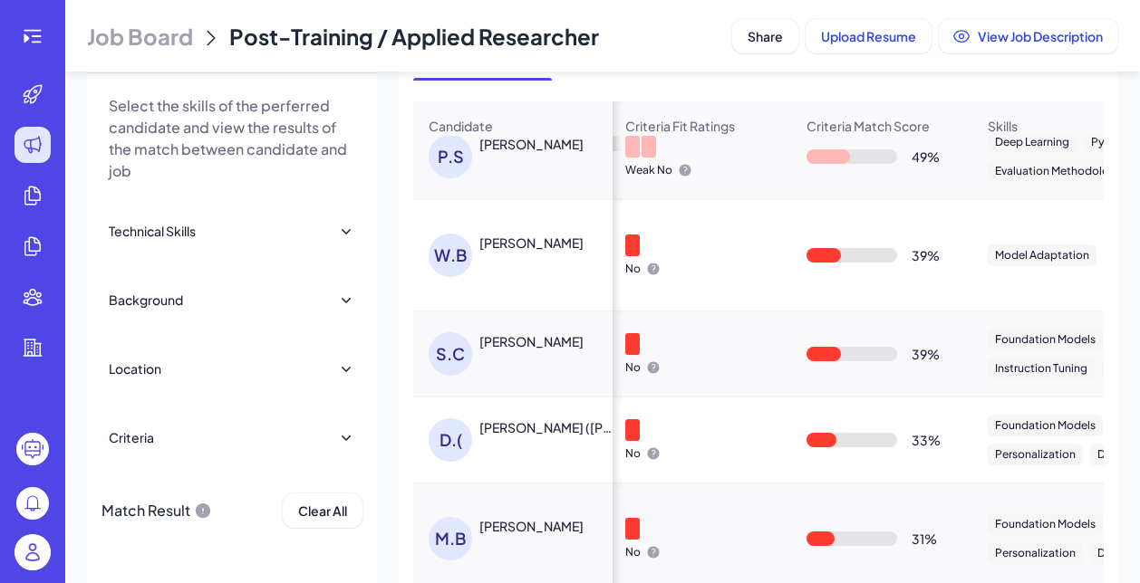
click at [541, 428] on div "Dawn (Dong) Wang" at bounding box center [546, 427] width 134 height 18
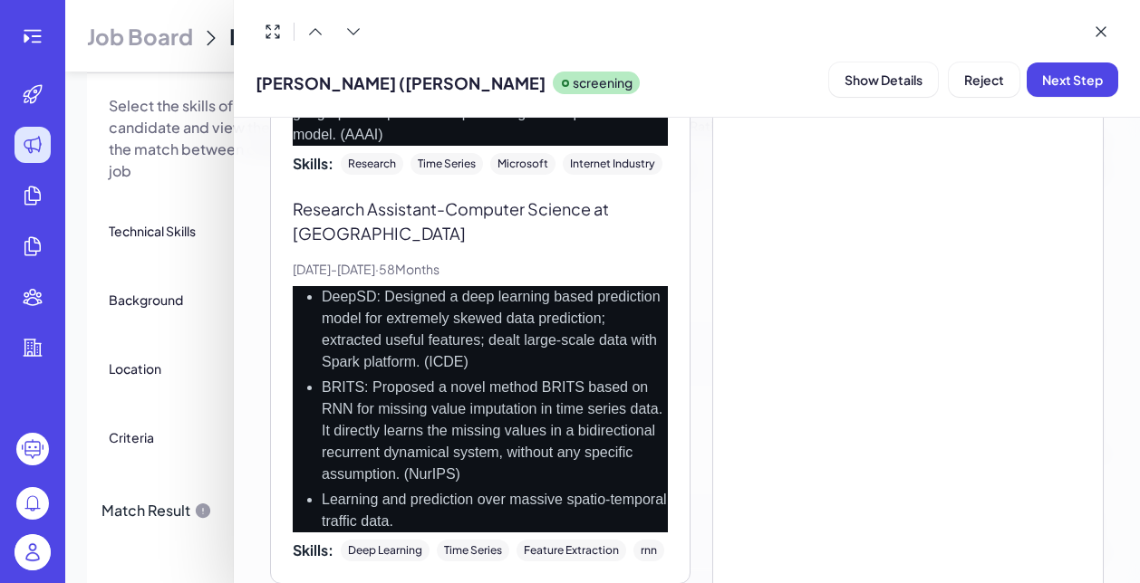
scroll to position [2633, 0]
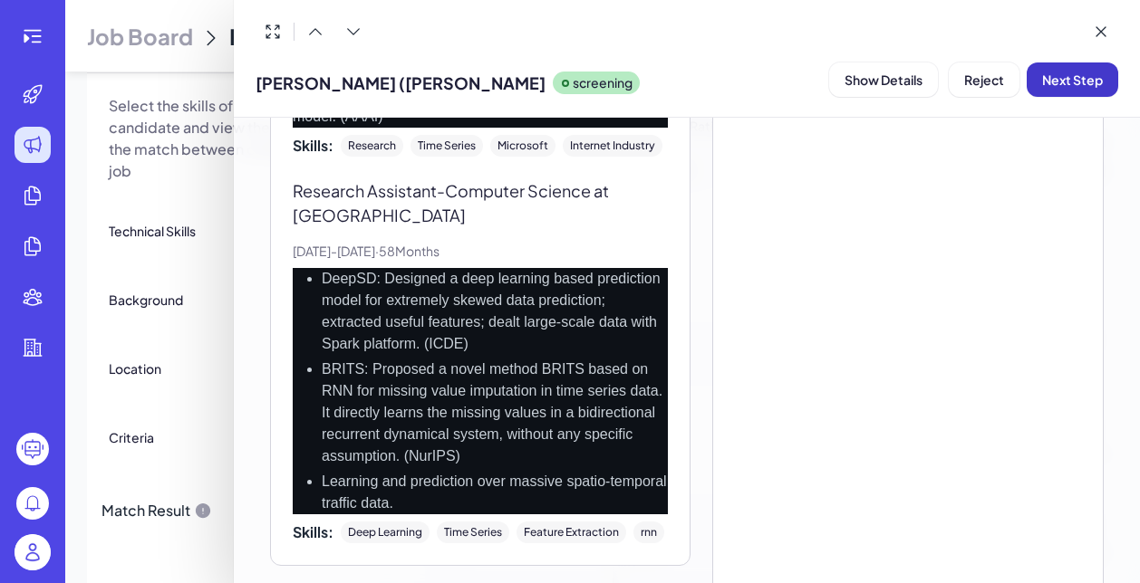
click at [1093, 82] on span "Next Step" at bounding box center [1072, 80] width 61 height 16
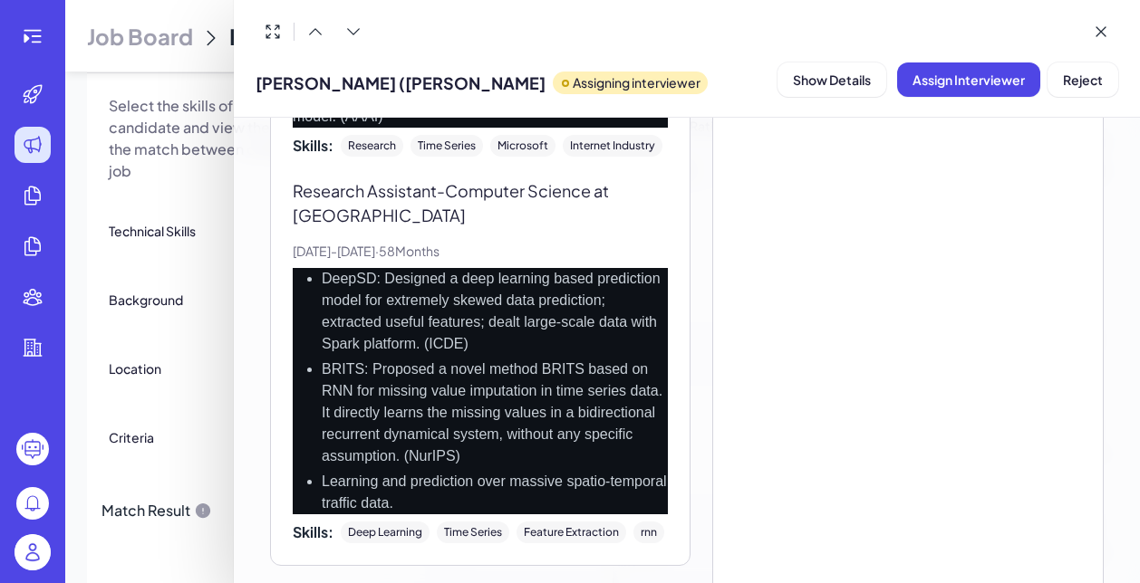
click at [201, 395] on div at bounding box center [570, 291] width 1140 height 583
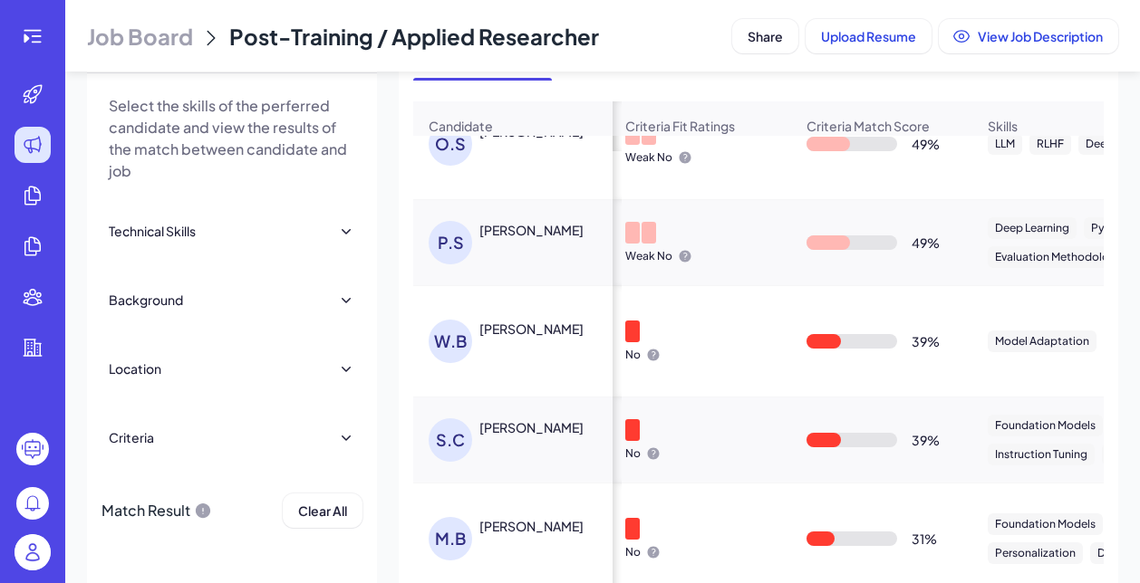
scroll to position [245, 3]
click at [524, 342] on div "W.B Wanyu Bian" at bounding box center [521, 341] width 187 height 43
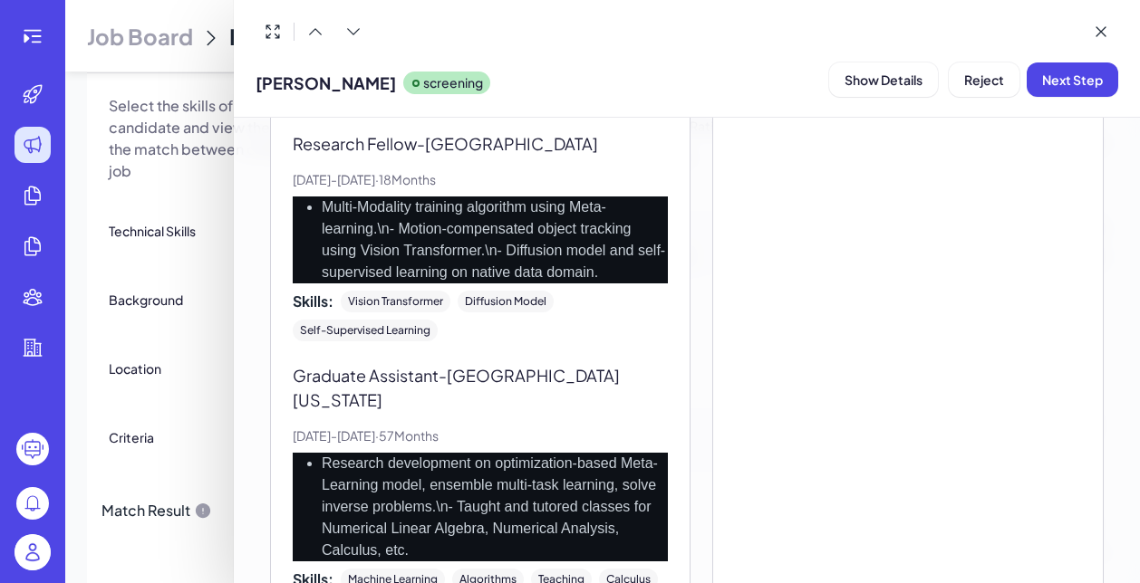
scroll to position [1423, 0]
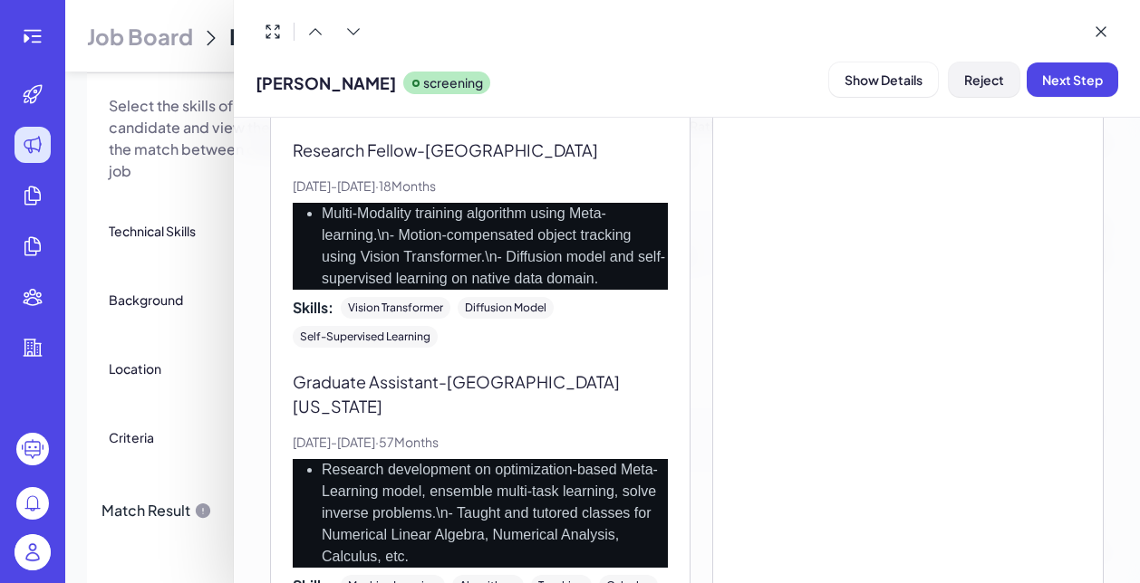
click at [970, 84] on span "Reject" at bounding box center [984, 80] width 40 height 16
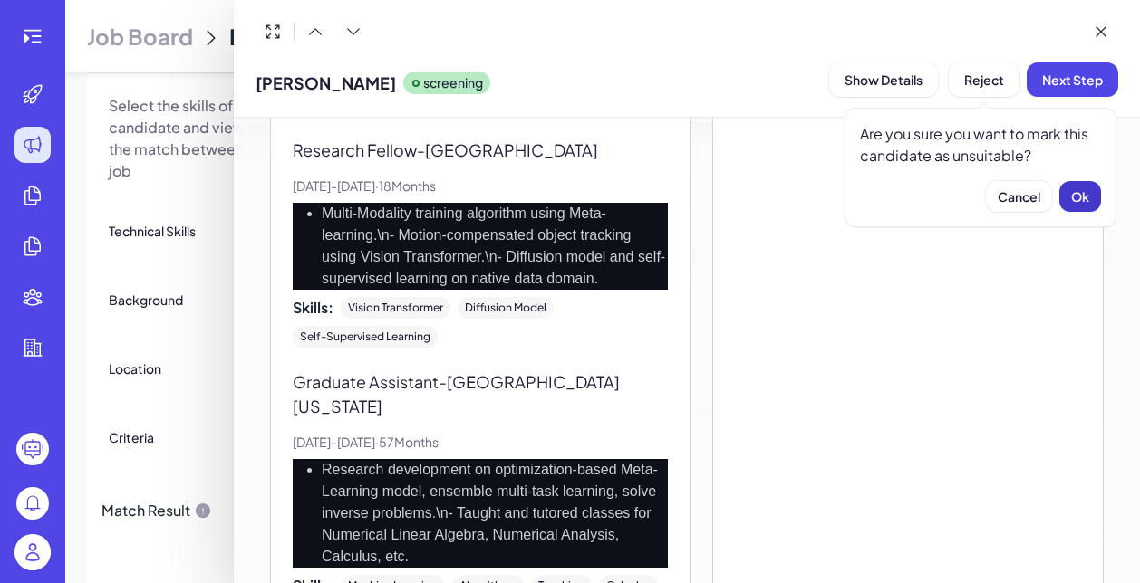
click at [1091, 200] on button "Ok" at bounding box center [1080, 196] width 42 height 31
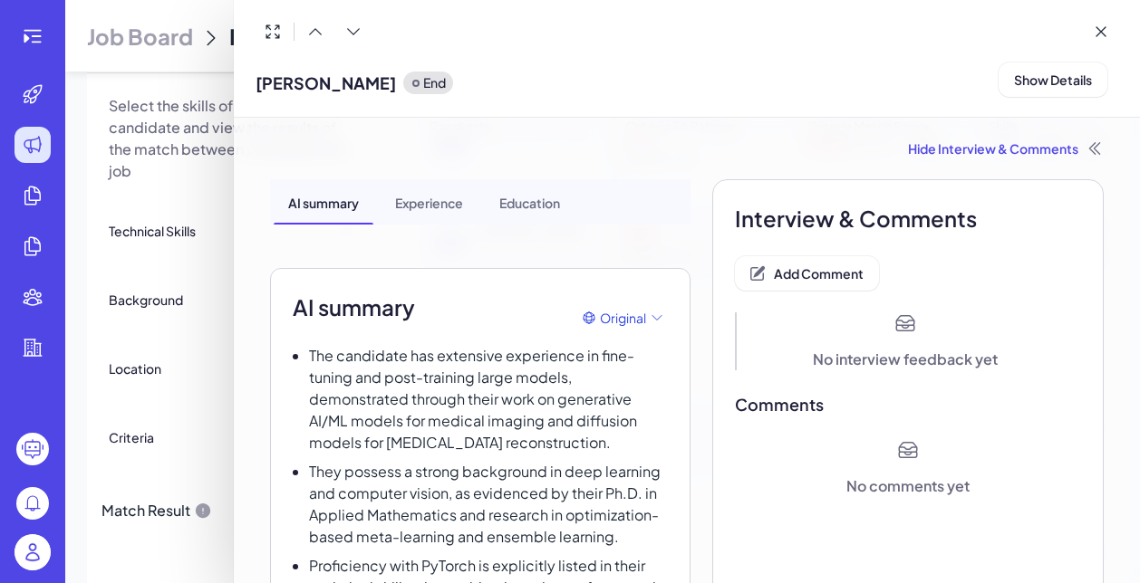
scroll to position [0, 0]
click at [820, 257] on button "Add Comment" at bounding box center [807, 273] width 144 height 34
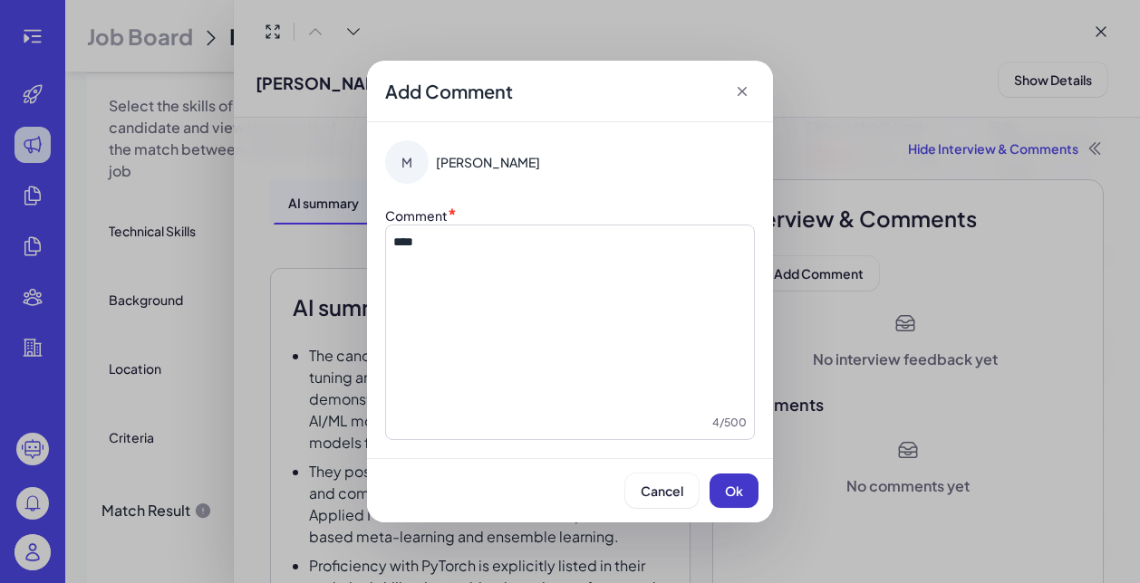
click button "Ok"
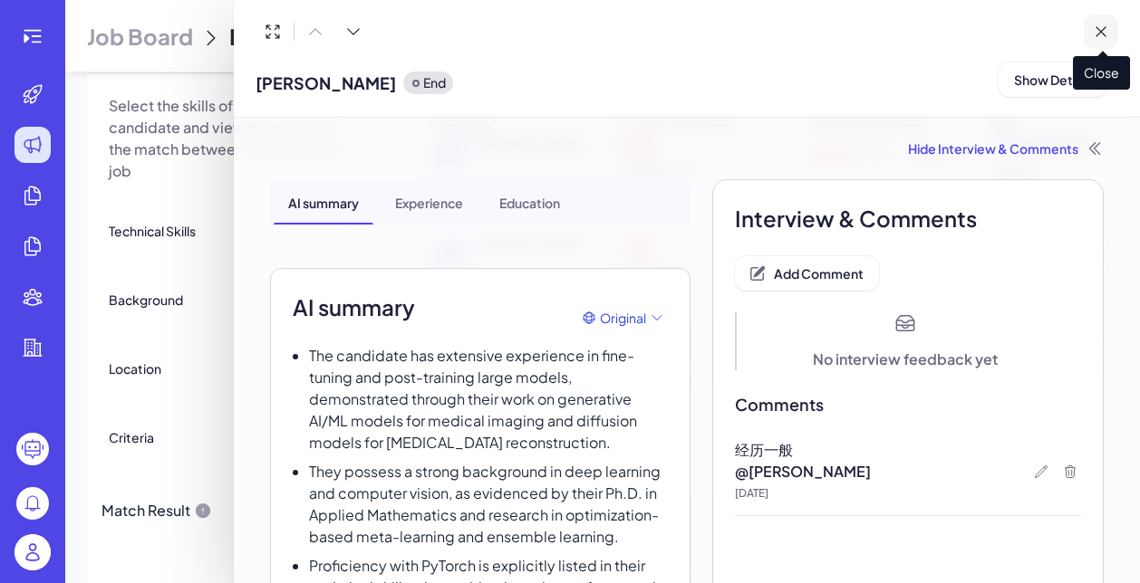
click icon
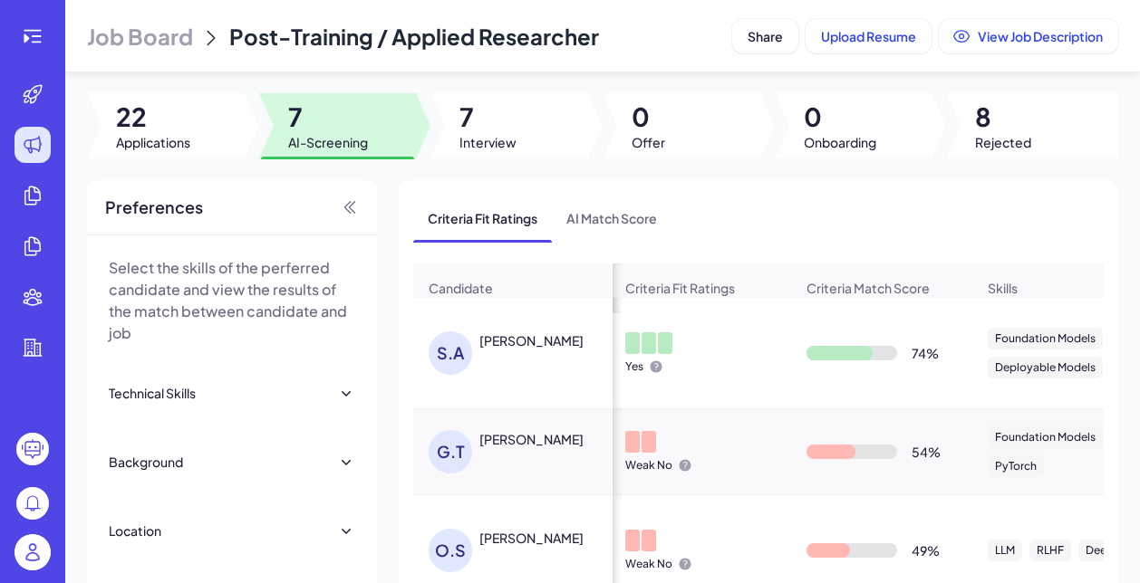
scroll to position [0, 0]
click header "Job Board Post-Training / Applied Researcher Share Upload Resume View Job Descr…"
click span "Job Board"
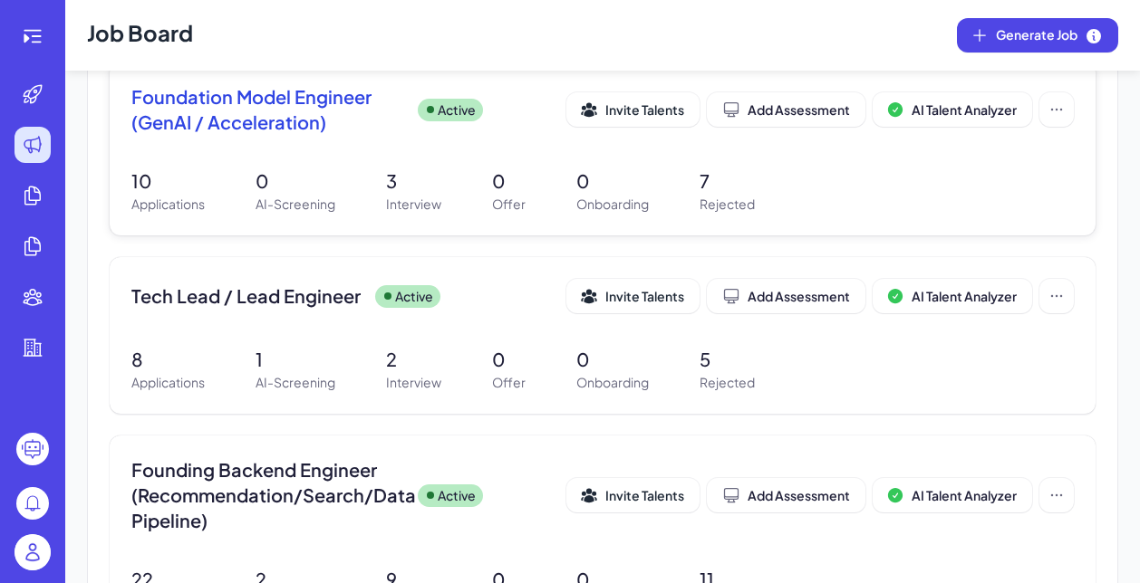
scroll to position [624, 0]
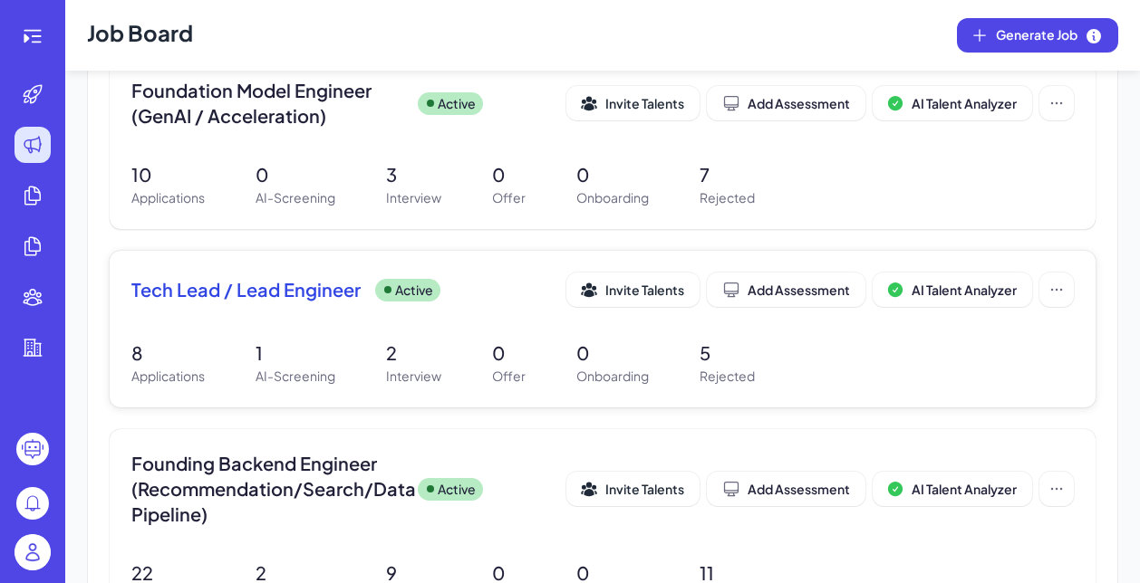
click p "1"
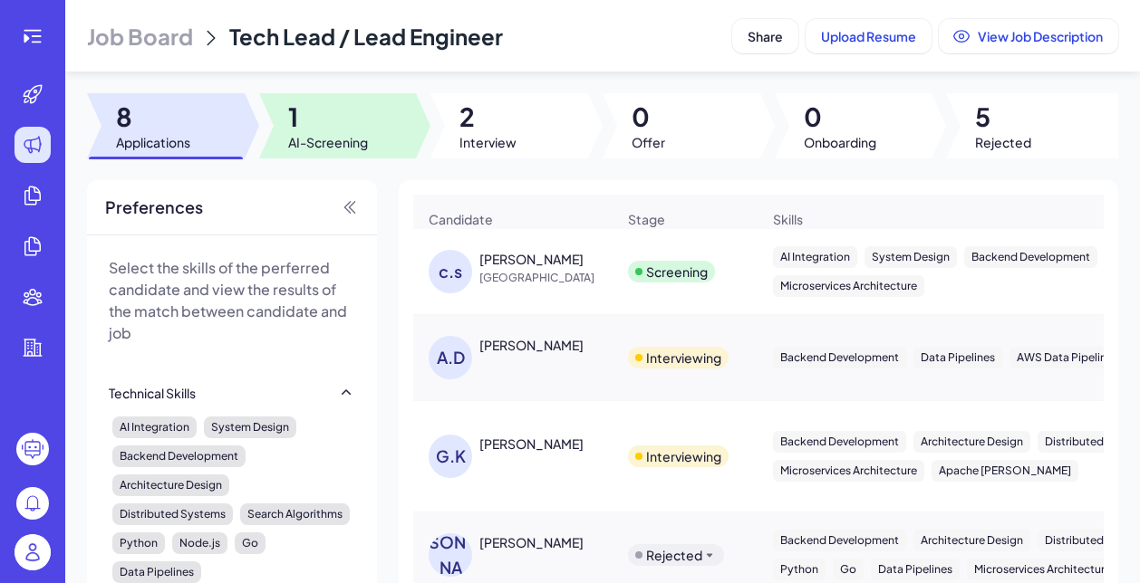
click span "AI-Screening"
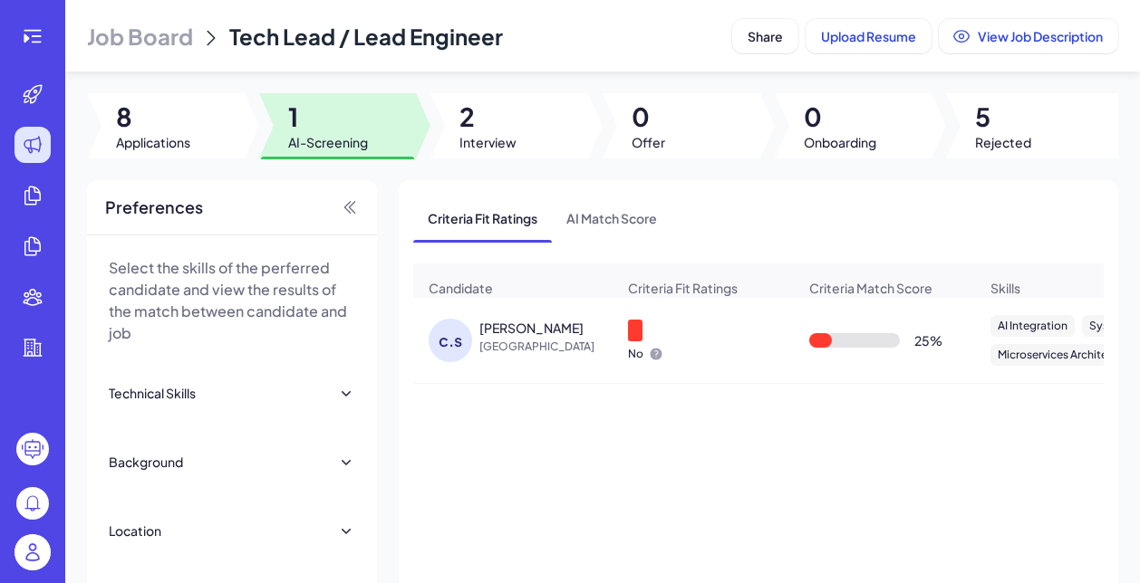
scroll to position [21, 0]
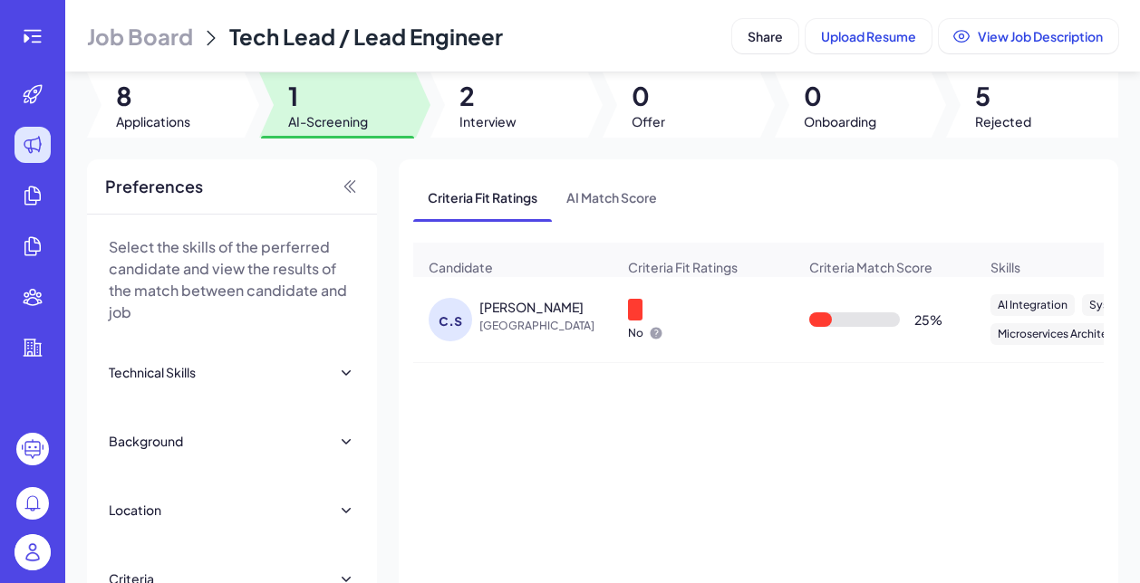
click span "China"
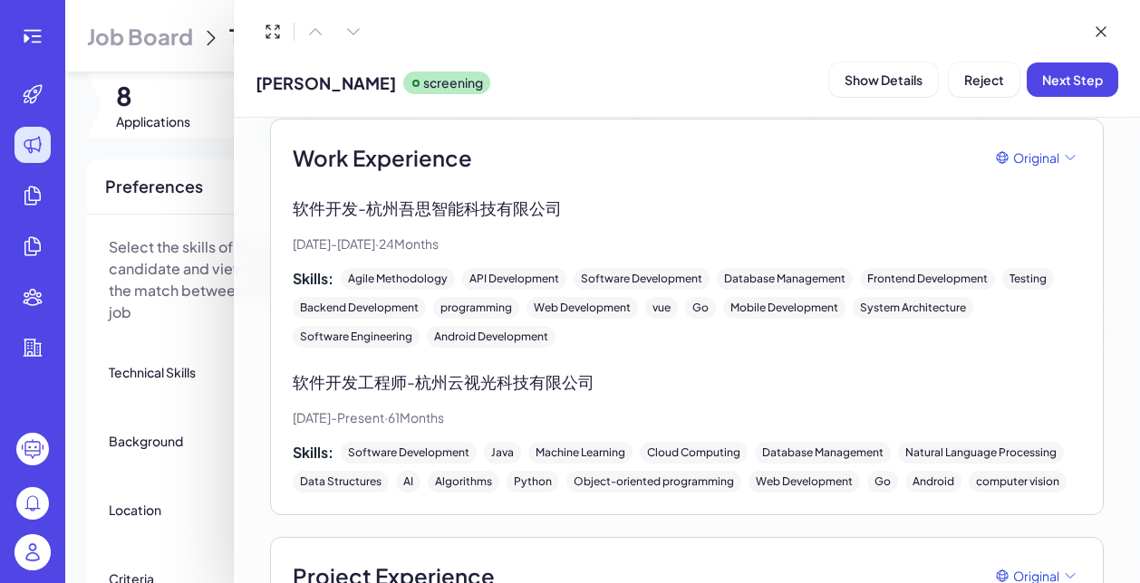
scroll to position [531, 0]
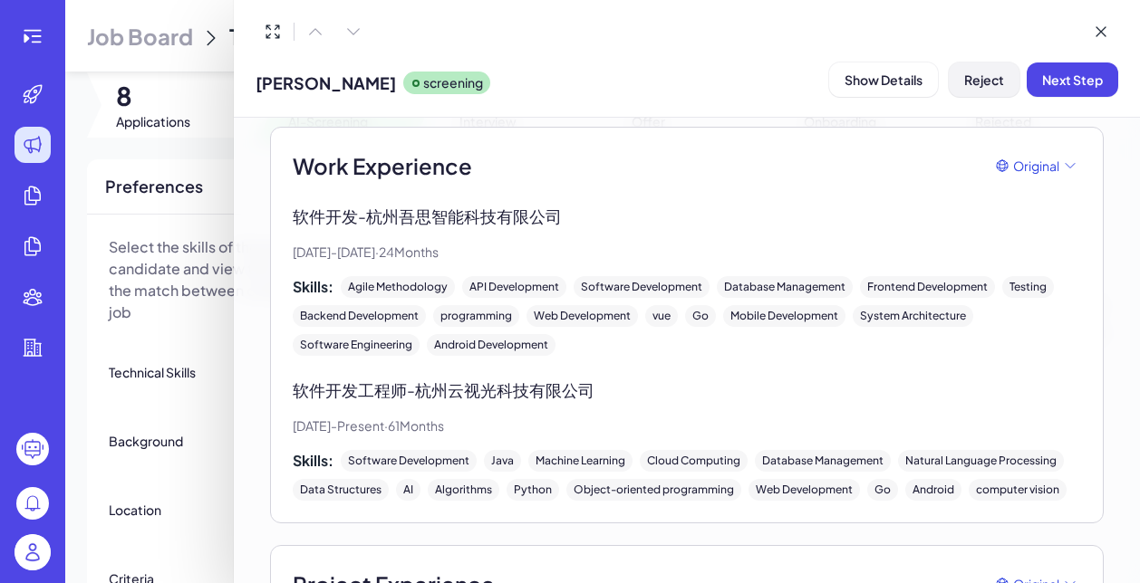
click button "Reject"
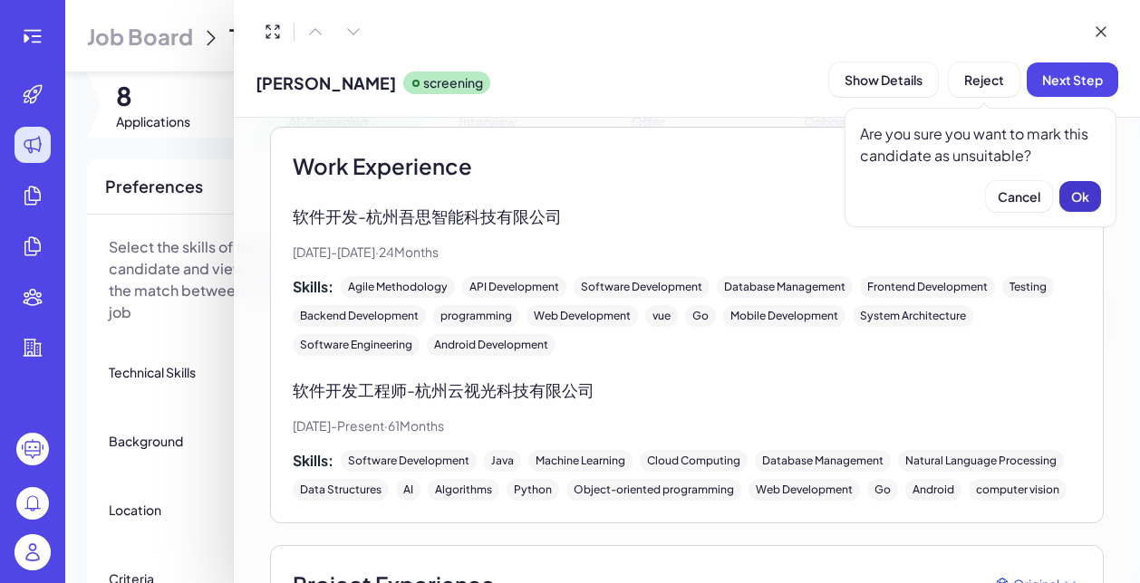
click button "Ok"
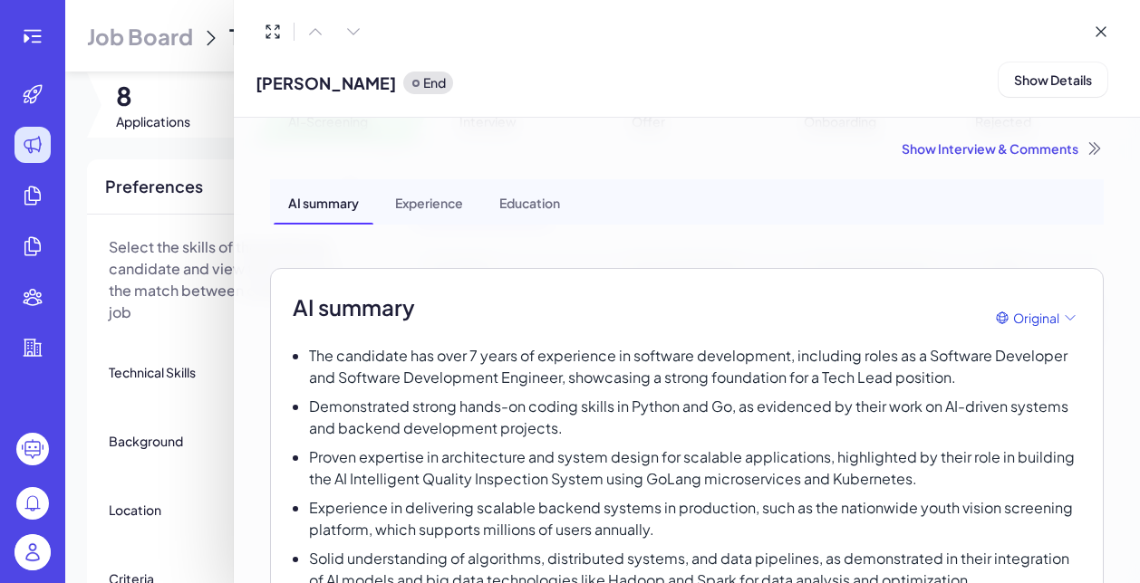
scroll to position [0, 0]
click div "Show Interview & Comments"
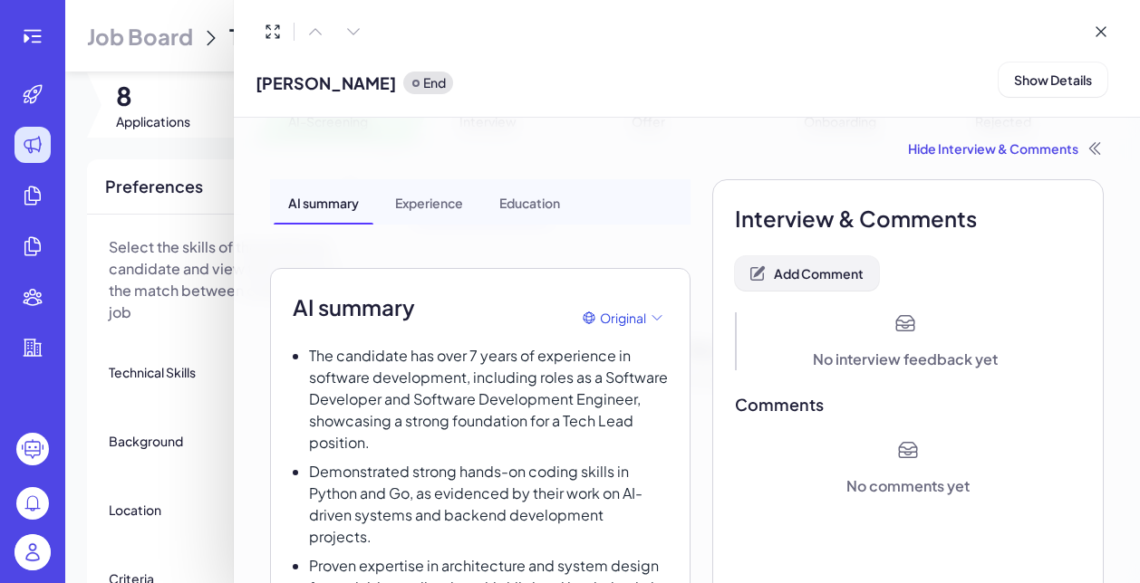
click button "Add Comment"
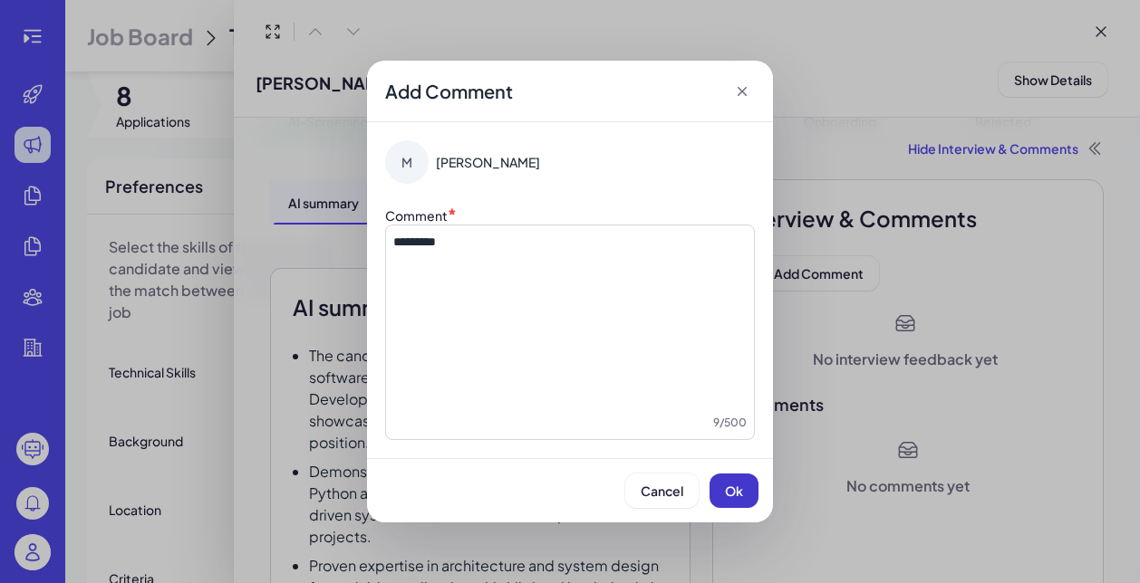
click span "Ok"
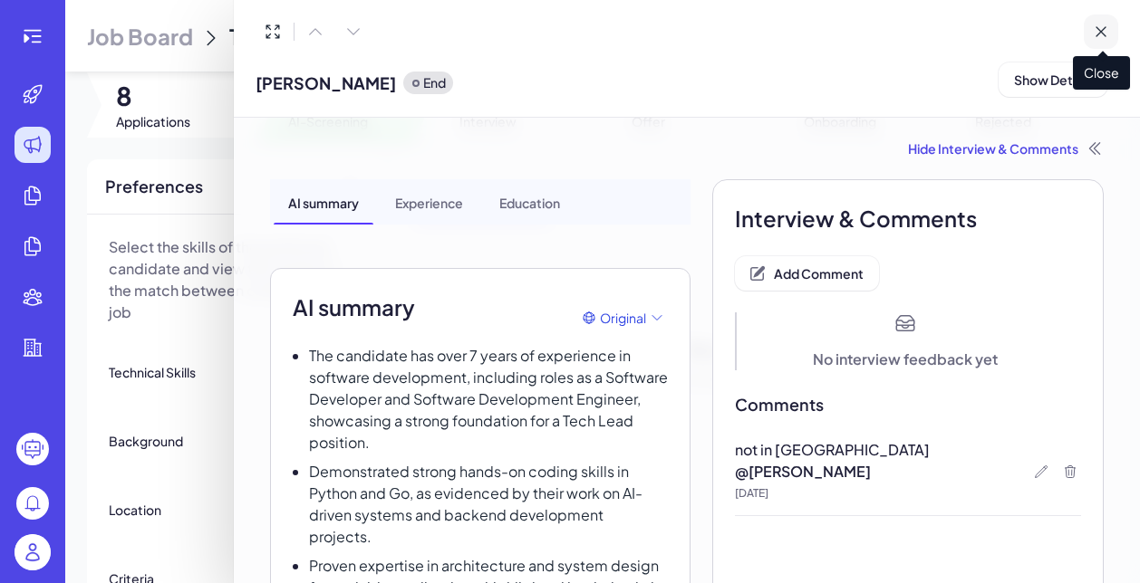
click icon
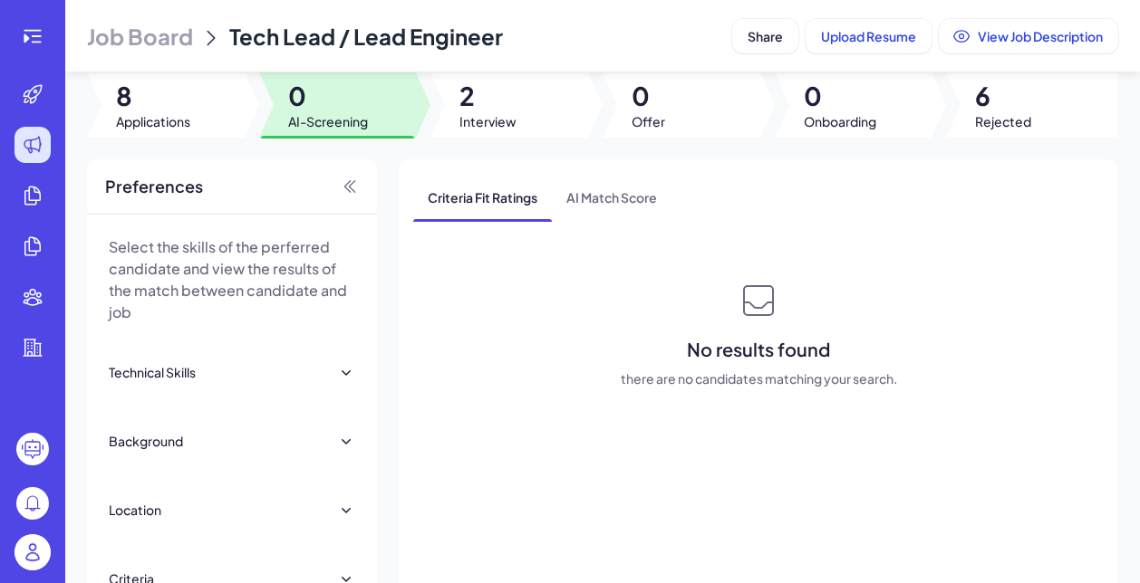
click span "Job Board"
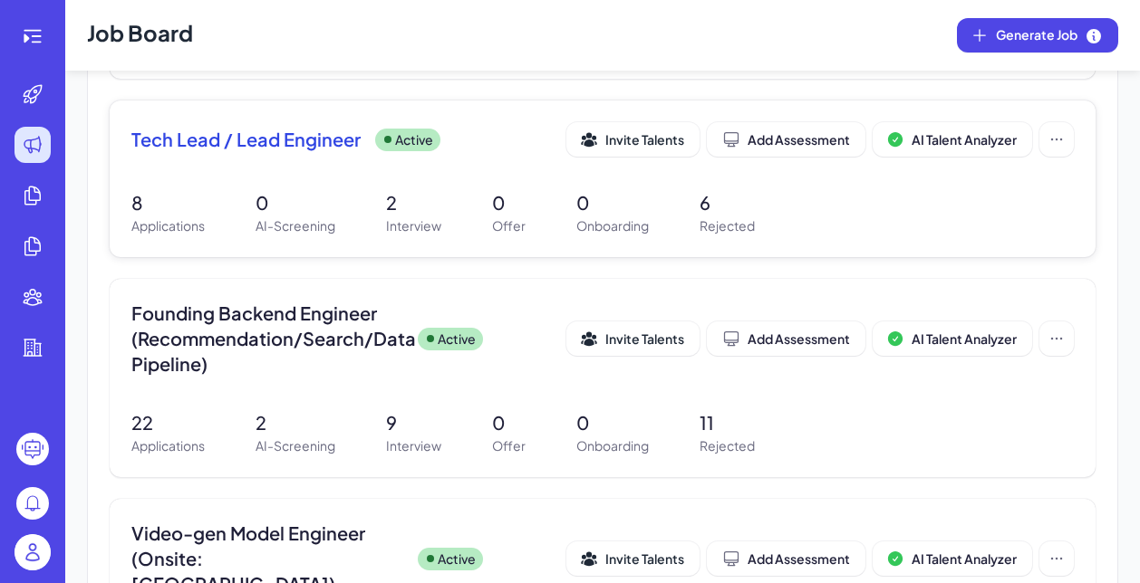
scroll to position [784, 0]
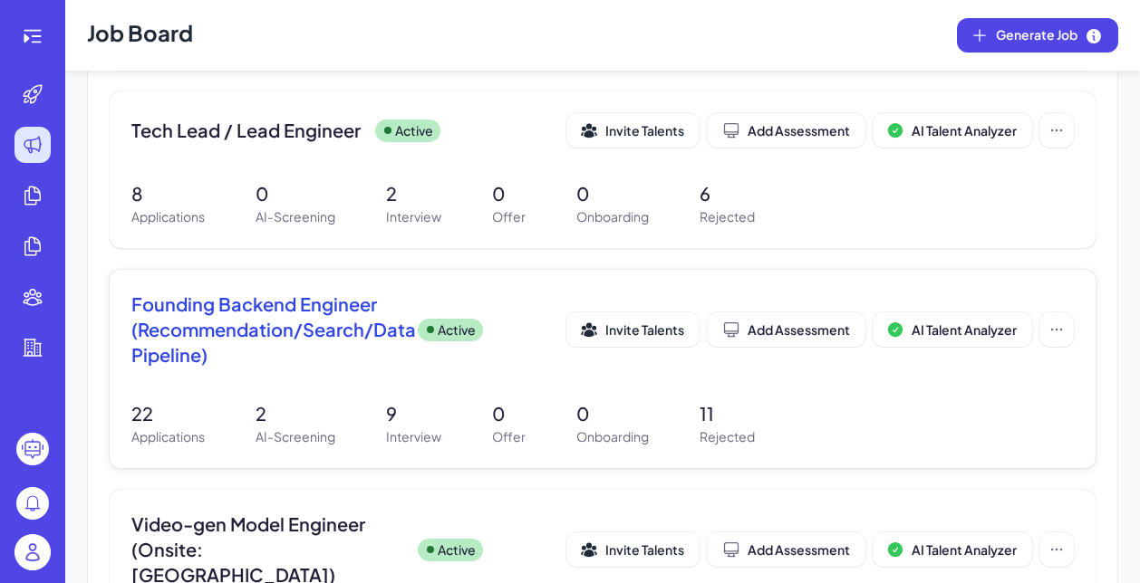
click span "Founding Backend Engineer (Recommendation/Search/Data Pipeline)"
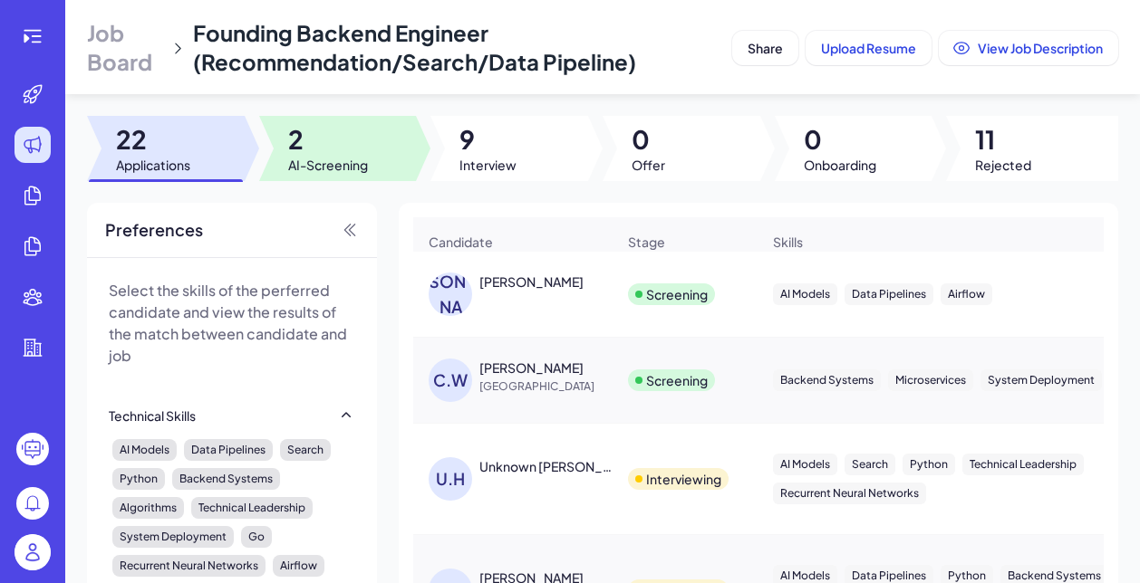
click span "2"
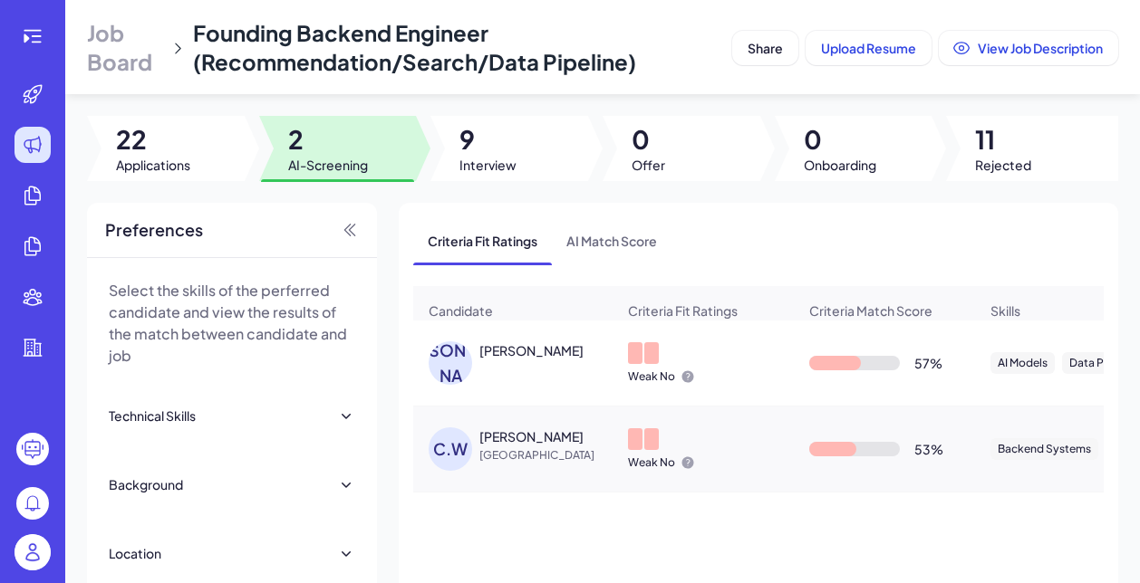
click span "Job Board"
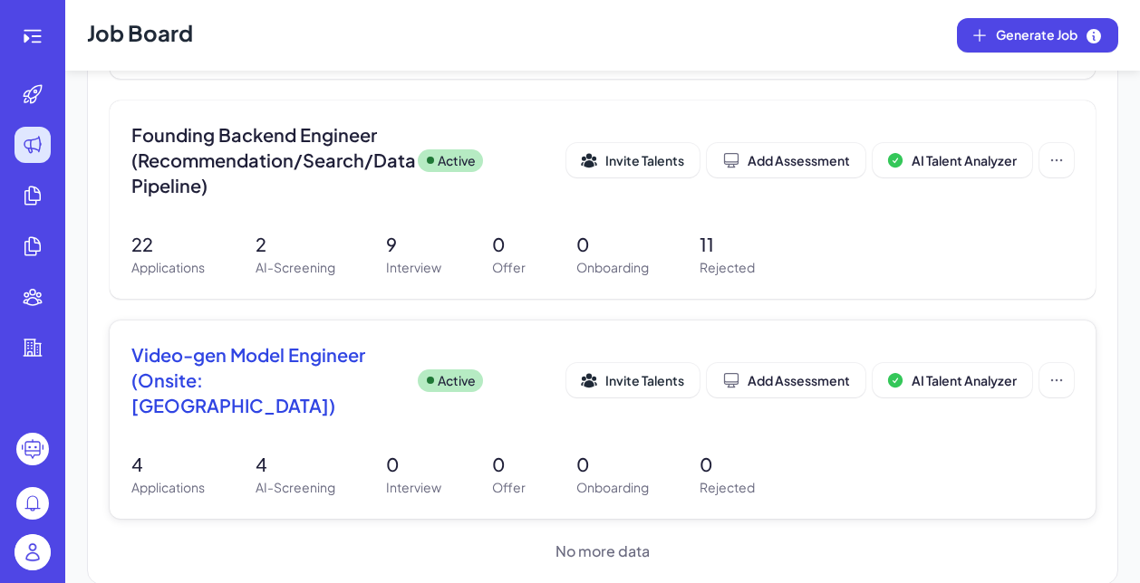
scroll to position [951, 0]
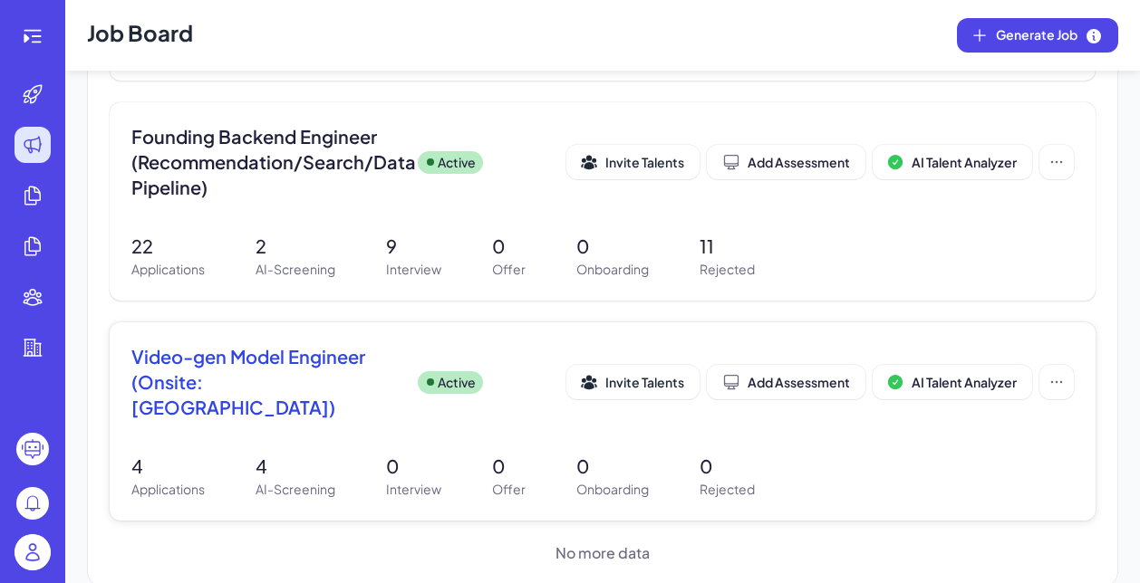
click span "Video-gen Model Engineer (Onsite: Palo Alto)"
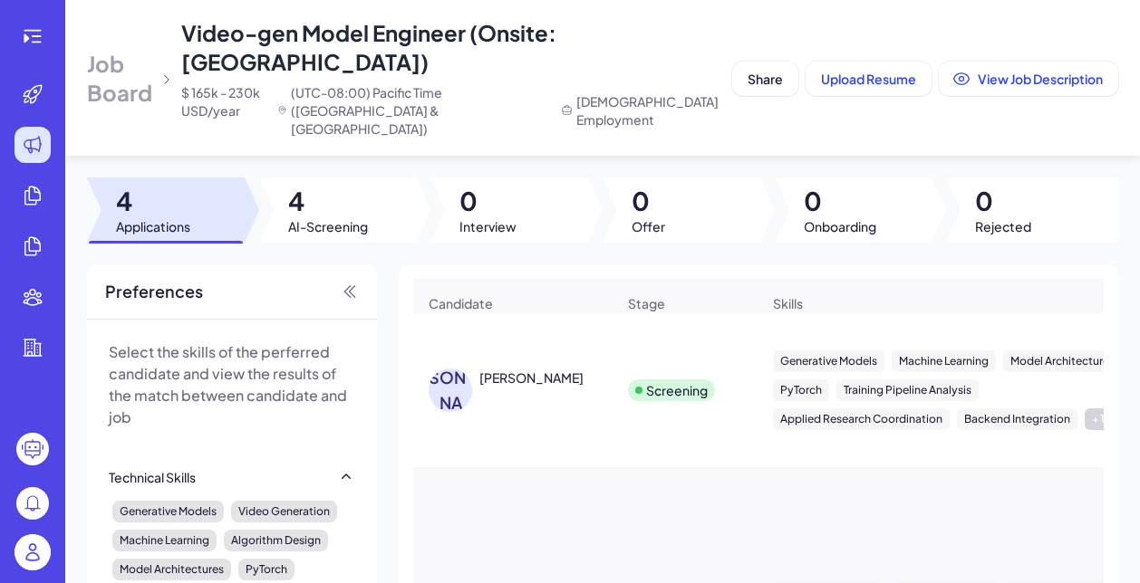
click span "Job Board"
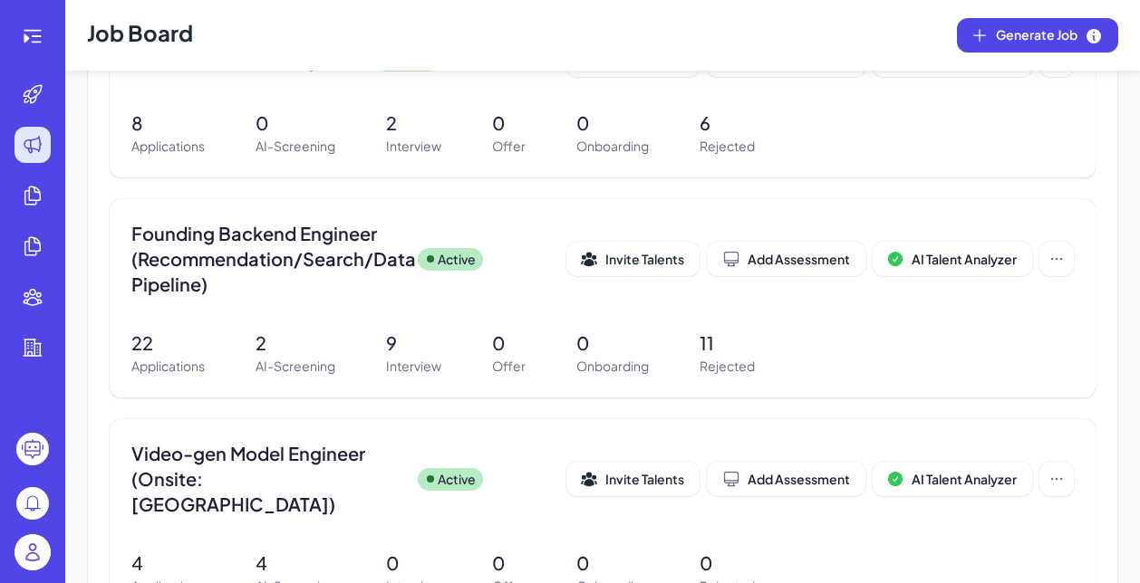
scroll to position [853, 0]
click img
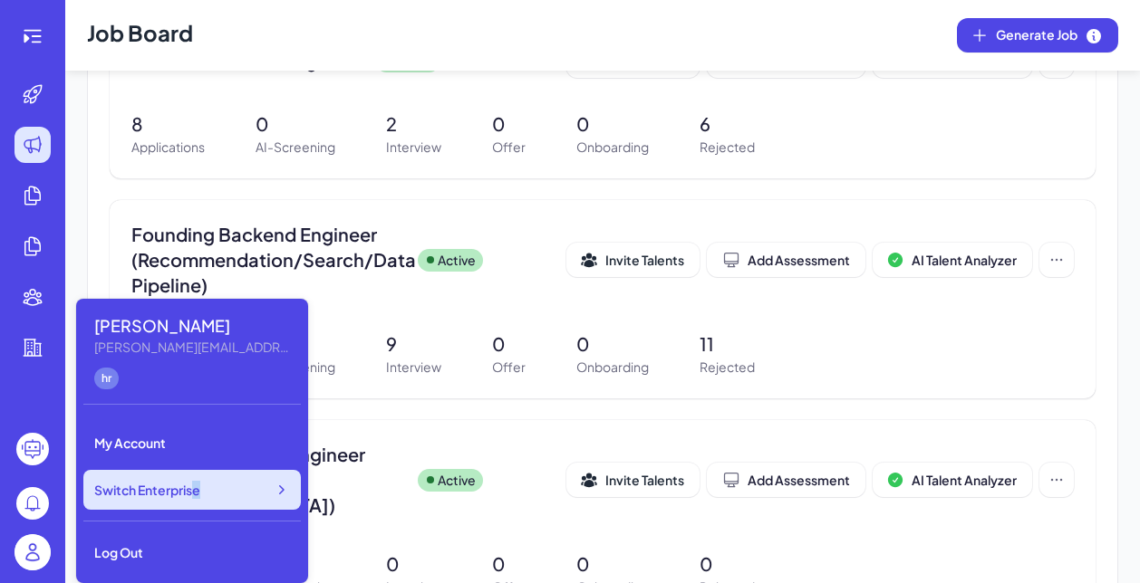
click span "Switch Enterprise"
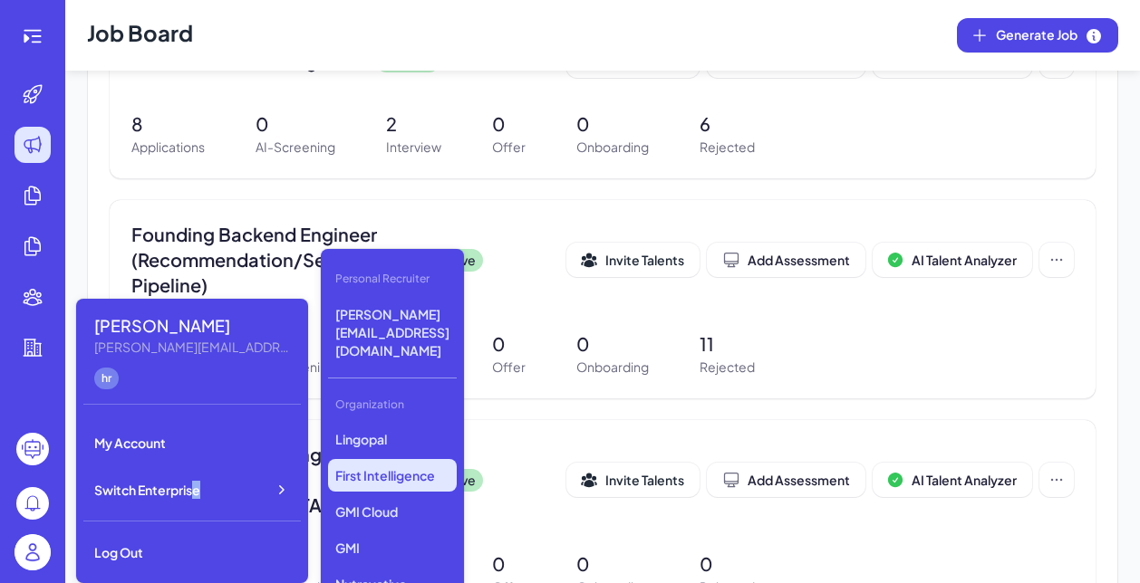
scroll to position [560, 0]
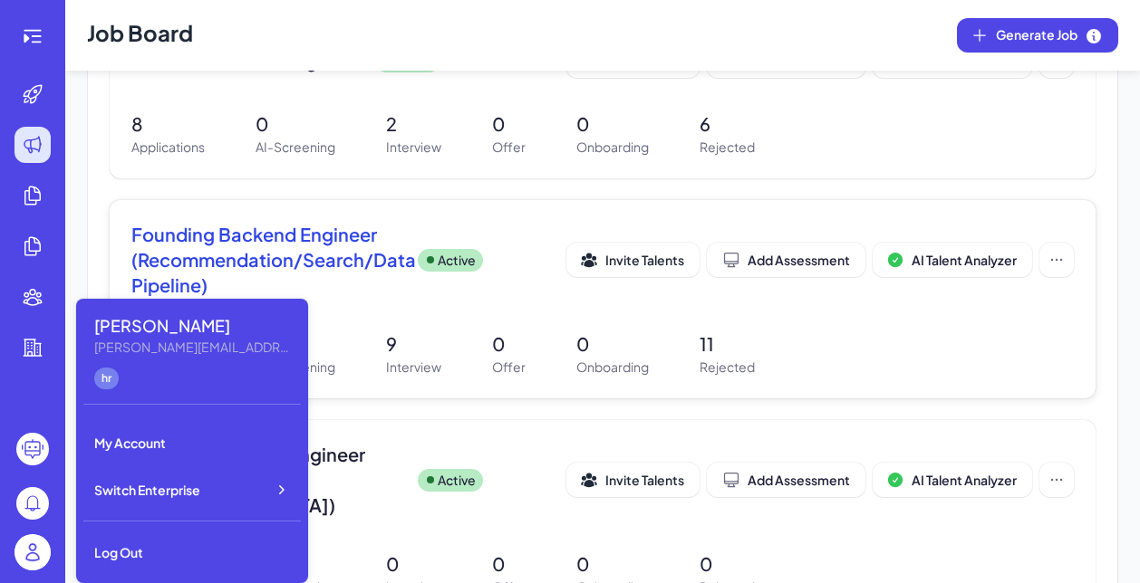
click div "Founding Backend Engineer (Recommendation/Search/Data Pipeline) Active Invite T…"
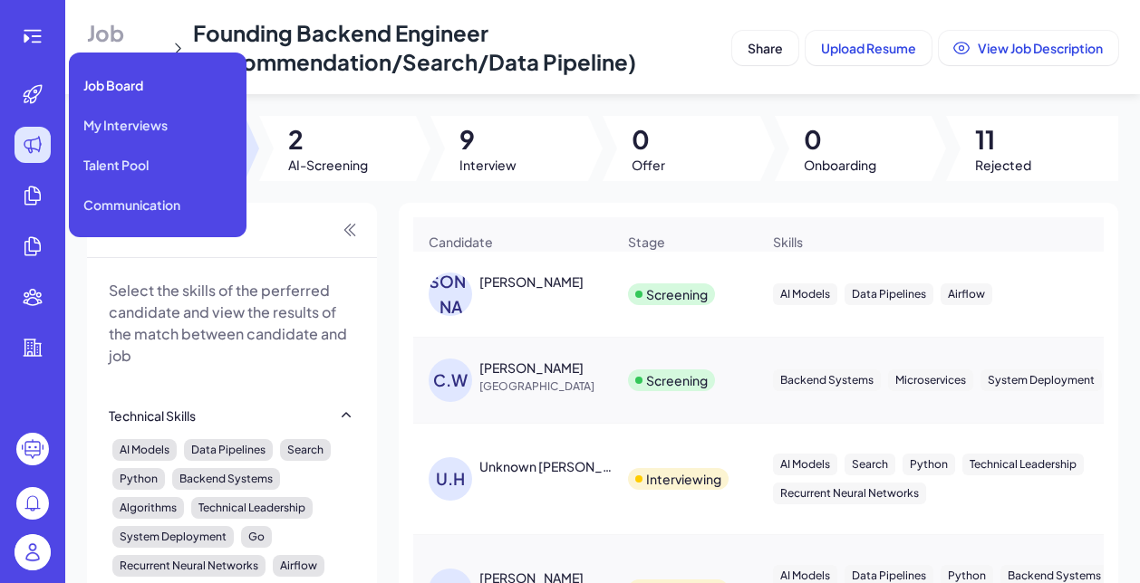
click div
click span "Job Board"
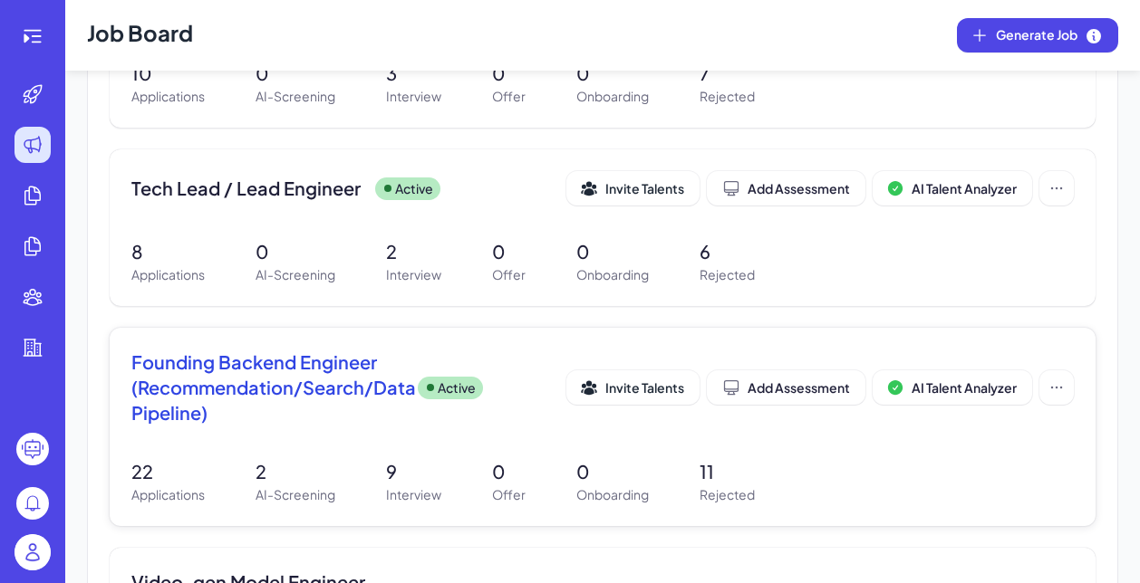
scroll to position [728, 0]
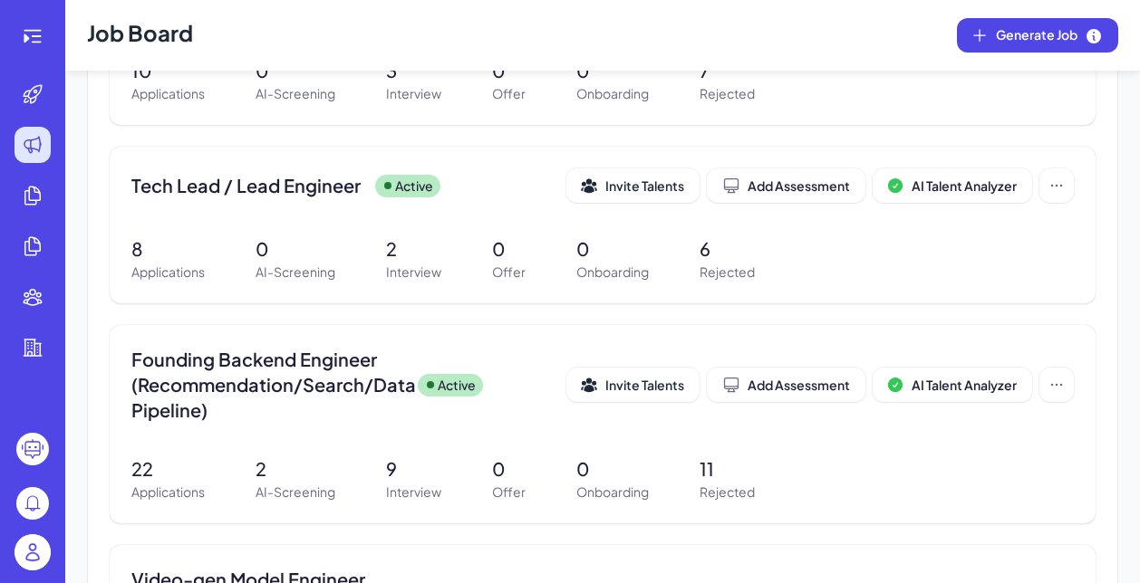
click img
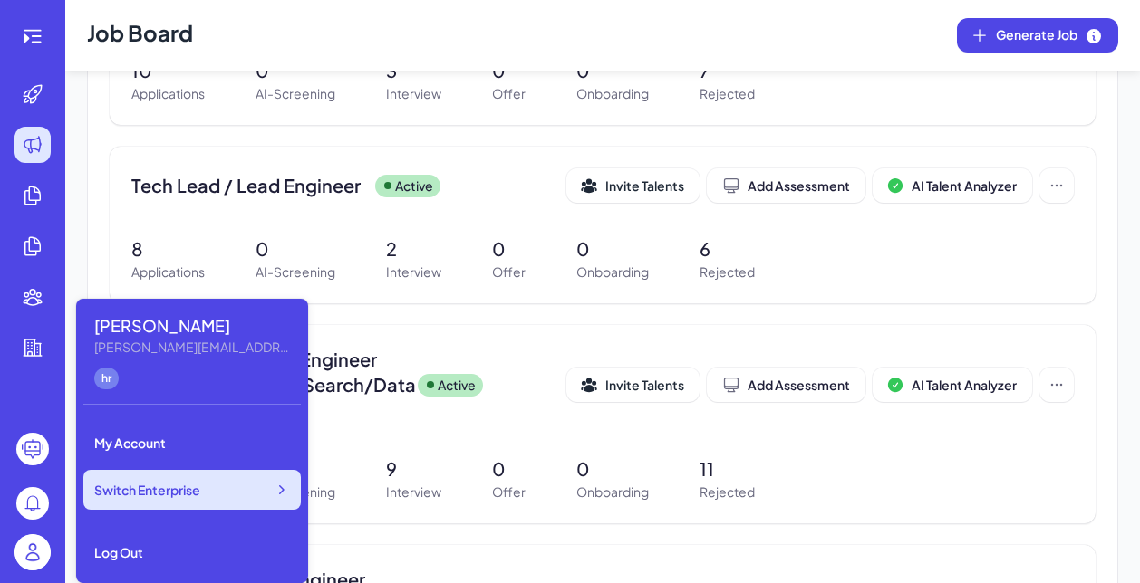
click span "Switch Enterprise"
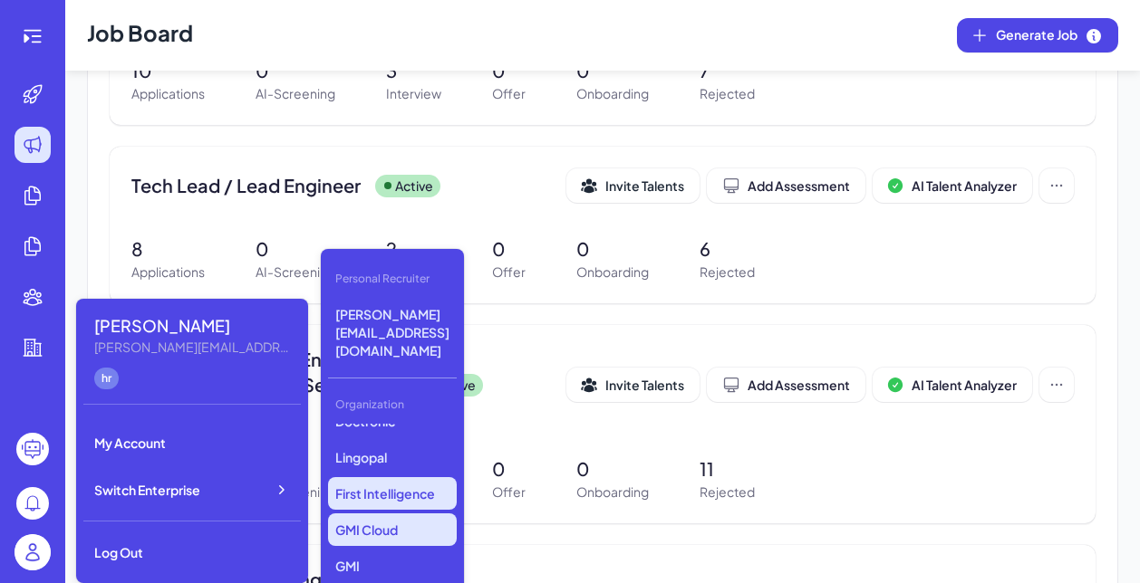
scroll to position [542, 0]
click p "GMI Cloud"
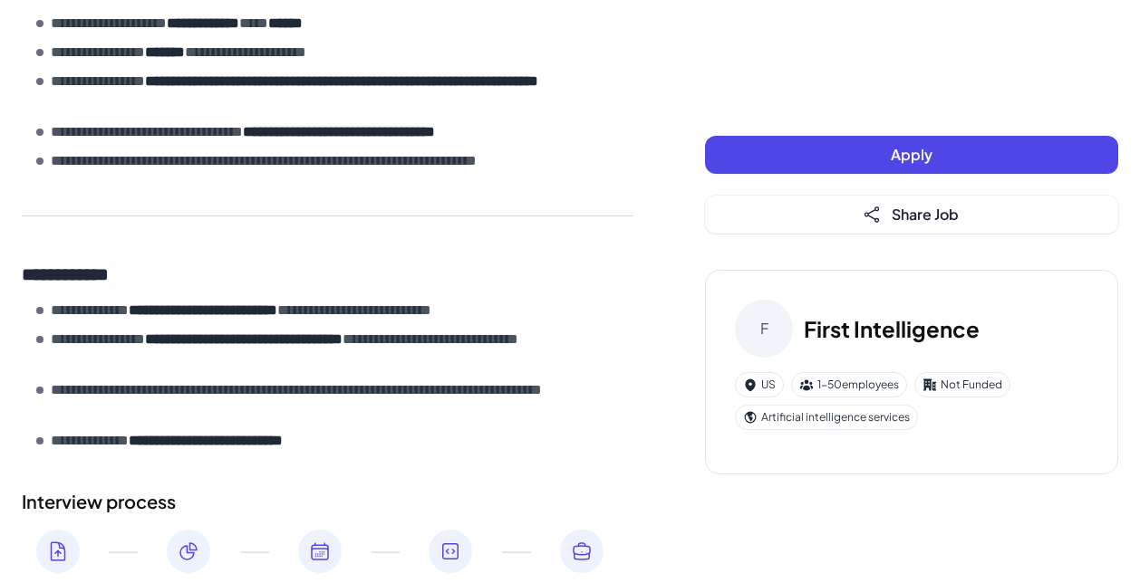
scroll to position [1314, 0]
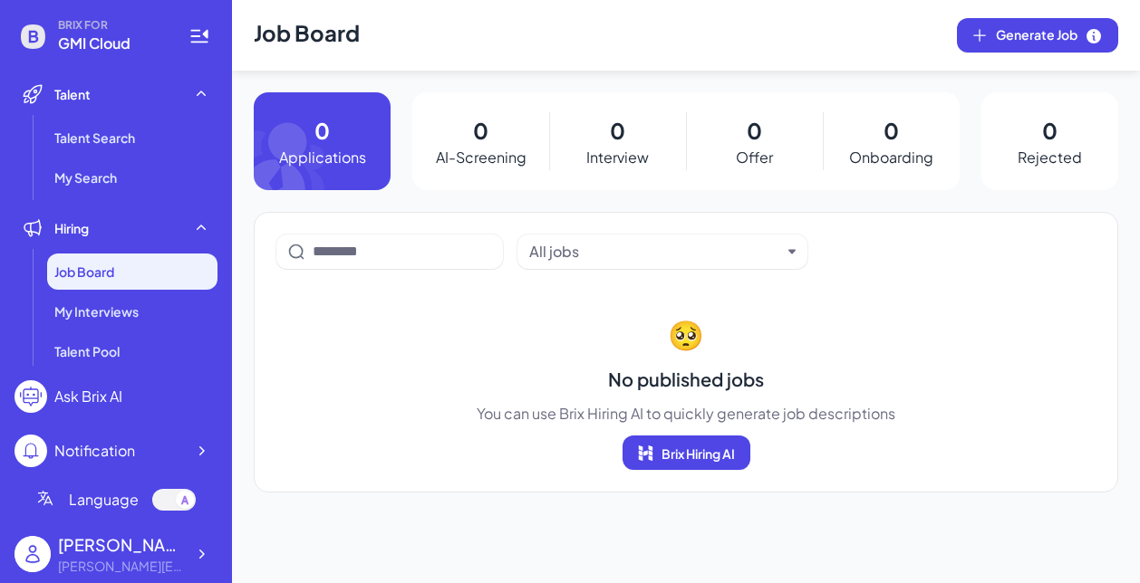
click at [151, 283] on div "Job Board" at bounding box center [132, 272] width 170 height 36
click at [114, 273] on span "Job Board" at bounding box center [84, 272] width 60 height 18
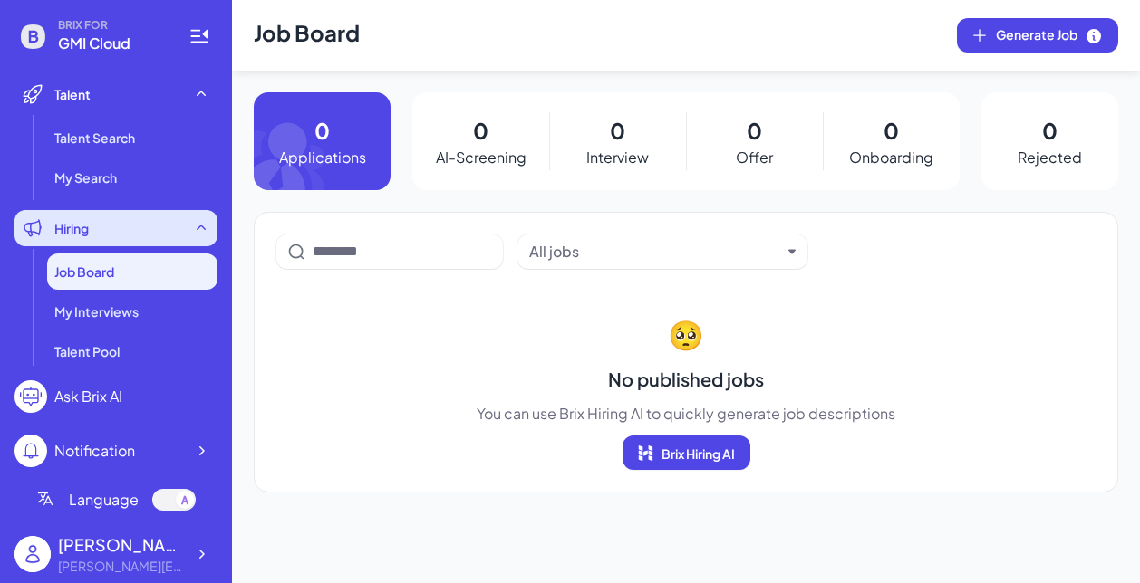
click at [99, 233] on div "Hiring" at bounding box center [115, 228] width 203 height 36
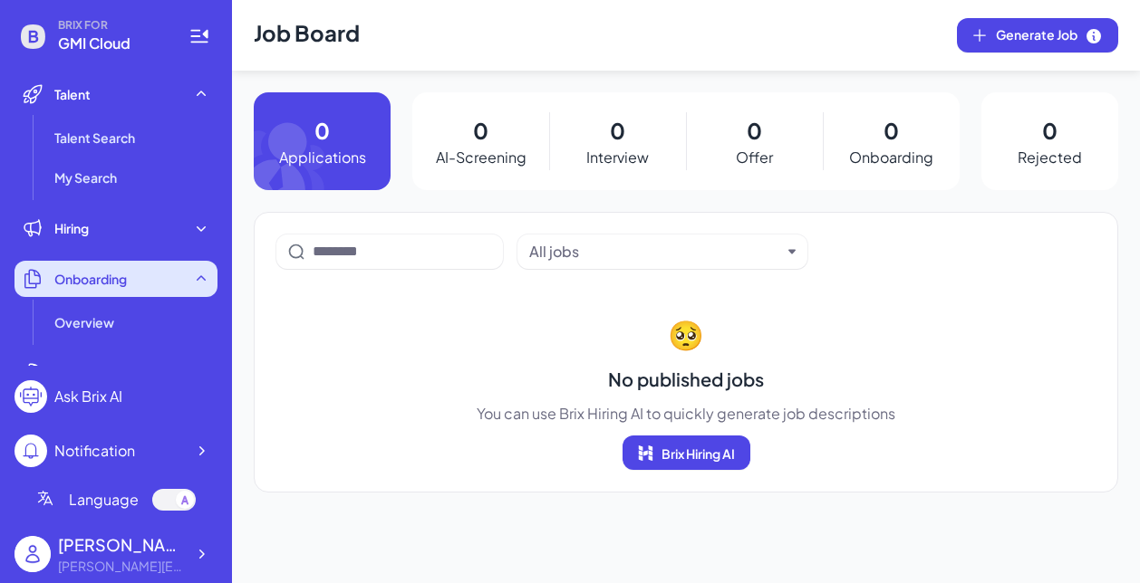
click at [94, 265] on div "Onboarding" at bounding box center [115, 279] width 203 height 36
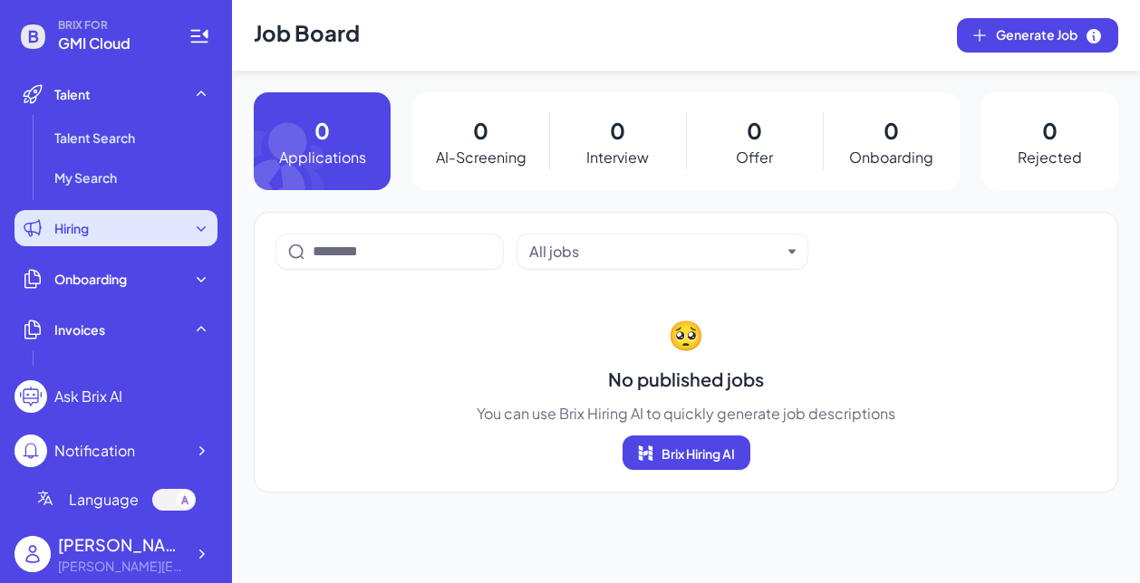
click at [102, 234] on div "Hiring" at bounding box center [115, 228] width 203 height 36
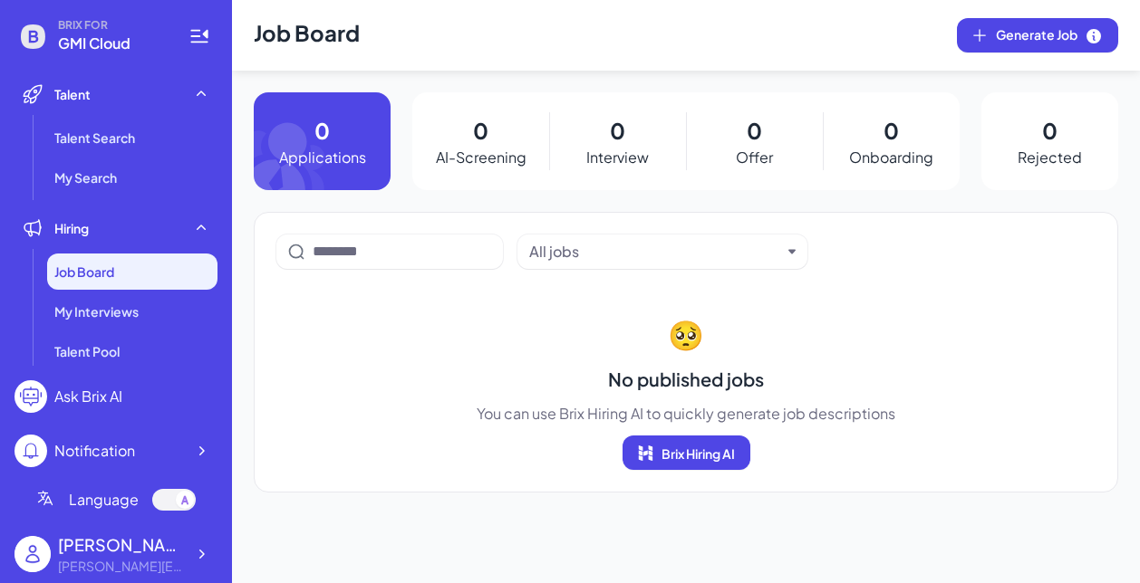
click at [102, 273] on span "Job Board" at bounding box center [84, 272] width 60 height 18
click at [108, 562] on div "[PERSON_NAME][EMAIL_ADDRESS][DOMAIN_NAME]" at bounding box center [121, 566] width 127 height 19
click at [218, 553] on div "BRIX FOR GMI Cloud Talent Talent Search My Search Hiring Job Board My Interview…" at bounding box center [116, 291] width 232 height 583
click at [197, 554] on icon at bounding box center [201, 554] width 18 height 18
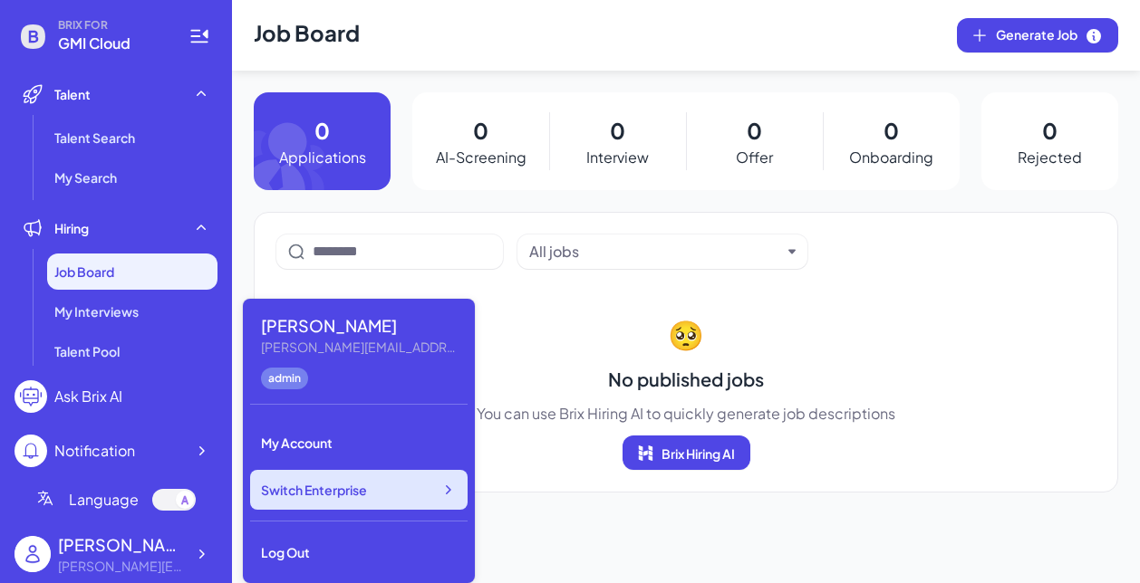
click at [314, 497] on span "Switch Enterprise" at bounding box center [314, 490] width 106 height 18
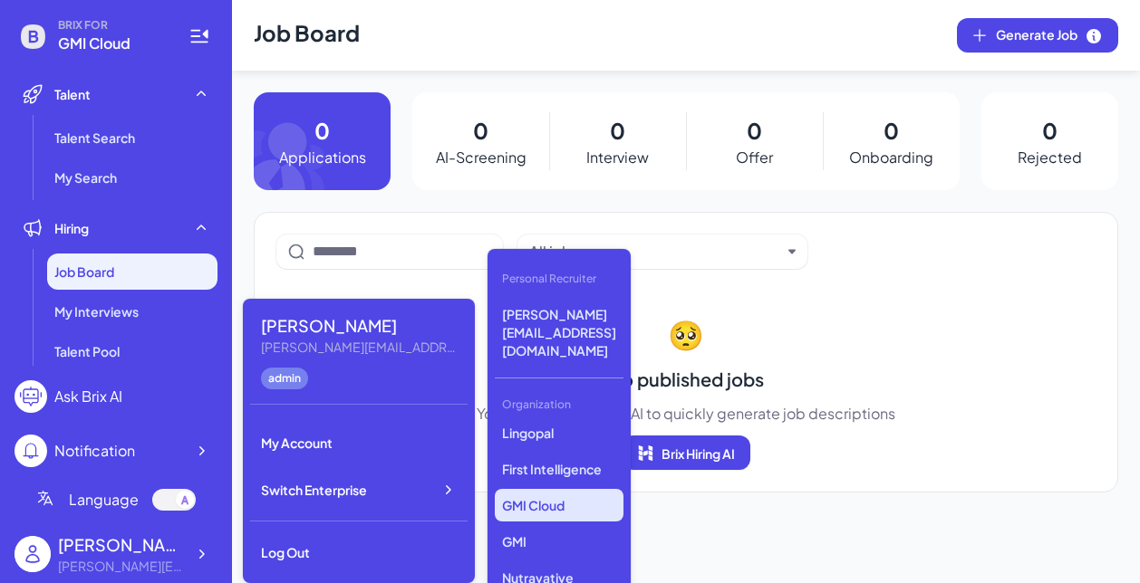
scroll to position [594, 0]
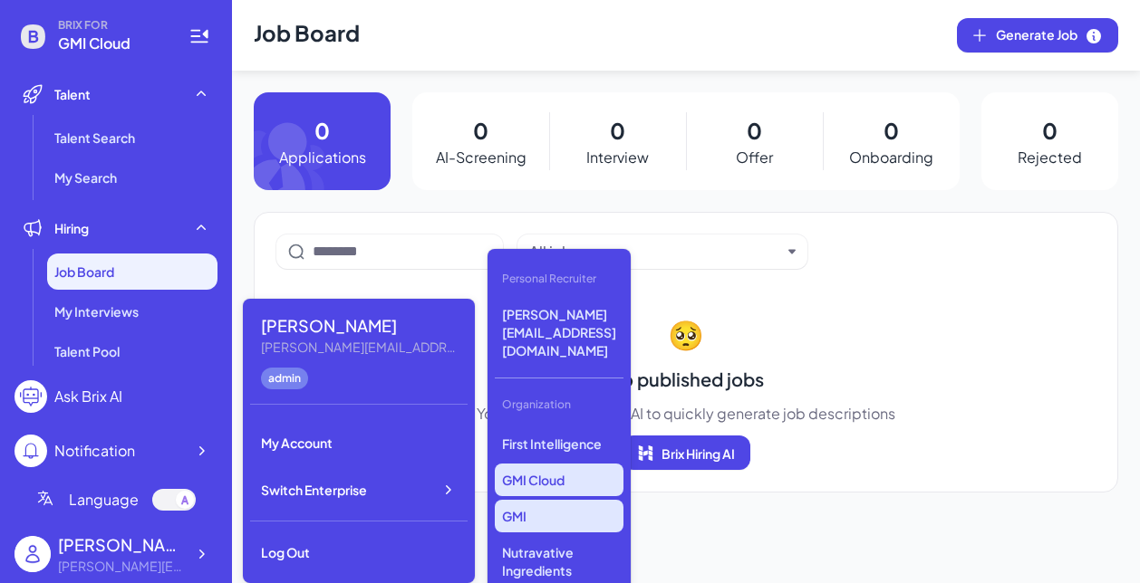
click at [549, 500] on p "GMI" at bounding box center [559, 516] width 129 height 33
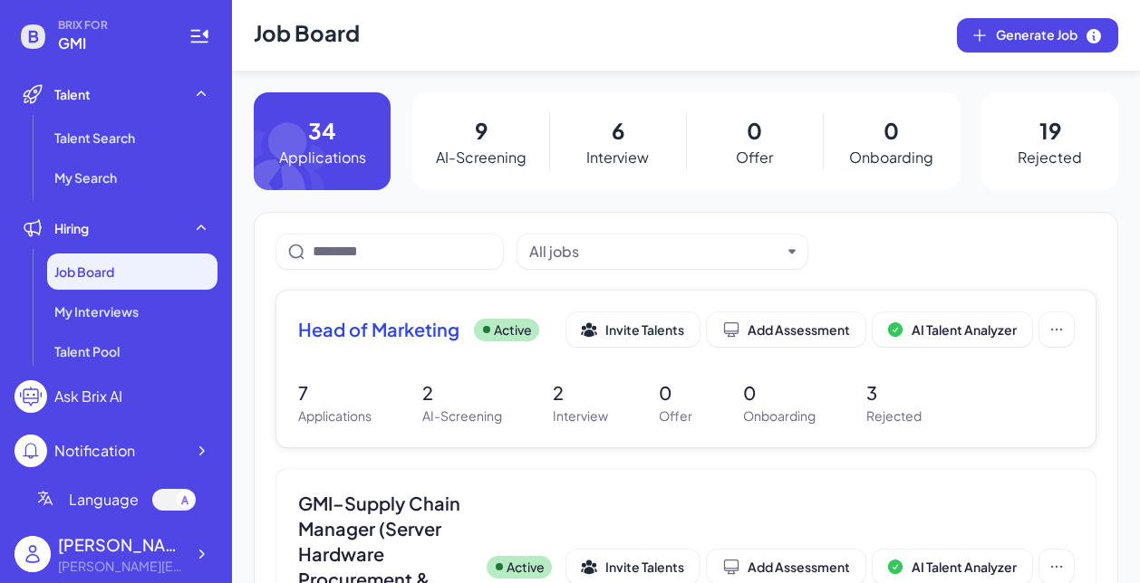
click at [432, 426] on p "AI-Screening" at bounding box center [462, 416] width 80 height 19
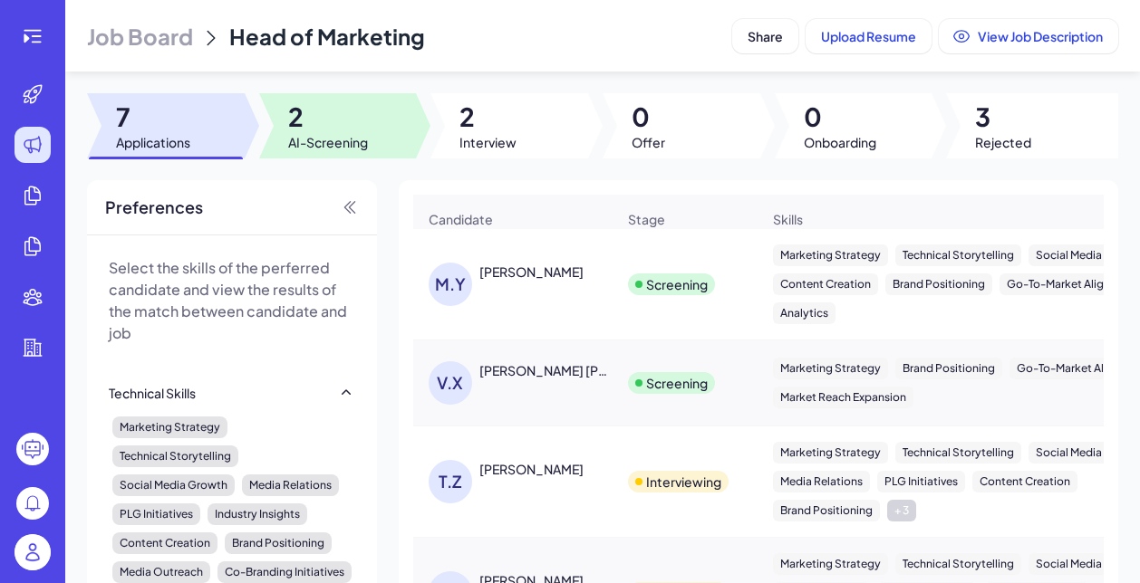
click at [335, 151] on div at bounding box center [338, 125] width 158 height 65
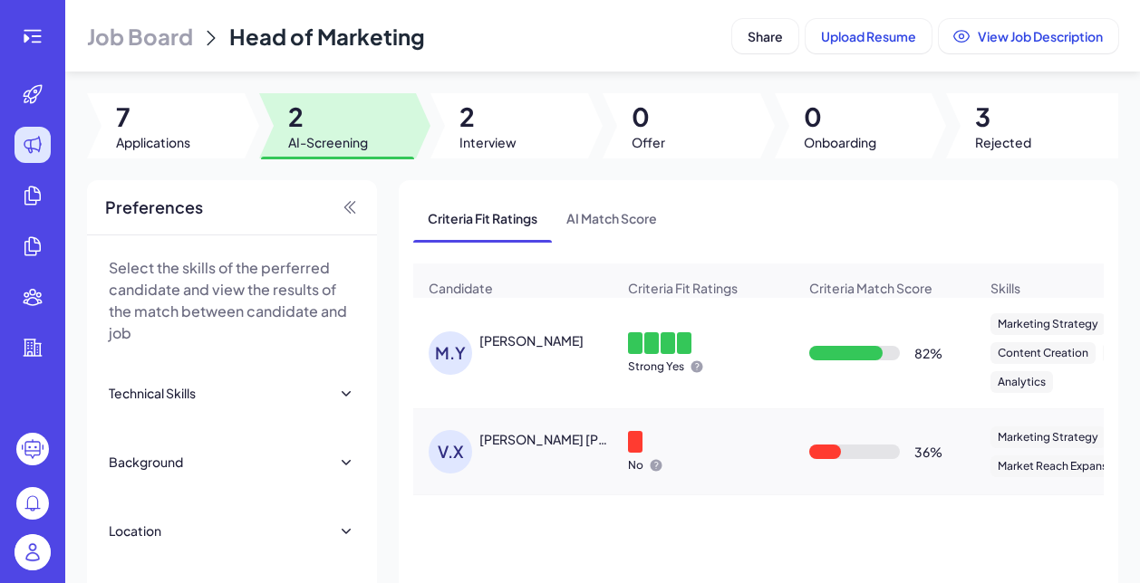
click at [558, 359] on div "M.Y [PERSON_NAME]" at bounding box center [521, 353] width 187 height 43
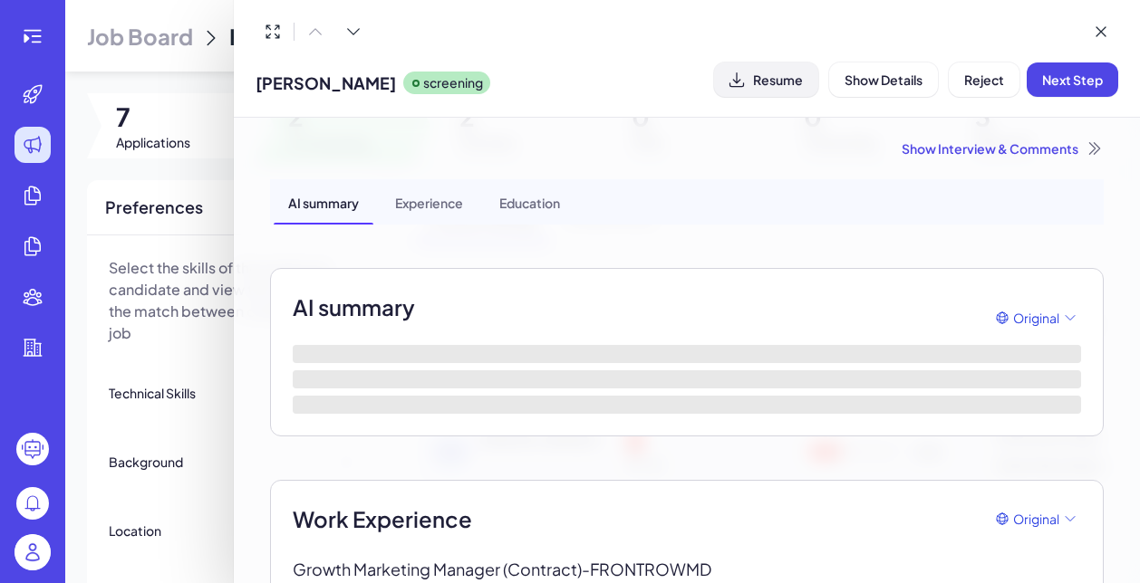
click at [745, 93] on button "Resume" at bounding box center [766, 80] width 104 height 34
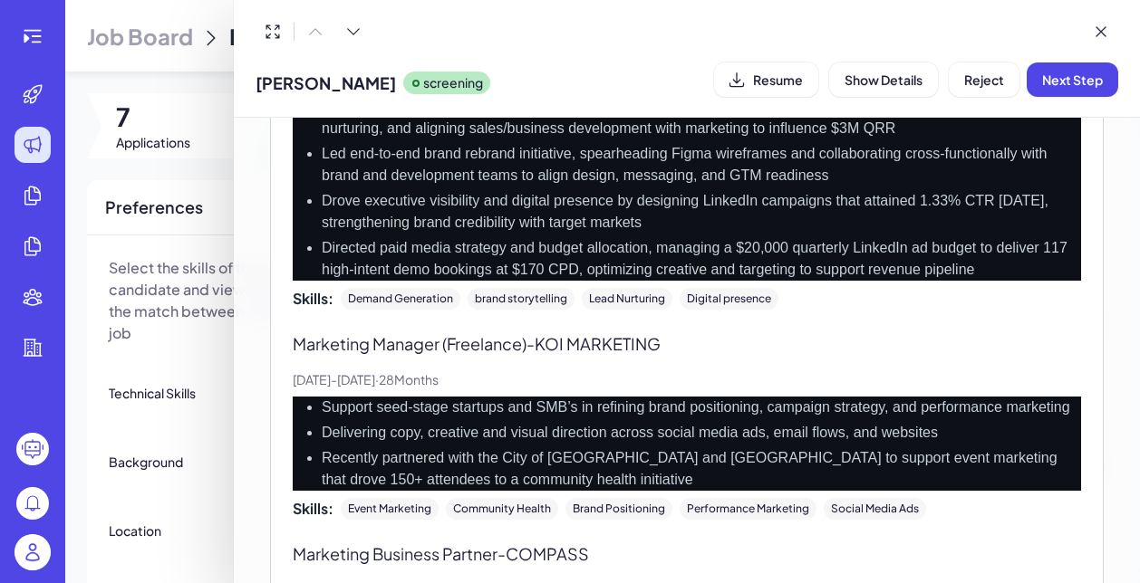
scroll to position [768, 0]
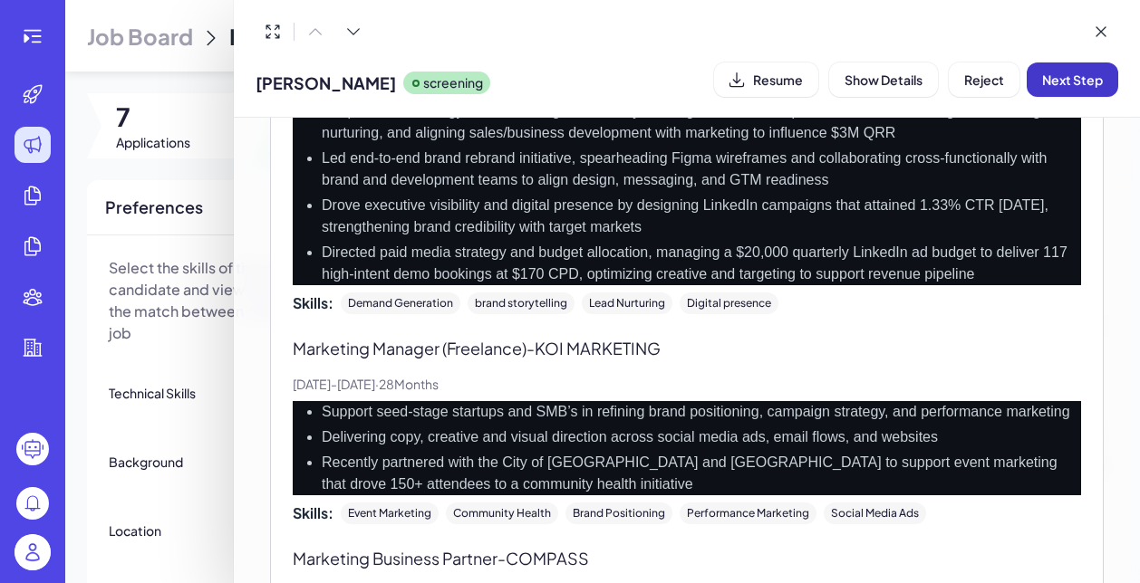
click at [1060, 72] on span "Next Step" at bounding box center [1072, 80] width 61 height 16
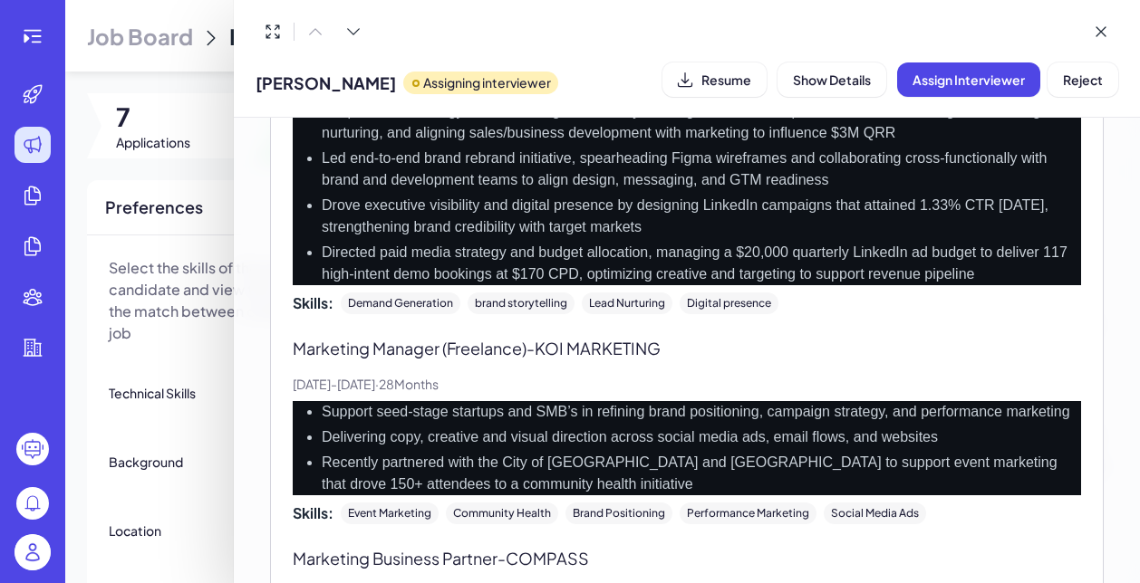
click at [249, 329] on div "Show Interview & Comments AI summary Experience Education AI summary Original P…" at bounding box center [686, 416] width 877 height 2133
click at [188, 332] on div at bounding box center [570, 291] width 1140 height 583
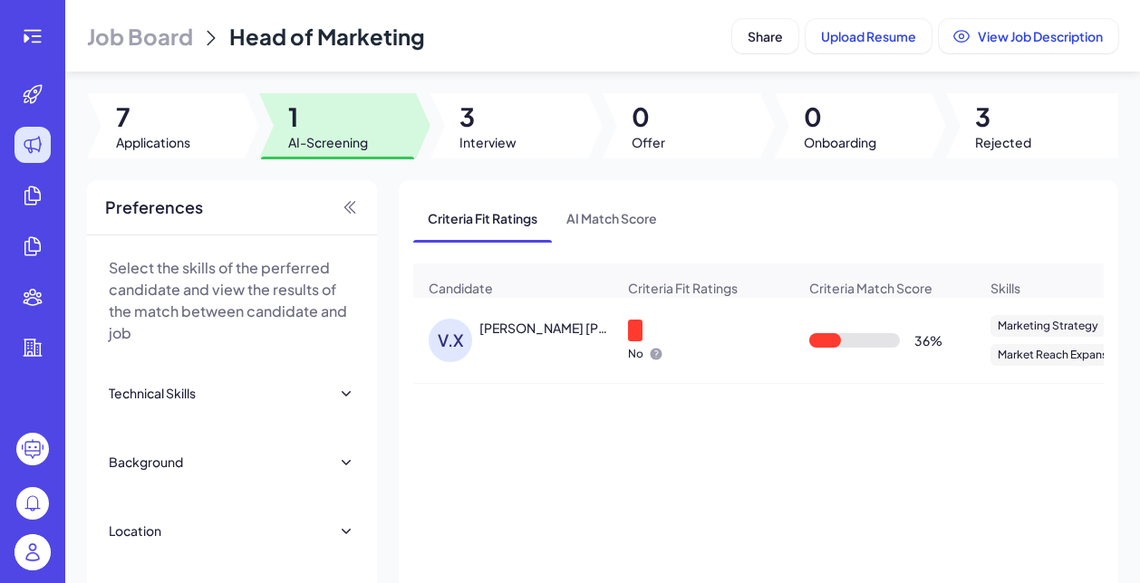
click at [525, 344] on div "V.X [PERSON_NAME] [PERSON_NAME]" at bounding box center [521, 340] width 187 height 43
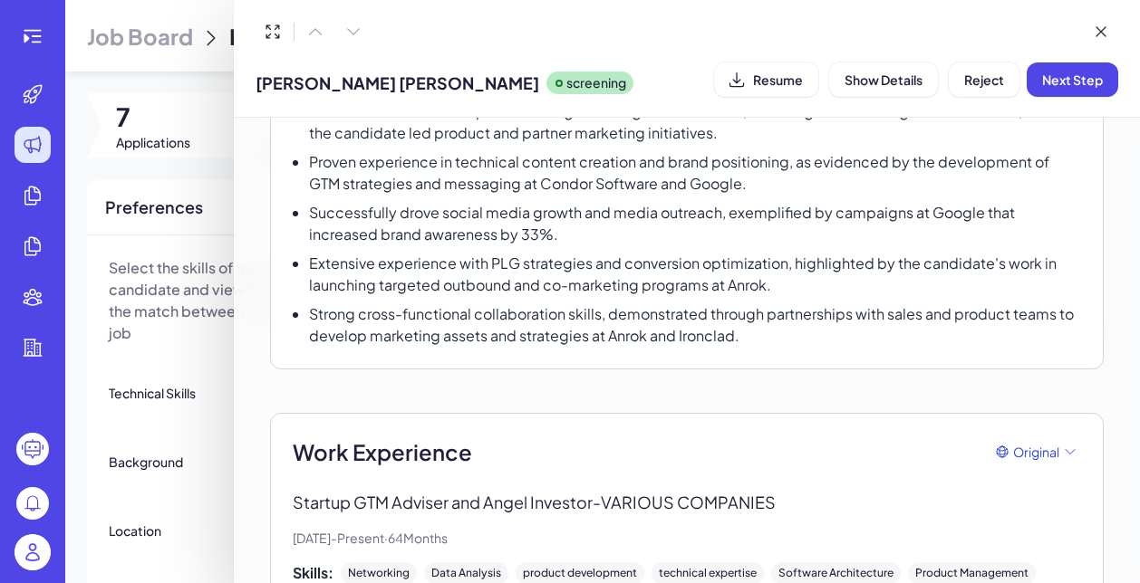
scroll to position [278, 0]
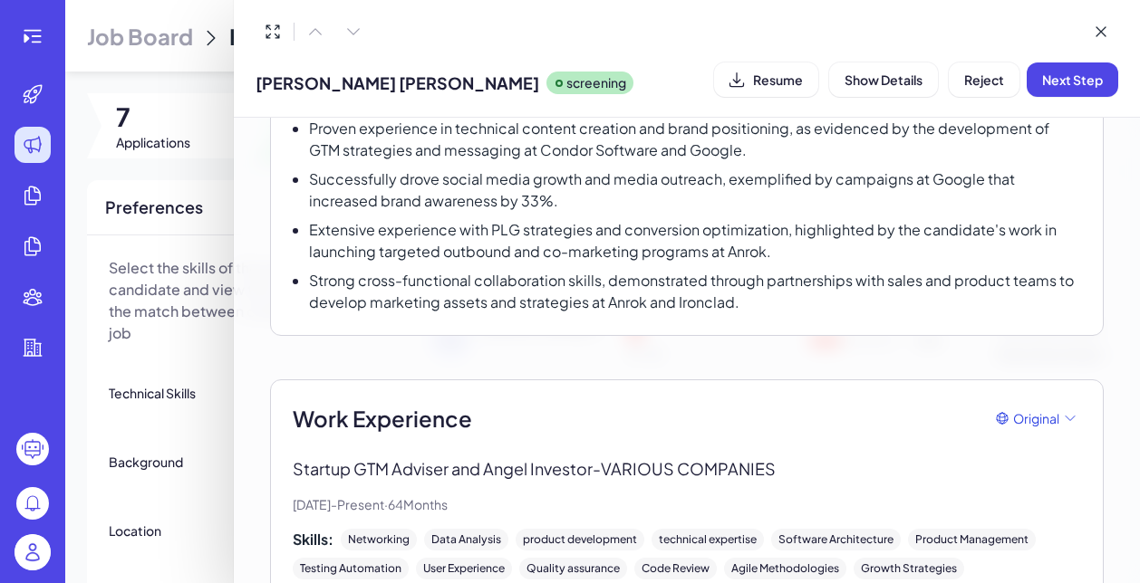
click at [219, 495] on div at bounding box center [570, 291] width 1140 height 583
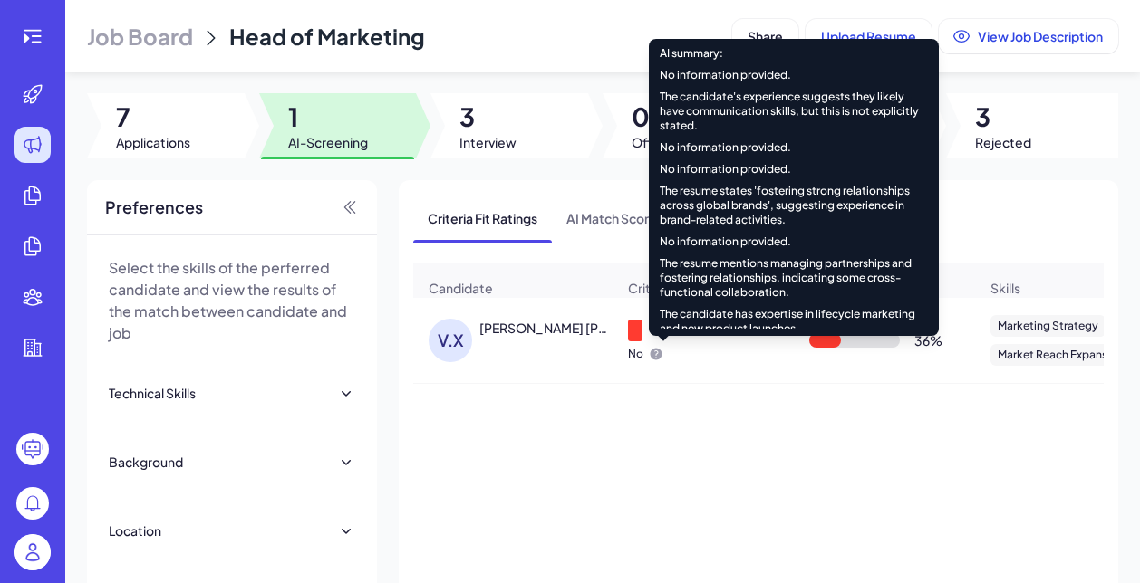
click at [657, 355] on icon at bounding box center [656, 355] width 12 height 12
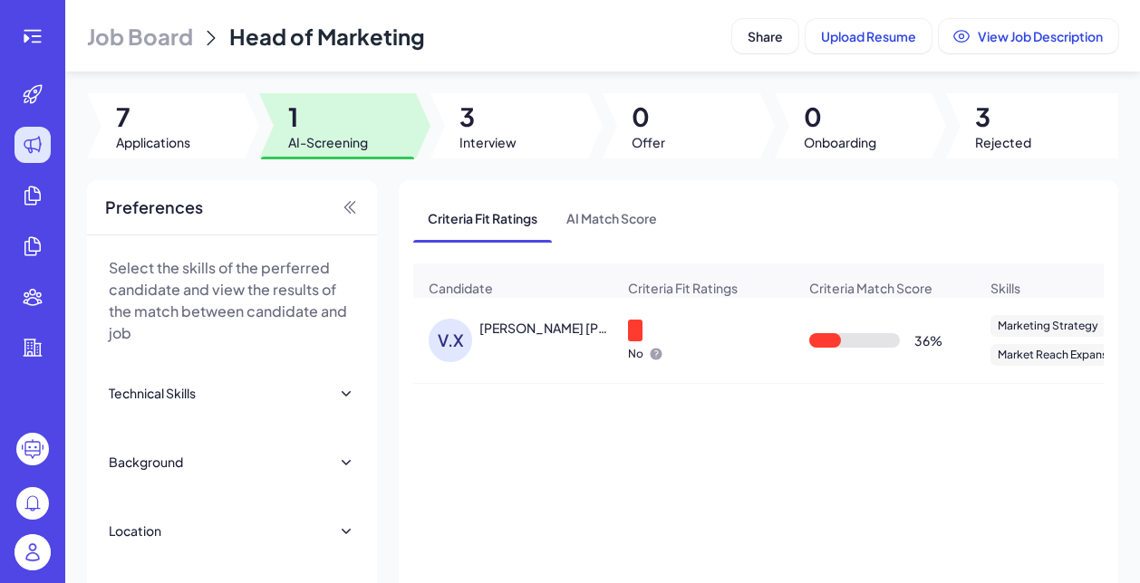
click at [190, 37] on span "Job Board" at bounding box center [140, 36] width 106 height 29
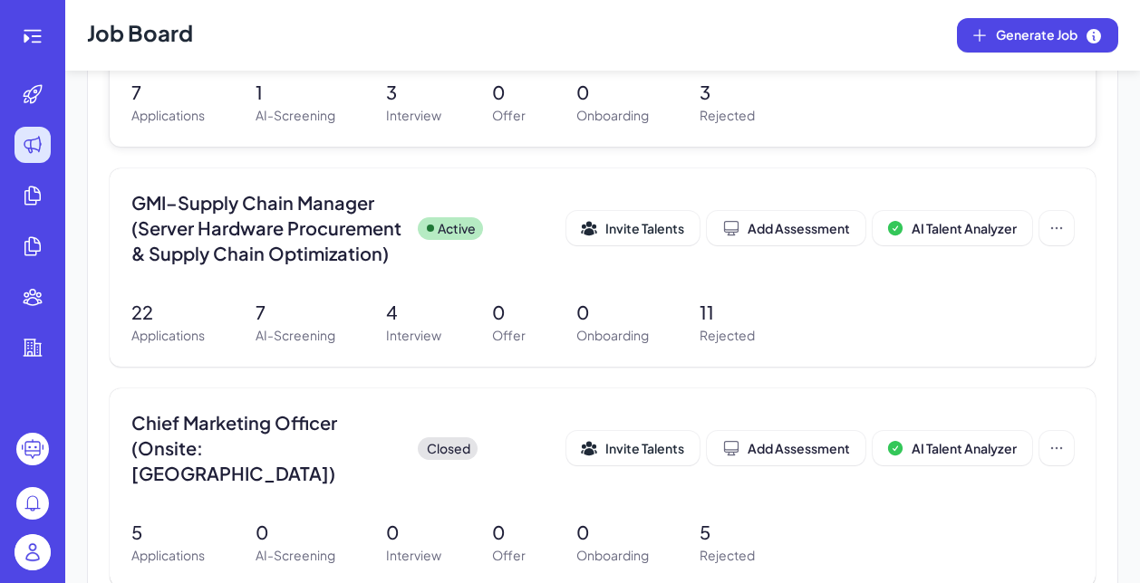
scroll to position [323, 0]
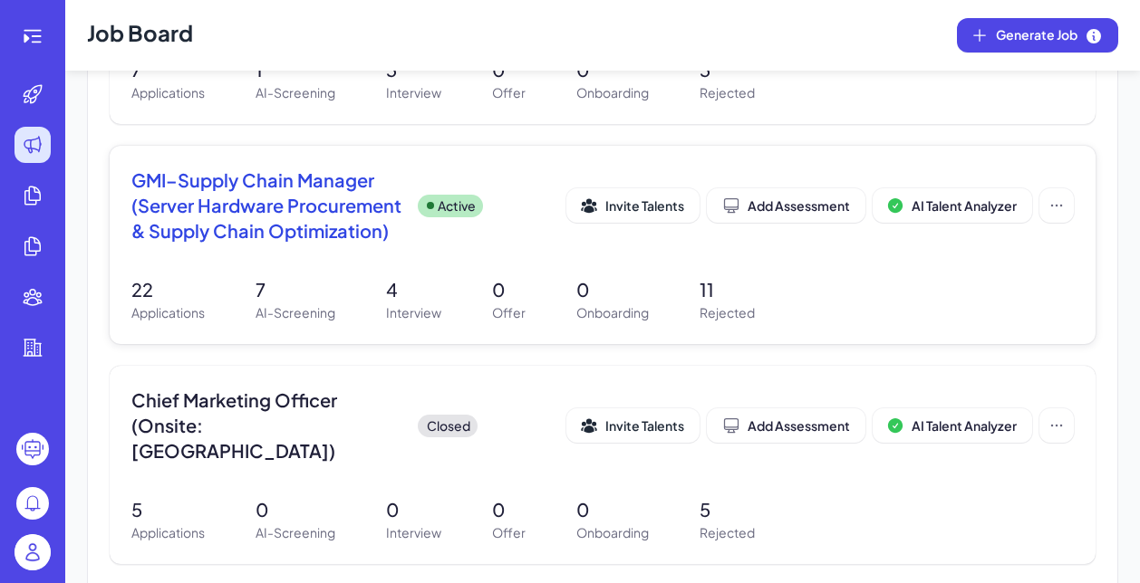
click at [312, 255] on div "GMI–Supply Chain Manager (Server Hardware Procurement & Supply Chain Optimizati…" at bounding box center [602, 211] width 942 height 87
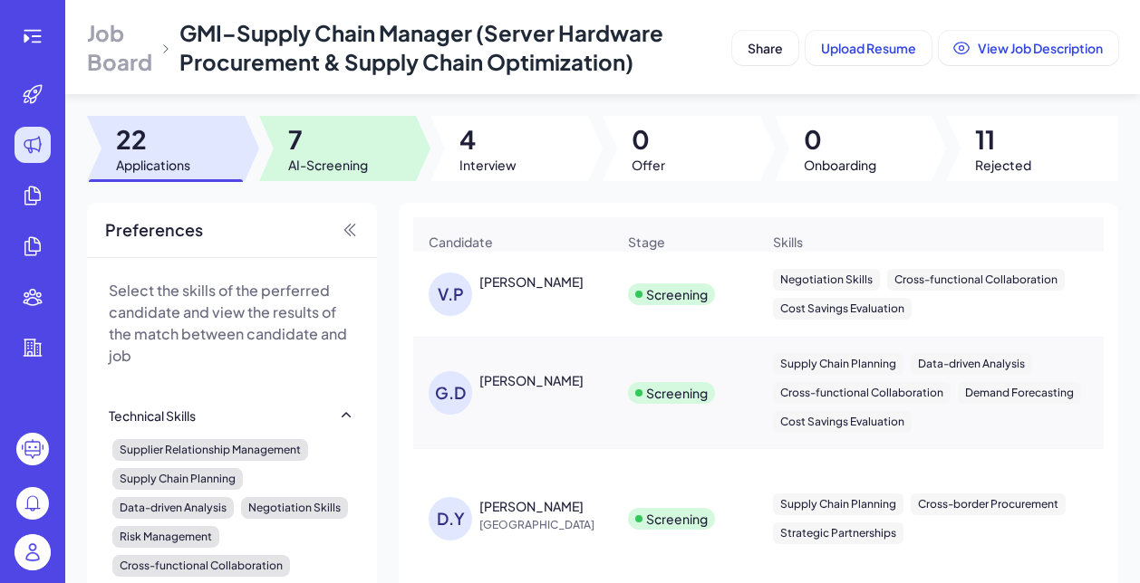
click at [341, 165] on span "AI-Screening" at bounding box center [328, 165] width 80 height 18
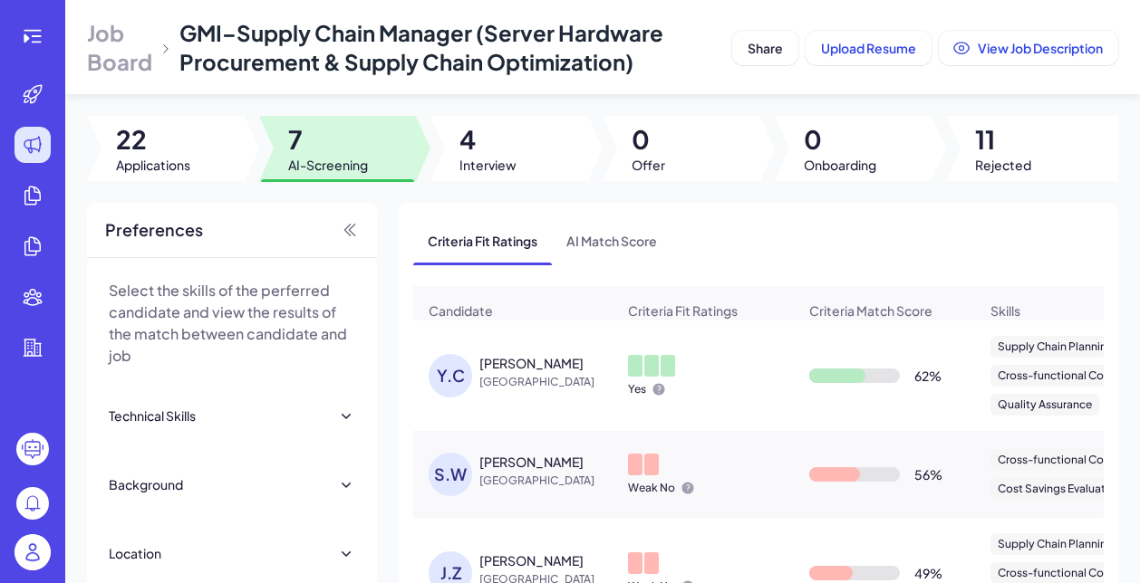
click at [556, 373] on span "[GEOGRAPHIC_DATA]" at bounding box center [547, 382] width 136 height 18
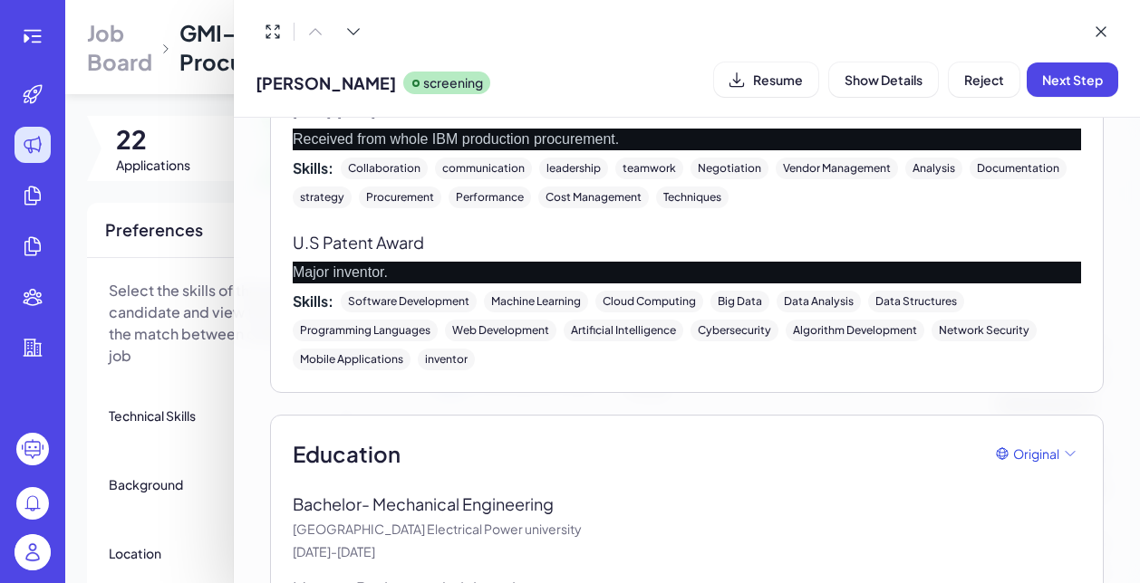
scroll to position [2056, 0]
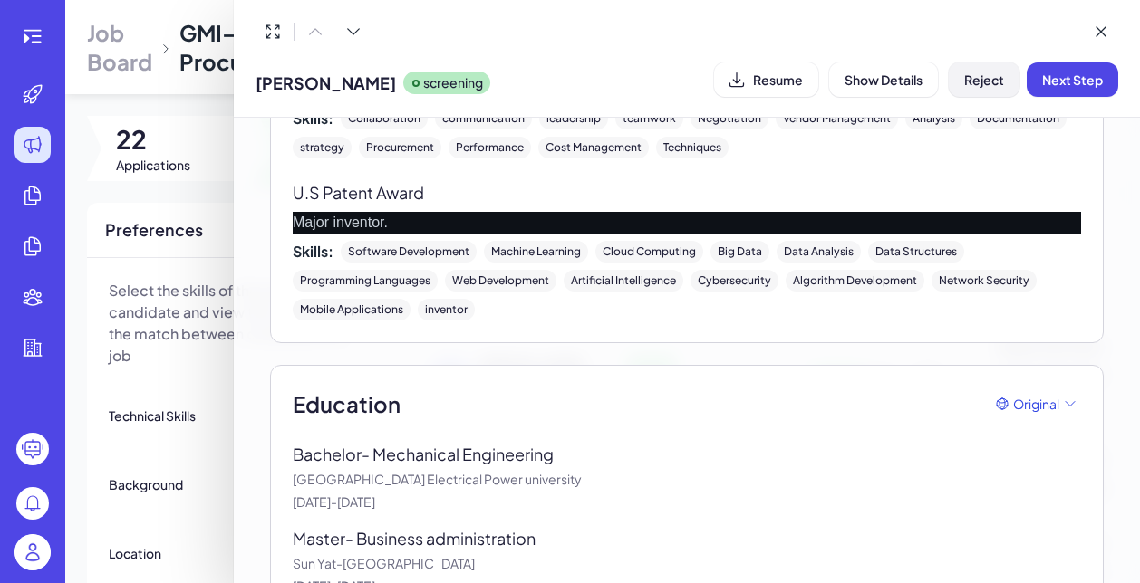
click at [978, 86] on span "Reject" at bounding box center [984, 80] width 40 height 16
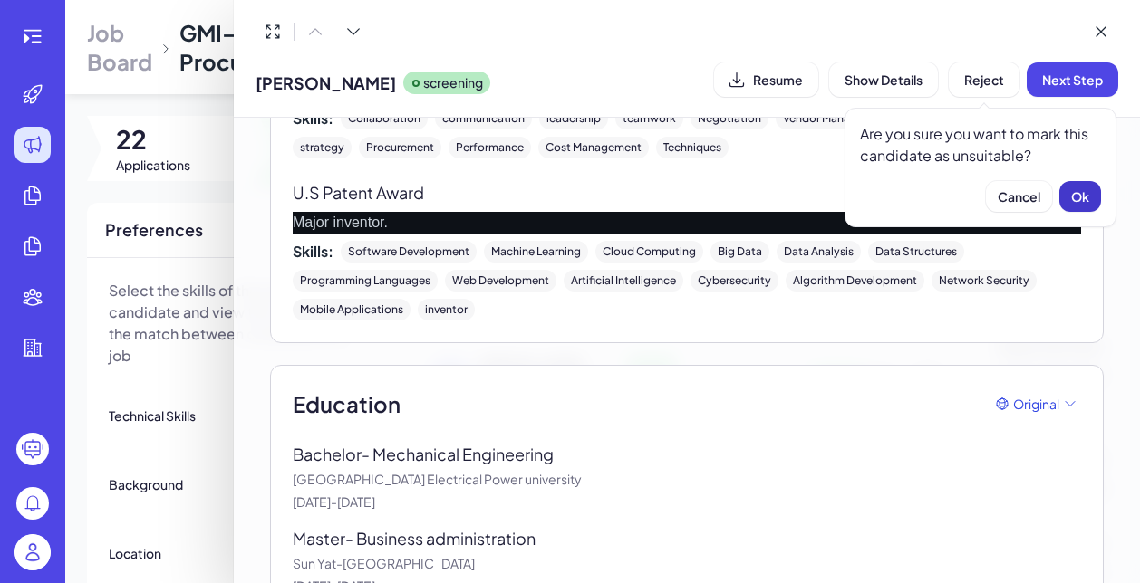
click at [1071, 191] on span "Ok" at bounding box center [1080, 196] width 18 height 16
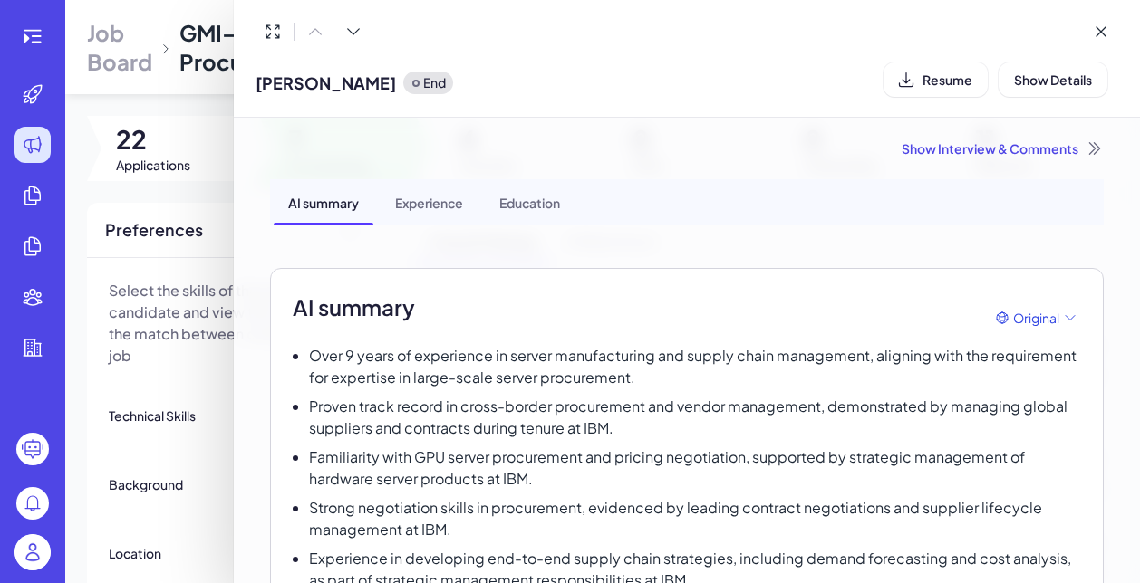
scroll to position [0, 0]
click at [1046, 155] on div "Show Interview & Comments" at bounding box center [686, 148] width 833 height 18
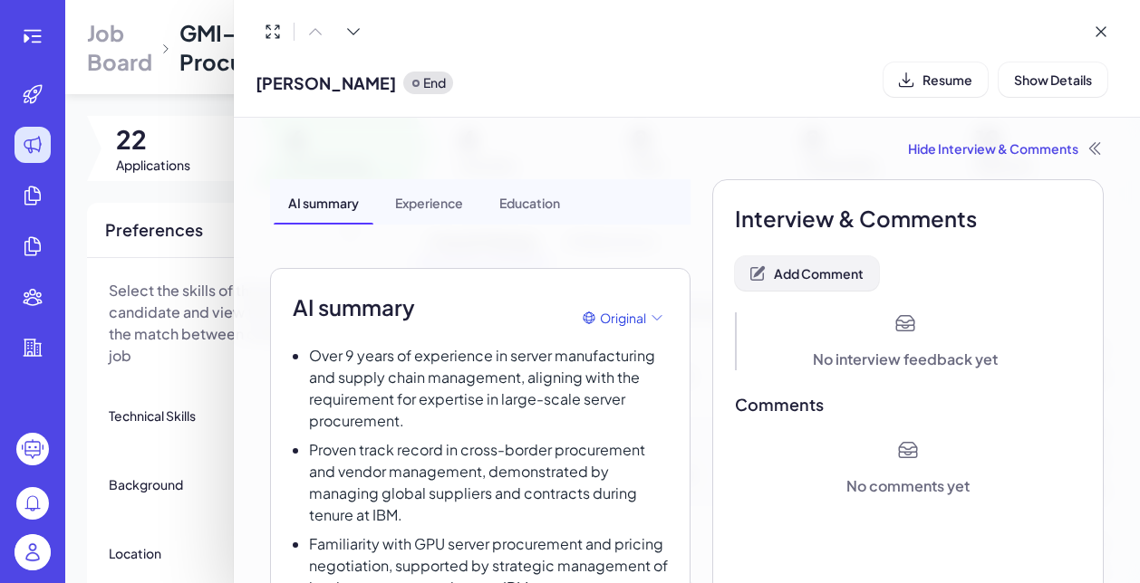
click at [829, 279] on span "Add Comment" at bounding box center [819, 273] width 90 height 16
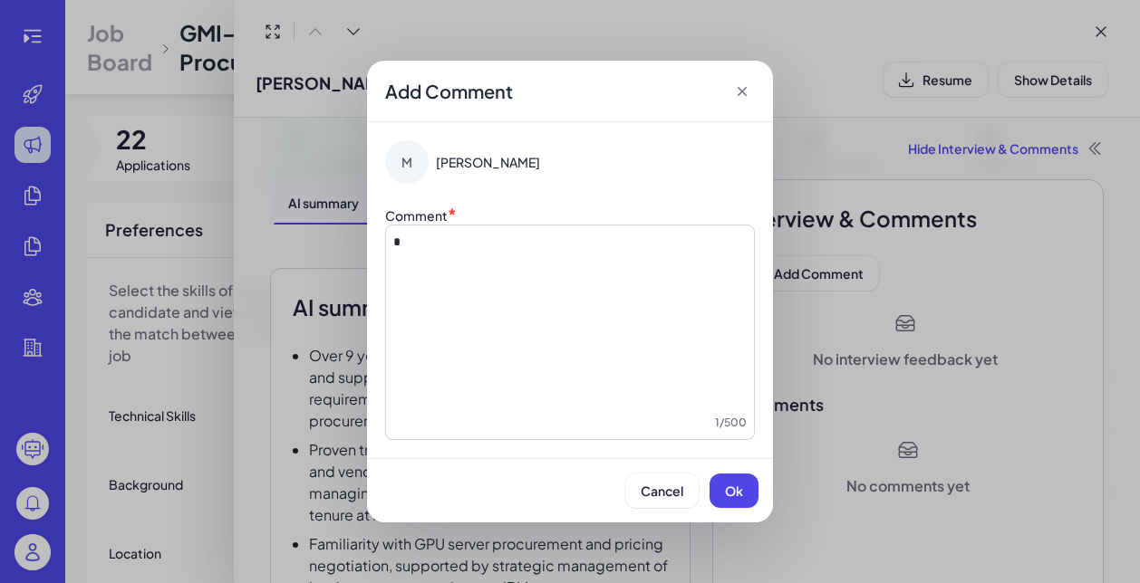
click at [746, 94] on icon at bounding box center [742, 91] width 18 height 18
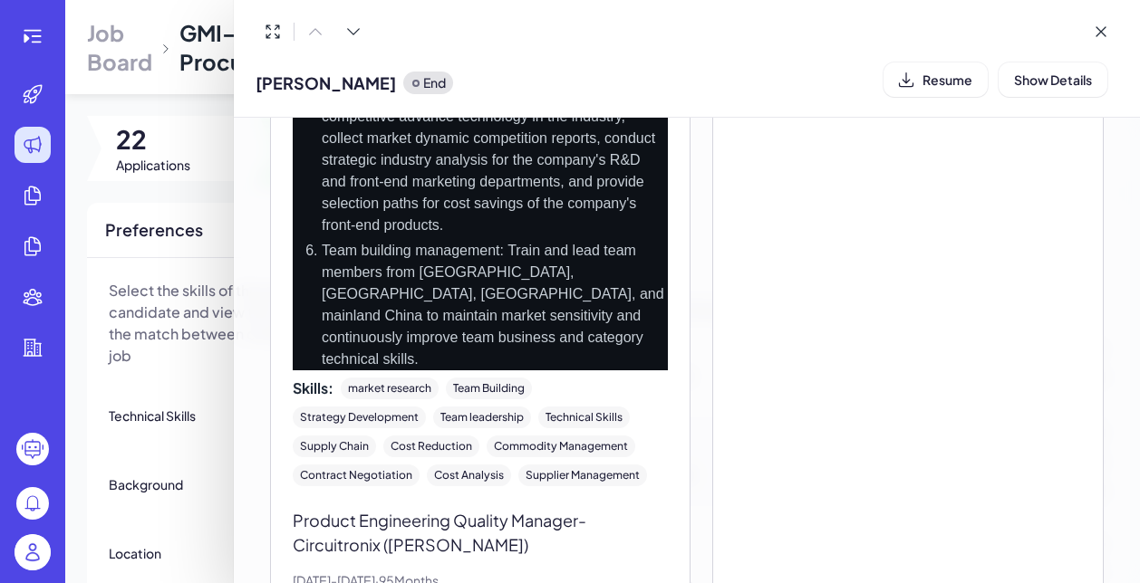
scroll to position [1355, 0]
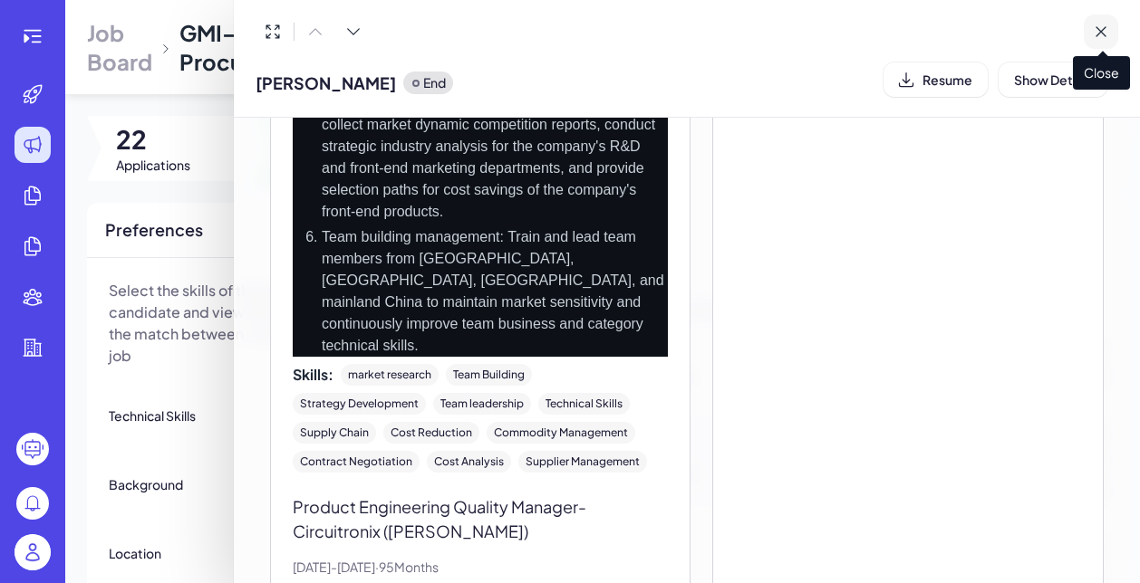
click at [1105, 25] on icon at bounding box center [1100, 32] width 18 height 18
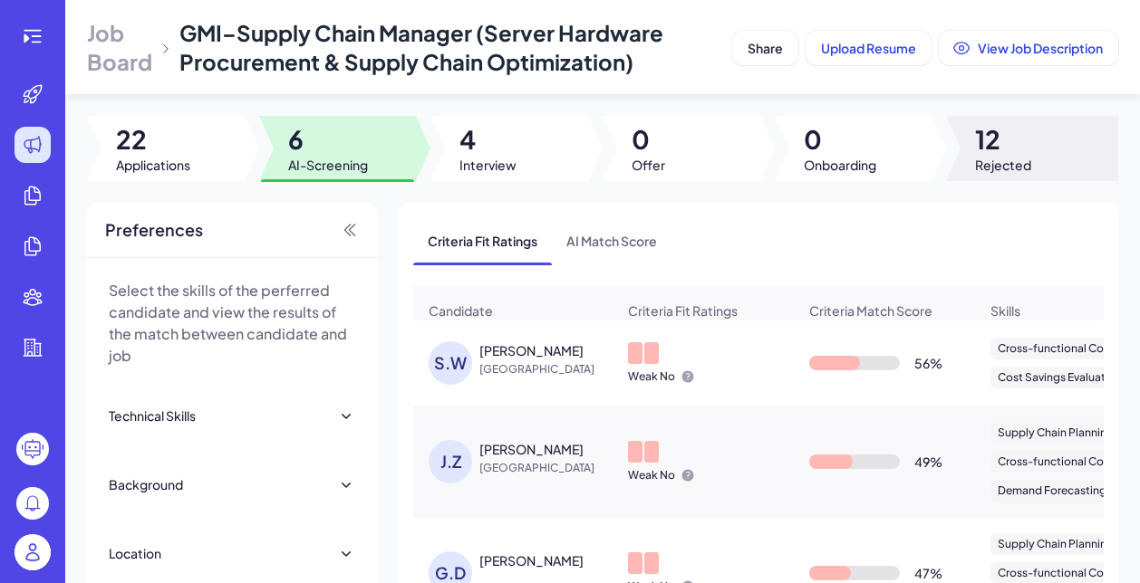
click at [985, 143] on span "12" at bounding box center [1003, 139] width 56 height 33
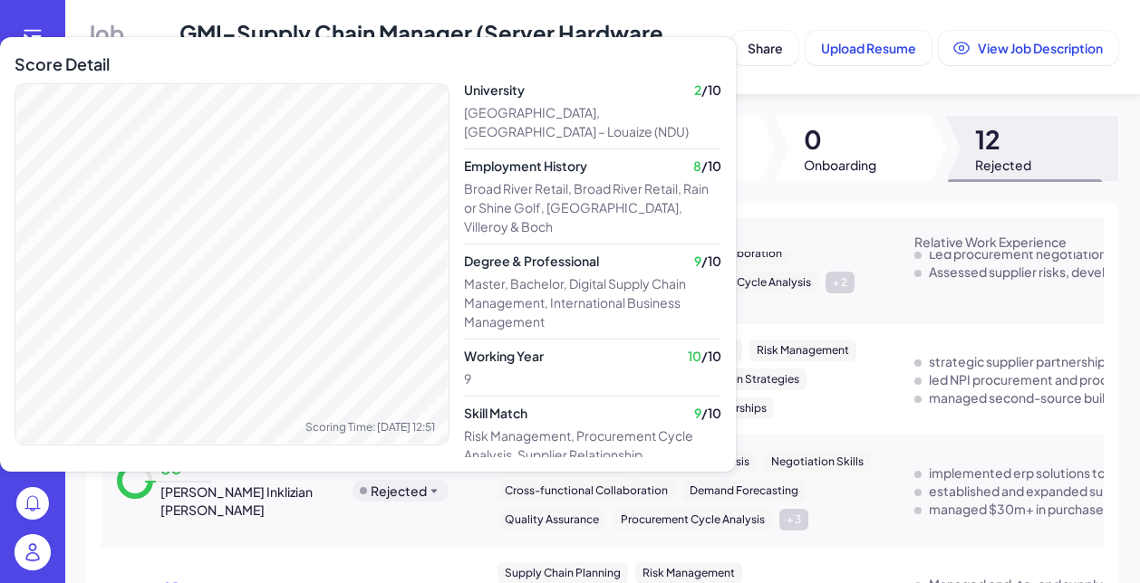
scroll to position [0, 0]
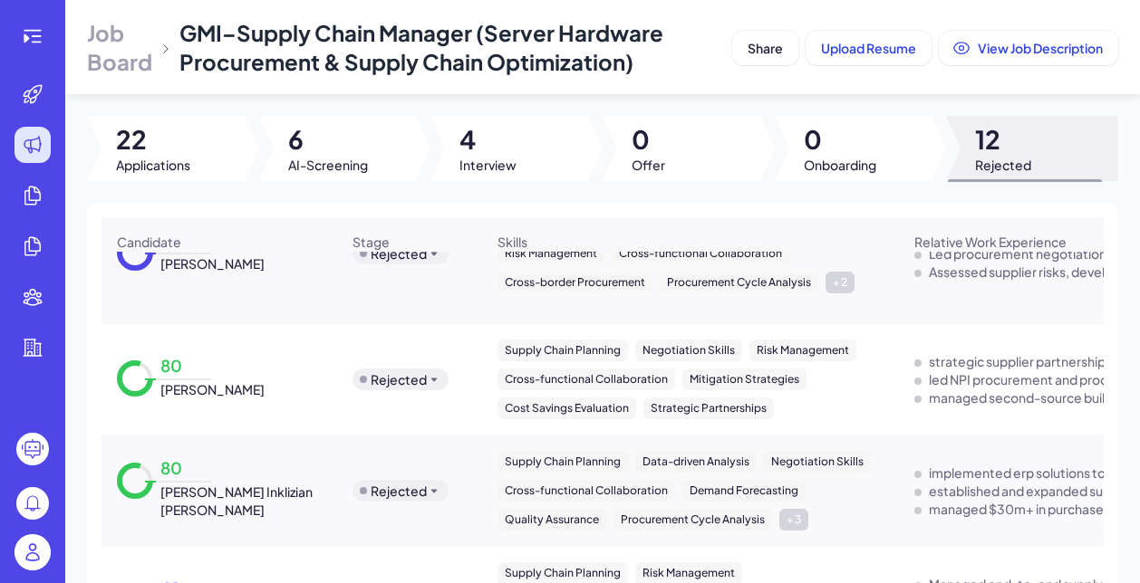
click at [293, 484] on div "80 Sophia Inklizian Ayala" at bounding box center [219, 491] width 234 height 86
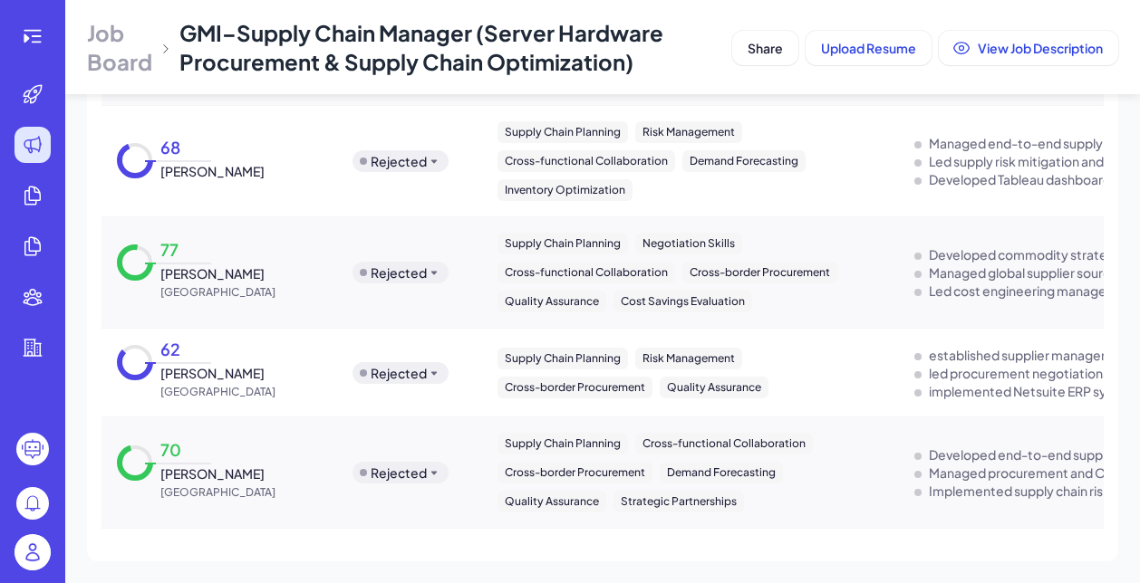
scroll to position [293, 0]
click at [230, 292] on span "[GEOGRAPHIC_DATA]" at bounding box center [217, 293] width 115 height 18
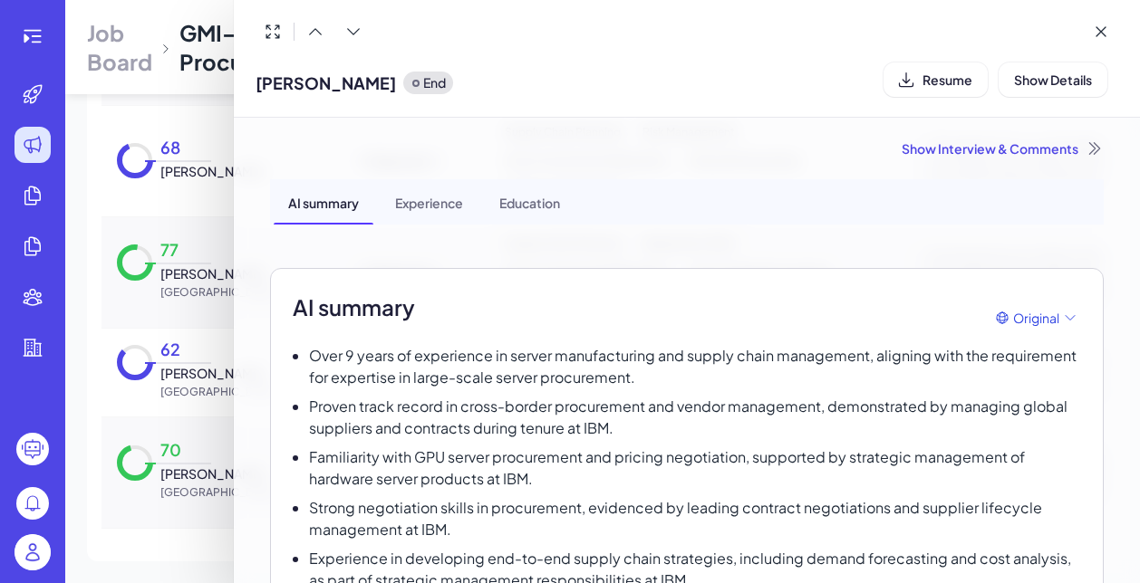
click at [202, 313] on div at bounding box center [570, 291] width 1140 height 583
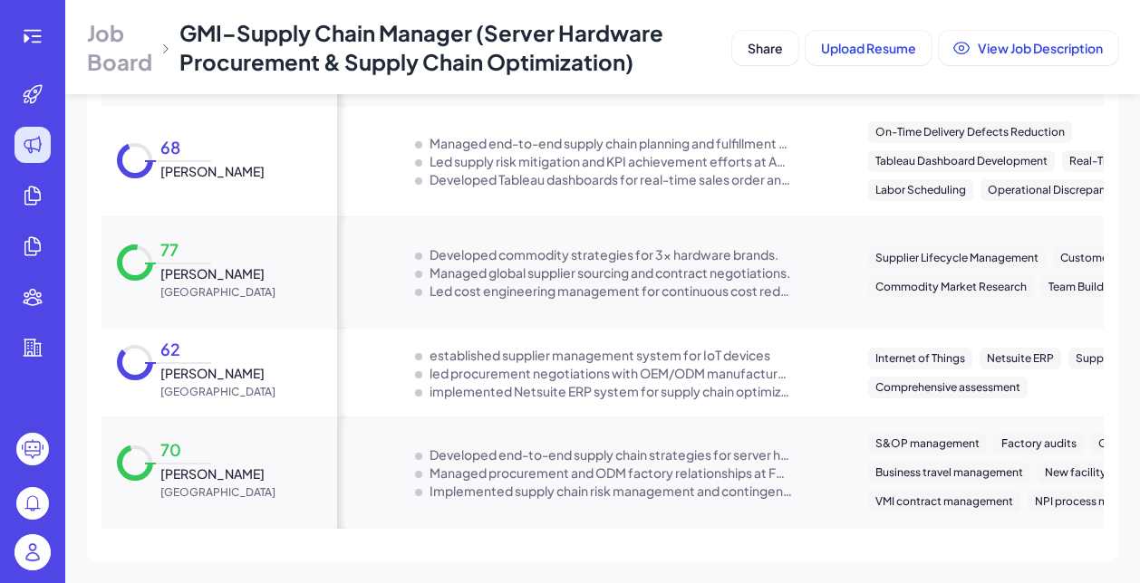
scroll to position [0, 0]
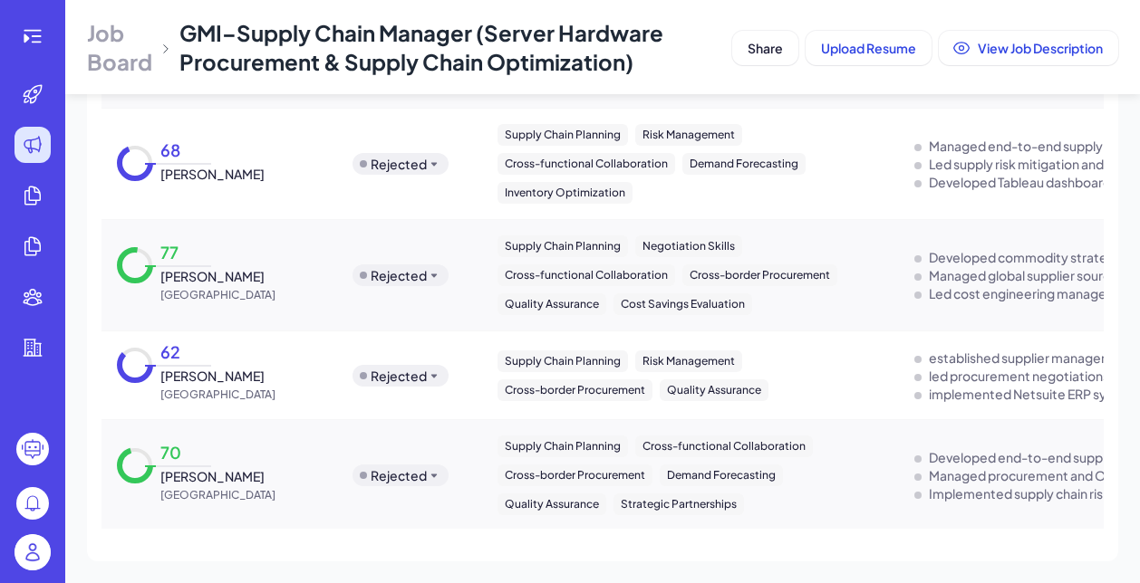
click at [434, 269] on icon at bounding box center [434, 275] width 14 height 14
click at [406, 309] on div "Screening" at bounding box center [401, 301] width 62 height 19
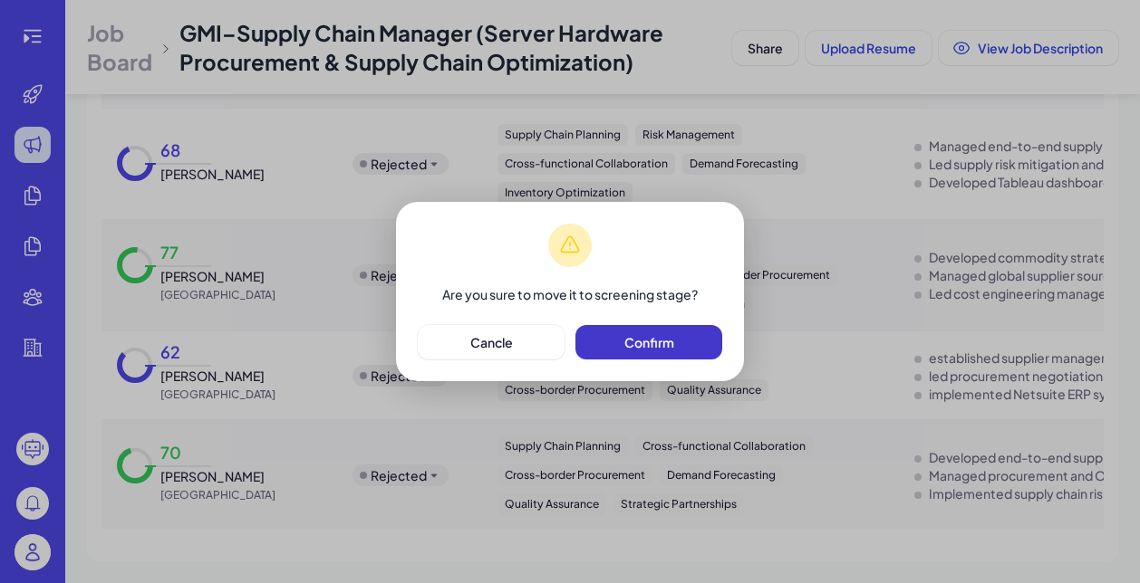
click at [654, 354] on button "Confirm" at bounding box center [648, 342] width 147 height 34
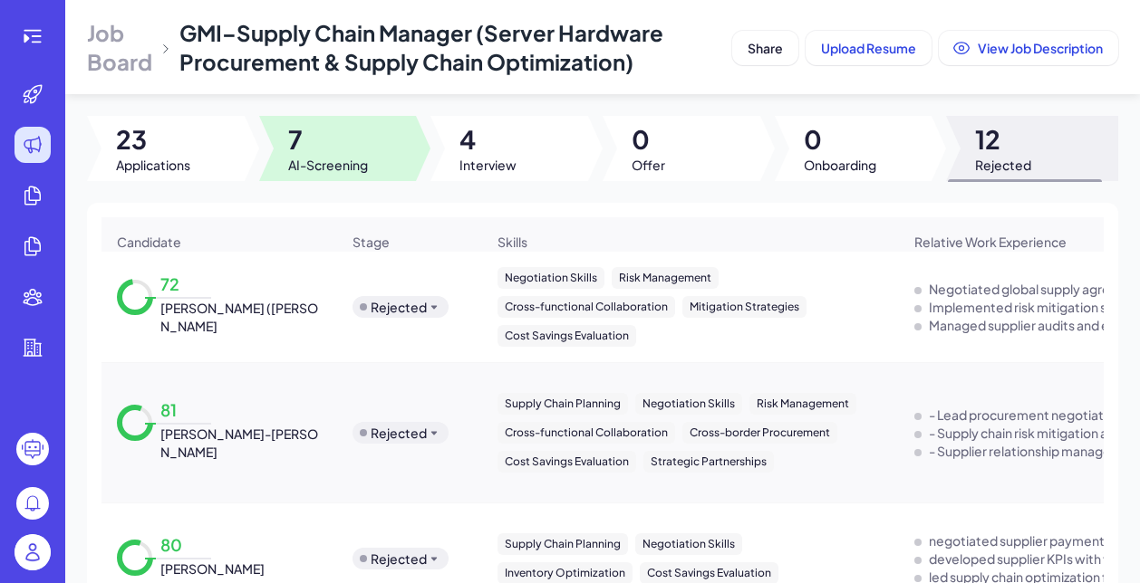
click at [339, 164] on span "AI-Screening" at bounding box center [328, 165] width 80 height 18
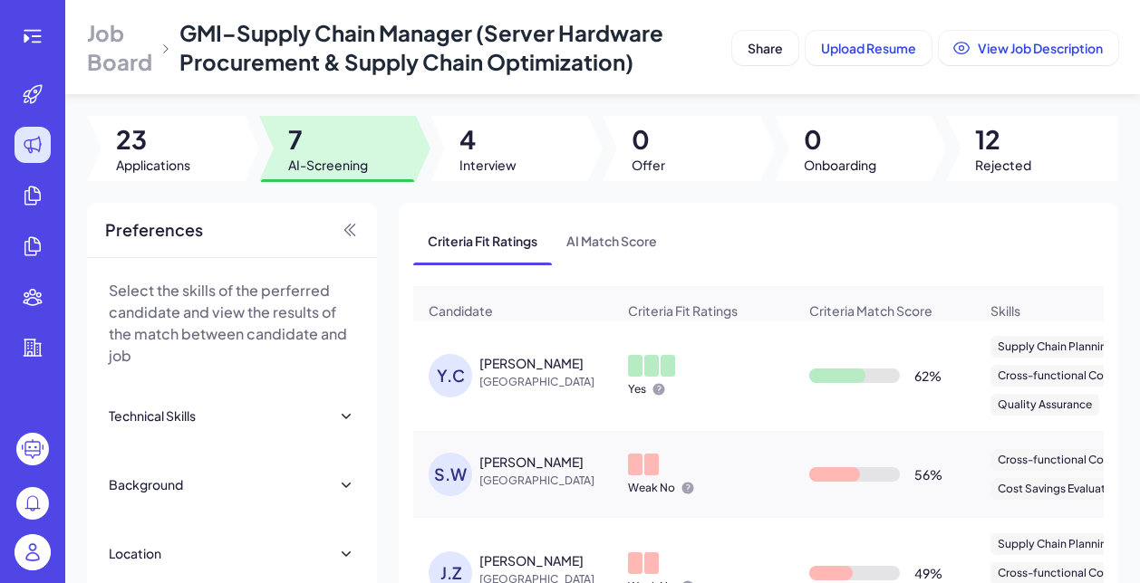
click at [518, 356] on div "Yan Cheng Cai" at bounding box center [531, 363] width 104 height 18
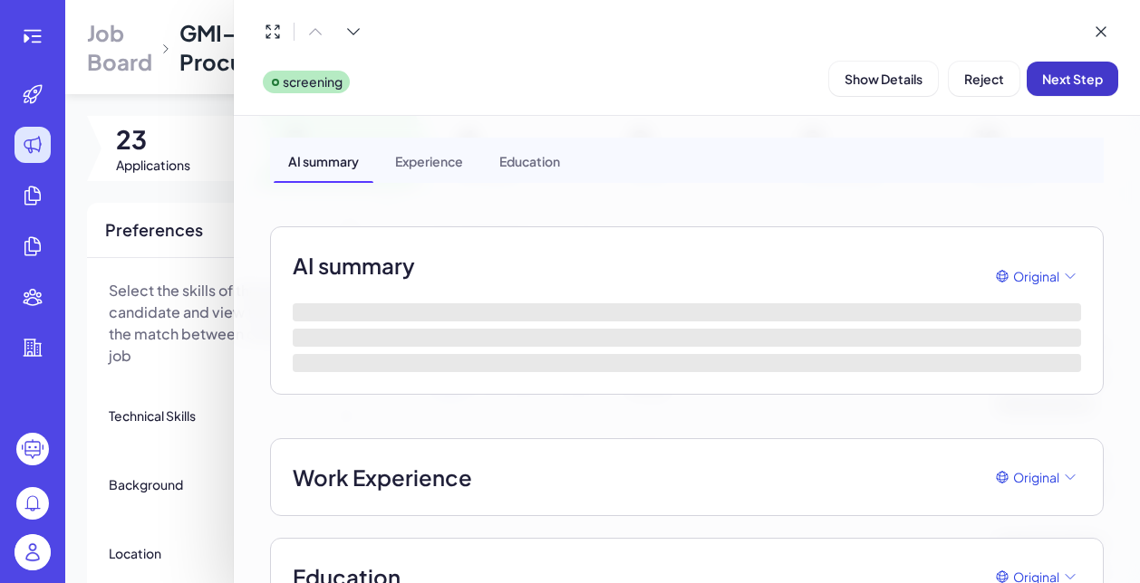
click at [1079, 88] on button "Next Step" at bounding box center [1071, 79] width 91 height 34
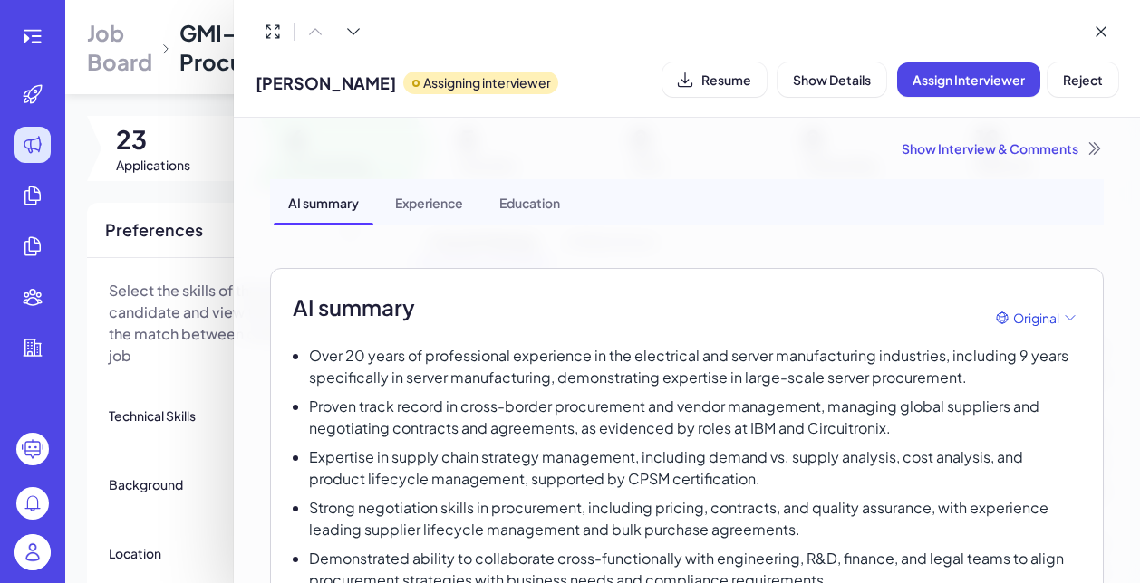
click at [183, 363] on div at bounding box center [570, 291] width 1140 height 583
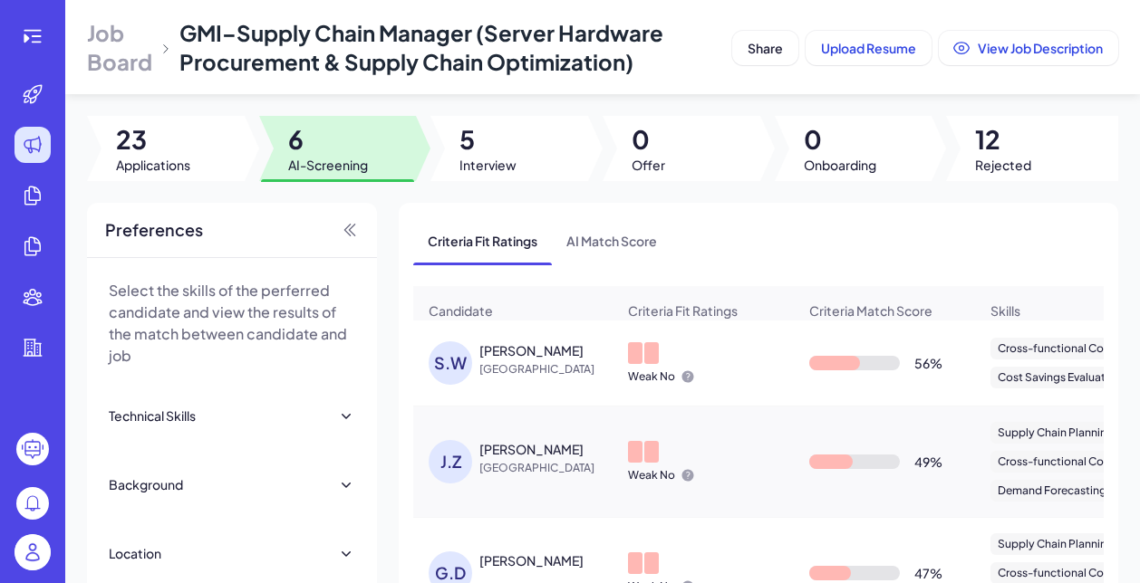
click at [539, 367] on span "[GEOGRAPHIC_DATA]" at bounding box center [547, 370] width 136 height 18
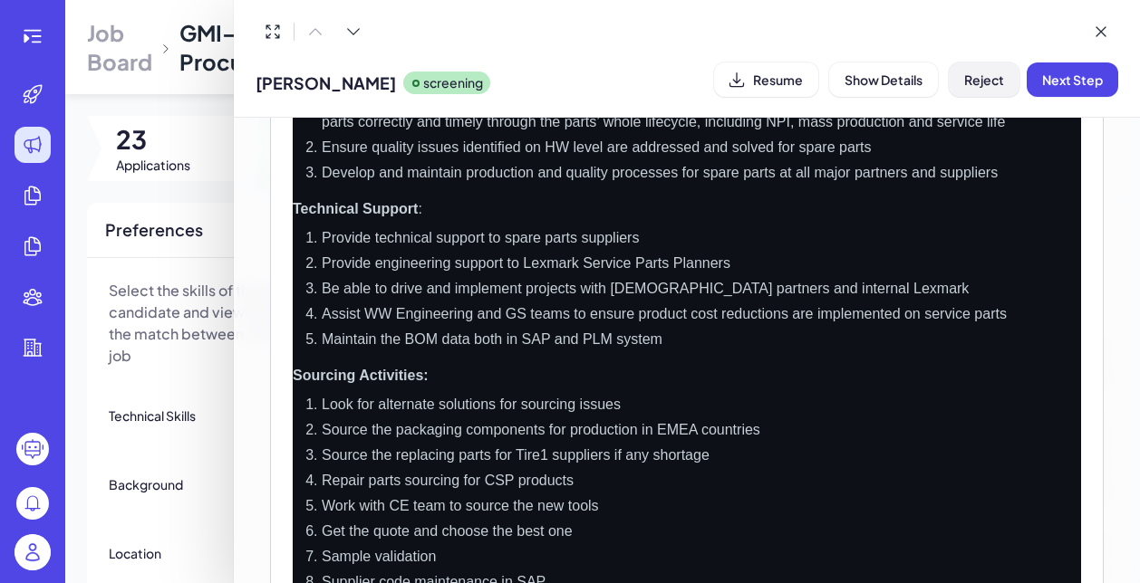
click at [955, 78] on button "Reject" at bounding box center [983, 80] width 71 height 34
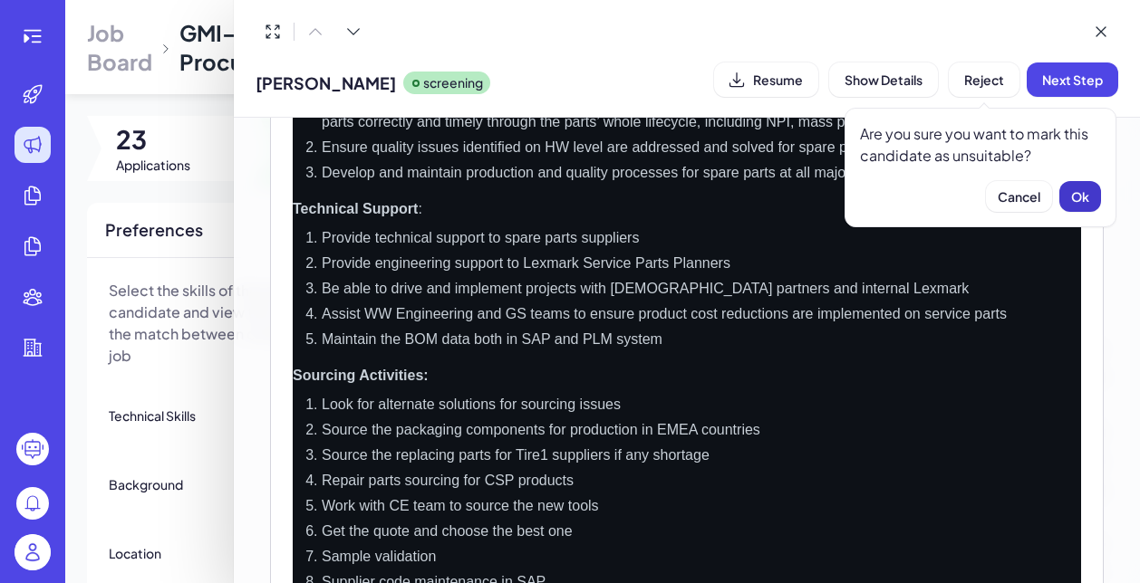
click at [1074, 198] on span "Ok" at bounding box center [1080, 196] width 18 height 16
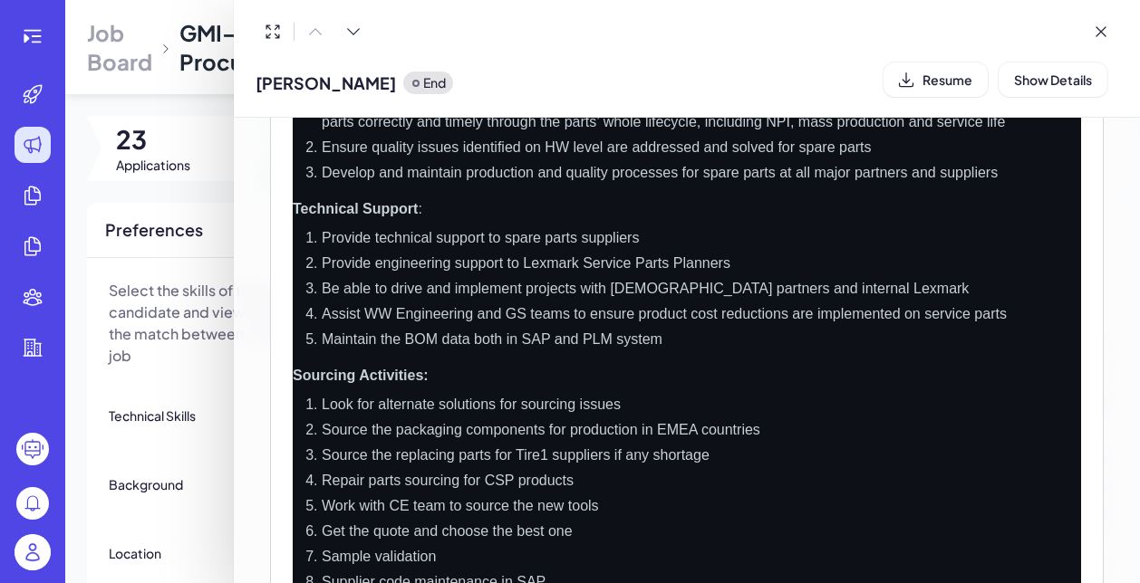
click at [191, 348] on div at bounding box center [570, 291] width 1140 height 583
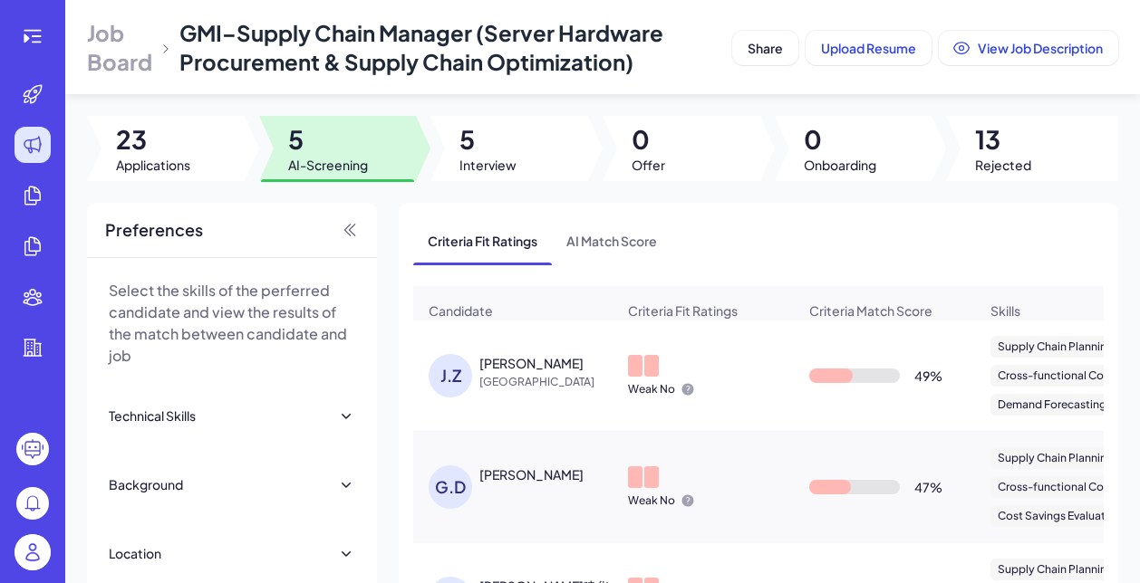
click at [479, 365] on div "Jack Zhang" at bounding box center [531, 363] width 104 height 18
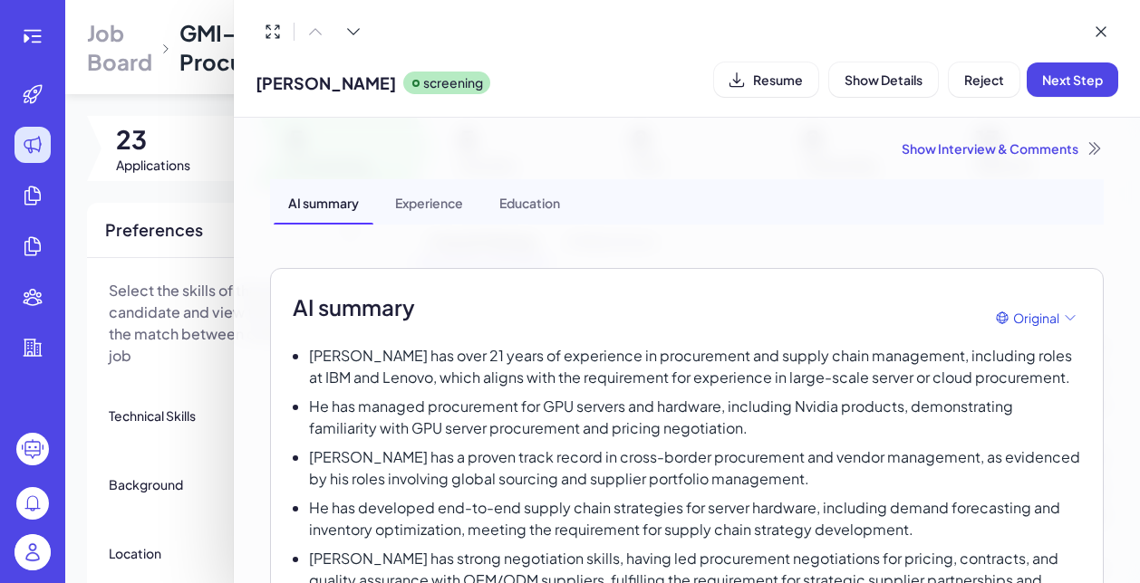
click at [196, 395] on div at bounding box center [570, 291] width 1140 height 583
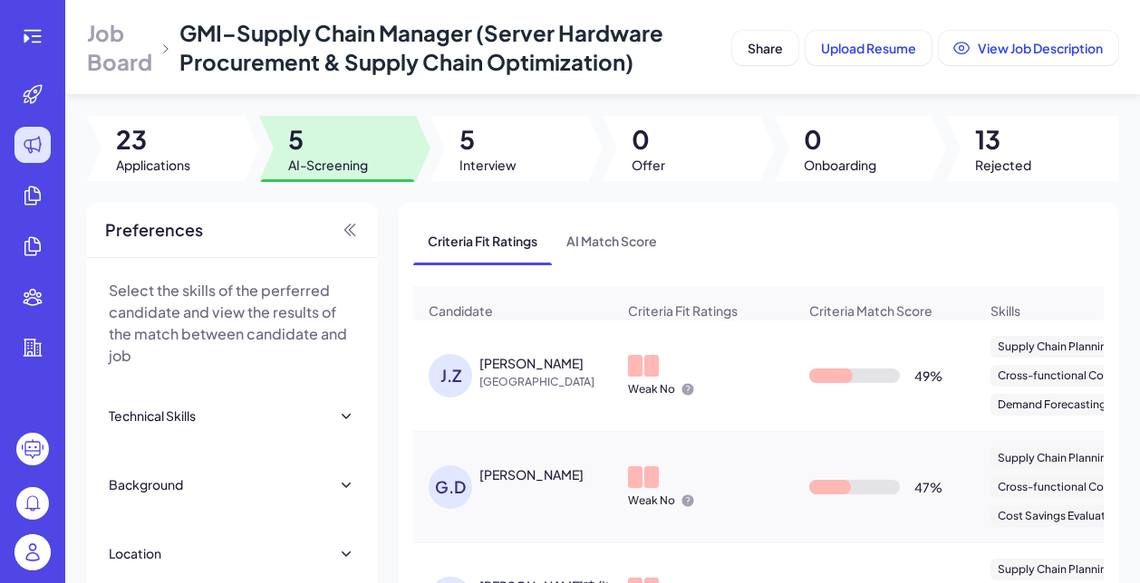
click at [509, 474] on div "Gaurav Dutta" at bounding box center [531, 475] width 104 height 18
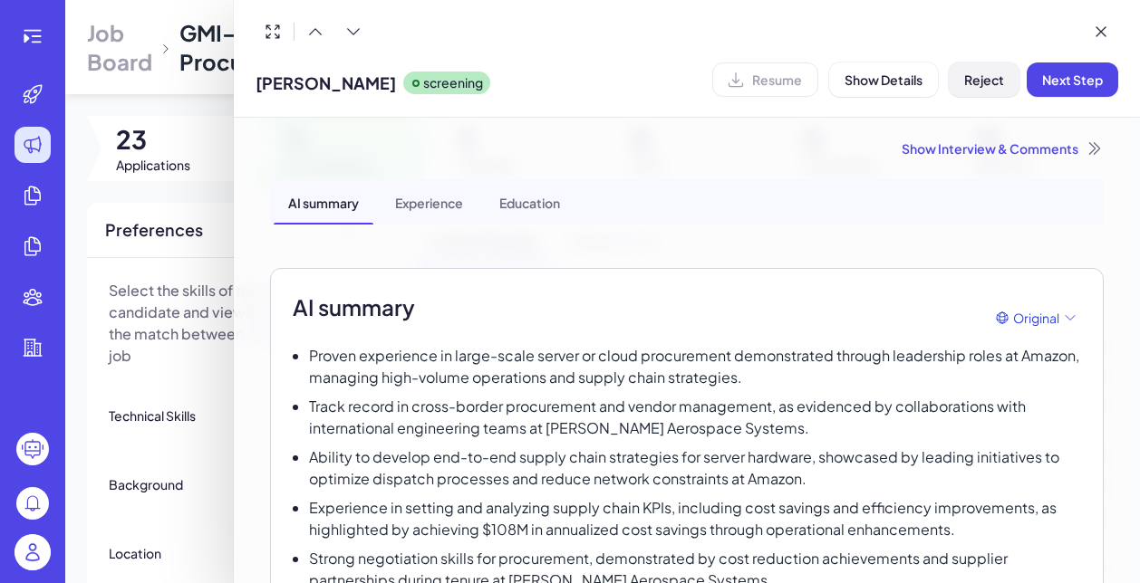
click at [979, 85] on span "Reject" at bounding box center [984, 80] width 40 height 16
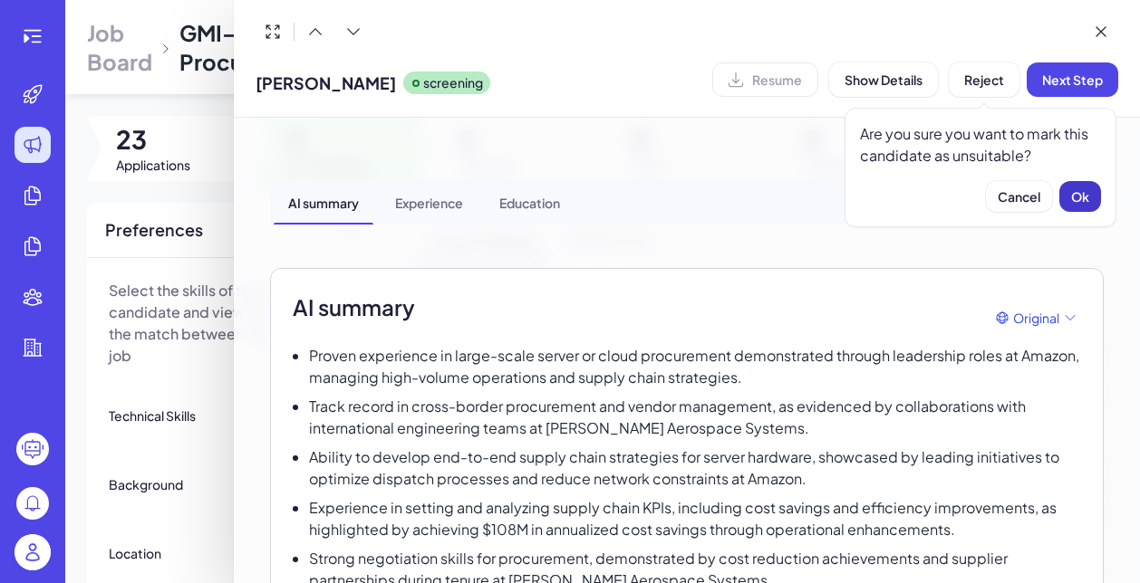
click at [1082, 206] on button "Ok" at bounding box center [1080, 196] width 42 height 31
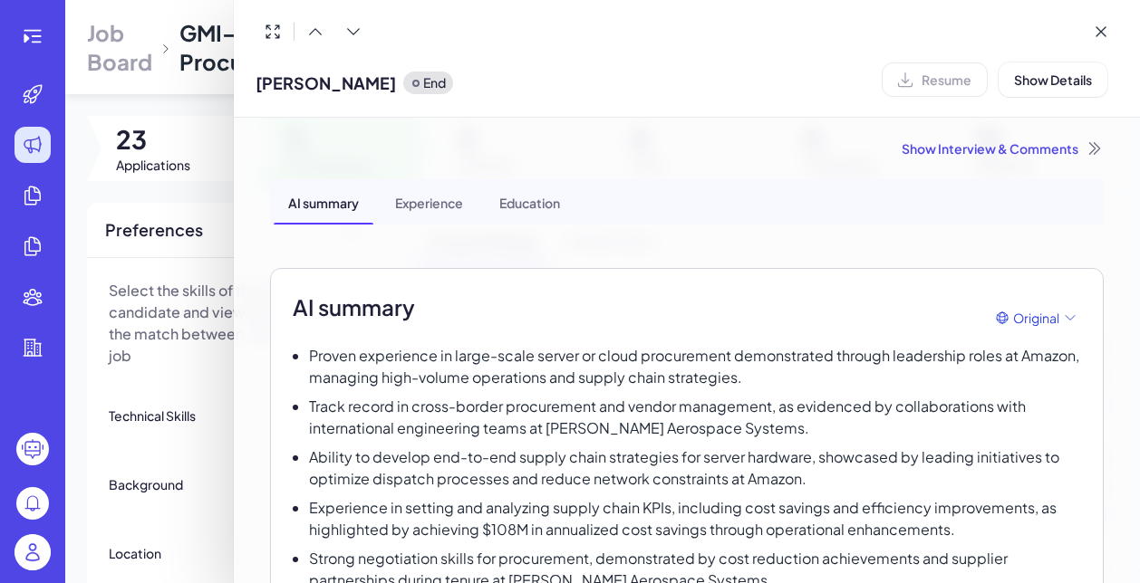
click at [1035, 150] on div "Show Interview & Comments" at bounding box center [686, 148] width 833 height 18
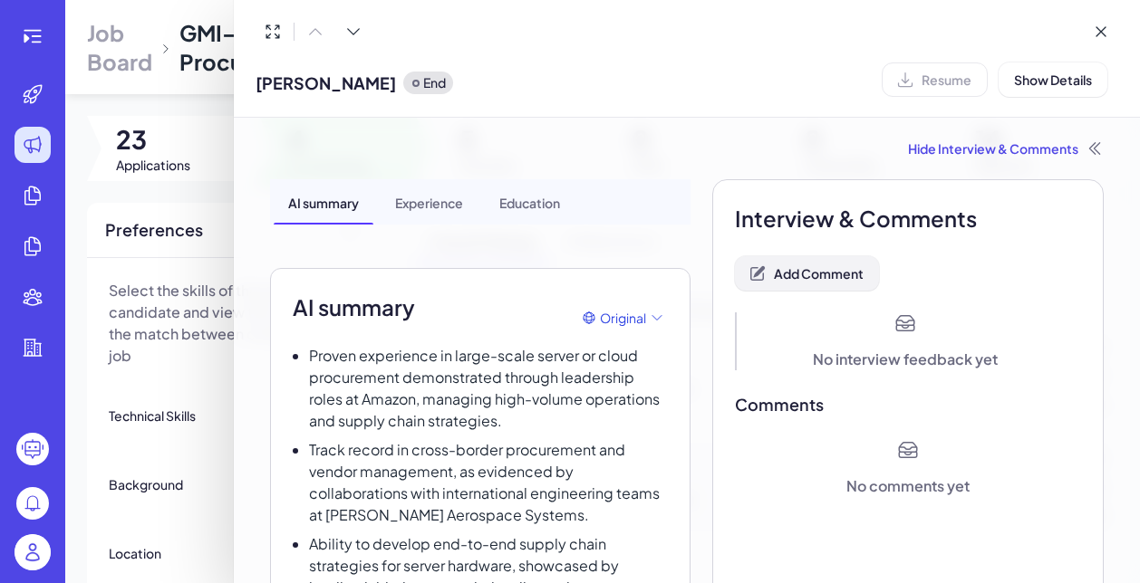
click at [795, 271] on span "Add Comment" at bounding box center [819, 273] width 90 height 16
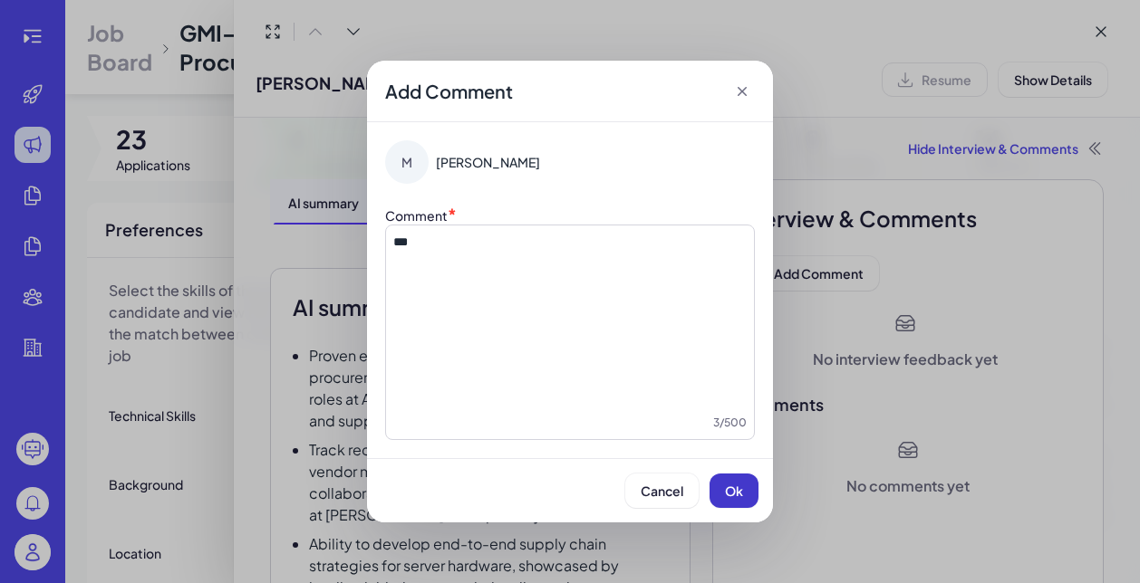
click at [727, 494] on span "Ok" at bounding box center [734, 491] width 18 height 16
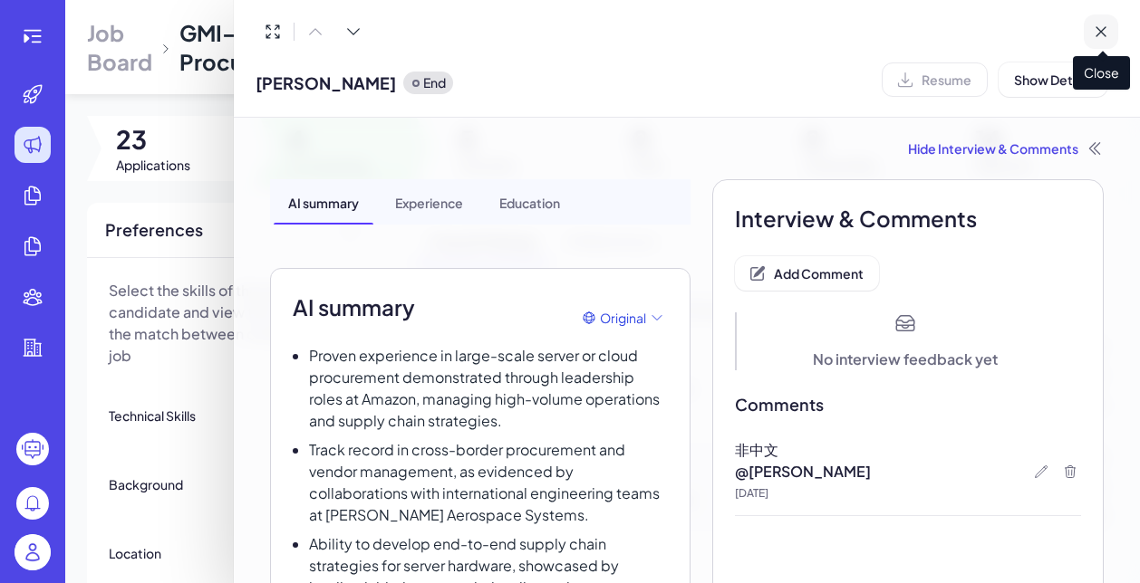
click at [1100, 30] on icon at bounding box center [1100, 32] width 18 height 18
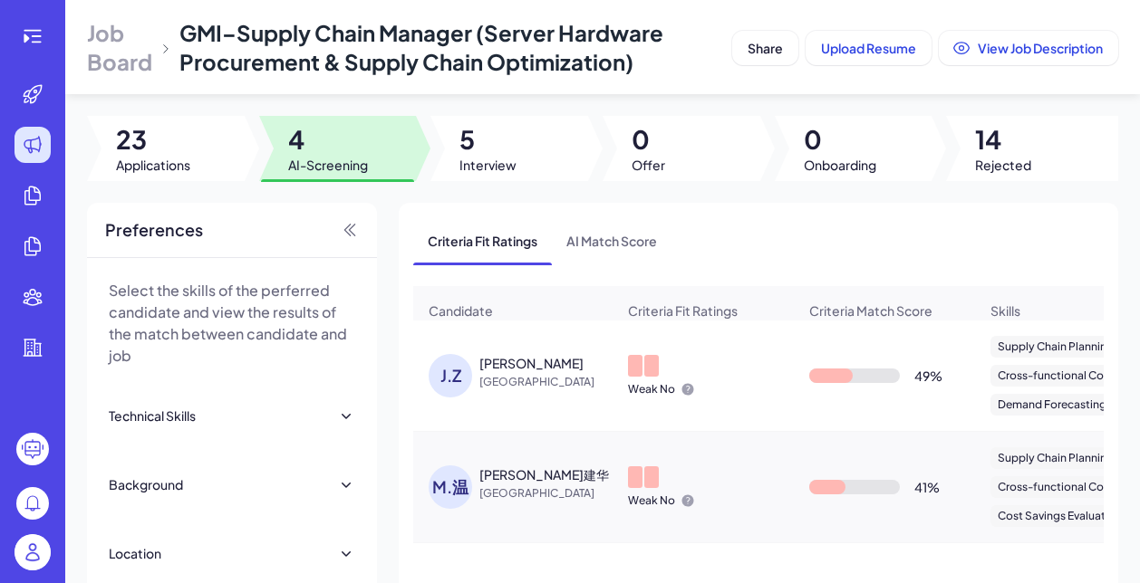
click at [530, 482] on div "Maggie 温建华" at bounding box center [544, 475] width 130 height 18
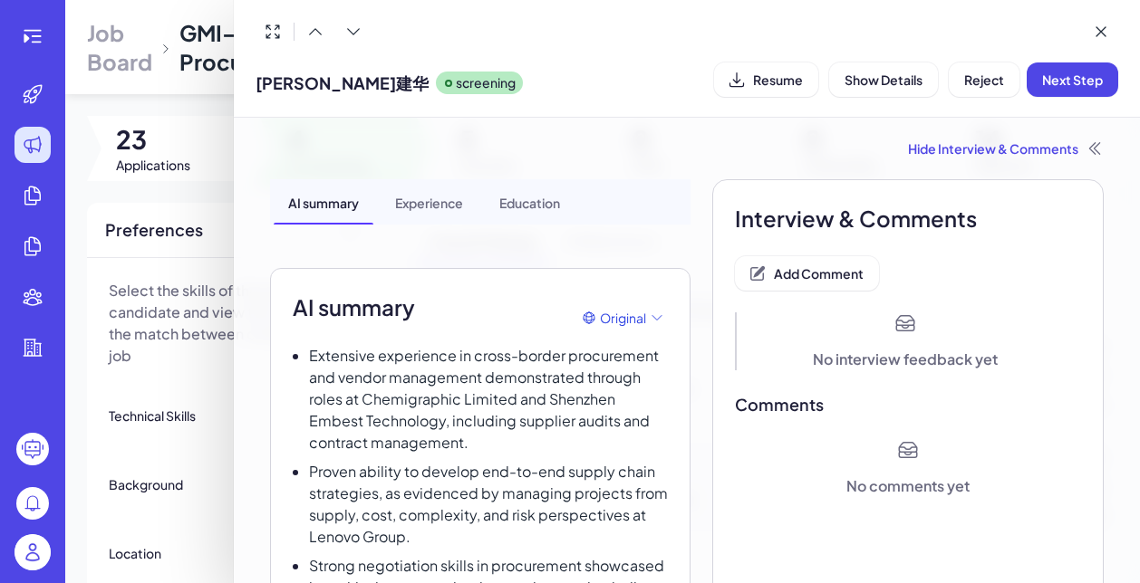
click at [209, 357] on div at bounding box center [570, 291] width 1140 height 583
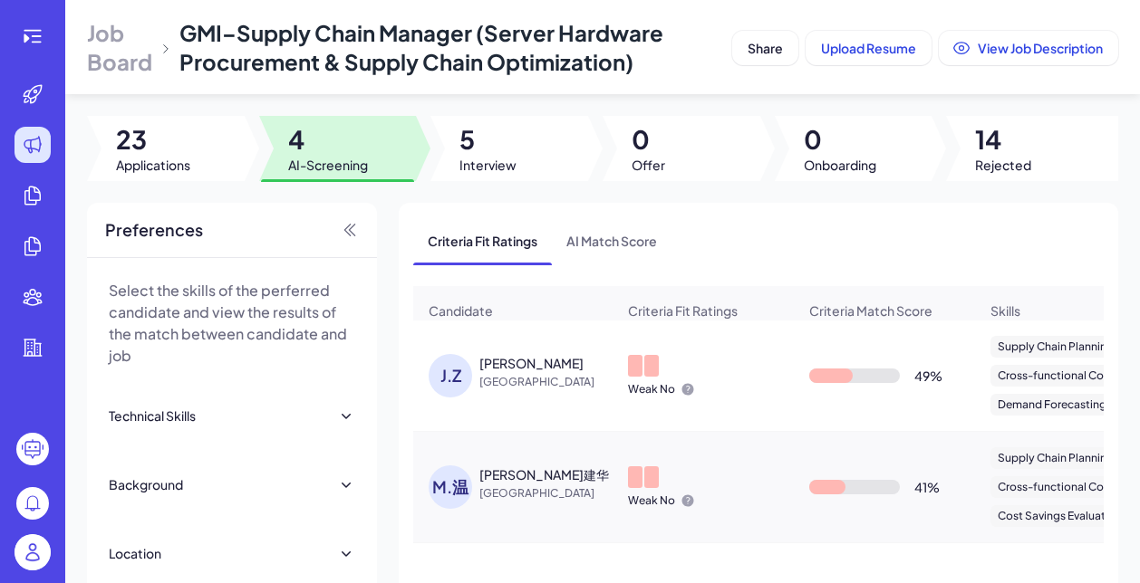
click at [508, 368] on div "Jack Zhang" at bounding box center [531, 363] width 104 height 18
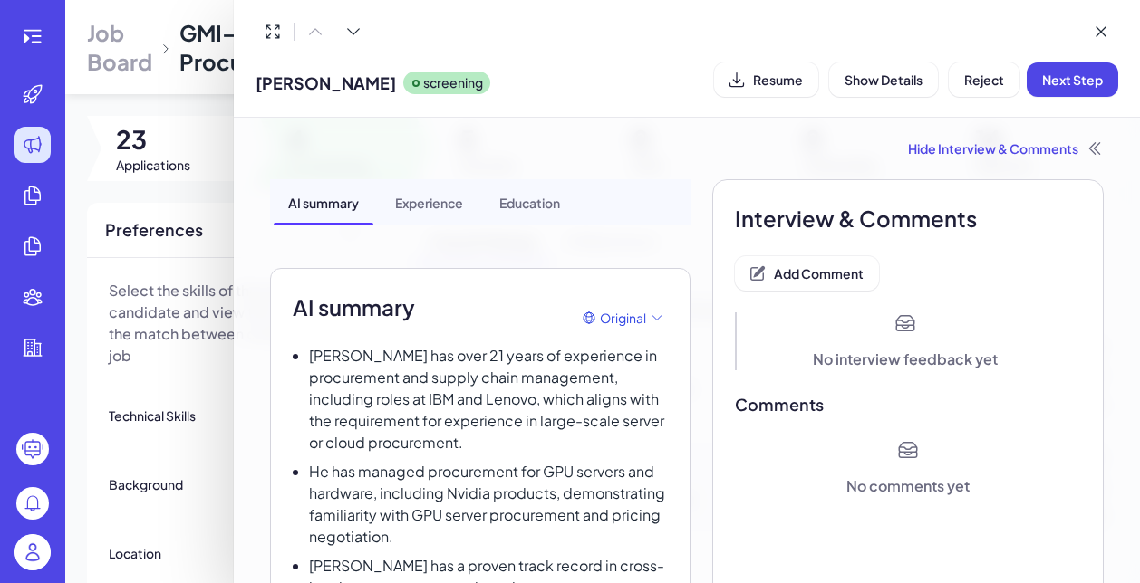
click at [236, 424] on div "Hide Interview & Comments AI summary Experience Education AI summary Original J…" at bounding box center [687, 351] width 906 height 466
click at [188, 370] on div at bounding box center [570, 291] width 1140 height 583
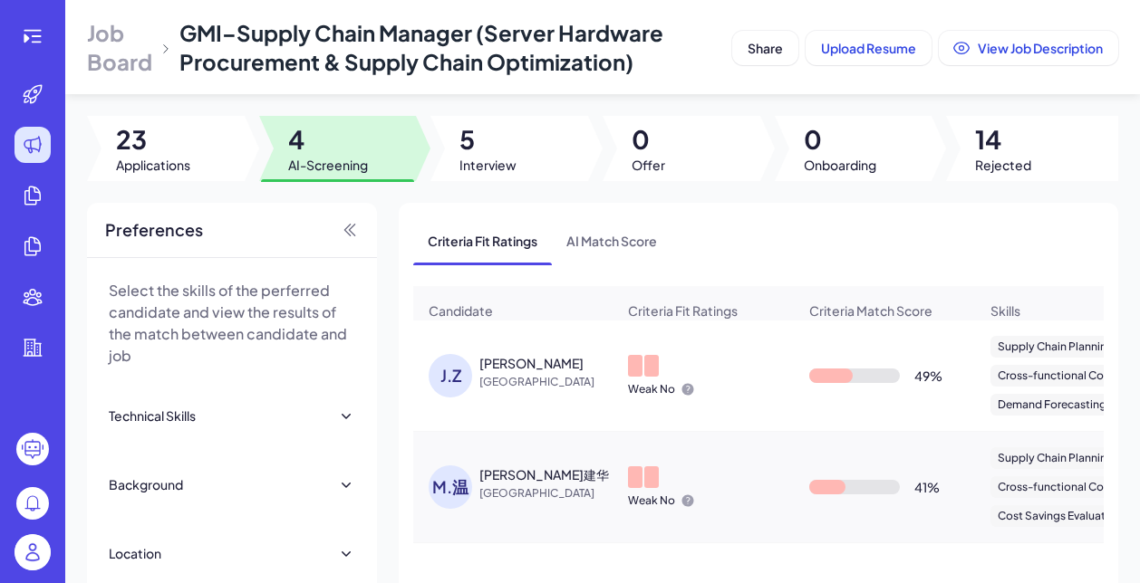
click at [505, 472] on div "Maggie 温建华" at bounding box center [544, 475] width 130 height 18
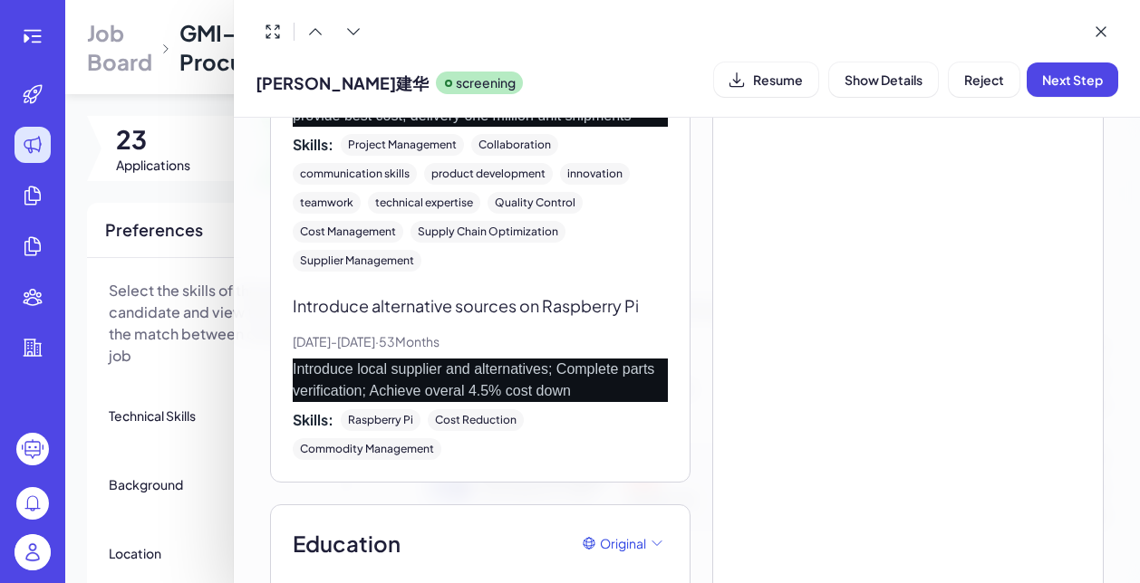
scroll to position [4753, 0]
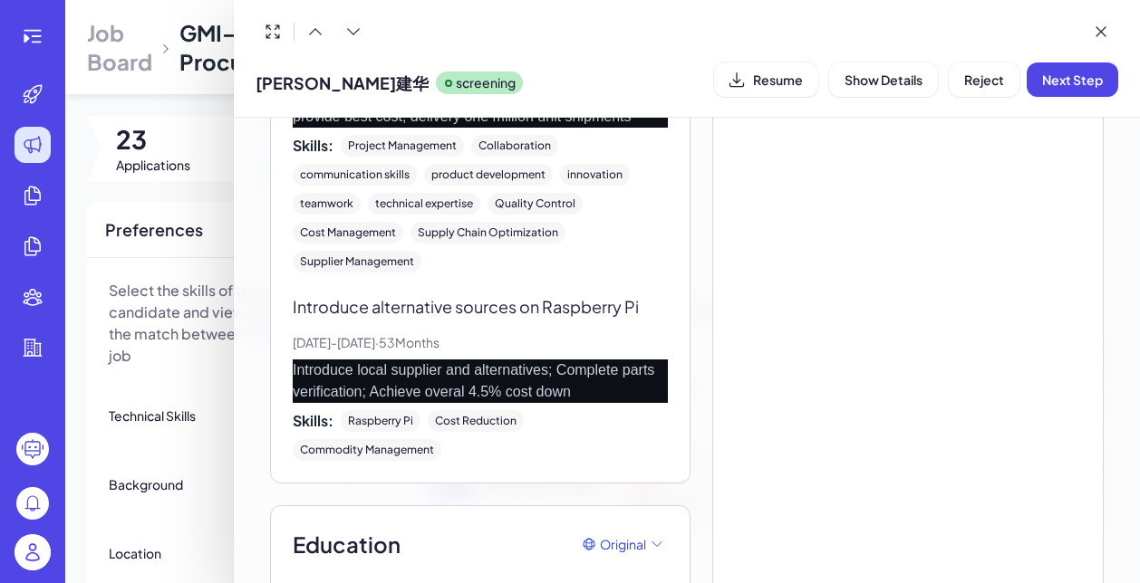
click at [188, 397] on div at bounding box center [570, 291] width 1140 height 583
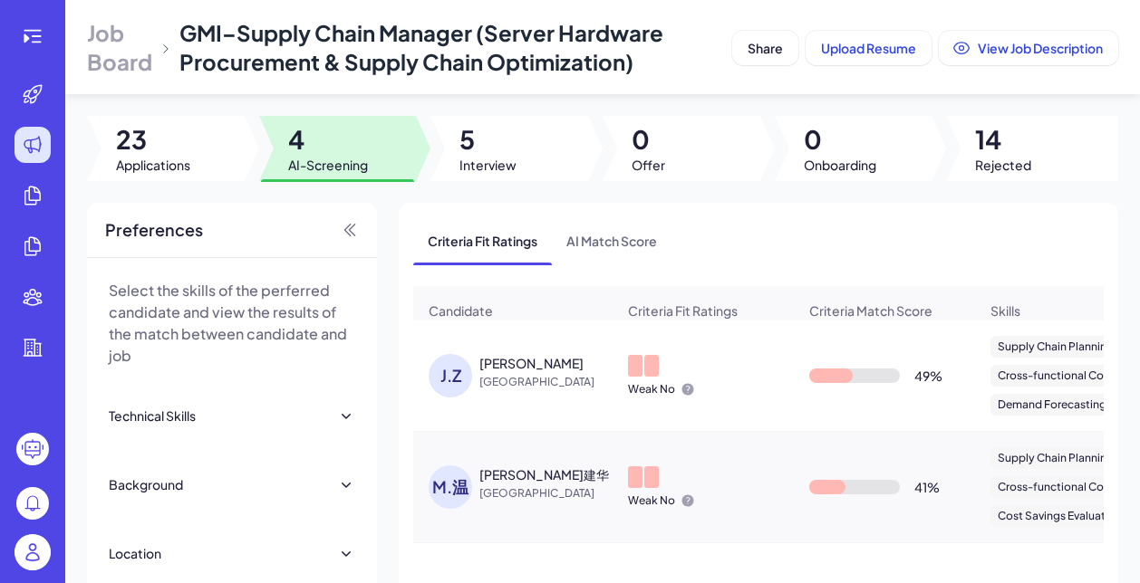
click at [494, 360] on div "Jack Zhang" at bounding box center [531, 363] width 104 height 18
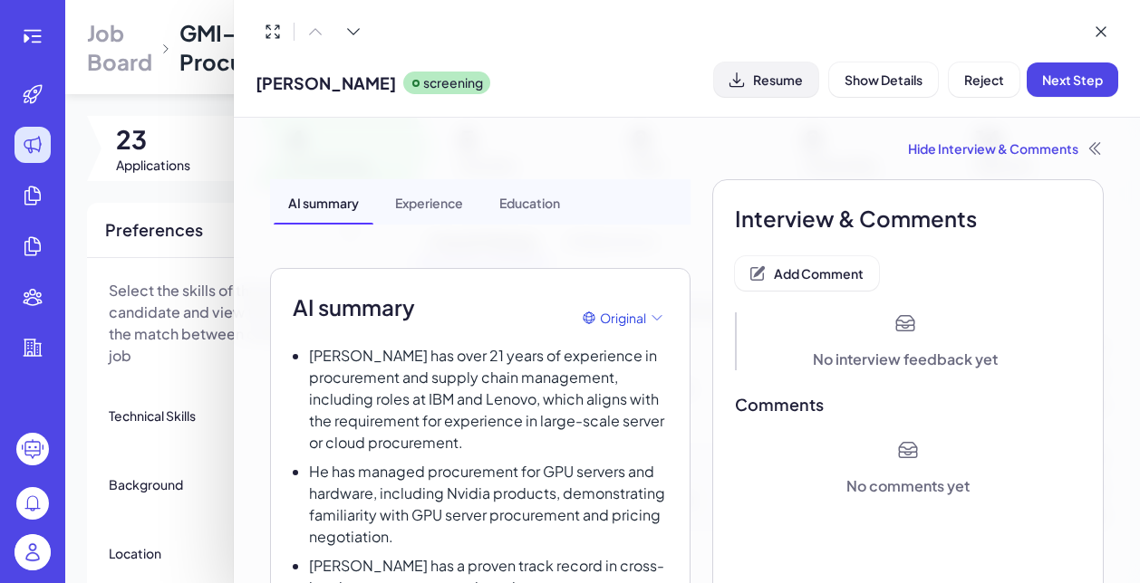
click at [769, 72] on span "Resume" at bounding box center [778, 80] width 50 height 16
click at [208, 375] on div at bounding box center [570, 291] width 1140 height 583
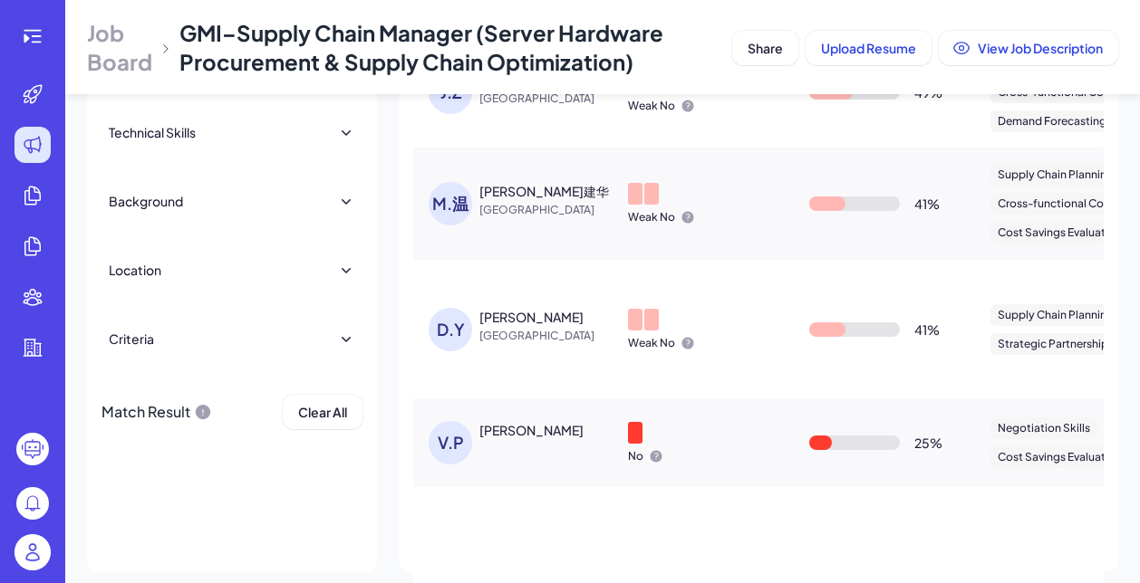
scroll to position [298, 0]
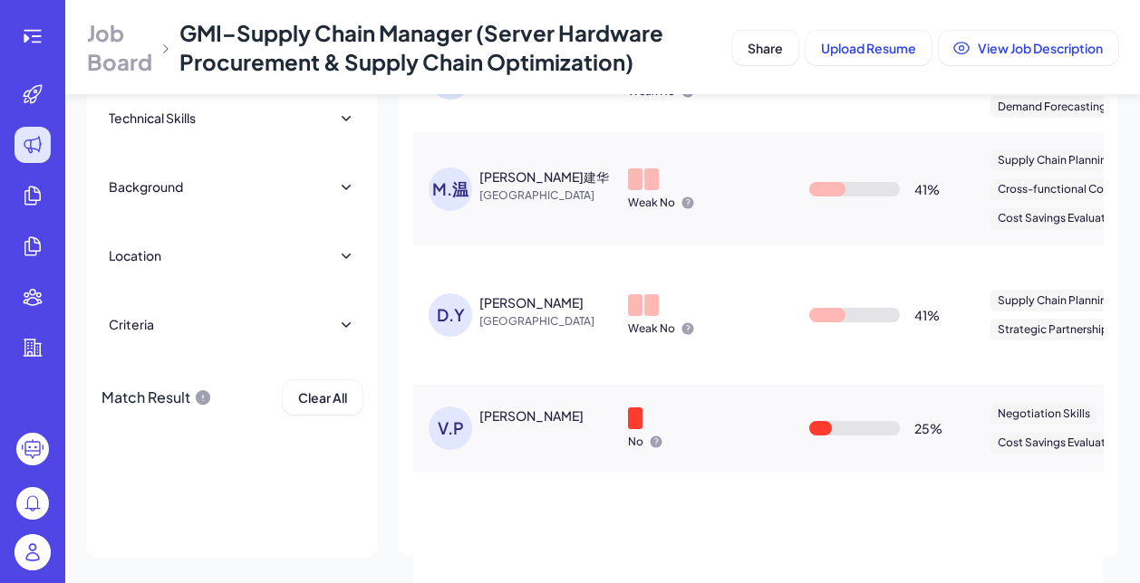
click at [511, 322] on span "China" at bounding box center [547, 322] width 136 height 18
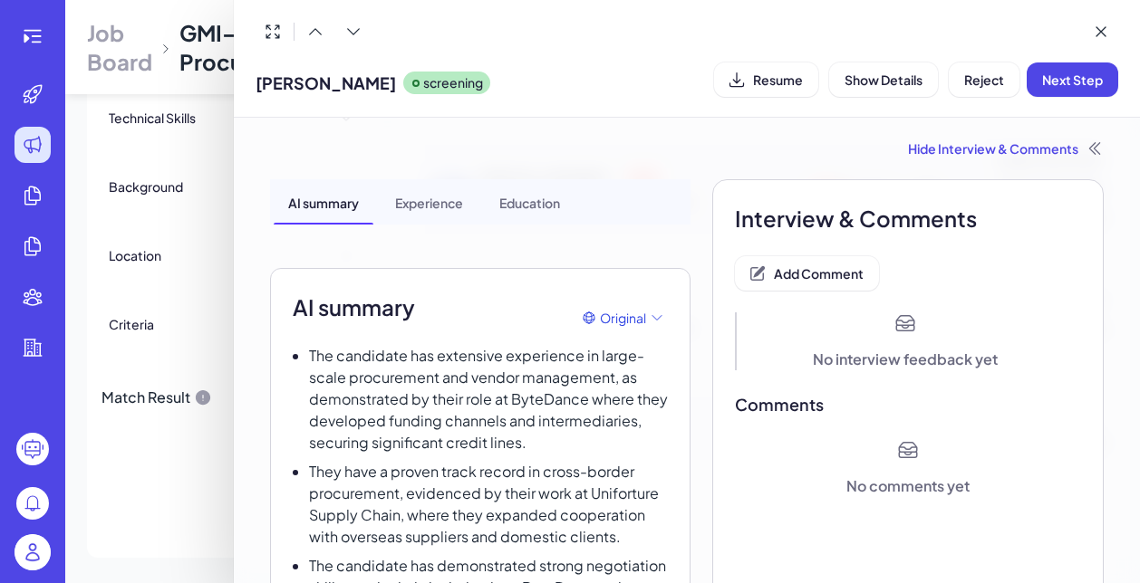
scroll to position [0, 0]
click at [828, 281] on span "Add Comment" at bounding box center [819, 273] width 90 height 16
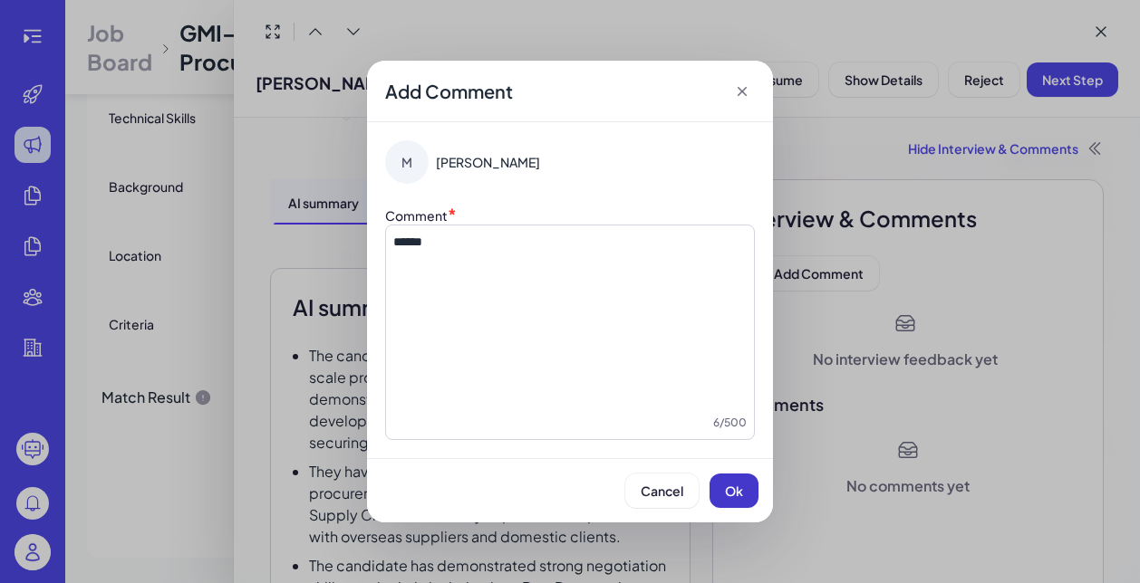
click at [730, 495] on span "Ok" at bounding box center [734, 491] width 18 height 16
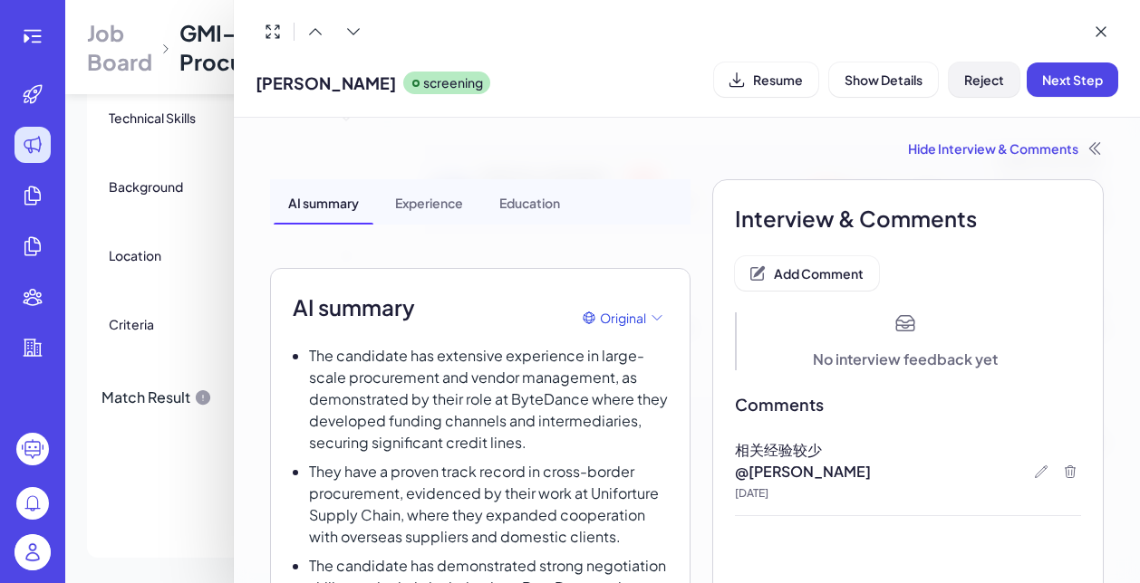
click at [995, 74] on span "Reject" at bounding box center [984, 80] width 40 height 16
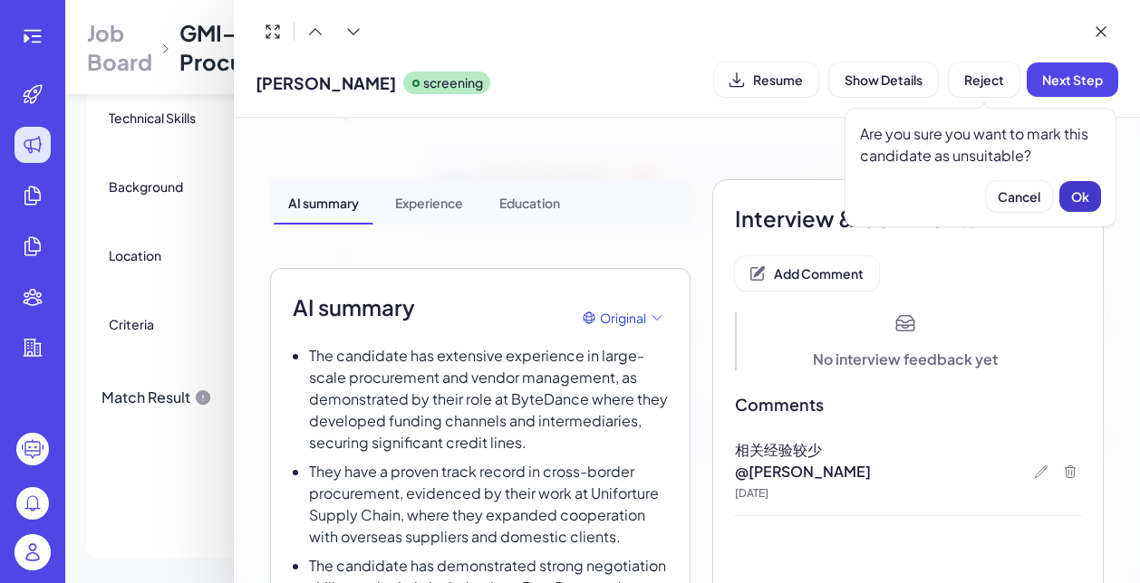
click at [1075, 200] on span "Ok" at bounding box center [1080, 196] width 18 height 16
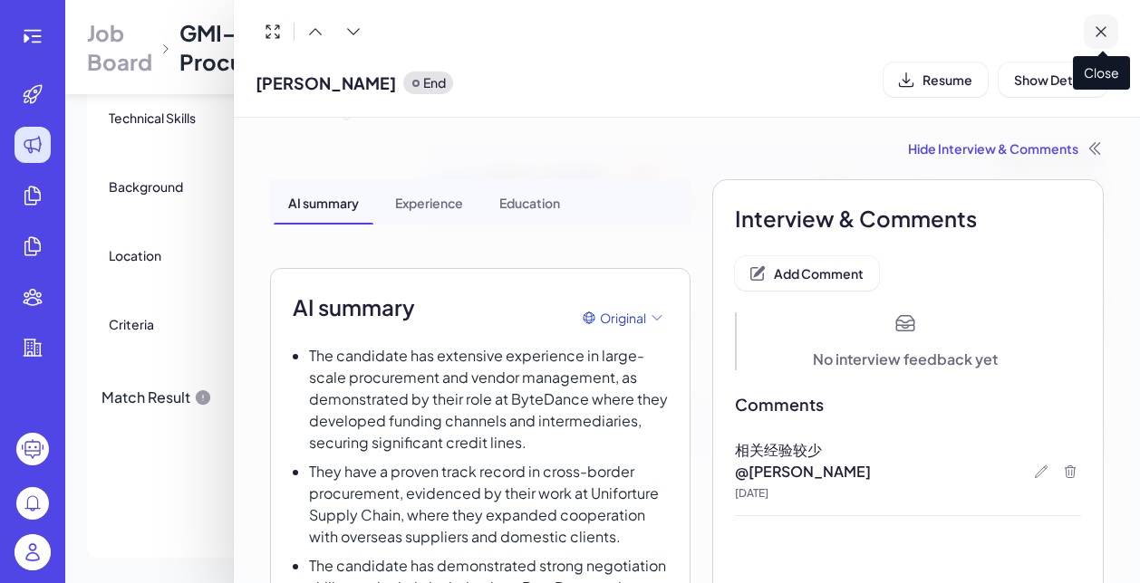
click at [1103, 34] on icon at bounding box center [1100, 32] width 18 height 18
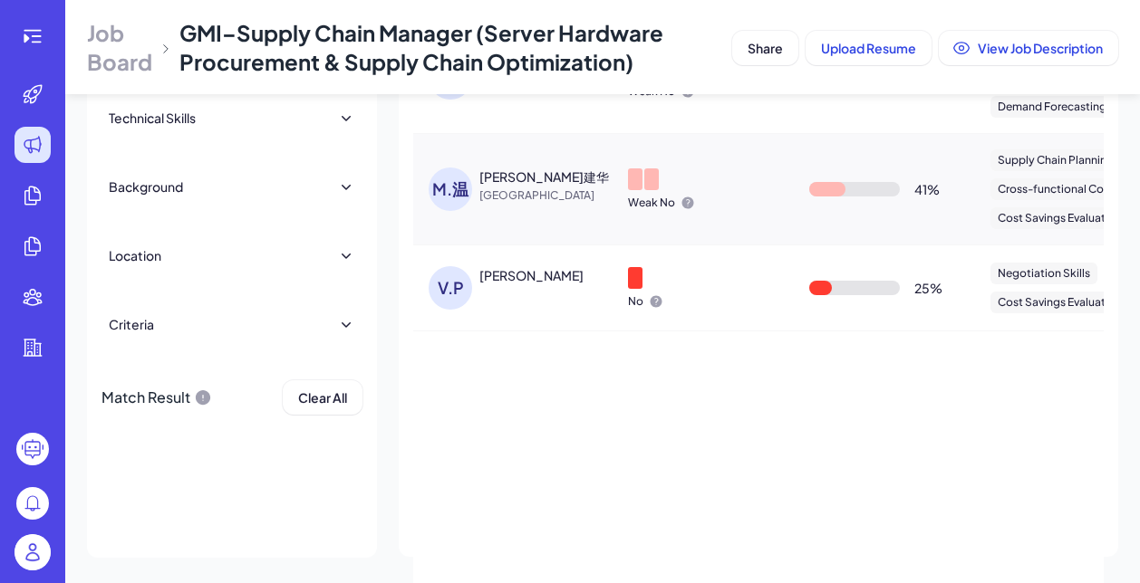
click at [548, 279] on div "VINICIUS PERON" at bounding box center [531, 275] width 104 height 18
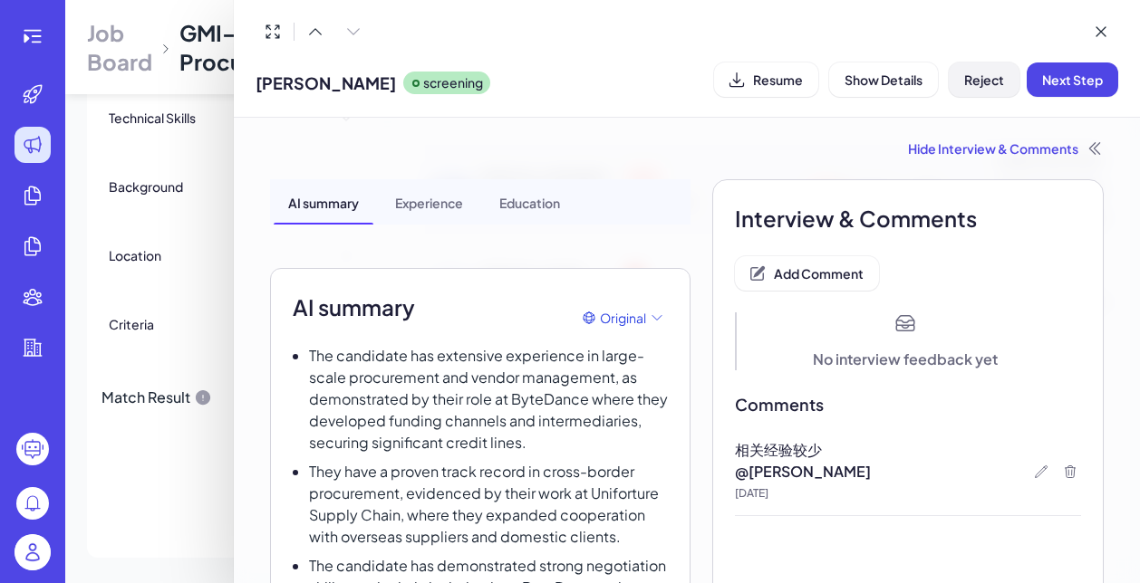
click at [976, 86] on span "Reject" at bounding box center [984, 80] width 40 height 16
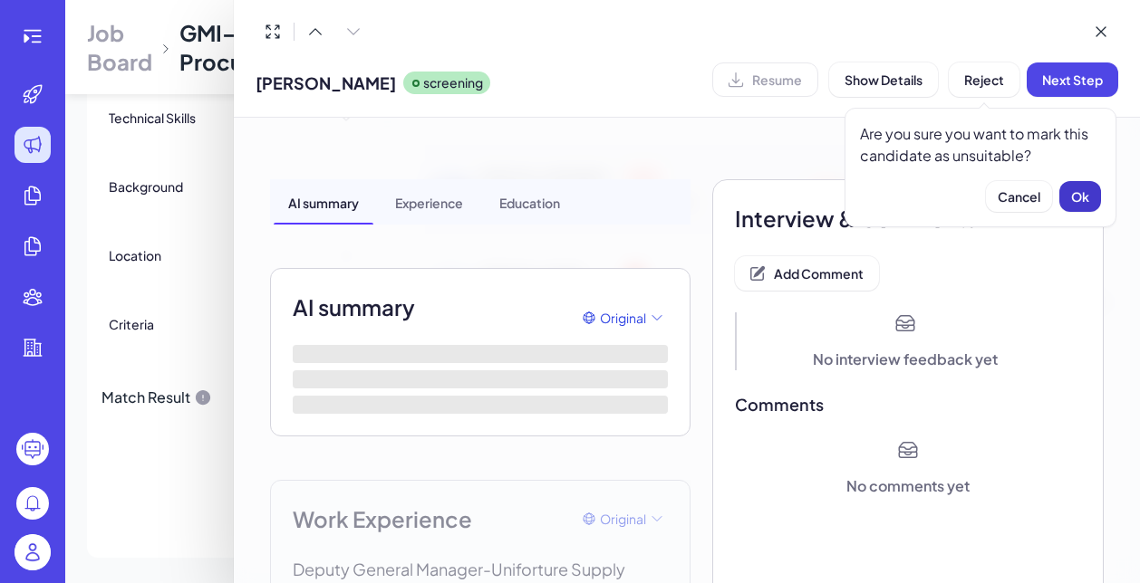
click at [1086, 206] on button "Ok" at bounding box center [1080, 196] width 42 height 31
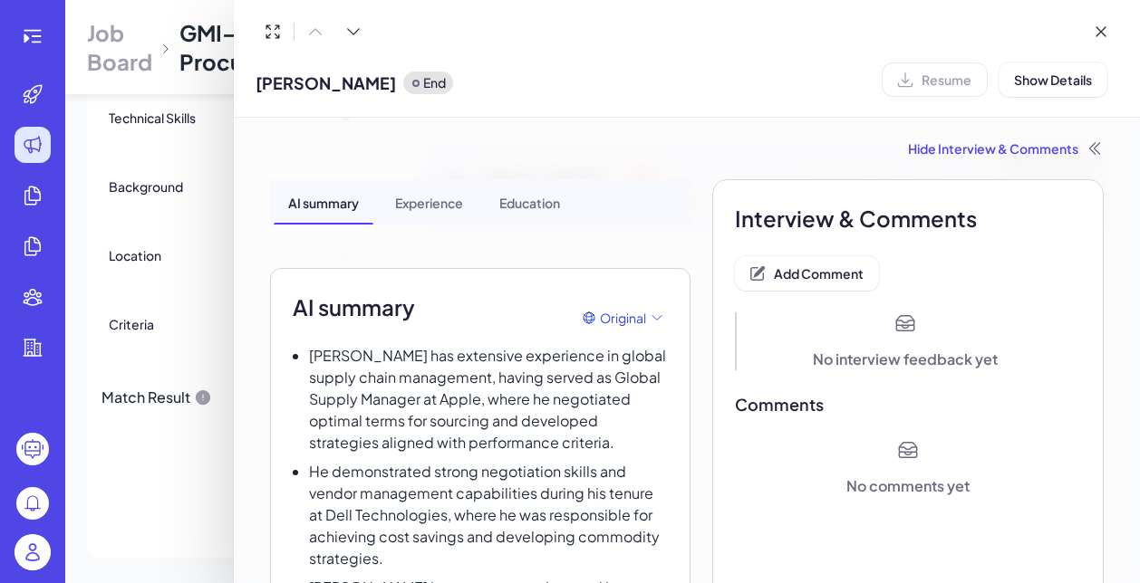
click at [1037, 156] on div "Hide Interview & Comments" at bounding box center [686, 148] width 833 height 18
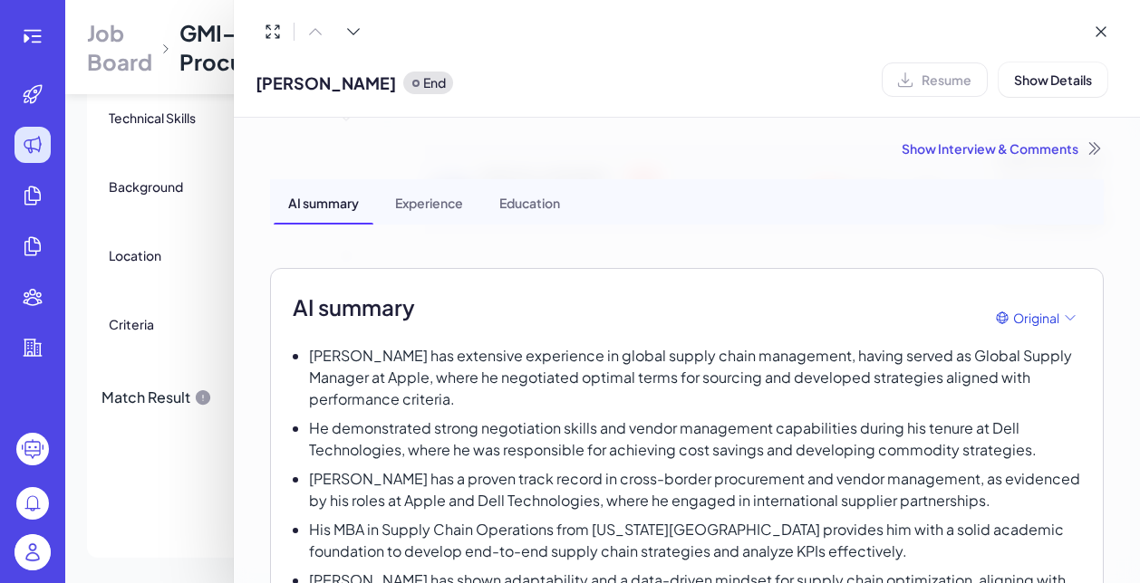
click at [989, 157] on div "Show Interview & Comments" at bounding box center [686, 148] width 833 height 18
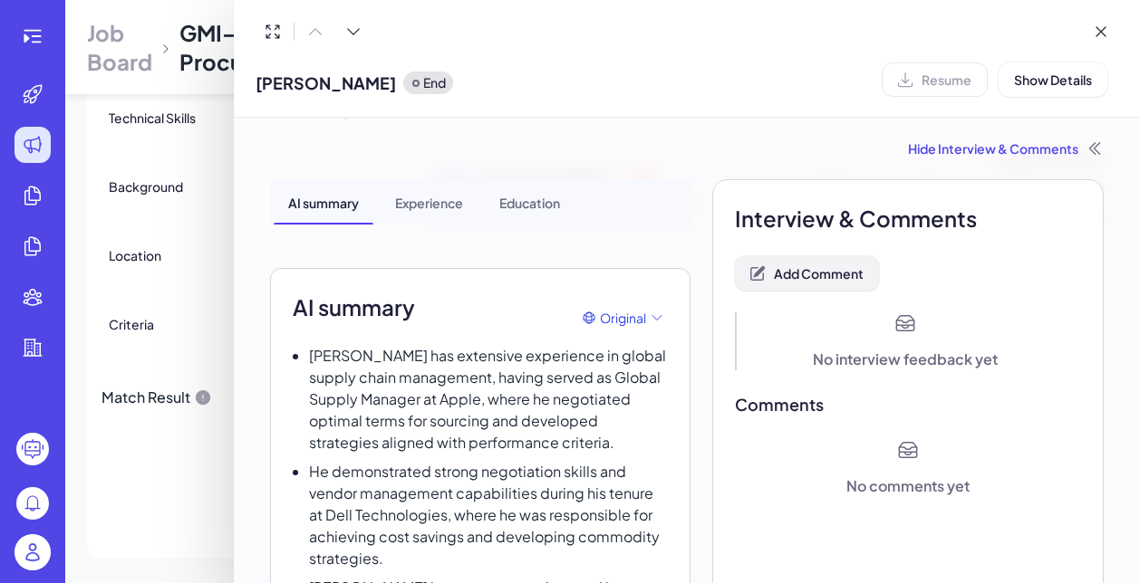
click at [870, 279] on button "Add Comment" at bounding box center [807, 273] width 144 height 34
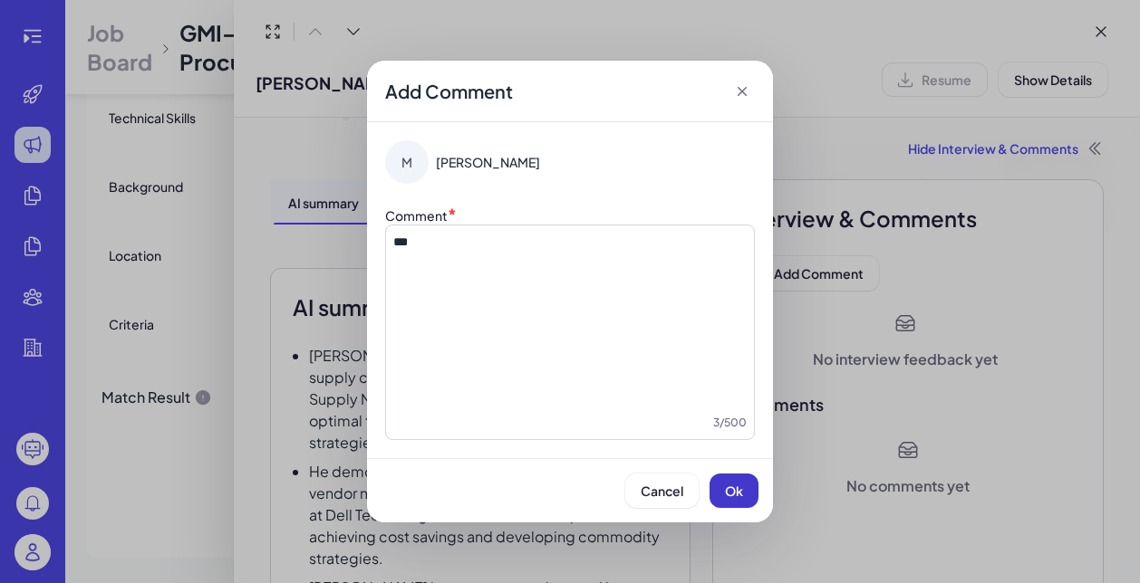
click at [736, 490] on span "Ok" at bounding box center [734, 491] width 18 height 16
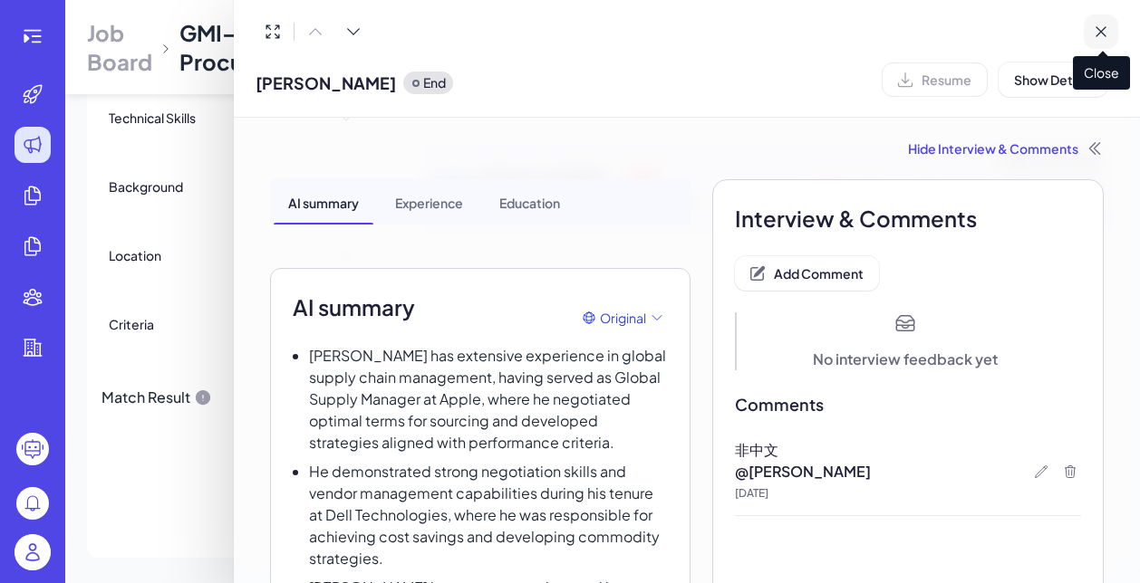
click at [1108, 29] on icon at bounding box center [1100, 32] width 18 height 18
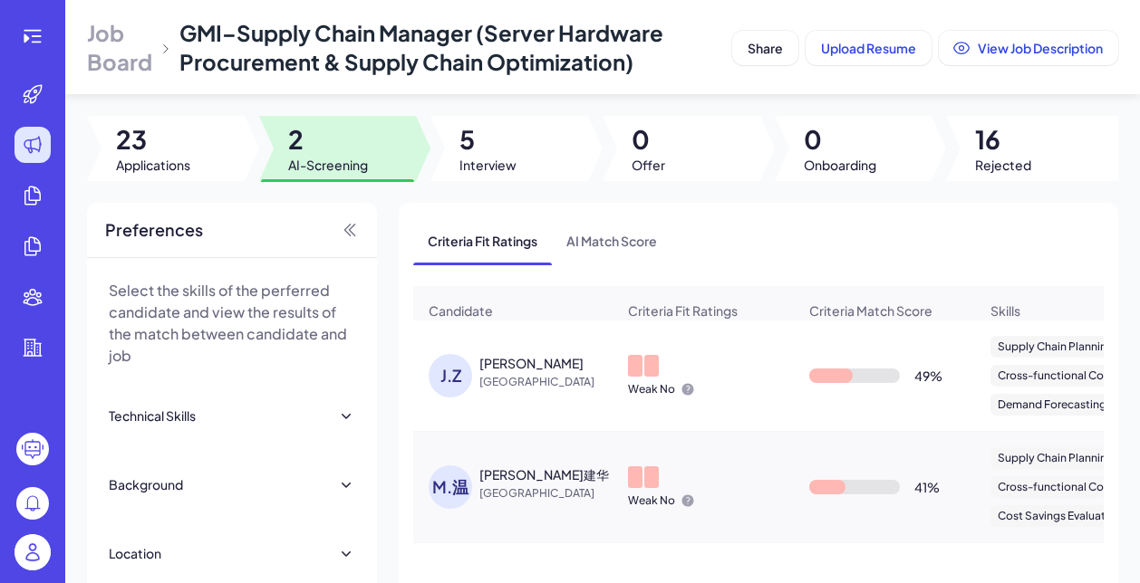
click at [553, 369] on div "Jack Zhang" at bounding box center [547, 363] width 136 height 18
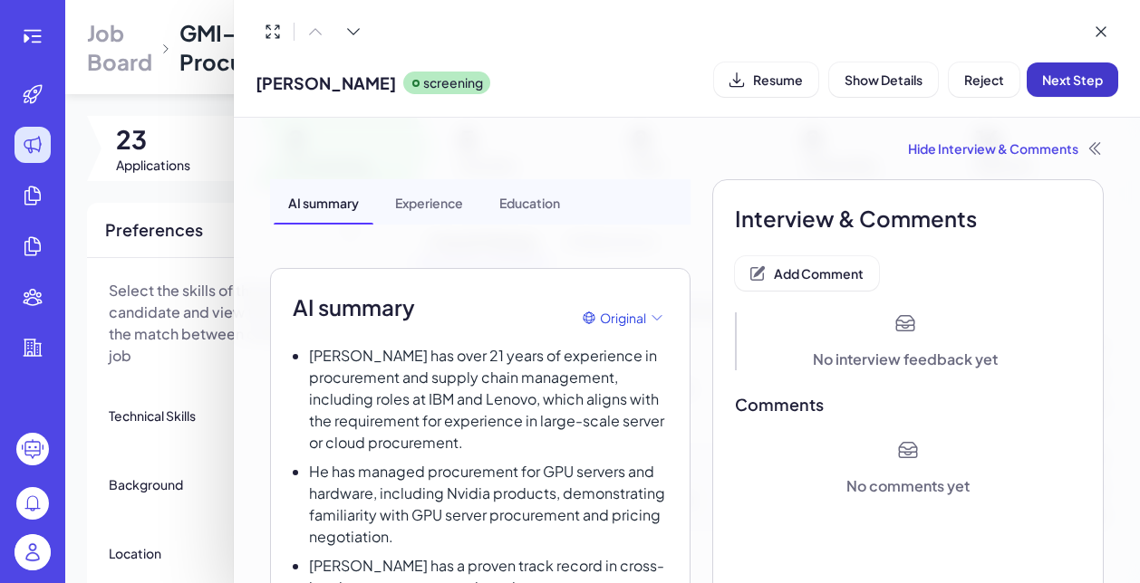
click at [1062, 78] on span "Next Step" at bounding box center [1072, 80] width 61 height 16
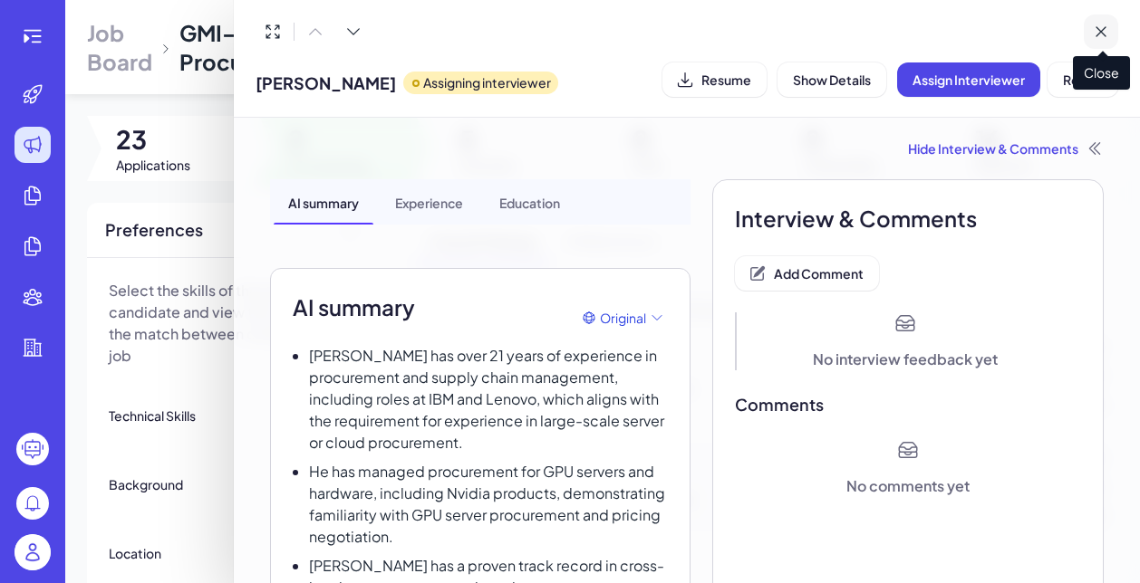
click at [1101, 34] on icon at bounding box center [1100, 32] width 18 height 18
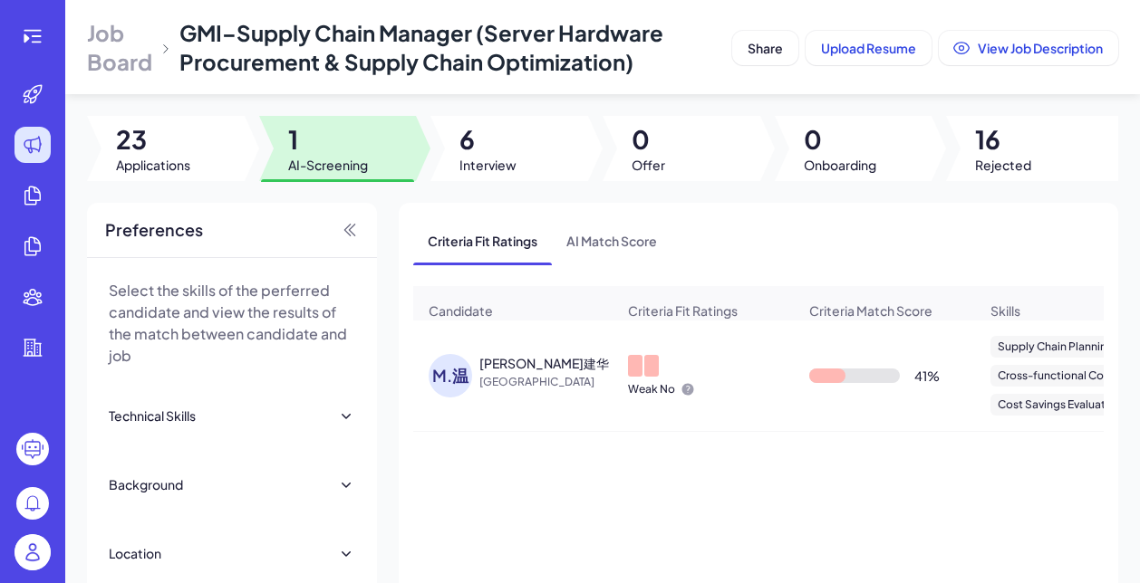
click at [574, 408] on div "M.温 Maggie 温建华 China" at bounding box center [512, 376] width 197 height 72
click at [556, 377] on span "China" at bounding box center [547, 382] width 136 height 18
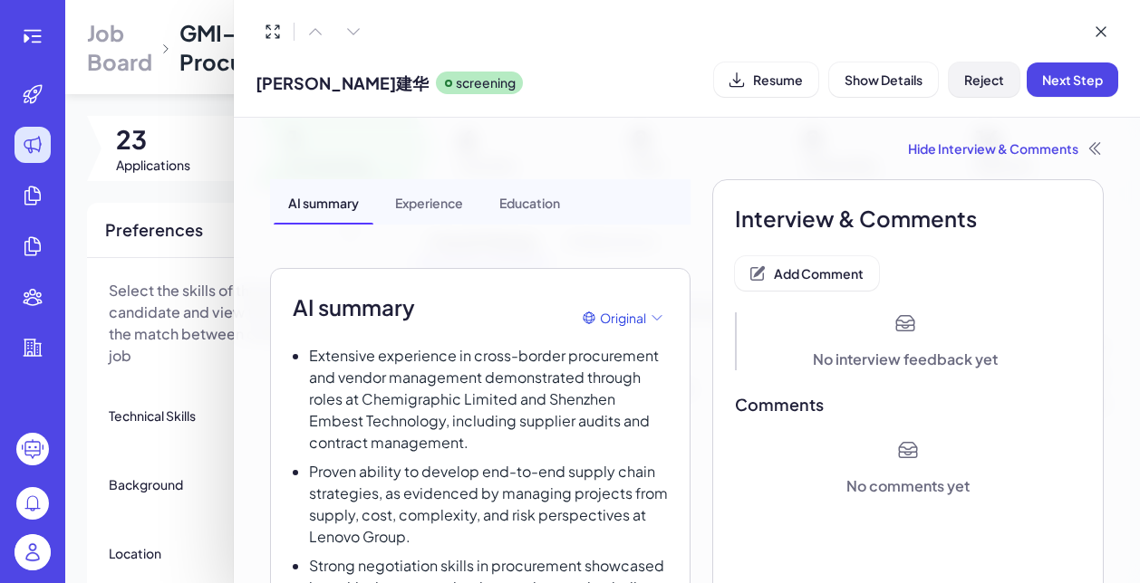
click at [968, 89] on button "Reject" at bounding box center [983, 80] width 71 height 34
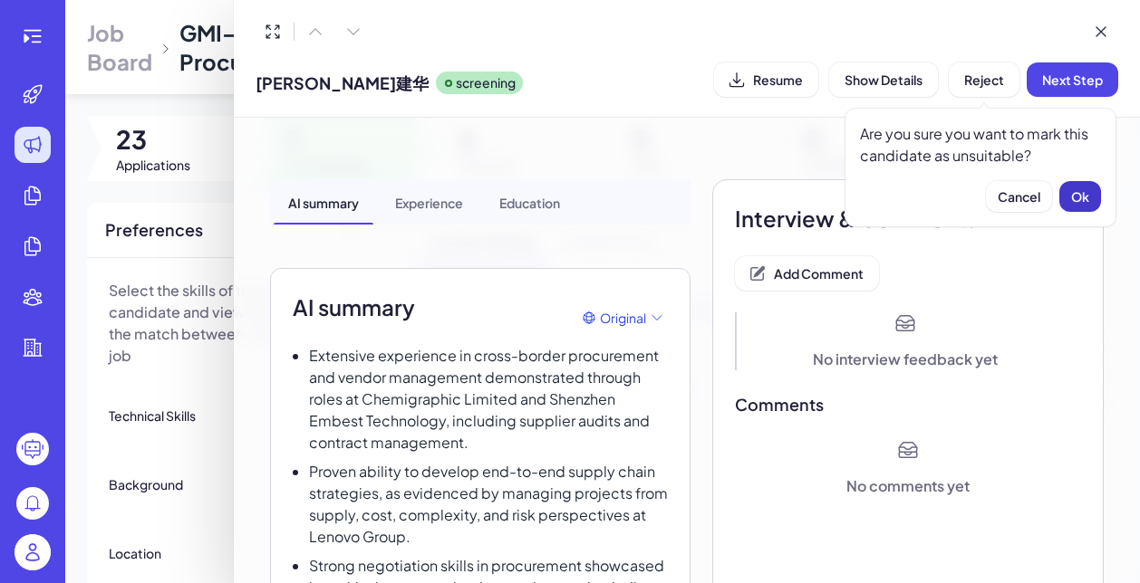
click at [1086, 199] on span "Ok" at bounding box center [1080, 196] width 18 height 16
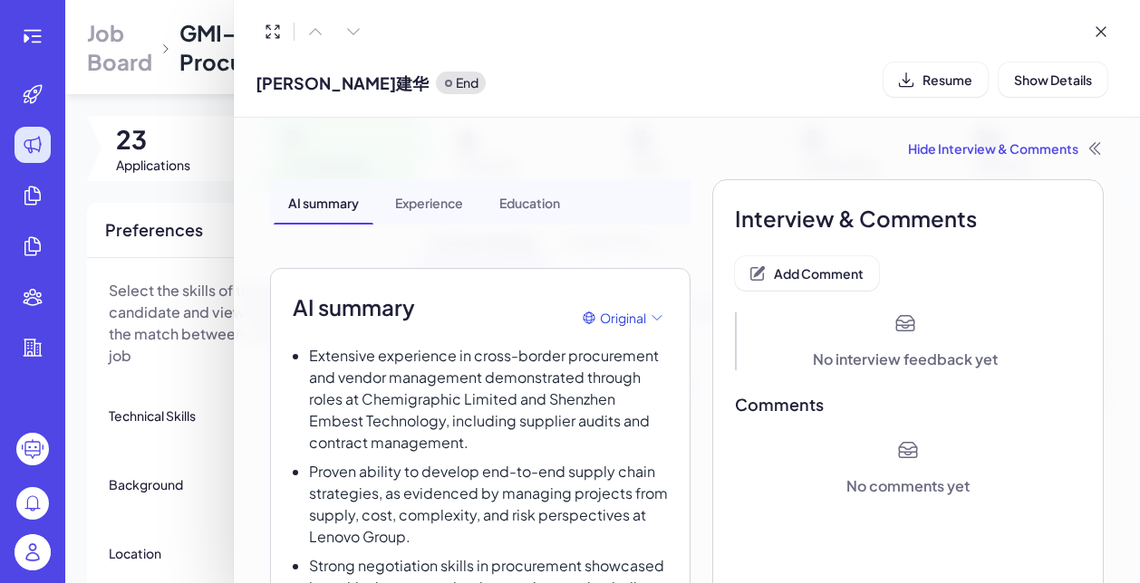
click at [188, 381] on div at bounding box center [570, 291] width 1140 height 583
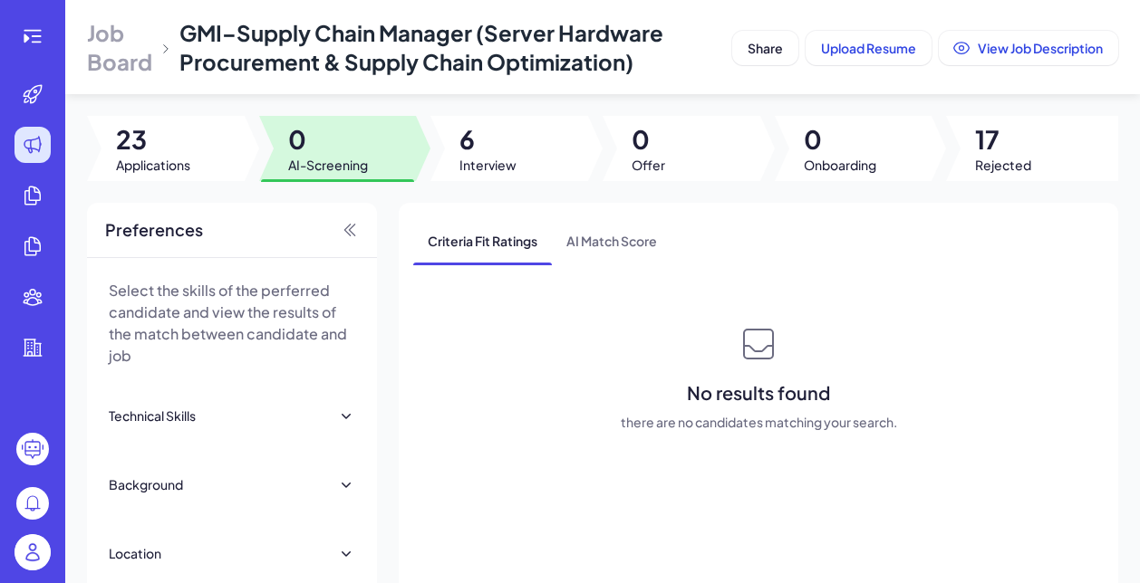
click at [29, 551] on img at bounding box center [32, 552] width 36 height 36
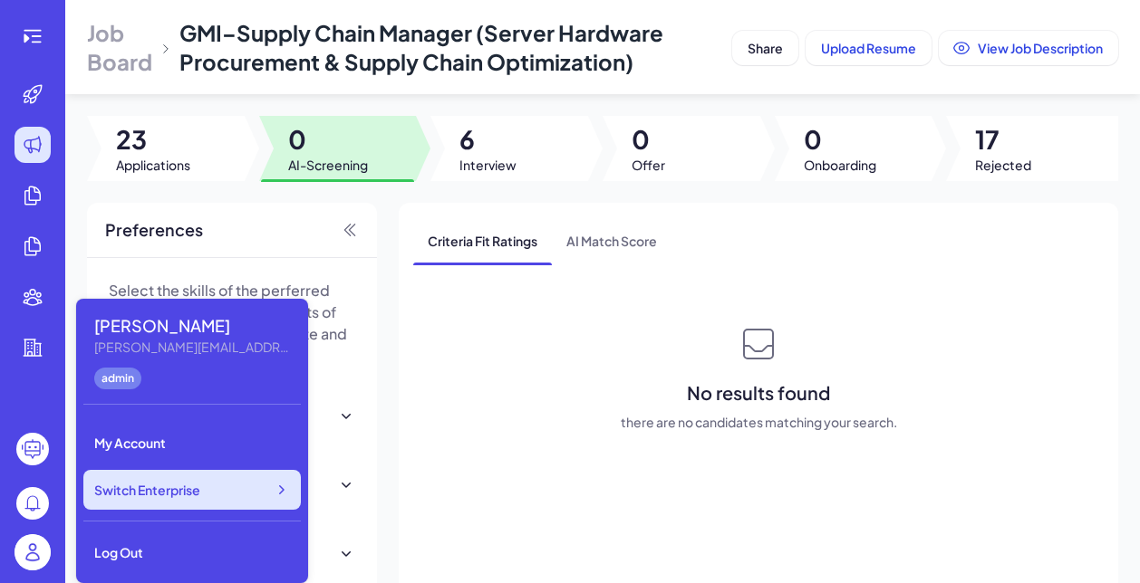
click at [156, 489] on span "Switch Enterprise" at bounding box center [147, 490] width 106 height 18
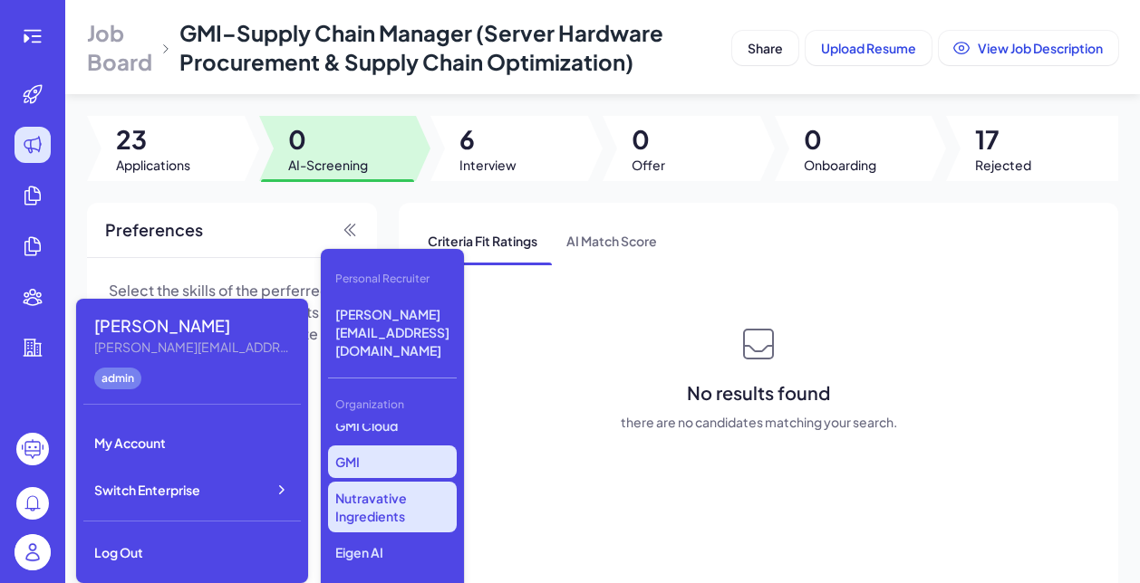
scroll to position [649, 0]
click at [364, 482] on p "Nutravative Ingredients" at bounding box center [392, 507] width 129 height 51
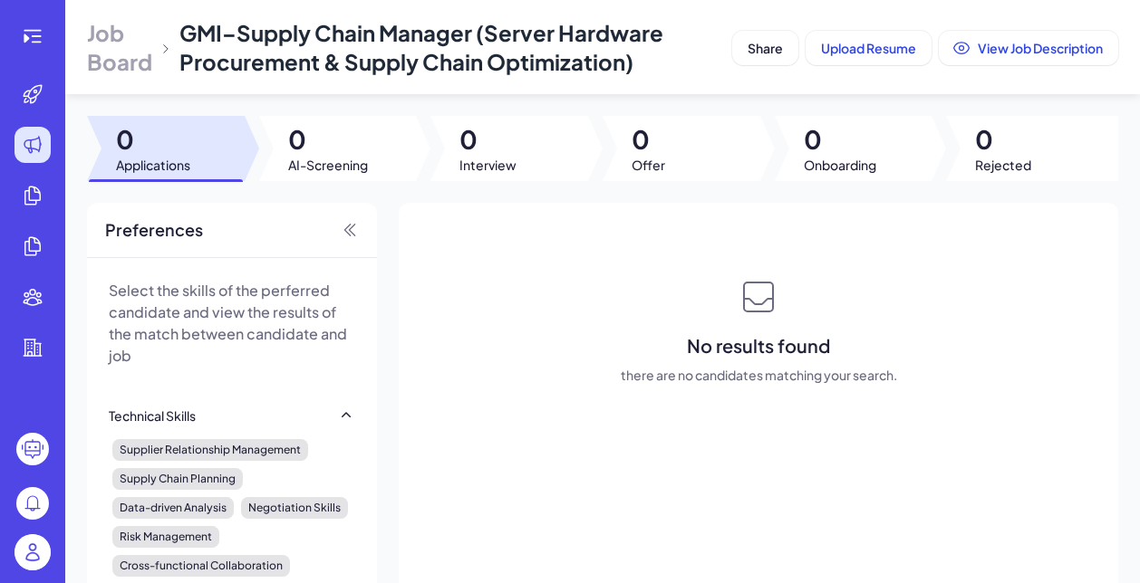
click at [50, 150] on div at bounding box center [32, 145] width 36 height 36
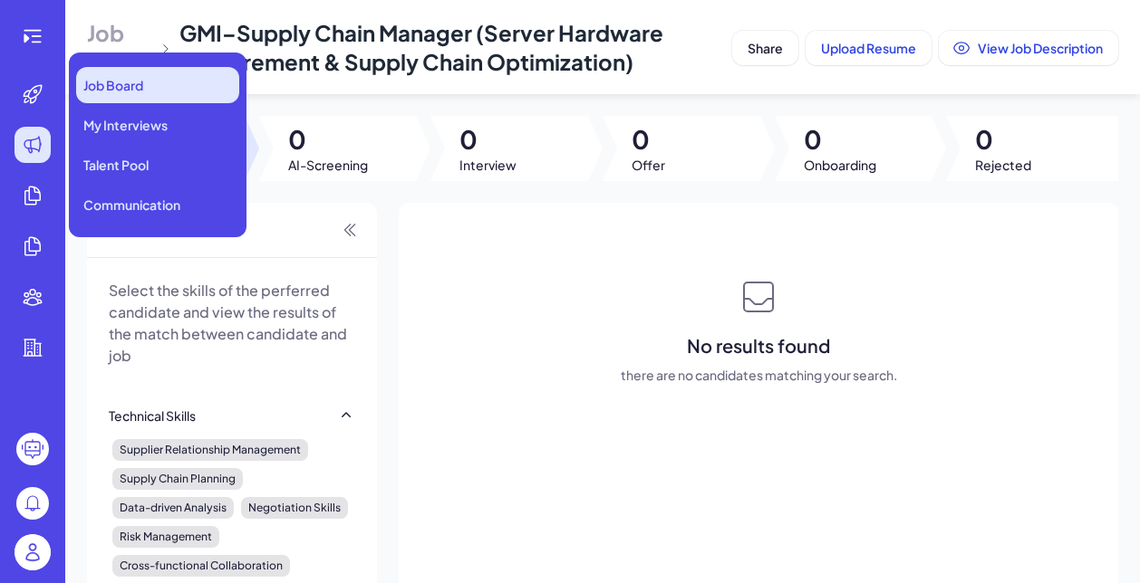
click at [134, 71] on div "Job Board" at bounding box center [157, 85] width 163 height 36
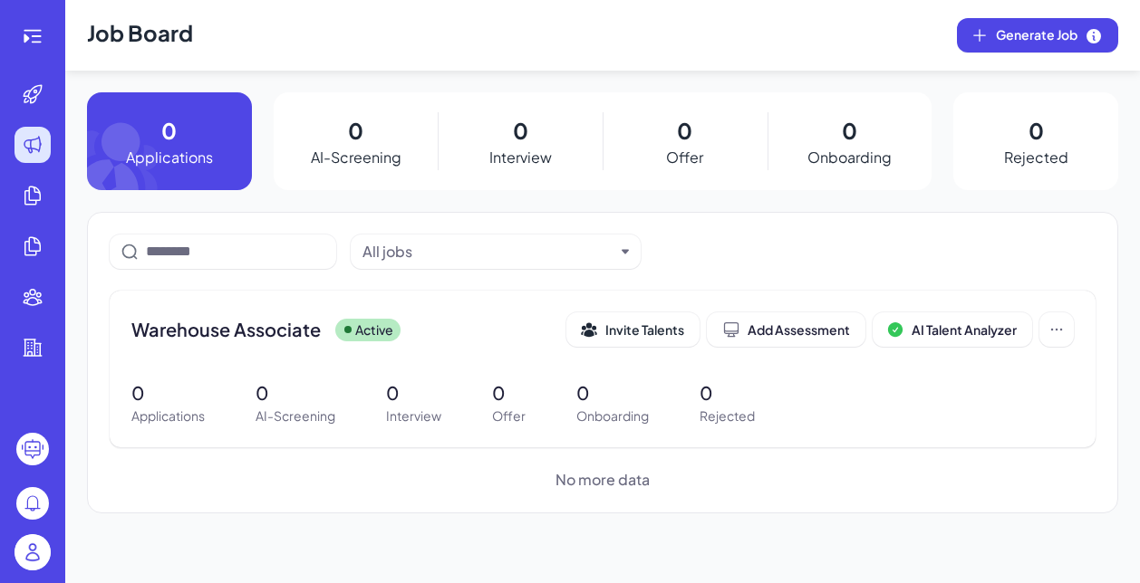
click at [25, 564] on img at bounding box center [32, 552] width 36 height 36
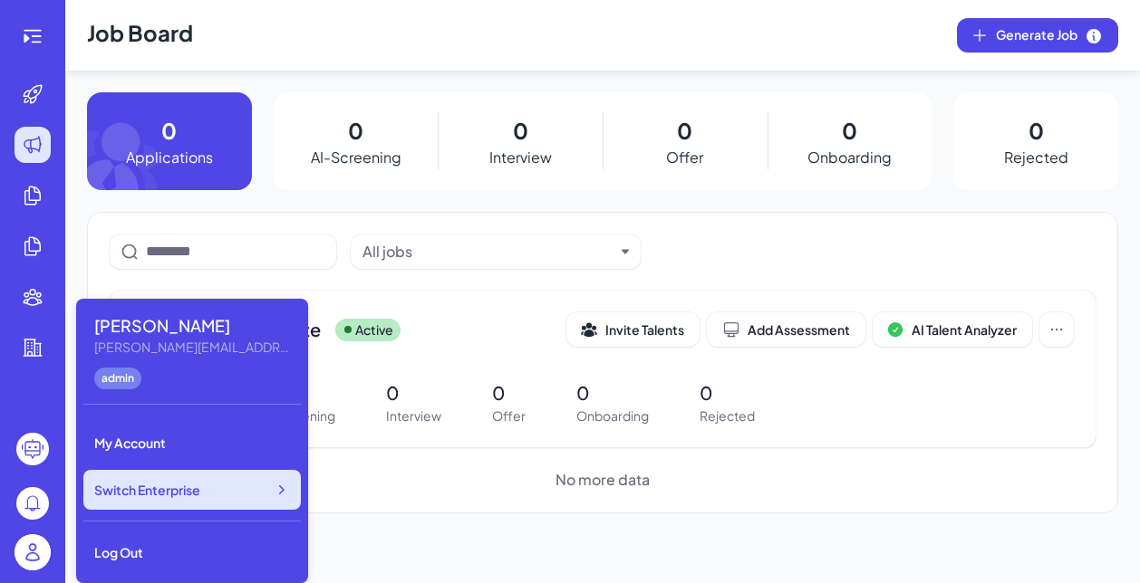
click at [153, 490] on span "Switch Enterprise" at bounding box center [147, 490] width 106 height 18
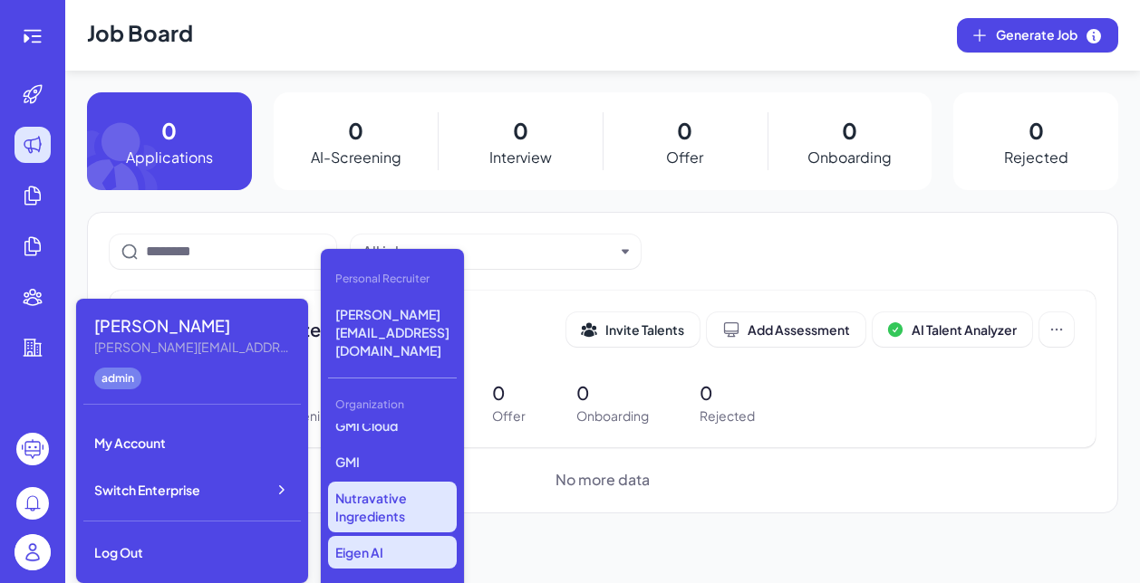
scroll to position [649, 0]
click at [381, 536] on p "Eigen AI" at bounding box center [392, 552] width 129 height 33
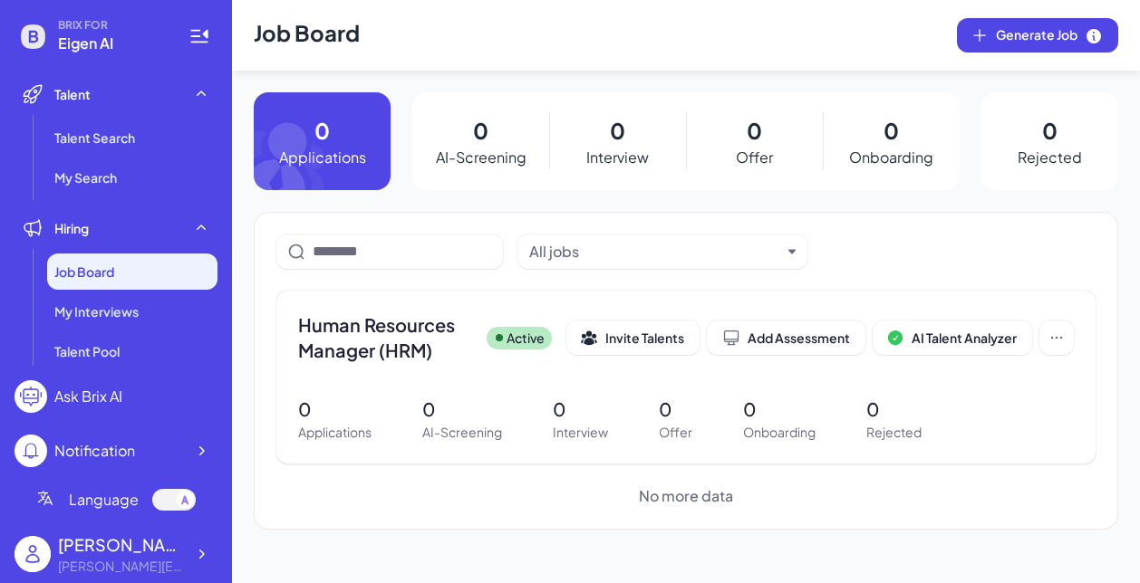
click at [160, 267] on div "Job Board" at bounding box center [132, 272] width 170 height 36
click at [199, 543] on div at bounding box center [201, 554] width 33 height 33
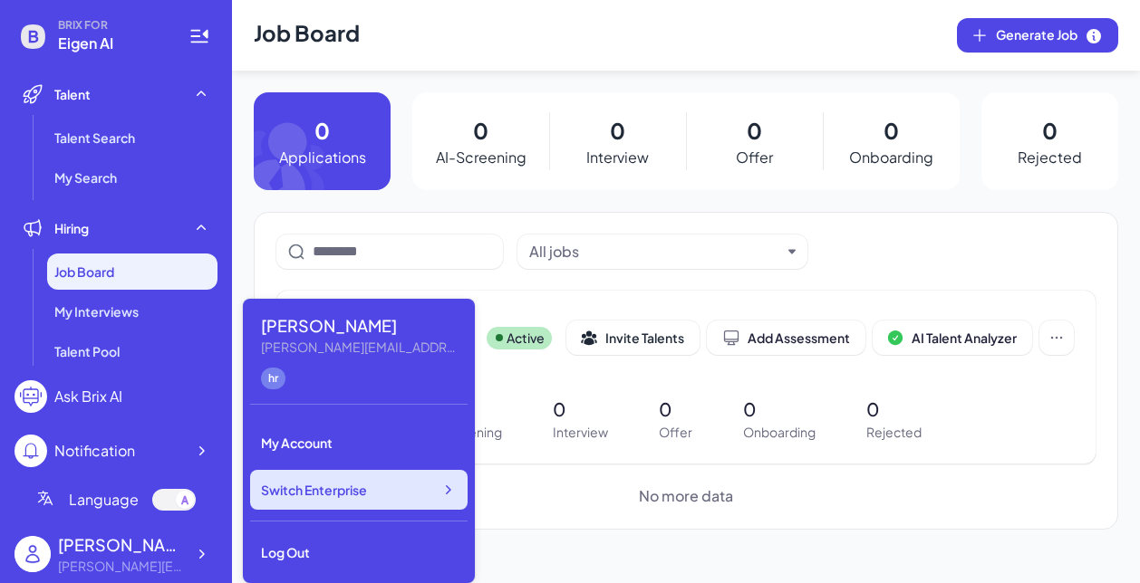
click at [343, 498] on span "Switch Enterprise" at bounding box center [314, 490] width 106 height 18
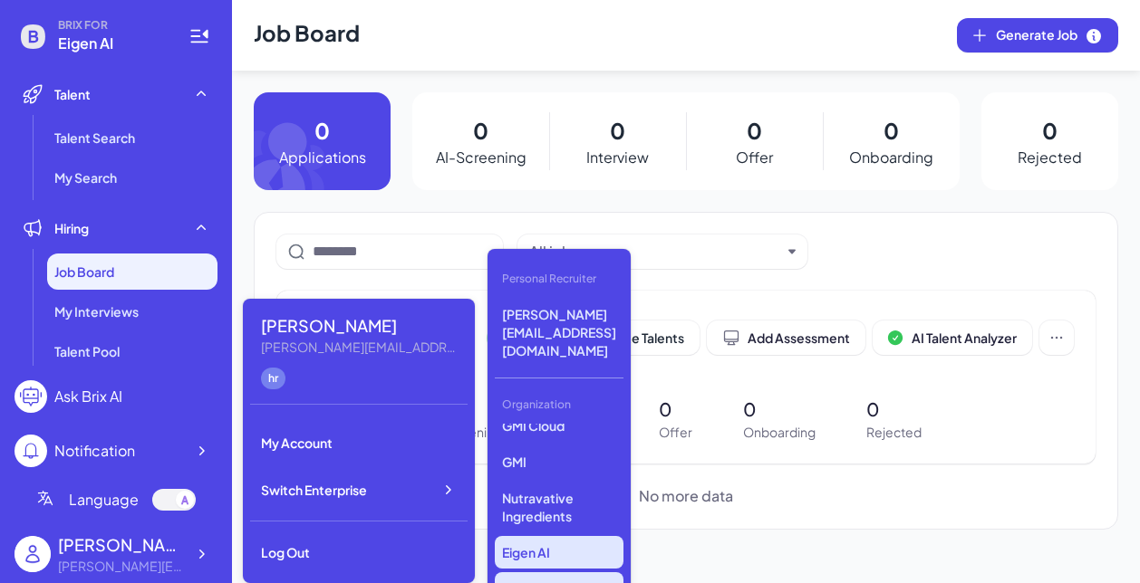
scroll to position [649, 0]
click at [534, 572] on p "Novita" at bounding box center [559, 588] width 129 height 33
